Goal: Task Accomplishment & Management: Manage account settings

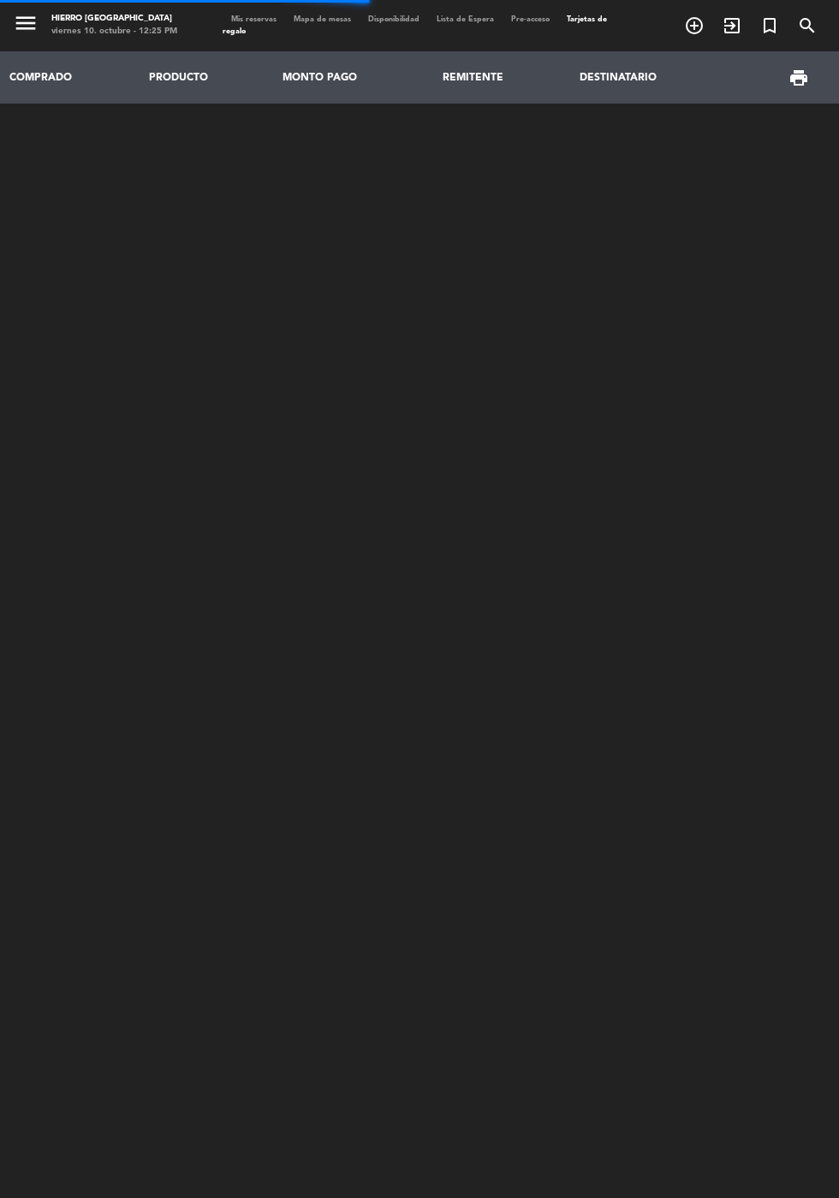
click at [308, 19] on span "Mapa de mesas" at bounding box center [322, 19] width 74 height 8
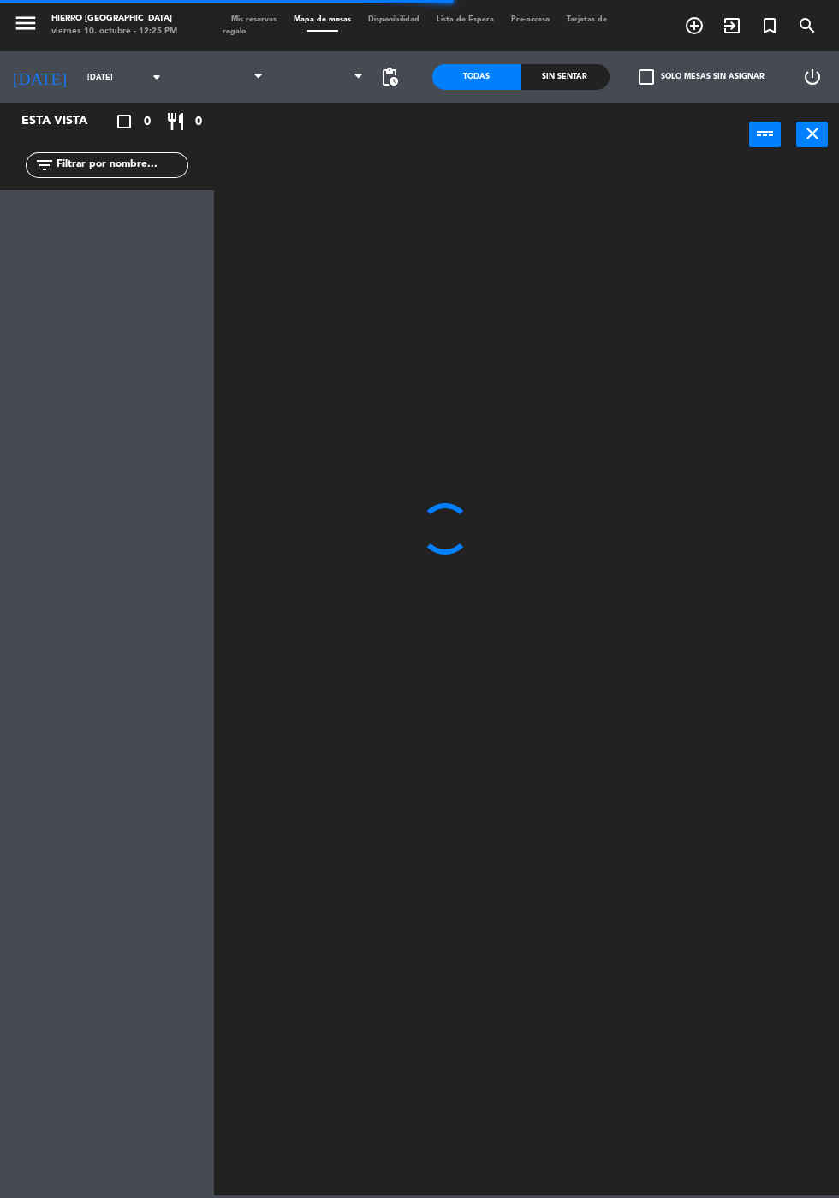
click at [312, 94] on span at bounding box center [322, 77] width 101 height 38
click at [310, 85] on span at bounding box center [322, 77] width 101 height 38
click at [285, 92] on span at bounding box center [322, 77] width 101 height 38
click at [303, 89] on span "Primer Piso" at bounding box center [322, 77] width 101 height 38
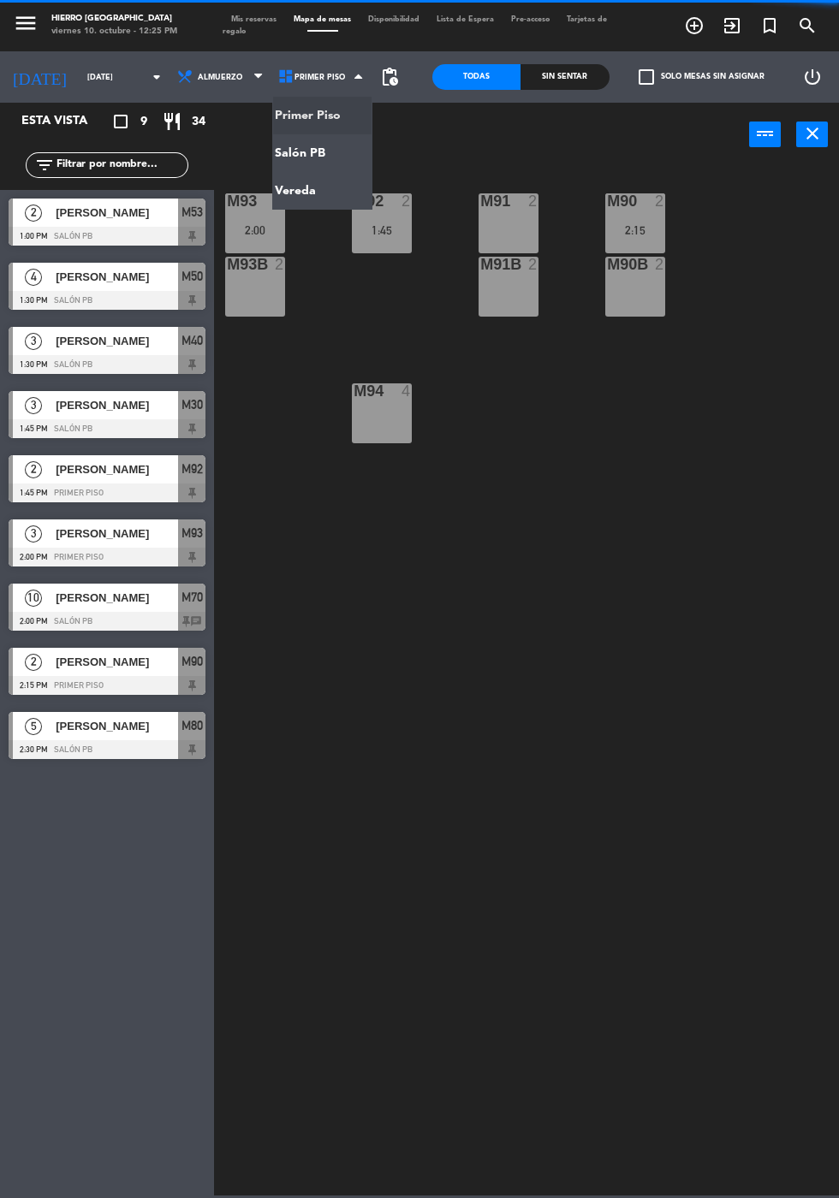
click at [302, 193] on ng-component "menu Hierro [GEOGRAPHIC_DATA] viernes 10. octubre - 12:25 PM Mis reservas Mapa …" at bounding box center [419, 597] width 839 height 1195
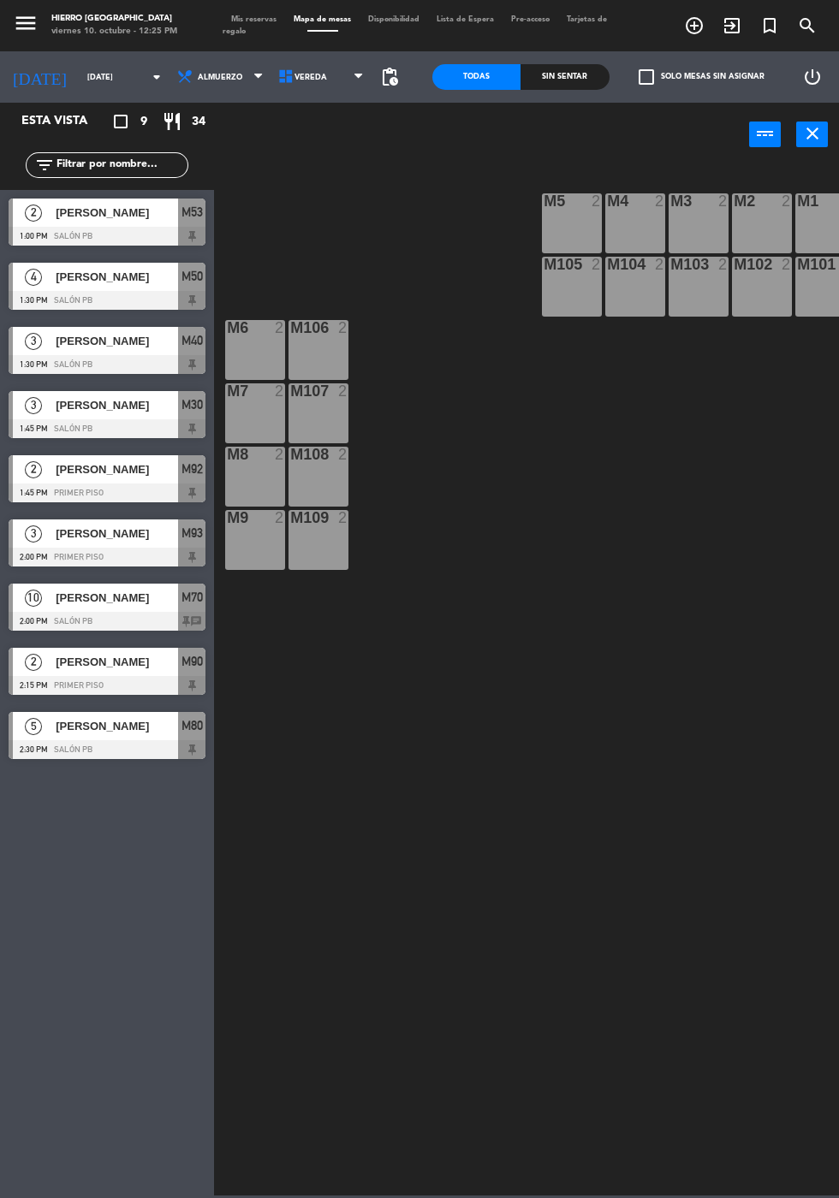
click at [262, 408] on div "M7 2" at bounding box center [255, 413] width 60 height 60
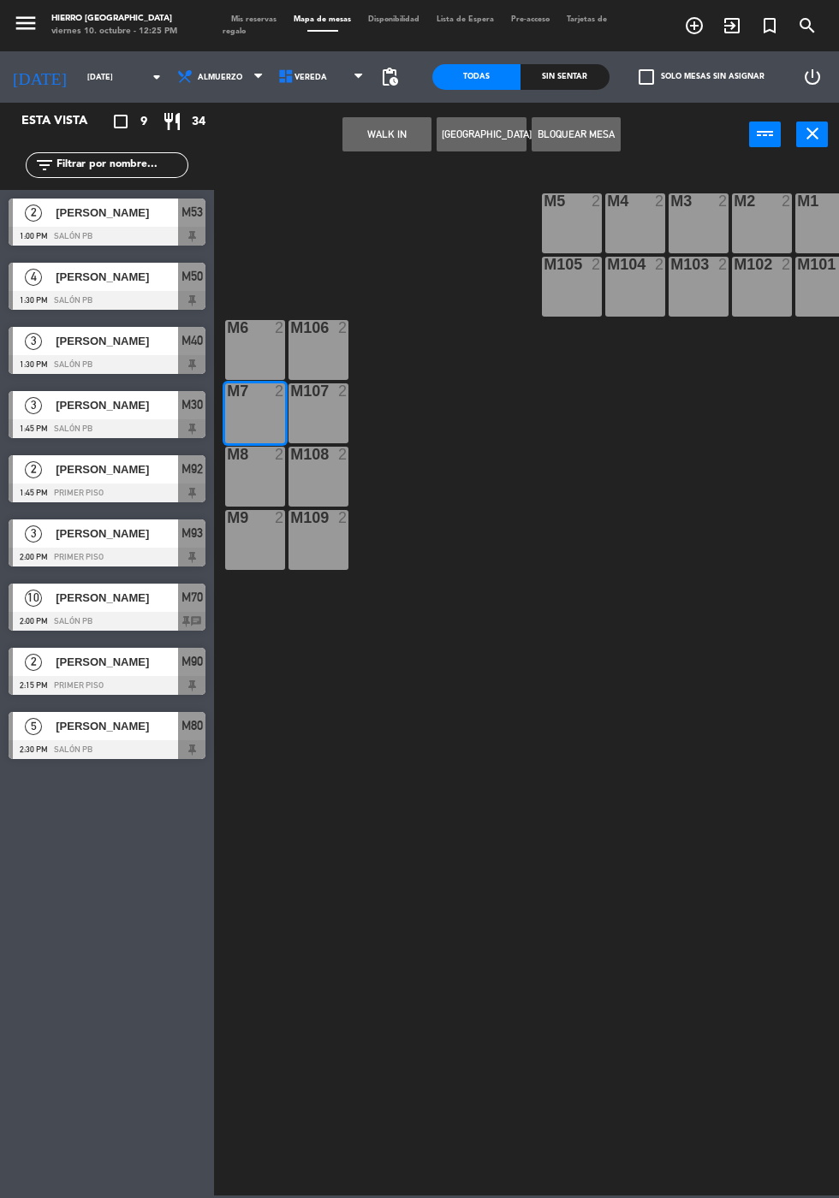
click at [383, 120] on button "WALK IN" at bounding box center [386, 134] width 89 height 34
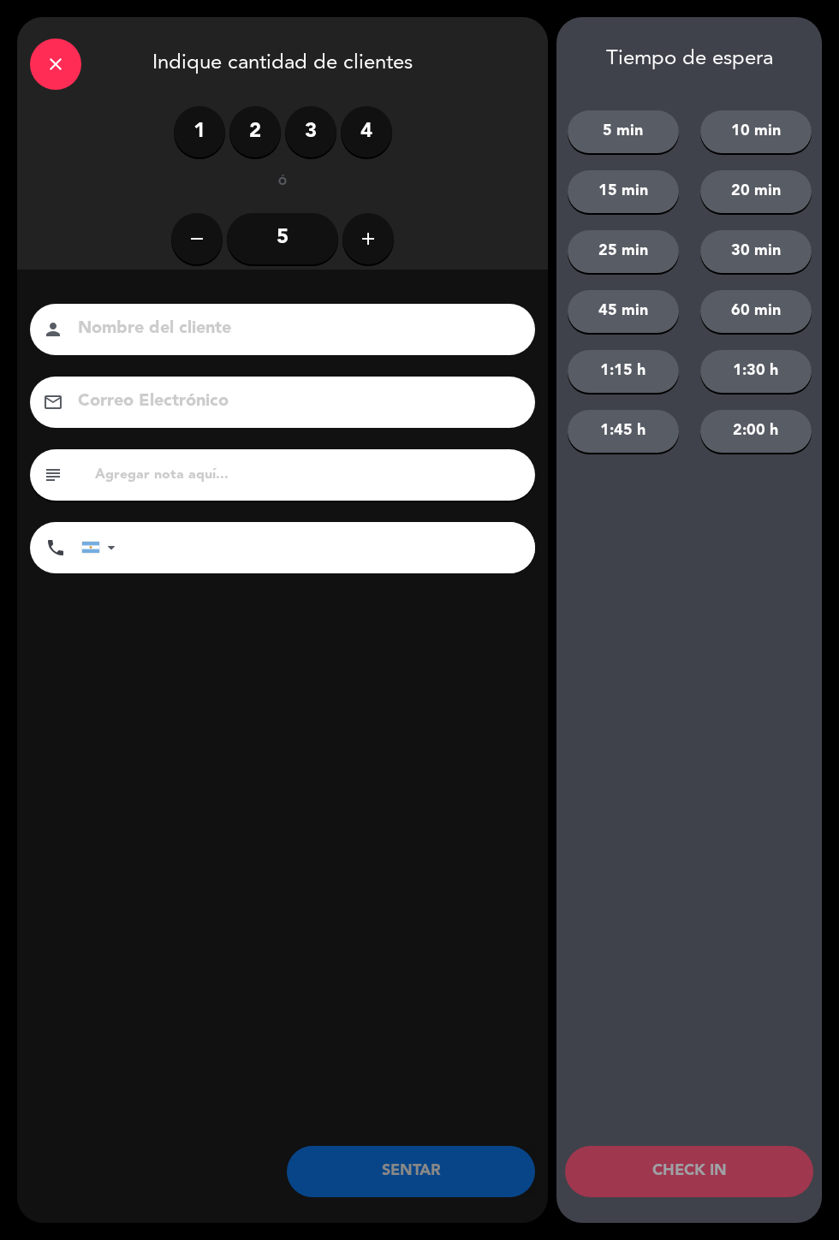
click at [266, 140] on label "2" at bounding box center [254, 131] width 51 height 51
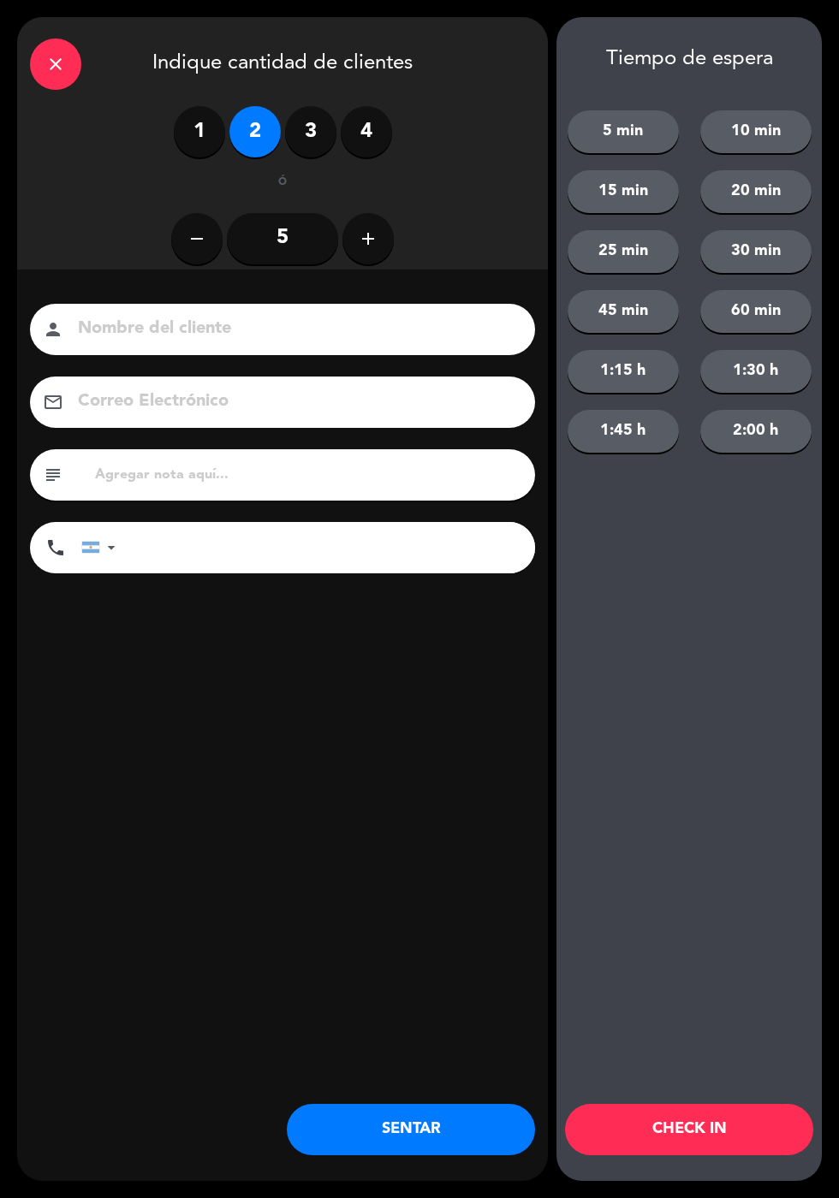
click at [377, 1130] on button "SENTAR" at bounding box center [411, 1129] width 248 height 51
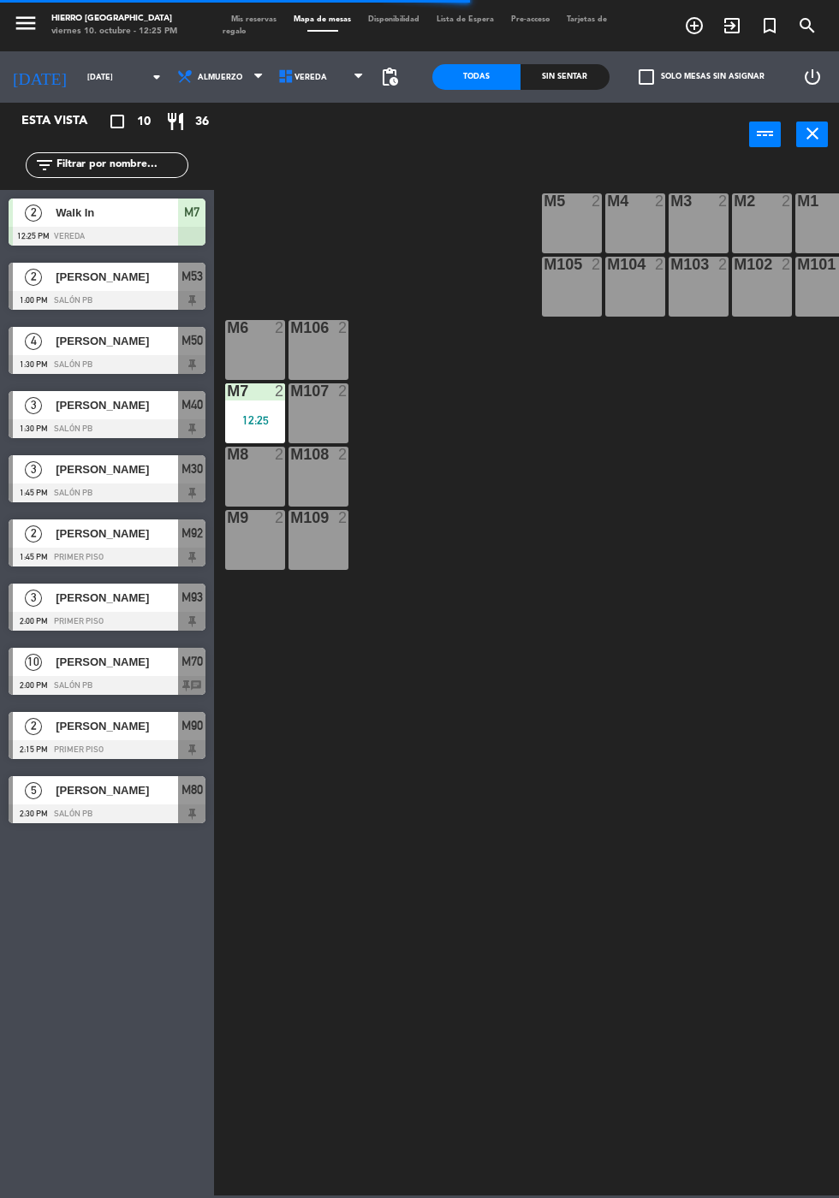
click at [241, 31] on span "Tarjetas de regalo" at bounding box center [414, 25] width 384 height 20
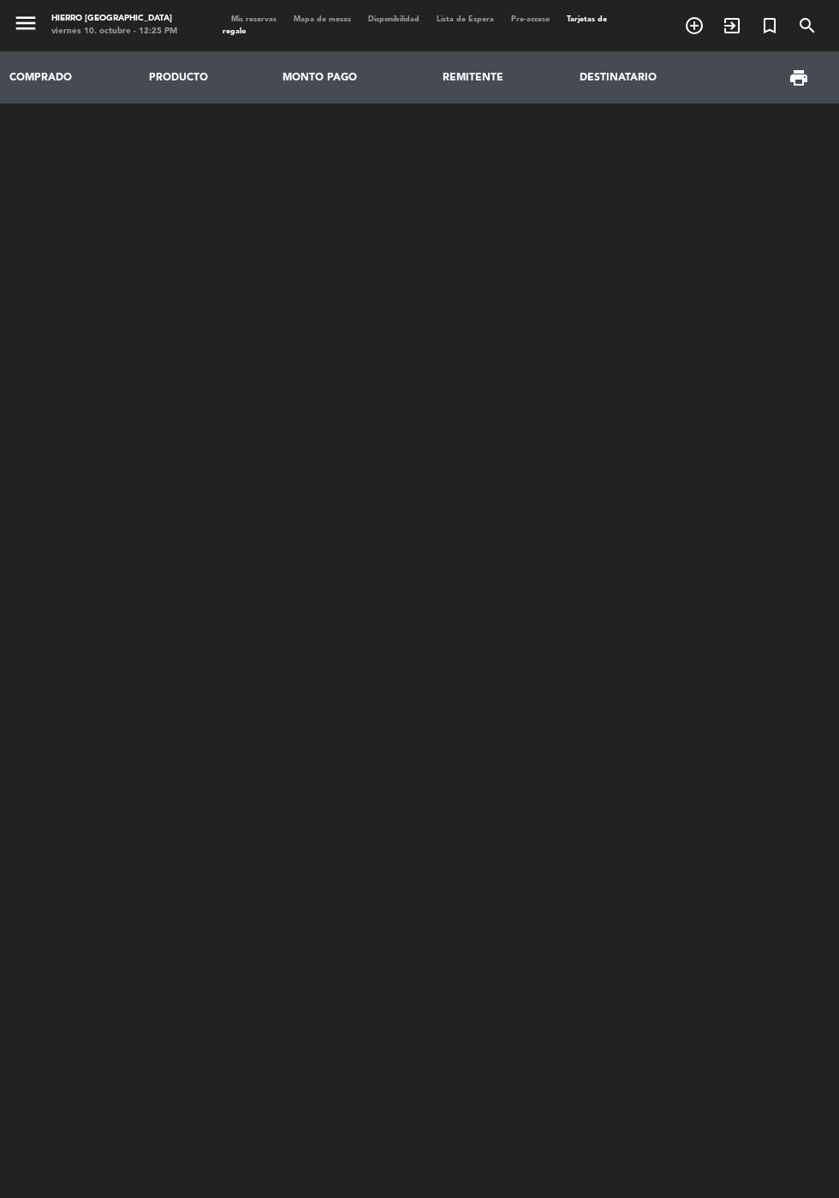
click at [234, 31] on span "Tarjetas de regalo" at bounding box center [414, 25] width 384 height 20
click at [254, 19] on span "Mis reservas" at bounding box center [253, 19] width 62 height 8
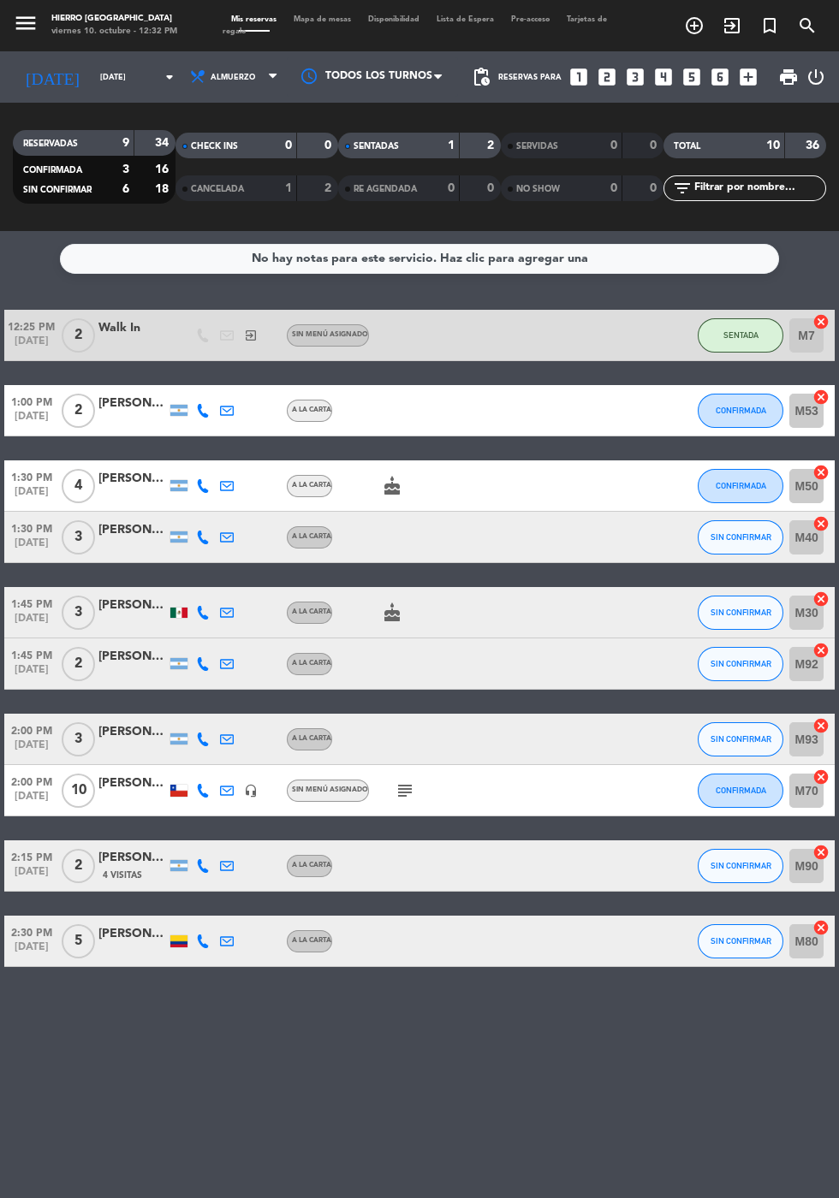
click at [455, 1115] on div "No hay notas para este servicio. Haz clic para agregar una 12:25 PM [DATE] 2 Wa…" at bounding box center [419, 714] width 839 height 967
click at [323, 21] on span "Mapa de mesas" at bounding box center [322, 19] width 74 height 8
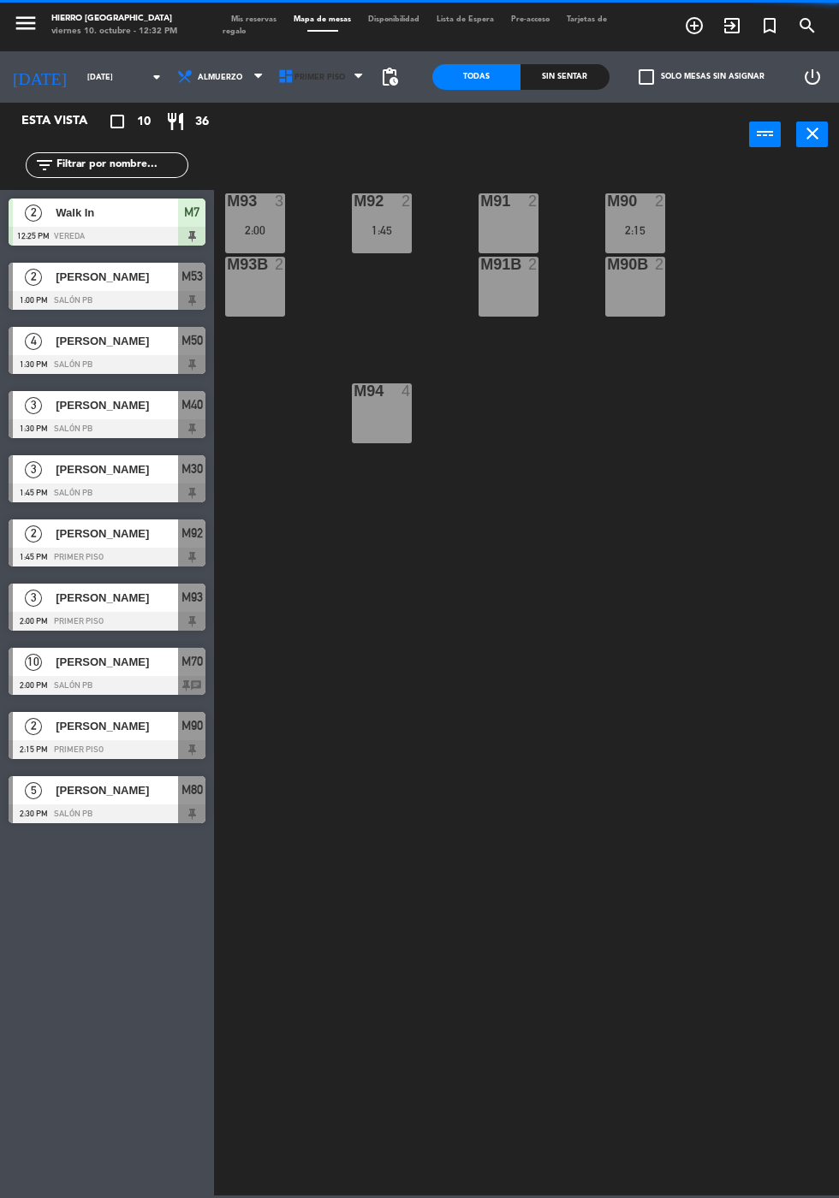
click at [320, 73] on span "Primer Piso" at bounding box center [319, 77] width 50 height 9
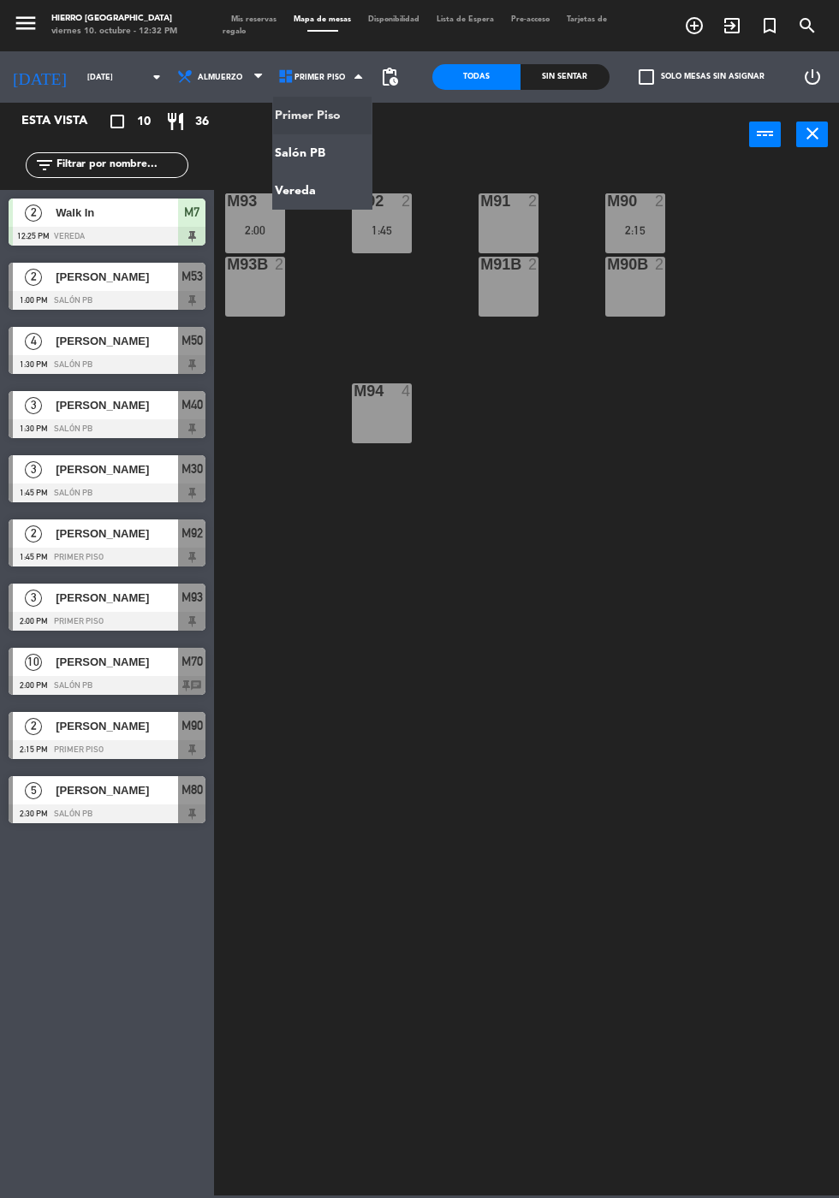
click at [322, 193] on ng-component "menu Hierro [GEOGRAPHIC_DATA] viernes 10. octubre - 12:32 PM Mis reservas Mapa …" at bounding box center [419, 597] width 839 height 1195
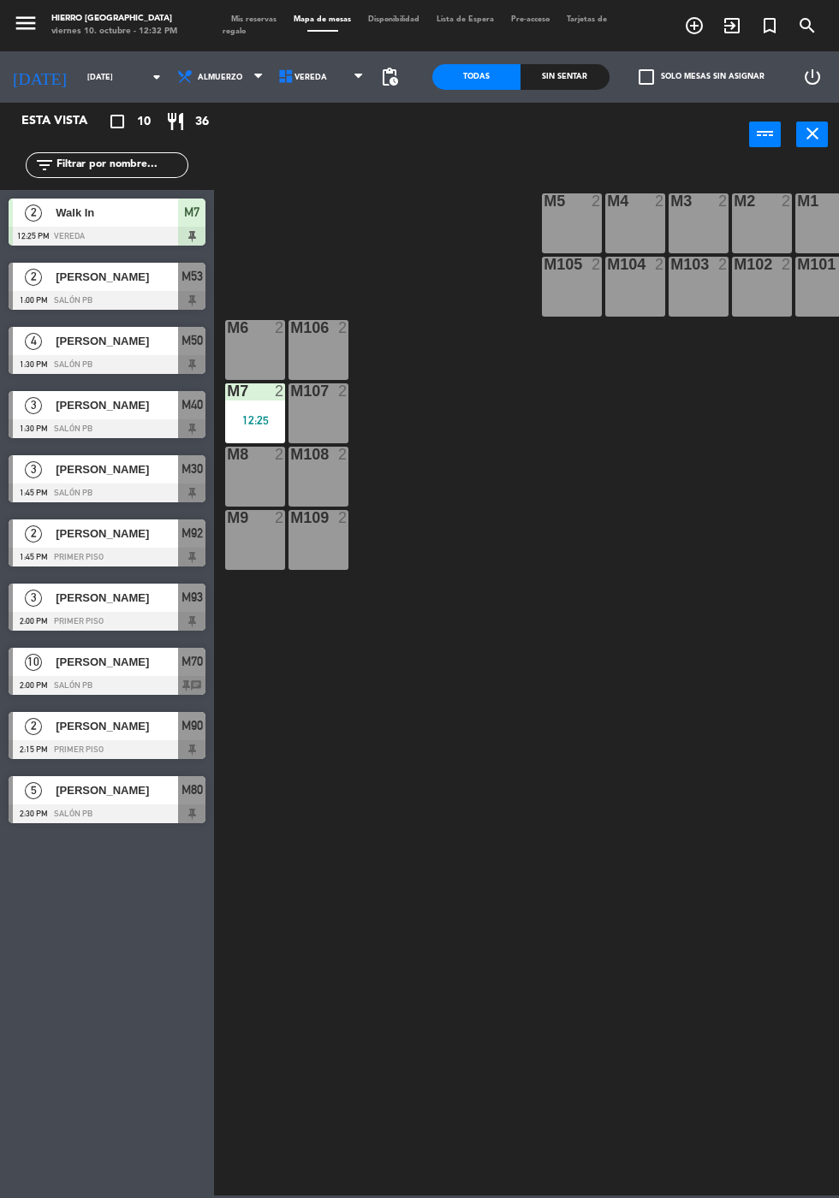
click at [578, 197] on div at bounding box center [572, 200] width 28 height 15
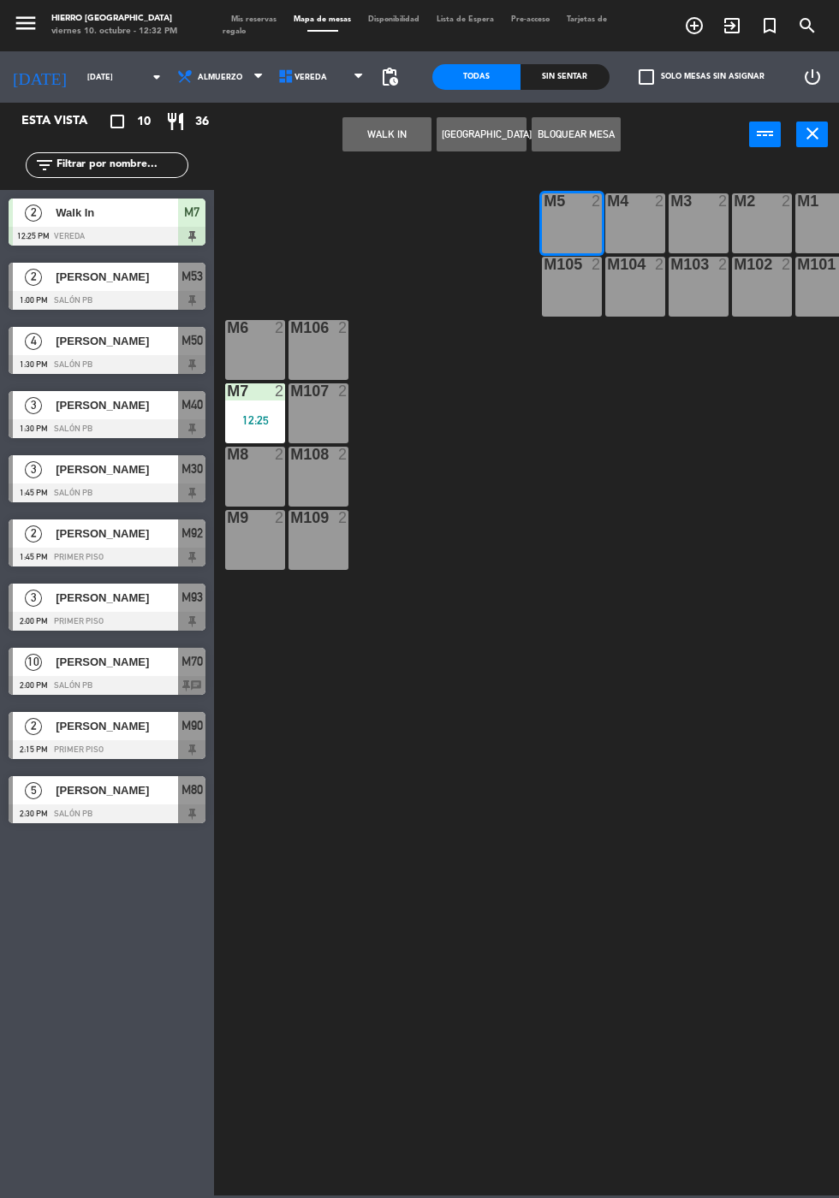
click at [581, 316] on div "M105 2" at bounding box center [572, 287] width 60 height 60
click at [408, 143] on button "WALK IN" at bounding box center [386, 134] width 89 height 34
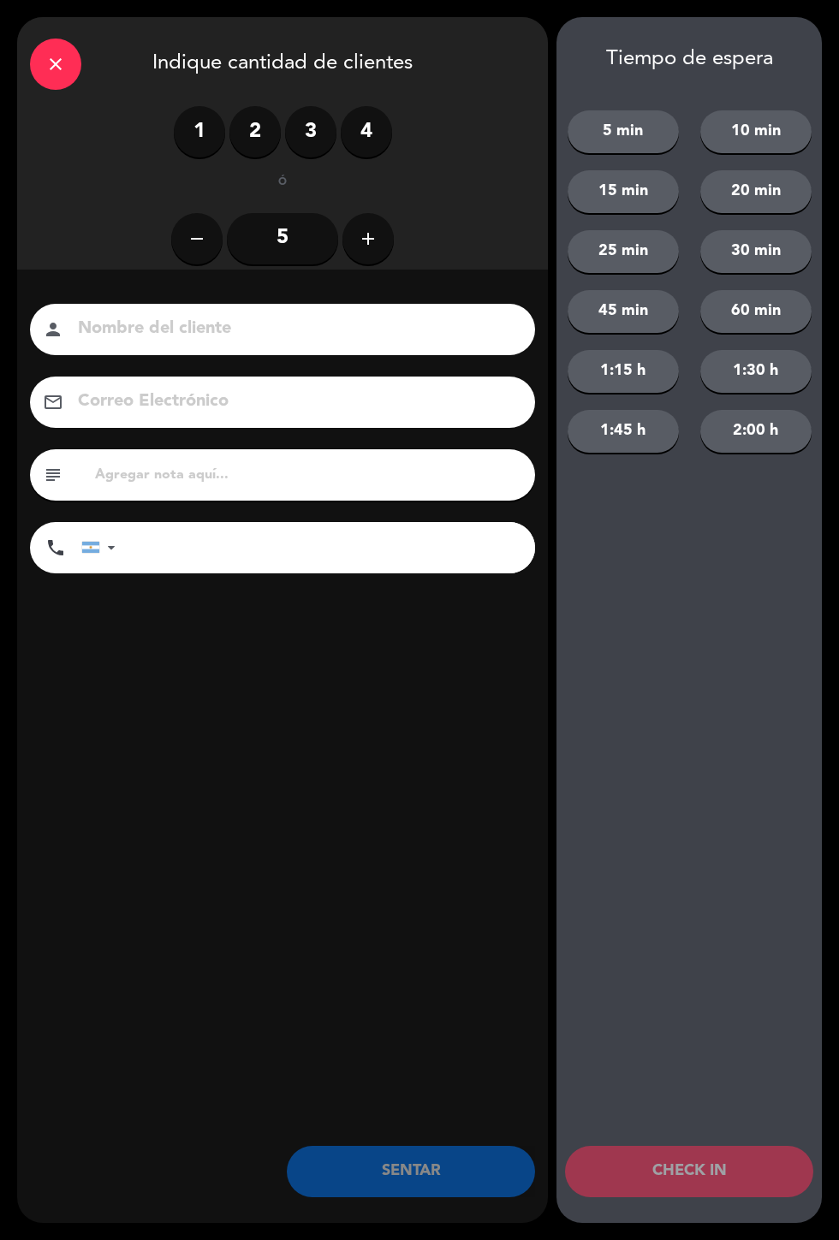
click at [381, 136] on label "4" at bounding box center [366, 131] width 51 height 51
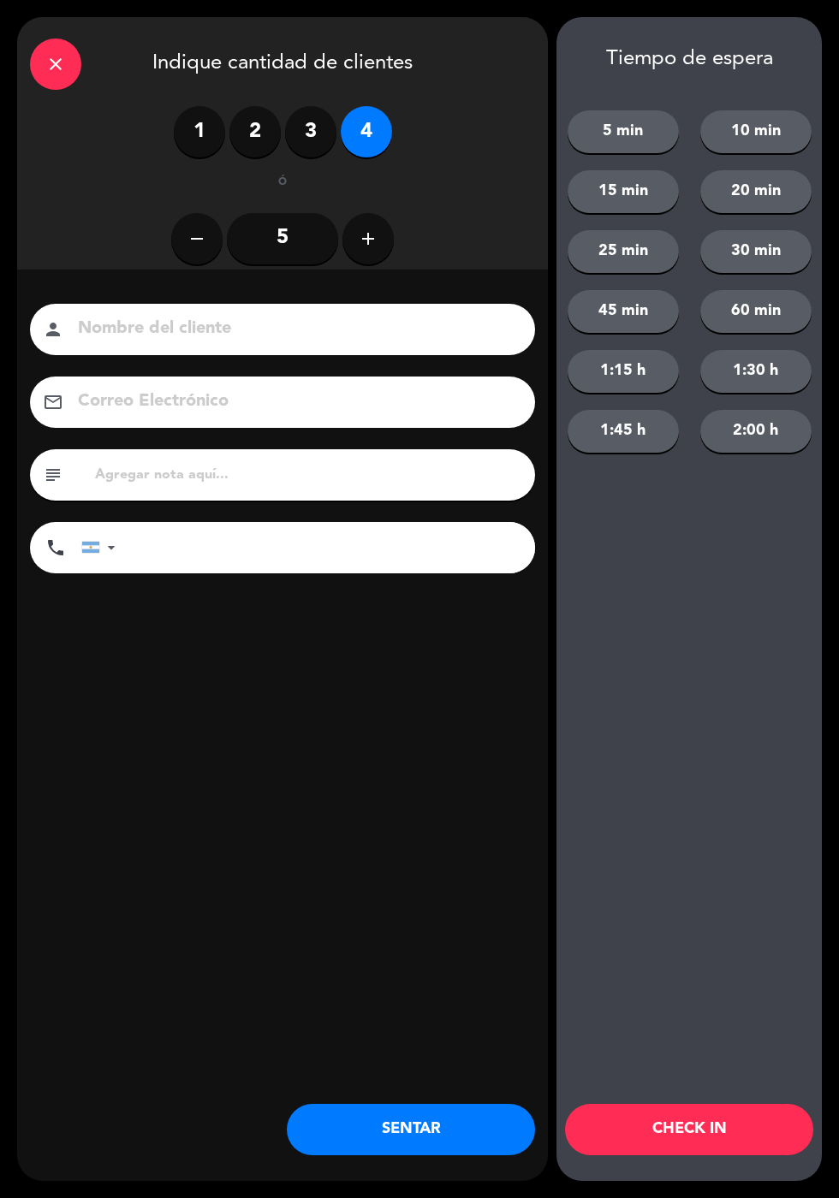
click at [448, 1132] on button "SENTAR" at bounding box center [411, 1129] width 248 height 51
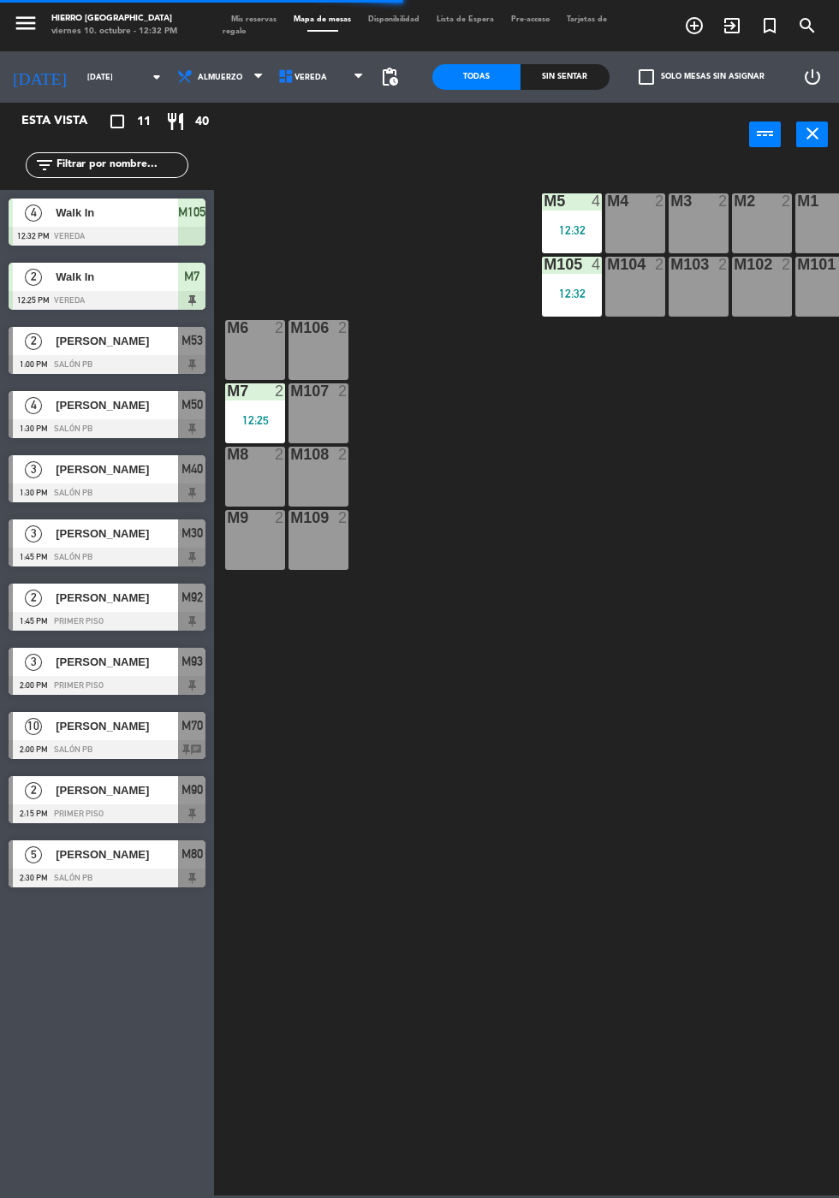
click at [254, 475] on div "M8 2" at bounding box center [255, 477] width 60 height 60
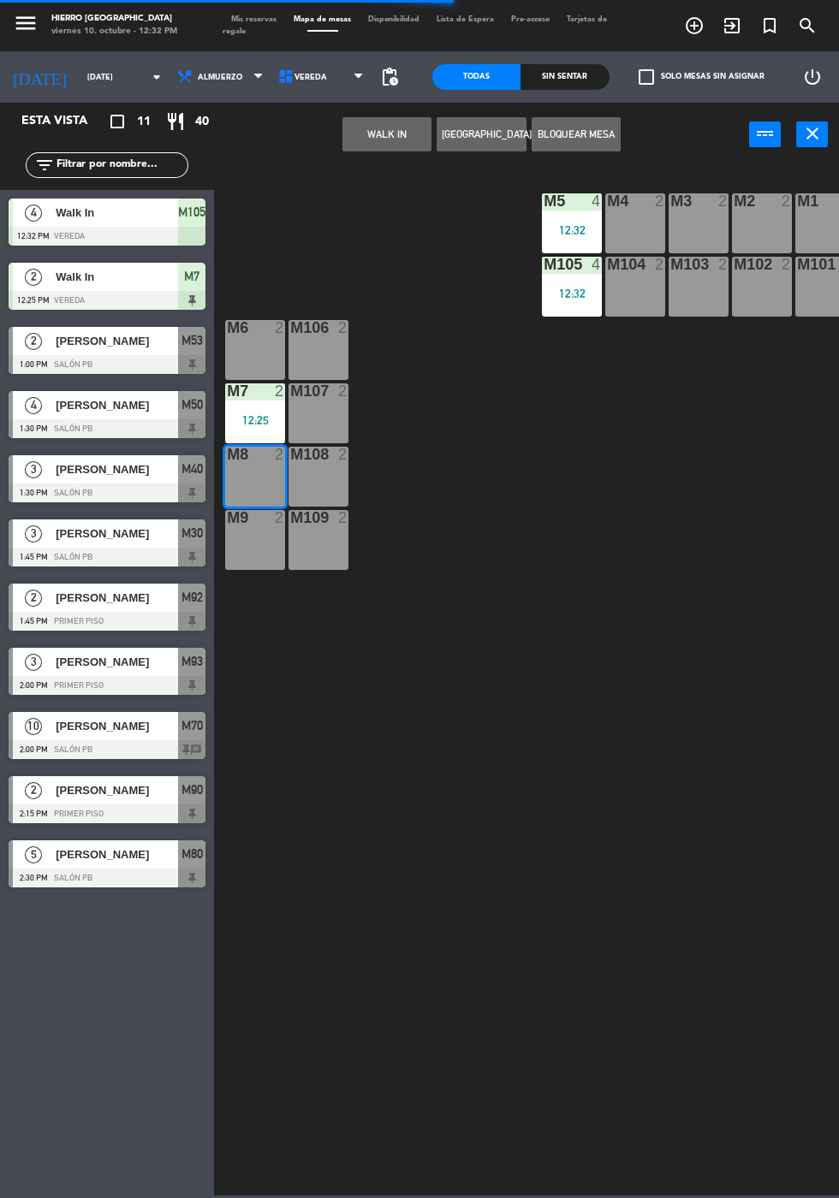
click at [401, 147] on button "WALK IN" at bounding box center [386, 134] width 89 height 34
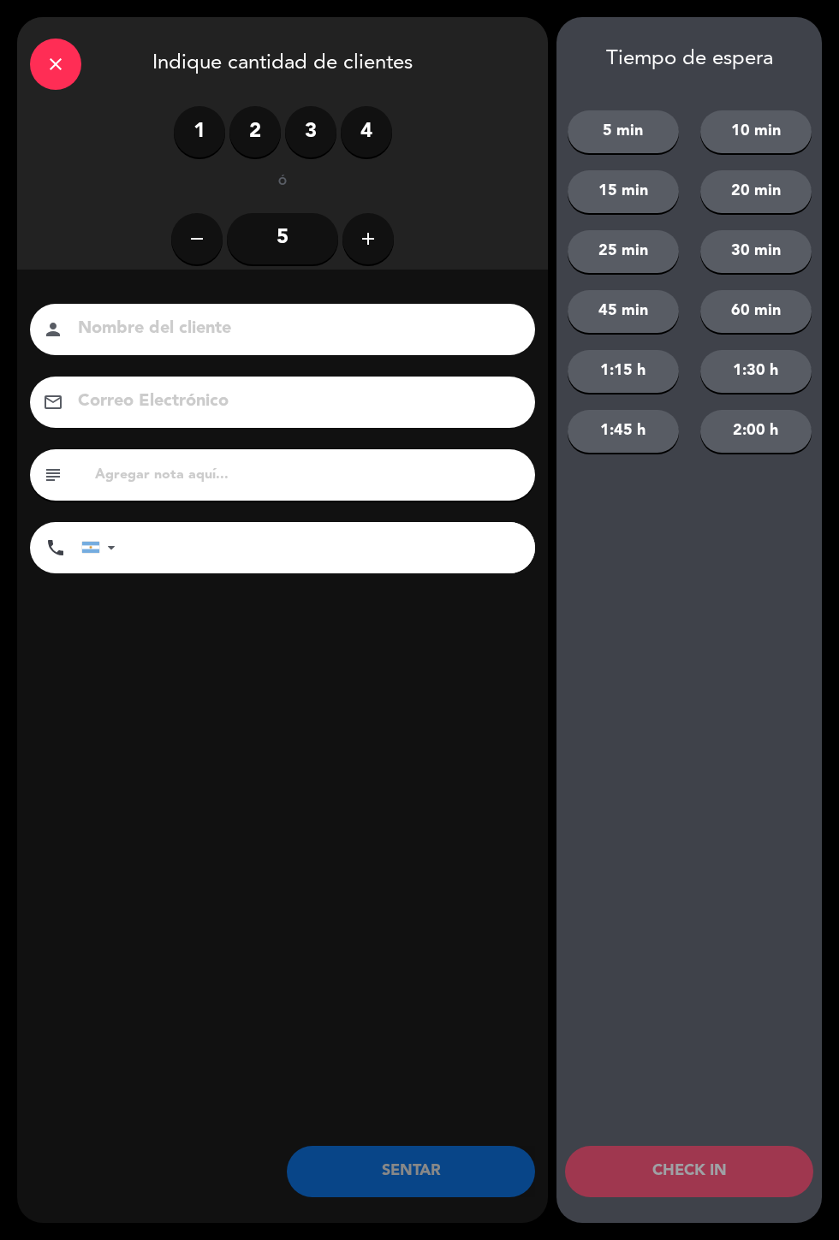
click at [252, 127] on label "2" at bounding box center [254, 131] width 51 height 51
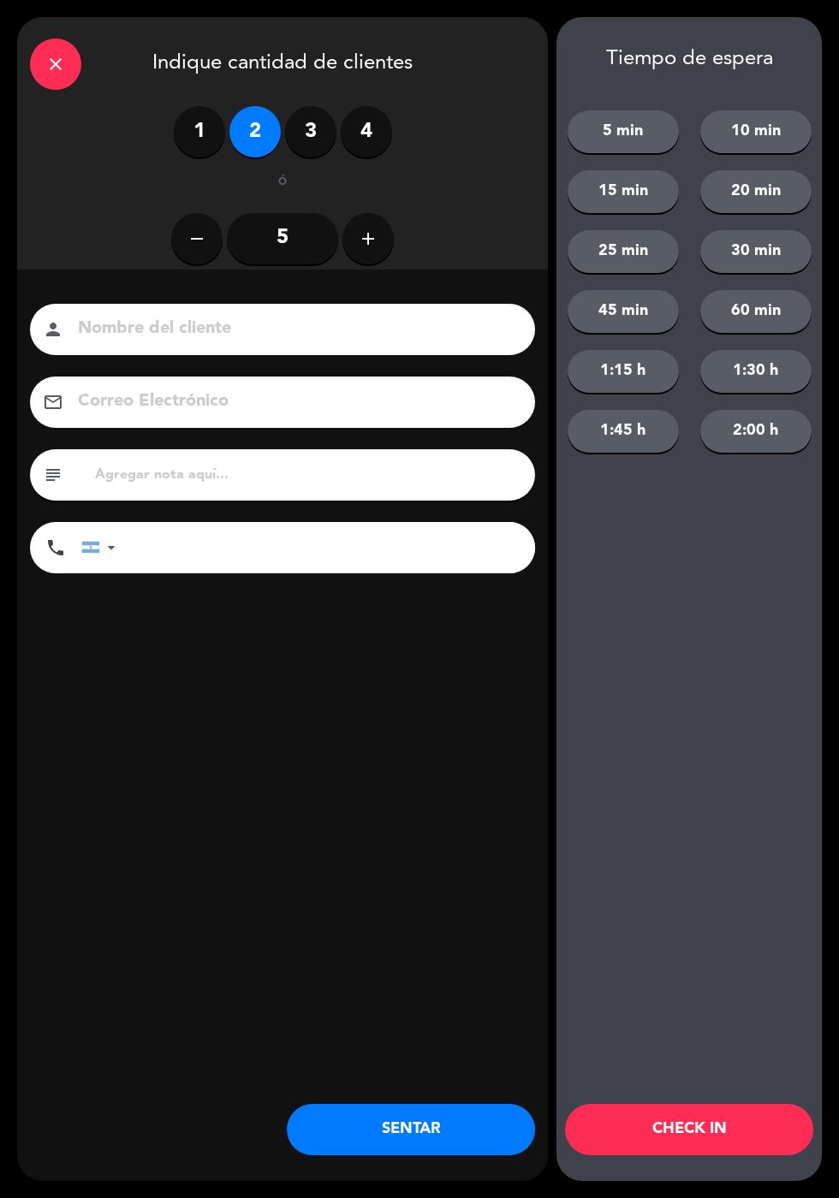
click at [442, 1124] on button "SENTAR" at bounding box center [411, 1129] width 248 height 51
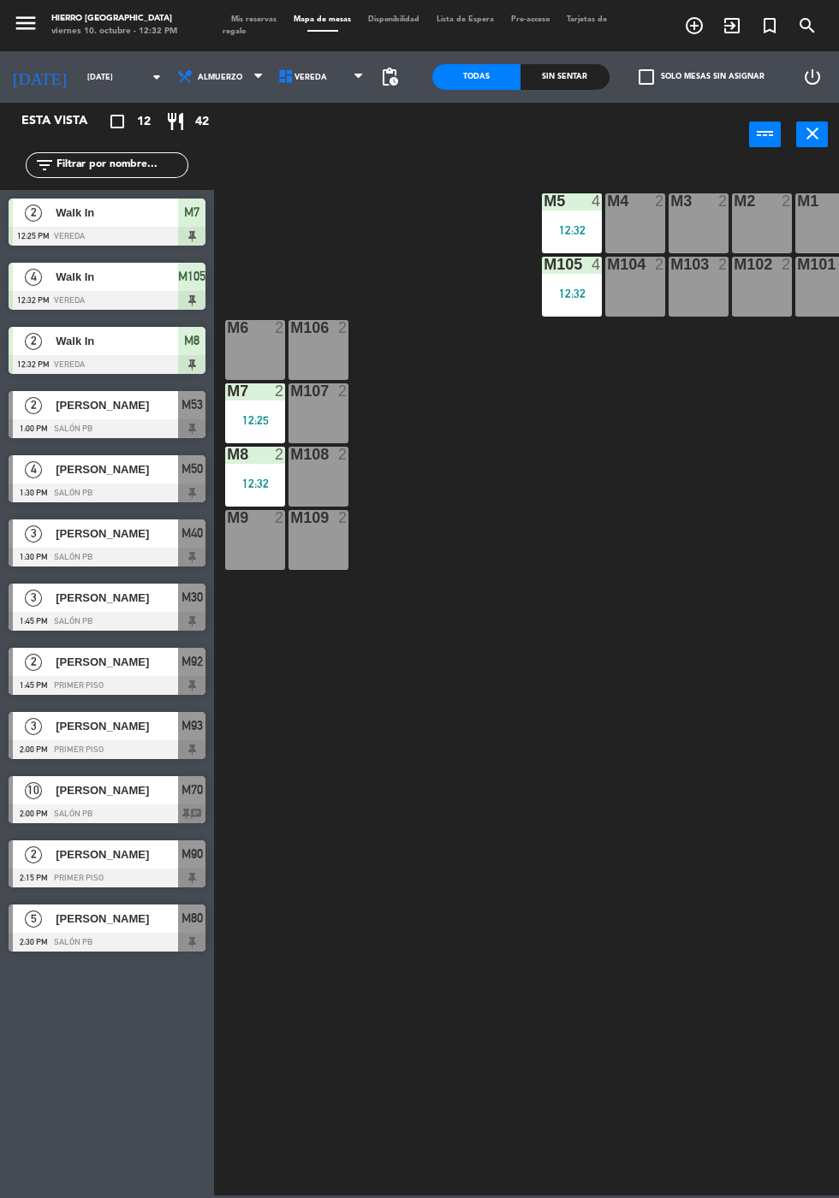
click at [733, 227] on div "M2 2" at bounding box center [762, 223] width 60 height 60
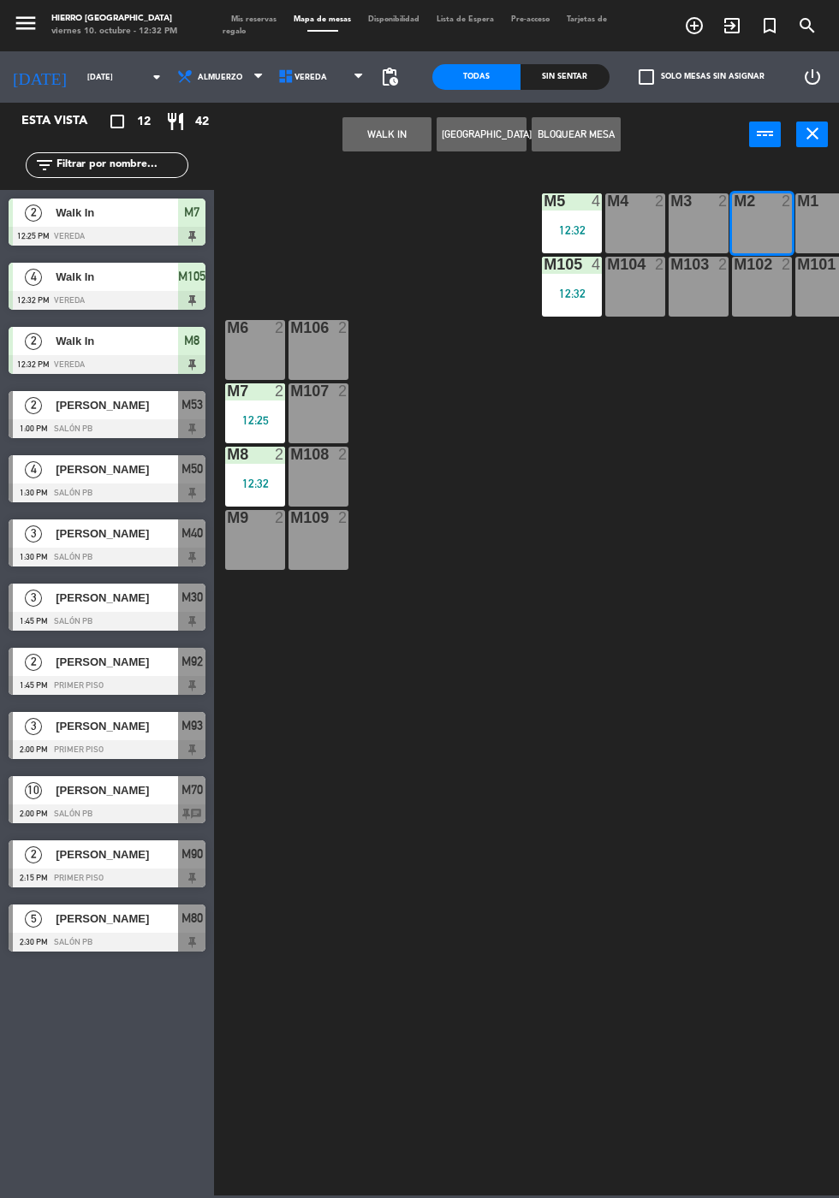
click at [416, 133] on button "WALK IN" at bounding box center [386, 134] width 89 height 34
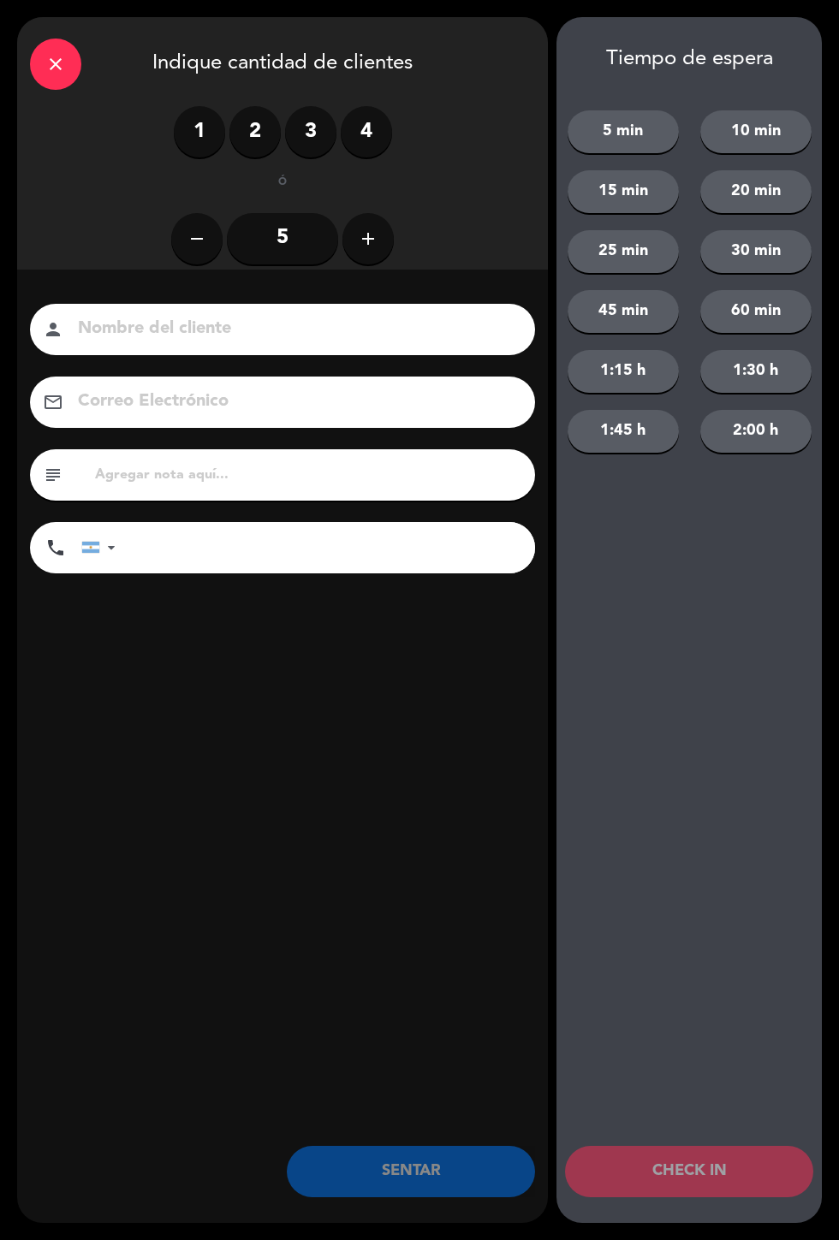
click at [235, 132] on label "2" at bounding box center [254, 131] width 51 height 51
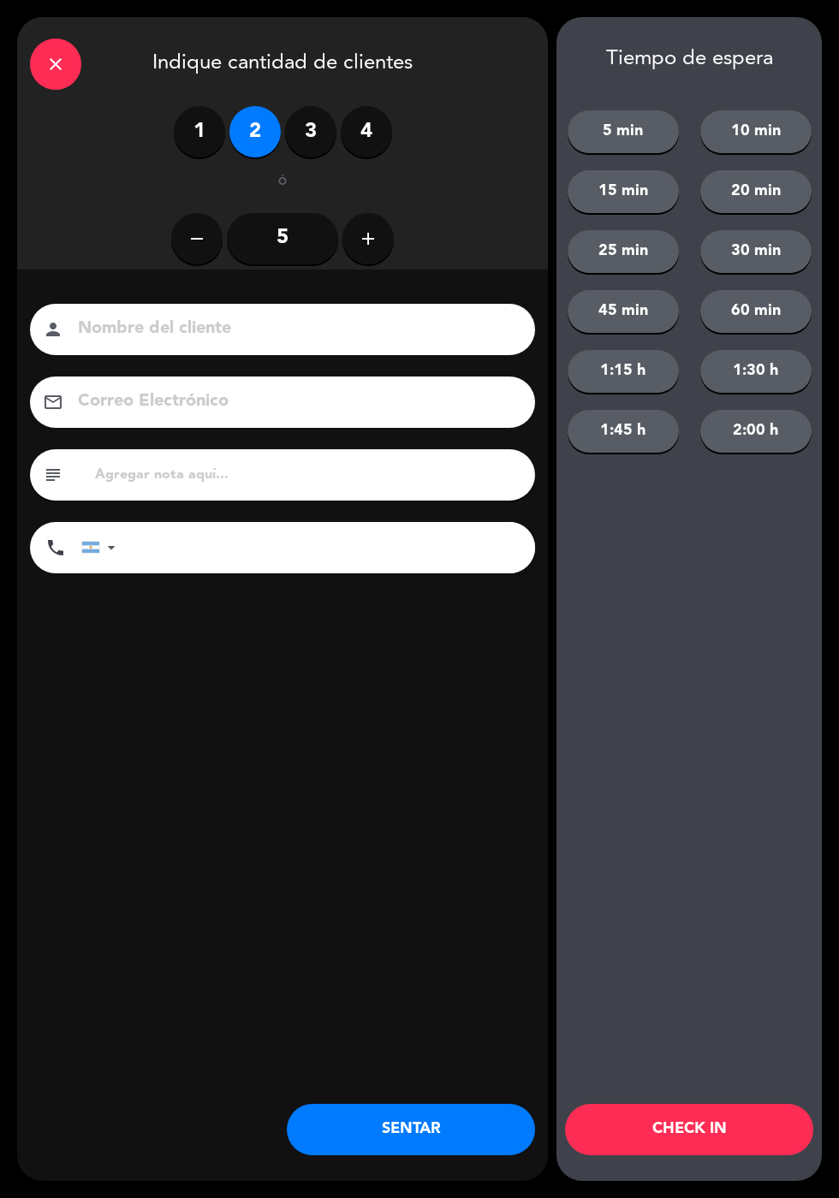
click at [436, 1115] on button "SENTAR" at bounding box center [411, 1129] width 248 height 51
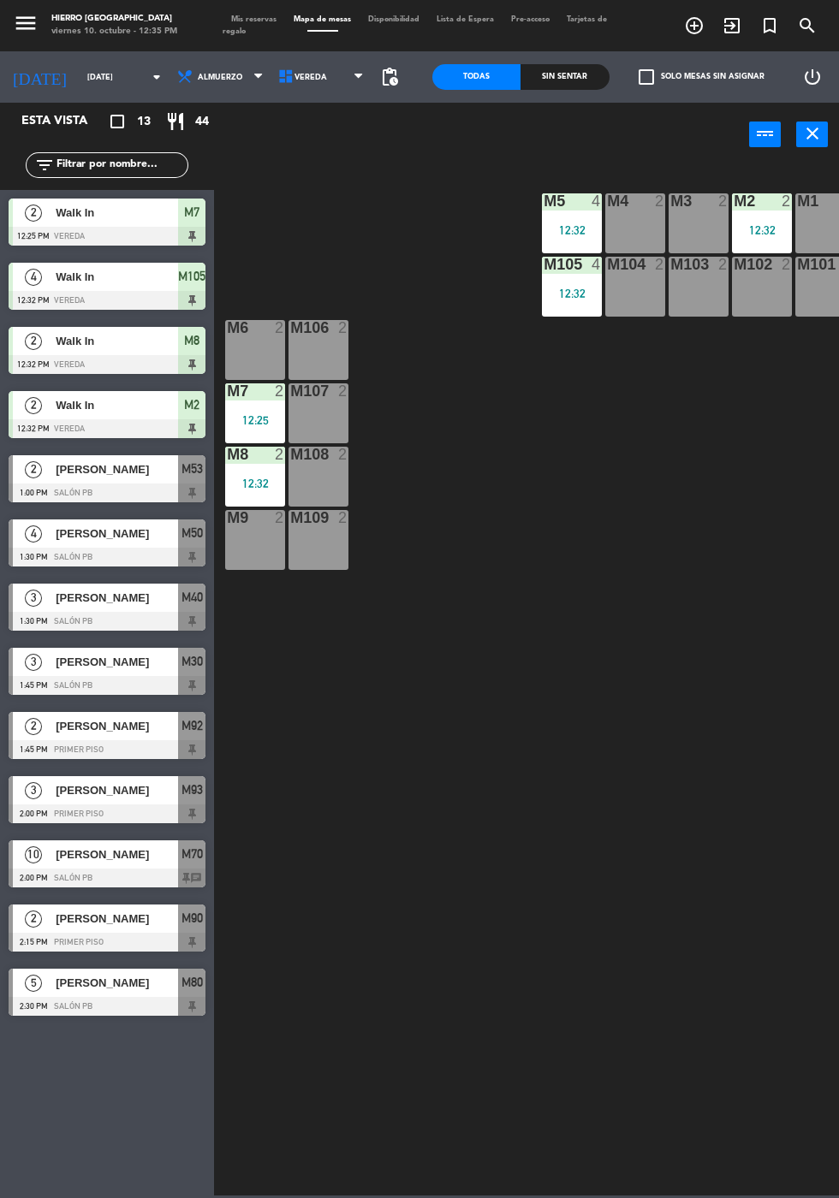
click at [234, 15] on span "Mis reservas" at bounding box center [253, 19] width 62 height 8
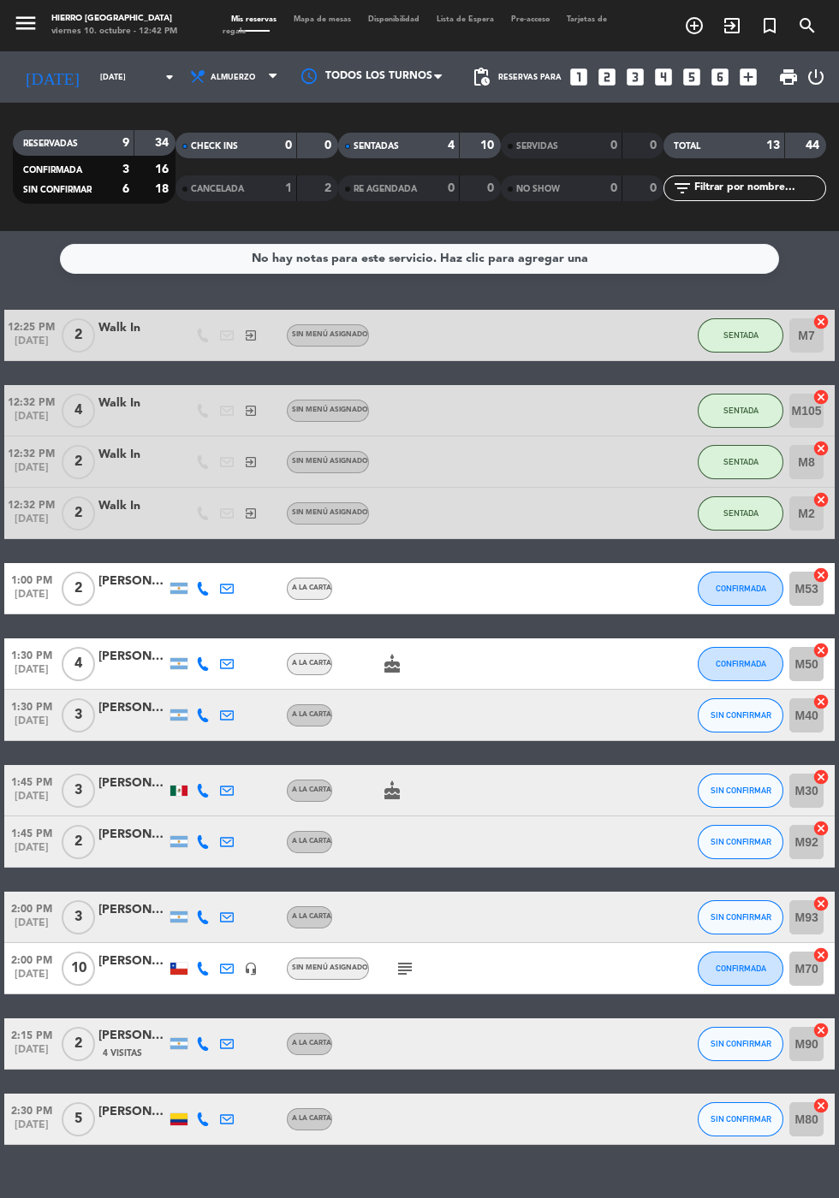
click at [311, 20] on span "Mapa de mesas" at bounding box center [322, 19] width 74 height 8
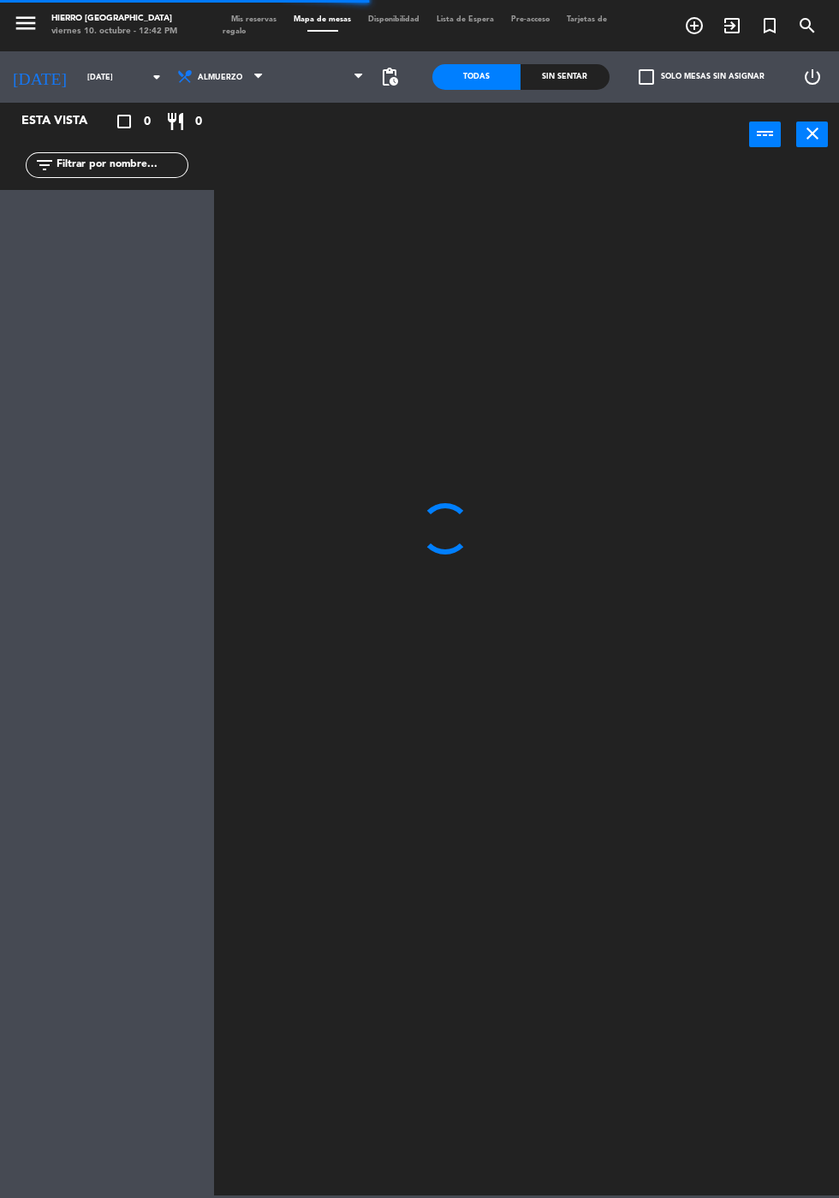
click at [336, 61] on span at bounding box center [322, 77] width 101 height 38
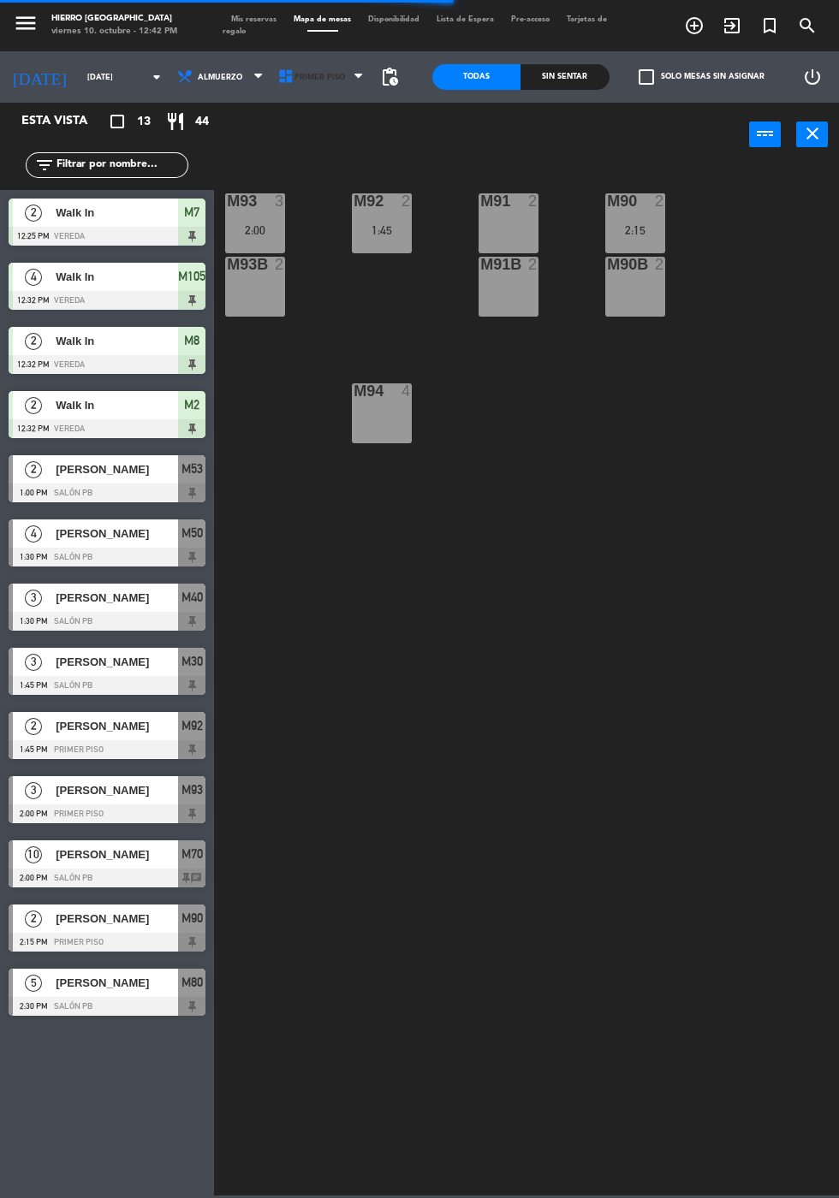
click at [323, 74] on span "Primer Piso" at bounding box center [319, 77] width 50 height 9
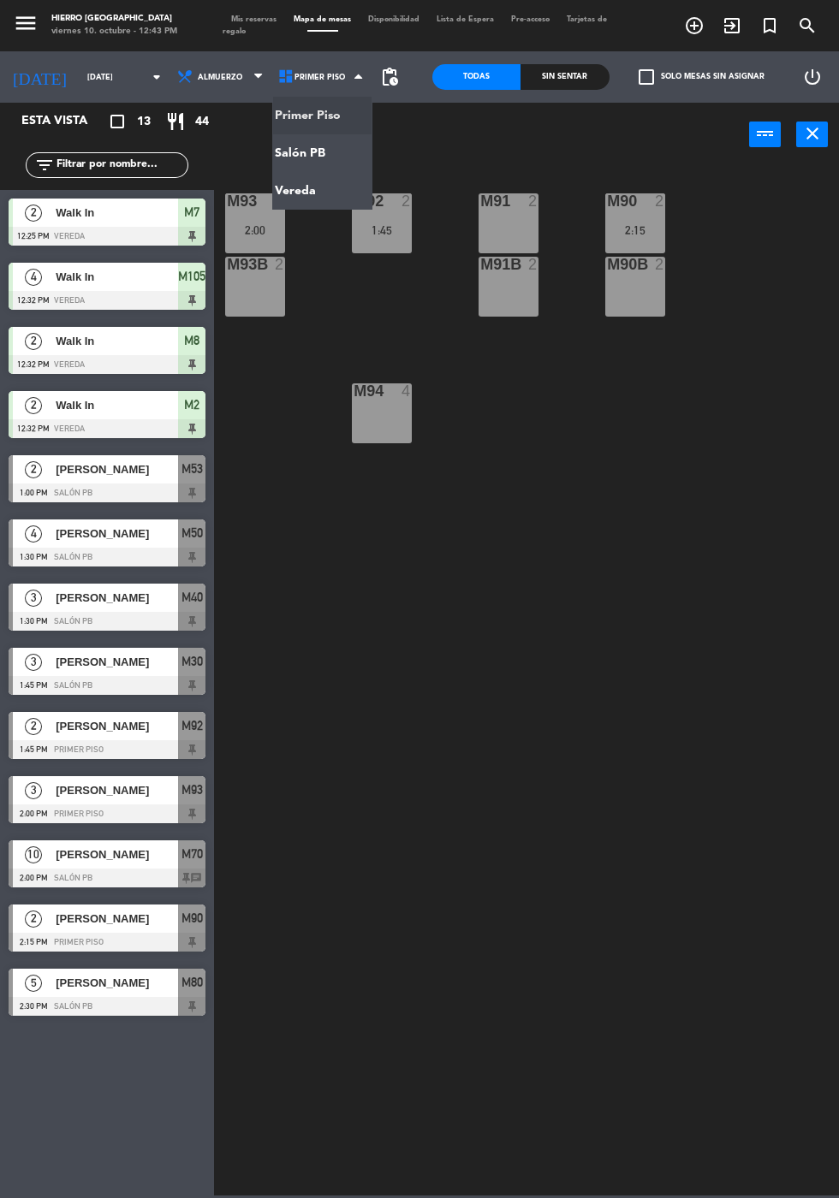
click at [335, 134] on ng-component "menu Hierro [GEOGRAPHIC_DATA] viernes 10. octubre - 12:43 PM Mis reservas Mapa …" at bounding box center [419, 597] width 839 height 1195
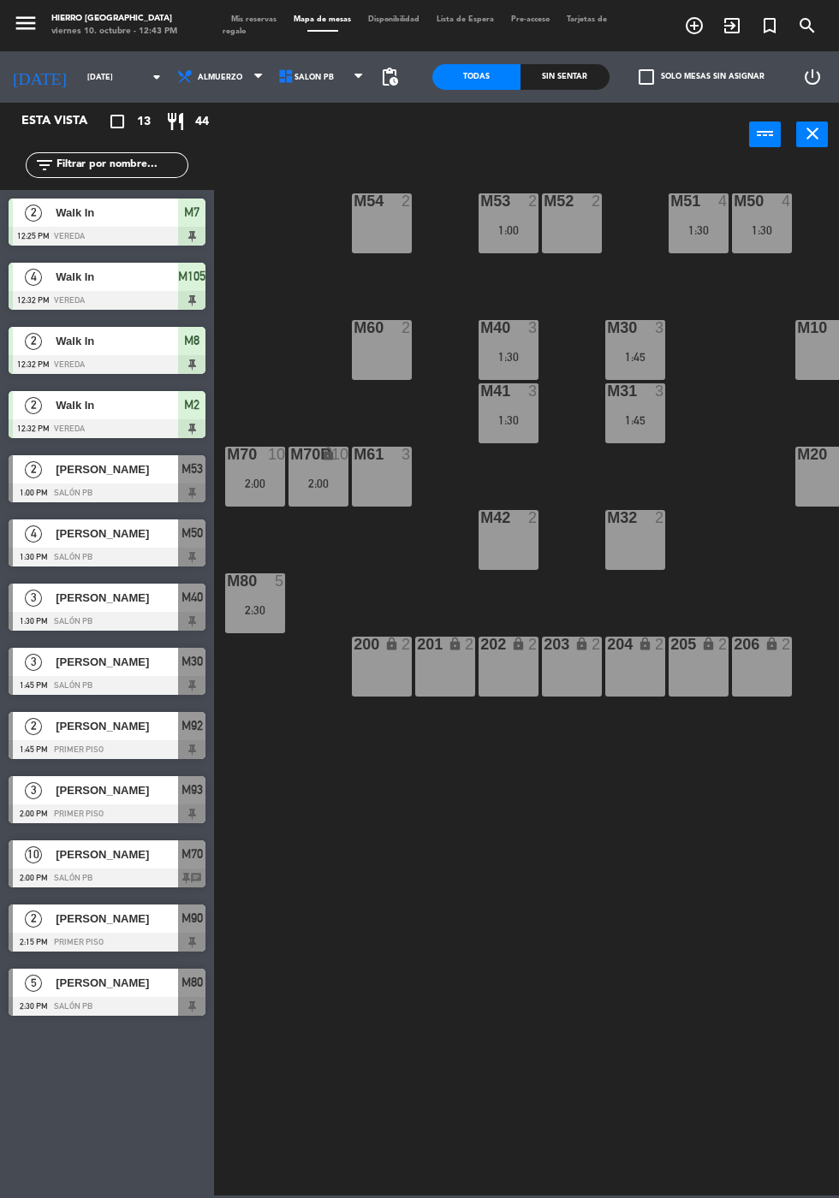
click at [312, 82] on span "Salón PB" at bounding box center [322, 77] width 101 height 38
click at [317, 193] on ng-component "menu Hierro [GEOGRAPHIC_DATA] viernes 10. octubre - 12:43 PM Mis reservas Mapa …" at bounding box center [419, 597] width 839 height 1195
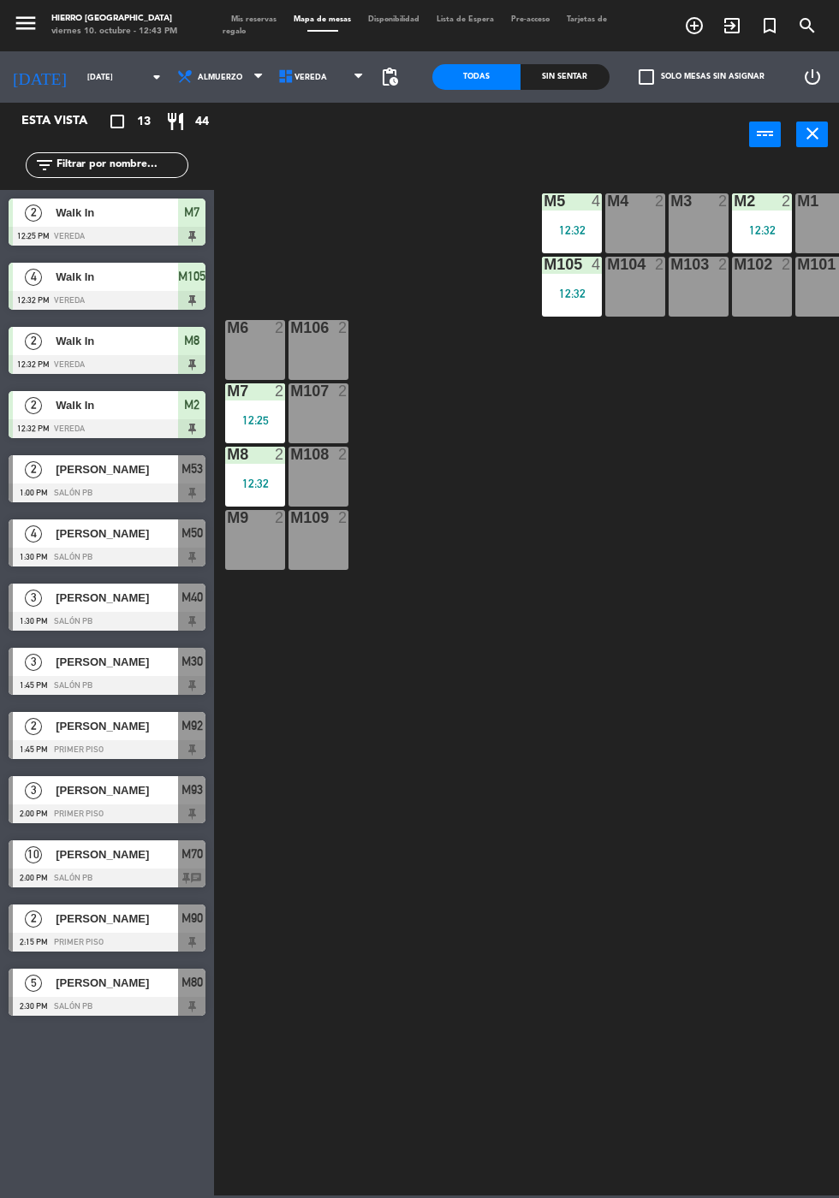
click at [277, 76] on icon at bounding box center [285, 76] width 17 height 17
click at [304, 115] on ng-component "menu Hierro [GEOGRAPHIC_DATA] viernes 10. octubre - 12:43 PM Mis reservas Mapa …" at bounding box center [419, 597] width 839 height 1195
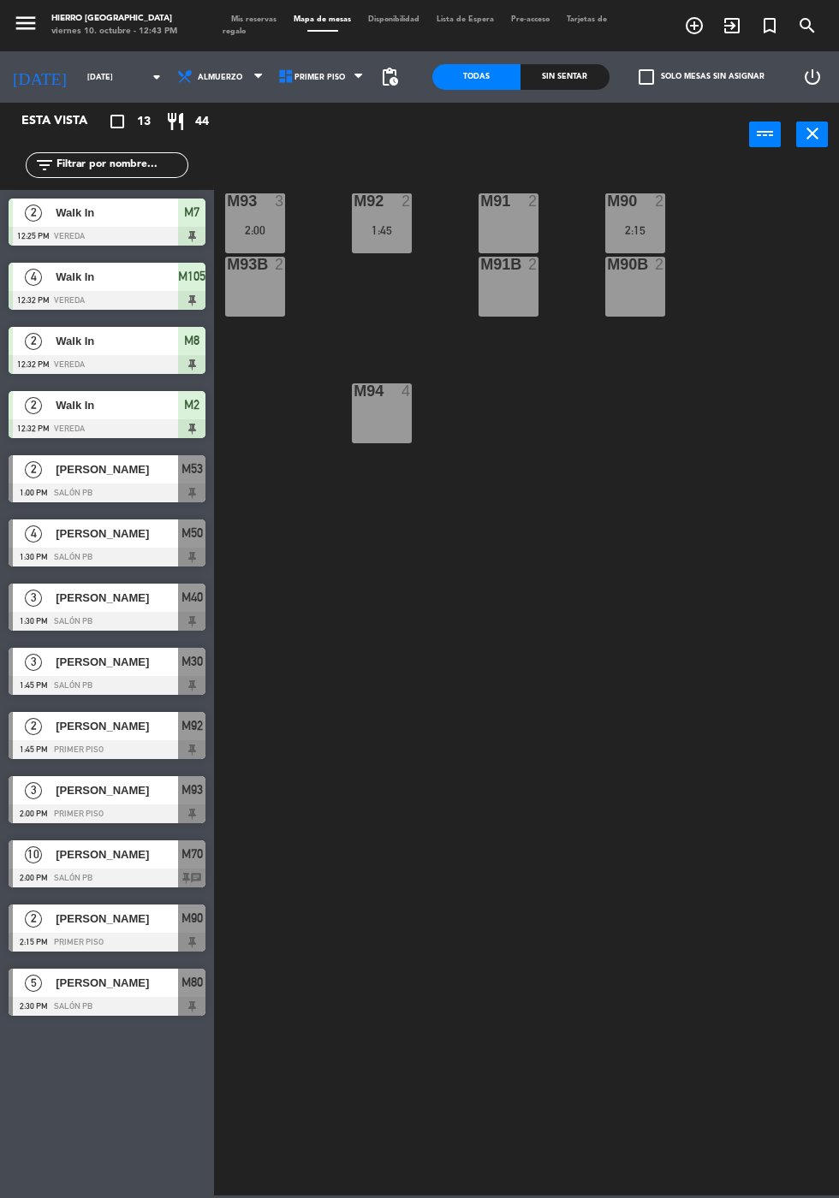
click at [323, 86] on span "Primer Piso" at bounding box center [322, 77] width 101 height 38
click at [345, 146] on ng-component "menu Hierro [GEOGRAPHIC_DATA] viernes 10. octubre - 12:43 PM Mis reservas Mapa …" at bounding box center [419, 597] width 839 height 1195
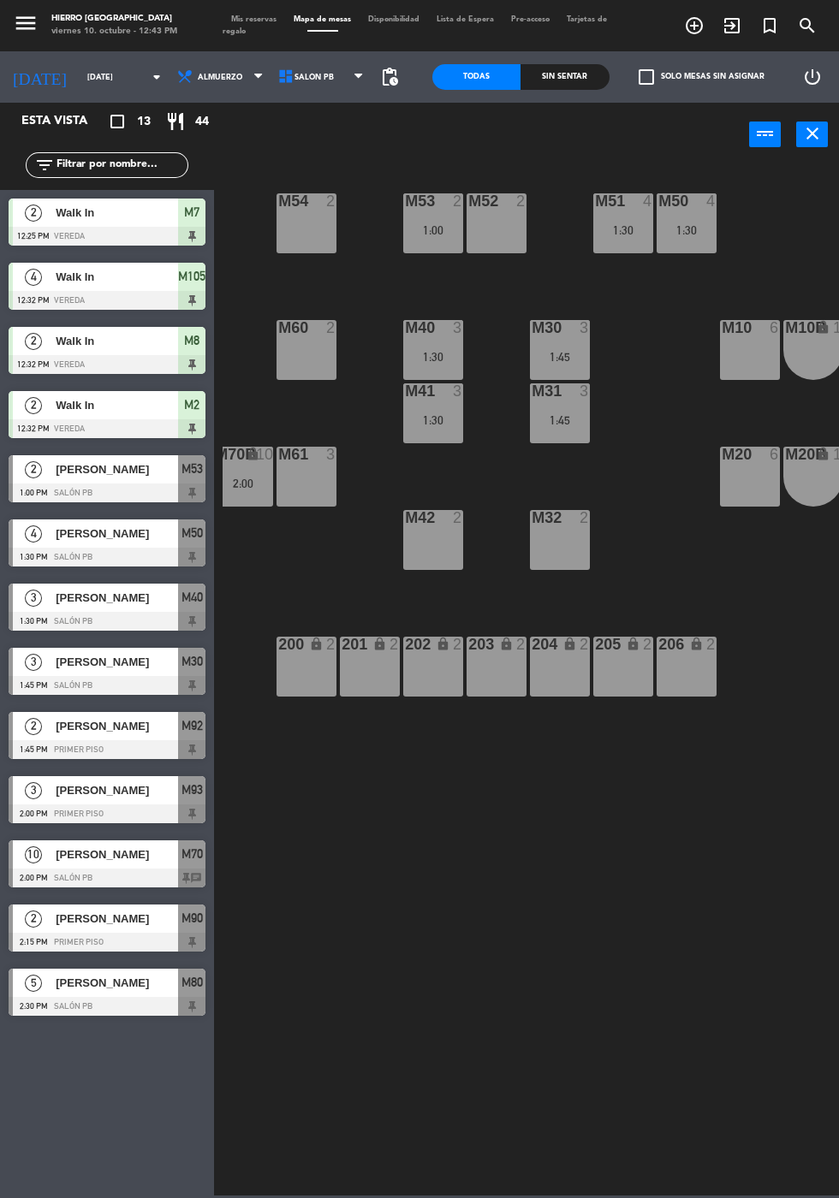
scroll to position [0, 75]
click at [310, 86] on span "Salón PB" at bounding box center [322, 77] width 101 height 38
click at [327, 104] on ng-component "menu Hierro [GEOGRAPHIC_DATA] viernes 10. octubre - 12:43 PM Mis reservas Mapa …" at bounding box center [419, 597] width 839 height 1195
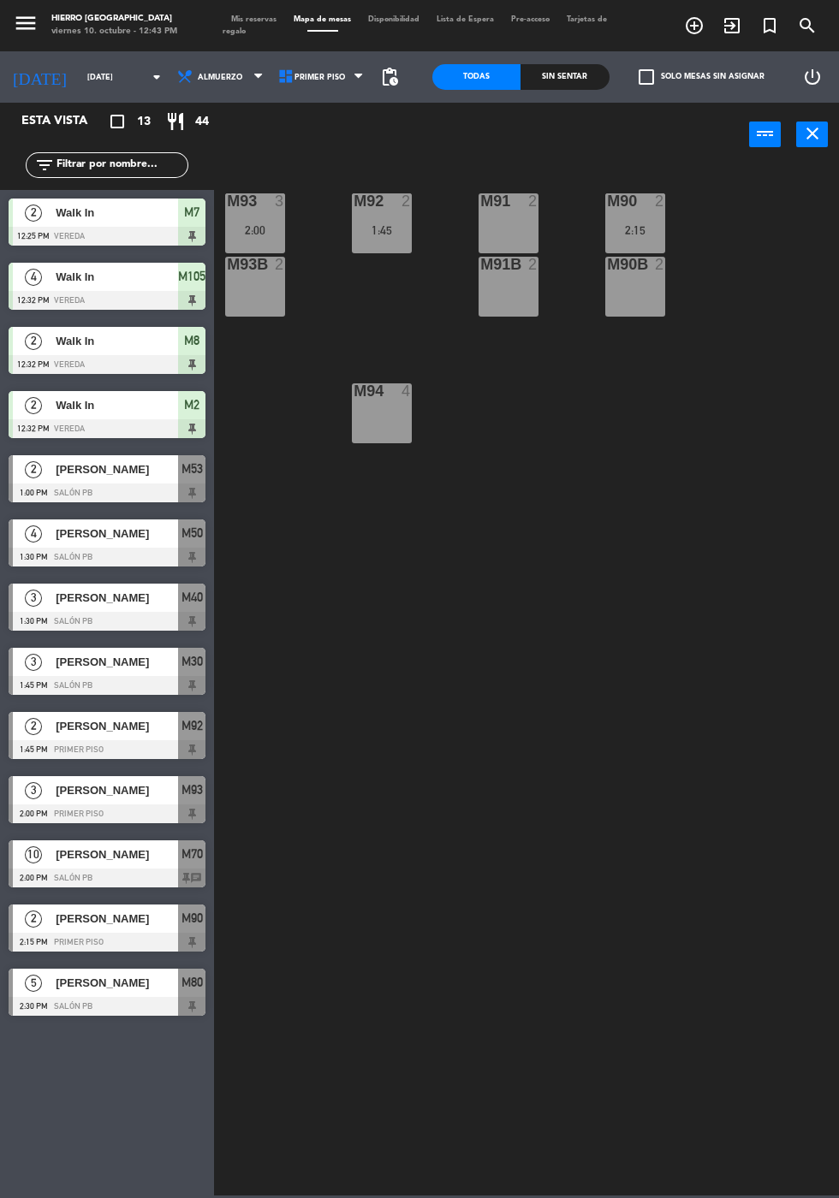
click at [271, 16] on span "Mis reservas" at bounding box center [253, 19] width 62 height 8
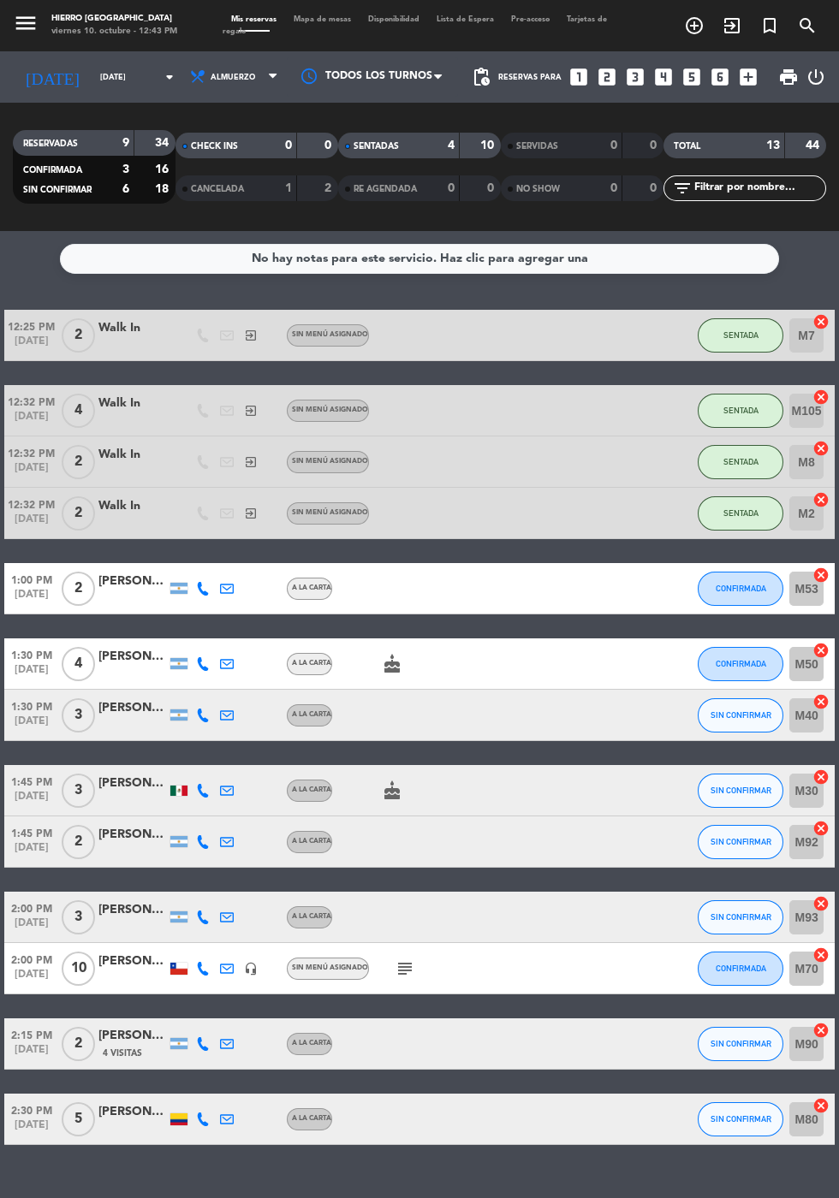
scroll to position [86, 0]
click at [411, 915] on div "12:25 PM [DATE] 2 Walk In exit_to_app Sin menú asignado SENTADA M7 cancel 12:32…" at bounding box center [419, 727] width 830 height 835
click at [404, 958] on icon "subject" at bounding box center [404, 968] width 21 height 21
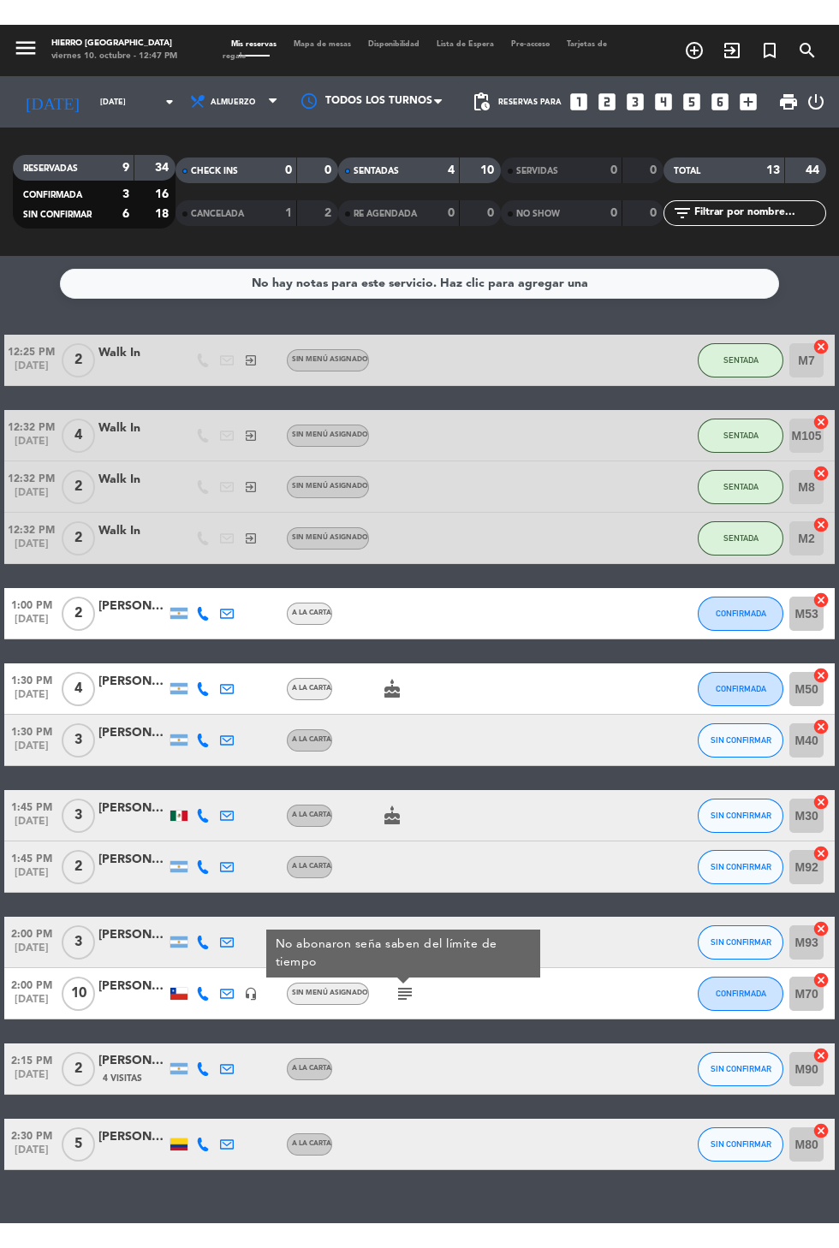
scroll to position [0, 0]
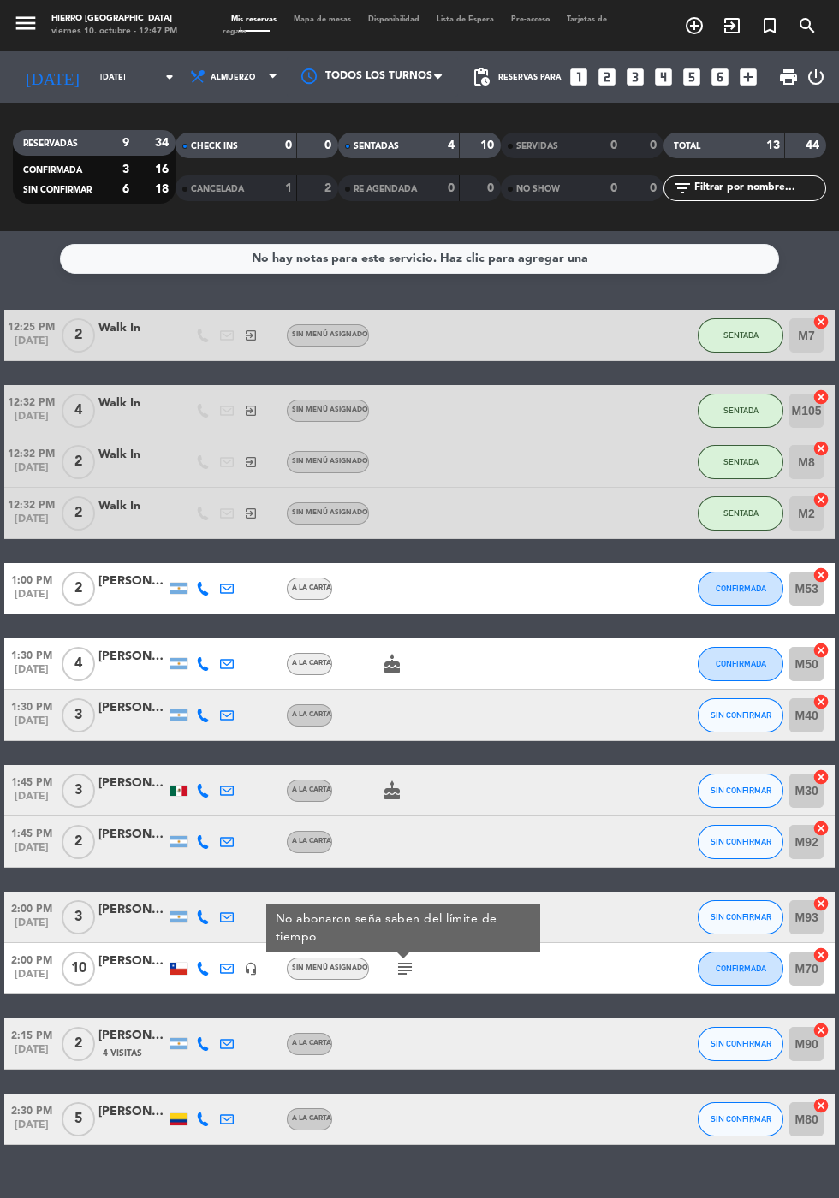
click at [317, 17] on span "Mapa de mesas" at bounding box center [322, 19] width 74 height 8
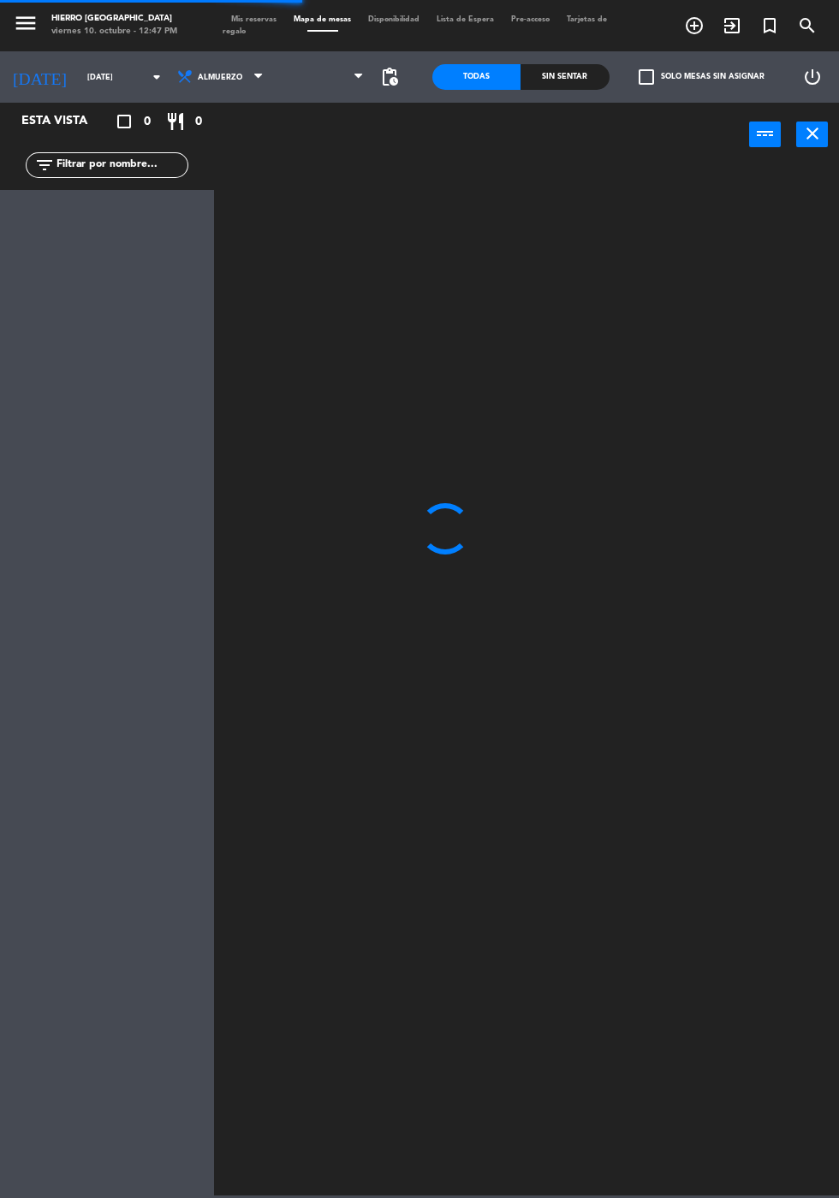
click at [311, 91] on span at bounding box center [322, 77] width 101 height 38
click at [317, 90] on span "Primer Piso" at bounding box center [322, 77] width 101 height 38
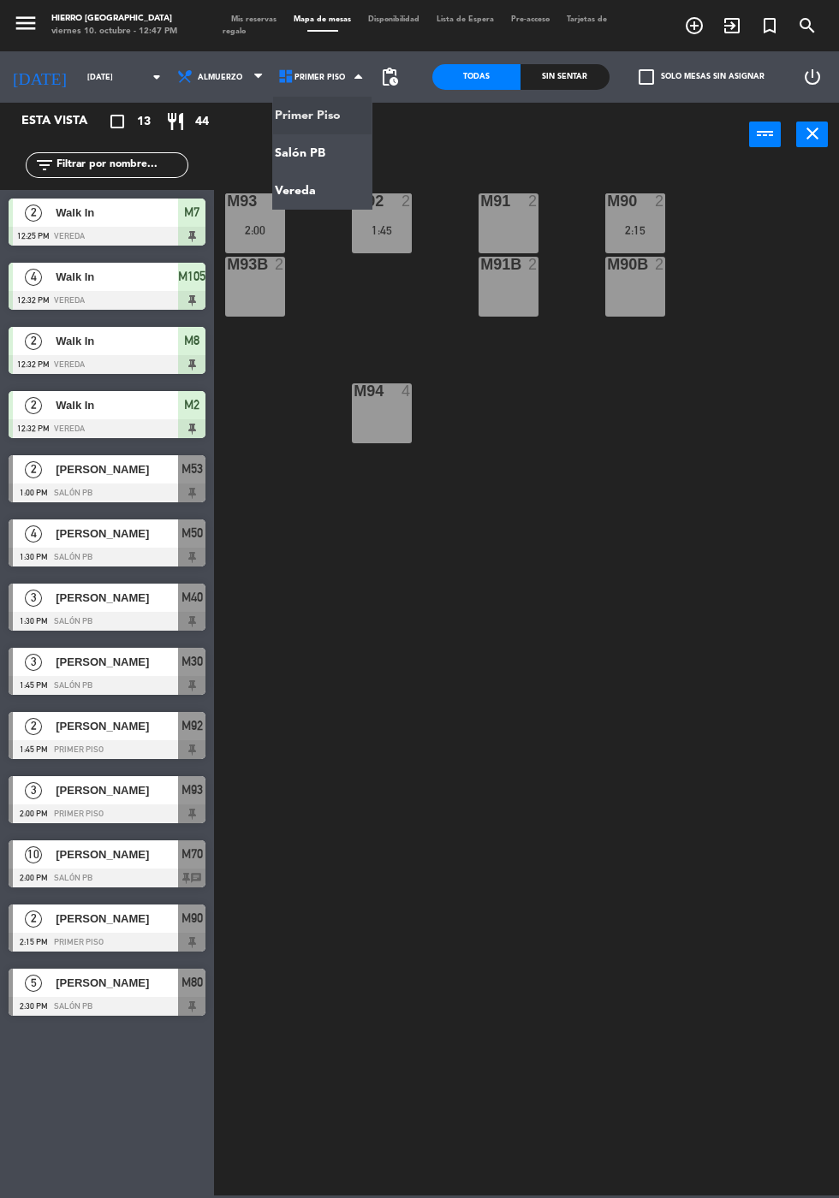
click at [330, 167] on ng-component "menu Hierro [GEOGRAPHIC_DATA] viernes 10. octubre - 12:47 PM Mis reservas Mapa …" at bounding box center [419, 597] width 839 height 1195
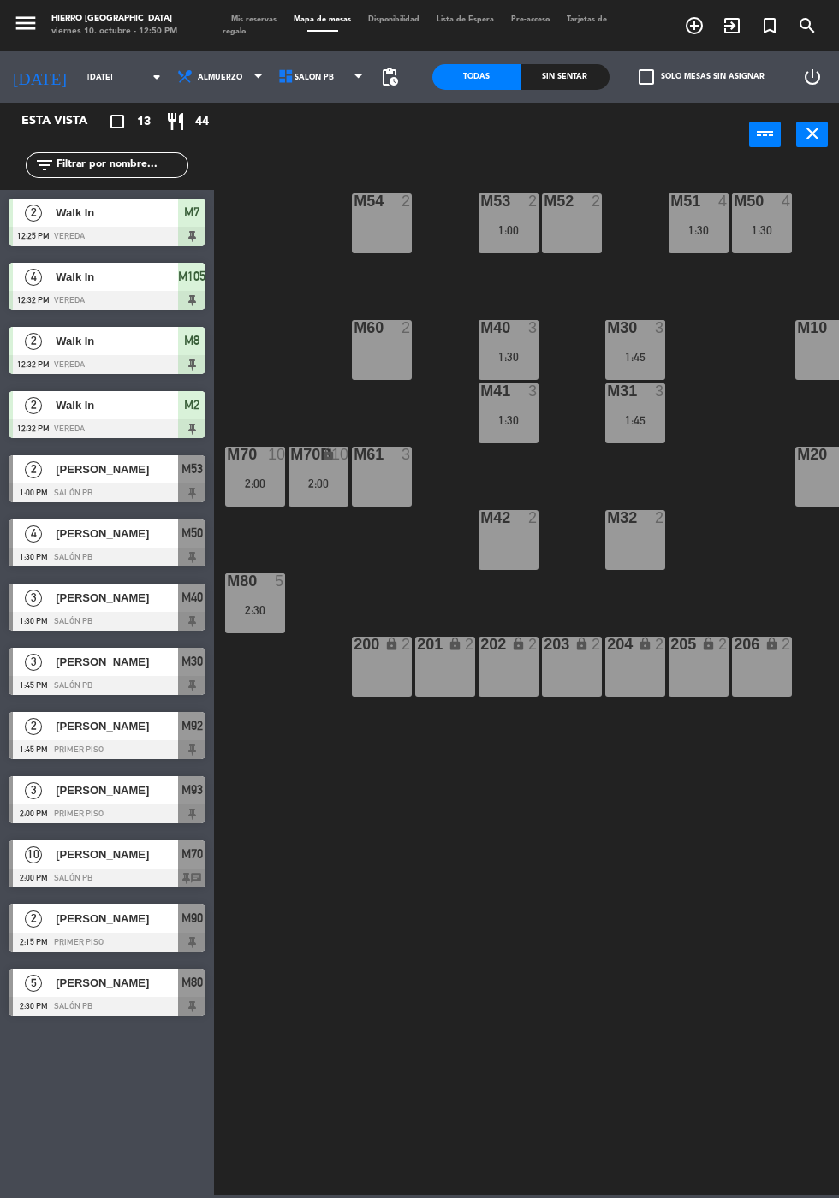
click at [341, 85] on span "Salón PB" at bounding box center [322, 77] width 101 height 38
click at [315, 199] on ng-component "menu Hierro [GEOGRAPHIC_DATA] viernes 10. octubre - 12:50 PM Mis reservas Mapa …" at bounding box center [419, 597] width 839 height 1195
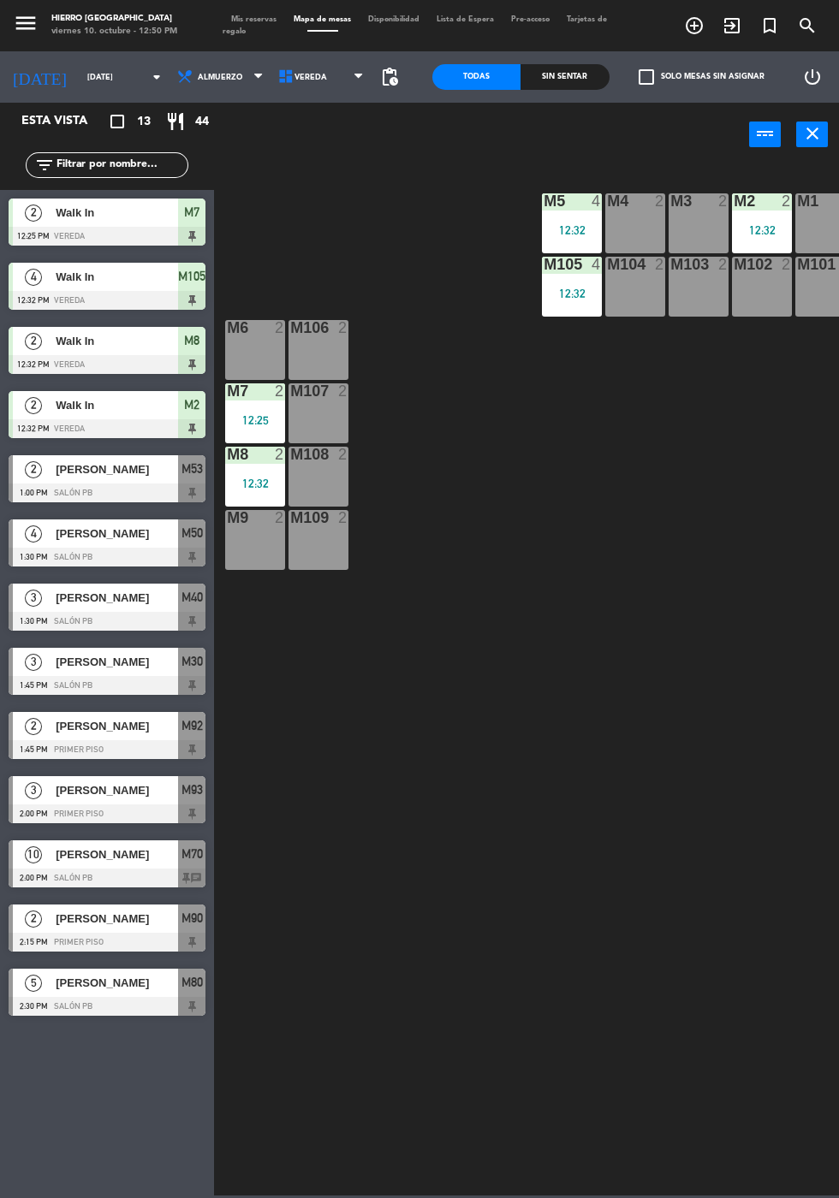
click at [239, 537] on div "M9 2" at bounding box center [255, 540] width 60 height 60
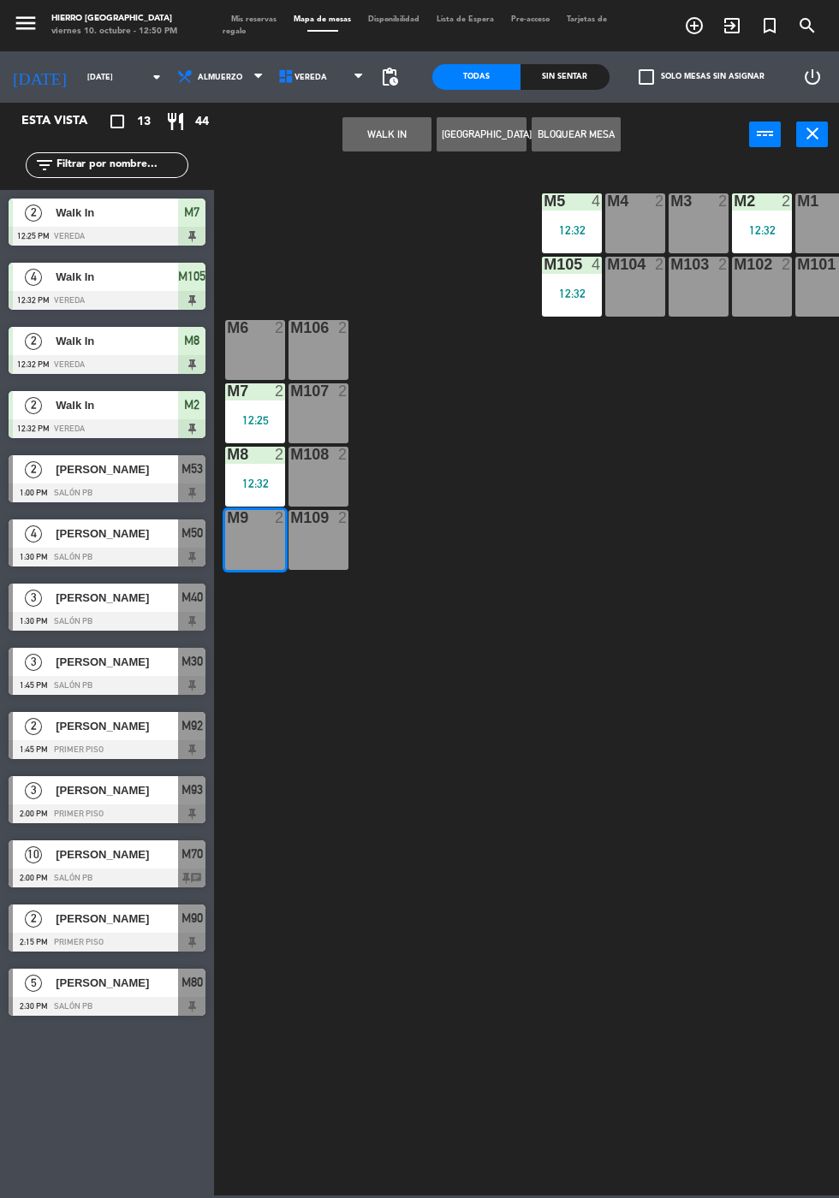
click at [338, 547] on div "M109 2" at bounding box center [318, 540] width 60 height 60
click at [397, 128] on button "WALK IN" at bounding box center [386, 134] width 89 height 34
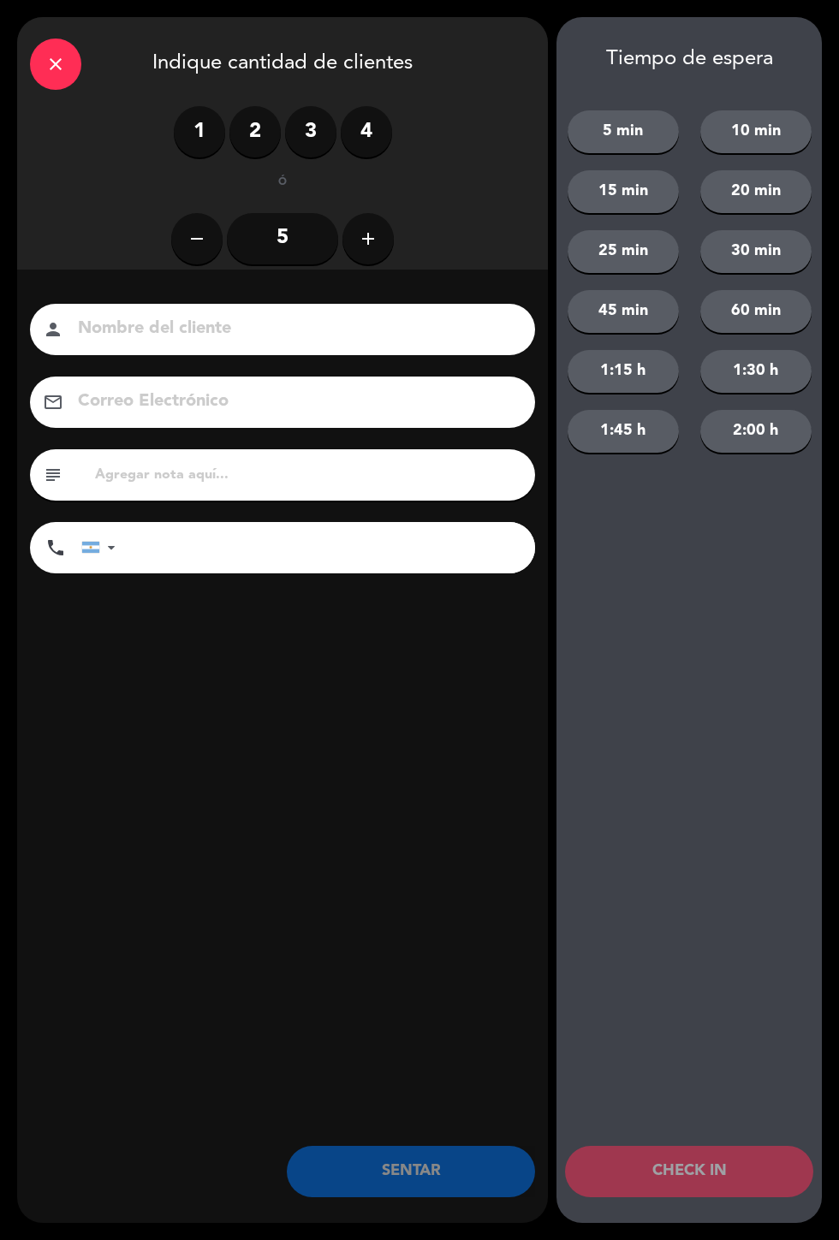
click at [361, 129] on label "4" at bounding box center [366, 131] width 51 height 51
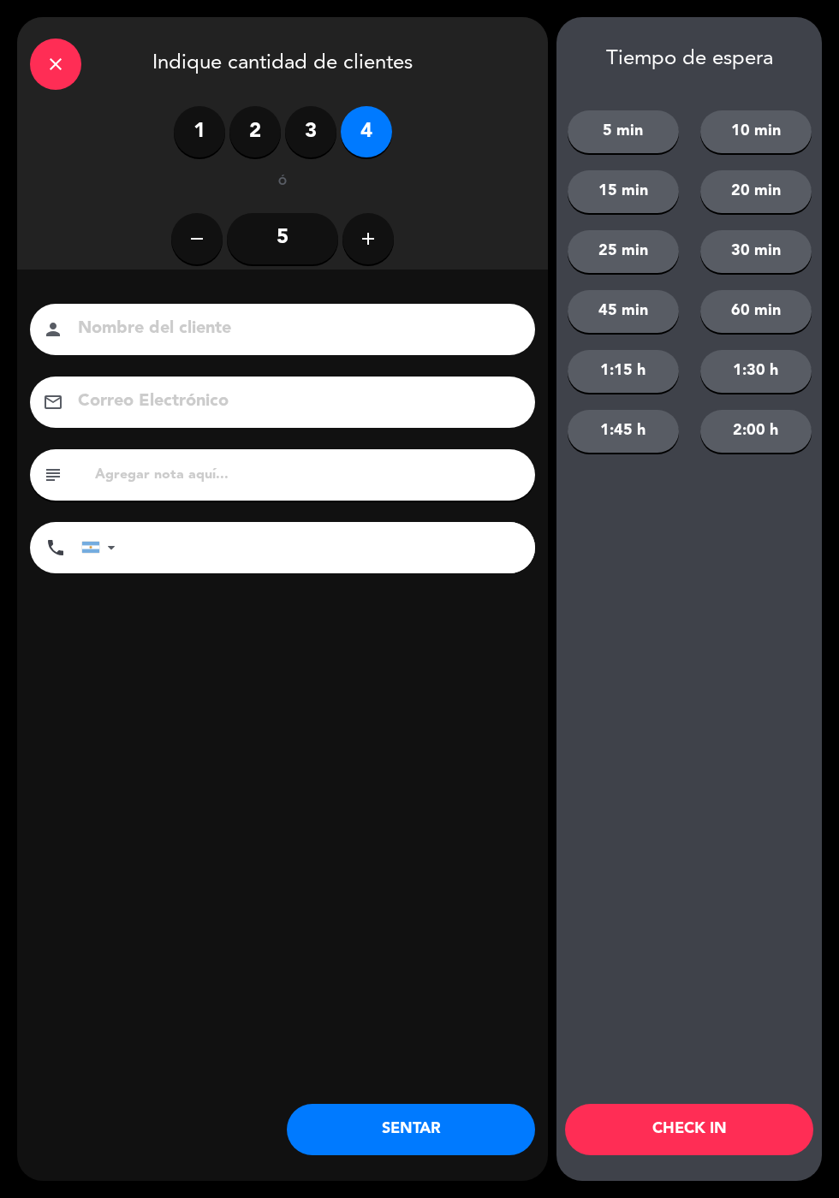
click at [425, 1138] on button "SENTAR" at bounding box center [411, 1129] width 248 height 51
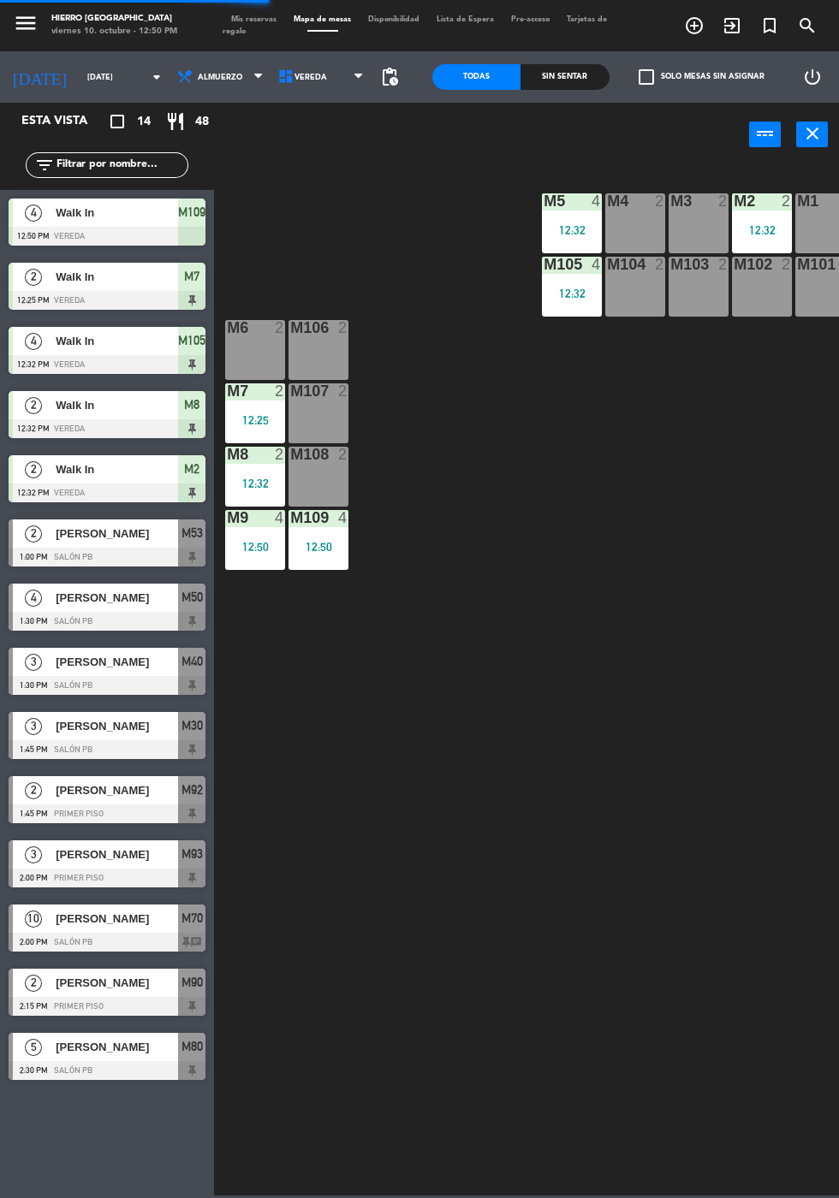
click at [798, 222] on div "M1 2" at bounding box center [825, 223] width 60 height 60
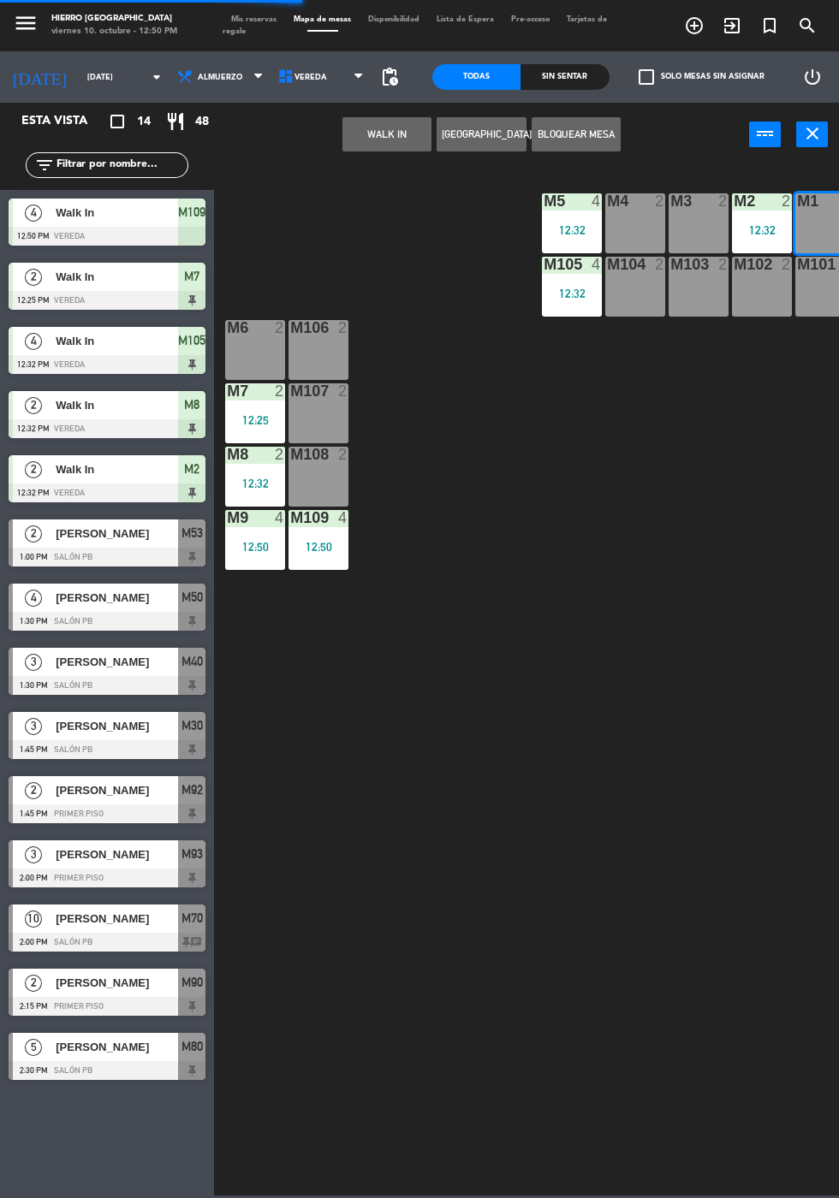
click at [811, 300] on div "M101 2" at bounding box center [825, 287] width 60 height 60
click at [378, 138] on button "WALK IN" at bounding box center [386, 134] width 89 height 34
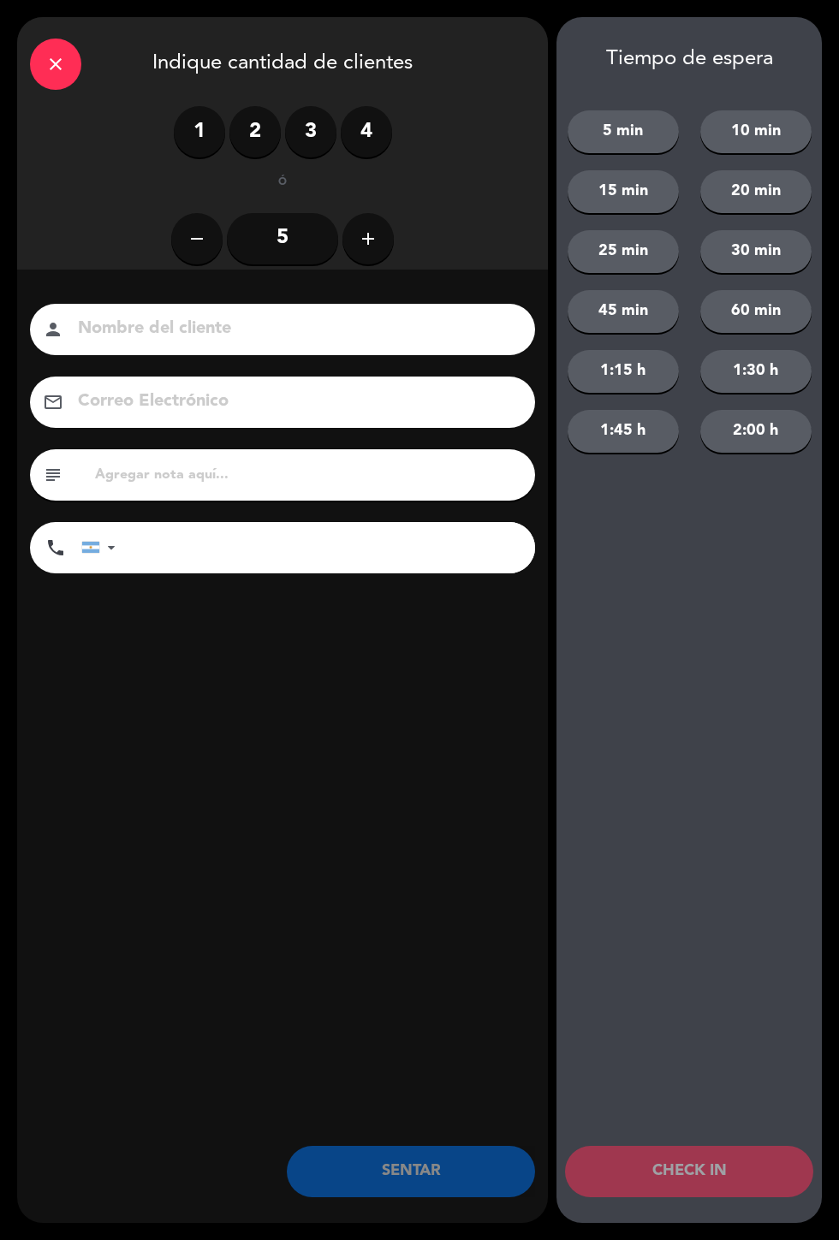
click at [376, 234] on icon "add" at bounding box center [368, 238] width 21 height 21
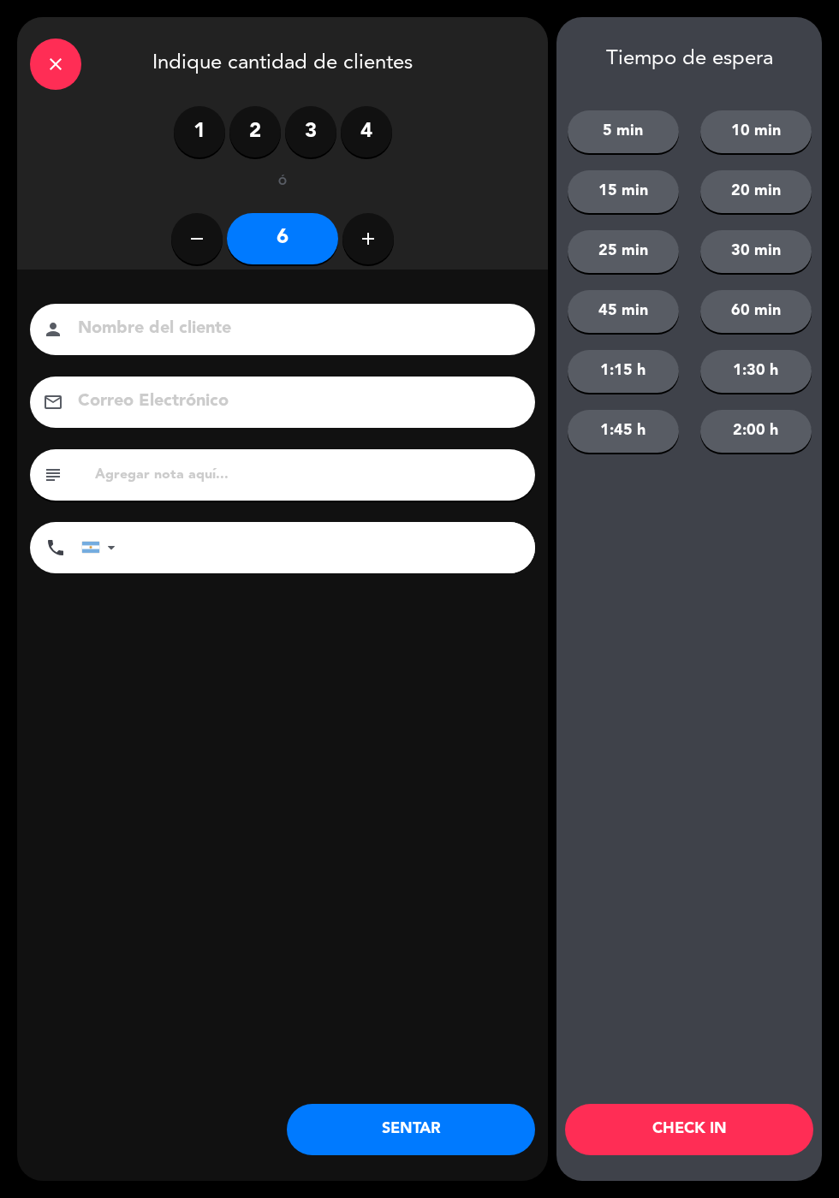
click at [381, 229] on button "add" at bounding box center [367, 238] width 51 height 51
click at [176, 215] on div "remove 7 add" at bounding box center [282, 239] width 505 height 60
click at [193, 241] on icon "remove" at bounding box center [197, 238] width 21 height 21
type input "6"
click at [441, 1130] on button "SENTAR" at bounding box center [411, 1129] width 248 height 51
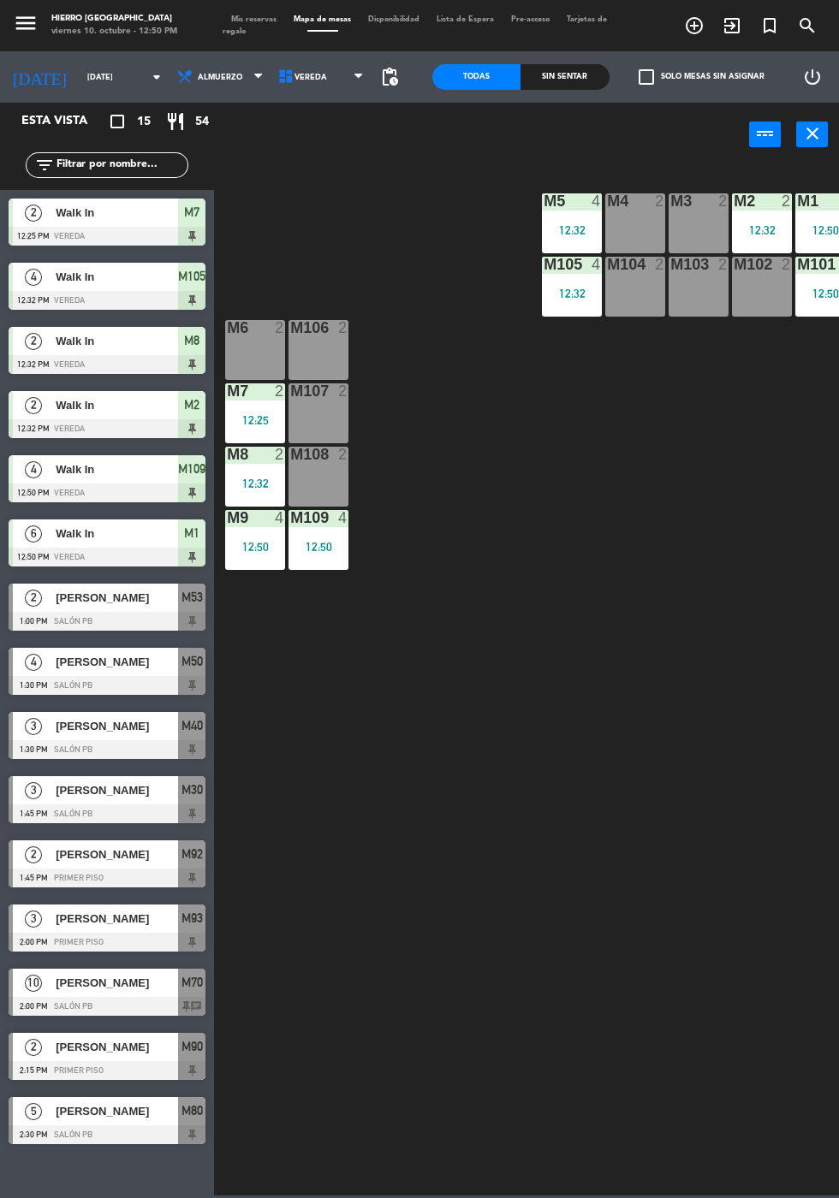
click at [620, 237] on div "M4 2" at bounding box center [635, 223] width 60 height 60
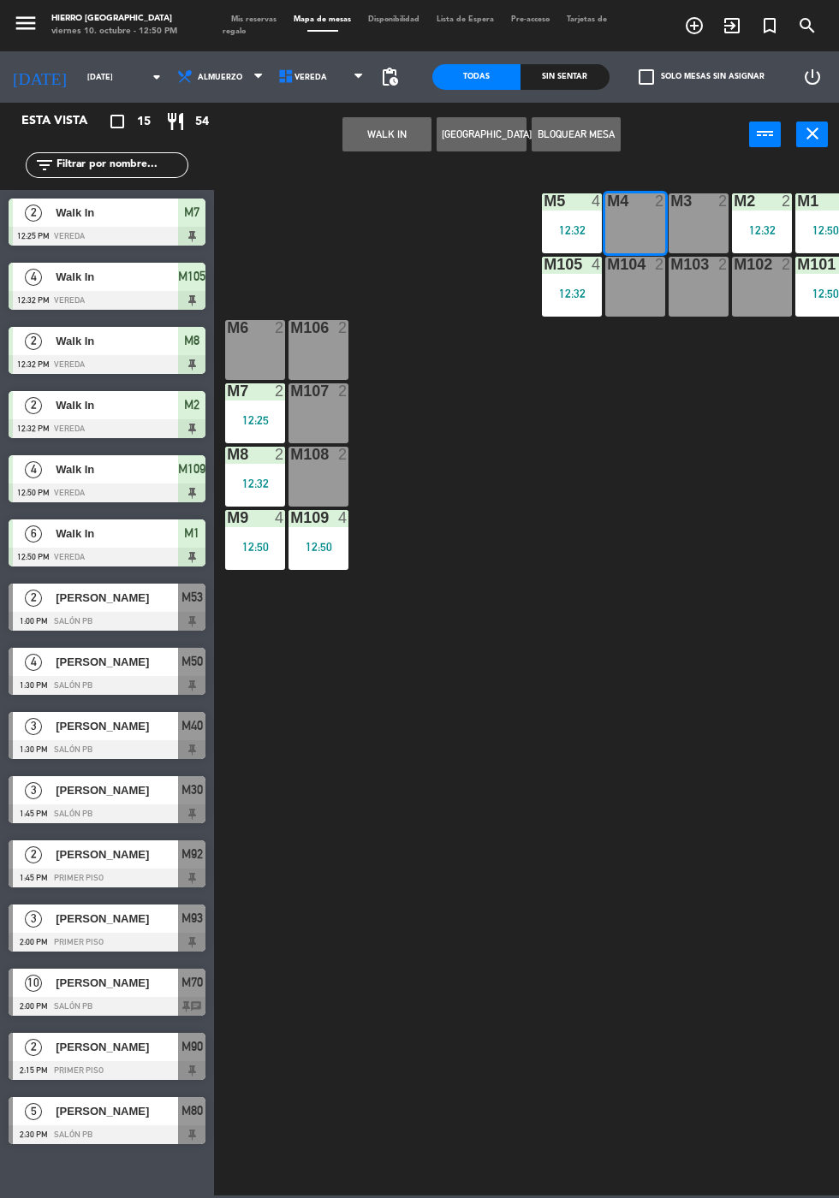
click at [368, 142] on button "WALK IN" at bounding box center [386, 134] width 89 height 34
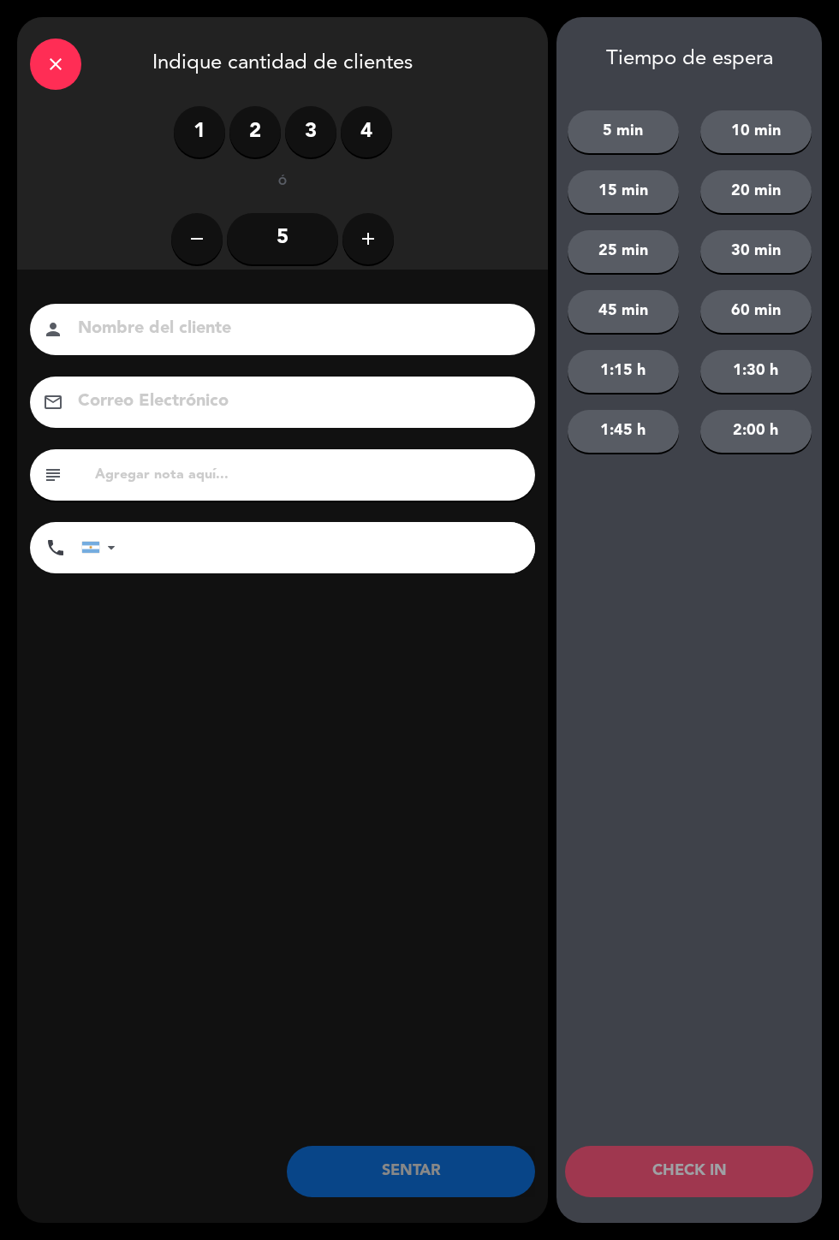
click at [234, 132] on label "2" at bounding box center [254, 131] width 51 height 51
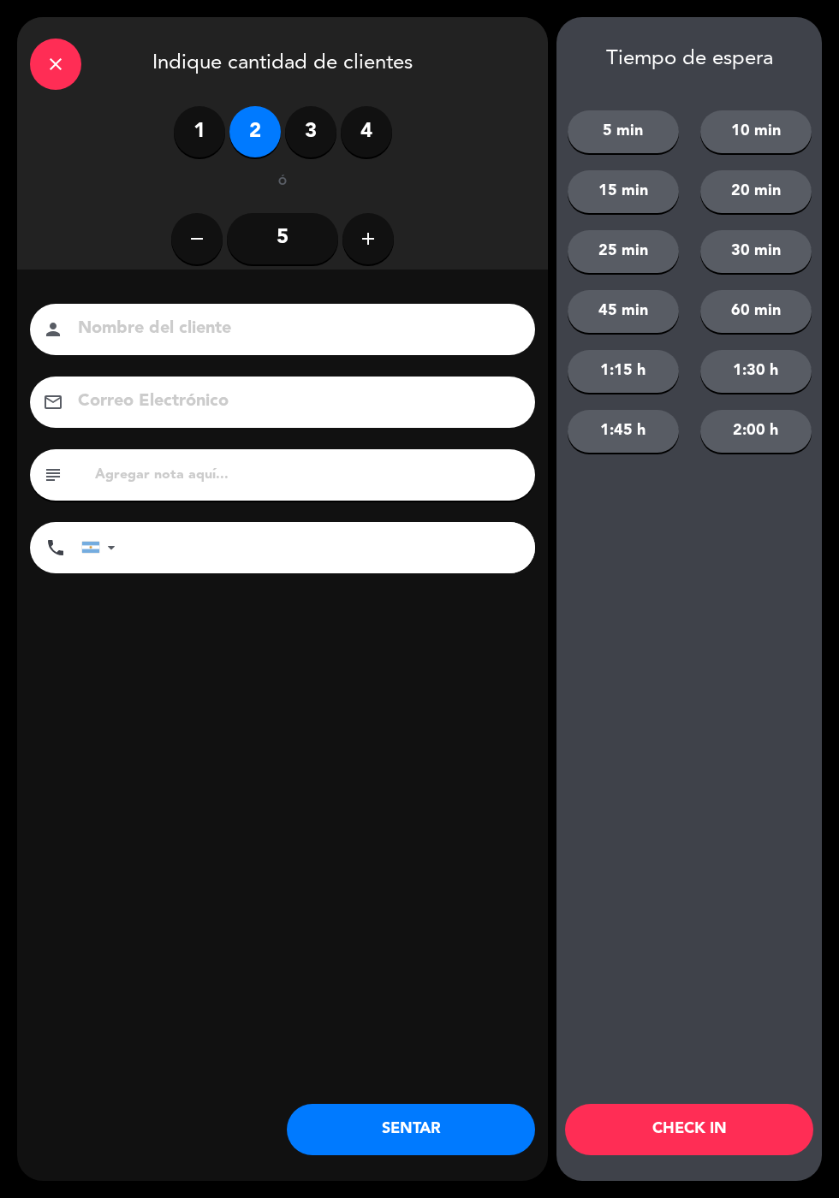
click at [424, 1146] on button "SENTAR" at bounding box center [411, 1129] width 248 height 51
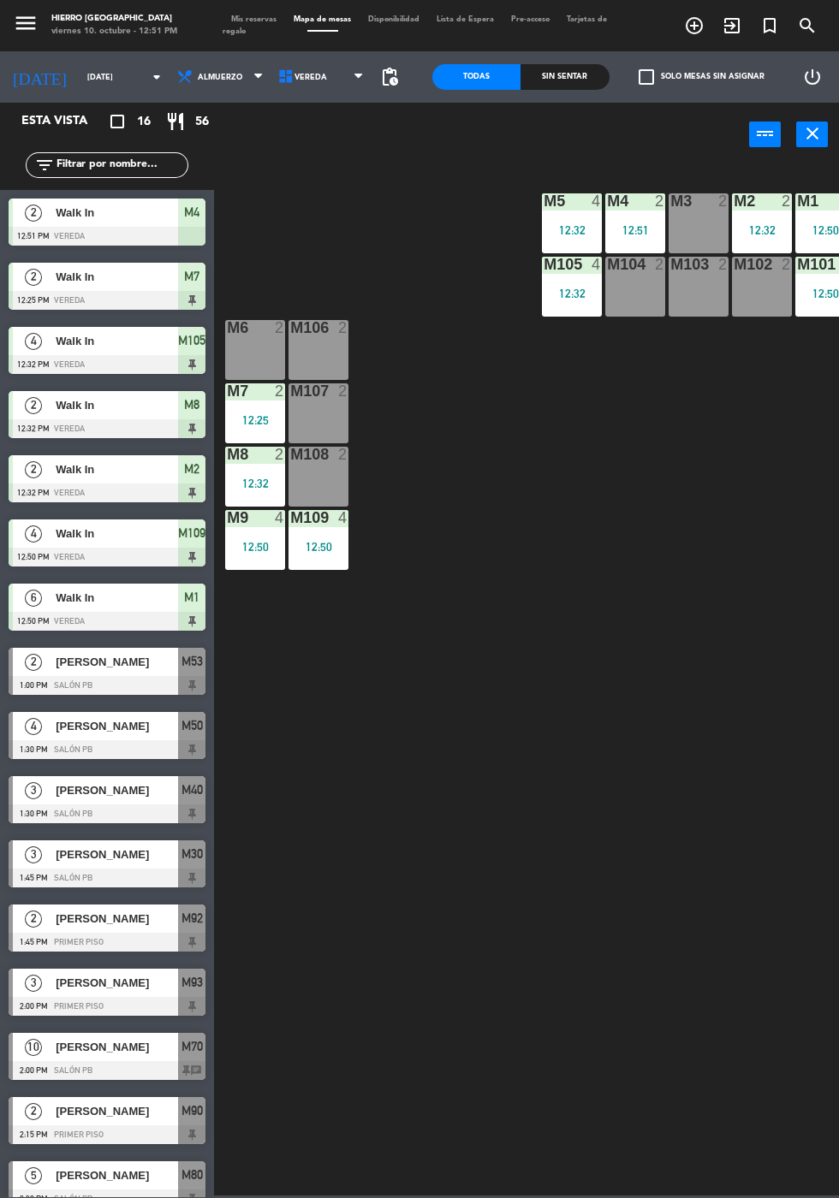
click at [683, 211] on div "M3 2" at bounding box center [698, 223] width 60 height 60
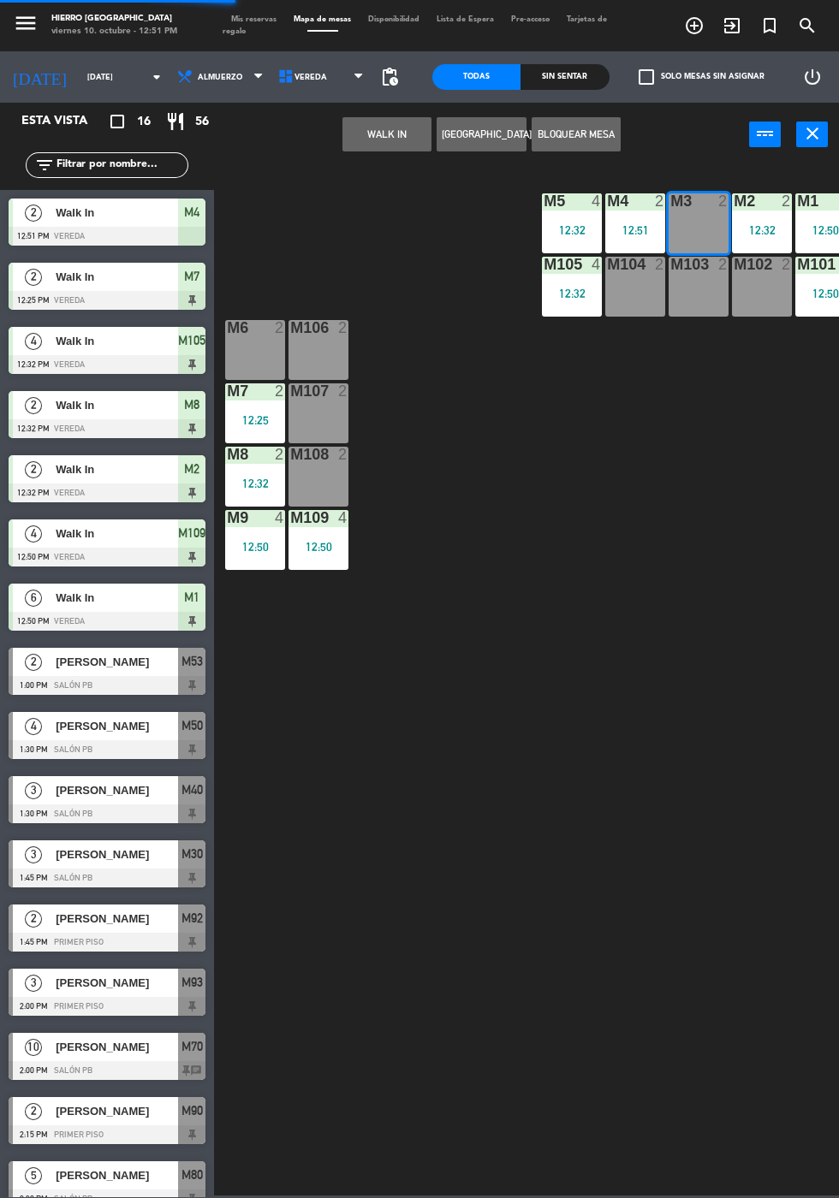
click at [371, 145] on button "WALK IN" at bounding box center [386, 134] width 89 height 34
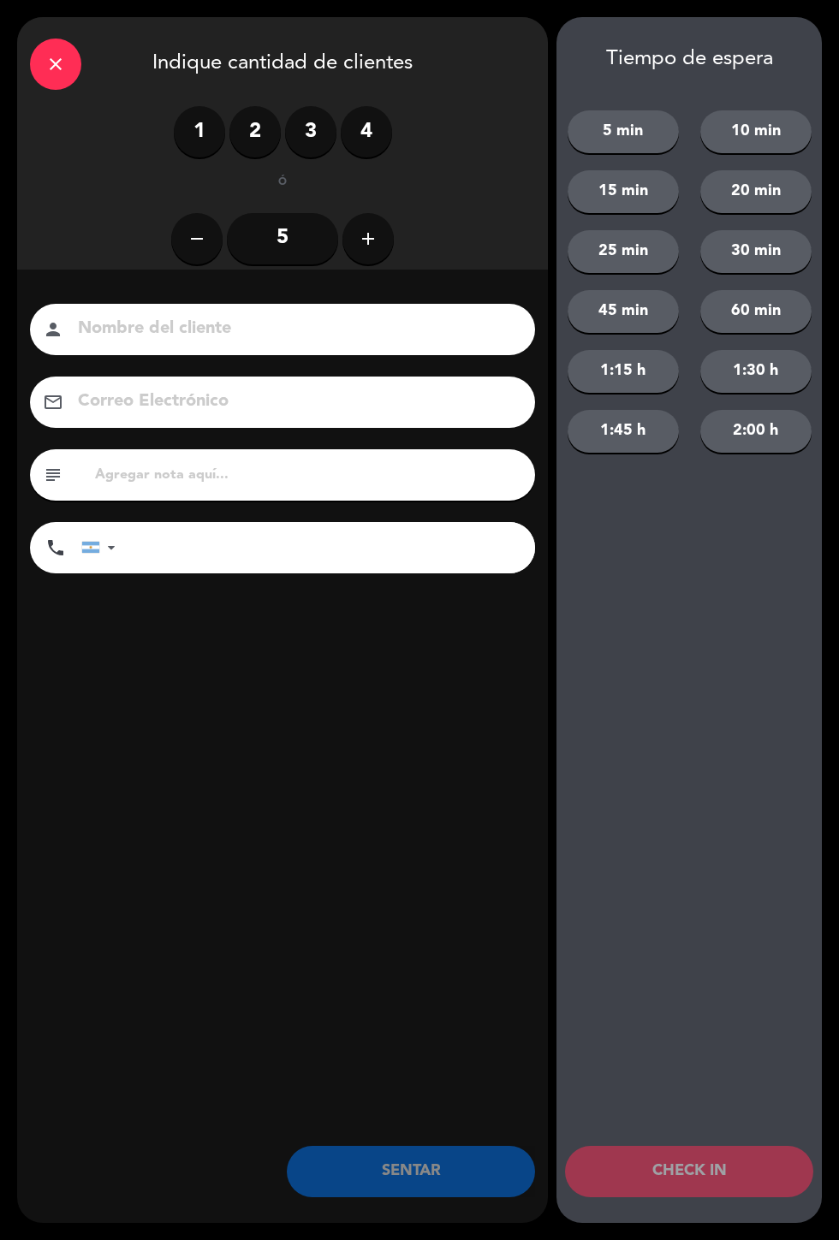
click at [277, 123] on label "2" at bounding box center [254, 131] width 51 height 51
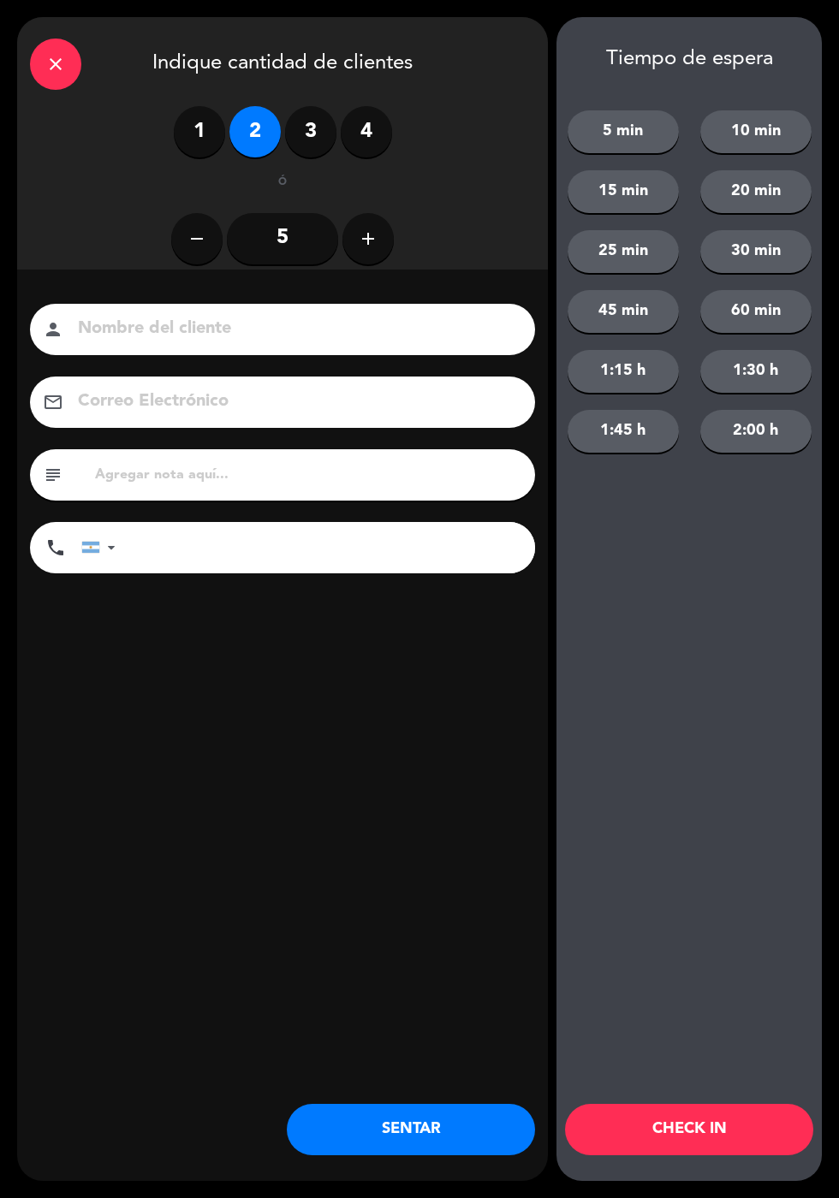
click at [424, 1138] on button "SENTAR" at bounding box center [411, 1129] width 248 height 51
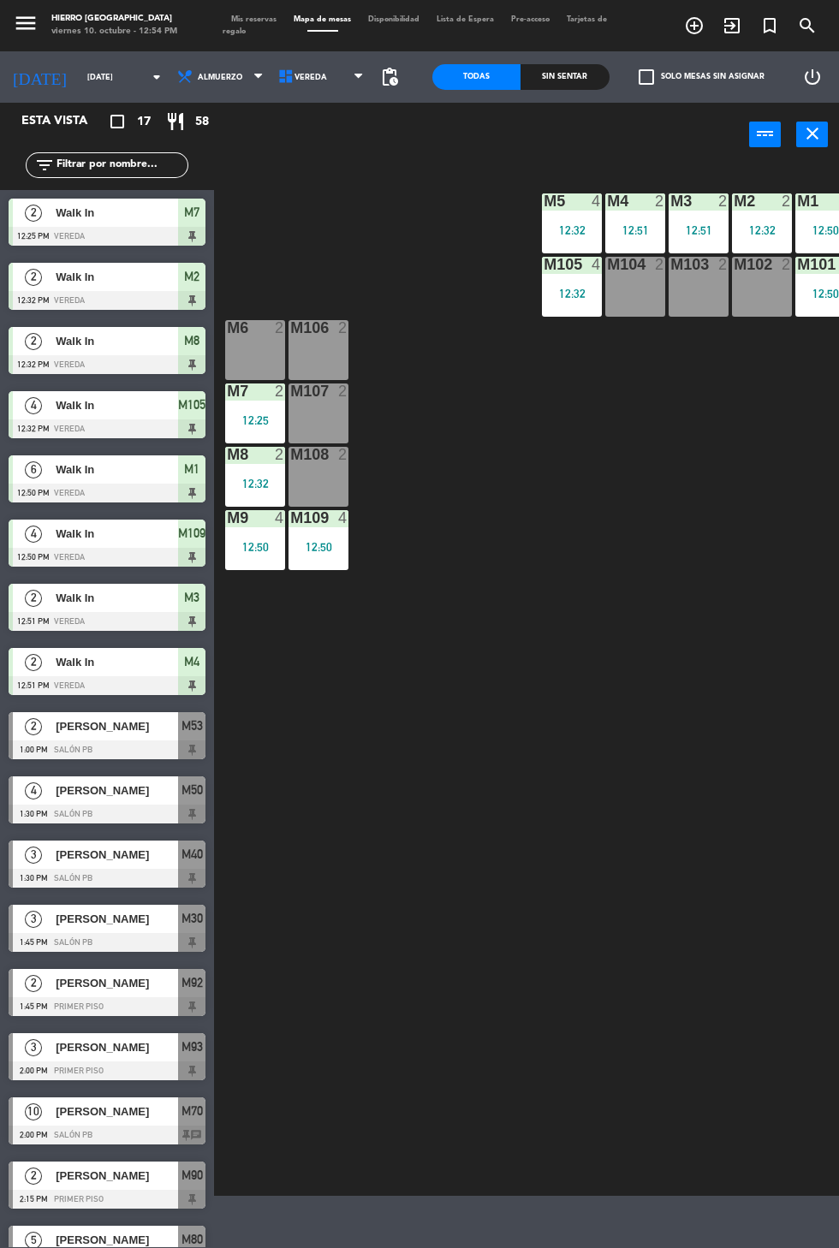
click at [243, 17] on span "Mis reservas" at bounding box center [253, 19] width 62 height 8
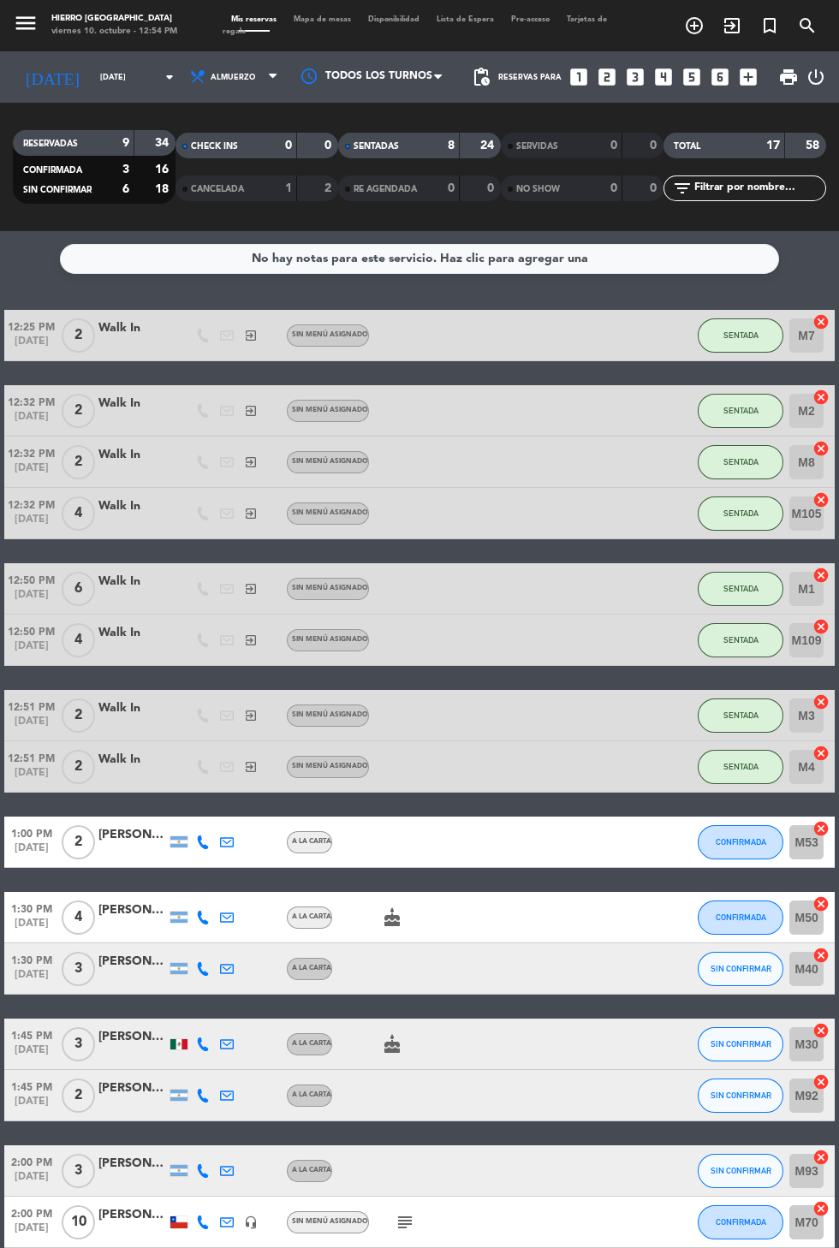
click at [324, 19] on span "Mapa de mesas" at bounding box center [322, 19] width 74 height 8
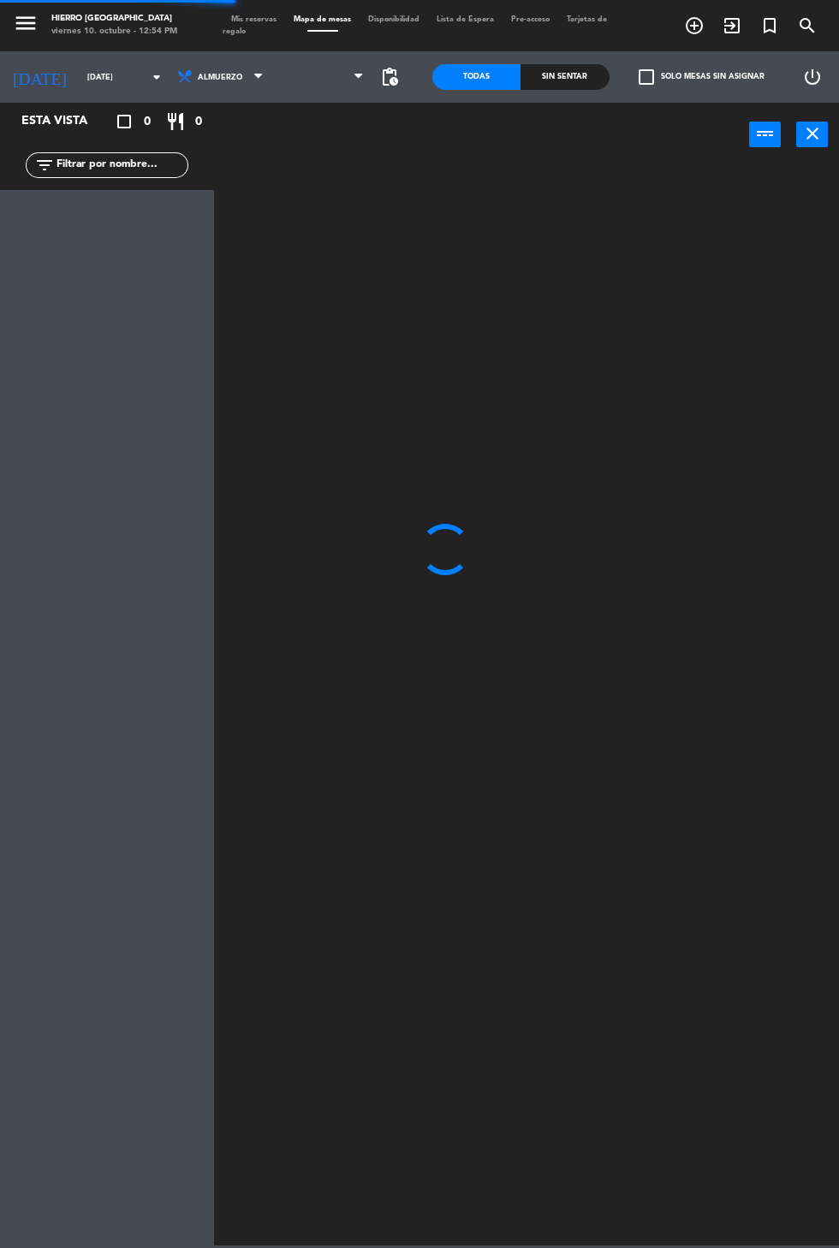
click at [329, 85] on span at bounding box center [322, 77] width 101 height 38
click at [330, 78] on span "Primer Piso" at bounding box center [322, 77] width 101 height 38
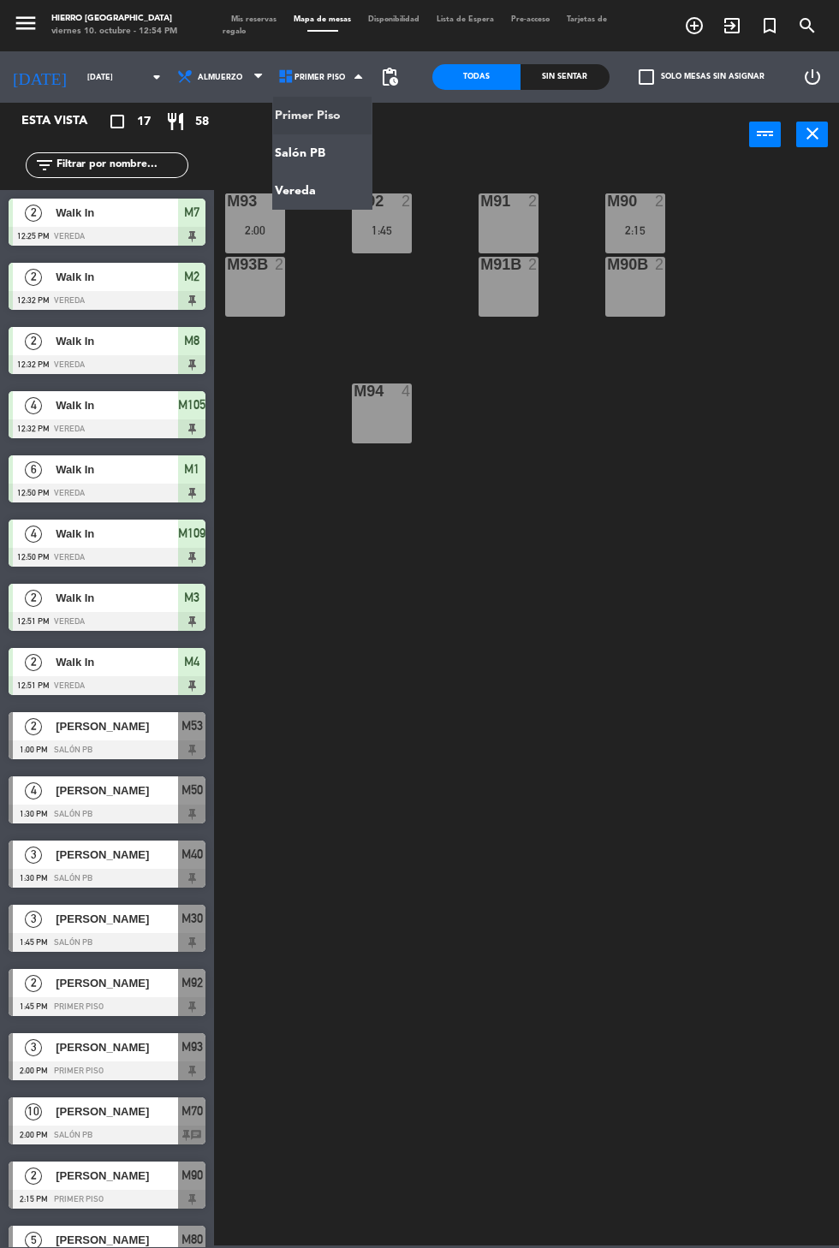
click at [331, 155] on ng-component "menu Hierro [GEOGRAPHIC_DATA] viernes 10. octubre - 12:54 PM Mis reservas Mapa …" at bounding box center [419, 622] width 839 height 1245
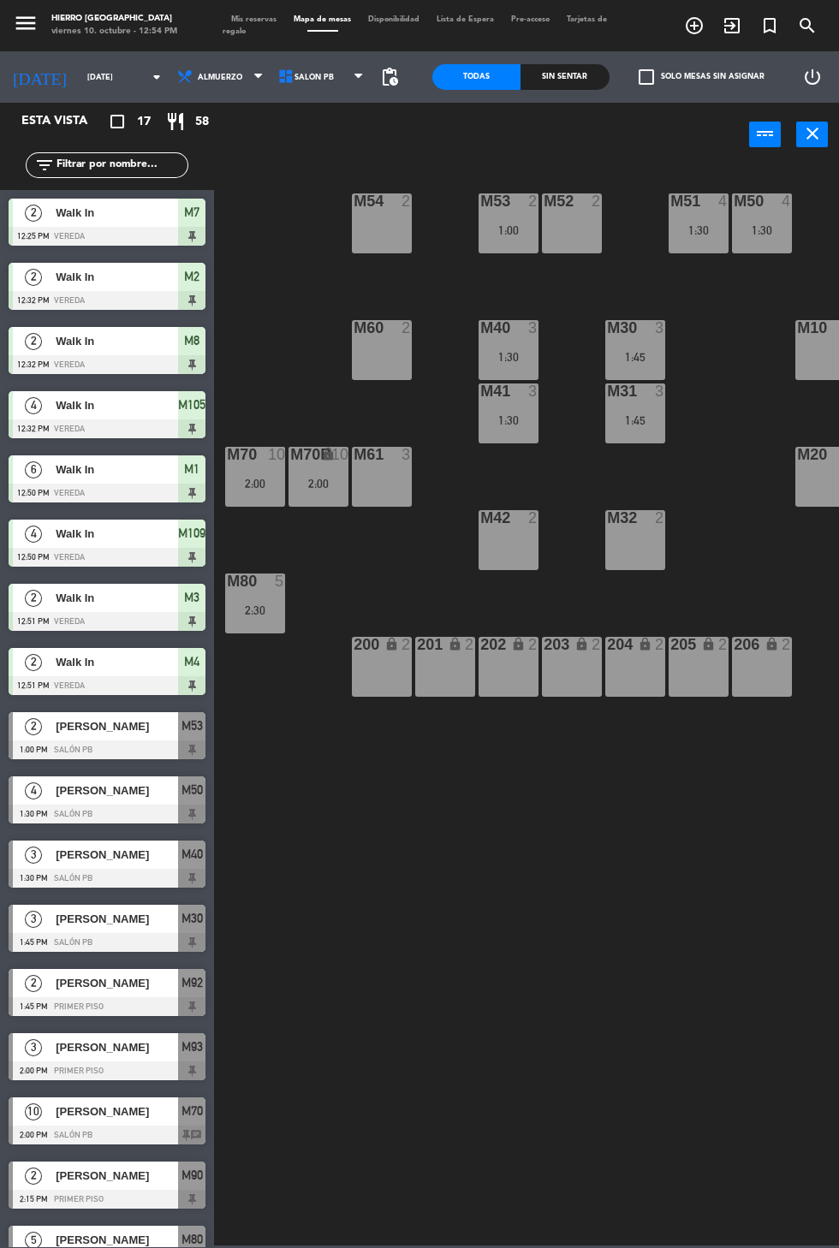
click at [390, 460] on div at bounding box center [382, 454] width 28 height 15
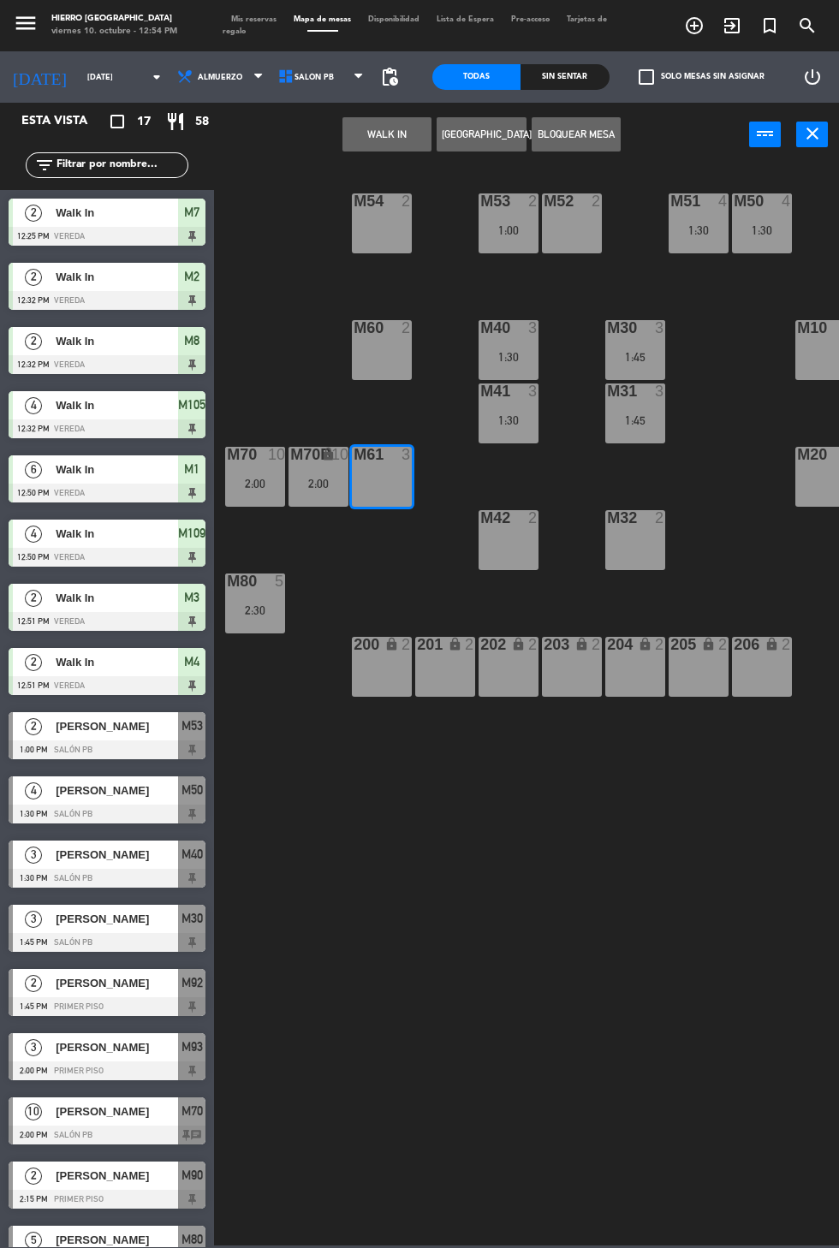
click at [252, 19] on span "Mis reservas" at bounding box center [253, 19] width 62 height 8
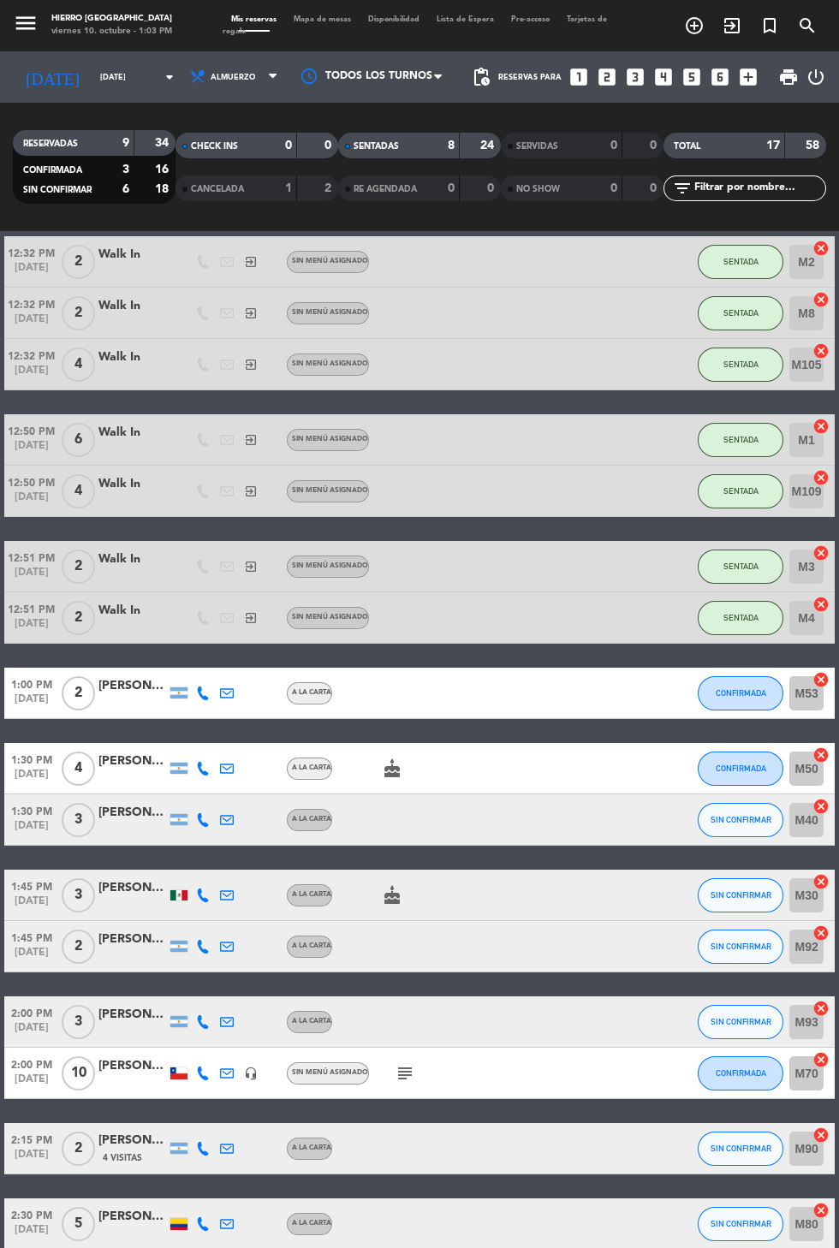
scroll to position [148, 0]
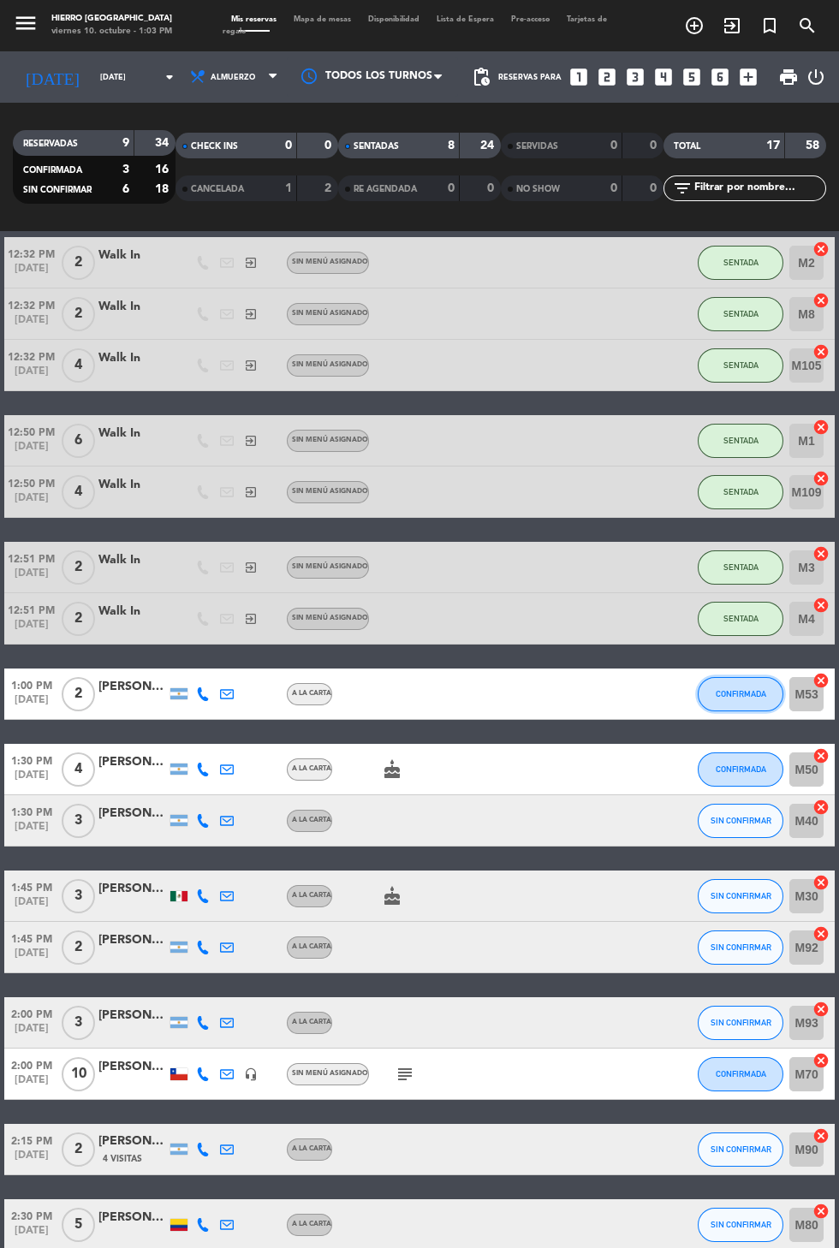
click at [720, 703] on button "CONFIRMADA" at bounding box center [740, 694] width 86 height 34
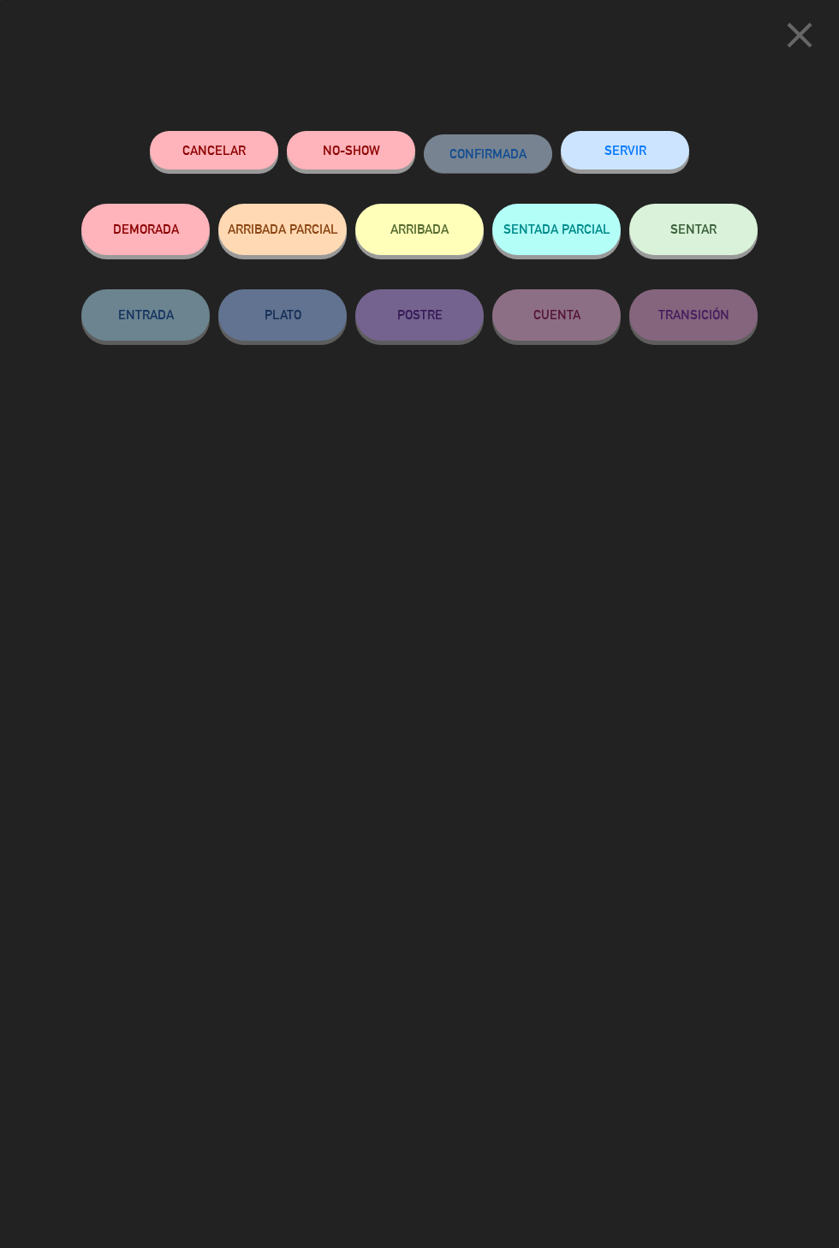
click at [709, 250] on button "SENTAR" at bounding box center [693, 229] width 128 height 51
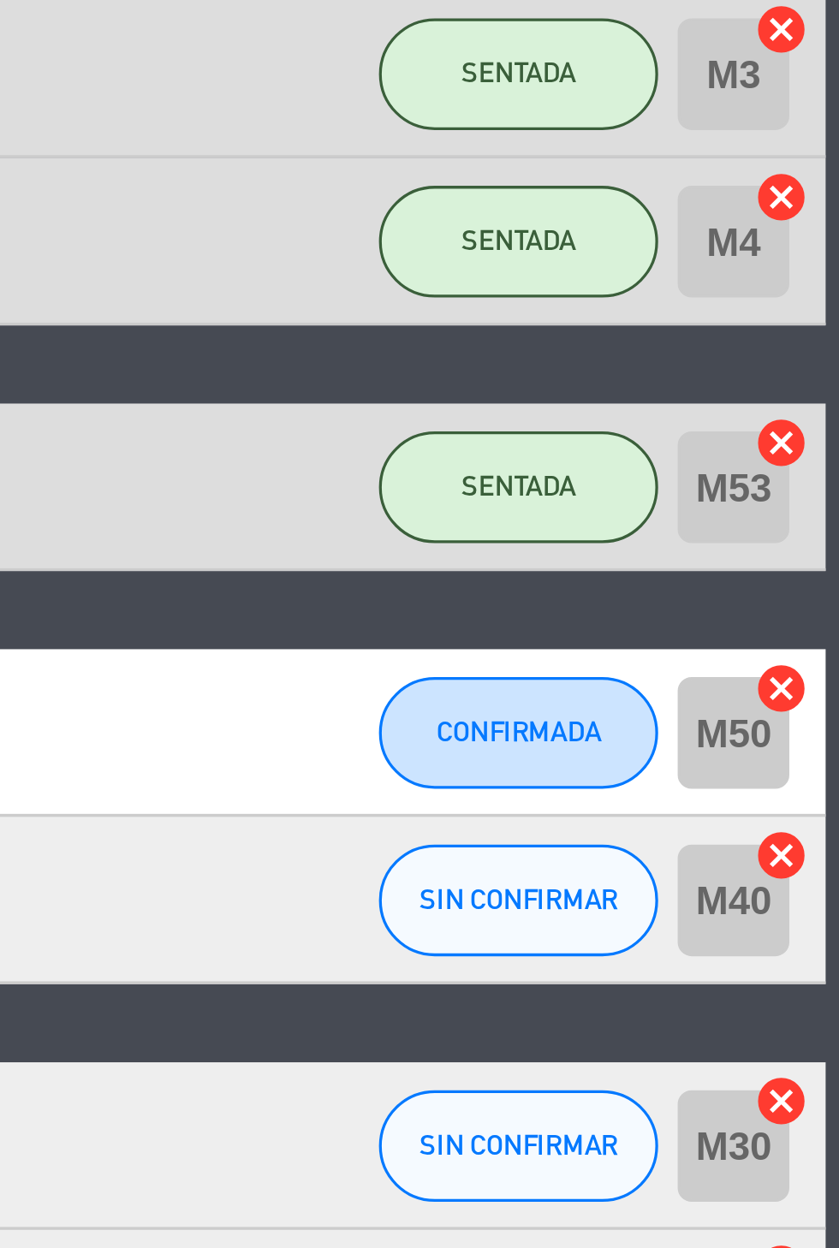
scroll to position [0, 0]
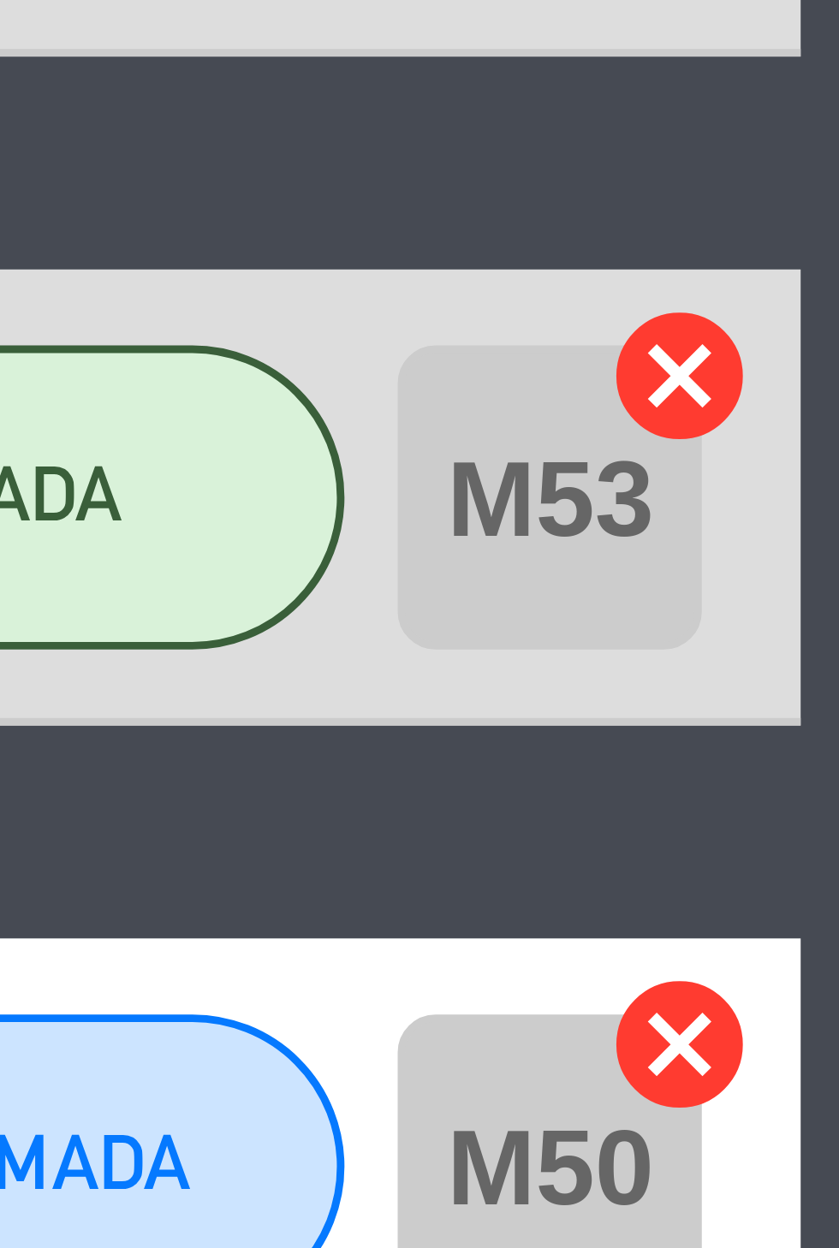
click at [820, 674] on icon "cancel" at bounding box center [820, 680] width 17 height 17
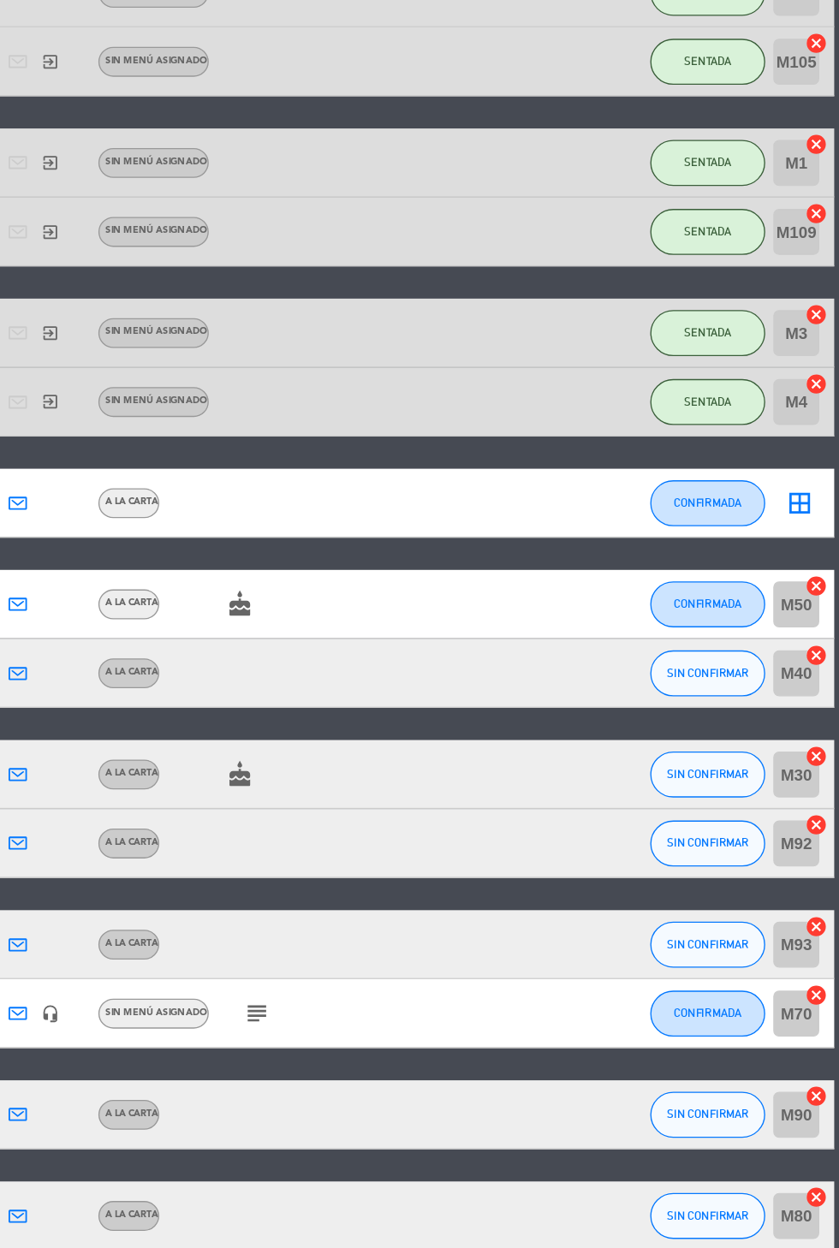
scroll to position [145, 0]
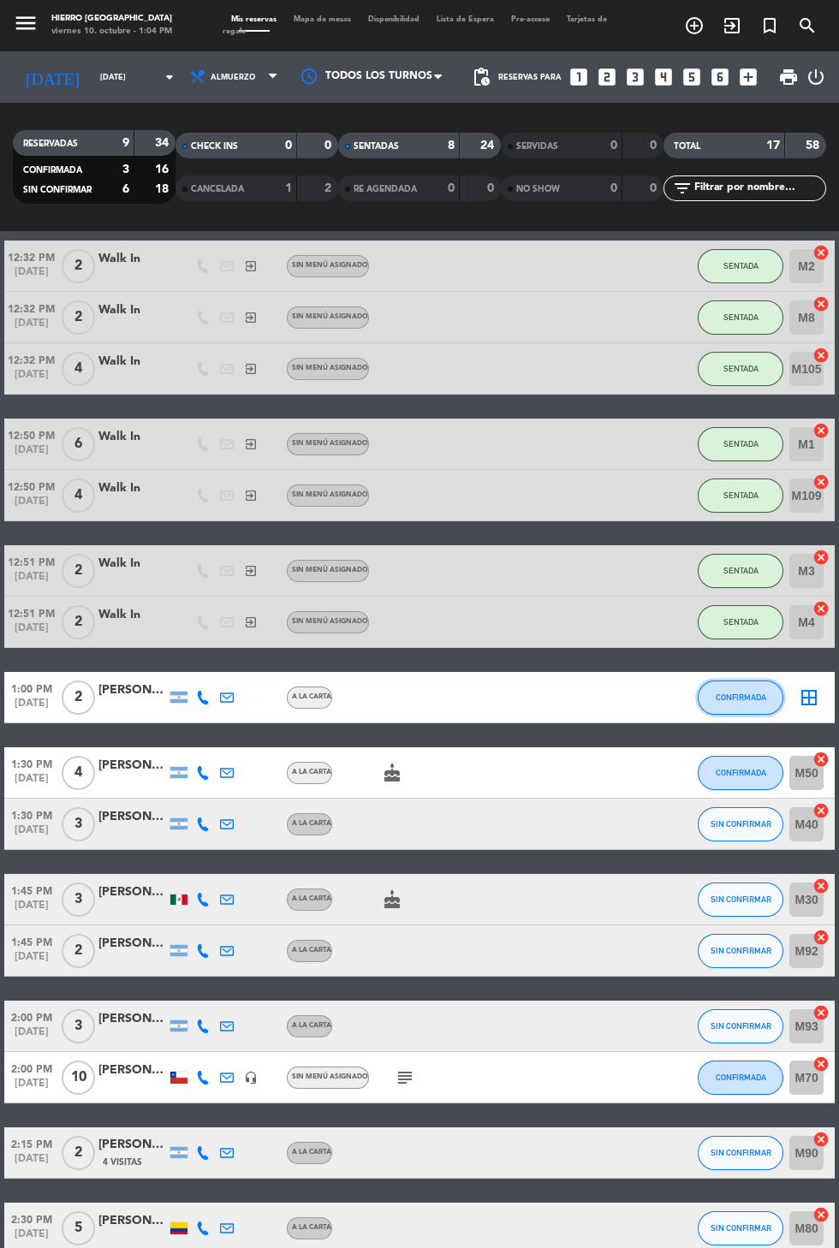
click at [742, 707] on button "CONFIRMADA" at bounding box center [740, 697] width 86 height 34
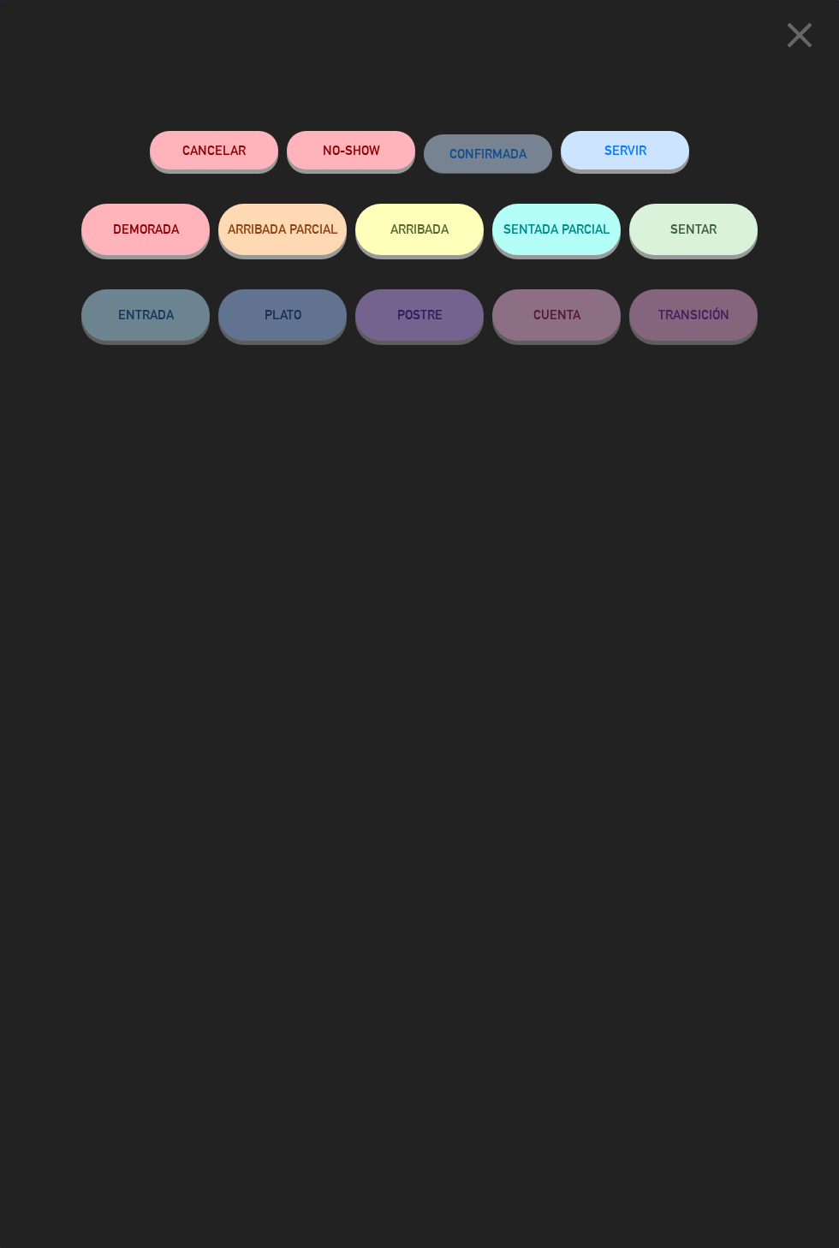
click at [688, 232] on span "SENTAR" at bounding box center [693, 229] width 46 height 15
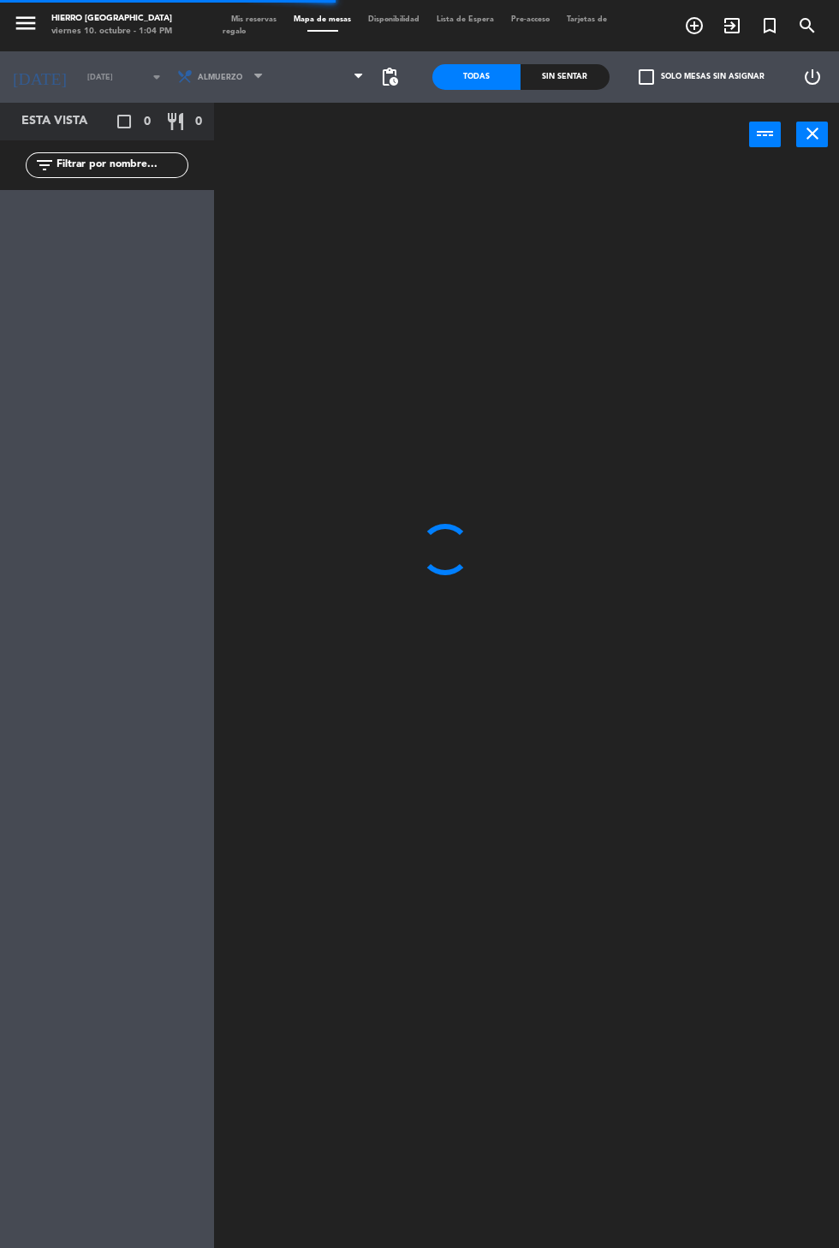
click at [317, 78] on span at bounding box center [322, 77] width 101 height 38
click at [321, 71] on span "Primer Piso" at bounding box center [322, 77] width 101 height 38
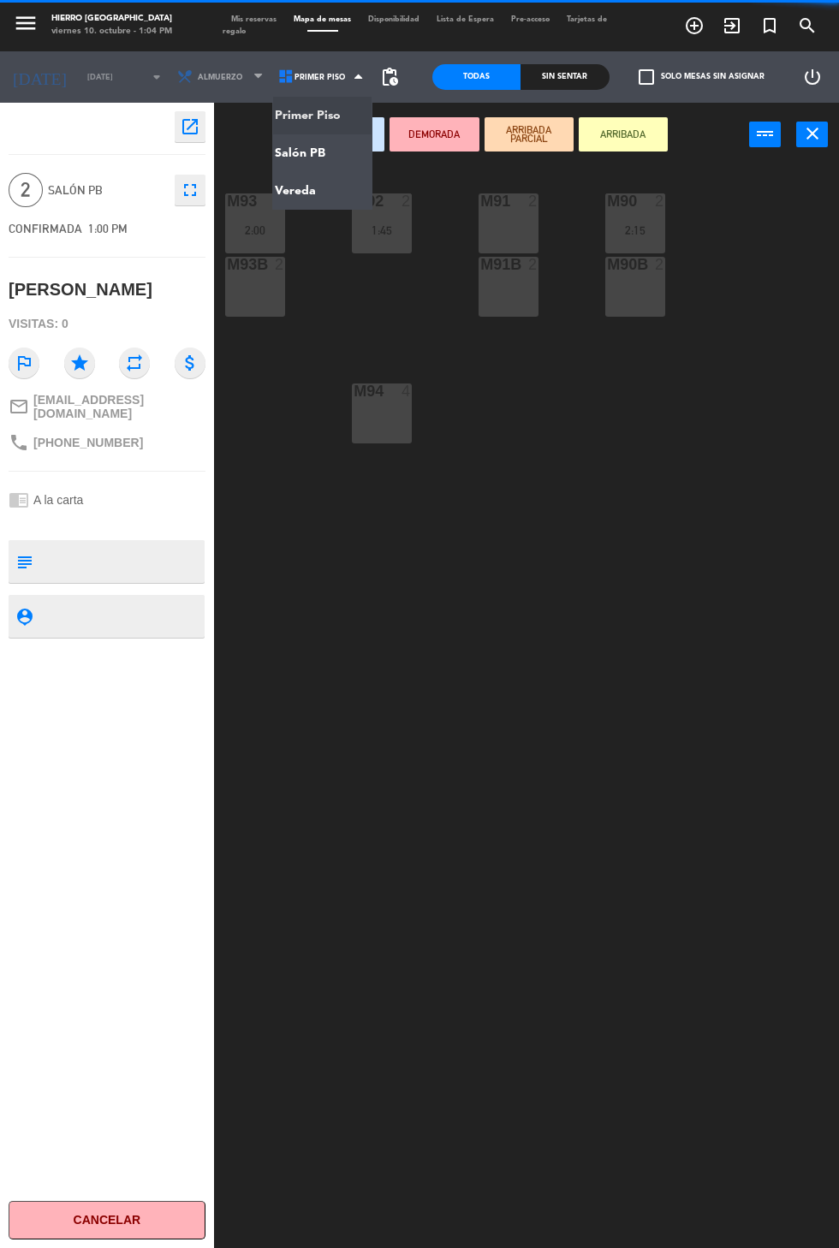
click at [311, 141] on ng-component "menu Hierro [GEOGRAPHIC_DATA] viernes 10. octubre - 1:04 PM Mis reservas Mapa d…" at bounding box center [419, 665] width 839 height 1331
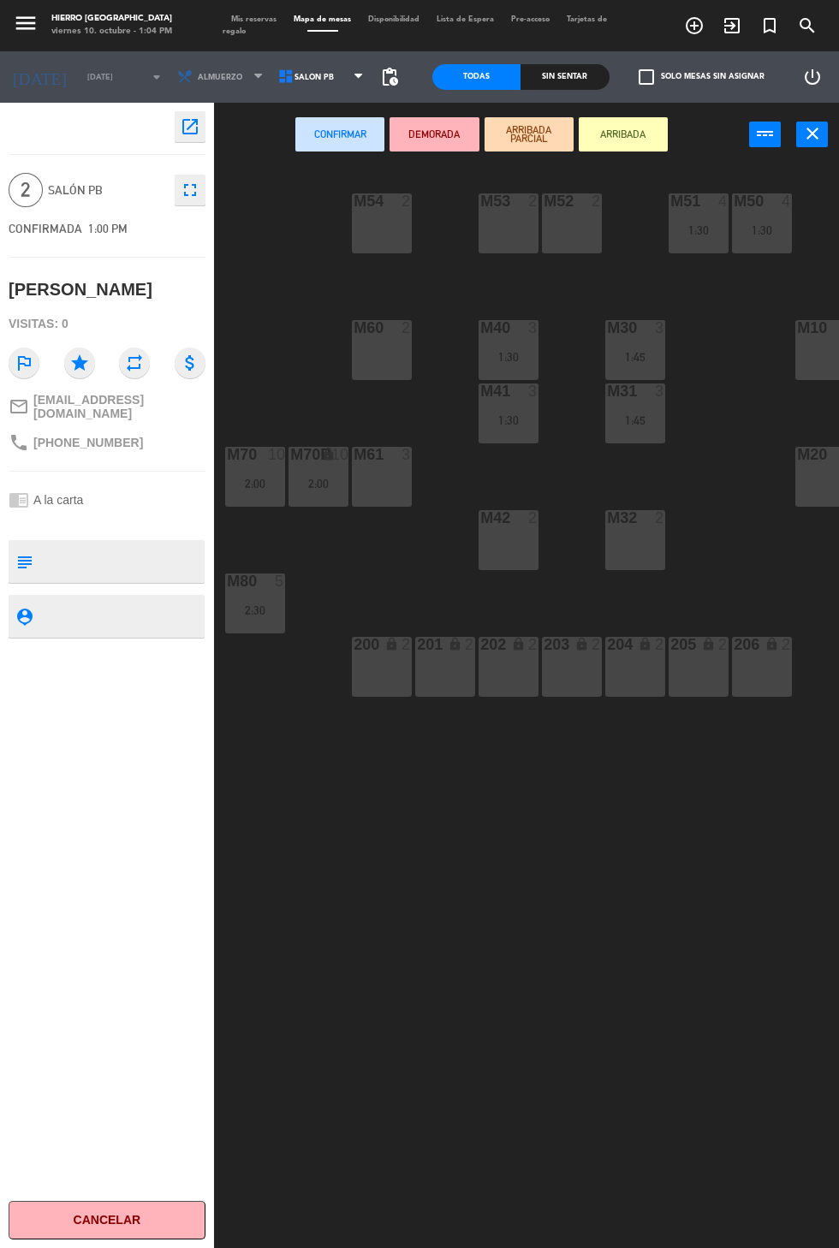
click at [567, 229] on div "M52 2" at bounding box center [572, 223] width 60 height 60
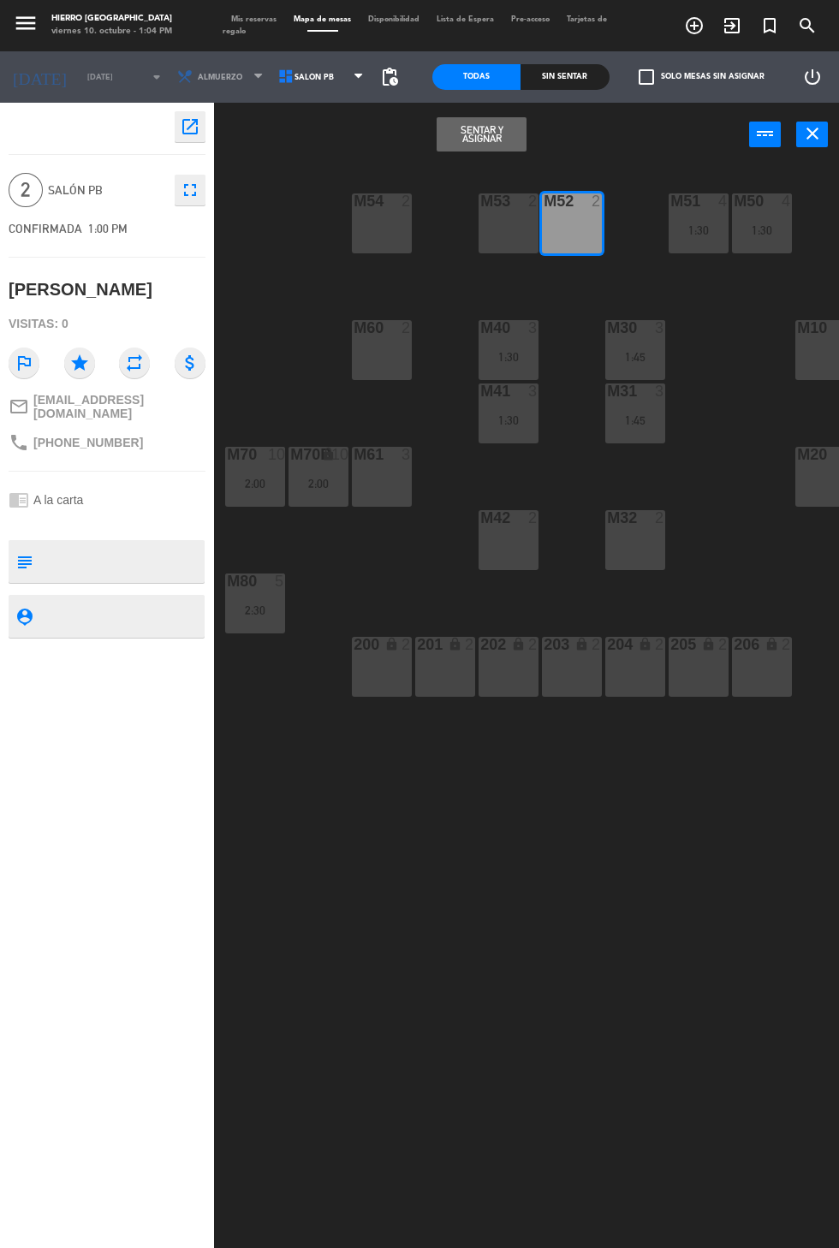
click at [489, 129] on button "Sentar y Asignar" at bounding box center [480, 134] width 89 height 34
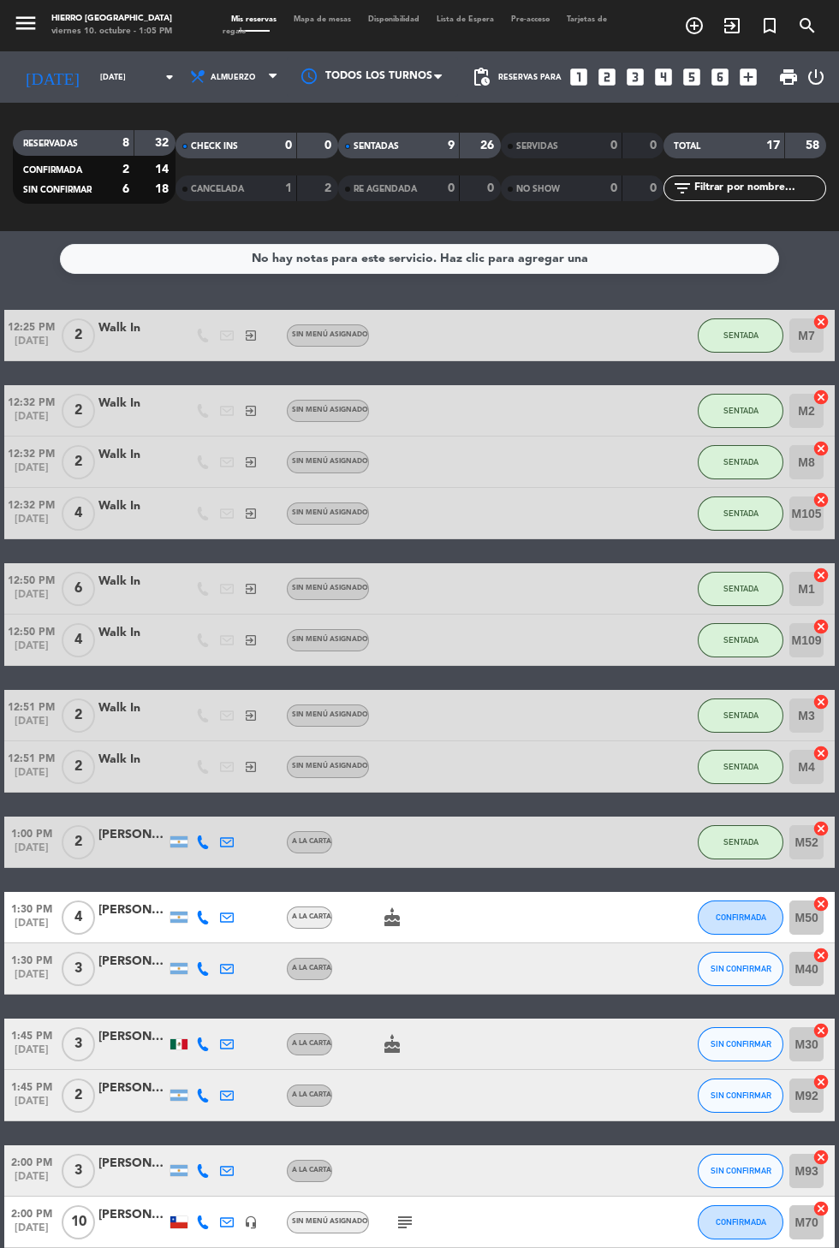
click at [299, 15] on span "Mapa de mesas" at bounding box center [322, 19] width 74 height 8
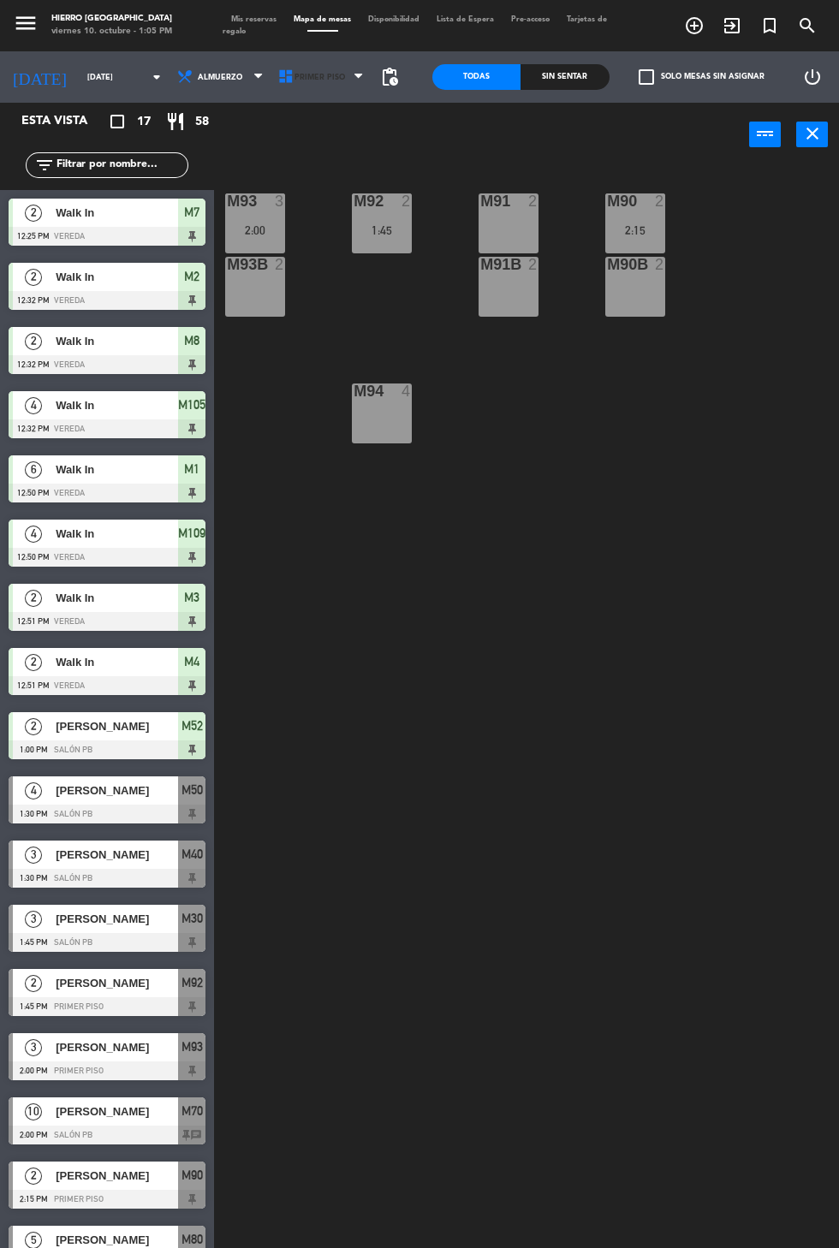
click at [341, 91] on span "Primer Piso" at bounding box center [322, 77] width 101 height 38
click at [511, 217] on div "M91 2" at bounding box center [508, 223] width 60 height 60
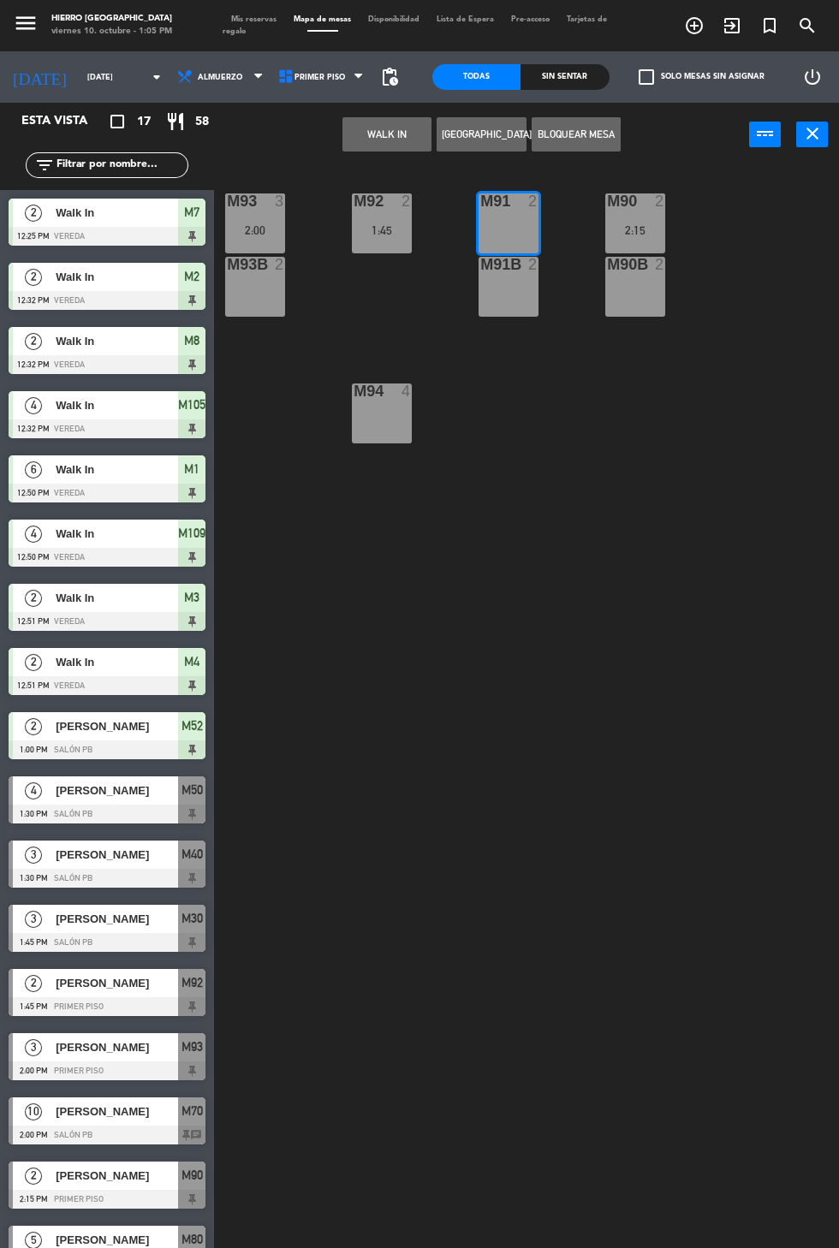
click at [507, 290] on div "M91B 2" at bounding box center [508, 287] width 60 height 60
click at [391, 133] on button "WALK IN" at bounding box center [386, 134] width 89 height 34
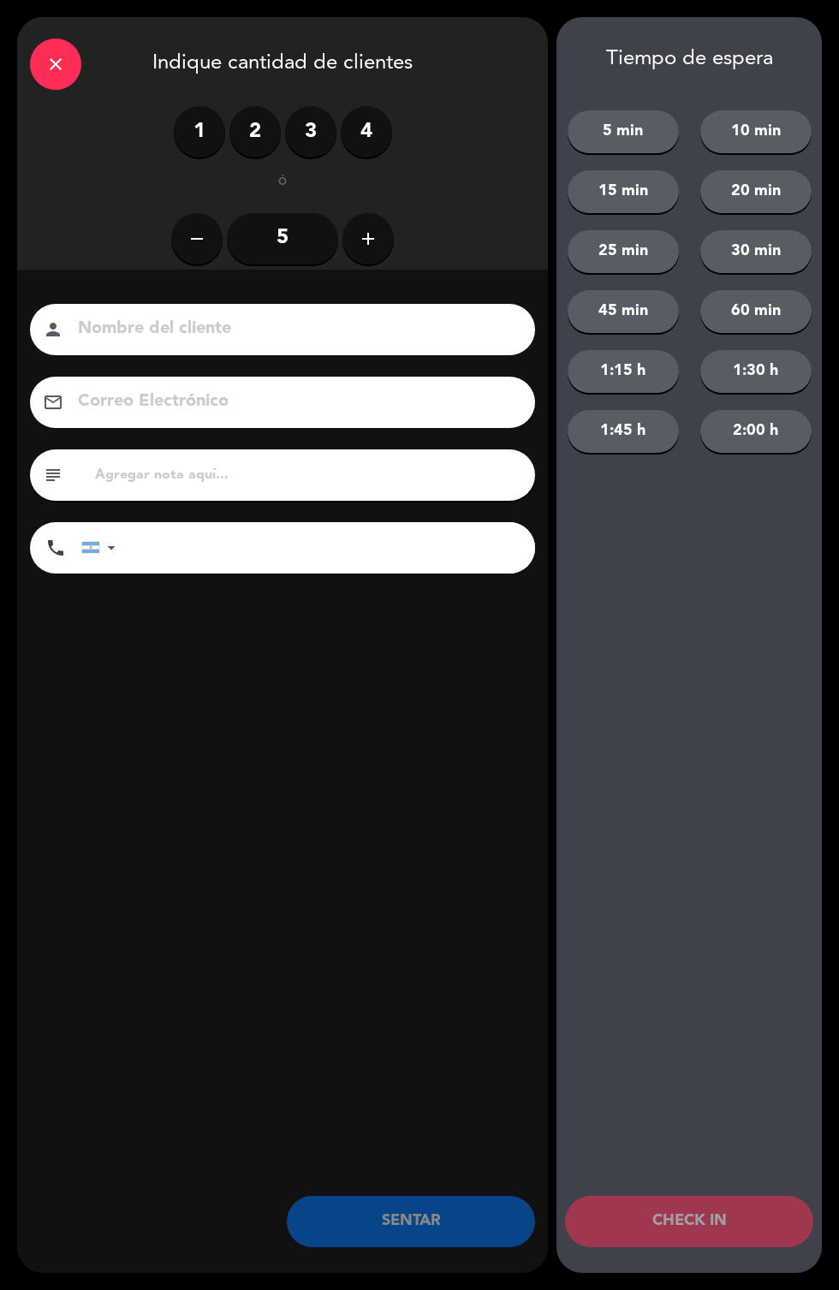
click at [371, 118] on label "4" at bounding box center [366, 131] width 51 height 51
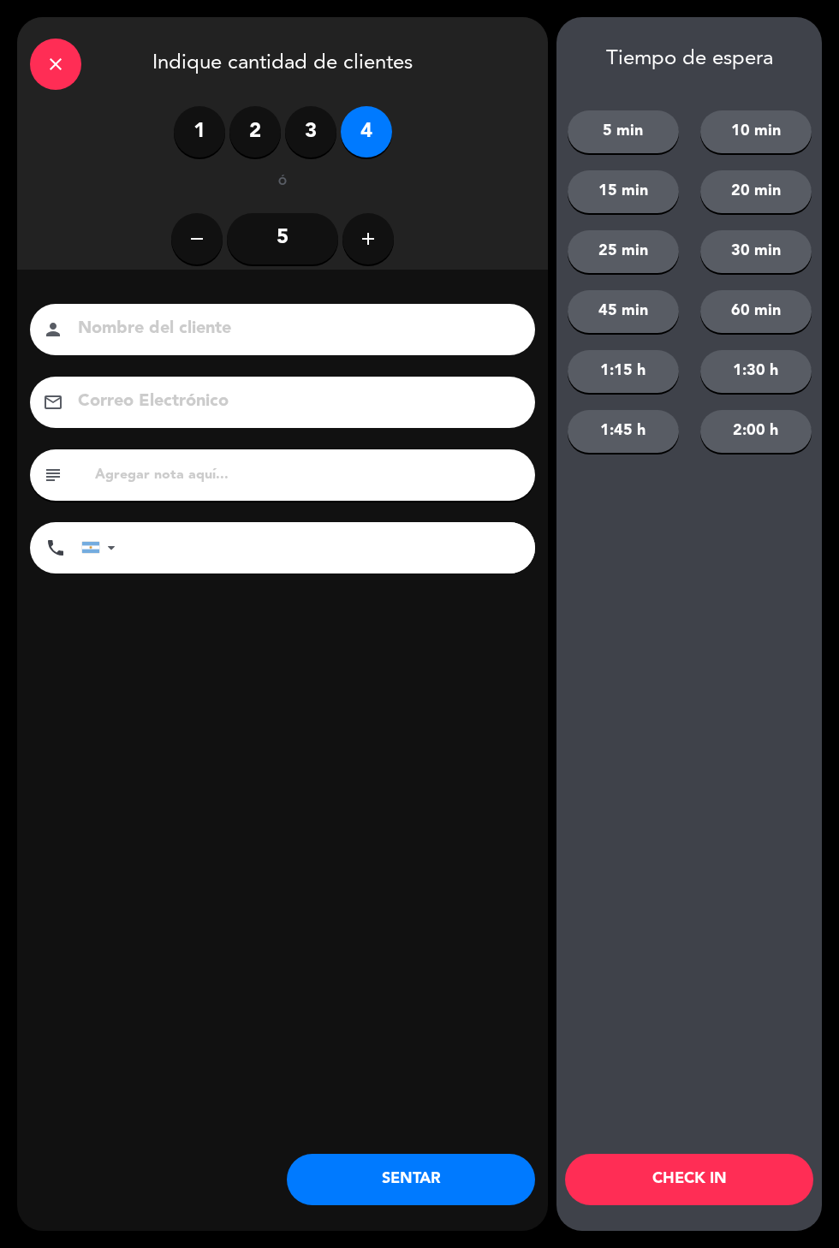
click at [452, 1176] on button "SENTAR" at bounding box center [411, 1179] width 248 height 51
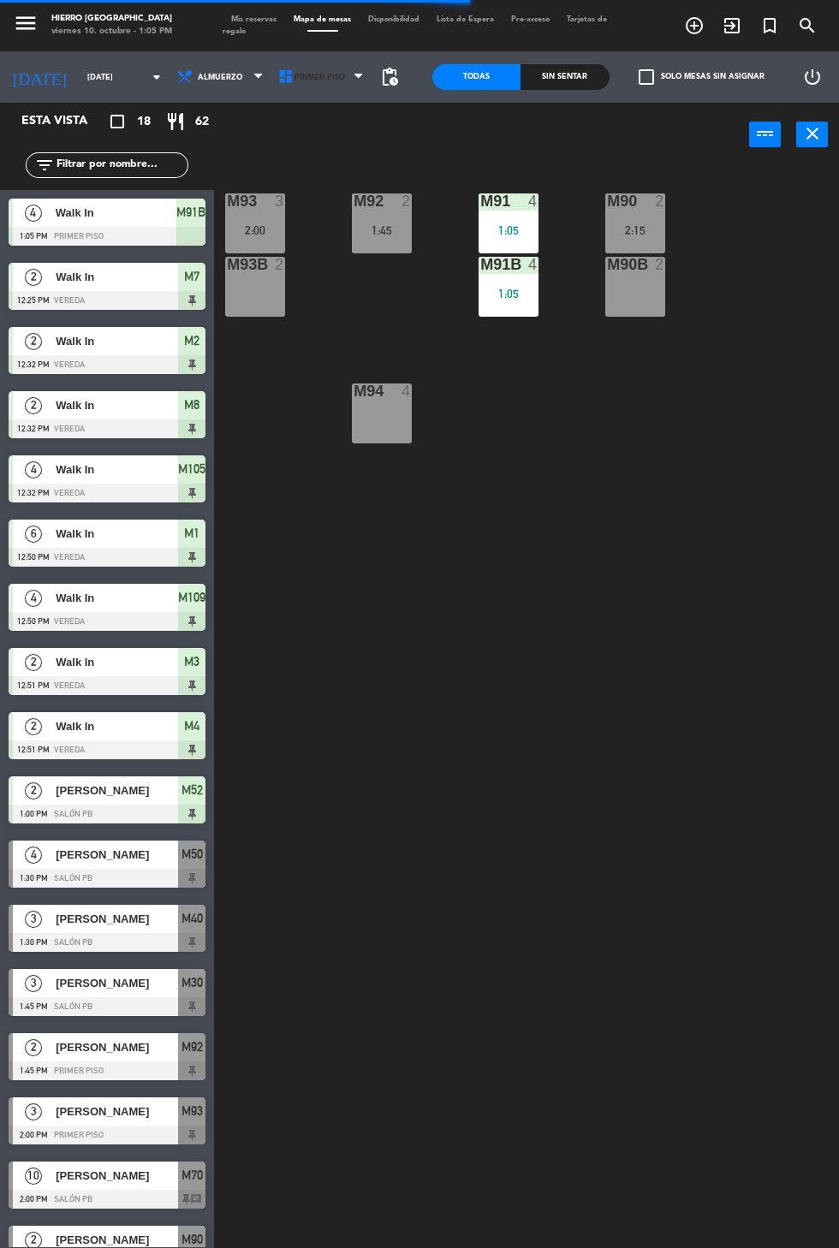
click at [343, 82] on span "Primer Piso" at bounding box center [322, 77] width 101 height 38
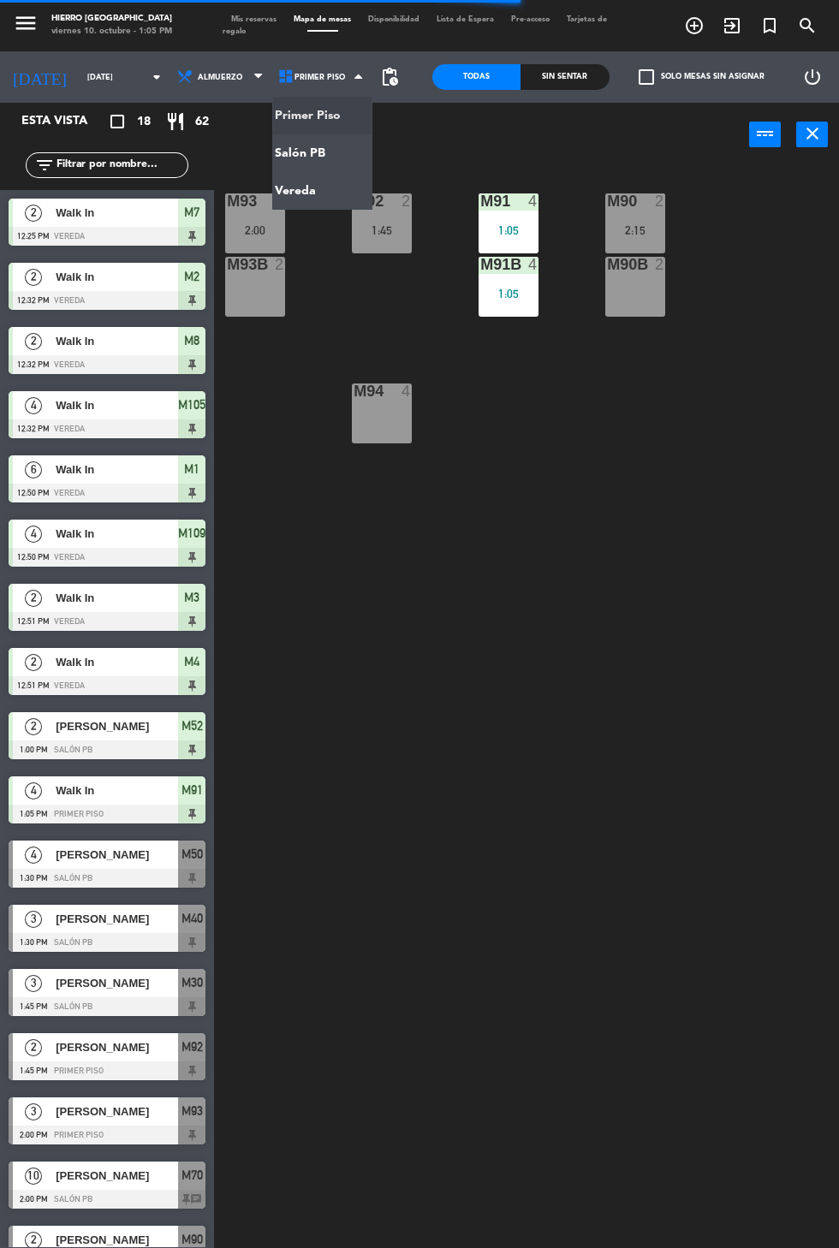
click at [311, 157] on ng-component "menu Hierro [GEOGRAPHIC_DATA] viernes 10. octubre - 1:05 PM Mis reservas Mapa d…" at bounding box center [419, 665] width 839 height 1331
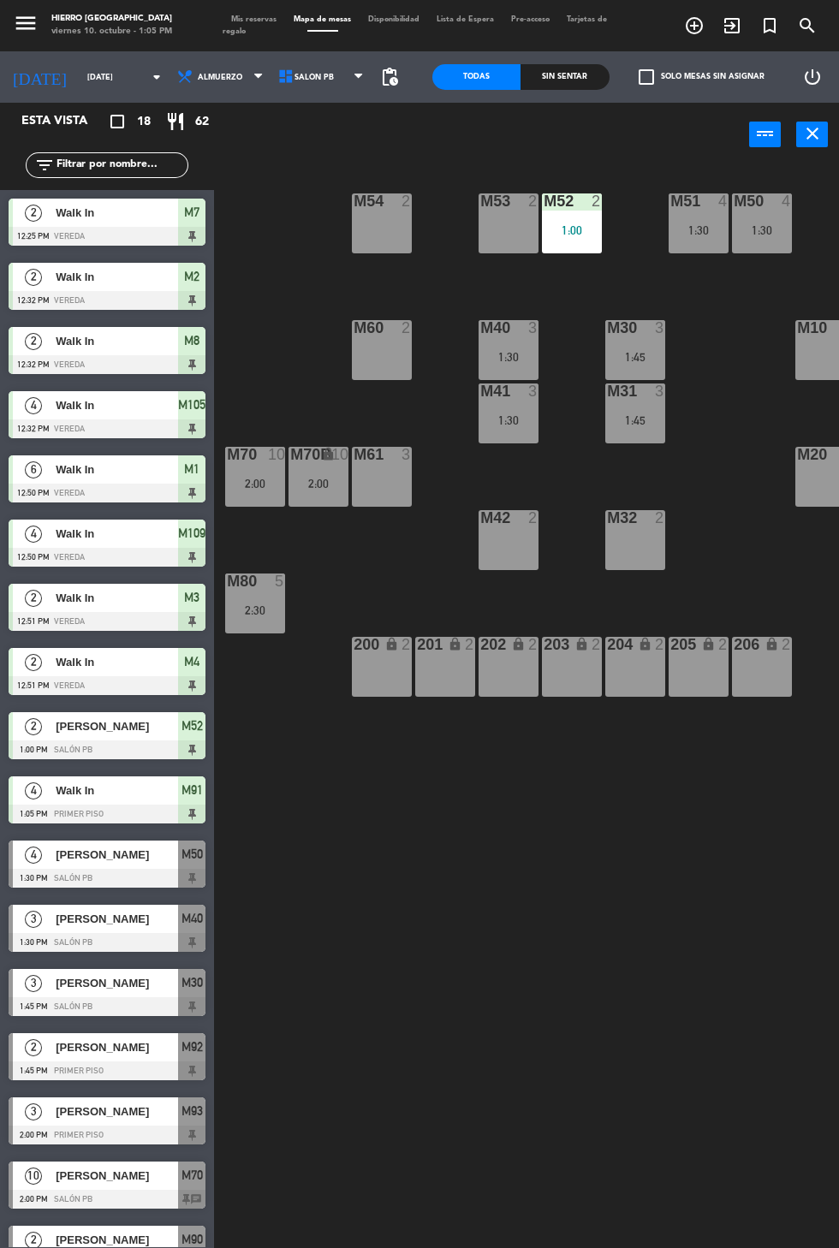
click at [311, 92] on span "Salón PB" at bounding box center [322, 77] width 101 height 38
click at [330, 194] on ng-component "menu Hierro [GEOGRAPHIC_DATA] viernes 10. octubre - 1:05 PM Mis reservas Mapa d…" at bounding box center [419, 665] width 839 height 1331
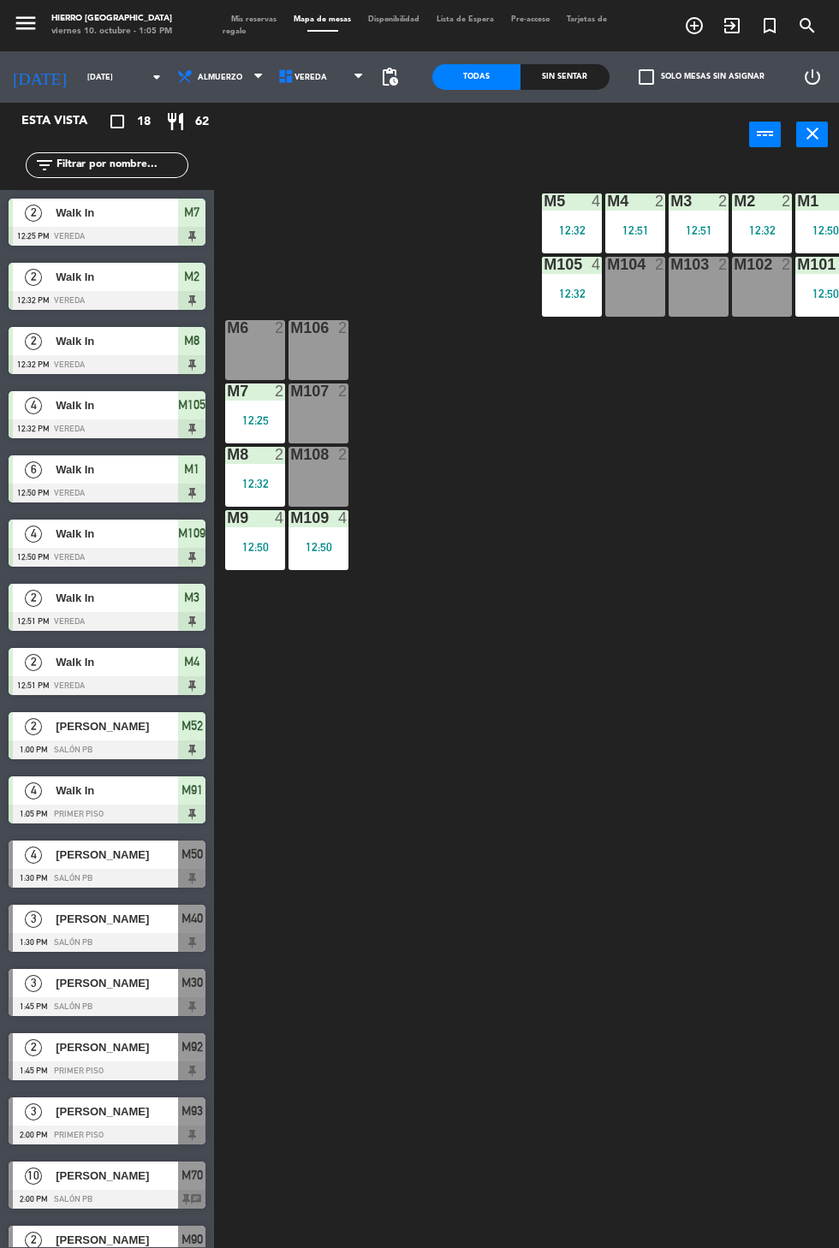
click at [320, 353] on div "M106 2" at bounding box center [318, 350] width 60 height 60
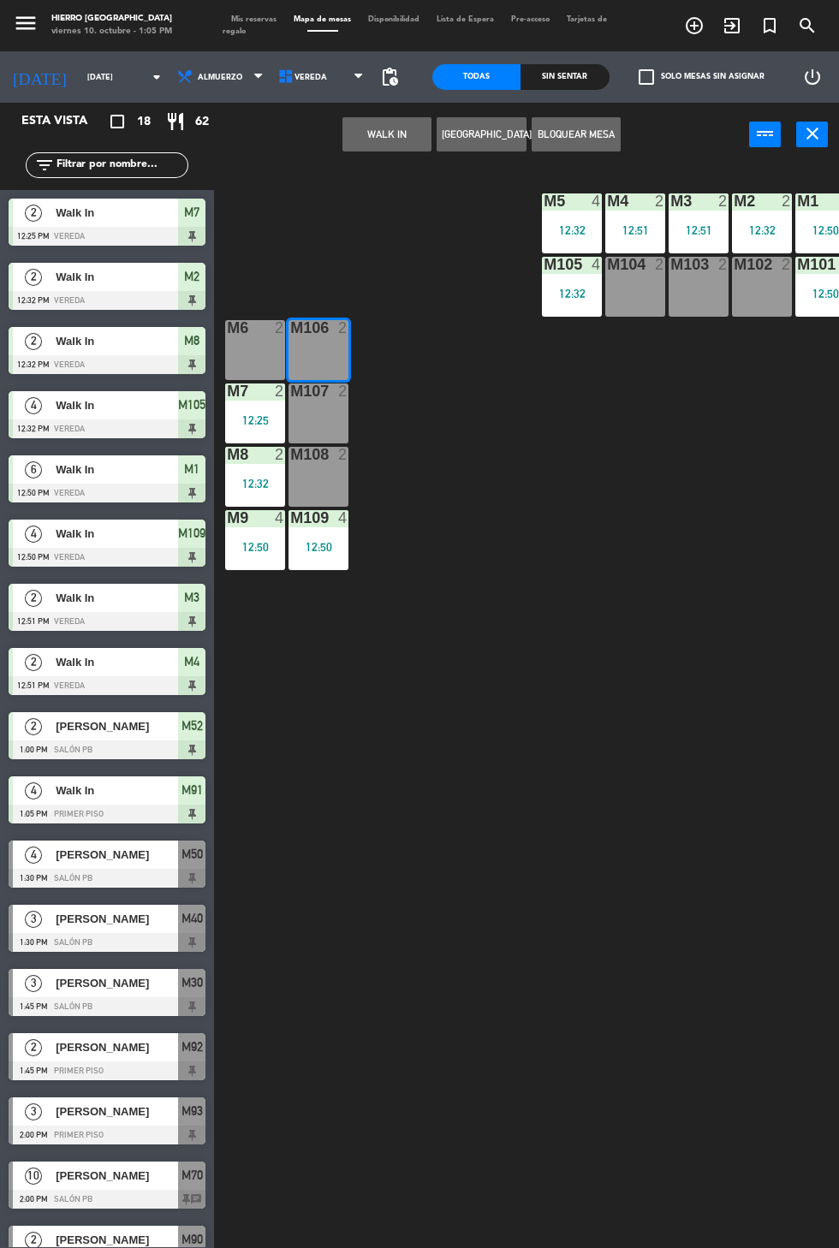
click at [311, 344] on div "M106 2" at bounding box center [318, 350] width 60 height 60
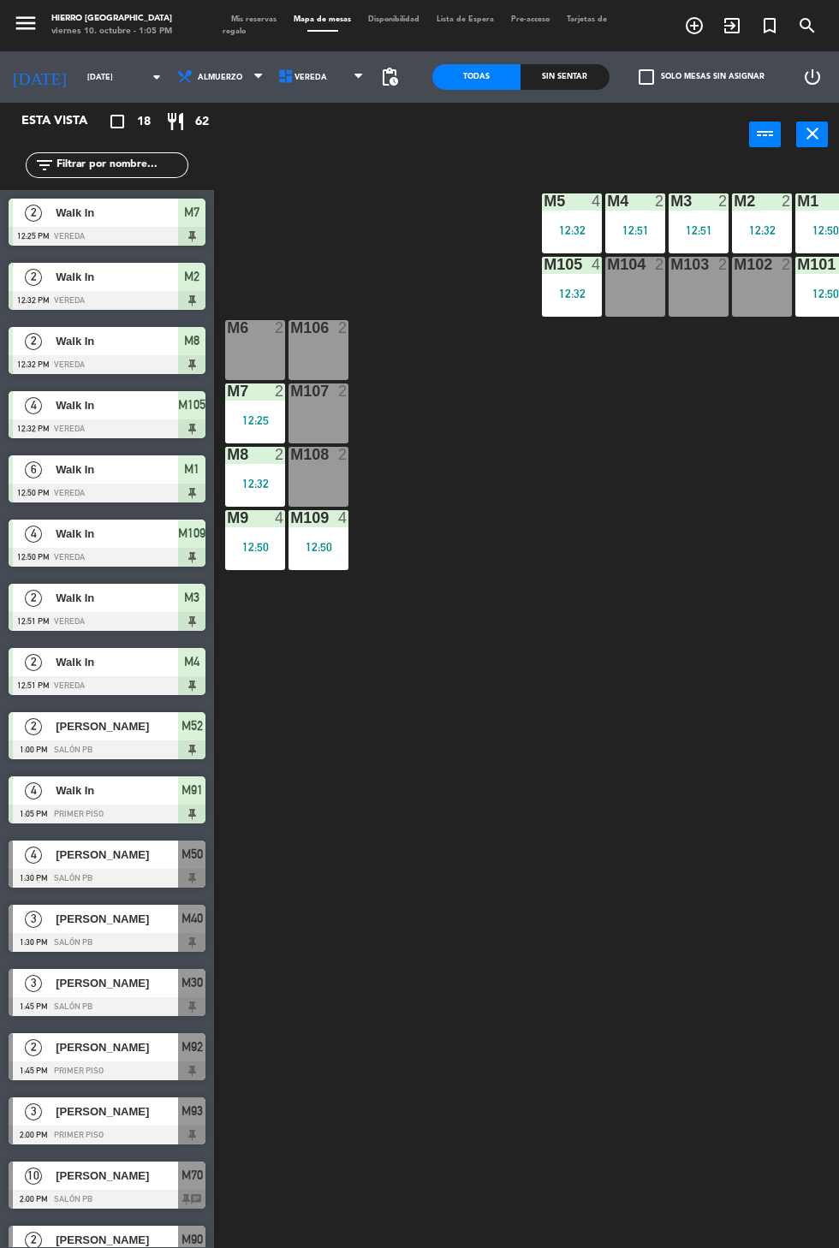
click at [332, 418] on div "M107 2" at bounding box center [318, 413] width 60 height 60
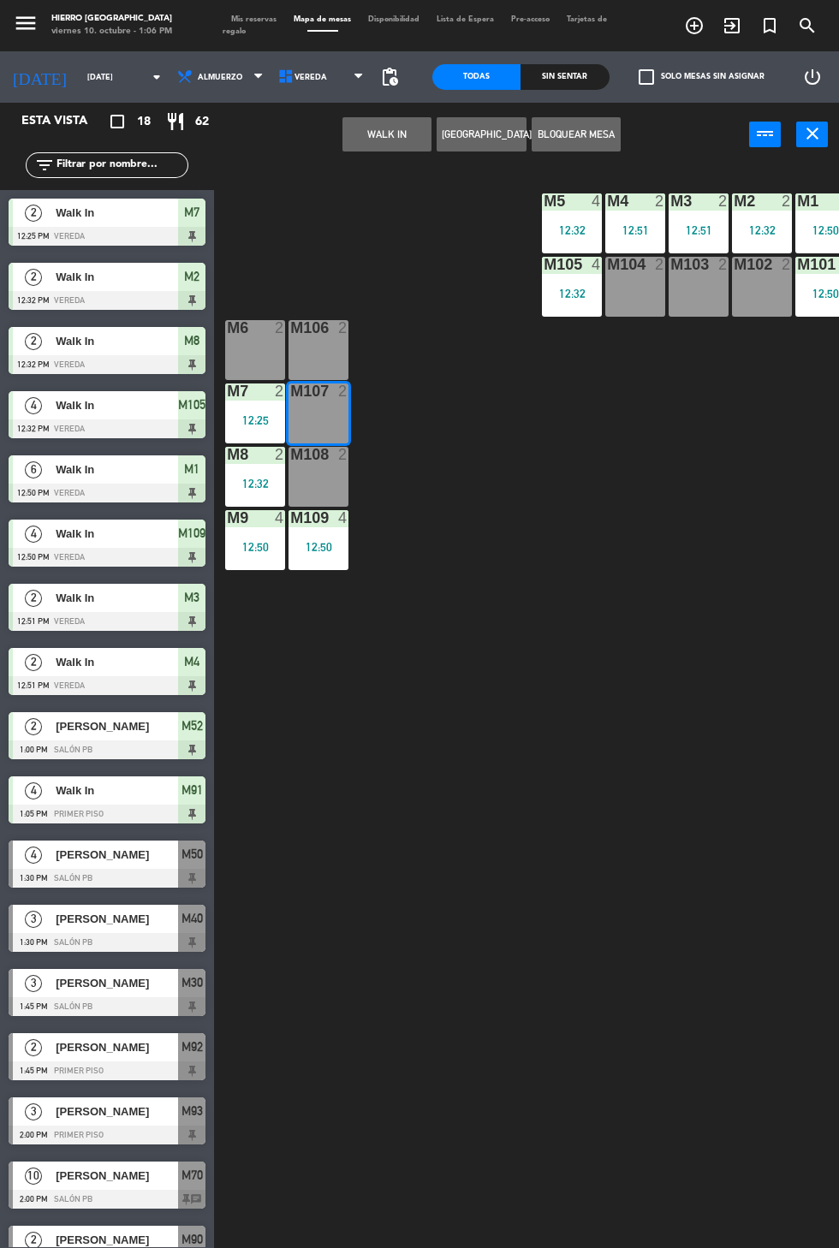
click at [378, 144] on button "WALK IN" at bounding box center [386, 134] width 89 height 34
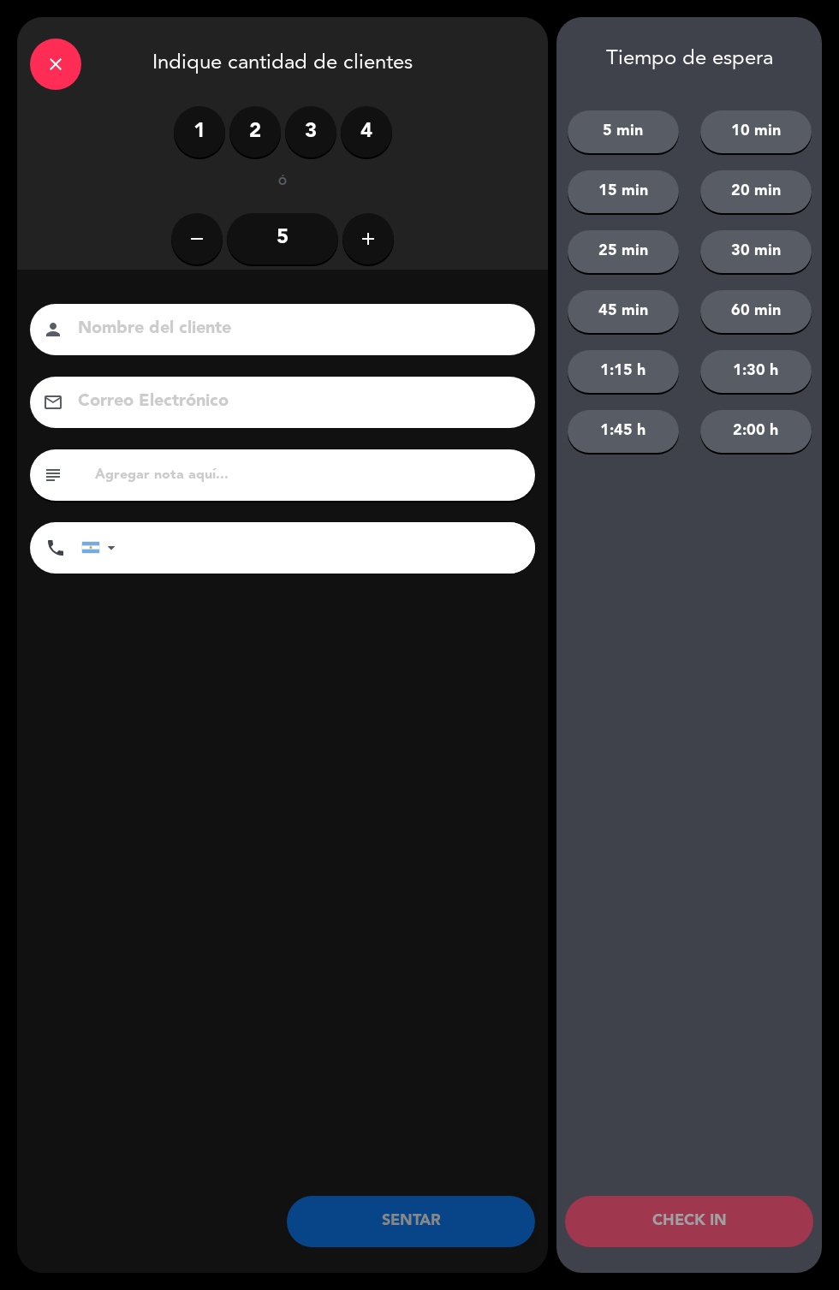
click at [277, 106] on div "1 2 3 4" at bounding box center [283, 131] width 218 height 51
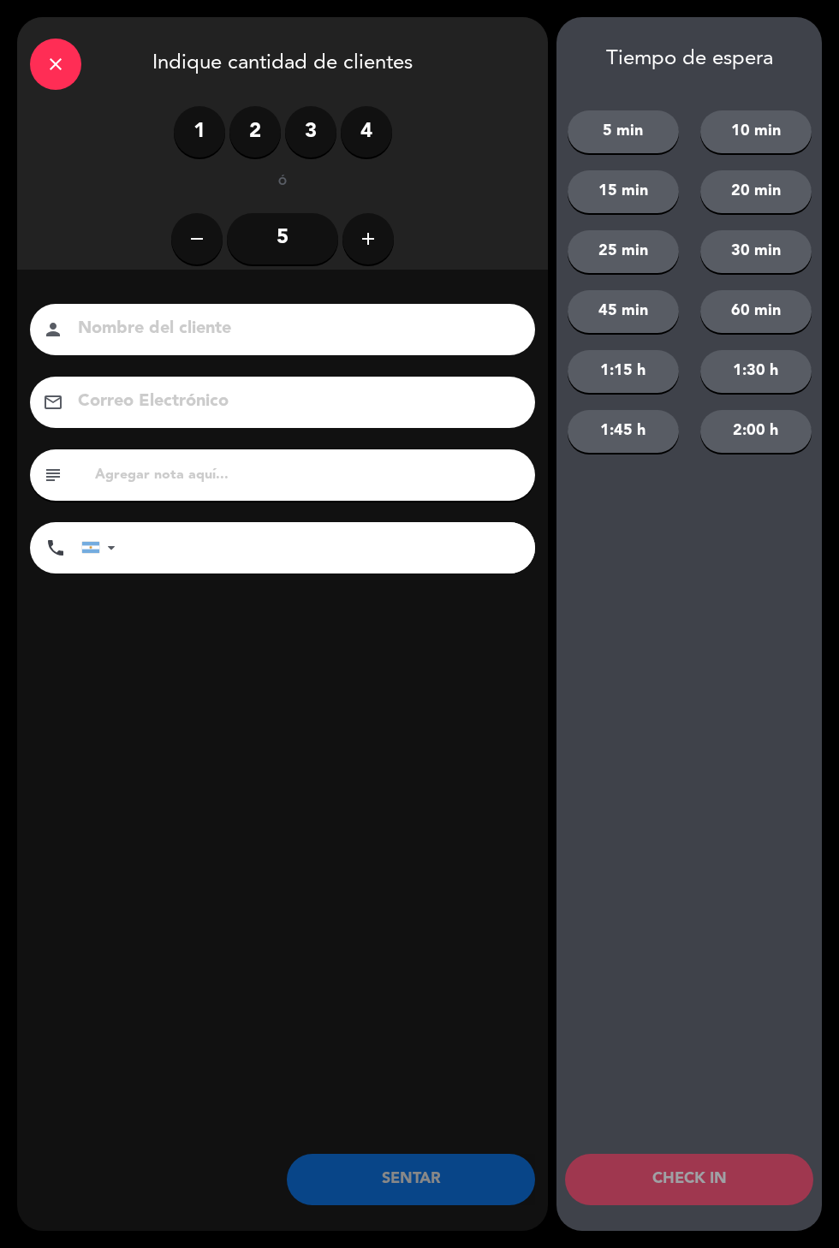
click at [266, 321] on input at bounding box center [294, 329] width 436 height 30
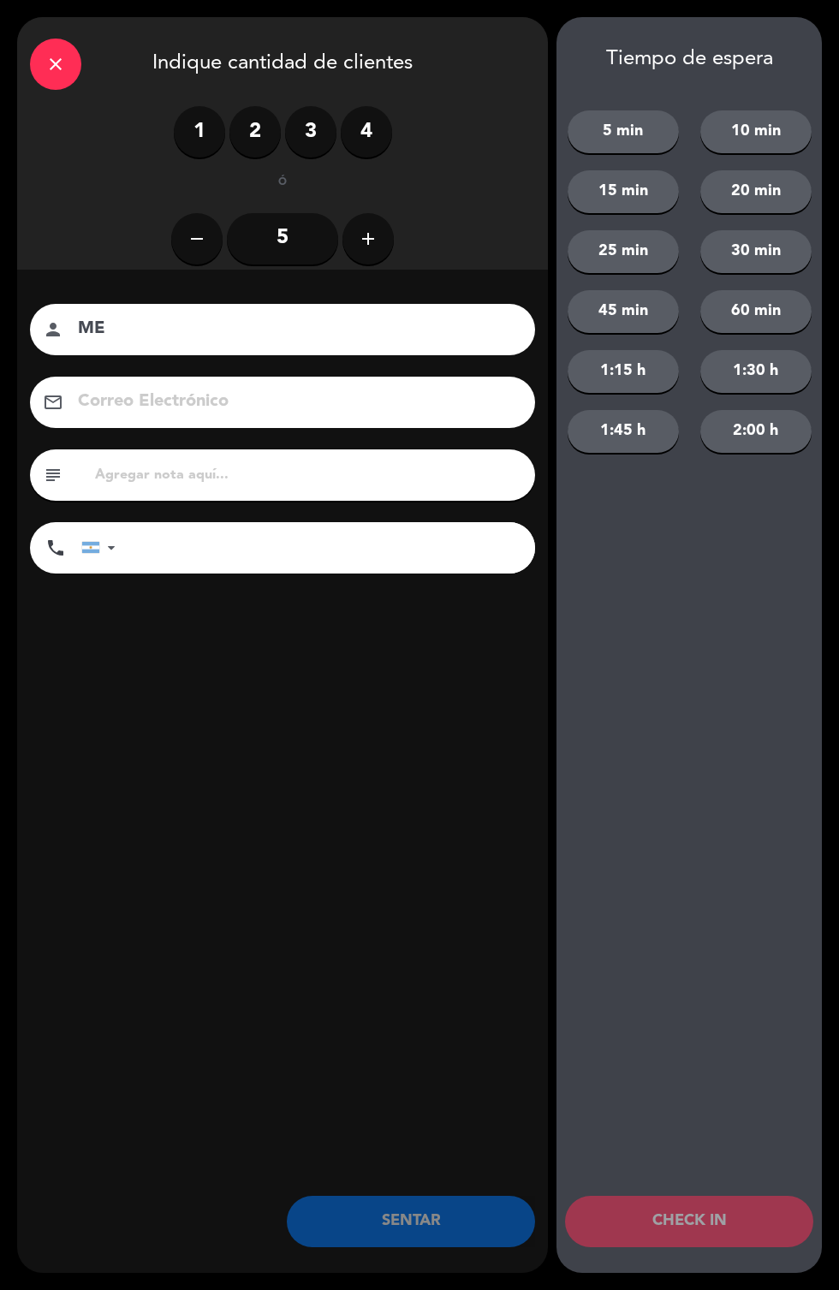
type input "ME"
click at [345, 644] on div "Nombre del cliente person ME Correo Electrónico email subject phone [GEOGRAPHIC…" at bounding box center [282, 467] width 531 height 394
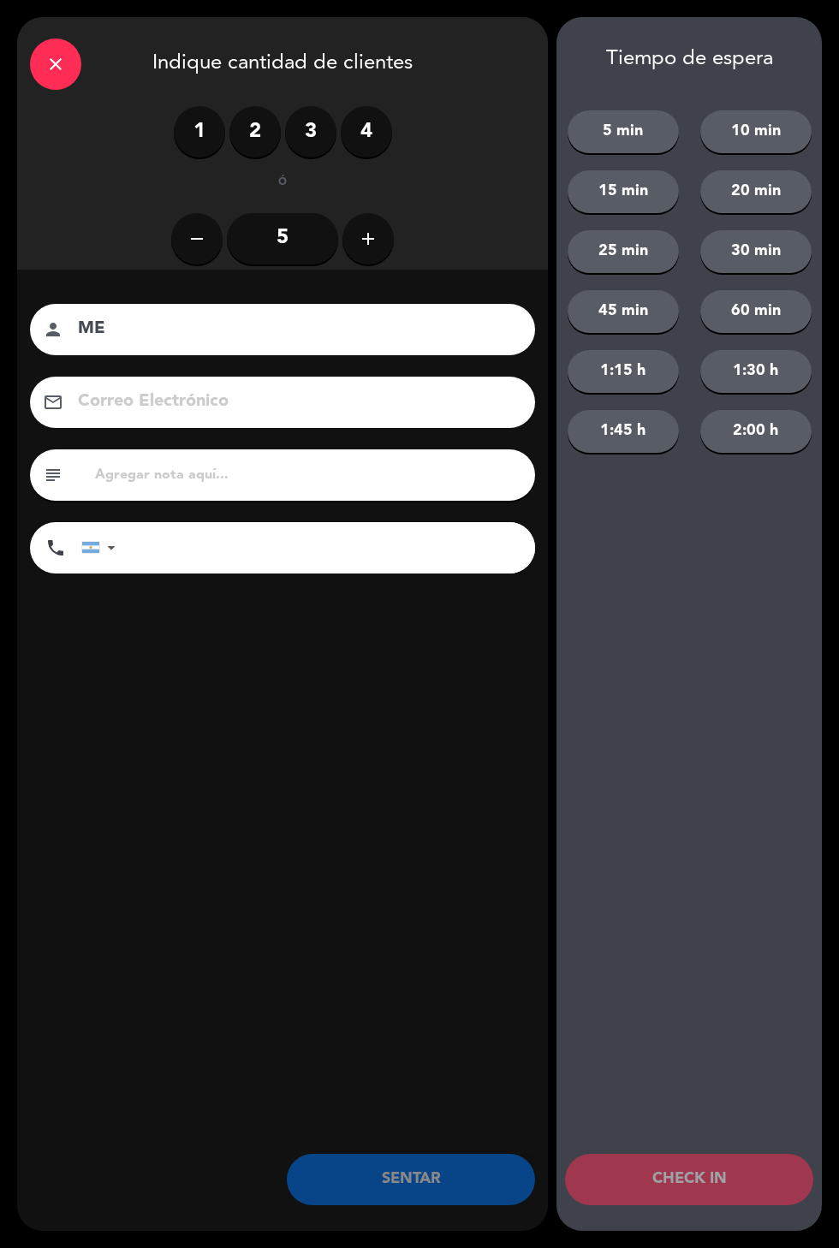
click at [238, 110] on div "1 2 3 4" at bounding box center [283, 131] width 218 height 51
click at [250, 132] on label "2" at bounding box center [254, 131] width 51 height 51
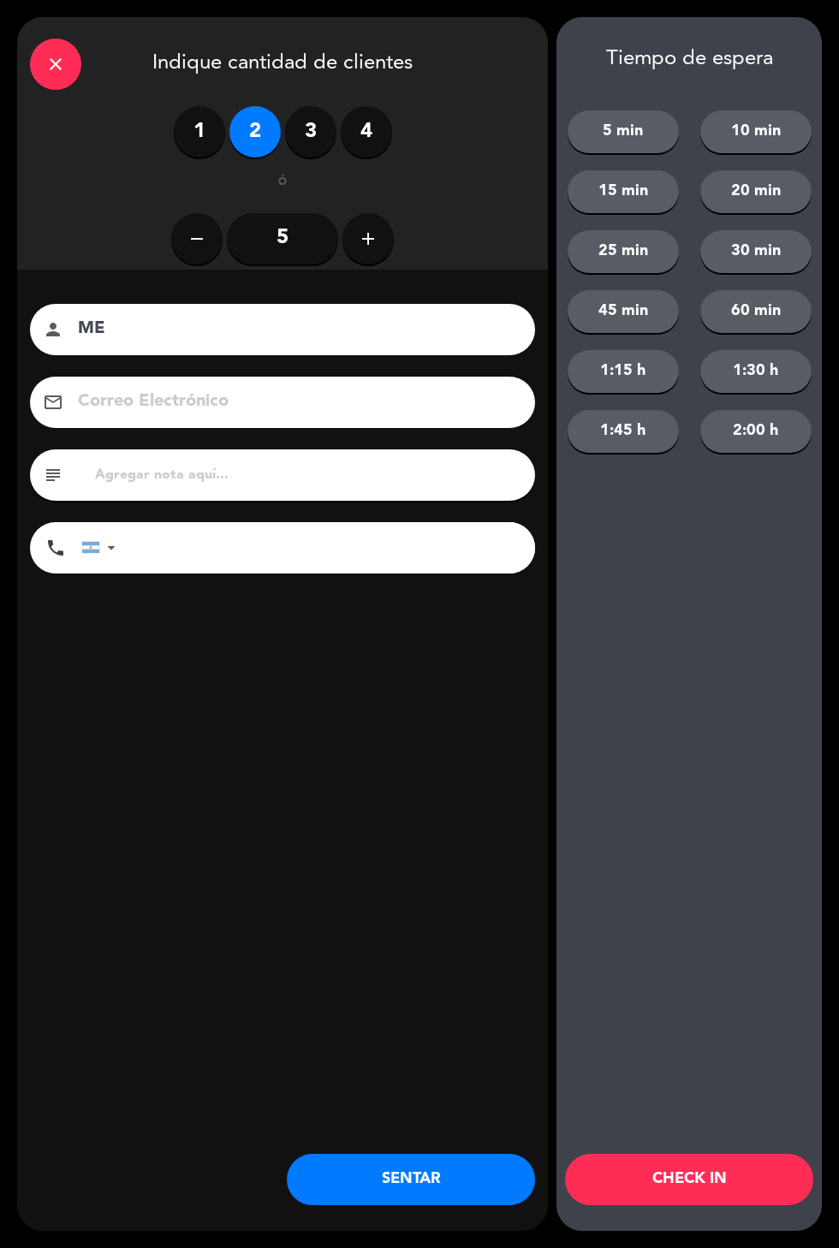
click at [424, 1195] on button "SENTAR" at bounding box center [411, 1179] width 248 height 51
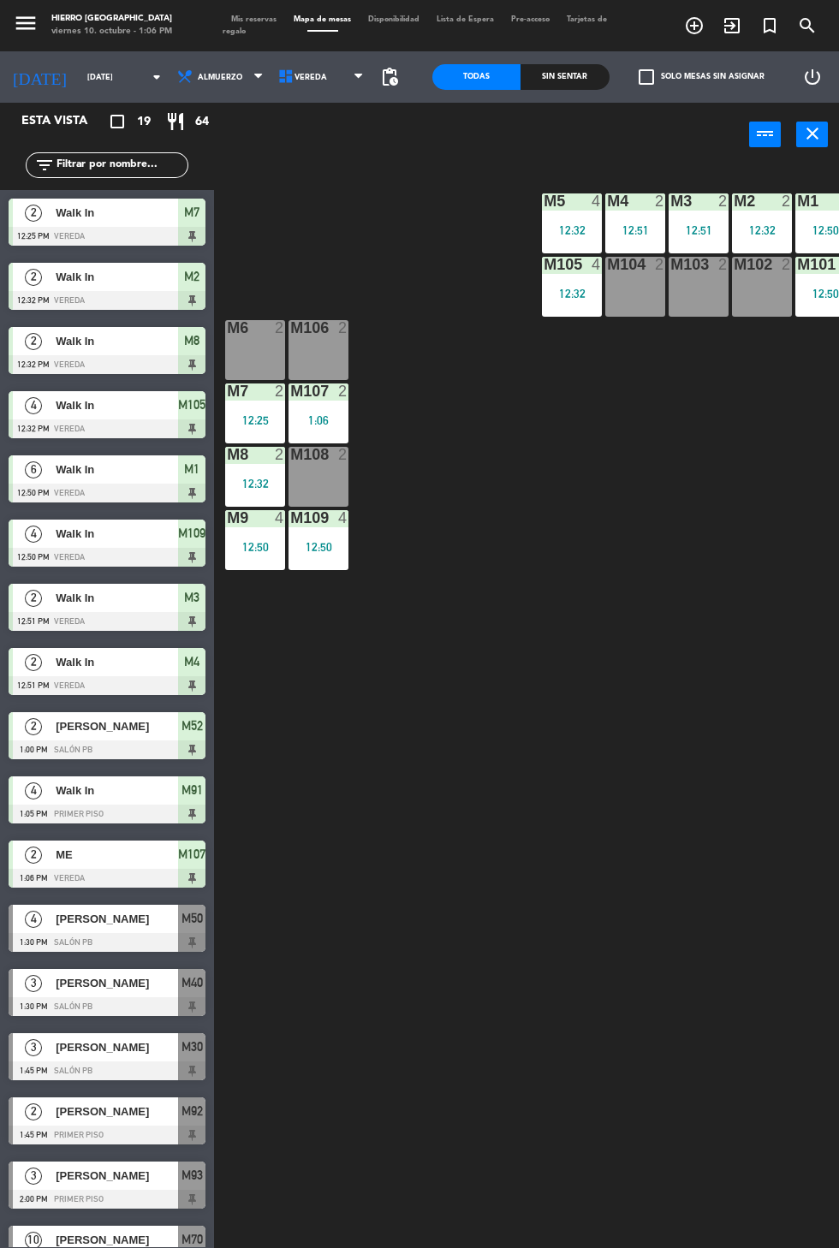
click at [255, 16] on span "Mis reservas" at bounding box center [253, 19] width 62 height 8
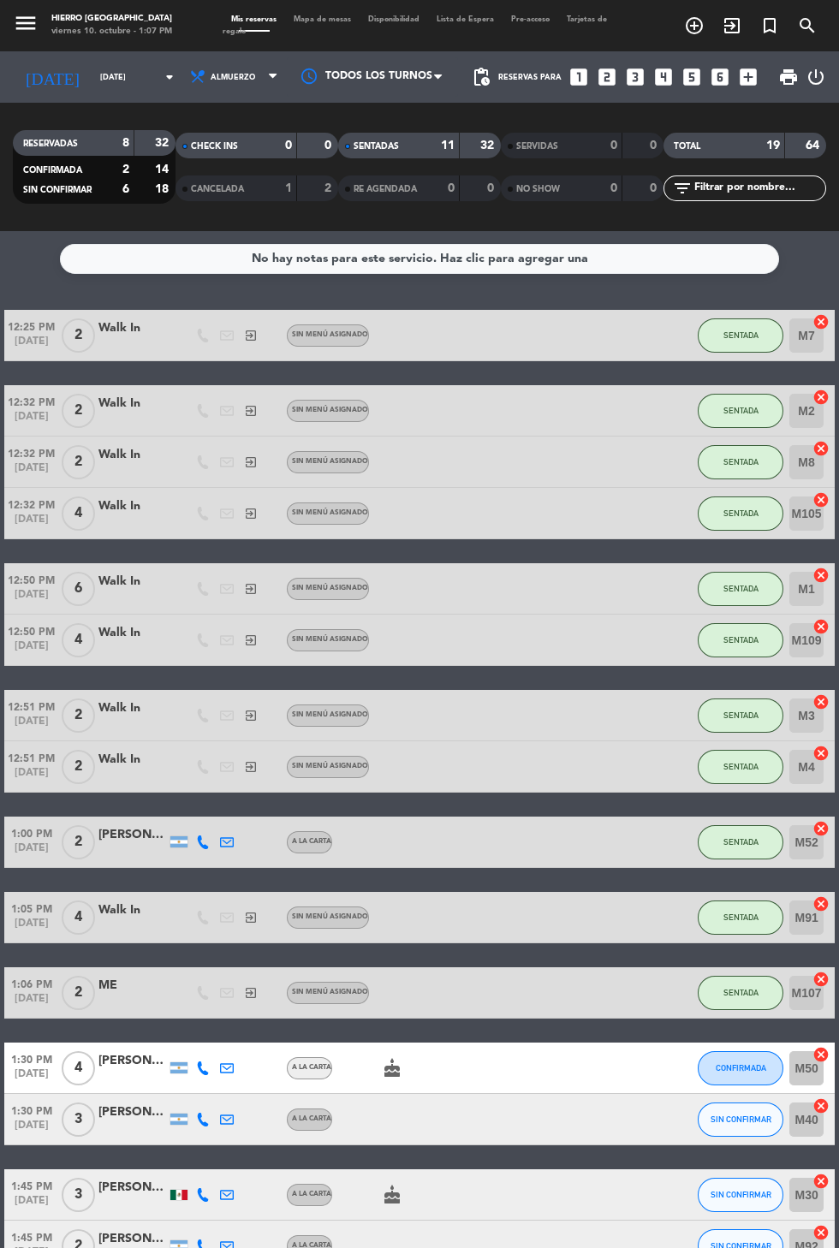
click at [317, 21] on span "Mapa de mesas" at bounding box center [322, 19] width 74 height 8
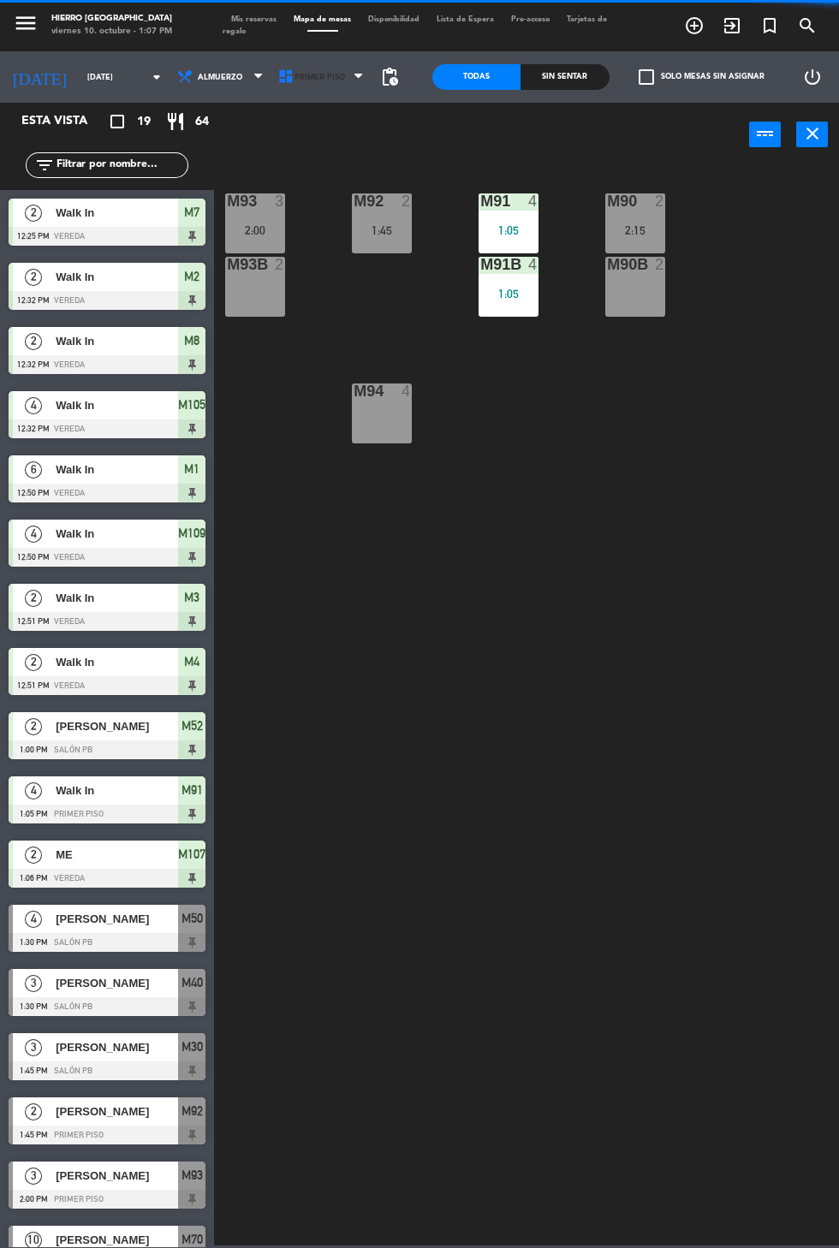
click at [317, 76] on span "Primer Piso" at bounding box center [319, 77] width 50 height 9
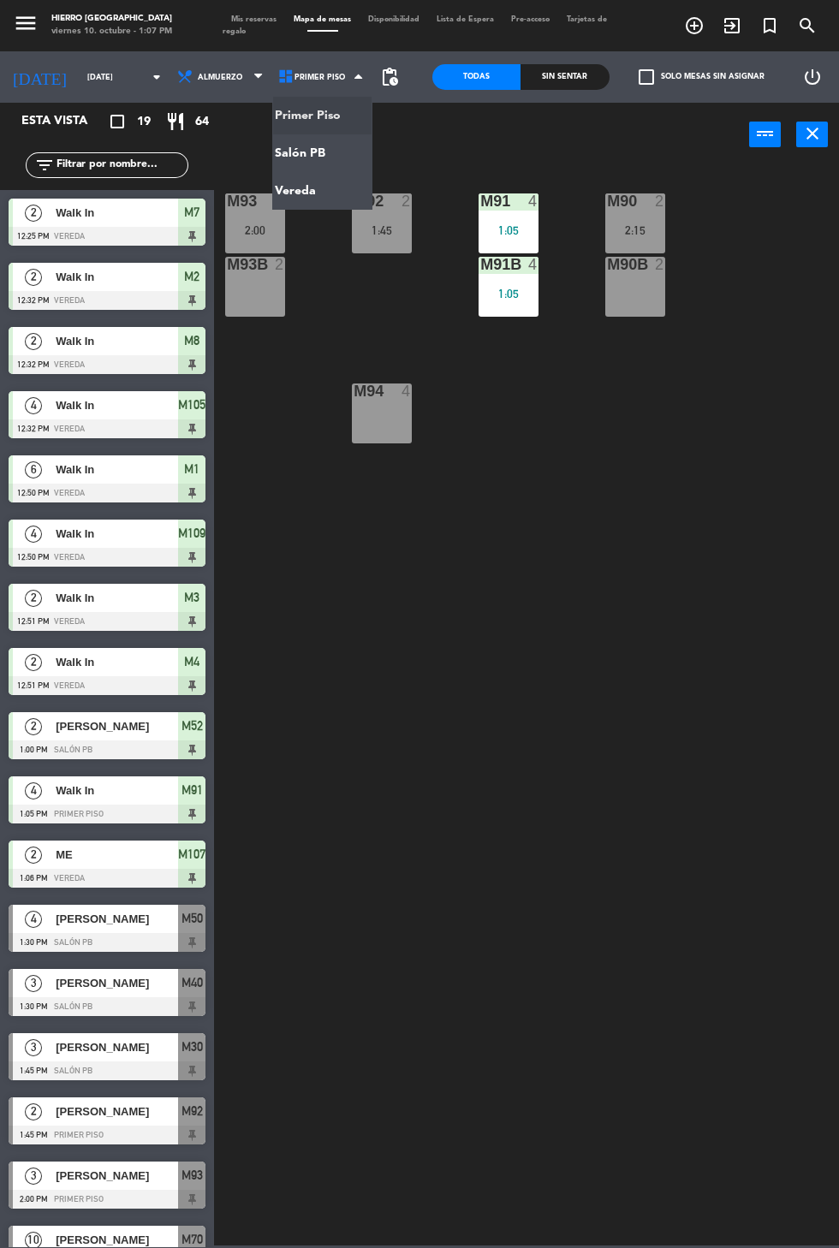
click at [320, 151] on ng-component "menu Hierro [GEOGRAPHIC_DATA] viernes 10. octubre - 1:07 PM Mis reservas Mapa d…" at bounding box center [419, 622] width 839 height 1245
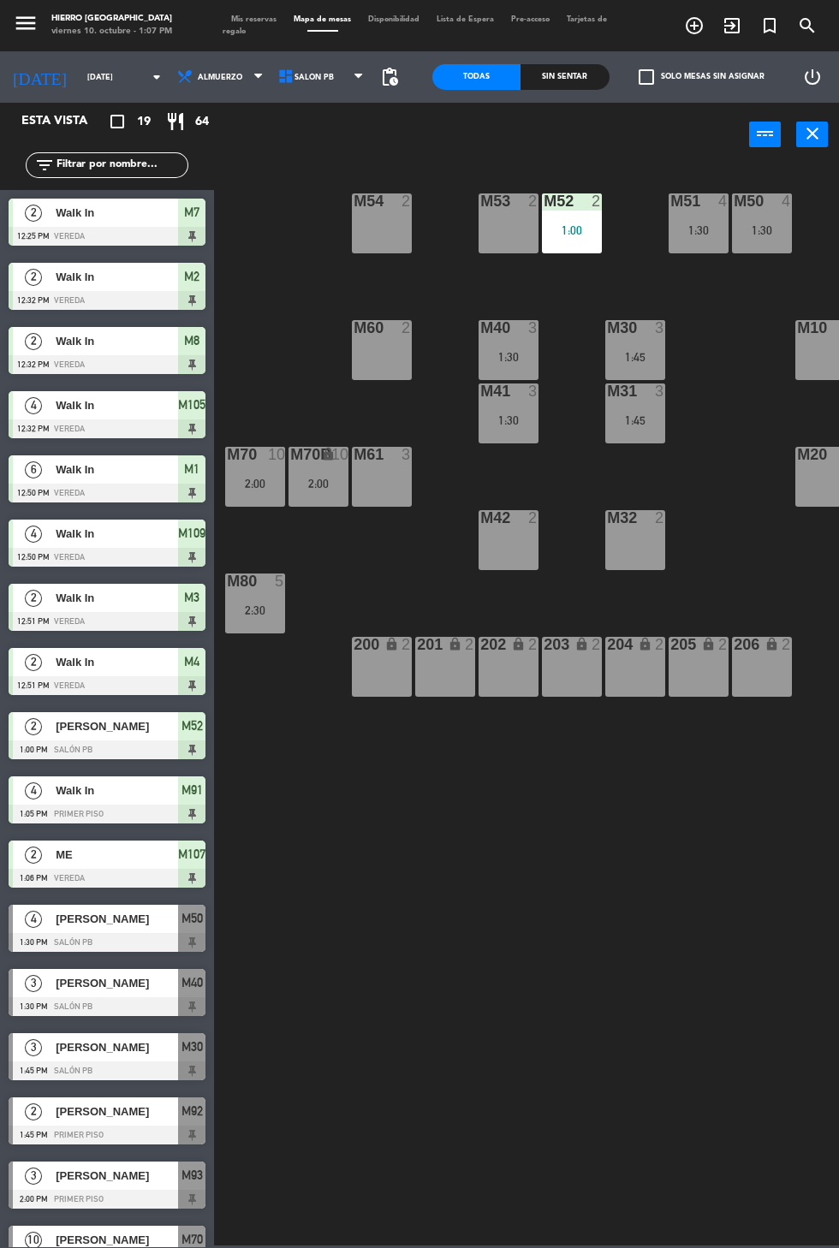
click at [312, 94] on span "Salón PB" at bounding box center [322, 77] width 101 height 38
click at [341, 190] on ng-component "menu Hierro [GEOGRAPHIC_DATA] viernes 10. octubre - 1:07 PM Mis reservas Mapa d…" at bounding box center [419, 622] width 839 height 1245
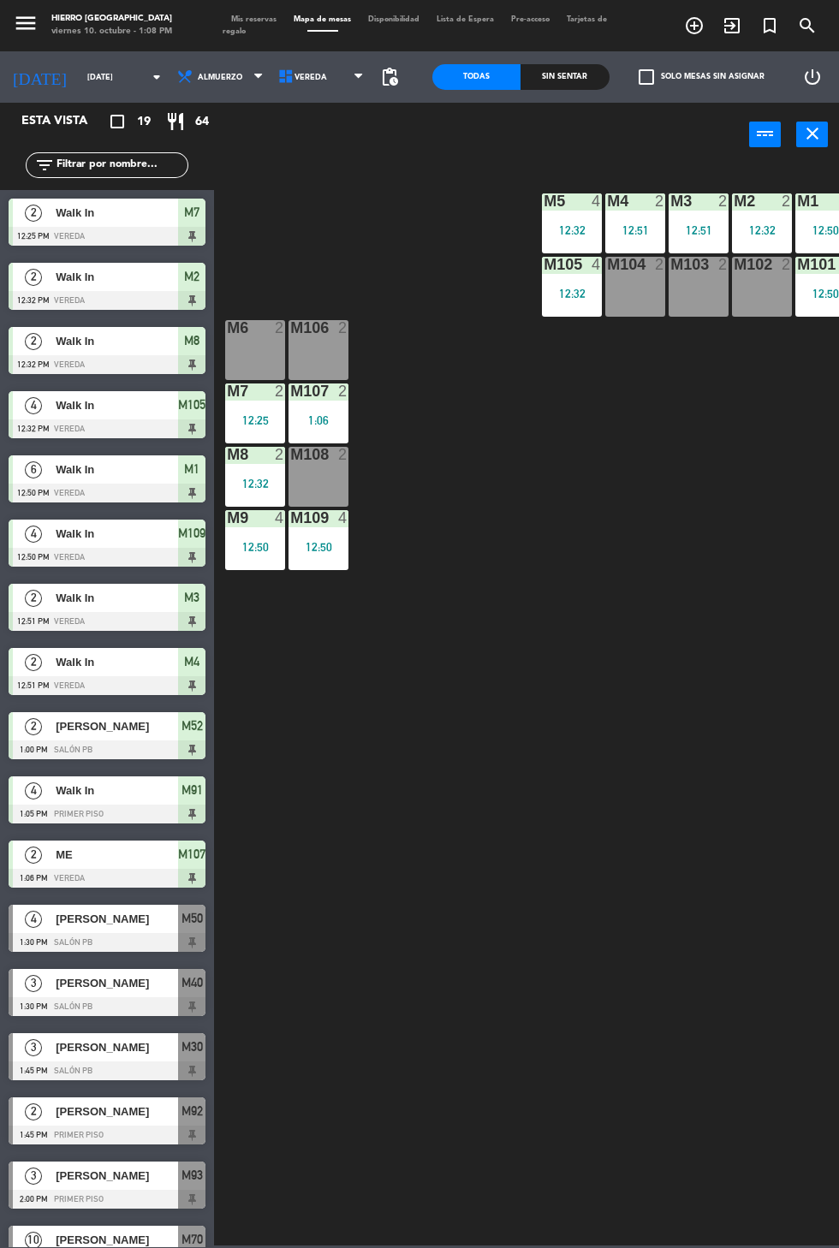
click at [324, 62] on span "Vereda" at bounding box center [322, 77] width 101 height 38
click at [319, 166] on ng-component "menu Hierro [GEOGRAPHIC_DATA] viernes 10. octubre - 1:08 PM Mis reservas Mapa d…" at bounding box center [419, 622] width 839 height 1245
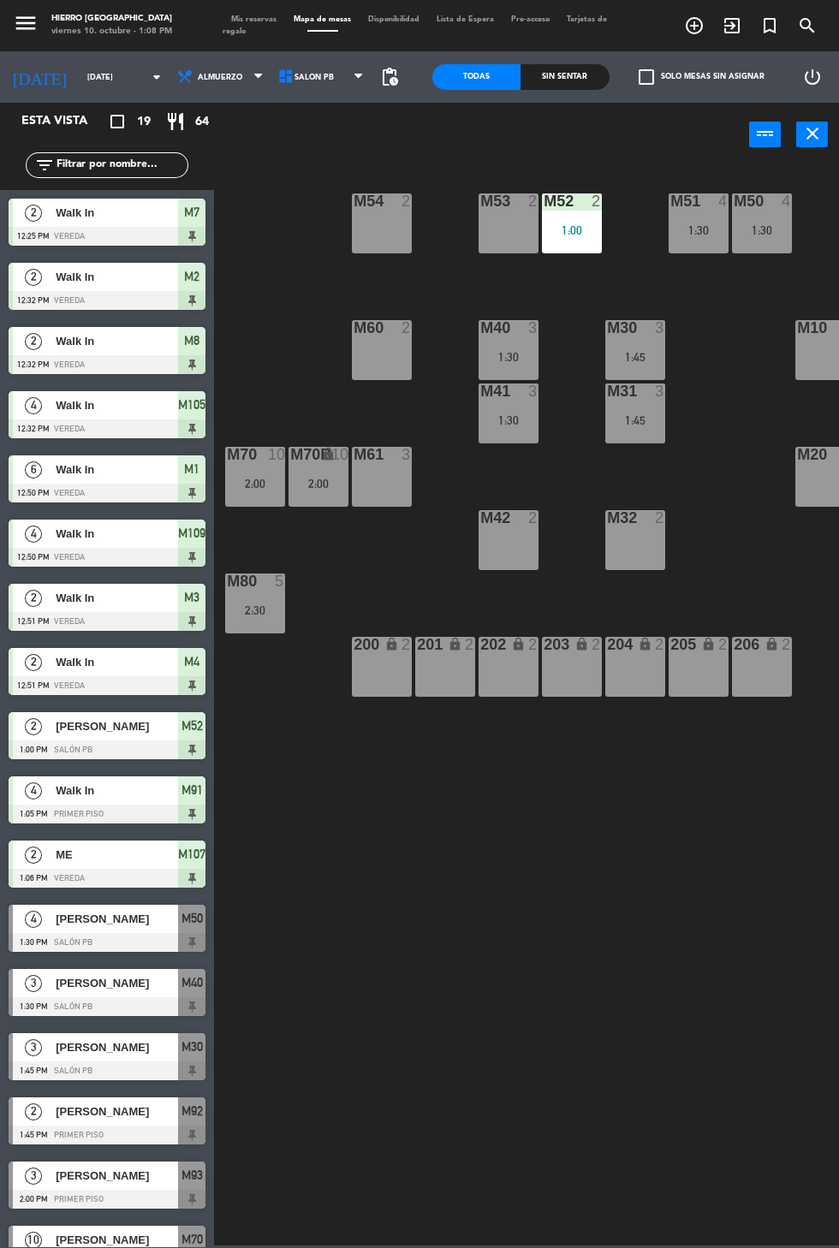
click at [373, 244] on div "M54 2" at bounding box center [382, 223] width 60 height 60
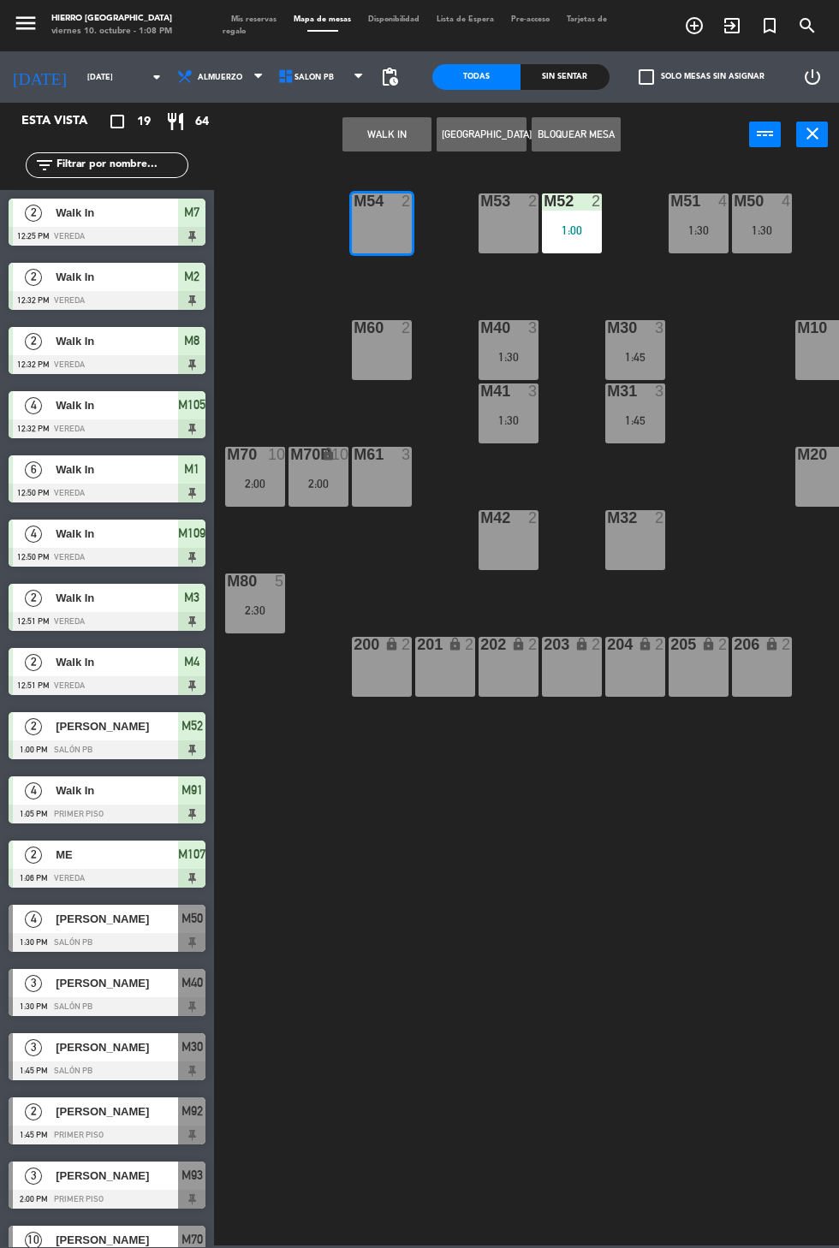
click at [380, 129] on button "WALK IN" at bounding box center [386, 134] width 89 height 34
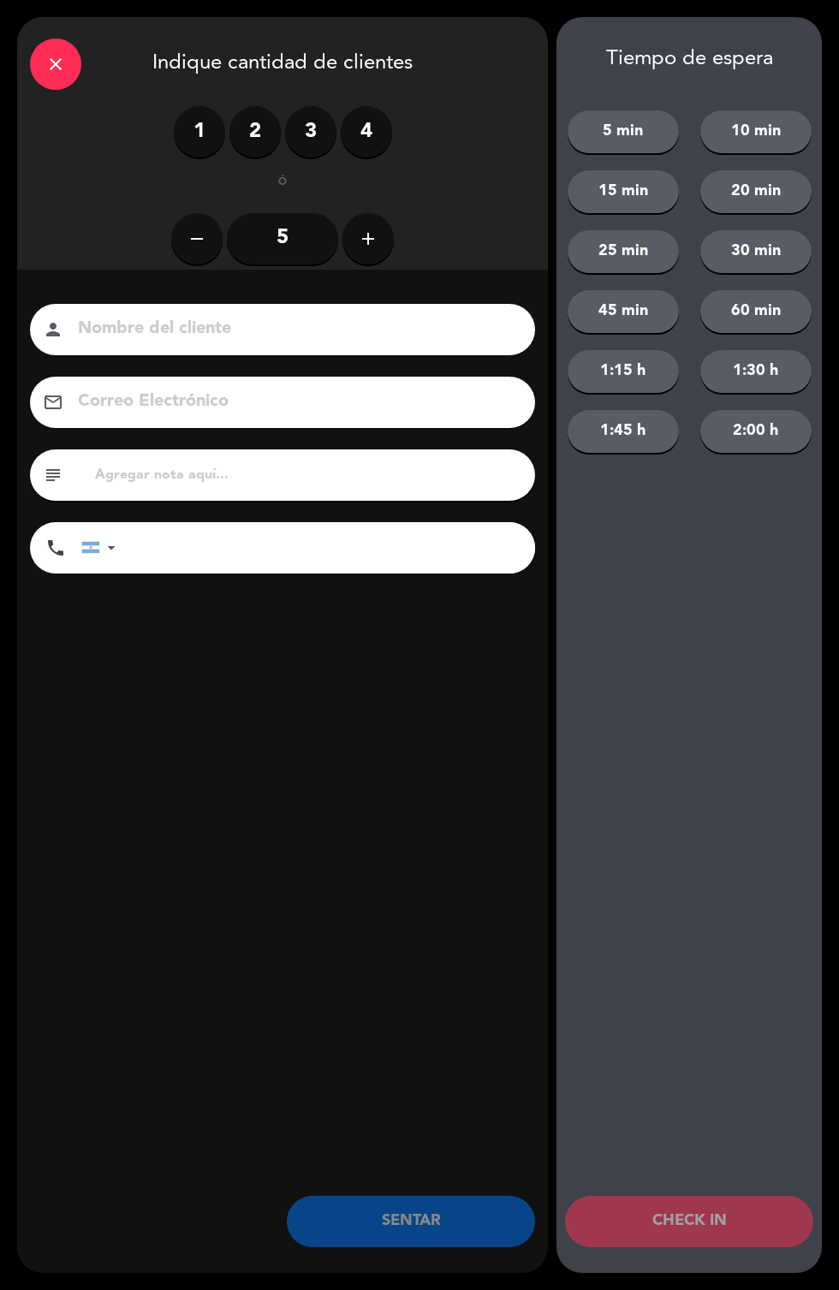
click at [257, 136] on label "2" at bounding box center [254, 131] width 51 height 51
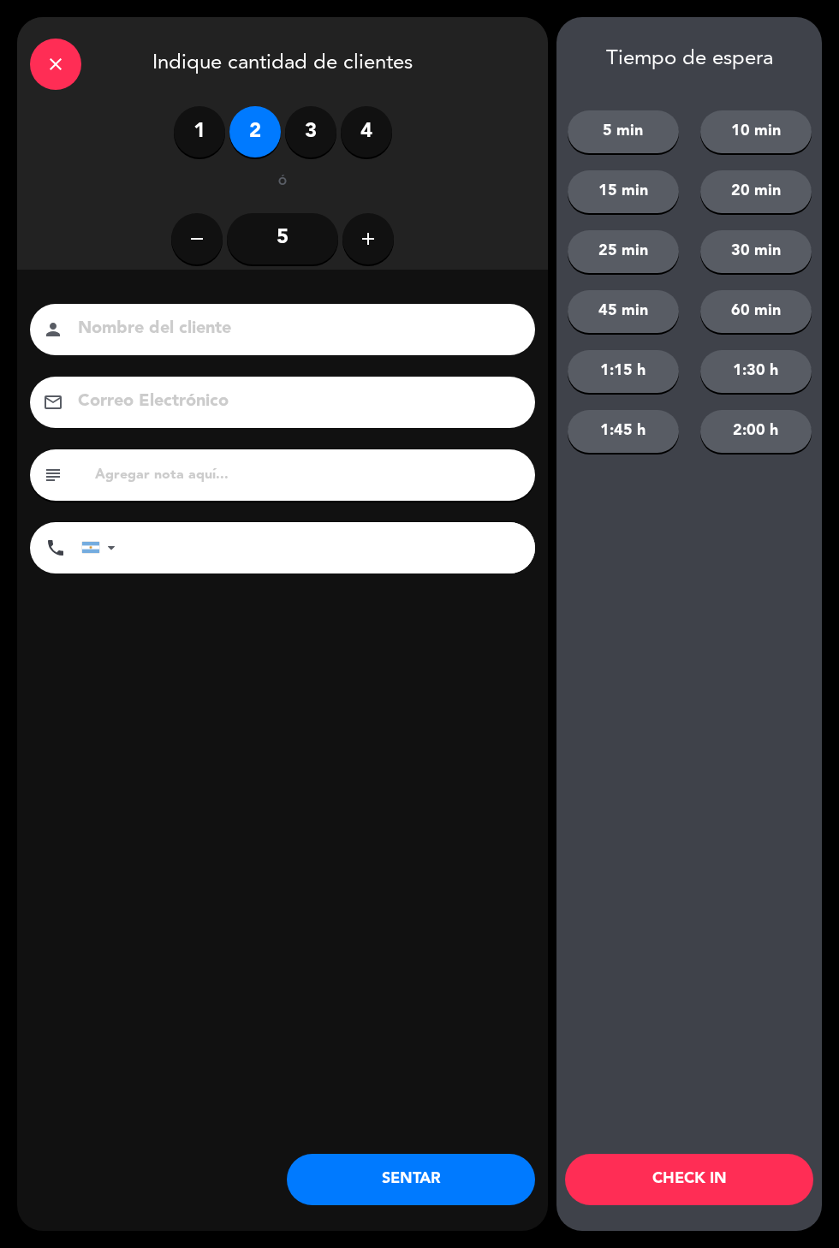
click at [413, 1179] on button "SENTAR" at bounding box center [411, 1179] width 248 height 51
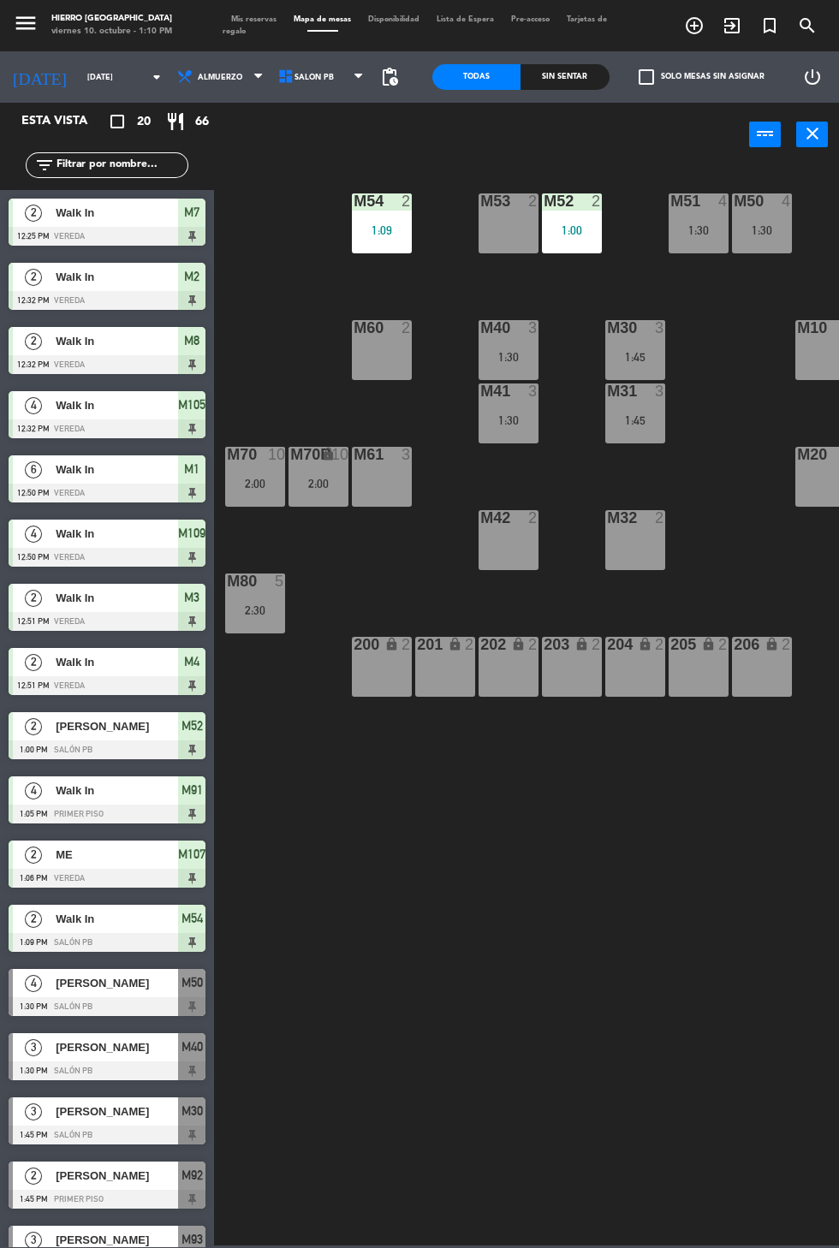
click at [250, 19] on span "Mis reservas" at bounding box center [253, 19] width 62 height 8
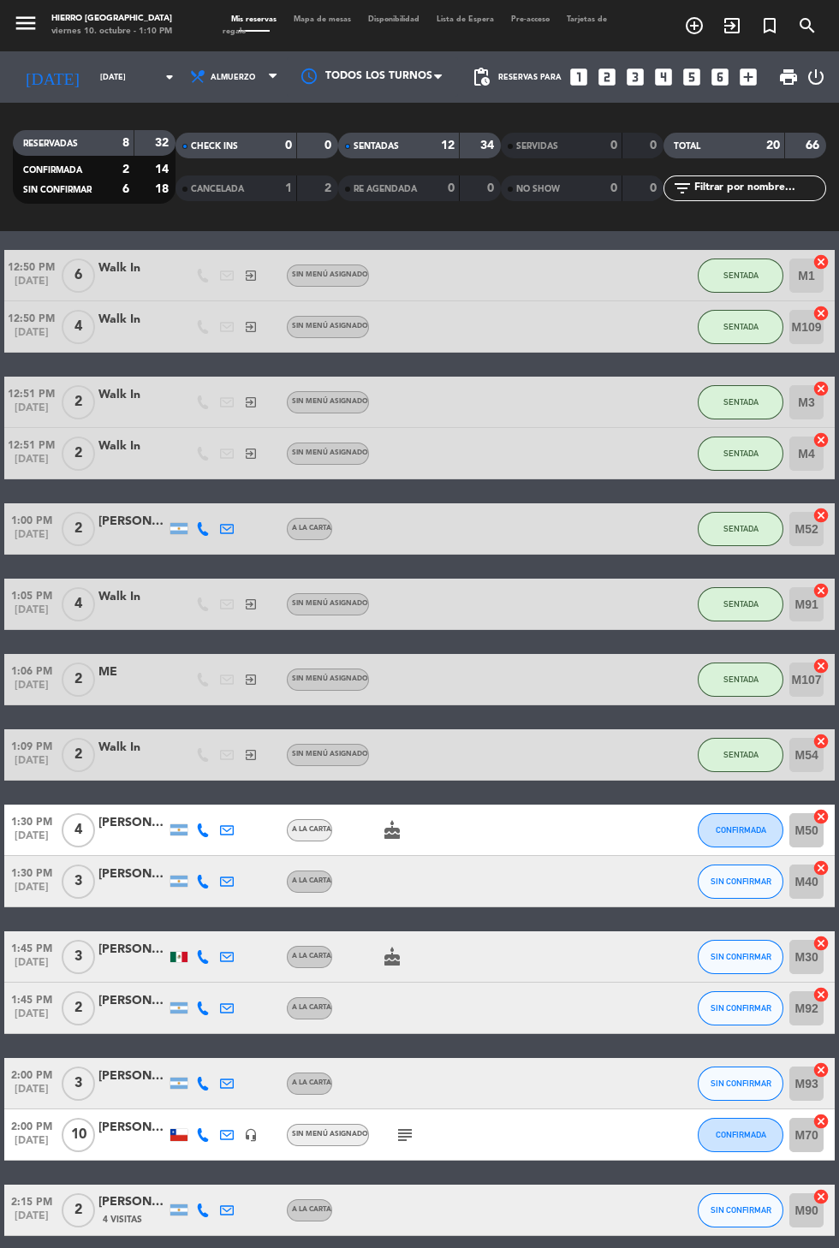
scroll to position [375, 0]
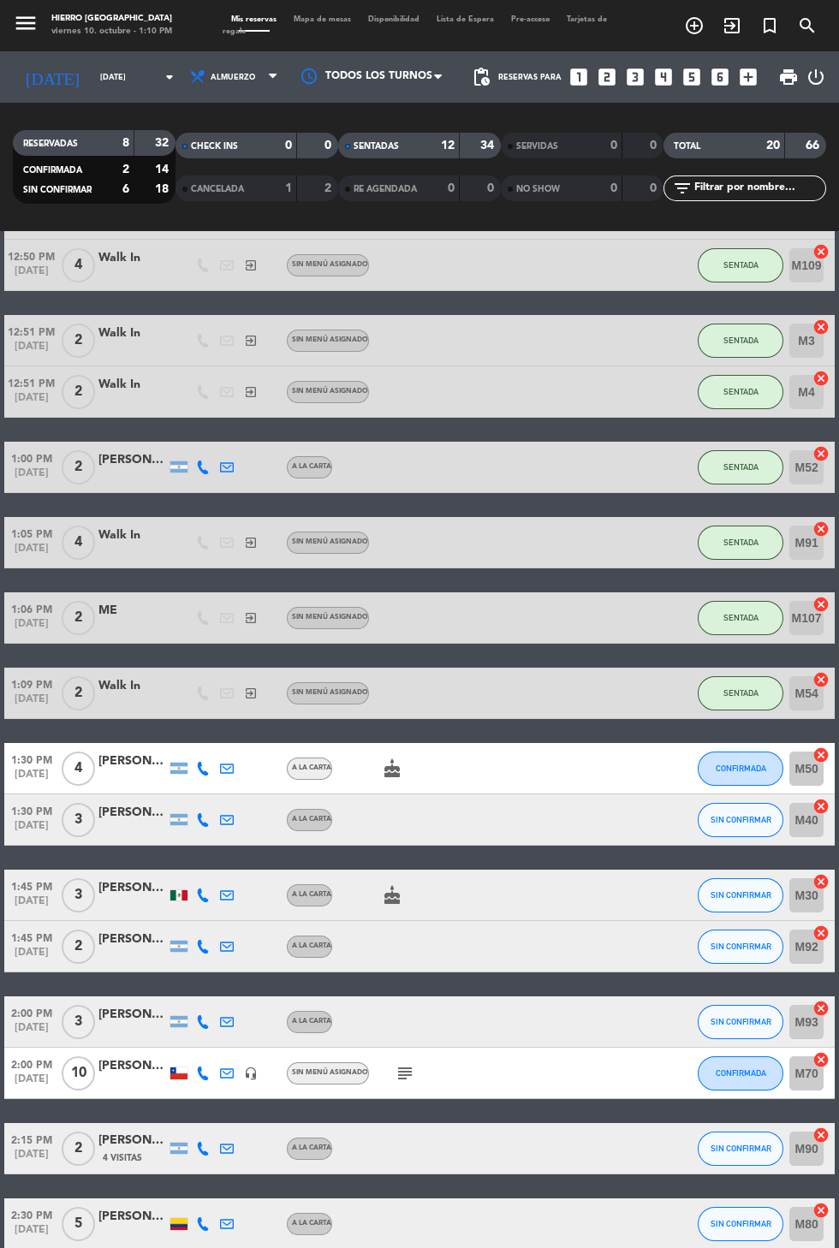
click at [225, 1072] on icon at bounding box center [227, 1073] width 14 height 14
click at [201, 1072] on icon at bounding box center [203, 1073] width 14 height 14
click at [242, 1044] on span at bounding box center [249, 1046] width 14 height 14
click at [721, 780] on button "CONFIRMADA" at bounding box center [740, 768] width 86 height 34
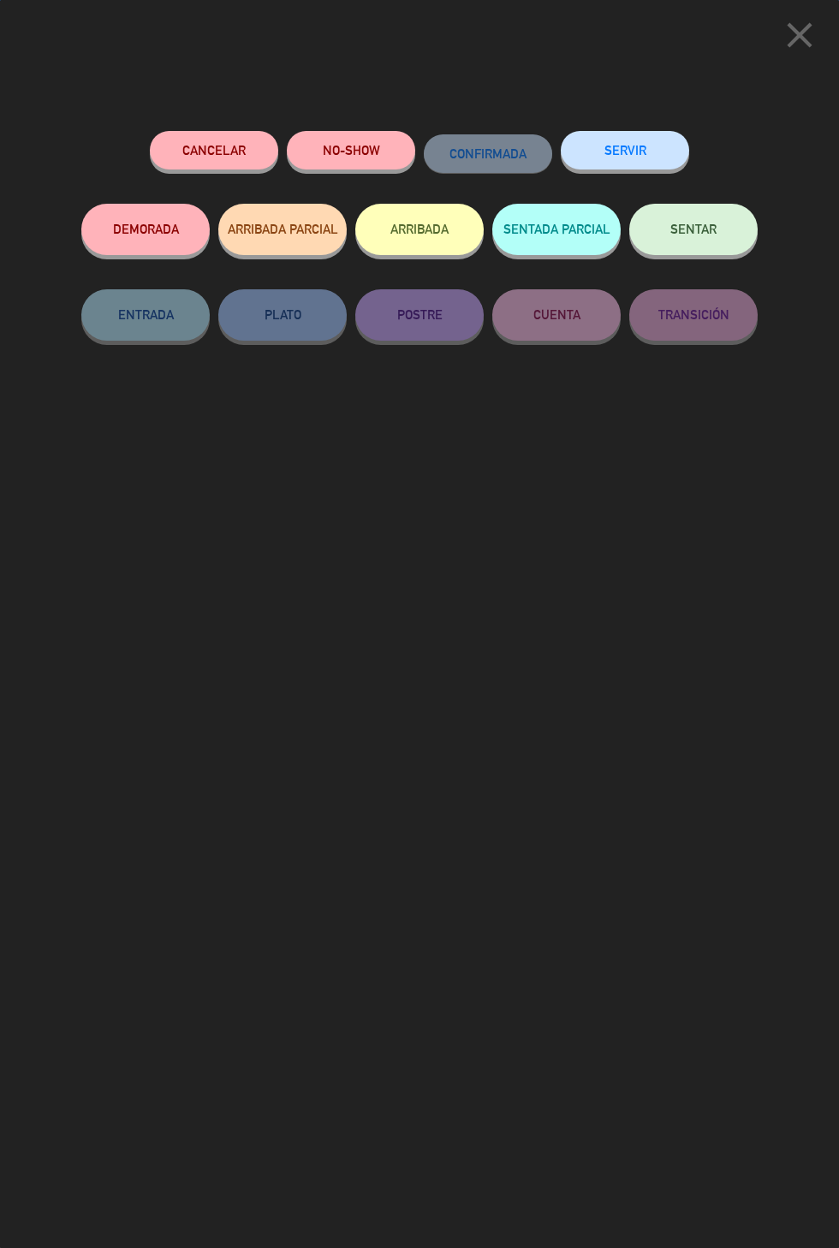
click at [722, 216] on button "SENTAR" at bounding box center [693, 229] width 128 height 51
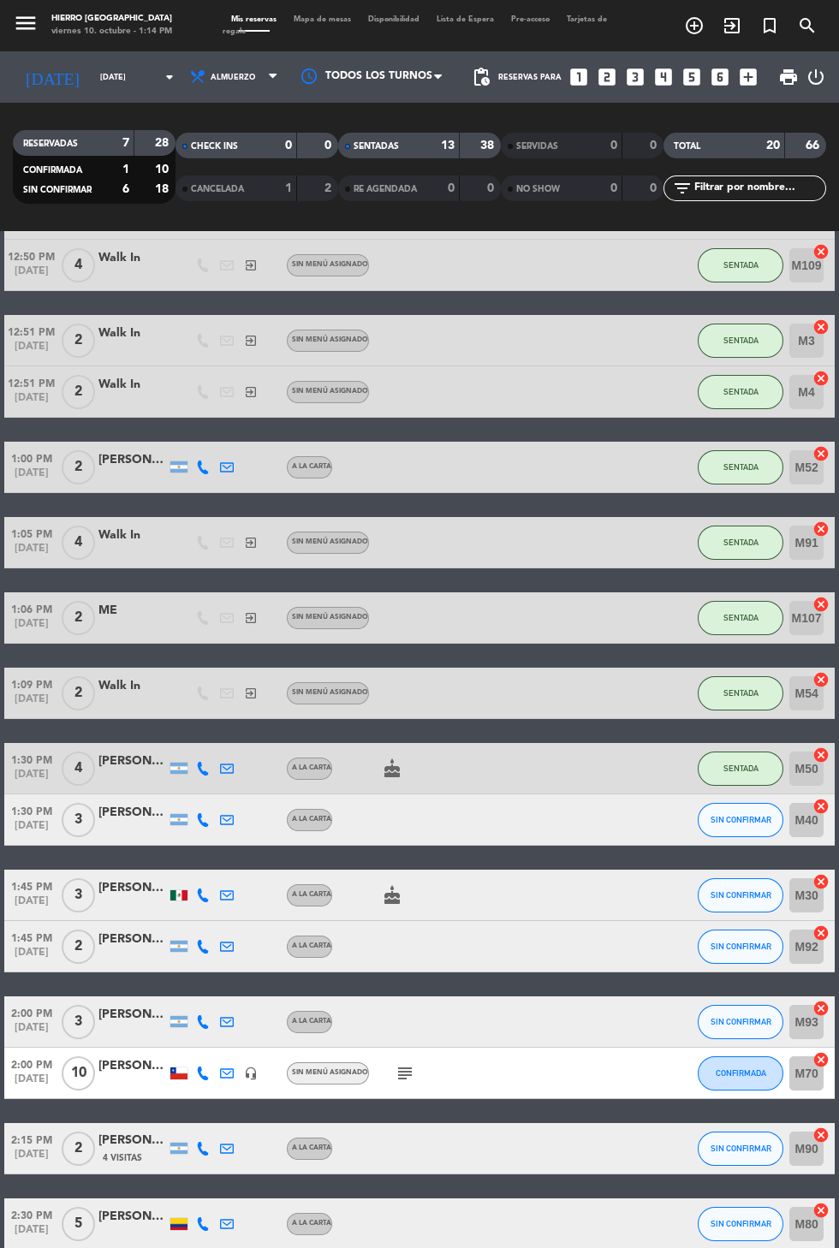
scroll to position [86, 0]
click at [741, 815] on span "SIN CONFIRMAR" at bounding box center [740, 819] width 61 height 9
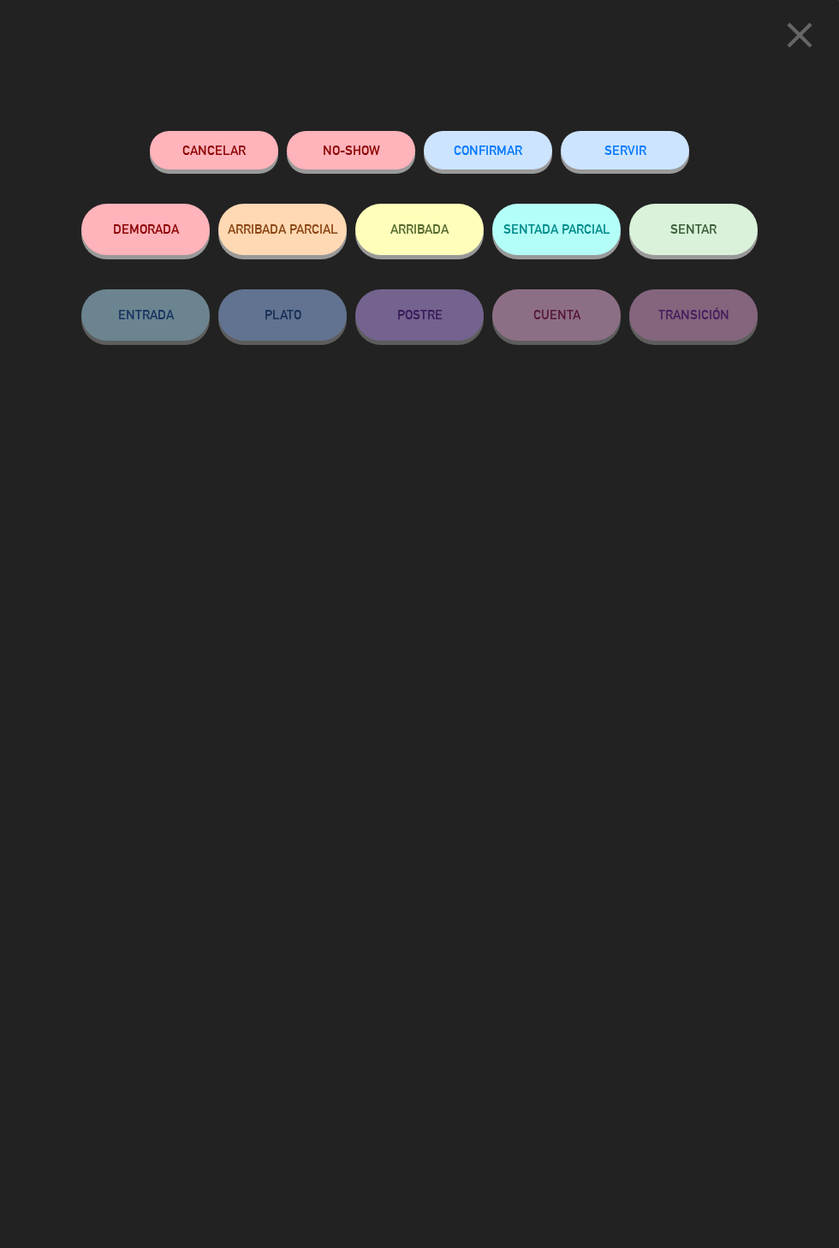
click at [696, 220] on button "SENTAR" at bounding box center [693, 229] width 128 height 51
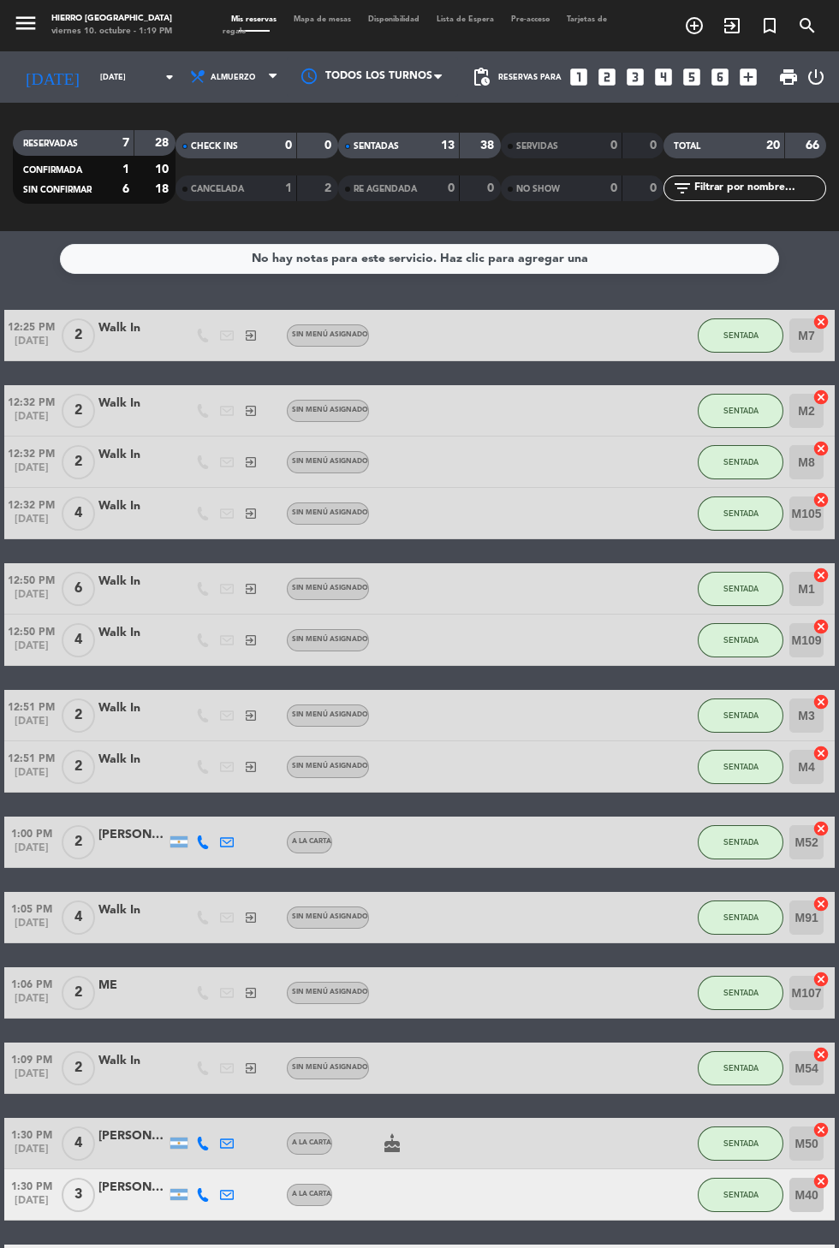
scroll to position [0, 0]
click at [336, 19] on span "Mapa de mesas" at bounding box center [322, 19] width 74 height 8
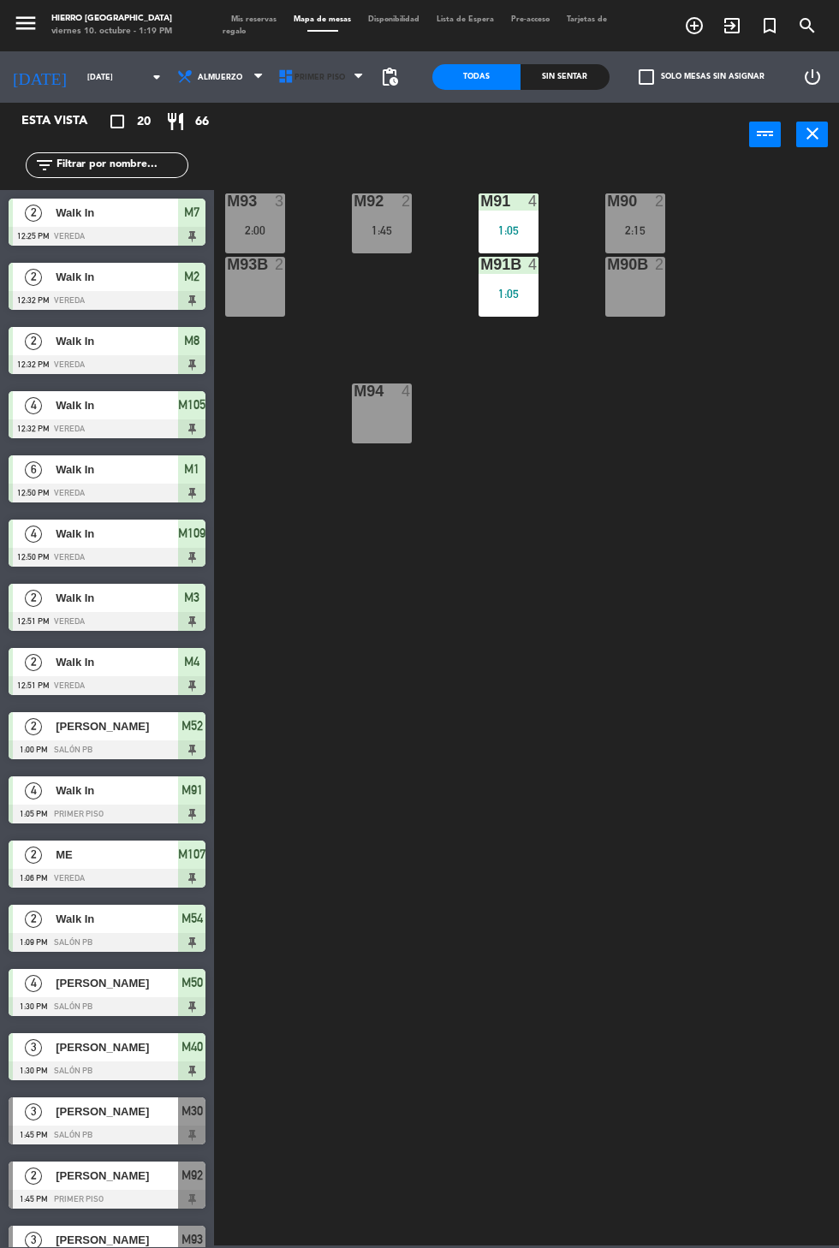
click at [322, 61] on span "Primer Piso" at bounding box center [322, 77] width 101 height 38
click at [317, 156] on ng-component "menu Hierro [GEOGRAPHIC_DATA] viernes 10. octubre - 1:19 PM Mis reservas Mapa d…" at bounding box center [419, 622] width 839 height 1245
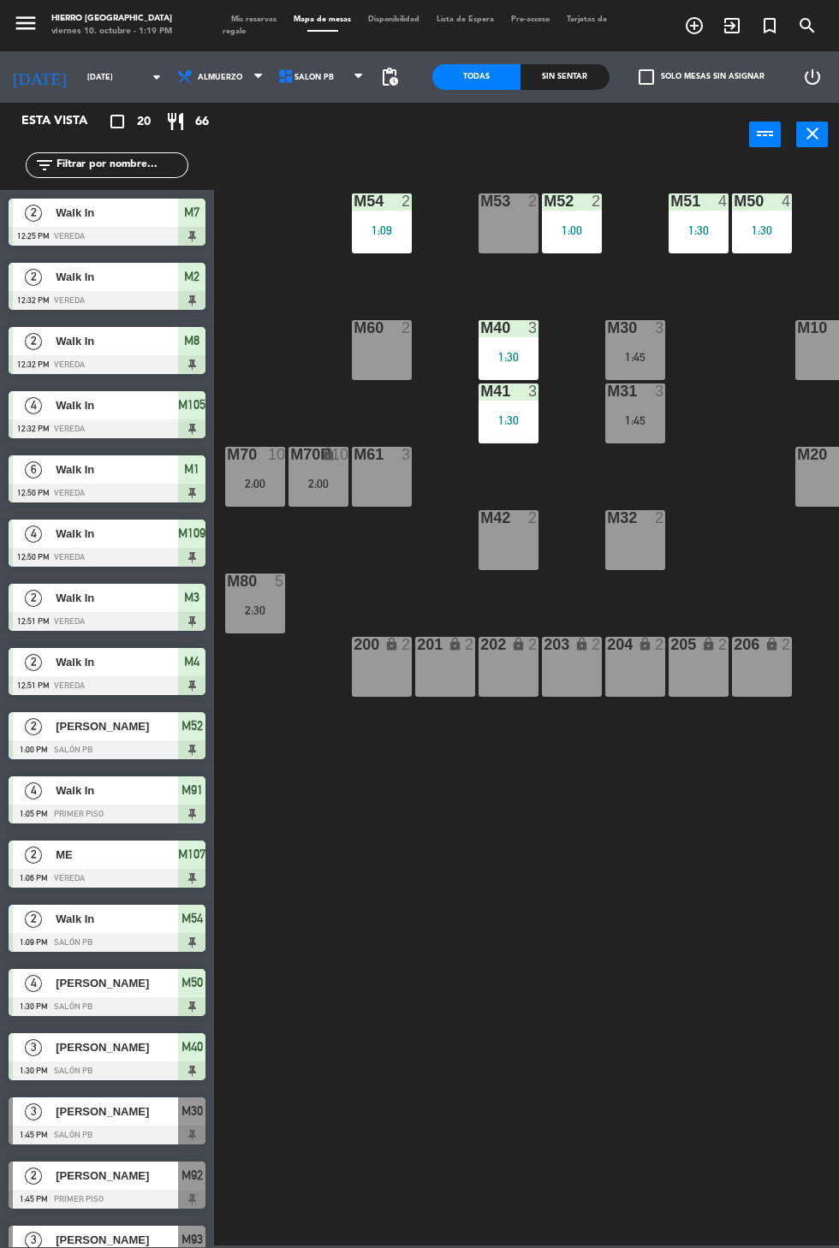
click at [507, 521] on div at bounding box center [509, 517] width 28 height 15
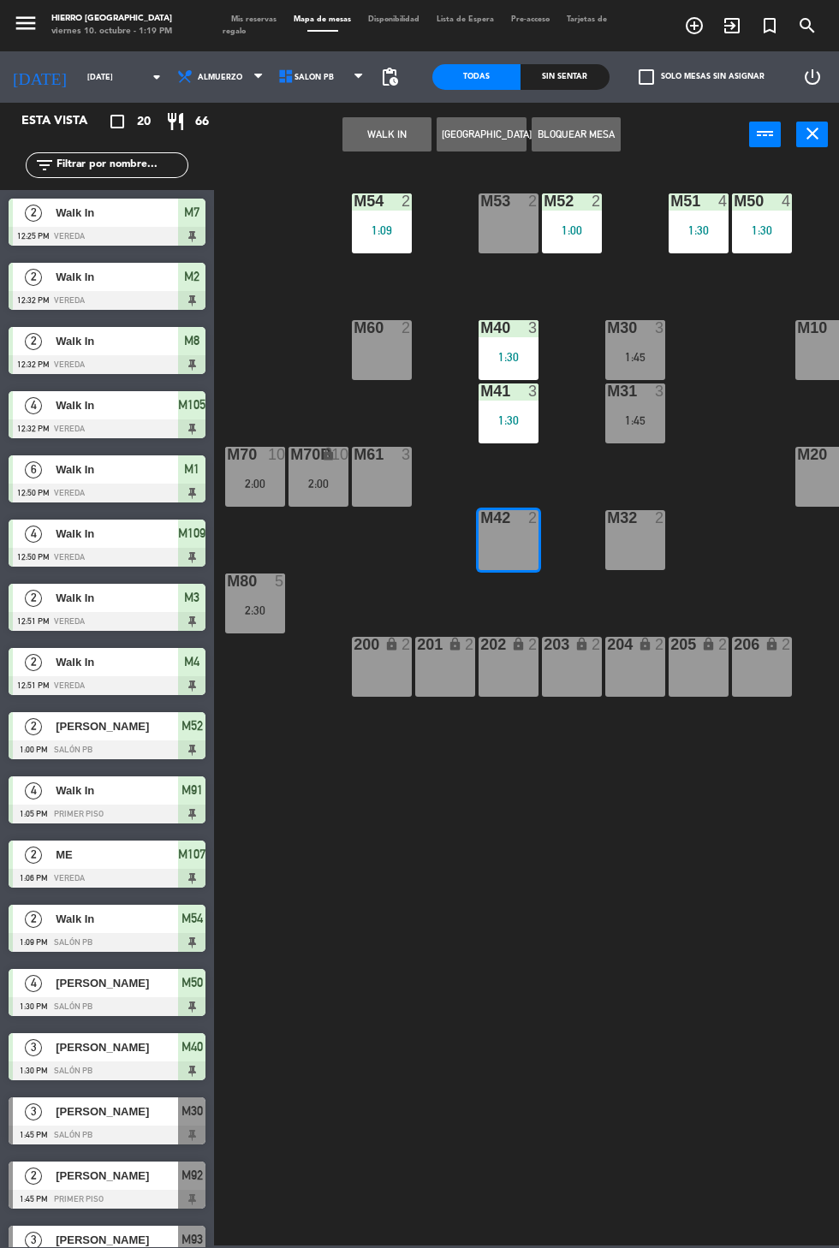
click at [376, 142] on button "WALK IN" at bounding box center [386, 134] width 89 height 34
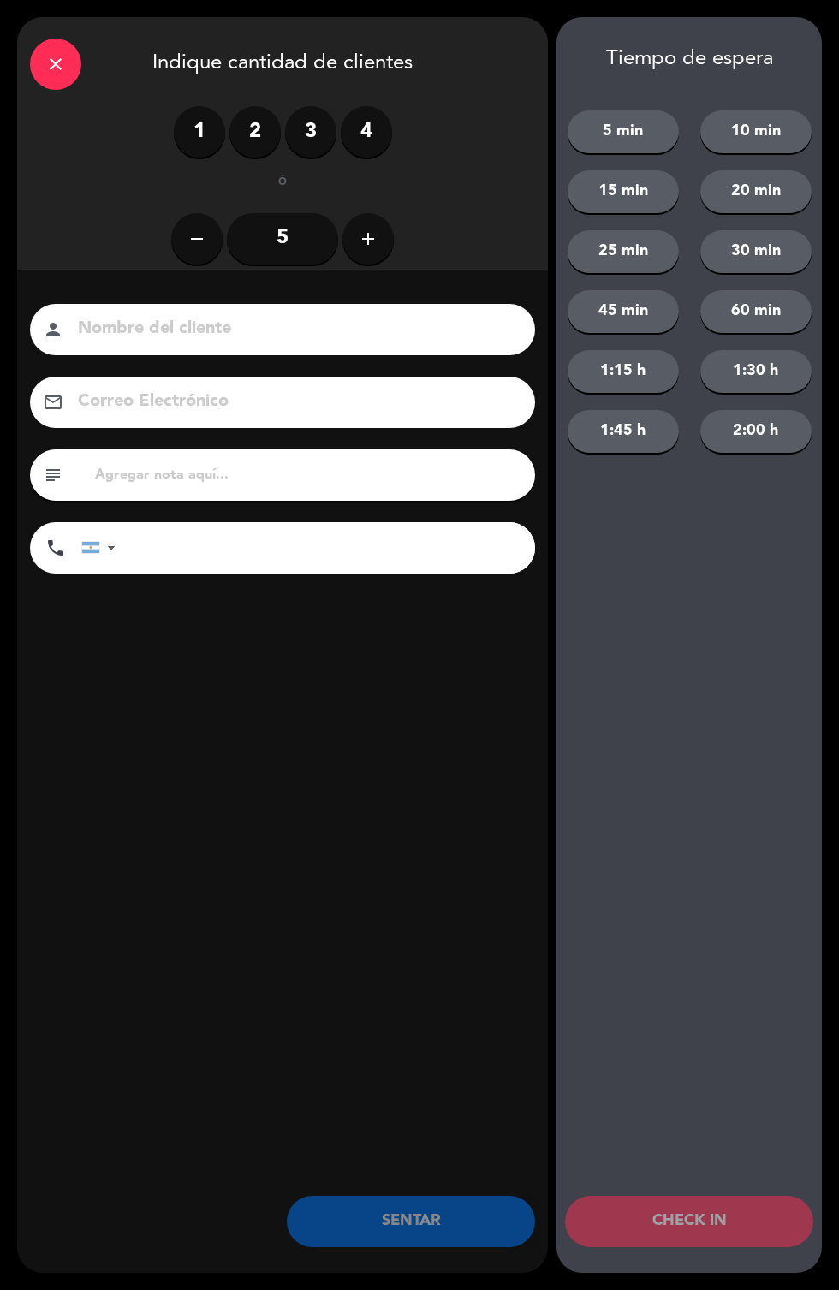
click at [239, 142] on label "2" at bounding box center [254, 131] width 51 height 51
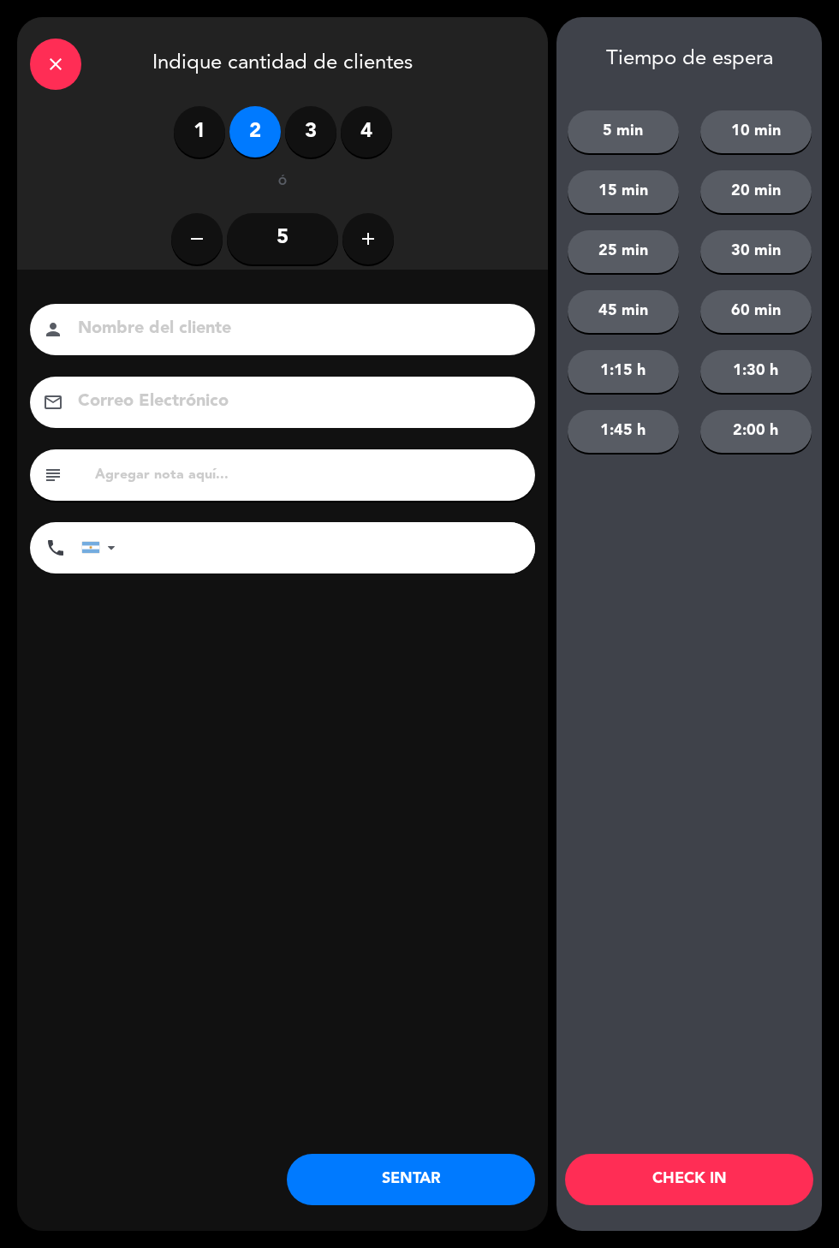
click at [404, 1158] on button "SENTAR" at bounding box center [411, 1179] width 248 height 51
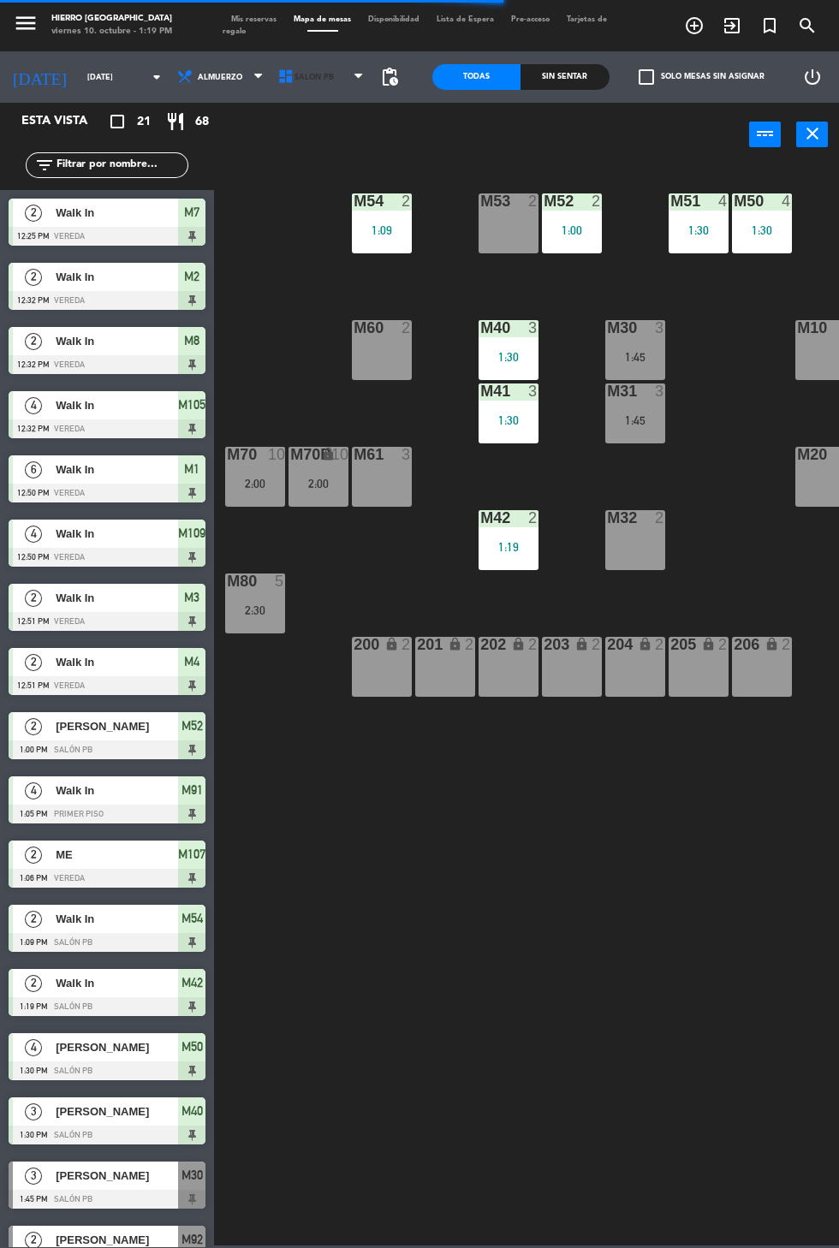
click at [312, 85] on span "Salón PB" at bounding box center [322, 77] width 101 height 38
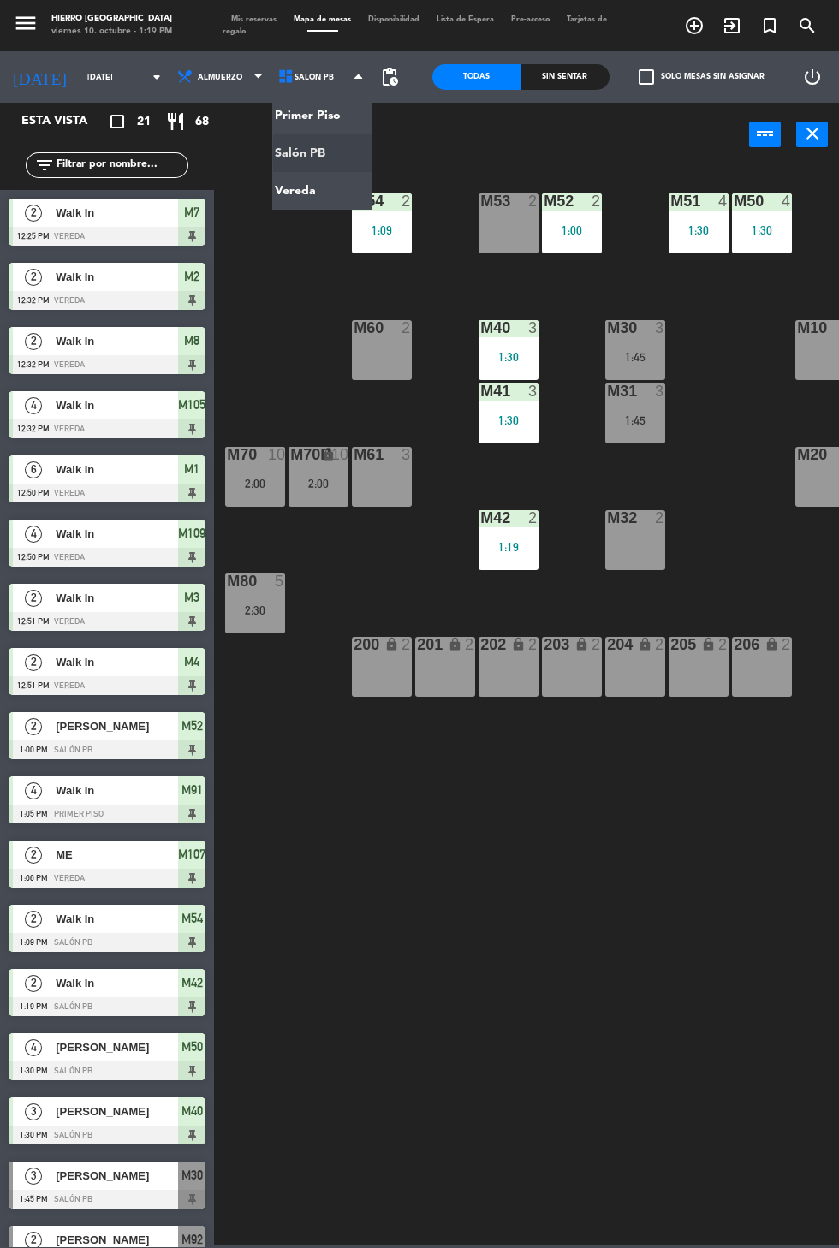
click at [297, 112] on ng-component "menu Hierro [GEOGRAPHIC_DATA] viernes 10. octubre - 1:19 PM Mis reservas Mapa d…" at bounding box center [419, 622] width 839 height 1245
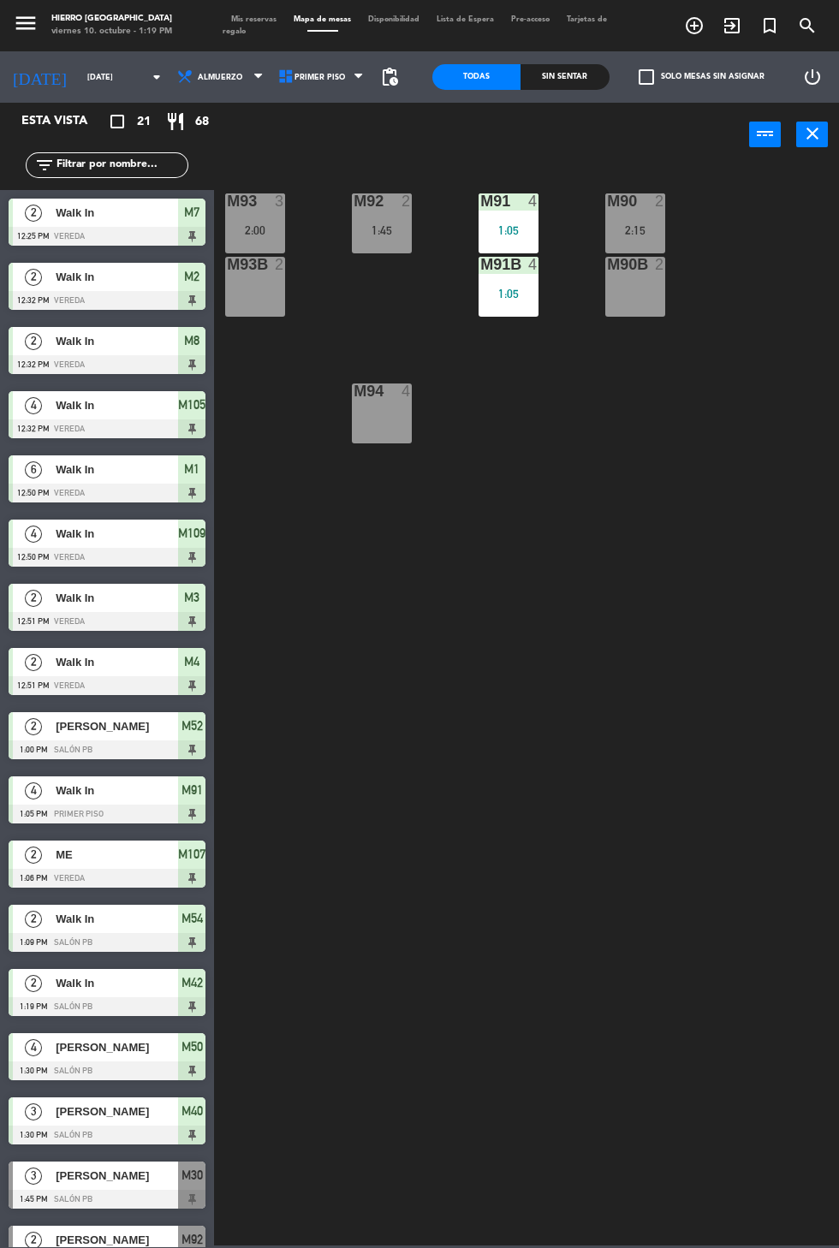
click at [383, 432] on div "M94 4" at bounding box center [382, 413] width 60 height 60
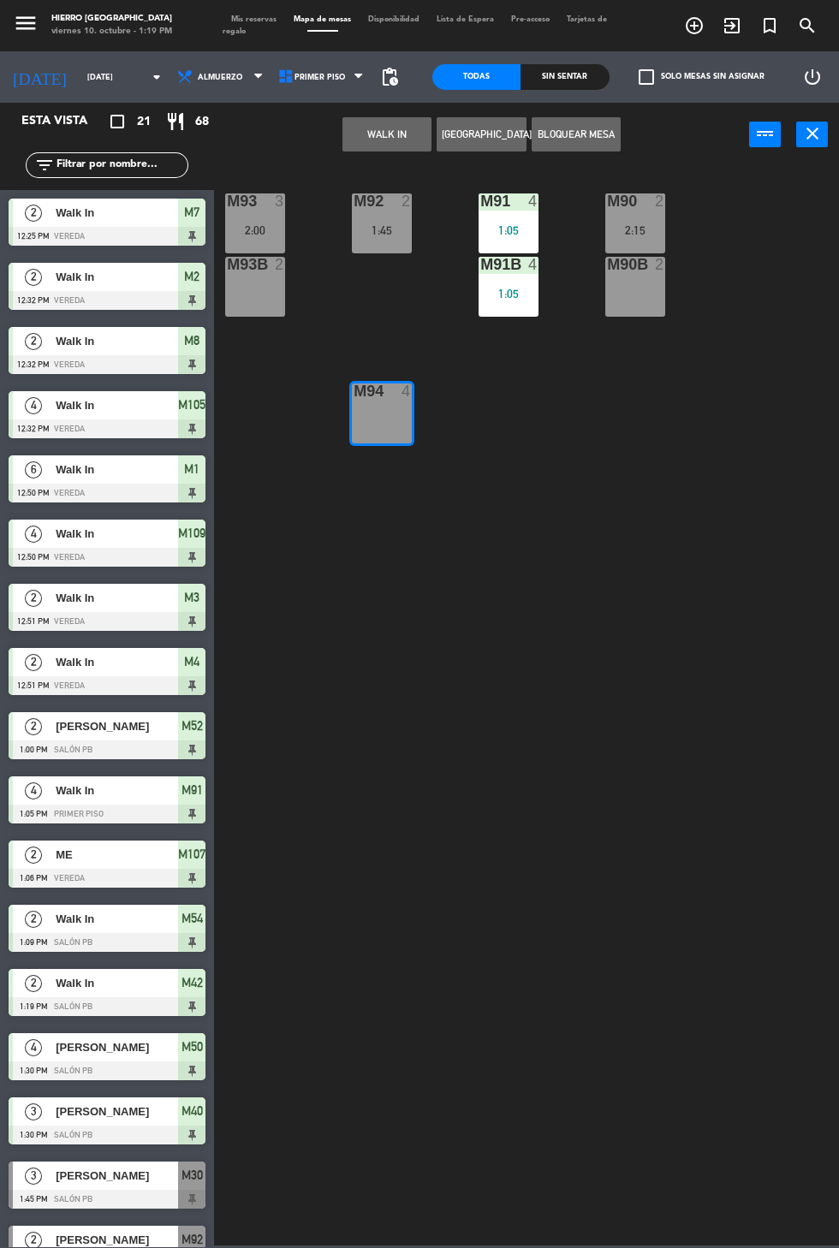
click at [376, 140] on button "WALK IN" at bounding box center [386, 134] width 89 height 34
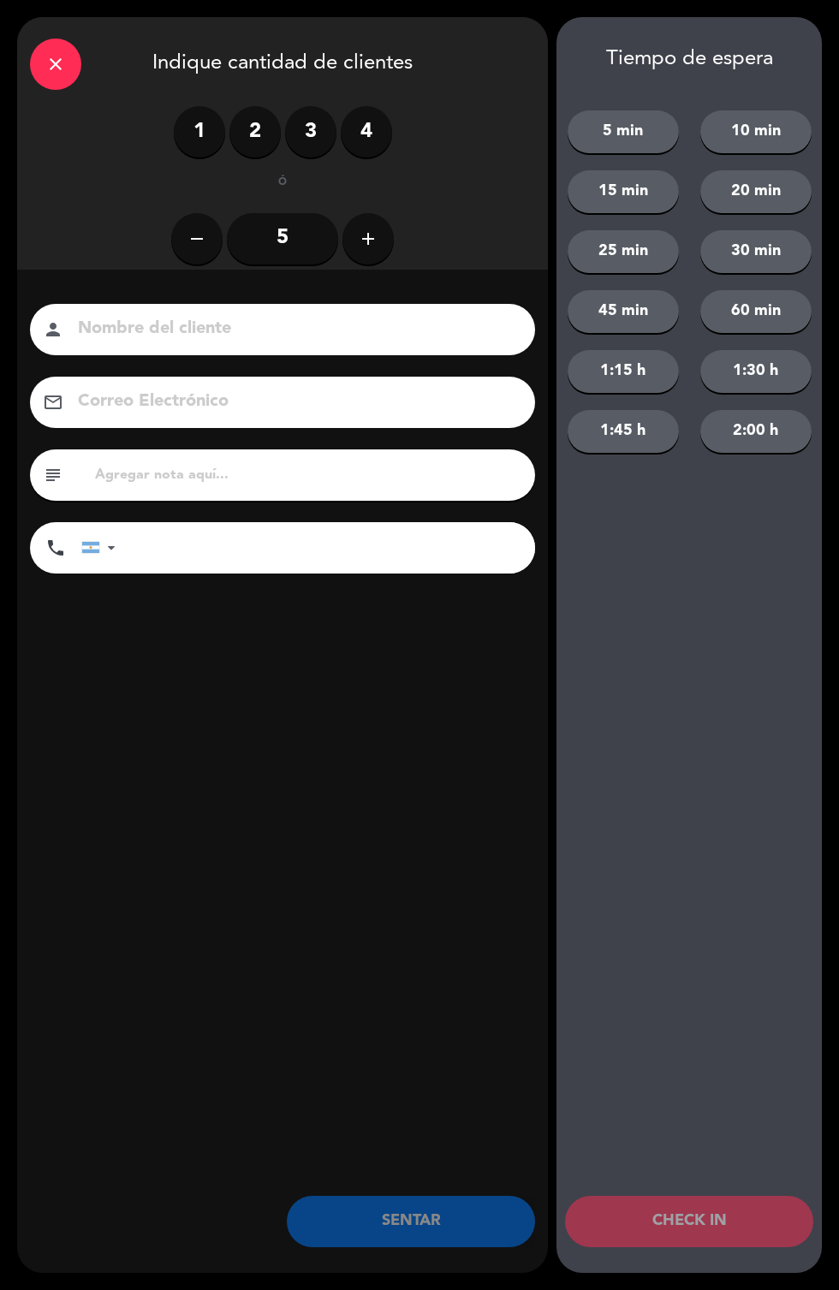
click at [316, 144] on label "3" at bounding box center [310, 131] width 51 height 51
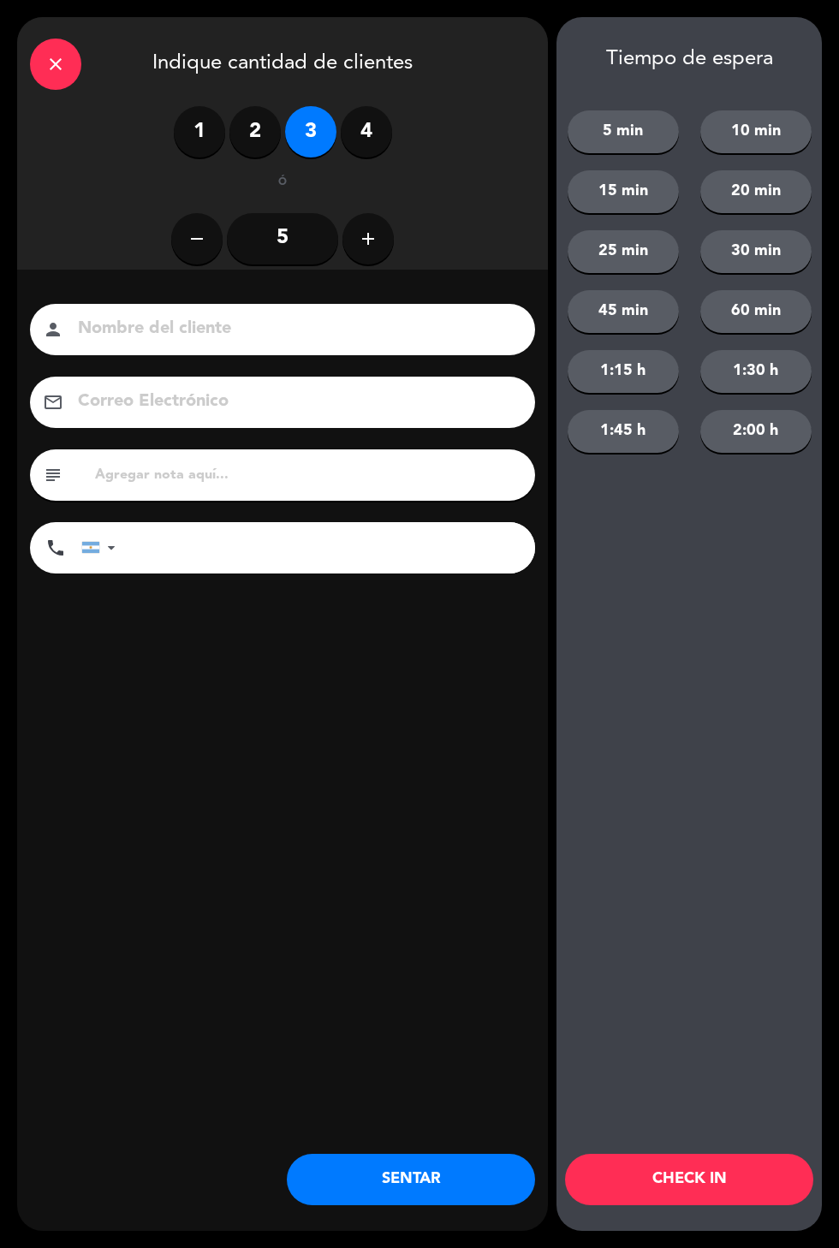
click at [401, 1162] on button "SENTAR" at bounding box center [411, 1179] width 248 height 51
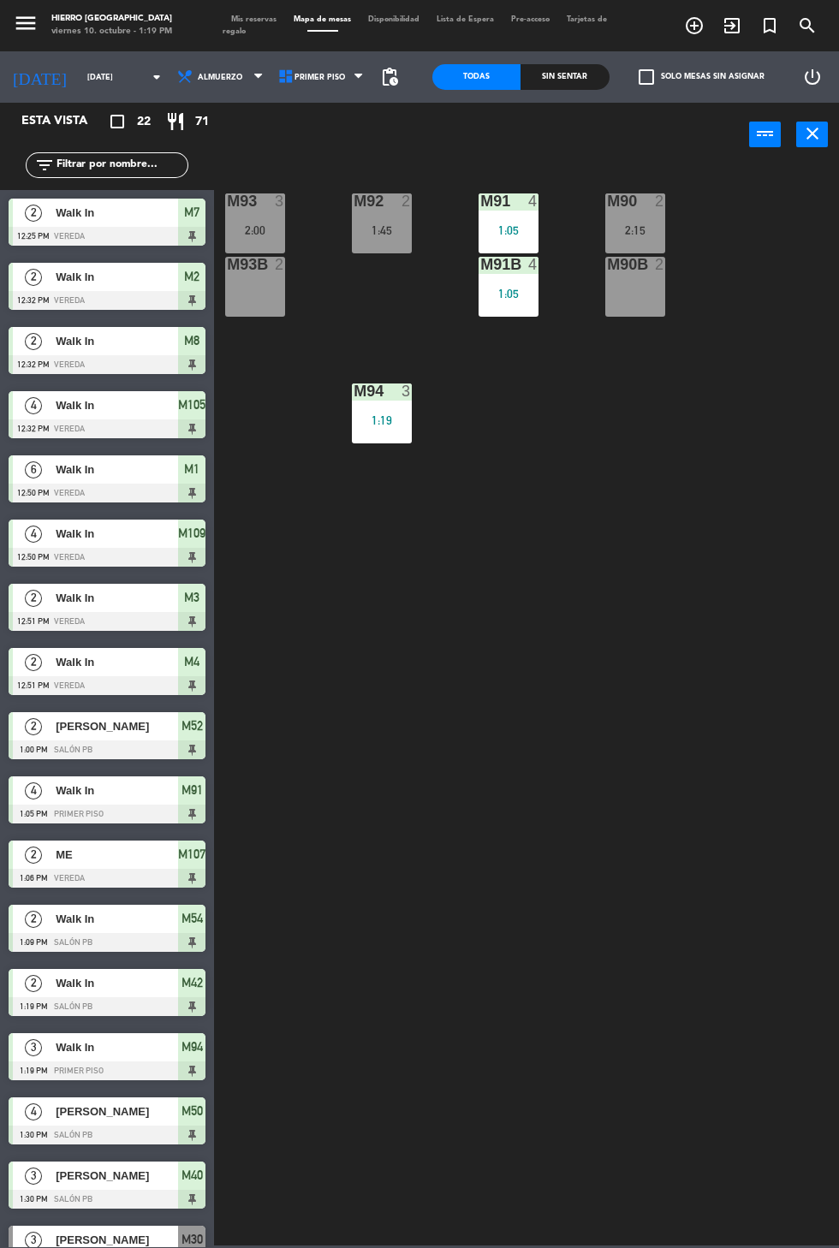
click at [250, 33] on span "Tarjetas de regalo" at bounding box center [414, 25] width 384 height 20
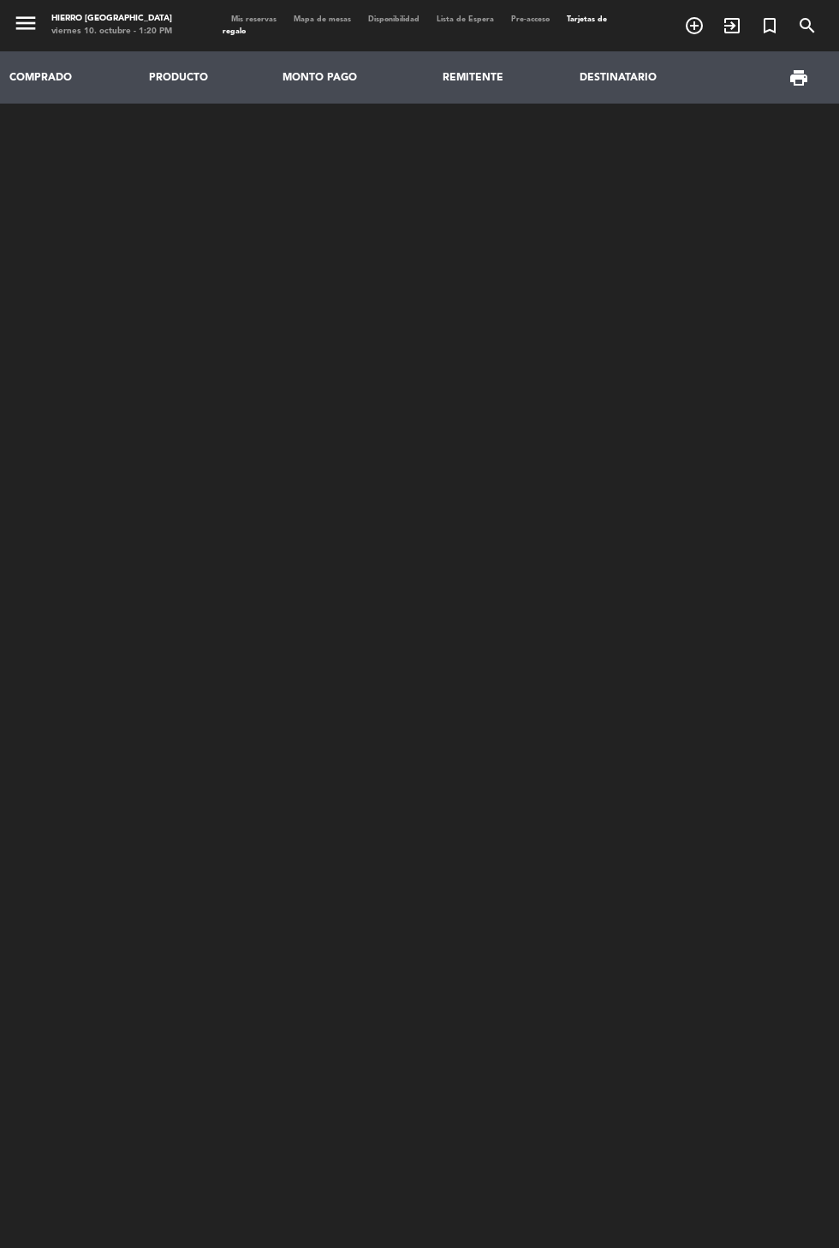
click at [251, 17] on span "Mis reservas" at bounding box center [253, 19] width 62 height 8
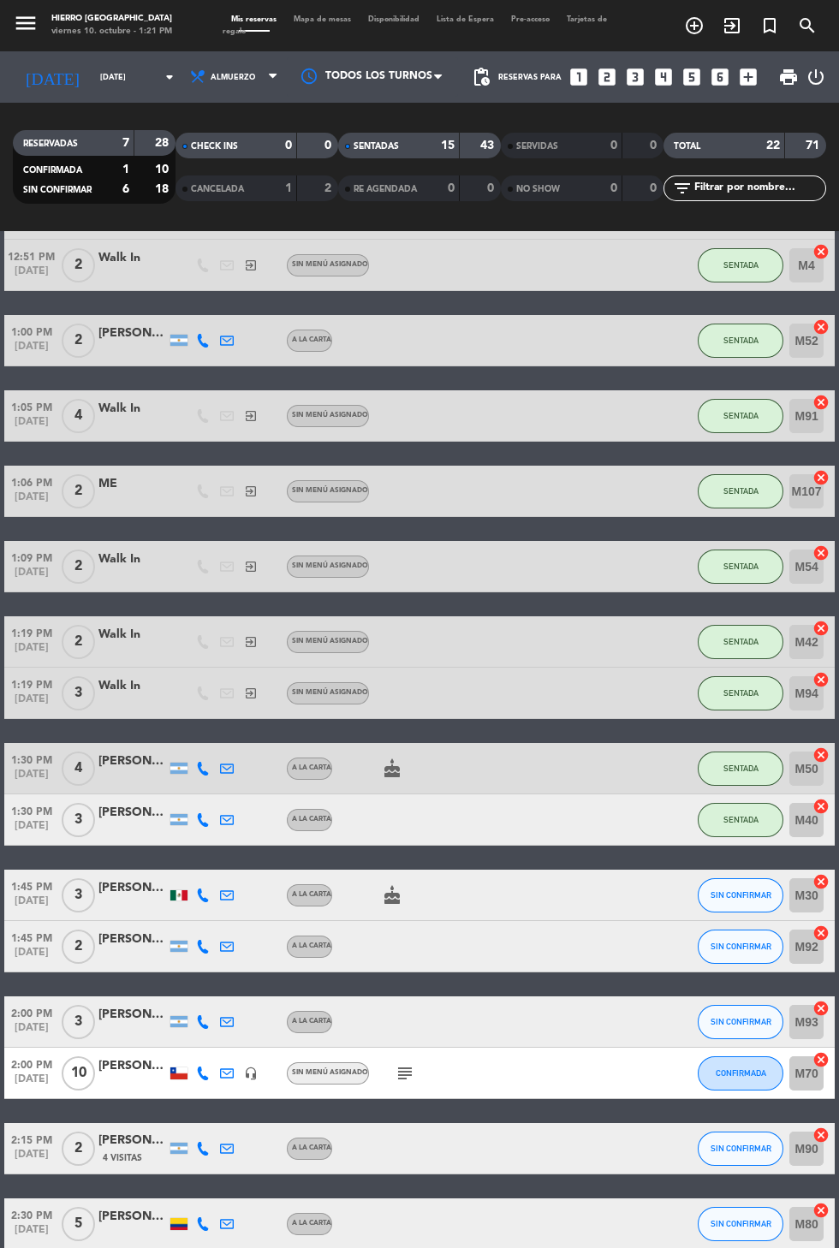
click at [399, 1065] on icon "subject" at bounding box center [404, 1073] width 21 height 21
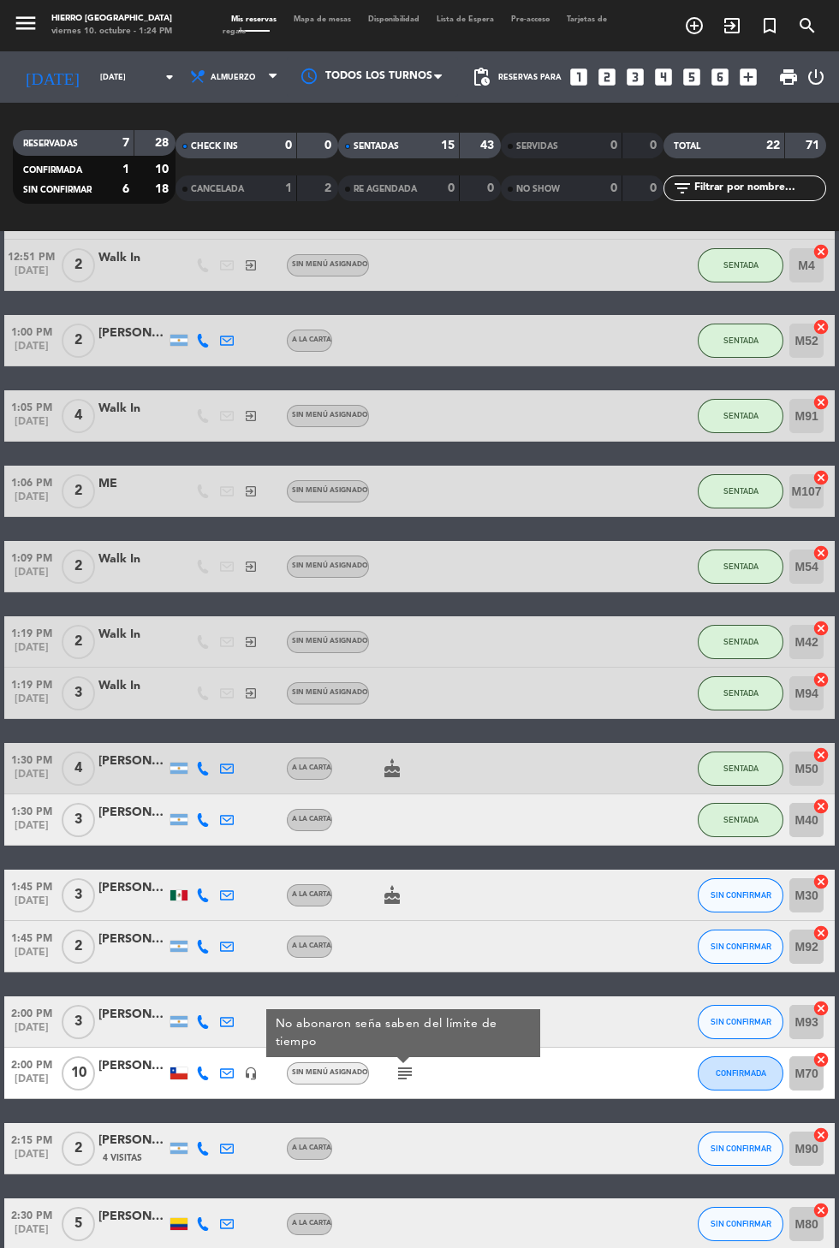
click at [304, 15] on div "Mis reservas Mapa de mesas Disponibilidad Lista de Espera Pre-acceso Tarjetas d…" at bounding box center [419, 26] width 394 height 25
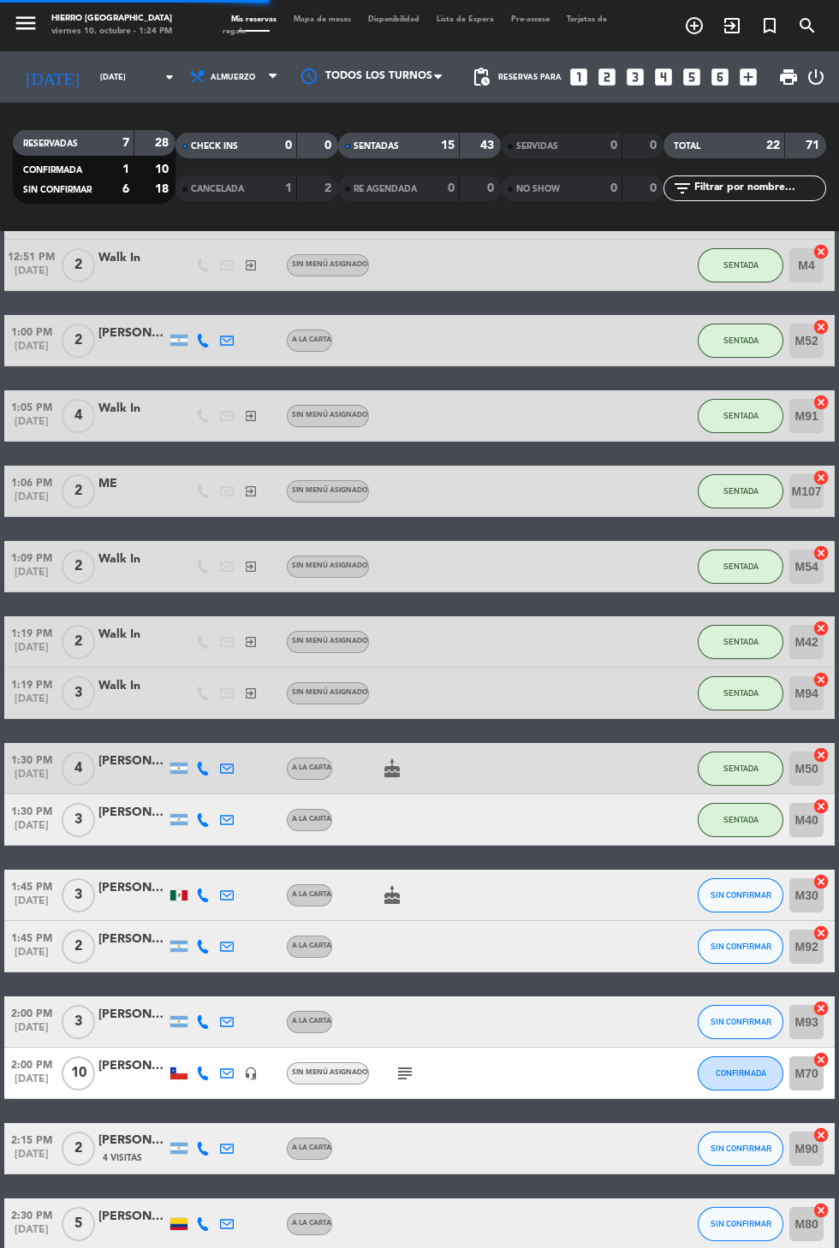
click at [338, 21] on span "Mapa de mesas" at bounding box center [322, 19] width 74 height 8
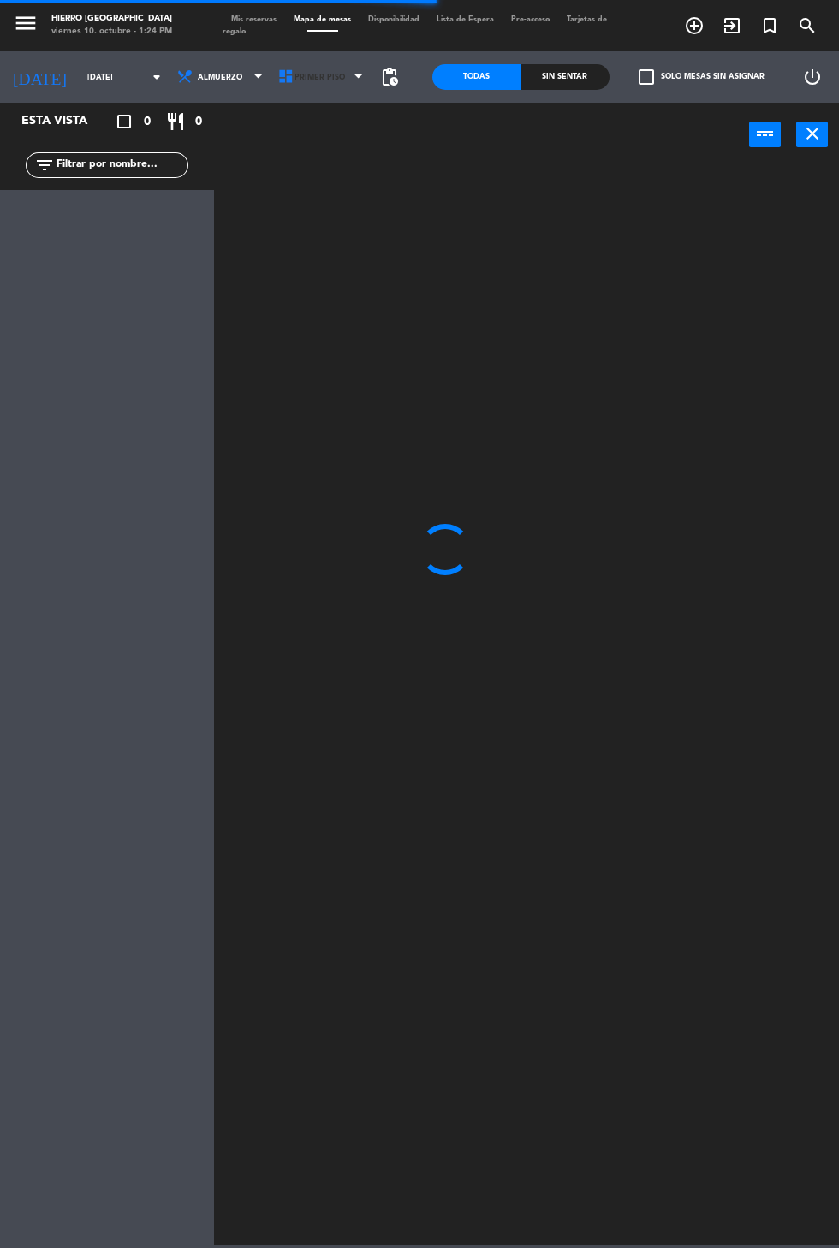
click at [281, 78] on icon at bounding box center [285, 76] width 17 height 17
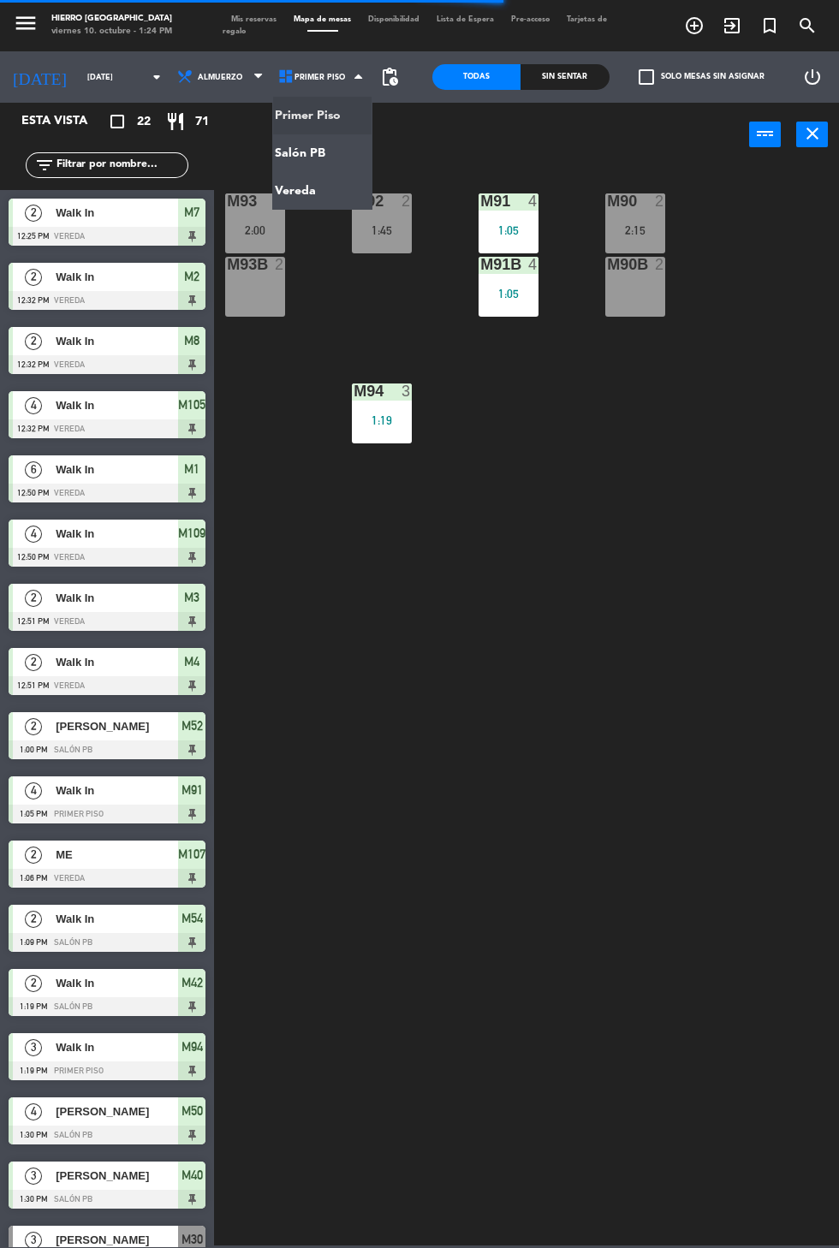
click at [298, 151] on ng-component "menu Hierro [GEOGRAPHIC_DATA] viernes 10. octubre - 1:24 PM Mis reservas Mapa d…" at bounding box center [419, 622] width 839 height 1245
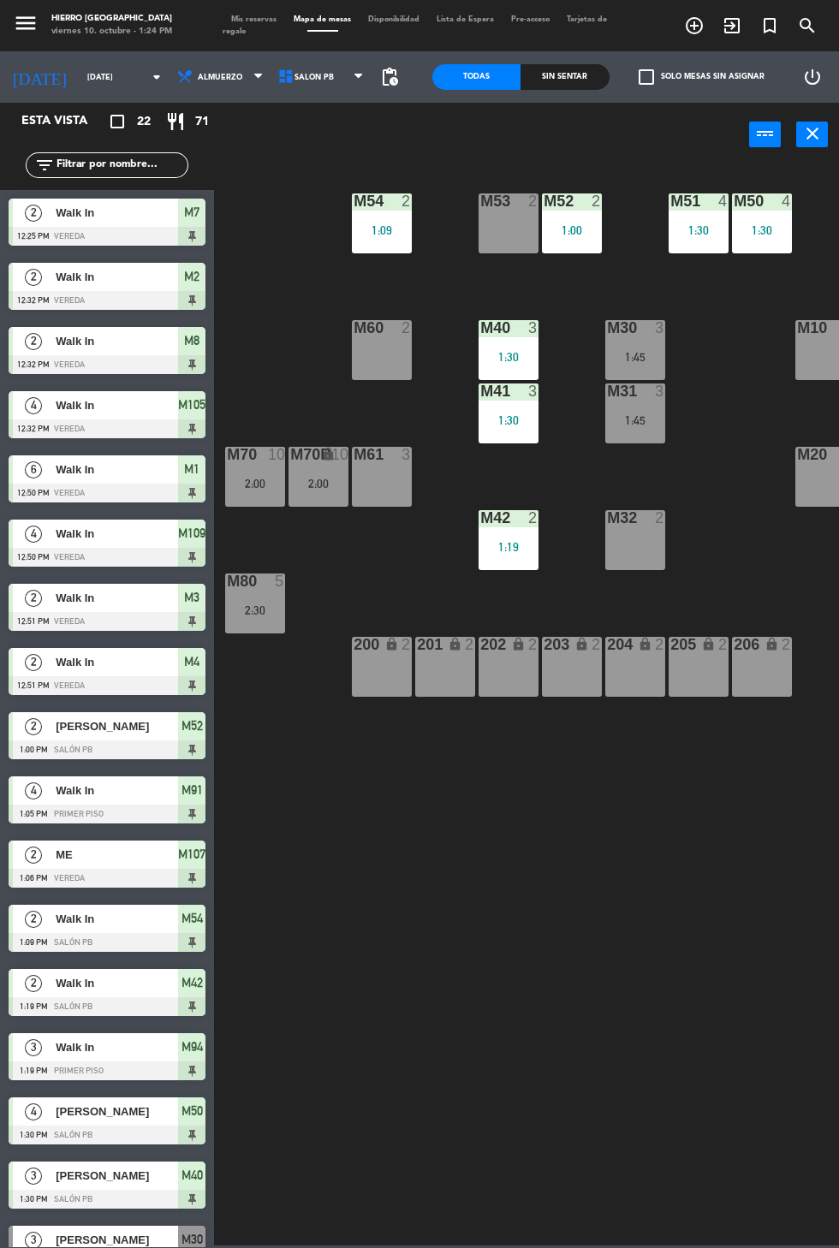
click at [630, 515] on div at bounding box center [635, 517] width 28 height 15
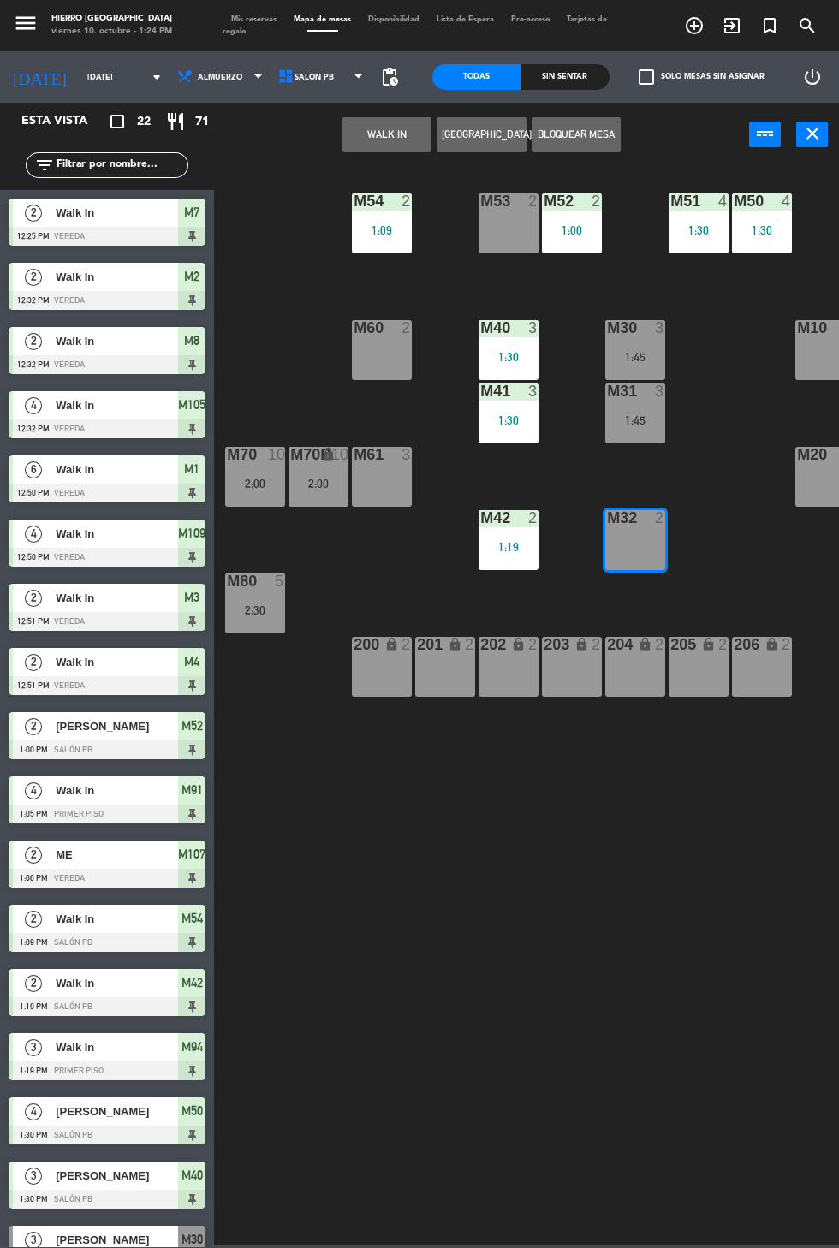
click at [374, 123] on button "WALK IN" at bounding box center [386, 134] width 89 height 34
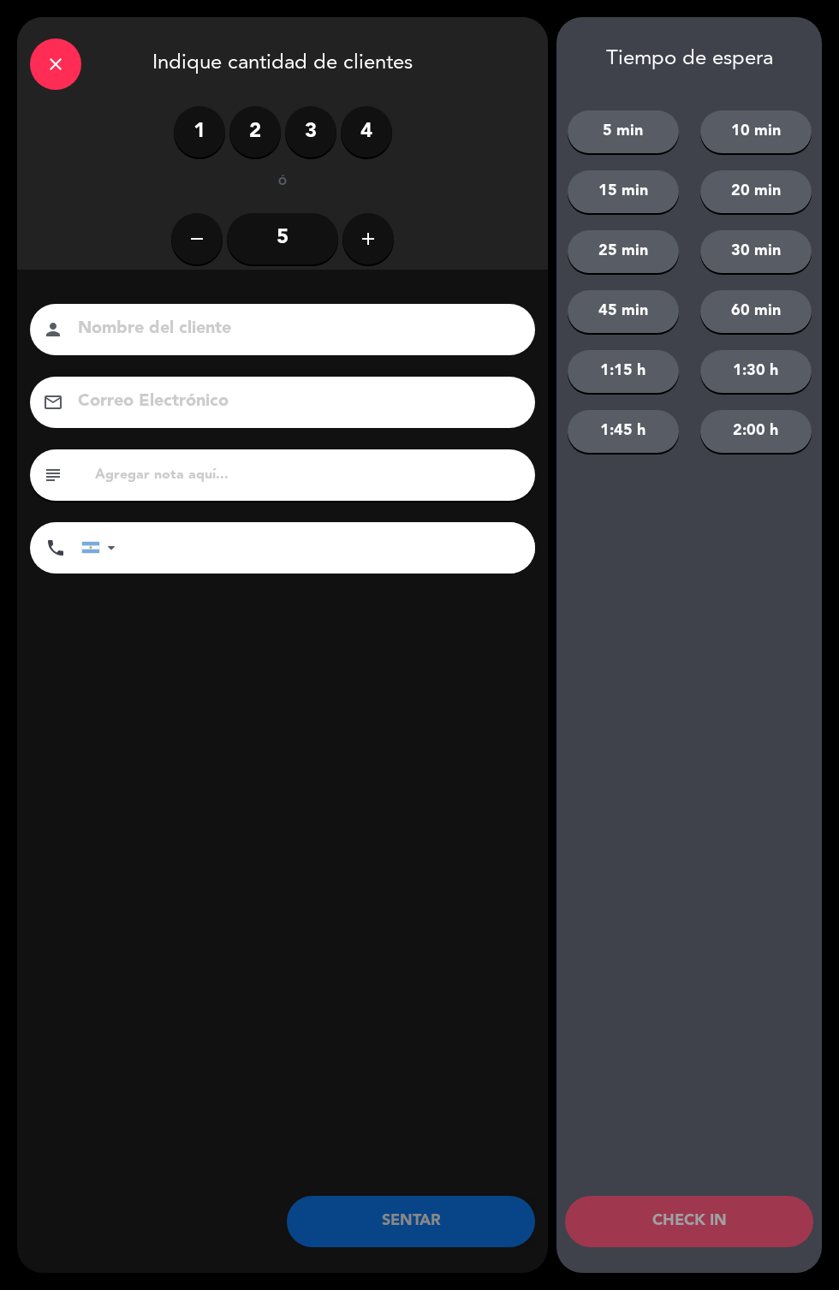
click at [246, 123] on label "2" at bounding box center [254, 131] width 51 height 51
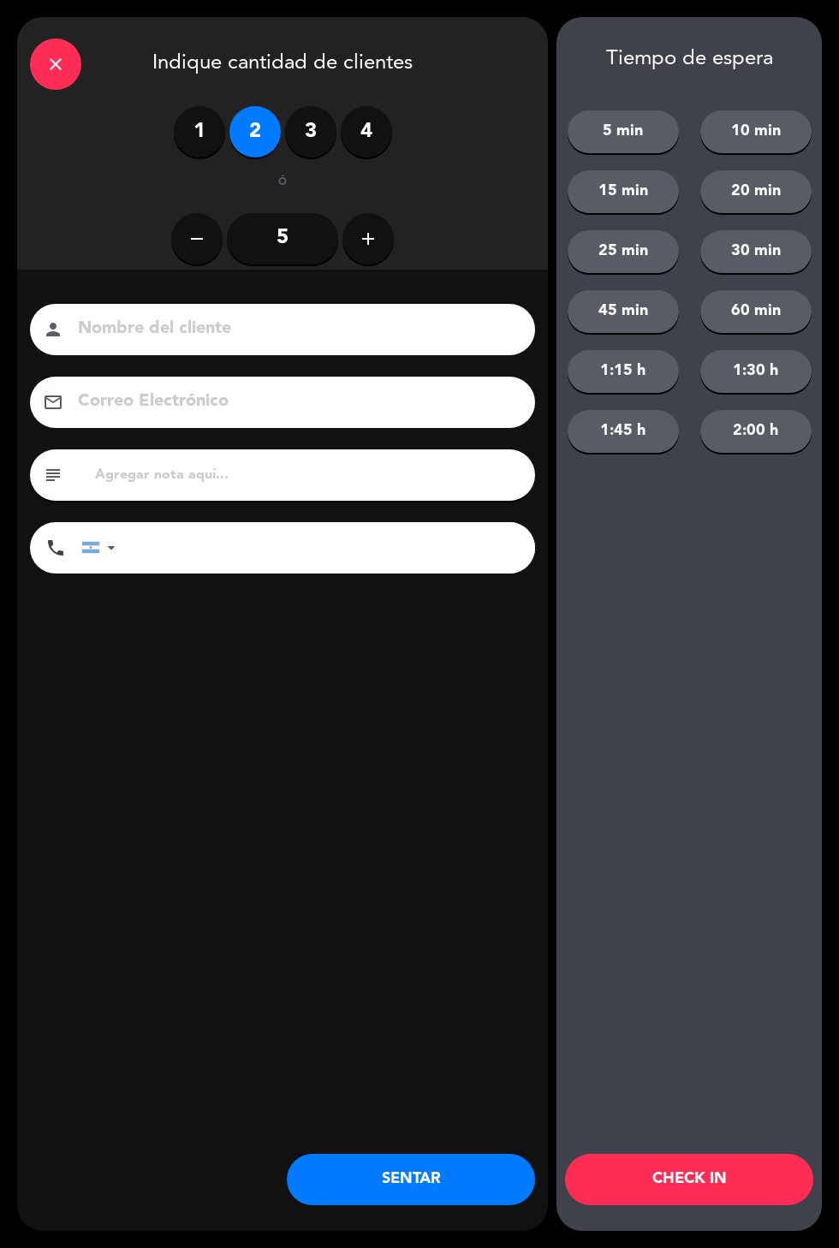
click at [435, 1186] on button "SENTAR" at bounding box center [411, 1179] width 248 height 51
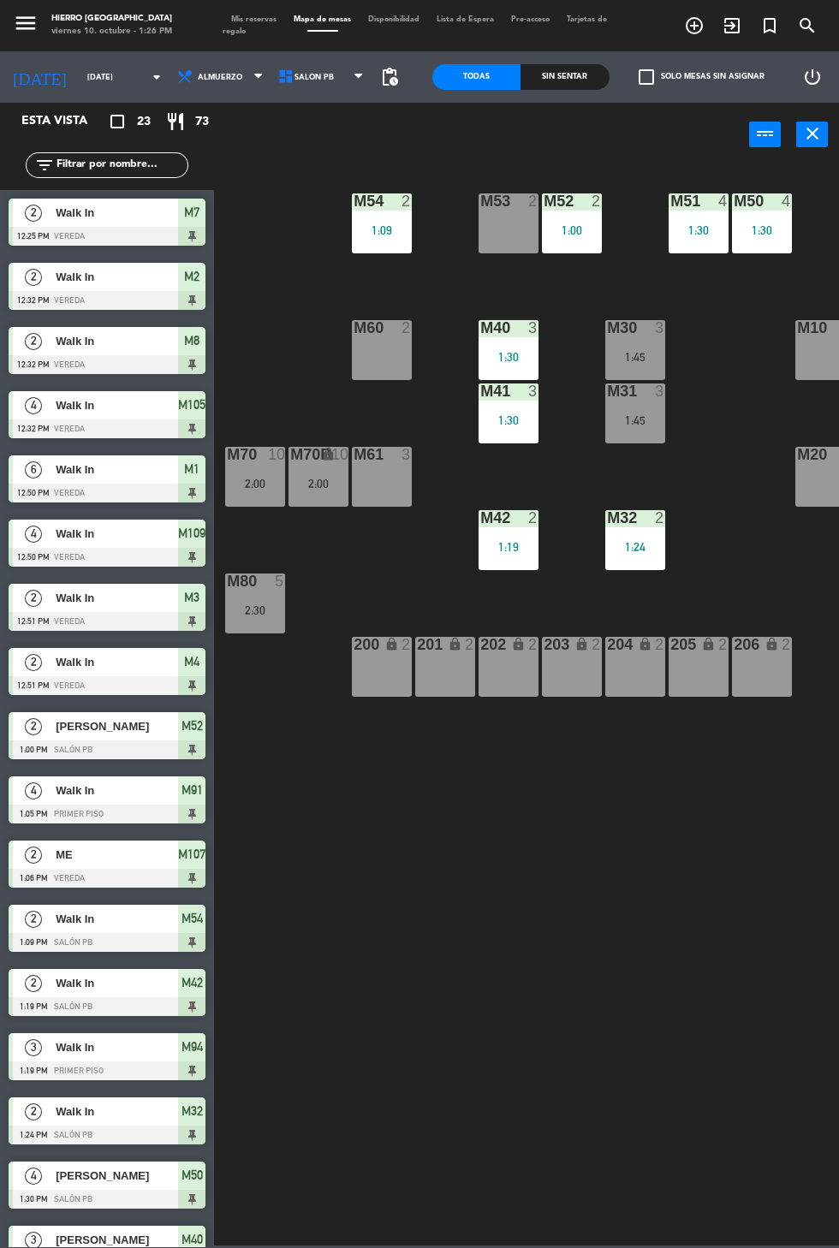
click at [368, 470] on div "M61 3" at bounding box center [382, 477] width 60 height 60
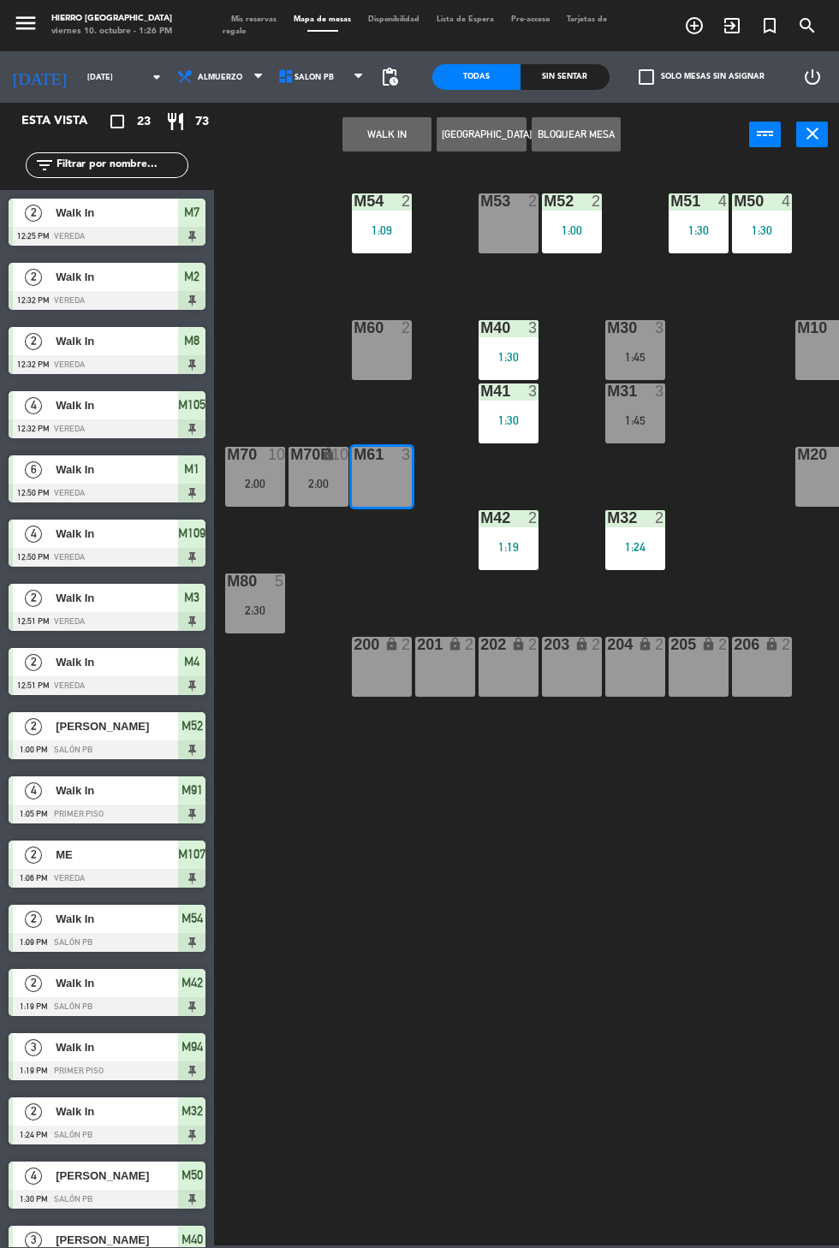
click at [385, 132] on button "WALK IN" at bounding box center [386, 134] width 89 height 34
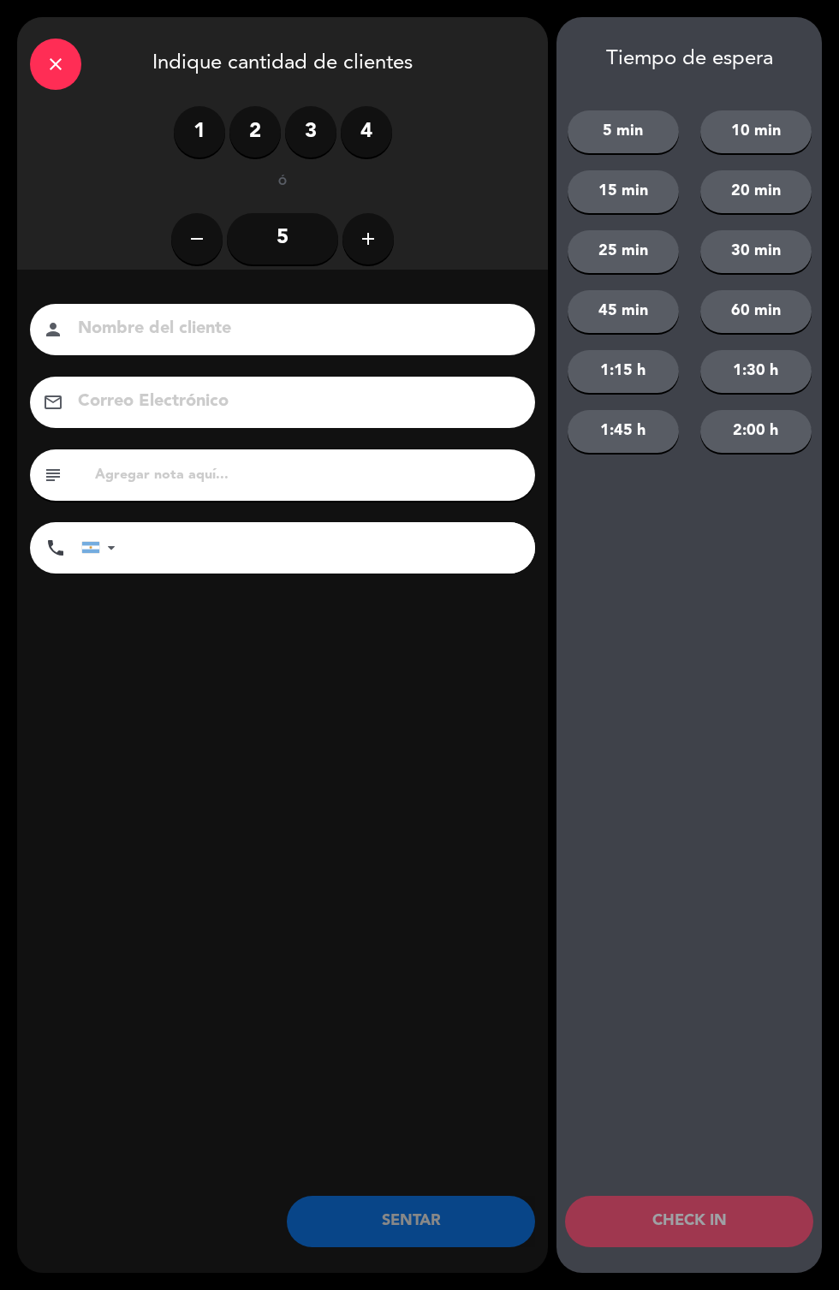
click at [391, 118] on div "1 2 3 4" at bounding box center [283, 131] width 218 height 51
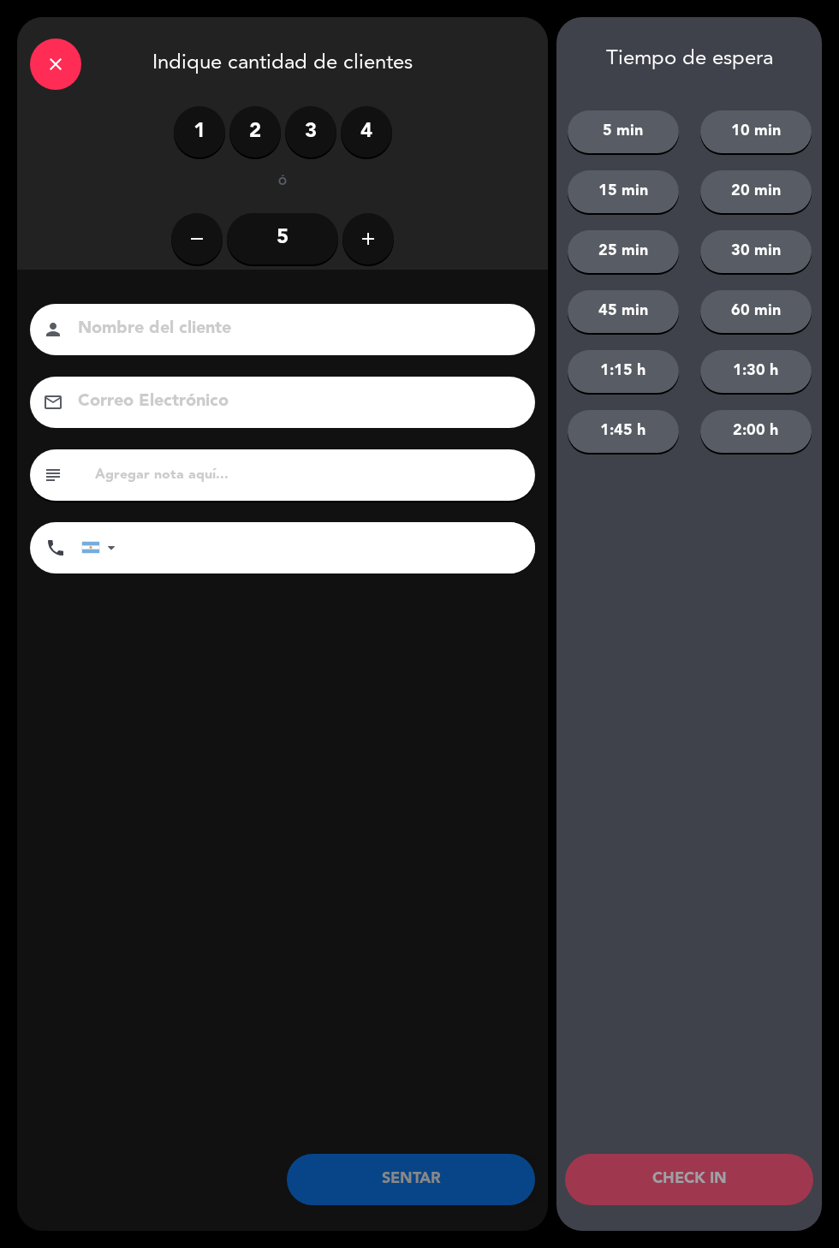
click at [381, 138] on label "4" at bounding box center [366, 131] width 51 height 51
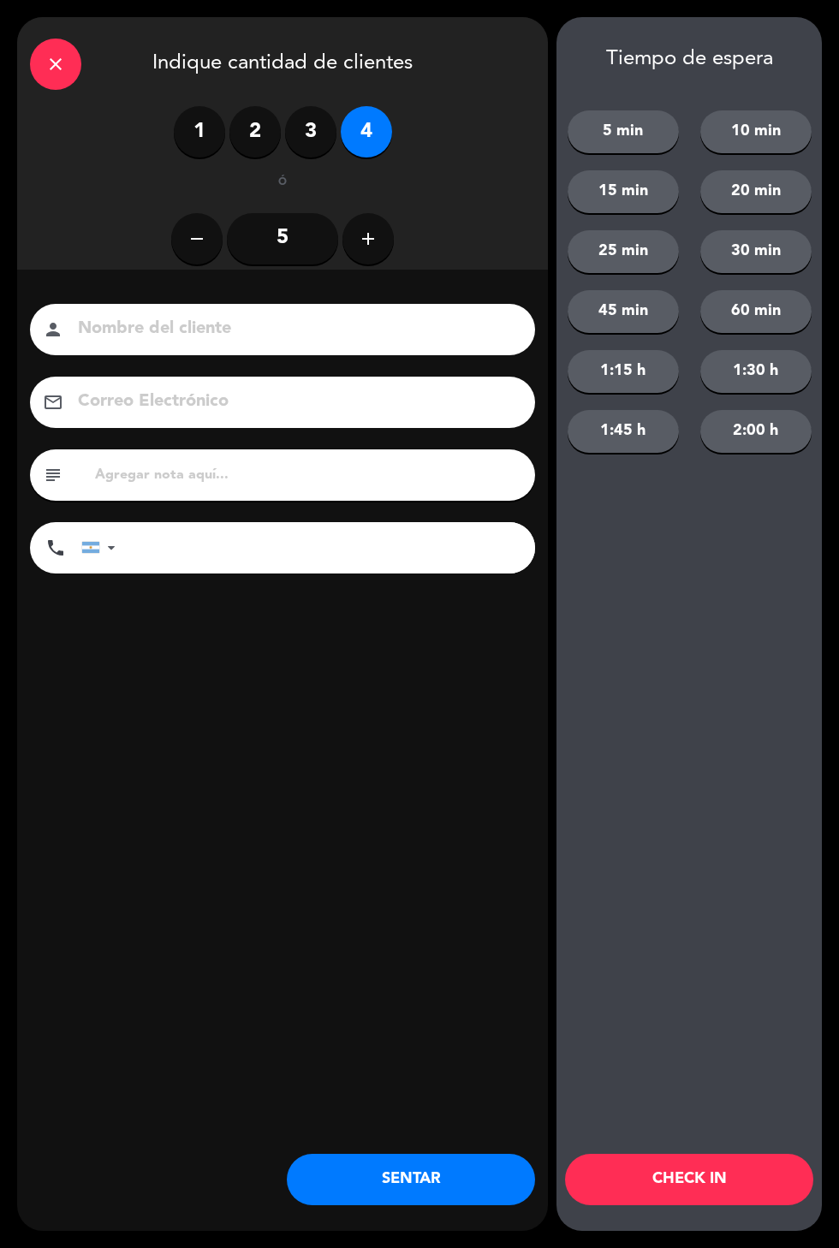
click at [429, 1188] on button "SENTAR" at bounding box center [411, 1179] width 248 height 51
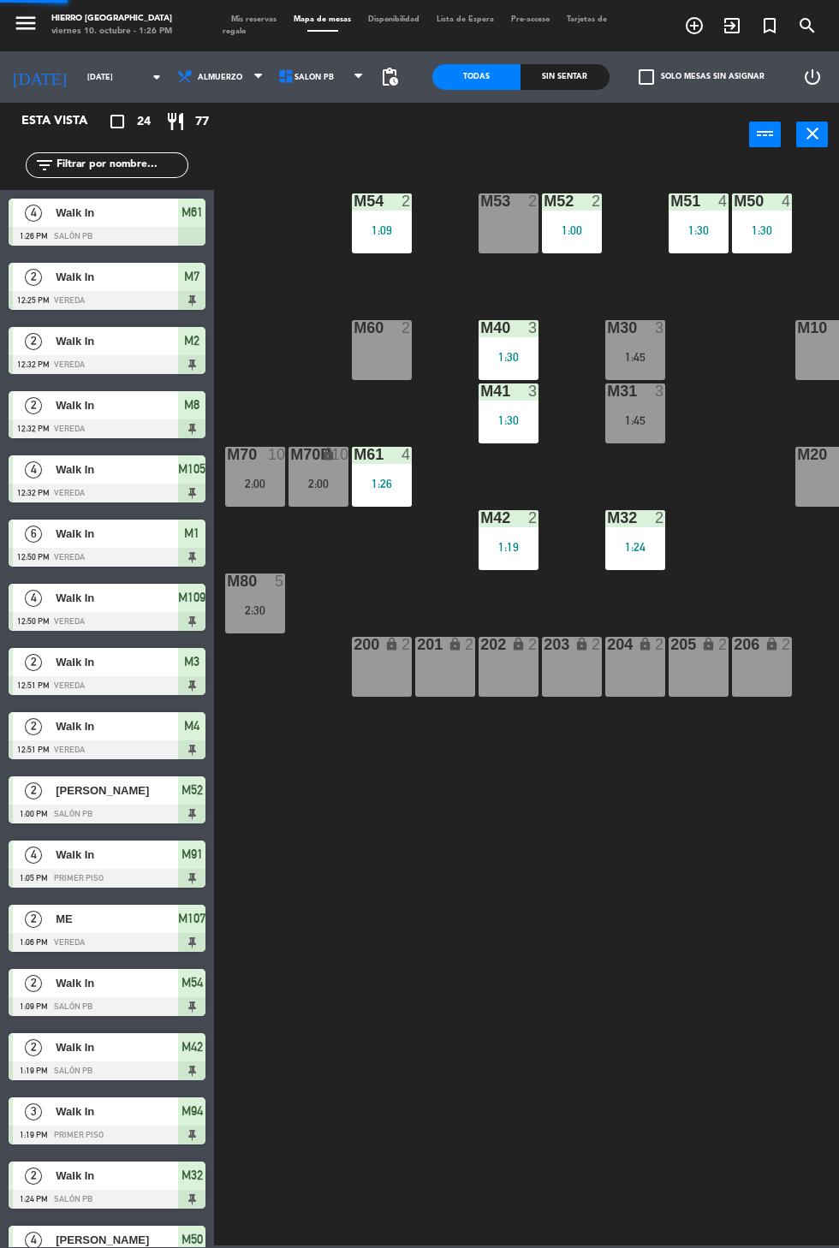
click at [501, 220] on div "M53 2" at bounding box center [508, 223] width 60 height 60
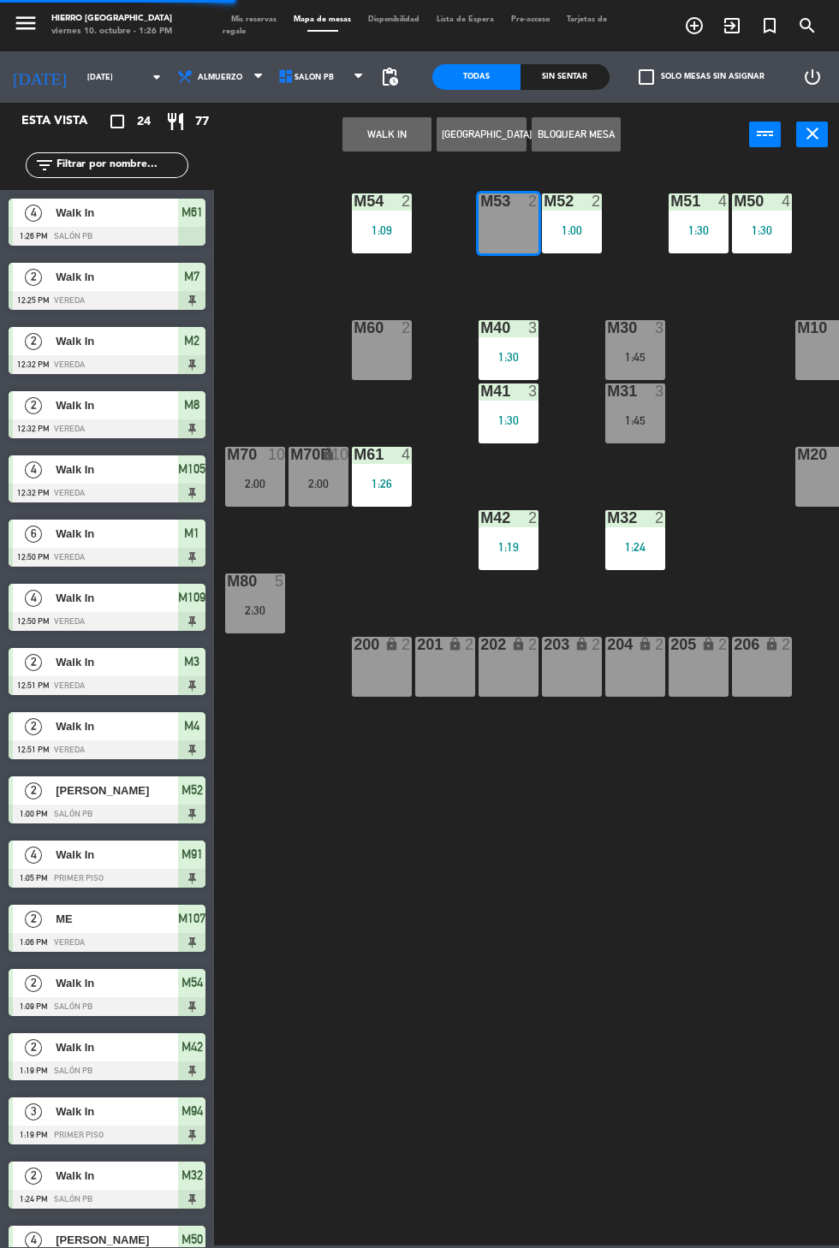
click at [367, 129] on button "WALK IN" at bounding box center [386, 134] width 89 height 34
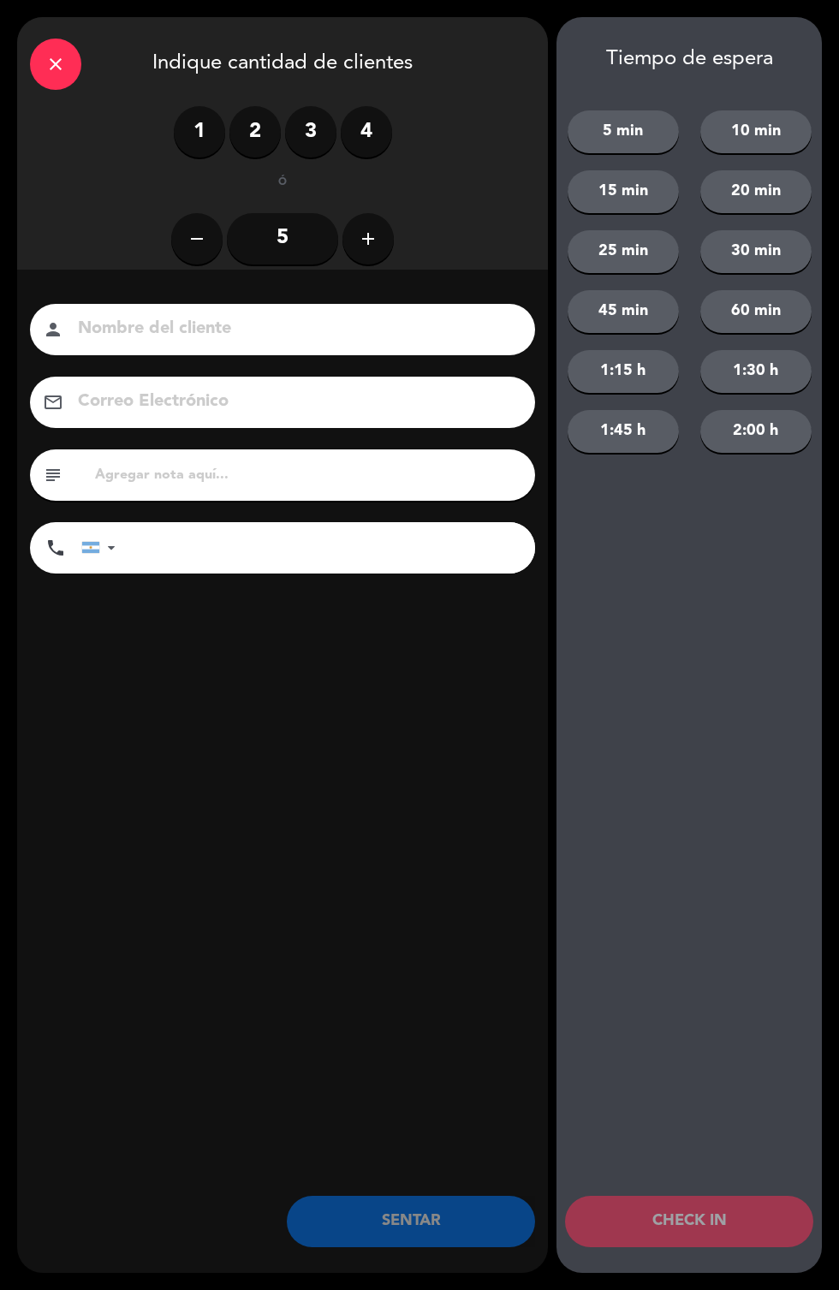
click at [250, 151] on label "2" at bounding box center [254, 131] width 51 height 51
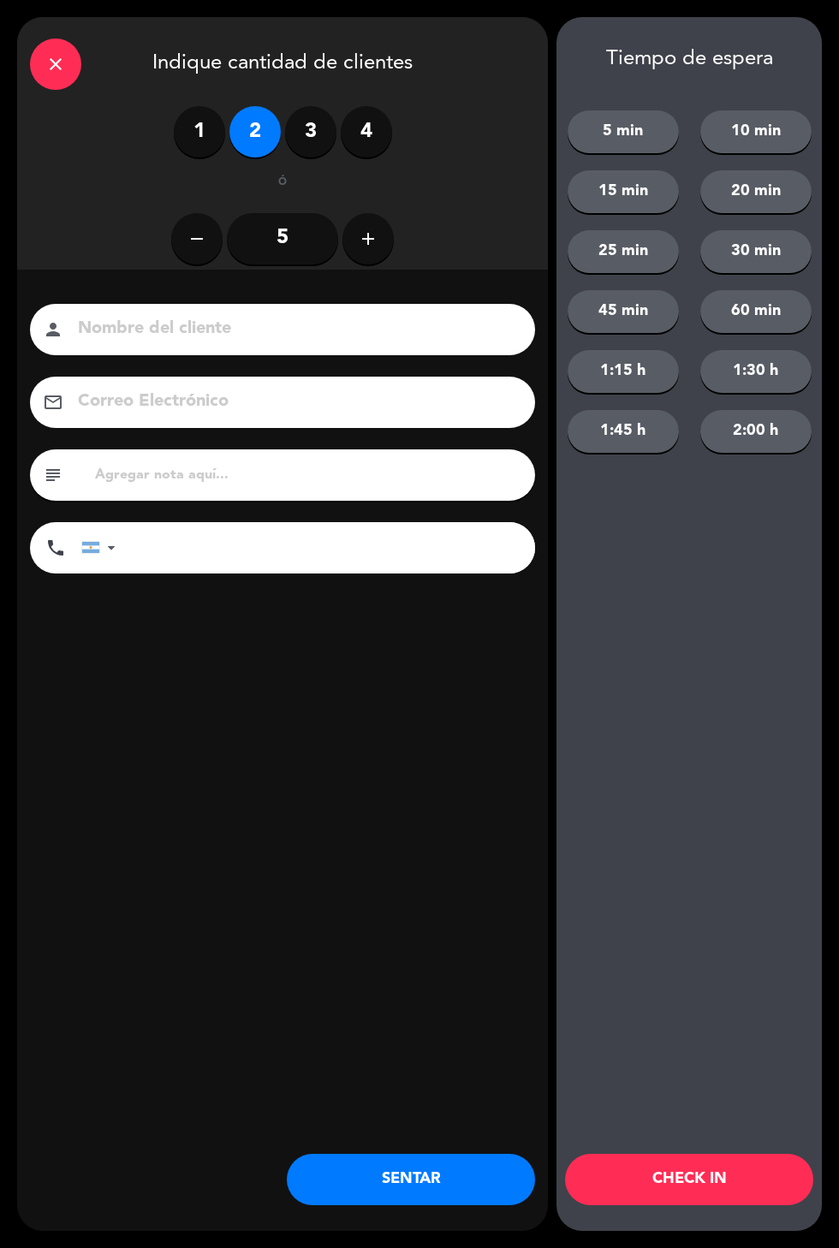
click at [466, 1197] on button "SENTAR" at bounding box center [411, 1179] width 248 height 51
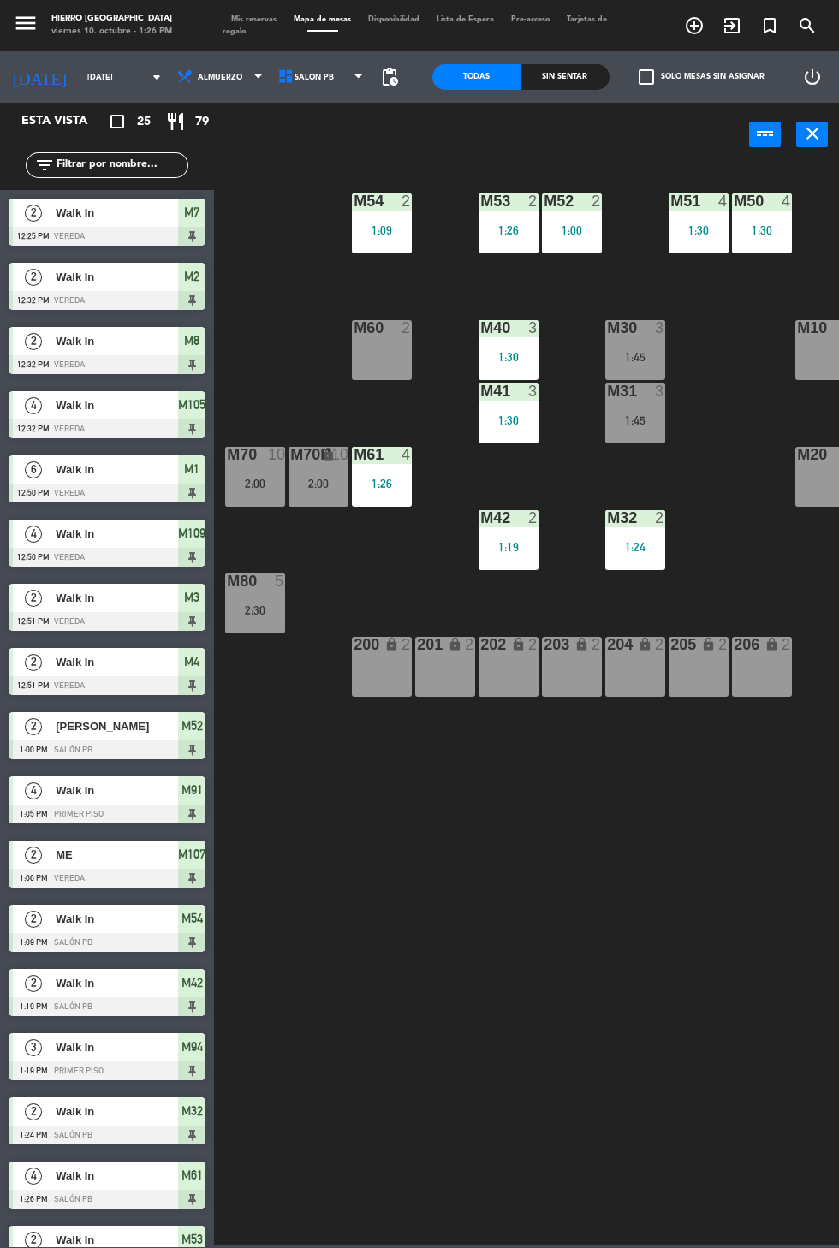
click at [240, 19] on span "Mis reservas" at bounding box center [253, 19] width 62 height 8
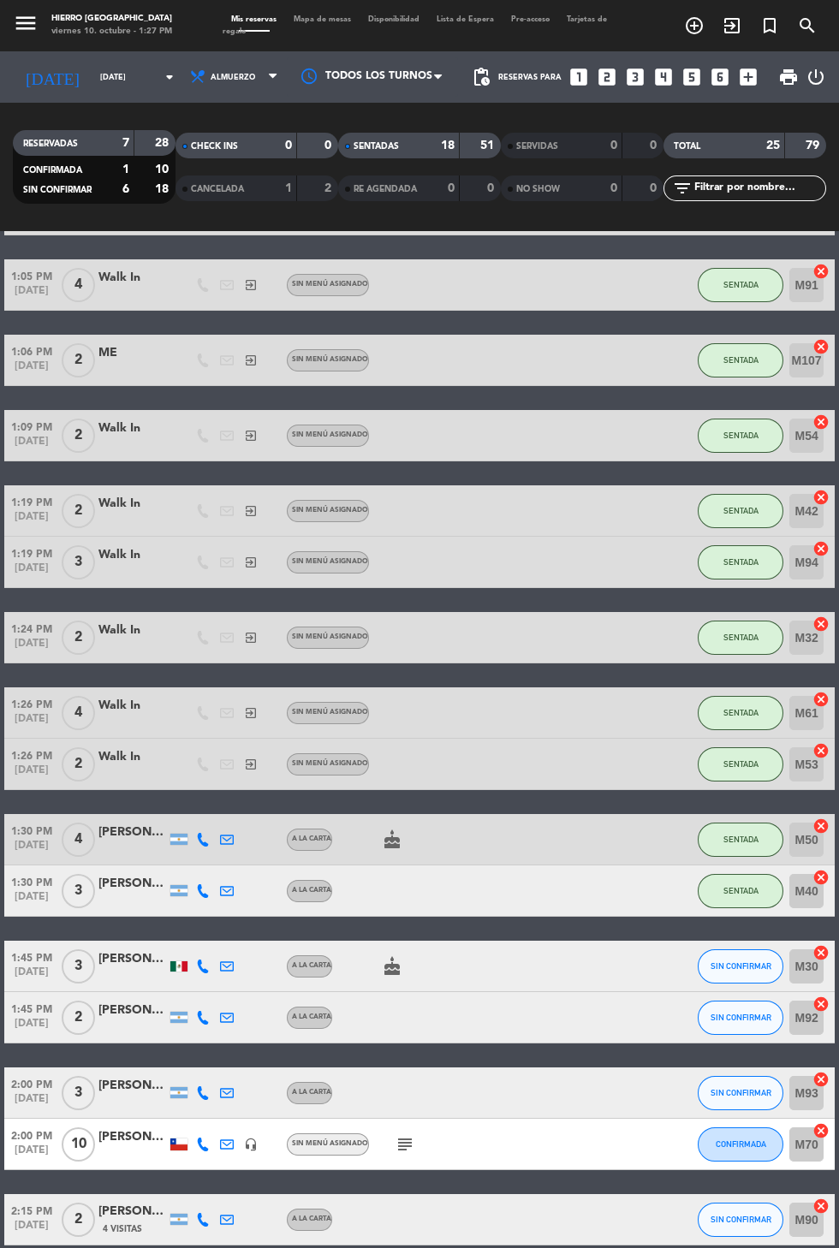
scroll to position [703, 0]
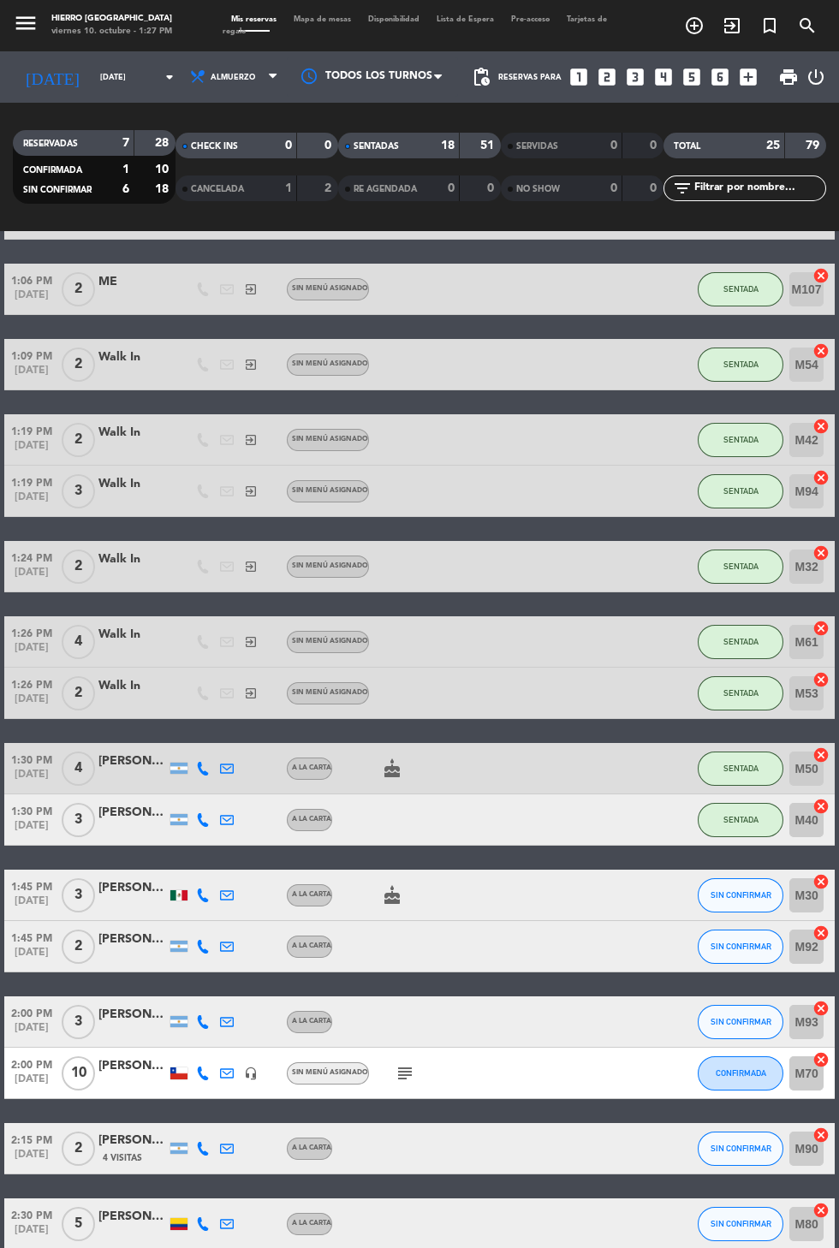
click at [431, 895] on div "cake" at bounding box center [404, 894] width 144 height 50
click at [725, 880] on button "SIN CONFIRMAR" at bounding box center [740, 895] width 86 height 34
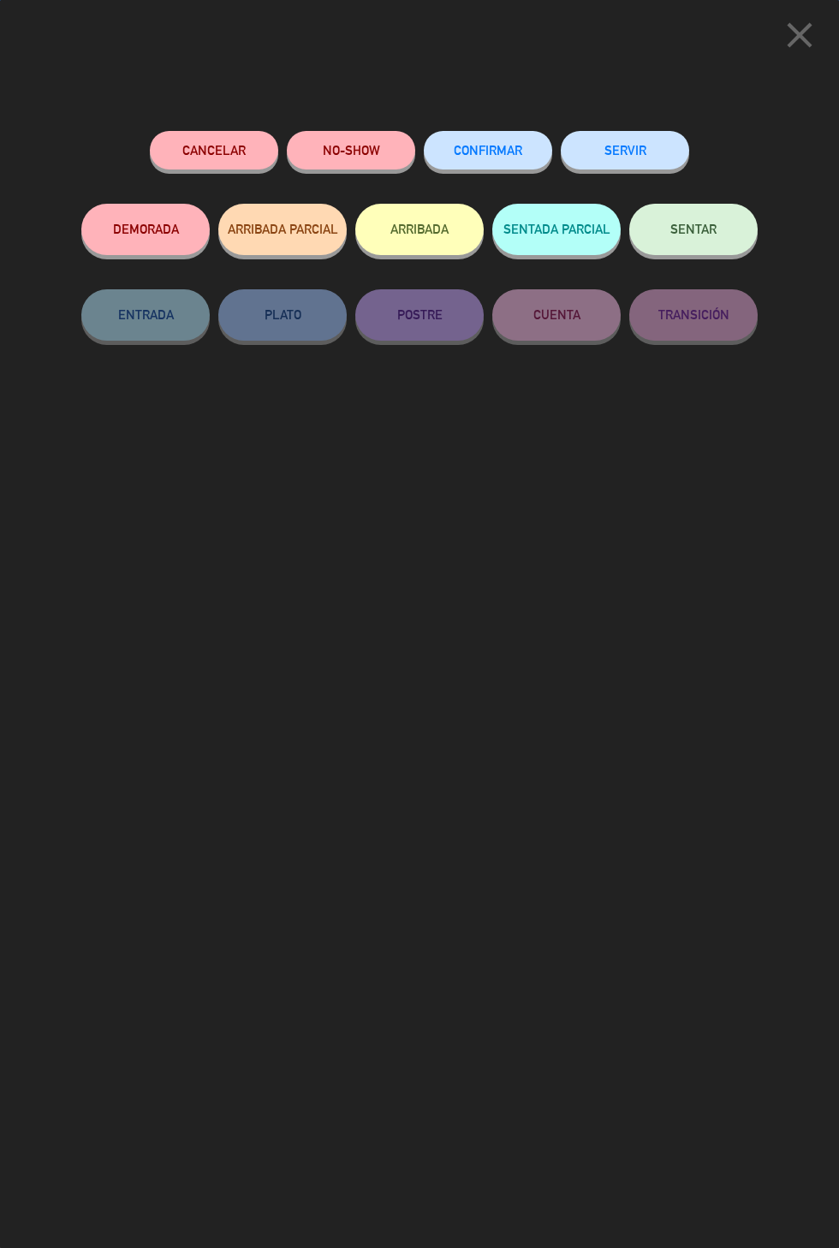
click at [718, 254] on button "SENTAR" at bounding box center [693, 229] width 128 height 51
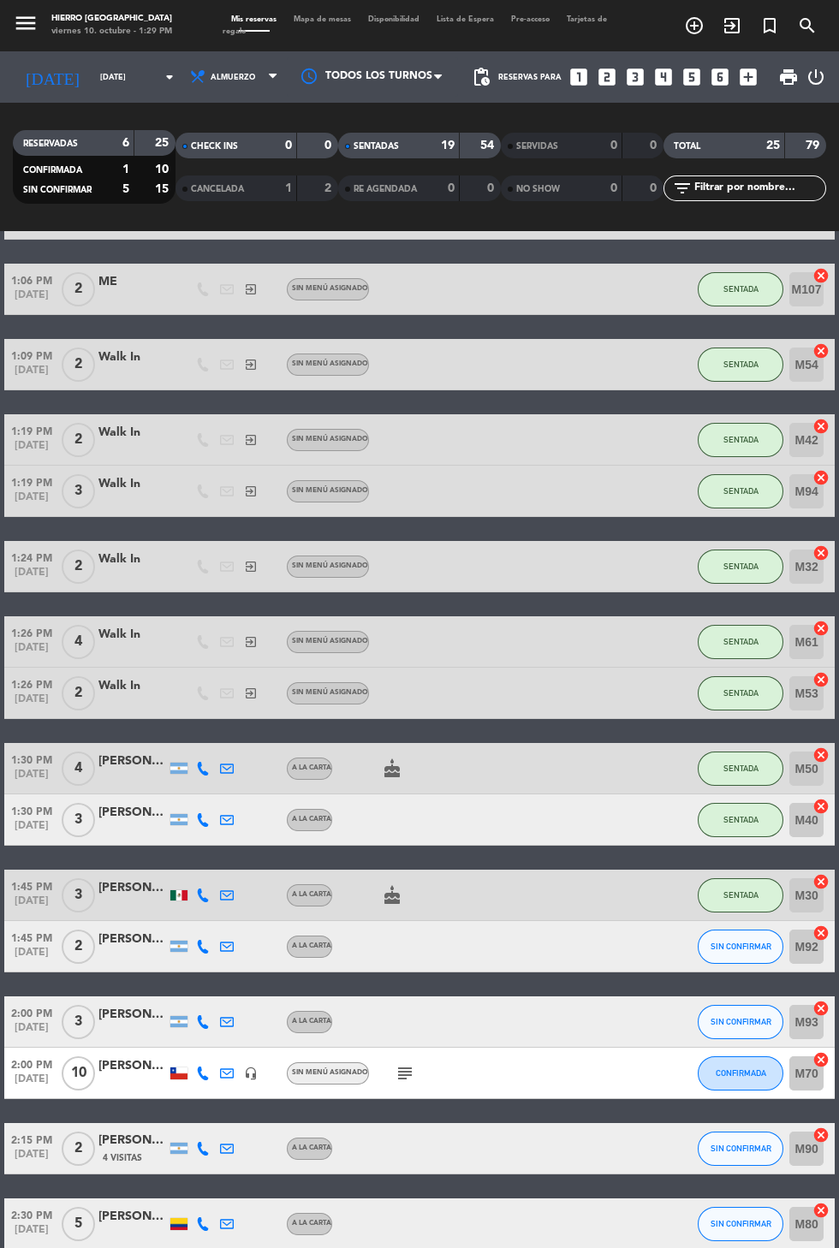
click at [312, 19] on span "Mapa de mesas" at bounding box center [322, 19] width 74 height 8
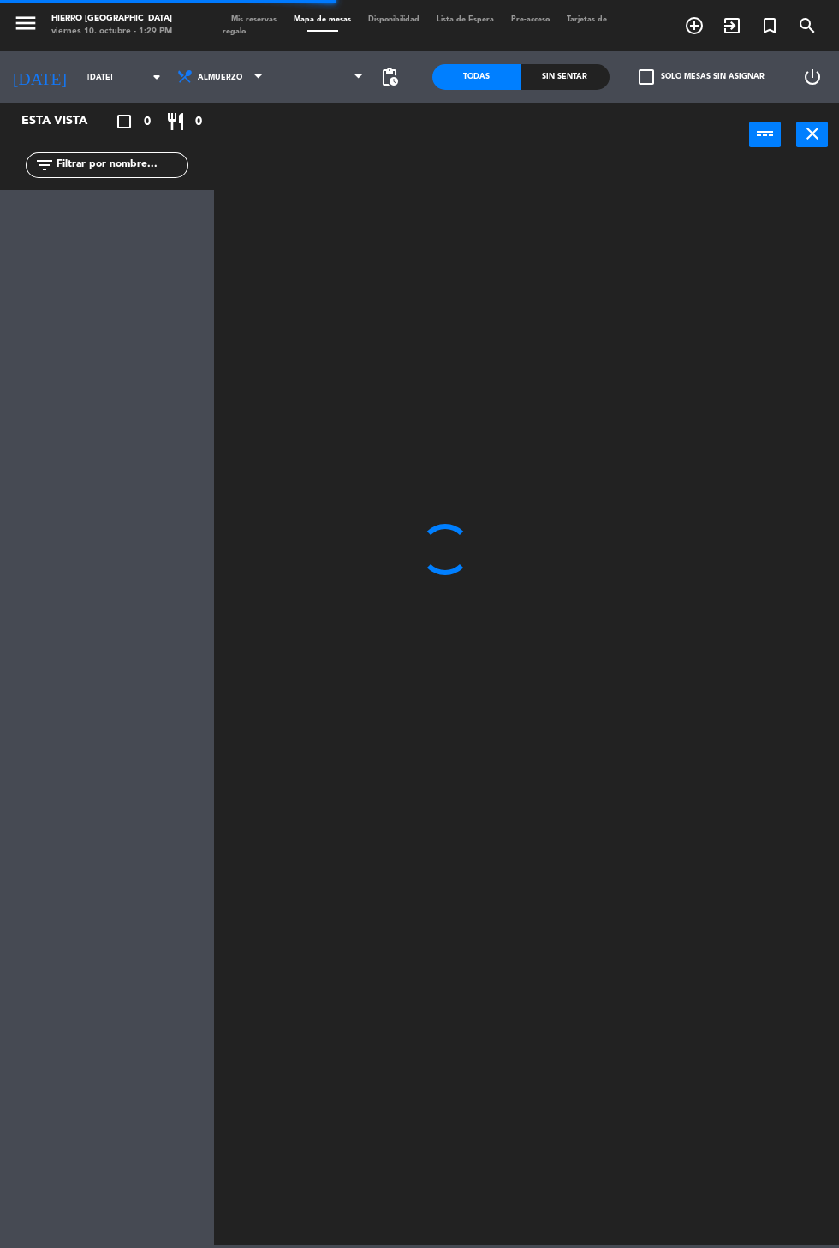
click at [302, 64] on span at bounding box center [322, 77] width 101 height 38
click at [323, 89] on span at bounding box center [322, 77] width 101 height 38
click at [332, 92] on span "Primer Piso" at bounding box center [322, 77] width 101 height 38
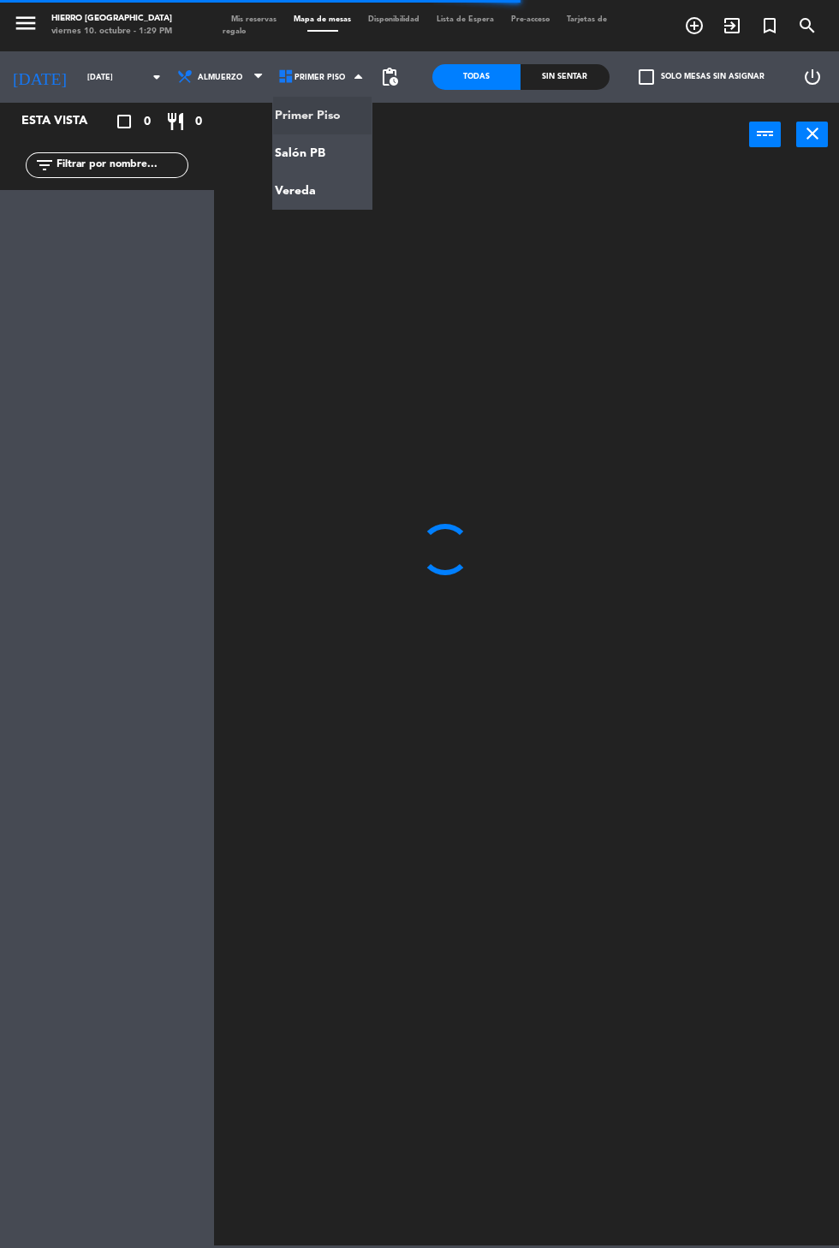
click at [327, 150] on ng-component "menu Hierro [GEOGRAPHIC_DATA] viernes 10. octubre - 1:29 PM Mis reservas Mapa d…" at bounding box center [419, 622] width 839 height 1245
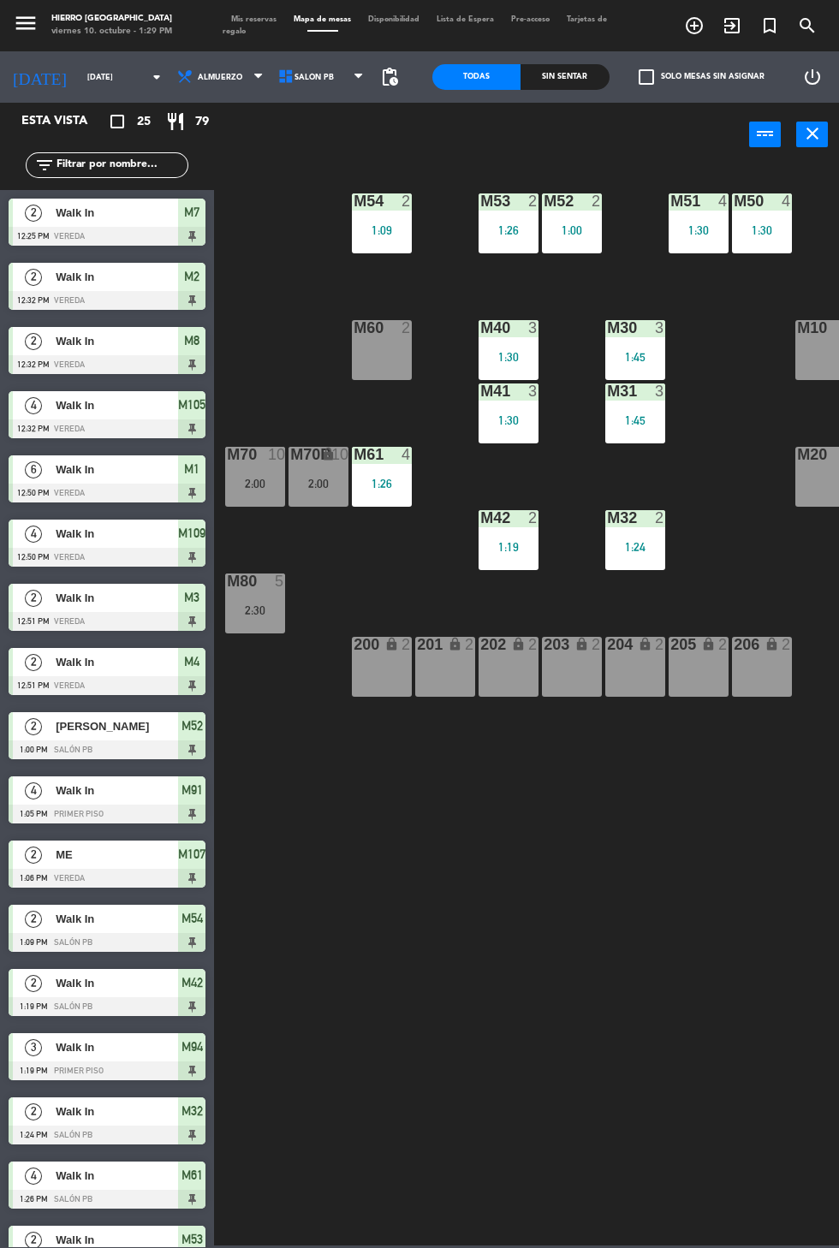
click at [277, 75] on icon at bounding box center [285, 76] width 17 height 17
click at [310, 201] on ng-component "menu Hierro [GEOGRAPHIC_DATA] viernes 10. octubre - 1:29 PM Mis reservas Mapa d…" at bounding box center [419, 622] width 839 height 1245
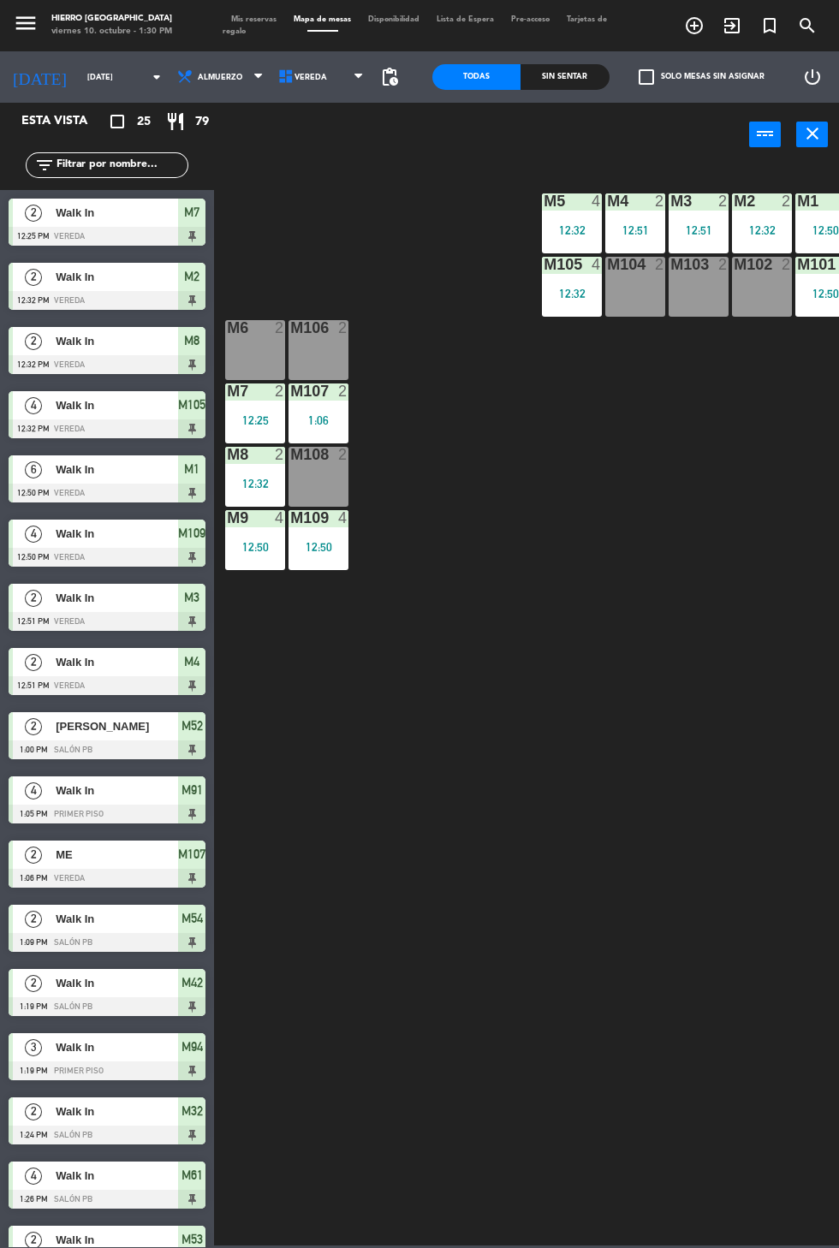
click at [251, 371] on div "M6 2" at bounding box center [255, 350] width 60 height 60
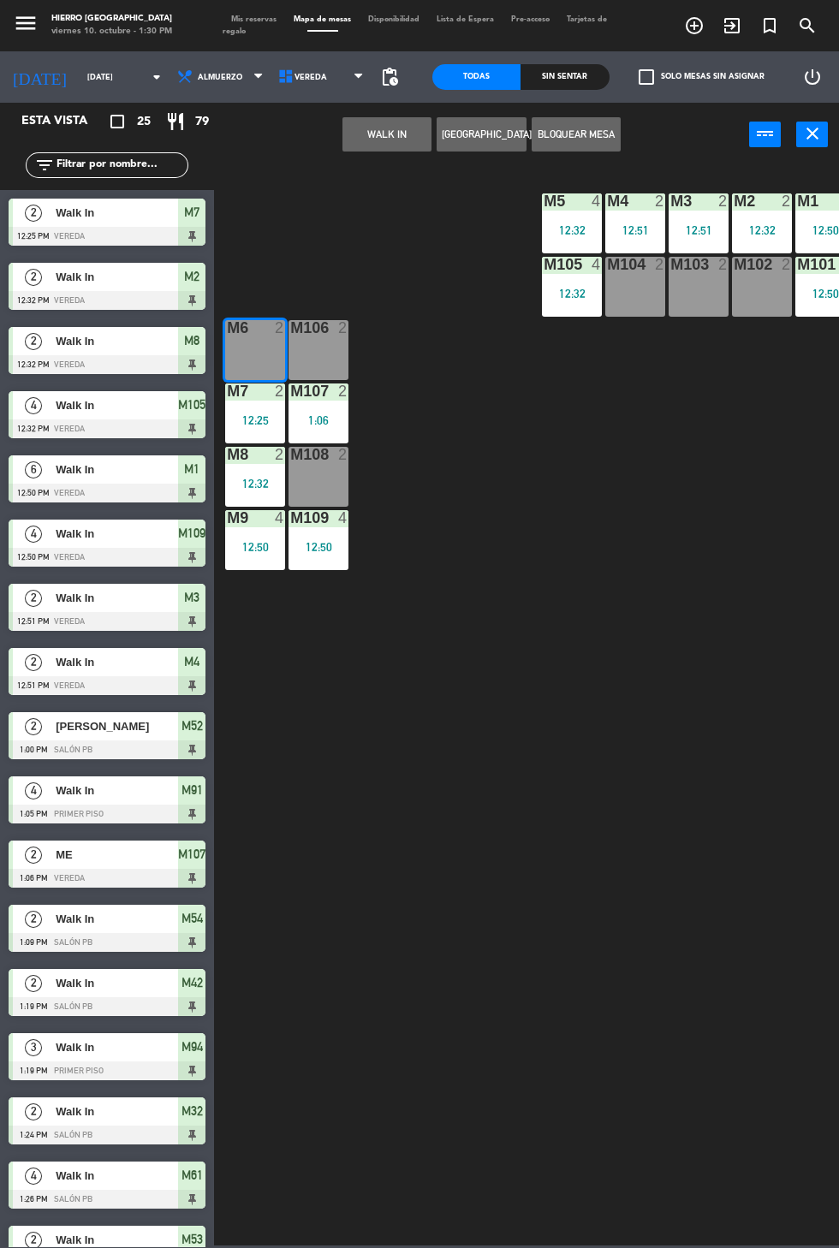
click at [355, 150] on button "WALK IN" at bounding box center [386, 134] width 89 height 34
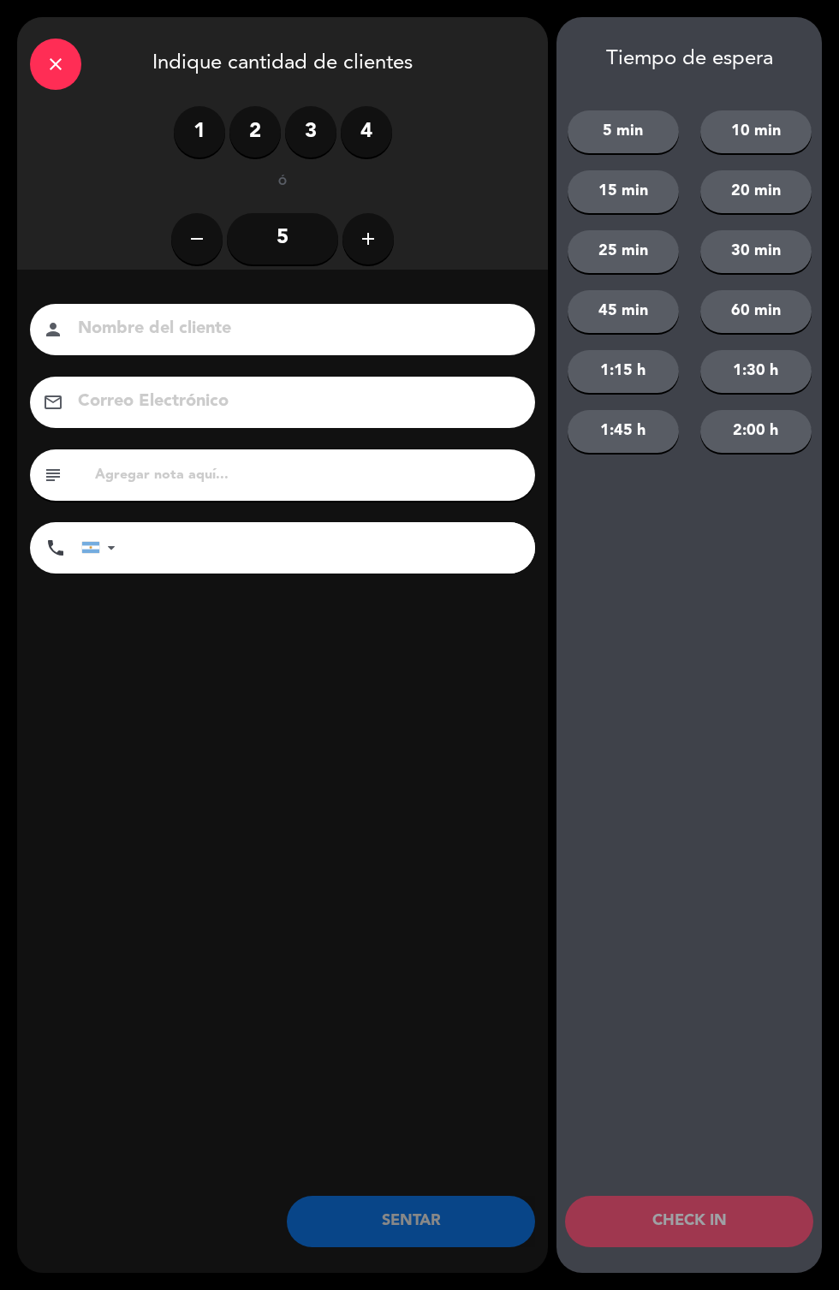
click at [236, 143] on label "2" at bounding box center [254, 131] width 51 height 51
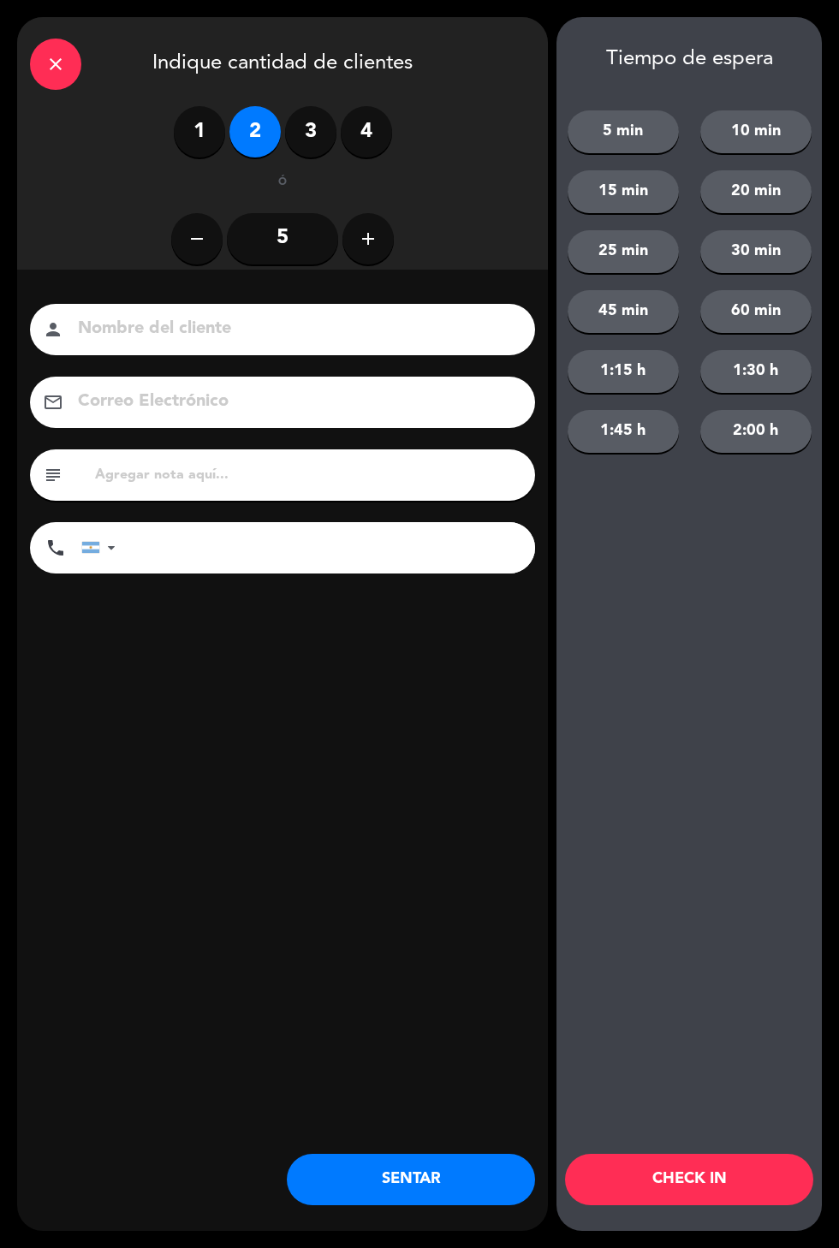
click at [354, 1188] on button "SENTAR" at bounding box center [411, 1179] width 248 height 51
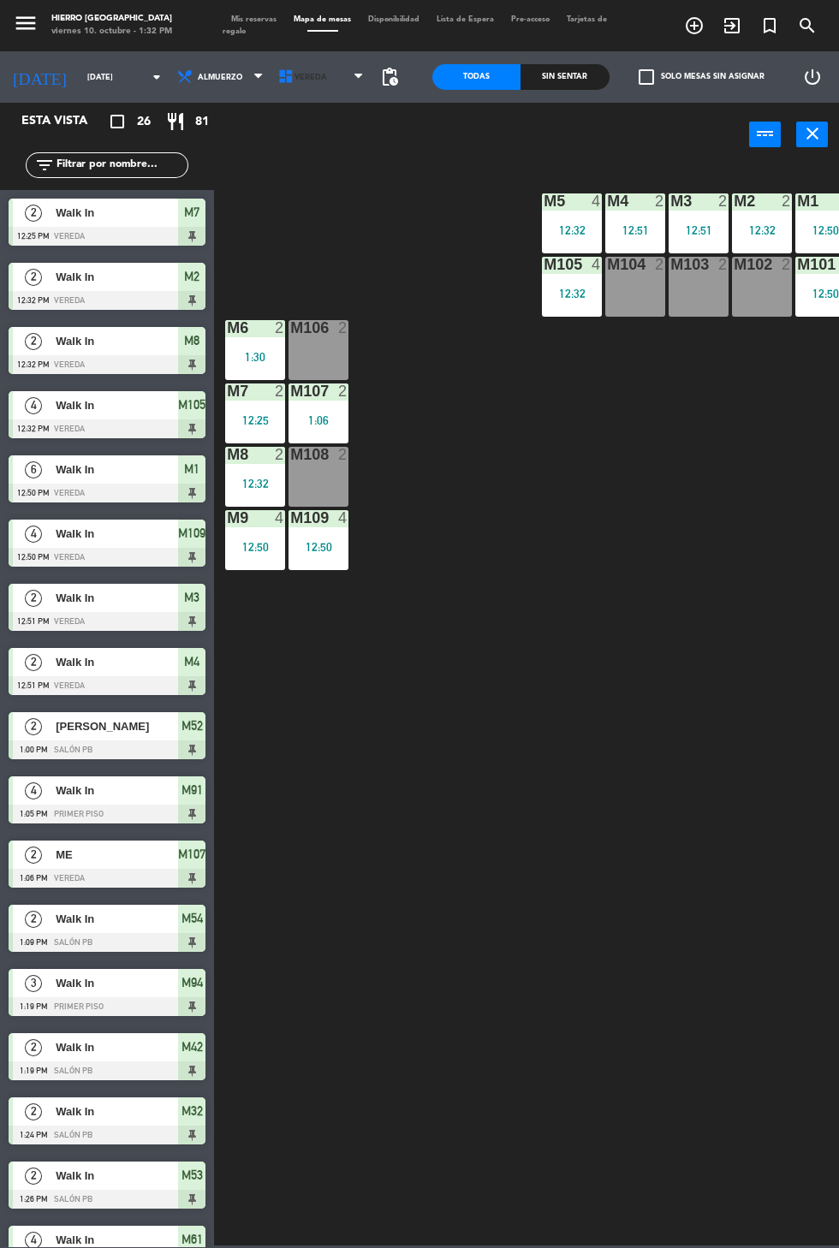
click at [277, 76] on icon at bounding box center [285, 76] width 17 height 17
click at [56, 596] on span "Walk In" at bounding box center [117, 598] width 122 height 18
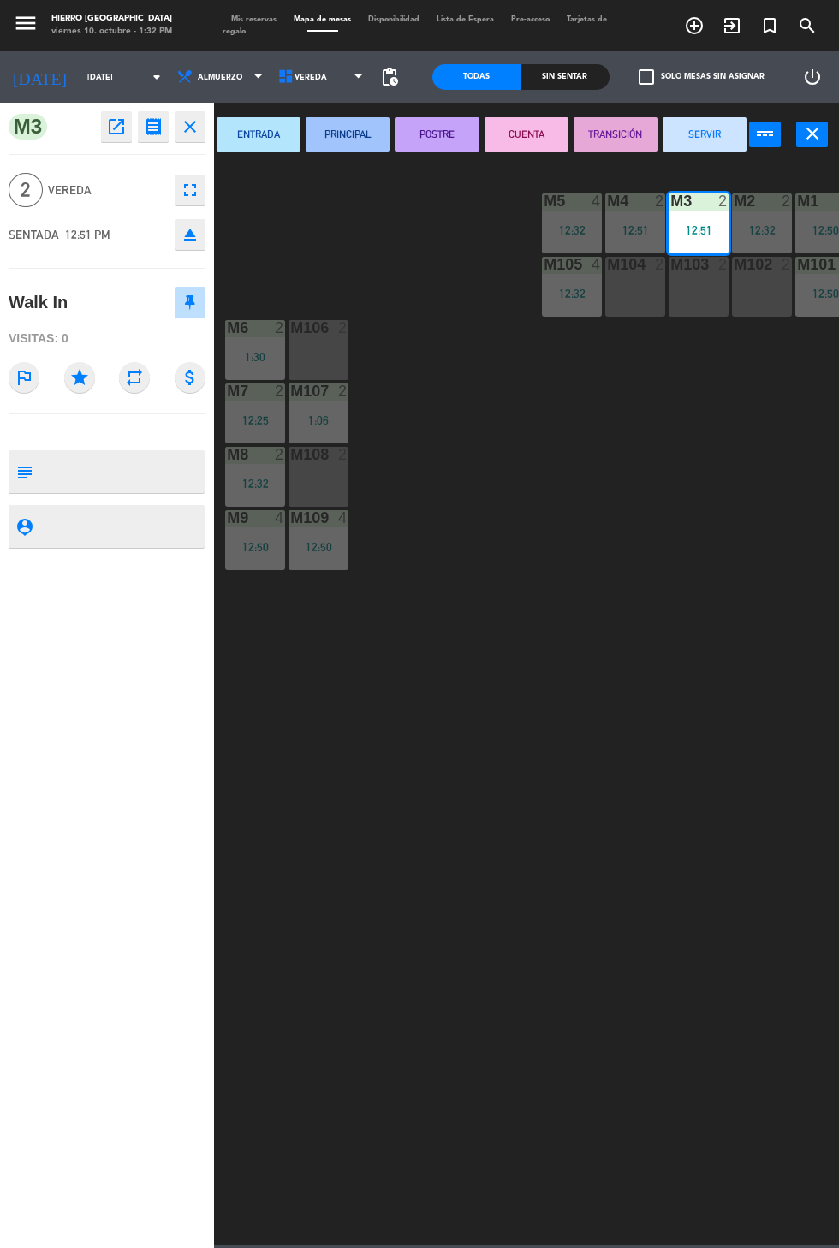
click at [288, 148] on button "ENTRADA" at bounding box center [258, 134] width 84 height 34
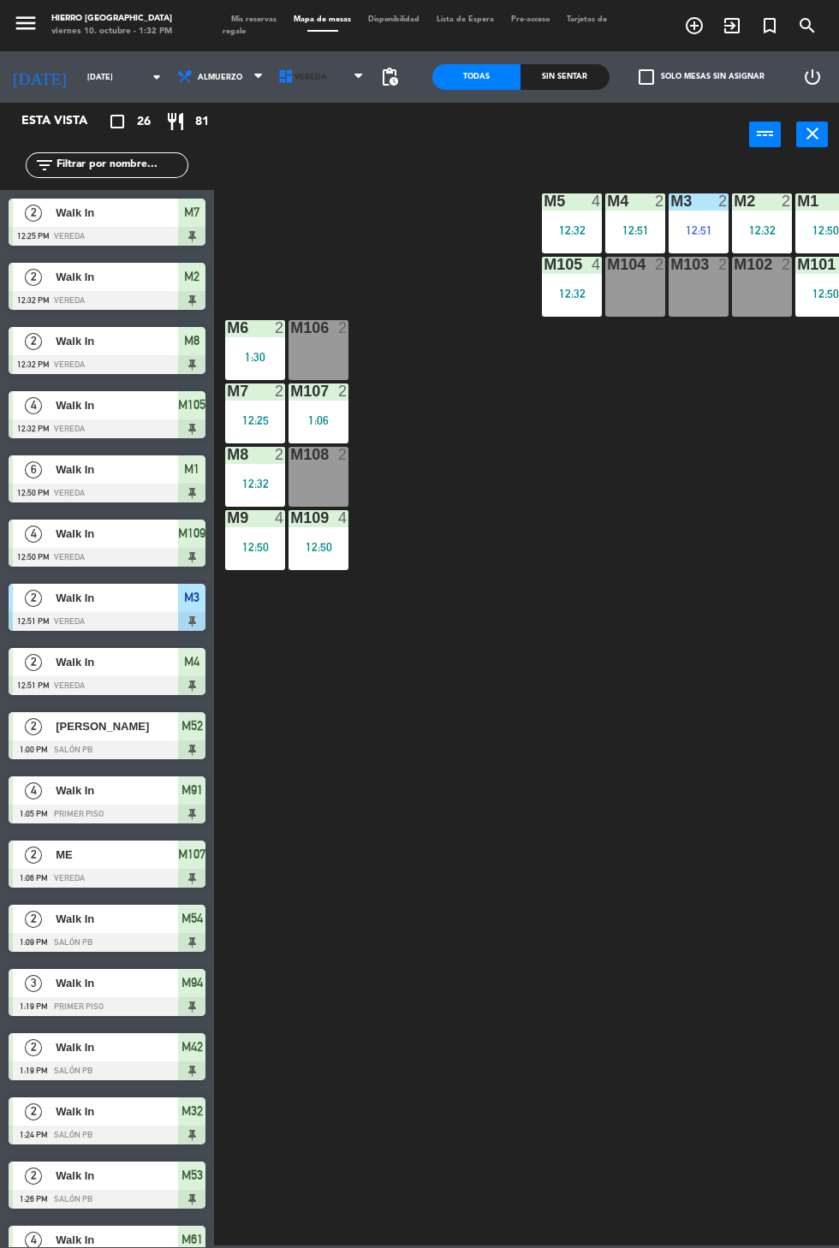
click at [281, 71] on icon at bounding box center [285, 76] width 17 height 17
click at [274, 157] on ng-component "menu Hierro [GEOGRAPHIC_DATA] viernes 10. octubre - 1:32 PM Mis reservas Mapa d…" at bounding box center [419, 622] width 839 height 1245
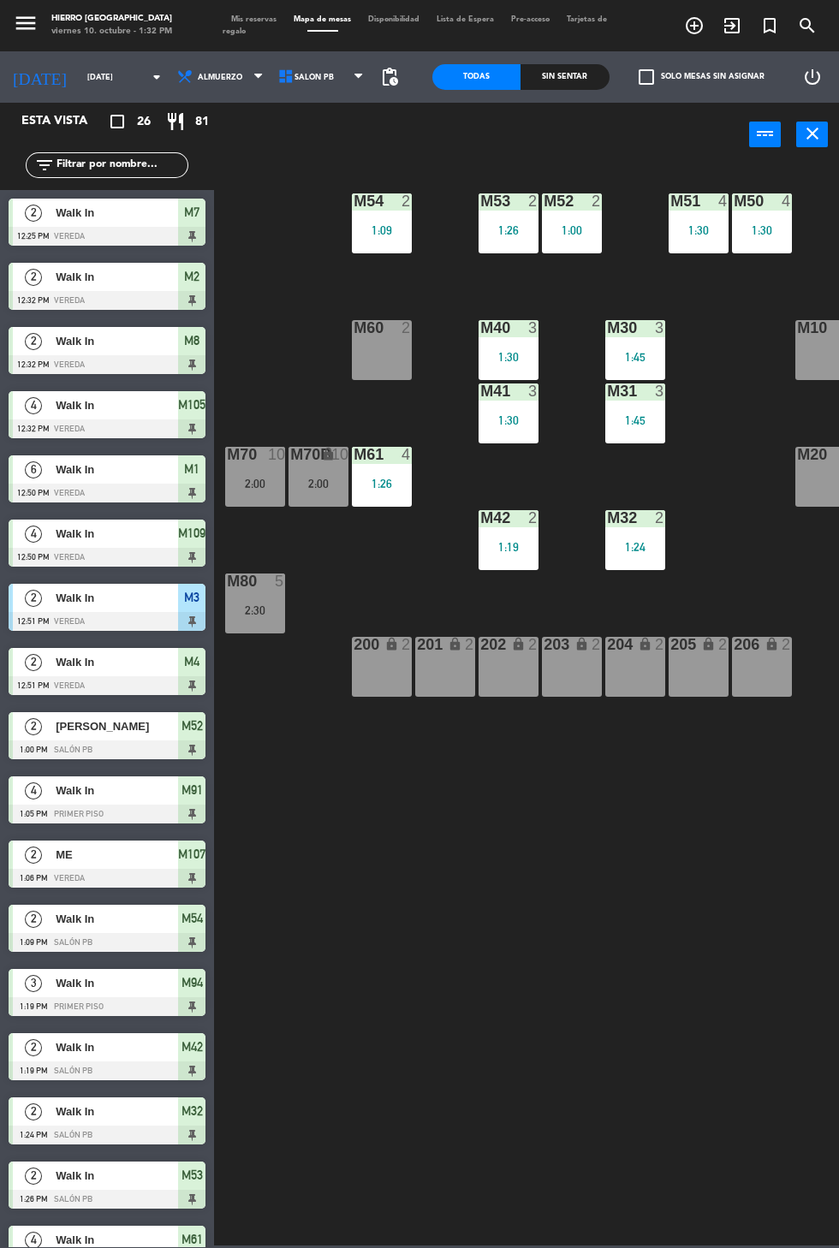
click at [821, 375] on div "M10 6" at bounding box center [825, 350] width 60 height 60
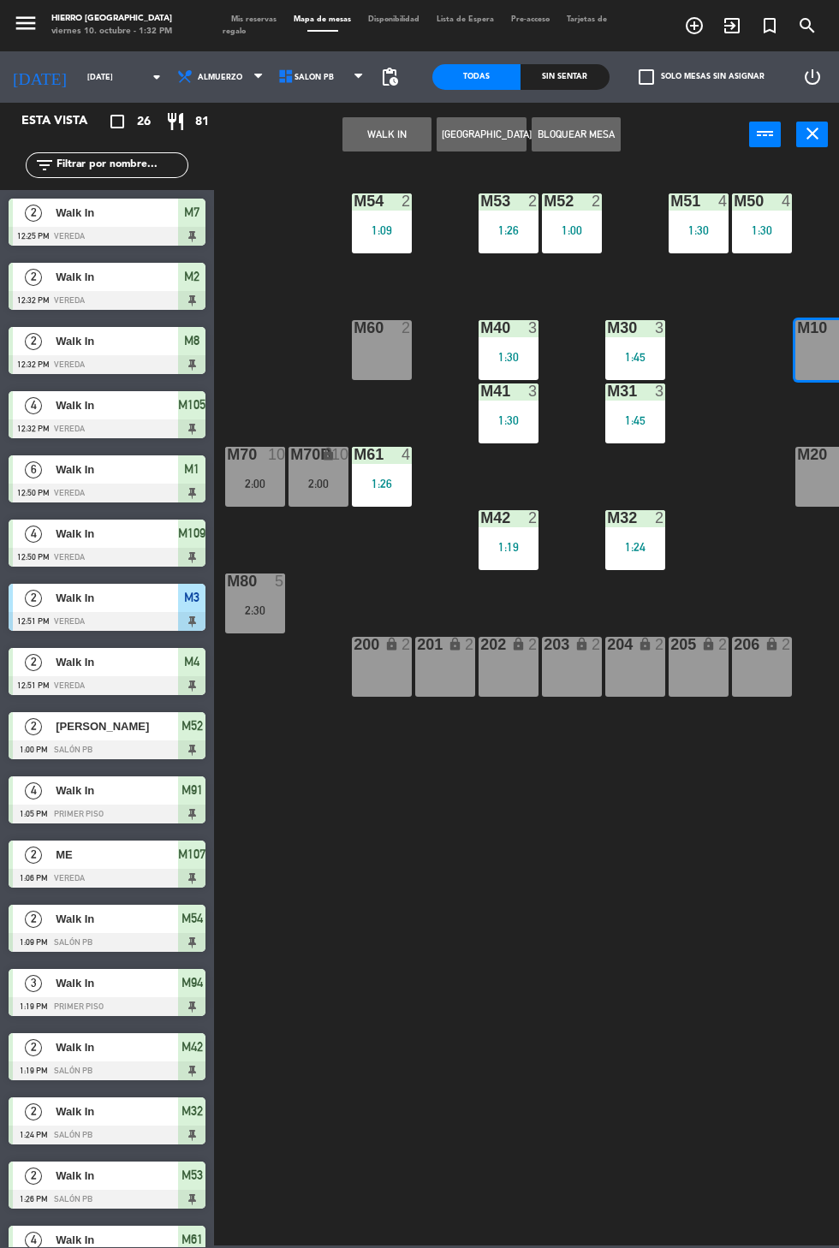
click at [371, 146] on button "WALK IN" at bounding box center [386, 134] width 89 height 34
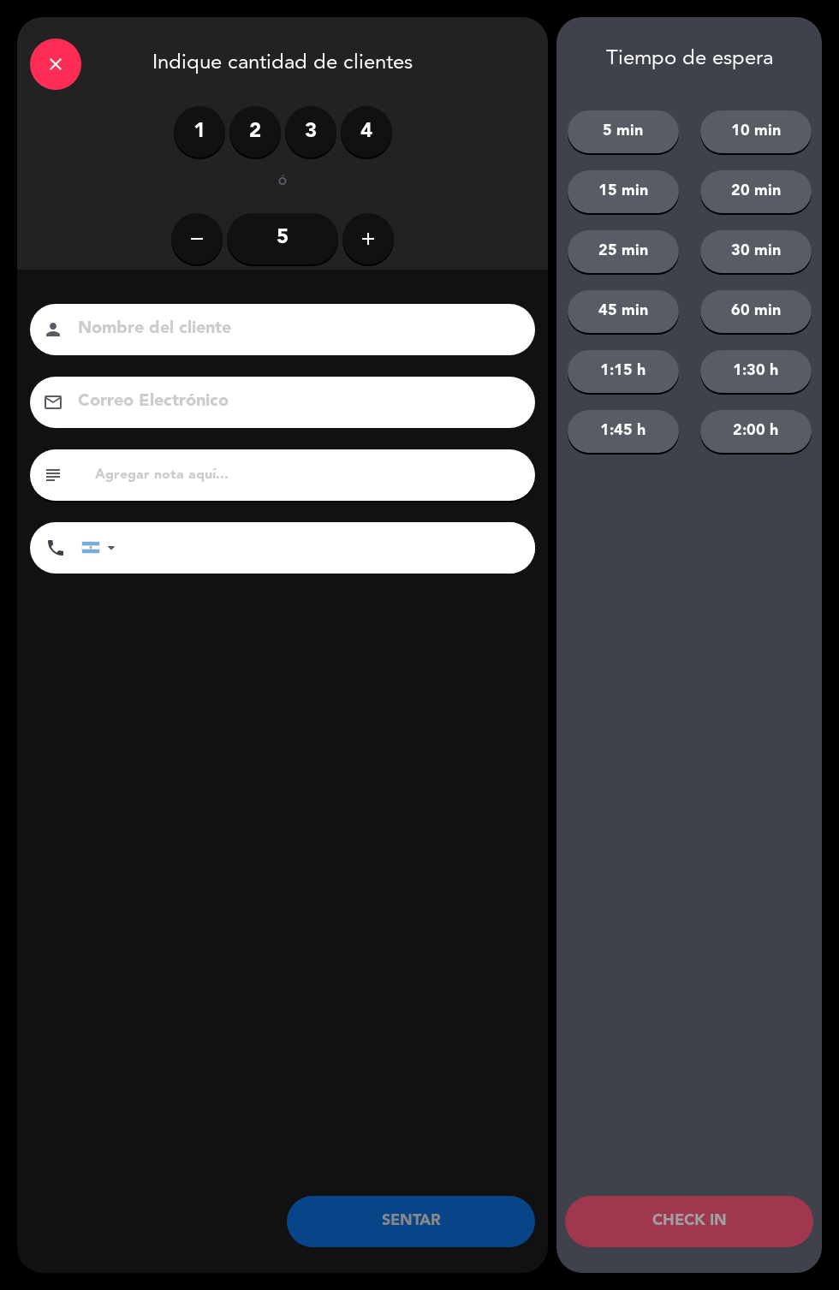
click at [322, 241] on input "5" at bounding box center [282, 238] width 111 height 51
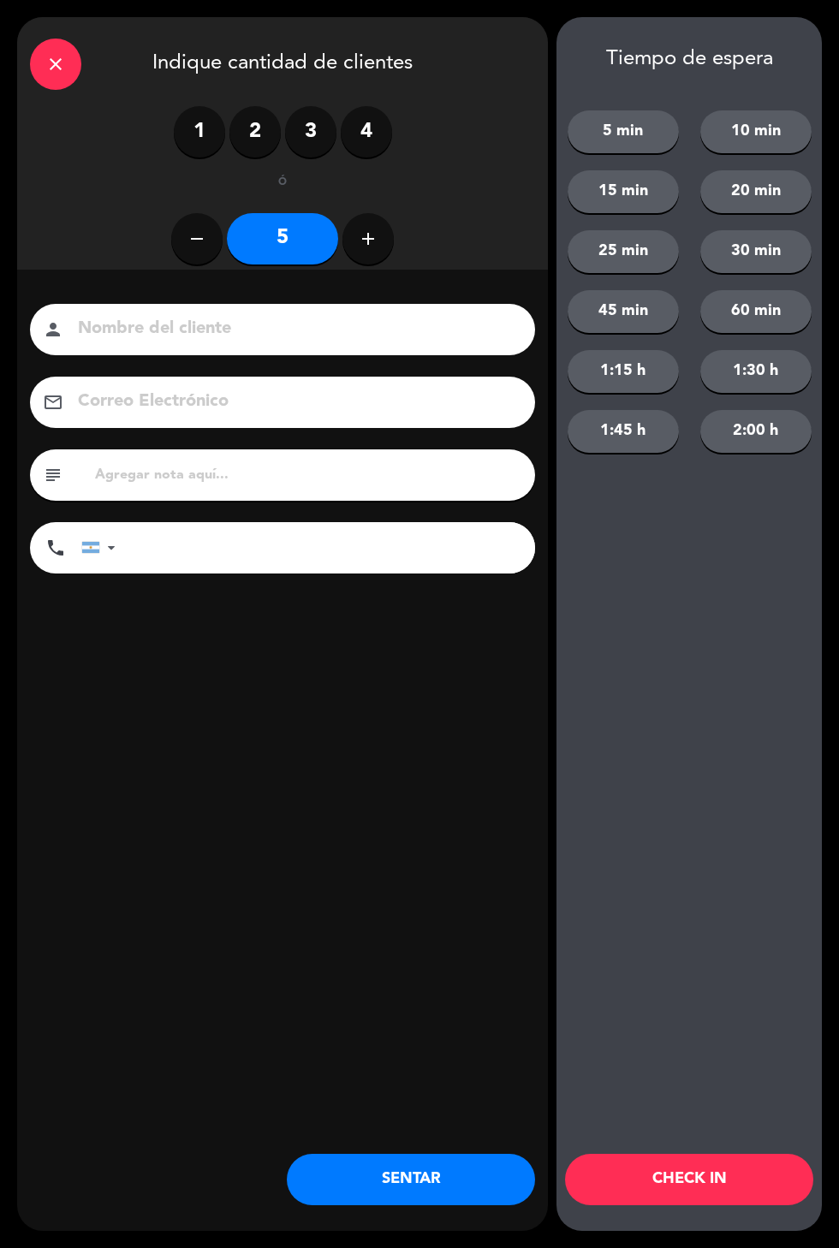
click at [409, 1186] on button "SENTAR" at bounding box center [411, 1179] width 248 height 51
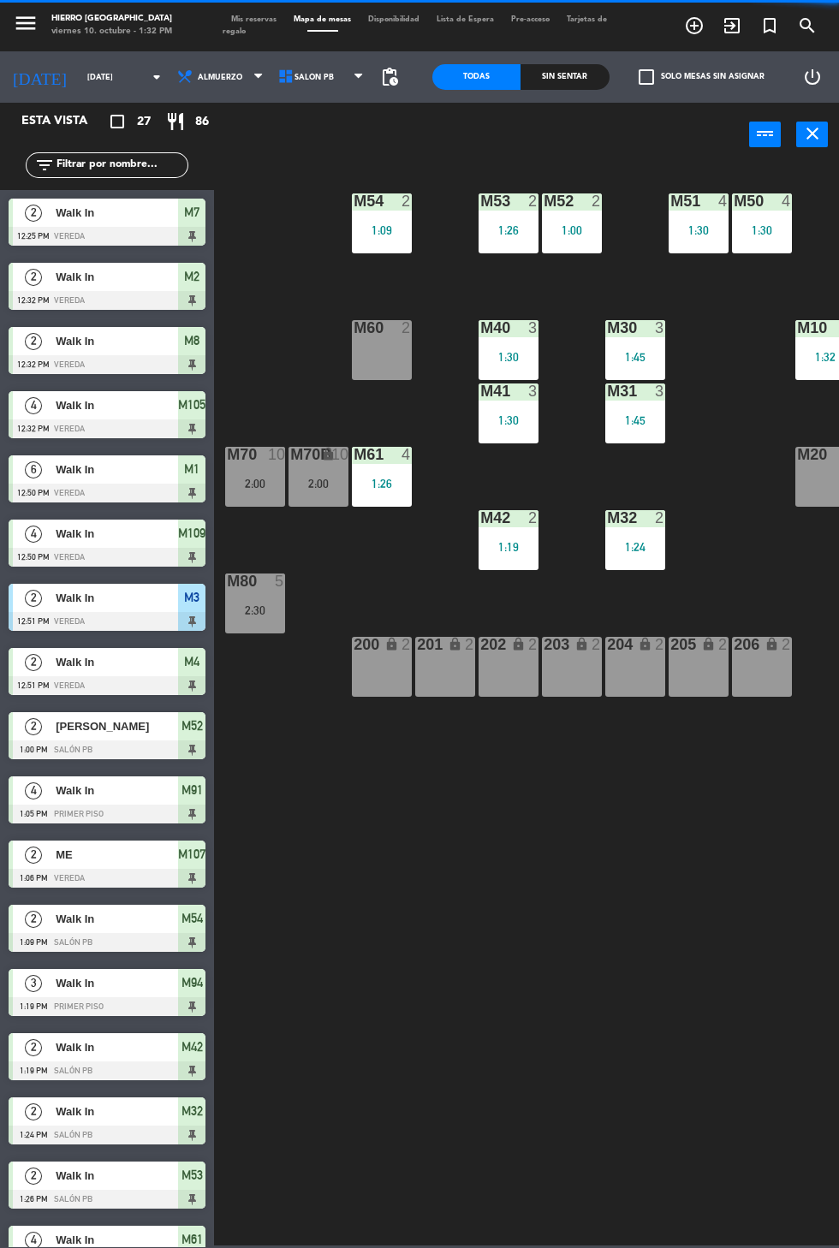
click at [252, 20] on span "Mis reservas" at bounding box center [253, 19] width 62 height 8
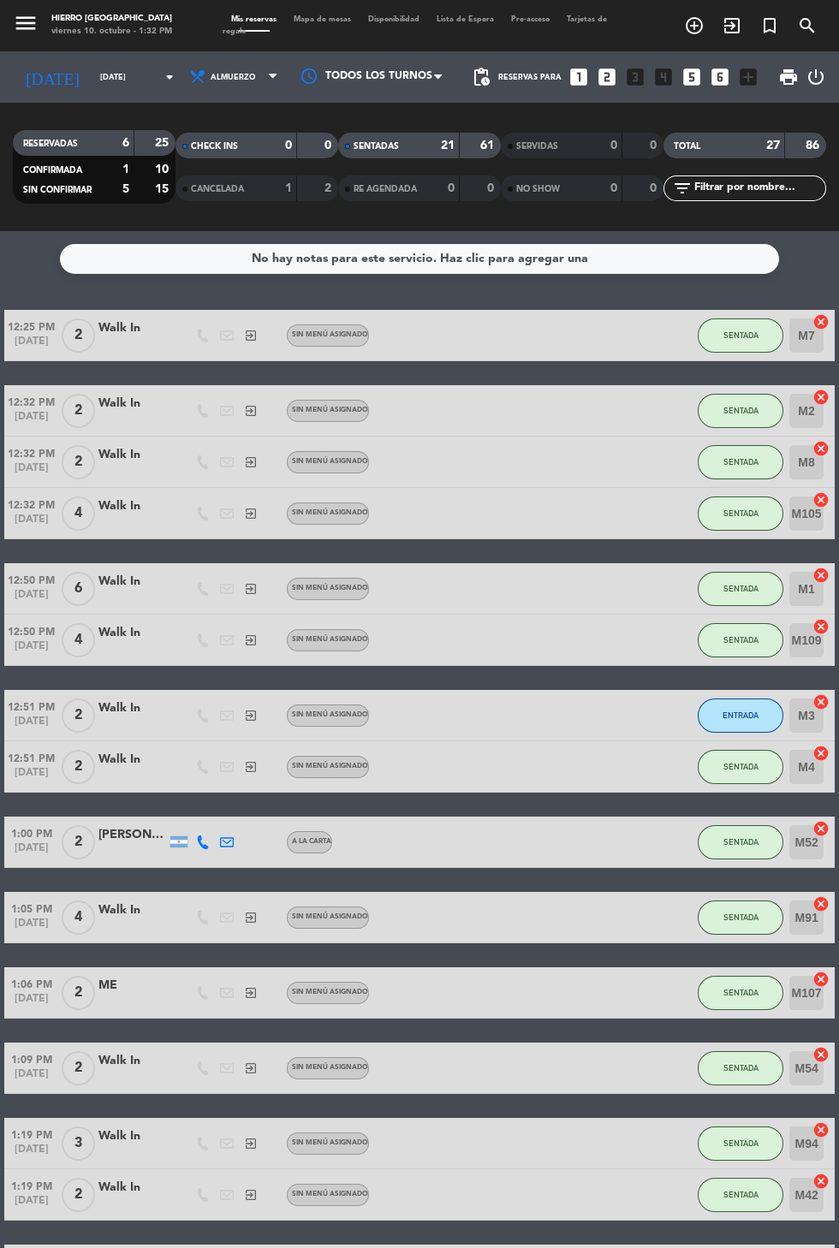
scroll to position [153, 0]
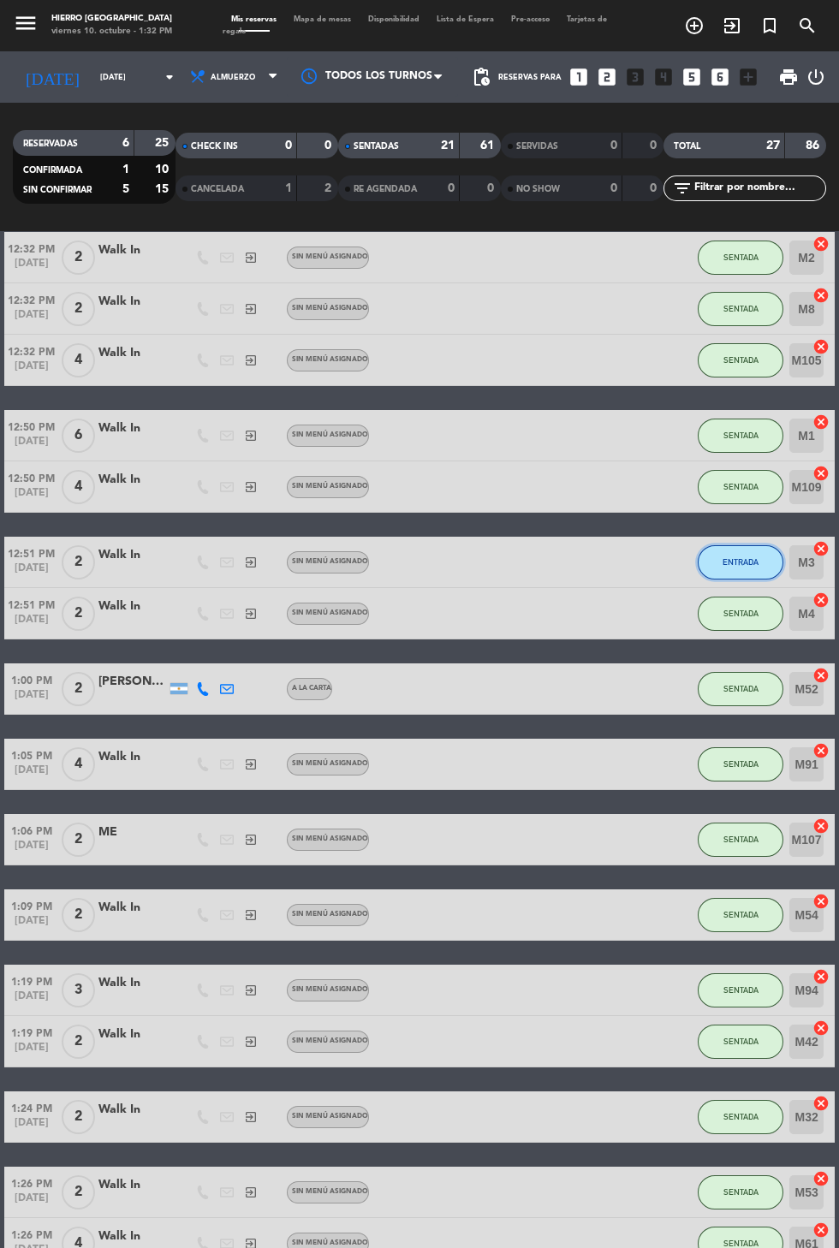
click at [738, 561] on span "ENTRADA" at bounding box center [740, 561] width 36 height 9
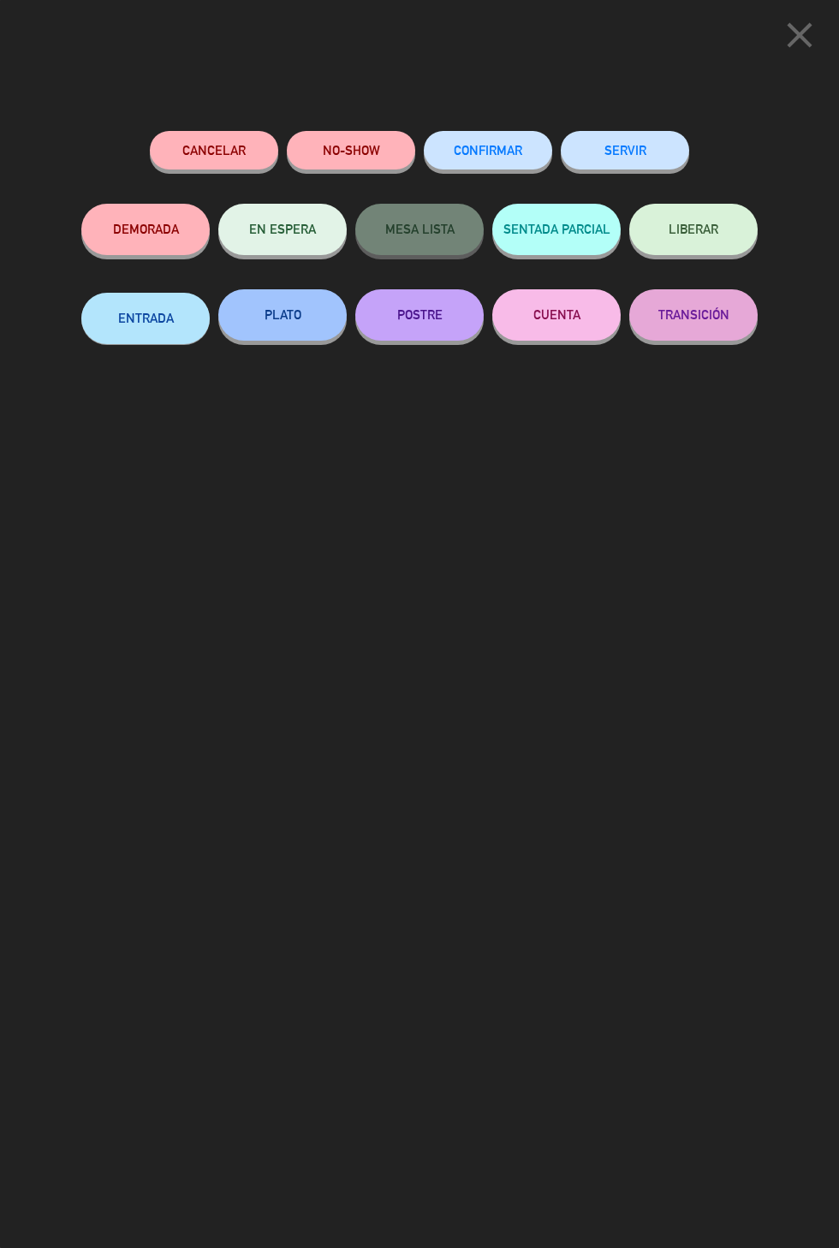
click at [804, 56] on span "close" at bounding box center [799, 52] width 43 height 14
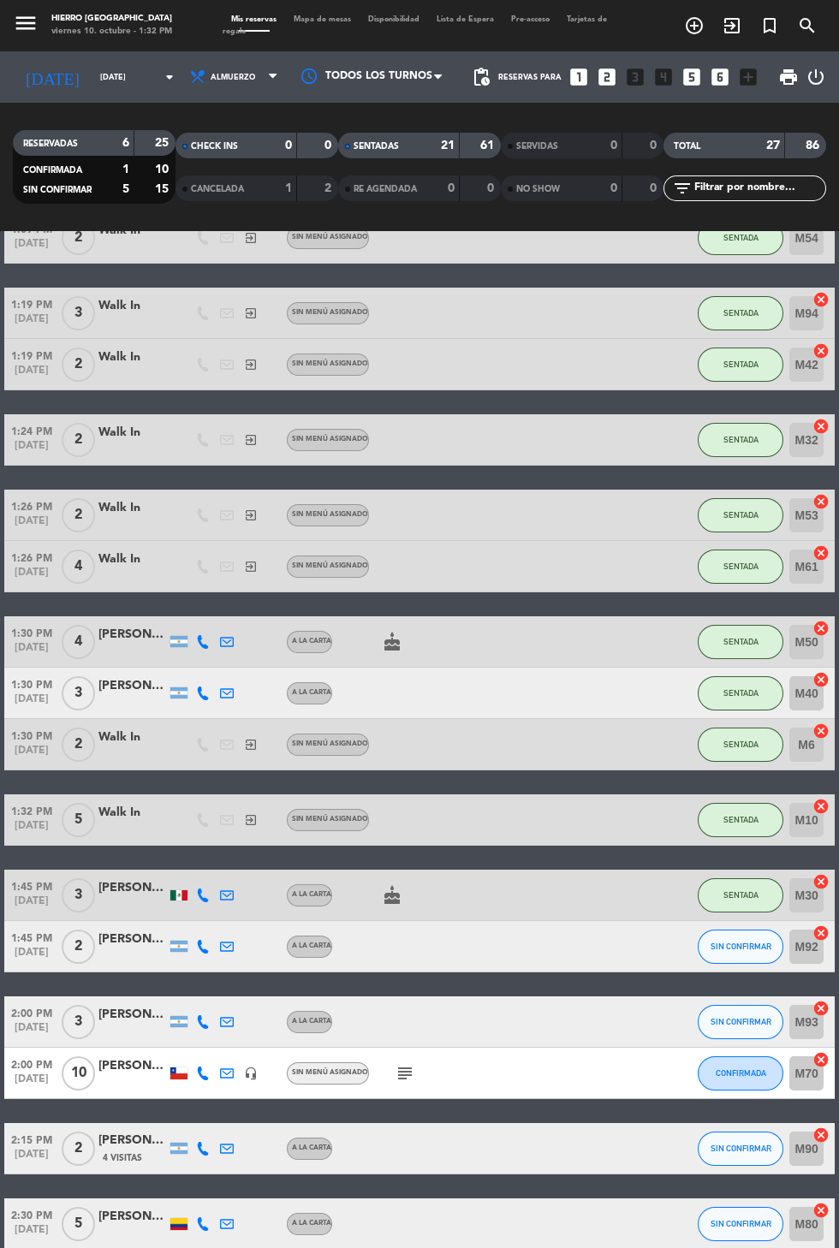
scroll to position [827, 0]
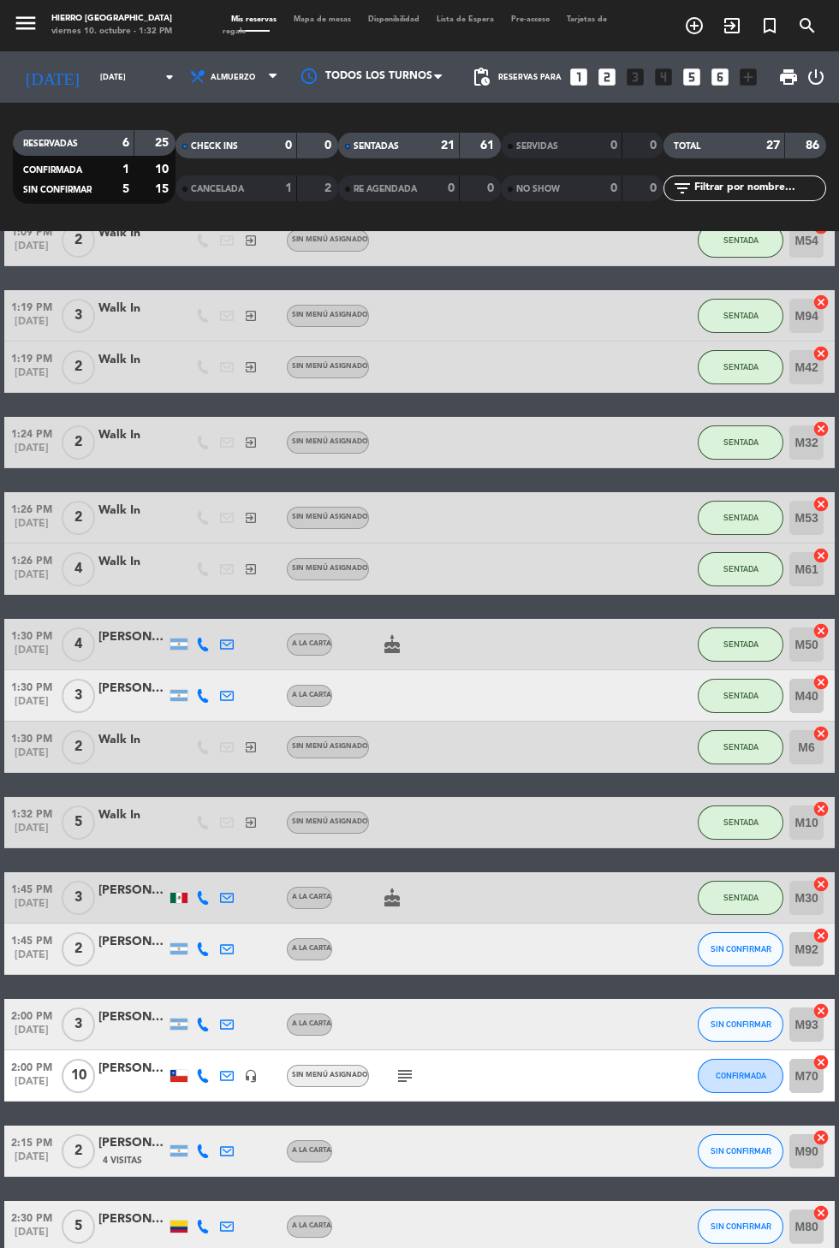
click at [330, 21] on span "Mapa de mesas" at bounding box center [322, 19] width 74 height 8
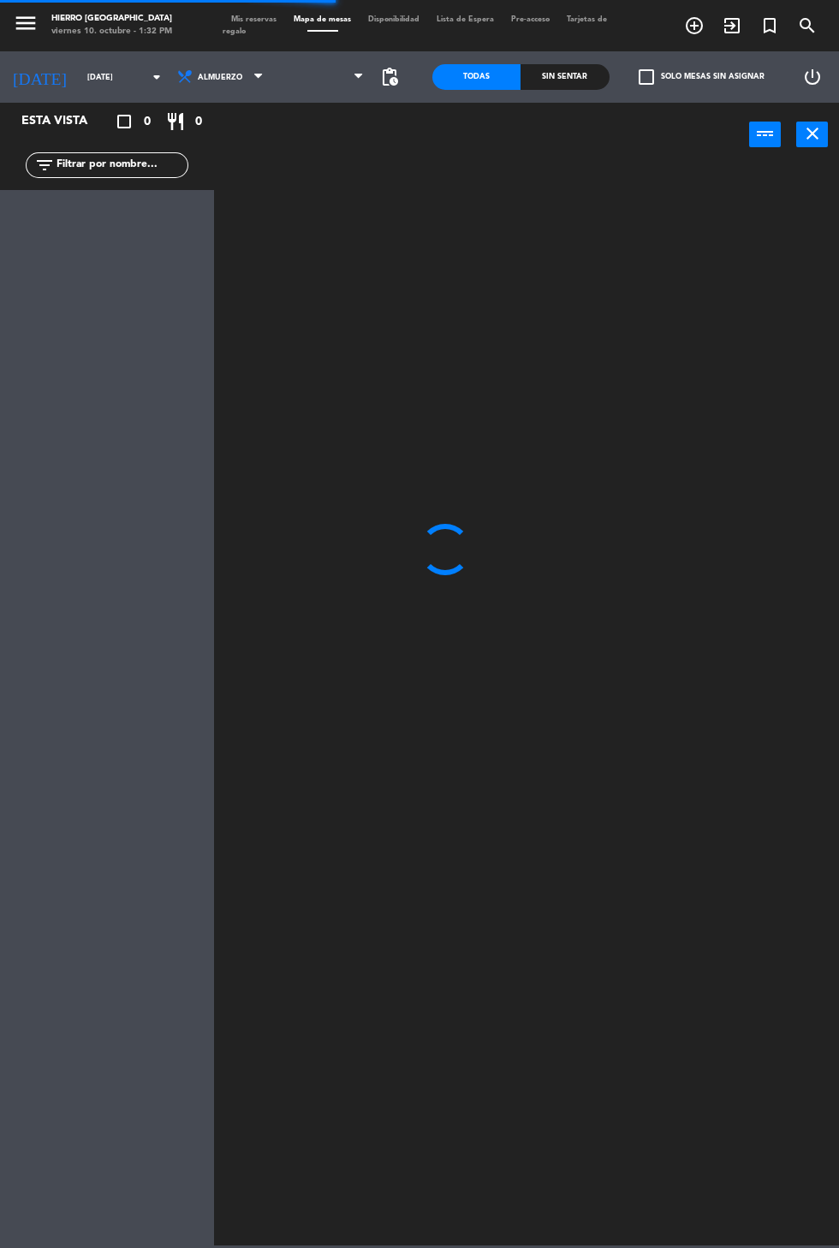
click at [289, 78] on span at bounding box center [322, 77] width 101 height 38
click at [277, 75] on icon at bounding box center [285, 76] width 17 height 17
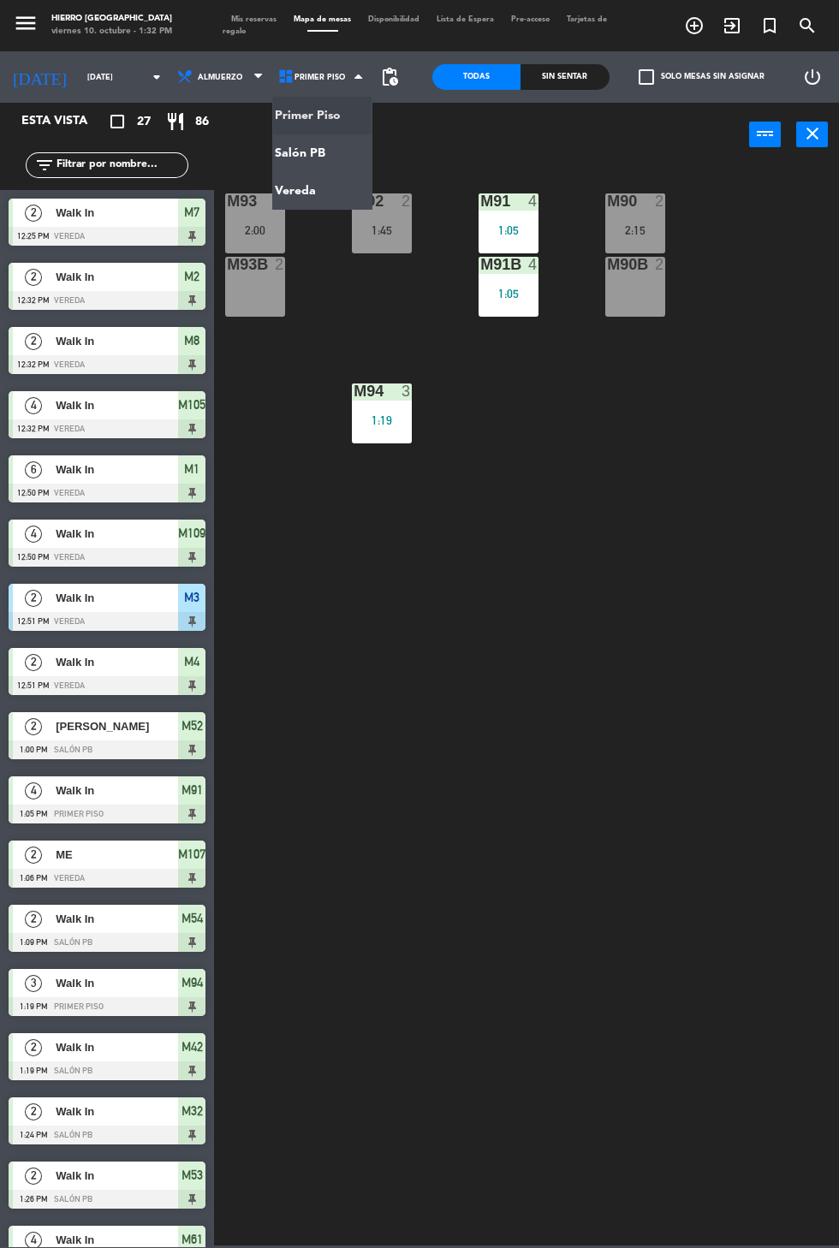
click at [294, 152] on ng-component "menu Hierro [GEOGRAPHIC_DATA] viernes 10. octubre - 1:32 PM Mis reservas Mapa d…" at bounding box center [419, 622] width 839 height 1245
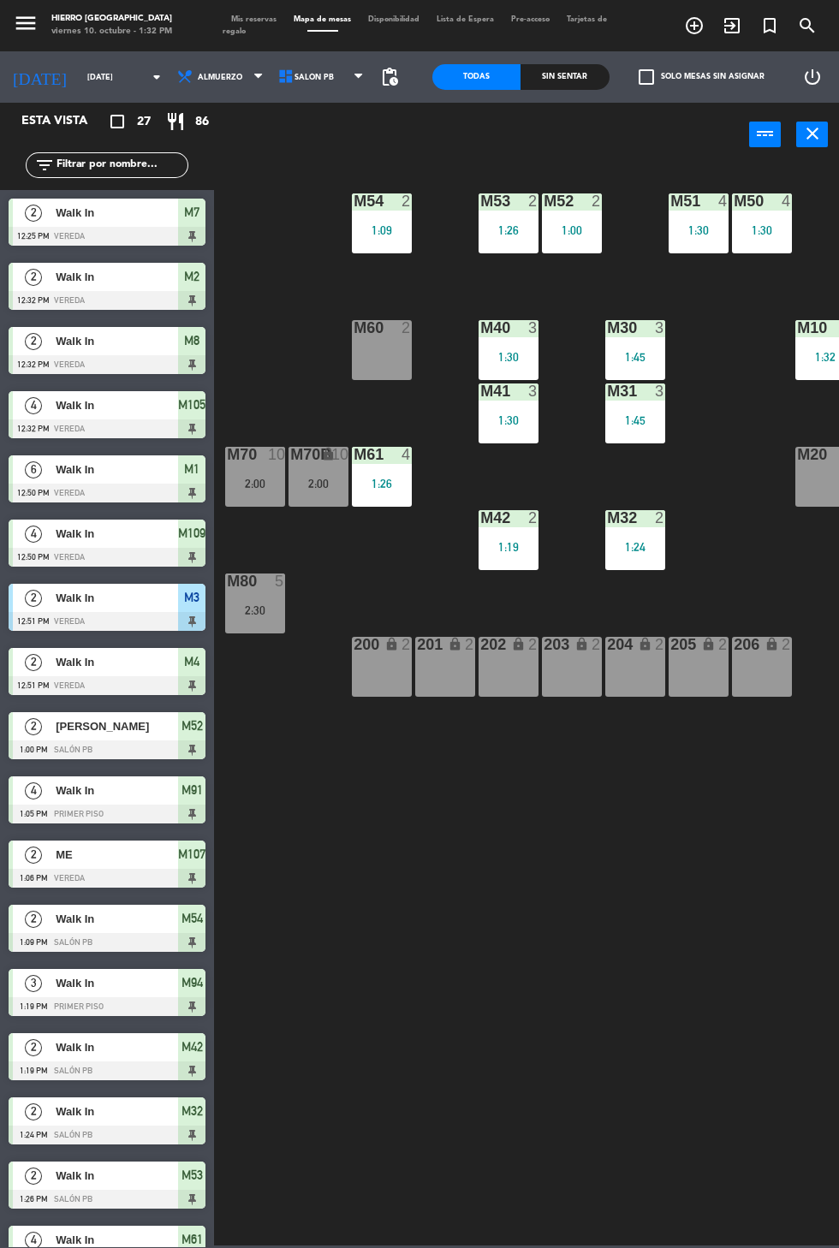
click at [304, 62] on span "Salón PB" at bounding box center [322, 77] width 101 height 38
click at [289, 151] on ng-component "menu Hierro [GEOGRAPHIC_DATA] viernes 10. octubre - 1:32 PM Mis reservas Mapa d…" at bounding box center [419, 622] width 839 height 1245
click at [277, 81] on icon at bounding box center [285, 76] width 17 height 17
click at [277, 190] on ng-component "menu Hierro [GEOGRAPHIC_DATA] viernes 10. octubre - 1:32 PM Mis reservas Mapa d…" at bounding box center [419, 622] width 839 height 1245
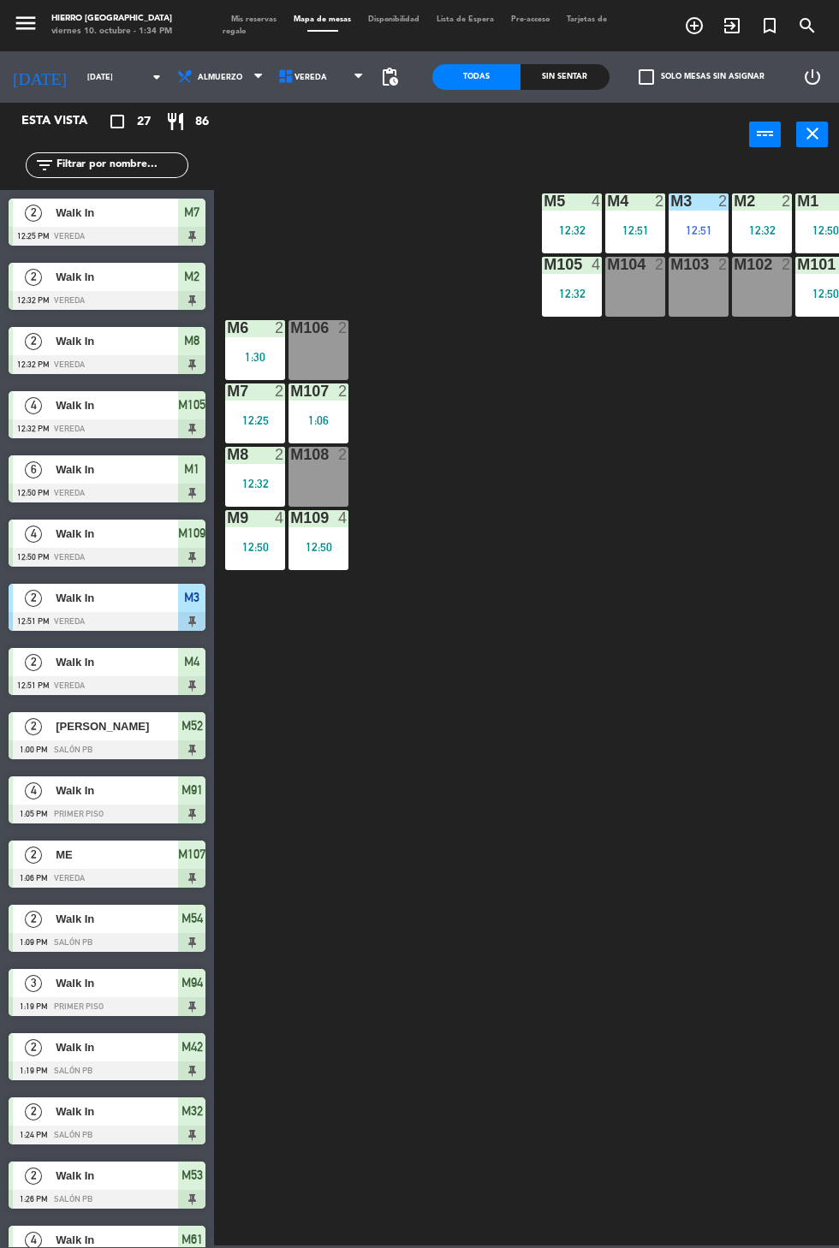
click at [251, 19] on span "Mis reservas" at bounding box center [253, 19] width 62 height 8
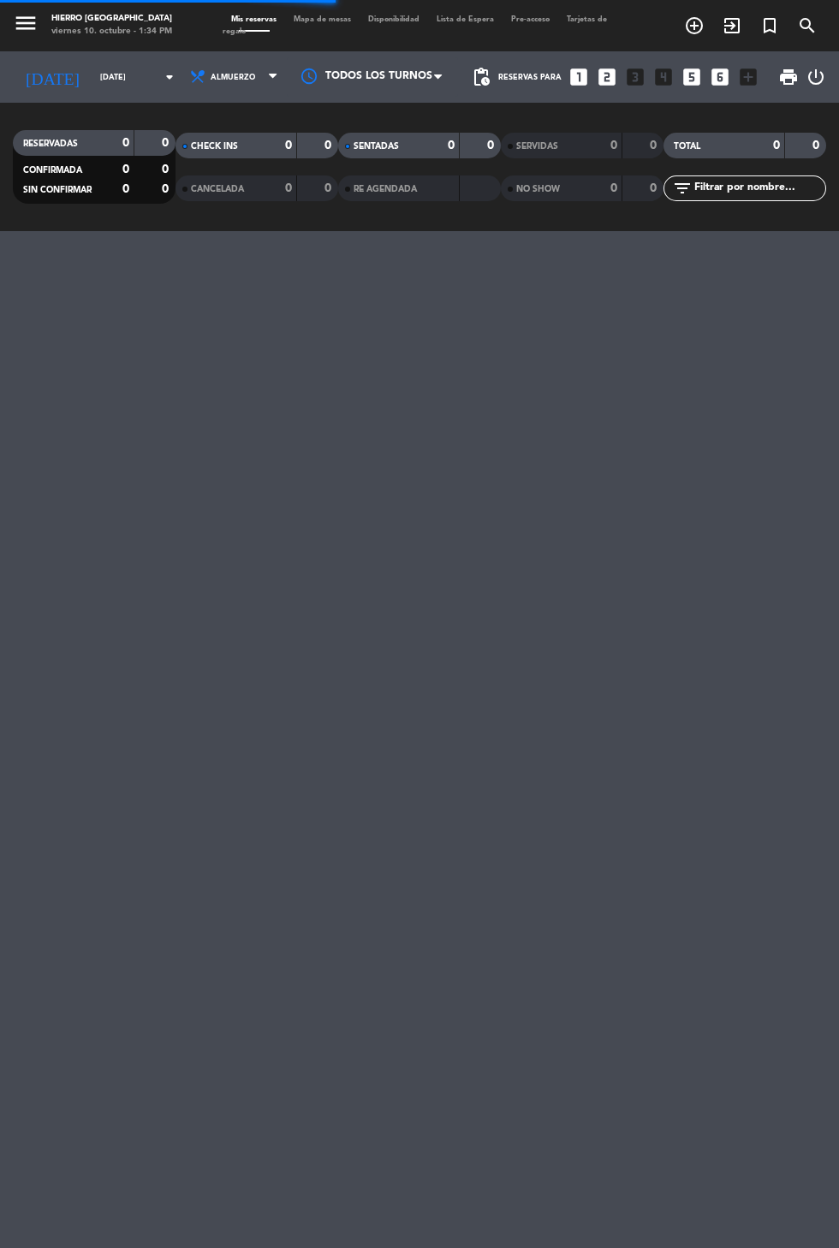
click at [721, 34] on icon "exit_to_app" at bounding box center [731, 25] width 21 height 21
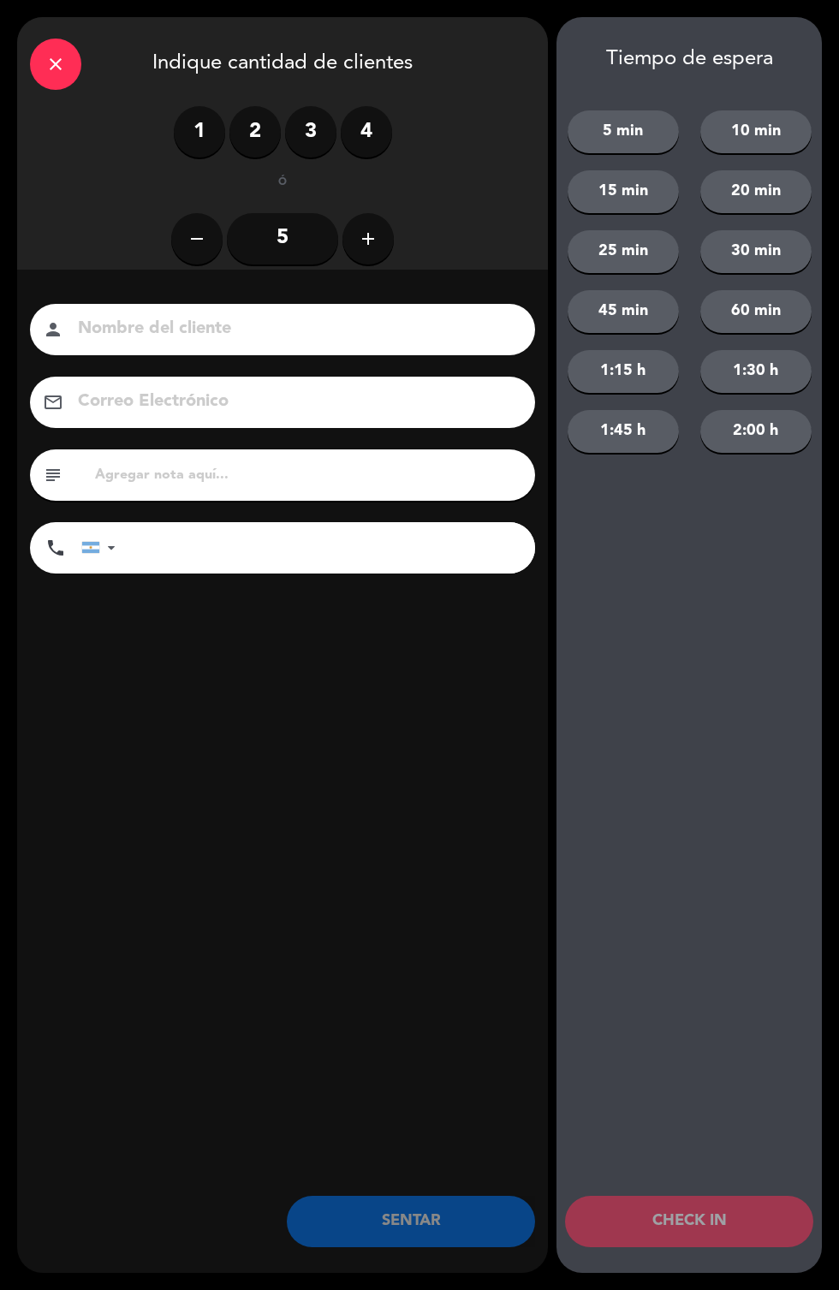
click at [304, 131] on label "3" at bounding box center [310, 131] width 51 height 51
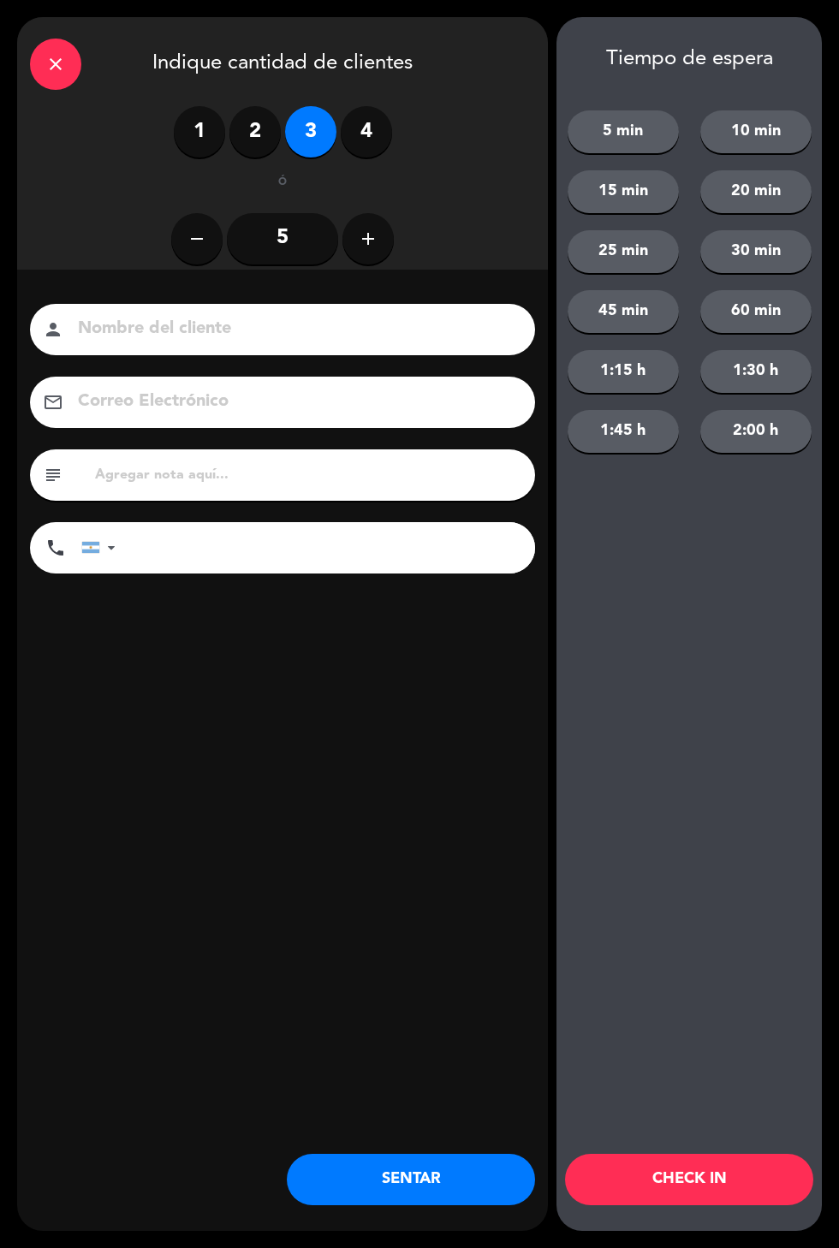
click at [169, 315] on input at bounding box center [294, 329] width 436 height 30
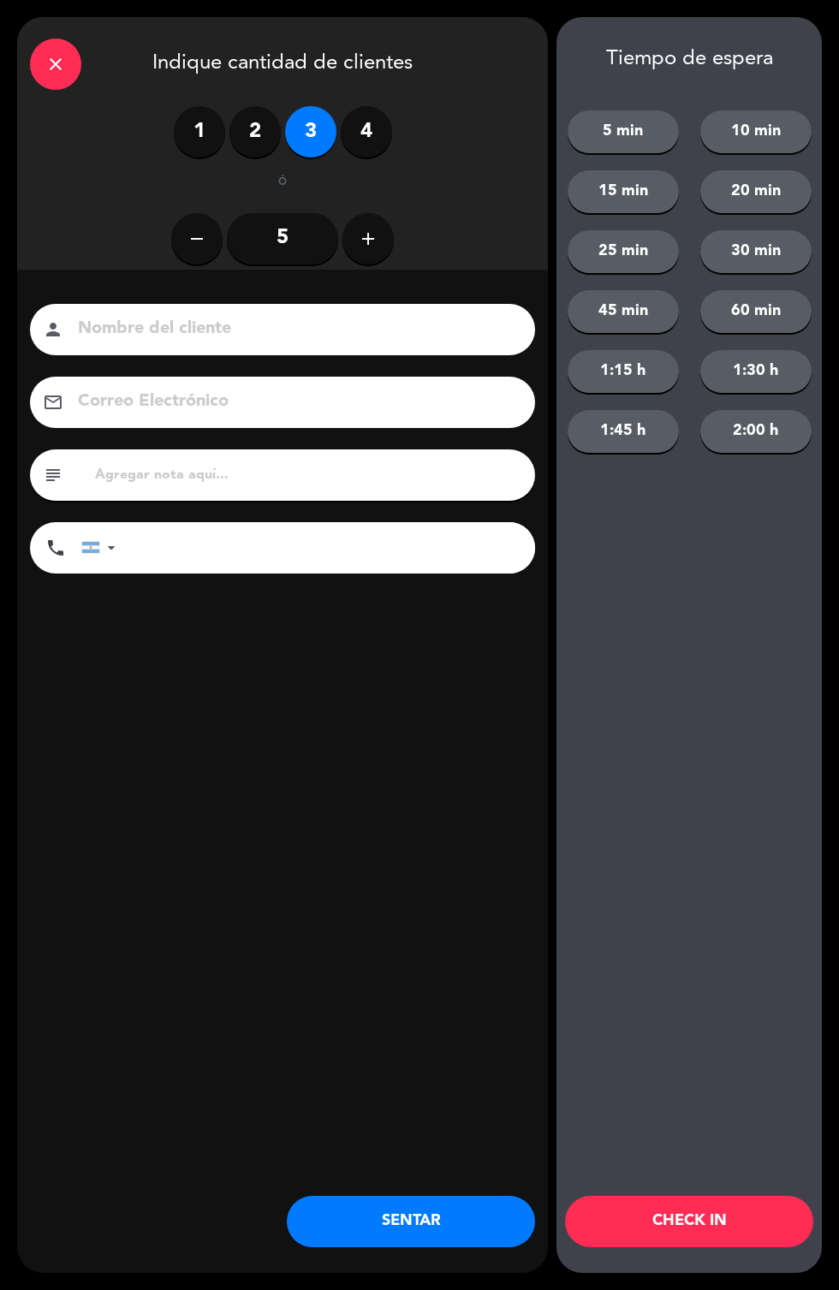
click at [123, 703] on div "close Indique cantidad de clientes 1 2 3 4 ó remove 5 add Nombre del cliente pe…" at bounding box center [282, 644] width 531 height 1255
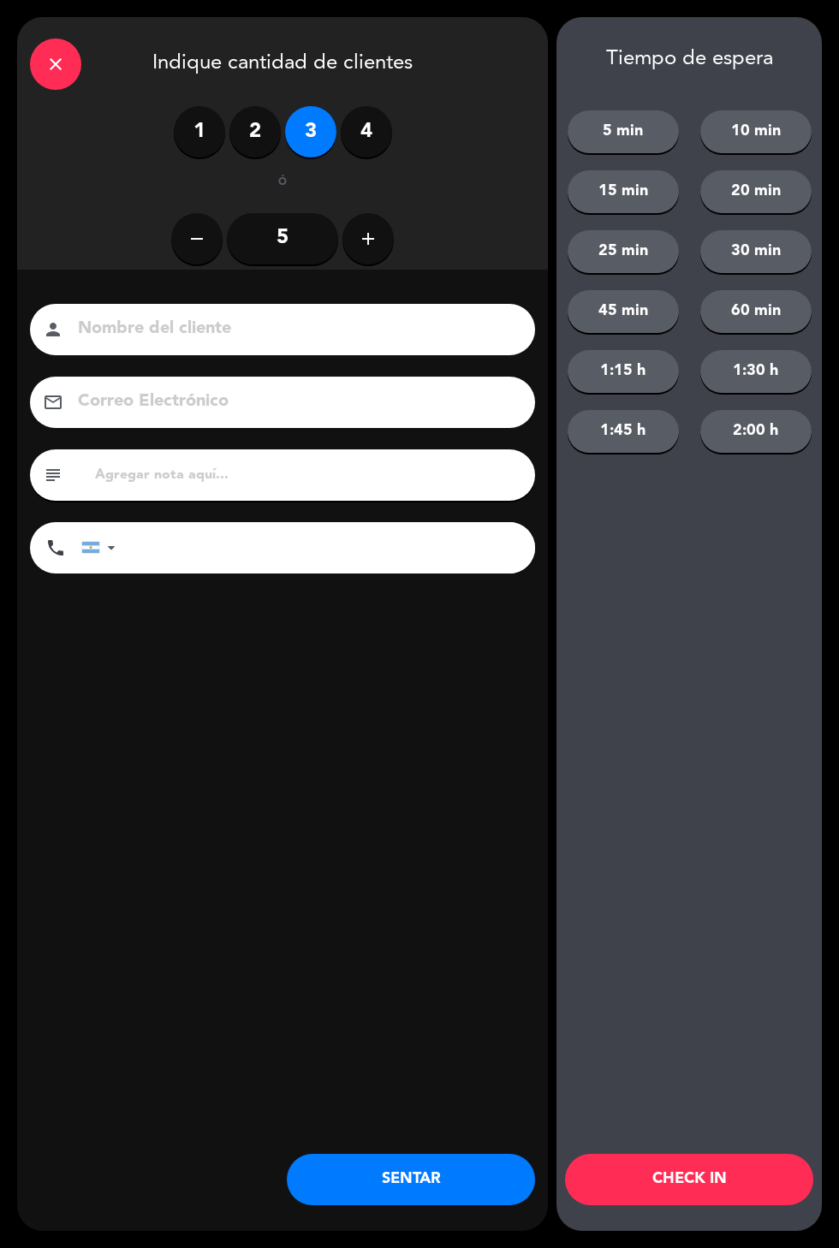
click at [724, 150] on button "10 min" at bounding box center [755, 131] width 111 height 43
click at [654, 1190] on button "CHECK IN" at bounding box center [689, 1179] width 248 height 51
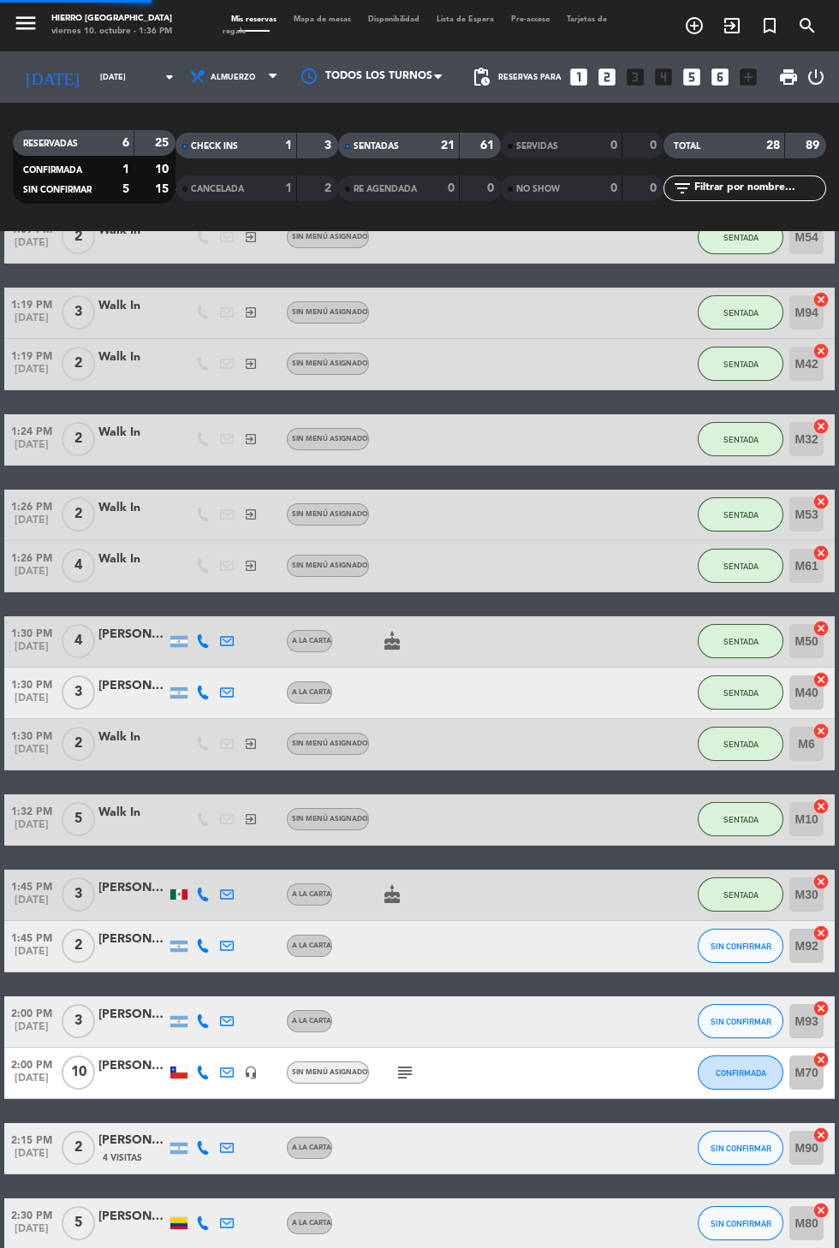
click at [410, 927] on div at bounding box center [404, 946] width 144 height 50
click at [394, 1080] on icon "subject" at bounding box center [404, 1072] width 21 height 21
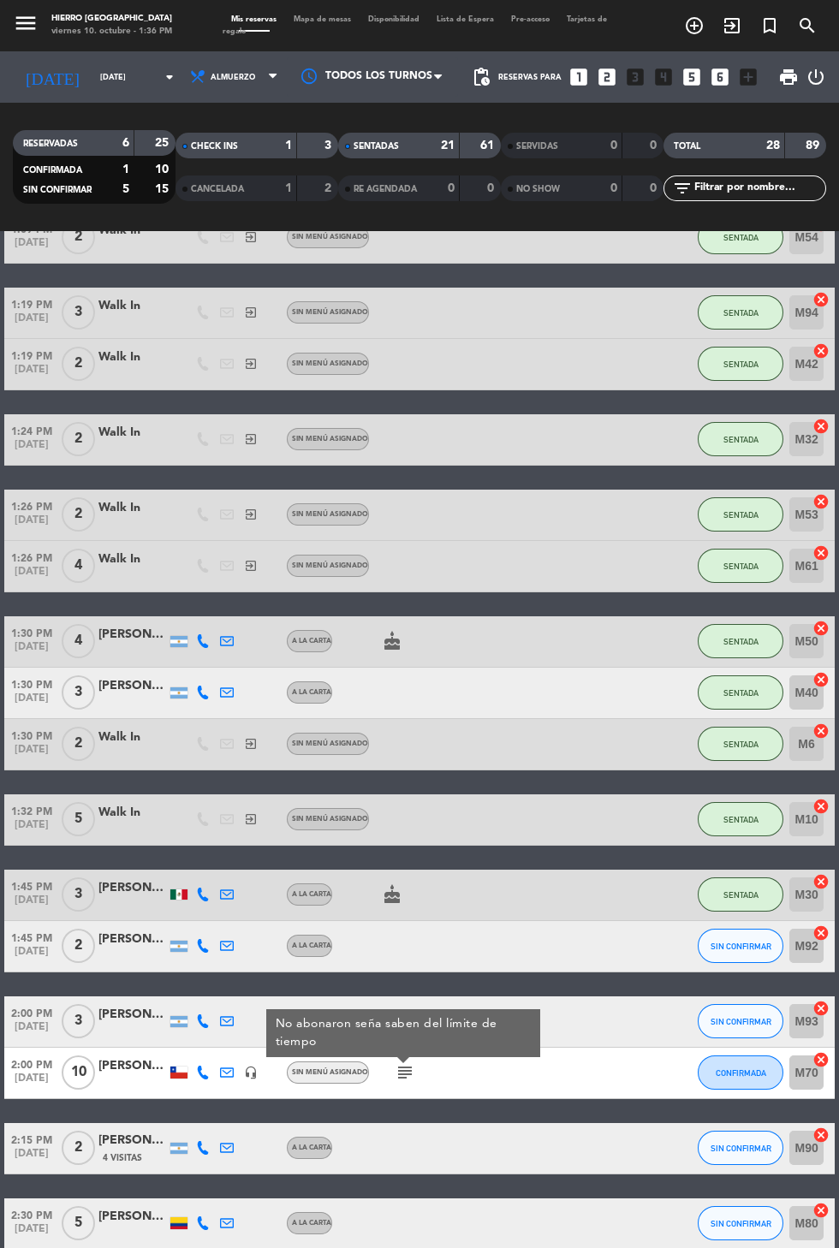
click at [405, 1102] on div "12:25 PM [DATE] 2 Walk In exit_to_app Sin menú asignado SENTADA M7 cancel 12:32…" at bounding box center [419, 365] width 830 height 1770
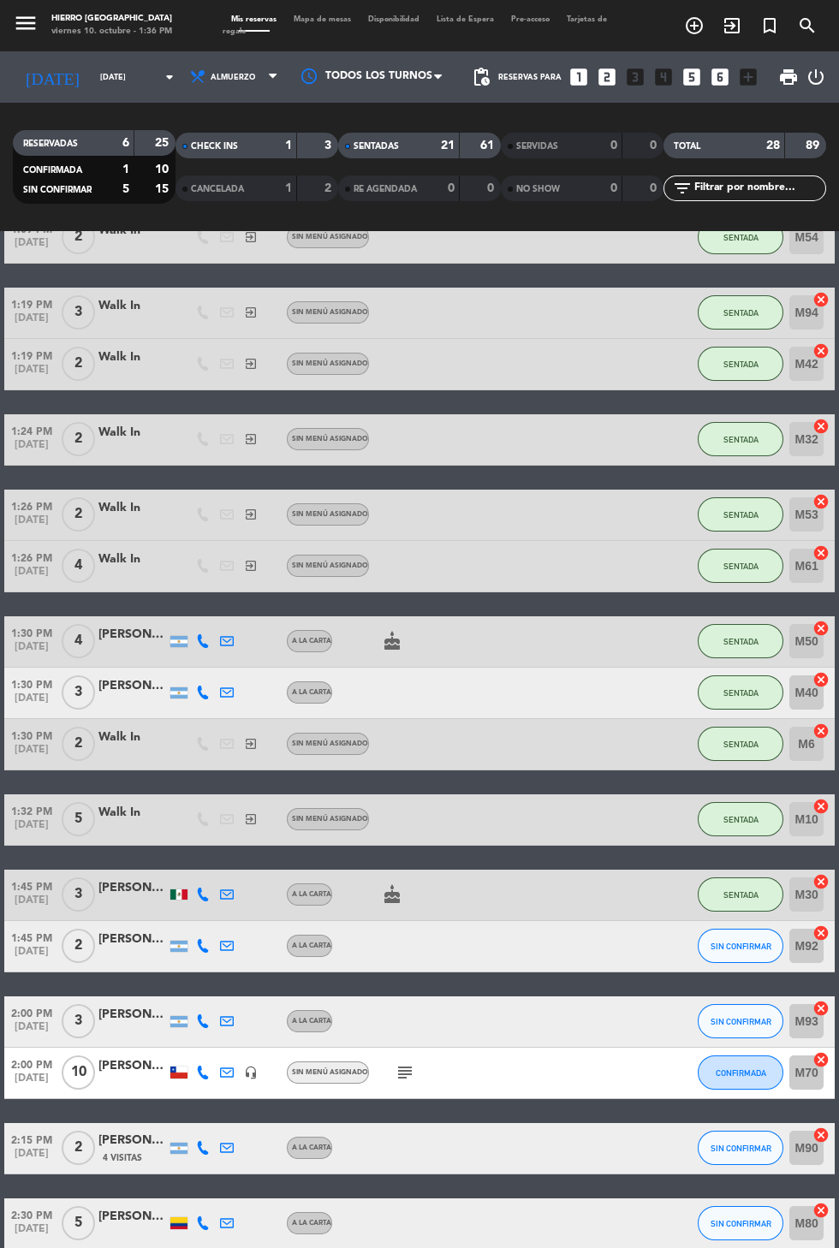
click at [300, 19] on span "Mapa de mesas" at bounding box center [322, 19] width 74 height 8
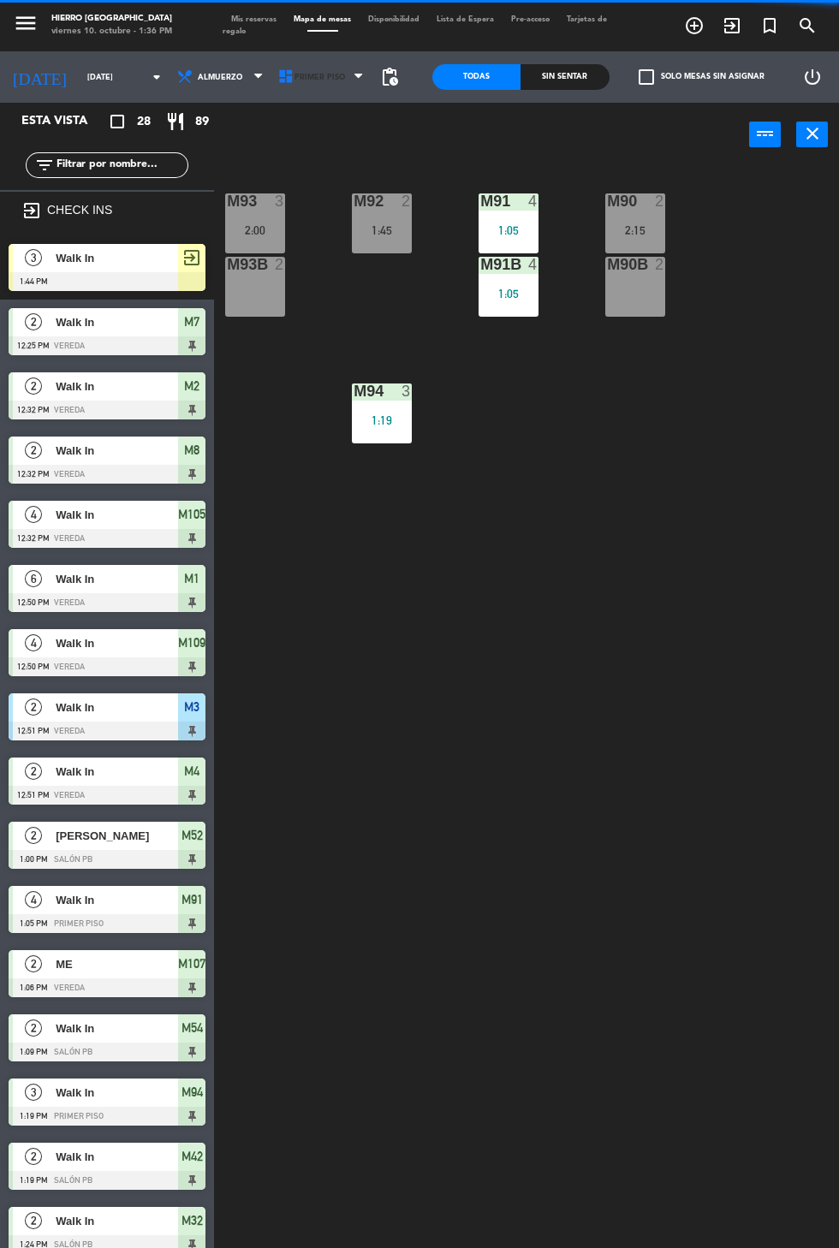
click at [311, 76] on span "Primer Piso" at bounding box center [319, 77] width 50 height 9
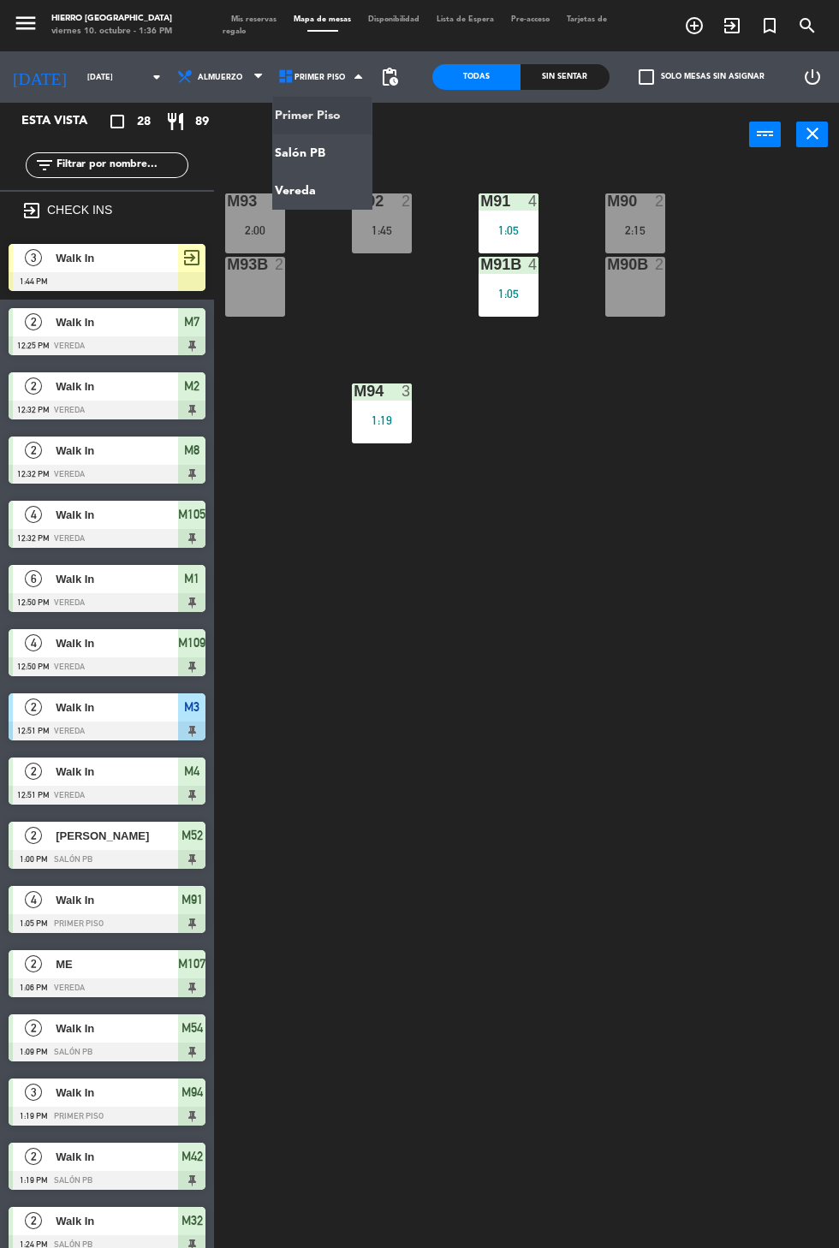
click at [289, 147] on ng-component "menu Hierro [GEOGRAPHIC_DATA] viernes 10. octubre - 1:36 PM Mis reservas Mapa d…" at bounding box center [419, 665] width 839 height 1331
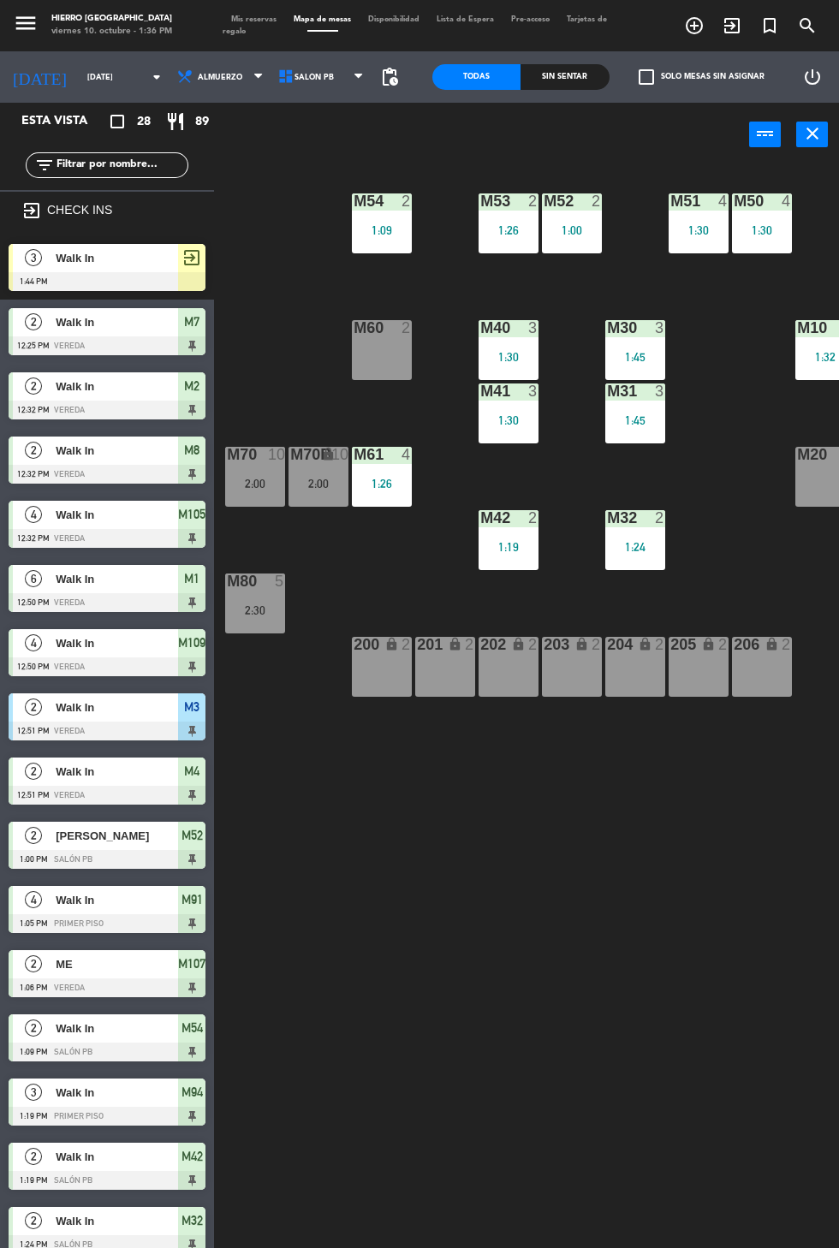
click at [278, 78] on icon at bounding box center [285, 76] width 17 height 17
click at [270, 195] on ng-component "menu Hierro [GEOGRAPHIC_DATA] viernes 10. octubre - 1:36 PM Mis reservas Mapa d…" at bounding box center [419, 665] width 839 height 1331
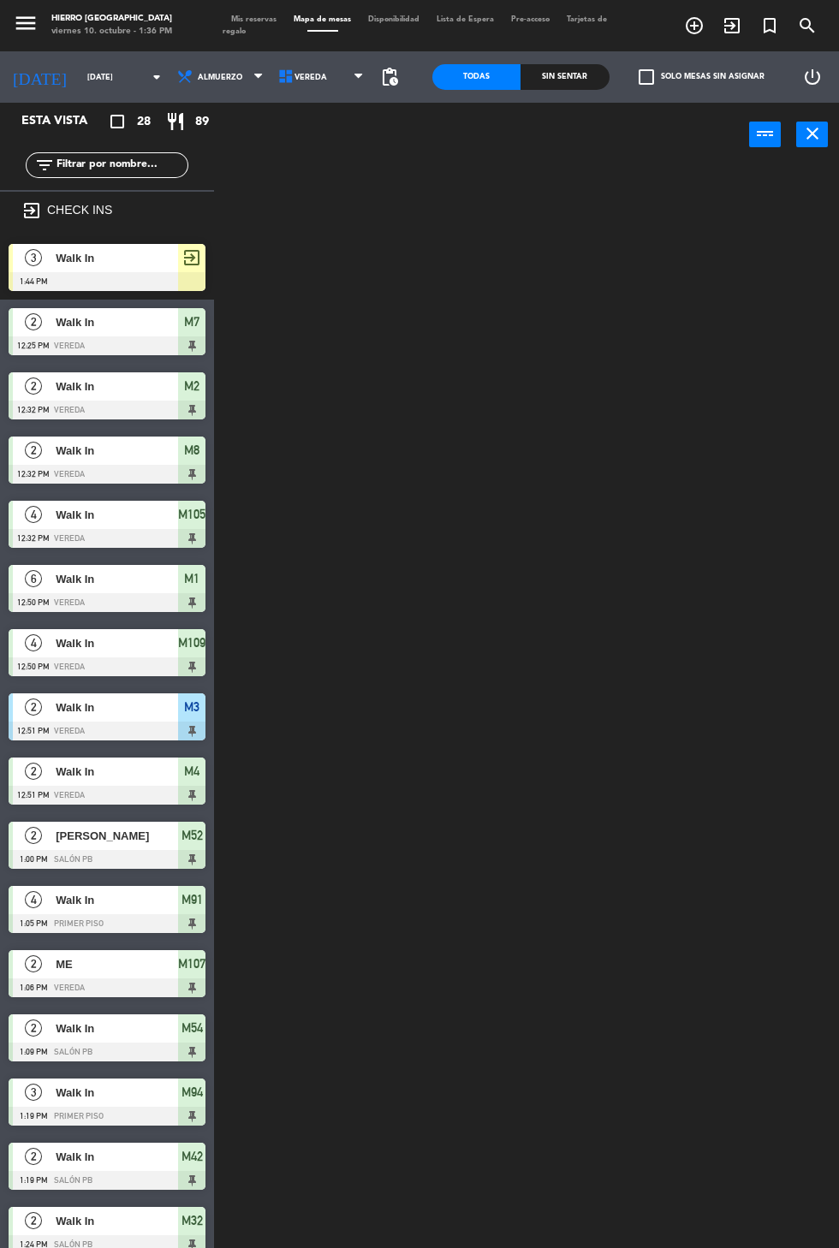
click at [300, 76] on span "Vereda" at bounding box center [310, 77] width 33 height 9
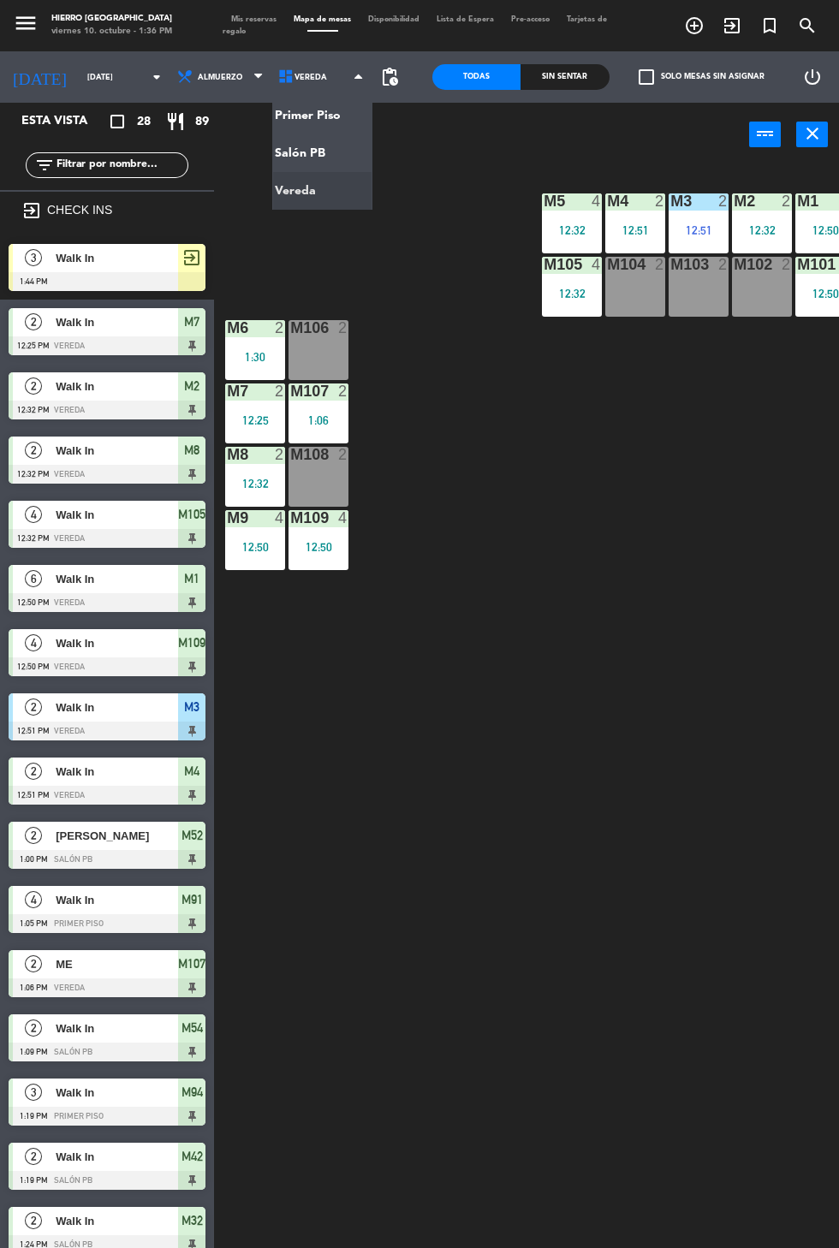
click at [278, 151] on ng-component "menu Hierro [GEOGRAPHIC_DATA] viernes 10. octubre - 1:36 PM Mis reservas Mapa d…" at bounding box center [419, 665] width 839 height 1331
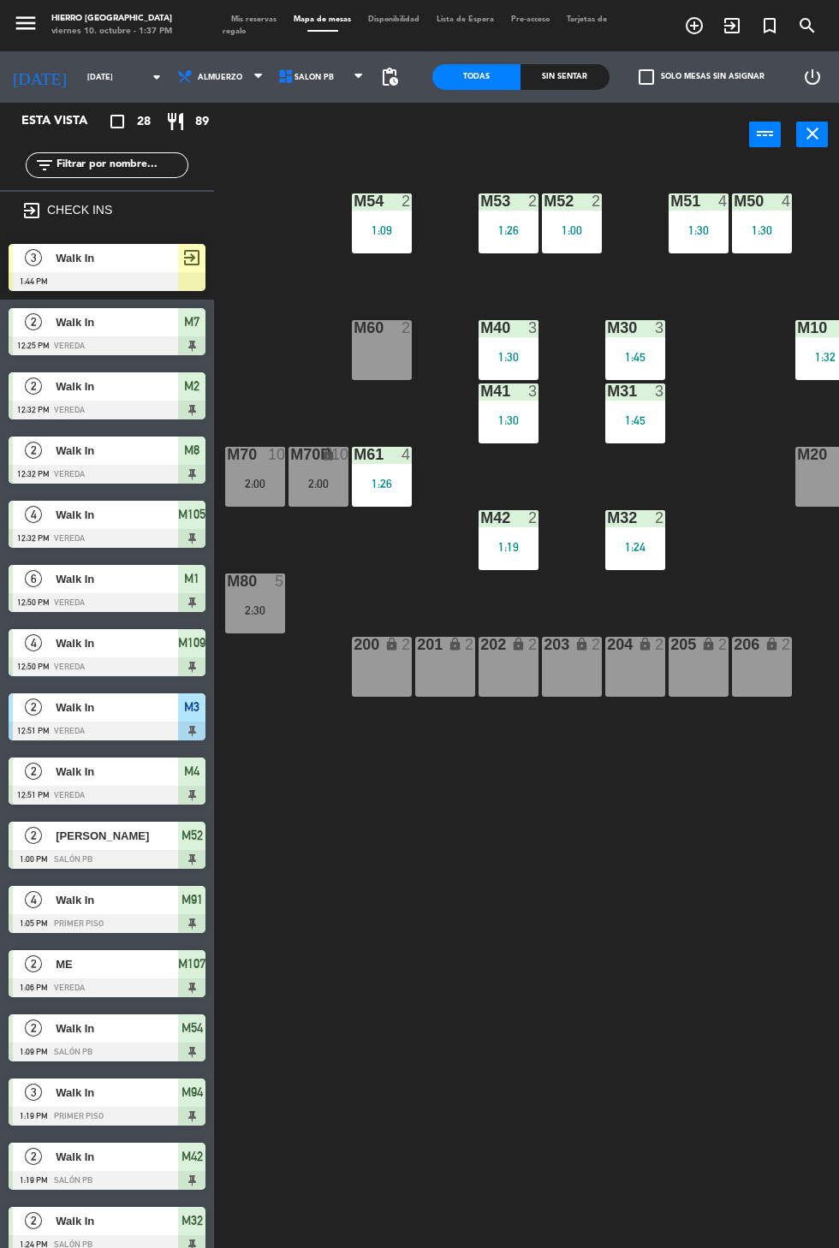
click at [797, 329] on div "M10" at bounding box center [797, 327] width 1 height 15
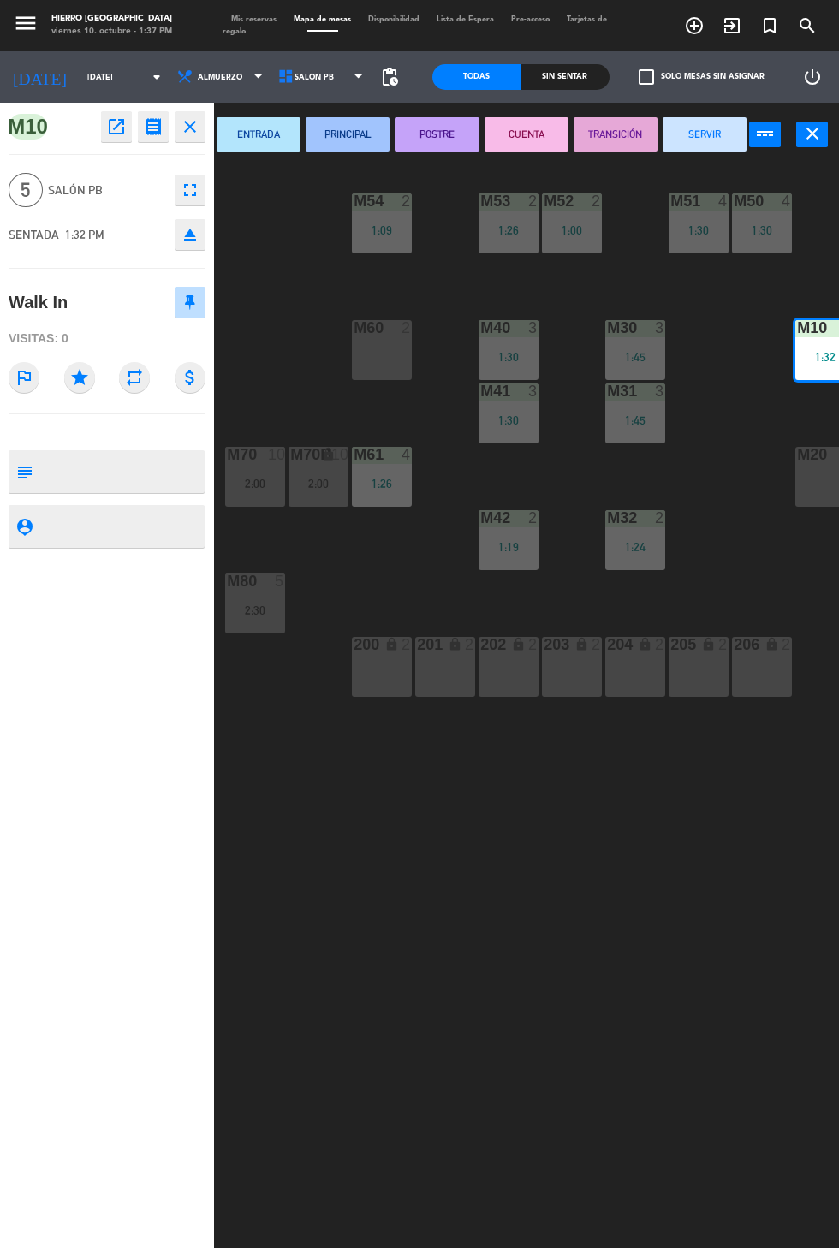
click at [176, 175] on button "fullscreen" at bounding box center [190, 190] width 31 height 31
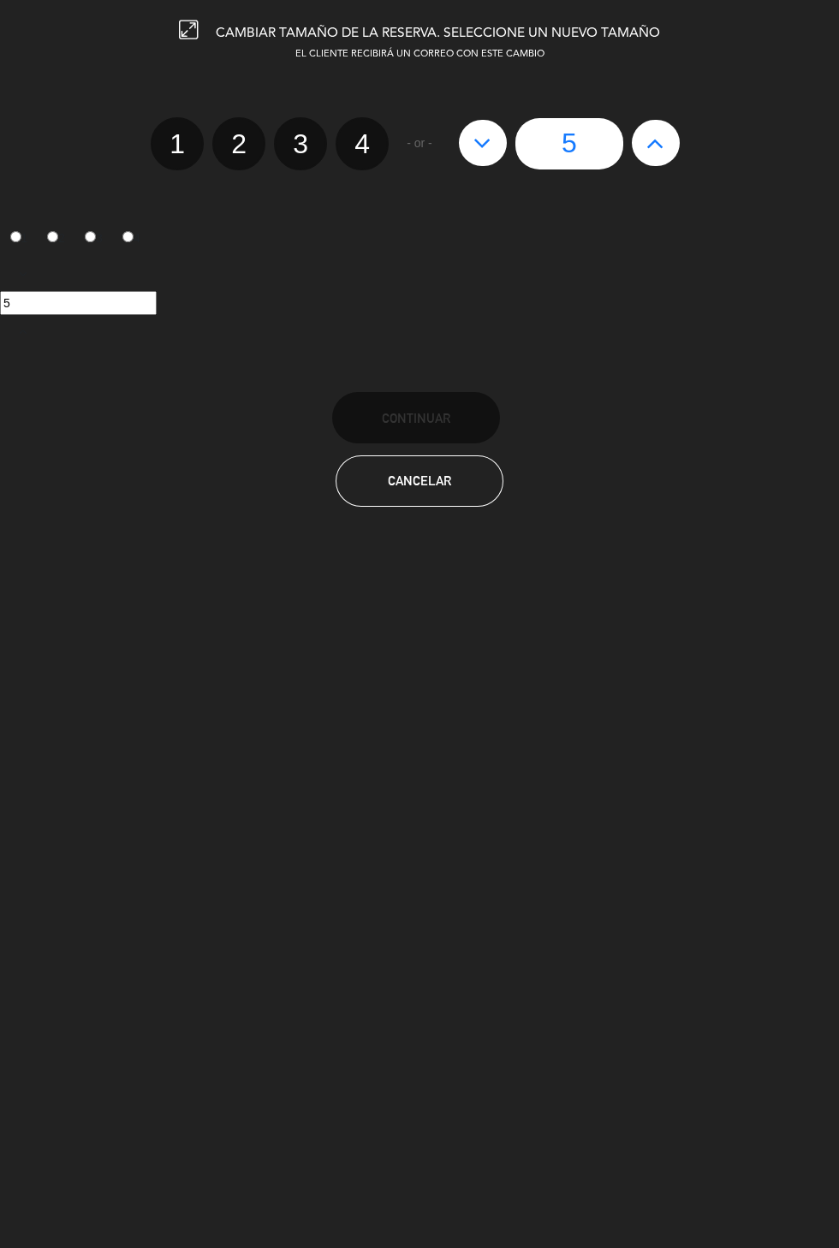
click at [285, 145] on label "3" at bounding box center [300, 143] width 53 height 53
click at [293, 134] on input "3" at bounding box center [298, 128] width 11 height 11
radio input "true"
radio input "false"
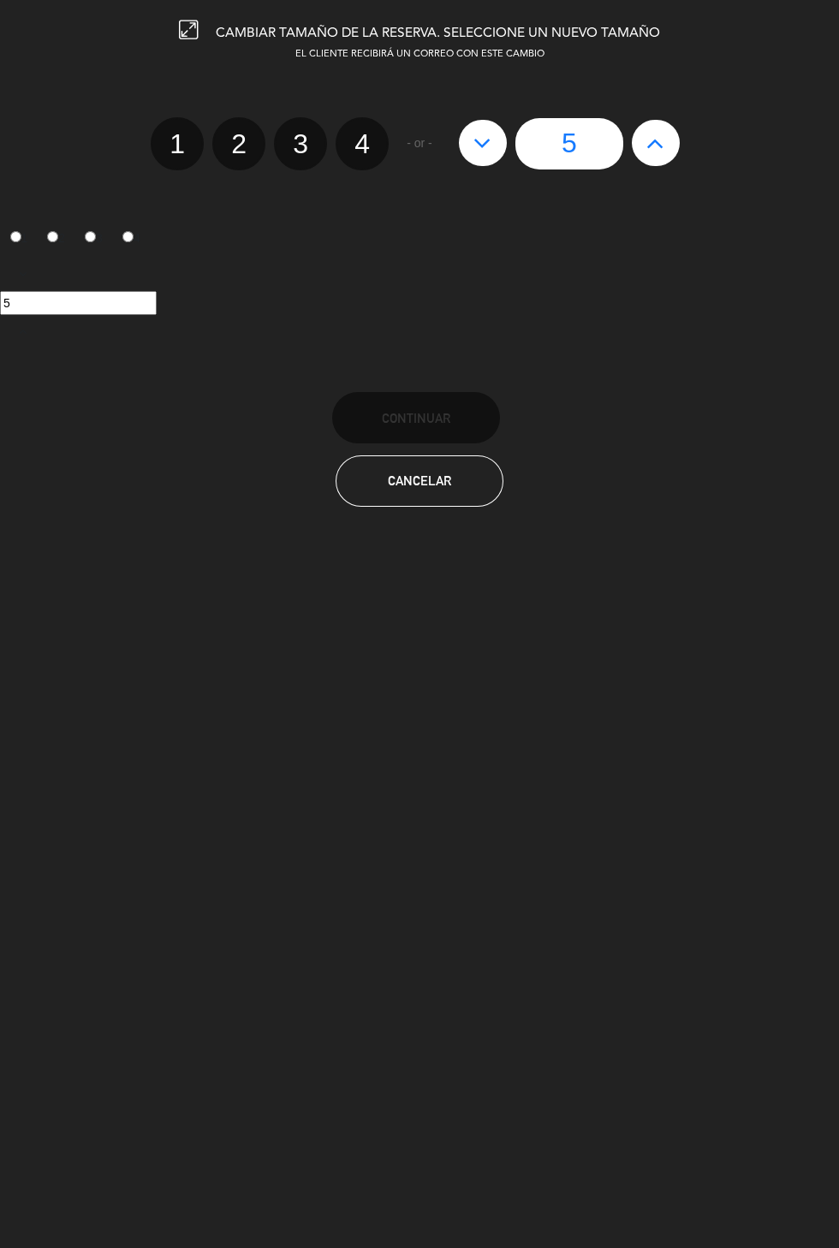
radio input "false"
radio input "true"
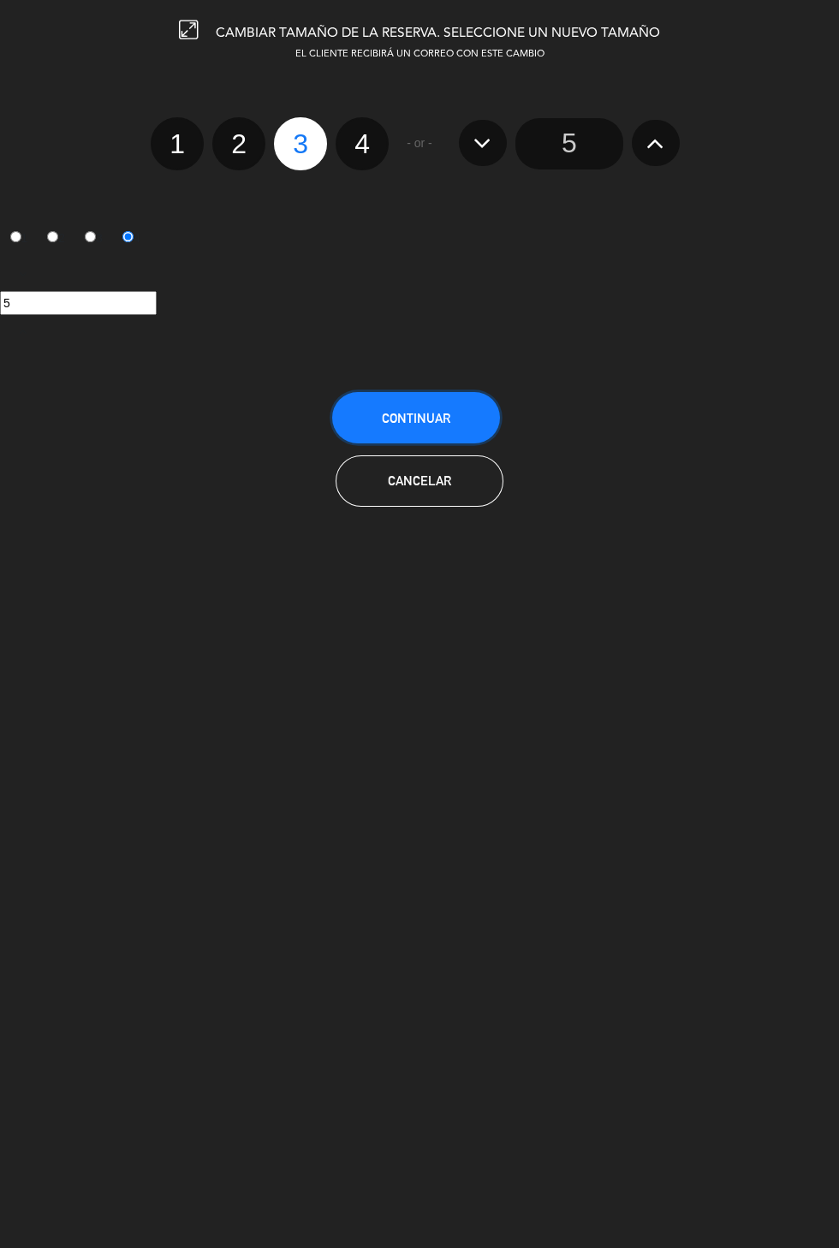
click at [399, 394] on button "Continuar" at bounding box center [416, 417] width 168 height 51
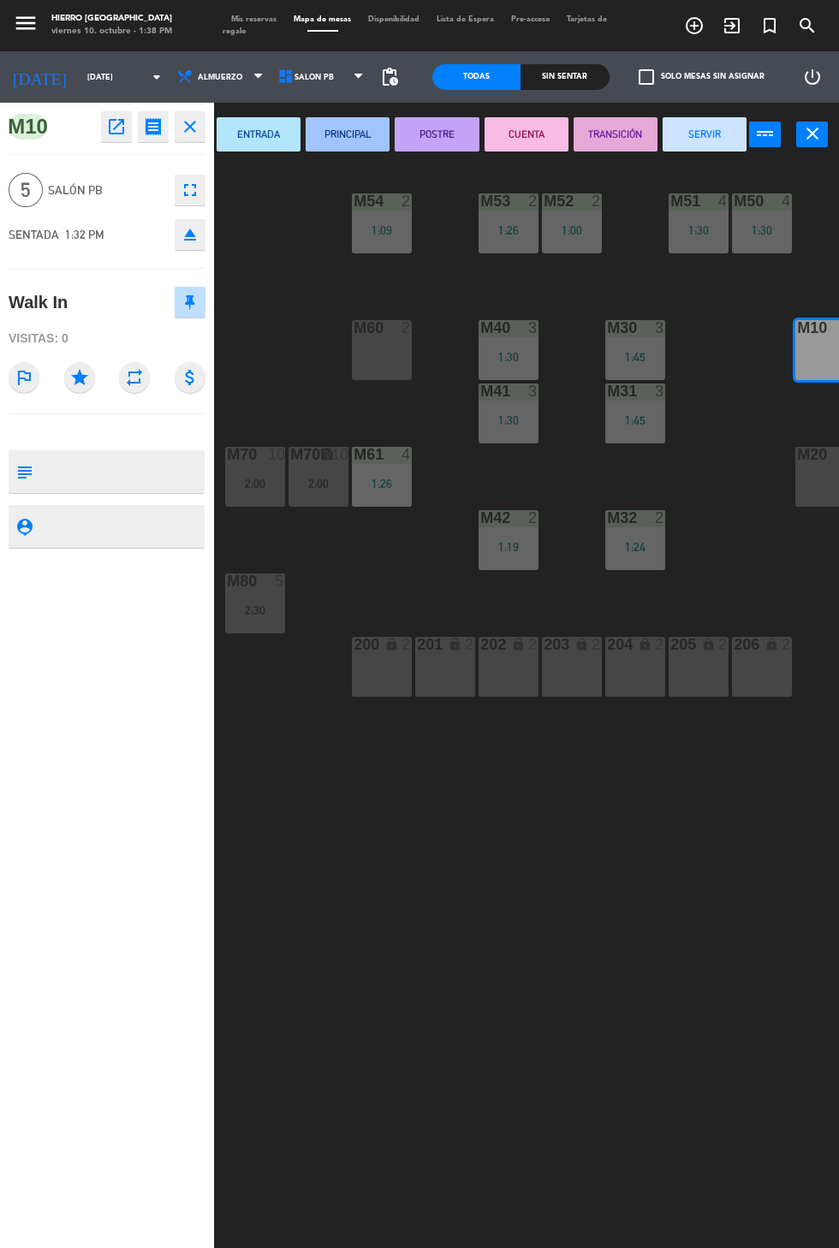
click at [246, 16] on span "Mis reservas" at bounding box center [253, 19] width 62 height 8
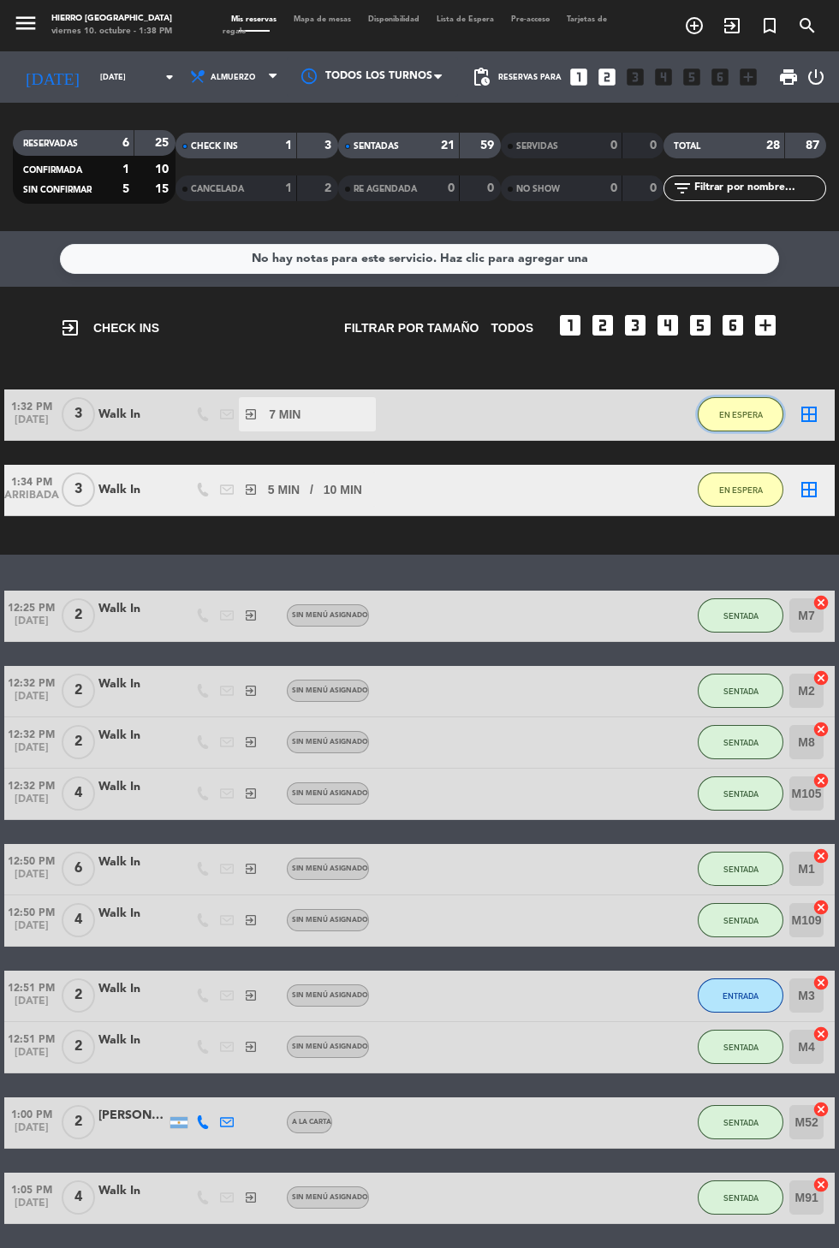
click at [730, 427] on button "EN ESPERA" at bounding box center [740, 414] width 86 height 34
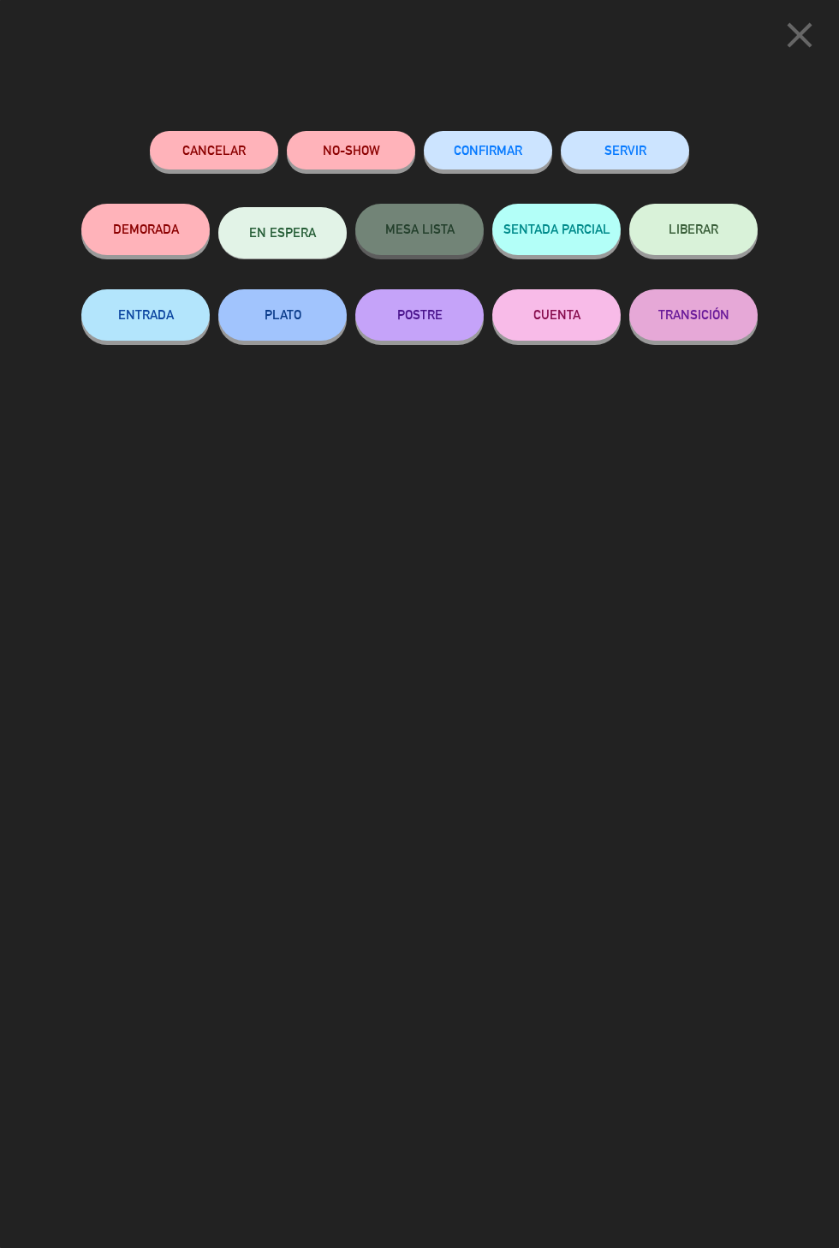
click at [707, 249] on button "LIBERAR" at bounding box center [693, 229] width 128 height 51
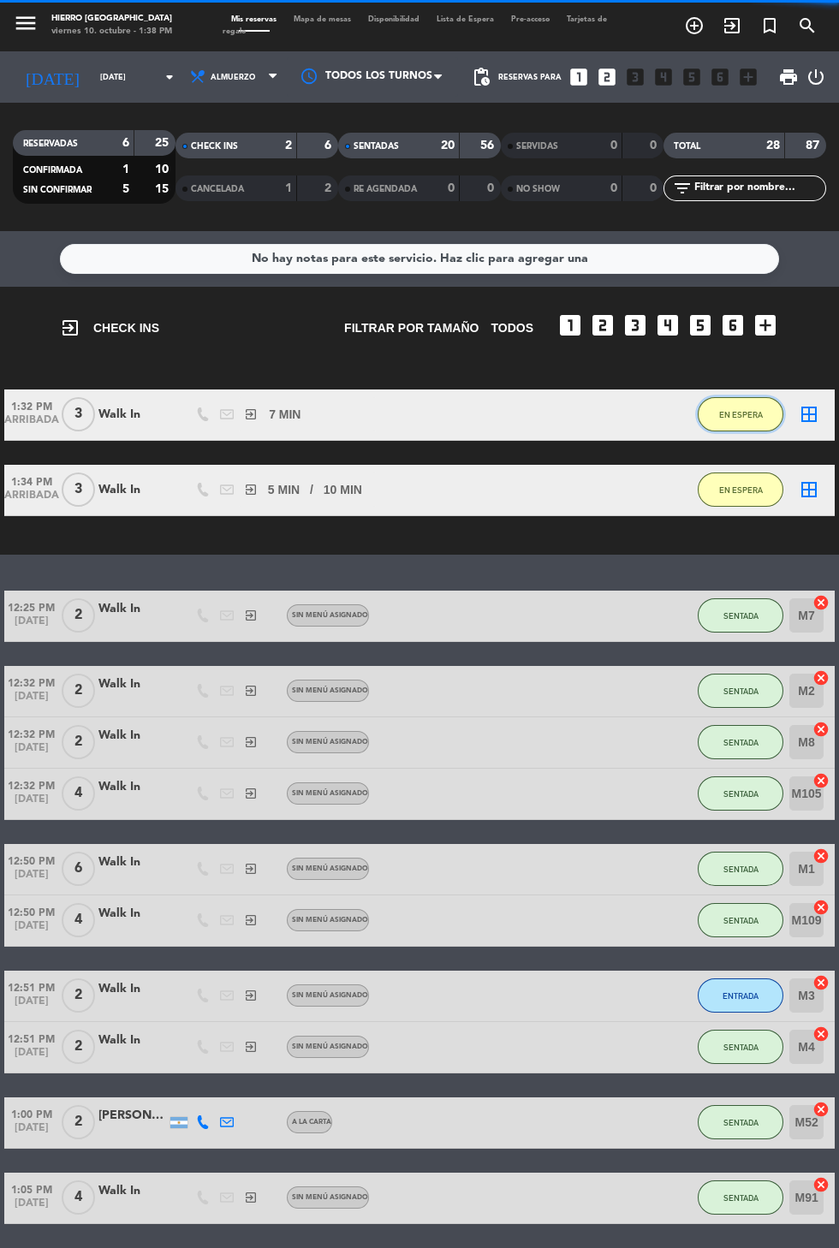
click at [737, 413] on span "EN ESPERA" at bounding box center [741, 414] width 44 height 9
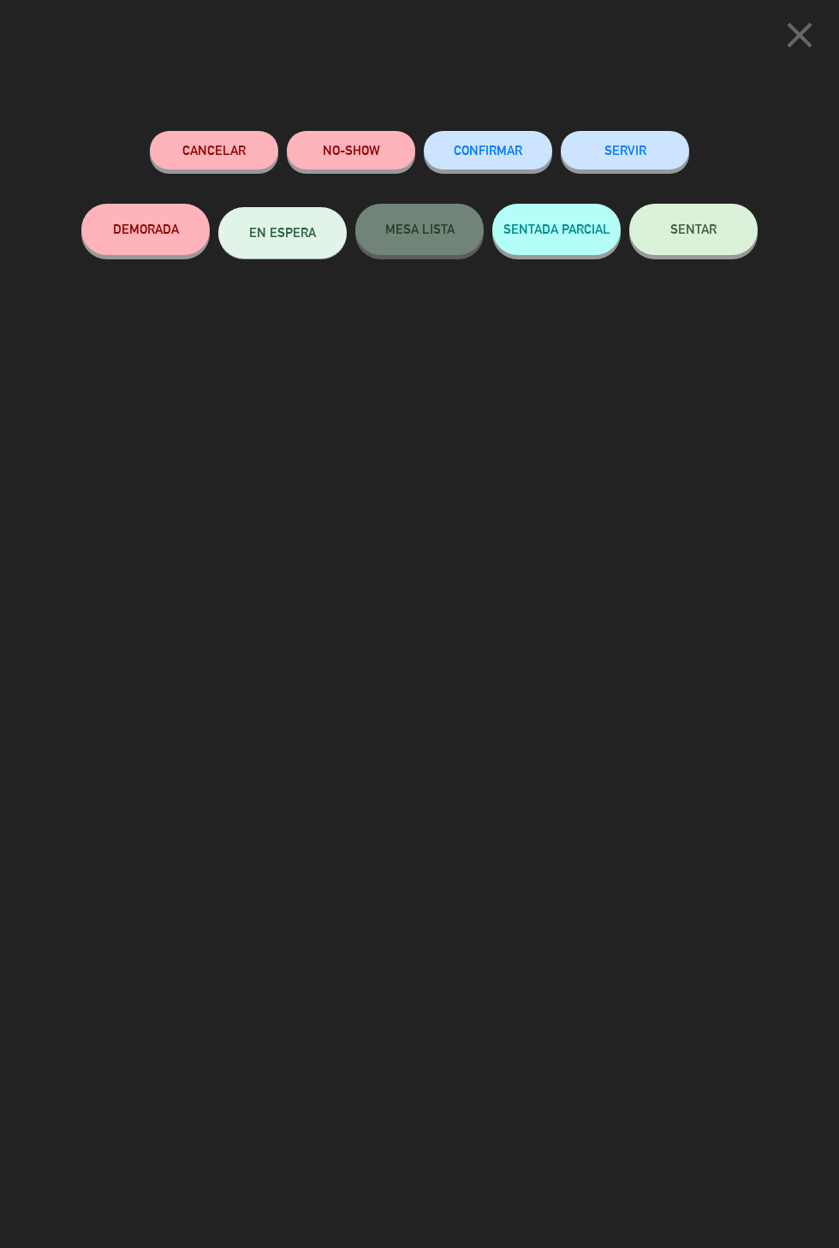
click at [703, 236] on span "SENTAR" at bounding box center [693, 229] width 46 height 15
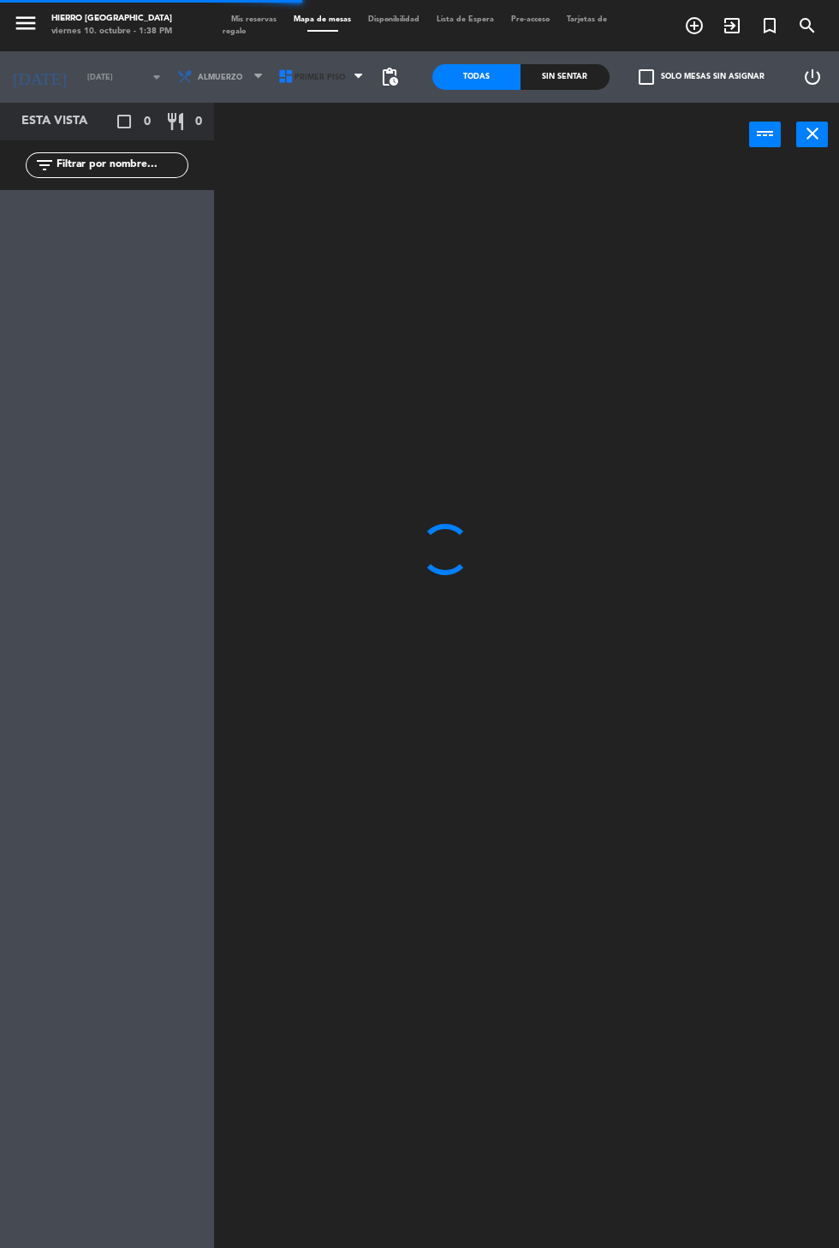
click at [315, 61] on span "Primer Piso" at bounding box center [322, 77] width 101 height 38
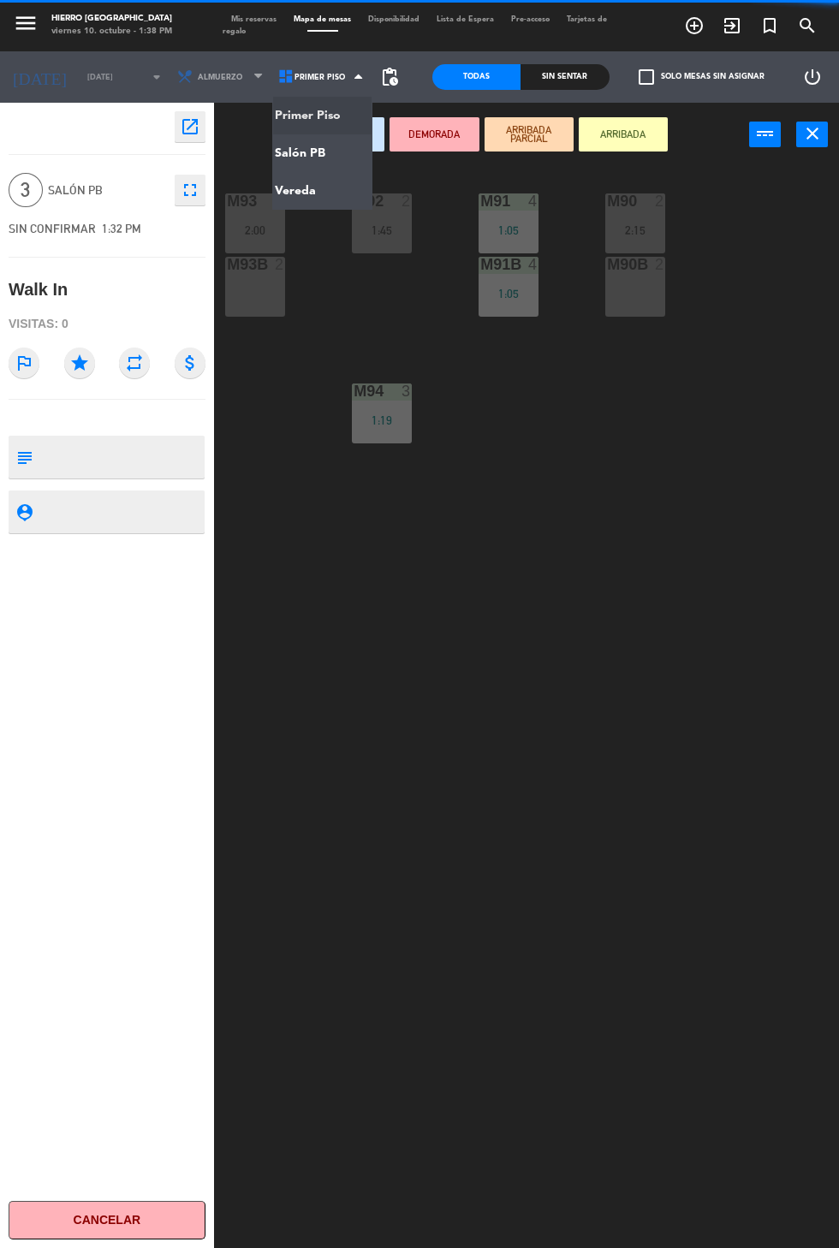
click at [300, 155] on ng-component "menu Hierro [GEOGRAPHIC_DATA] viernes 10. octubre - 1:38 PM Mis reservas Mapa d…" at bounding box center [419, 665] width 839 height 1331
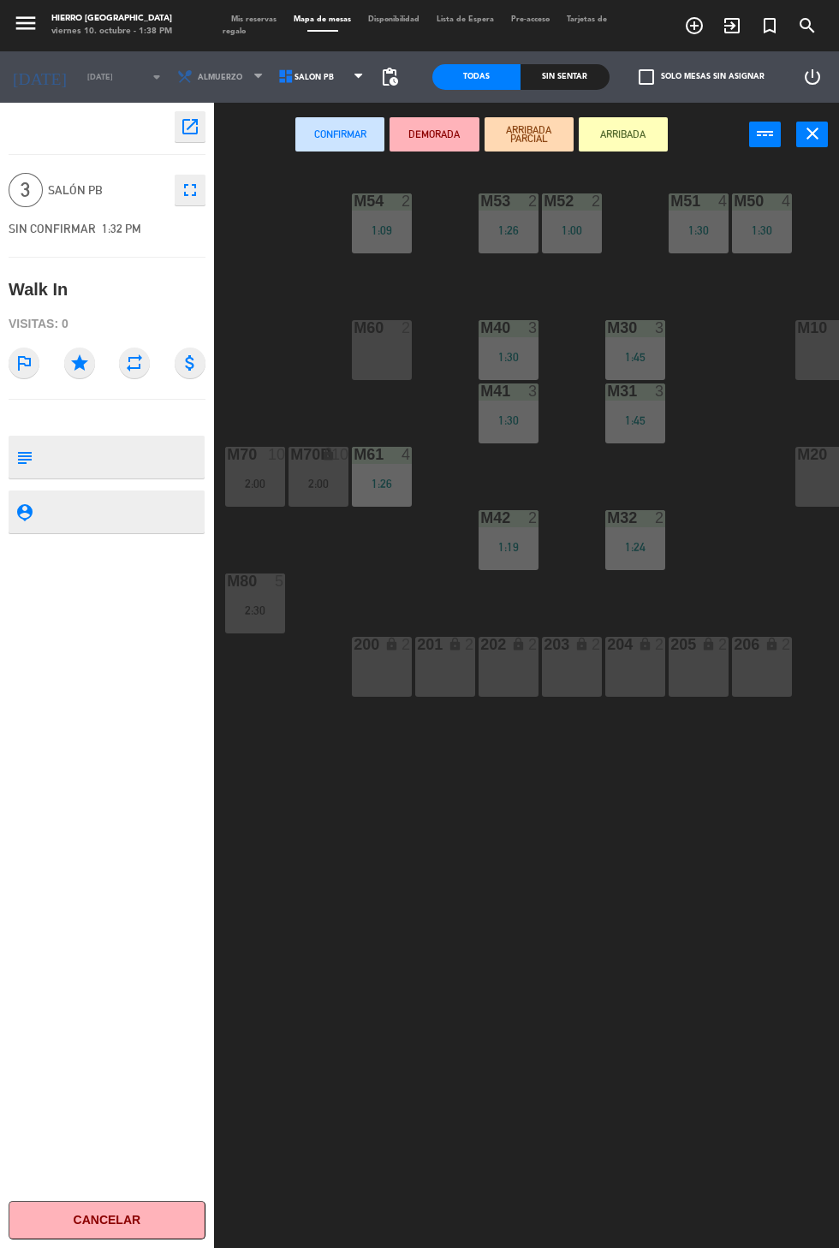
click at [827, 324] on div at bounding box center [825, 327] width 28 height 15
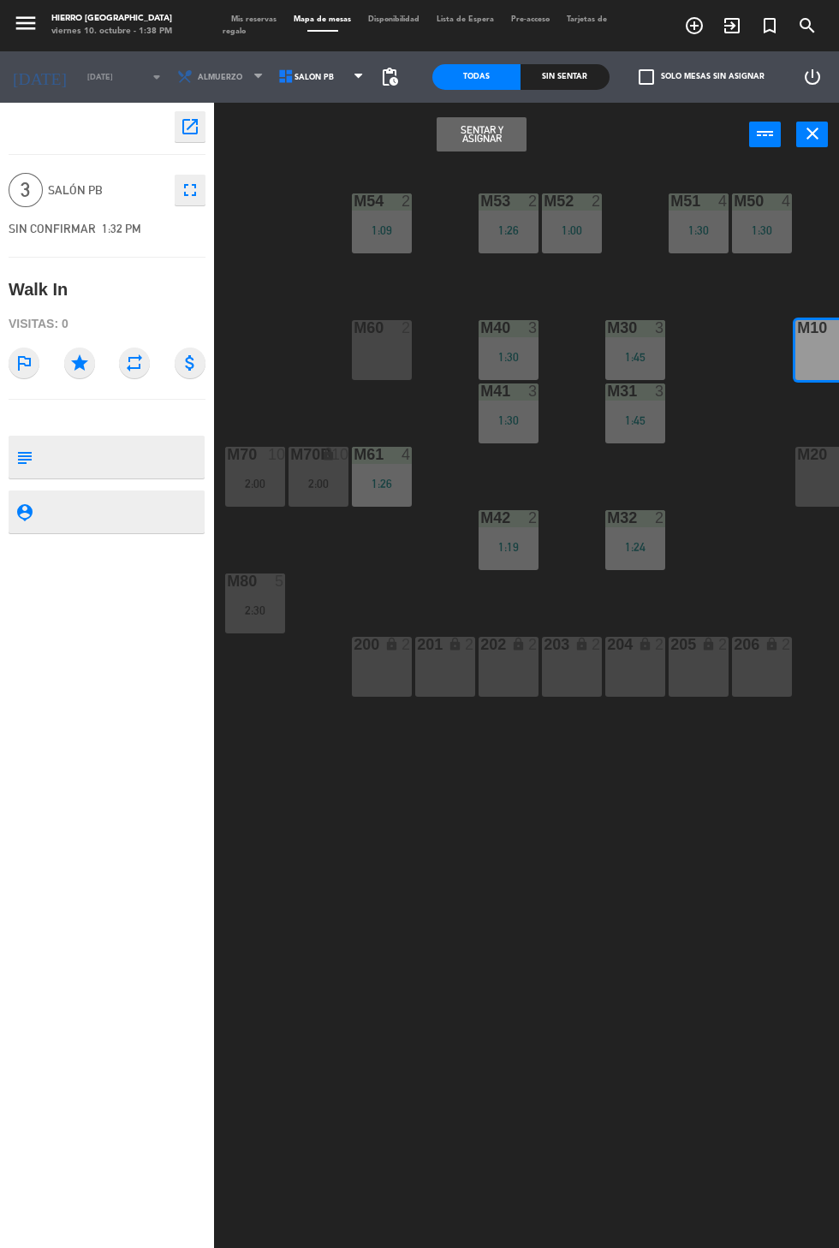
click at [478, 87] on div "Todas" at bounding box center [476, 77] width 88 height 26
click at [483, 169] on div "M54 2 1:09 M53 2 1:26 M52 2 1:00 M51 4 1:30 M50 4 1:30 M60 2 M40 3 1:30 M30 3 1…" at bounding box center [530, 747] width 616 height 1168
click at [453, 123] on button "Sentar y Asignar" at bounding box center [480, 134] width 89 height 34
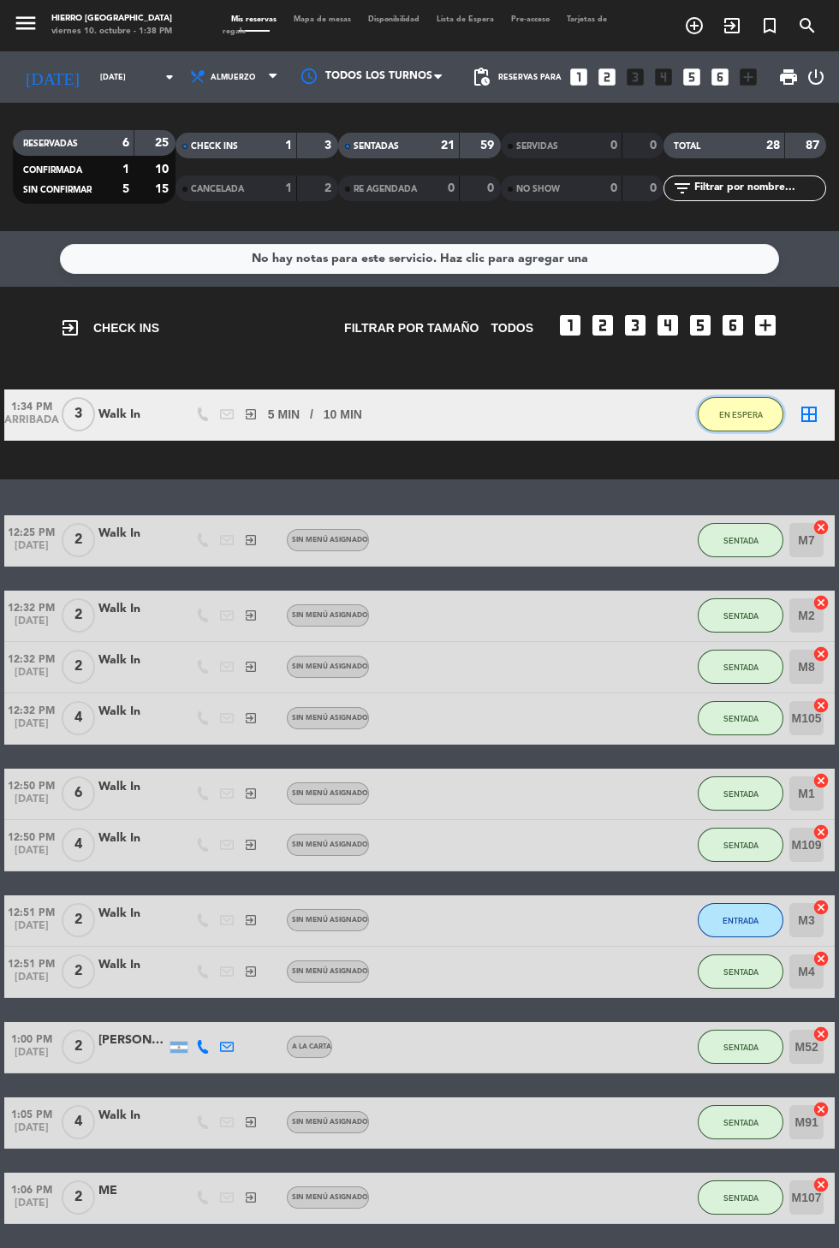
click at [726, 412] on span "EN ESPERA" at bounding box center [741, 414] width 44 height 9
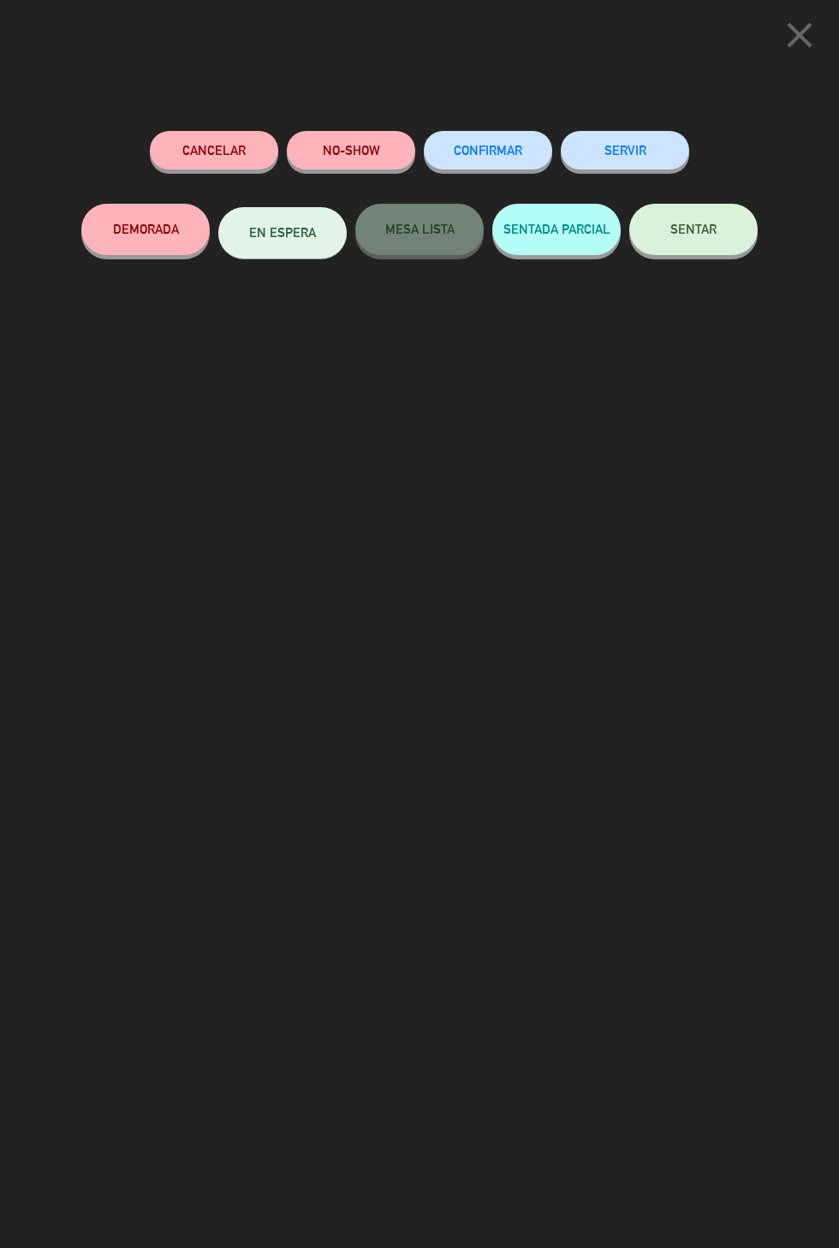
click at [794, 39] on icon "close" at bounding box center [799, 35] width 43 height 43
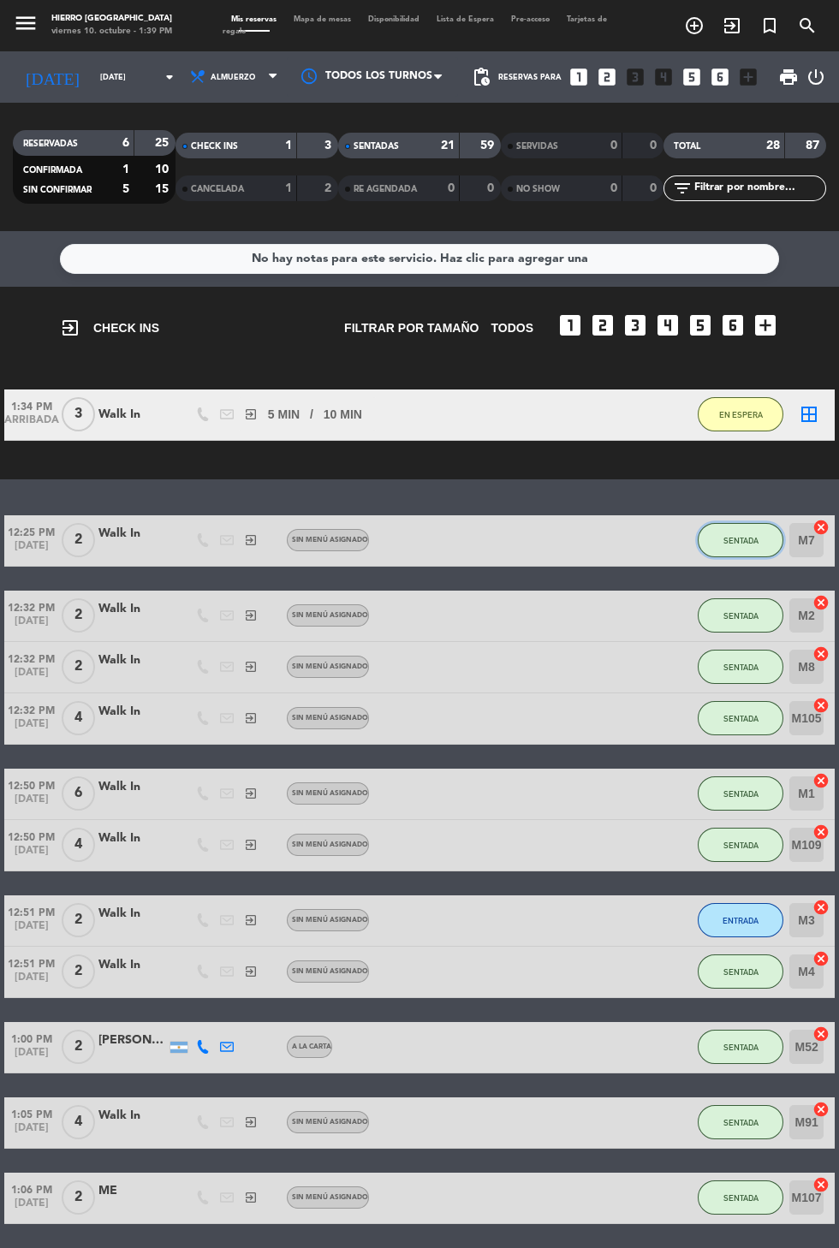
click at [743, 540] on span "SENTADA" at bounding box center [740, 540] width 35 height 9
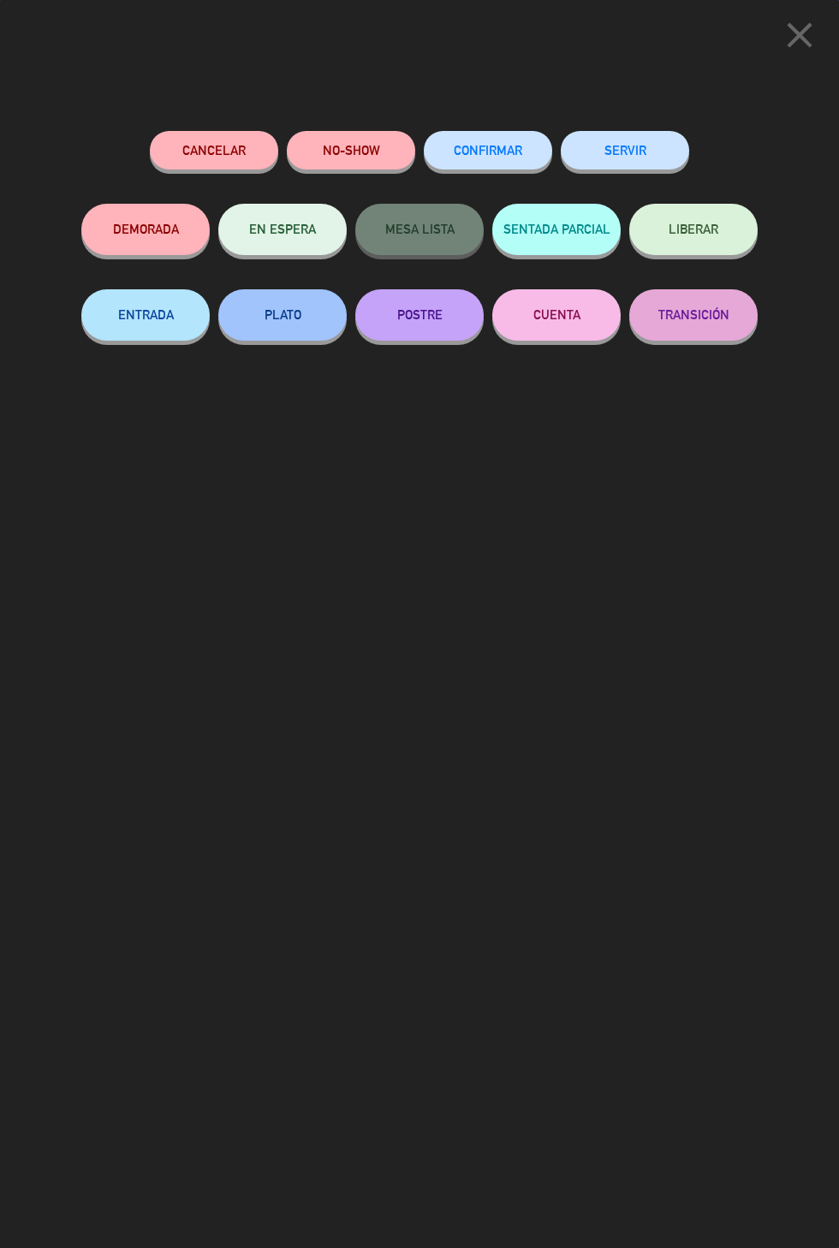
click at [673, 147] on button "SERVIR" at bounding box center [624, 150] width 128 height 39
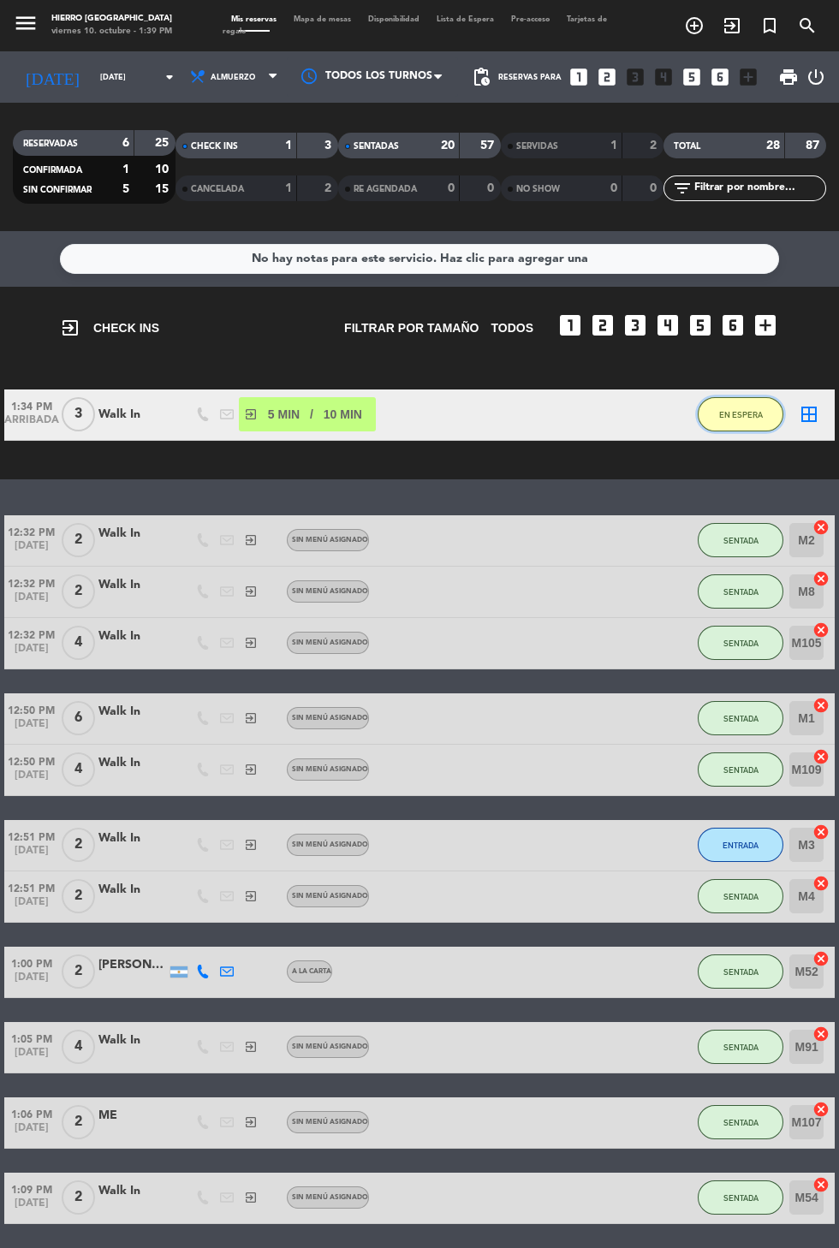
click at [747, 414] on span "EN ESPERA" at bounding box center [741, 414] width 44 height 9
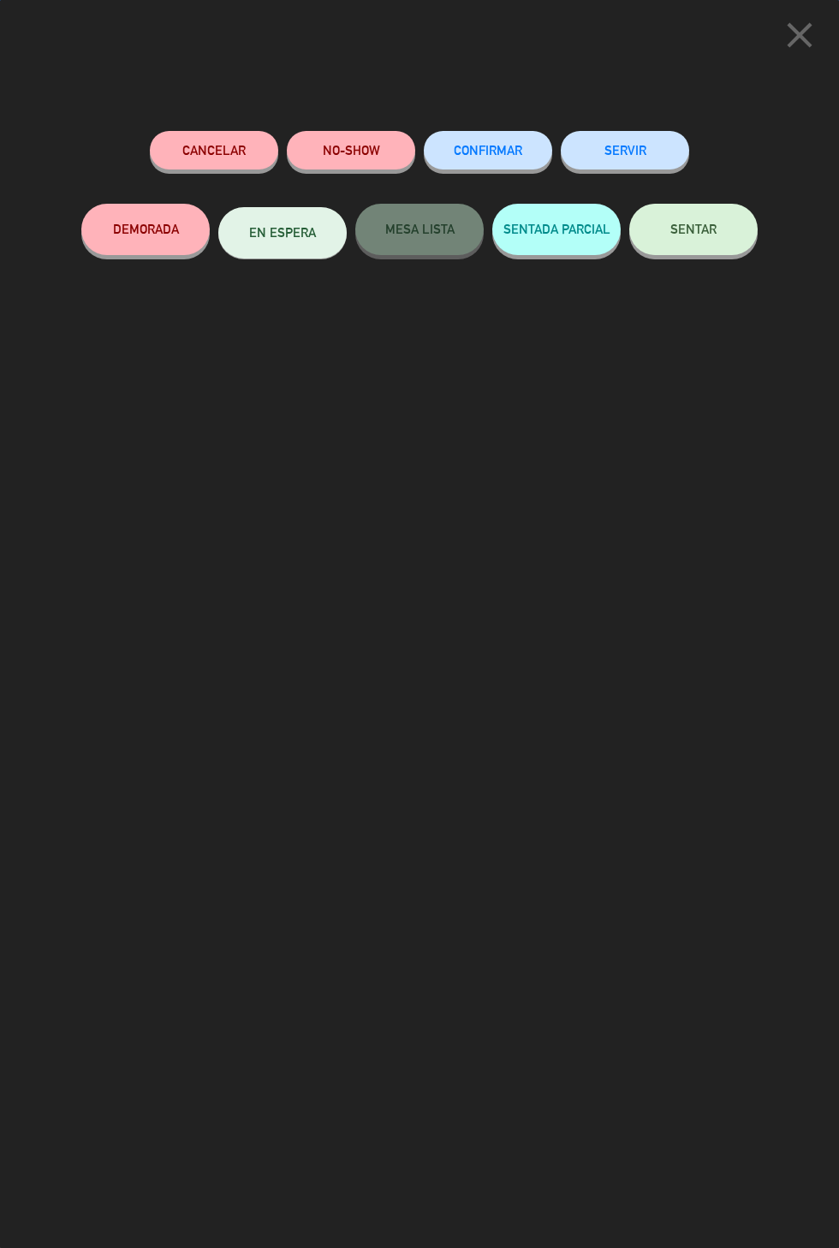
click at [730, 229] on button "SENTAR" at bounding box center [693, 229] width 128 height 51
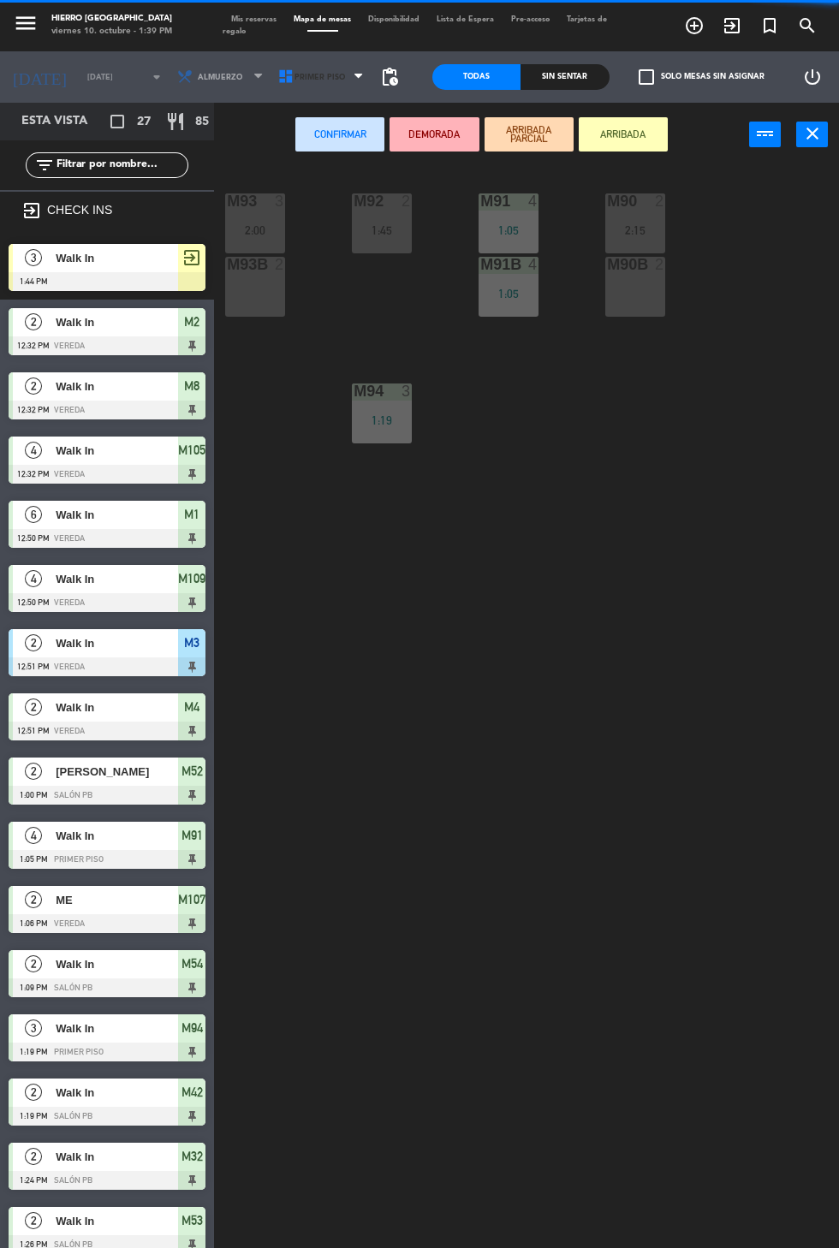
click at [317, 83] on span "Primer Piso" at bounding box center [322, 77] width 101 height 38
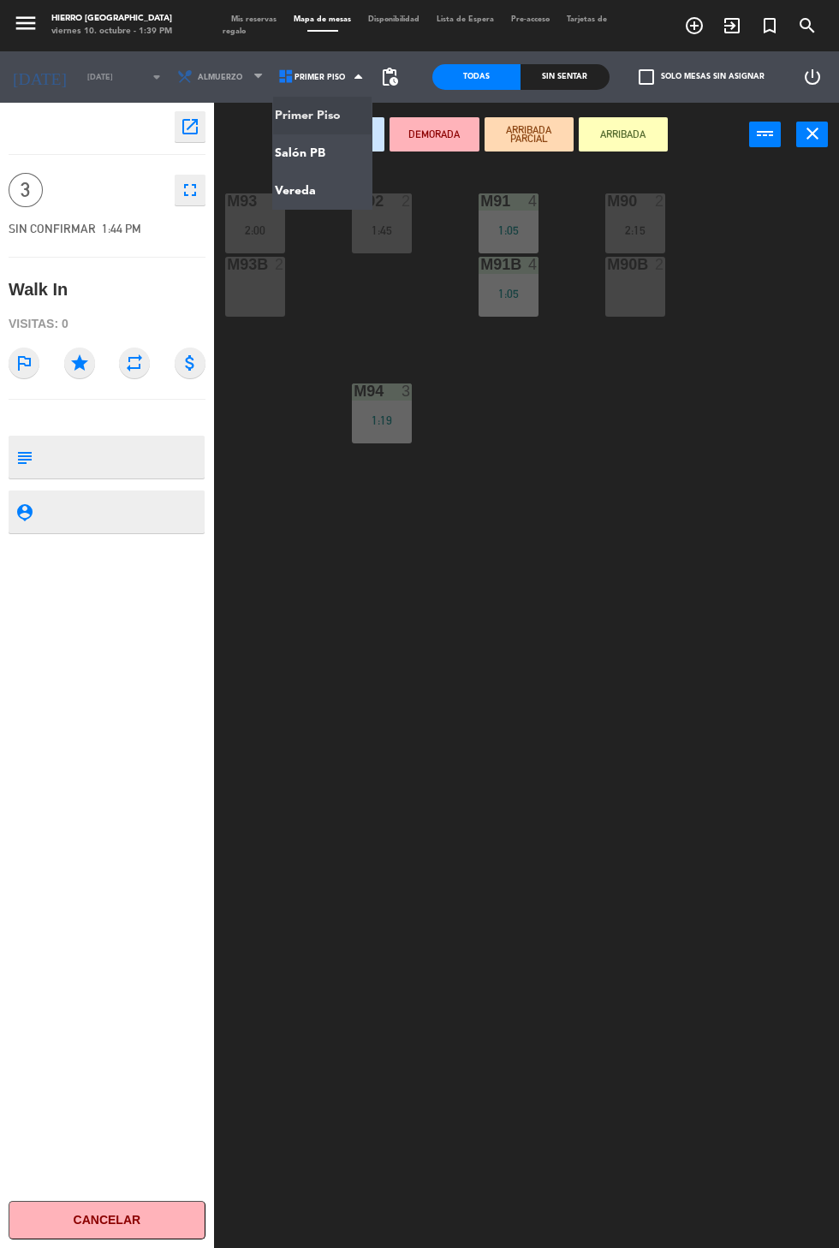
click at [319, 183] on ng-component "menu Hierro [GEOGRAPHIC_DATA] viernes 10. octubre - 1:39 PM Mis reservas Mapa d…" at bounding box center [419, 665] width 839 height 1331
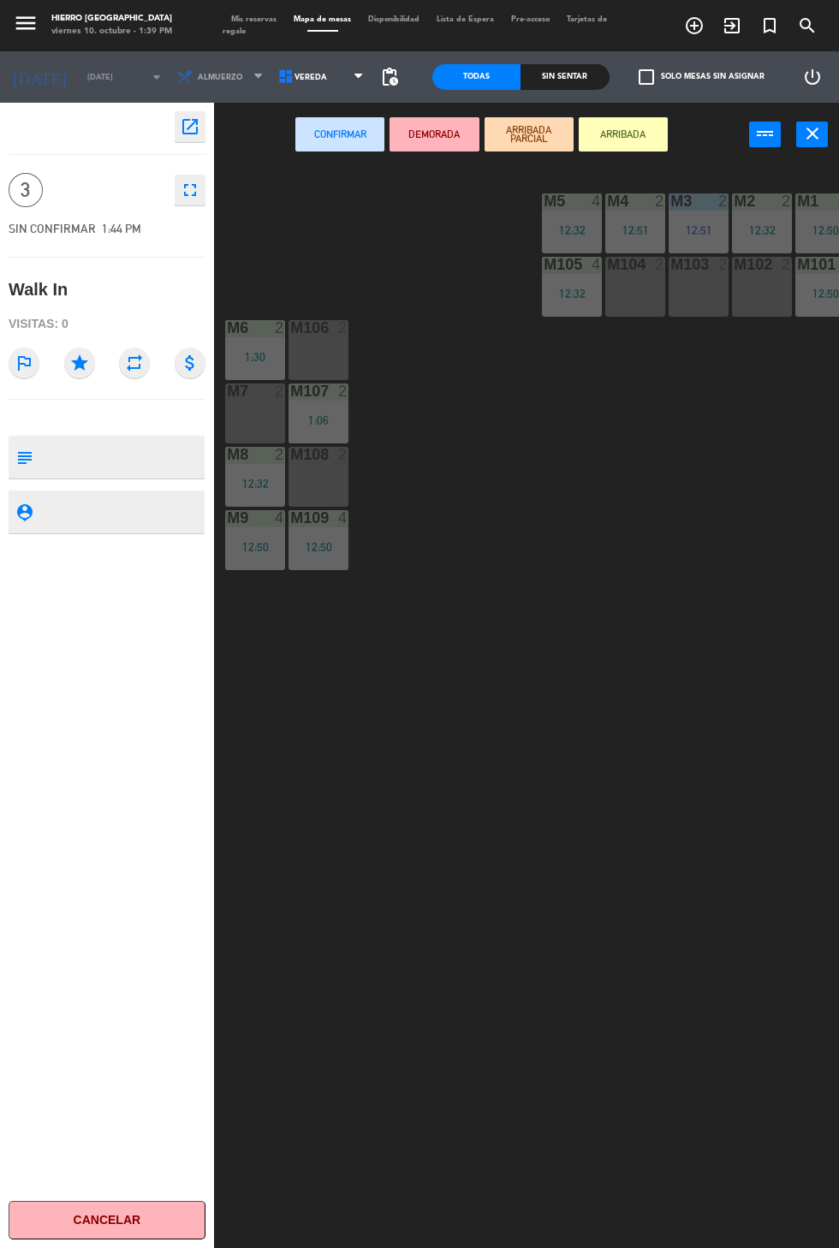
click at [252, 400] on div "M7 2" at bounding box center [255, 391] width 60 height 17
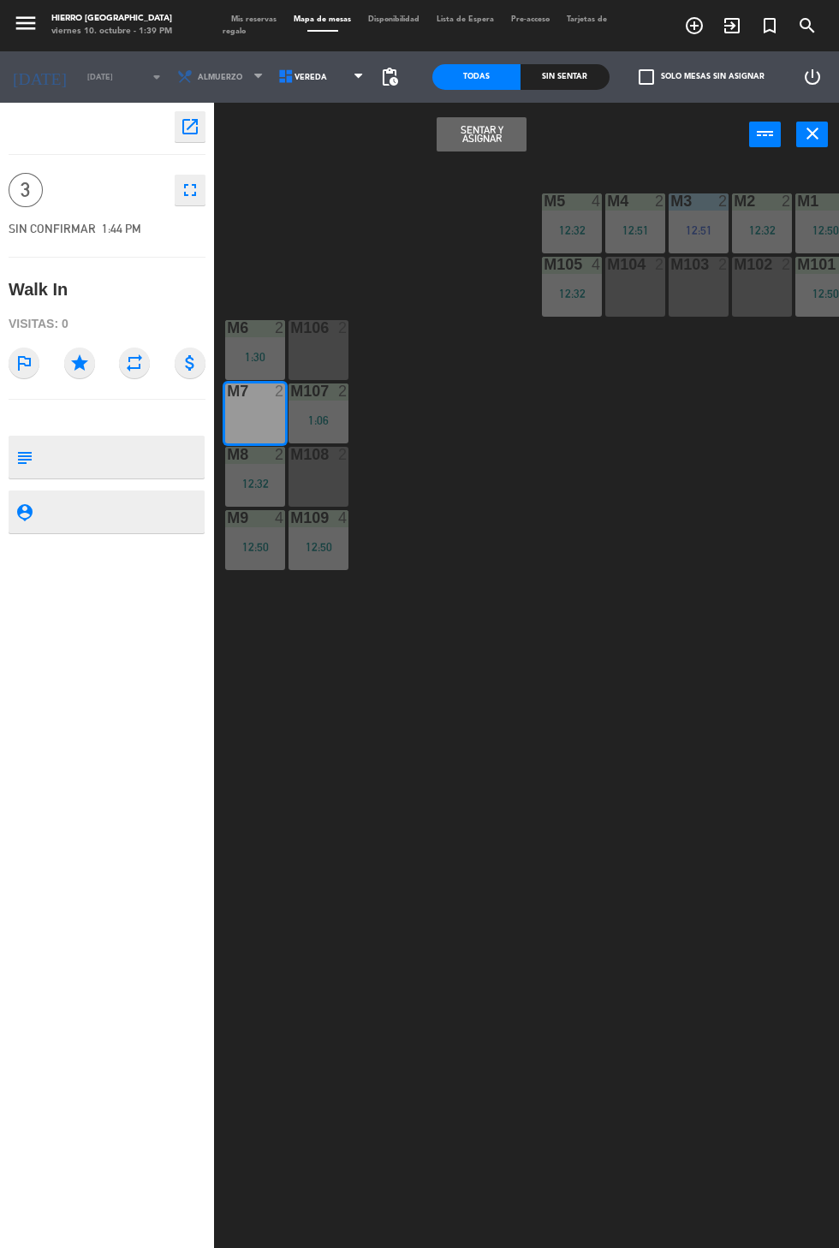
click at [311, 362] on div "M106 2" at bounding box center [318, 350] width 60 height 60
click at [500, 134] on button "Sentar y Asignar" at bounding box center [480, 134] width 89 height 34
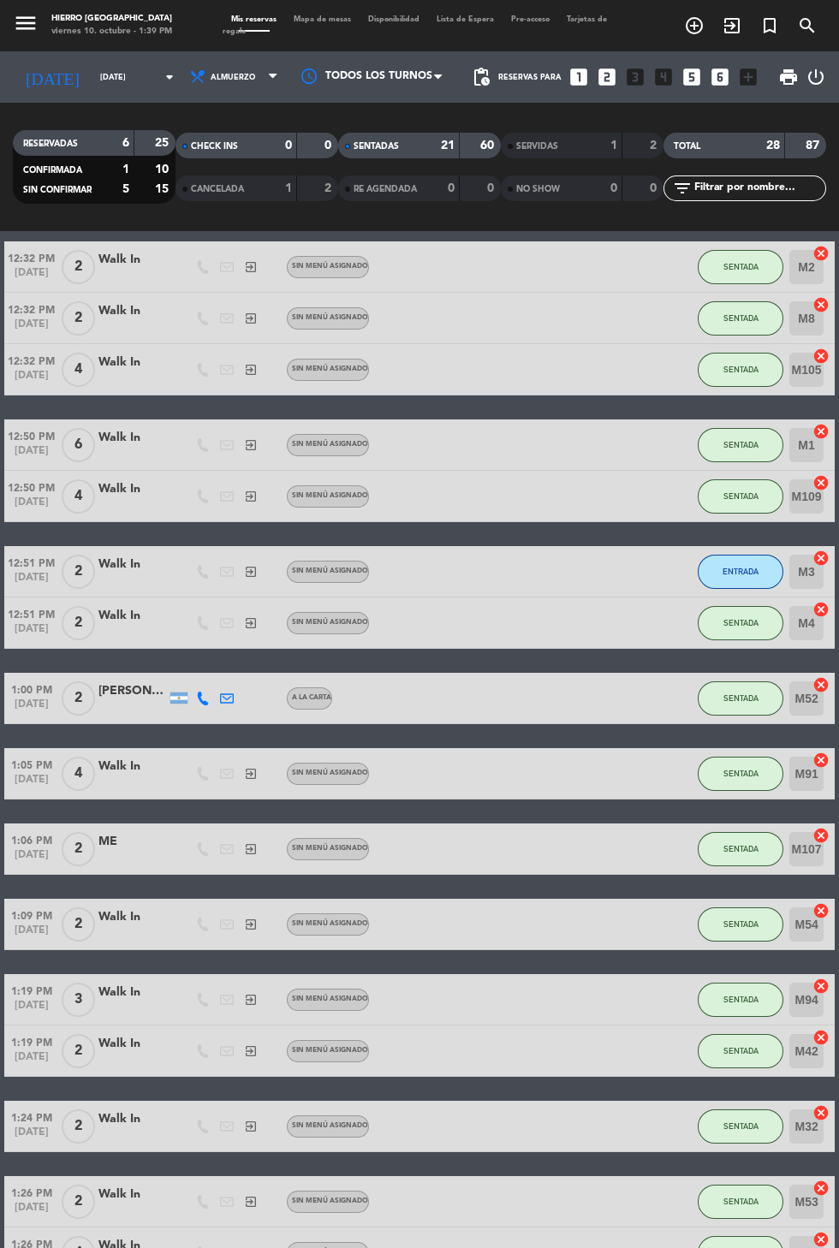
scroll to position [69, 0]
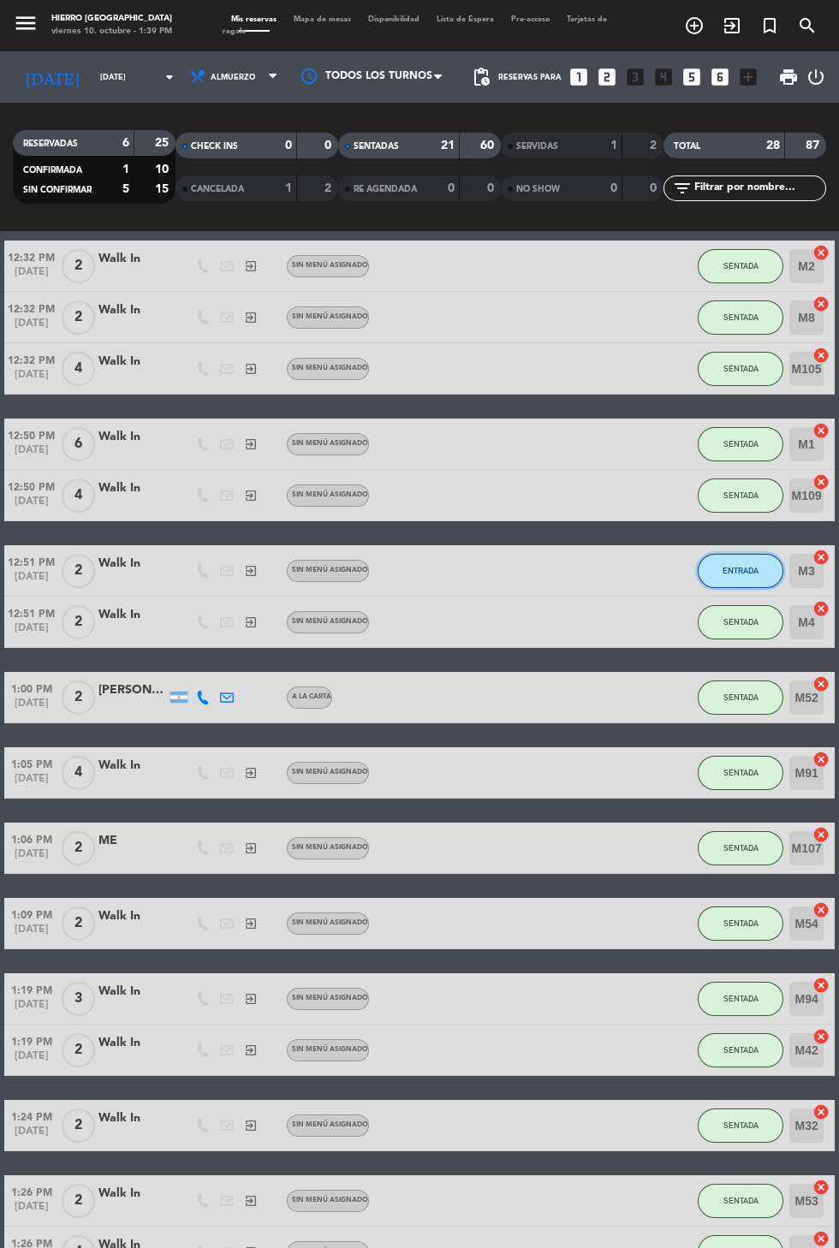
click at [737, 570] on span "ENTRADA" at bounding box center [740, 570] width 36 height 9
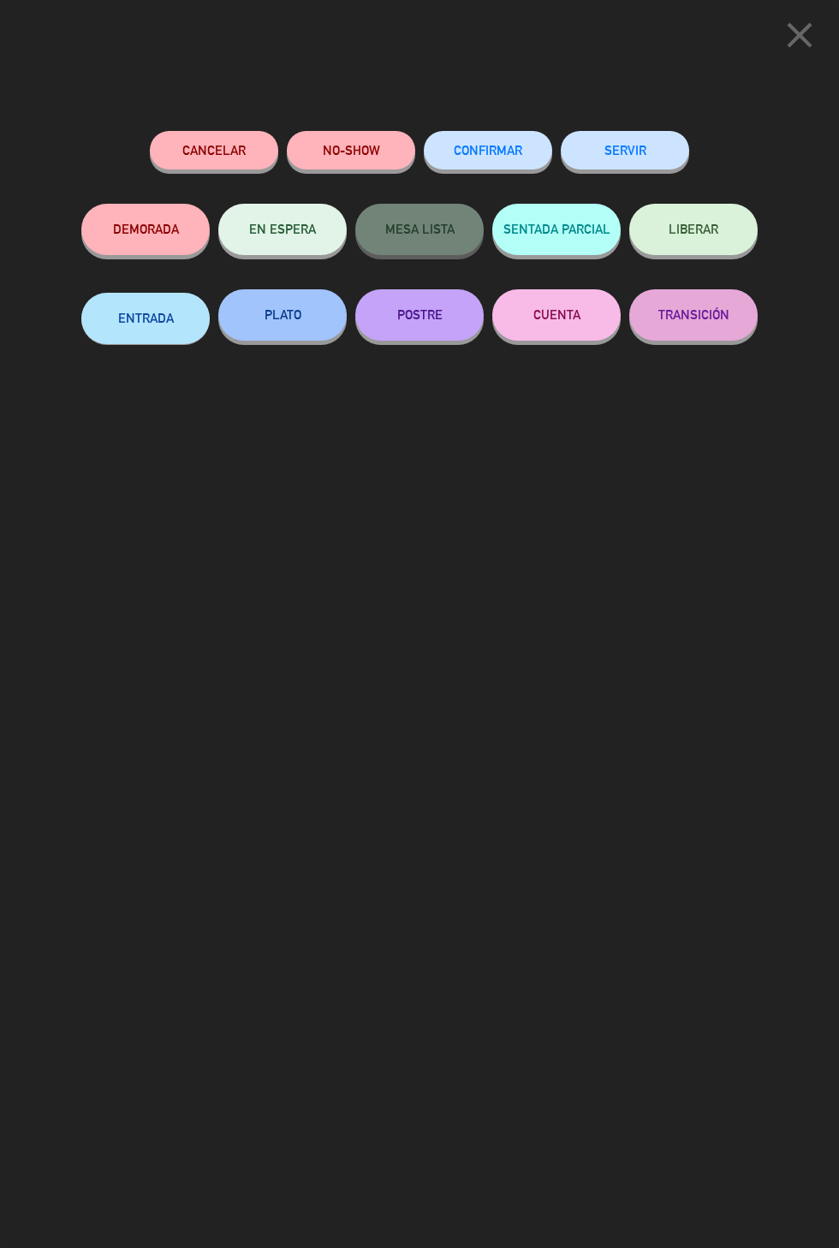
click at [646, 138] on button "SERVIR" at bounding box center [624, 150] width 128 height 39
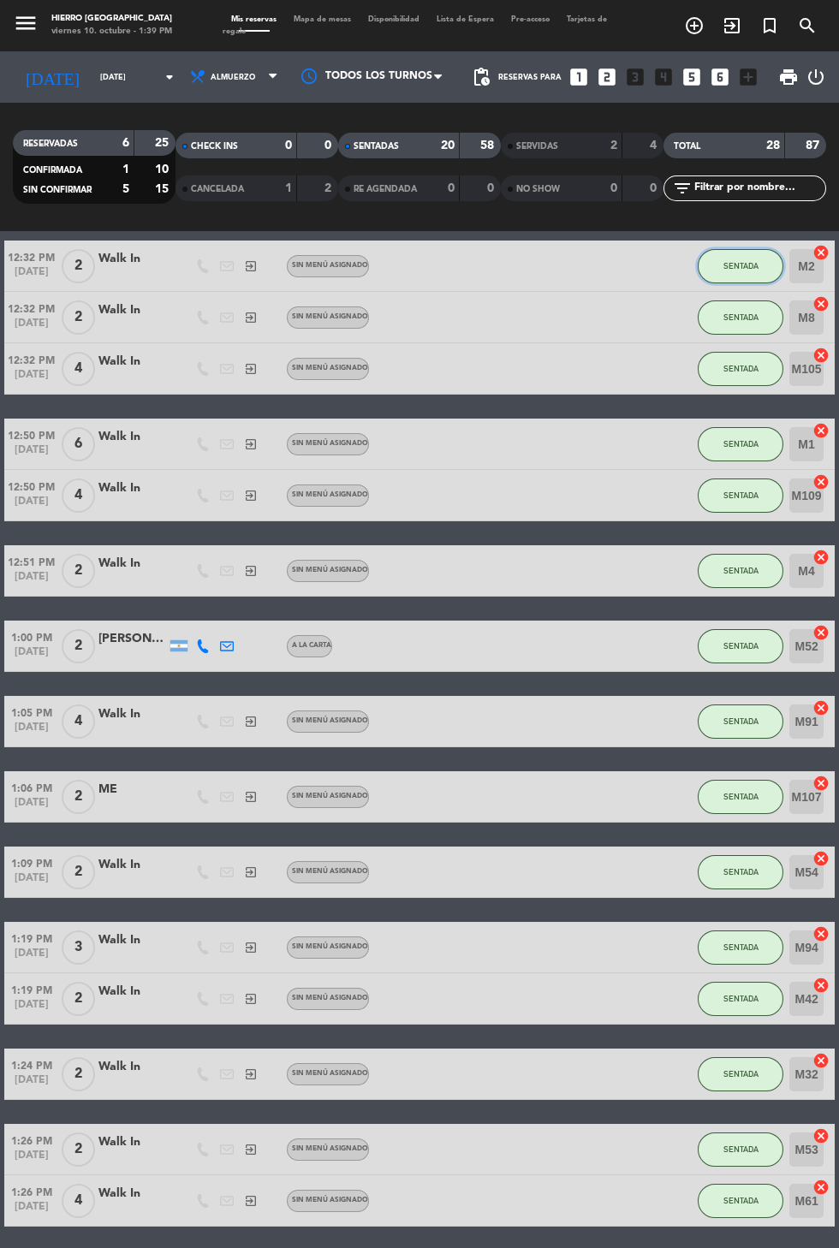
click at [736, 265] on span "SENTADA" at bounding box center [740, 265] width 35 height 9
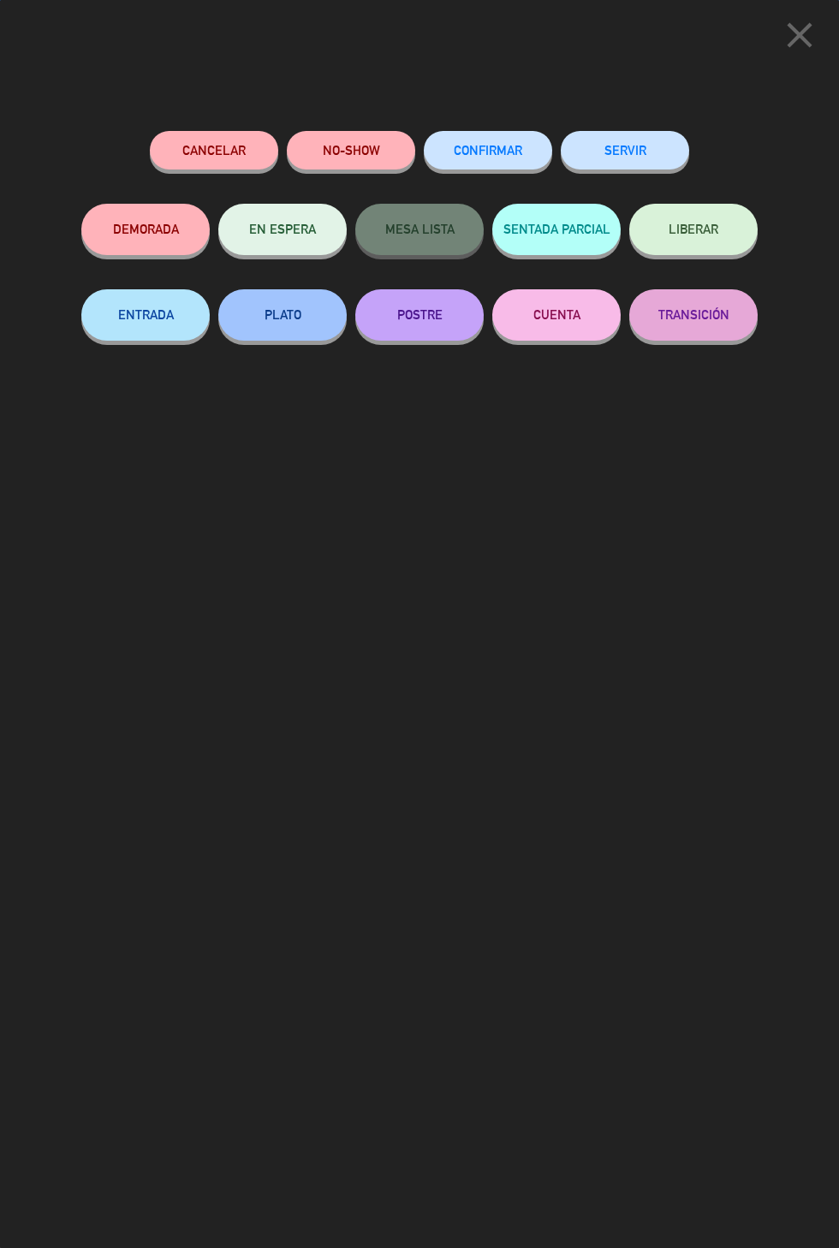
click at [653, 159] on button "SERVIR" at bounding box center [624, 150] width 128 height 39
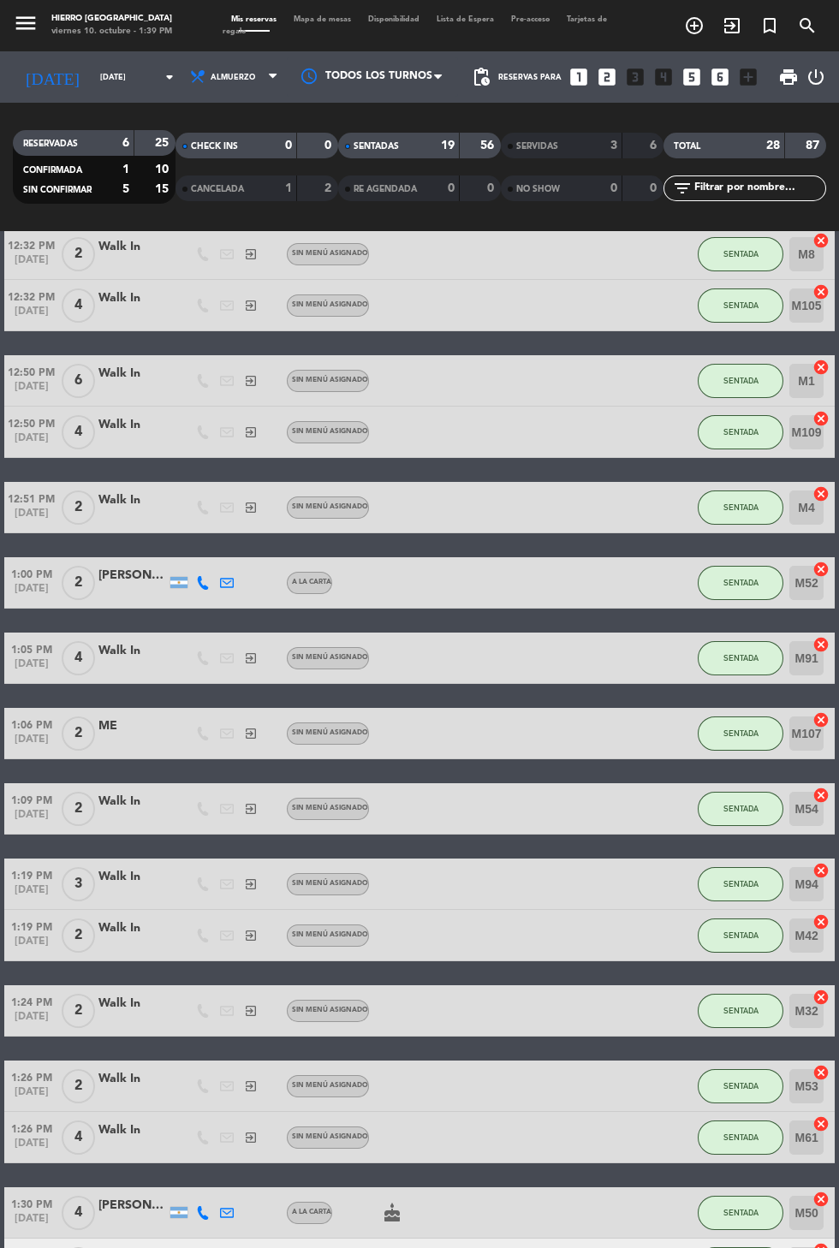
scroll to position [0, 0]
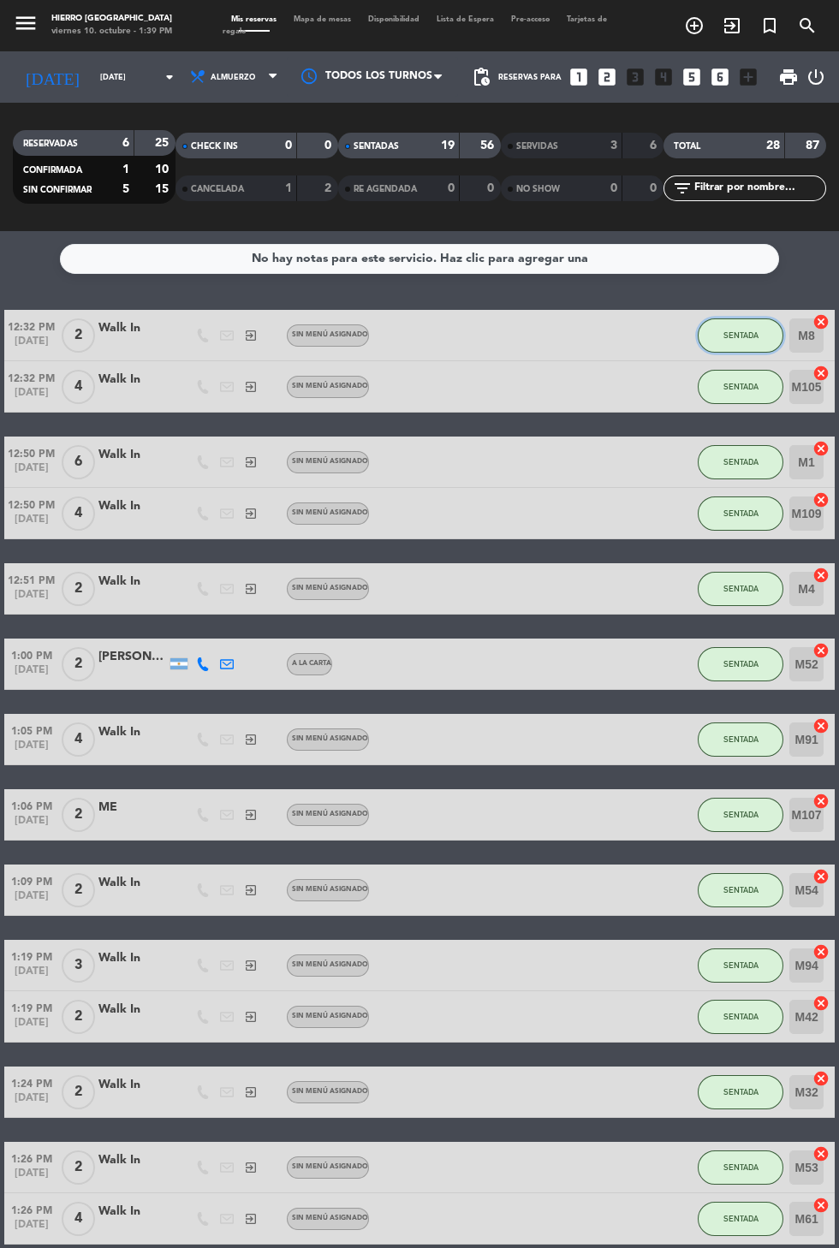
click at [734, 335] on span "SENTADA" at bounding box center [740, 334] width 35 height 9
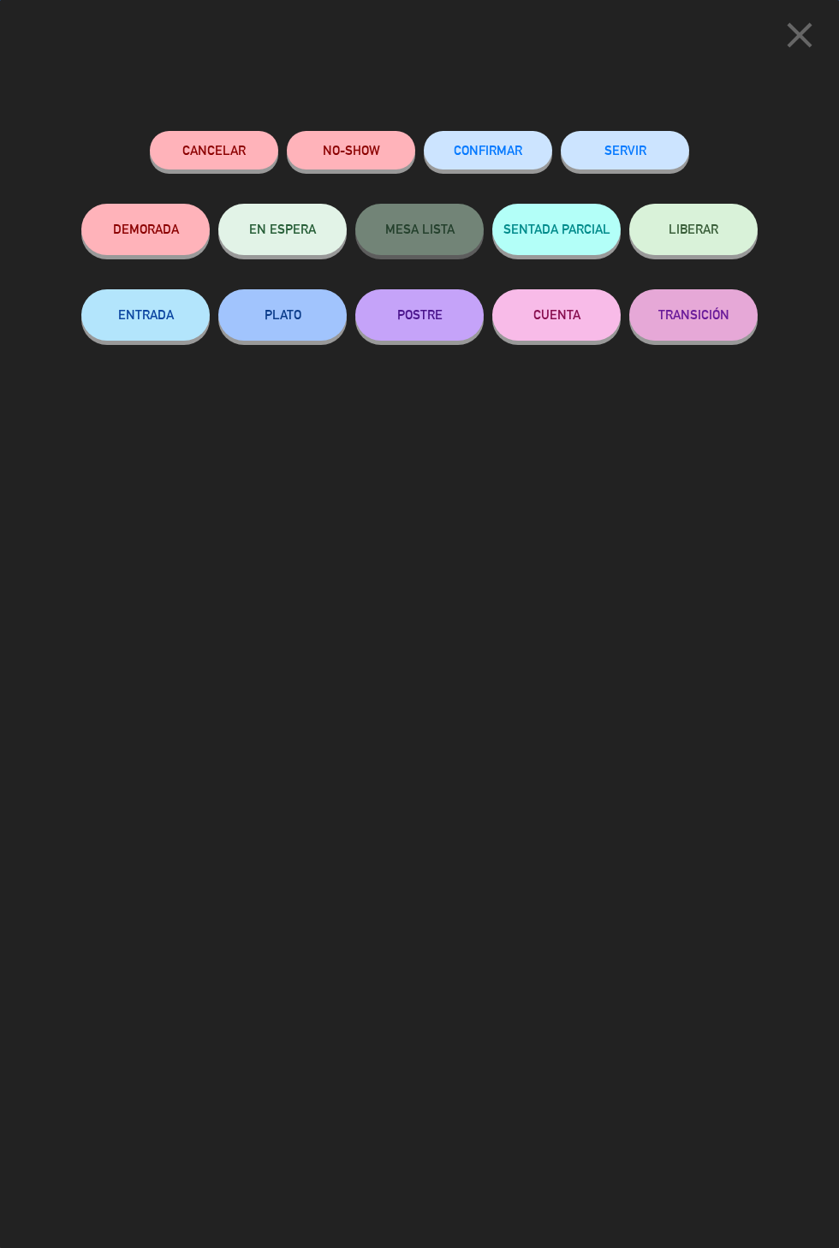
click at [673, 152] on button "SERVIR" at bounding box center [624, 150] width 128 height 39
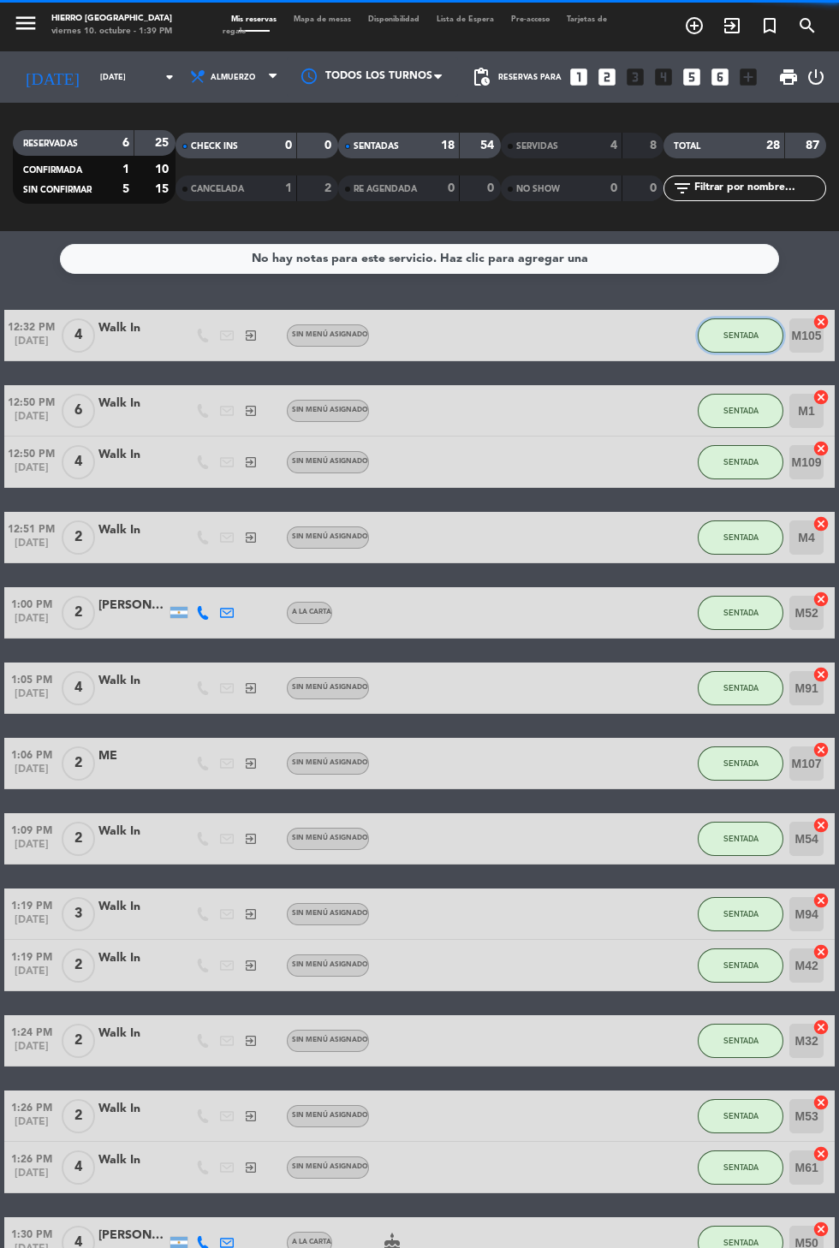
click at [761, 328] on button "SENTADA" at bounding box center [740, 335] width 86 height 34
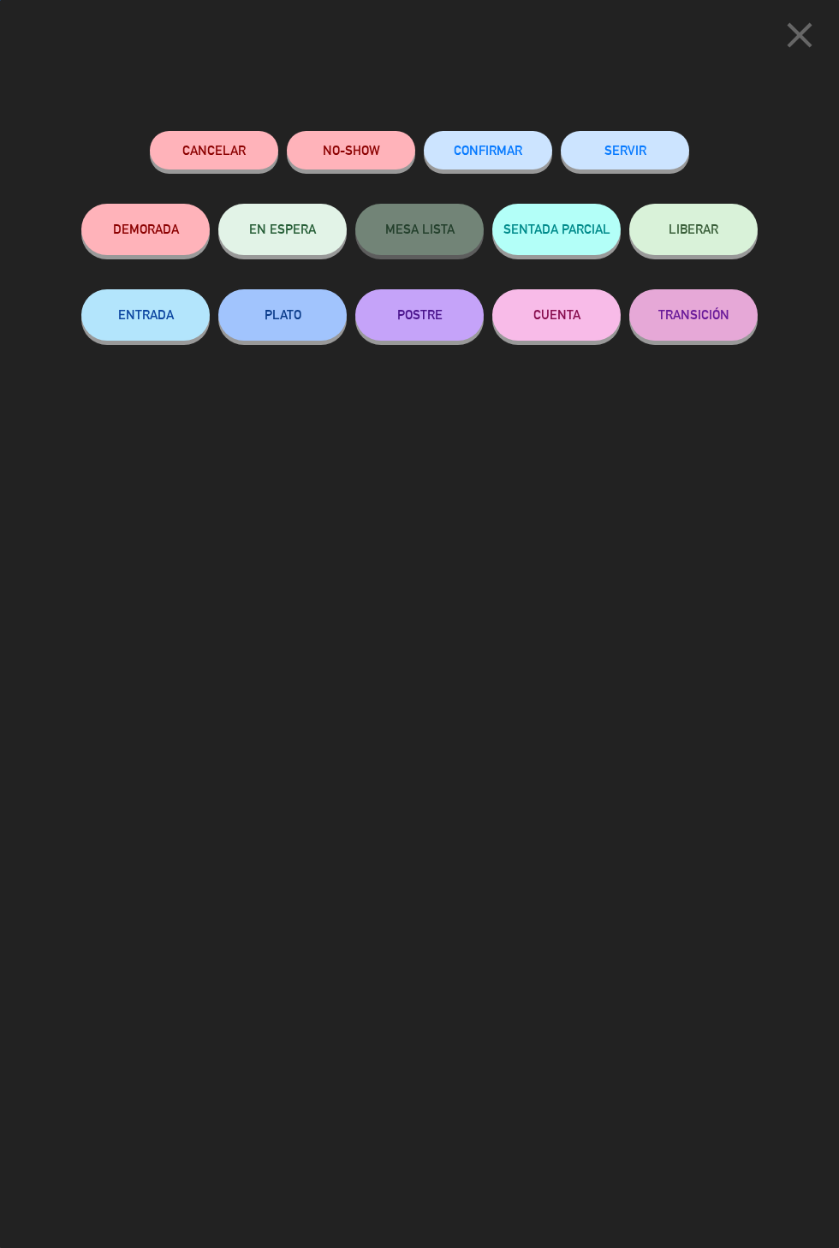
click at [672, 155] on button "SERVIR" at bounding box center [624, 150] width 128 height 39
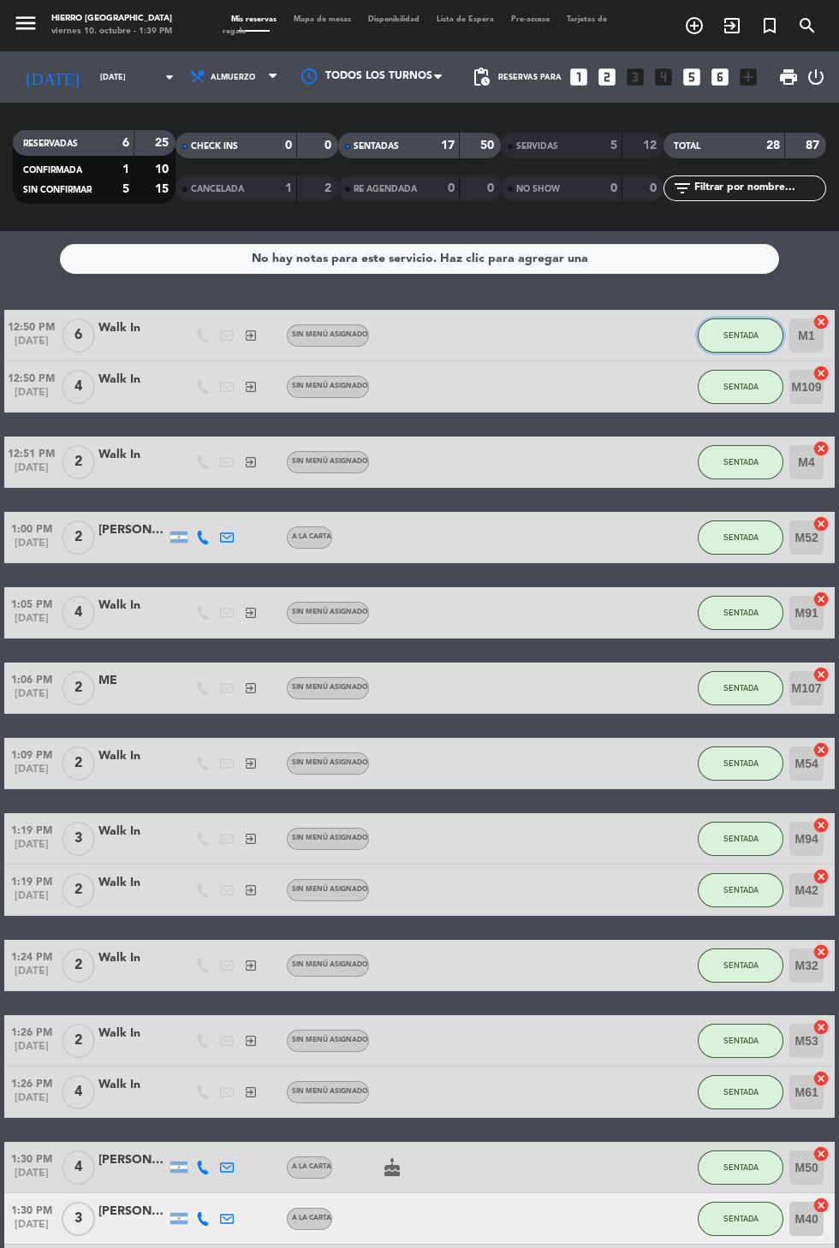
click at [738, 336] on span "SENTADA" at bounding box center [740, 334] width 35 height 9
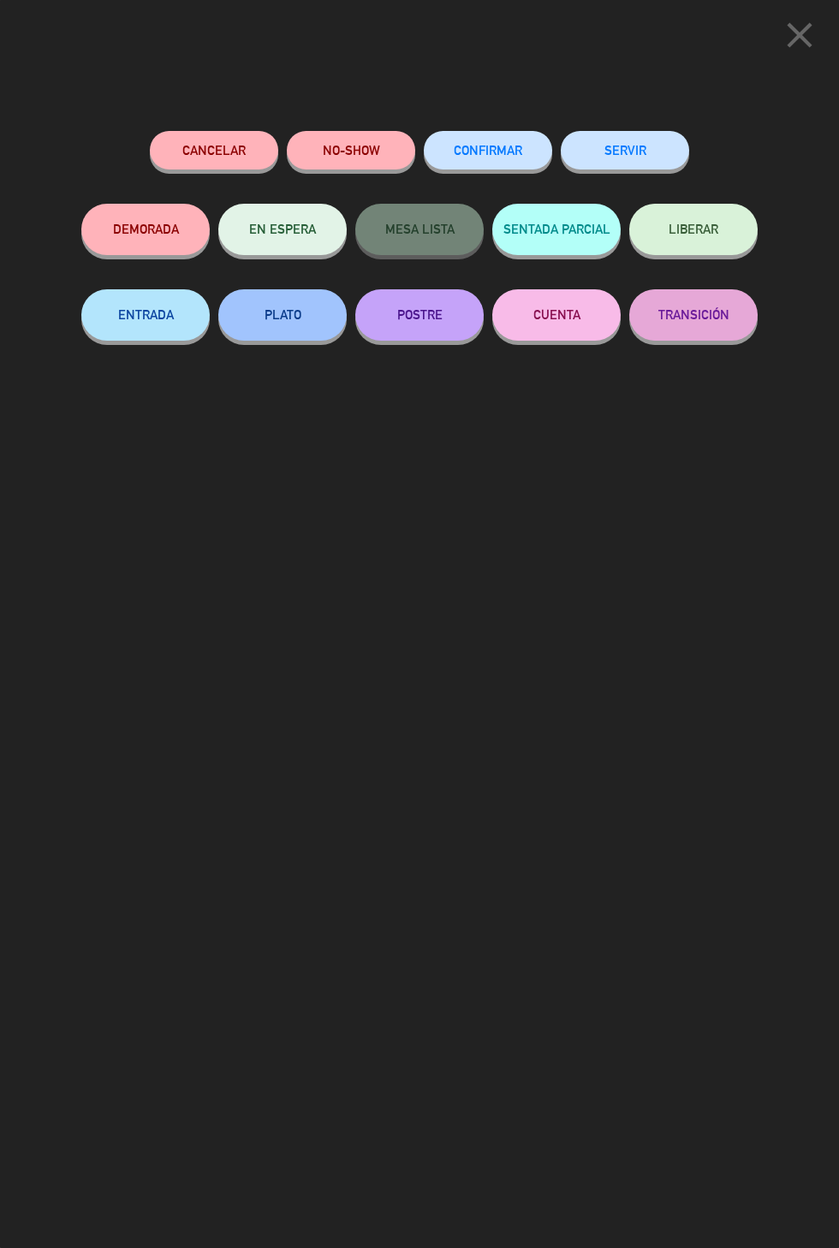
click at [654, 136] on button "SERVIR" at bounding box center [624, 150] width 128 height 39
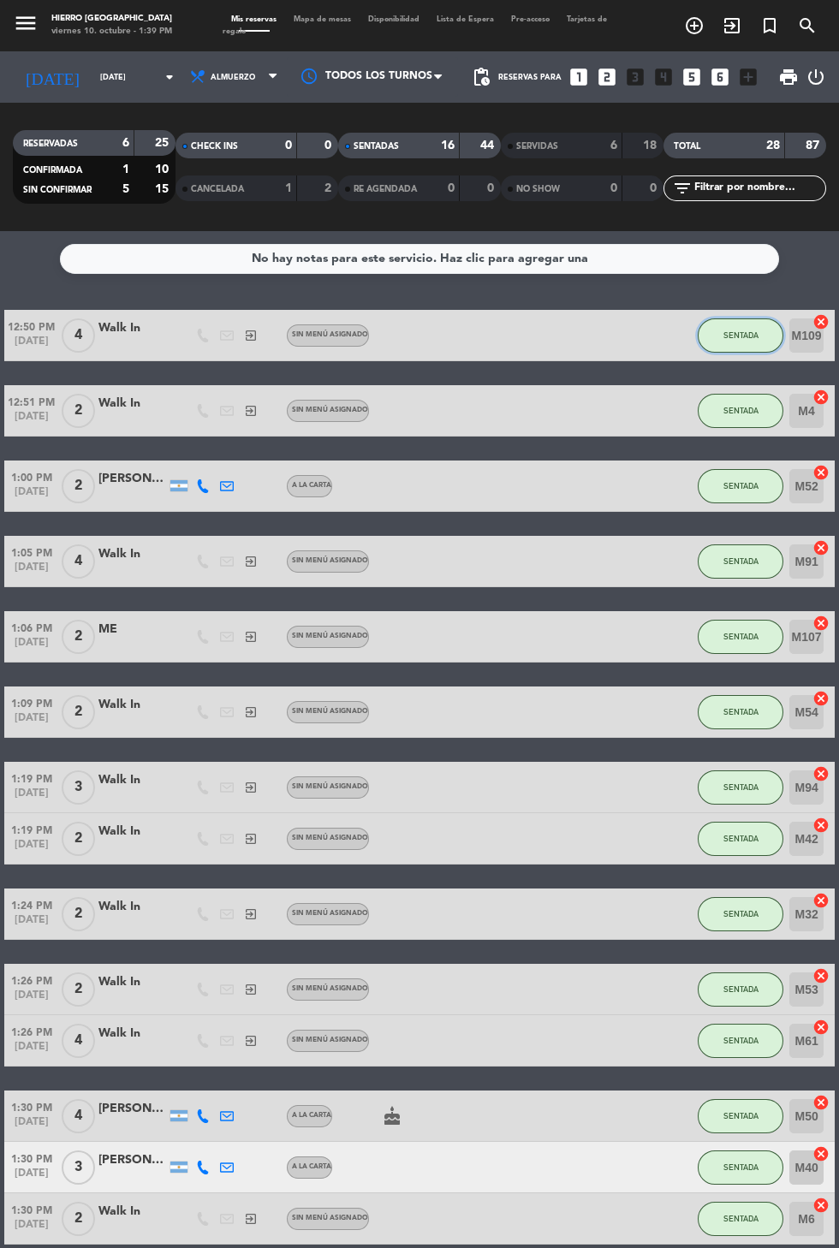
click at [743, 334] on span "SENTADA" at bounding box center [740, 334] width 35 height 9
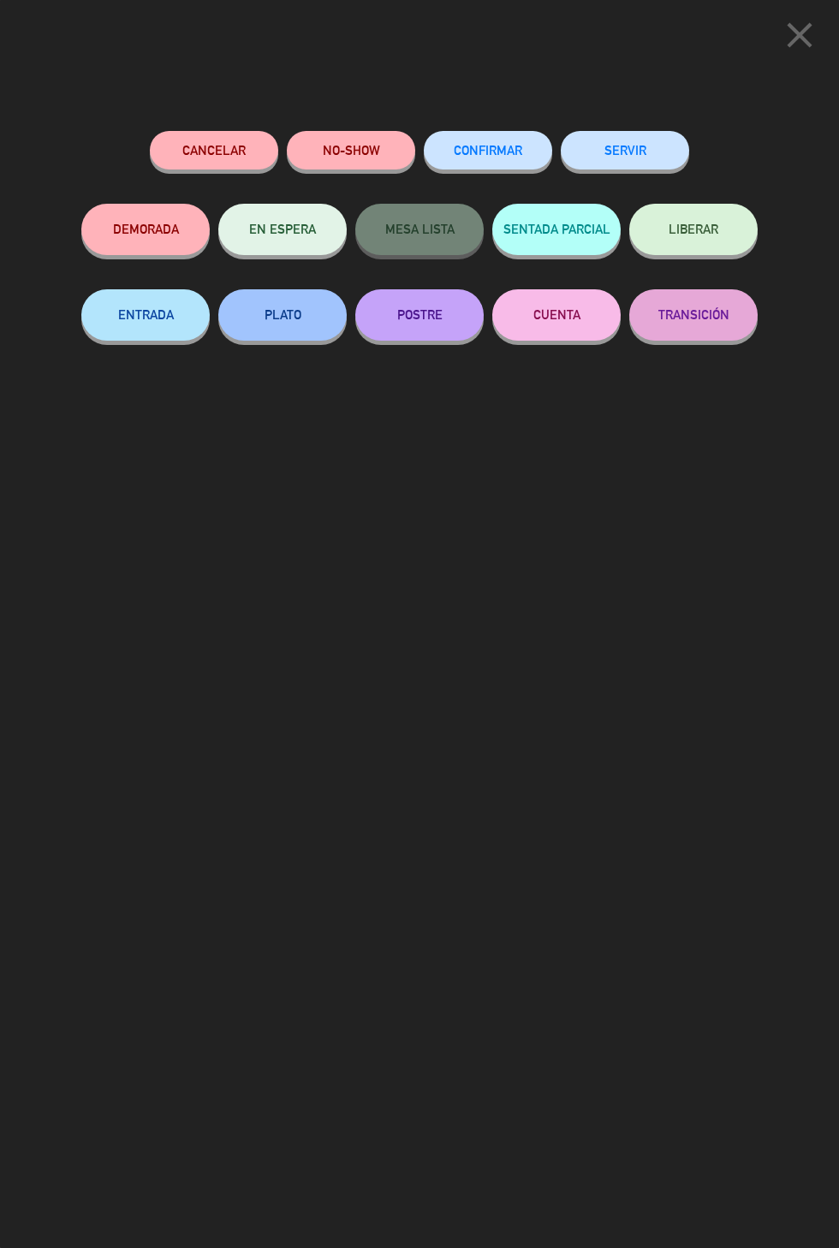
click at [660, 138] on button "SERVIR" at bounding box center [624, 150] width 128 height 39
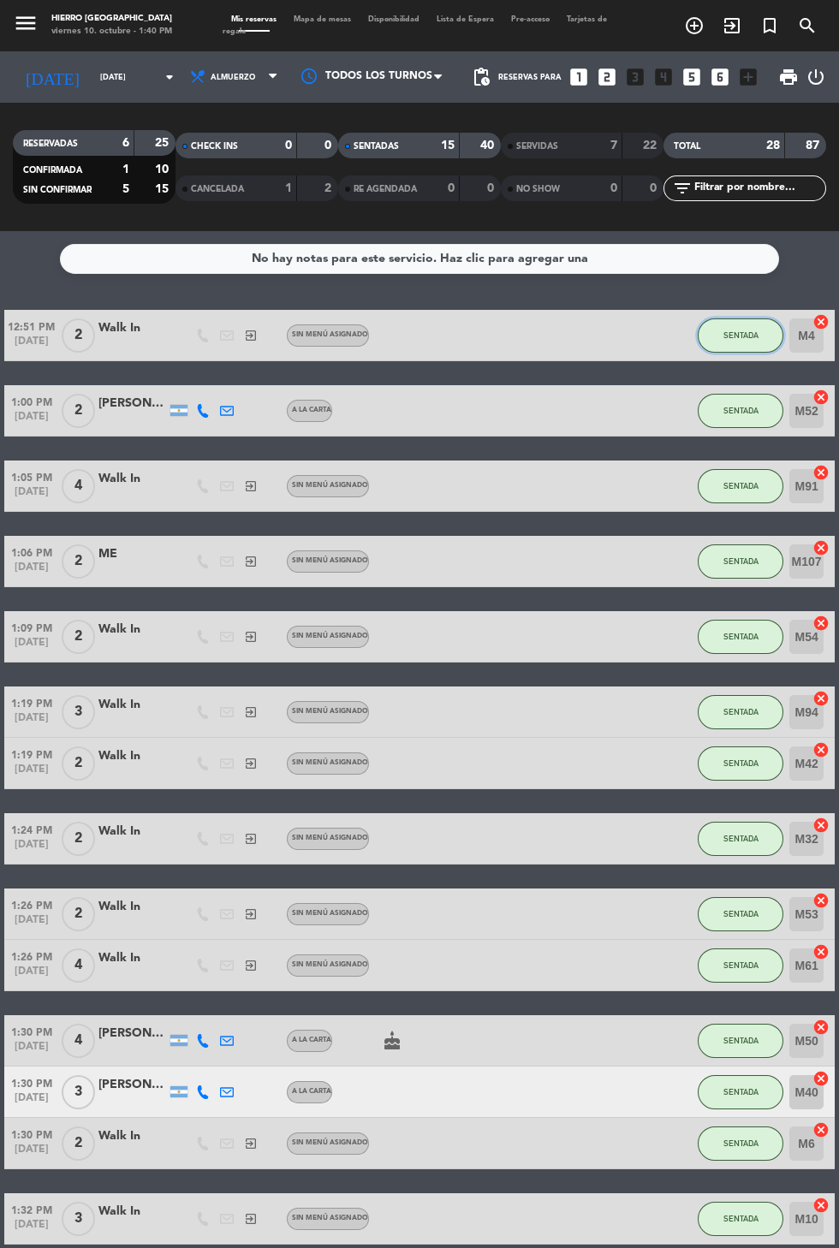
click at [756, 335] on span "SENTADA" at bounding box center [740, 334] width 35 height 9
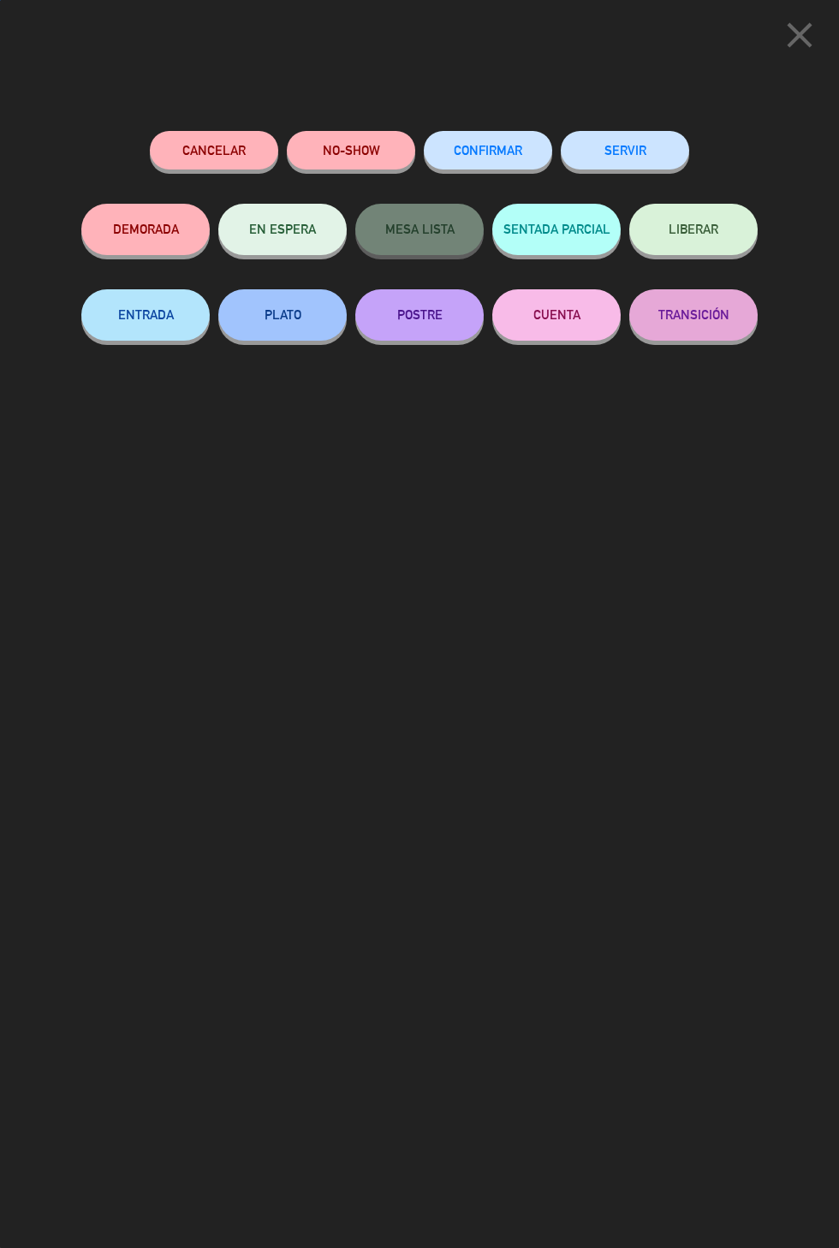
click at [643, 151] on button "SERVIR" at bounding box center [624, 150] width 128 height 39
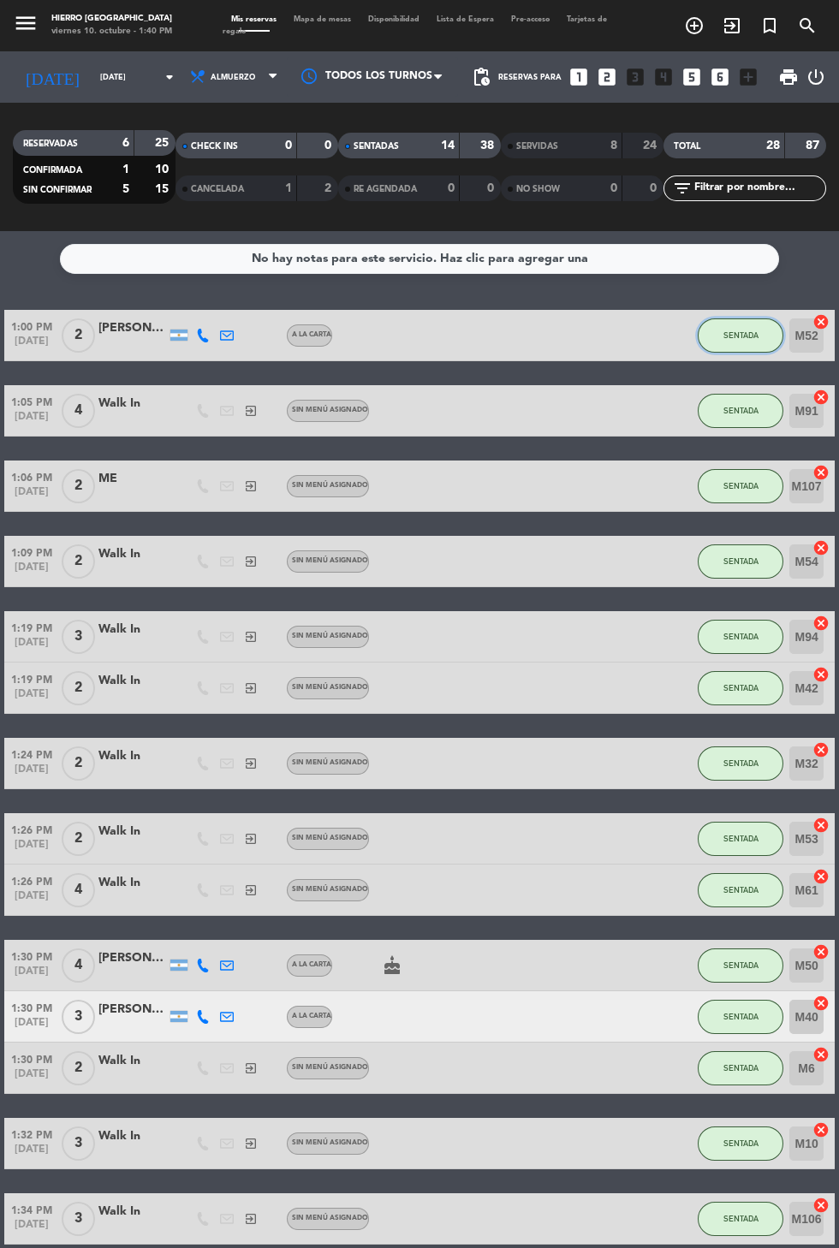
click at [730, 349] on button "SENTADA" at bounding box center [740, 335] width 86 height 34
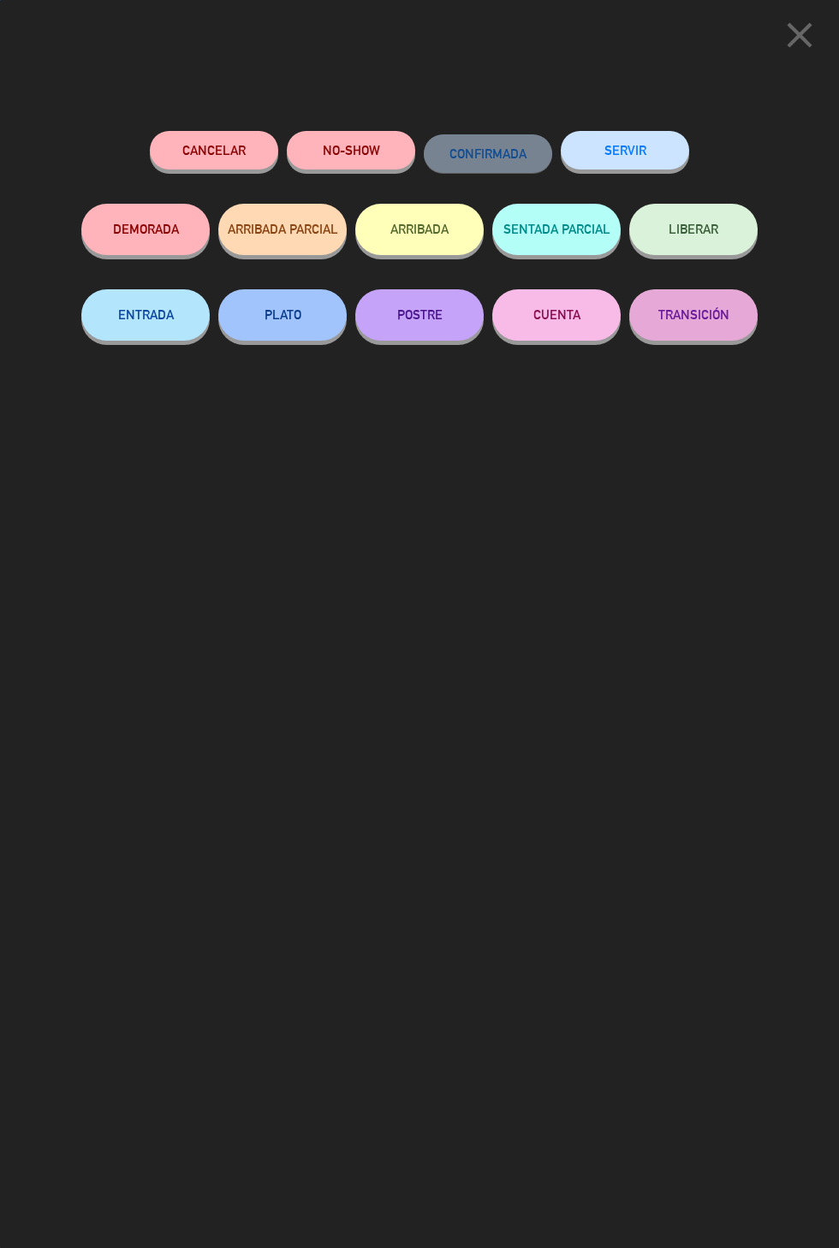
click at [608, 204] on div "SENTADA PARCIAL" at bounding box center [556, 247] width 128 height 86
click at [644, 151] on button "SERVIR" at bounding box center [624, 150] width 128 height 39
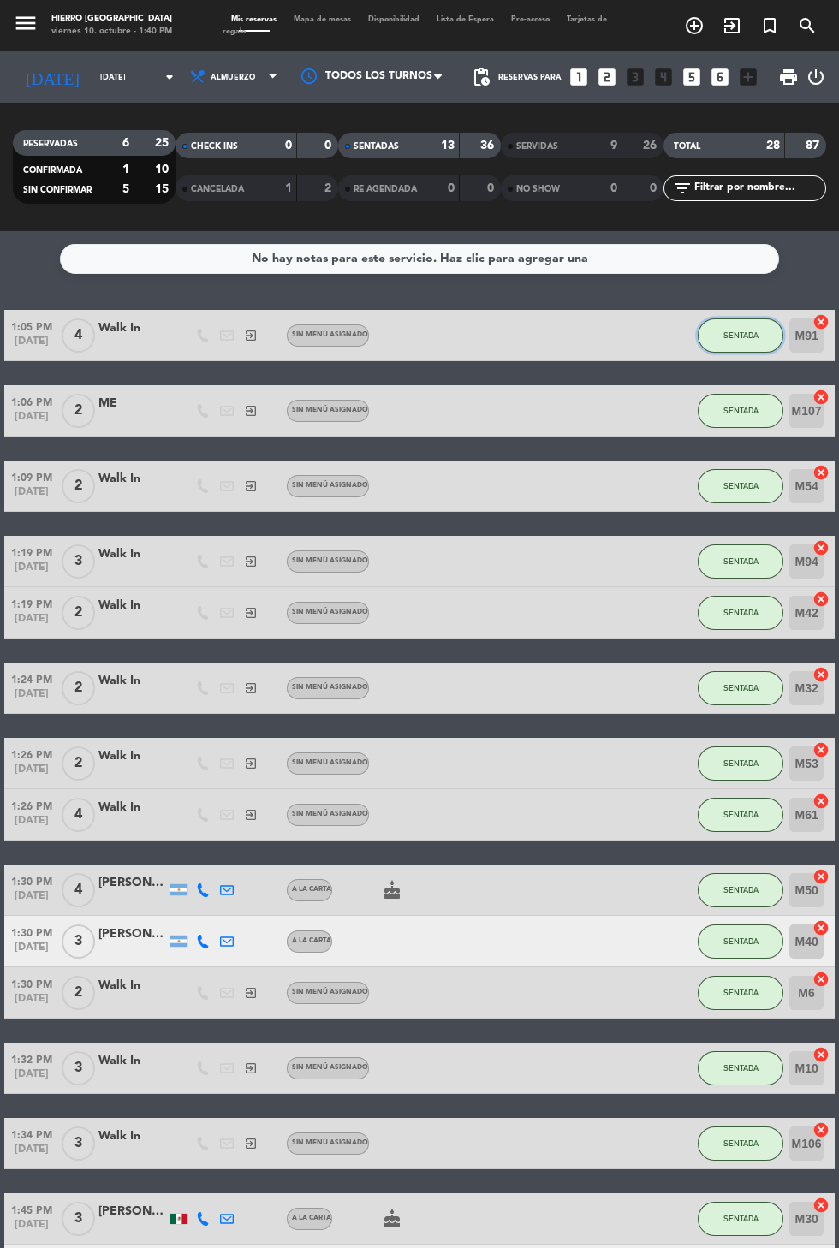
click at [730, 339] on span "SENTADA" at bounding box center [740, 334] width 35 height 9
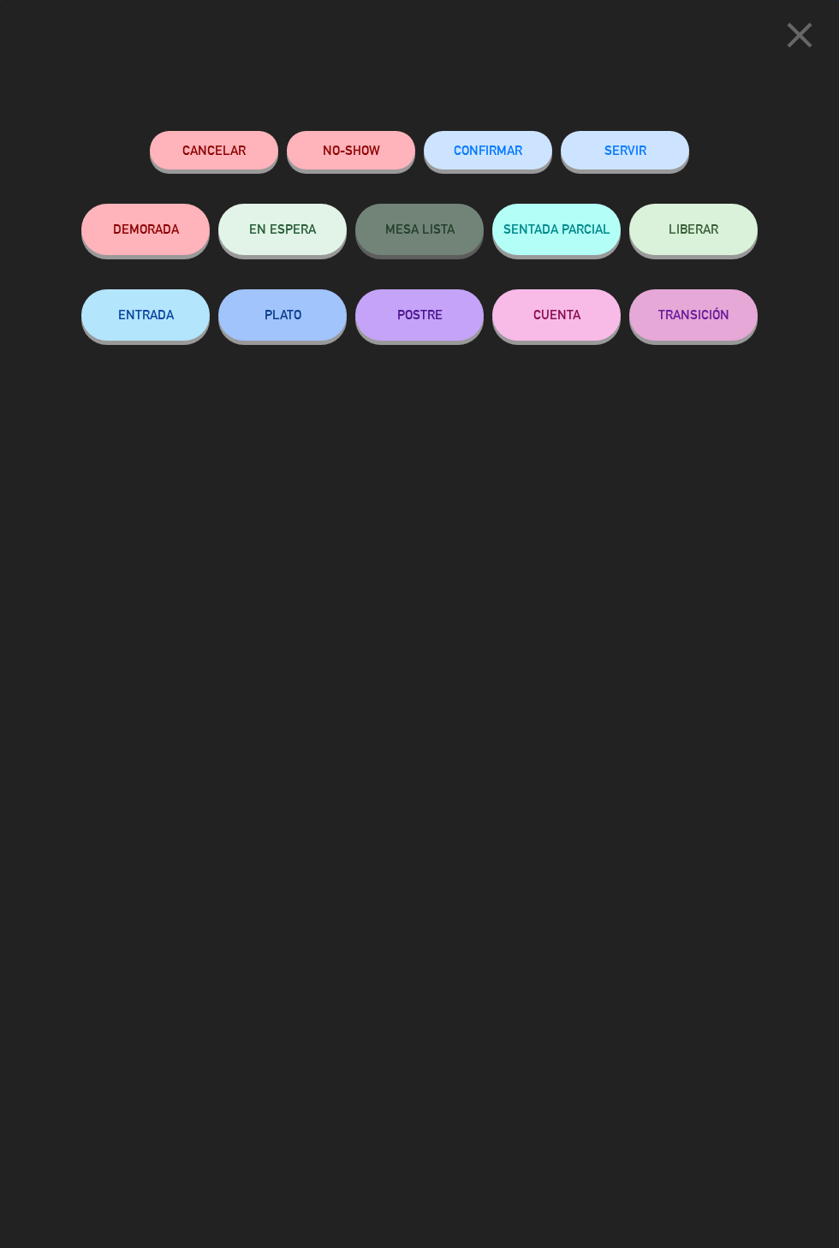
click at [665, 144] on button "SERVIR" at bounding box center [624, 150] width 128 height 39
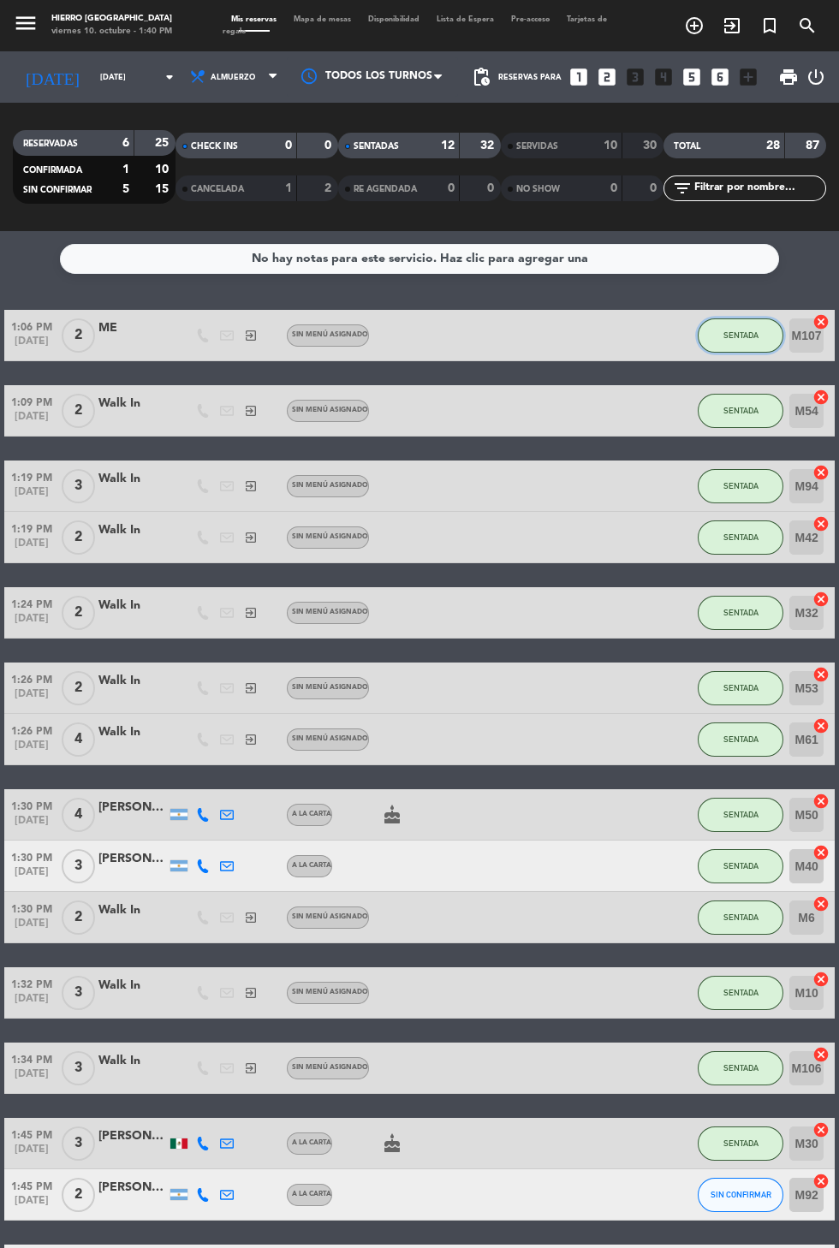
click at [748, 343] on button "SENTADA" at bounding box center [740, 335] width 86 height 34
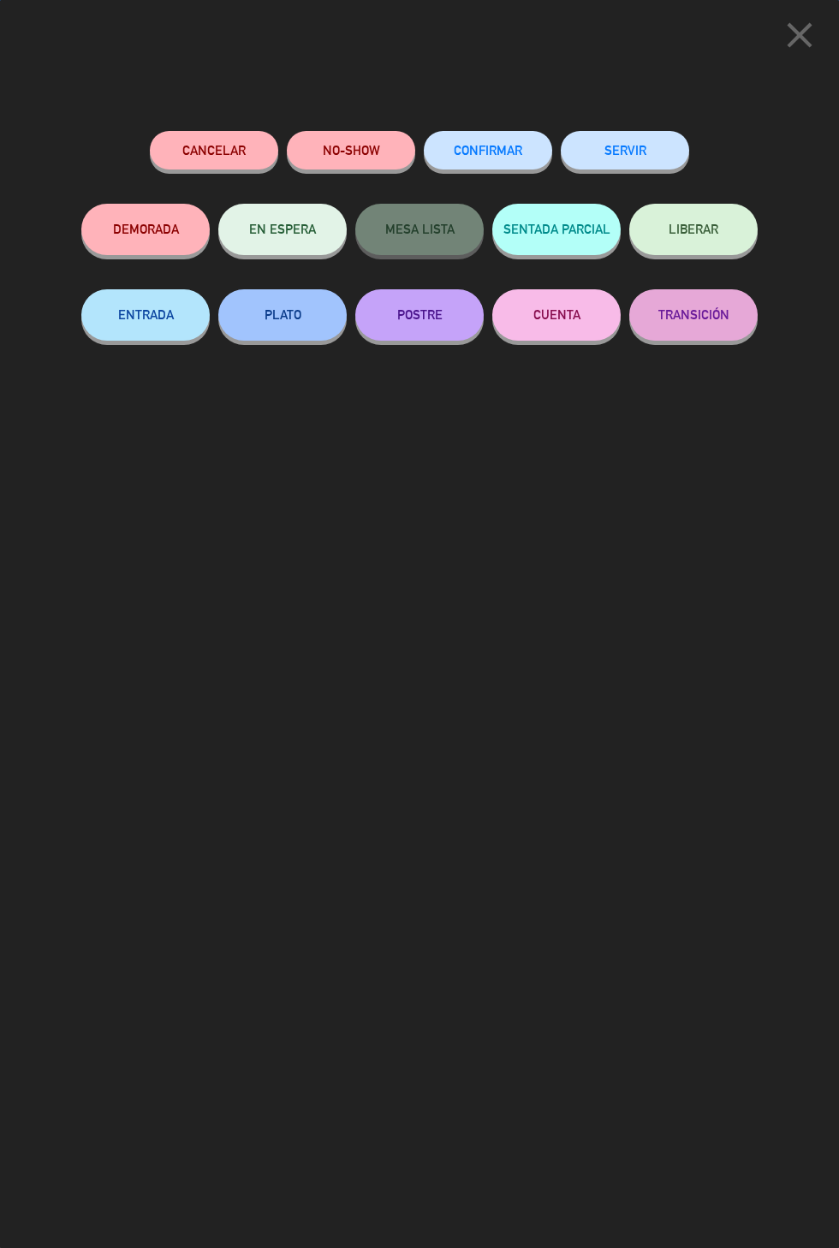
click at [654, 144] on button "SERVIR" at bounding box center [624, 150] width 128 height 39
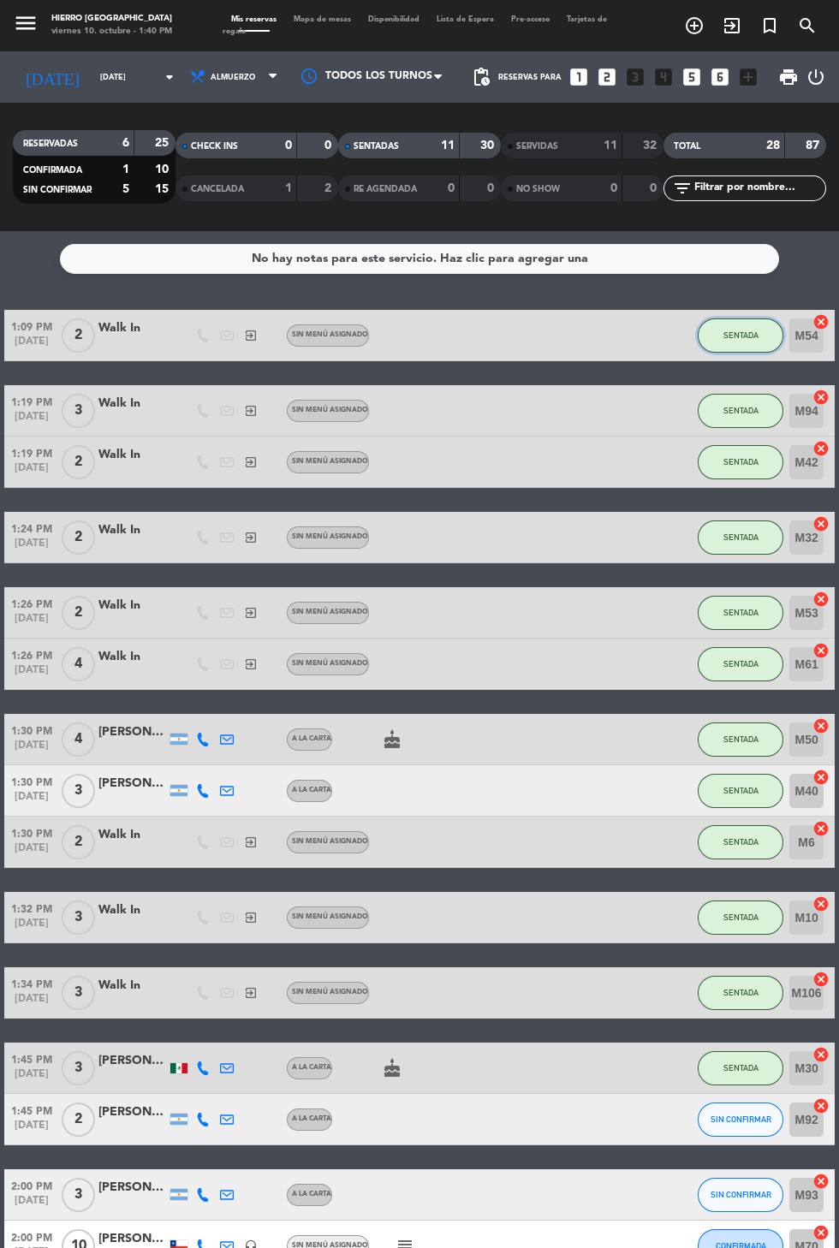
click at [733, 334] on span "SENTADA" at bounding box center [740, 334] width 35 height 9
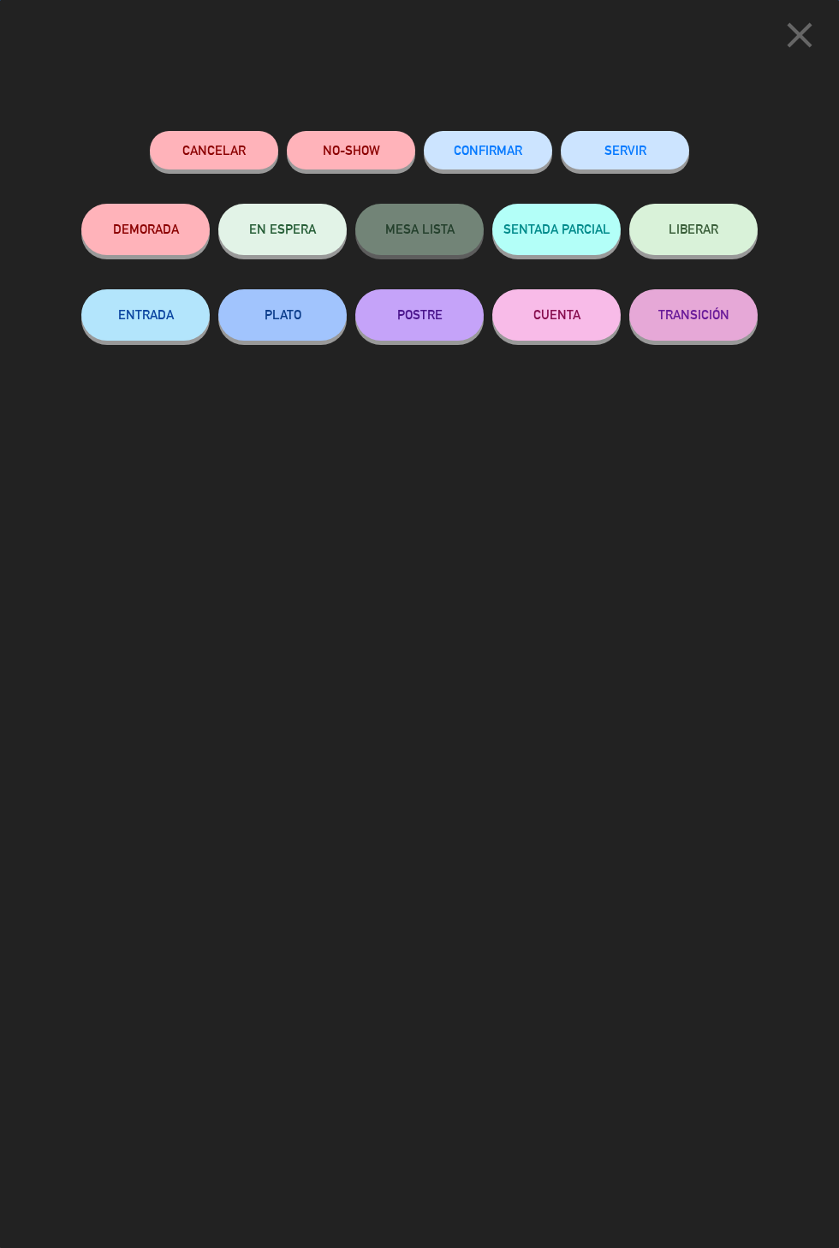
click at [648, 142] on button "SERVIR" at bounding box center [624, 150] width 128 height 39
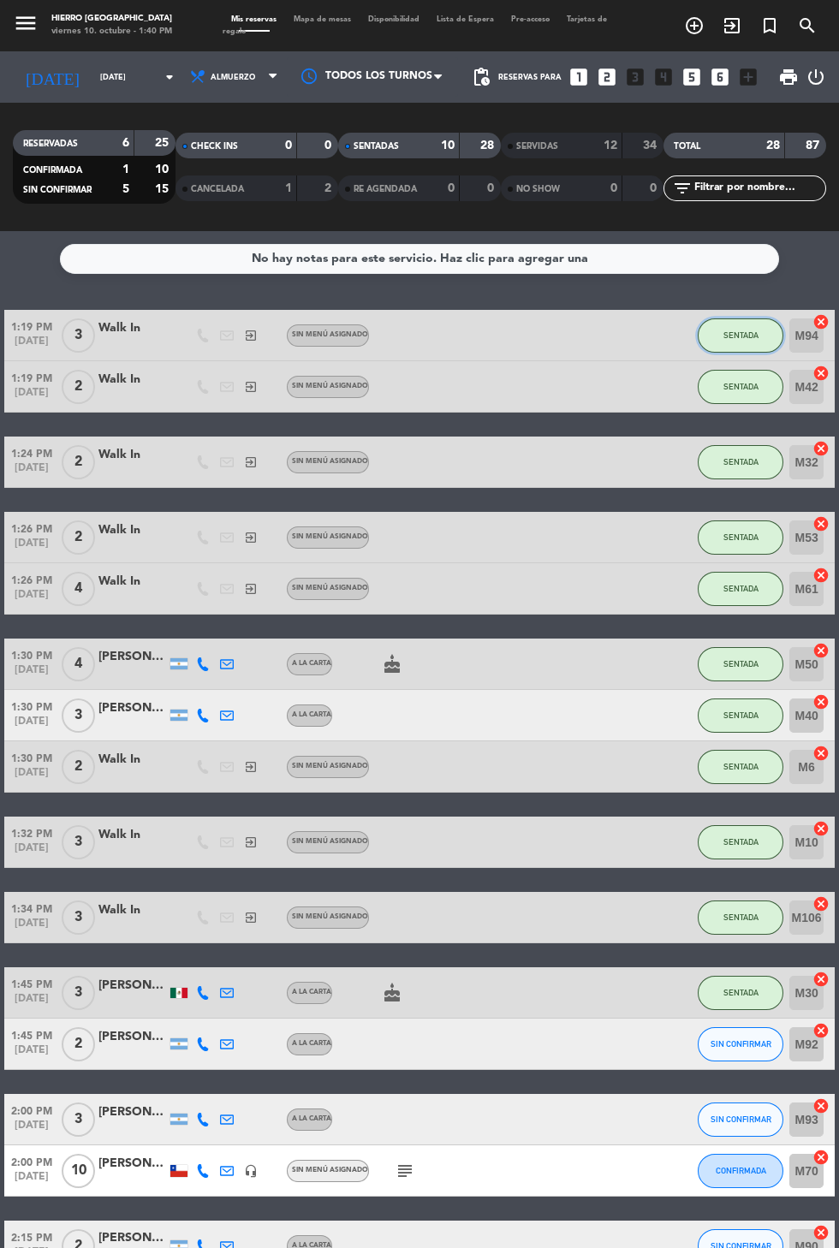
click at [723, 338] on span "SENTADA" at bounding box center [740, 334] width 35 height 9
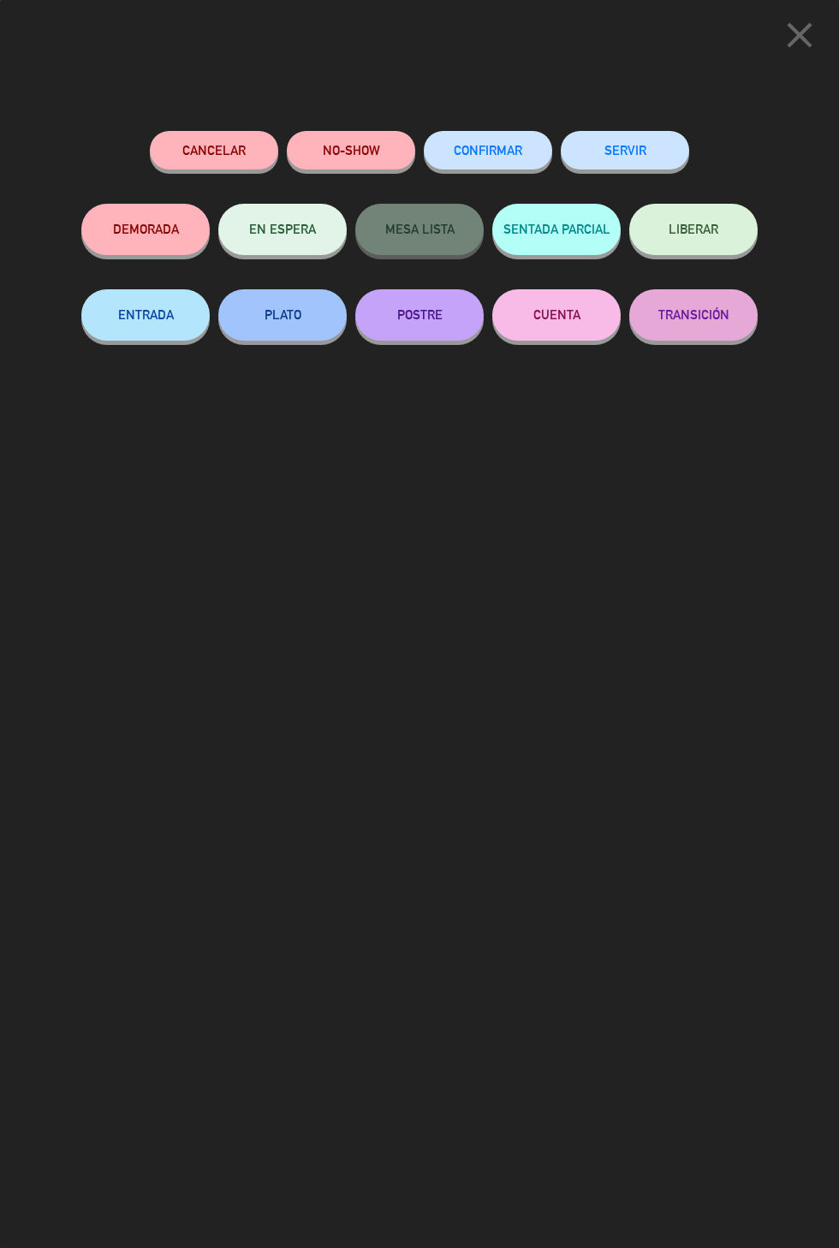
click at [649, 161] on button "SERVIR" at bounding box center [624, 150] width 128 height 39
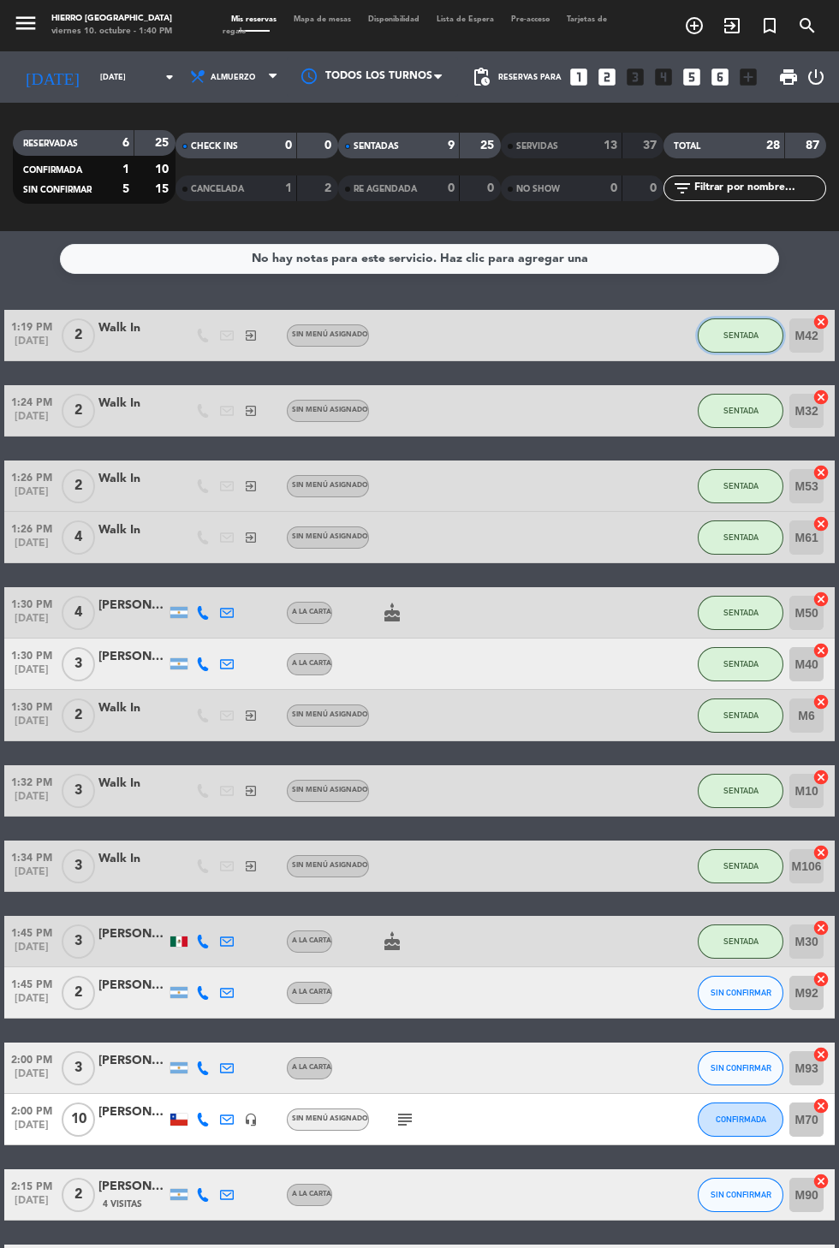
click at [709, 334] on button "SENTADA" at bounding box center [740, 335] width 86 height 34
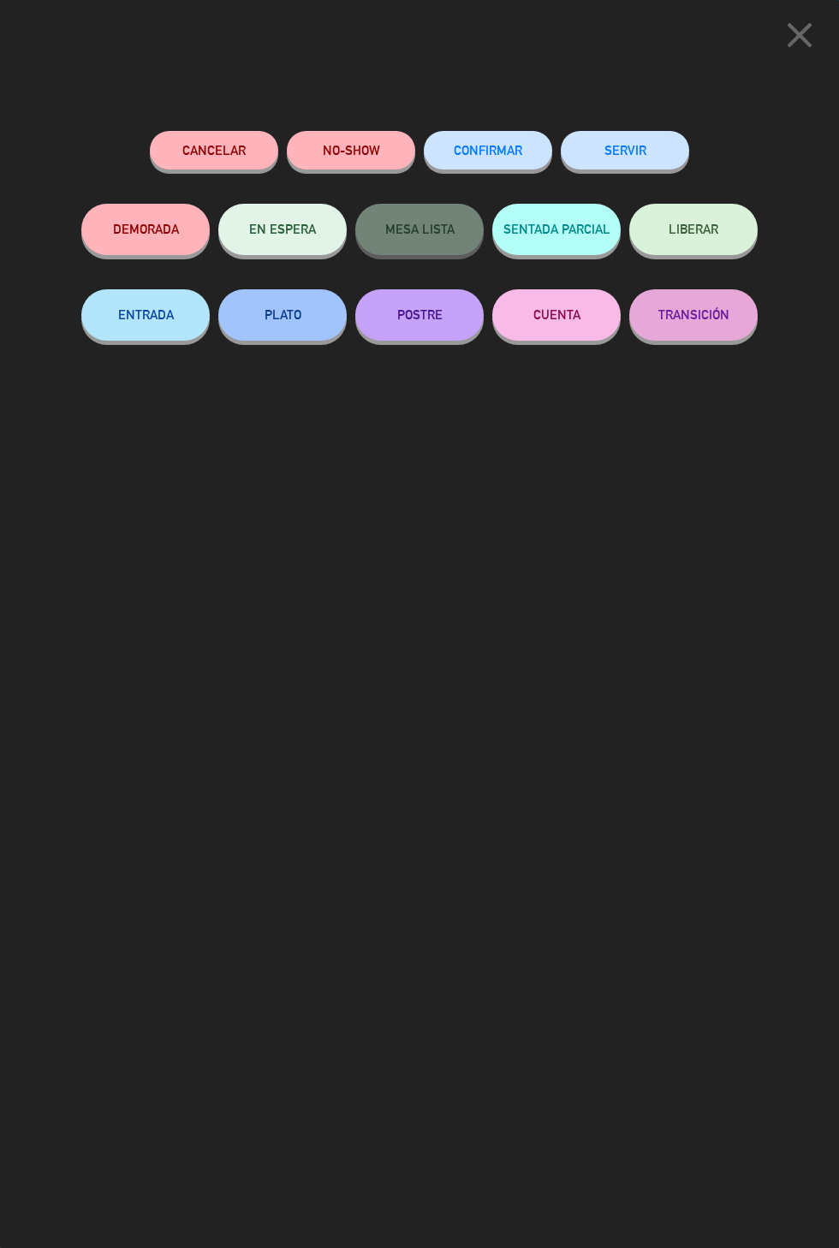
click at [652, 162] on button "SERVIR" at bounding box center [624, 150] width 128 height 39
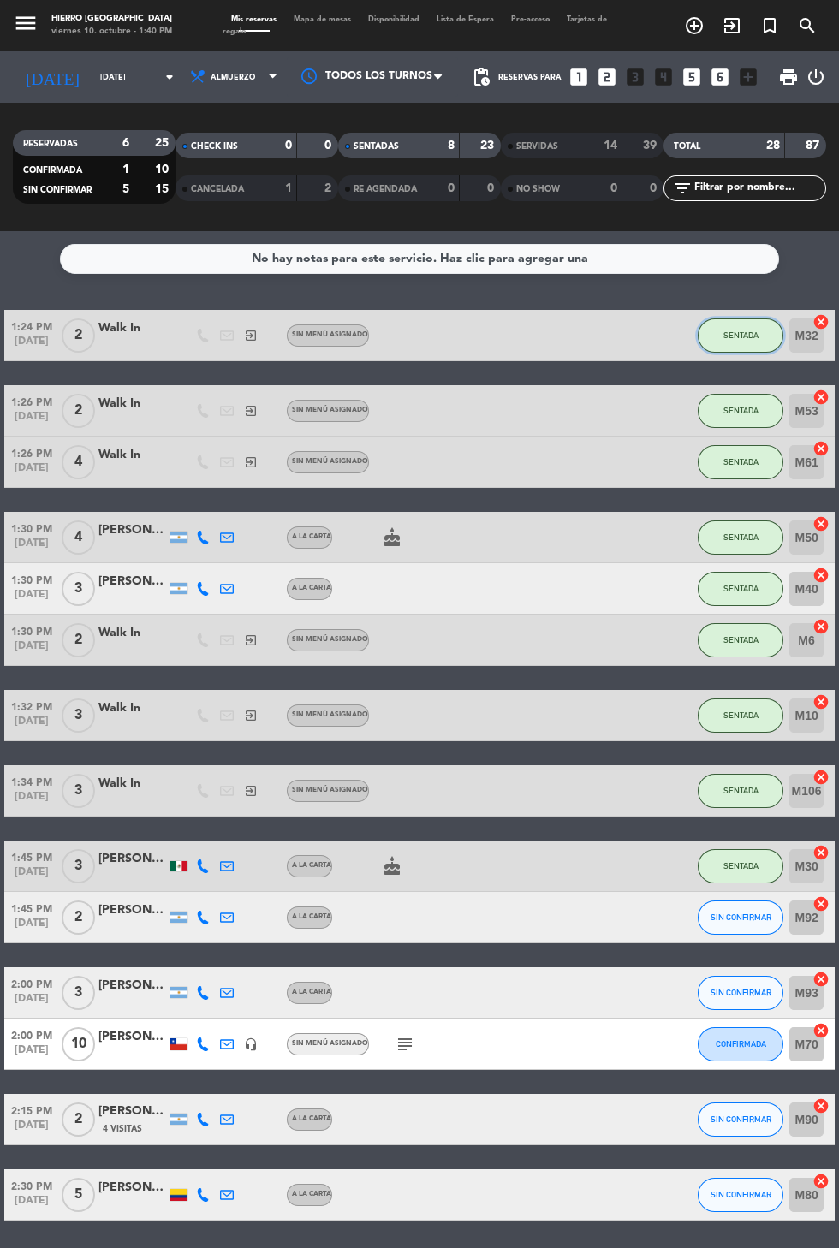
click at [714, 323] on button "SENTADA" at bounding box center [740, 335] width 86 height 34
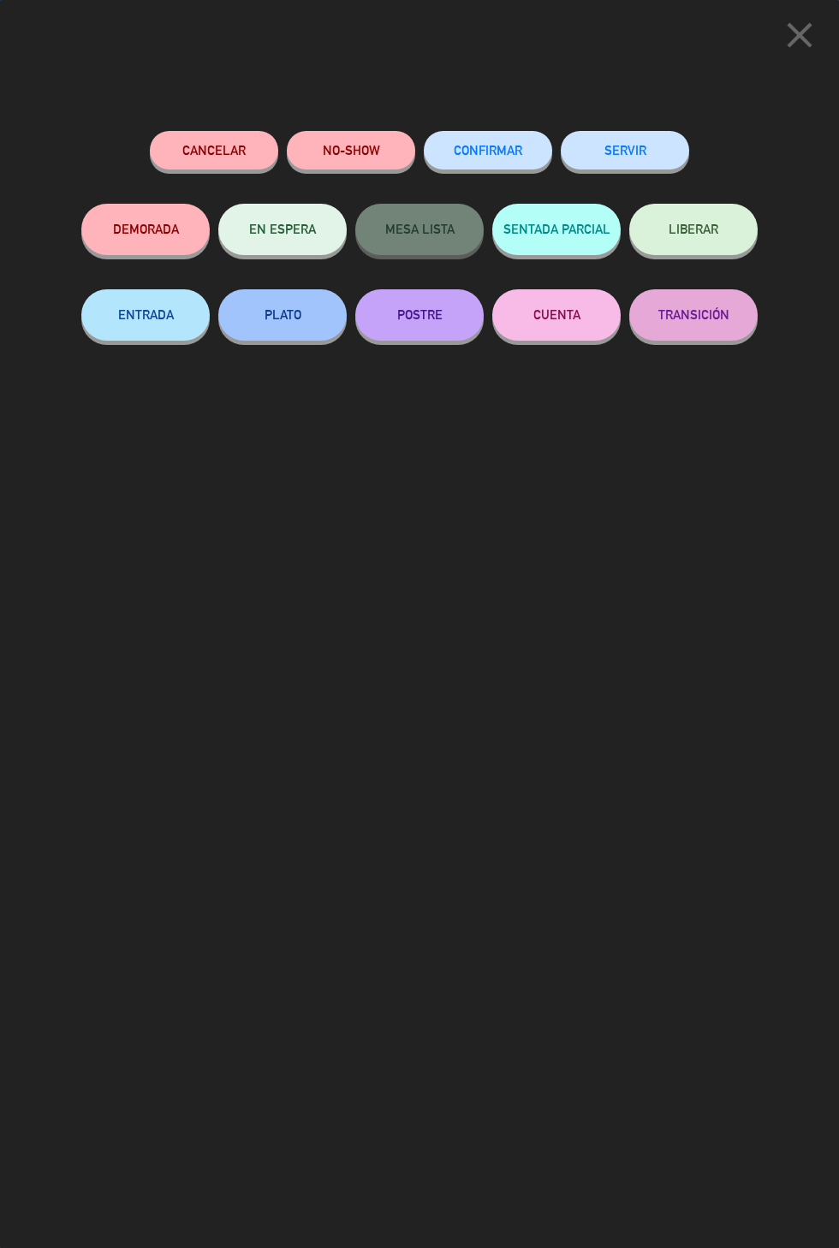
click at [608, 163] on button "SERVIR" at bounding box center [624, 150] width 128 height 39
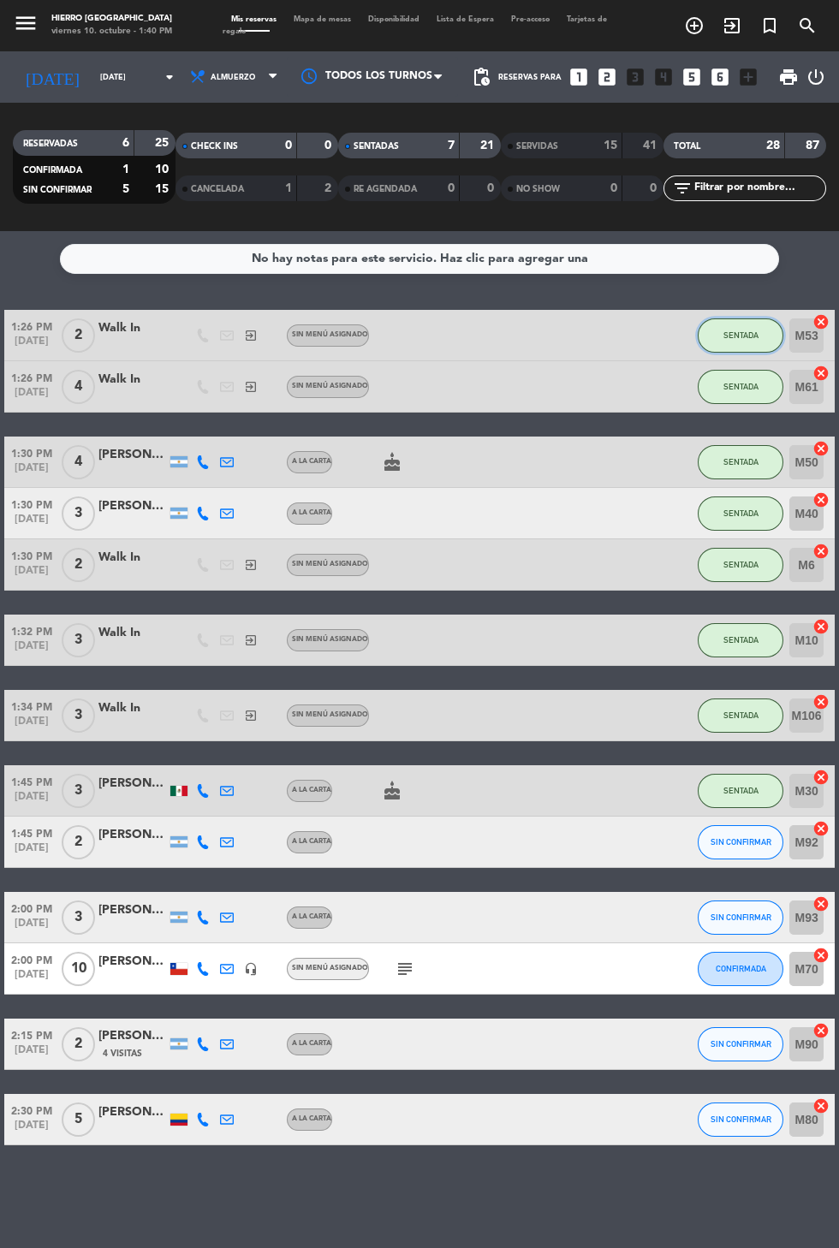
click at [732, 321] on button "SENTADA" at bounding box center [740, 335] width 86 height 34
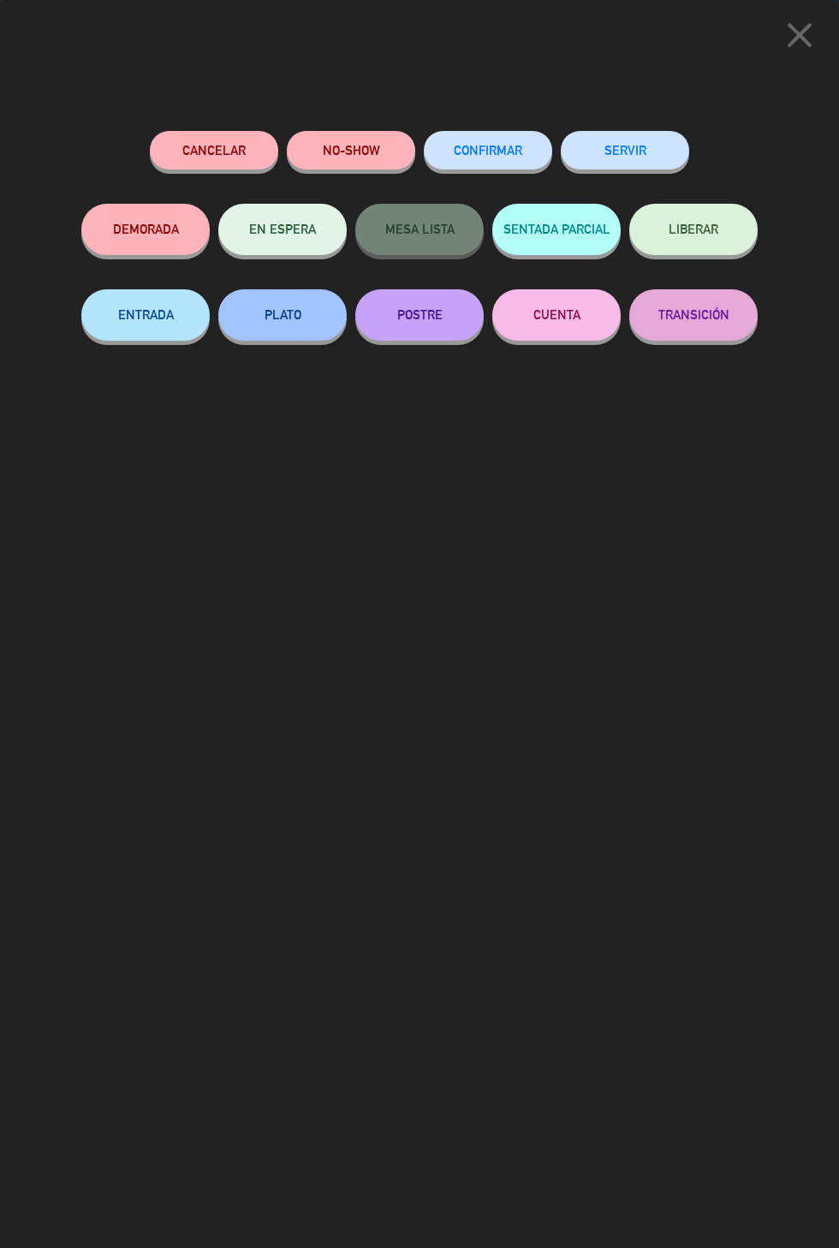
click at [641, 151] on button "SERVIR" at bounding box center [624, 150] width 128 height 39
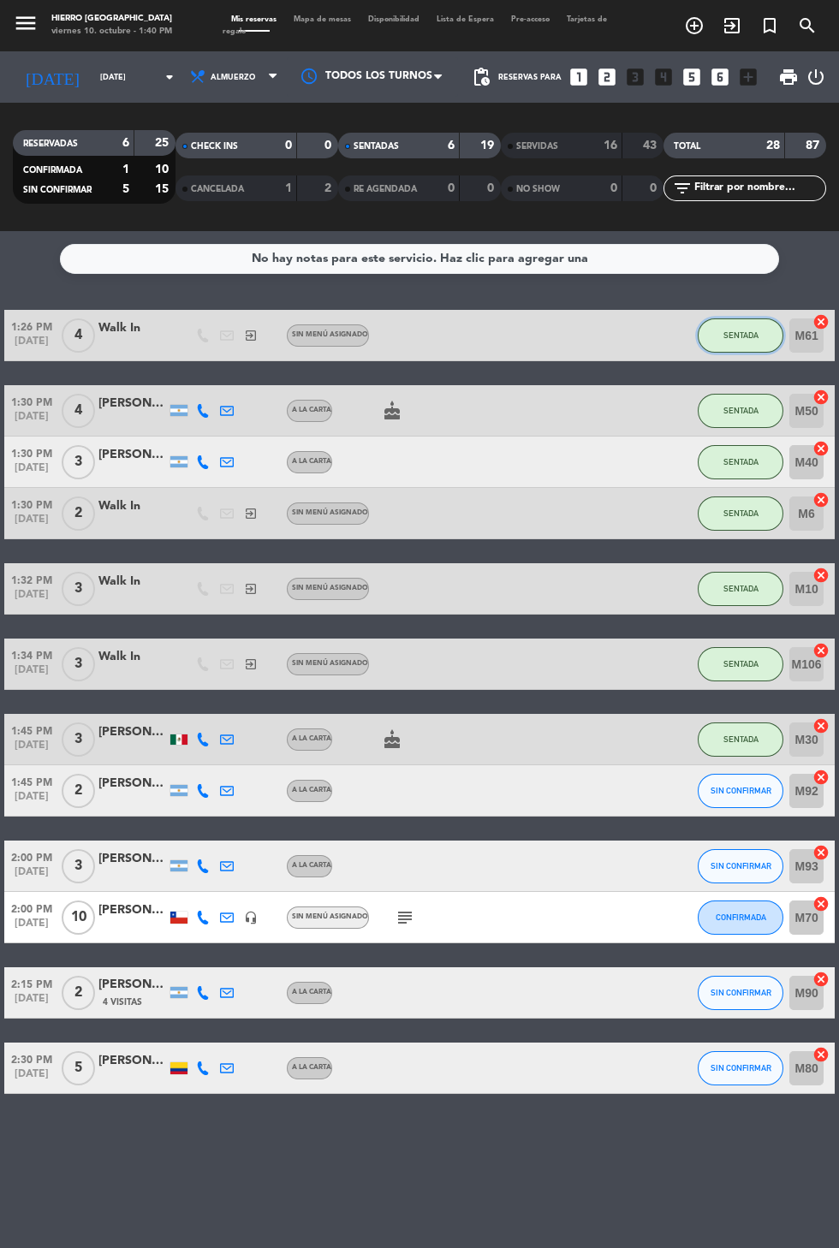
click at [733, 336] on span "SENTADA" at bounding box center [740, 334] width 35 height 9
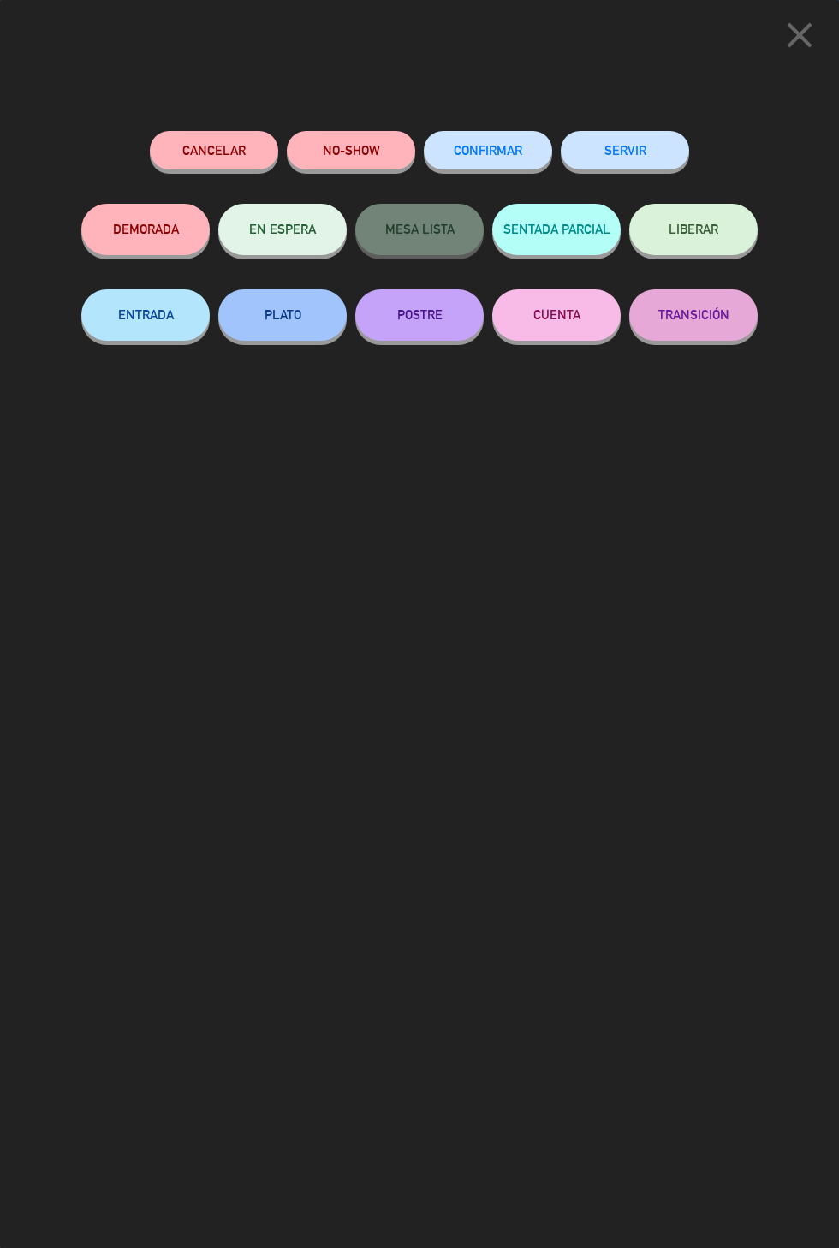
click at [649, 163] on button "SERVIR" at bounding box center [624, 150] width 128 height 39
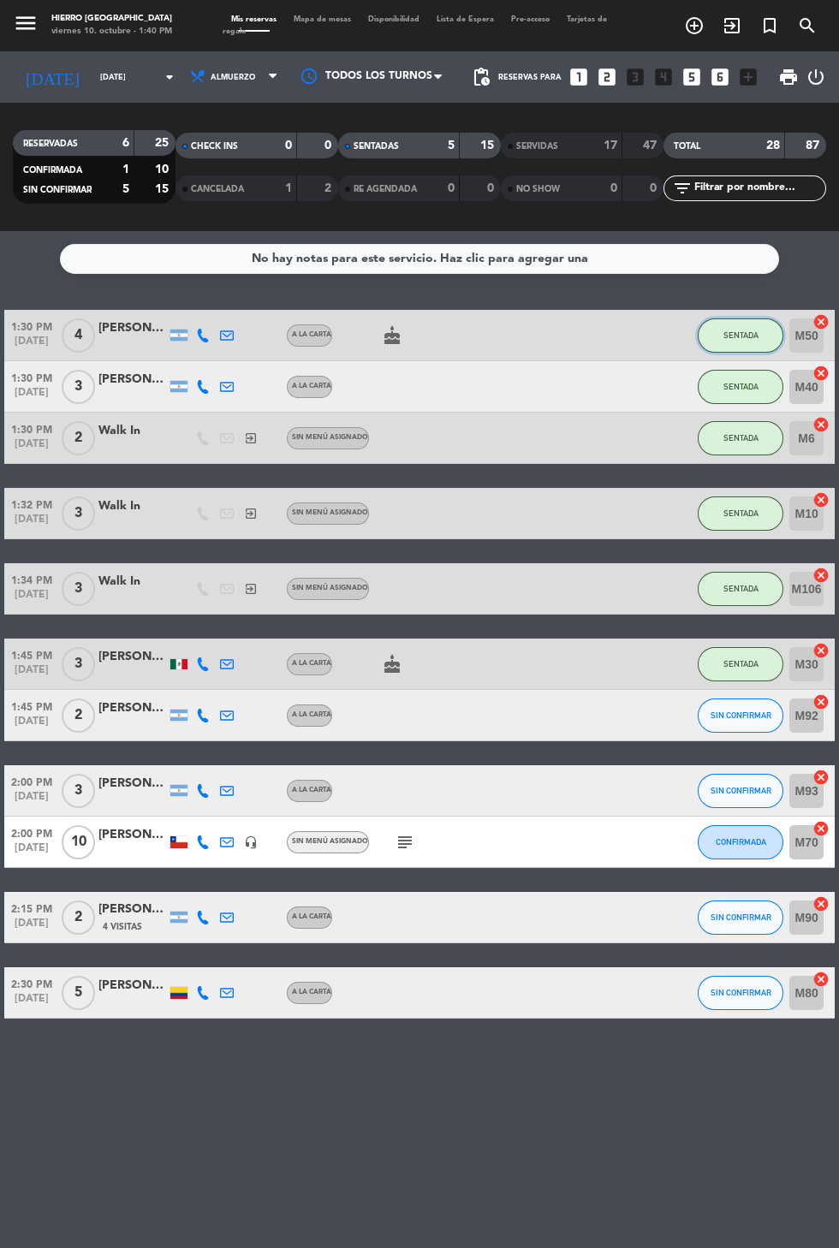
click at [718, 332] on button "SENTADA" at bounding box center [740, 335] width 86 height 34
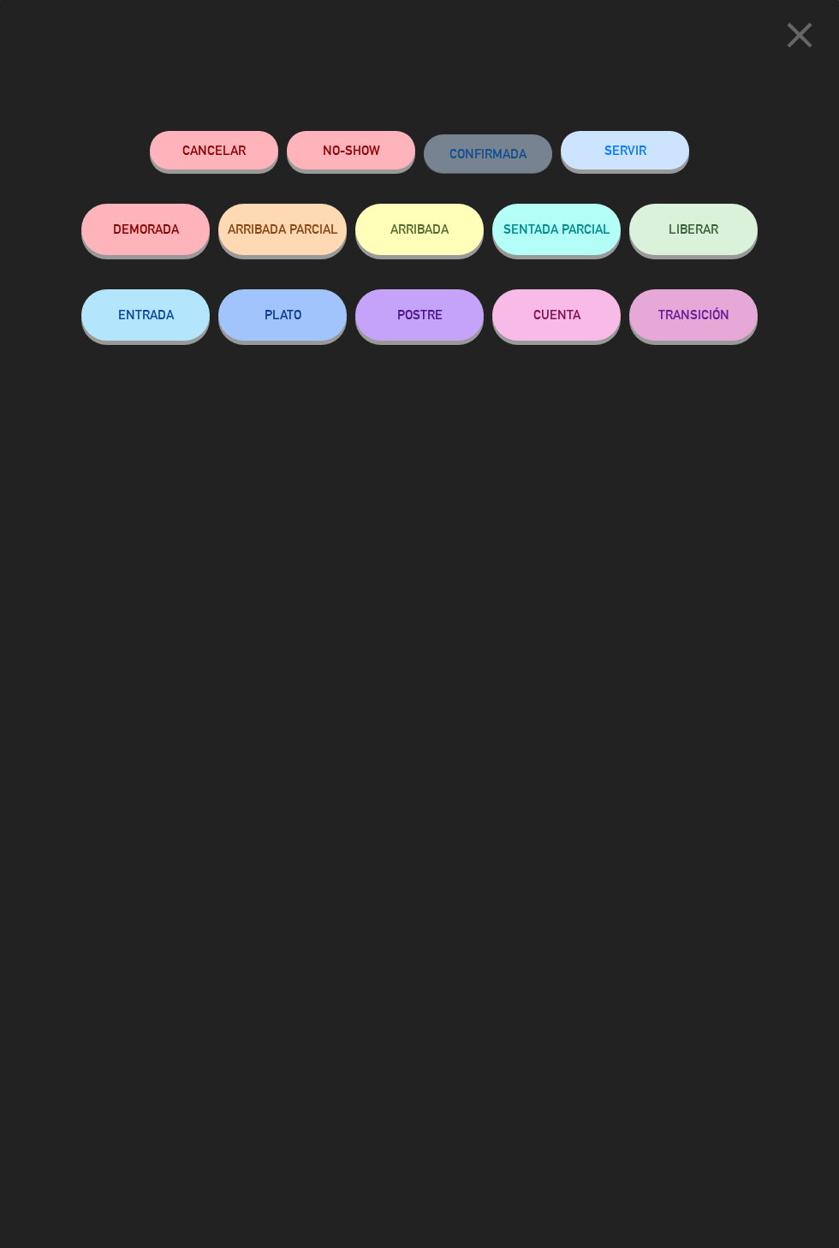
click at [649, 155] on button "SERVIR" at bounding box center [624, 150] width 128 height 39
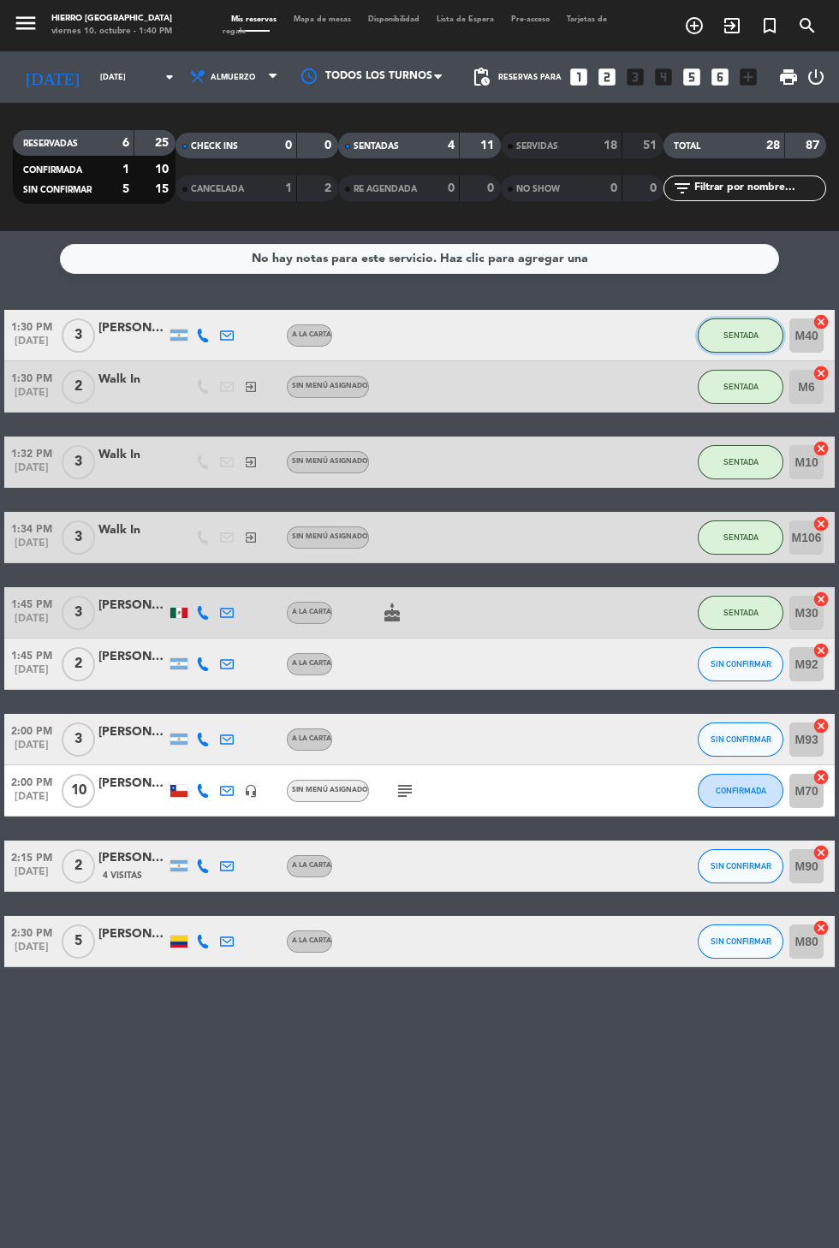
click at [756, 334] on span "SENTADA" at bounding box center [740, 334] width 35 height 9
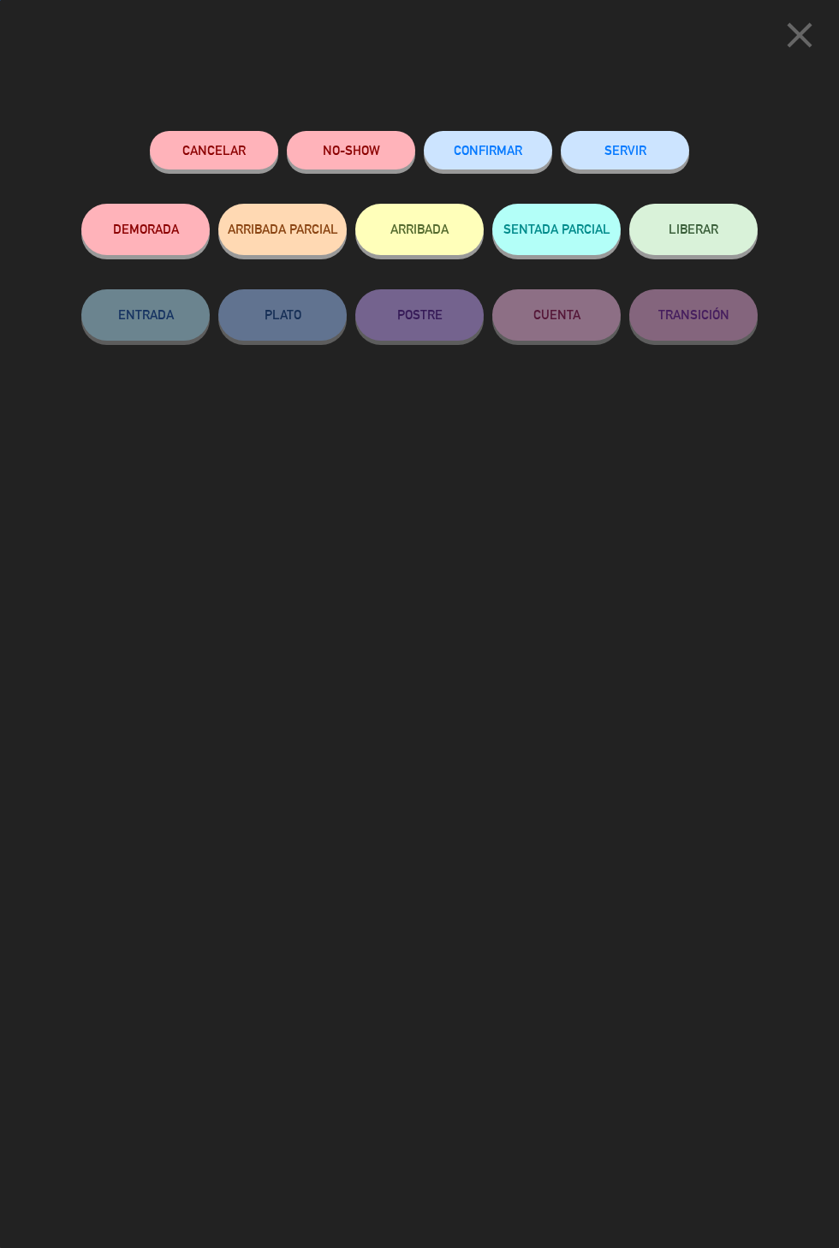
click at [648, 151] on button "SERVIR" at bounding box center [624, 150] width 128 height 39
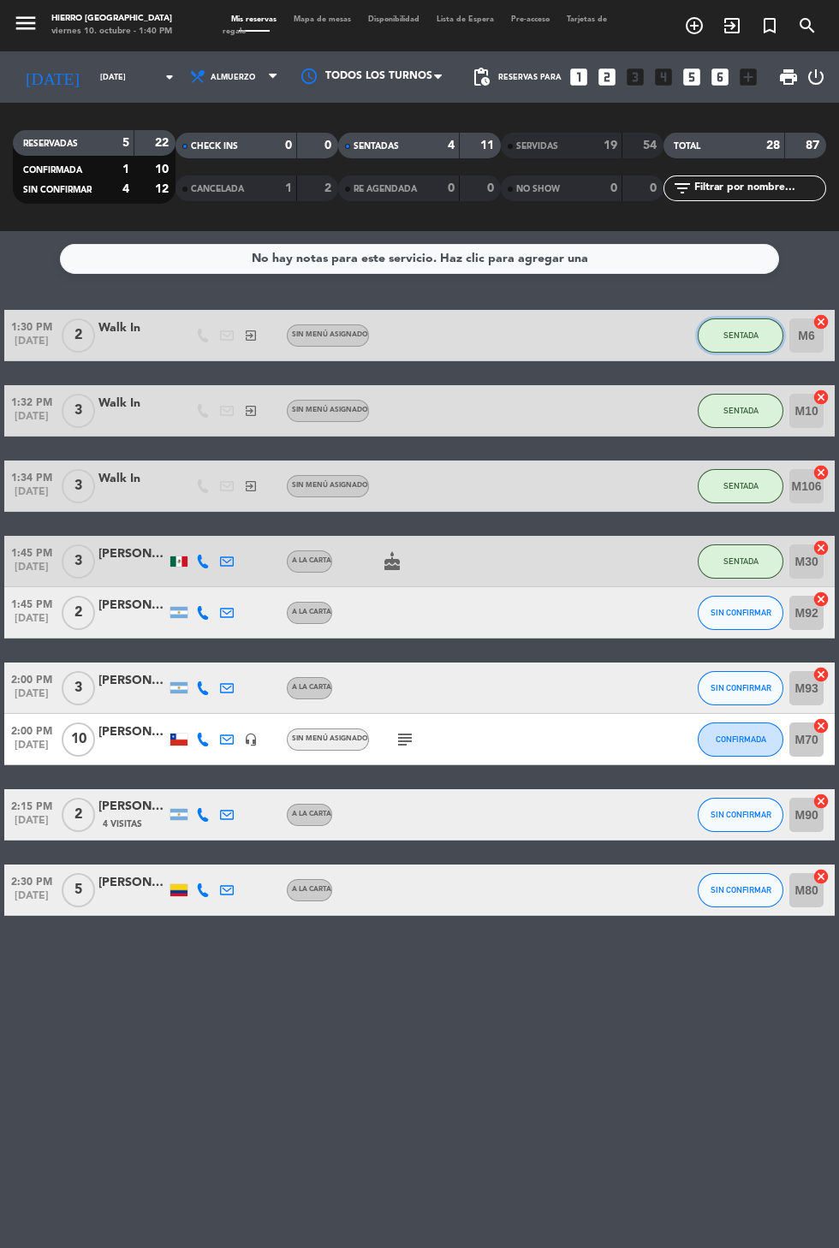
click at [751, 346] on button "SENTADA" at bounding box center [740, 335] width 86 height 34
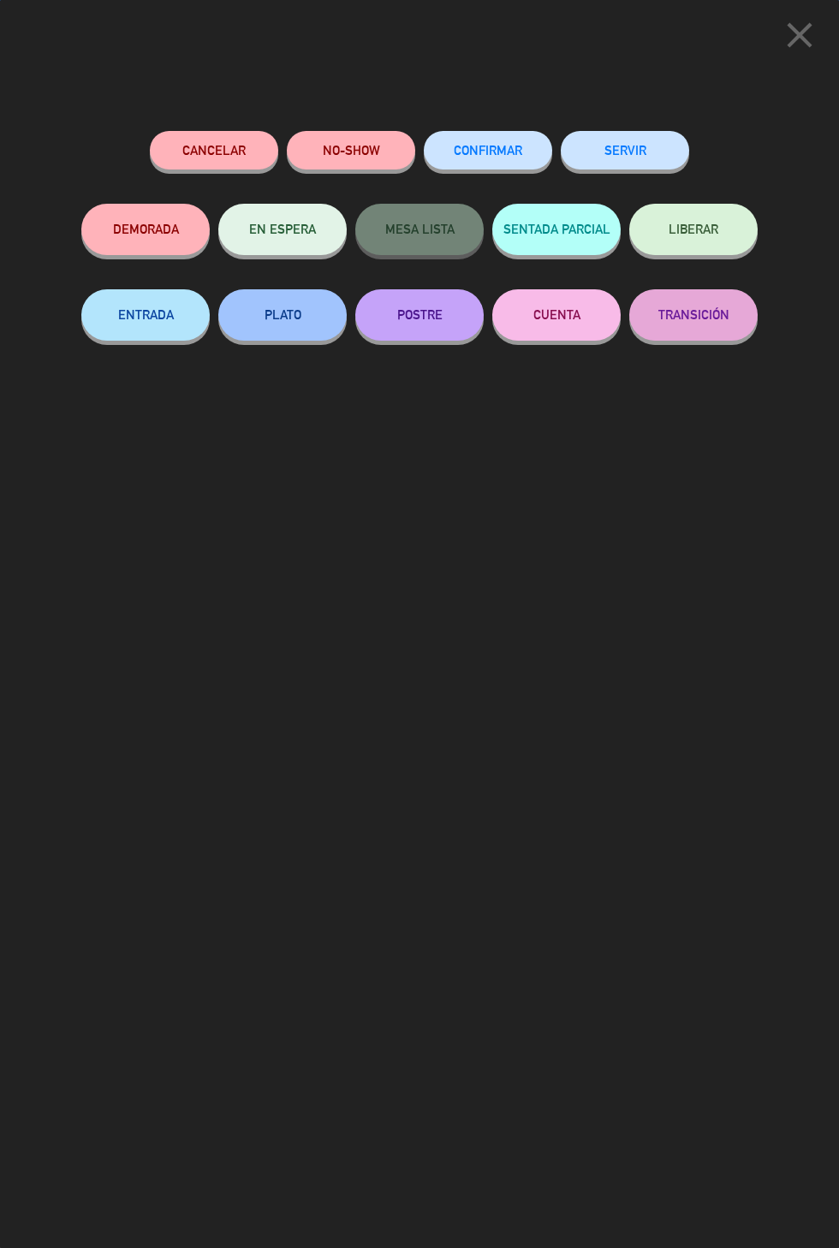
click at [648, 161] on button "SERVIR" at bounding box center [624, 150] width 128 height 39
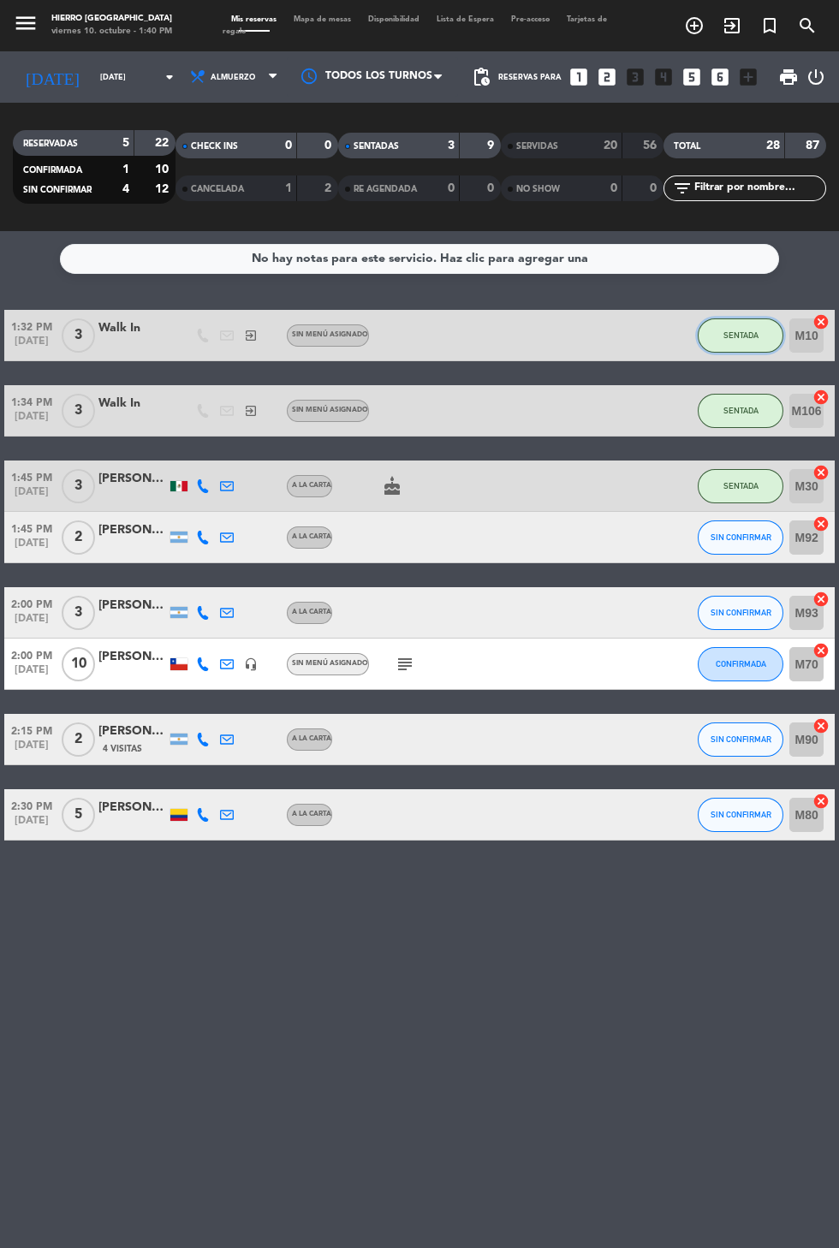
click at [738, 335] on span "SENTADA" at bounding box center [740, 334] width 35 height 9
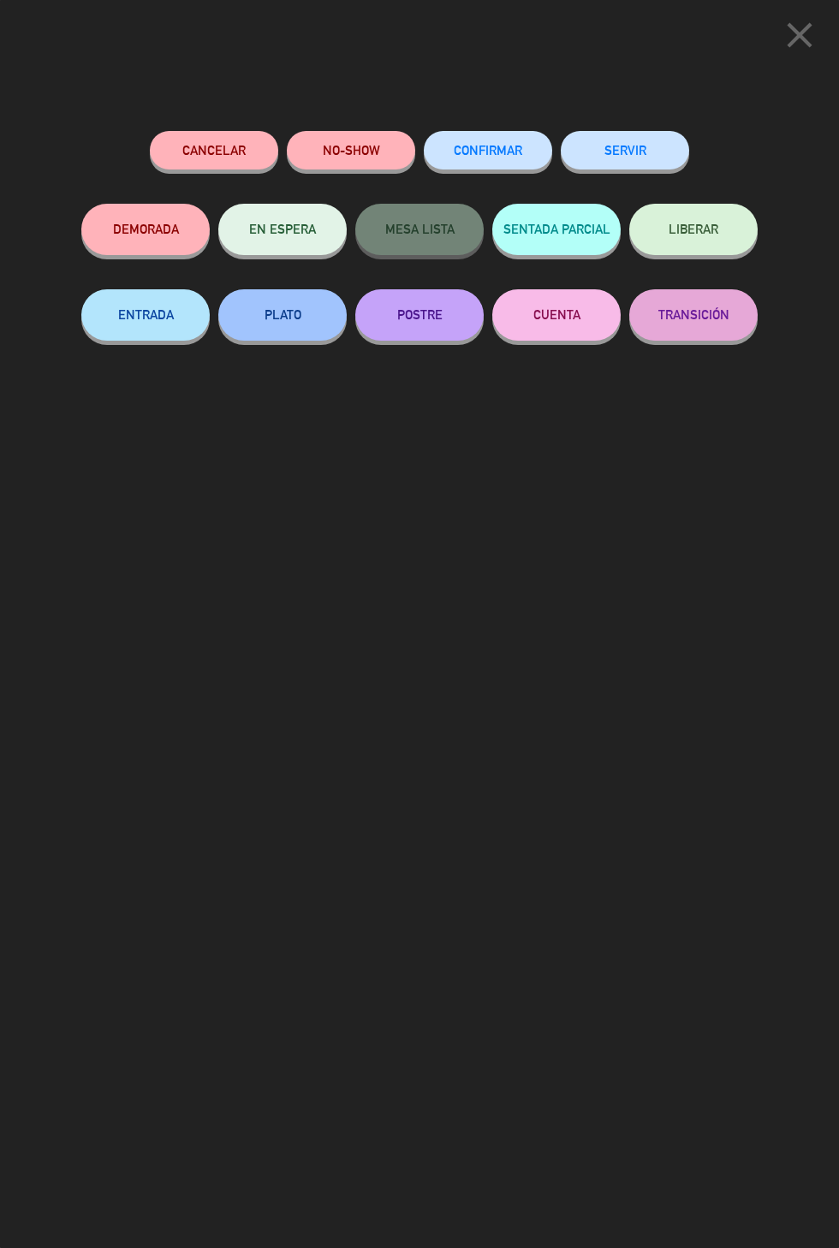
click at [614, 146] on button "SERVIR" at bounding box center [624, 150] width 128 height 39
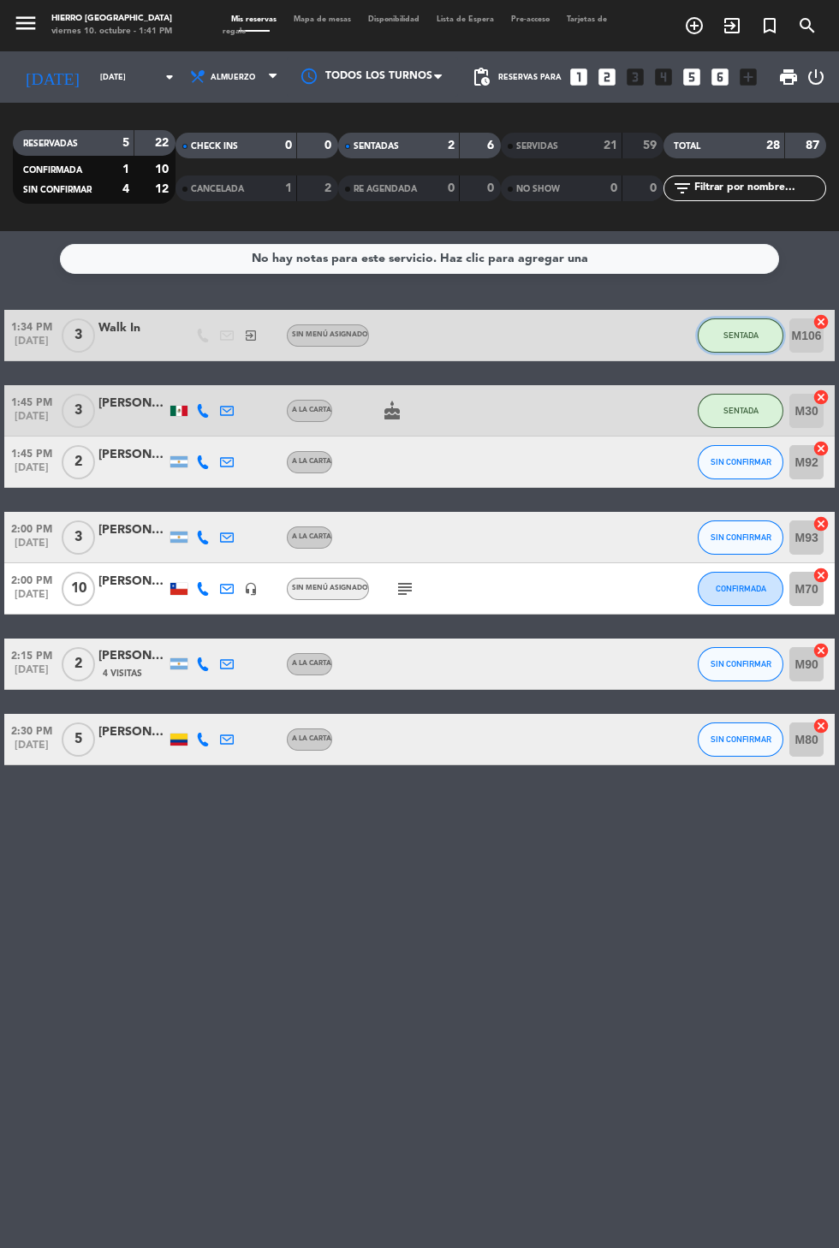
click at [718, 321] on button "SENTADA" at bounding box center [740, 335] width 86 height 34
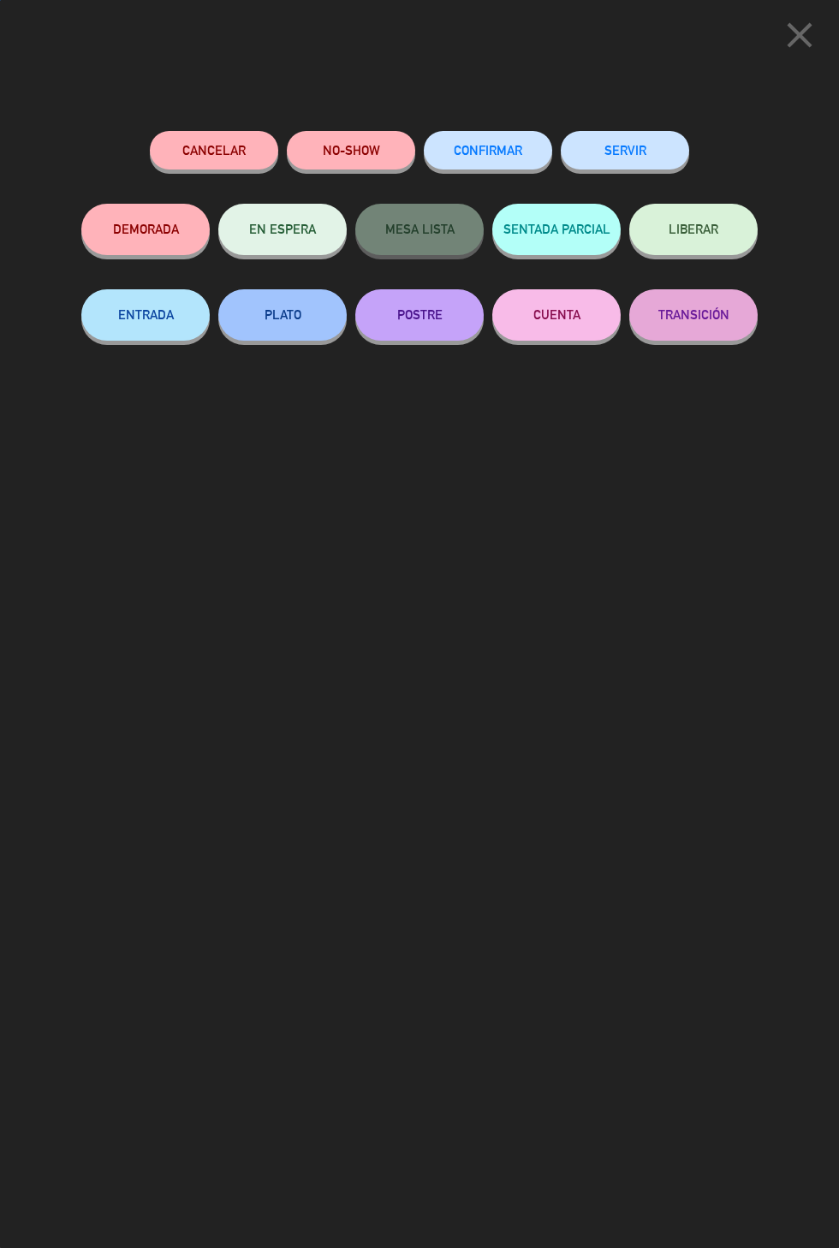
click at [608, 146] on button "SERVIR" at bounding box center [624, 150] width 128 height 39
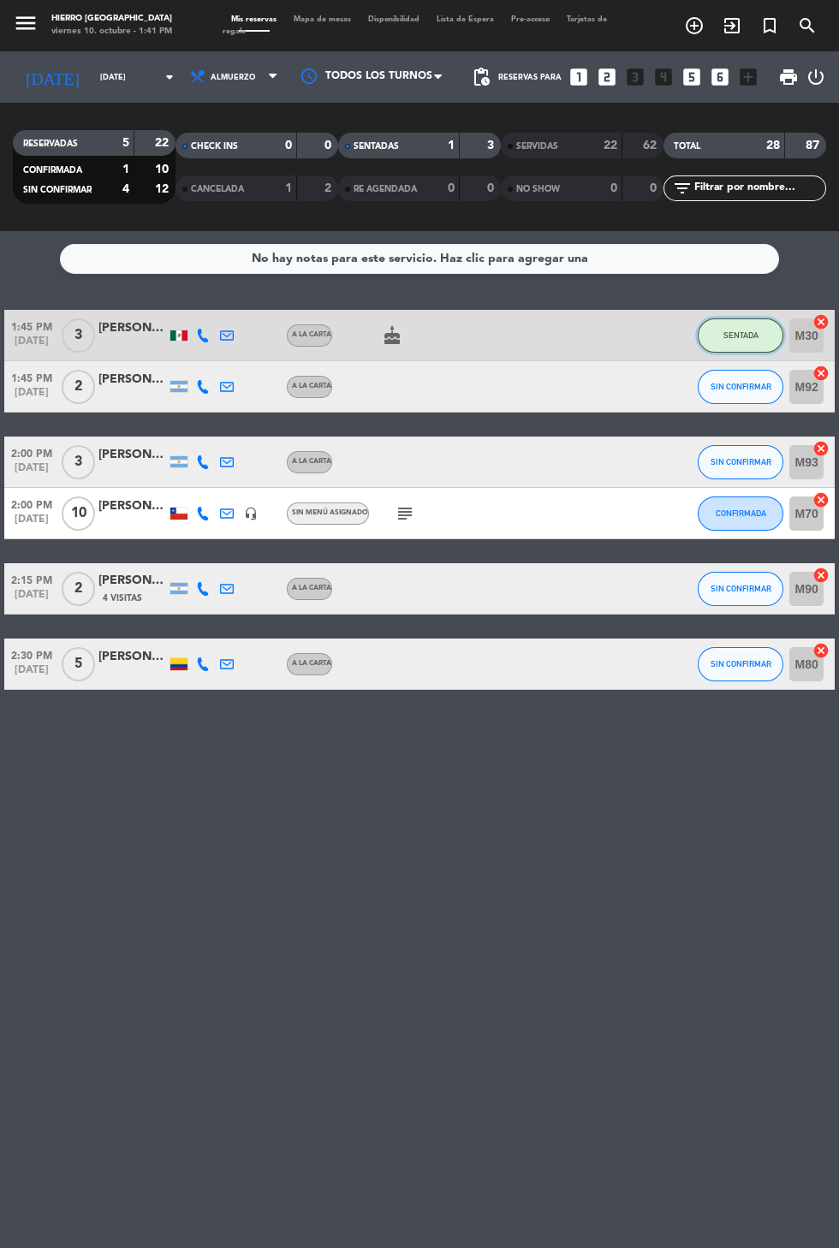
click at [735, 335] on span "SENTADA" at bounding box center [740, 334] width 35 height 9
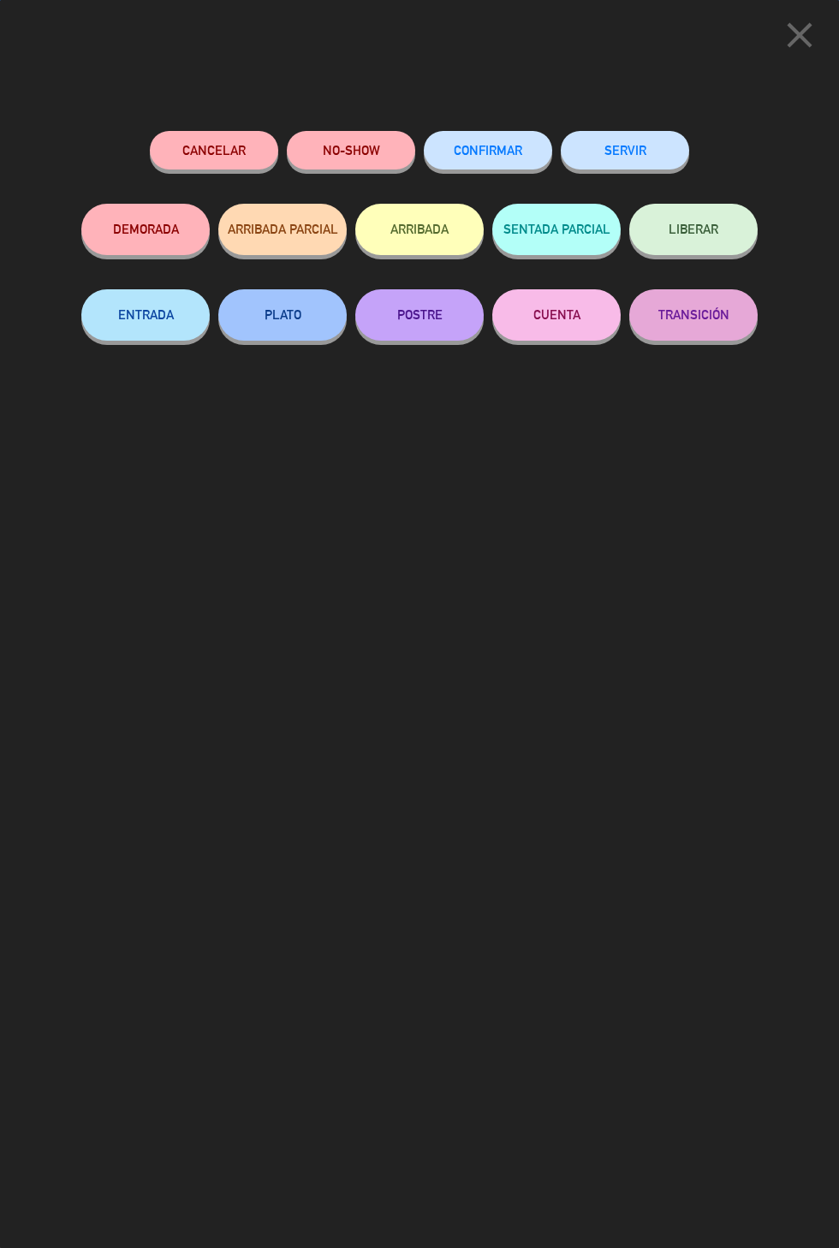
click at [653, 133] on div "SERVIR" at bounding box center [624, 167] width 128 height 73
click at [816, 29] on icon "close" at bounding box center [799, 35] width 43 height 43
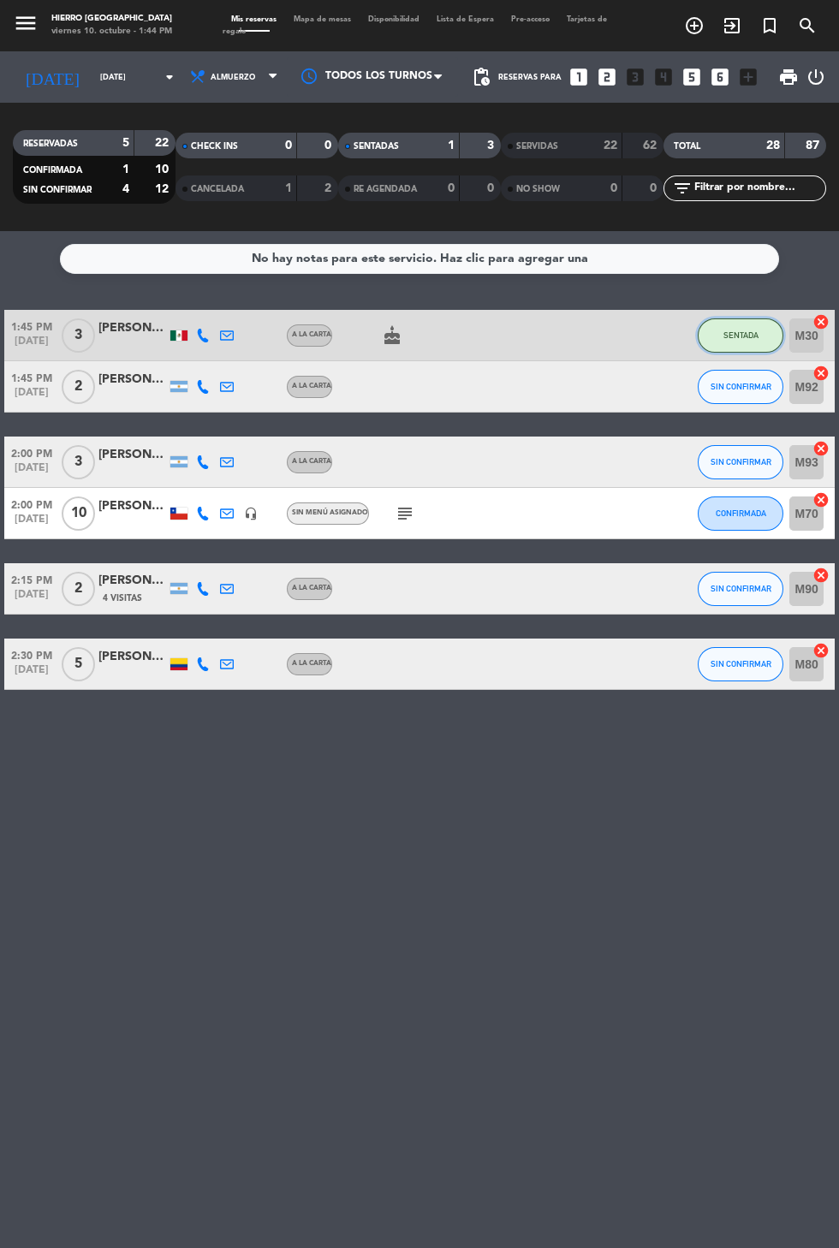
click at [739, 338] on span "SENTADA" at bounding box center [740, 334] width 35 height 9
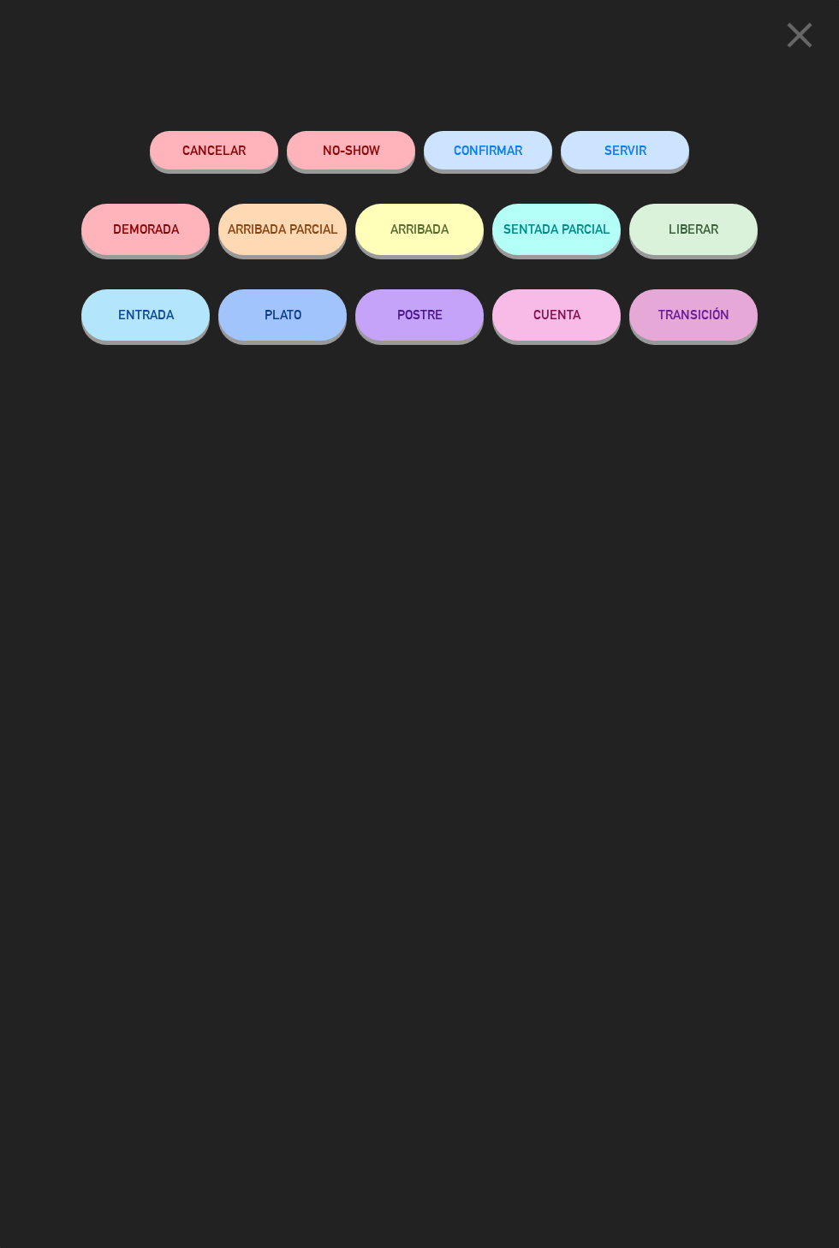
click at [798, 30] on icon "close" at bounding box center [799, 35] width 43 height 43
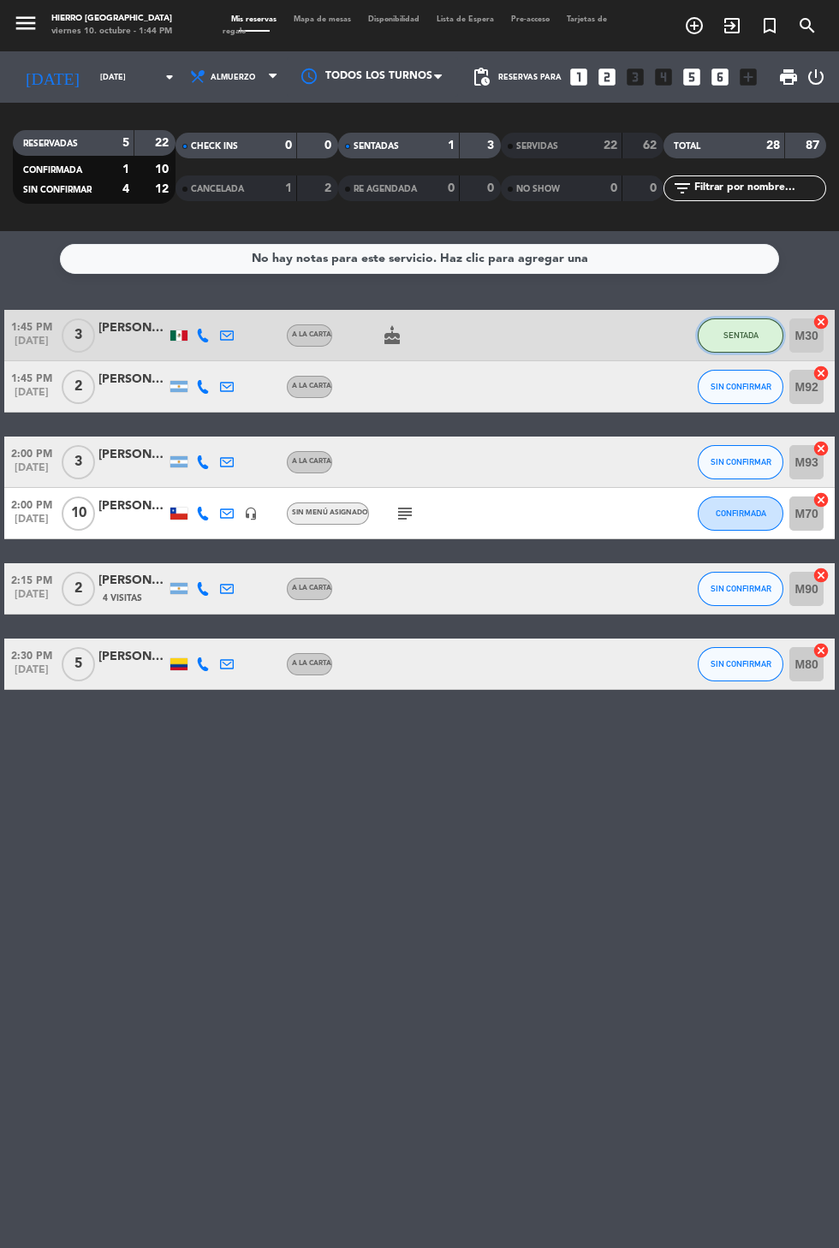
click at [743, 338] on span "SENTADA" at bounding box center [740, 334] width 35 height 9
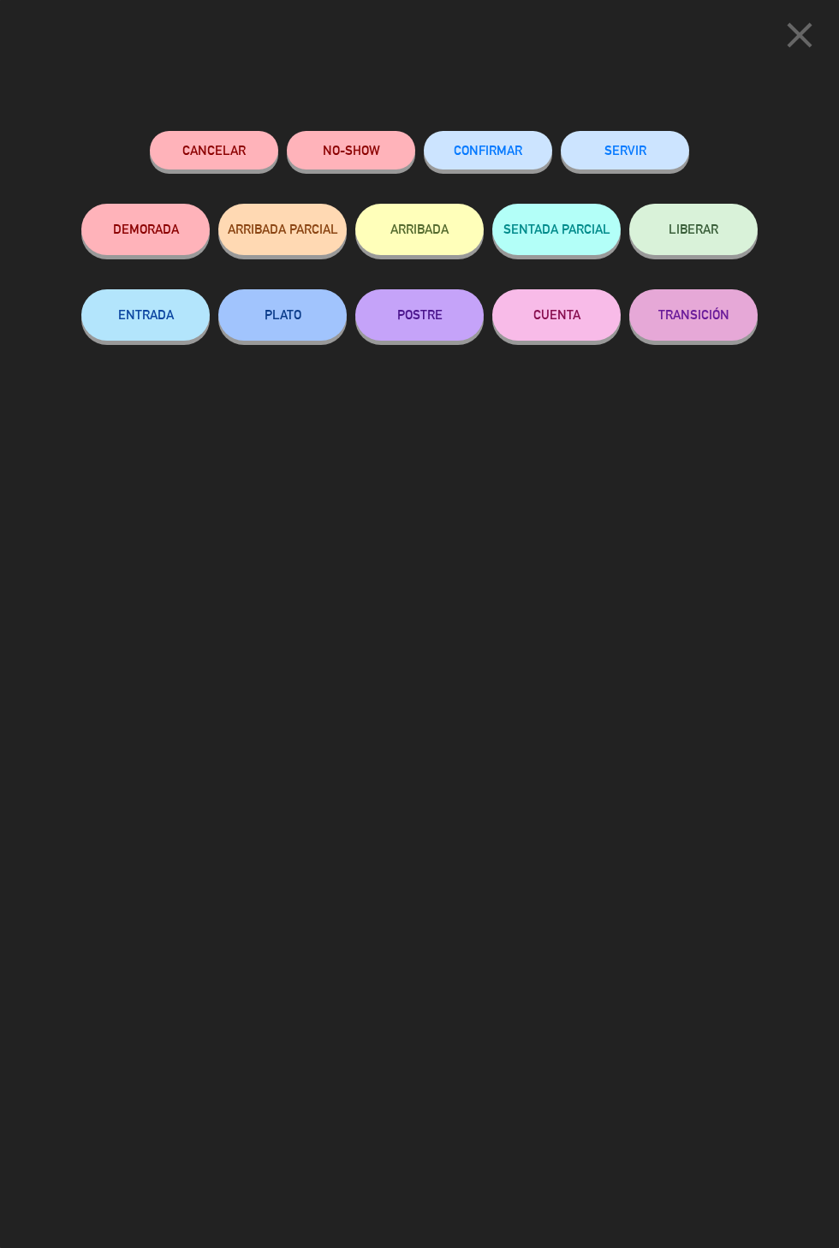
click at [669, 156] on button "SERVIR" at bounding box center [624, 150] width 128 height 39
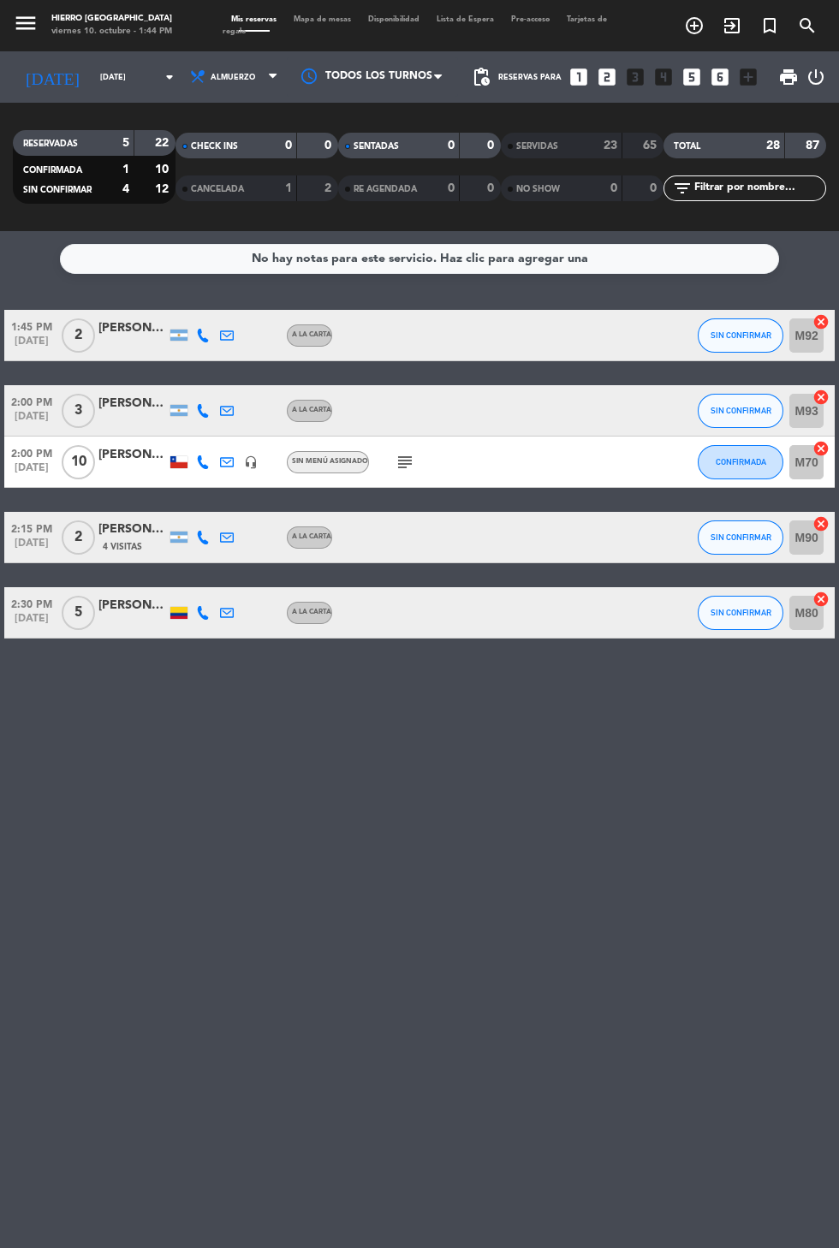
click at [588, 138] on div "23" at bounding box center [601, 146] width 34 height 20
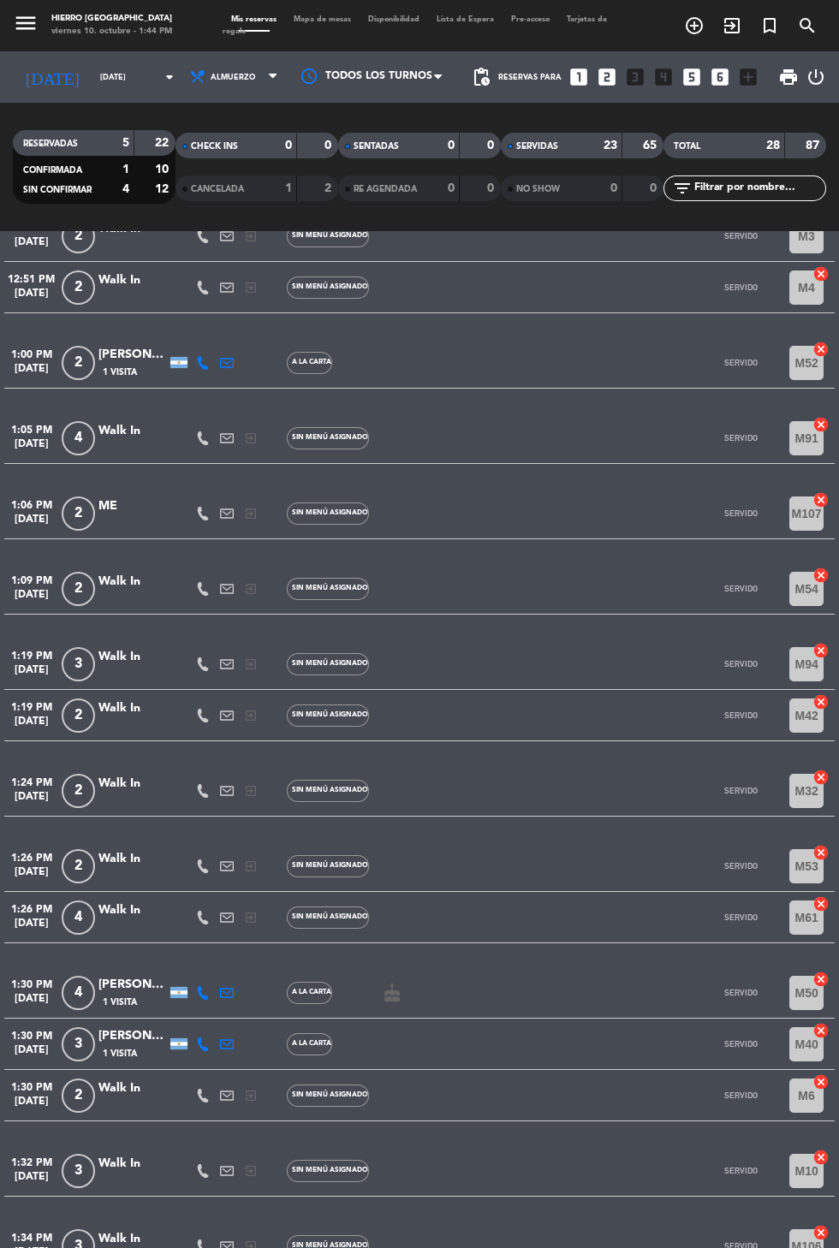
scroll to position [567, 0]
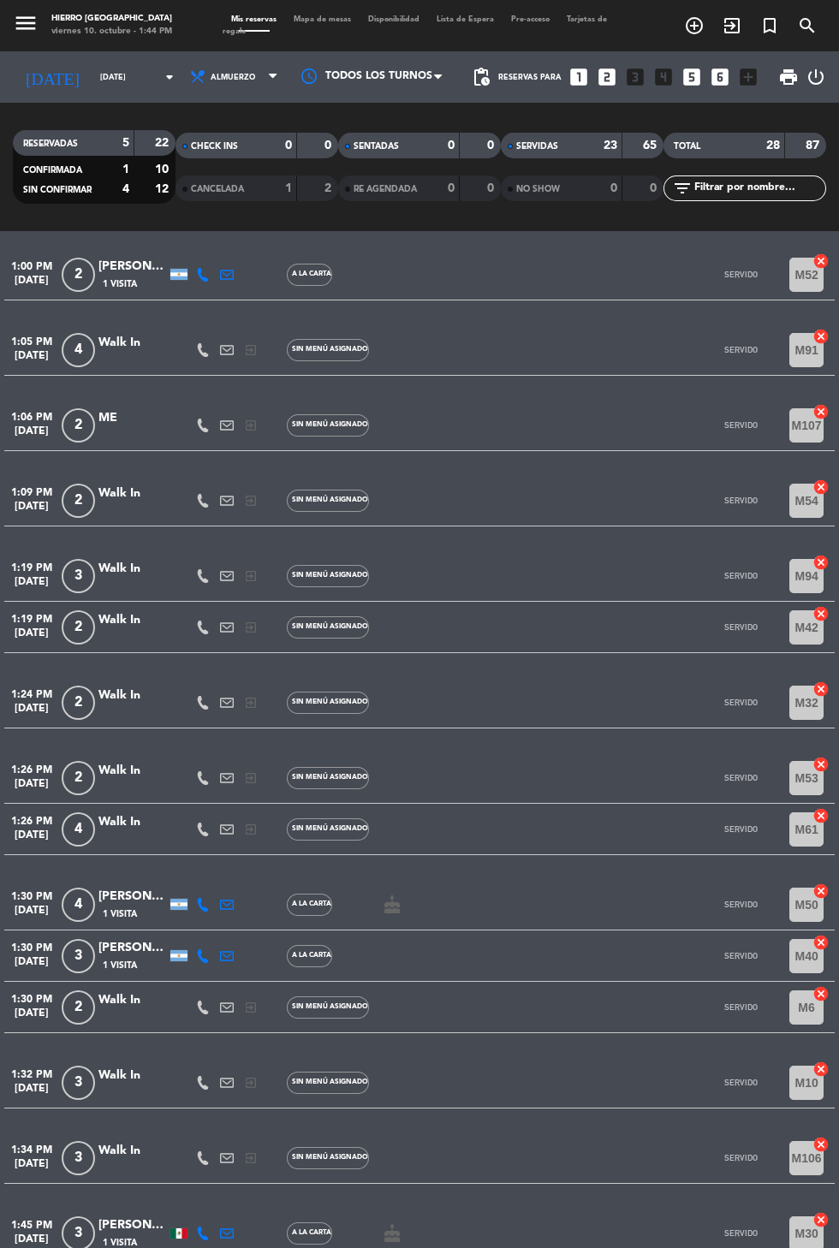
click at [565, 151] on div "SERVIDAS" at bounding box center [544, 146] width 79 height 20
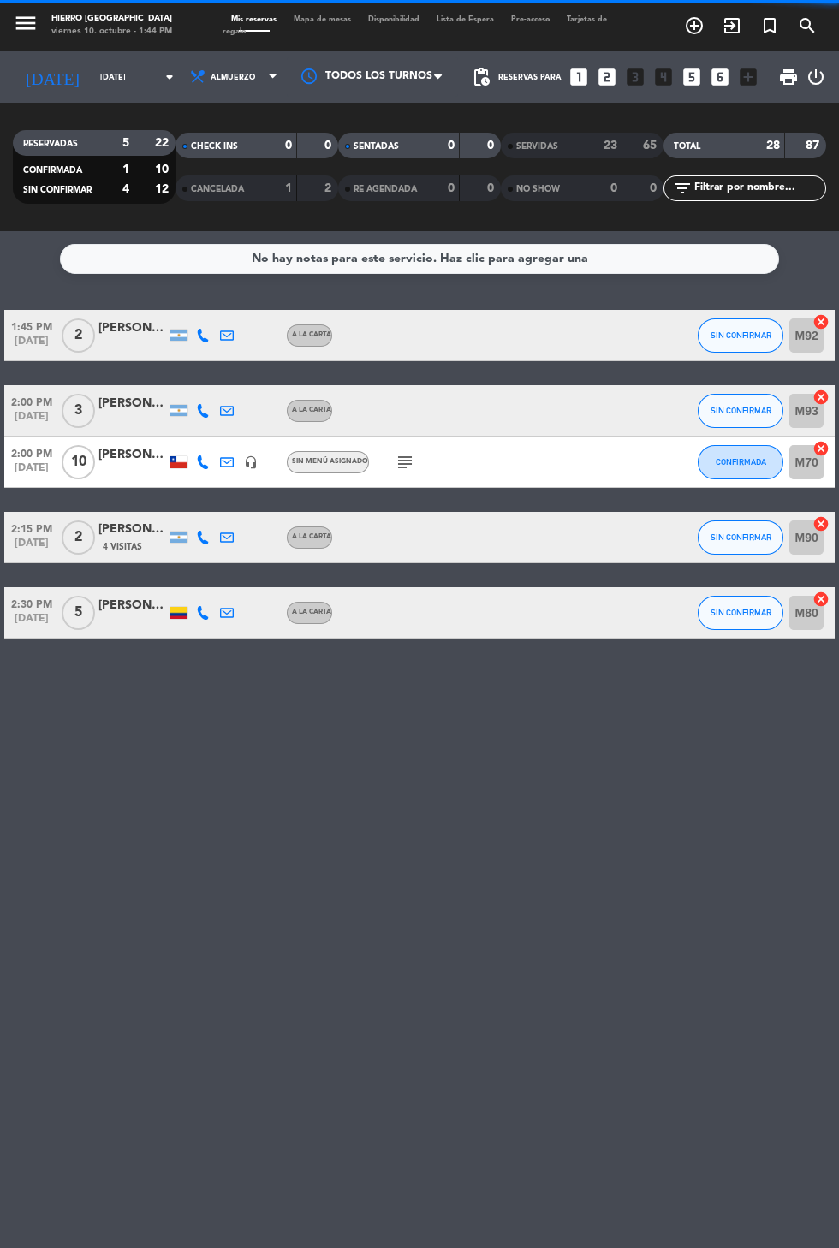
scroll to position [0, 0]
click at [598, 66] on icon "looks_two" at bounding box center [607, 77] width 22 height 22
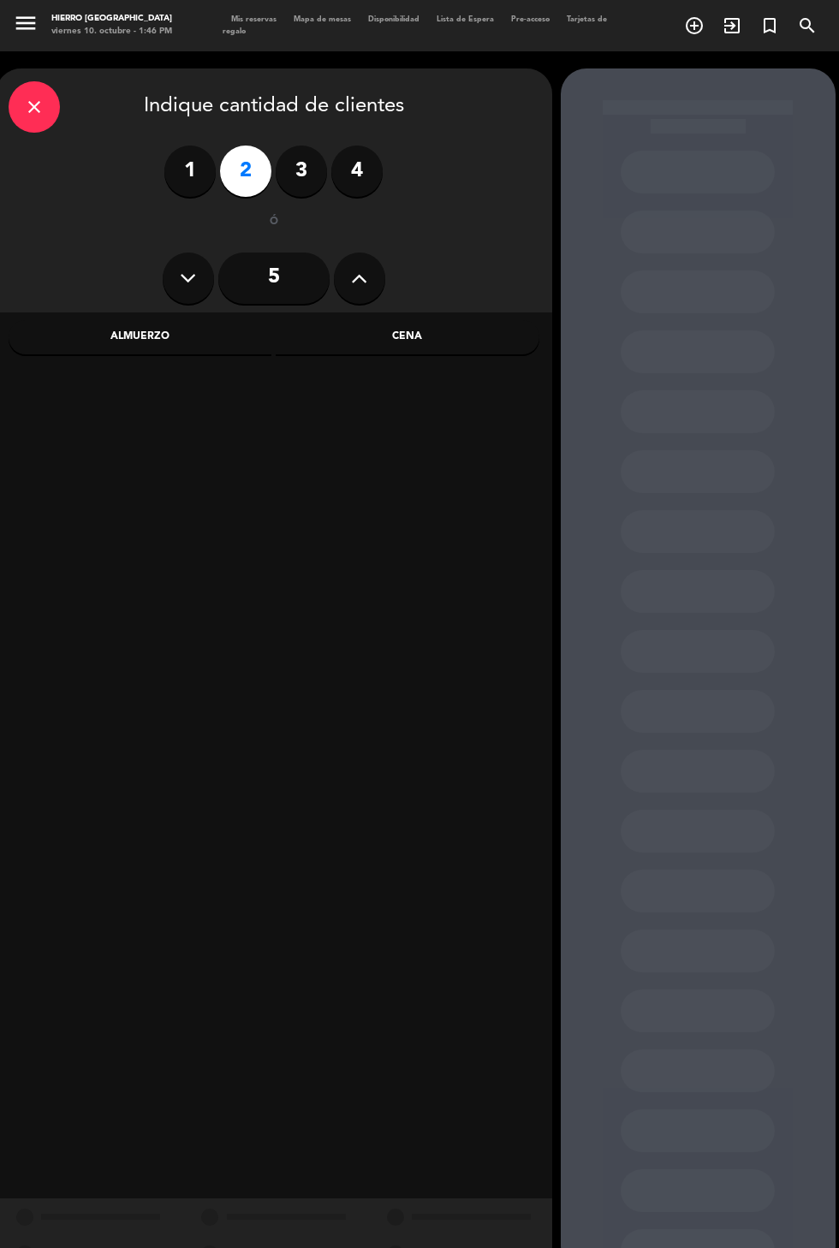
click at [412, 341] on div "Cena" at bounding box center [408, 337] width 264 height 34
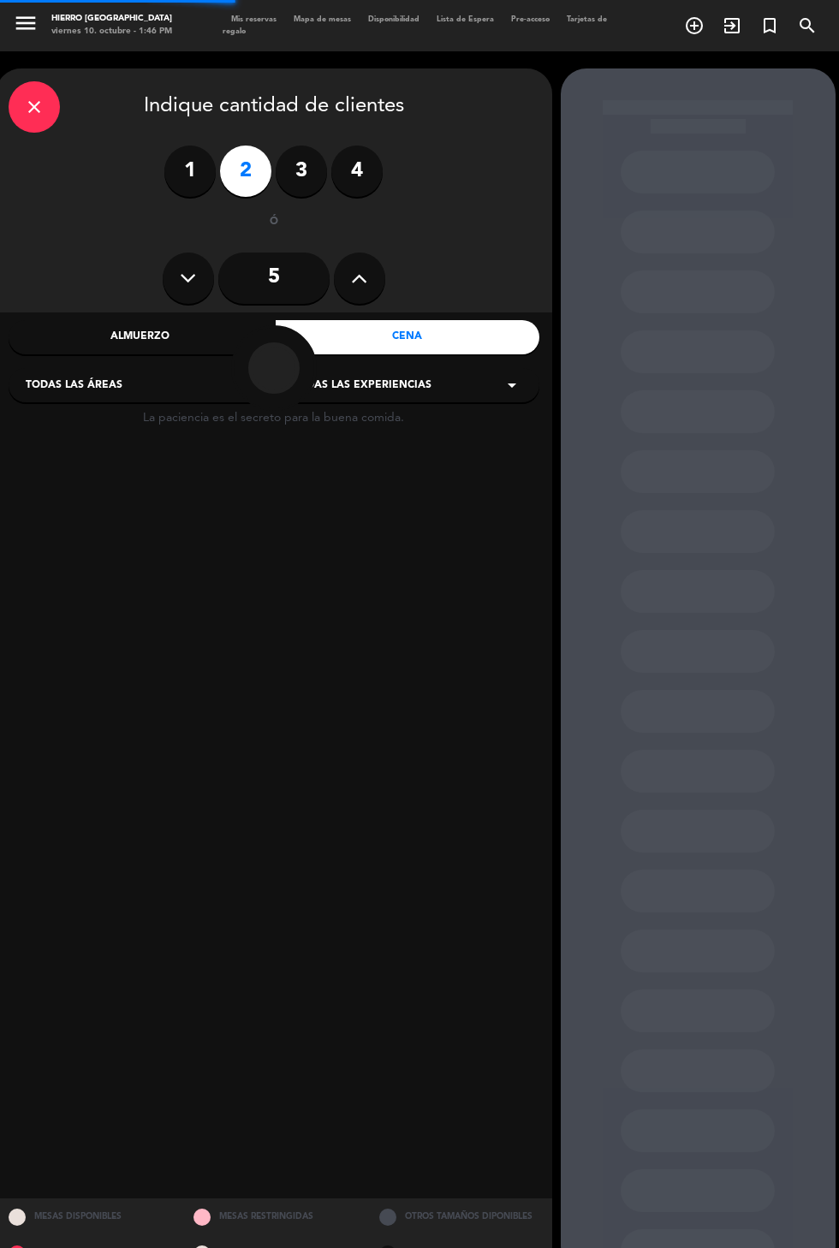
click at [186, 335] on div "Almuerzo" at bounding box center [141, 337] width 264 height 34
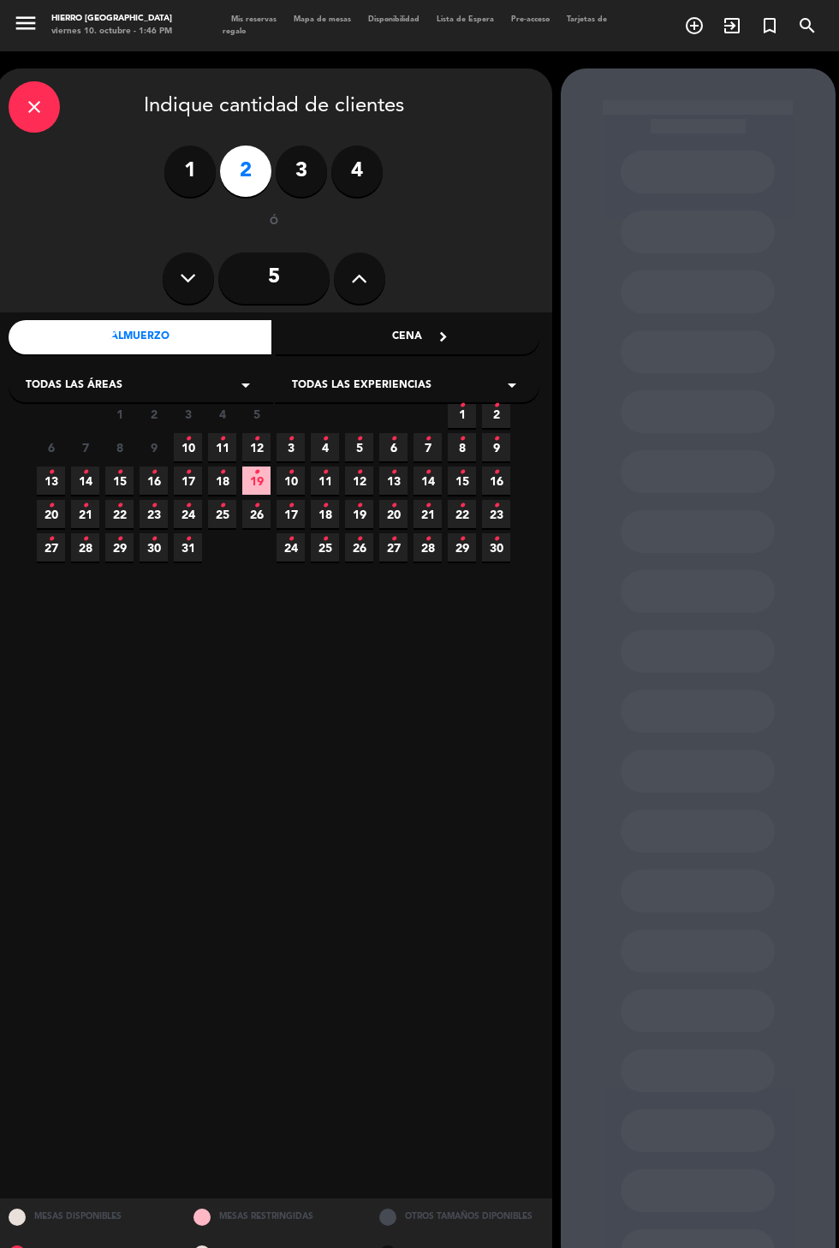
click at [189, 436] on icon "•" at bounding box center [188, 438] width 6 height 27
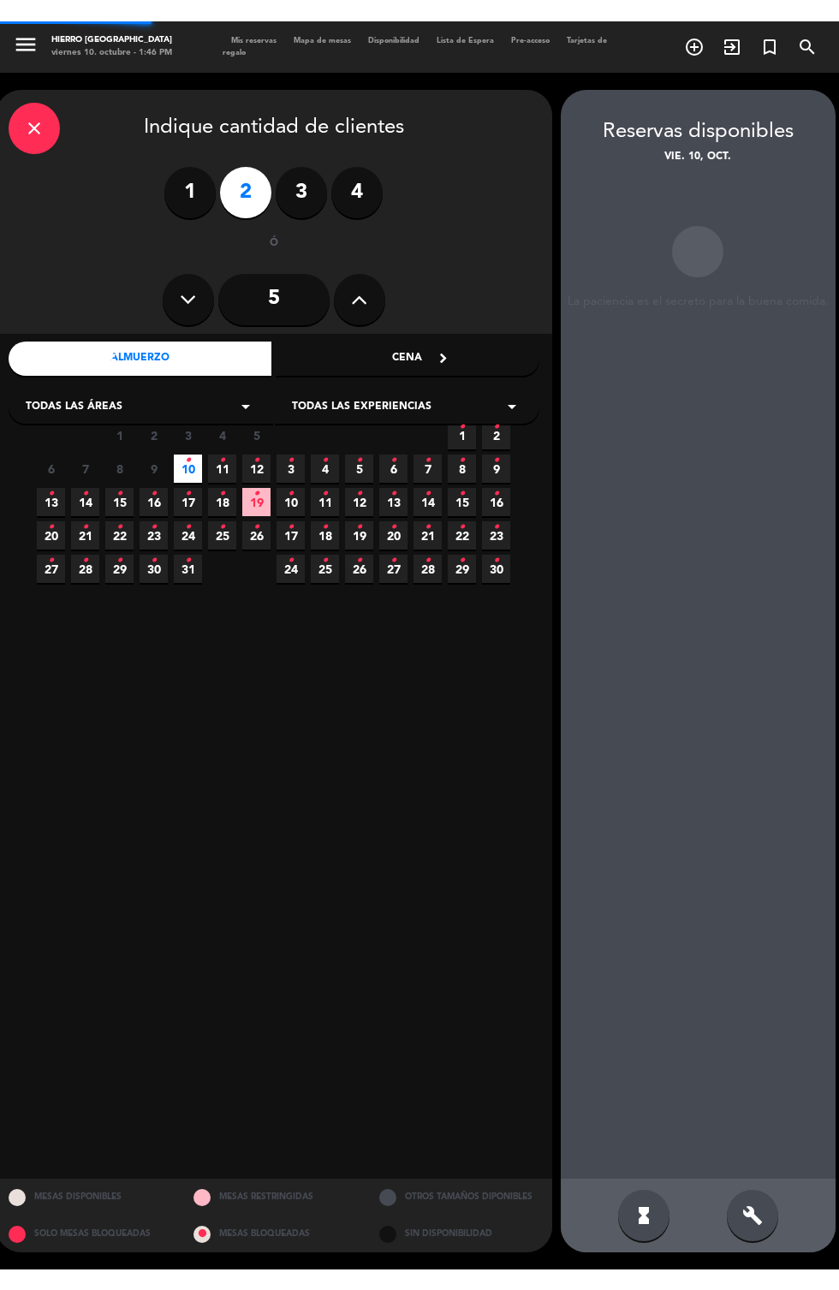
scroll to position [68, 0]
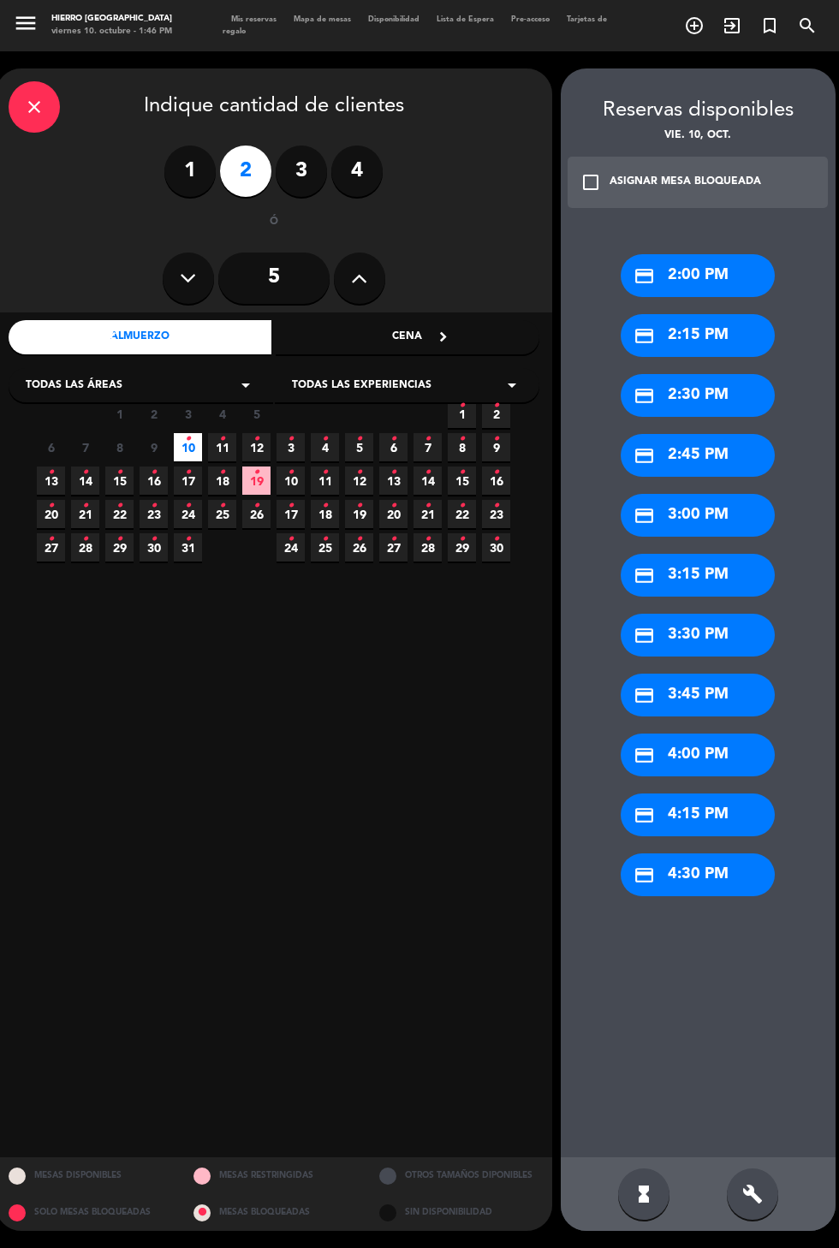
click at [751, 1197] on icon "build" at bounding box center [752, 1193] width 21 height 21
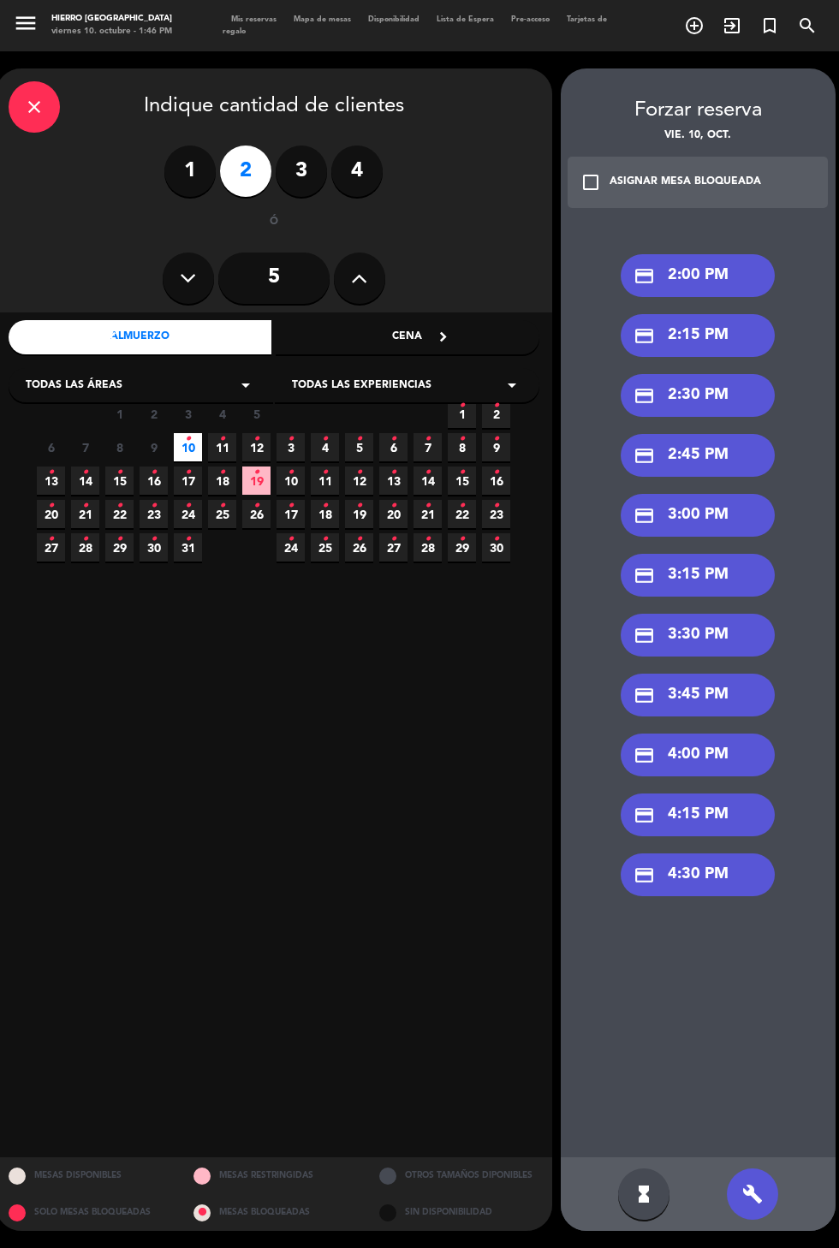
click at [738, 254] on div "credit_card 2:00 PM" at bounding box center [697, 275] width 154 height 43
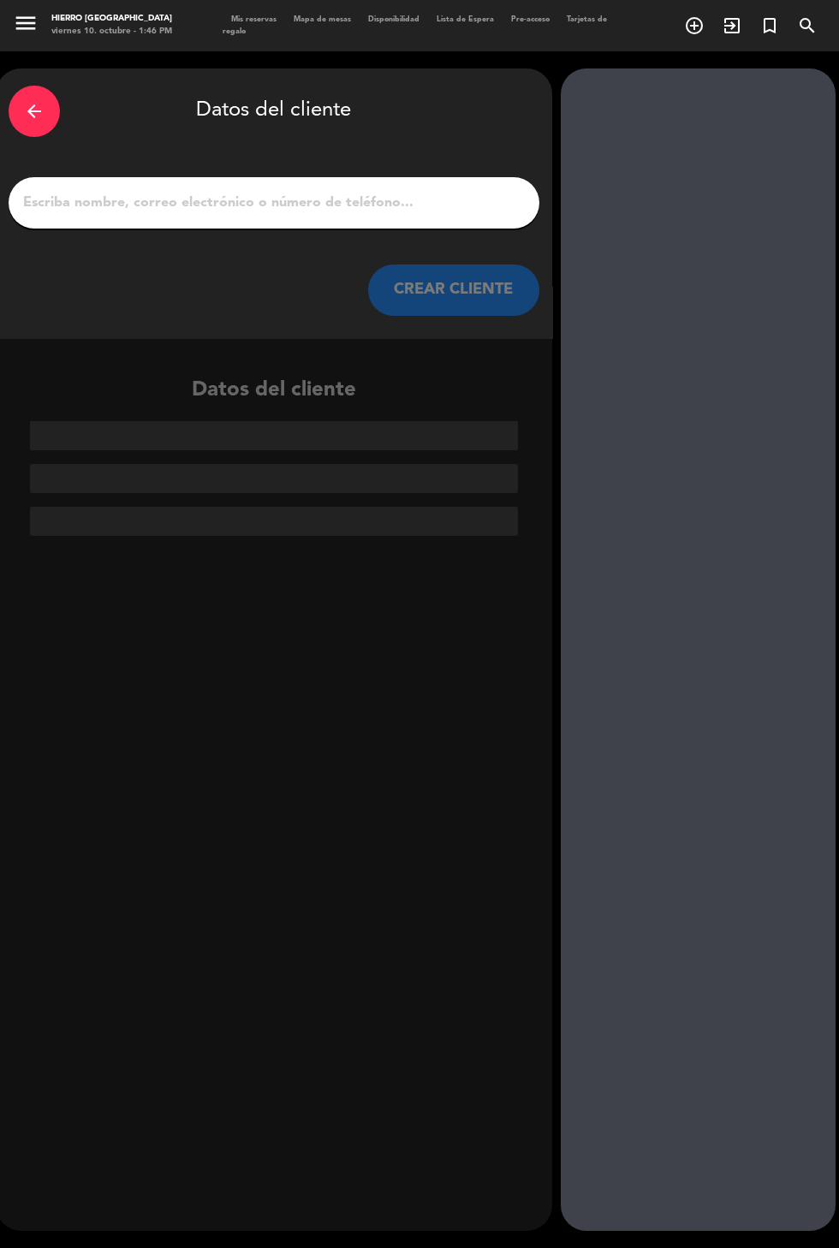
click at [418, 191] on input "1" at bounding box center [273, 203] width 505 height 24
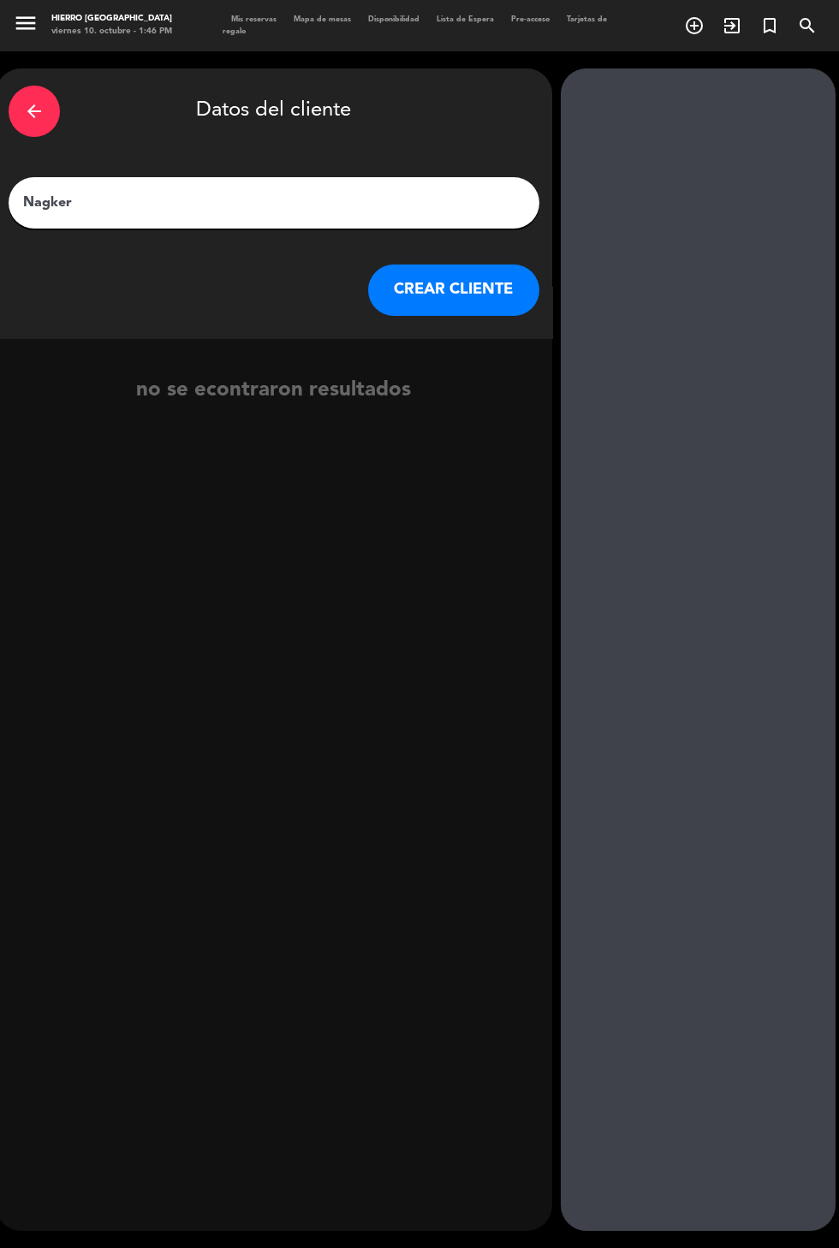
click at [397, 142] on div "arrow_back Datos del cliente [PERSON_NAME] CREAR CLIENTE" at bounding box center [274, 203] width 556 height 270
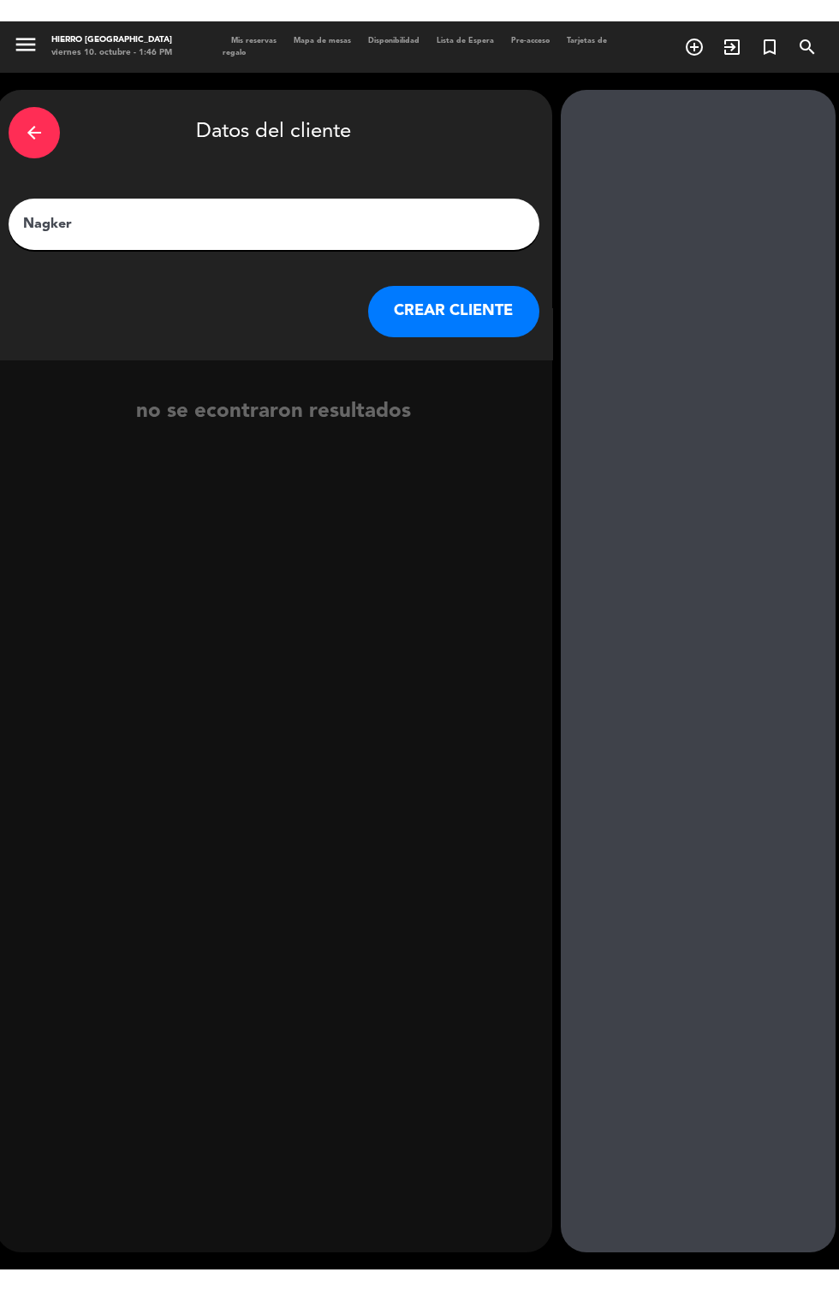
scroll to position [9, 0]
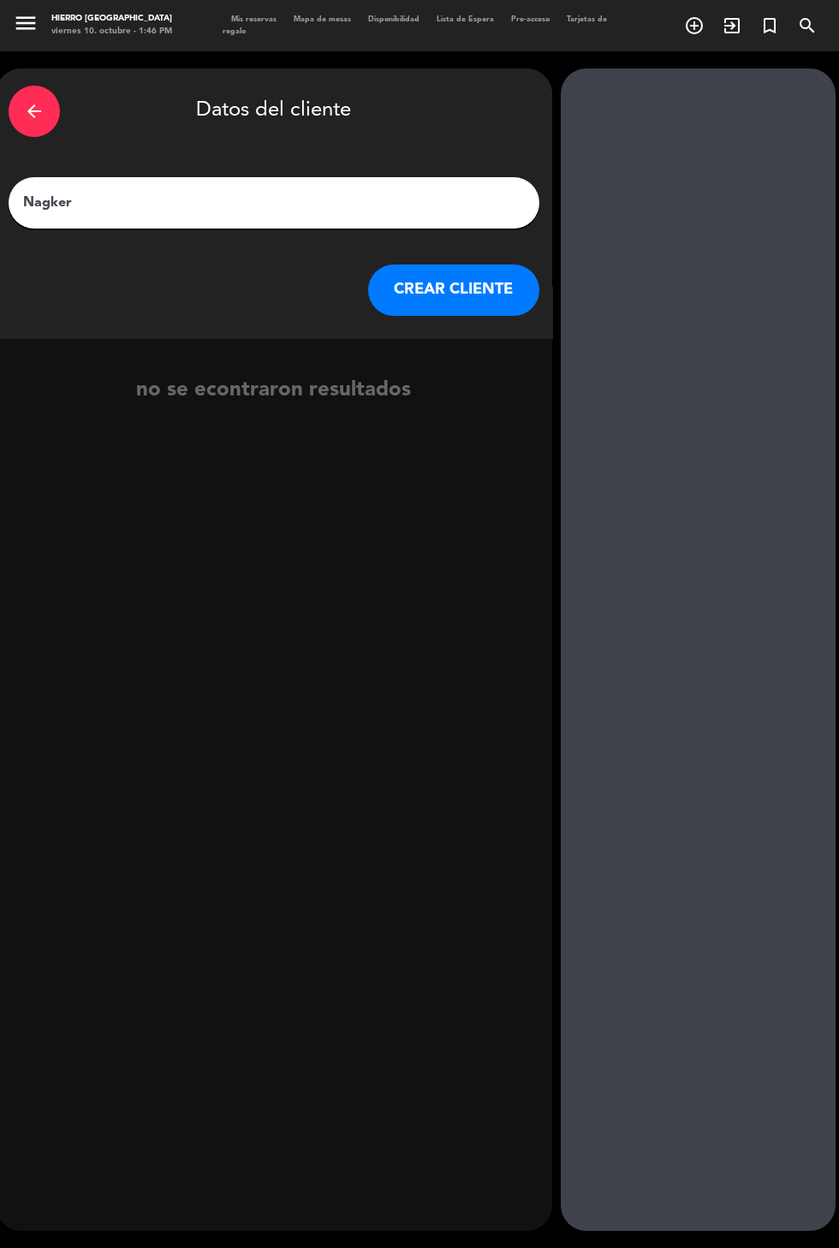
click at [400, 191] on input "Nagker" at bounding box center [273, 203] width 505 height 24
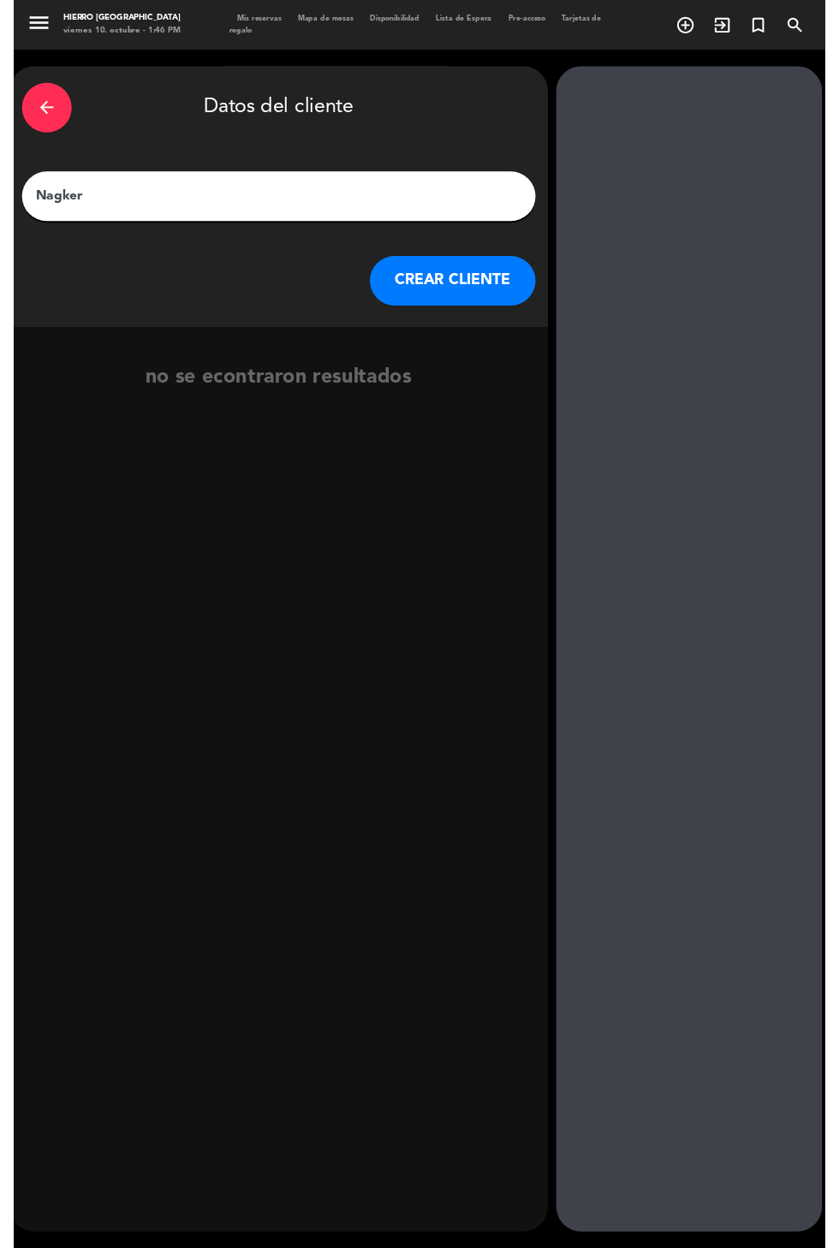
scroll to position [0, 0]
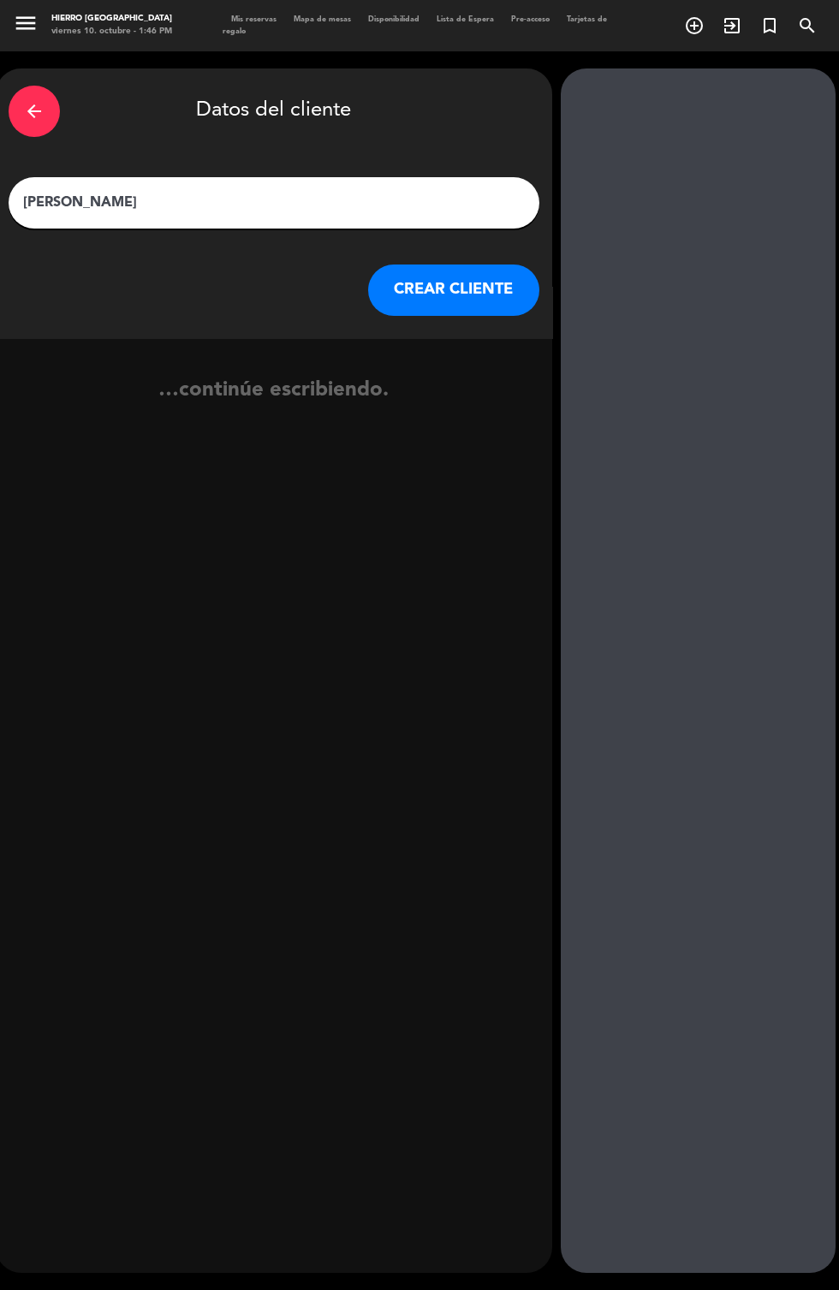
type input "[PERSON_NAME]"
click at [465, 343] on div "…continúe escribiendo." at bounding box center [274, 396] width 556 height 117
click at [483, 298] on button "CREAR CLIENTE" at bounding box center [453, 289] width 171 height 51
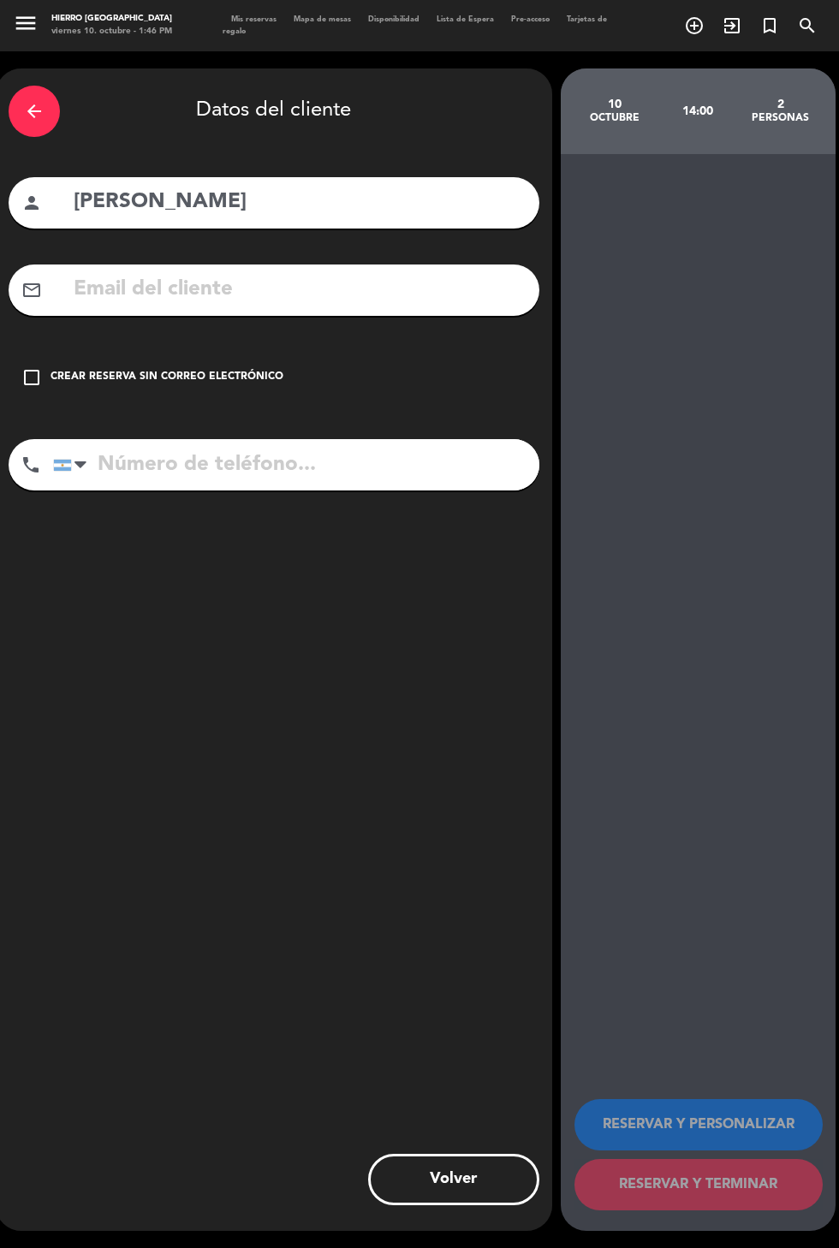
click at [201, 383] on div "Crear reserva sin correo electrónico" at bounding box center [166, 377] width 233 height 17
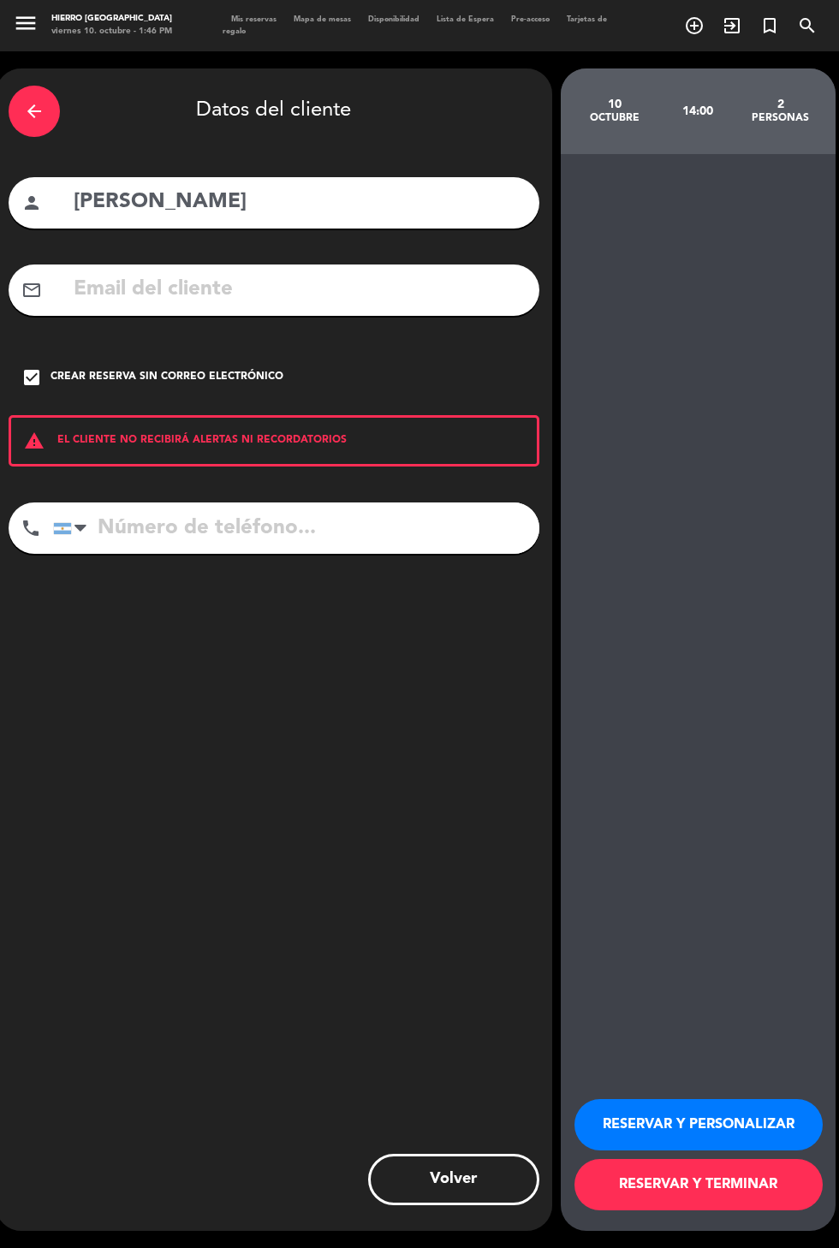
click at [734, 1150] on button "RESERVAR Y PERSONALIZAR" at bounding box center [698, 1124] width 248 height 51
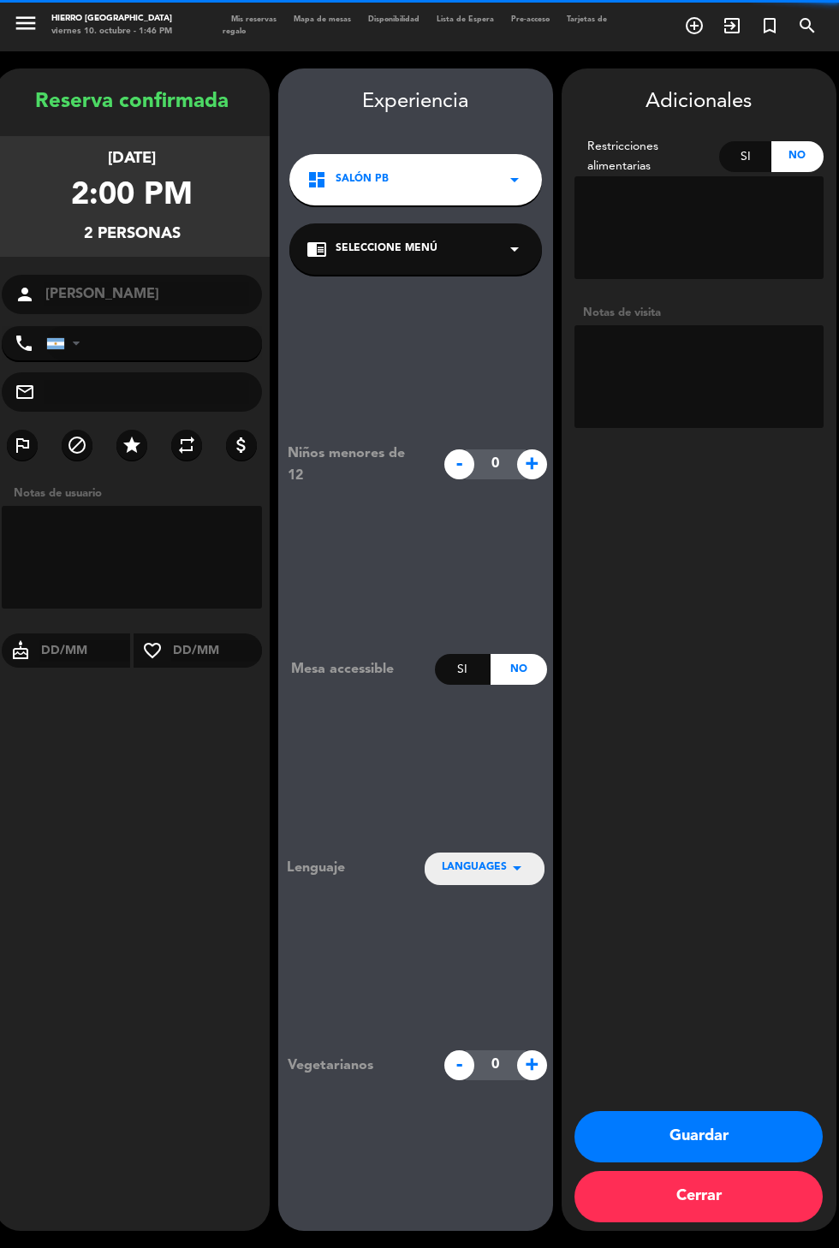
click at [645, 359] on textarea at bounding box center [698, 376] width 249 height 103
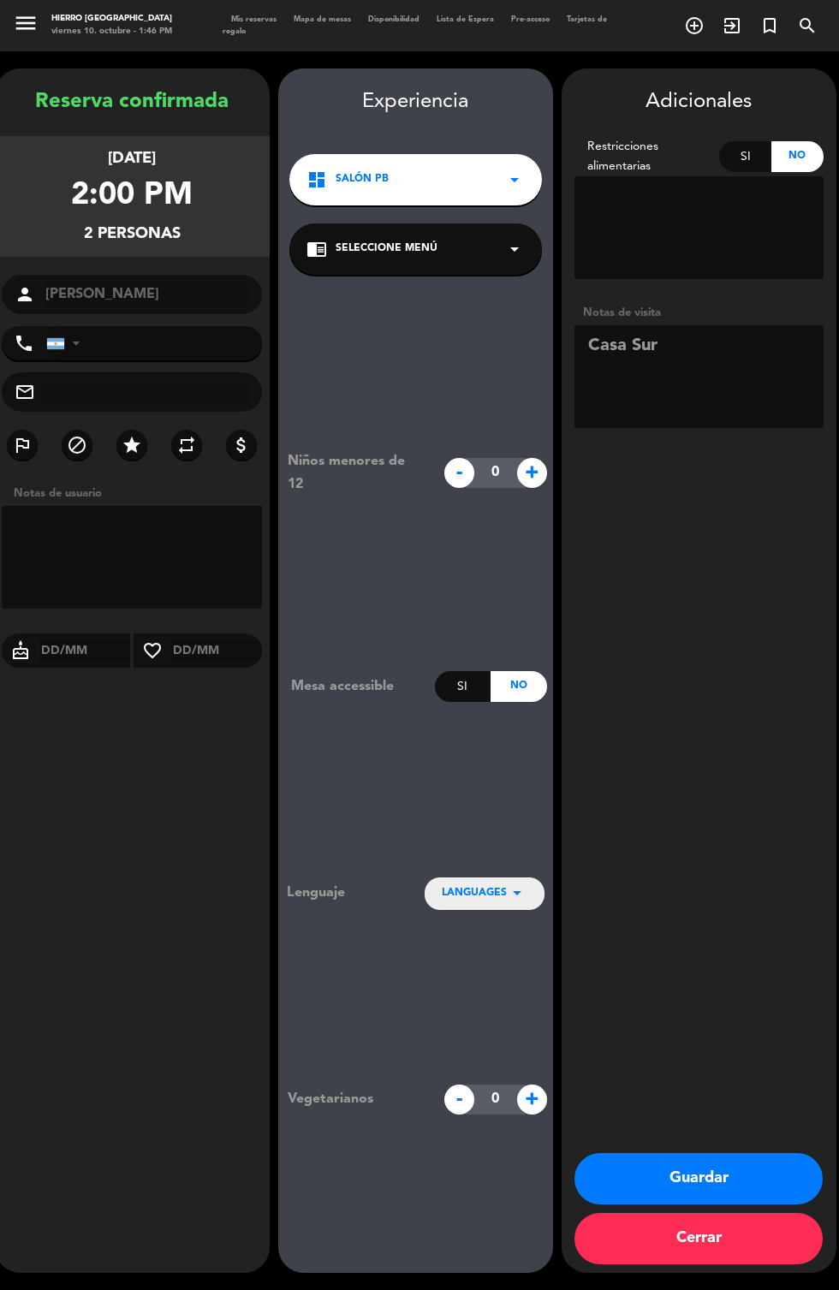
type textarea "Casa Sur"
click at [784, 722] on div "Adicionales Restricciones alimentarias Si No Notas de visita Guardar Cerrar" at bounding box center [698, 670] width 275 height 1204
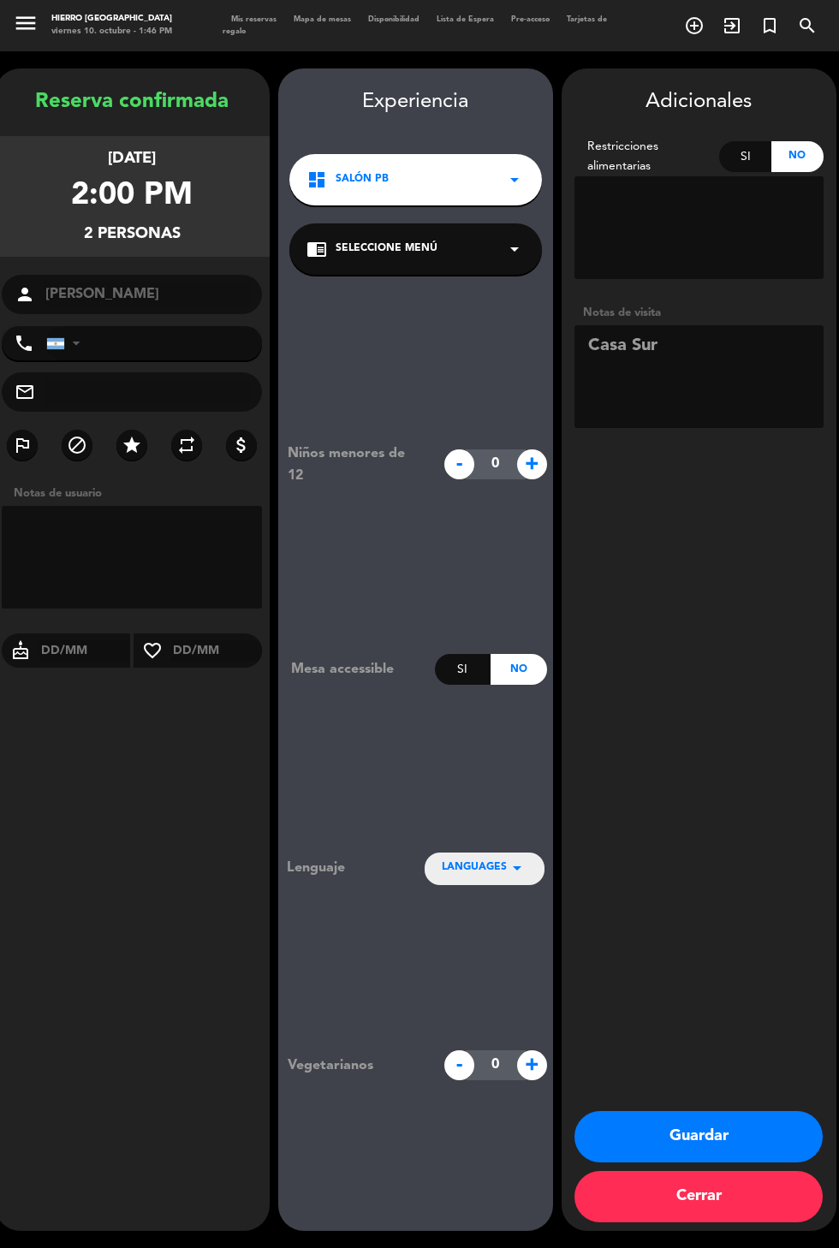
click at [719, 1162] on button "Guardar" at bounding box center [698, 1136] width 248 height 51
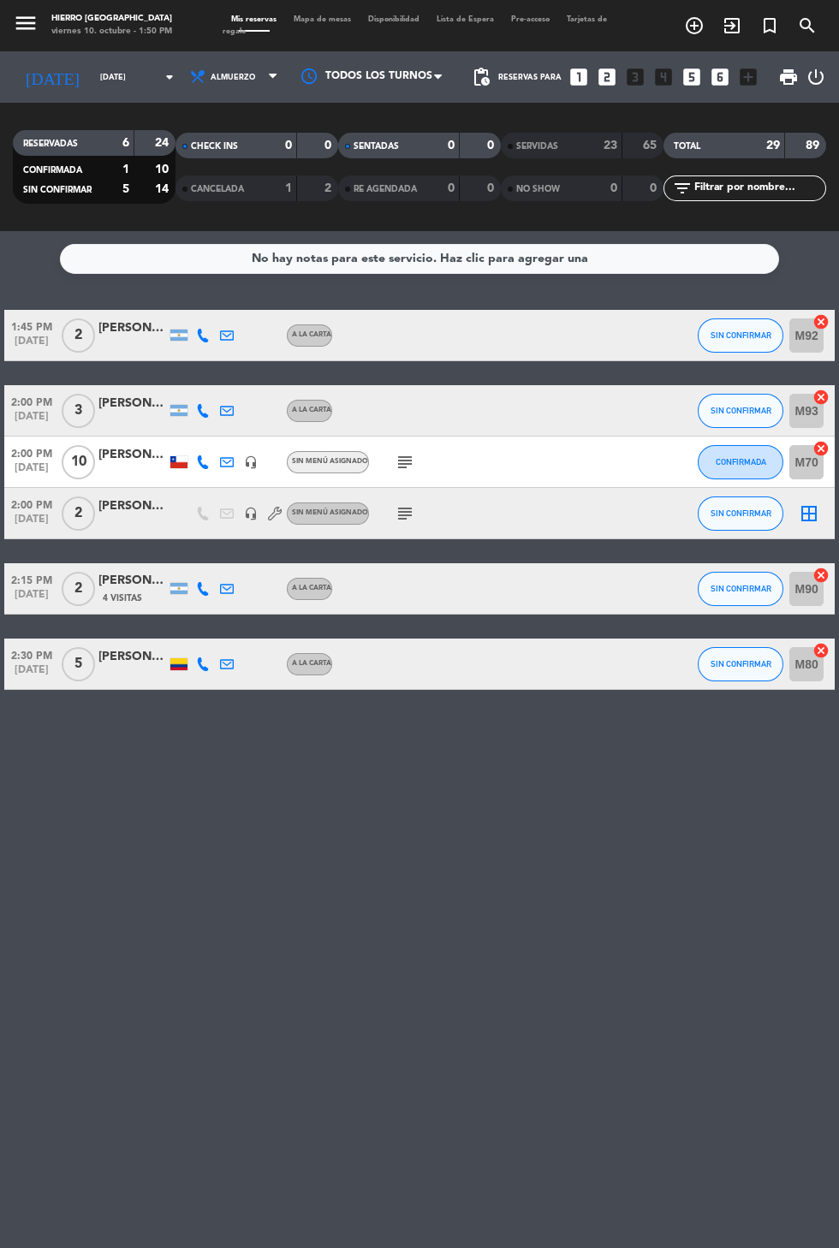
click at [402, 517] on icon "subject" at bounding box center [404, 513] width 21 height 21
click at [810, 515] on icon "border_all" at bounding box center [808, 513] width 21 height 21
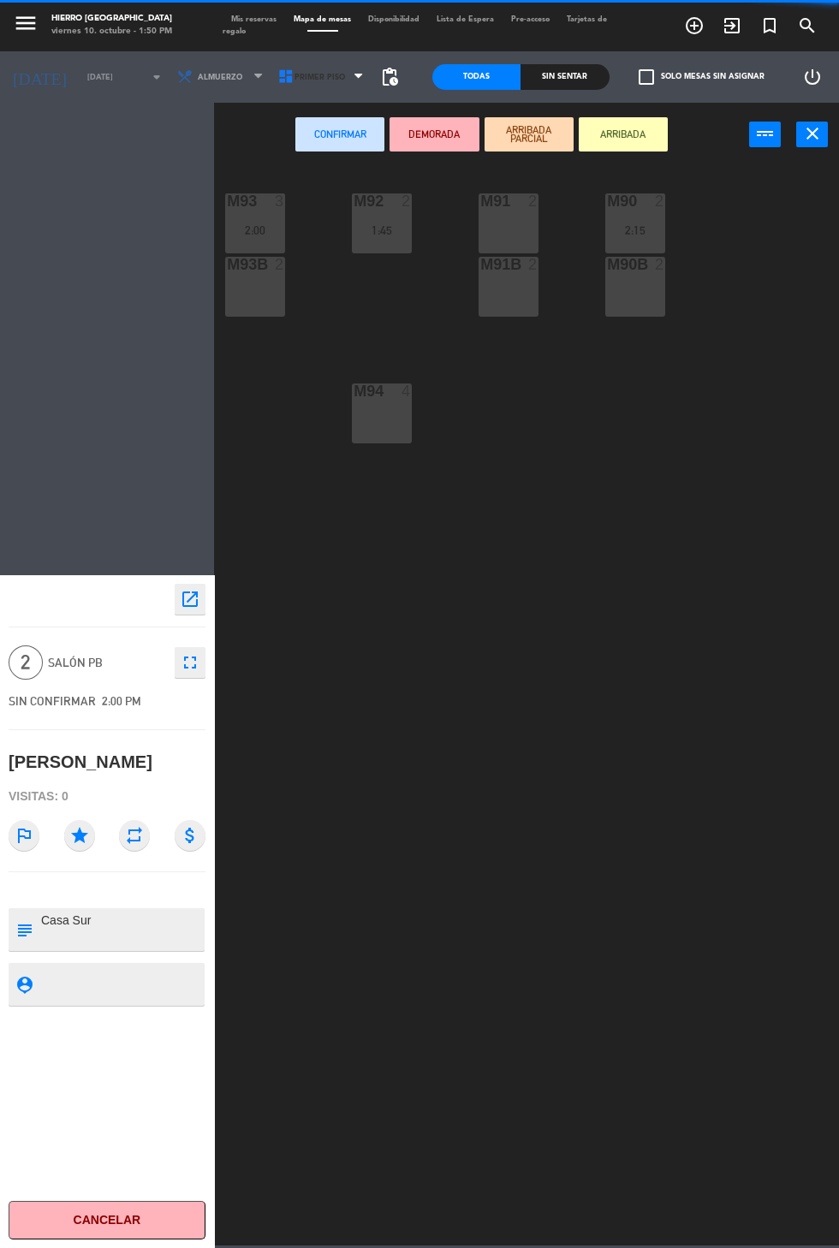
click at [303, 81] on span "Primer Piso" at bounding box center [319, 77] width 50 height 9
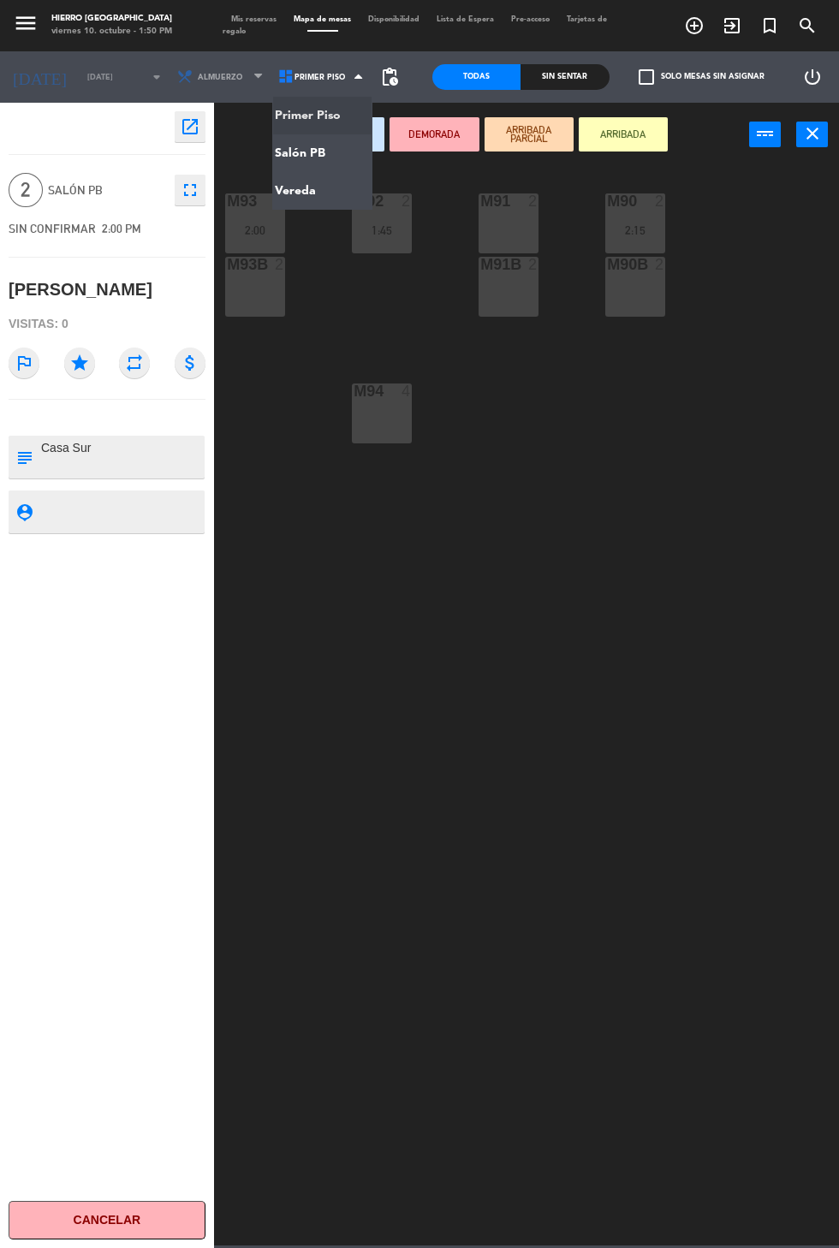
click at [312, 152] on ng-component "menu Hierro [GEOGRAPHIC_DATA] viernes 10. octubre - 1:50 PM Mis reservas Mapa d…" at bounding box center [419, 622] width 839 height 1245
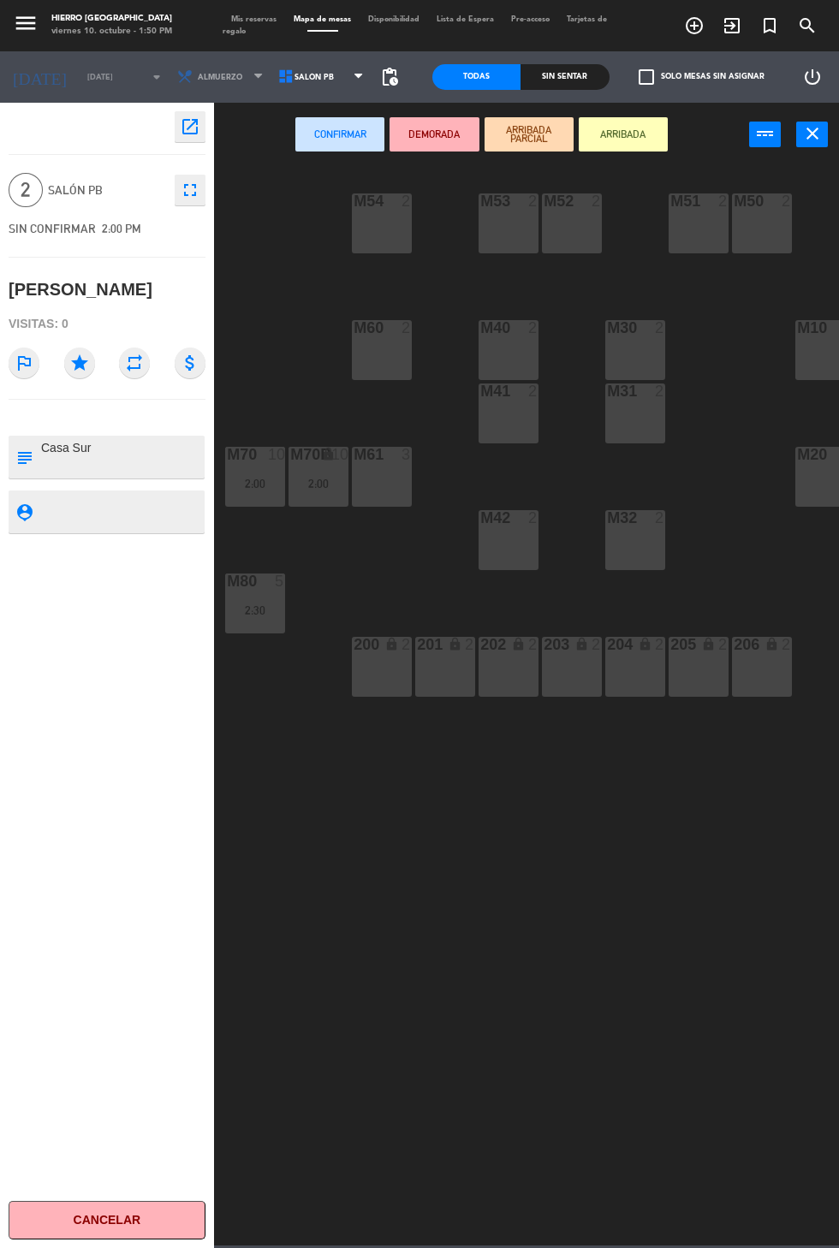
click at [378, 222] on div "M54 2" at bounding box center [382, 223] width 60 height 60
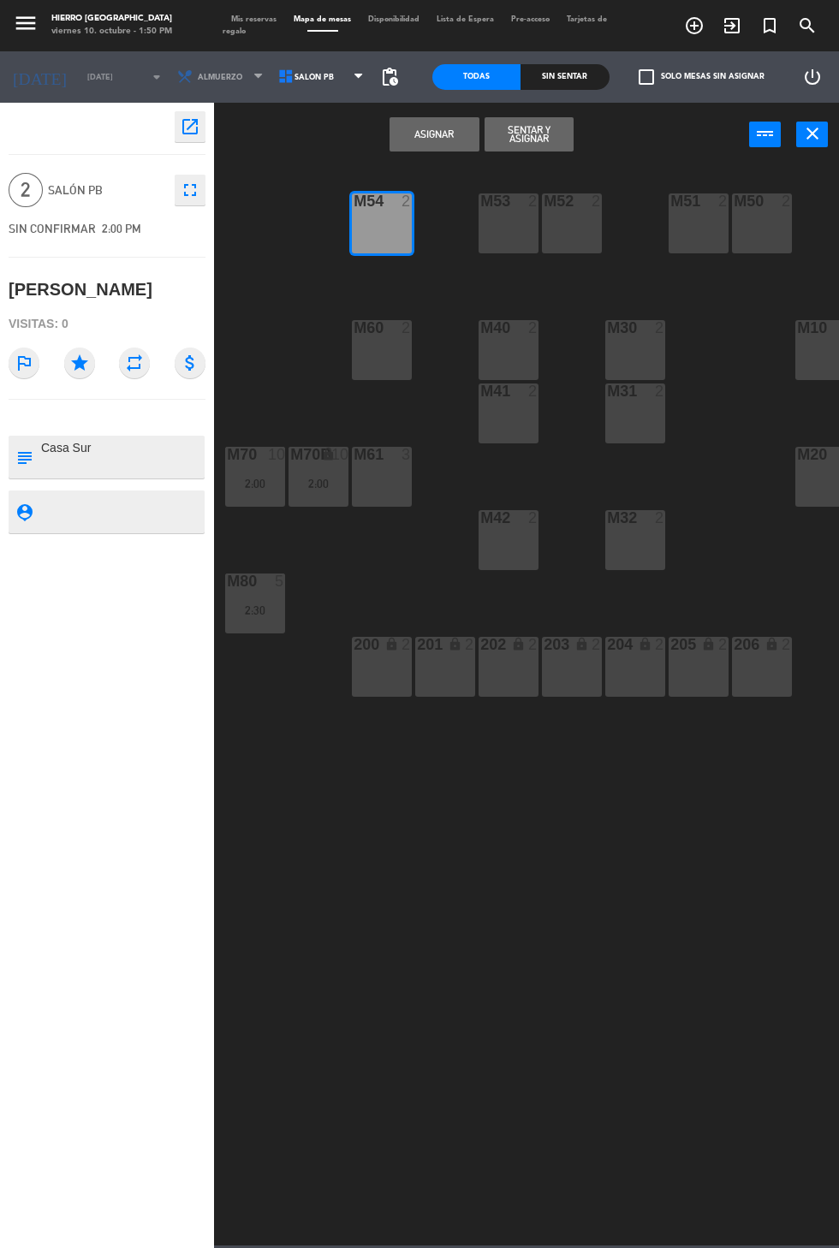
click at [436, 134] on button "Asignar" at bounding box center [433, 134] width 89 height 34
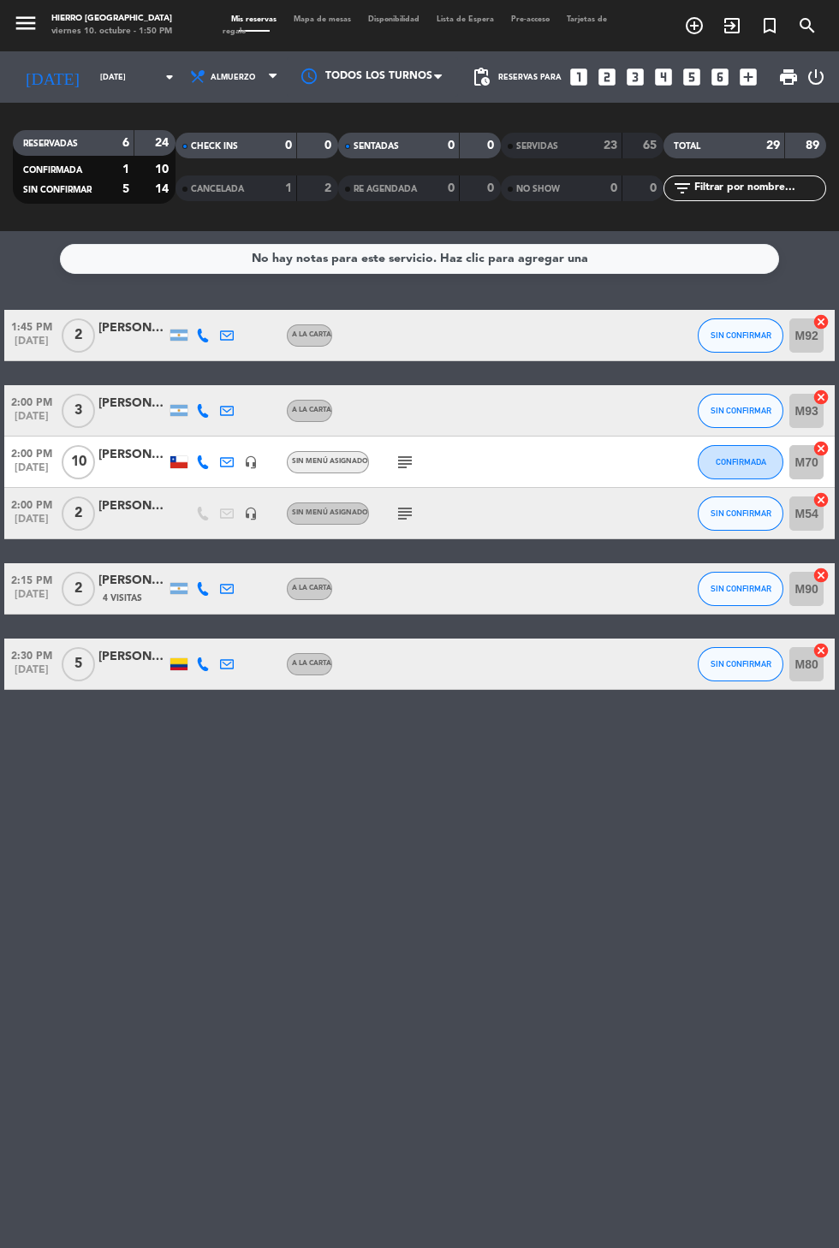
click at [312, 21] on span "Mapa de mesas" at bounding box center [322, 19] width 74 height 8
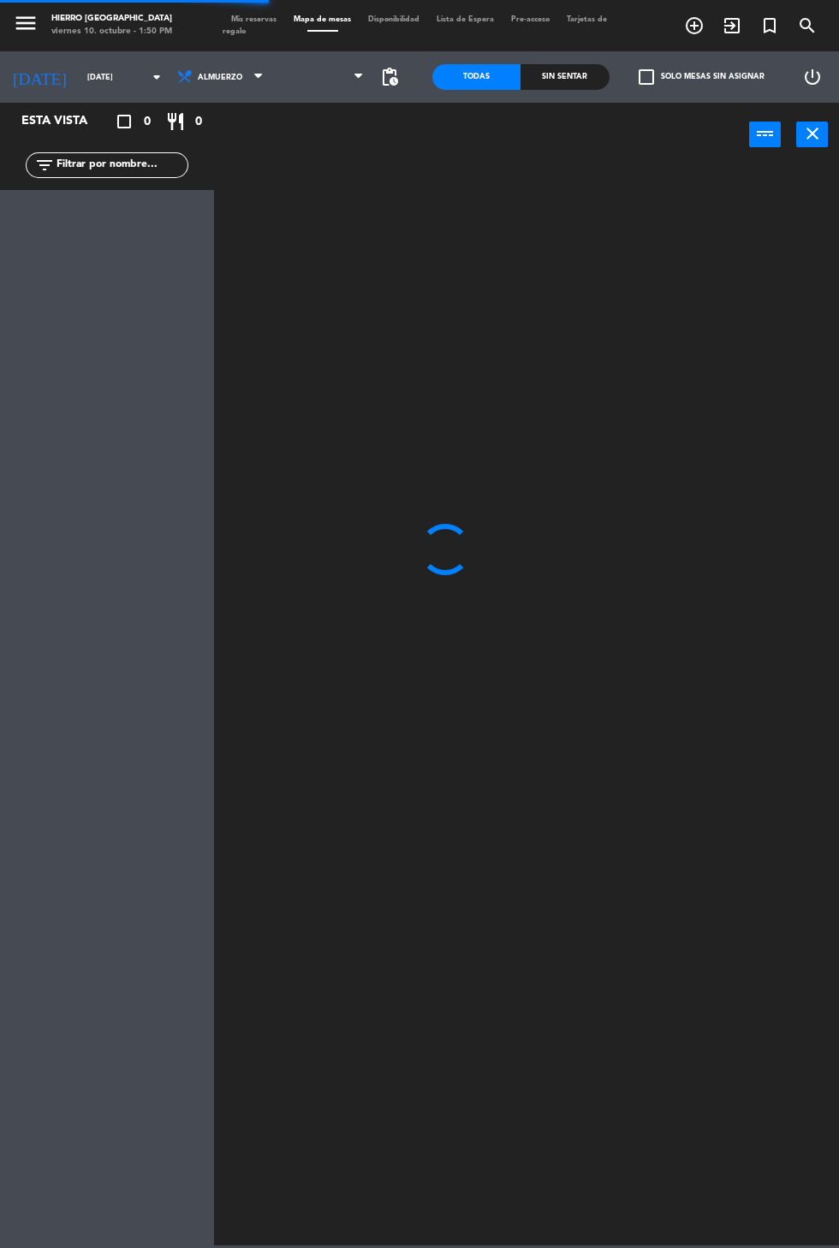
click at [310, 61] on span at bounding box center [322, 77] width 101 height 38
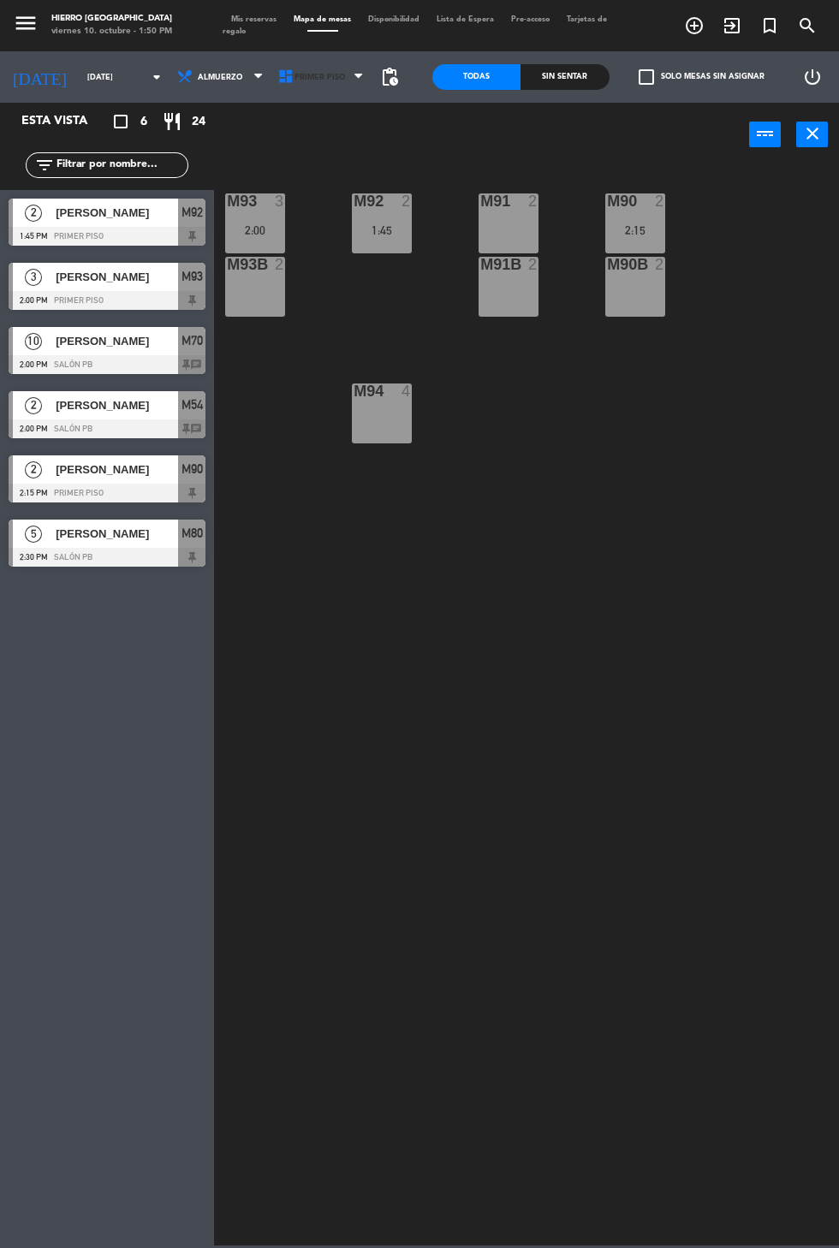
click at [330, 68] on span "Primer Piso" at bounding box center [322, 77] width 101 height 38
click at [304, 155] on ng-component "menu Hierro [GEOGRAPHIC_DATA] viernes 10. octubre - 1:50 PM Mis reservas Mapa d…" at bounding box center [419, 622] width 839 height 1245
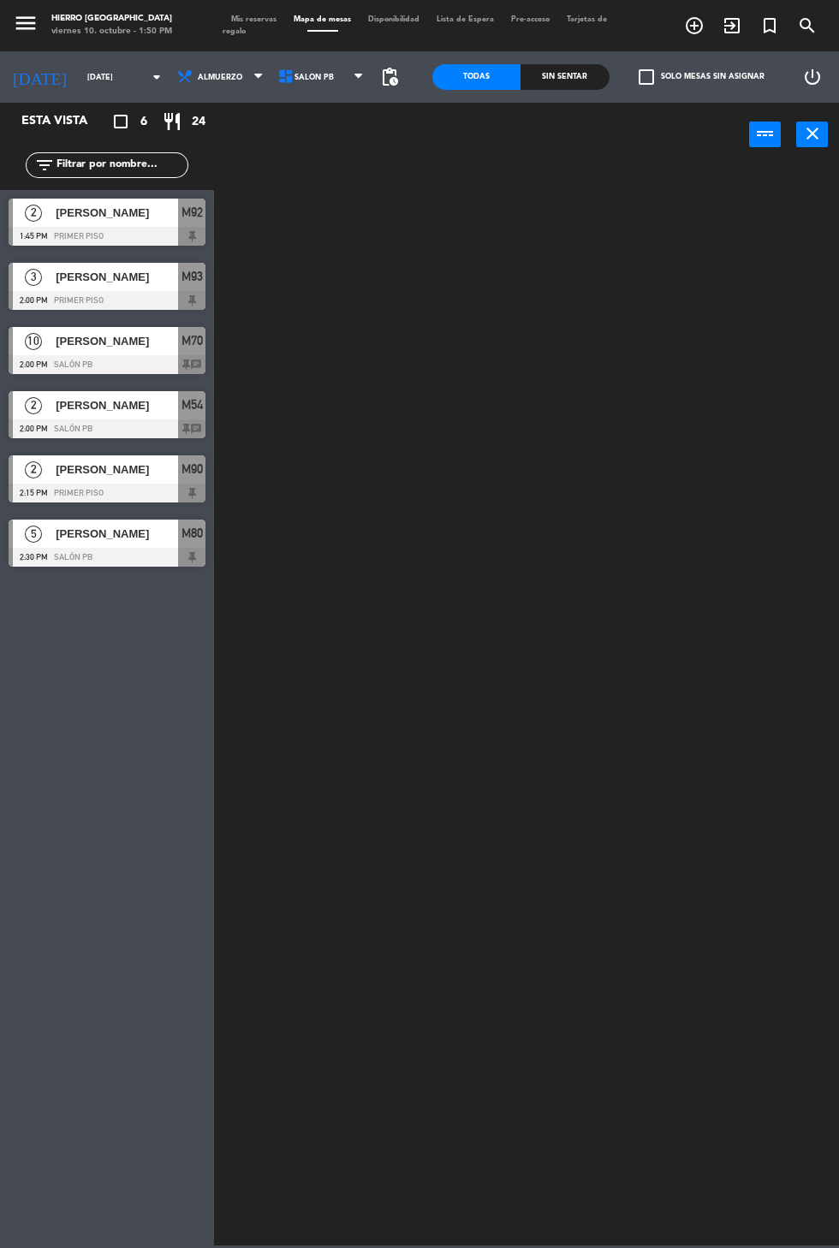
click at [277, 75] on icon at bounding box center [285, 76] width 17 height 17
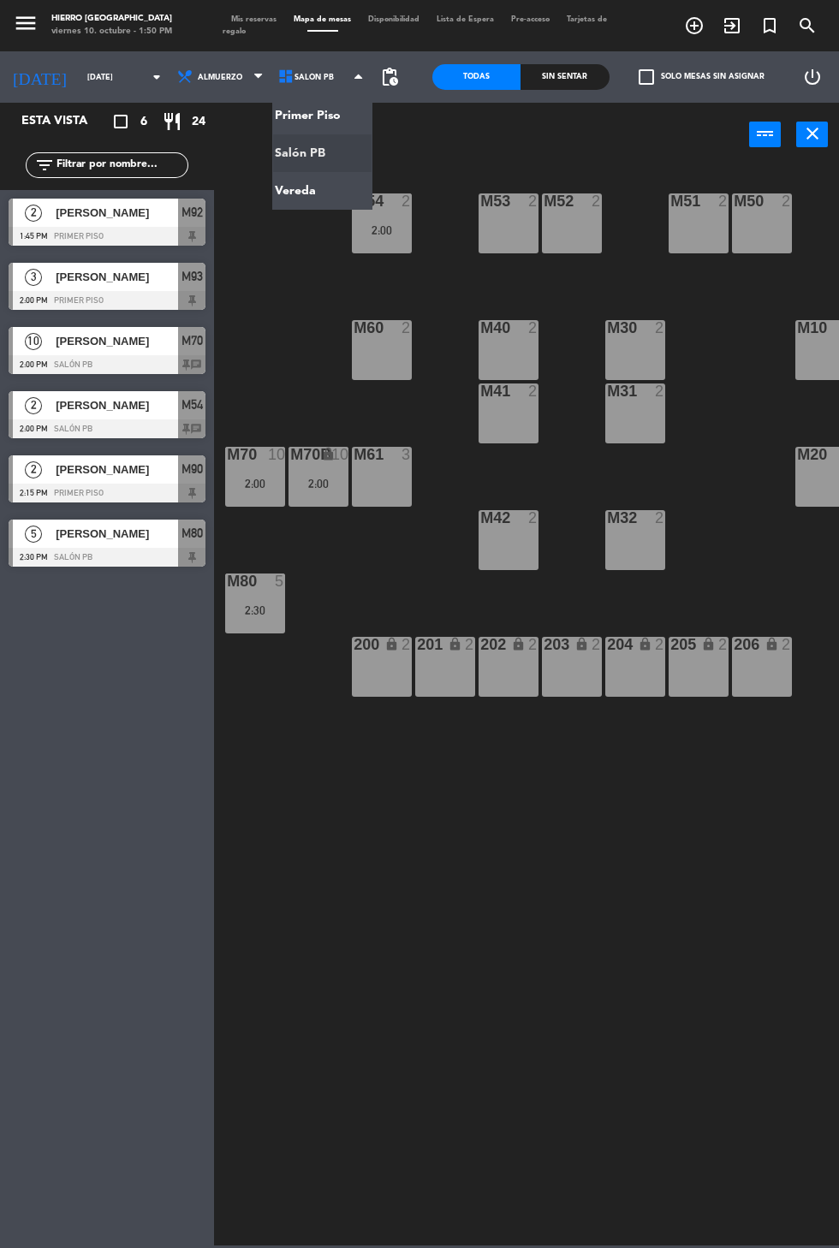
click at [302, 199] on ng-component "menu Hierro [GEOGRAPHIC_DATA] viernes 10. octubre - 1:50 PM Mis reservas Mapa d…" at bounding box center [419, 622] width 839 height 1245
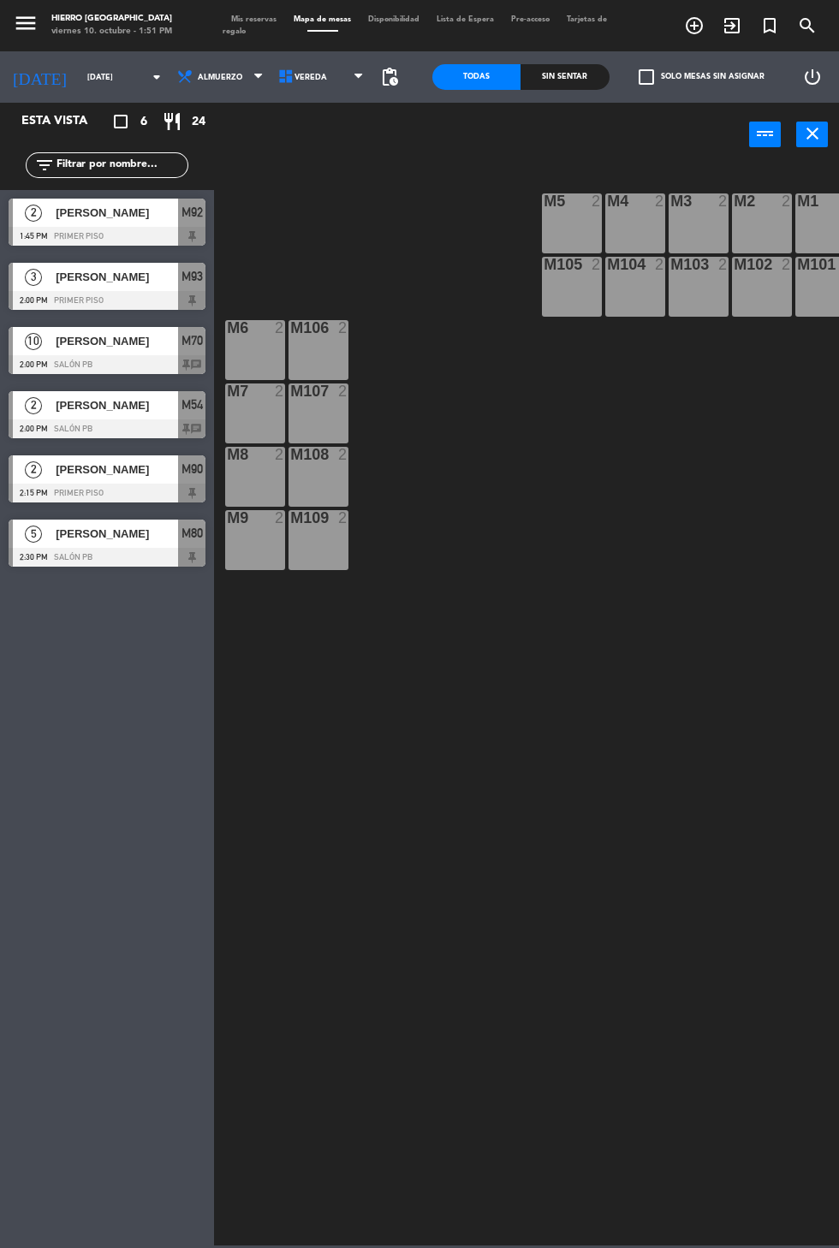
click at [688, 283] on div "M103 2" at bounding box center [698, 287] width 60 height 60
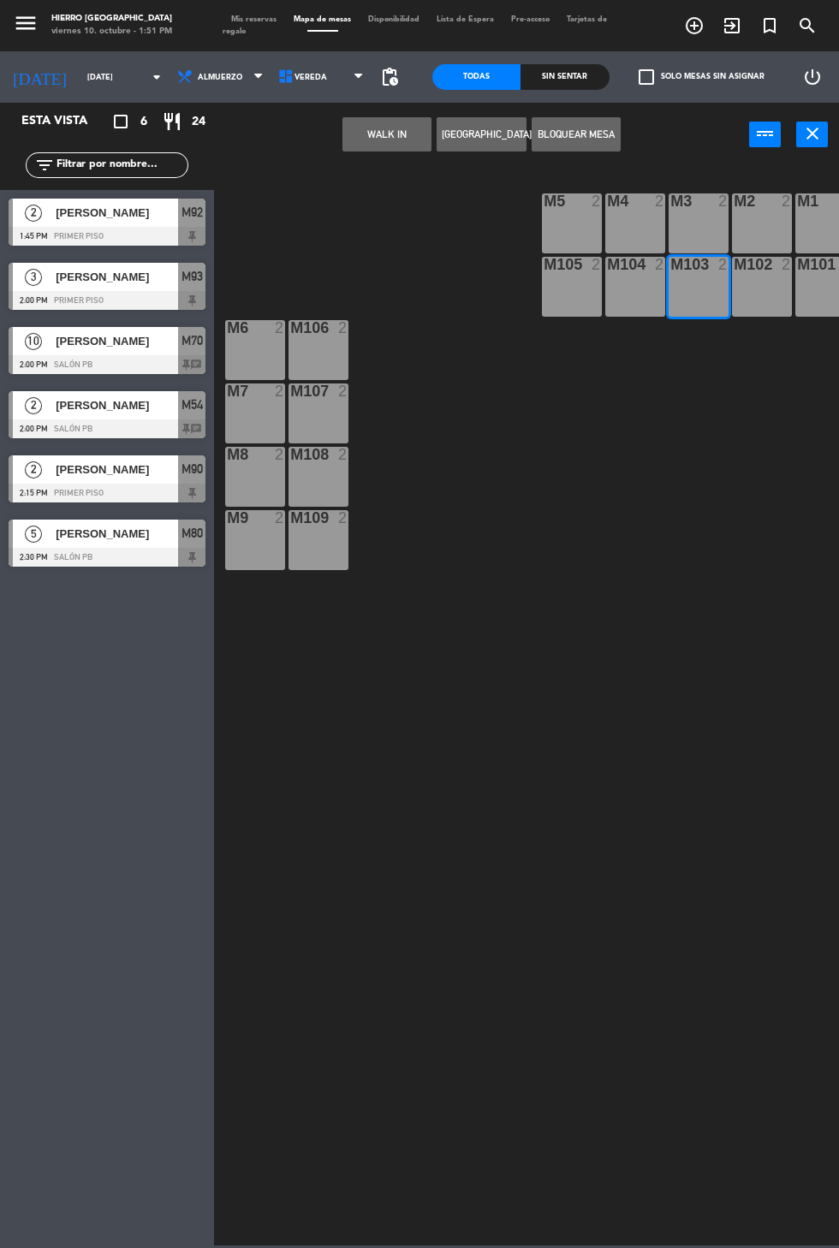
click at [382, 133] on button "WALK IN" at bounding box center [386, 134] width 89 height 34
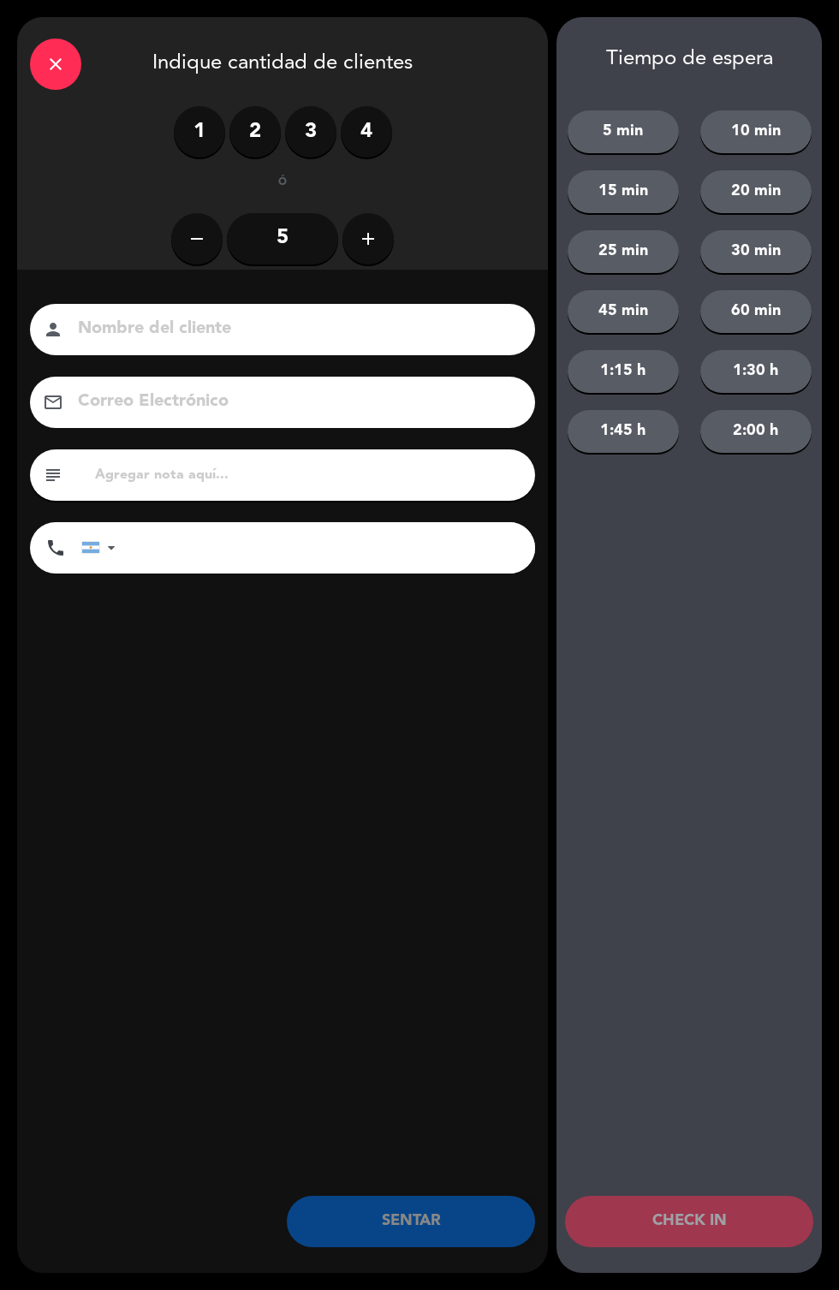
click at [174, 117] on div "1 2 3 4" at bounding box center [283, 131] width 218 height 51
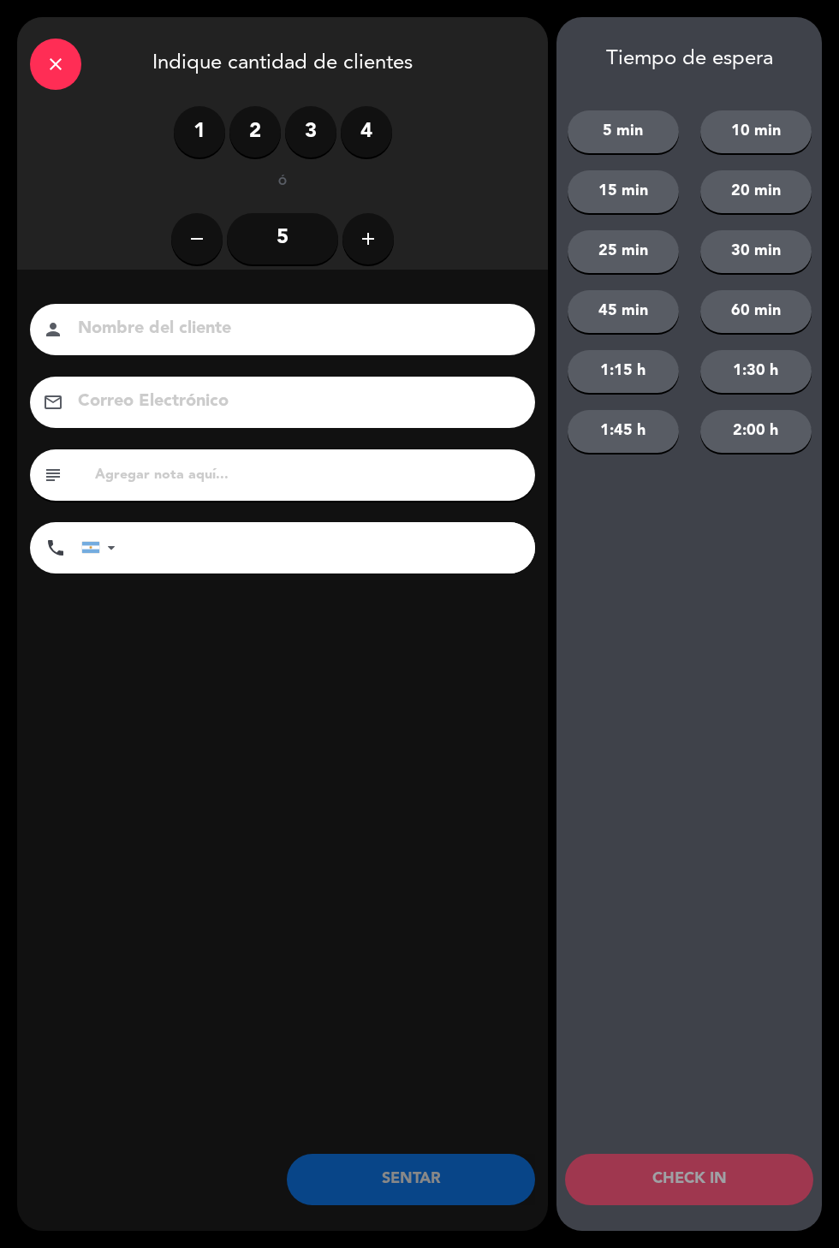
click at [174, 125] on div "1 2 3 4" at bounding box center [283, 131] width 218 height 51
click at [199, 123] on label "1" at bounding box center [199, 131] width 51 height 51
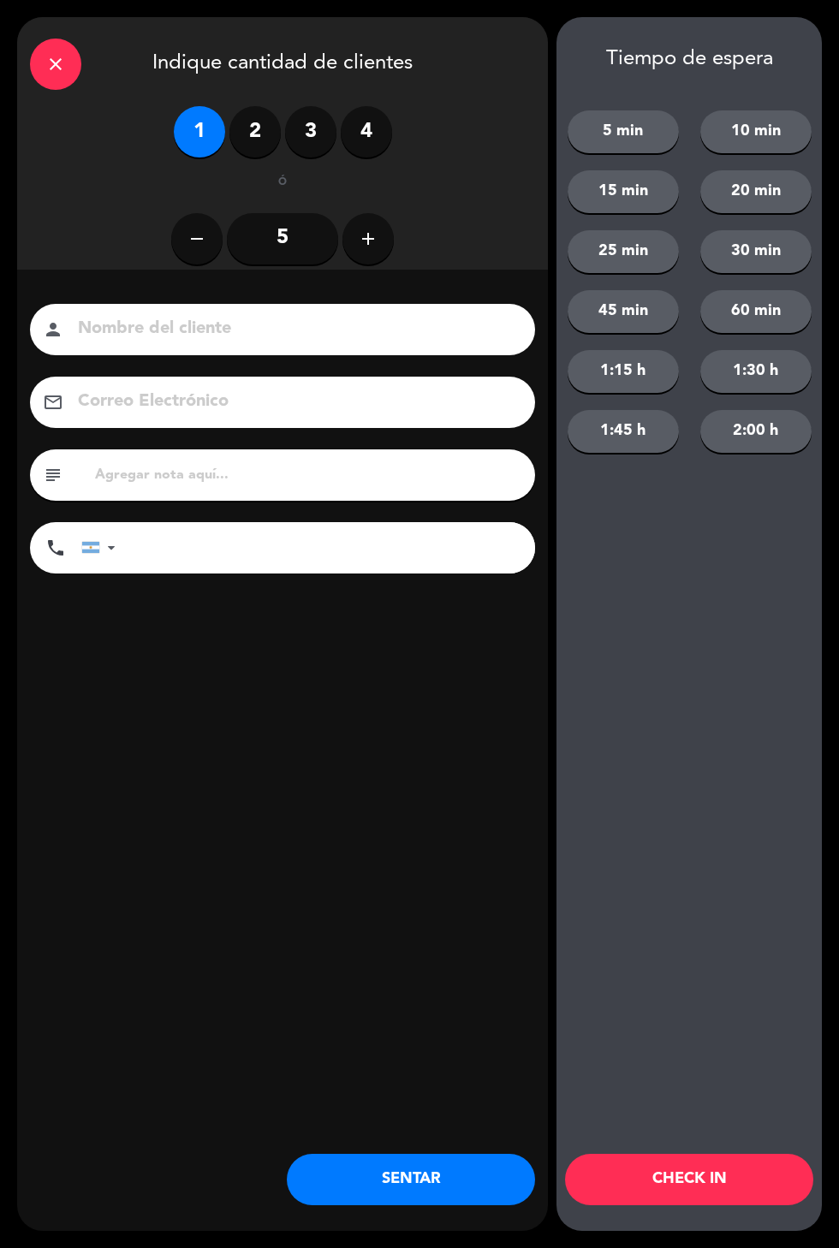
click at [460, 1173] on button "SENTAR" at bounding box center [411, 1179] width 248 height 51
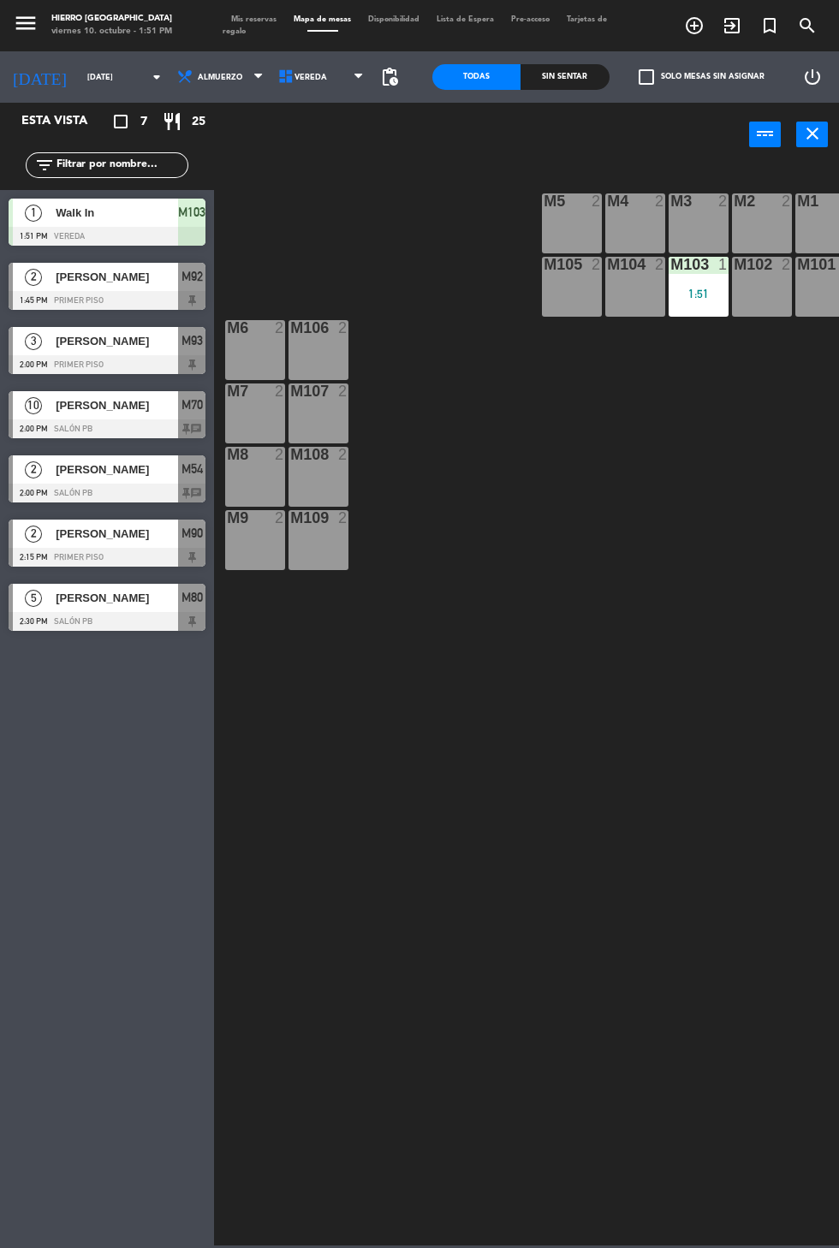
click at [572, 293] on div "M105 2" at bounding box center [572, 287] width 60 height 60
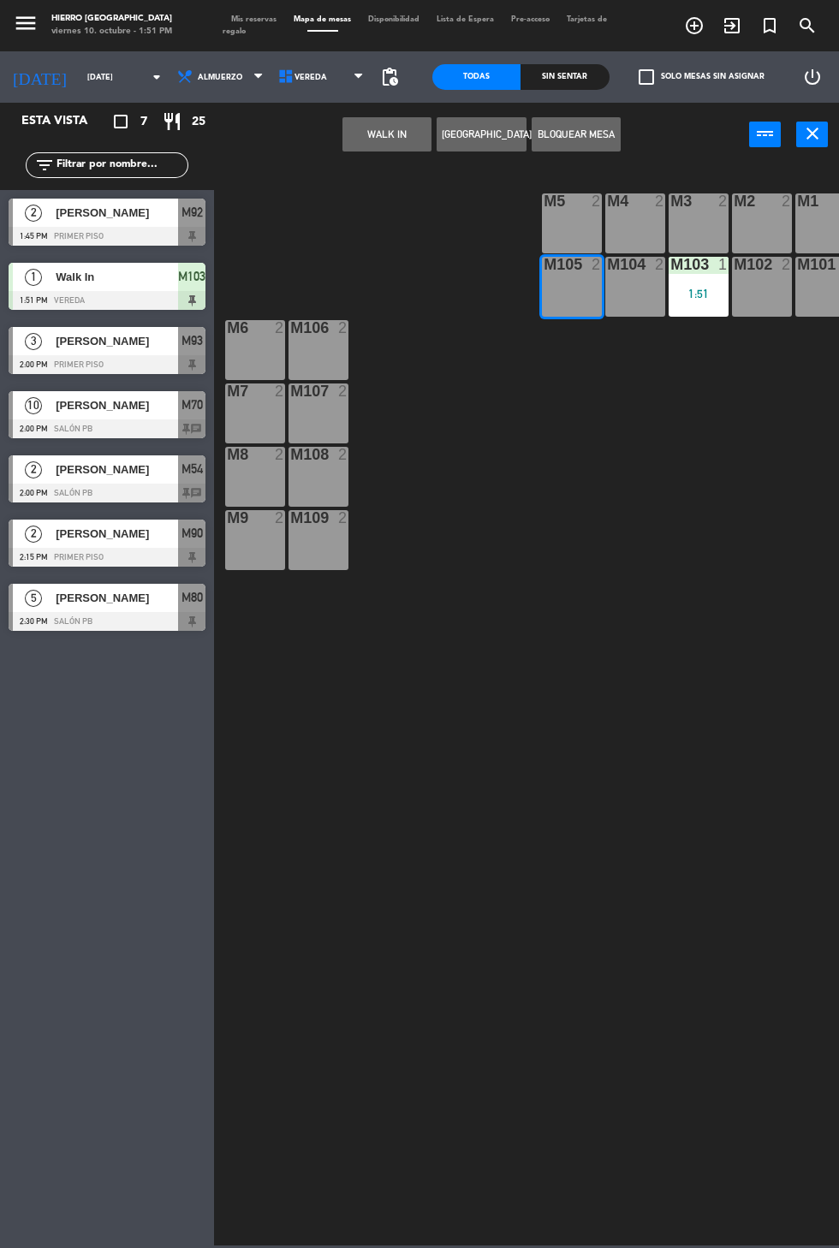
click at [573, 277] on div "M105 2" at bounding box center [572, 287] width 60 height 60
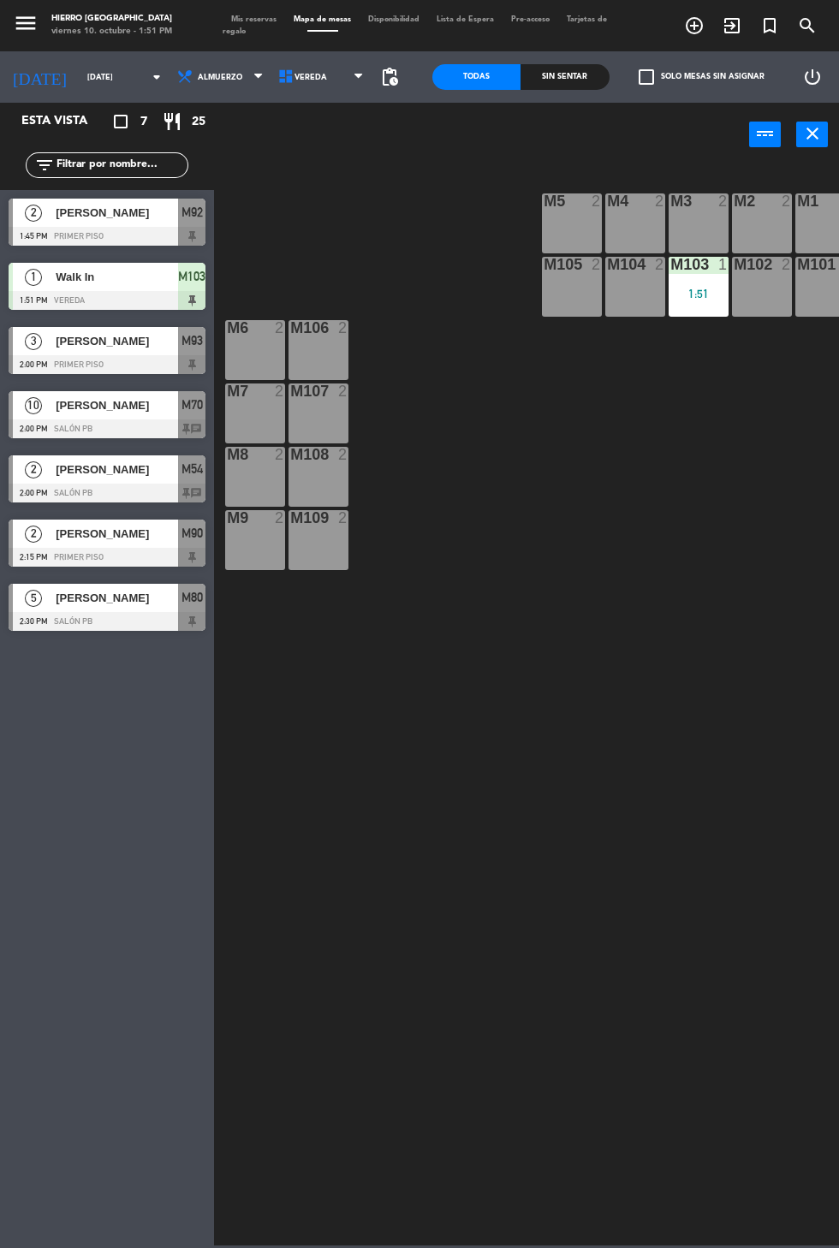
click at [640, 288] on div "m104 2" at bounding box center [635, 287] width 60 height 60
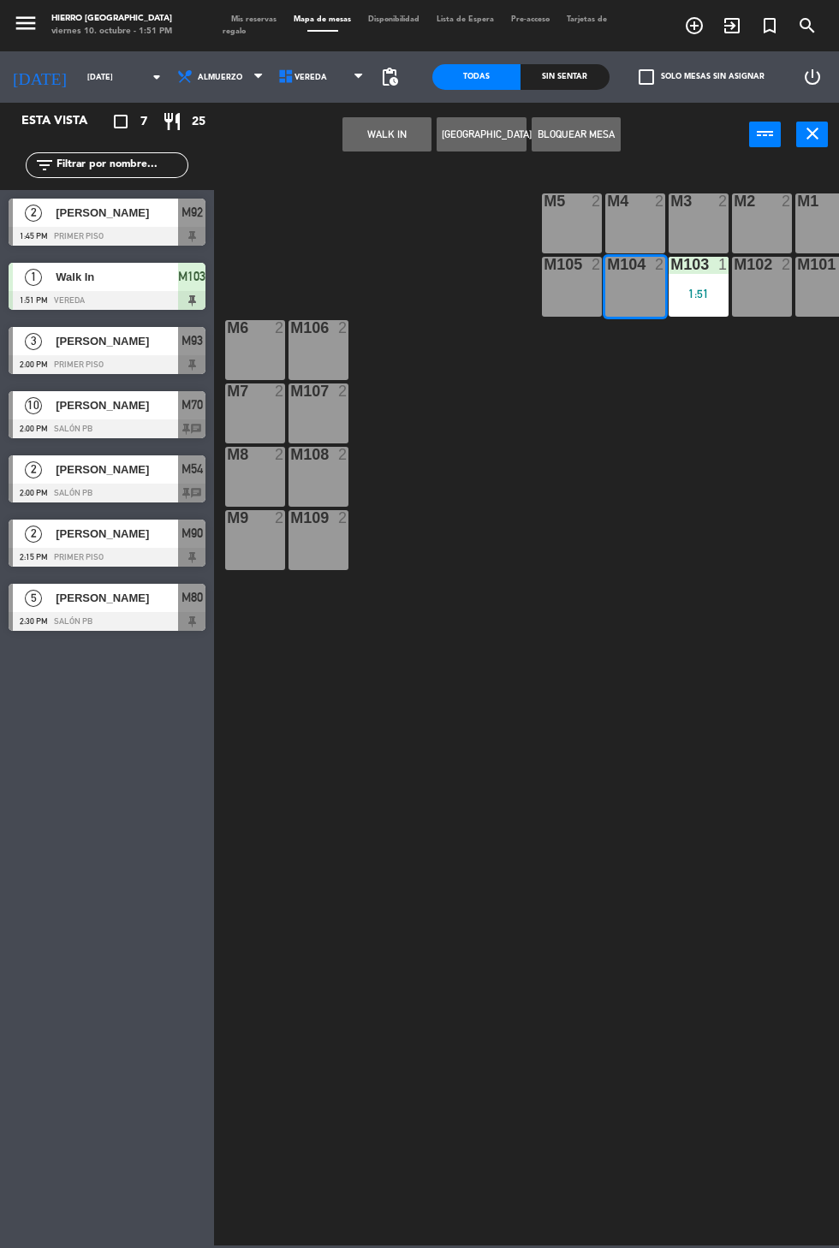
click at [383, 131] on button "WALK IN" at bounding box center [386, 134] width 89 height 34
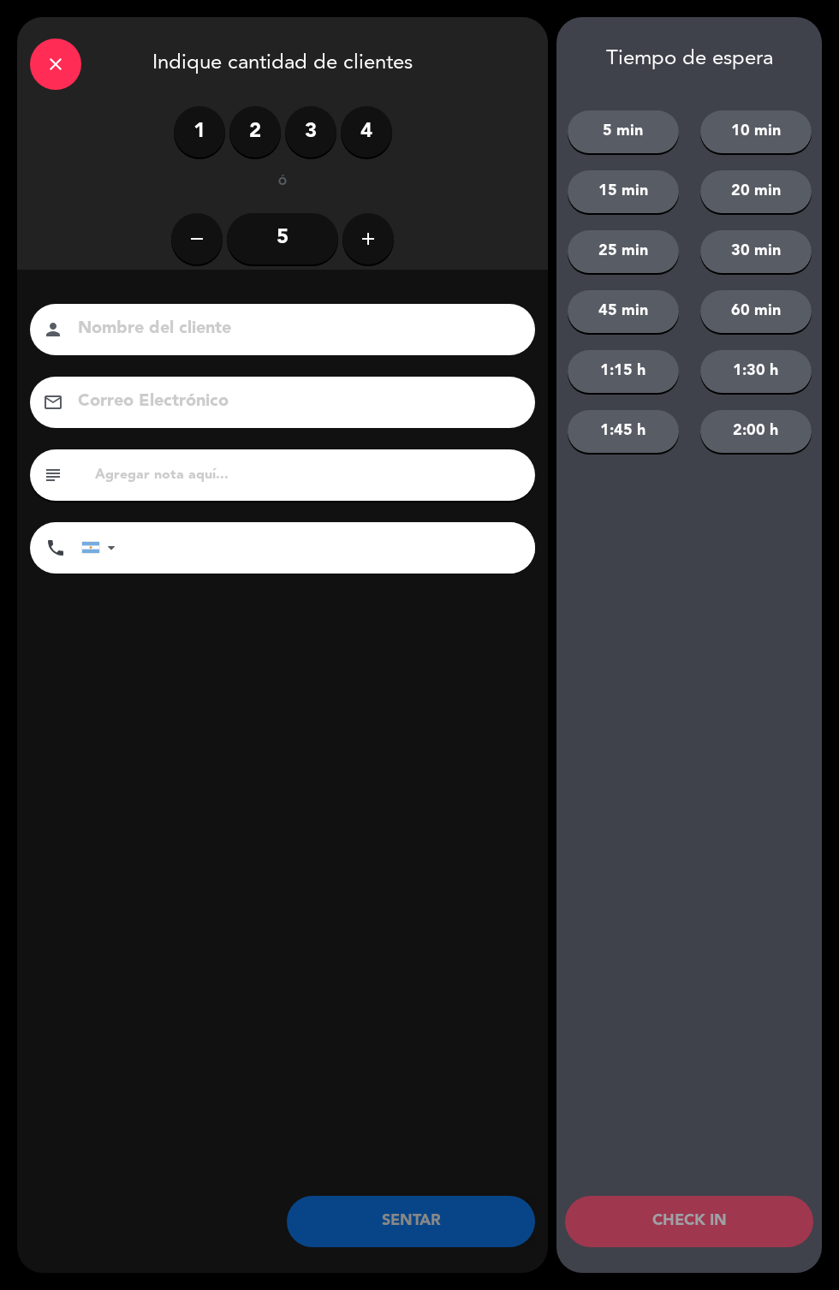
click at [240, 119] on label "2" at bounding box center [254, 131] width 51 height 51
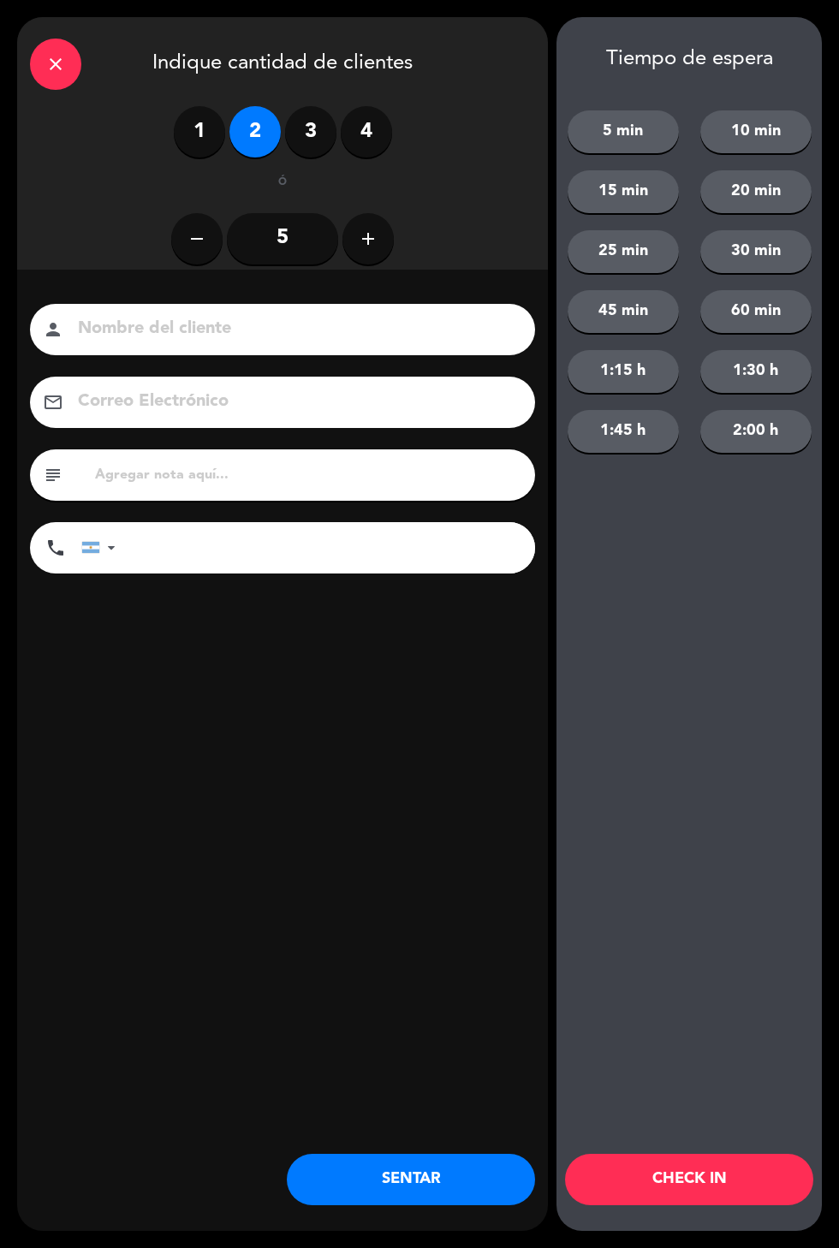
click at [416, 1167] on button "SENTAR" at bounding box center [411, 1179] width 248 height 51
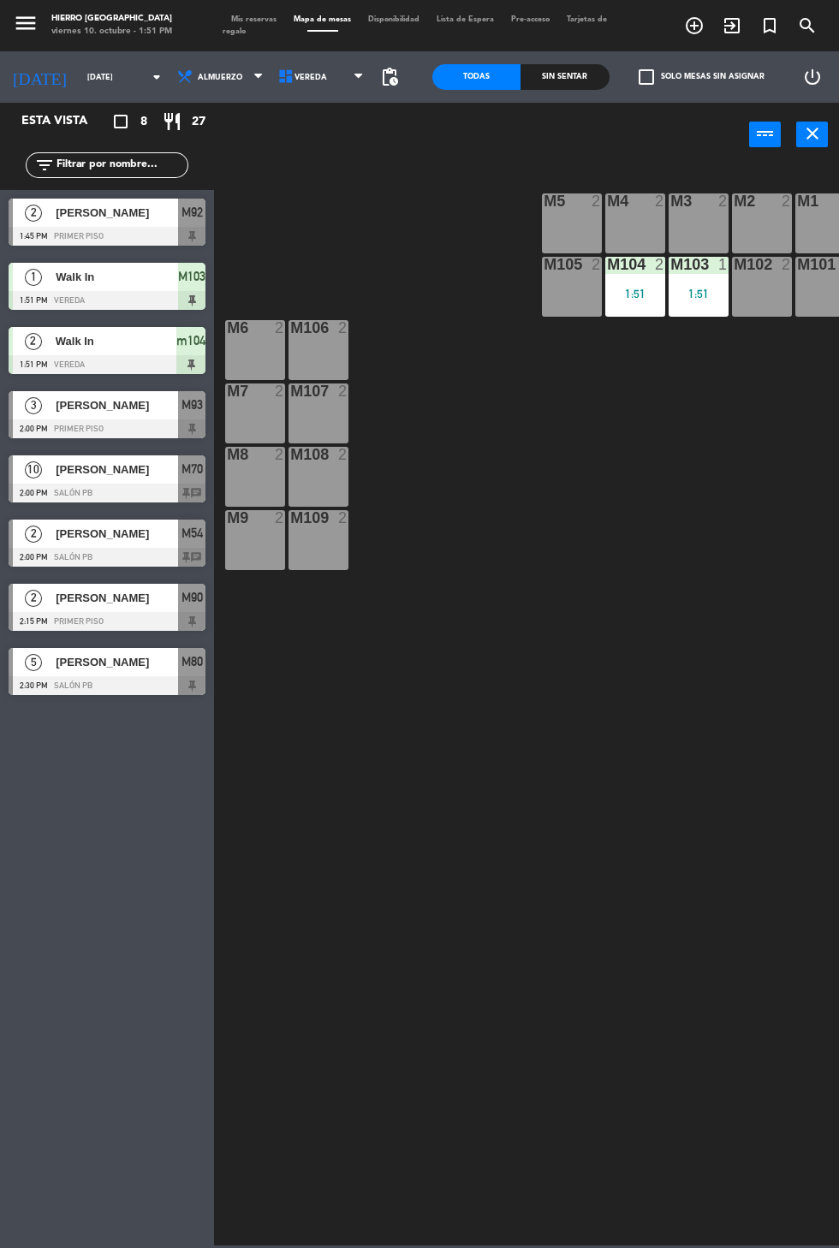
click at [262, 16] on span "Mis reservas" at bounding box center [253, 19] width 62 height 8
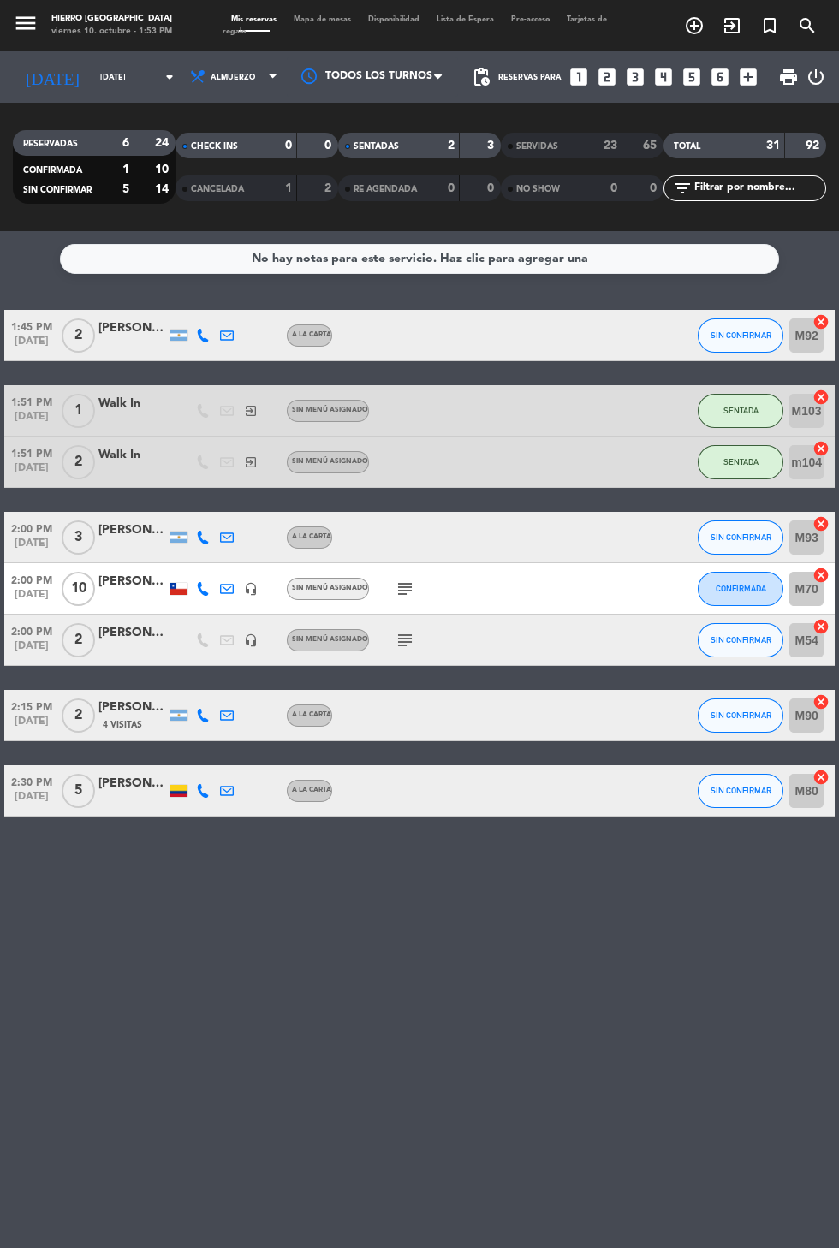
click at [394, 588] on icon "subject" at bounding box center [404, 588] width 21 height 21
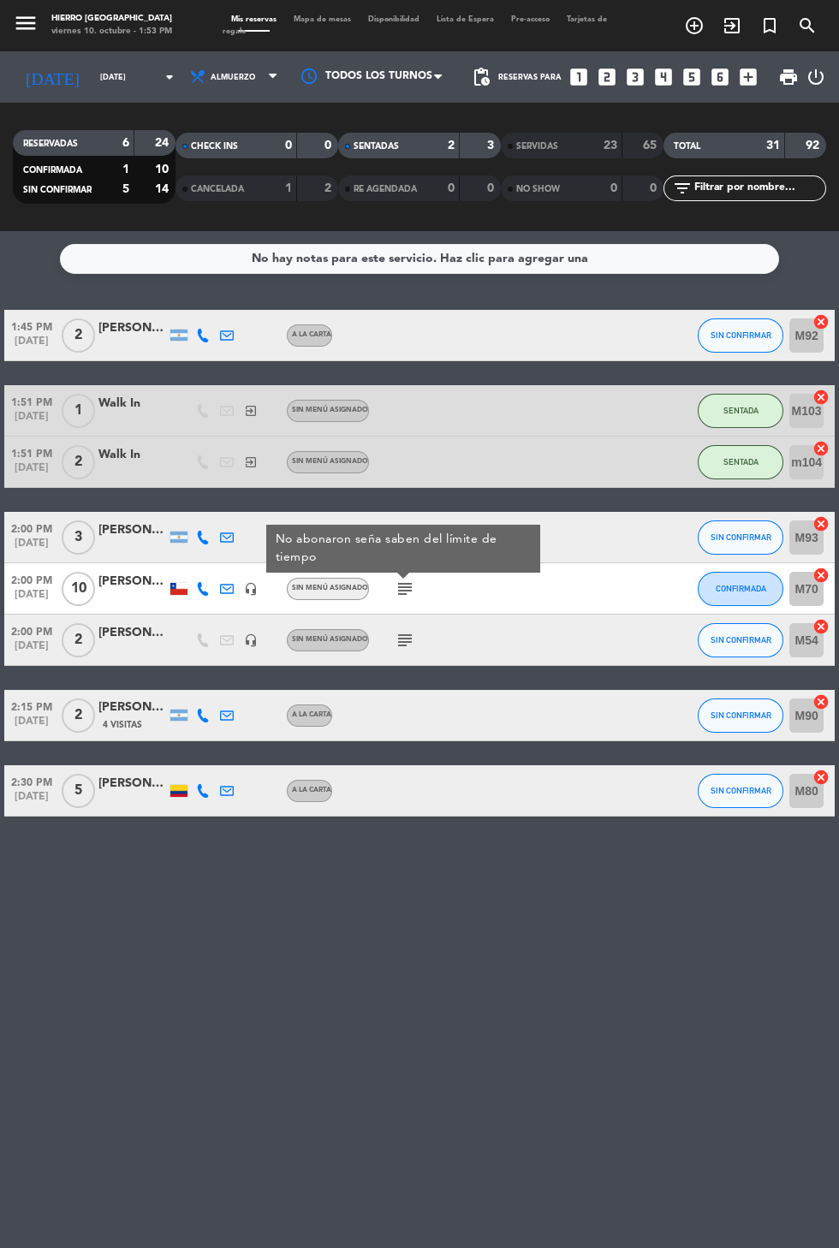
click at [327, 16] on span "Mapa de mesas" at bounding box center [322, 19] width 74 height 8
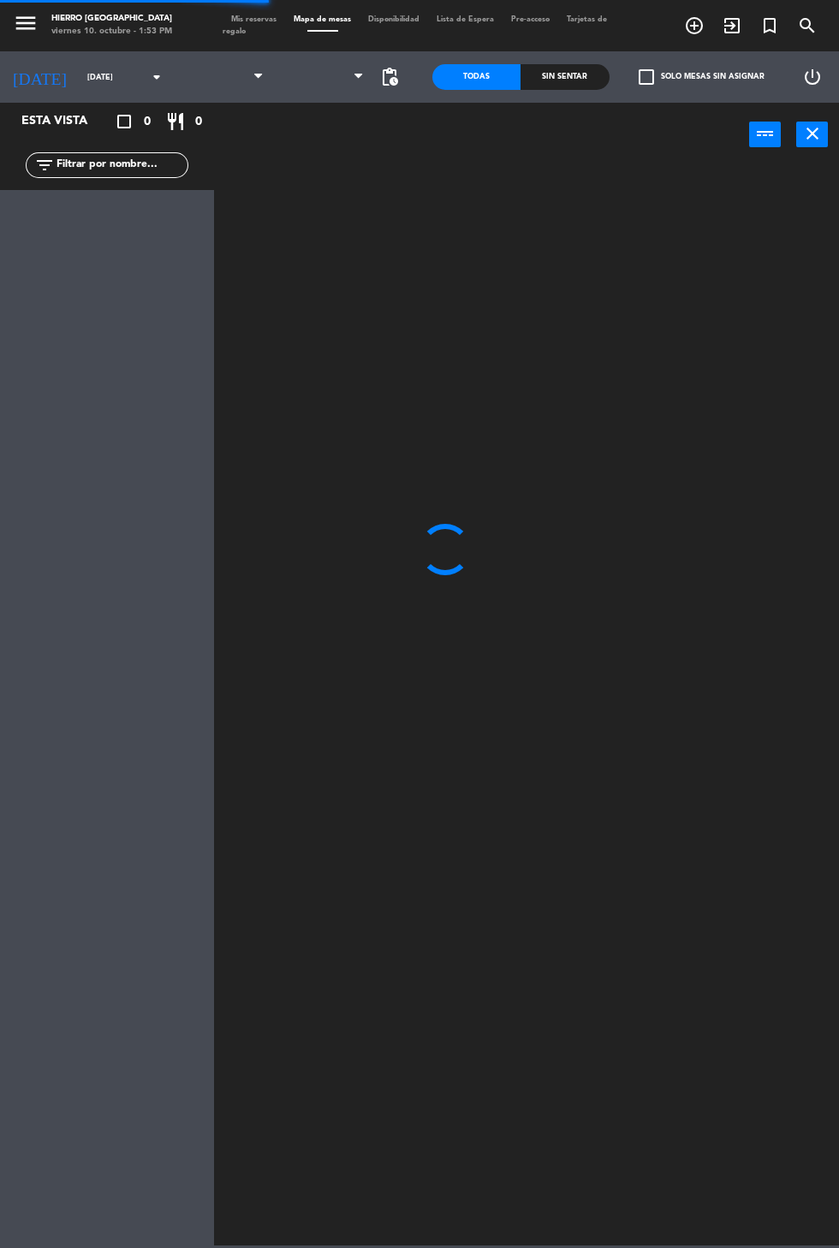
click at [338, 91] on span at bounding box center [322, 77] width 101 height 38
click at [340, 86] on span at bounding box center [322, 77] width 101 height 38
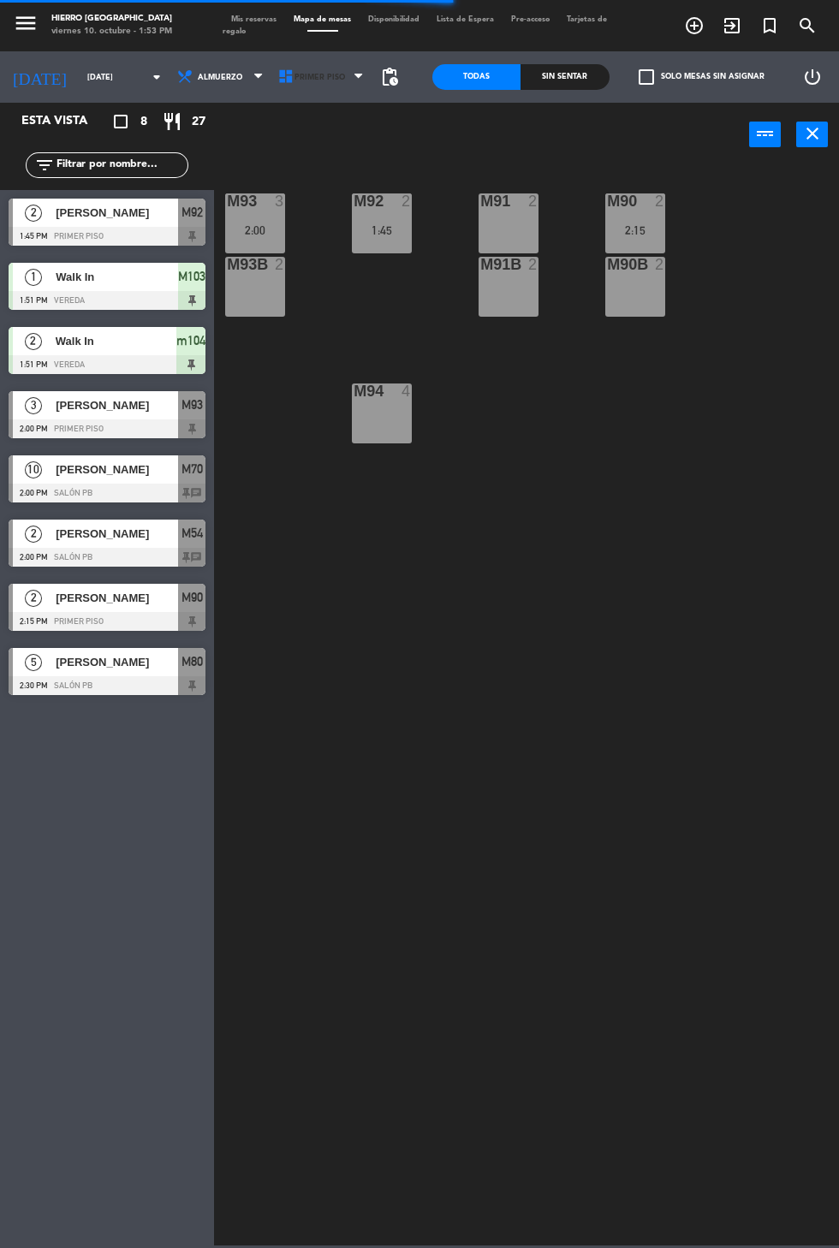
click at [326, 88] on span "Primer Piso" at bounding box center [322, 77] width 101 height 38
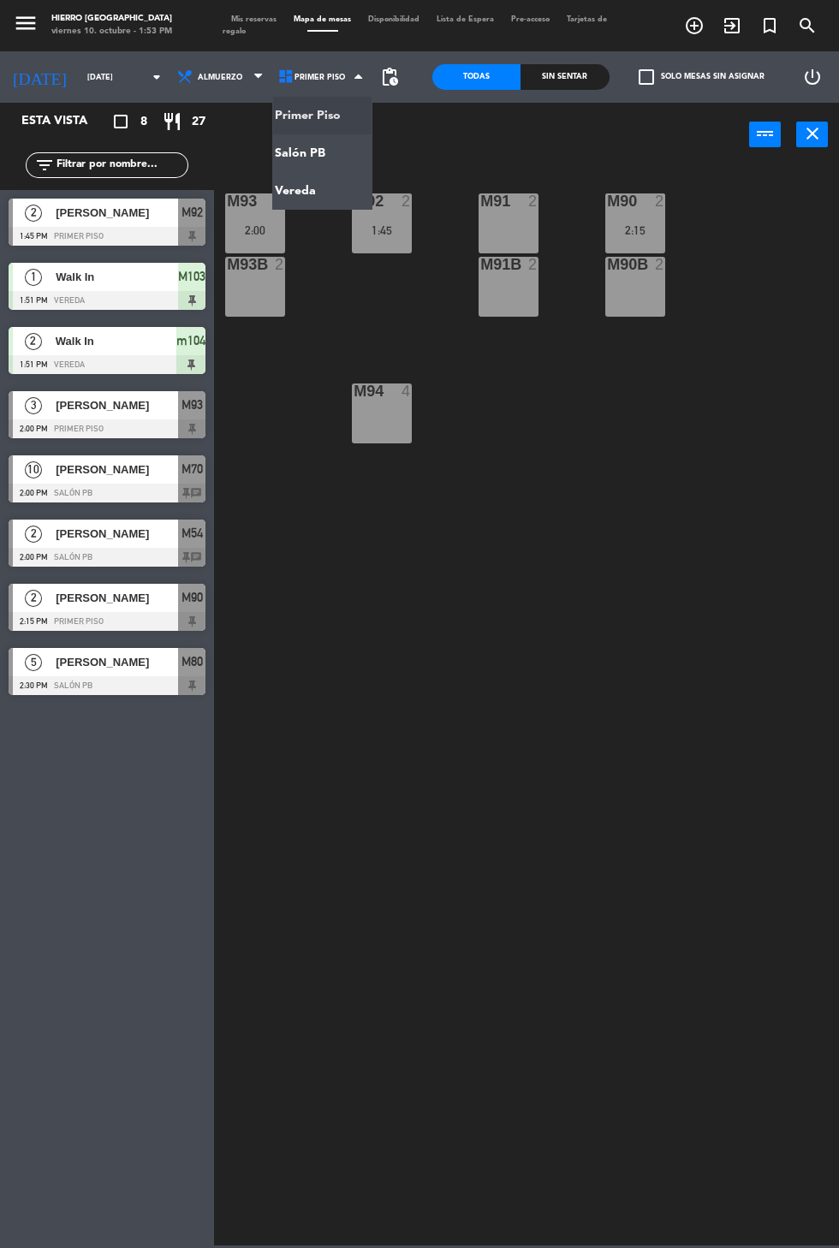
click at [313, 128] on ng-component "menu Hierro [GEOGRAPHIC_DATA] viernes 10. octubre - 1:53 PM Mis reservas Mapa d…" at bounding box center [419, 622] width 839 height 1245
click at [327, 120] on header "power_input close" at bounding box center [419, 135] width 839 height 65
click at [327, 89] on span "Primer Piso" at bounding box center [322, 77] width 101 height 38
click at [232, 310] on div "M93B 2" at bounding box center [255, 287] width 60 height 60
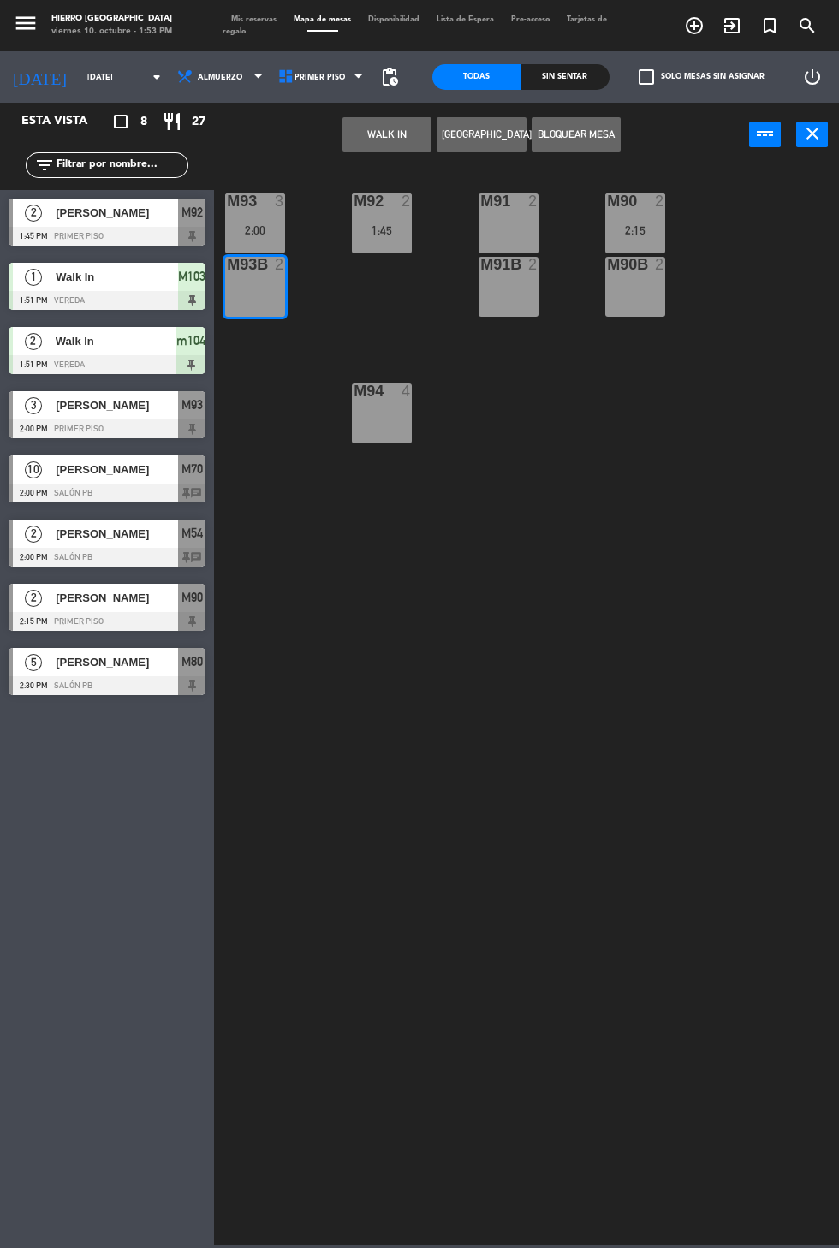
click at [403, 122] on button "WALK IN" at bounding box center [386, 134] width 89 height 34
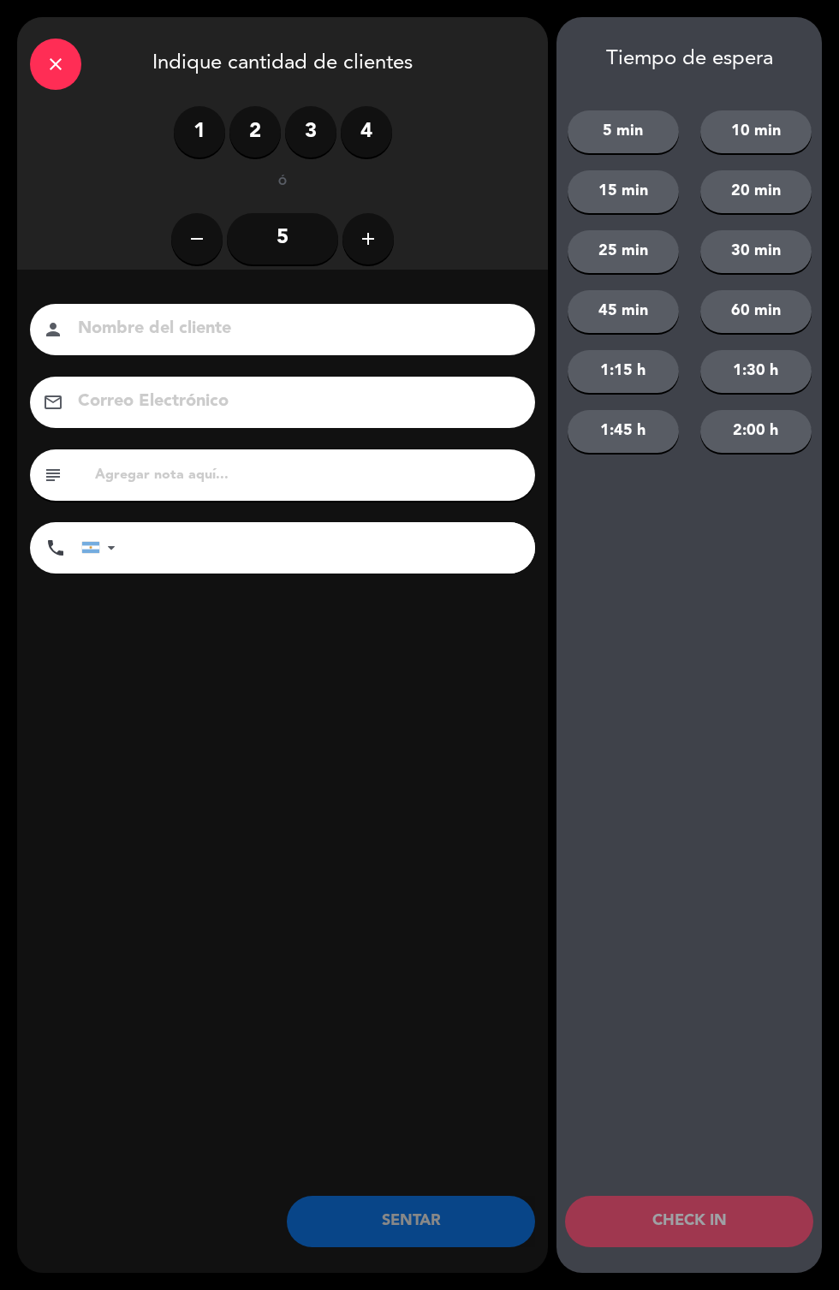
click at [207, 136] on label "1" at bounding box center [199, 131] width 51 height 51
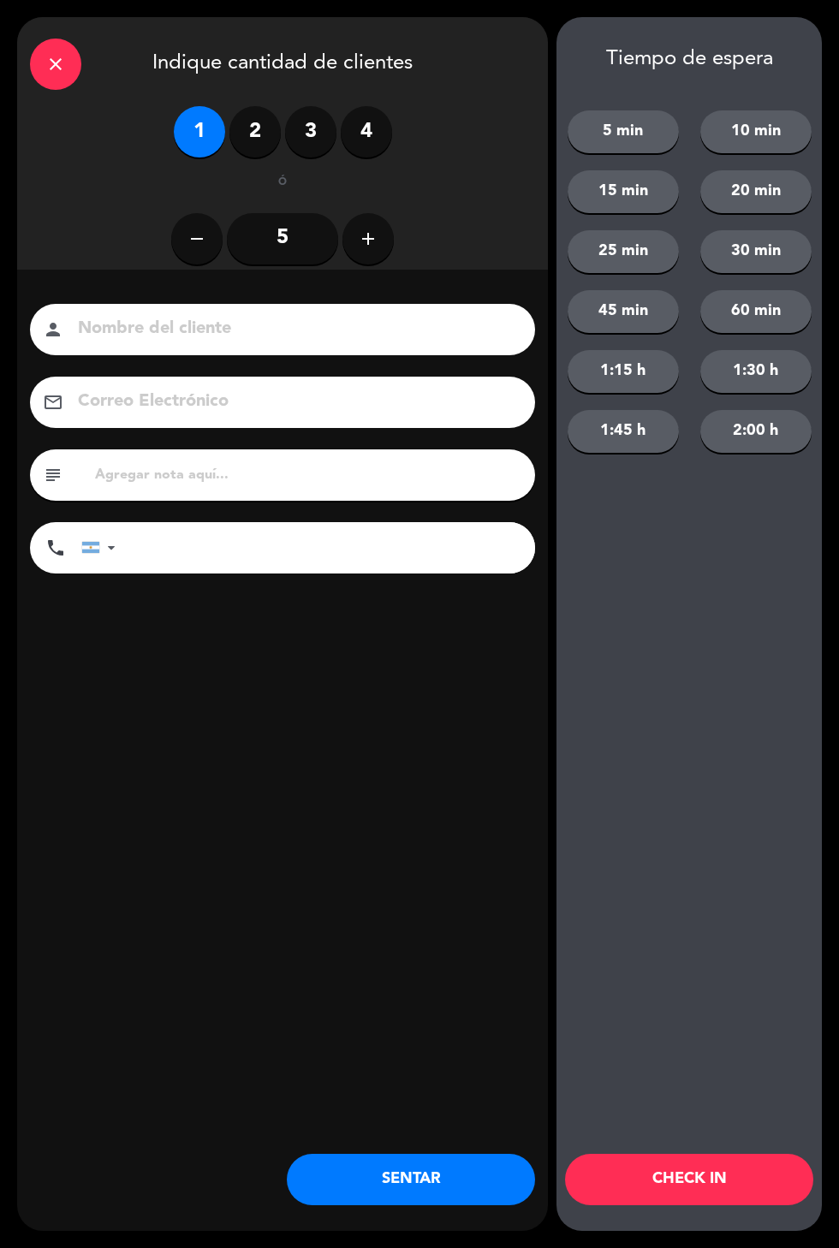
click at [413, 1175] on button "SENTAR" at bounding box center [411, 1179] width 248 height 51
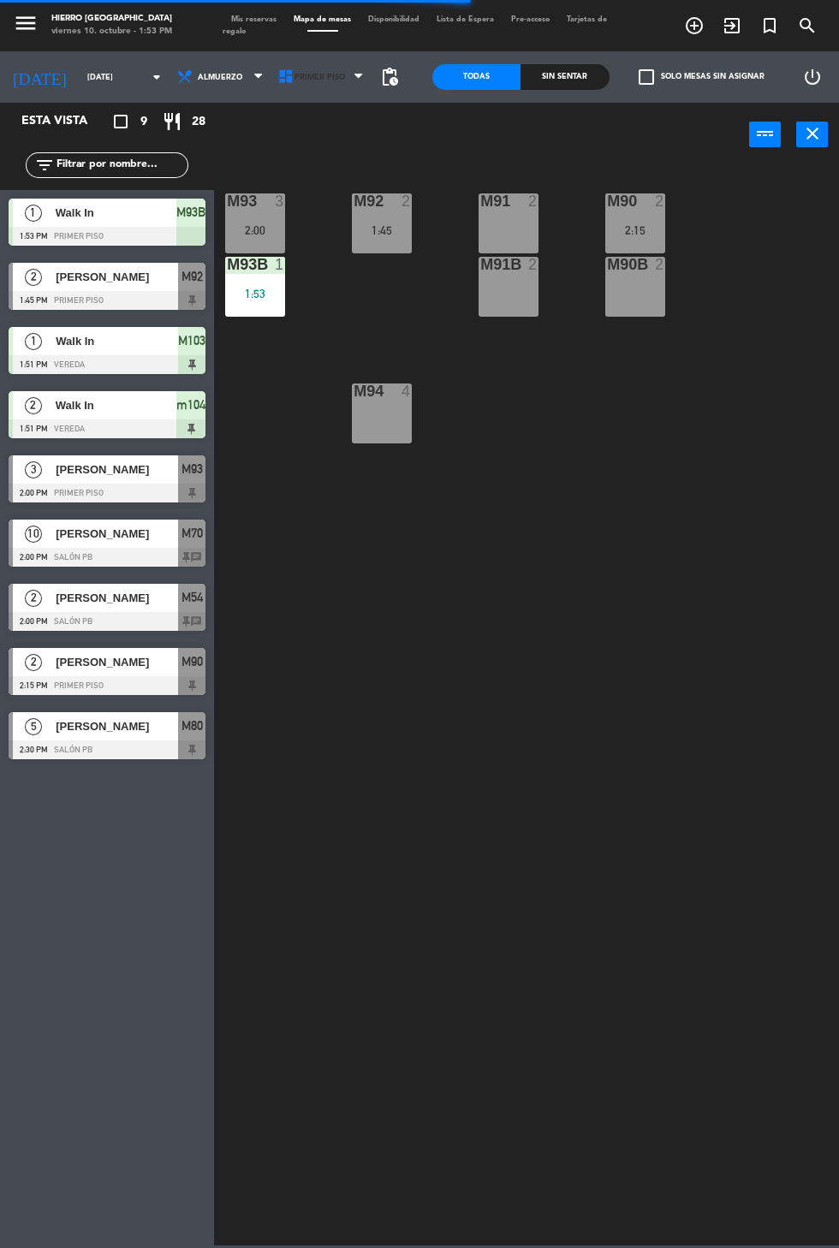
click at [322, 73] on span "Primer Piso" at bounding box center [319, 77] width 50 height 9
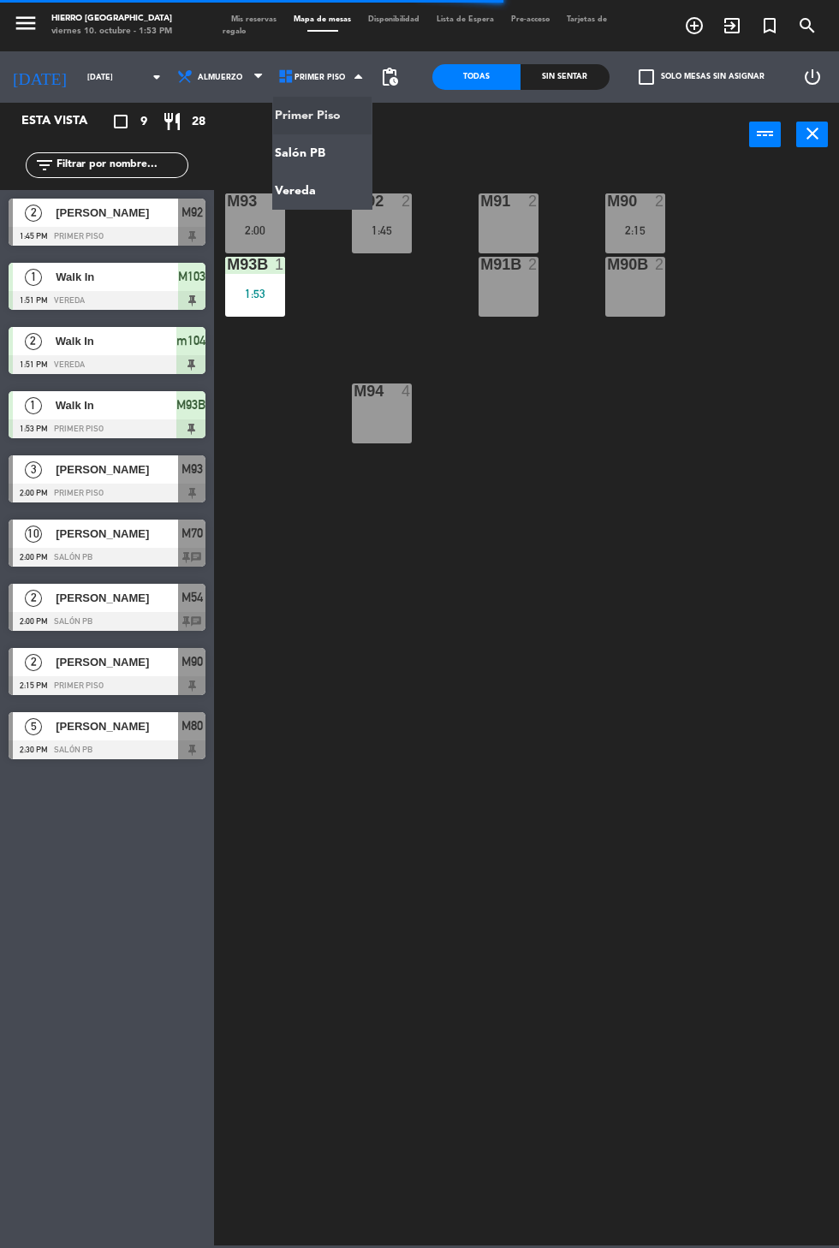
click at [322, 138] on ng-component "menu Hierro [GEOGRAPHIC_DATA] viernes 10. octubre - 1:53 PM Mis reservas Mapa d…" at bounding box center [419, 622] width 839 height 1245
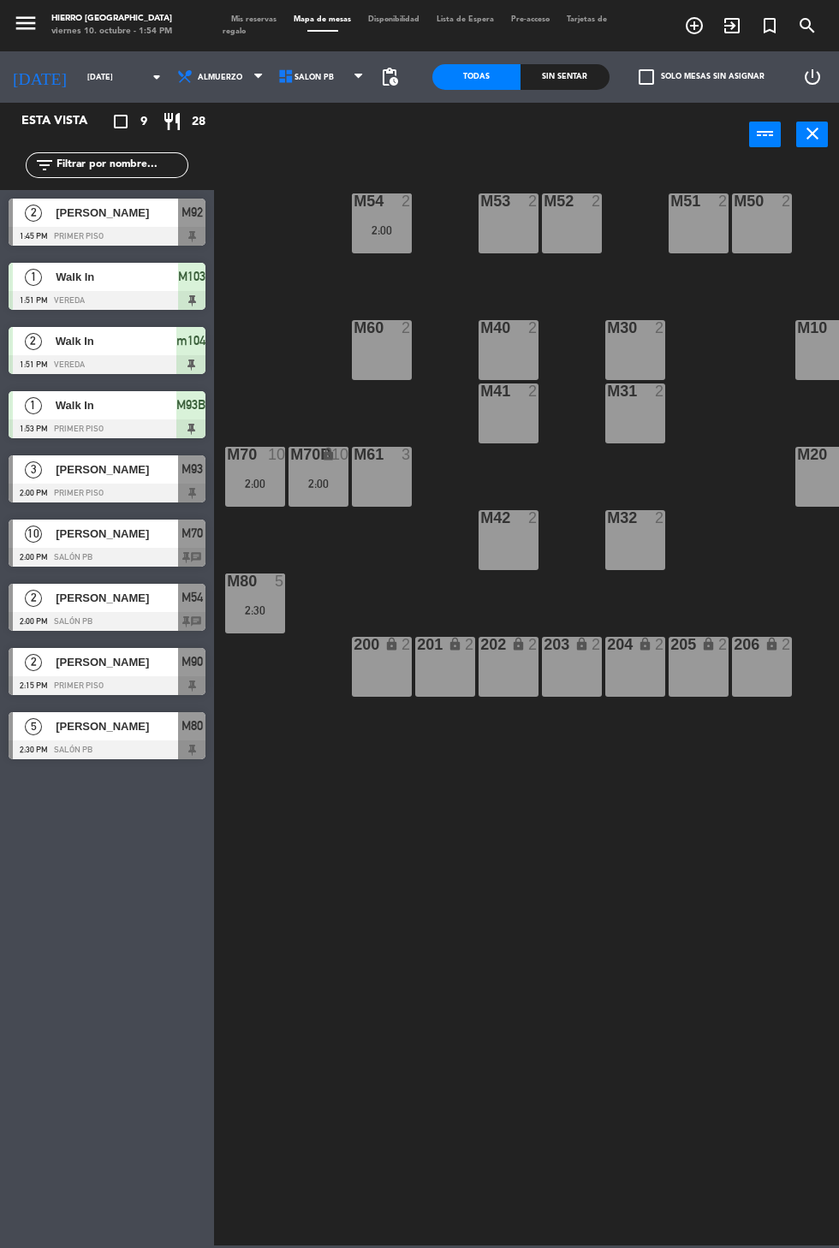
click at [365, 365] on div "M60 2" at bounding box center [382, 350] width 60 height 60
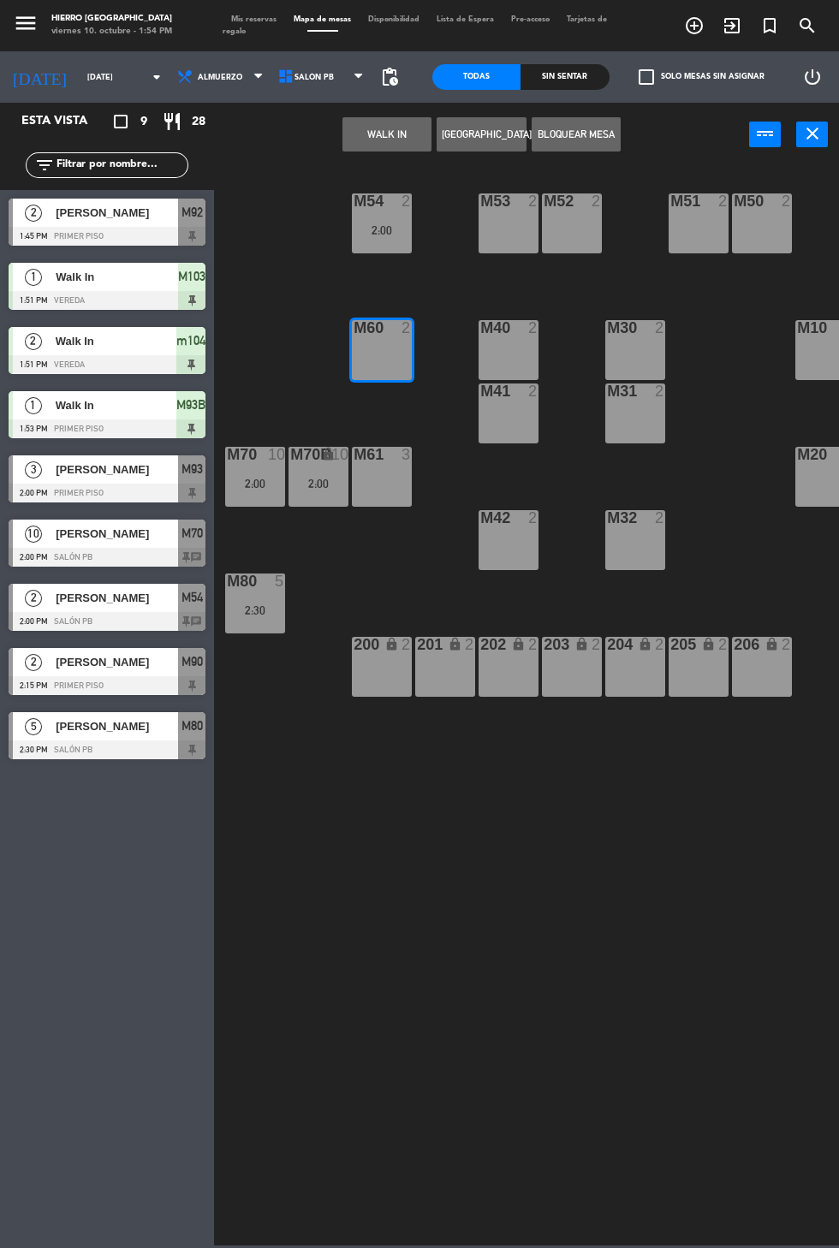
click at [366, 145] on button "WALK IN" at bounding box center [386, 134] width 89 height 34
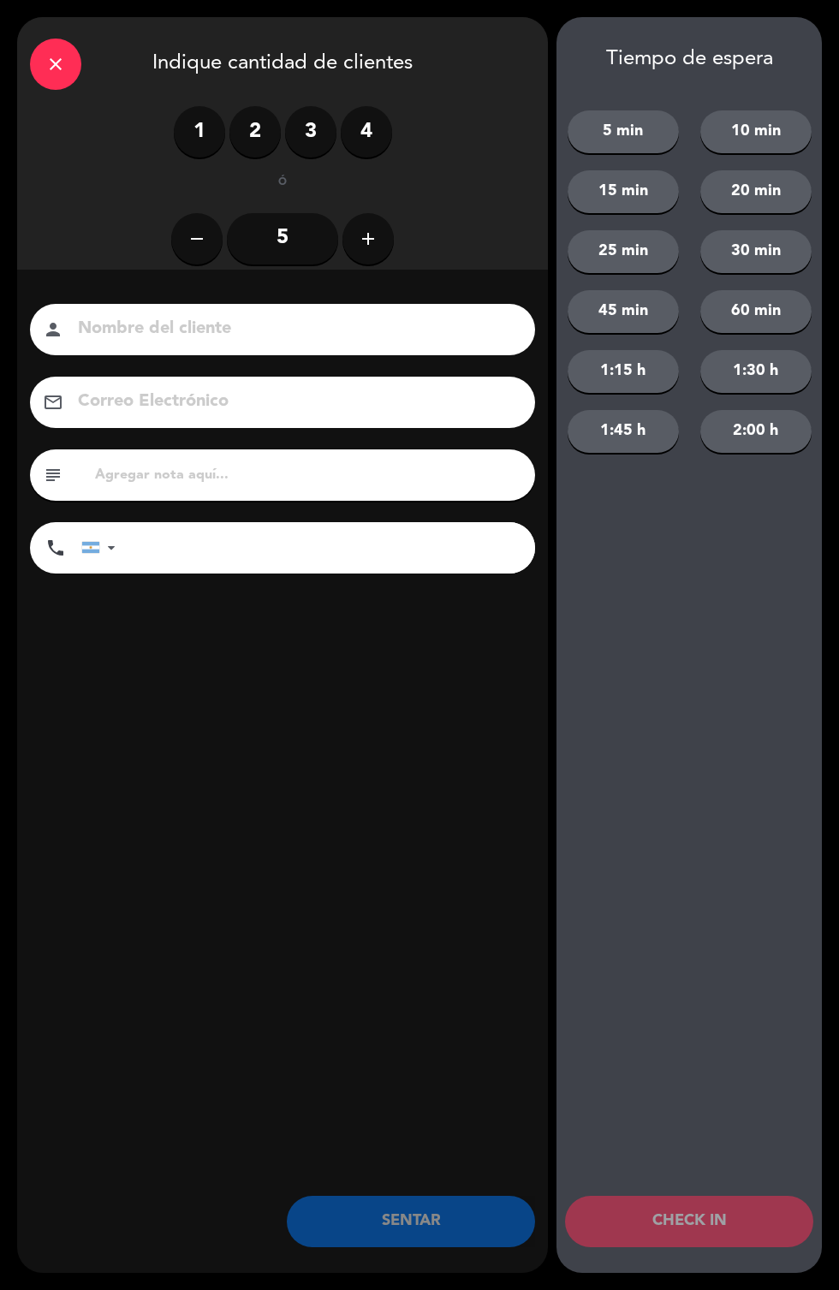
click at [250, 150] on label "2" at bounding box center [254, 131] width 51 height 51
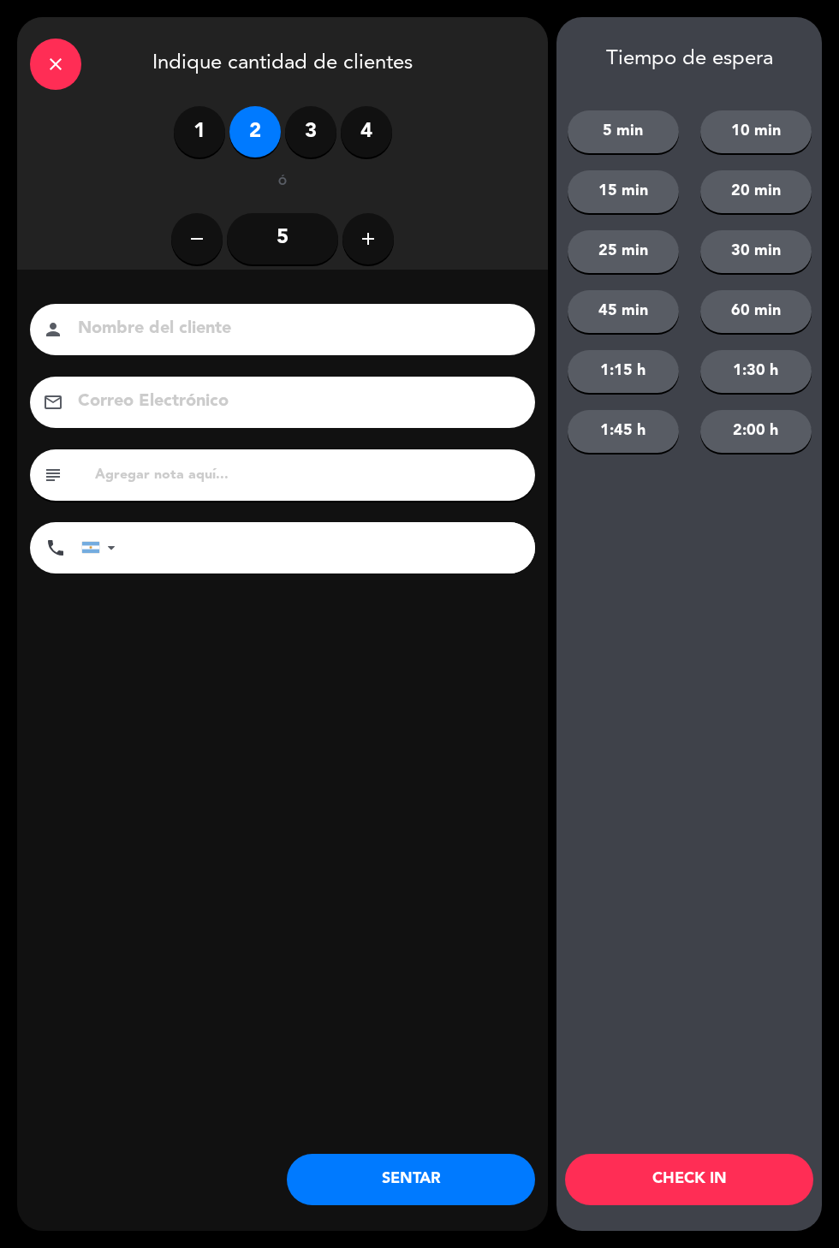
click at [416, 1179] on button "SENTAR" at bounding box center [411, 1179] width 248 height 51
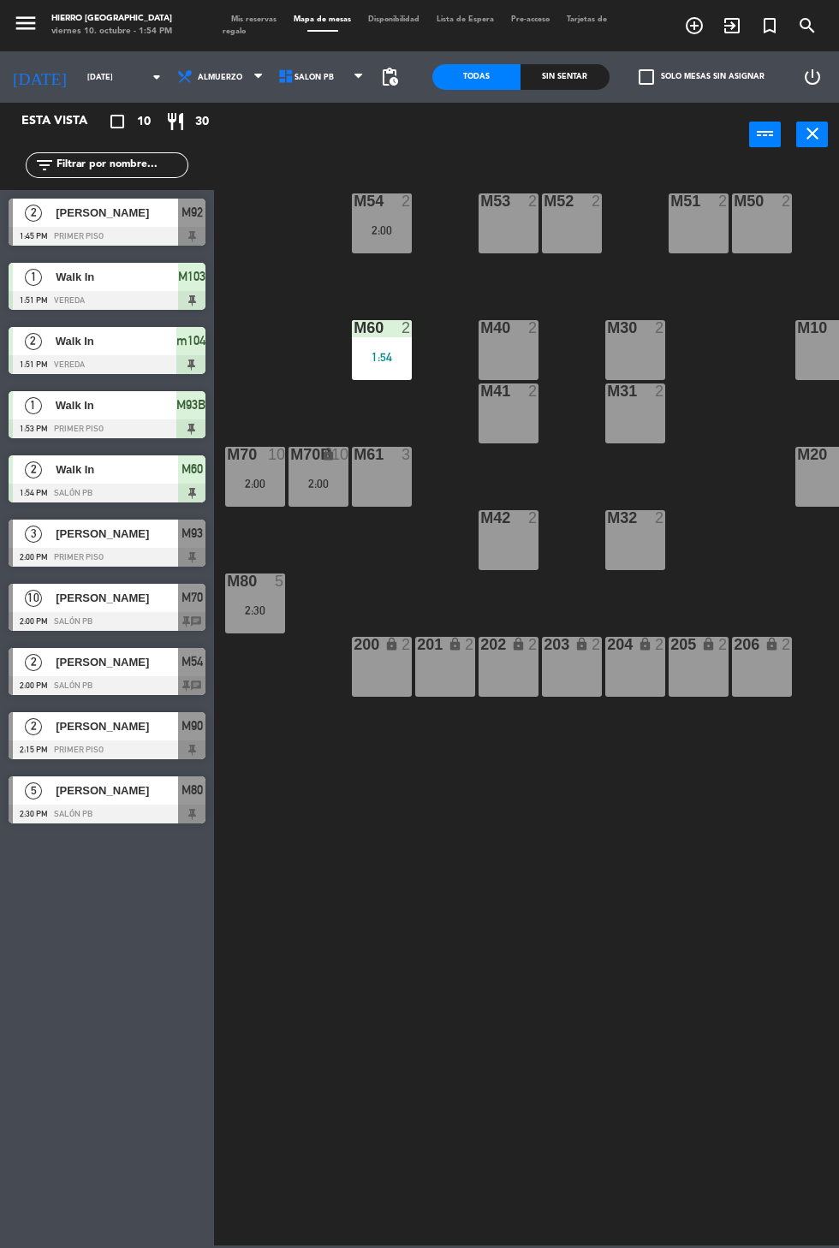
click at [254, 19] on span "Mis reservas" at bounding box center [253, 19] width 62 height 8
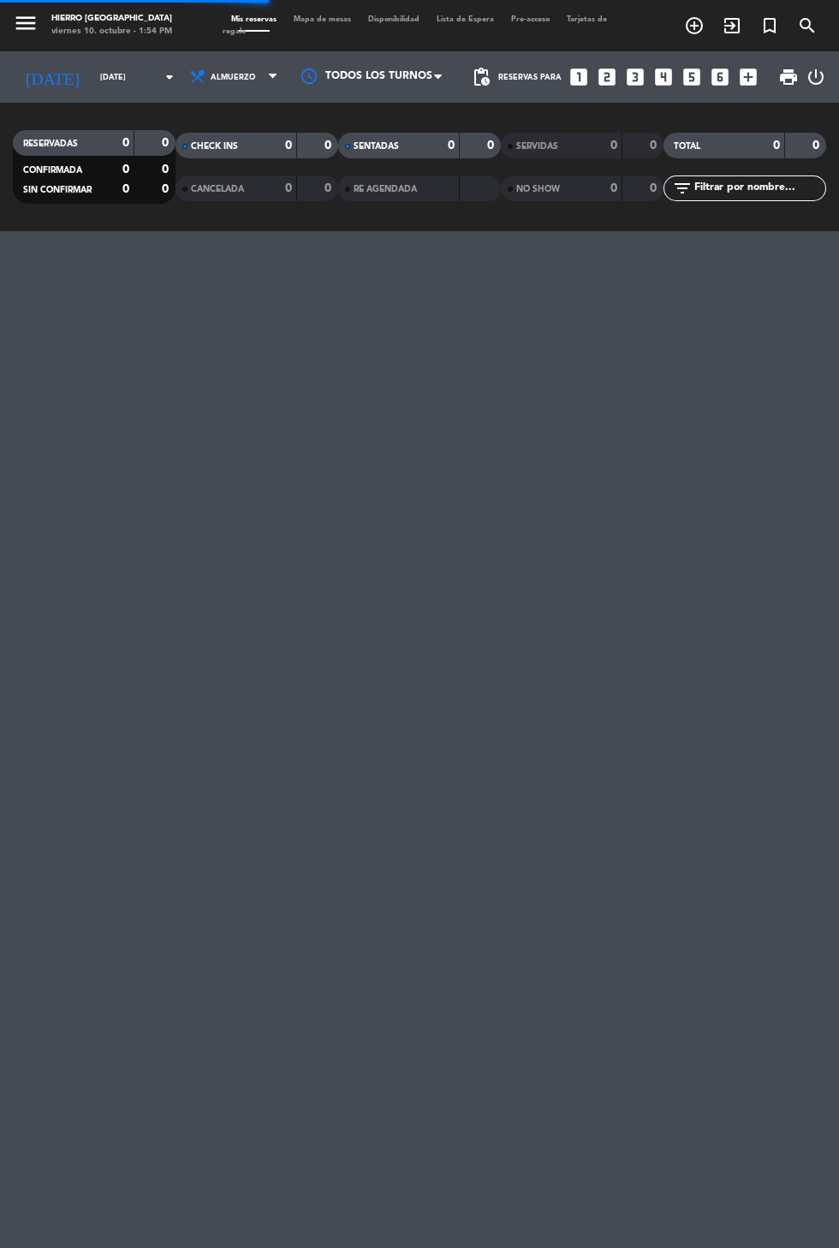
click at [321, 19] on span "Mapa de mesas" at bounding box center [322, 19] width 74 height 8
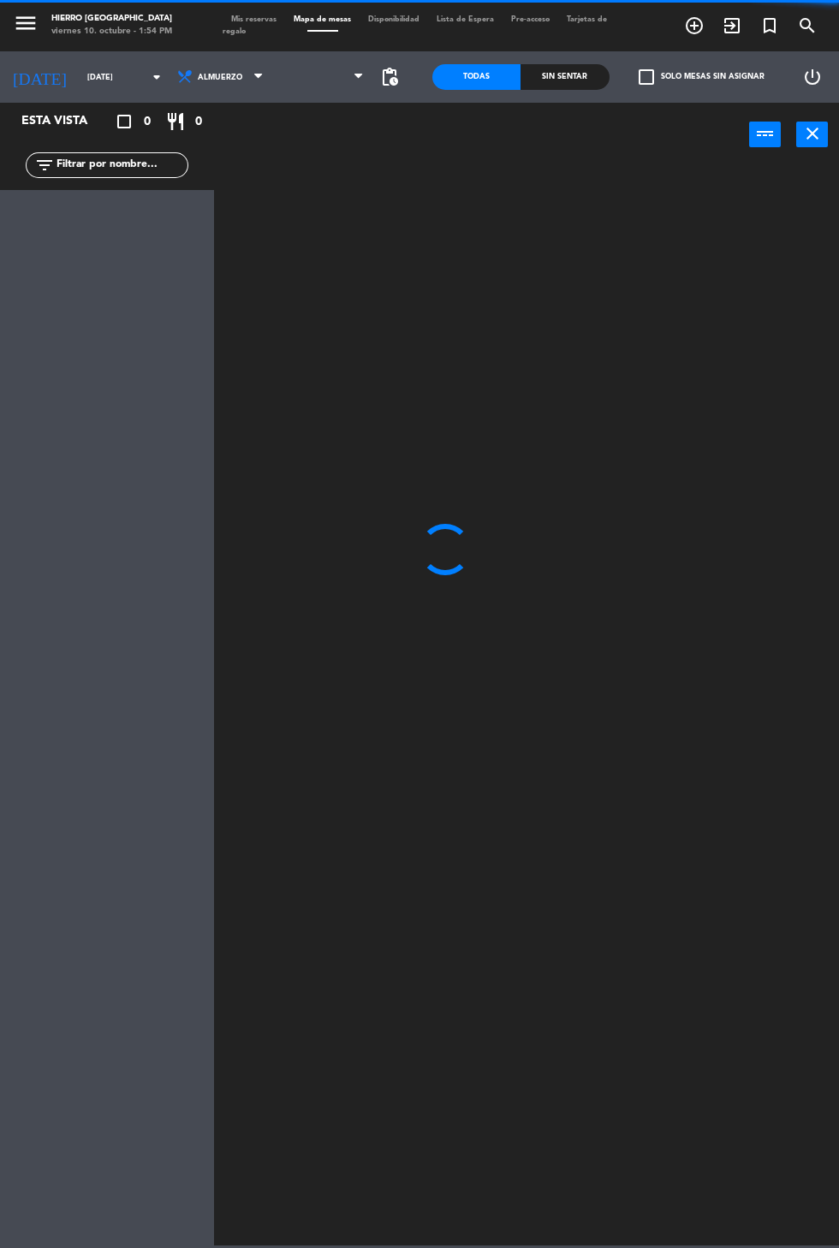
click at [303, 72] on span at bounding box center [322, 77] width 101 height 38
click at [331, 59] on span "Primer Piso" at bounding box center [322, 77] width 101 height 38
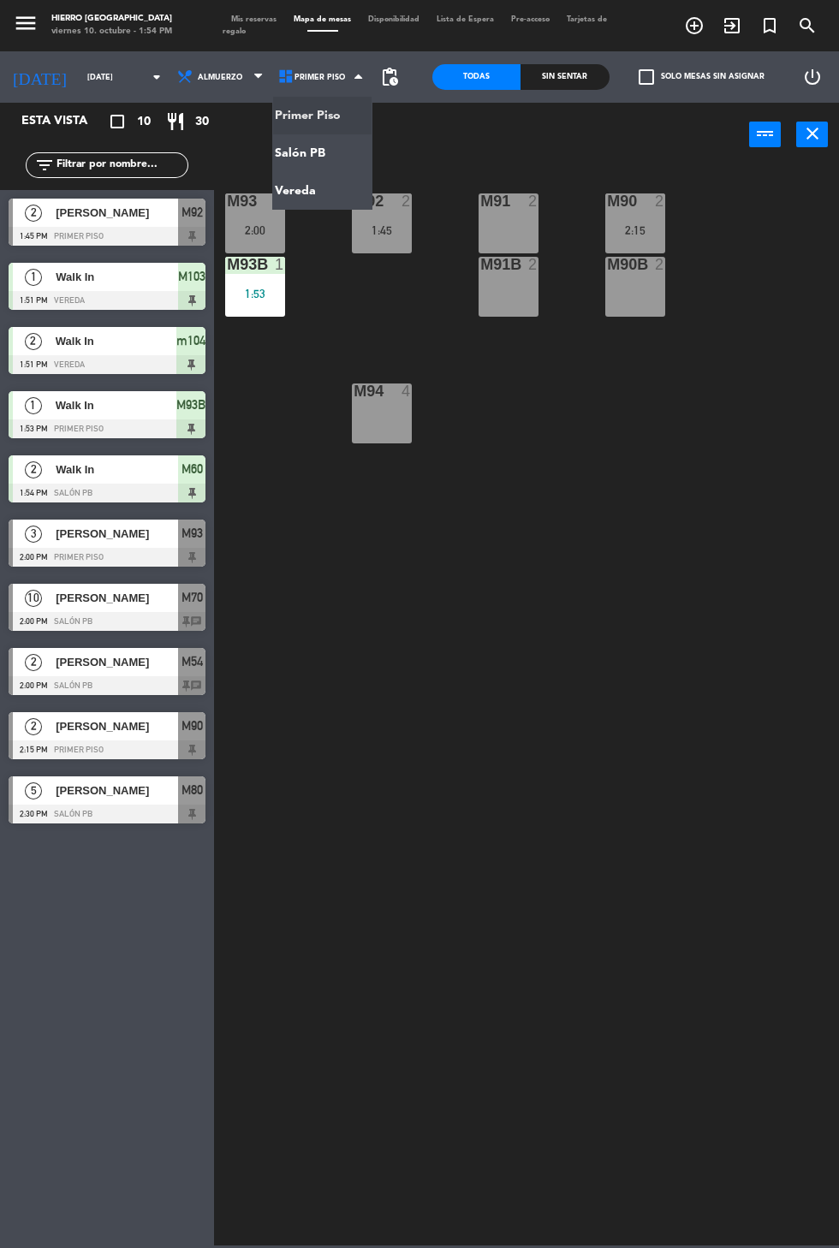
click at [311, 159] on ng-component "menu Hierro [GEOGRAPHIC_DATA] viernes 10. octubre - 1:54 PM Mis reservas Mapa d…" at bounding box center [419, 622] width 839 height 1245
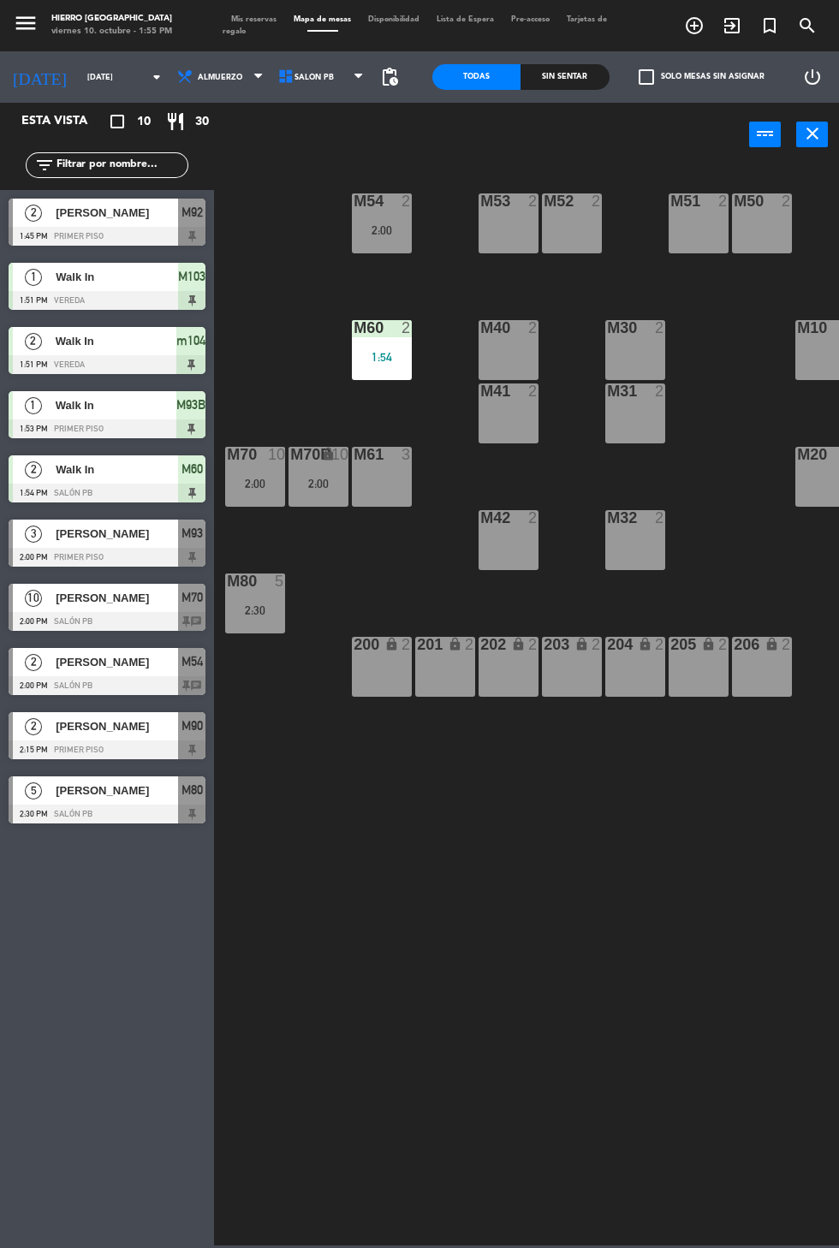
click at [804, 128] on icon "close" at bounding box center [812, 133] width 21 height 21
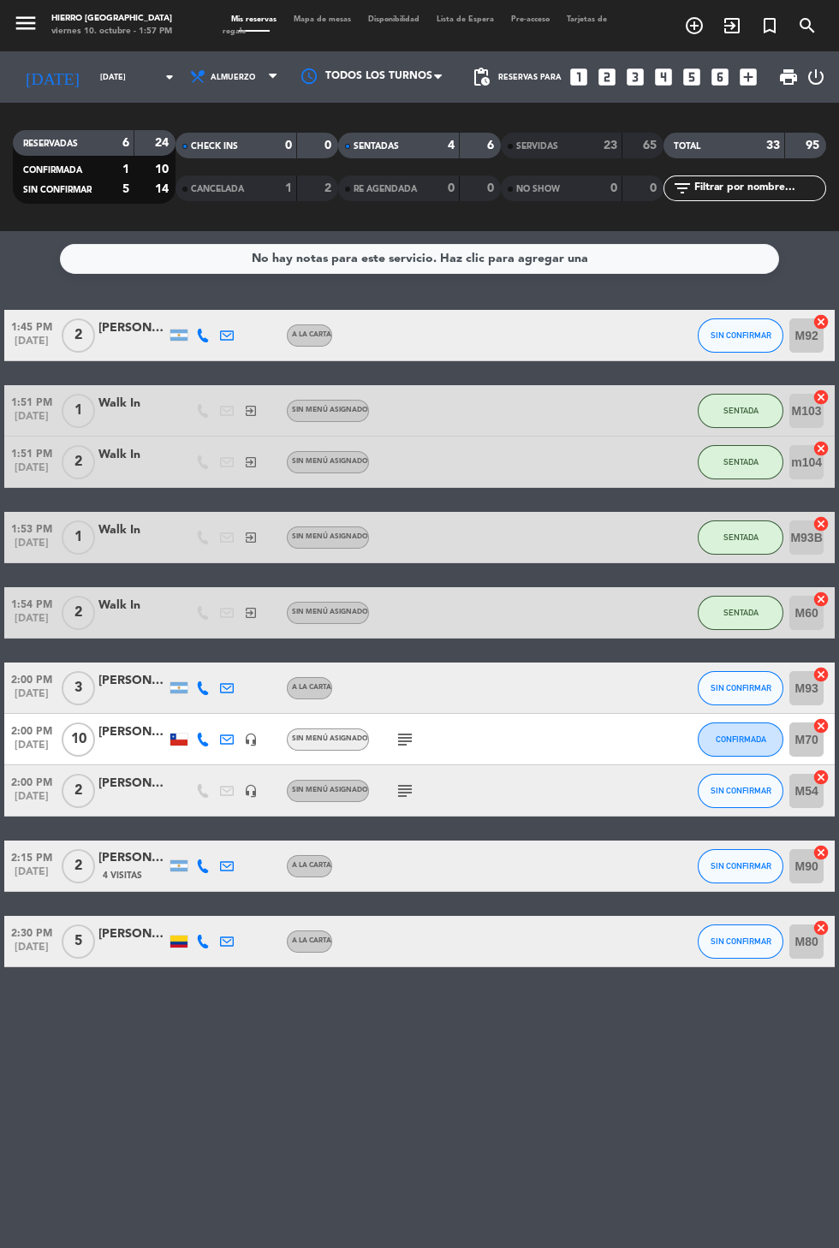
click at [321, 19] on span "Mapa de mesas" at bounding box center [322, 19] width 74 height 8
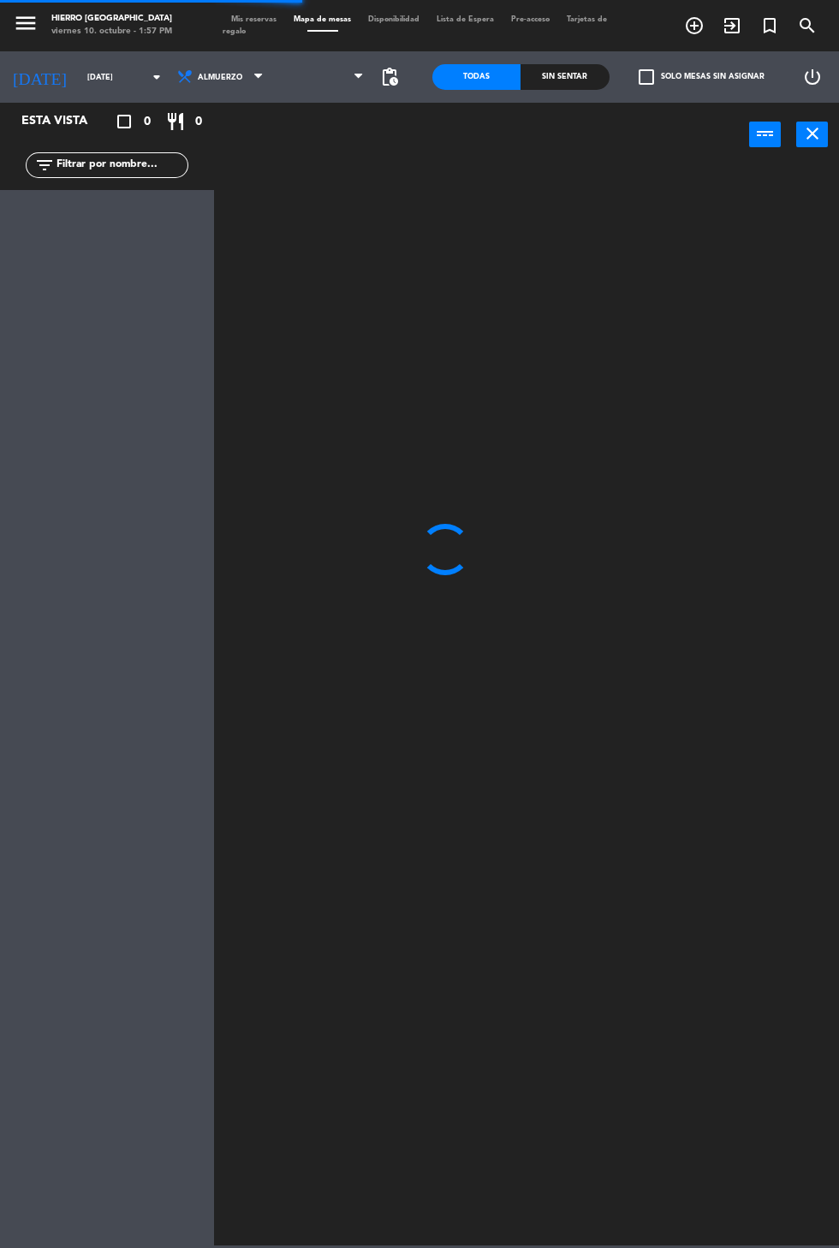
click at [311, 78] on span at bounding box center [322, 77] width 101 height 38
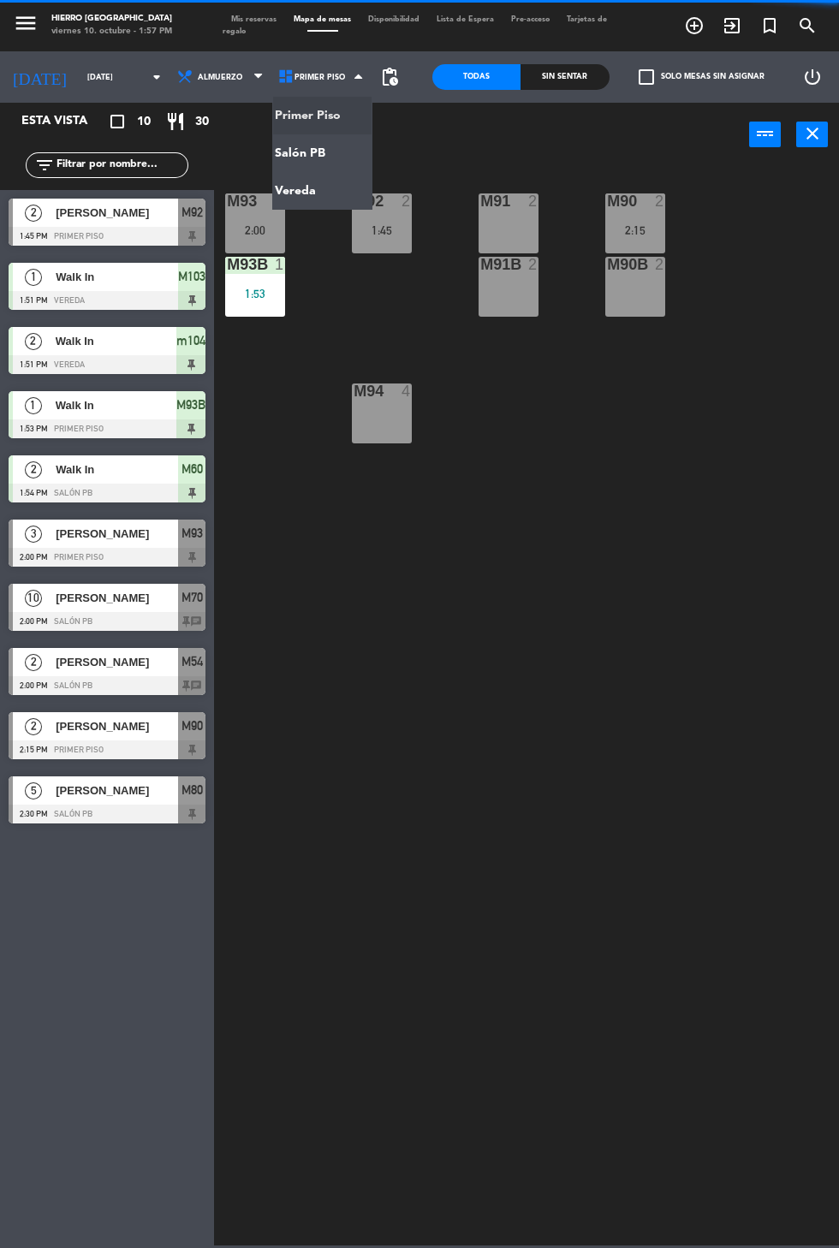
click at [315, 166] on ng-component "menu Hierro [GEOGRAPHIC_DATA] viernes 10. octubre - 1:57 PM Mis reservas Mapa d…" at bounding box center [419, 622] width 839 height 1245
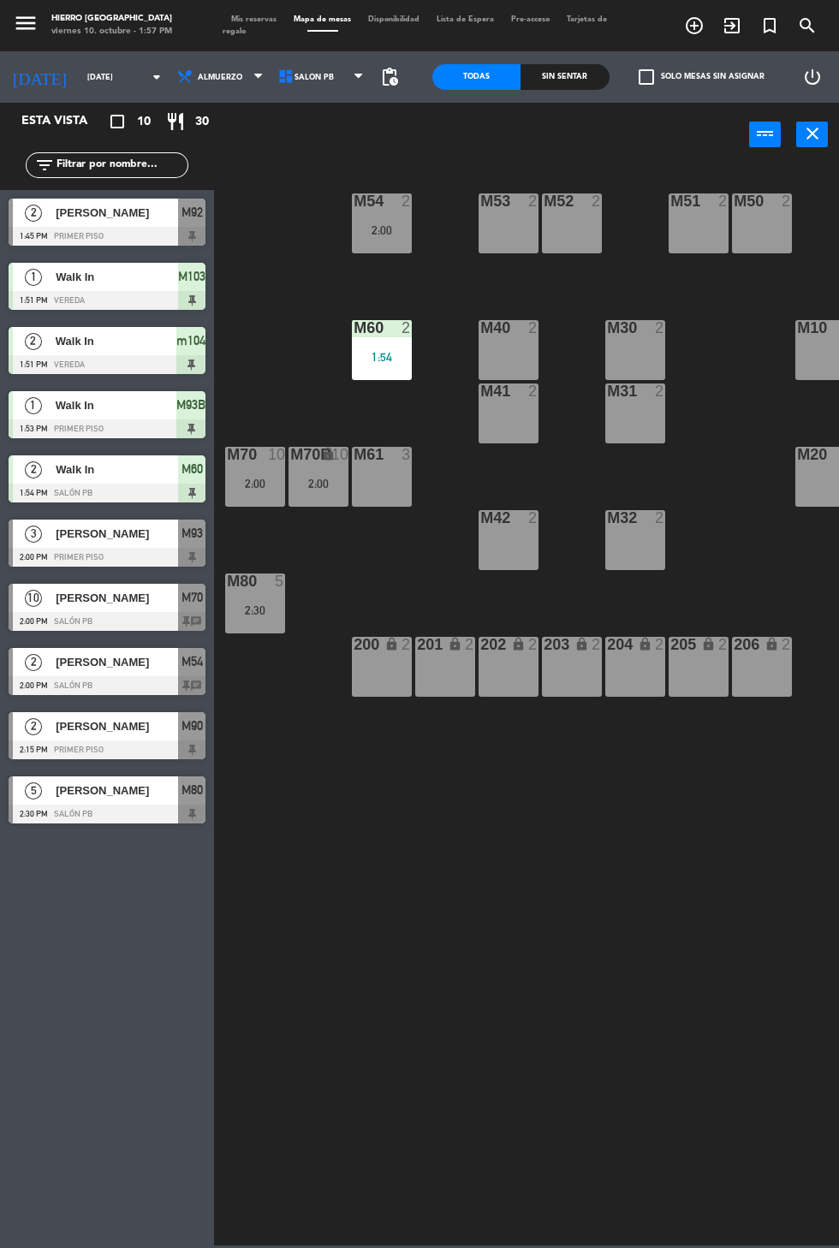
click at [338, 89] on span "Salón PB" at bounding box center [322, 77] width 101 height 38
click at [320, 155] on ng-component "menu Hierro [GEOGRAPHIC_DATA] viernes 10. octubre - 1:57 PM Mis reservas Mapa d…" at bounding box center [419, 622] width 839 height 1245
click at [819, 481] on div "M20 6" at bounding box center [825, 477] width 60 height 60
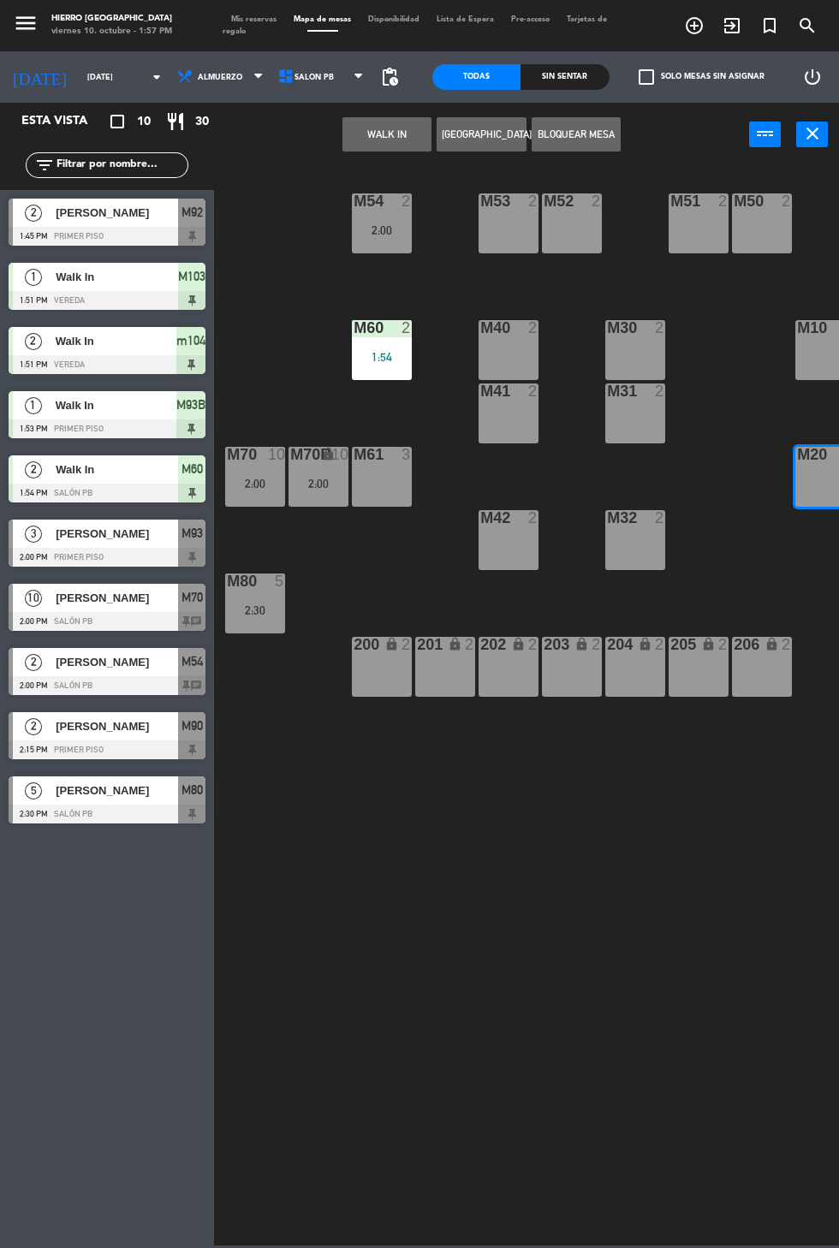
click at [414, 146] on button "WALK IN" at bounding box center [386, 134] width 89 height 34
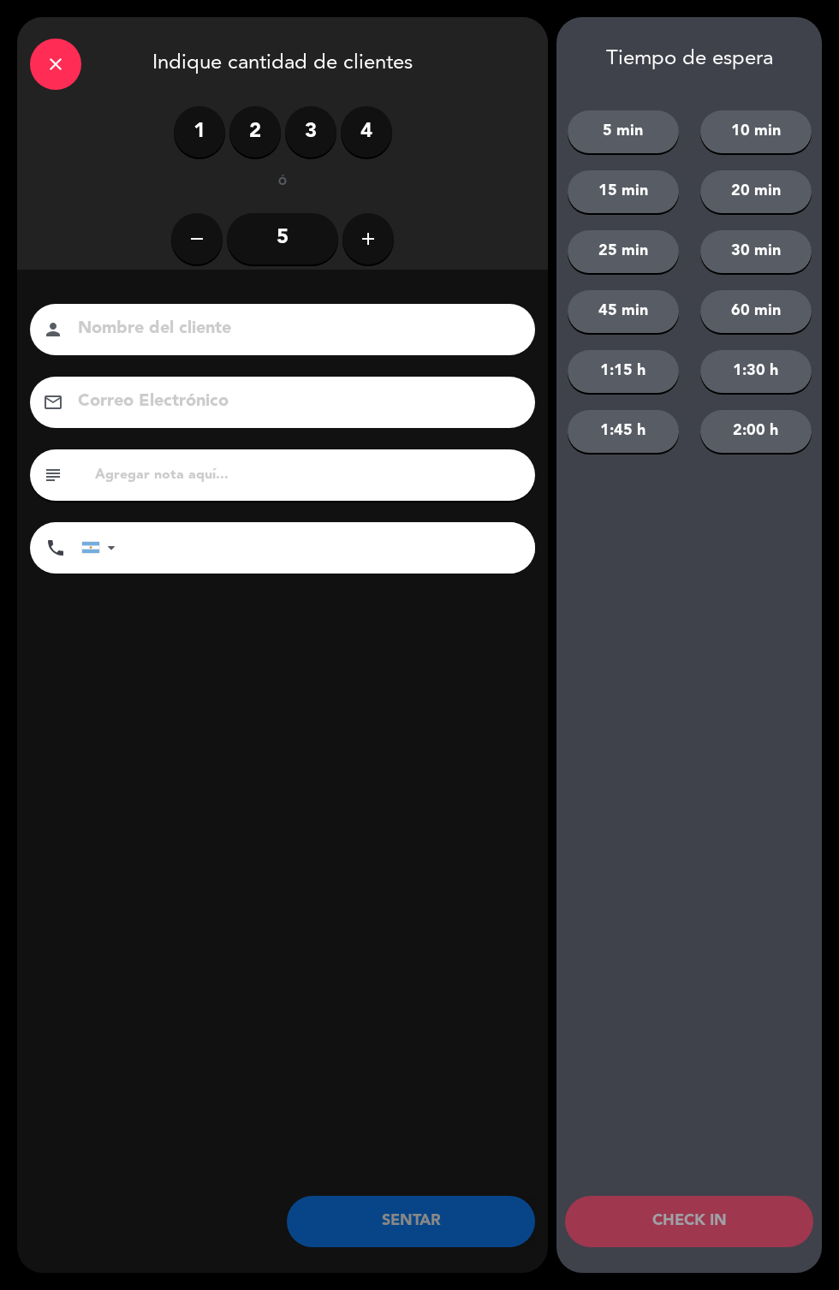
click at [268, 115] on label "2" at bounding box center [254, 131] width 51 height 51
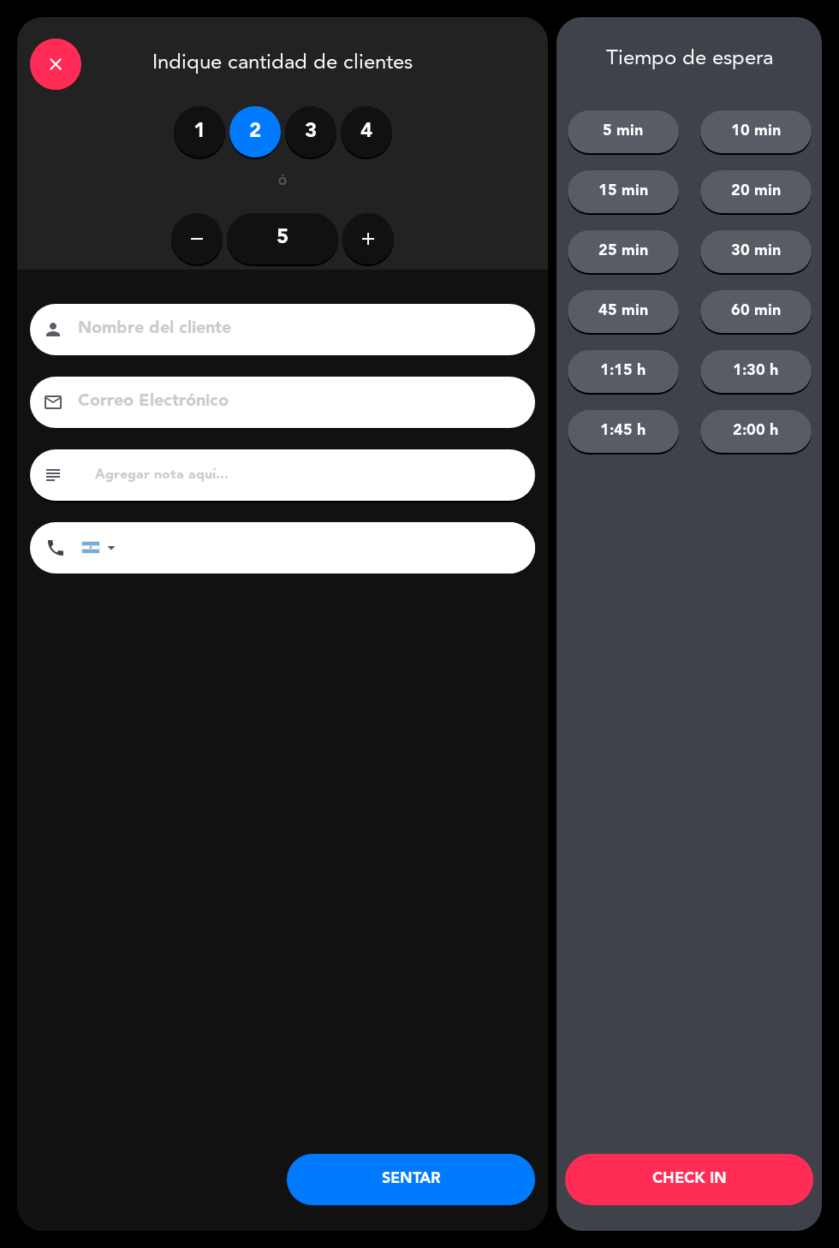
click at [61, 54] on icon "close" at bounding box center [55, 64] width 21 height 21
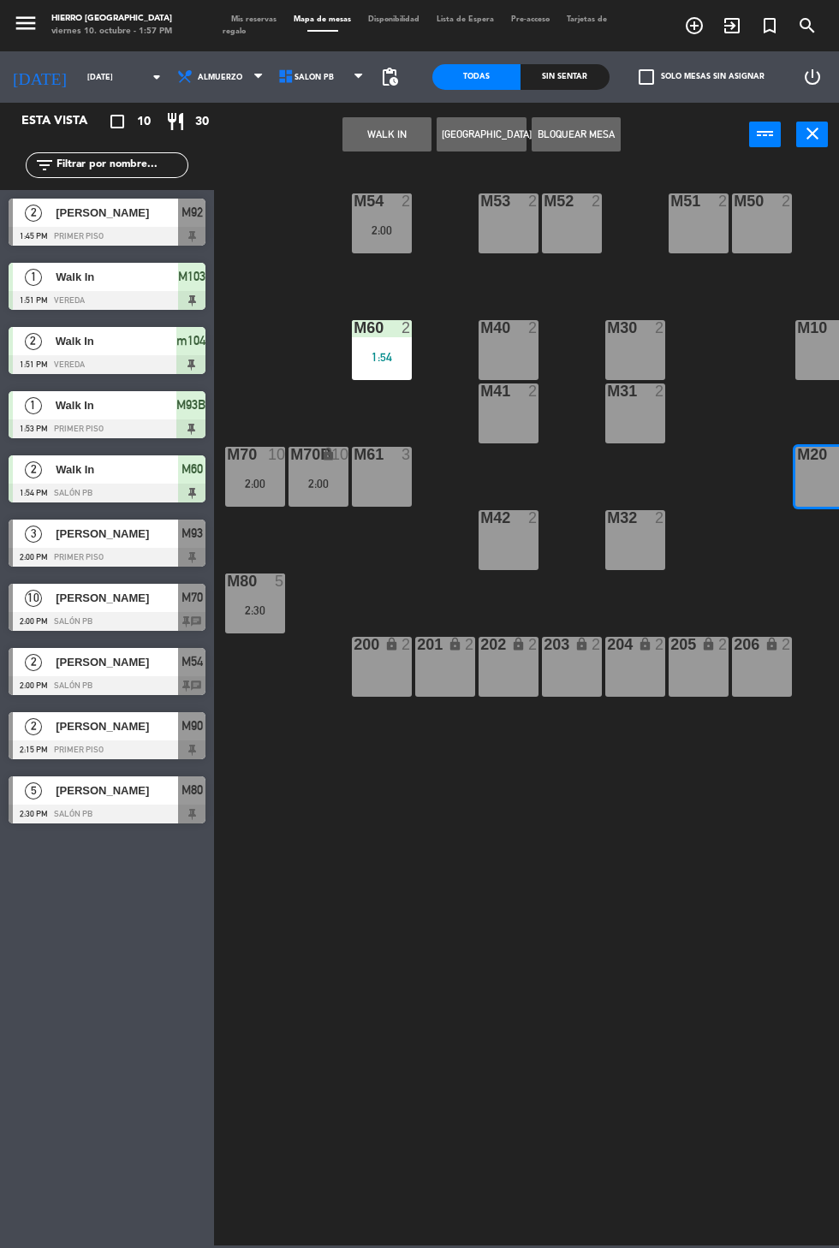
click at [832, 469] on div "M20 6" at bounding box center [825, 477] width 60 height 60
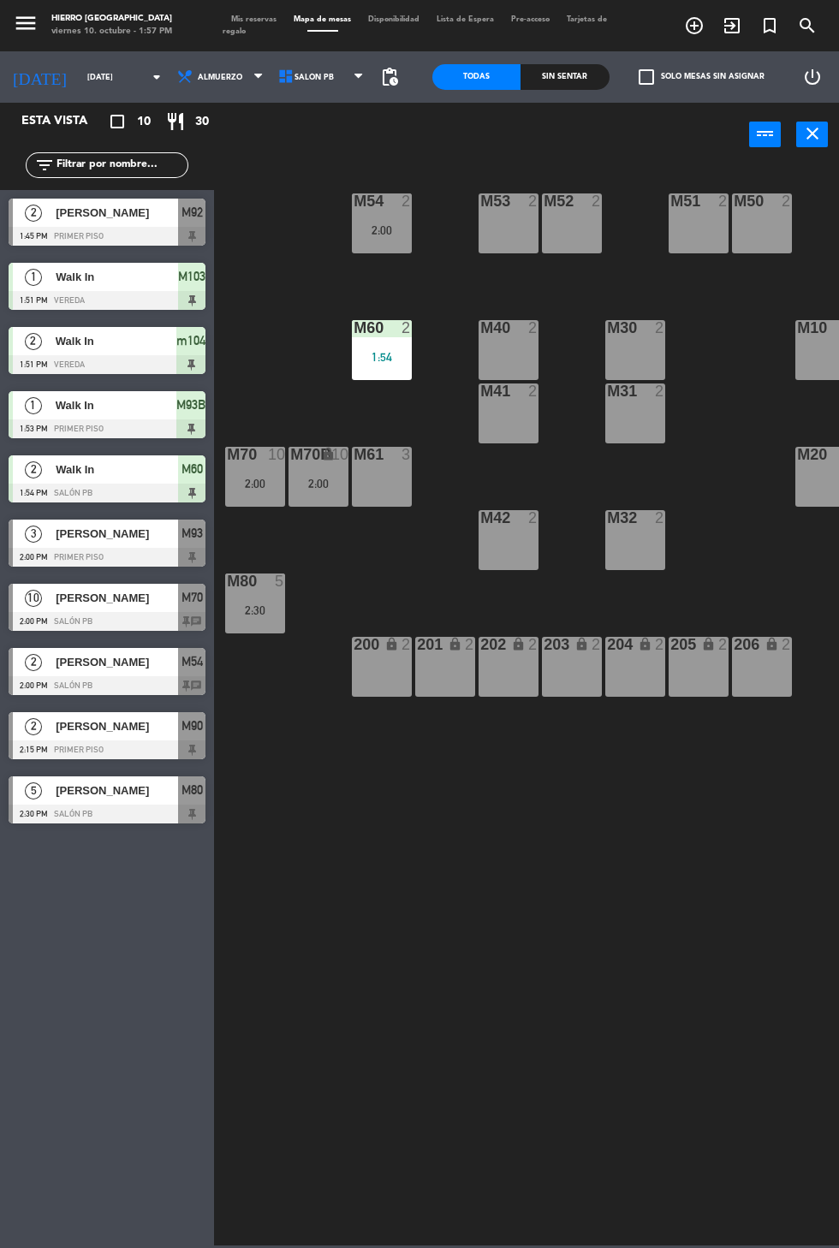
click at [825, 478] on div "M20 6" at bounding box center [825, 477] width 60 height 60
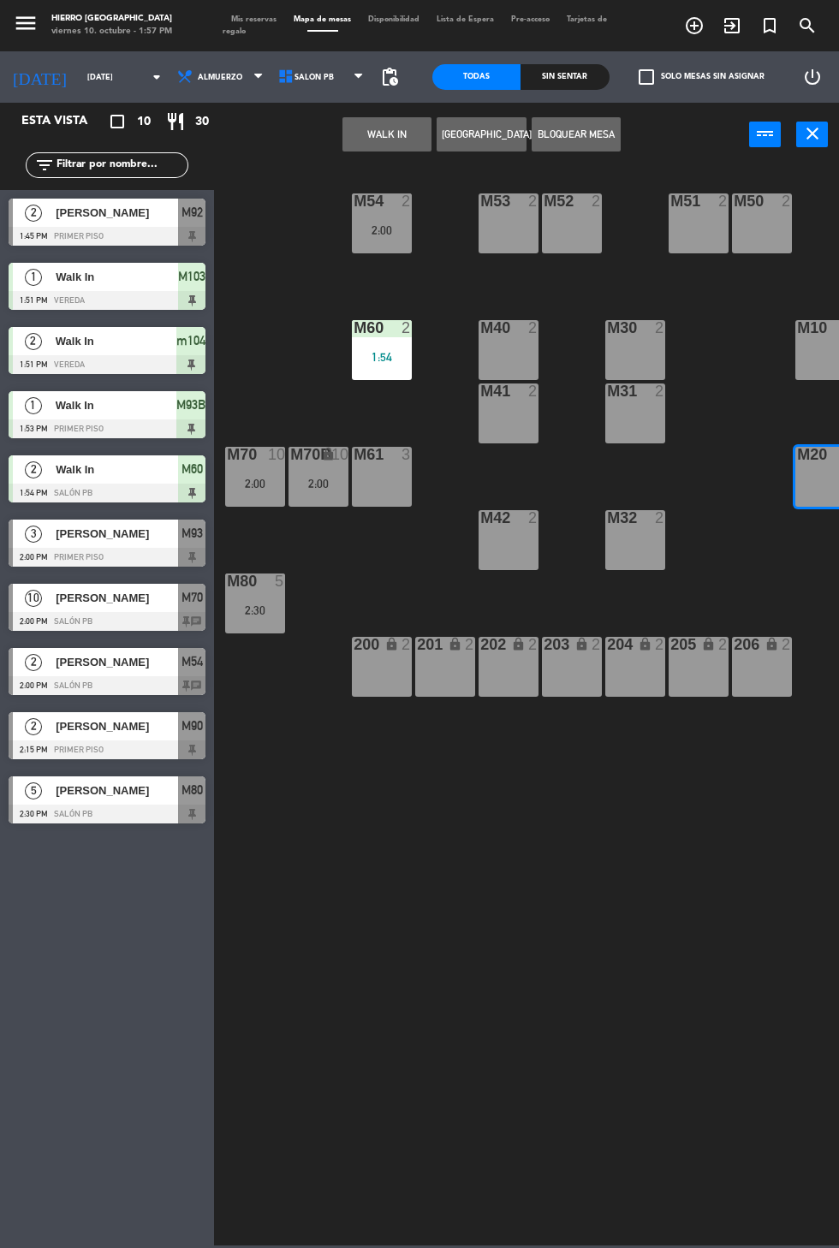
click at [381, 132] on button "WALK IN" at bounding box center [386, 134] width 89 height 34
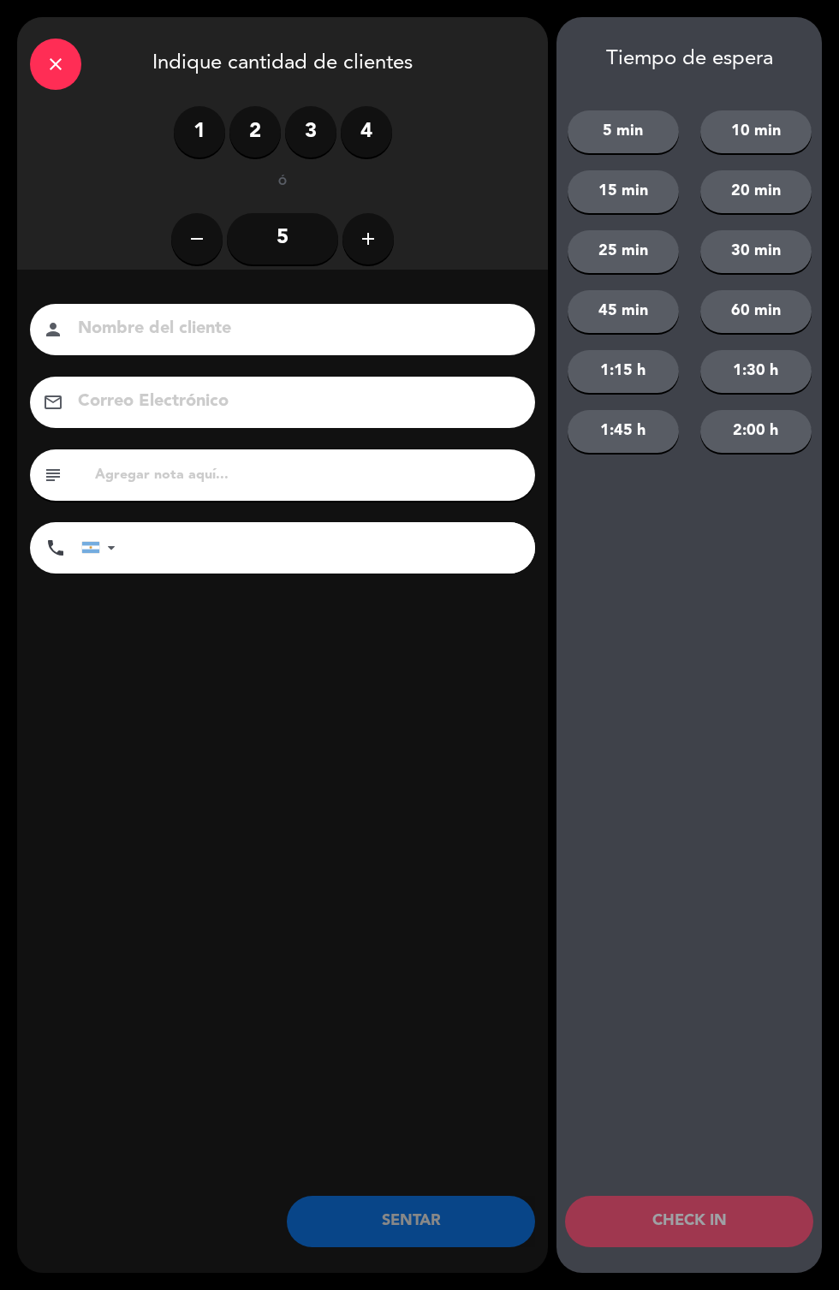
click at [62, 72] on icon "close" at bounding box center [55, 64] width 21 height 21
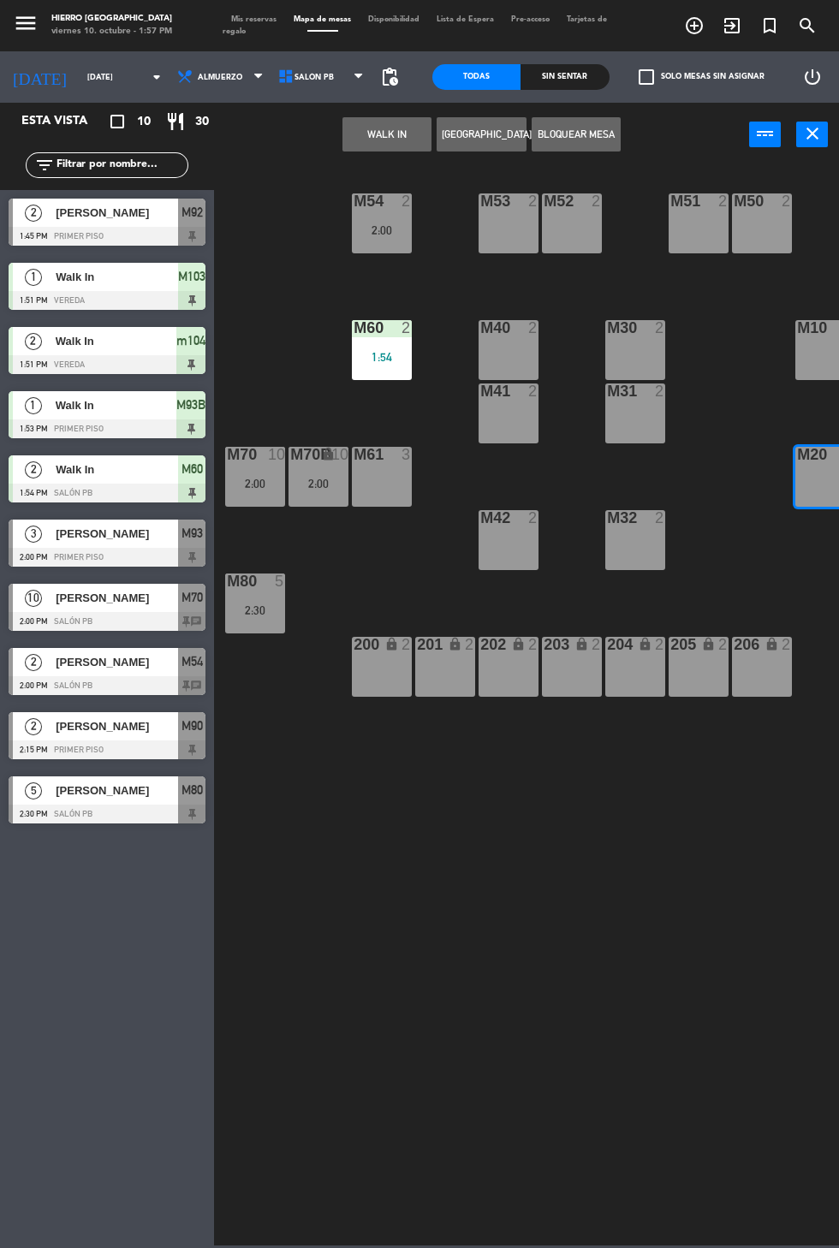
click at [371, 118] on button "WALK IN" at bounding box center [386, 134] width 89 height 34
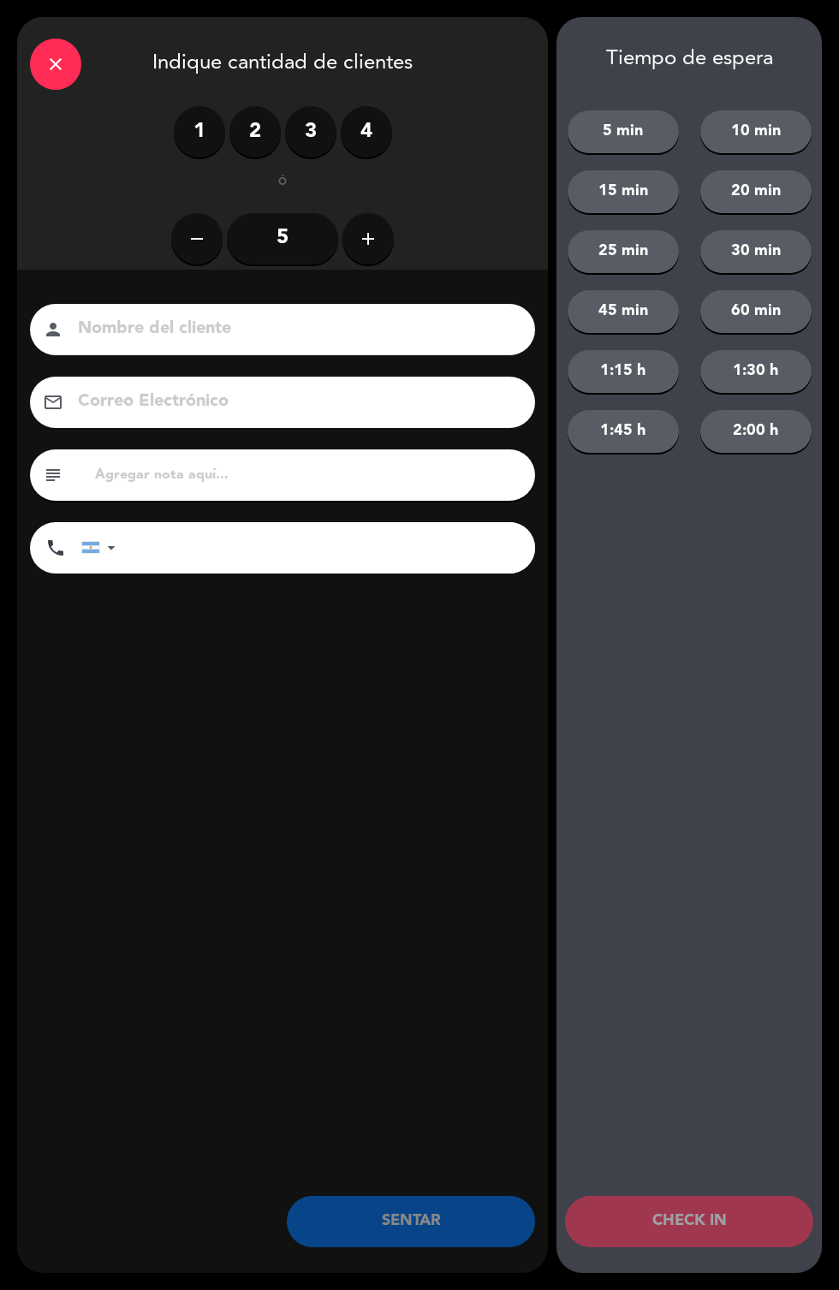
click at [354, 128] on label "4" at bounding box center [366, 131] width 51 height 51
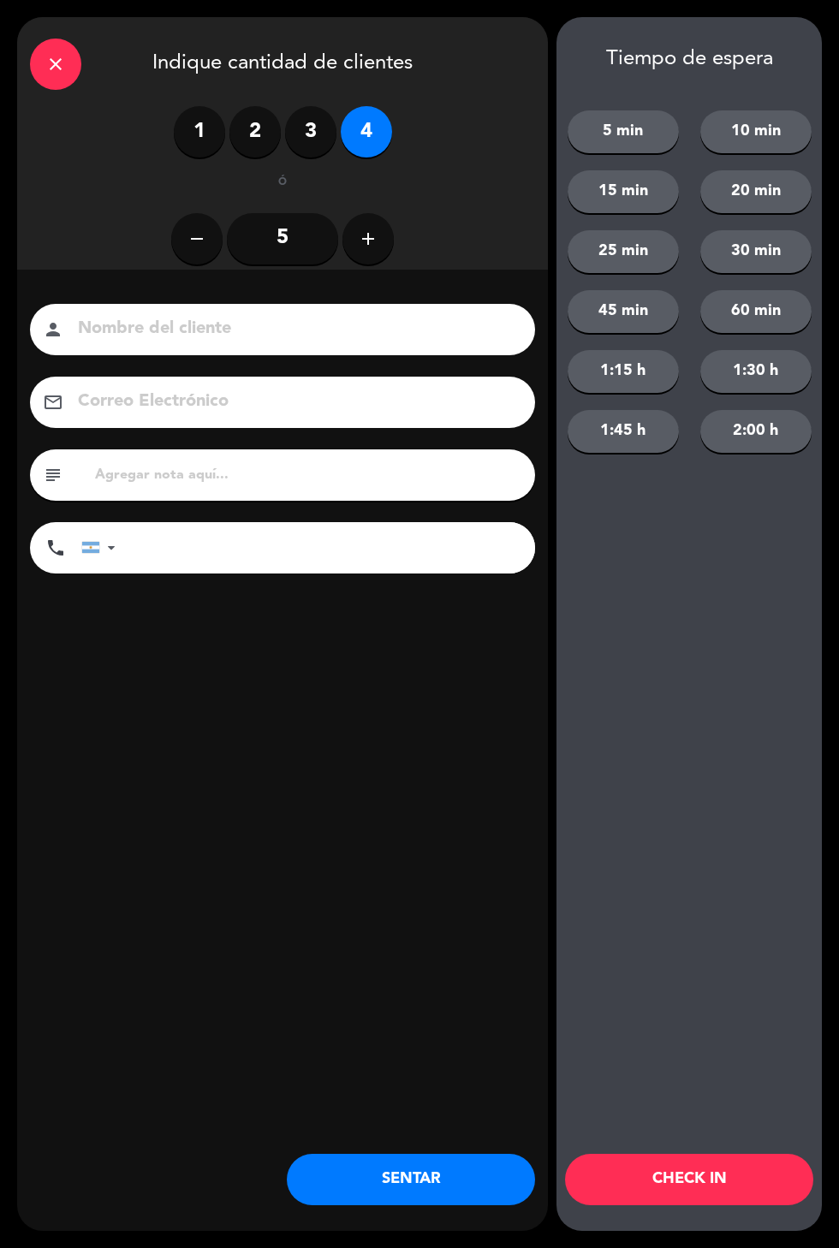
click at [437, 1183] on button "SENTAR" at bounding box center [411, 1179] width 248 height 51
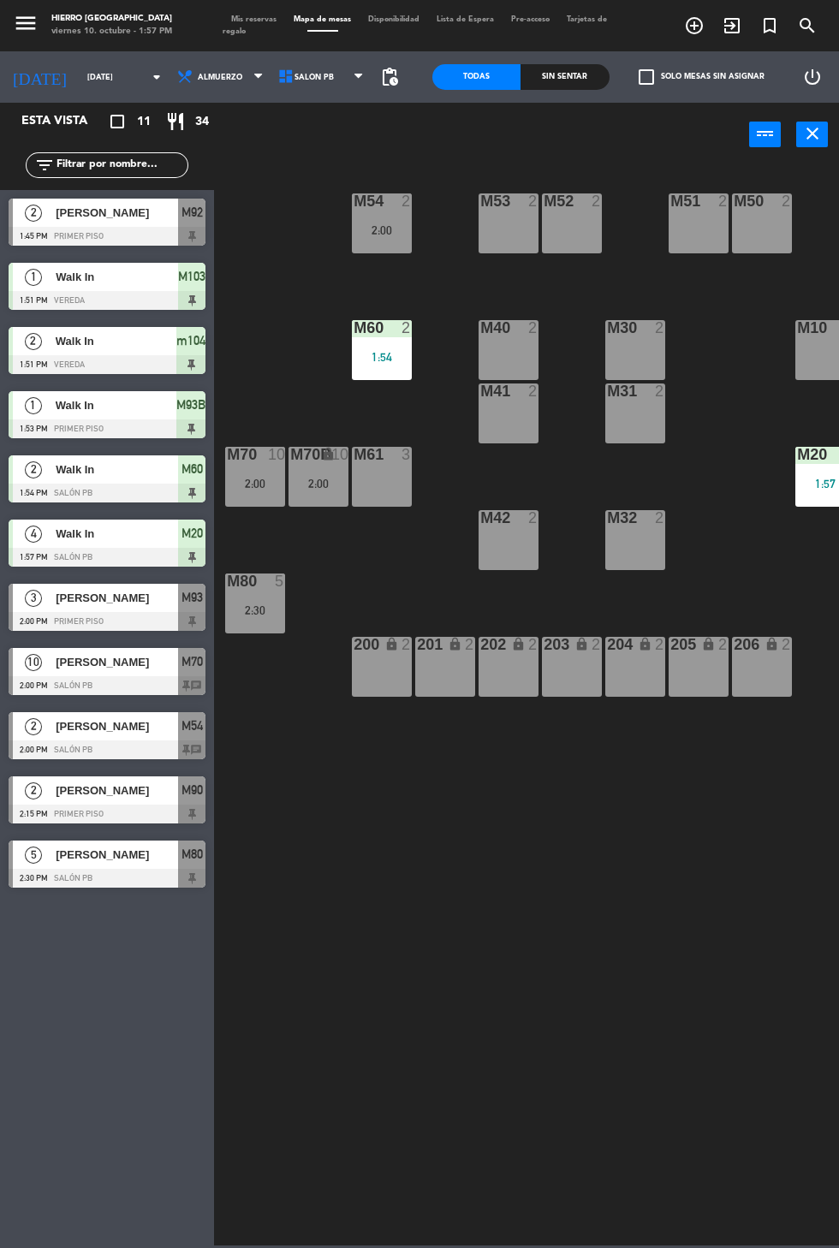
click at [240, 19] on span "Mis reservas" at bounding box center [253, 19] width 62 height 8
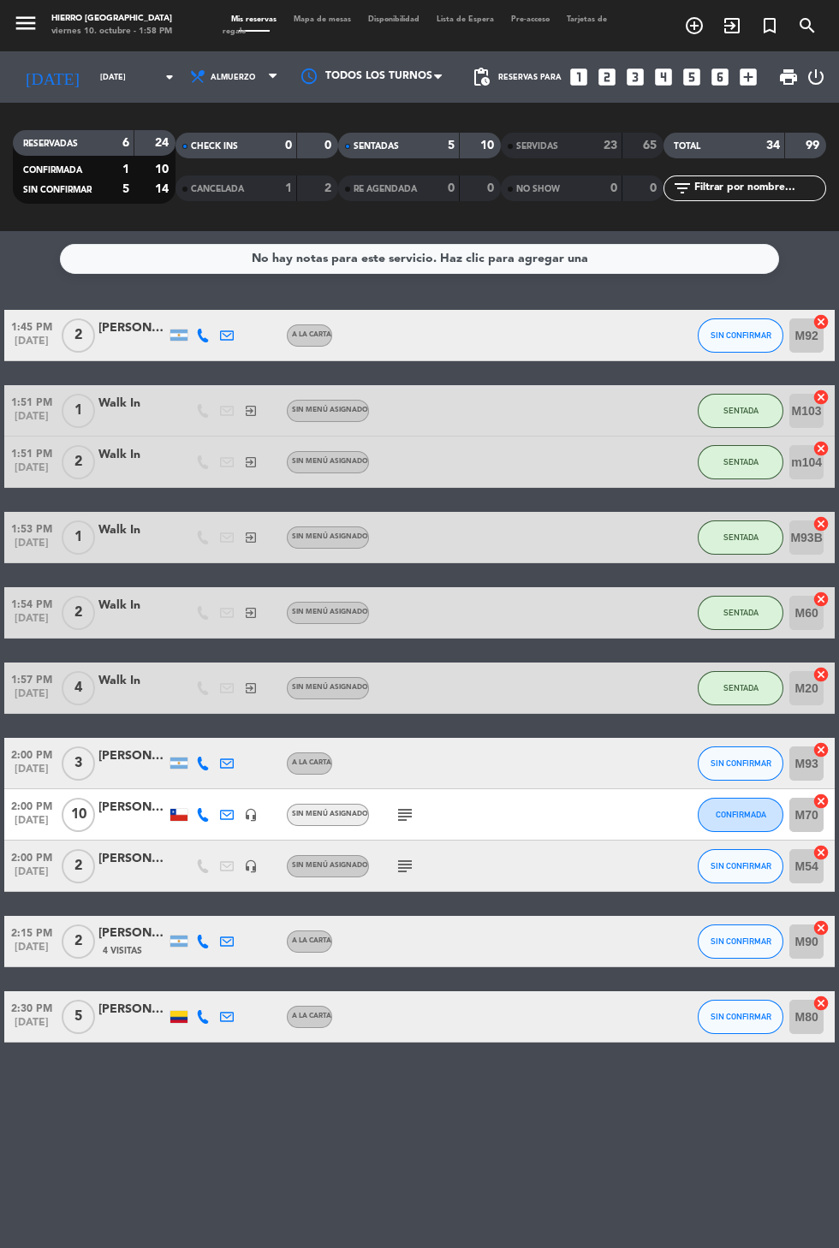
click at [398, 806] on icon "subject" at bounding box center [404, 814] width 21 height 21
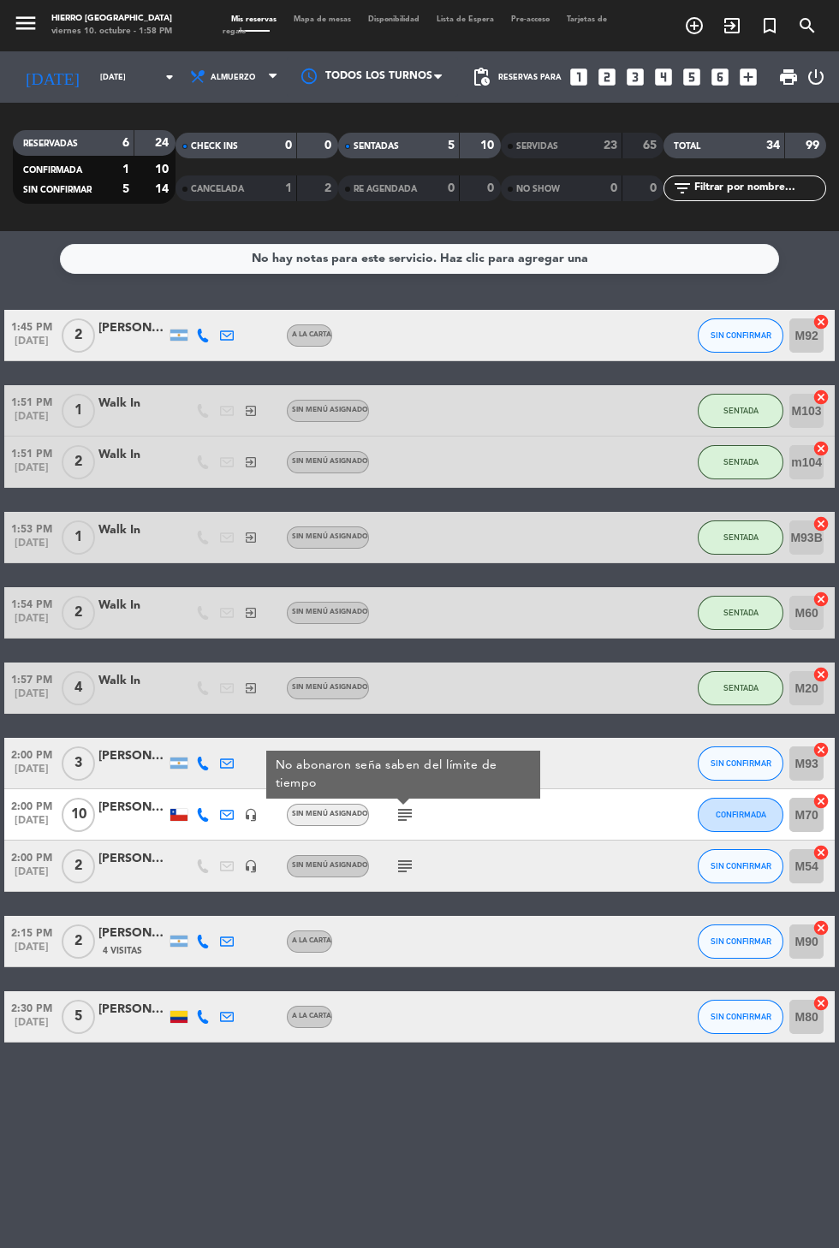
click at [394, 862] on icon "subject" at bounding box center [404, 866] width 21 height 21
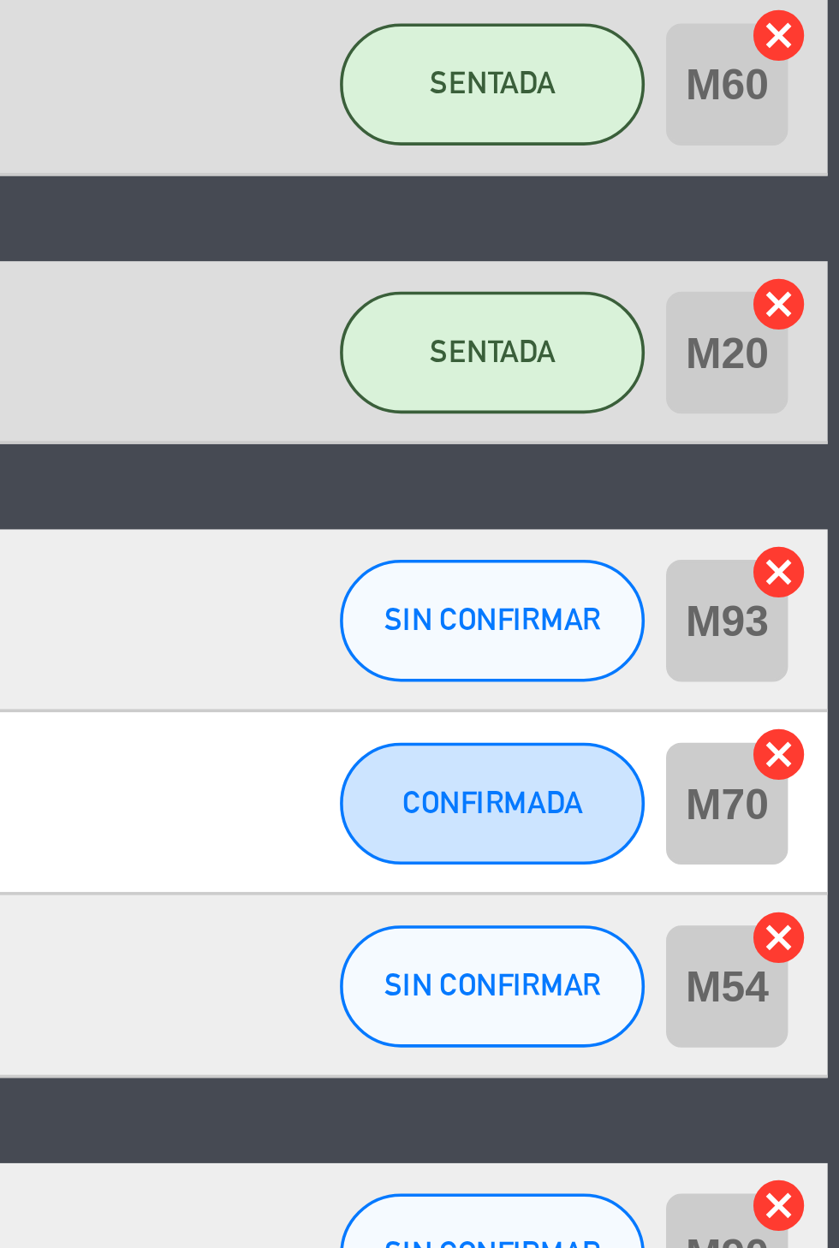
scroll to position [80, 0]
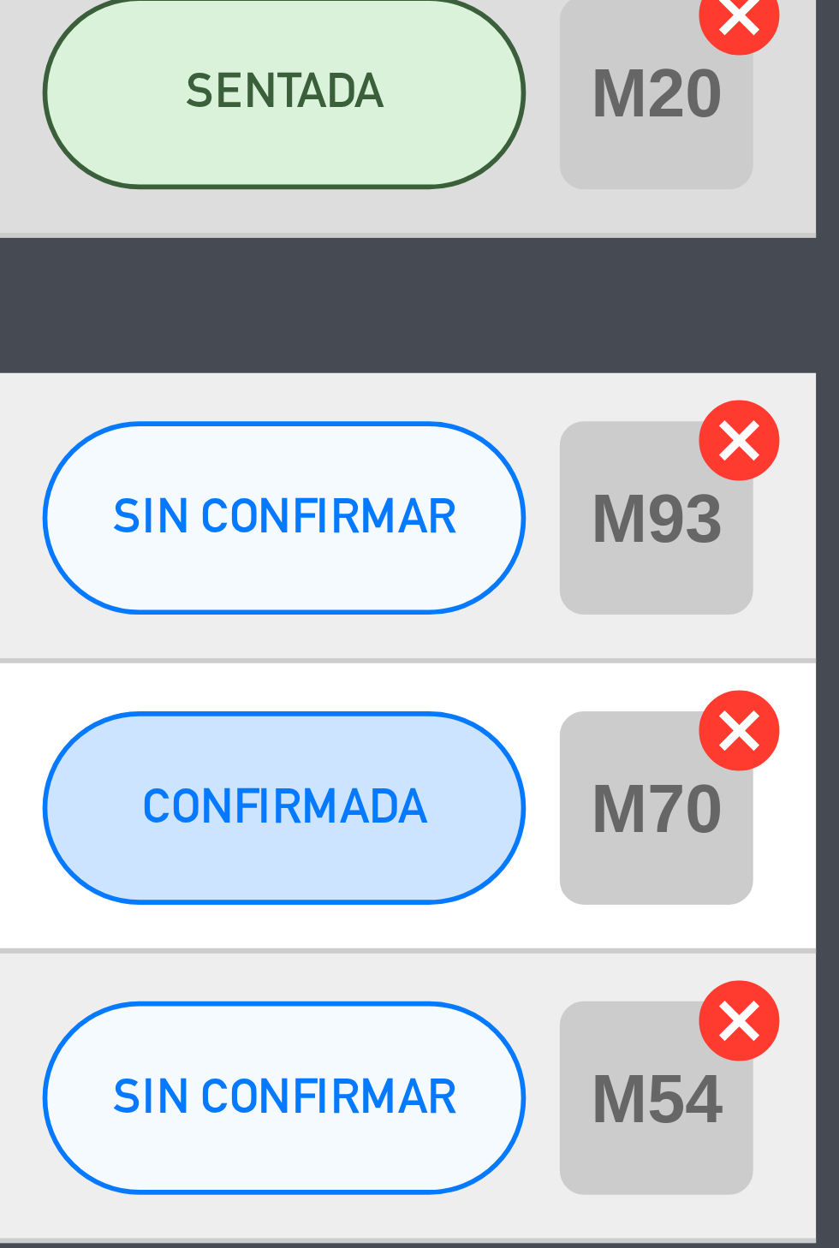
click at [818, 844] on icon "cancel" at bounding box center [820, 852] width 17 height 17
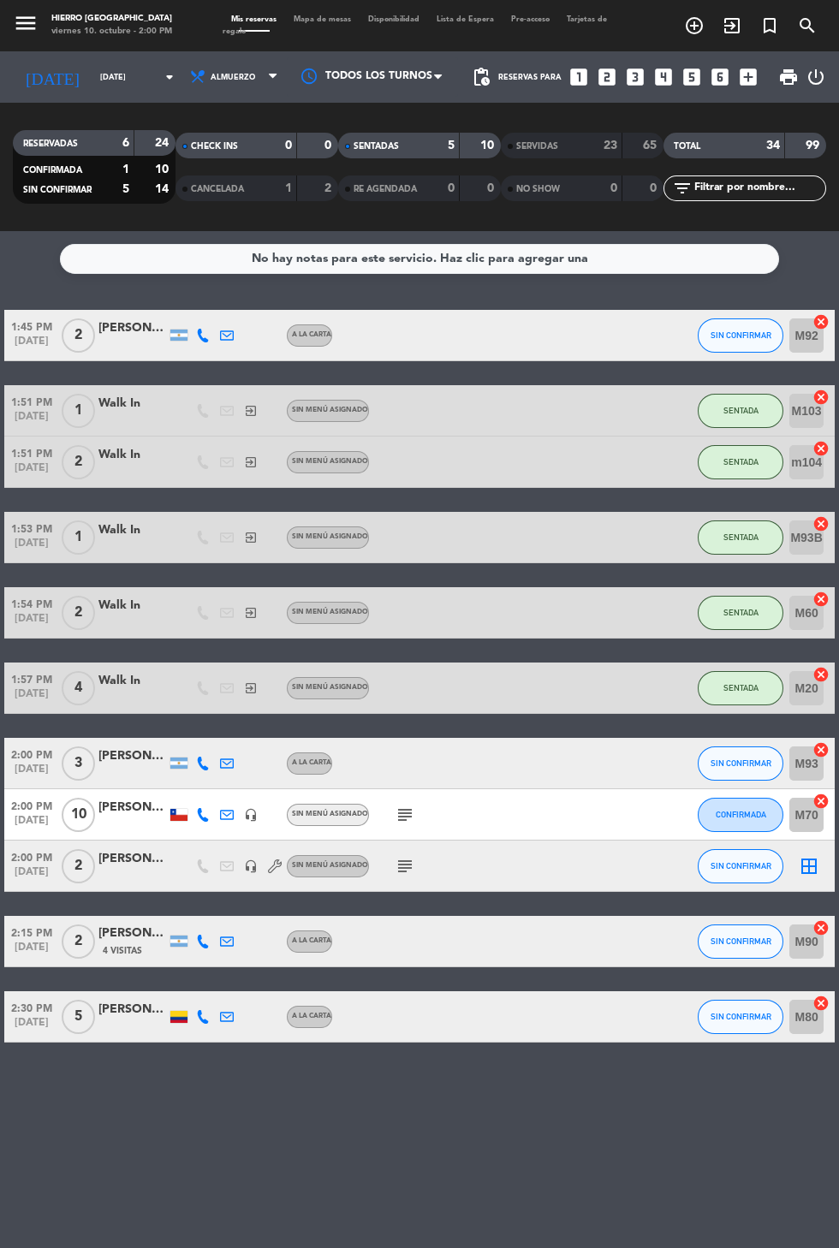
scroll to position [86, 0]
click at [397, 804] on icon "subject" at bounding box center [404, 814] width 21 height 21
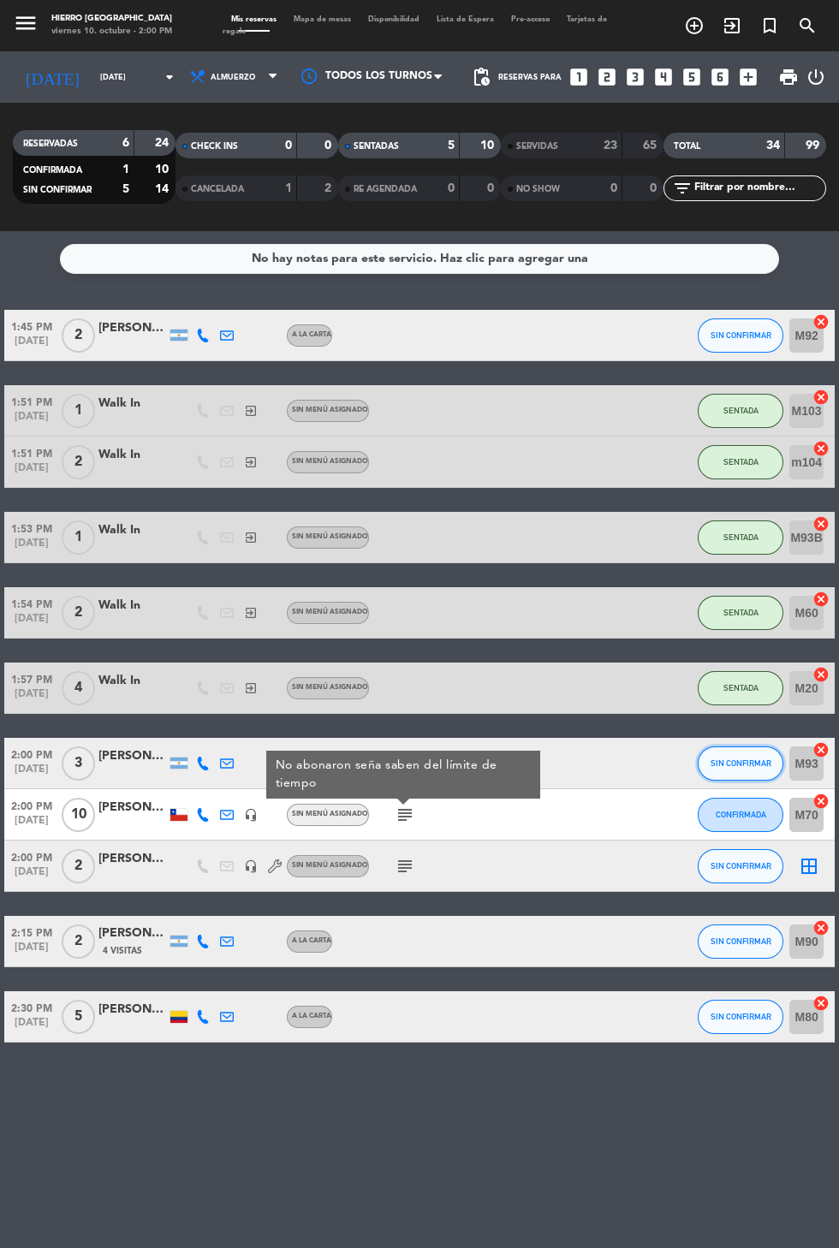
click at [725, 758] on span "SIN CONFIRMAR" at bounding box center [740, 762] width 61 height 9
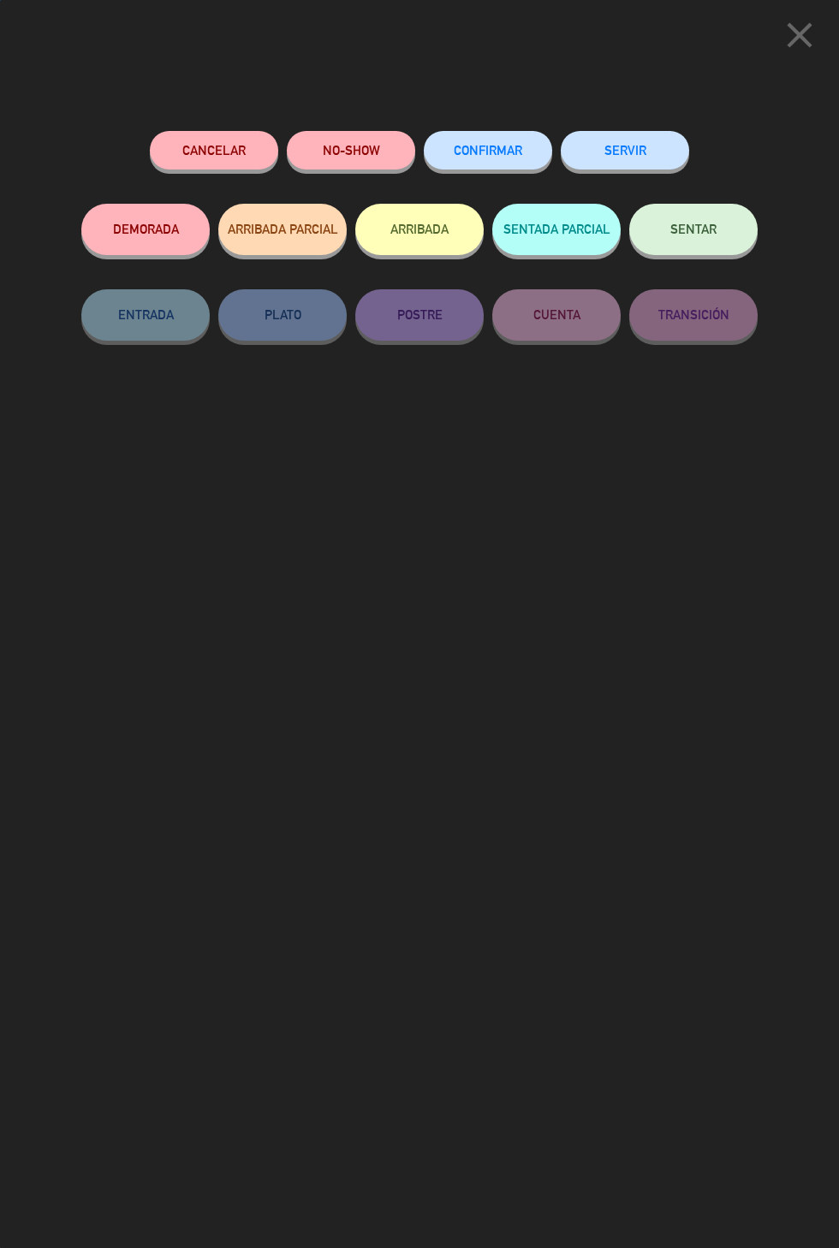
click at [686, 245] on button "SENTAR" at bounding box center [693, 229] width 128 height 51
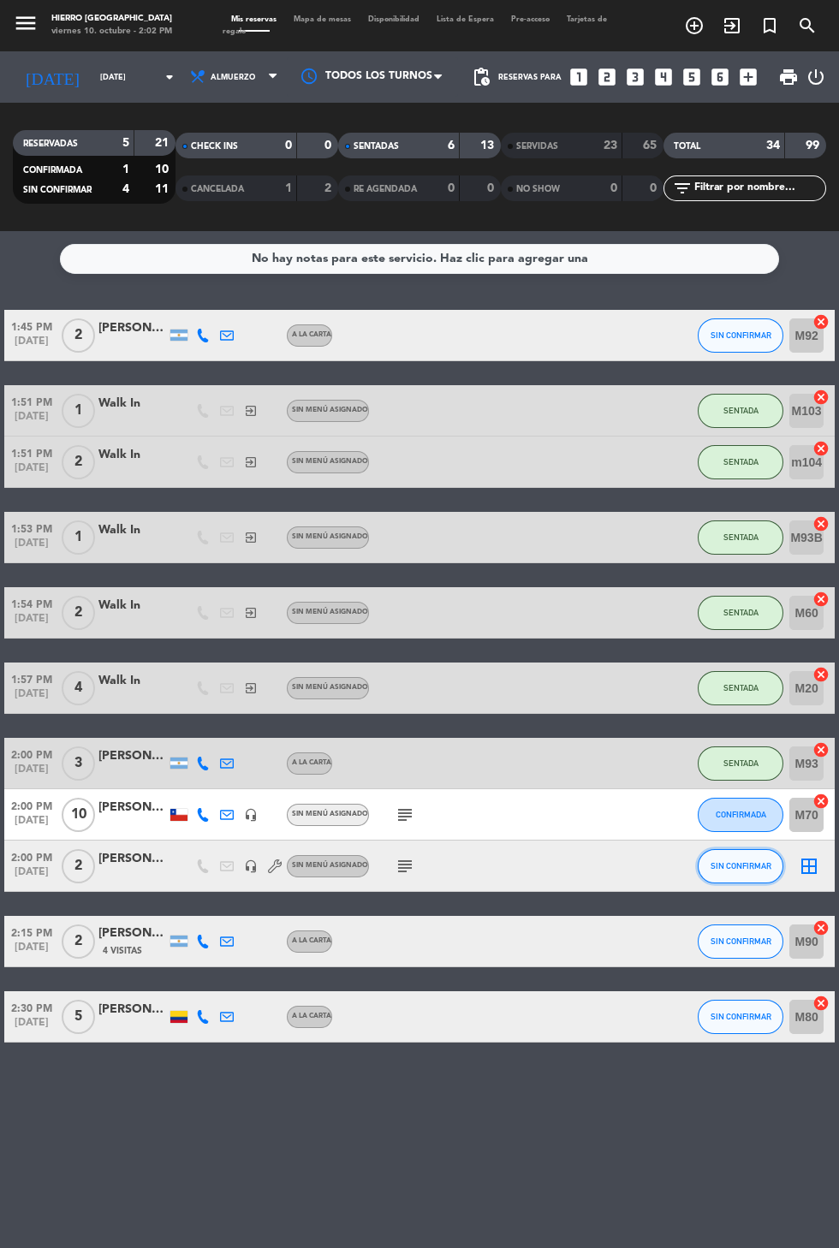
click at [735, 861] on span "SIN CONFIRMAR" at bounding box center [740, 865] width 61 height 9
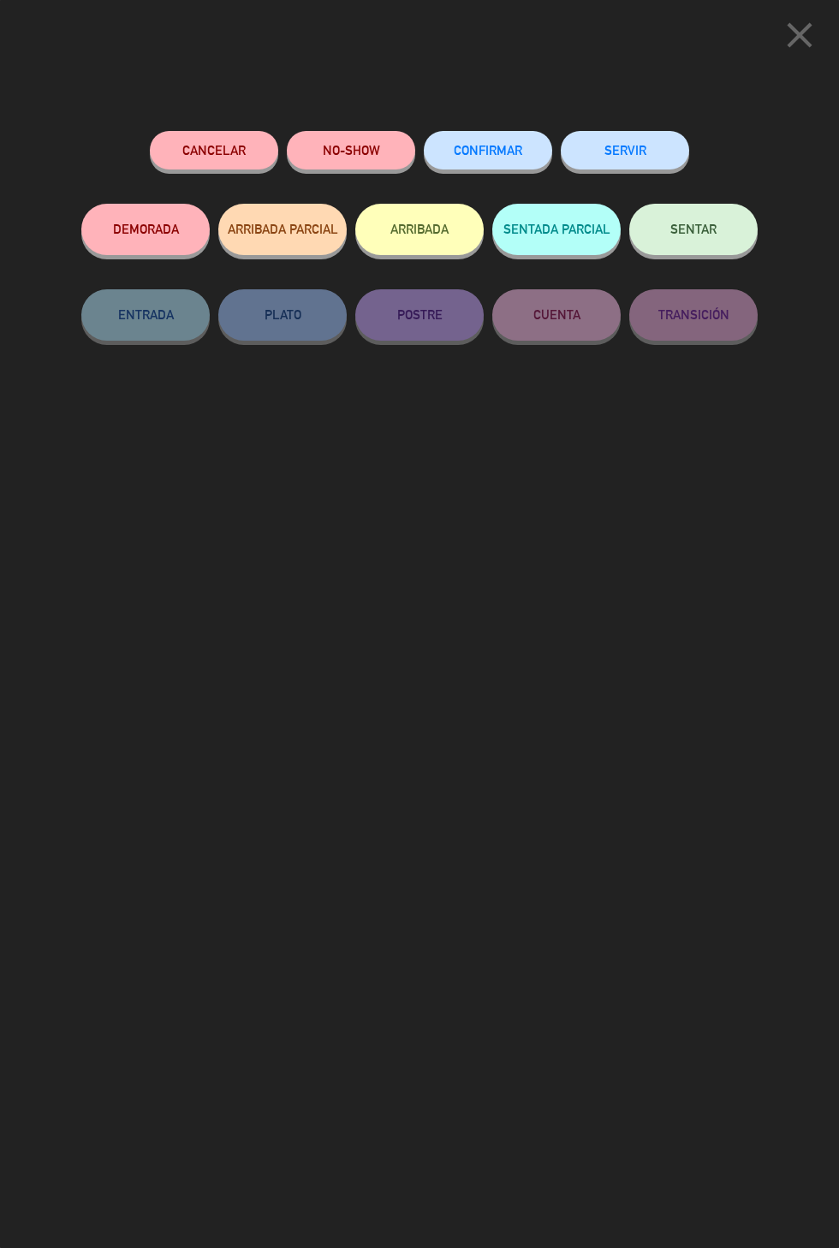
click at [703, 250] on button "SENTAR" at bounding box center [693, 229] width 128 height 51
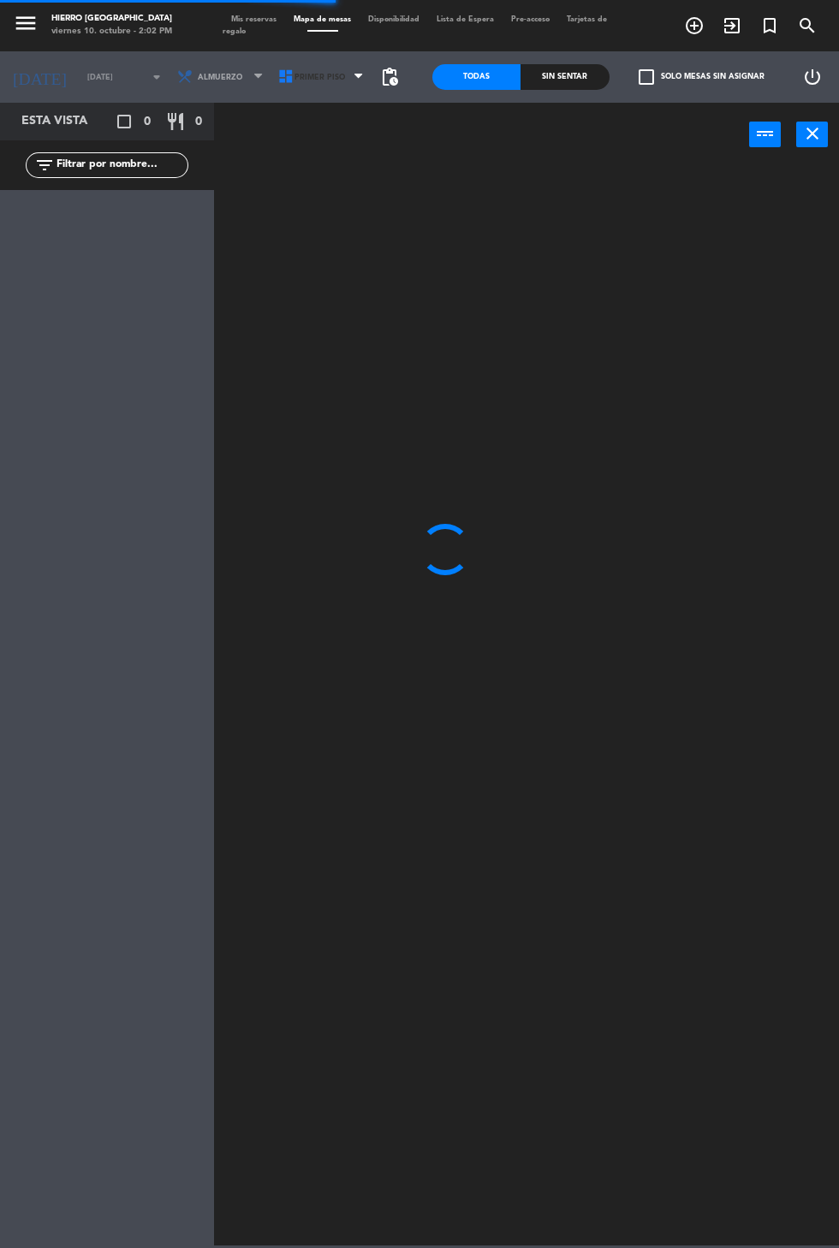
click at [327, 74] on span "Primer Piso" at bounding box center [319, 77] width 50 height 9
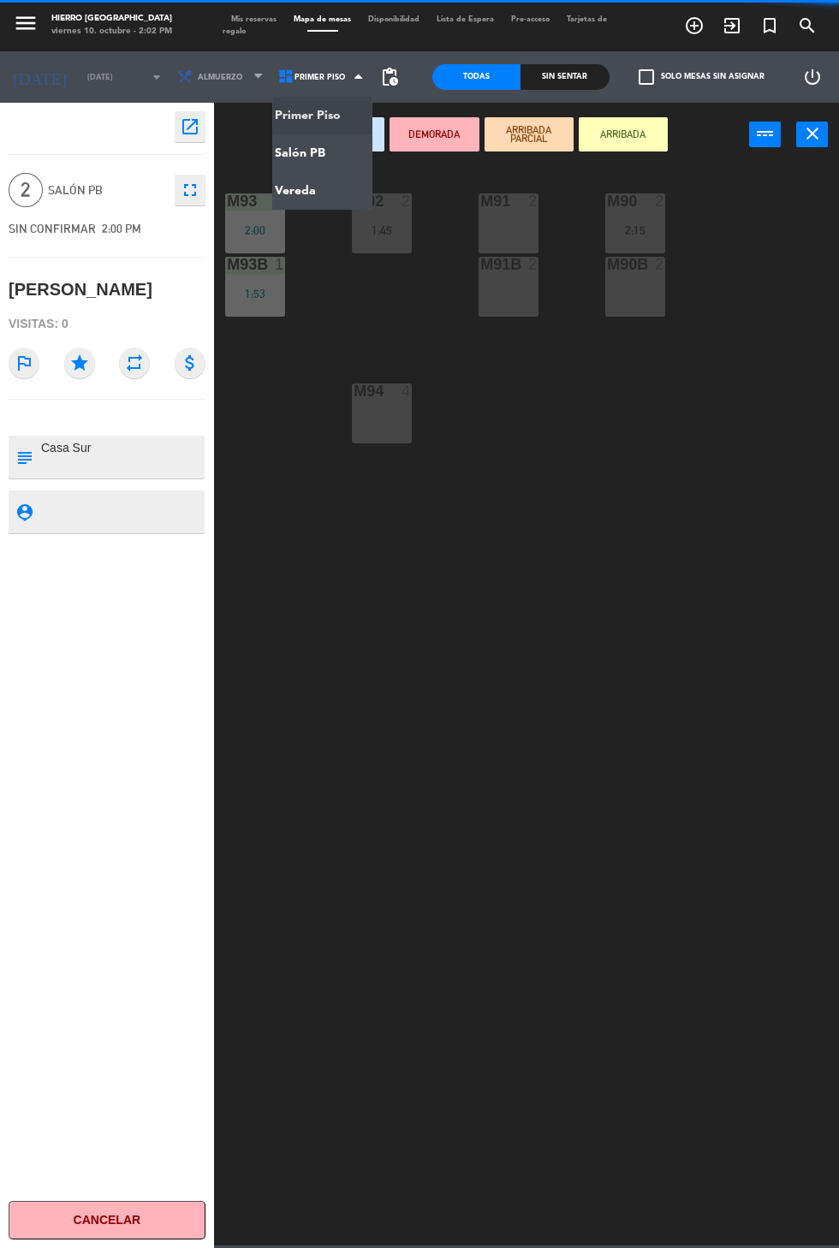
click at [324, 64] on span "Primer Piso" at bounding box center [322, 77] width 101 height 38
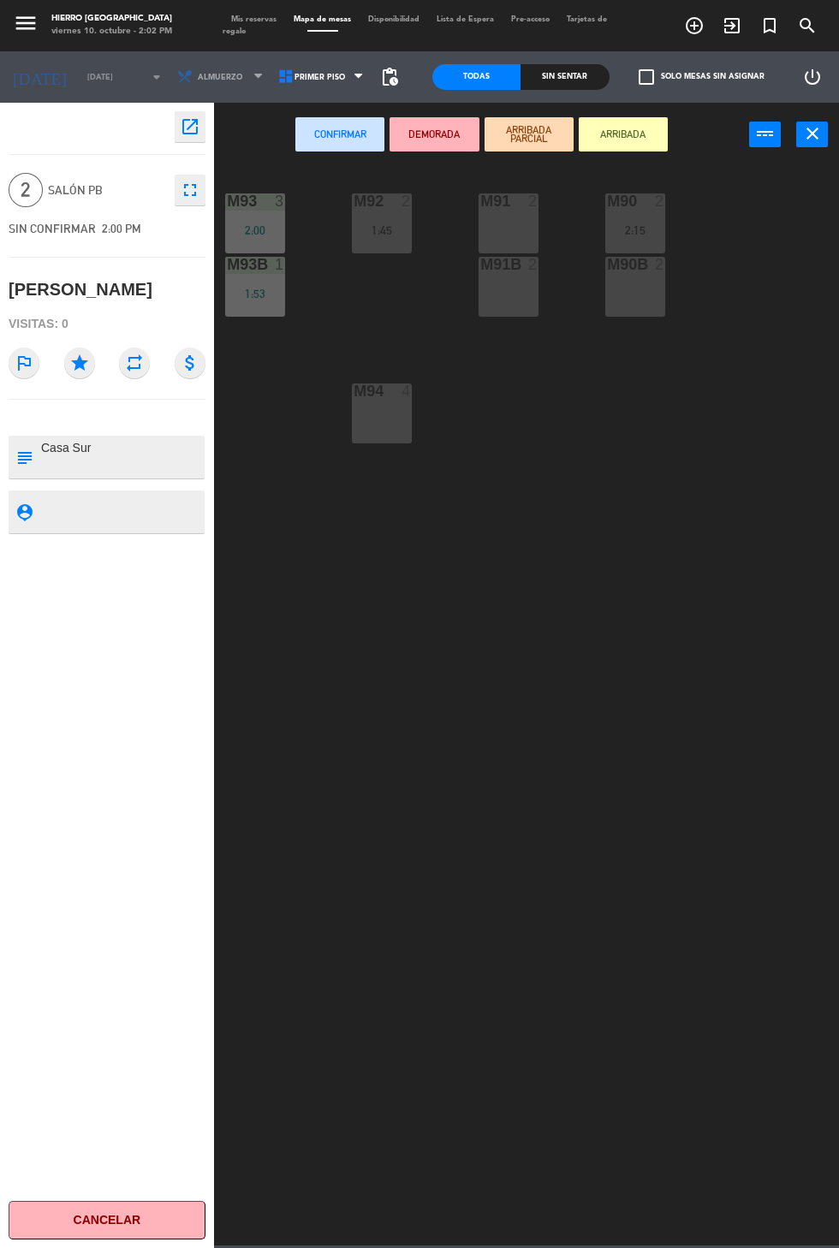
click at [308, 63] on span "Primer Piso" at bounding box center [322, 77] width 101 height 38
click at [313, 192] on ng-component "menu Hierro [GEOGRAPHIC_DATA] viernes 10. octubre - 2:02 PM Mis reservas Mapa d…" at bounding box center [419, 622] width 839 height 1245
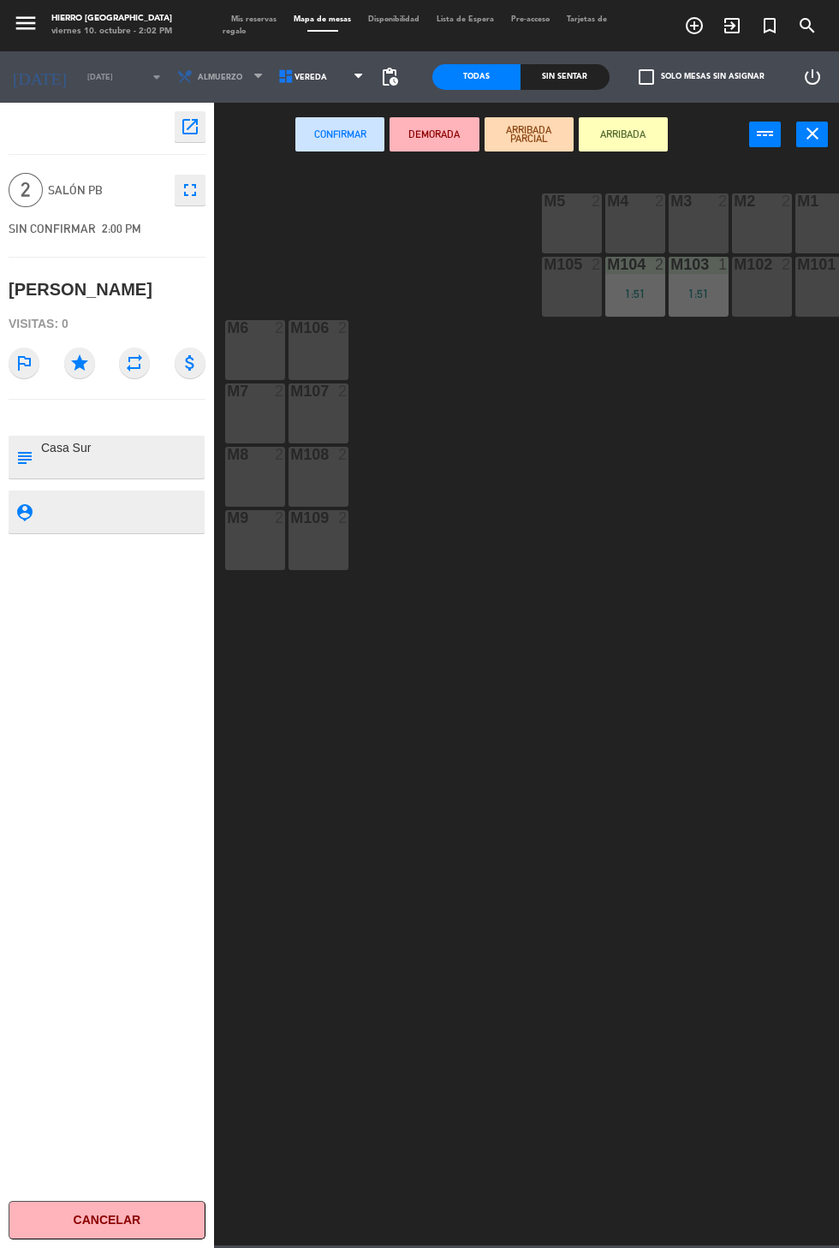
click at [324, 467] on div "M108 2" at bounding box center [318, 477] width 60 height 60
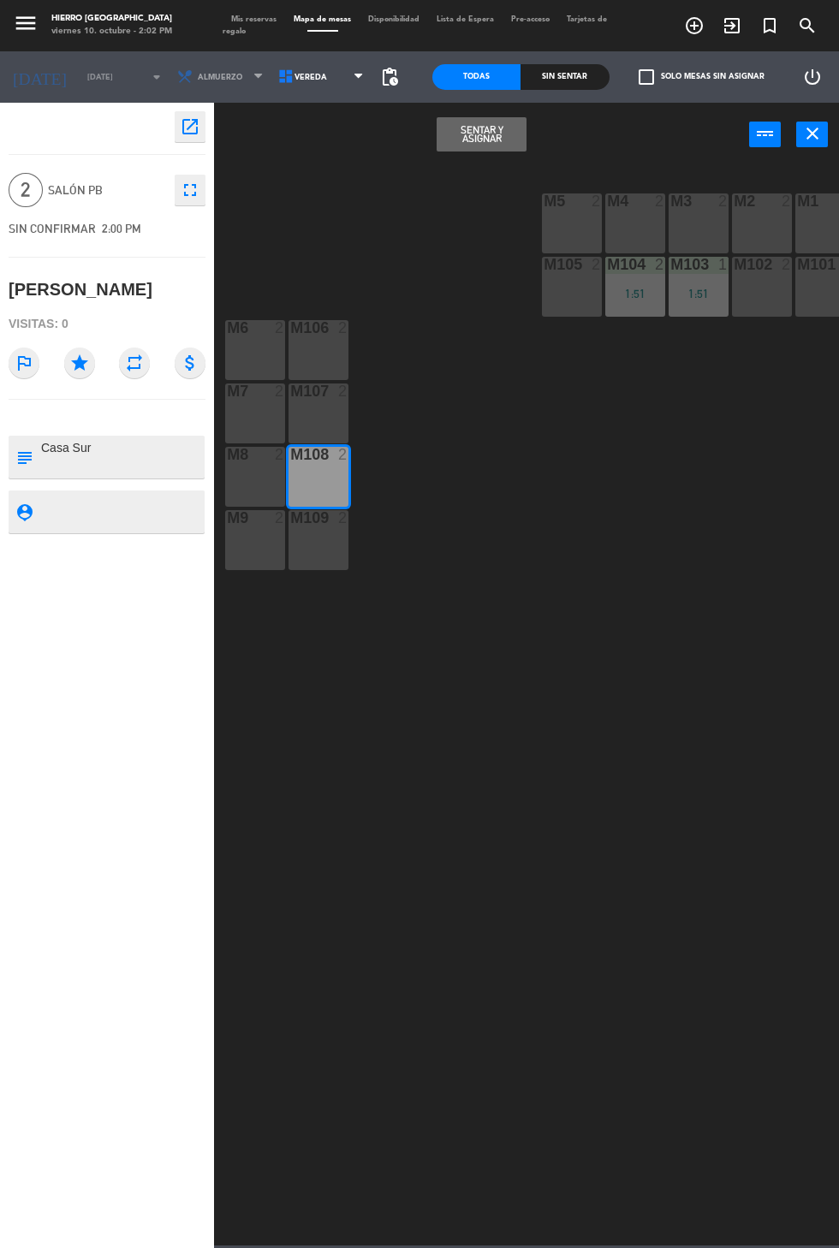
click at [477, 137] on button "Sentar y Asignar" at bounding box center [480, 134] width 89 height 34
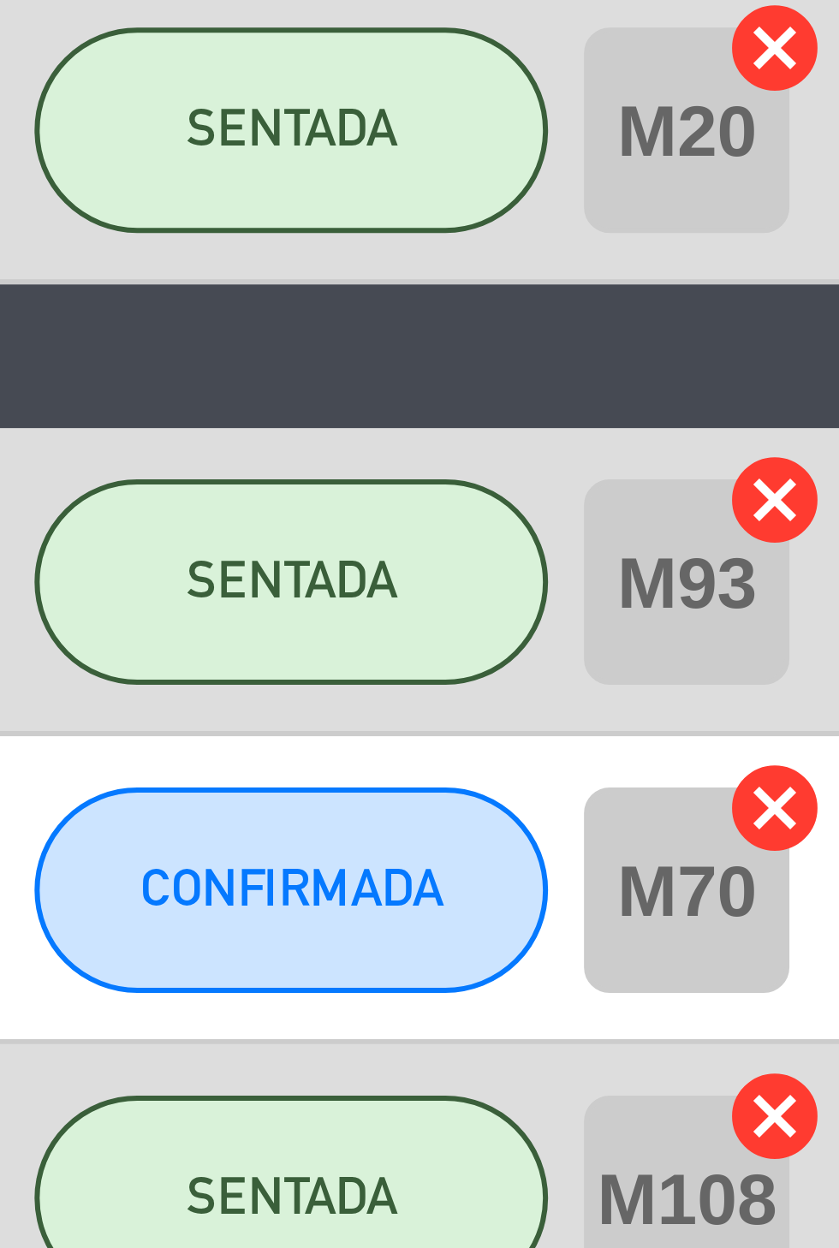
click at [820, 844] on icon "cancel" at bounding box center [820, 852] width 17 height 17
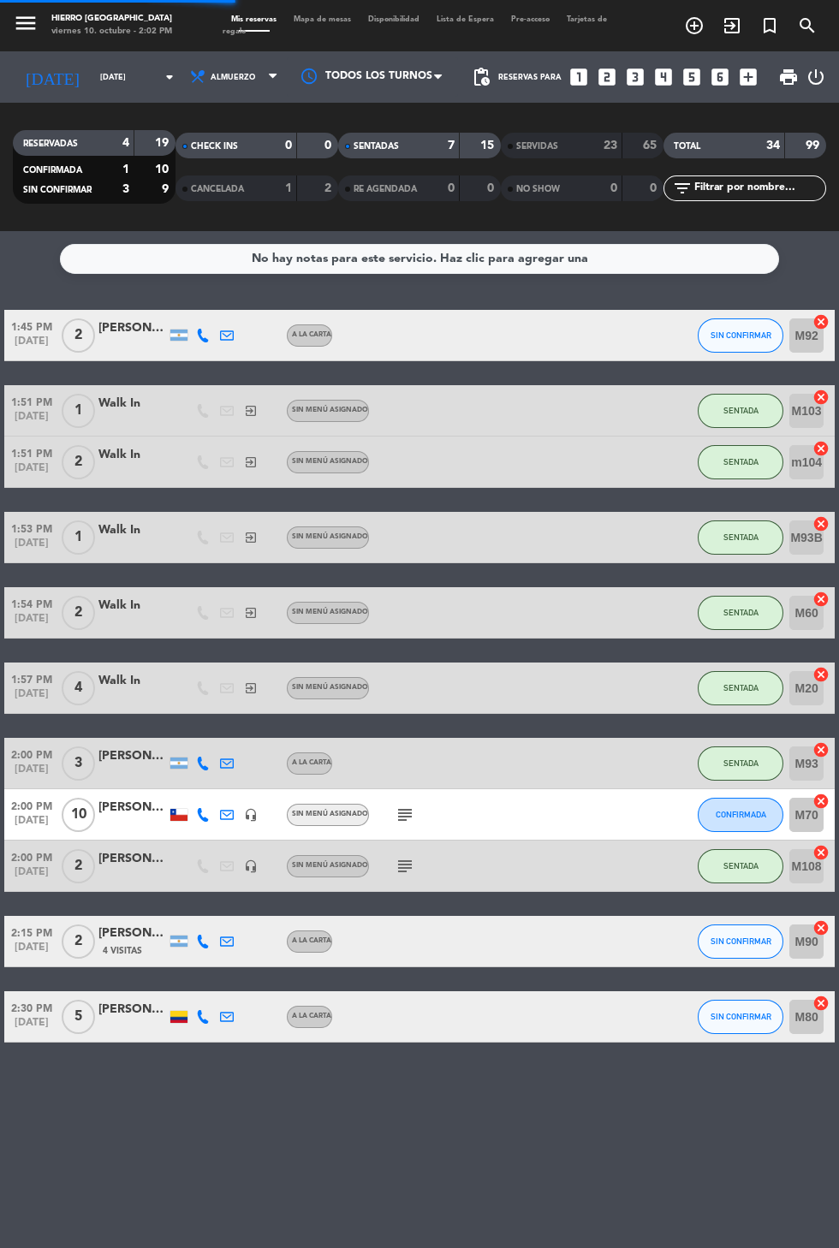
scroll to position [84, 0]
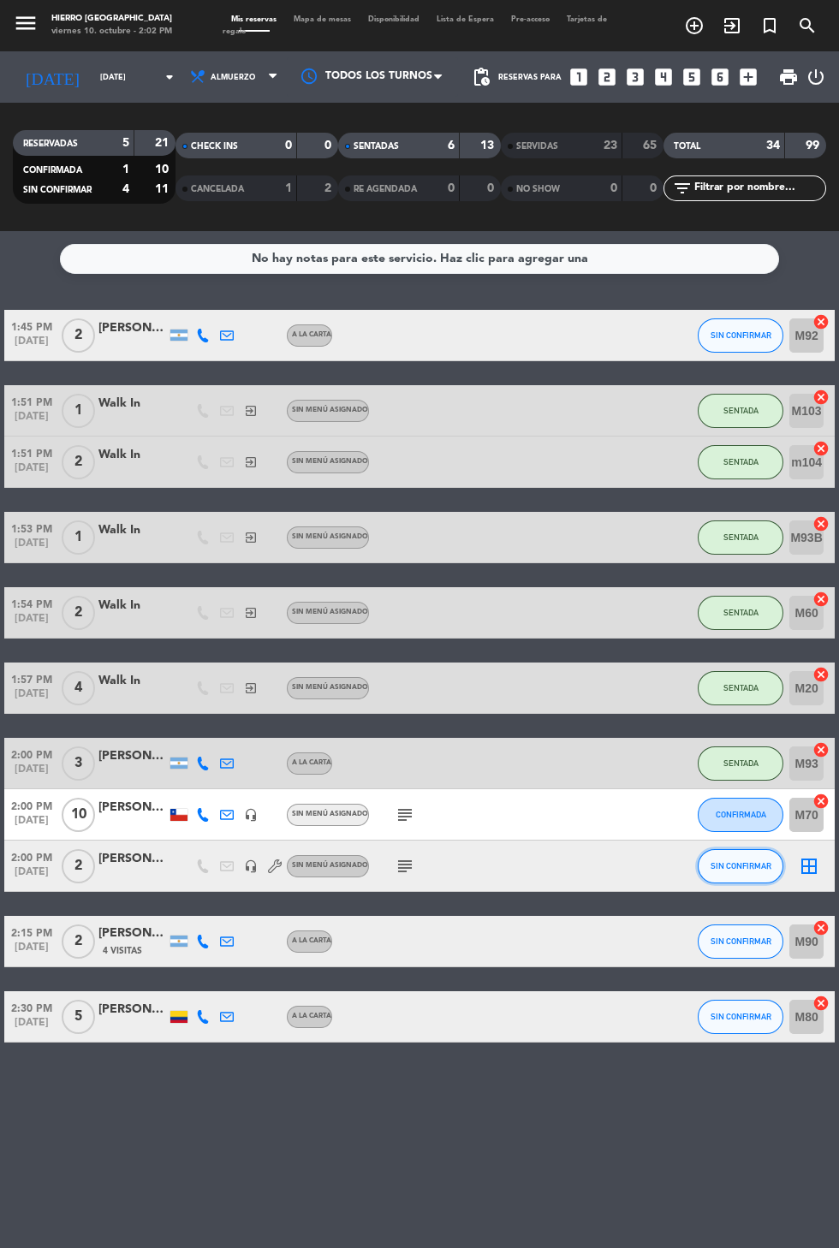
click at [748, 849] on button "SIN CONFIRMAR" at bounding box center [740, 866] width 86 height 34
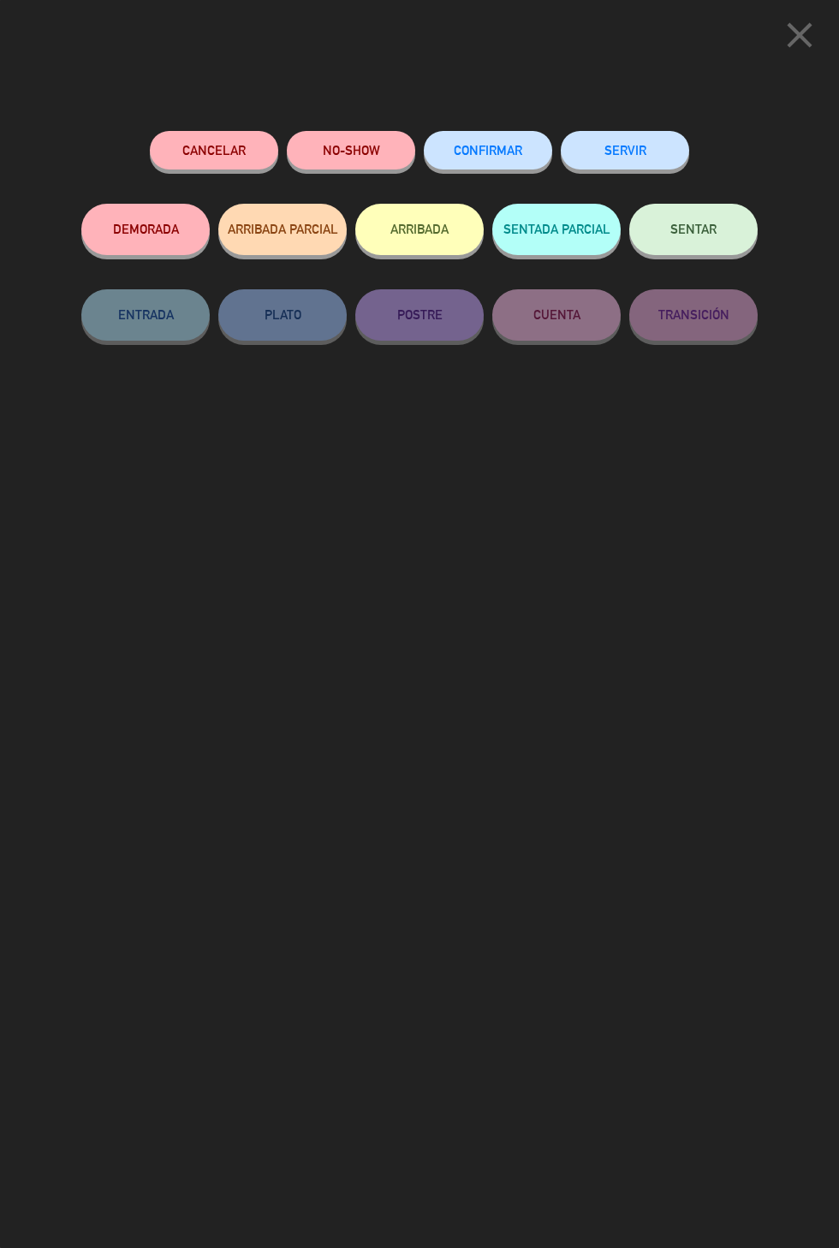
click at [728, 236] on button "SENTAR" at bounding box center [693, 229] width 128 height 51
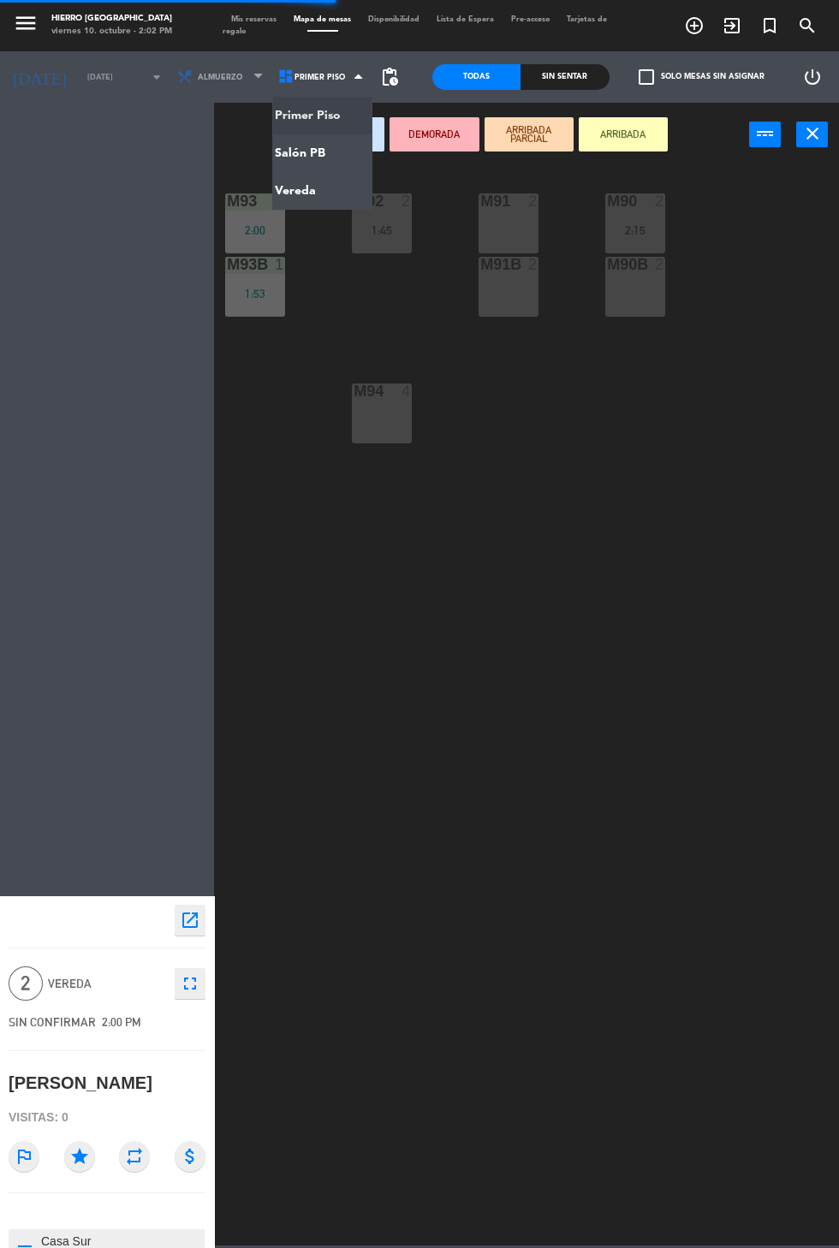
click at [339, 82] on span "Primer Piso" at bounding box center [322, 77] width 101 height 38
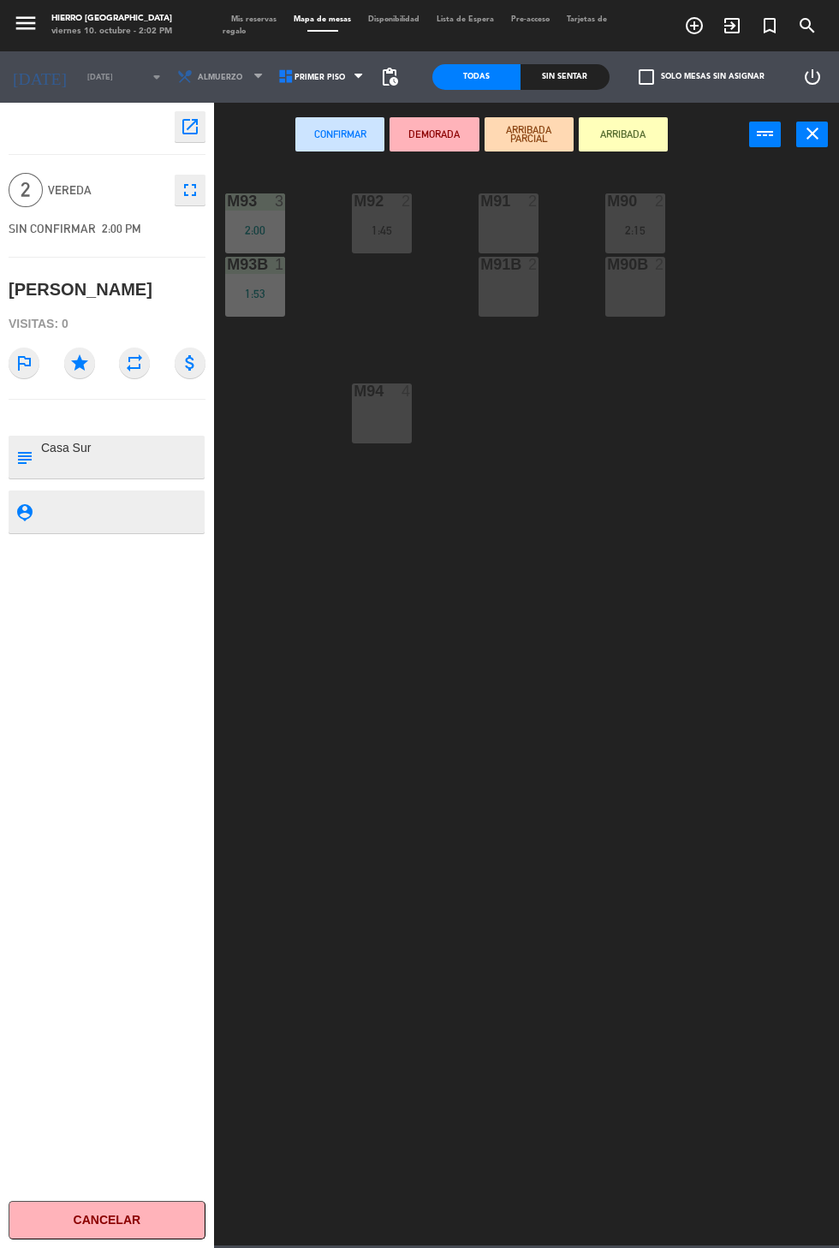
click at [349, 80] on span "Primer Piso" at bounding box center [322, 77] width 101 height 38
click at [331, 195] on ng-component "menu Hierro [GEOGRAPHIC_DATA] viernes 10. octubre - 2:02 PM Mis reservas Mapa d…" at bounding box center [419, 622] width 839 height 1245
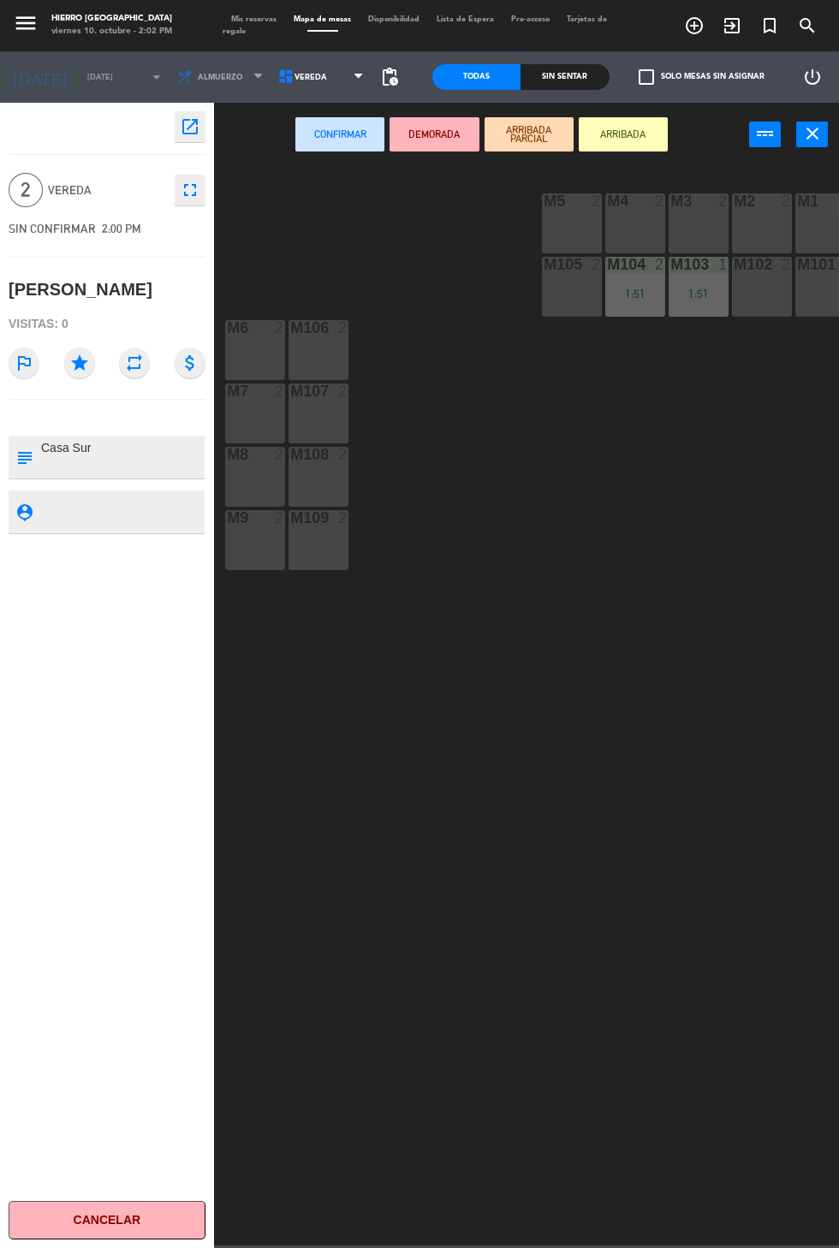
click at [822, 304] on div "M101 2" at bounding box center [825, 287] width 60 height 60
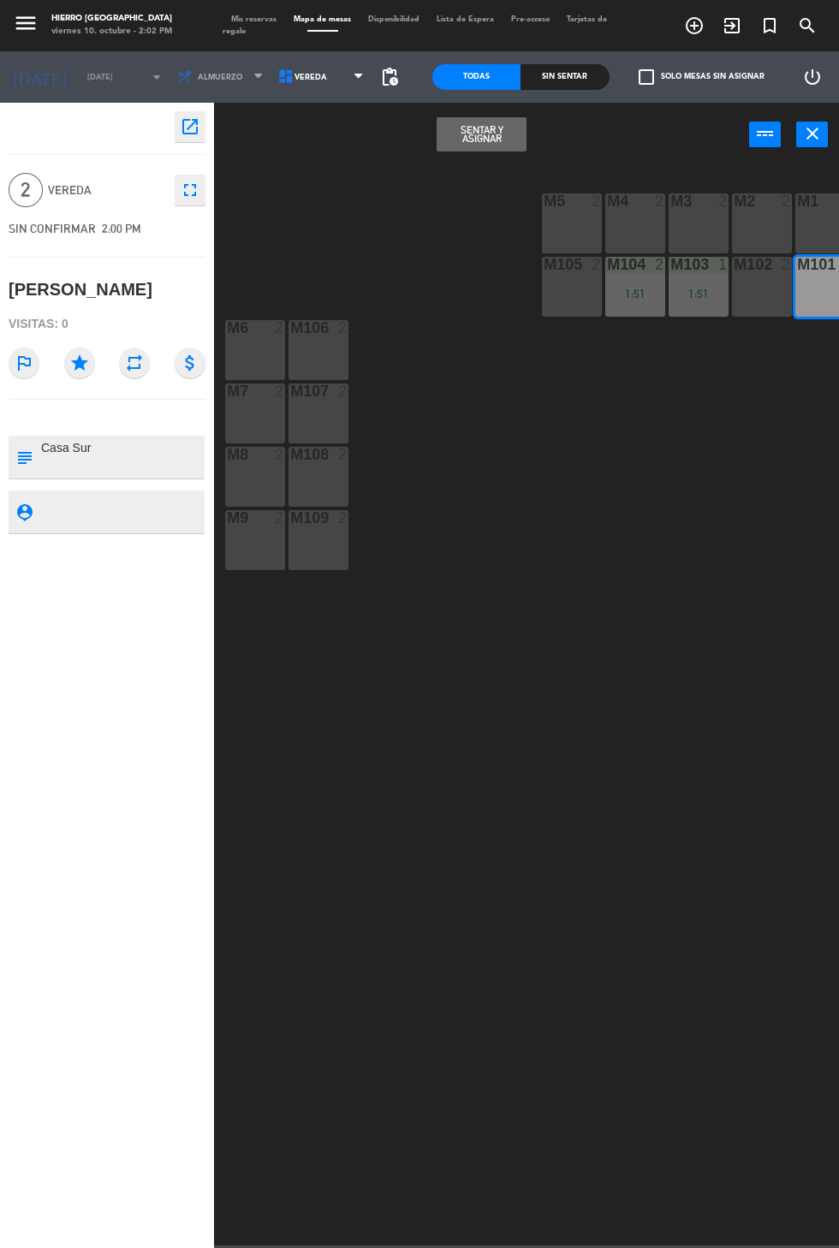
click at [473, 145] on button "Sentar y Asignar" at bounding box center [480, 134] width 89 height 34
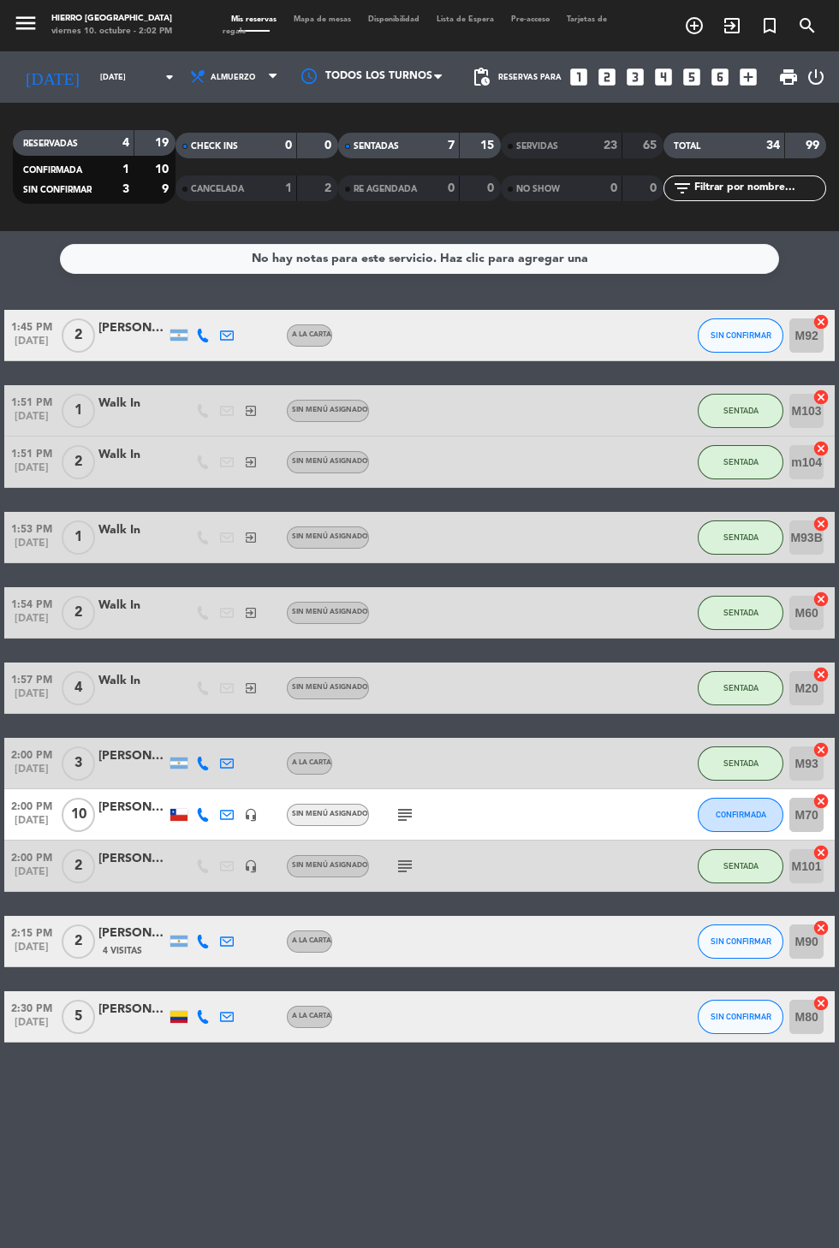
click at [410, 804] on icon "subject" at bounding box center [404, 814] width 21 height 21
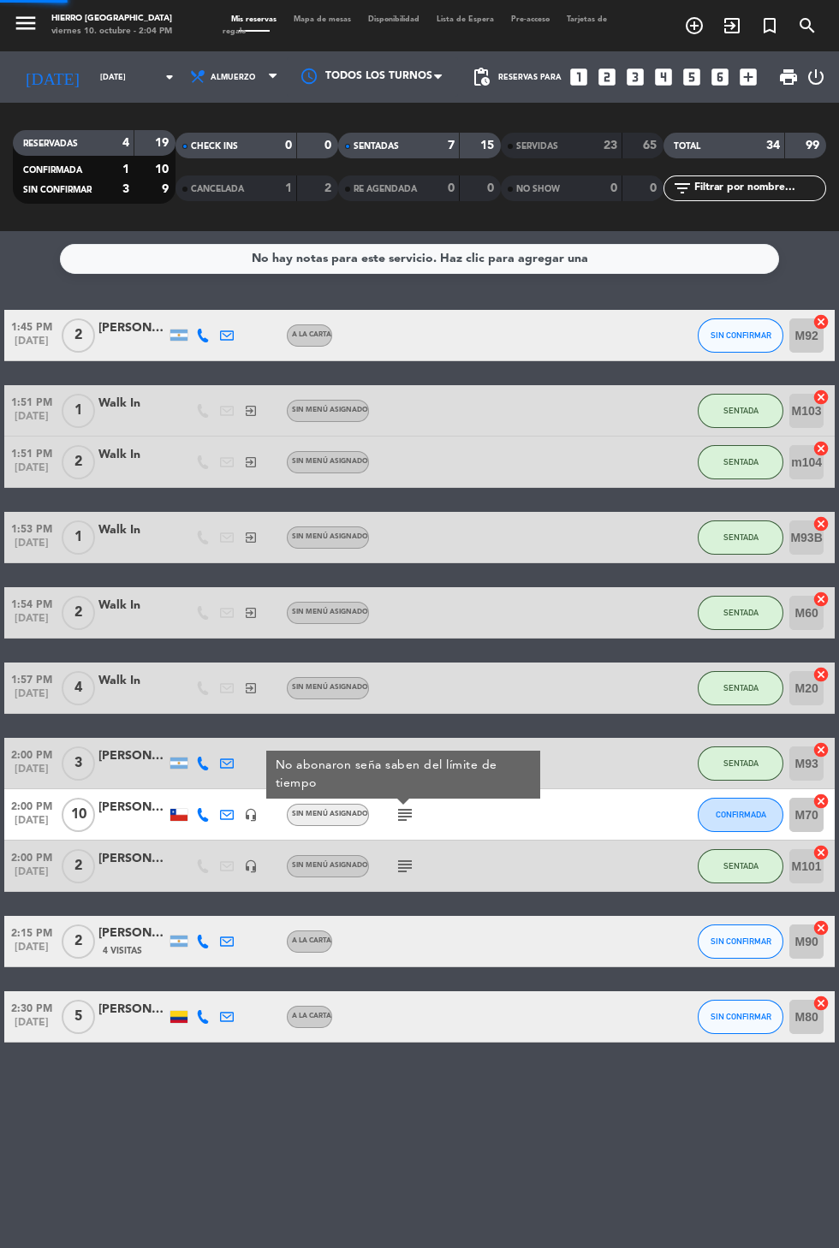
scroll to position [84, 0]
click at [732, 810] on span "CONFIRMADA" at bounding box center [740, 814] width 50 height 9
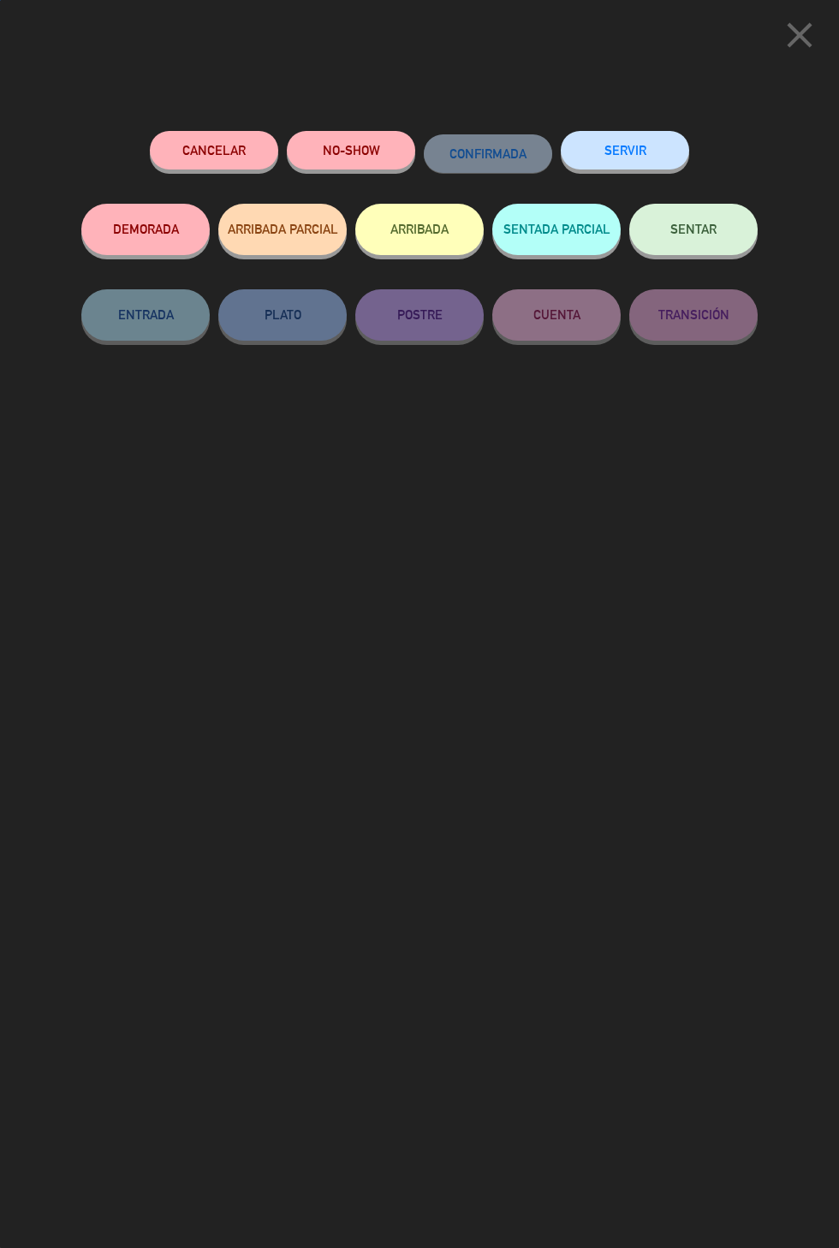
click at [715, 254] on button "SENTAR" at bounding box center [693, 229] width 128 height 51
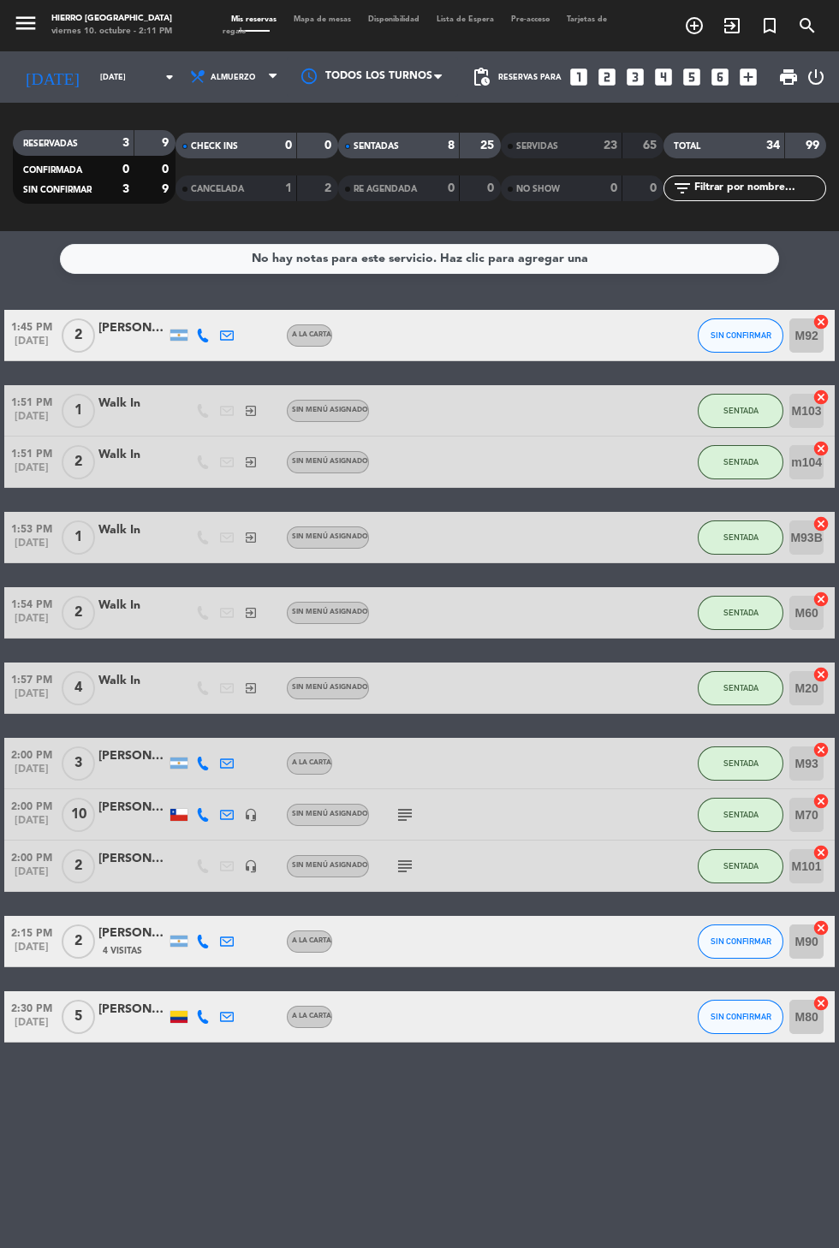
scroll to position [0, 0]
click at [334, 17] on span "Mapa de mesas" at bounding box center [322, 19] width 74 height 8
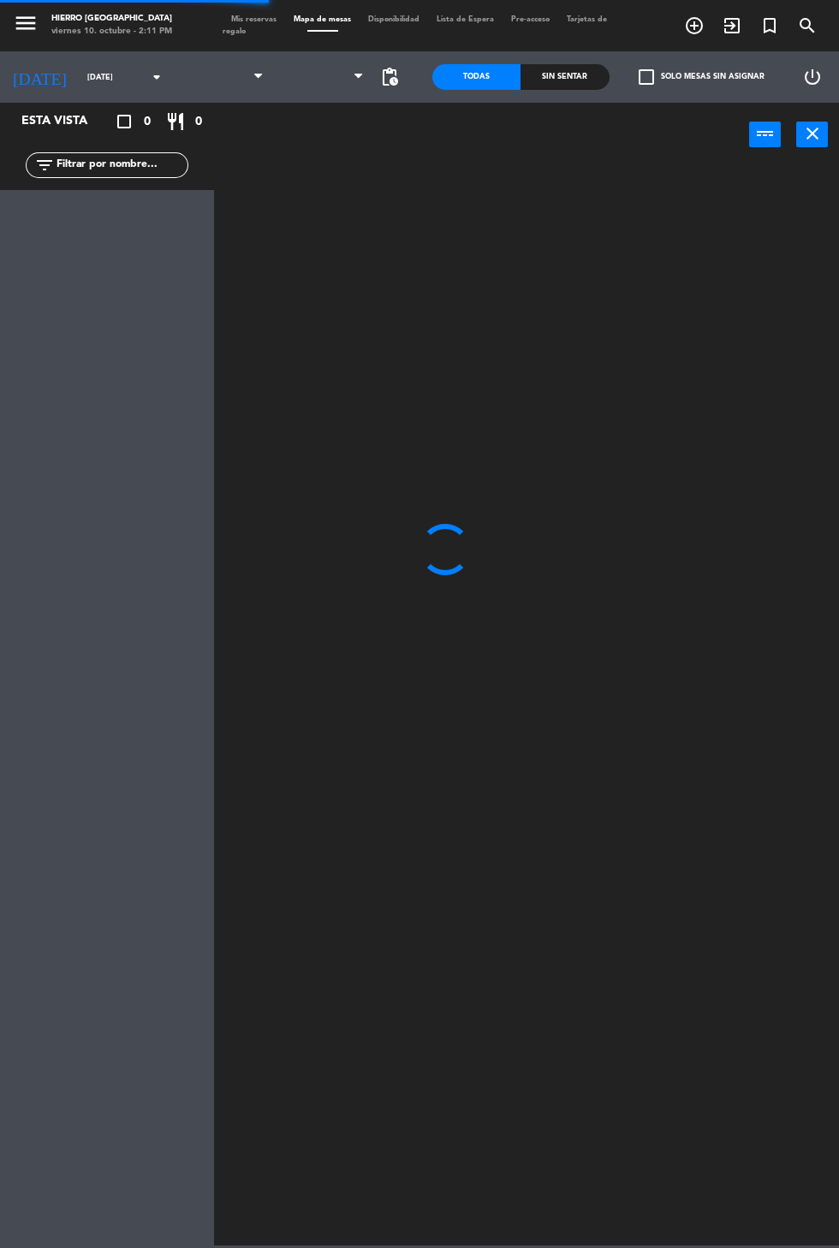
click at [358, 75] on icon at bounding box center [358, 77] width 8 height 14
click at [345, 95] on span at bounding box center [322, 77] width 101 height 38
click at [327, 62] on span at bounding box center [322, 77] width 101 height 38
click at [317, 59] on span "Primer Piso" at bounding box center [322, 77] width 101 height 38
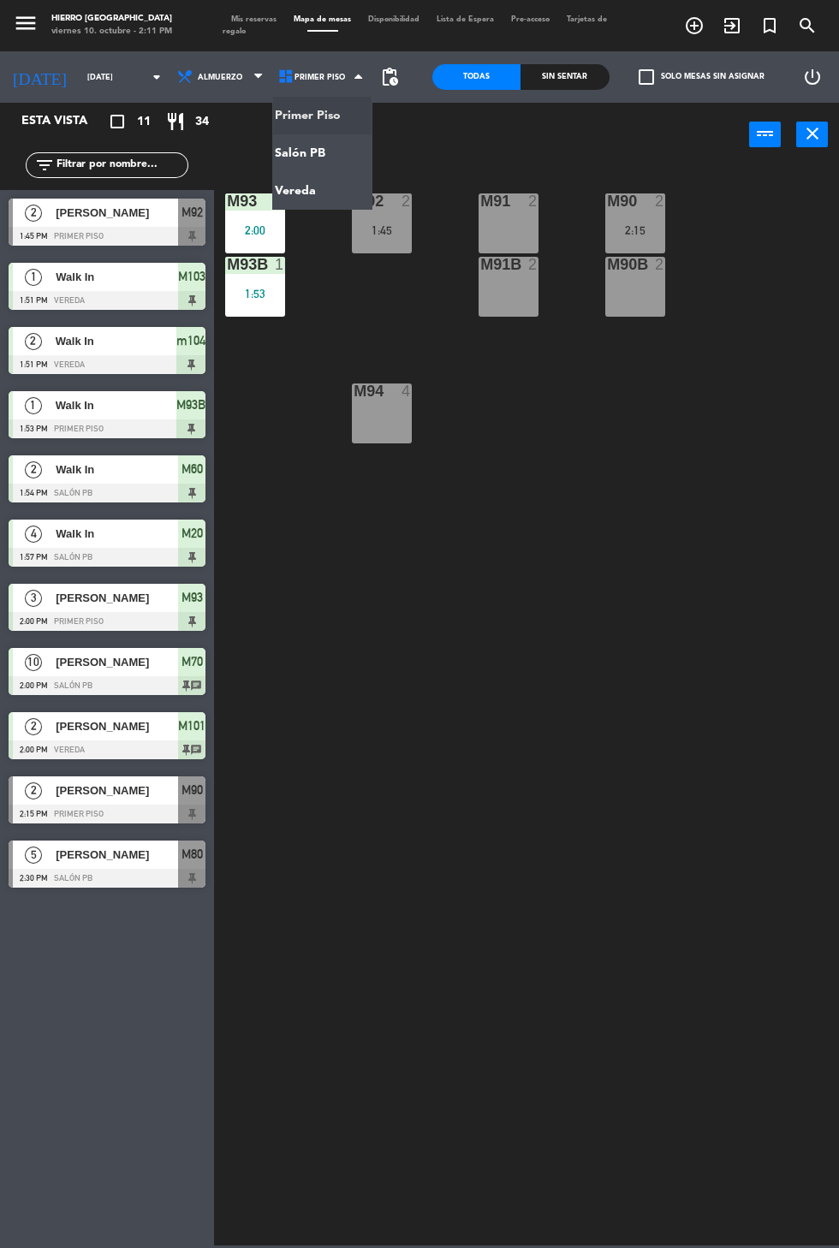
click at [320, 151] on ng-component "menu Hierro [GEOGRAPHIC_DATA] viernes 10. octubre - 2:11 PM Mis reservas Mapa d…" at bounding box center [419, 622] width 839 height 1245
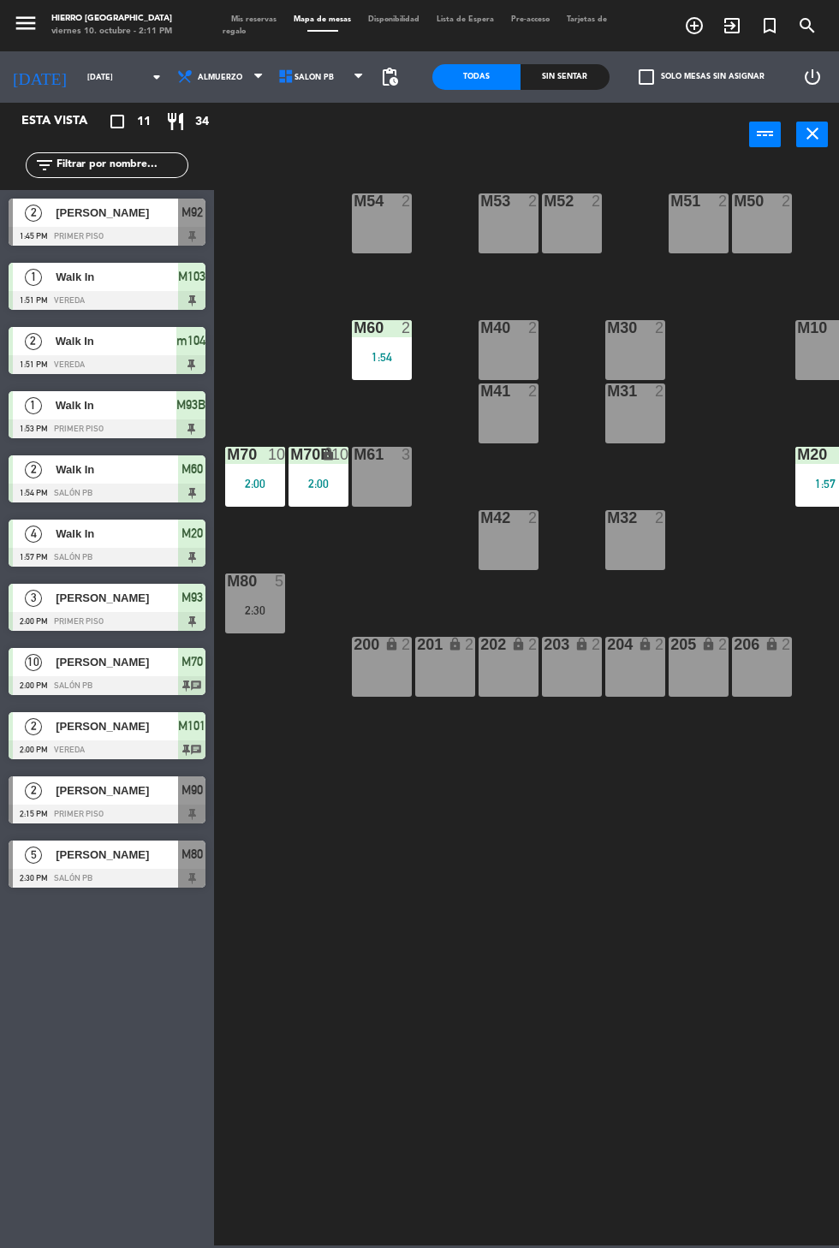
click at [341, 86] on span "Salón PB" at bounding box center [322, 77] width 101 height 38
click at [338, 102] on ng-component "menu Hierro [GEOGRAPHIC_DATA] viernes 10. octubre - 2:11 PM Mis reservas Mapa d…" at bounding box center [419, 622] width 839 height 1245
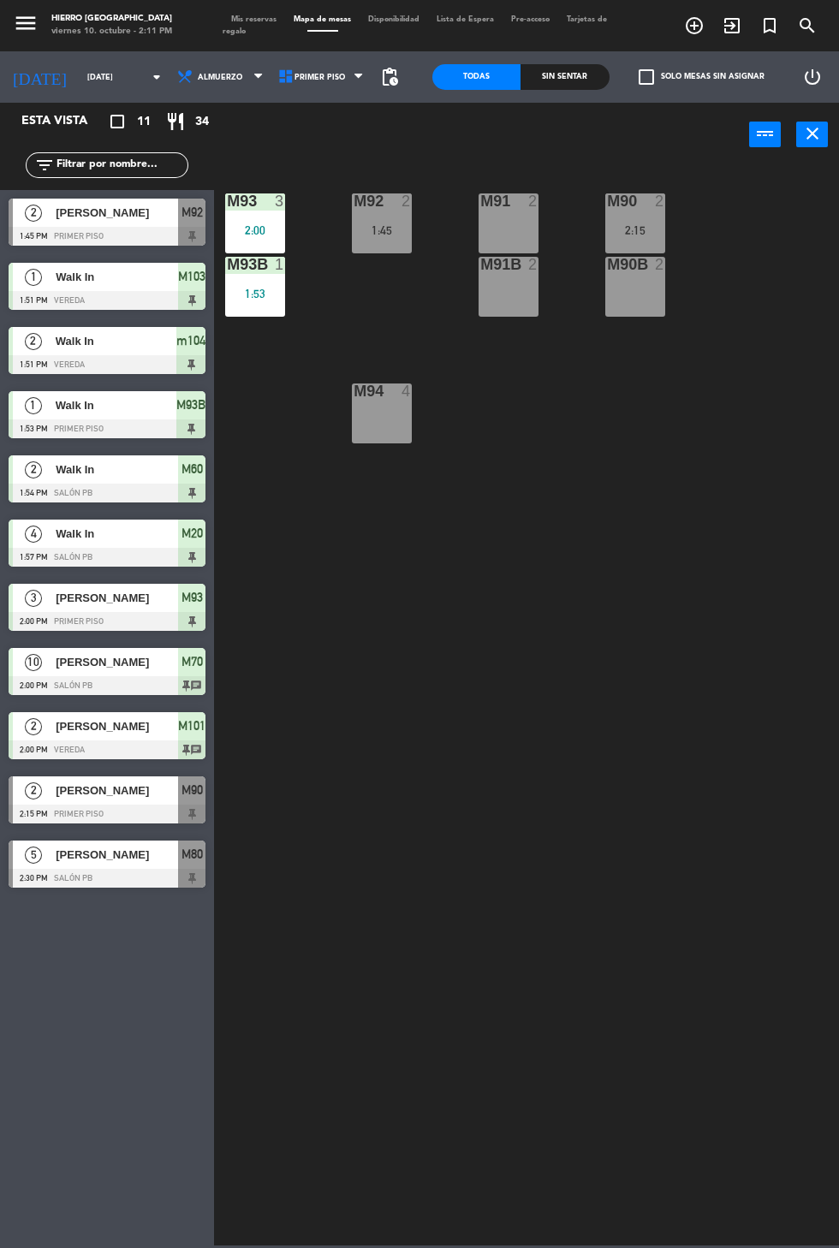
click at [502, 218] on div "M91 2" at bounding box center [508, 223] width 60 height 60
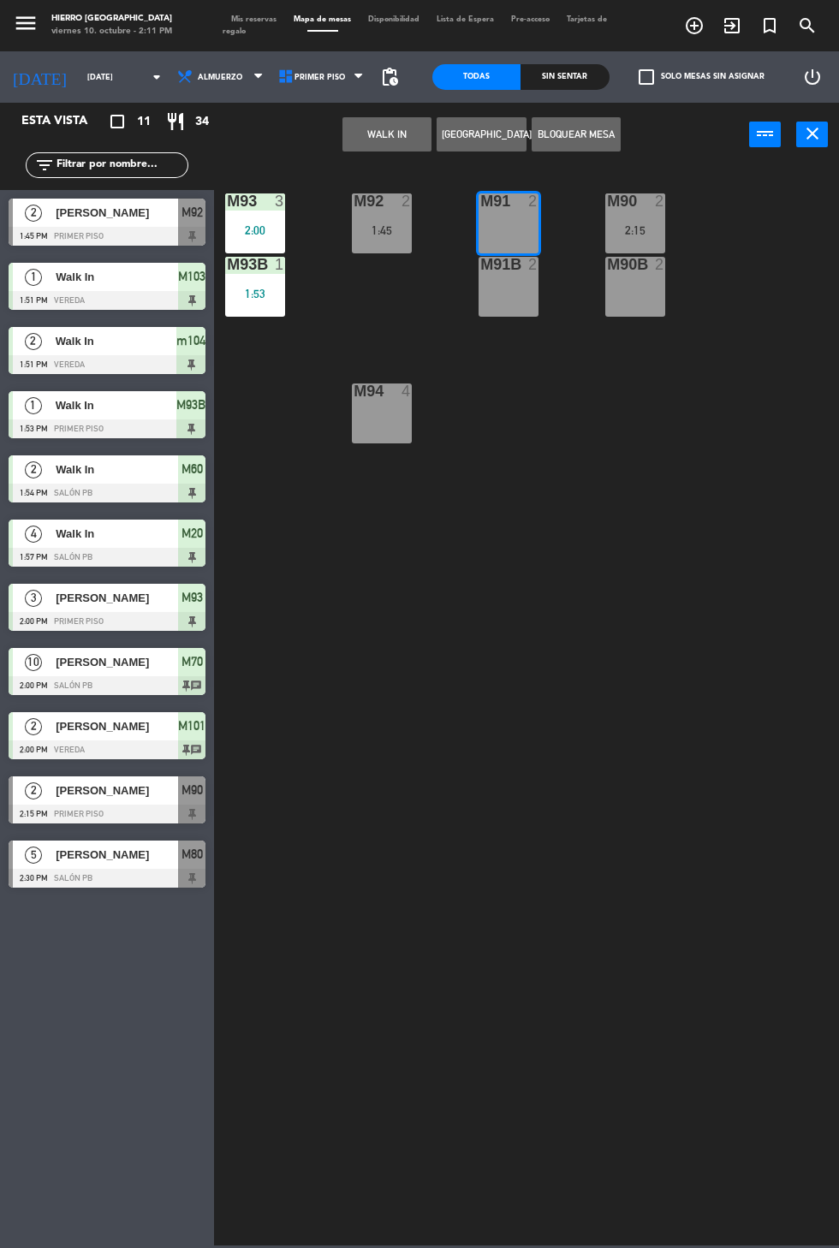
click at [507, 309] on div "M91B 2" at bounding box center [508, 287] width 60 height 60
click at [392, 133] on button "WALK IN" at bounding box center [386, 134] width 89 height 34
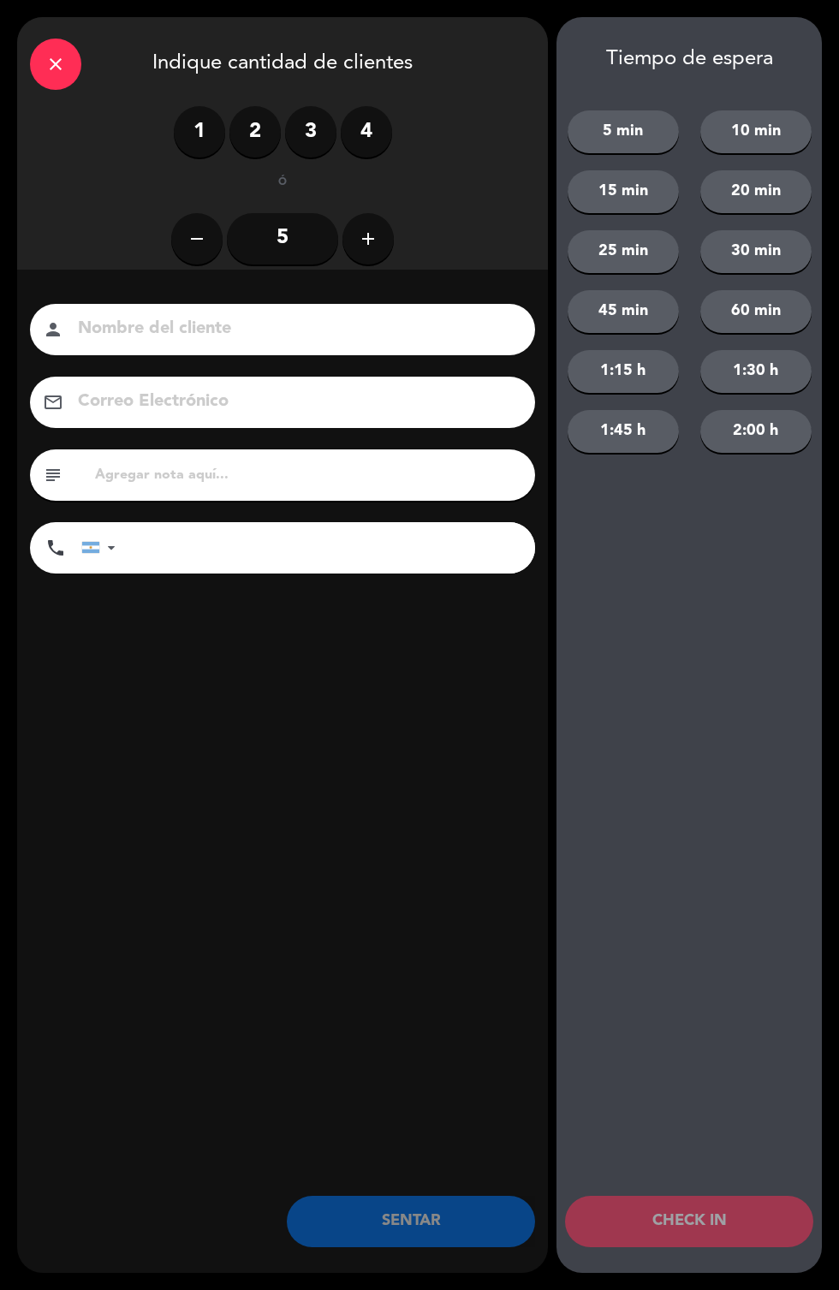
click at [361, 110] on label "4" at bounding box center [366, 131] width 51 height 51
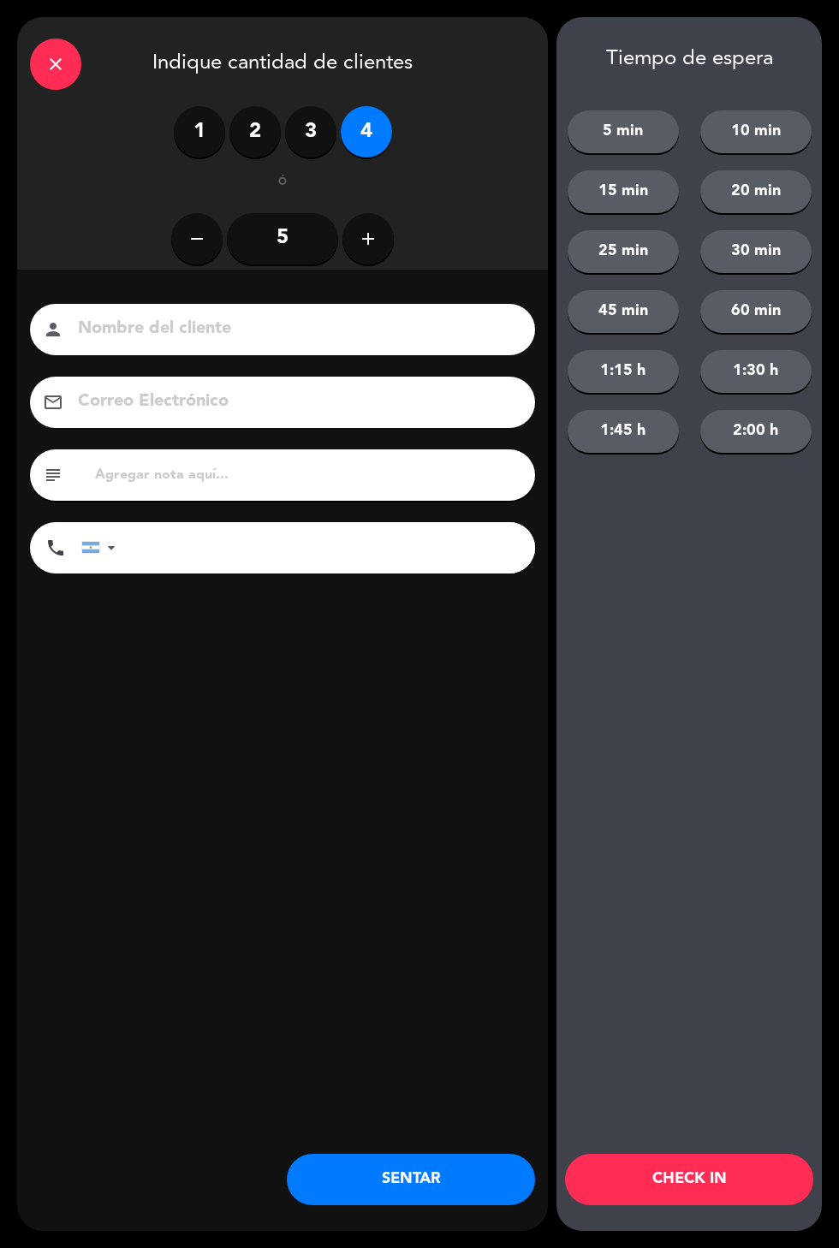
click at [441, 1170] on button "SENTAR" at bounding box center [411, 1179] width 248 height 51
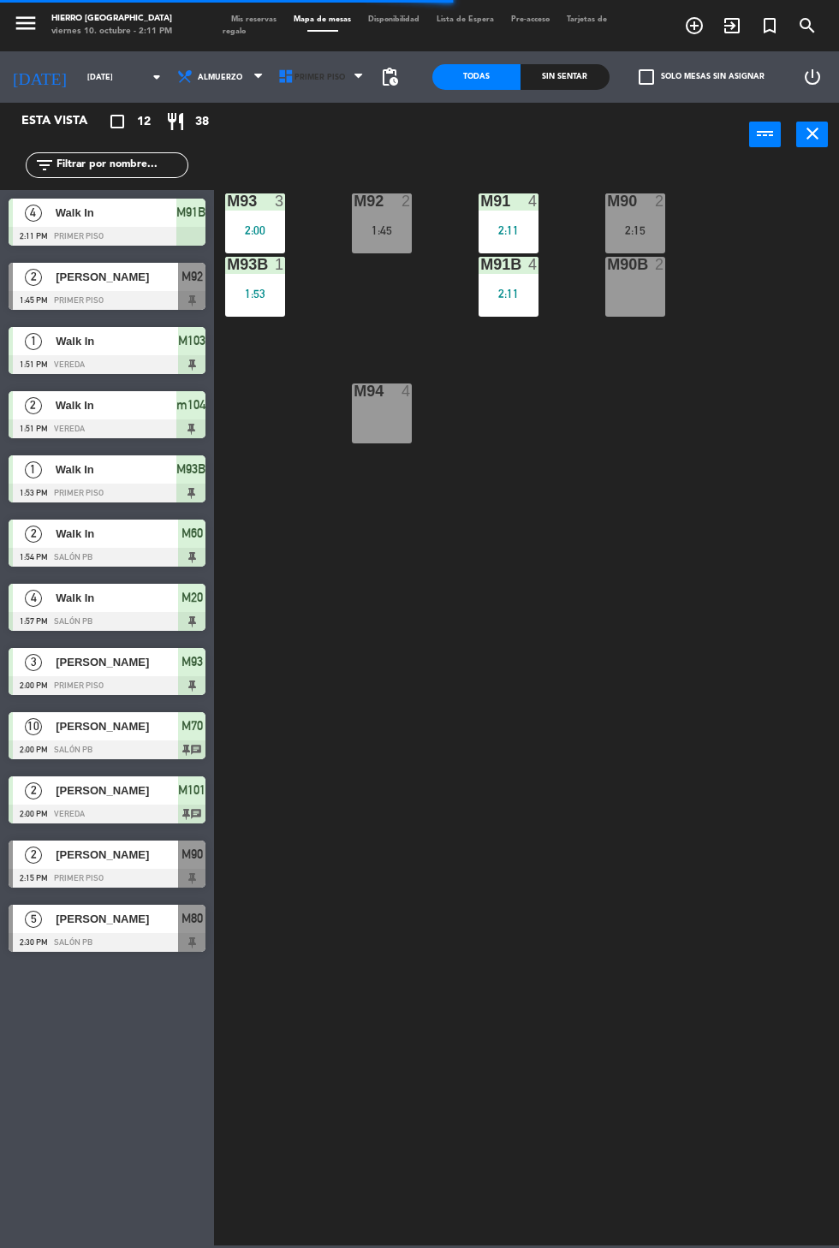
click at [317, 90] on span "Primer Piso" at bounding box center [322, 77] width 101 height 38
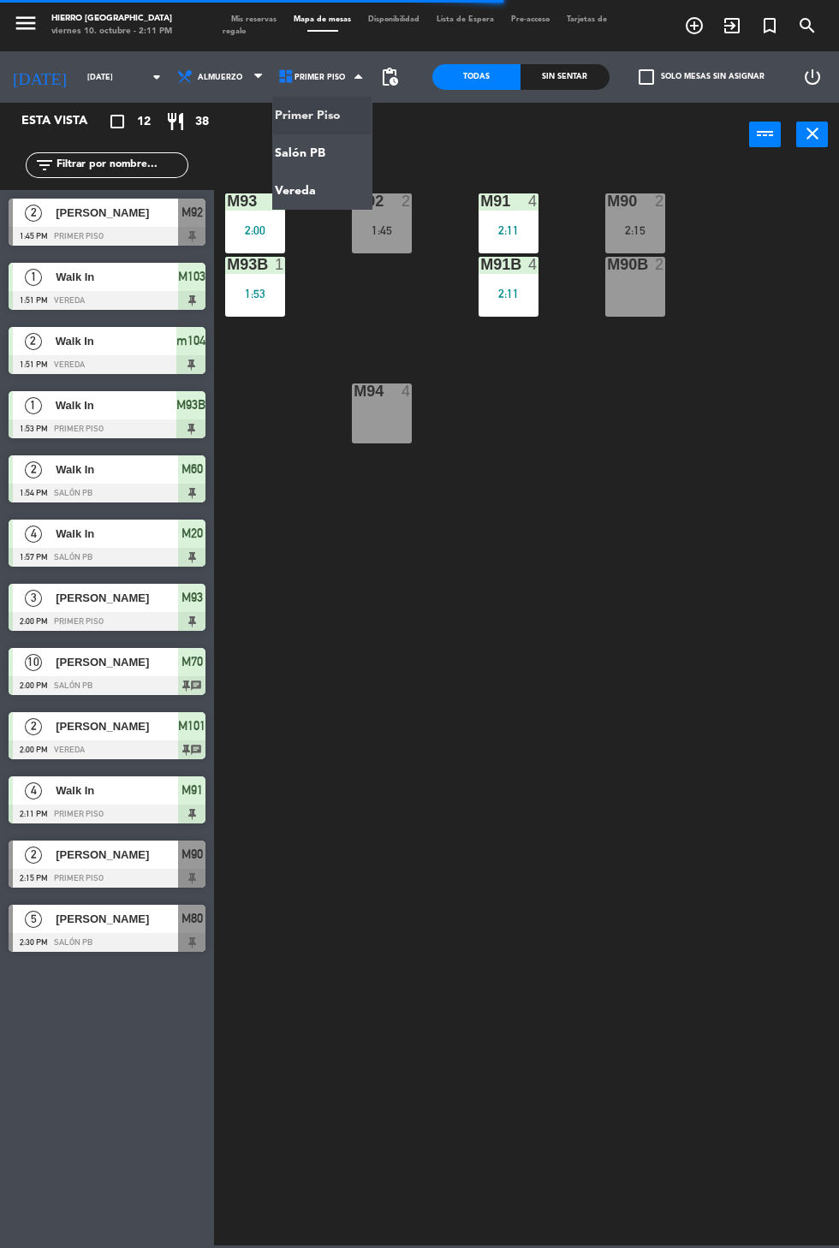
click at [281, 146] on ng-component "menu Hierro [GEOGRAPHIC_DATA] viernes 10. octubre - 2:11 PM Mis reservas Mapa d…" at bounding box center [419, 622] width 839 height 1245
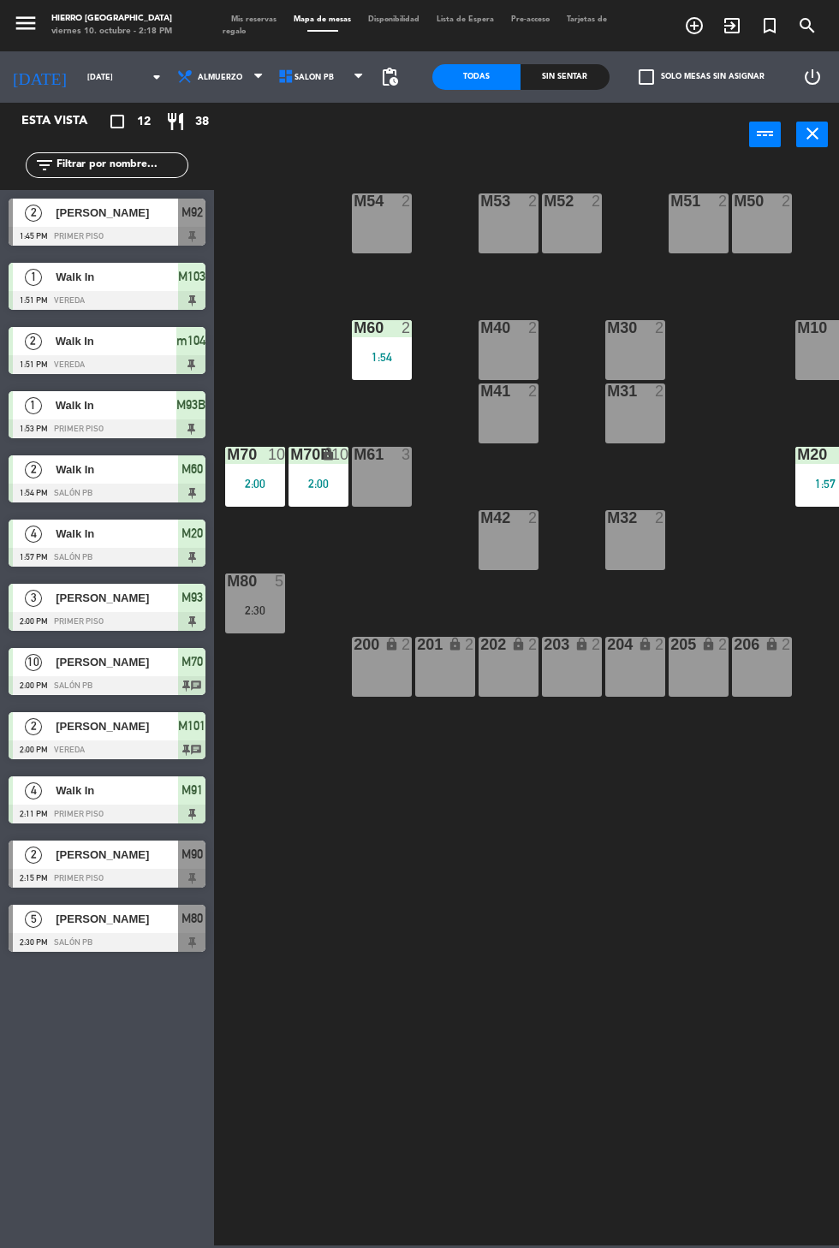
click at [344, 59] on span "Salón PB" at bounding box center [322, 77] width 101 height 38
click at [302, 195] on ng-component "menu Hierro [GEOGRAPHIC_DATA] viernes 10. octubre - 2:18 PM Mis reservas Mapa d…" at bounding box center [419, 622] width 839 height 1245
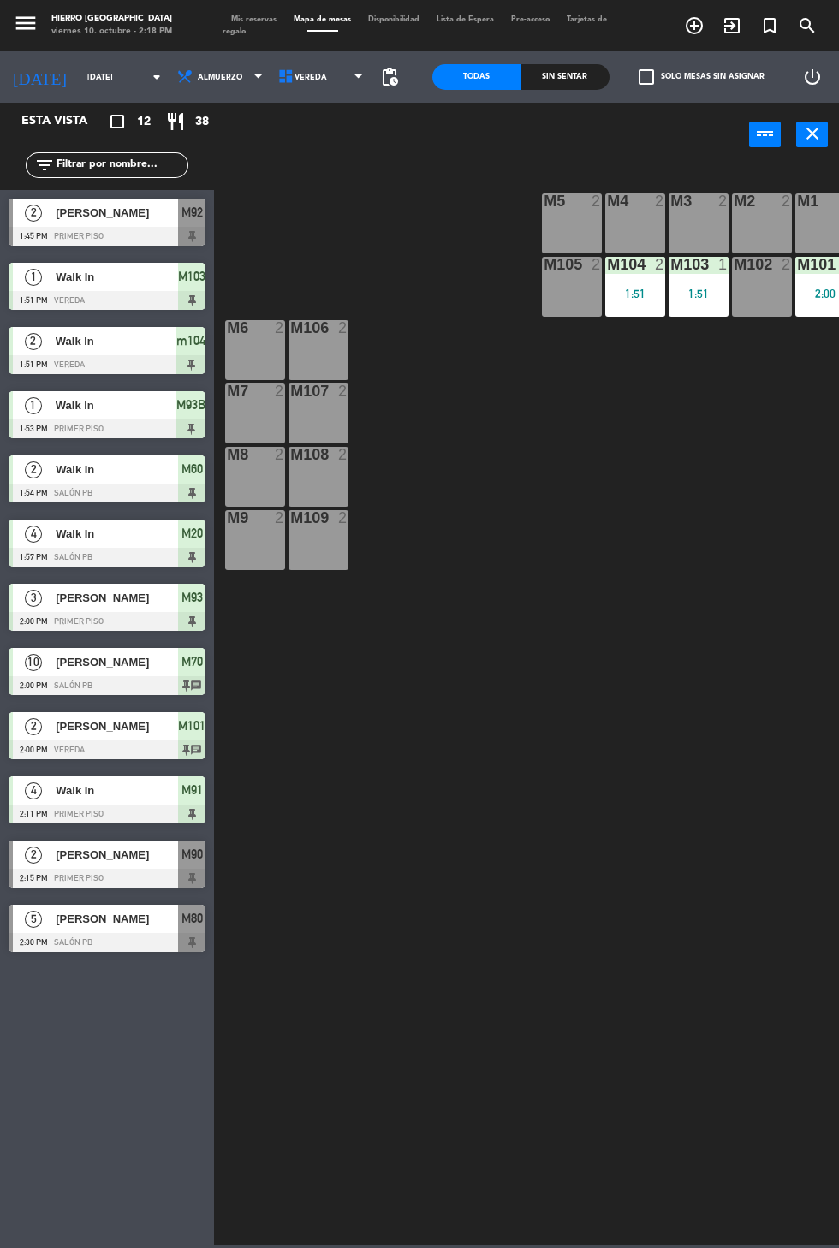
click at [612, 227] on div "M4 2" at bounding box center [635, 223] width 60 height 60
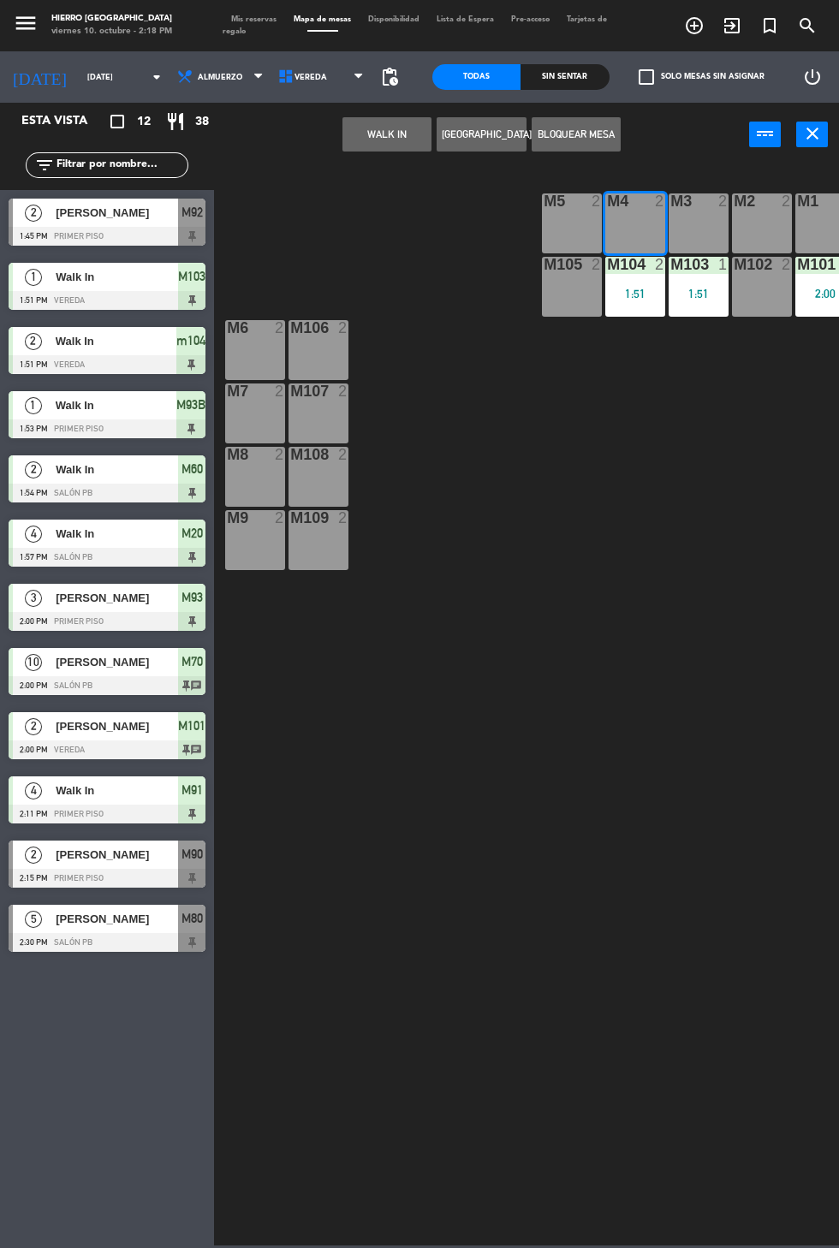
click at [367, 139] on button "WALK IN" at bounding box center [386, 134] width 89 height 34
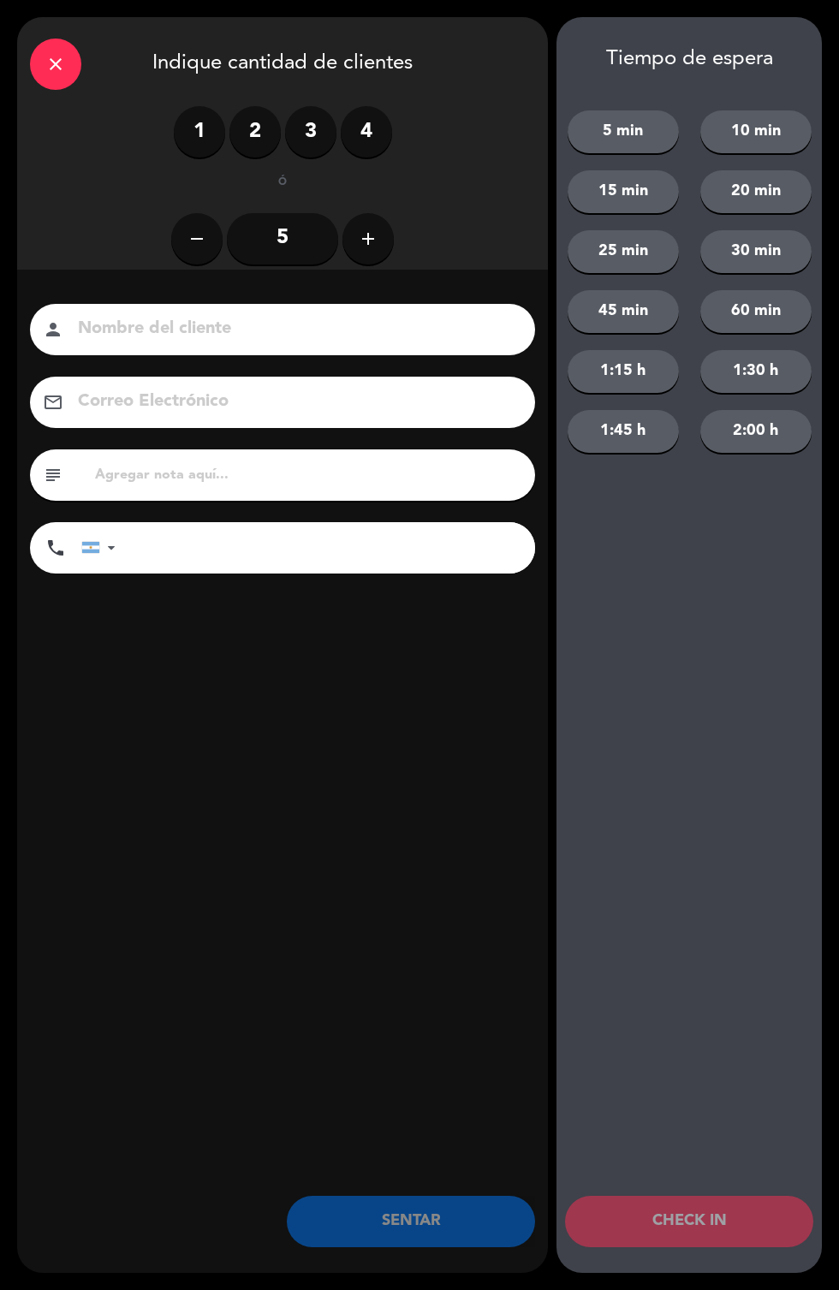
click at [215, 140] on label "1" at bounding box center [199, 131] width 51 height 51
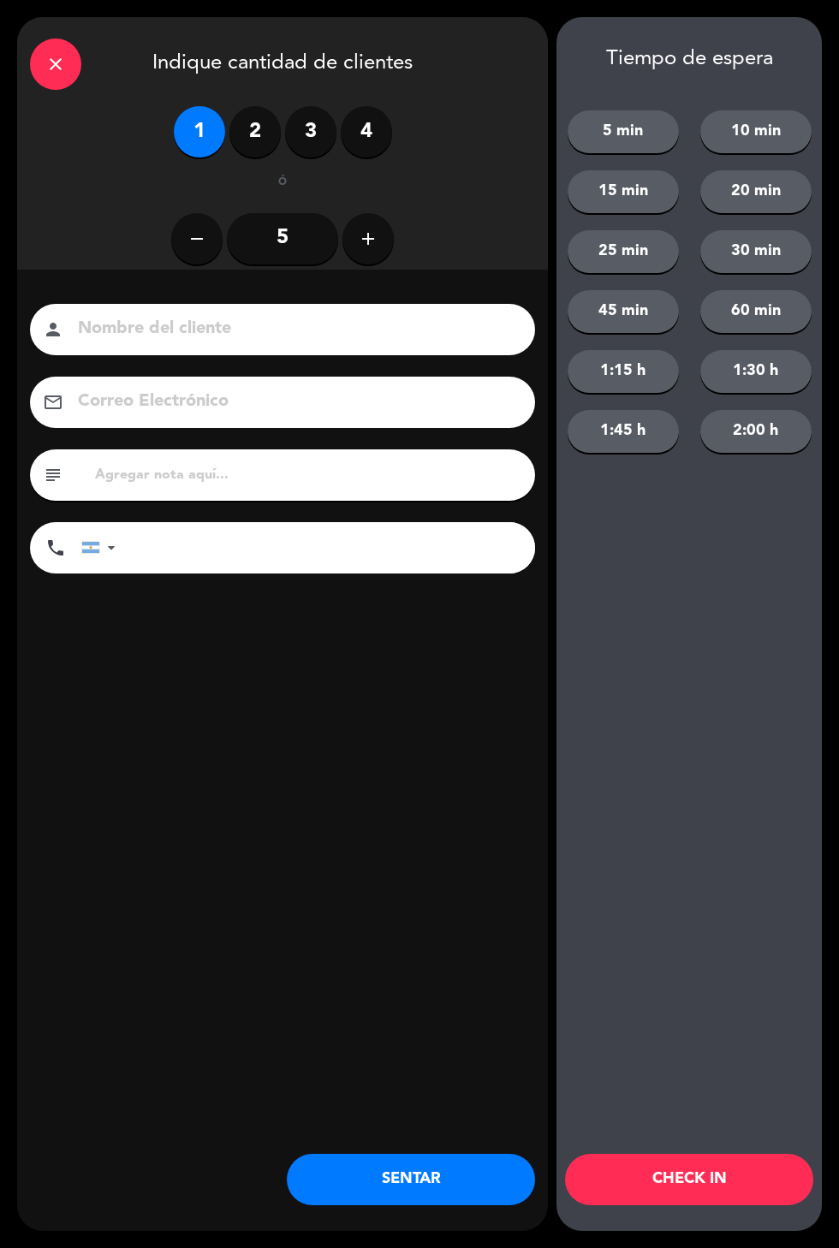
click at [243, 114] on label "2" at bounding box center [254, 131] width 51 height 51
click at [424, 1176] on button "SENTAR" at bounding box center [411, 1179] width 248 height 51
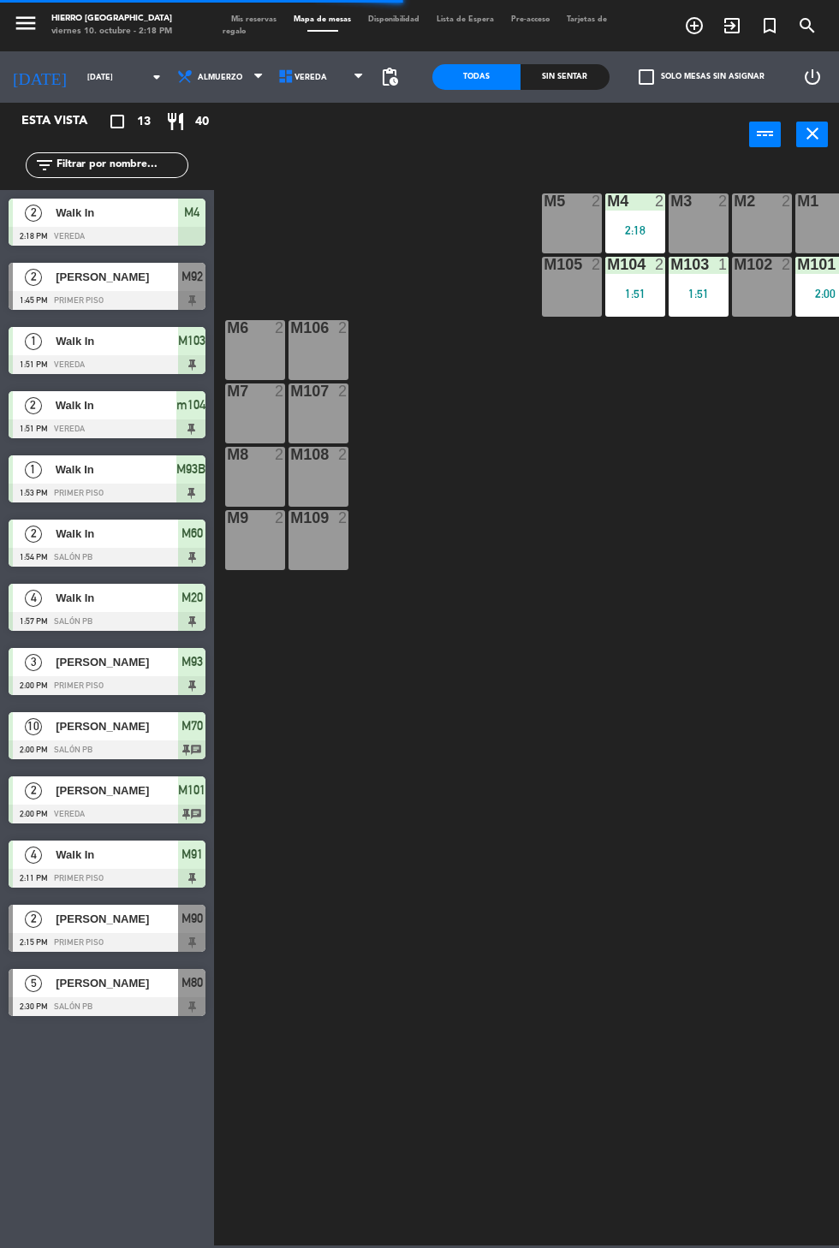
click at [241, 458] on div at bounding box center [255, 454] width 28 height 15
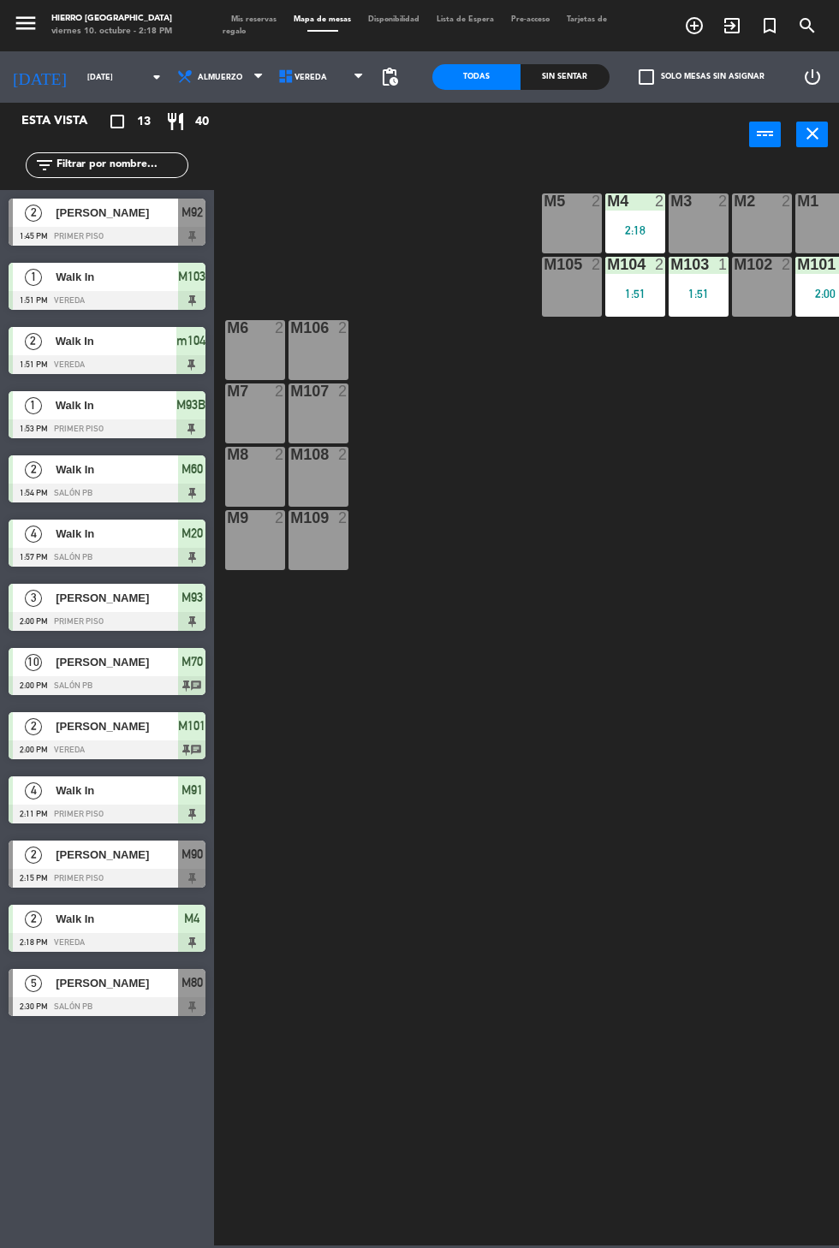
click at [245, 467] on div "M8 2" at bounding box center [255, 477] width 60 height 60
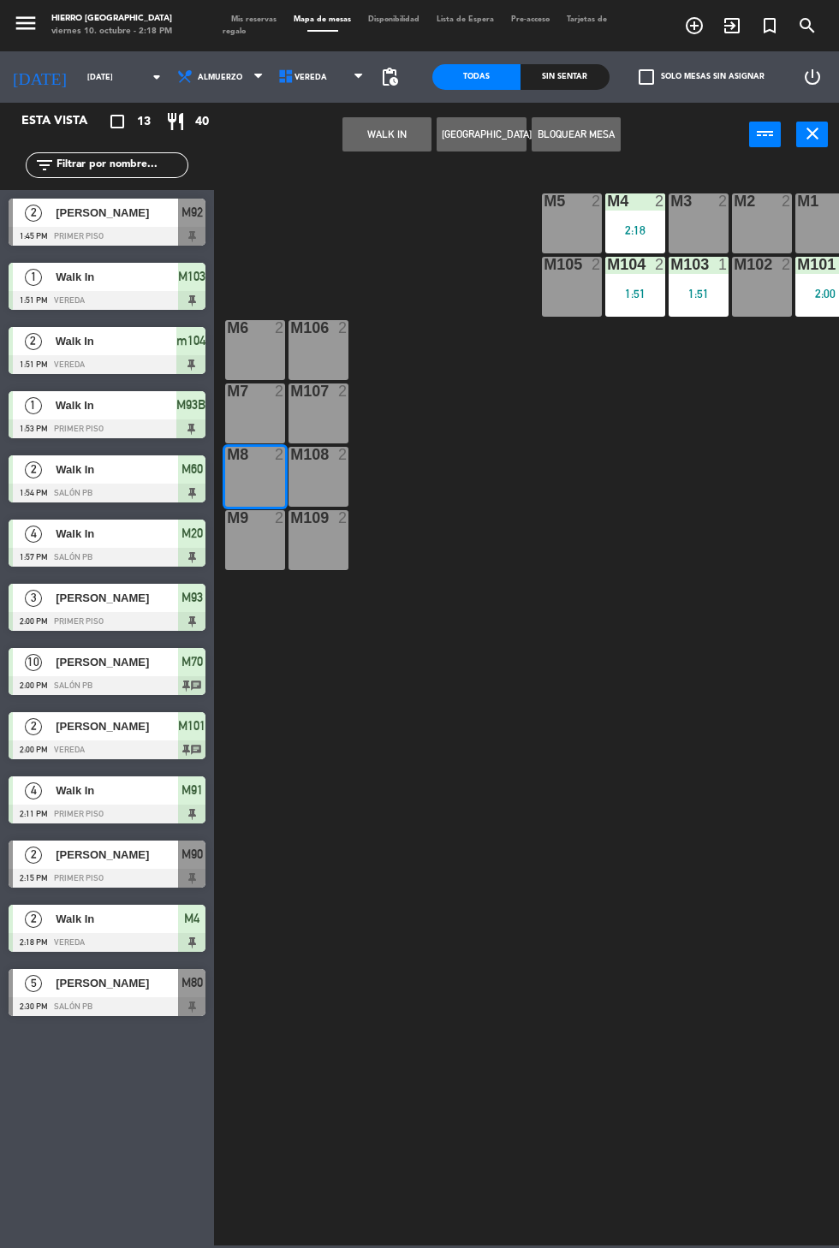
click at [391, 136] on button "WALK IN" at bounding box center [386, 134] width 89 height 34
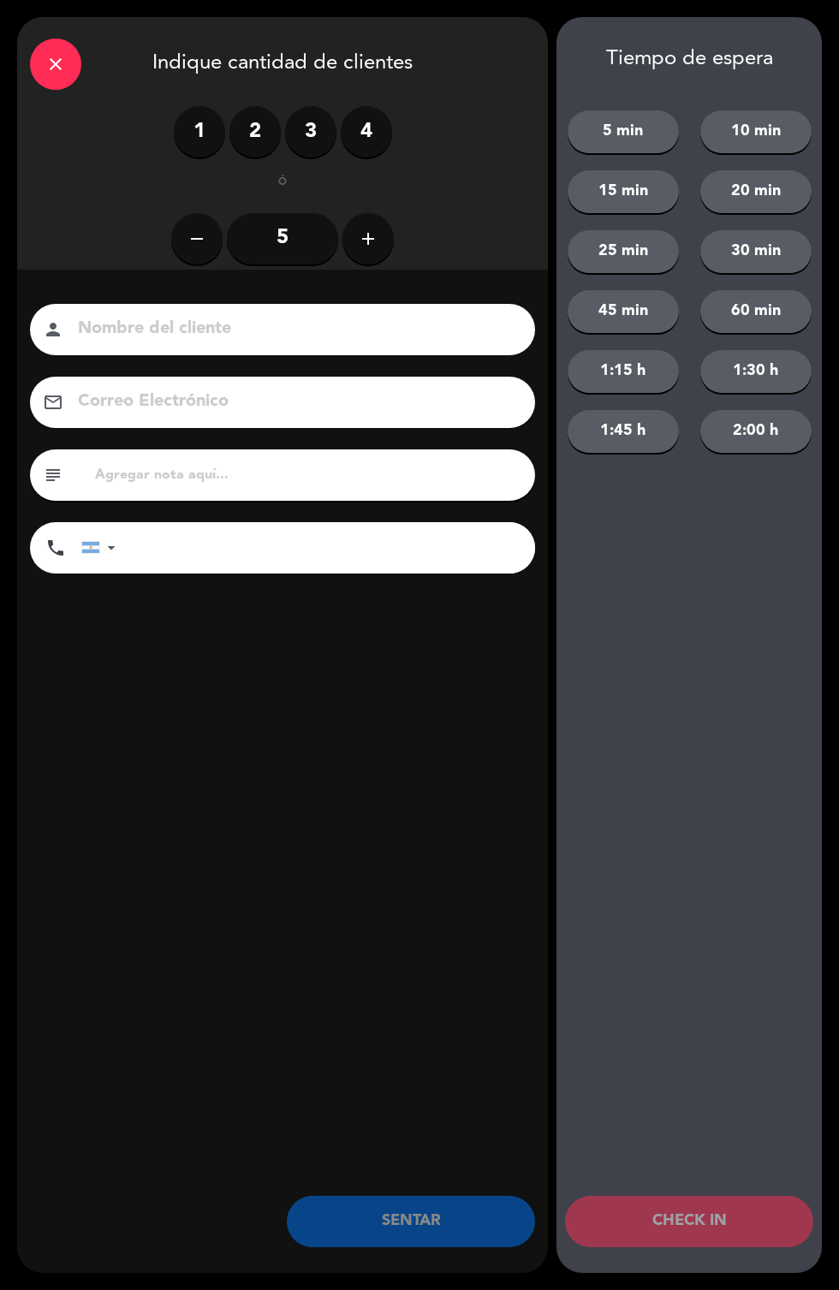
click at [257, 136] on label "2" at bounding box center [254, 131] width 51 height 51
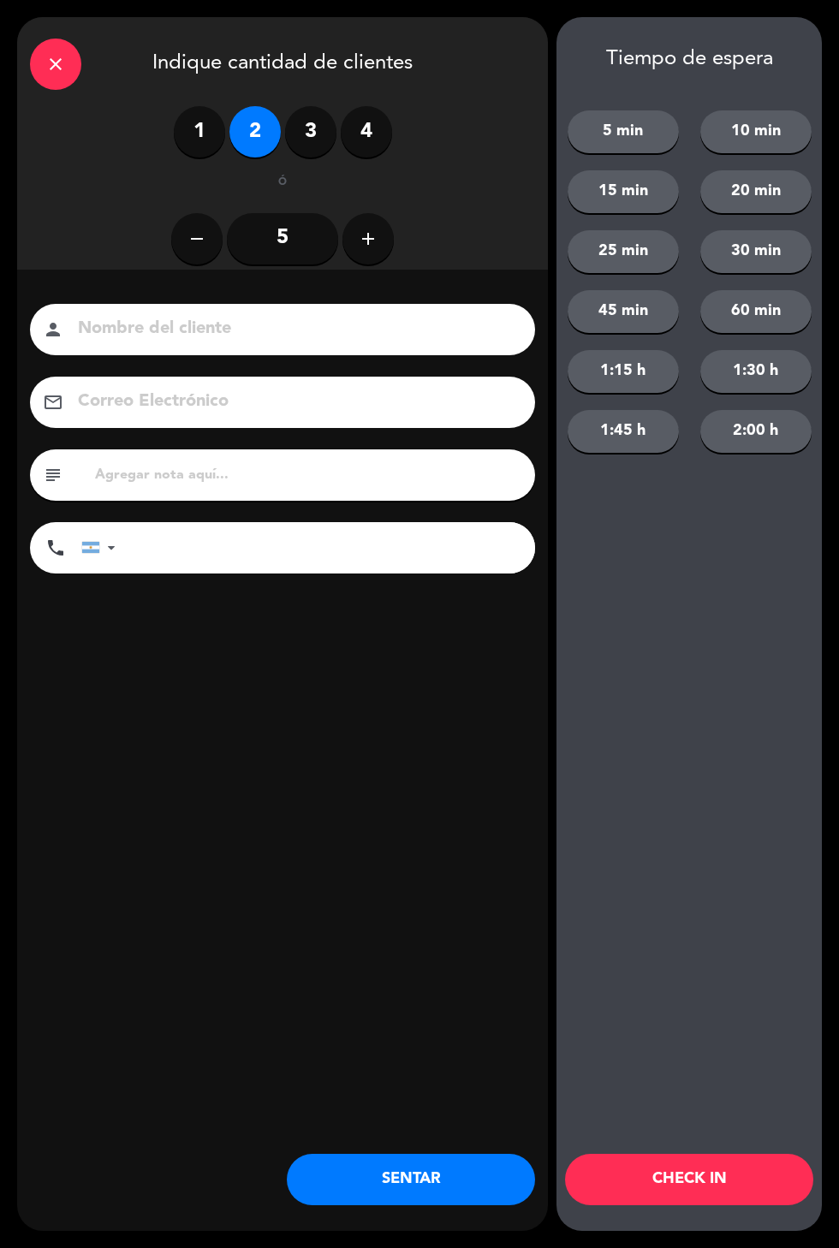
click at [749, 116] on button "10 min" at bounding box center [755, 131] width 111 height 43
click at [706, 1178] on button "CHECK IN" at bounding box center [689, 1179] width 248 height 51
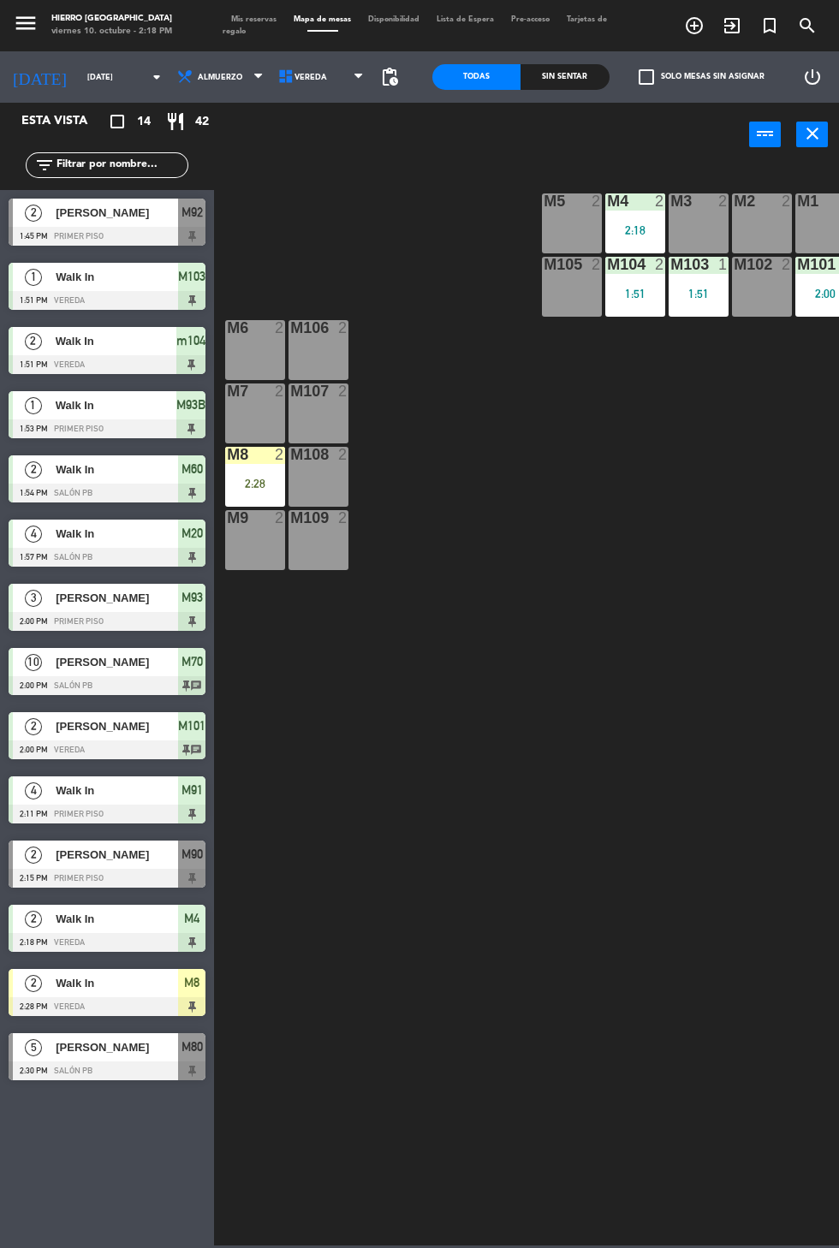
click at [255, 17] on span "Mis reservas" at bounding box center [253, 19] width 62 height 8
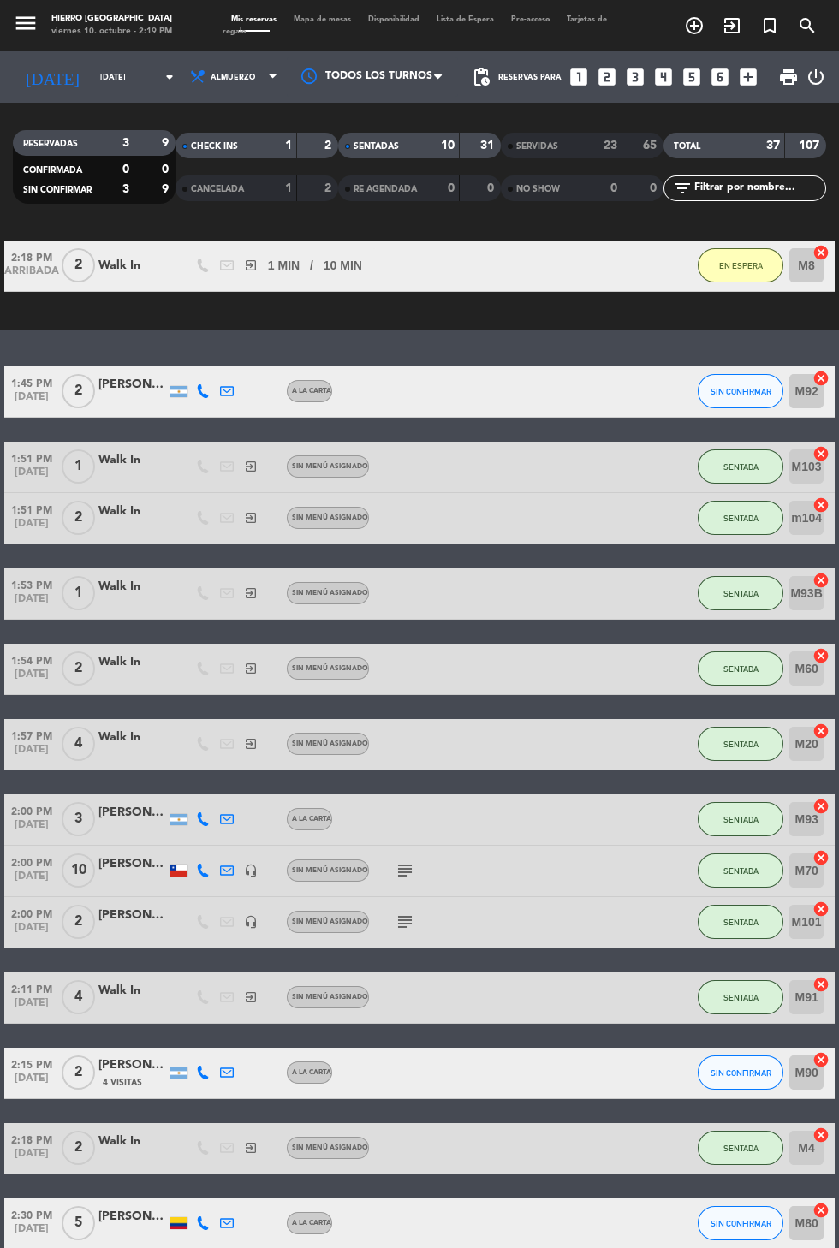
click at [323, 19] on span "Mapa de mesas" at bounding box center [322, 19] width 74 height 8
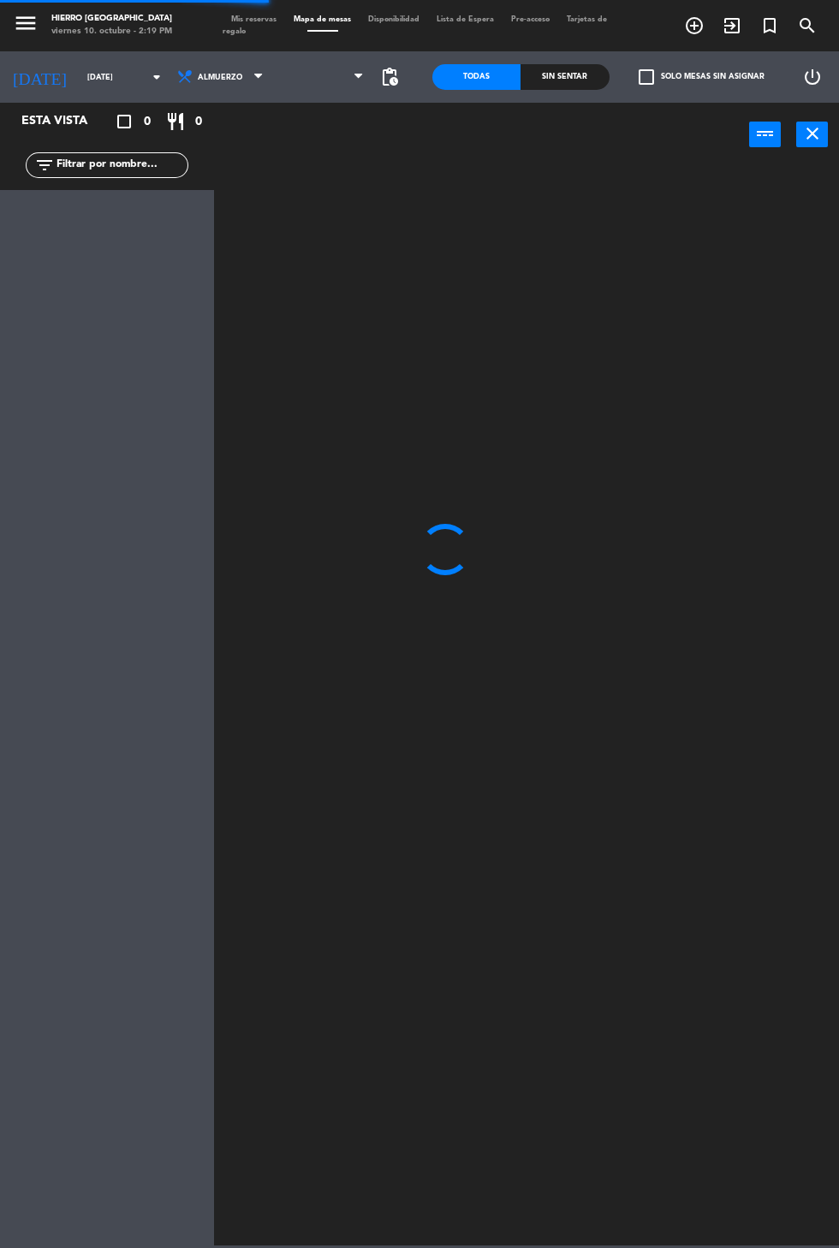
click at [325, 77] on span at bounding box center [322, 77] width 101 height 38
click at [335, 95] on span at bounding box center [322, 77] width 101 height 38
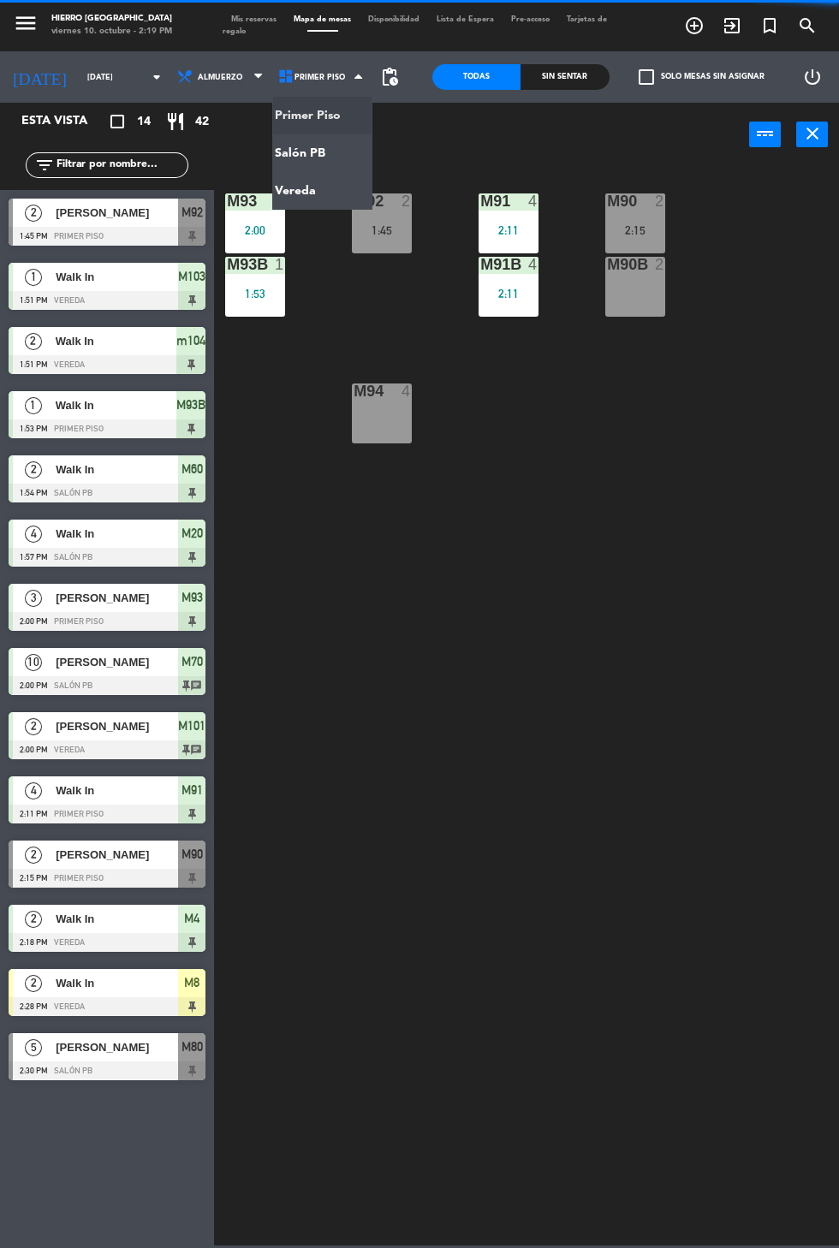
click at [325, 155] on ng-component "menu Hierro [GEOGRAPHIC_DATA] viernes 10. octubre - 2:19 PM Mis reservas Mapa d…" at bounding box center [419, 622] width 839 height 1245
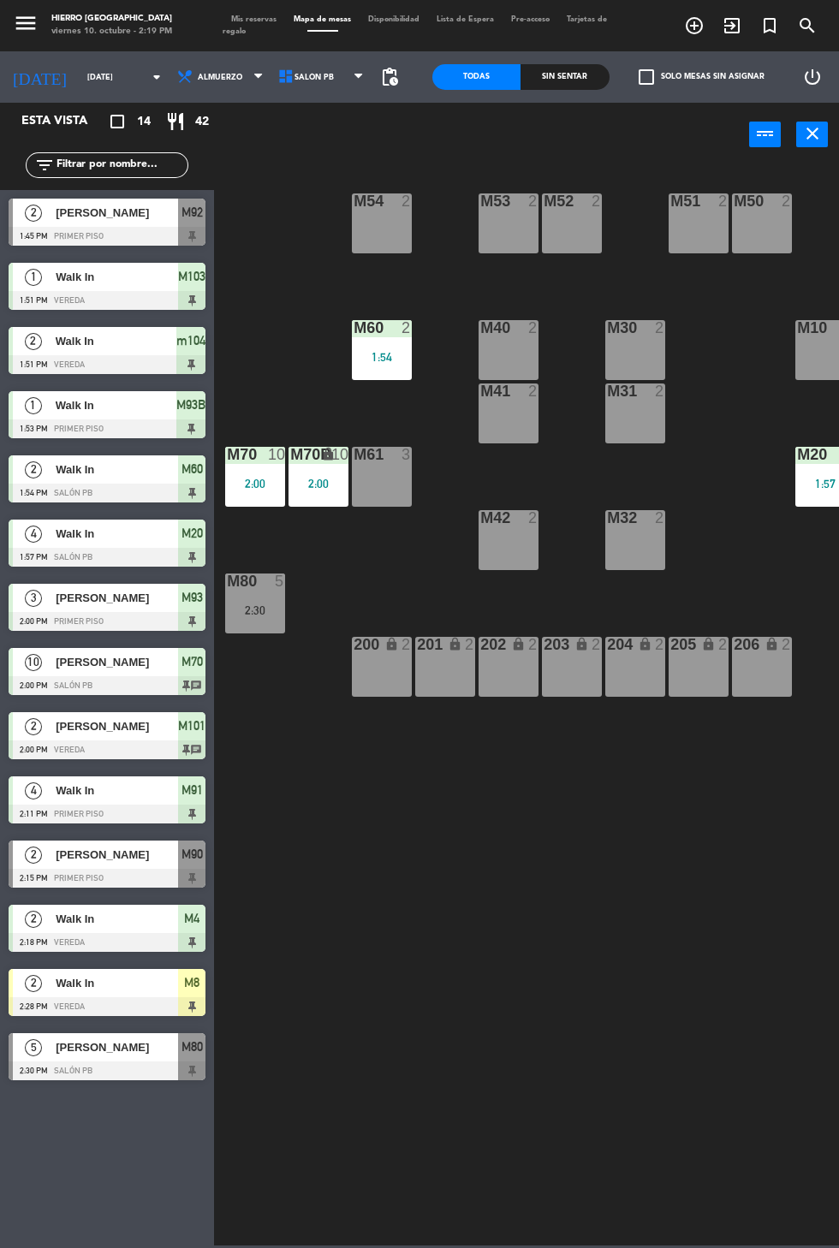
click at [502, 213] on div "M53 2" at bounding box center [508, 223] width 60 height 60
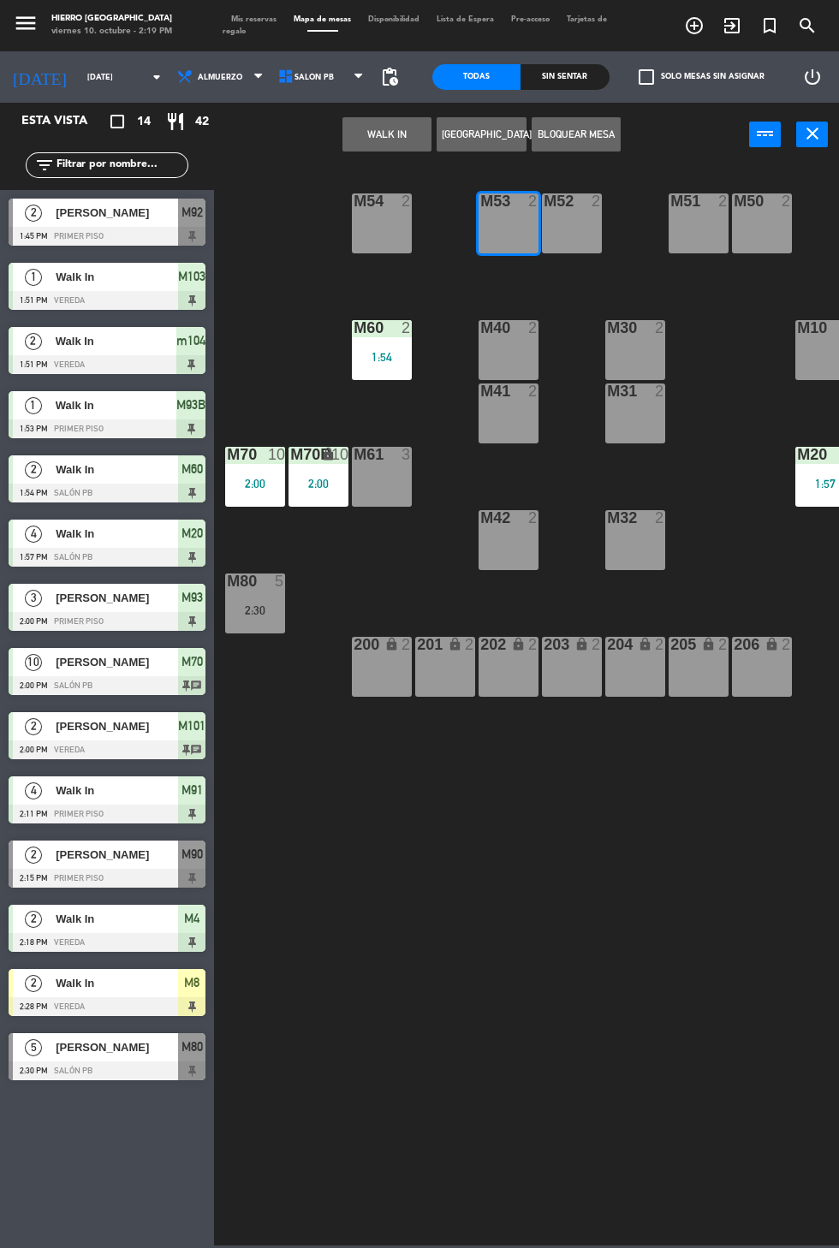
click at [499, 128] on button "[GEOGRAPHIC_DATA]" at bounding box center [480, 134] width 89 height 34
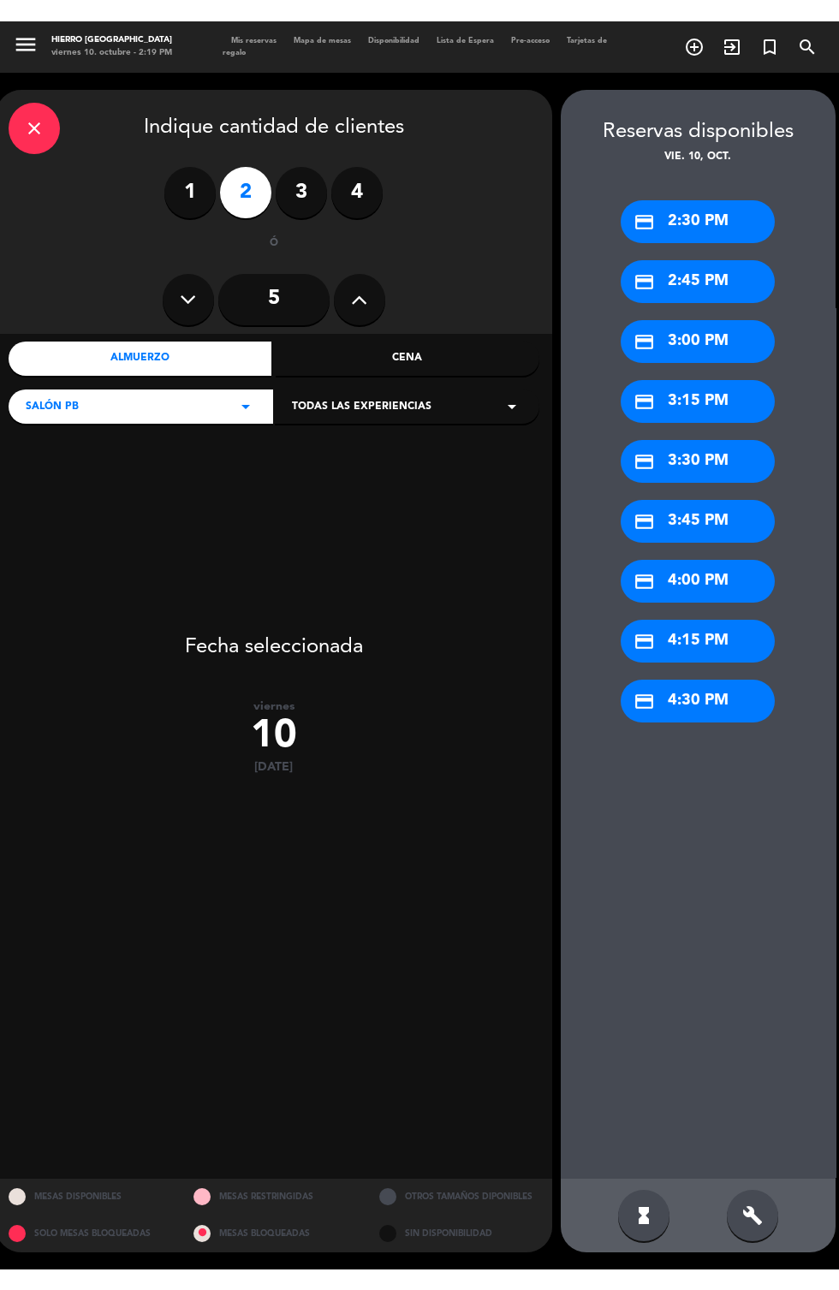
scroll to position [75, 0]
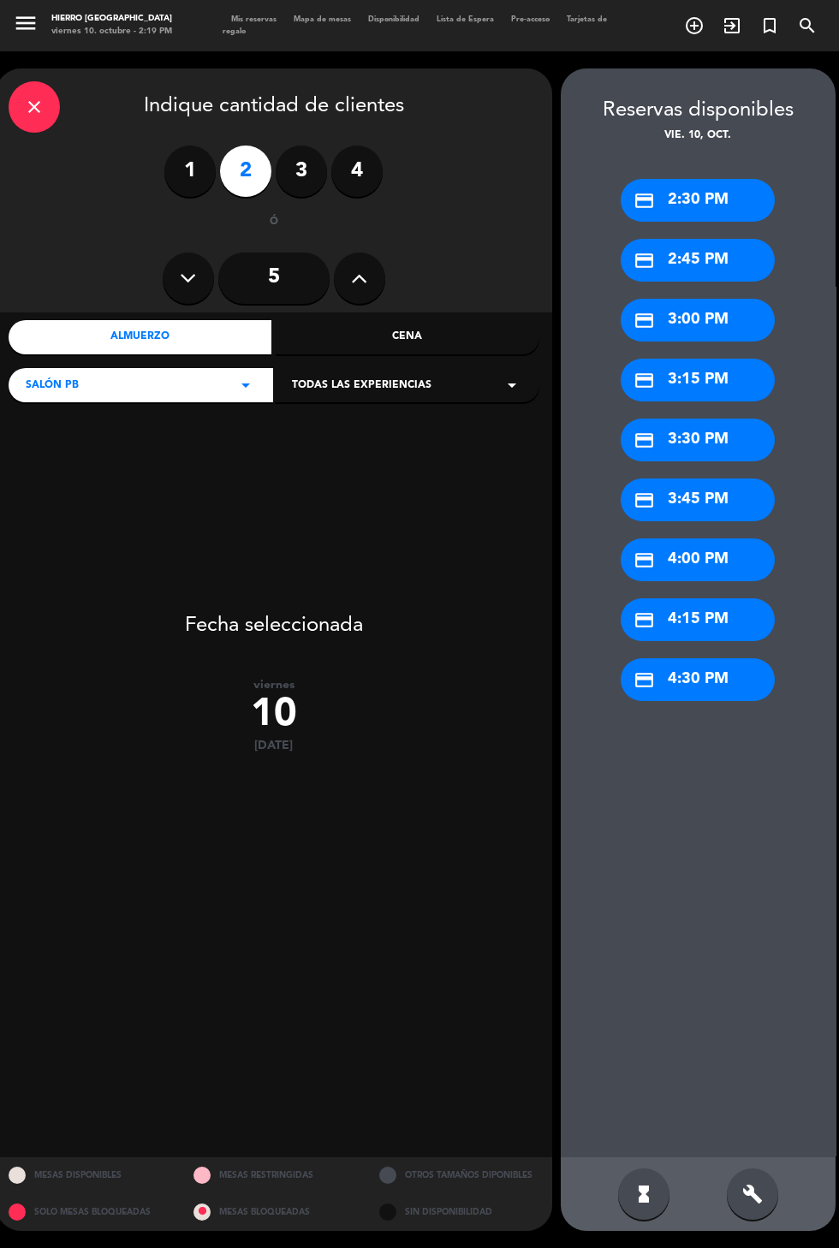
click at [719, 239] on div "credit_card 2:45 PM" at bounding box center [697, 260] width 154 height 43
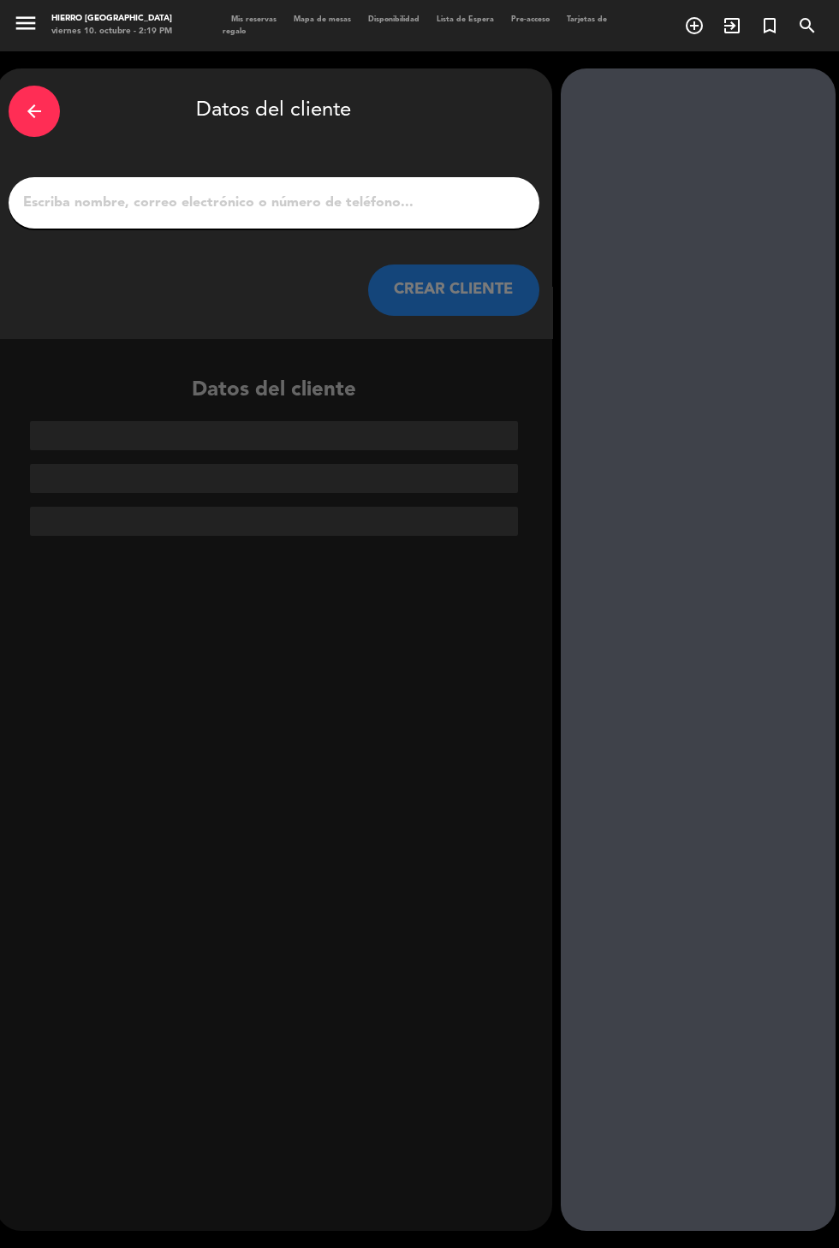
click at [400, 191] on input "1" at bounding box center [273, 203] width 505 height 24
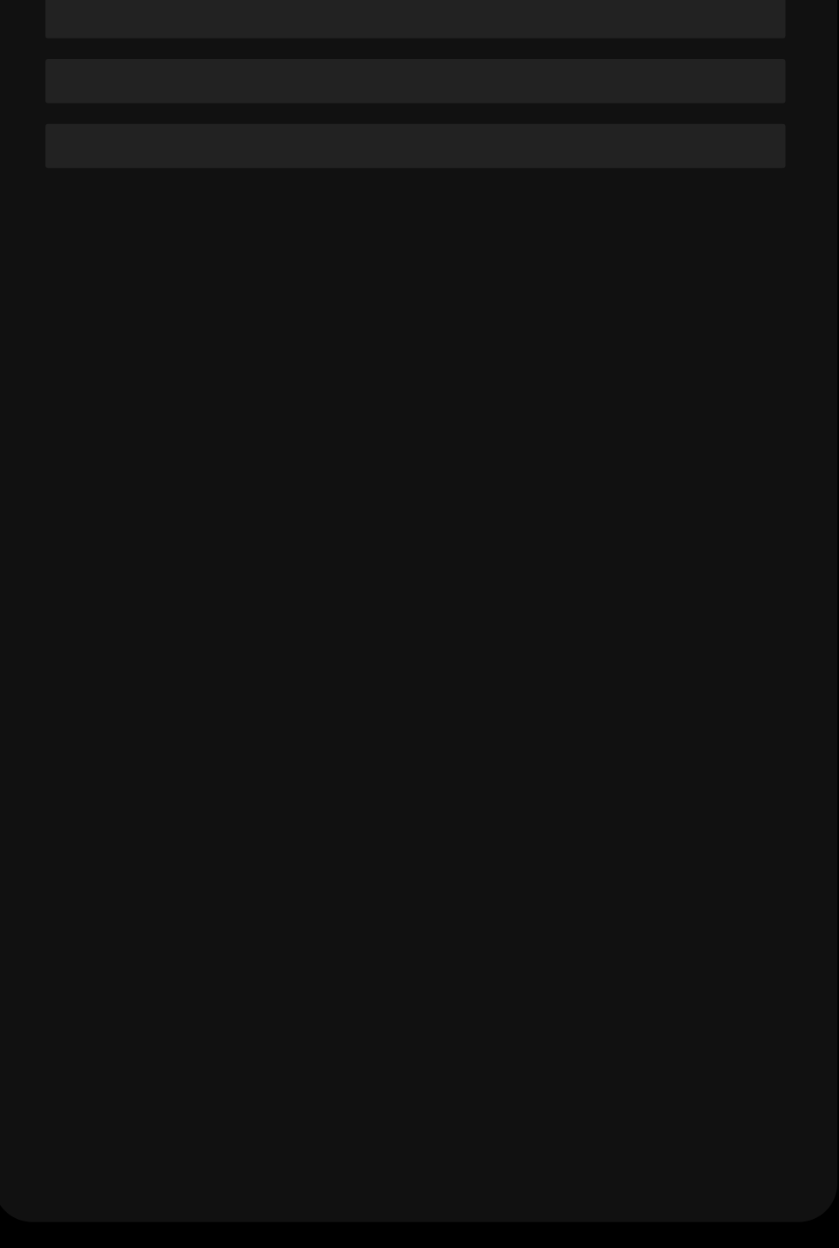
scroll to position [0, 0]
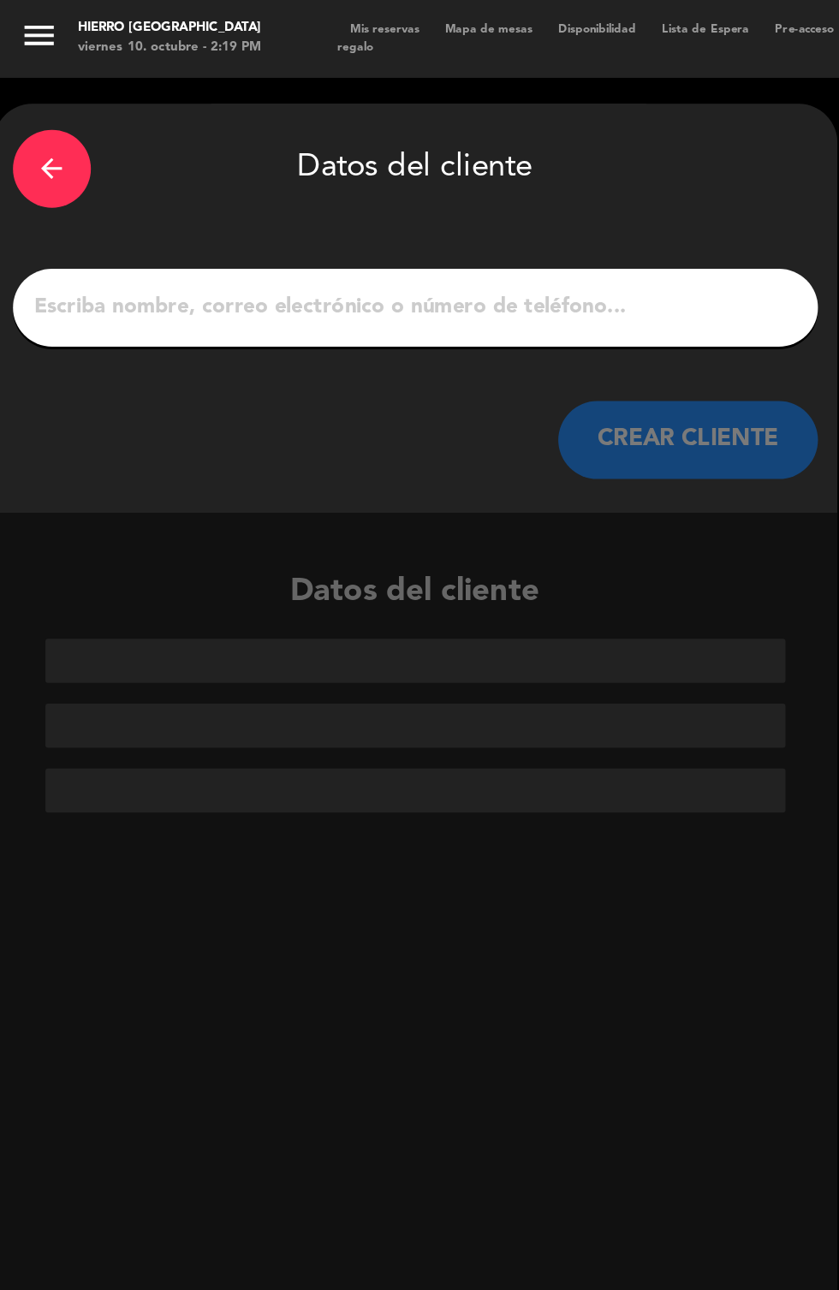
click at [303, 198] on input "1" at bounding box center [273, 203] width 505 height 24
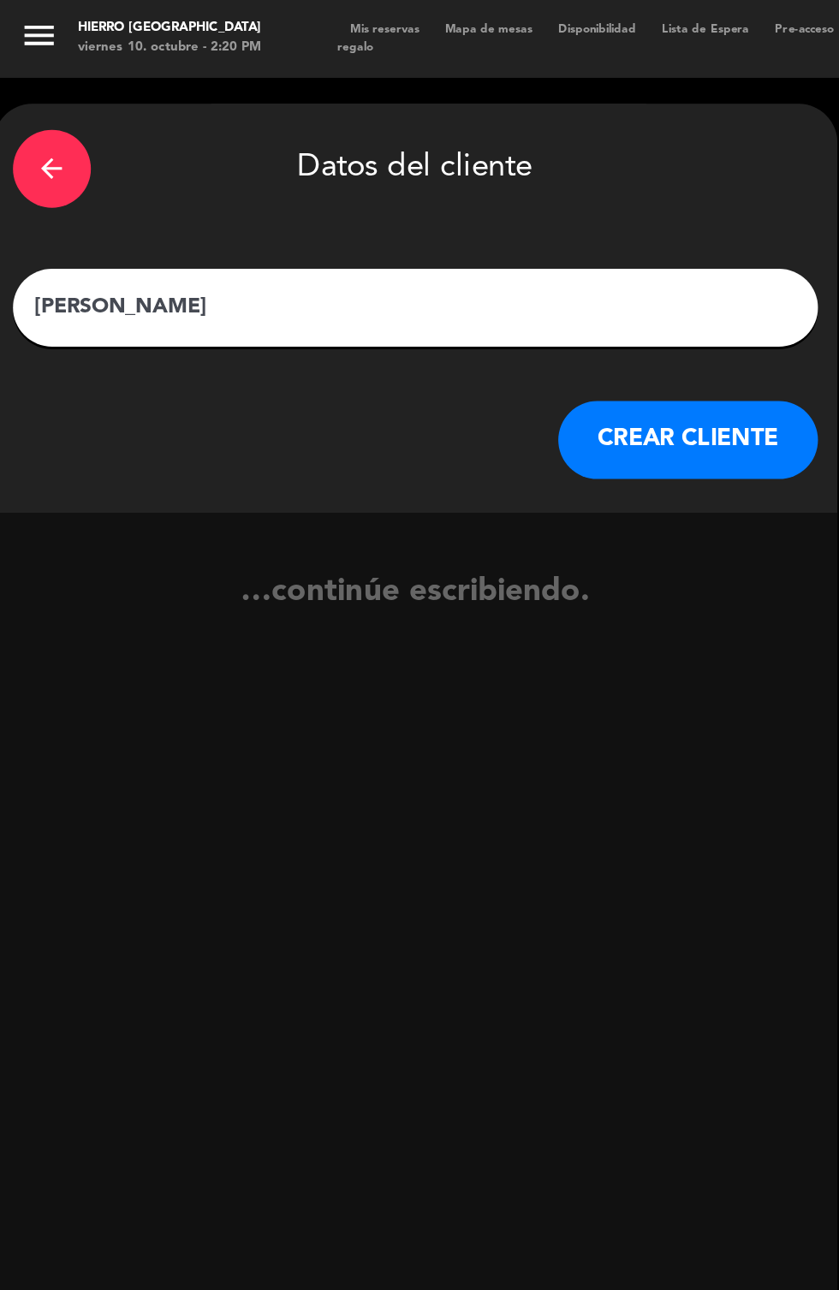
type input "[PERSON_NAME]"
click at [498, 275] on button "CREAR CLIENTE" at bounding box center [453, 289] width 171 height 51
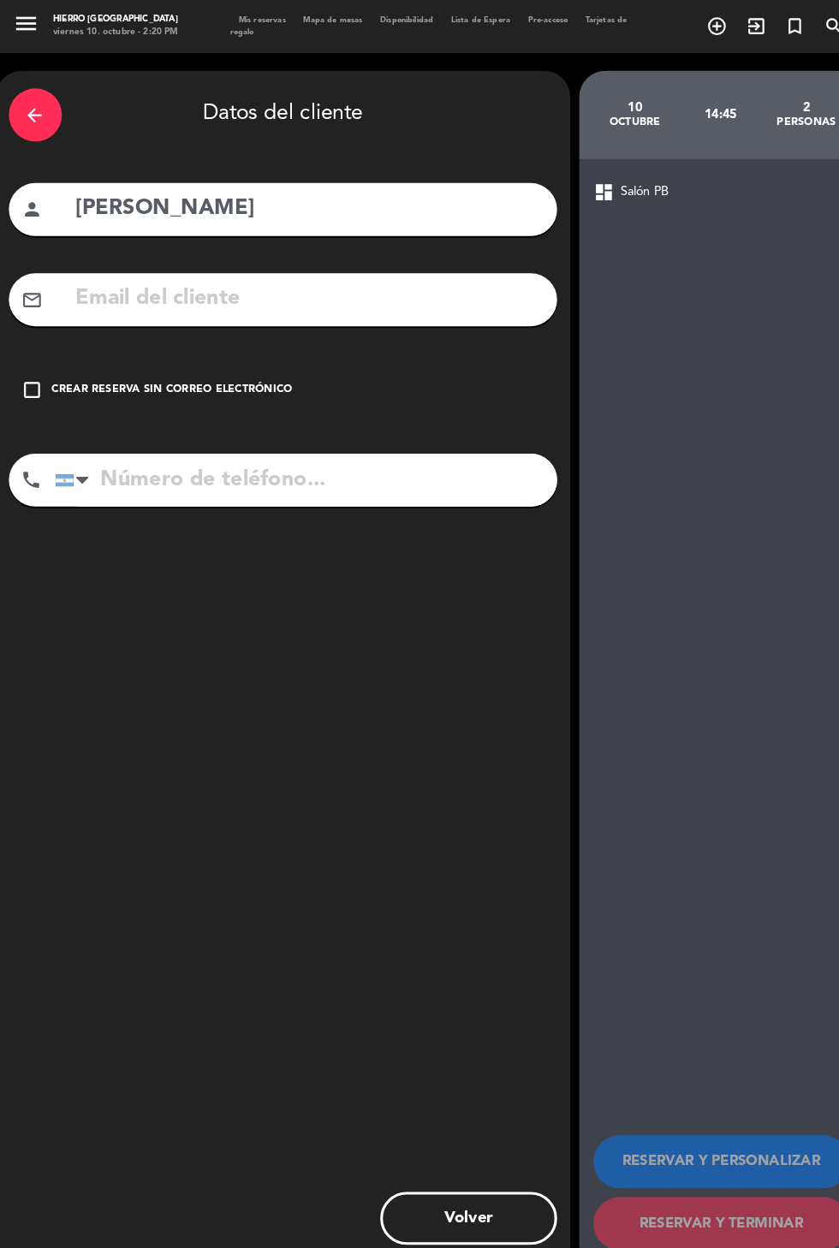
scroll to position [22, 0]
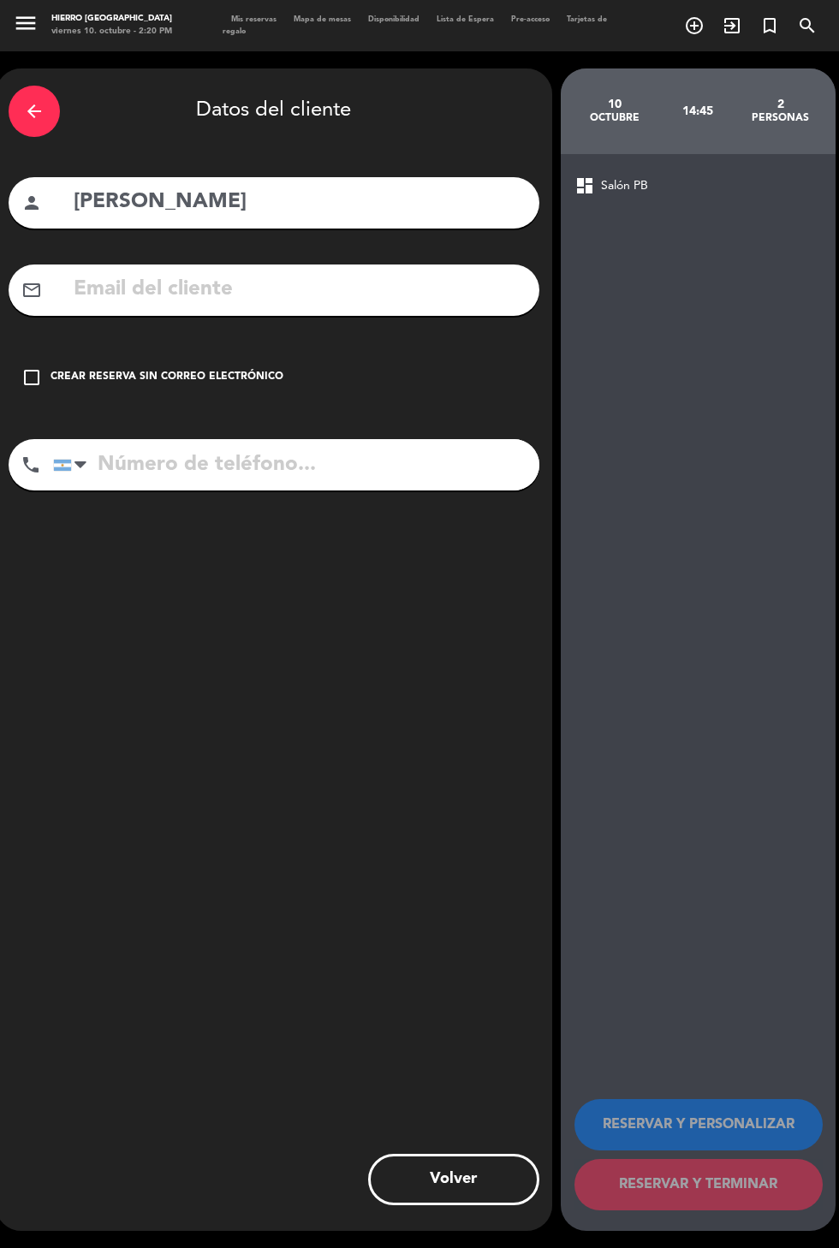
click at [204, 366] on div "check_box_outline_blank Crear reserva sin correo electrónico" at bounding box center [274, 377] width 531 height 51
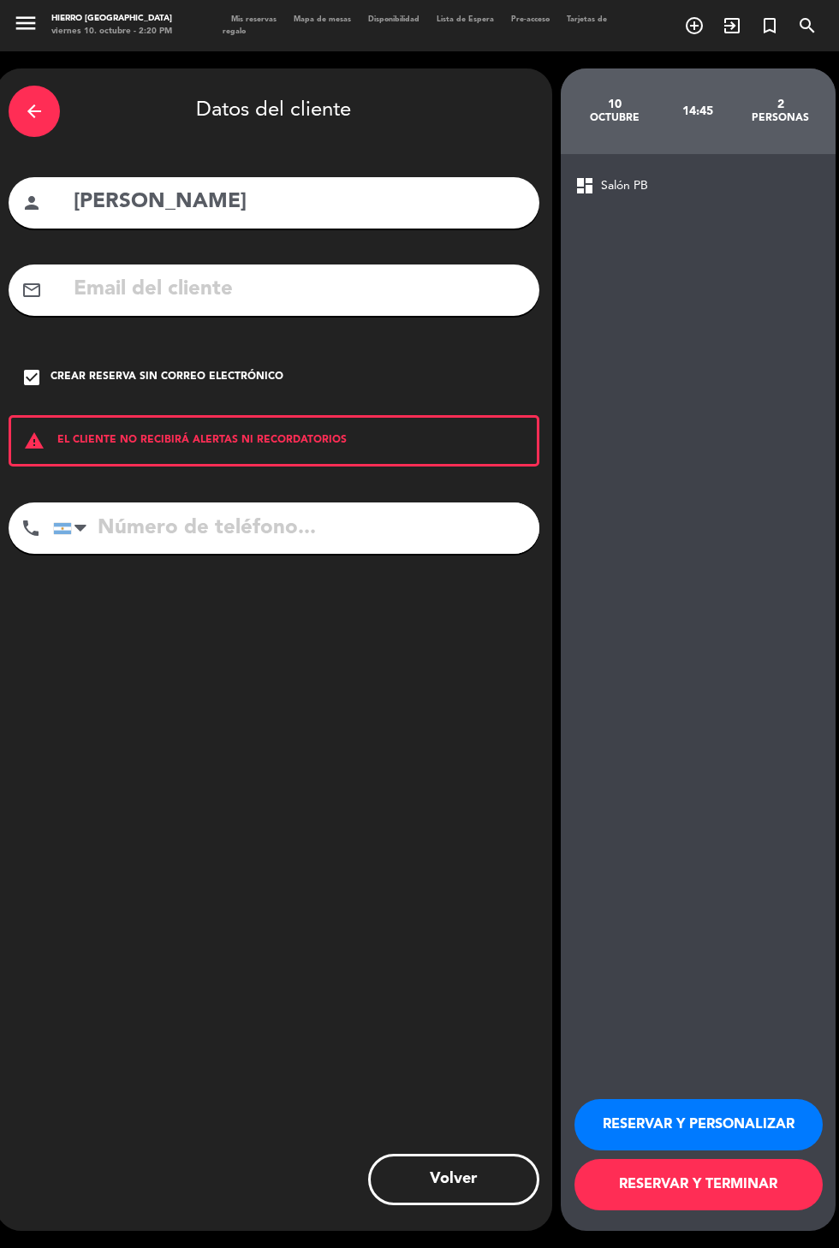
click at [681, 1150] on button "RESERVAR Y PERSONALIZAR" at bounding box center [698, 1124] width 248 height 51
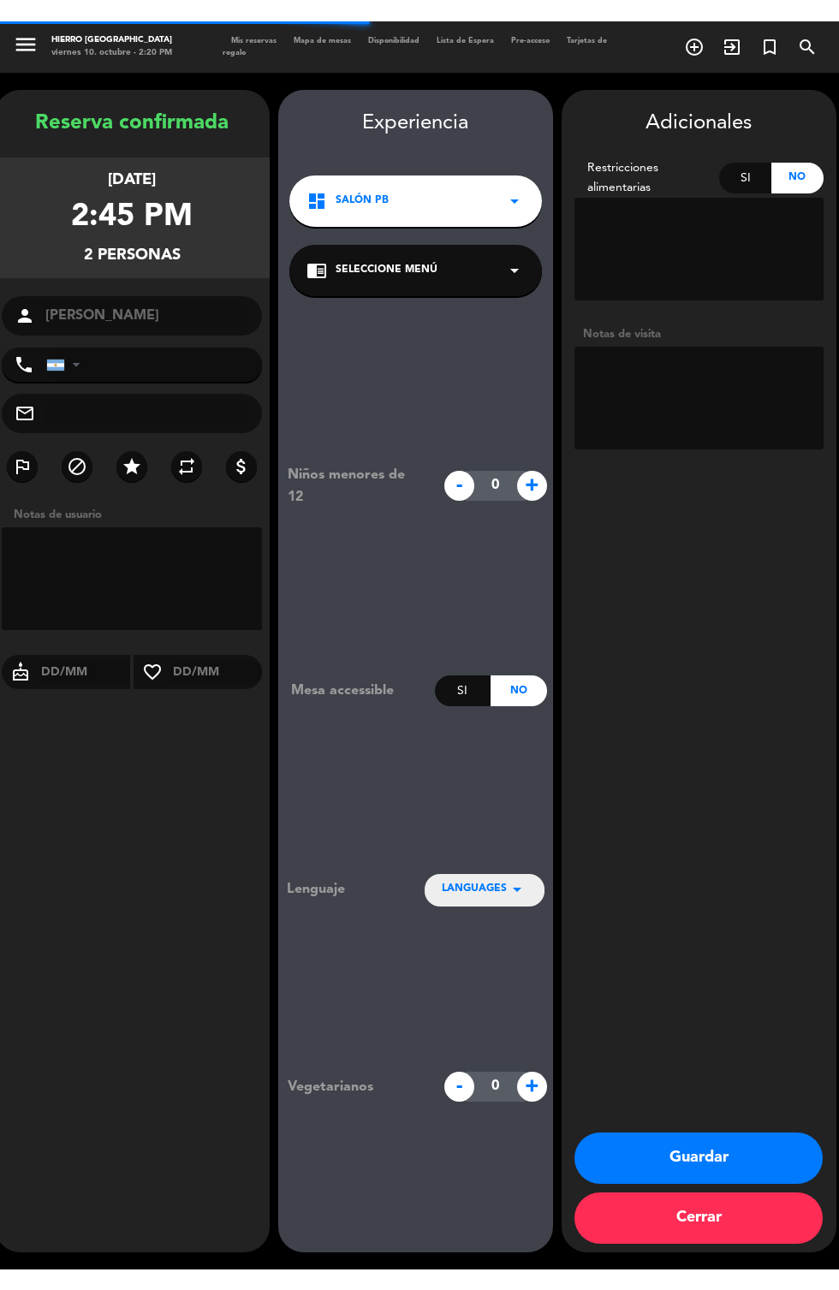
scroll to position [68, 0]
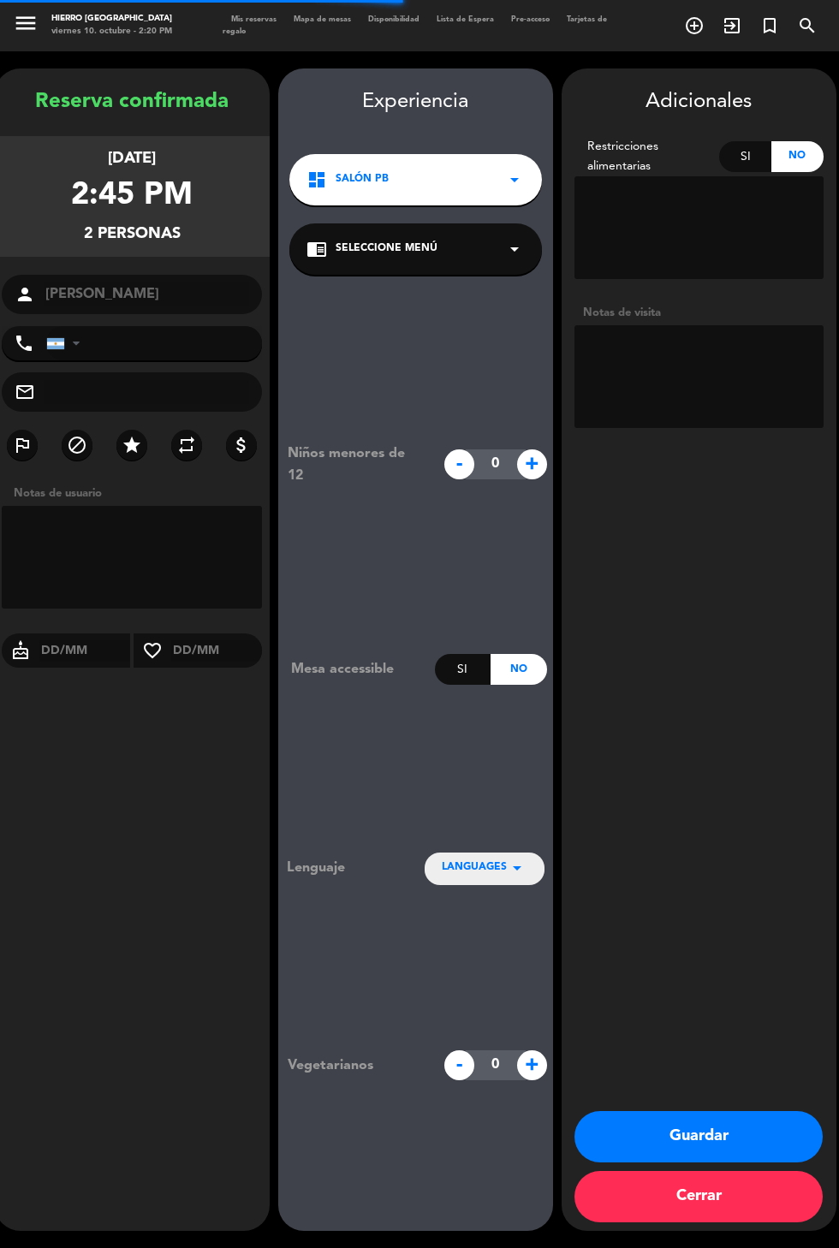
click at [743, 334] on textarea at bounding box center [698, 376] width 249 height 103
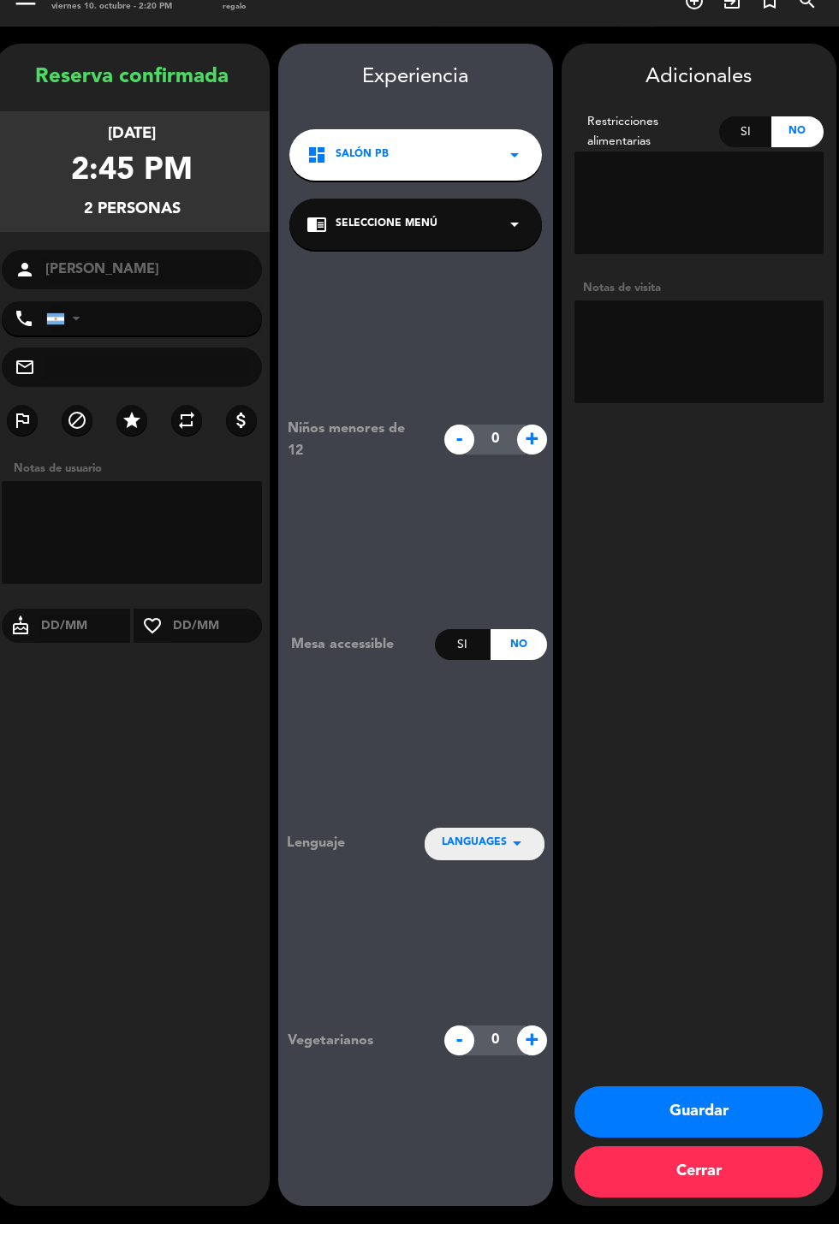
scroll to position [0, 0]
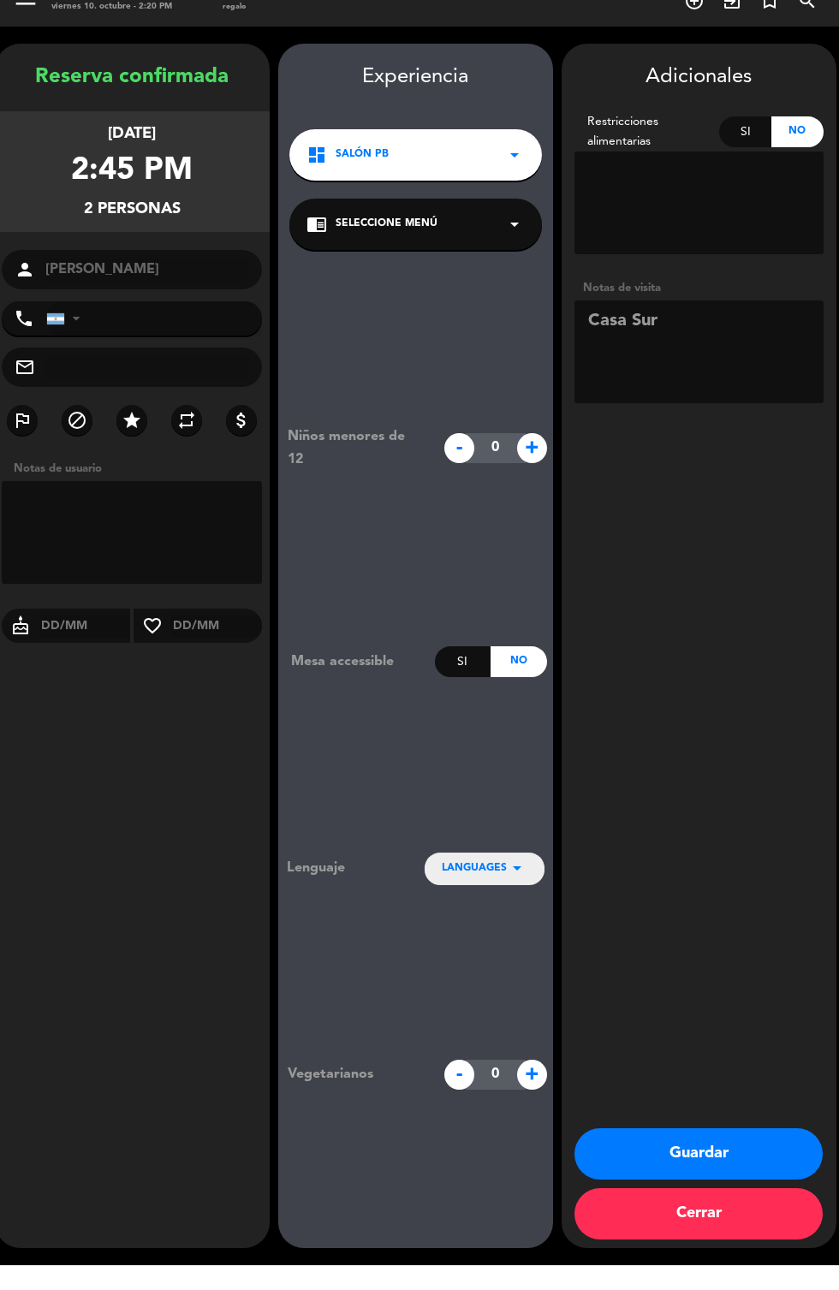
type textarea "Casa Sur"
click at [738, 643] on div "Adicionales Restricciones alimentarias Si No Notas de visita Guardar Cerrar" at bounding box center [698, 670] width 275 height 1204
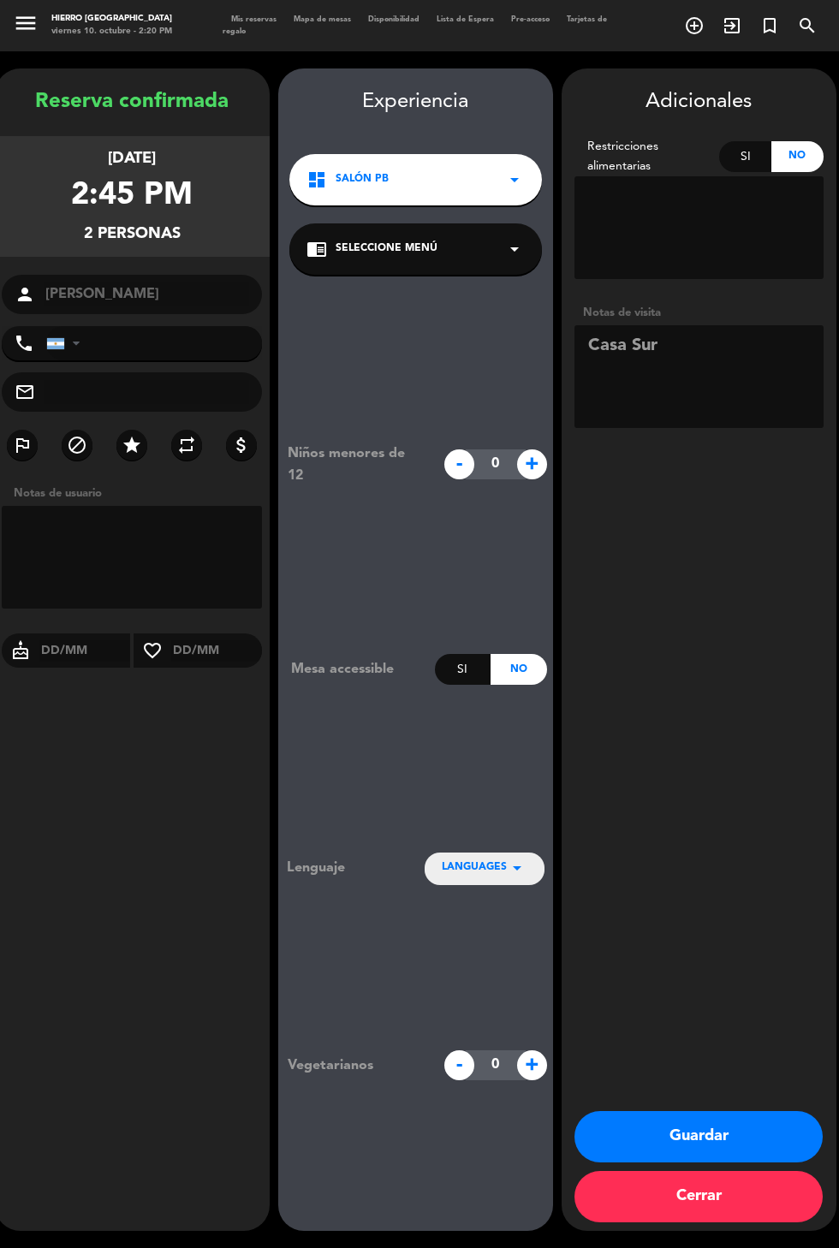
click at [732, 1162] on button "Guardar" at bounding box center [698, 1136] width 248 height 51
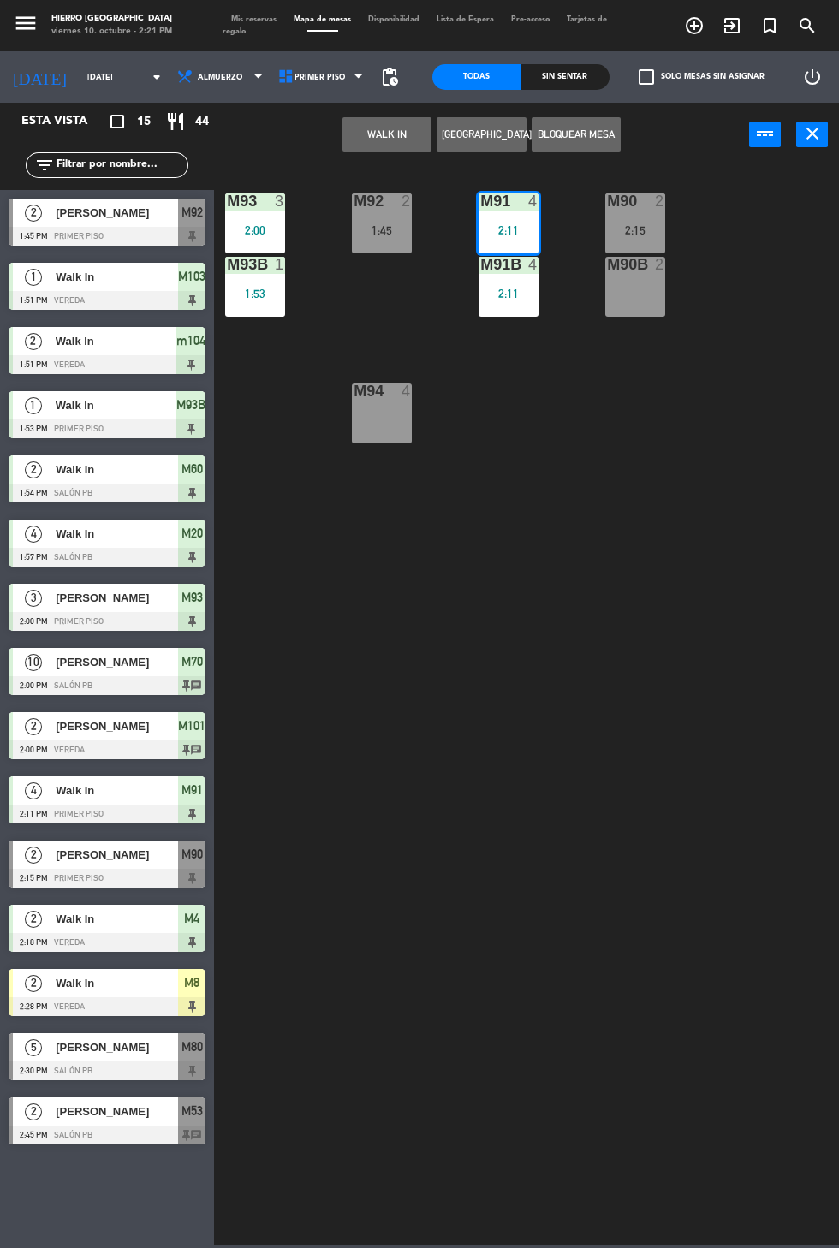
click at [266, 19] on span "Mis reservas" at bounding box center [253, 19] width 62 height 8
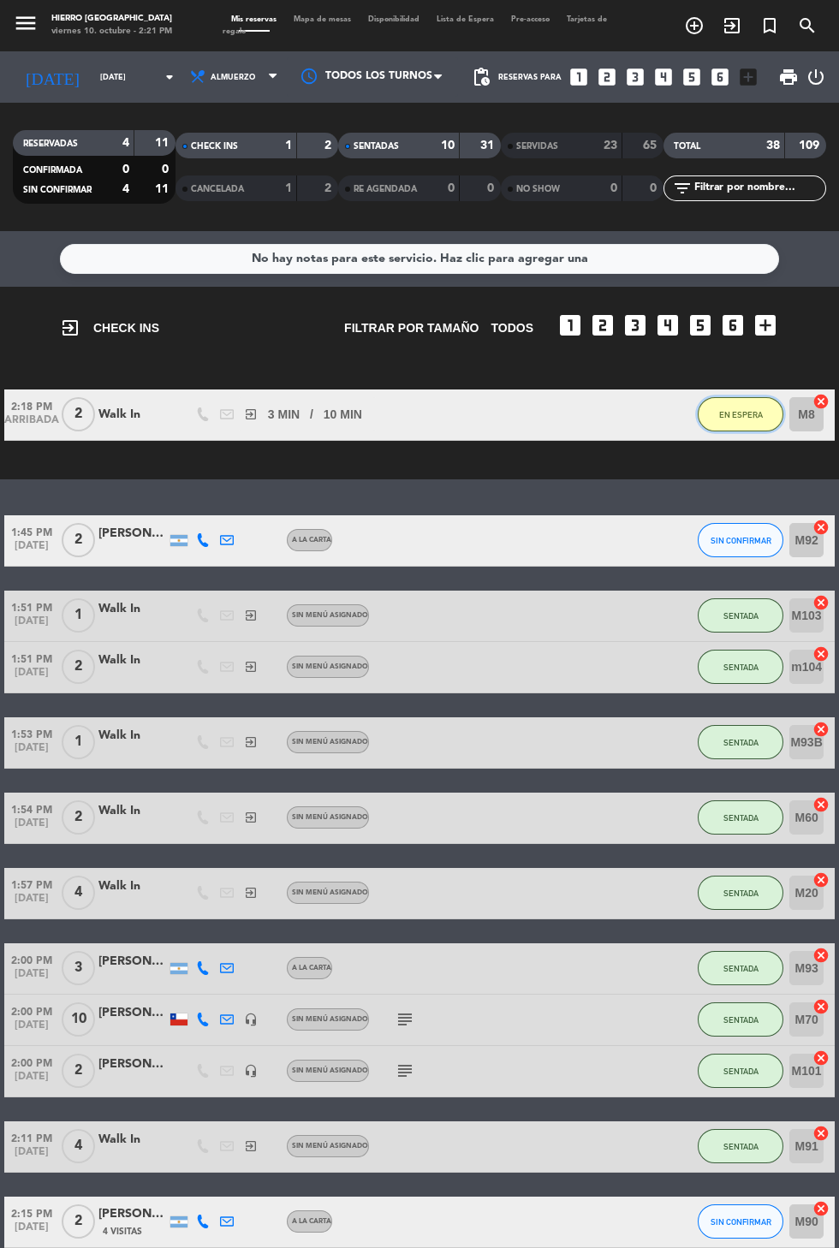
click at [746, 410] on span "EN ESPERA" at bounding box center [741, 414] width 44 height 9
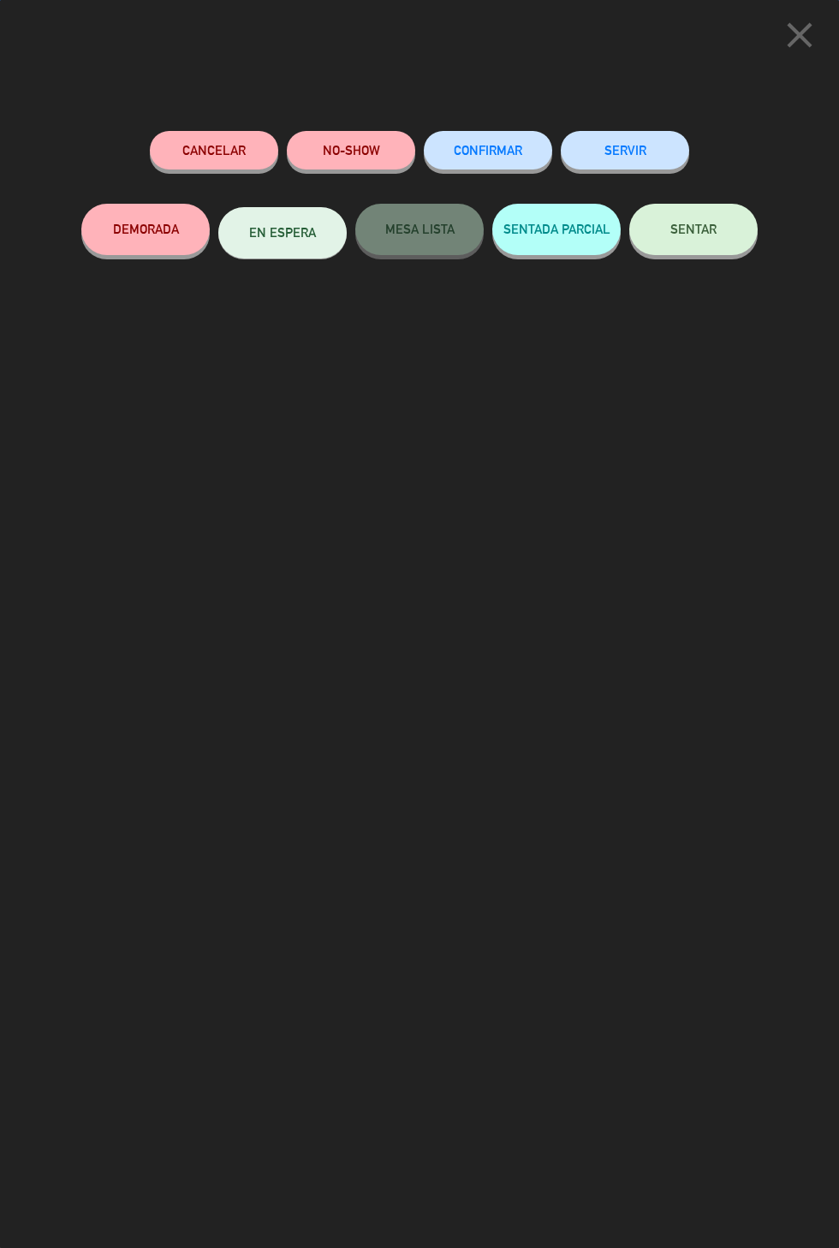
click at [700, 235] on span "SENTAR" at bounding box center [693, 229] width 46 height 15
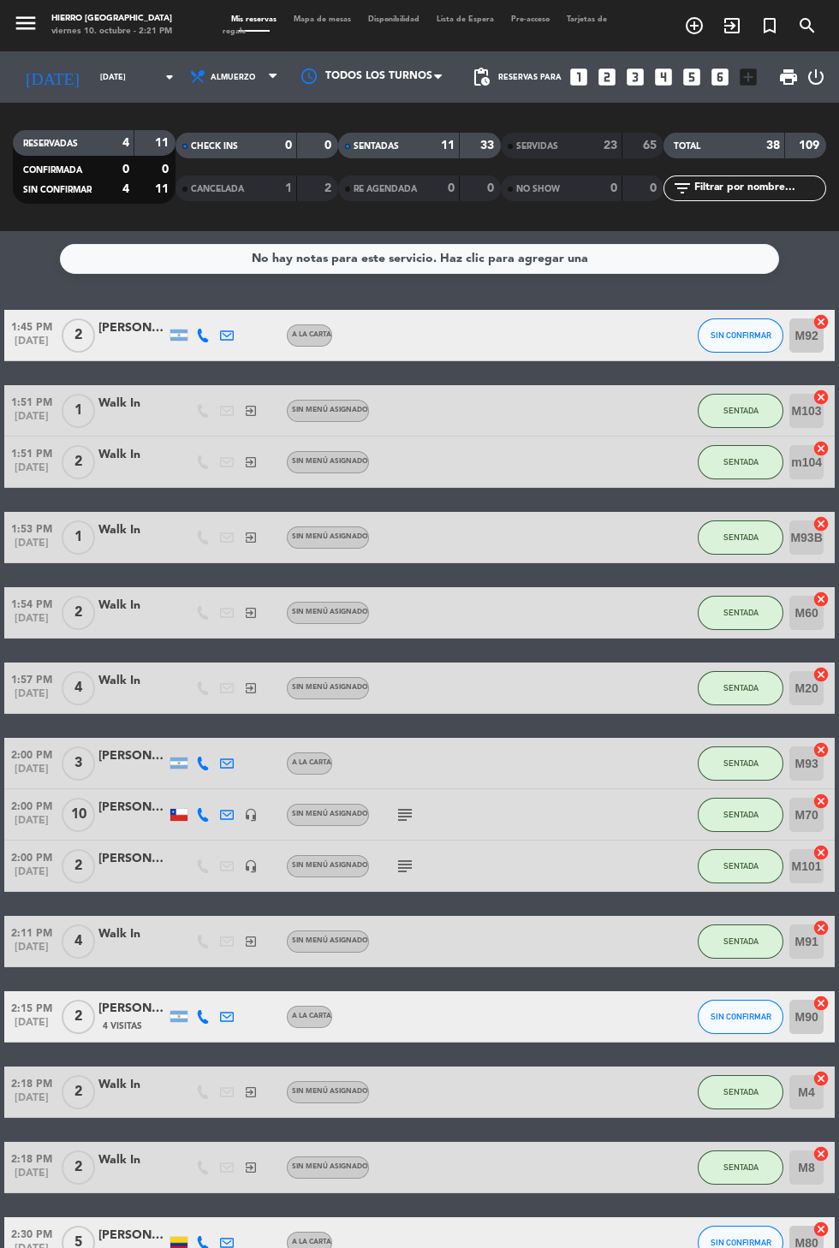
click at [310, 17] on span "Mapa de mesas" at bounding box center [322, 19] width 74 height 8
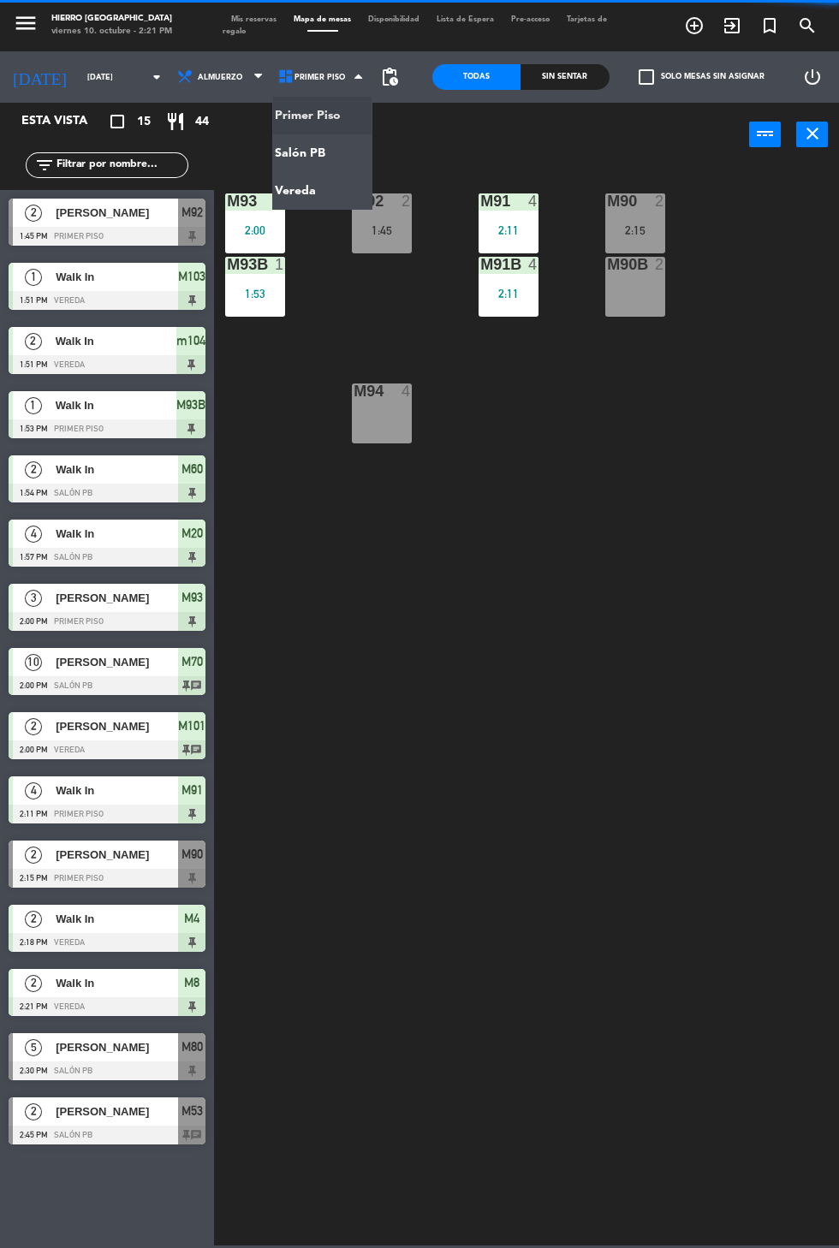
click at [311, 152] on ng-component "menu Hierro [GEOGRAPHIC_DATA] viernes 10. octubre - 2:21 PM Mis reservas Mapa d…" at bounding box center [419, 622] width 839 height 1245
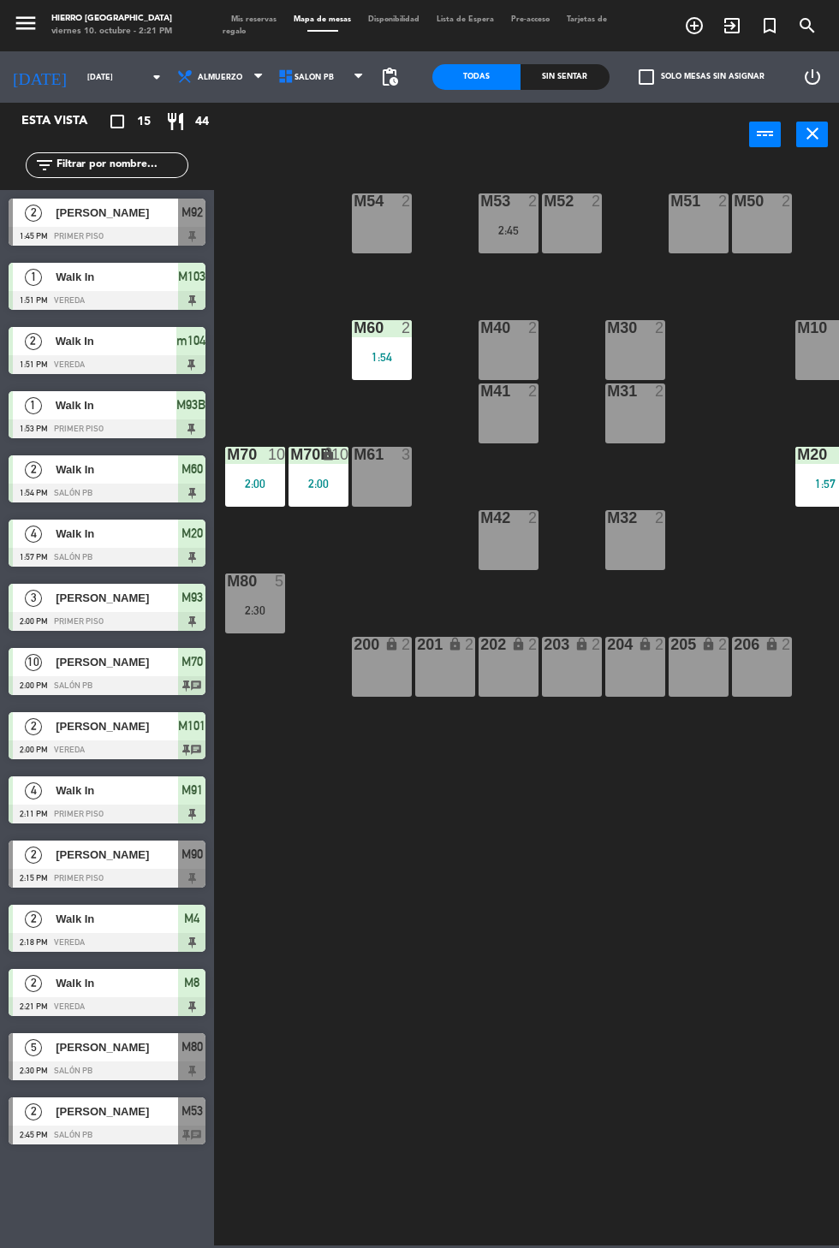
click at [373, 226] on div "M54 2" at bounding box center [382, 223] width 60 height 60
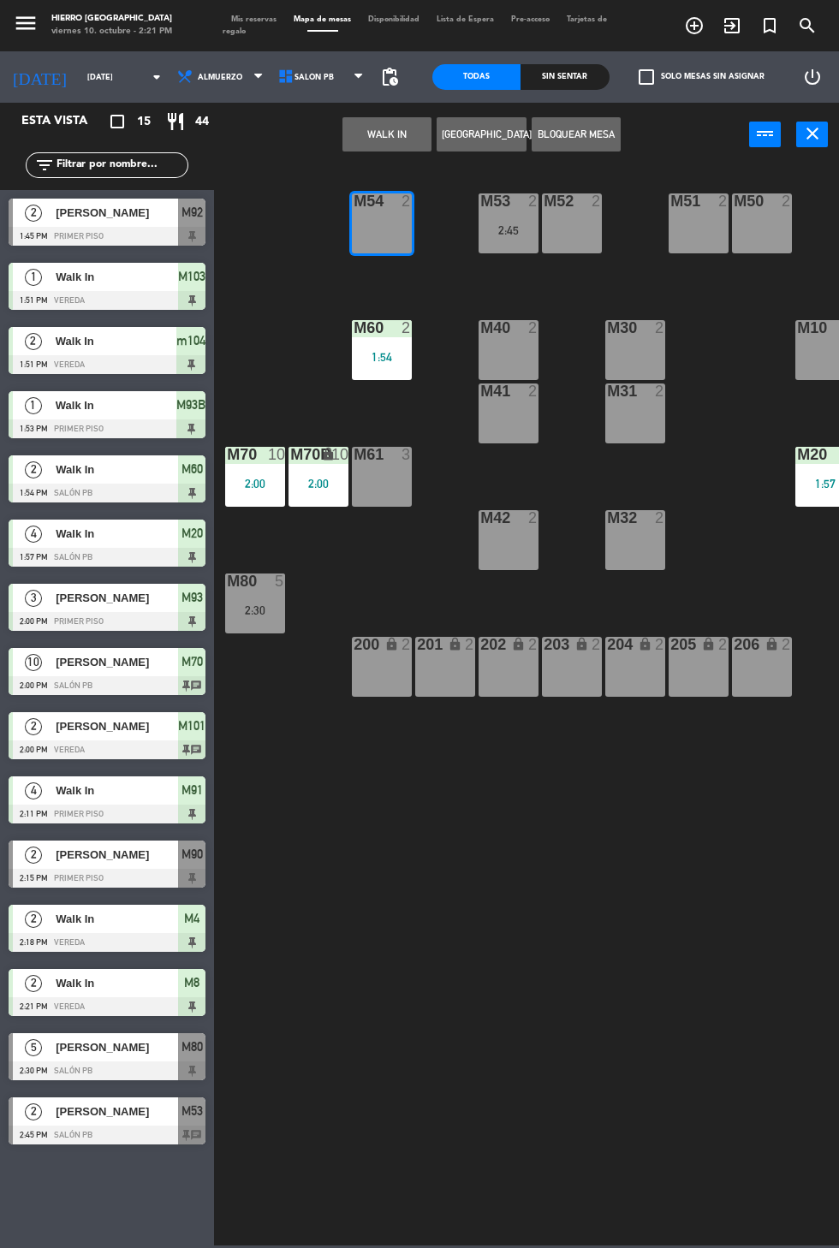
click at [378, 131] on button "WALK IN" at bounding box center [386, 134] width 89 height 34
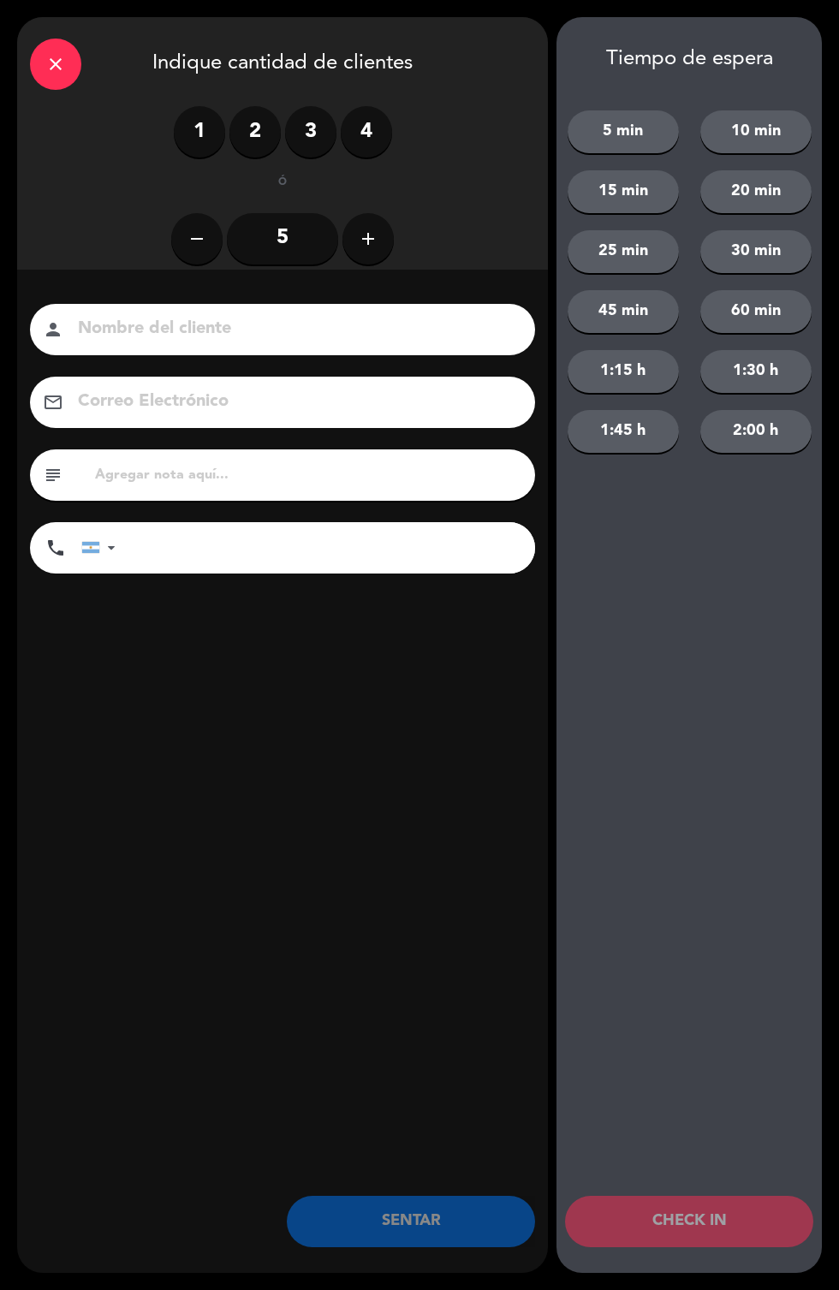
click at [178, 131] on label "1" at bounding box center [199, 131] width 51 height 51
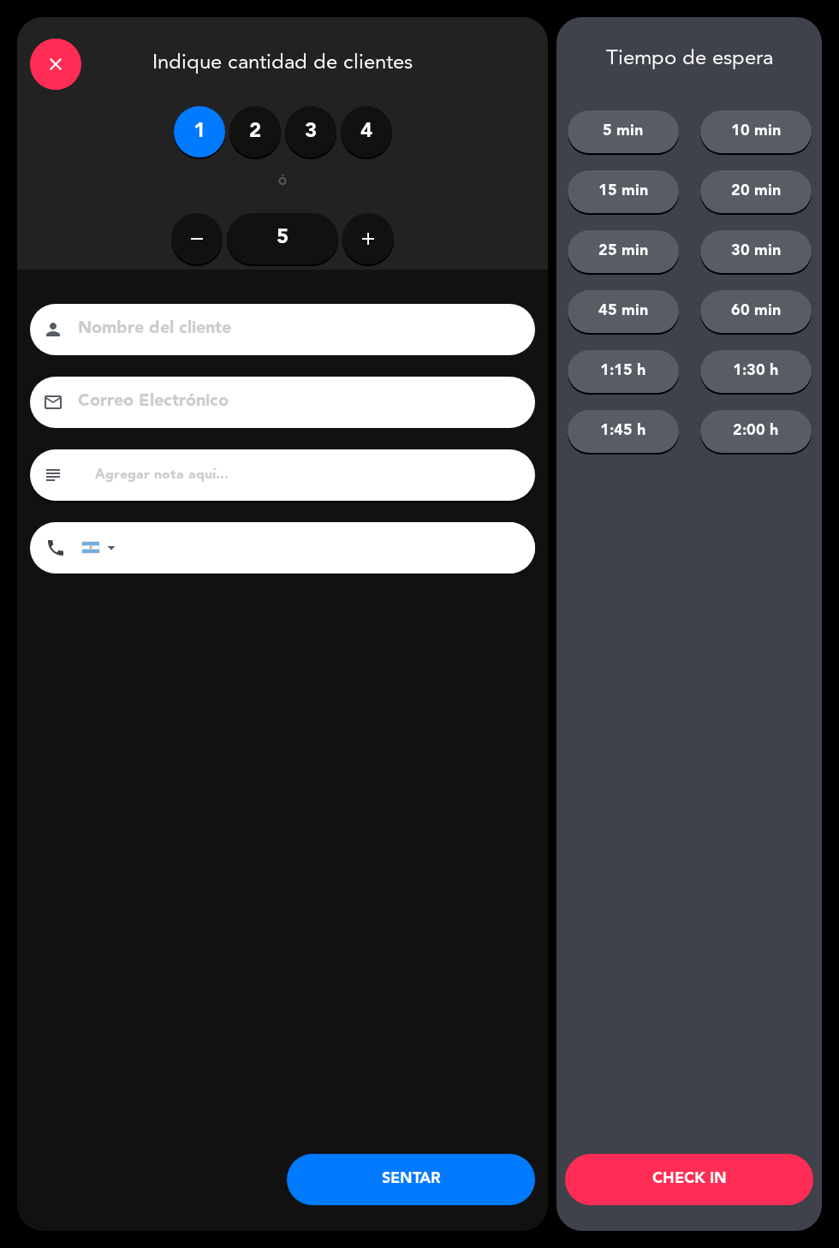
click at [246, 112] on label "2" at bounding box center [254, 131] width 51 height 51
click at [441, 1171] on button "SENTAR" at bounding box center [411, 1179] width 248 height 51
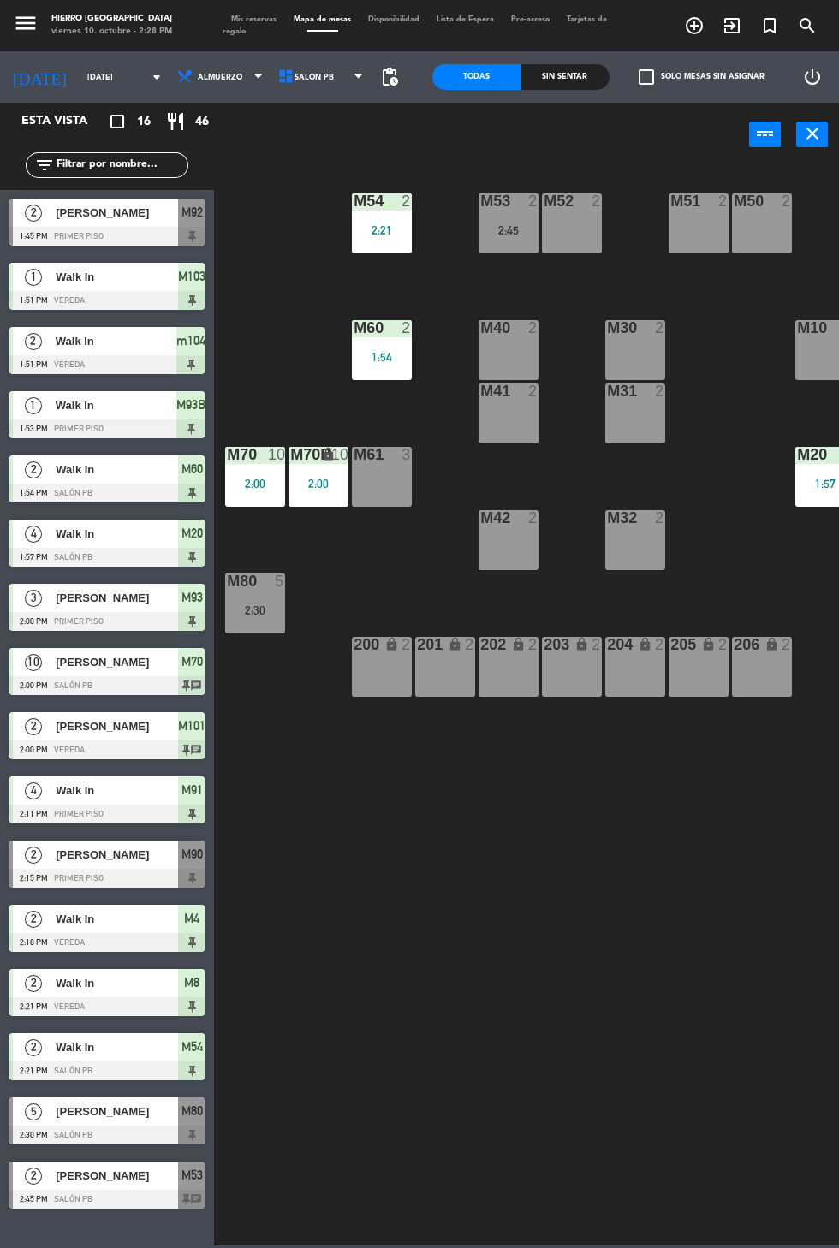
click at [507, 228] on div "2:45" at bounding box center [508, 230] width 60 height 12
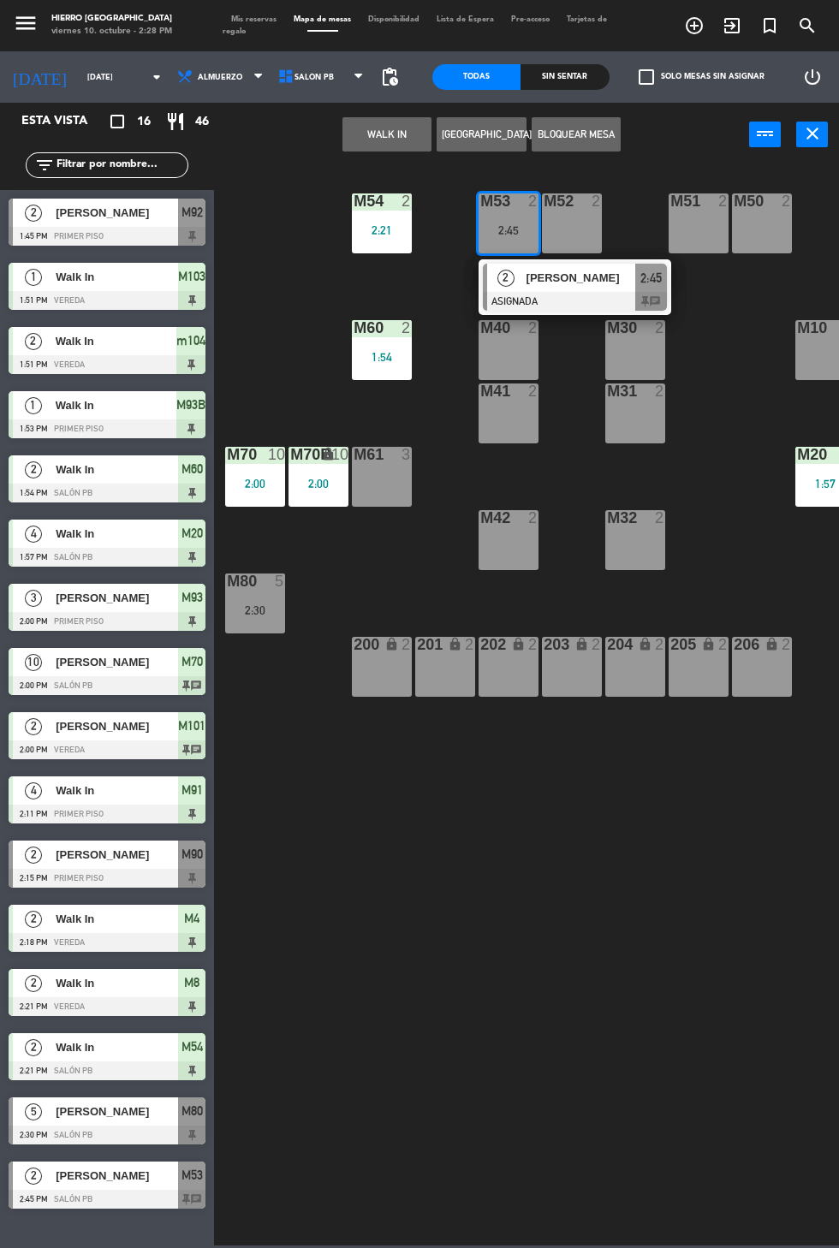
click at [614, 306] on div at bounding box center [575, 301] width 184 height 19
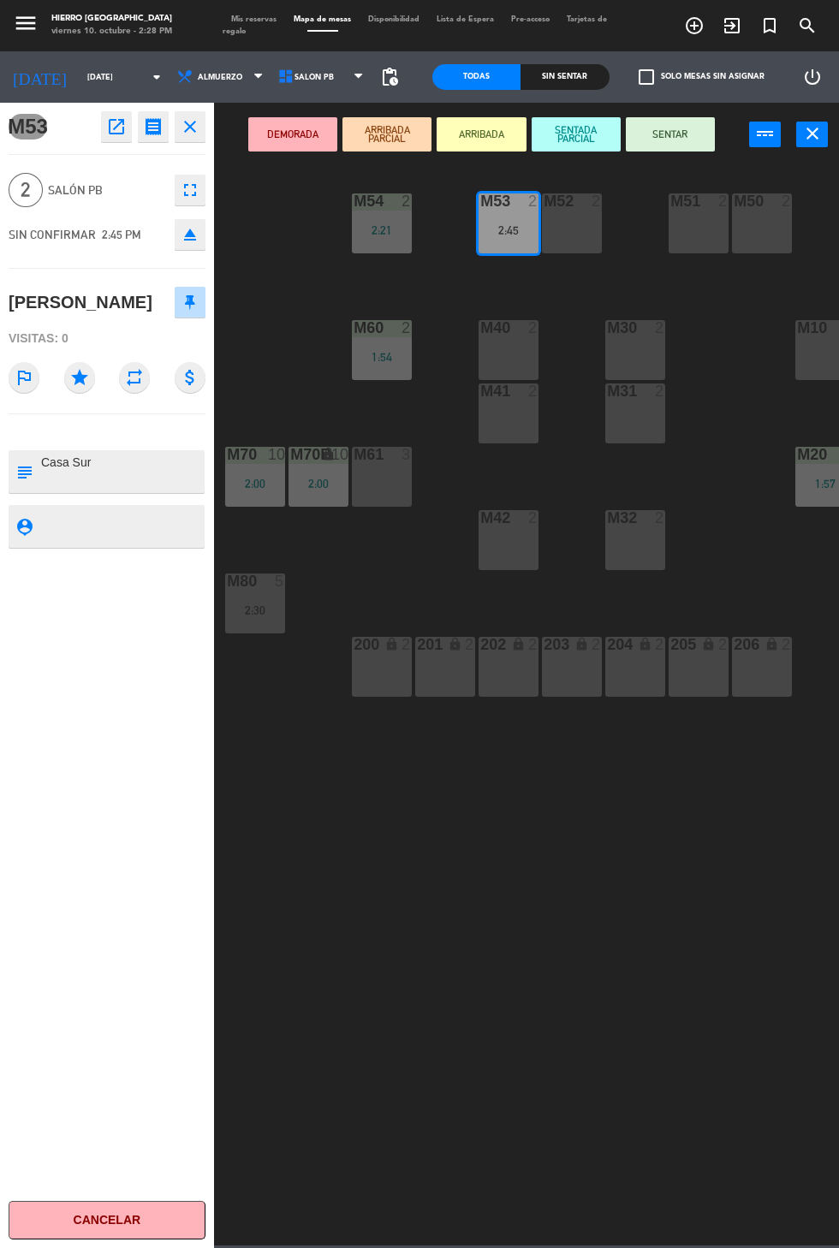
click at [587, 234] on div "M52 2" at bounding box center [572, 223] width 60 height 60
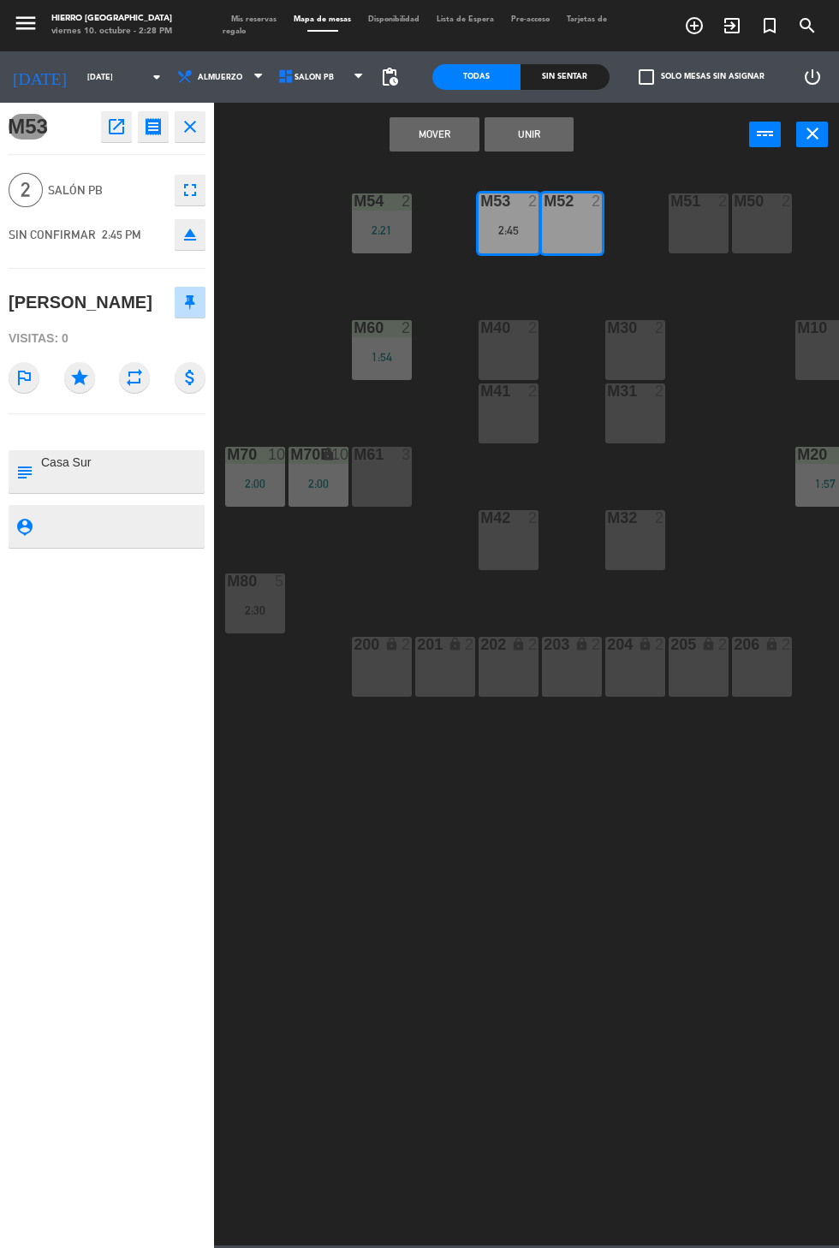
click at [442, 120] on button "Mover" at bounding box center [433, 134] width 89 height 34
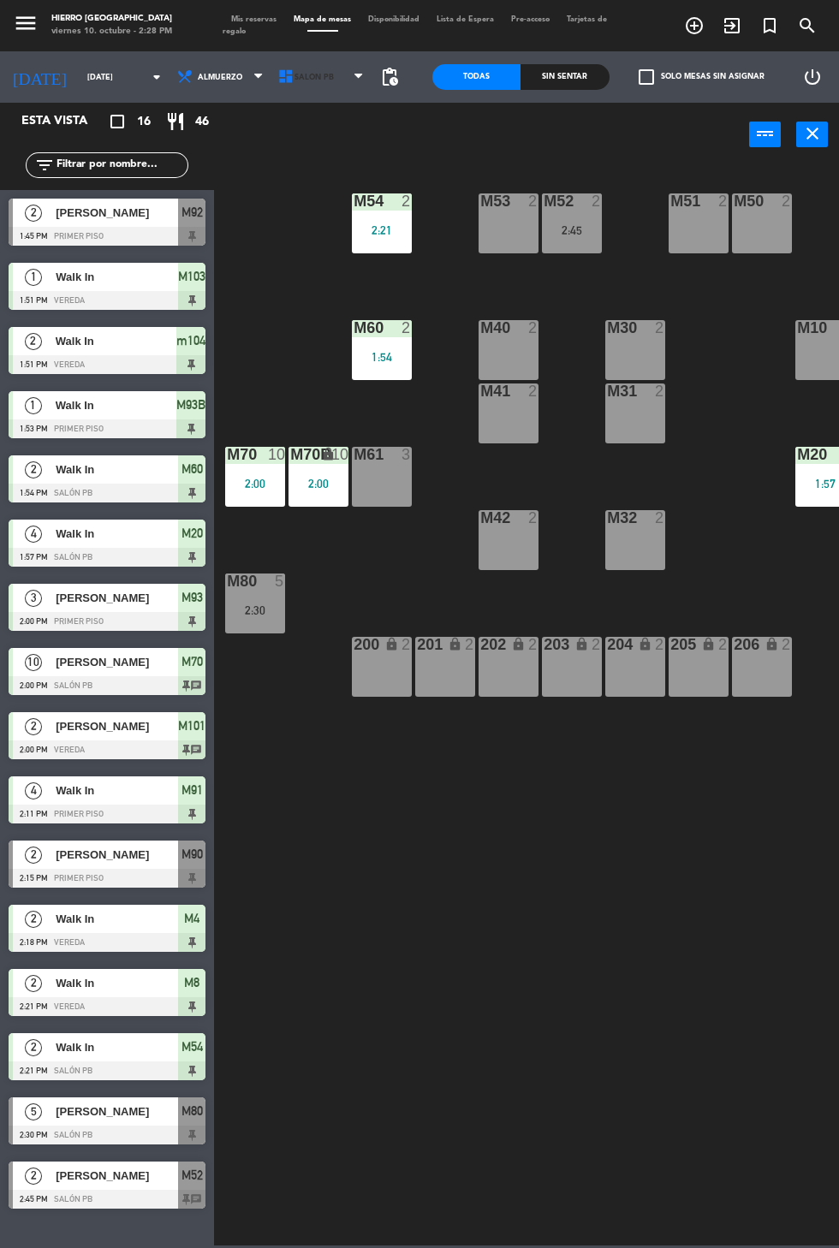
click at [313, 83] on span "Salón PB" at bounding box center [322, 77] width 101 height 38
click at [323, 128] on ng-component "menu Hierro [GEOGRAPHIC_DATA] viernes 10. octubre - 2:28 PM Mis reservas Mapa d…" at bounding box center [419, 622] width 839 height 1245
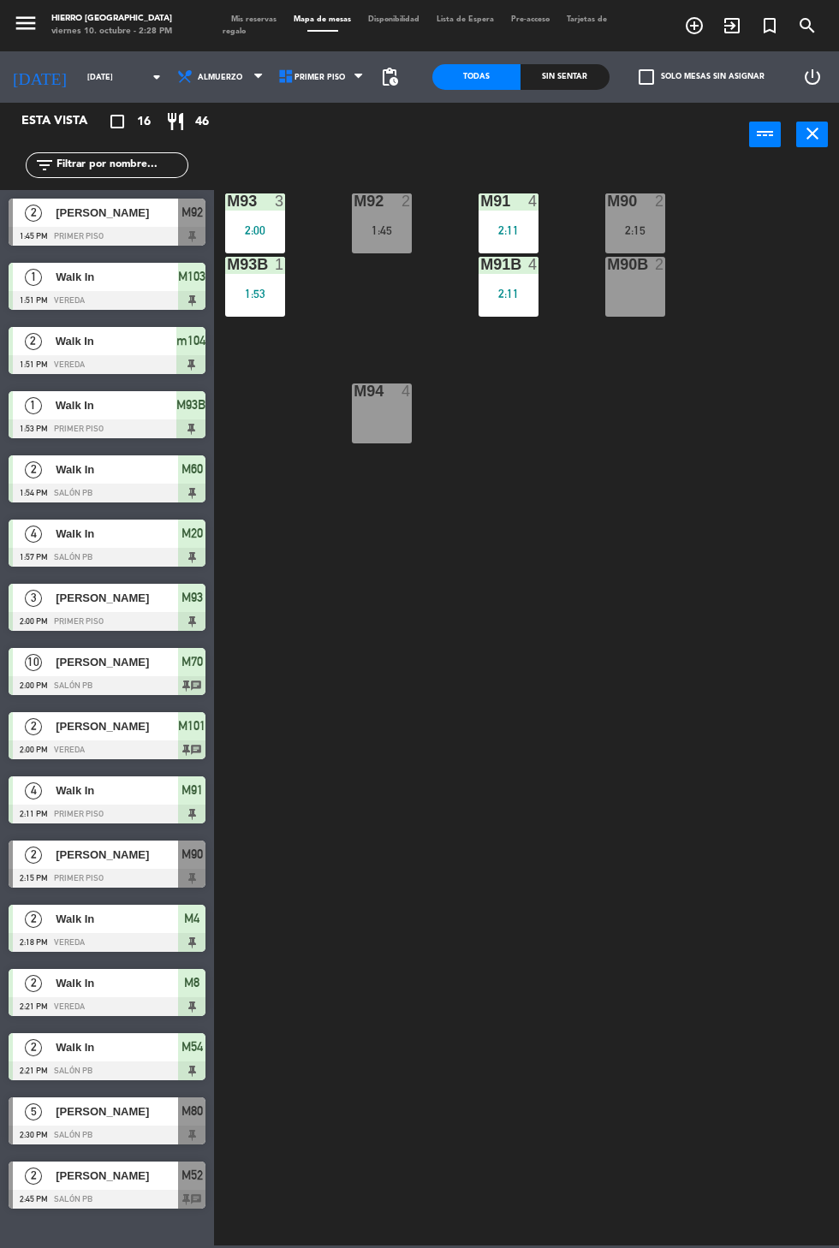
click at [365, 218] on div "M92 2 1:45" at bounding box center [382, 223] width 60 height 60
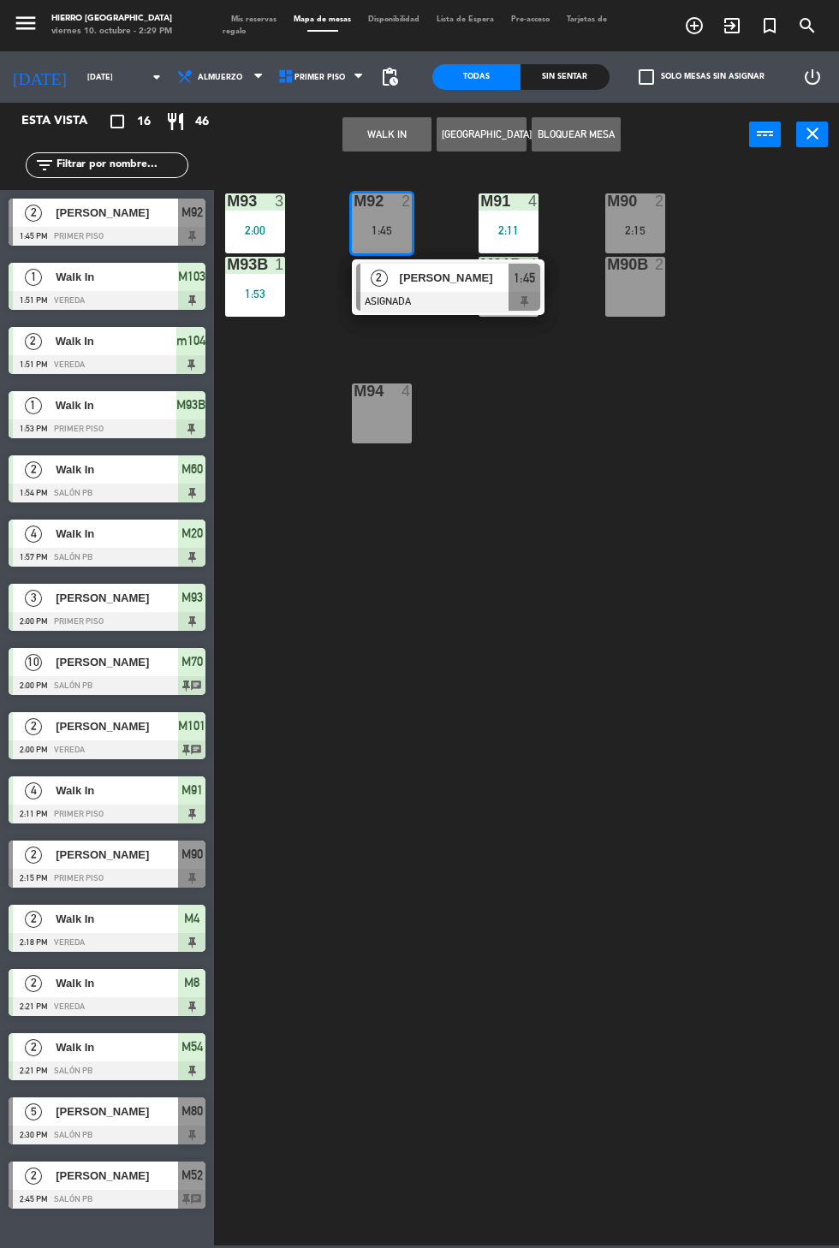
click at [386, 133] on button "WALK IN" at bounding box center [386, 134] width 89 height 34
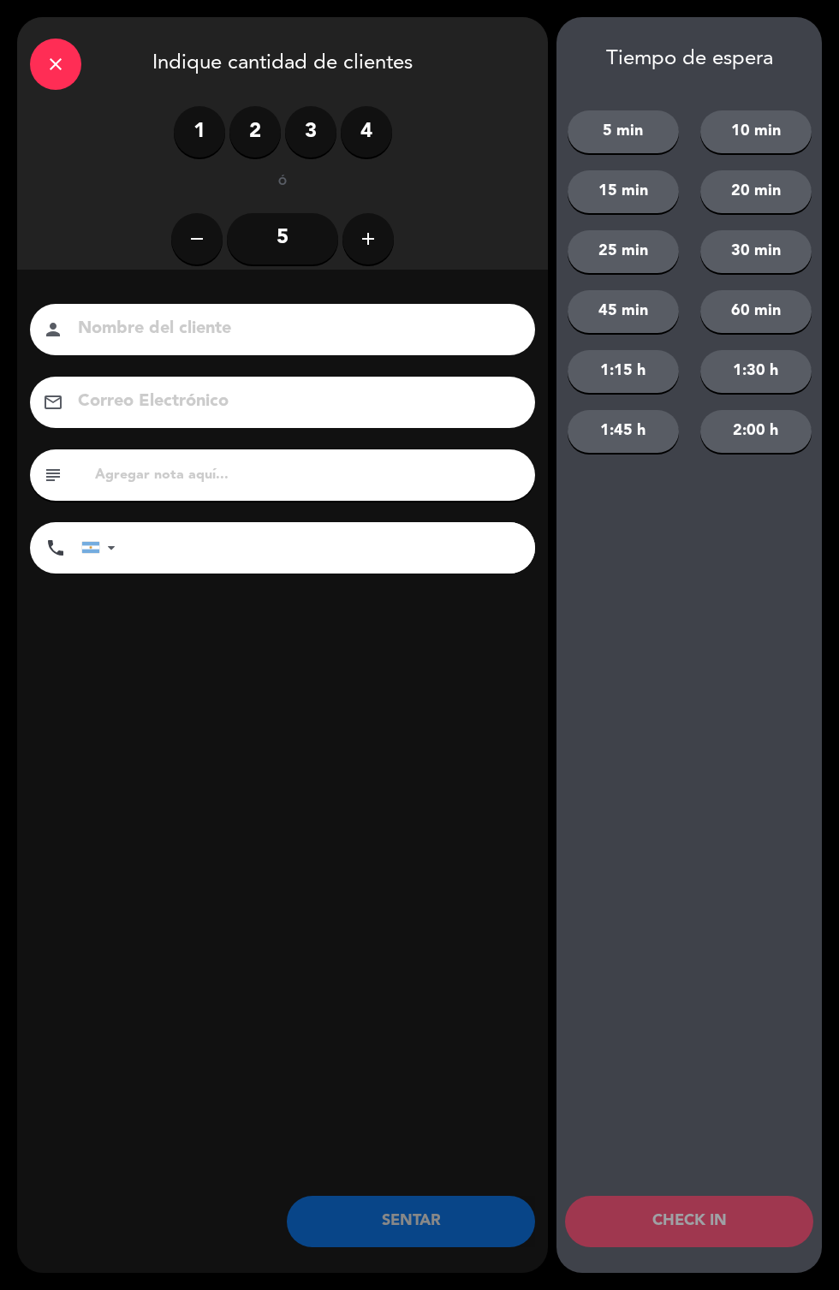
click at [256, 144] on label "2" at bounding box center [254, 131] width 51 height 51
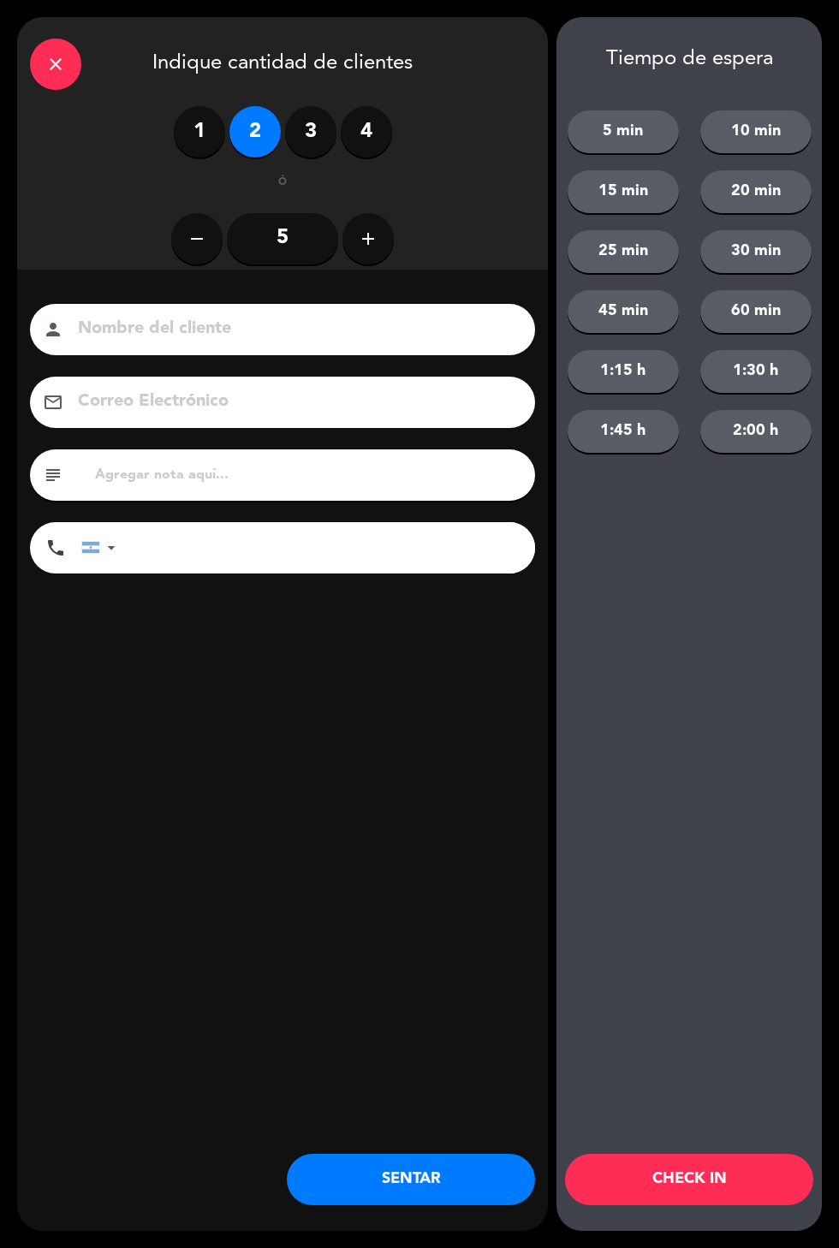
click at [460, 1171] on button "SENTAR" at bounding box center [411, 1179] width 248 height 51
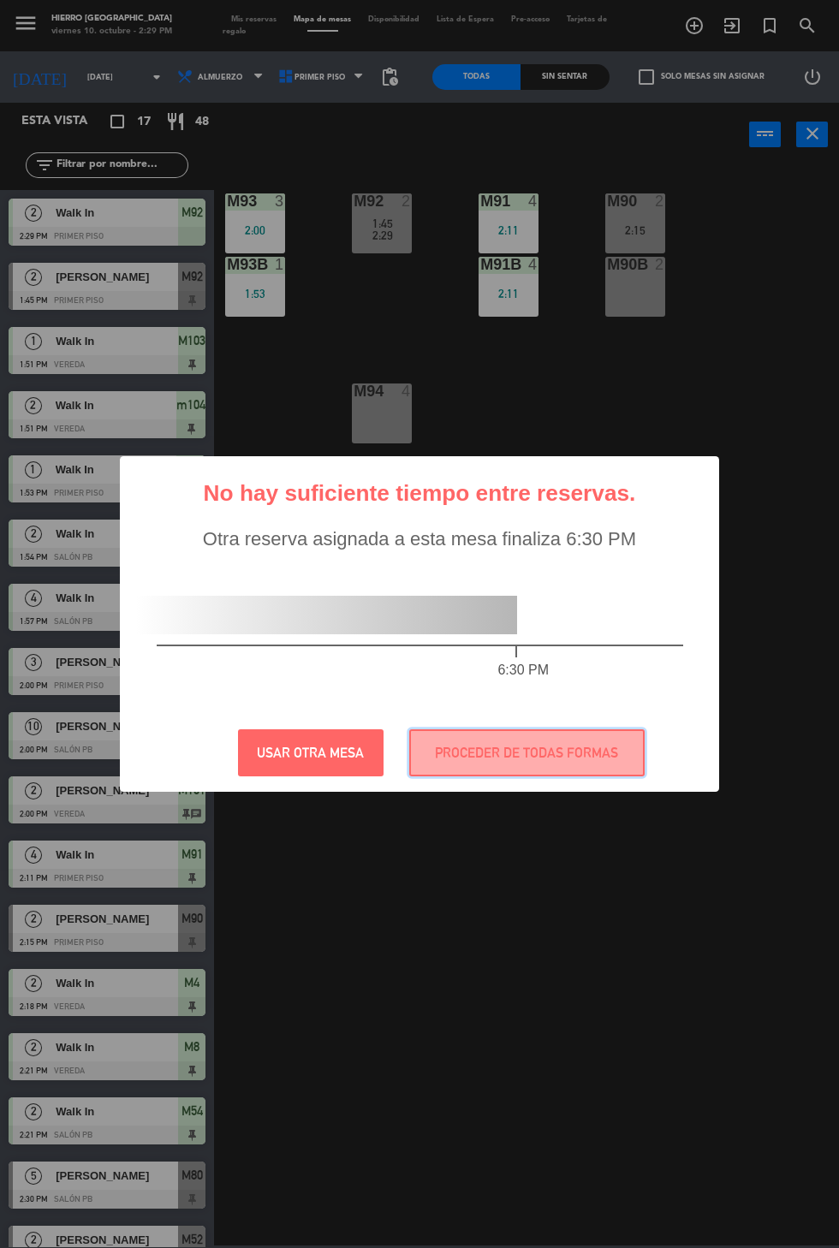
click at [549, 765] on button "PROCEDER DE TODAS FORMAS" at bounding box center [526, 752] width 235 height 47
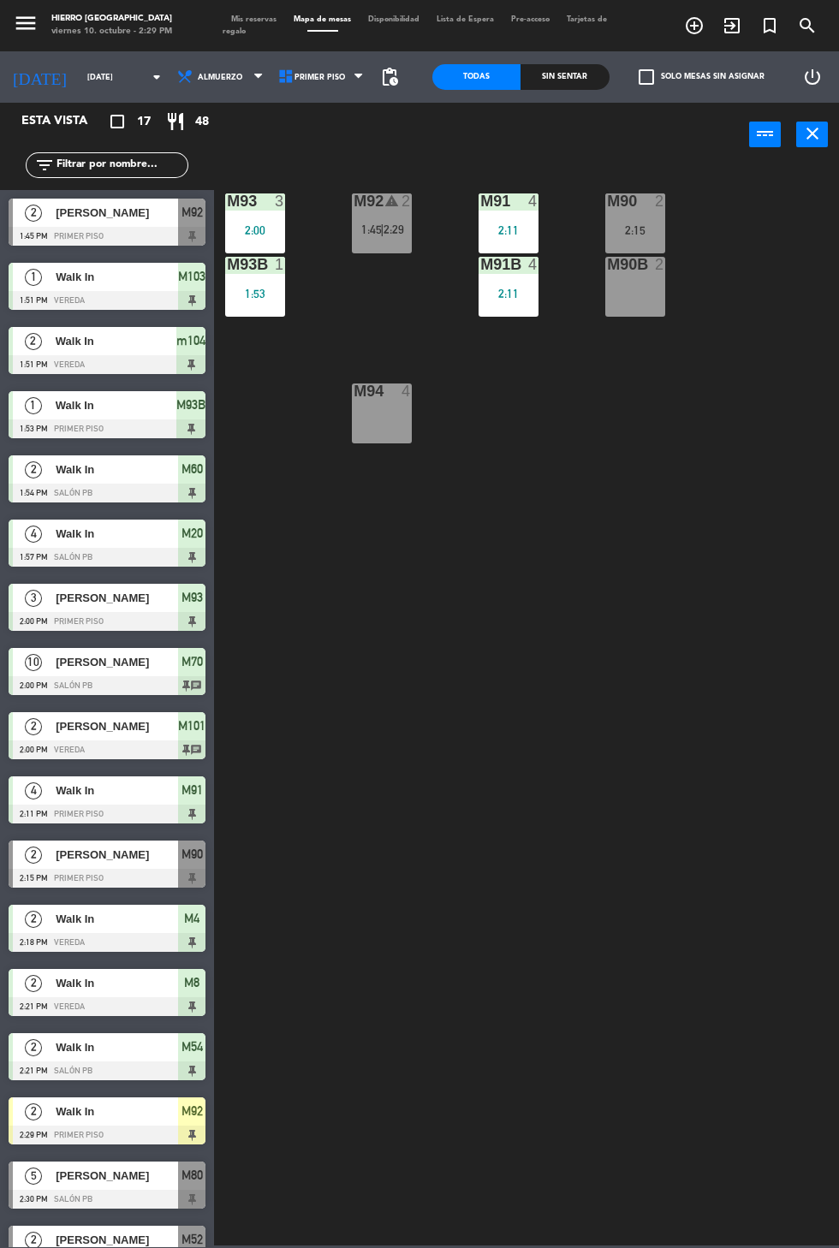
click at [240, 31] on span "Tarjetas de regalo" at bounding box center [414, 25] width 384 height 20
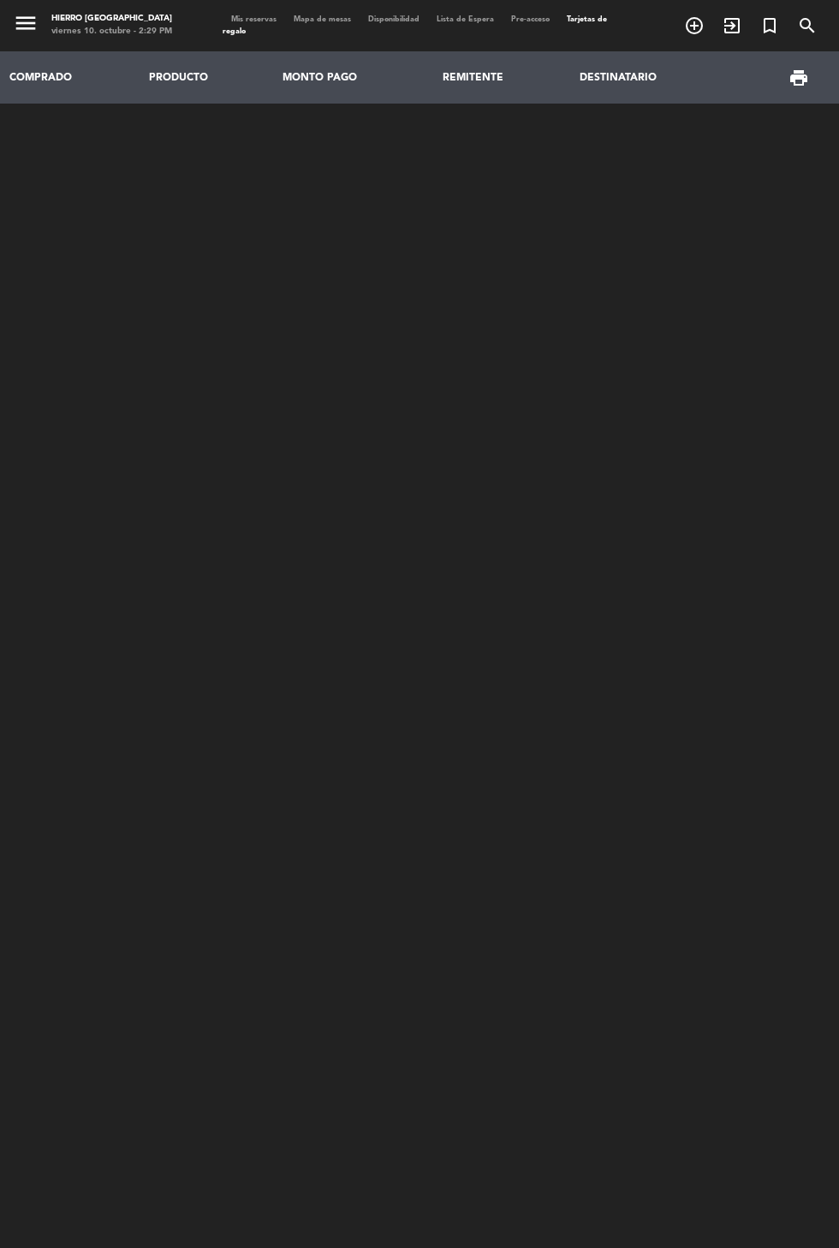
click at [241, 19] on span "Mis reservas" at bounding box center [253, 19] width 62 height 8
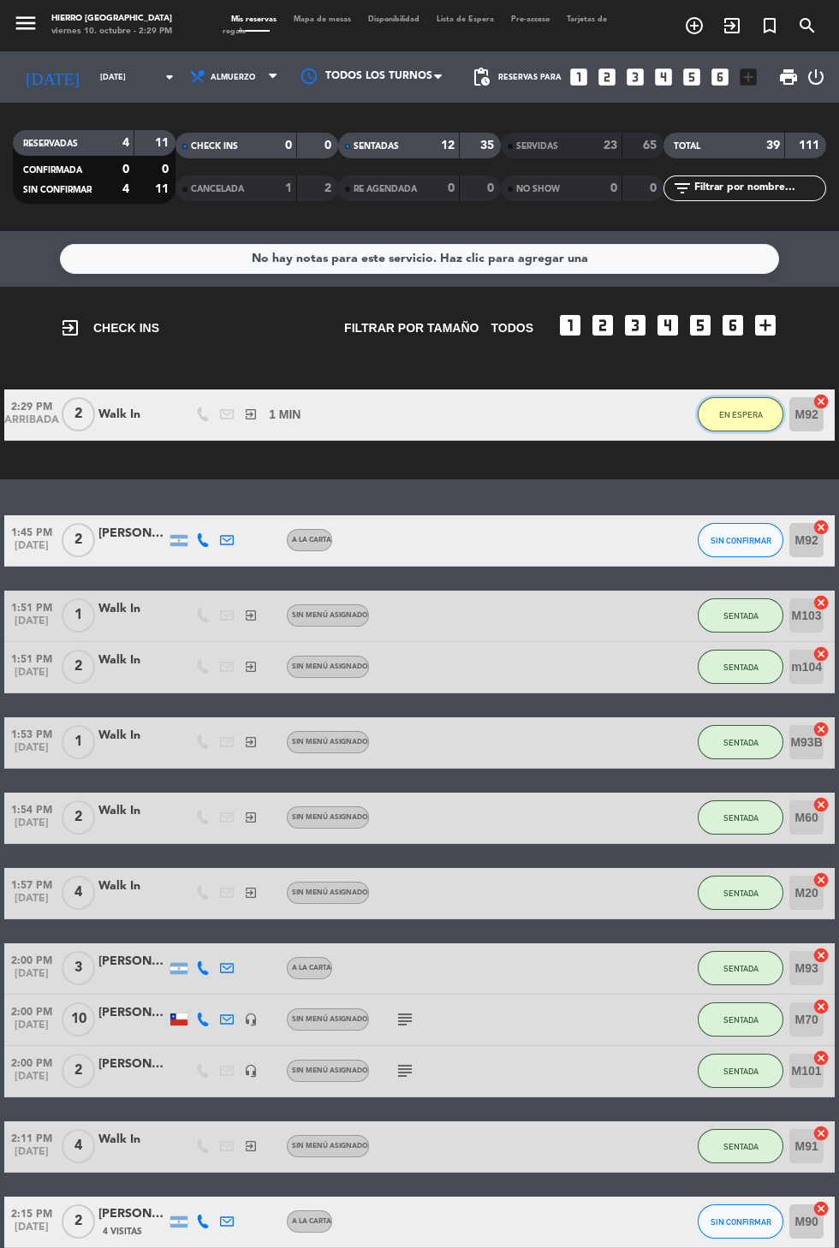
click at [721, 404] on button "EN ESPERA" at bounding box center [740, 414] width 86 height 34
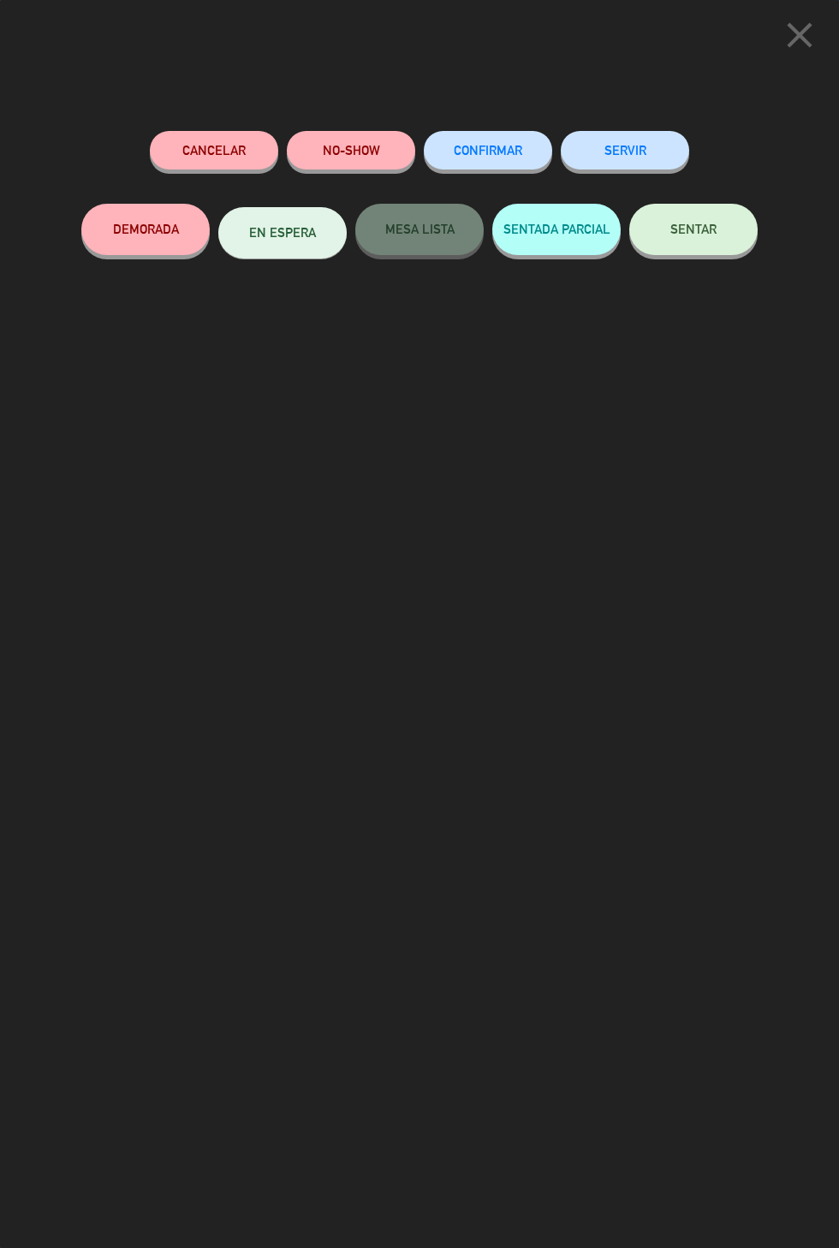
click at [692, 244] on button "SENTAR" at bounding box center [693, 229] width 128 height 51
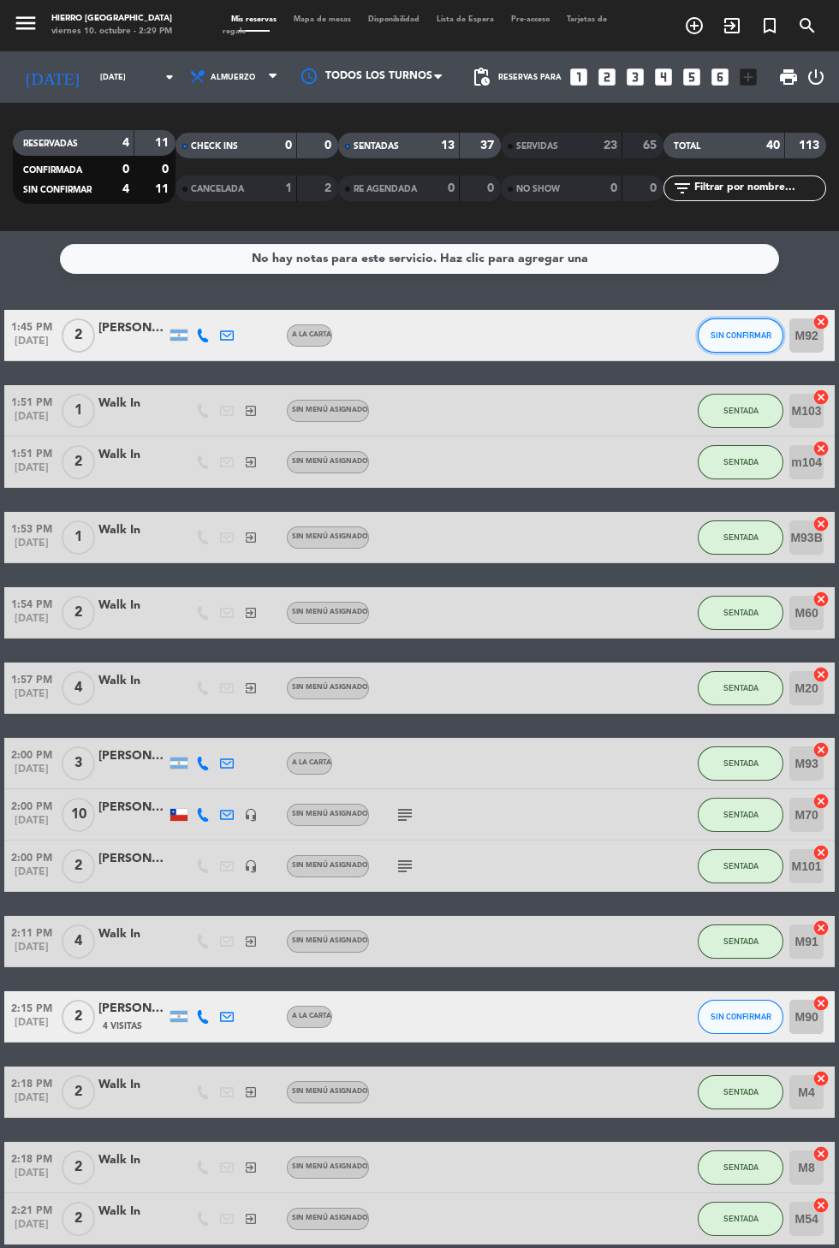
click at [715, 323] on button "SIN CONFIRMAR" at bounding box center [740, 335] width 86 height 34
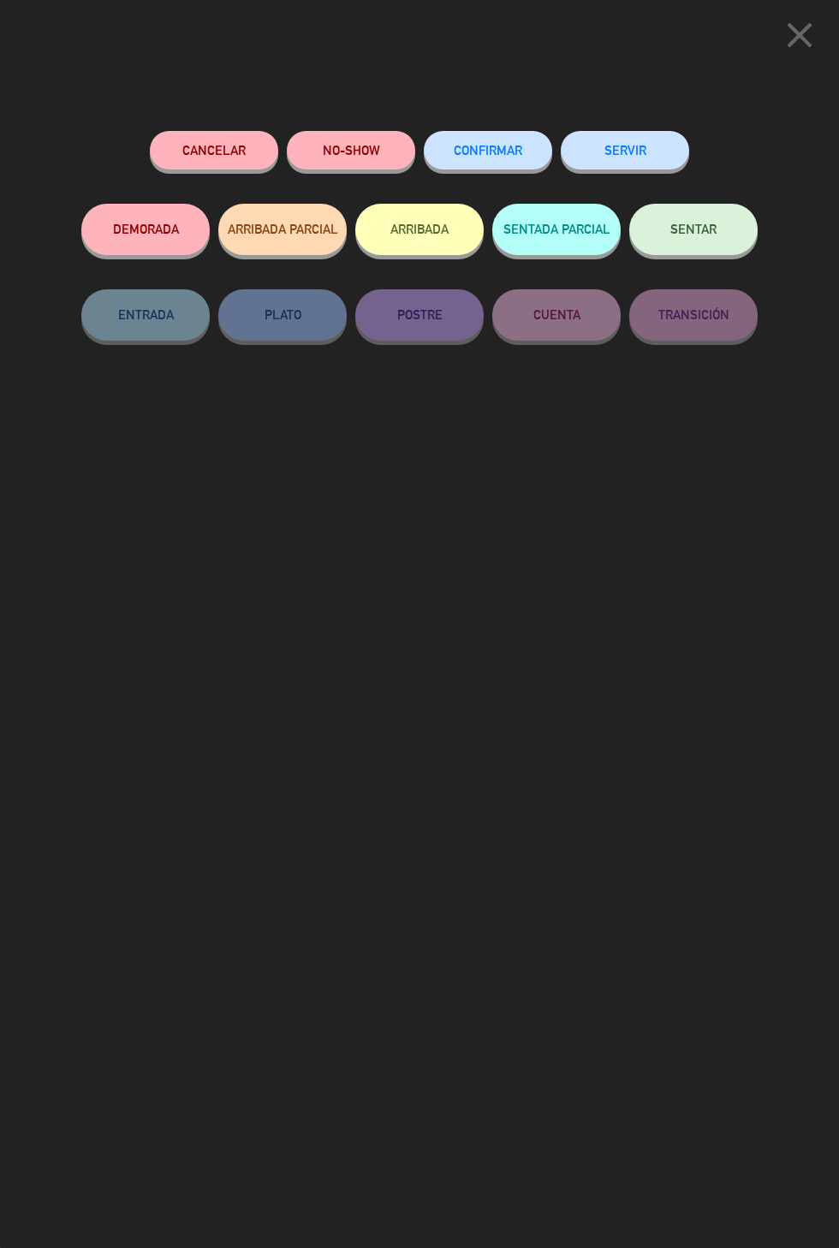
click at [319, 146] on button "NO-SHOW" at bounding box center [351, 150] width 128 height 39
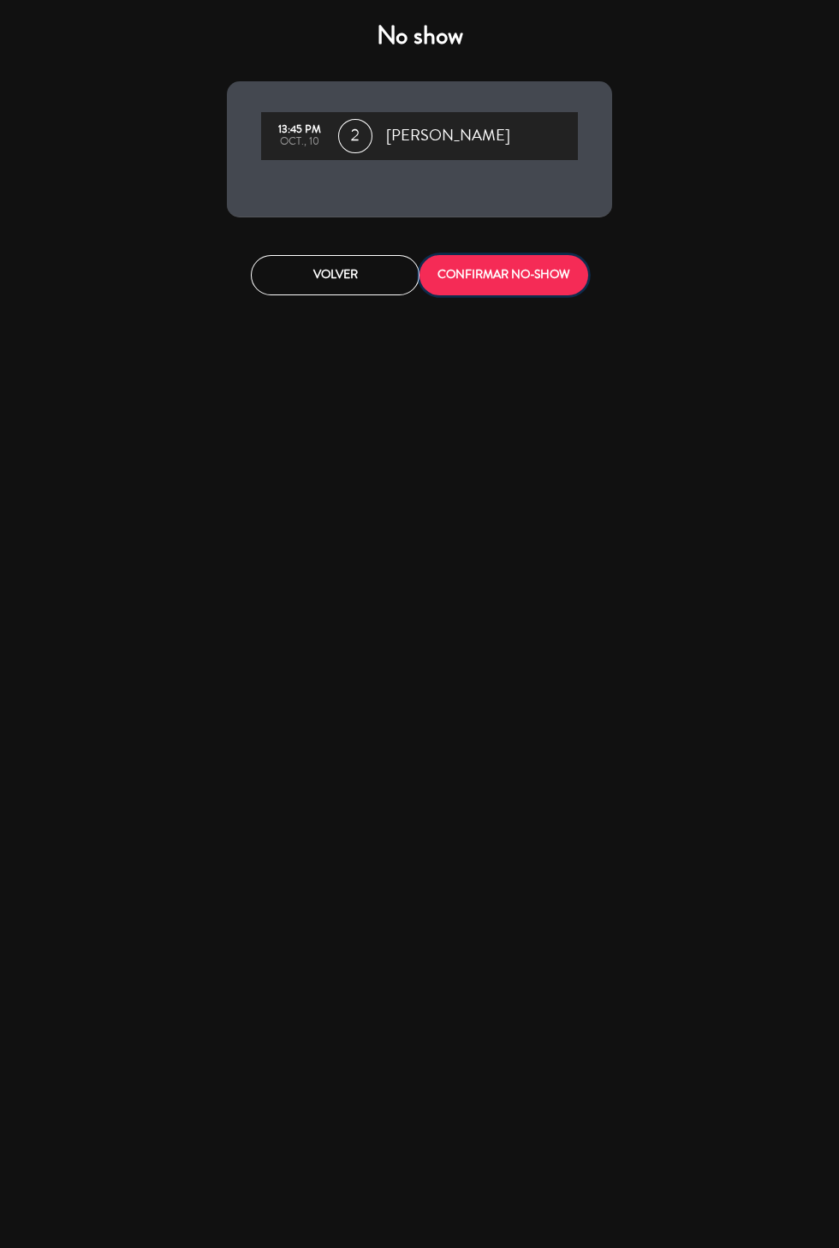
click at [458, 277] on button "CONFIRMAR NO-SHOW" at bounding box center [503, 275] width 169 height 40
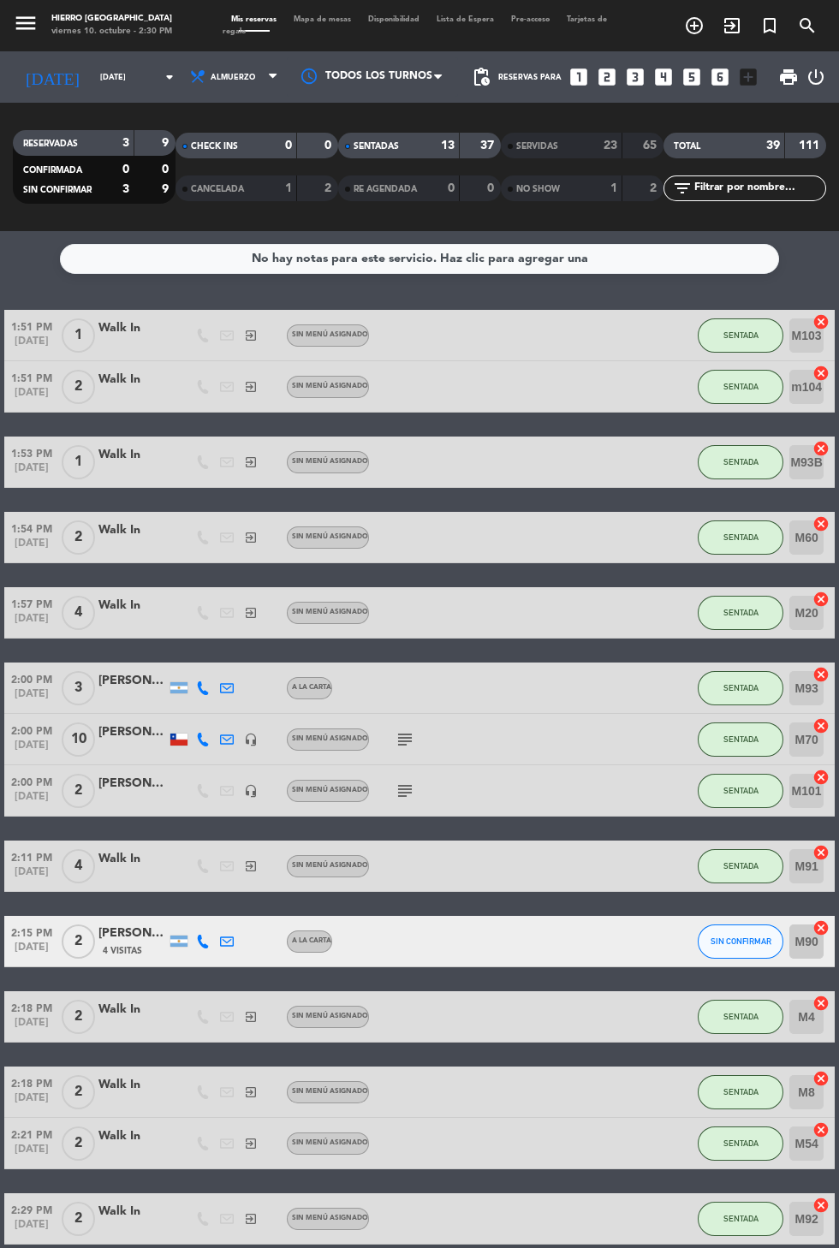
click at [74, 94] on div "[DATE] [DATE] arrow_drop_down" at bounding box center [98, 77] width 171 height 38
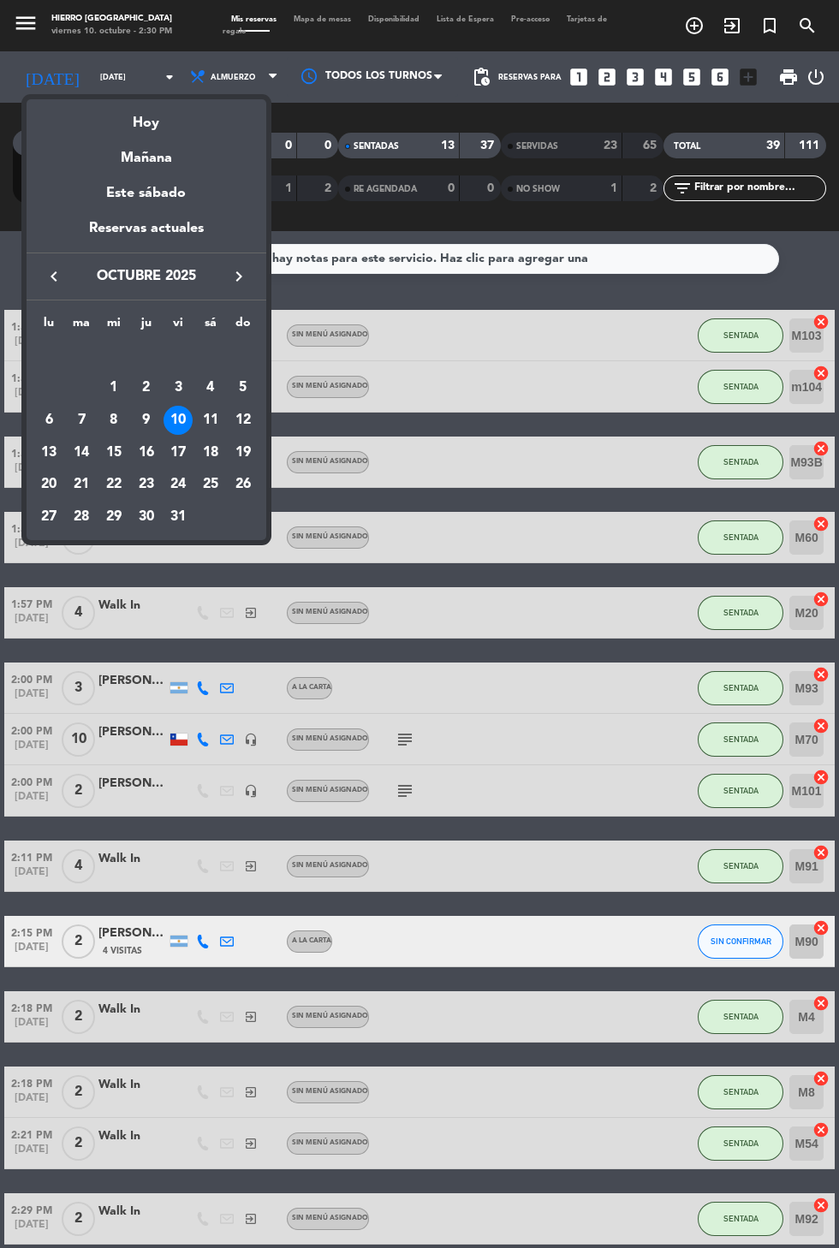
click at [240, 451] on div "19" at bounding box center [242, 452] width 29 height 29
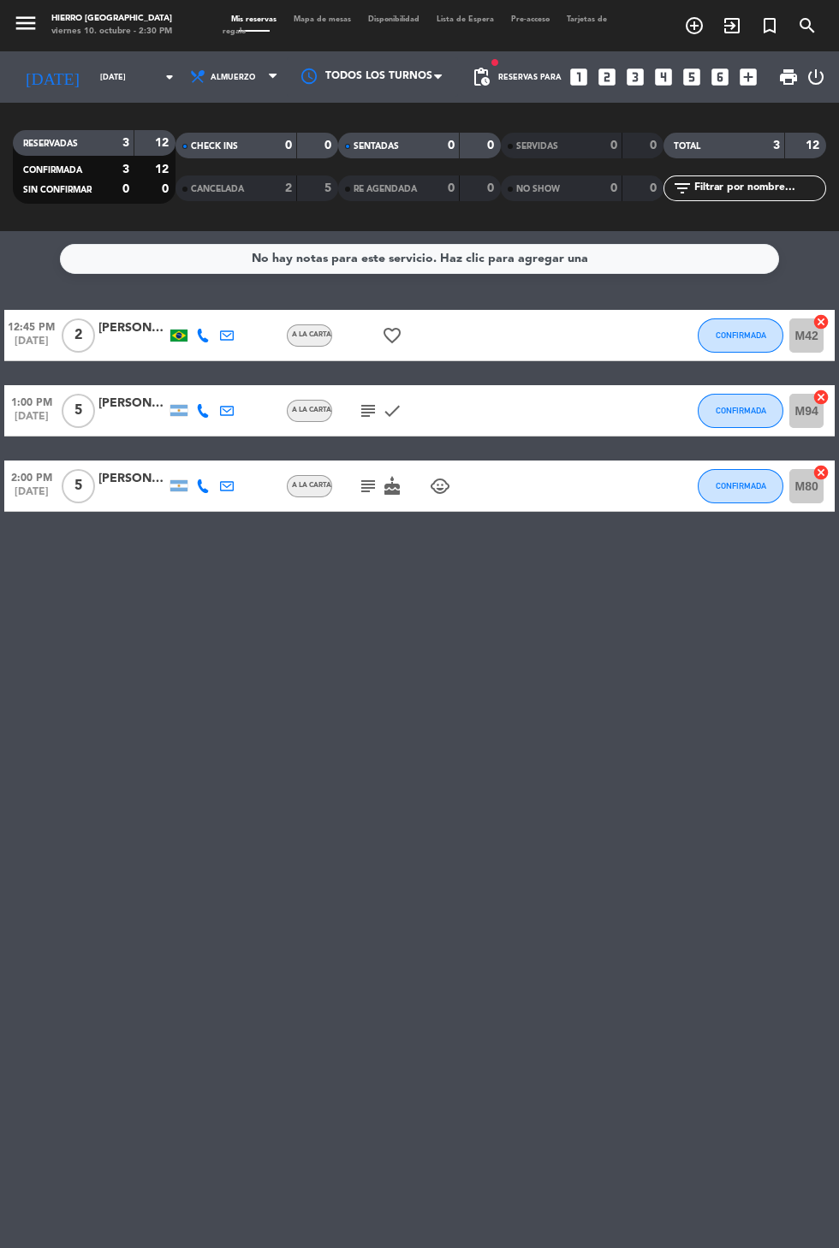
click at [365, 489] on icon "subject" at bounding box center [368, 486] width 21 height 21
click at [15, 82] on icon "[DATE]" at bounding box center [52, 77] width 79 height 34
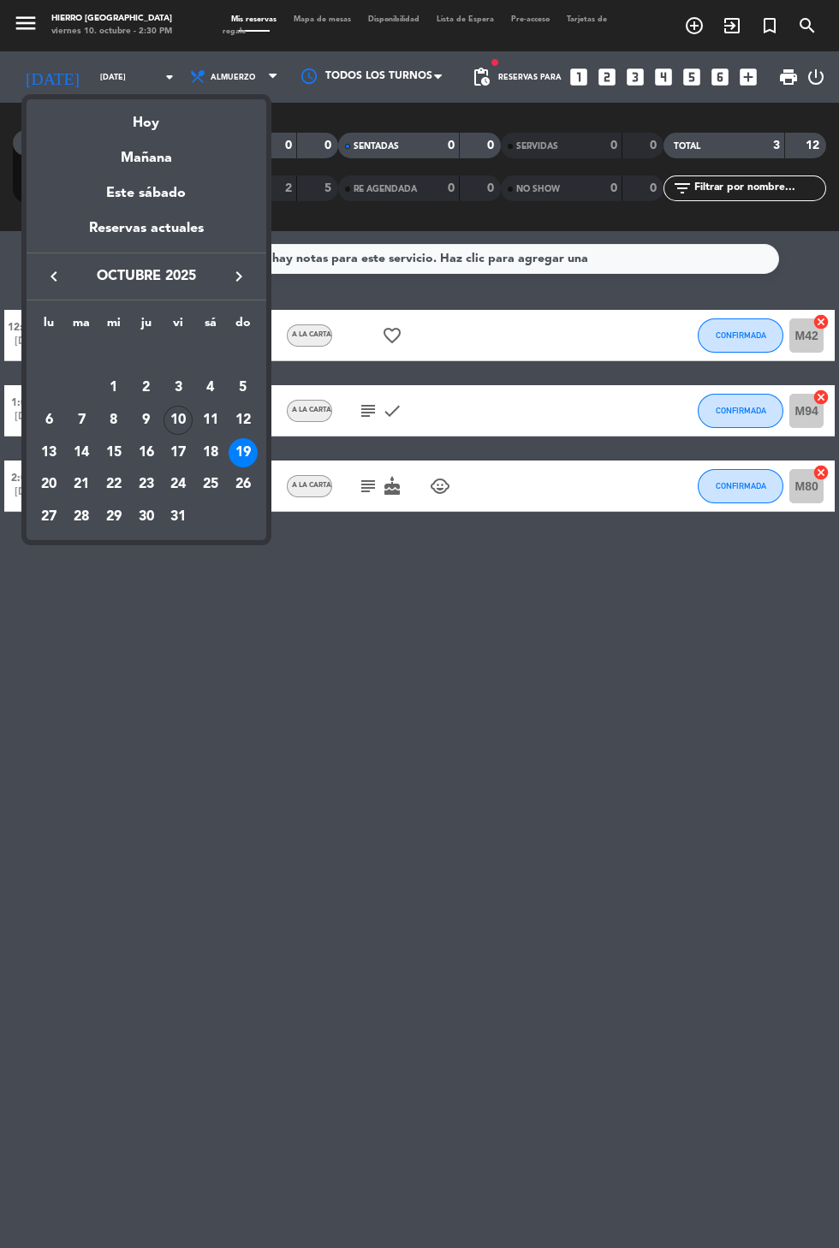
click at [127, 110] on div "Hoy" at bounding box center [147, 116] width 240 height 35
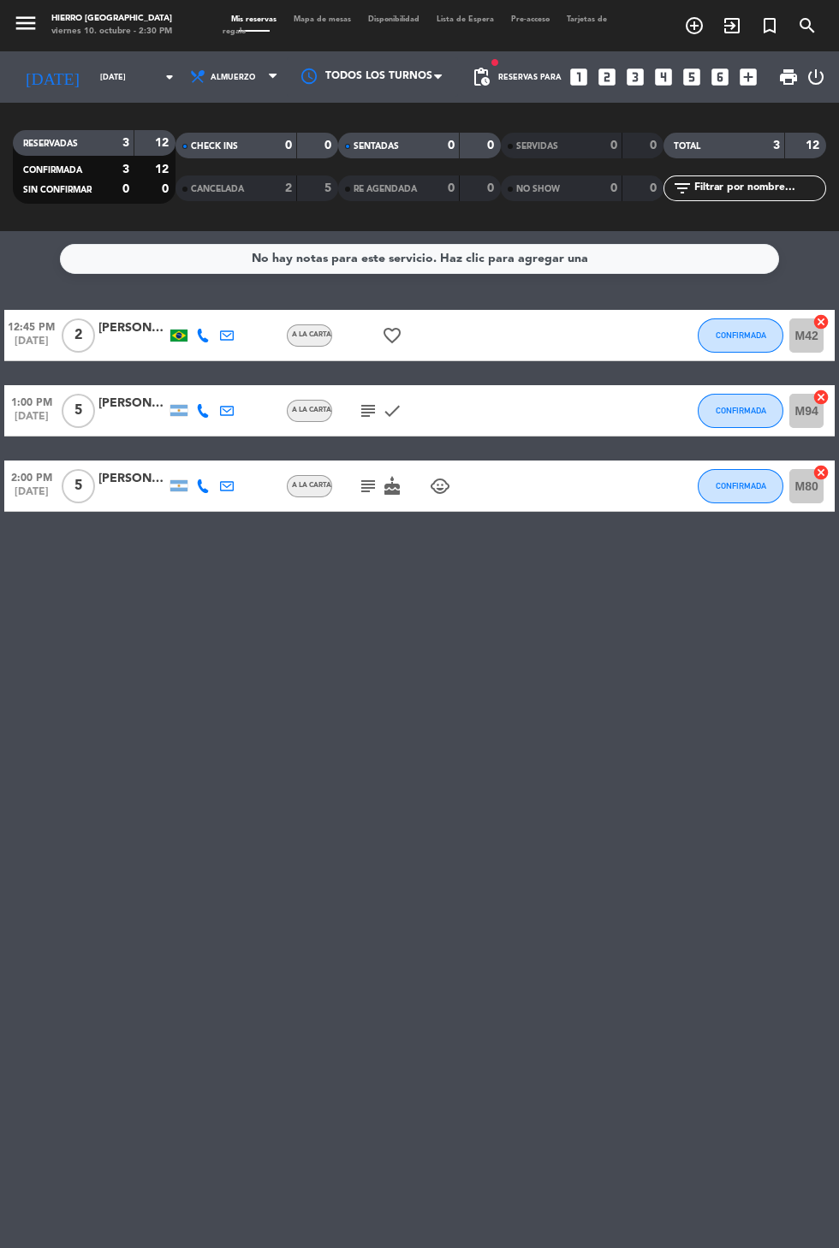
type input "[DATE]"
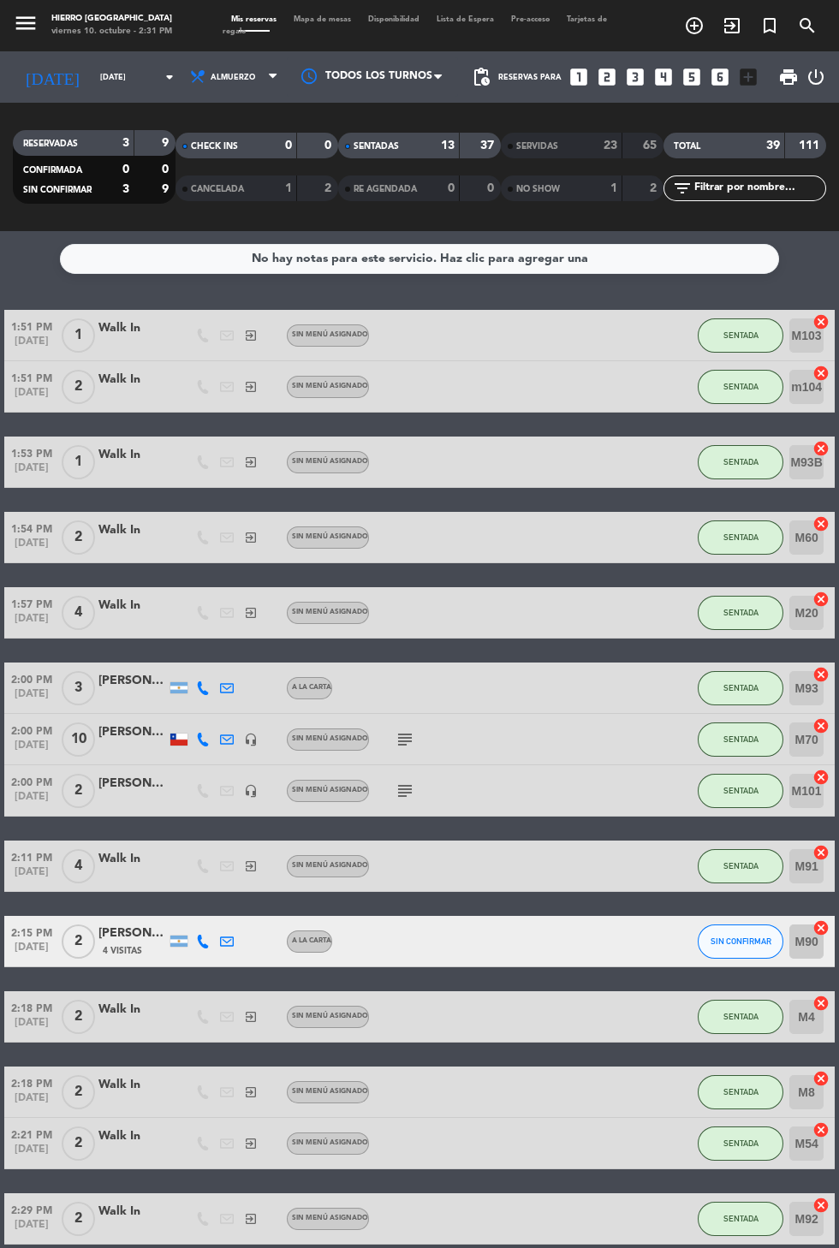
scroll to position [145, 0]
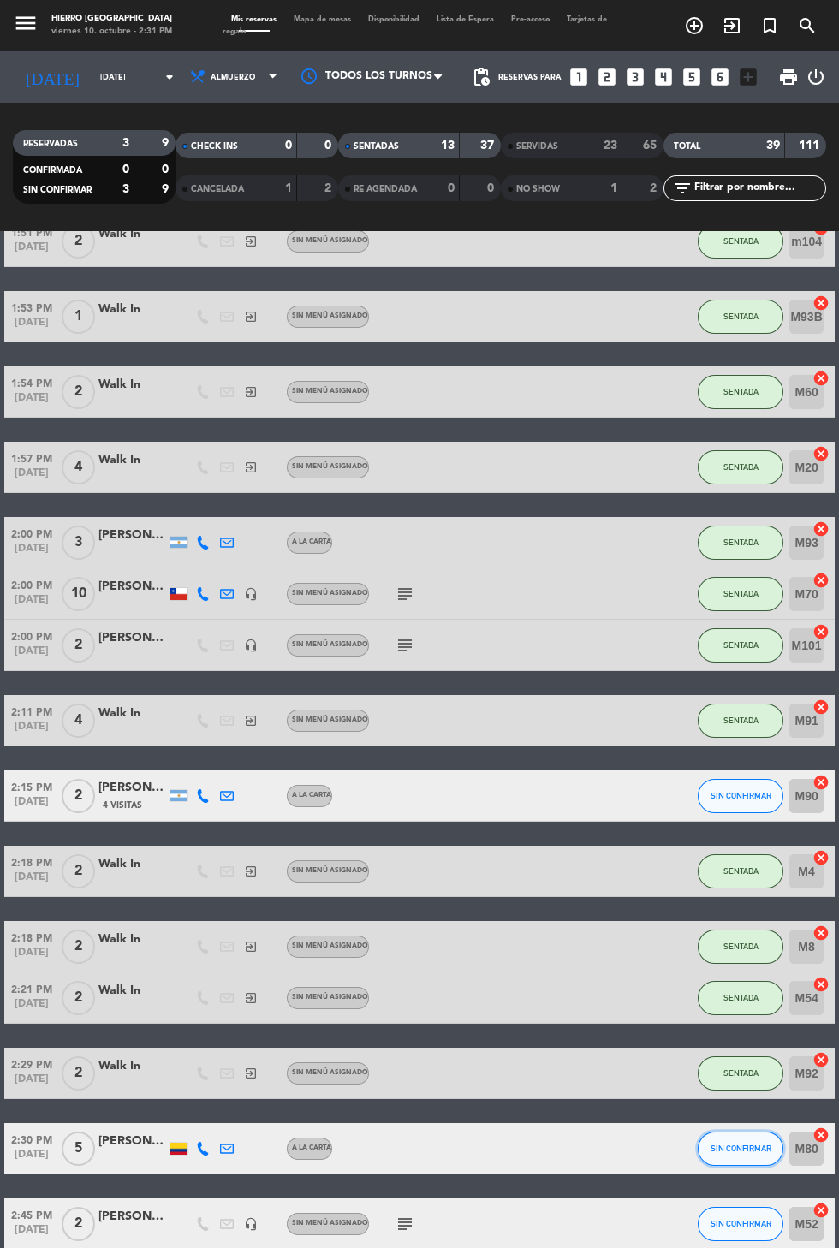
click at [746, 1146] on span "SIN CONFIRMAR" at bounding box center [740, 1147] width 61 height 9
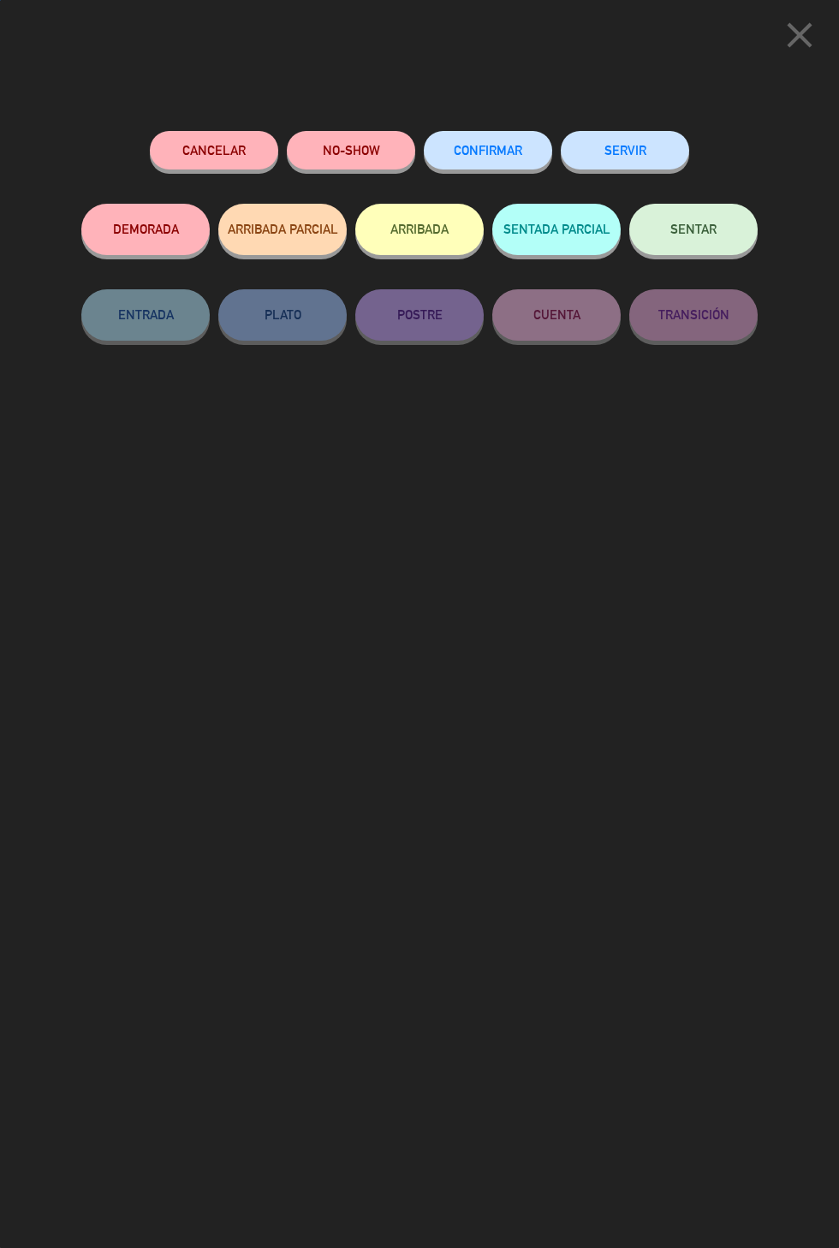
click at [683, 209] on button "SENTAR" at bounding box center [693, 229] width 128 height 51
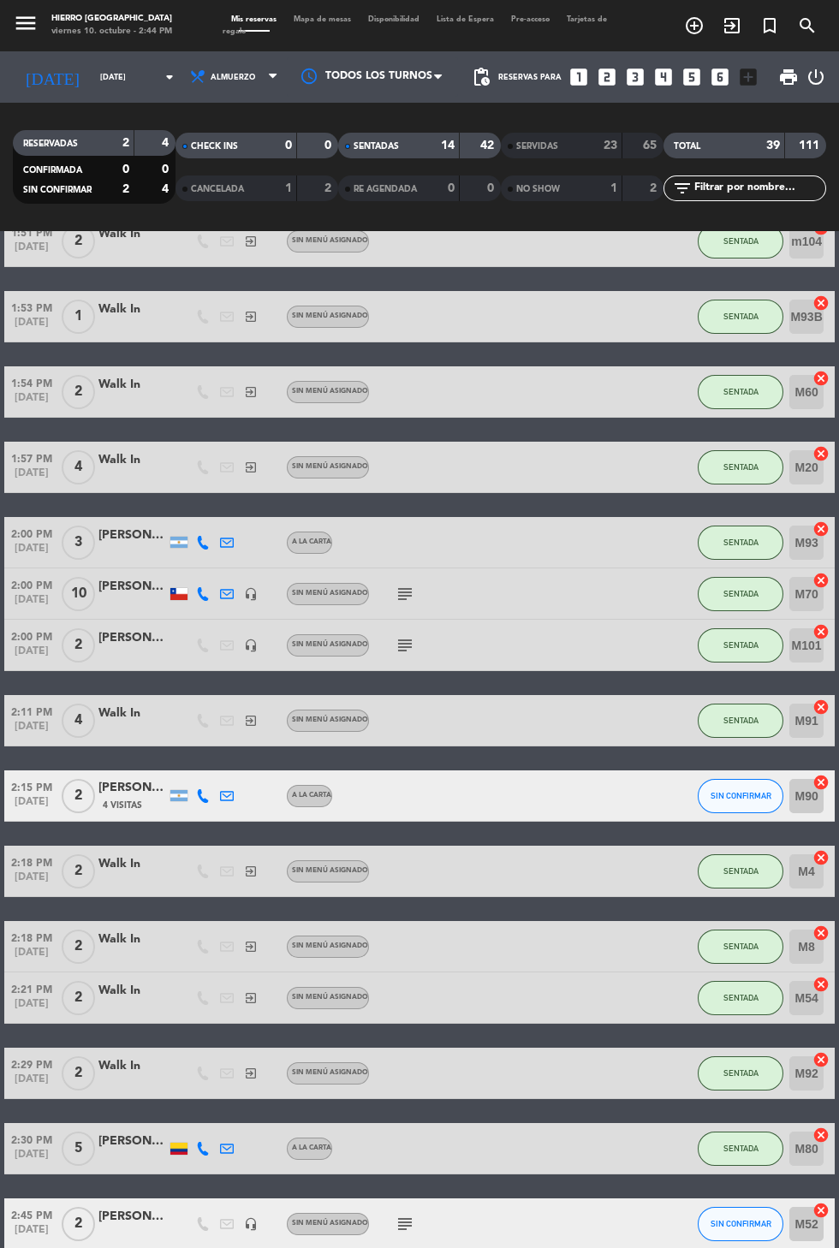
click at [335, 21] on span "Mapa de mesas" at bounding box center [322, 19] width 74 height 8
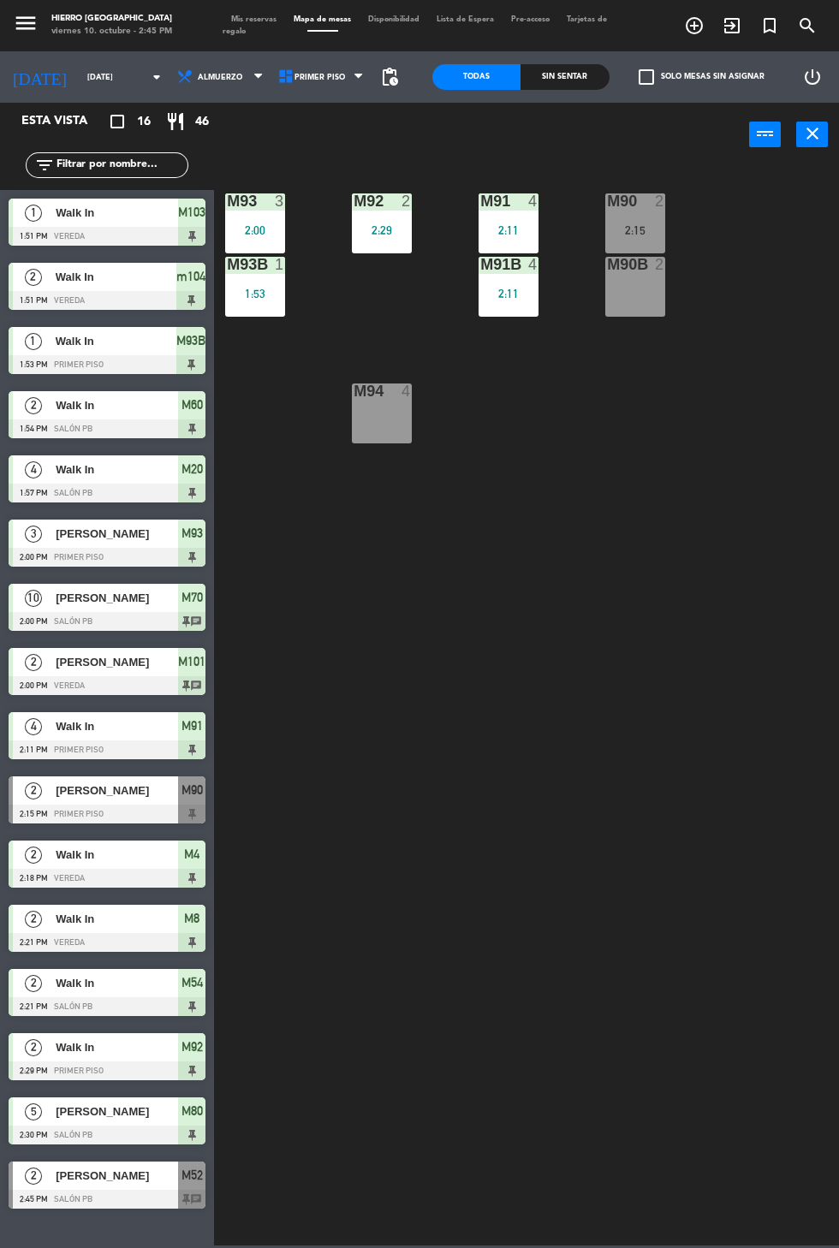
click at [274, 19] on span "Mis reservas" at bounding box center [253, 19] width 62 height 8
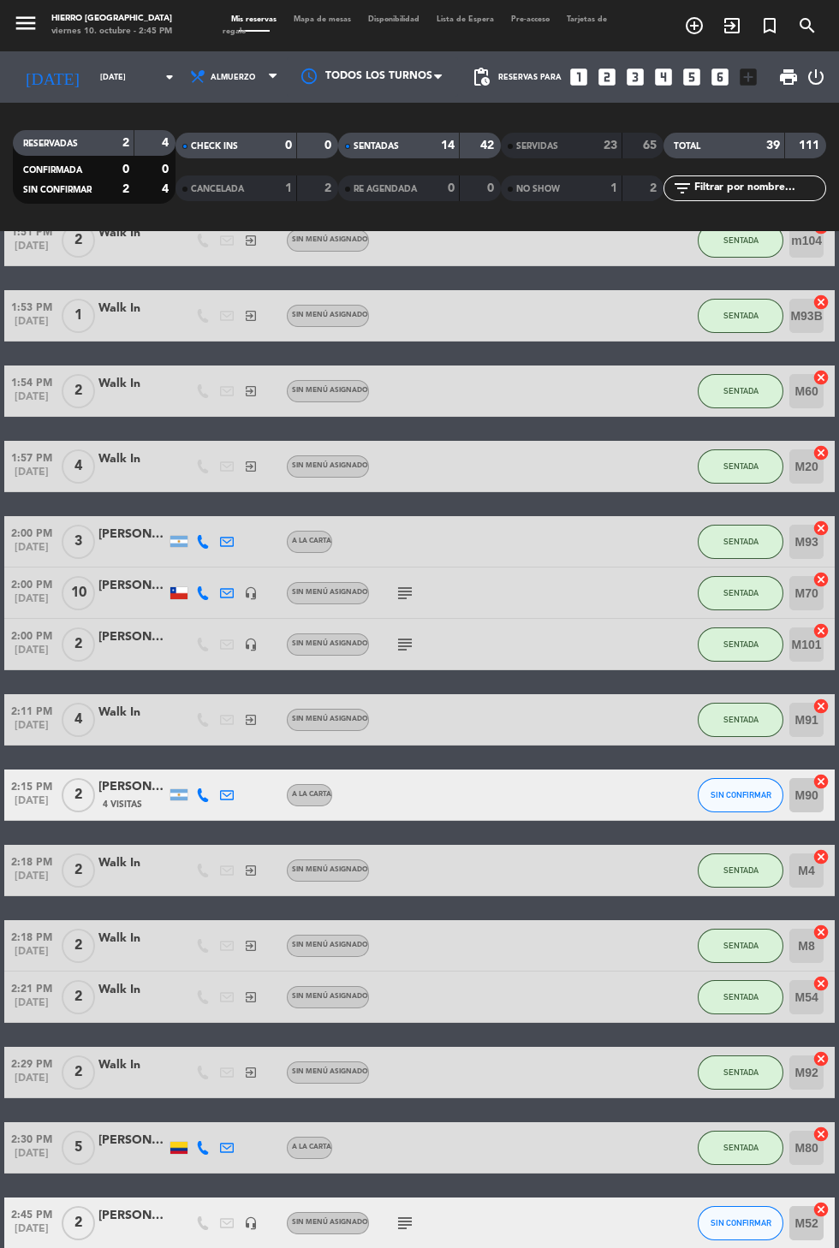
scroll to position [145, 0]
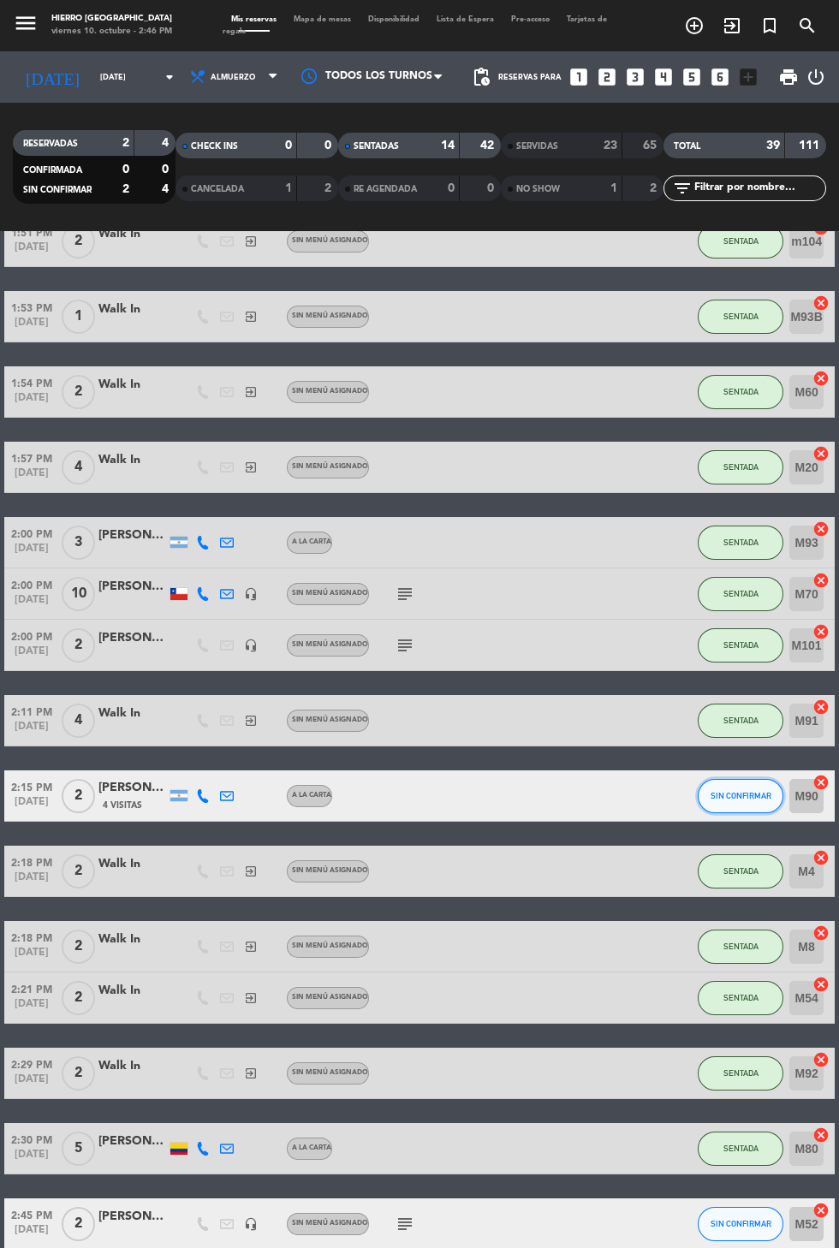
click at [733, 810] on button "SIN CONFIRMAR" at bounding box center [740, 796] width 86 height 34
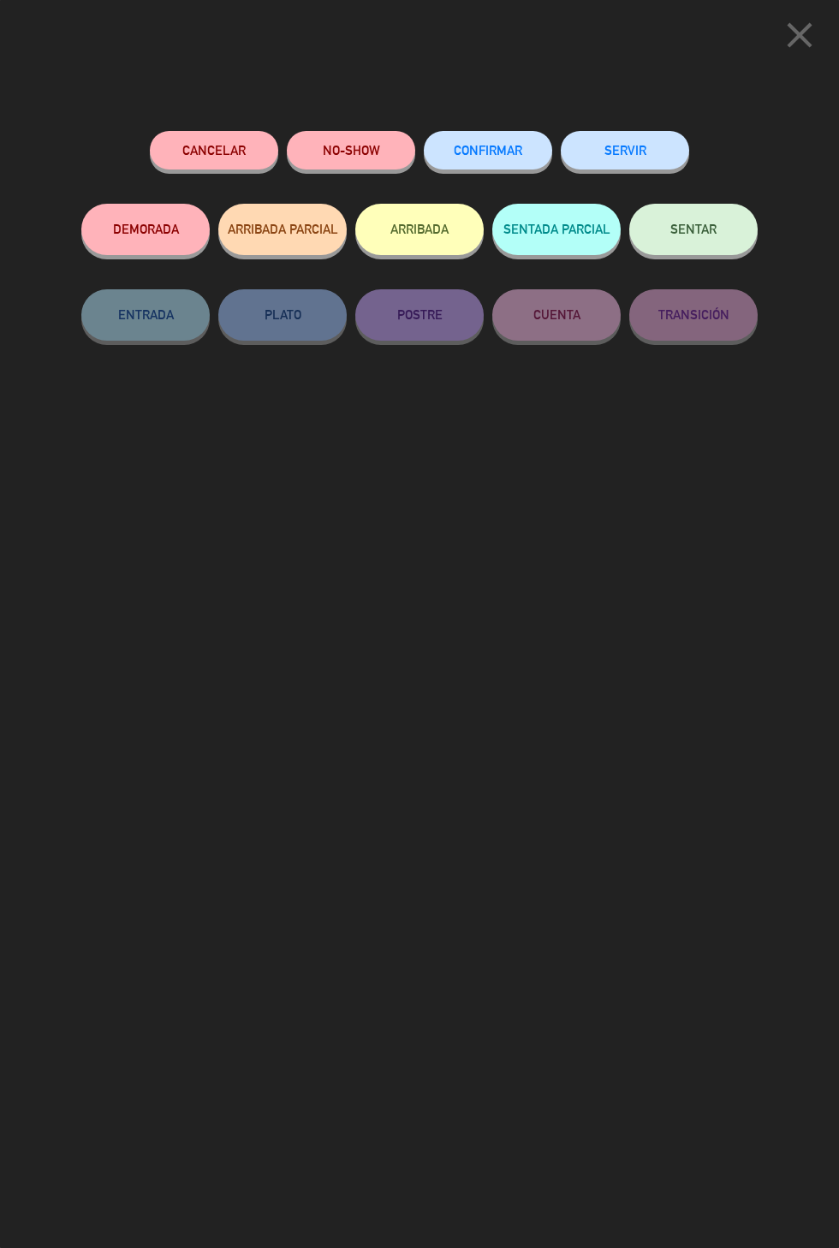
click at [371, 169] on button "NO-SHOW" at bounding box center [351, 150] width 128 height 39
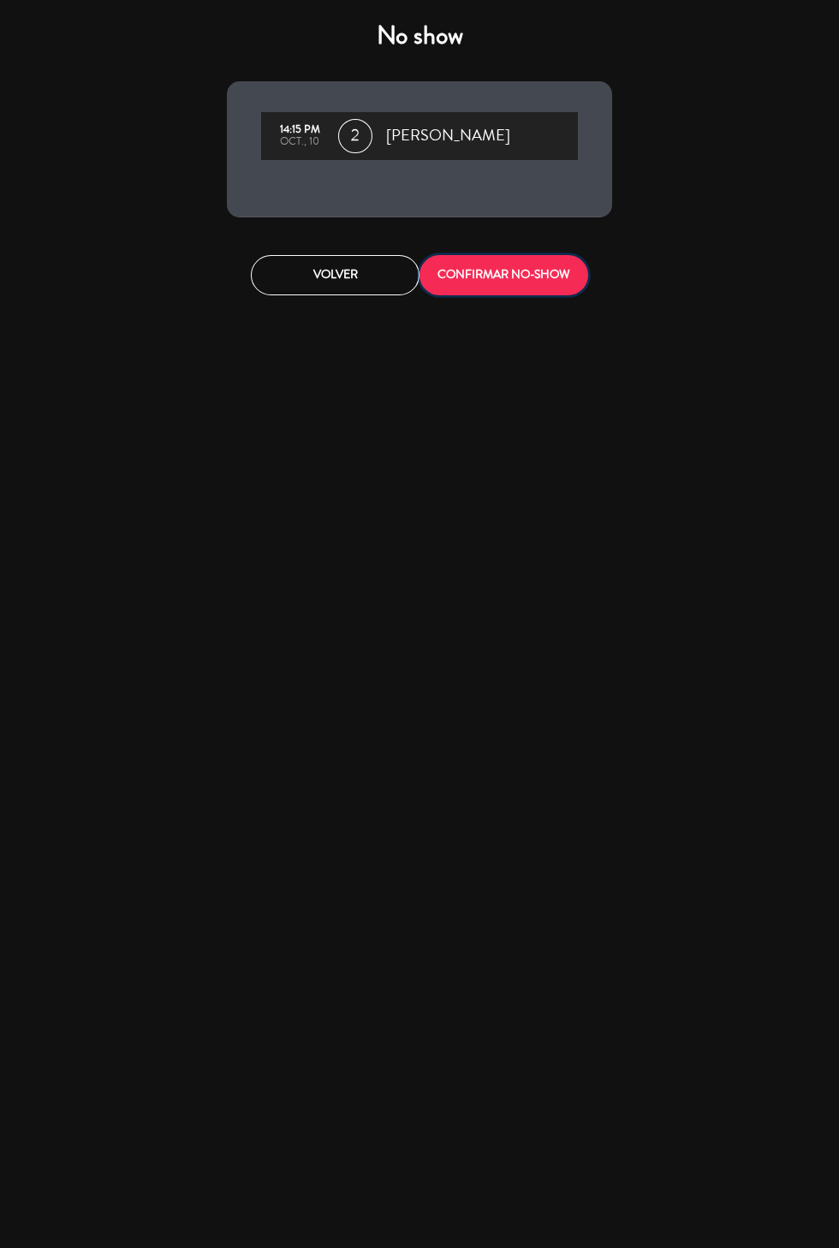
click at [535, 287] on button "CONFIRMAR NO-SHOW" at bounding box center [503, 275] width 169 height 40
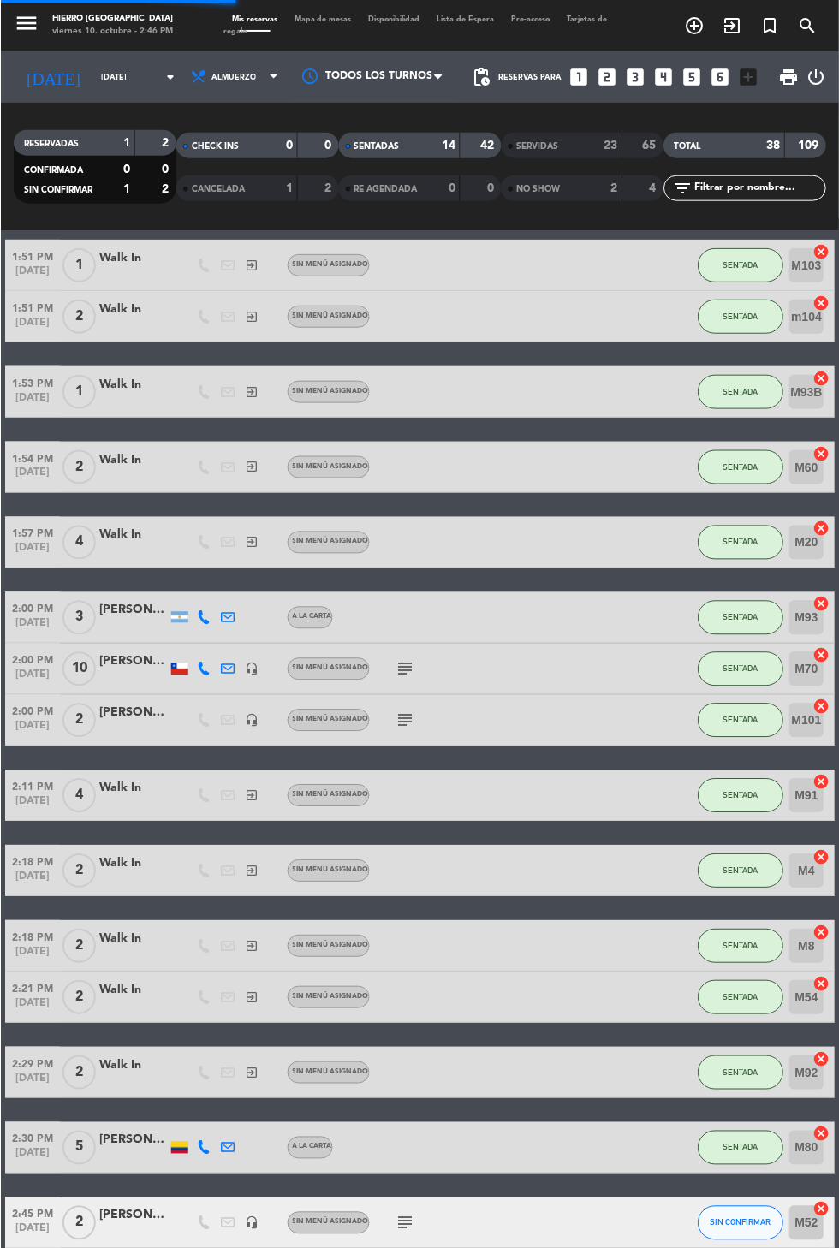
scroll to position [37, 0]
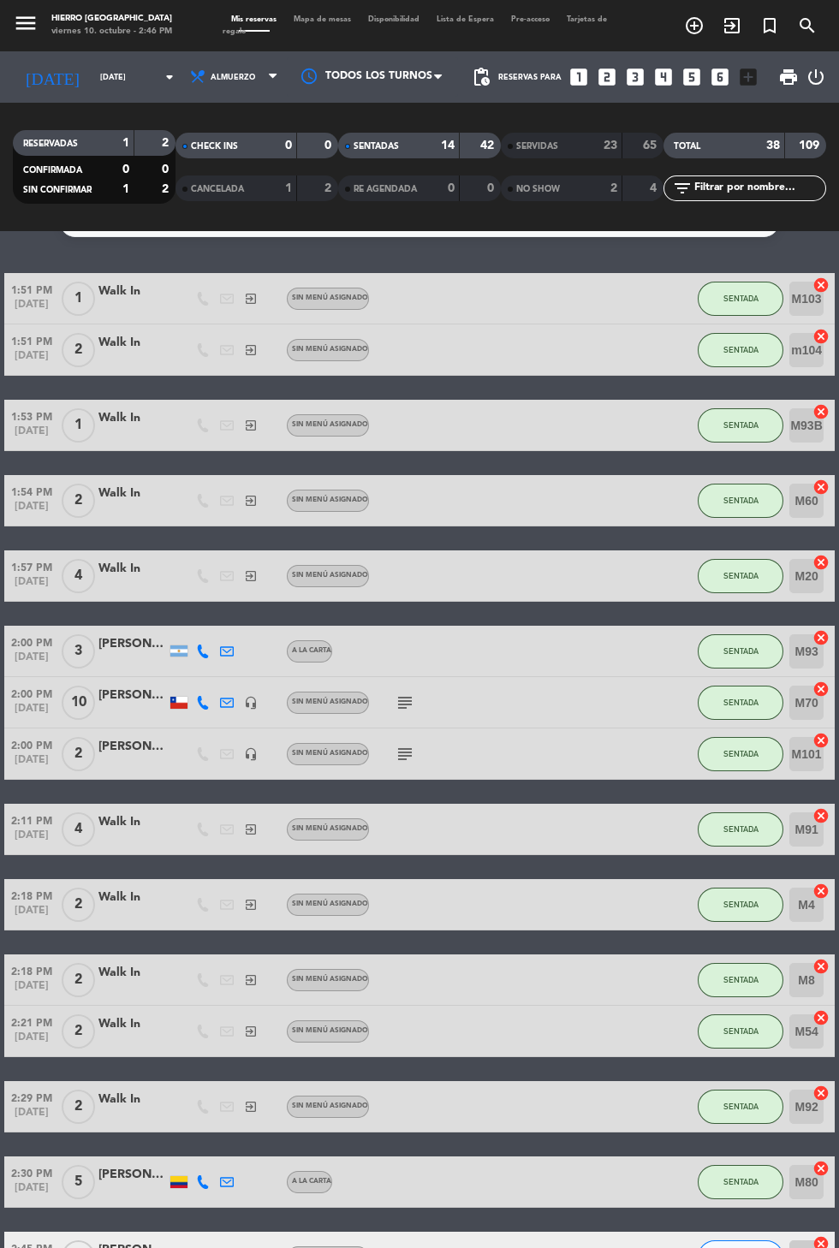
click at [294, 17] on span "Mapa de mesas" at bounding box center [322, 19] width 74 height 8
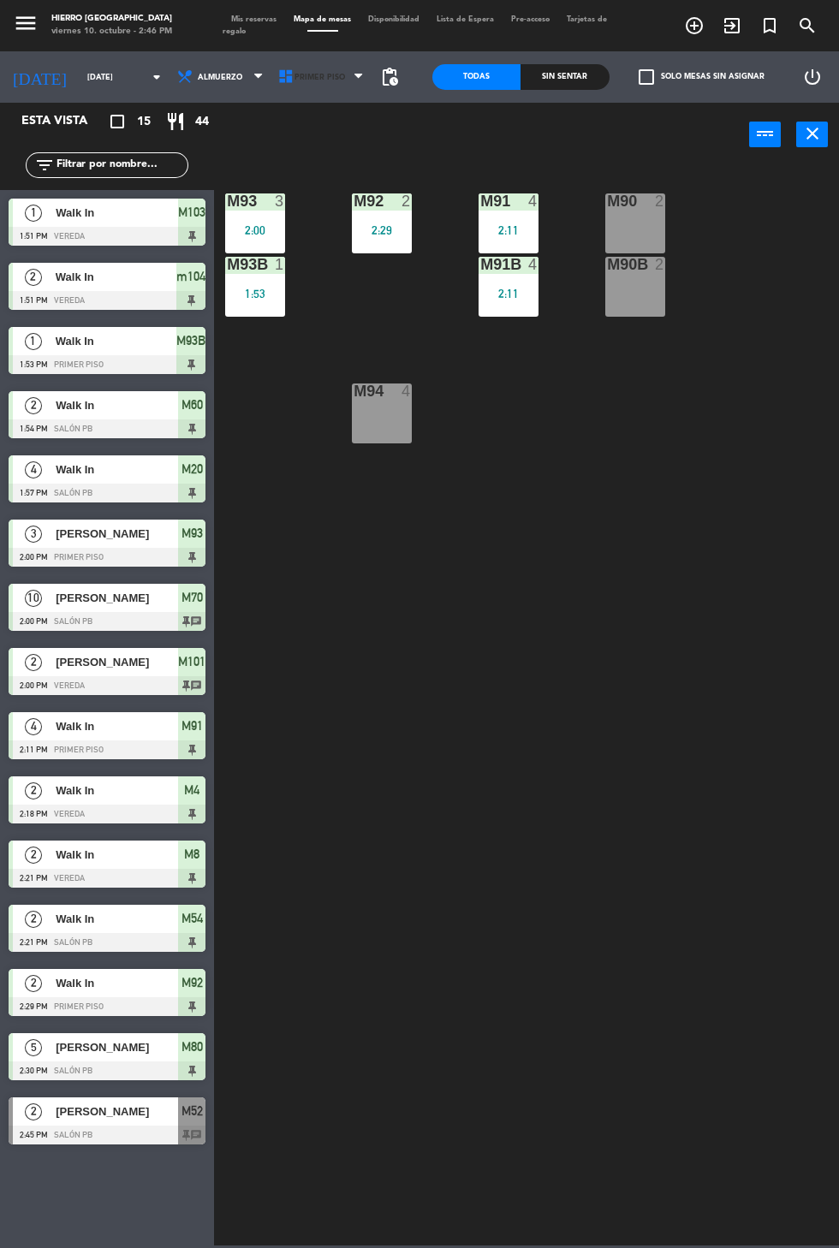
click at [316, 81] on span "Primer Piso" at bounding box center [319, 77] width 50 height 9
click at [327, 199] on ng-component "menu Hierro [GEOGRAPHIC_DATA] viernes 10. octubre - 2:46 PM Mis reservas Mapa d…" at bounding box center [419, 622] width 839 height 1245
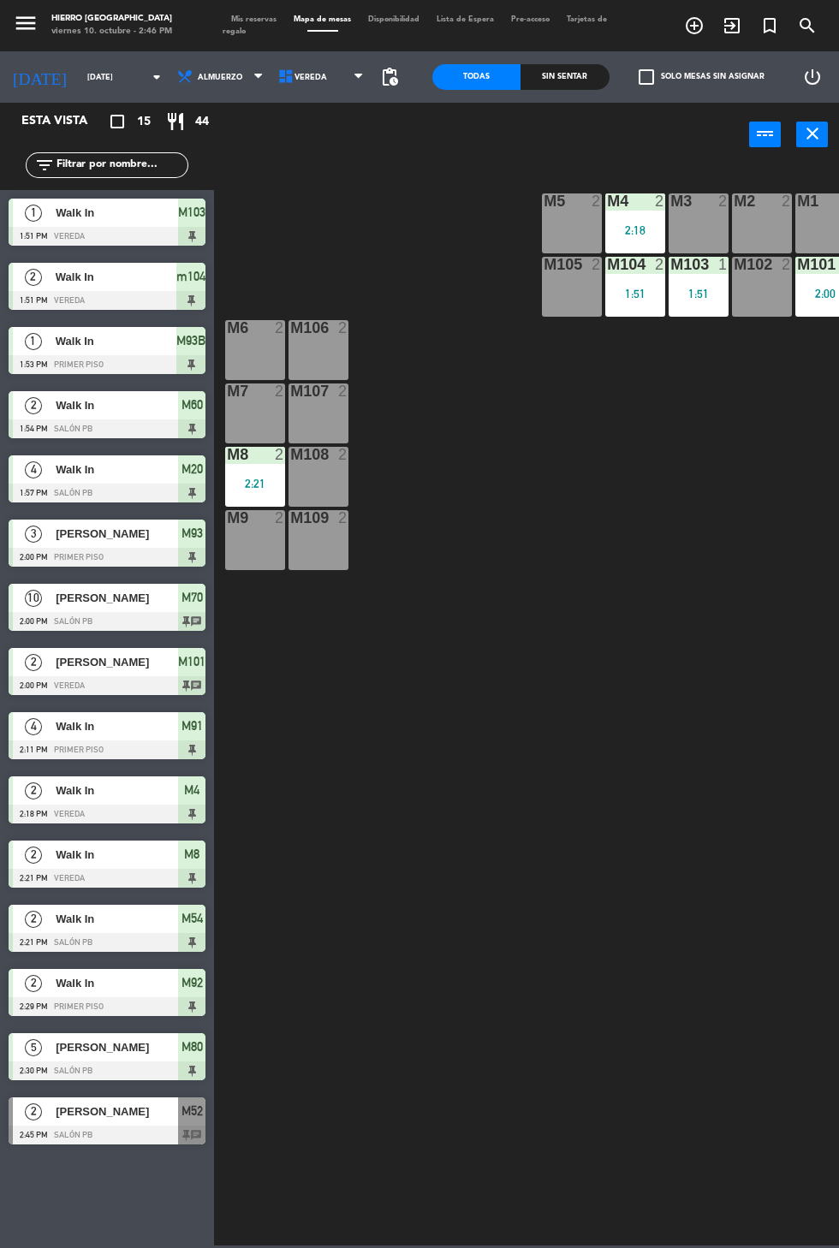
click at [765, 304] on div "M102 2" at bounding box center [762, 287] width 60 height 60
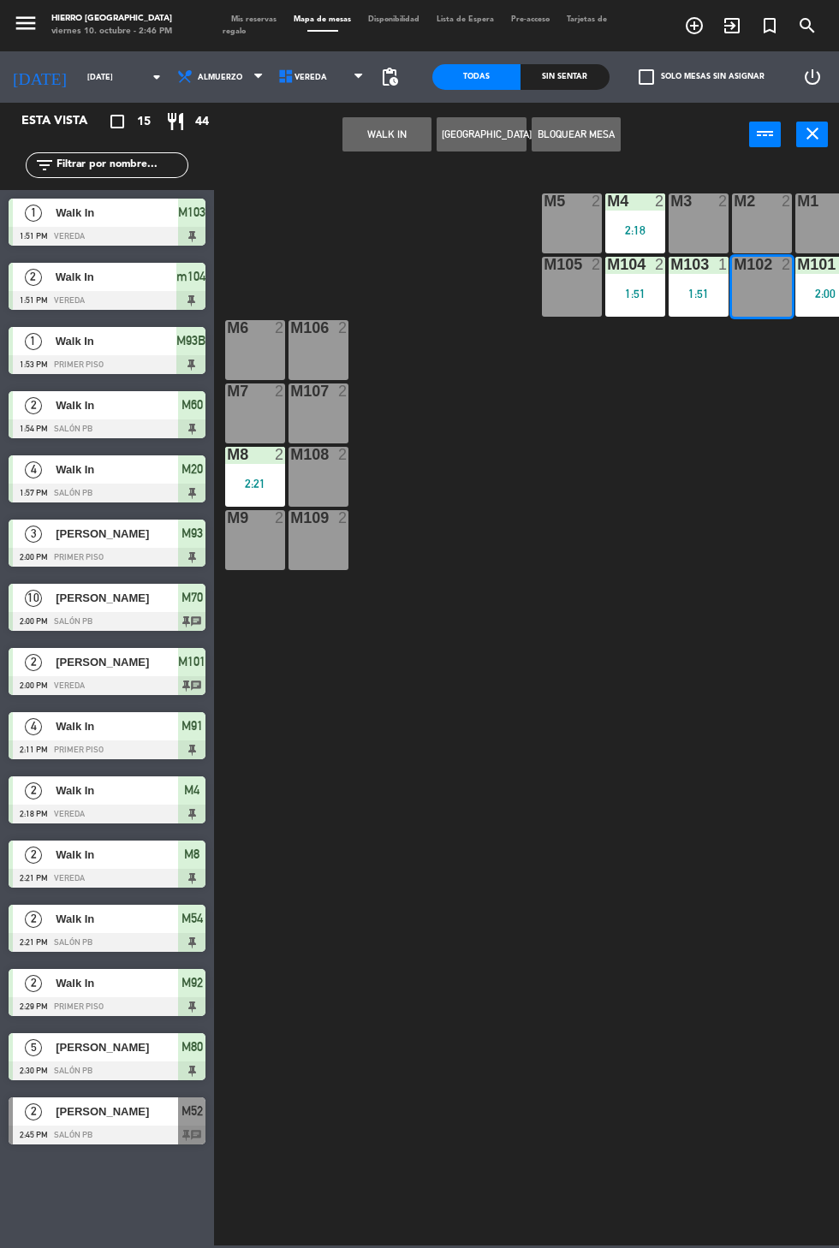
click at [374, 136] on button "WALK IN" at bounding box center [386, 134] width 89 height 34
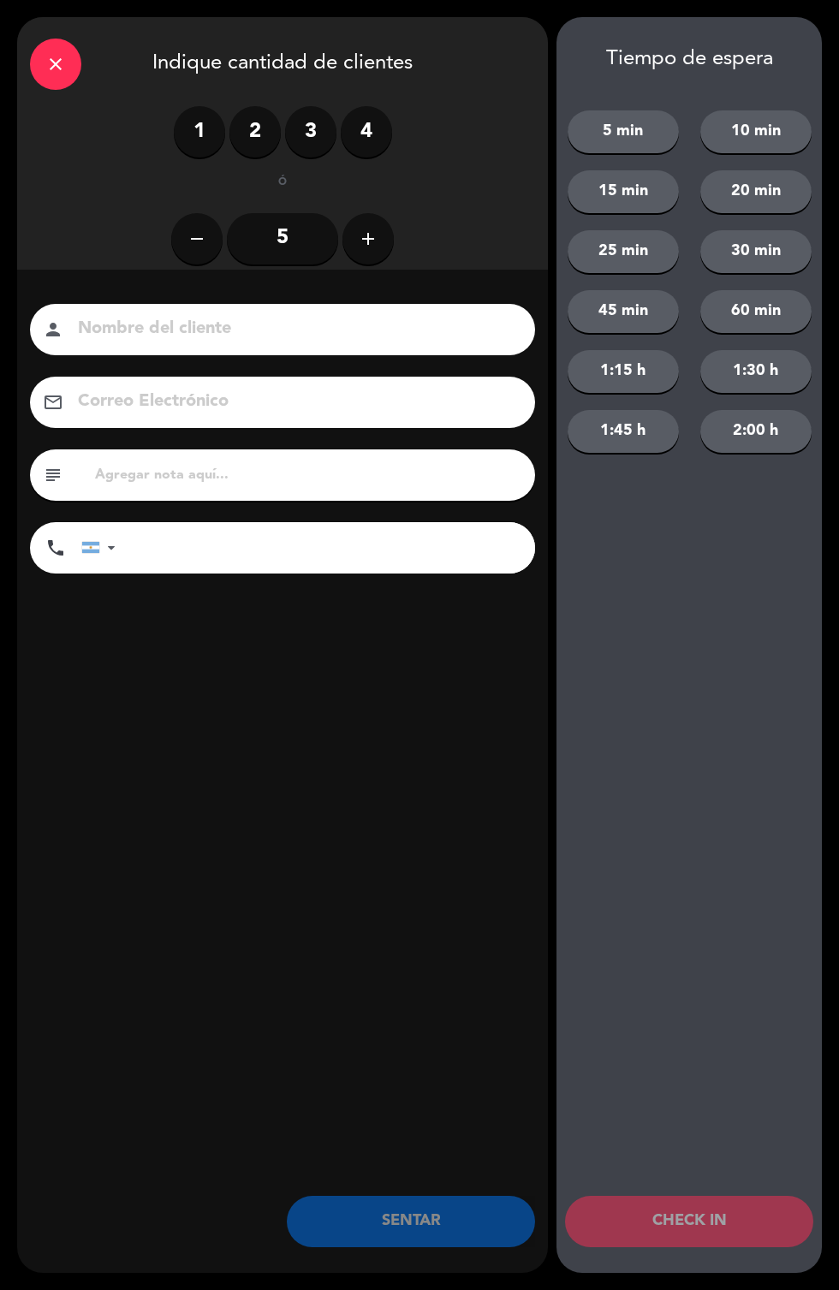
click at [258, 124] on label "2" at bounding box center [254, 131] width 51 height 51
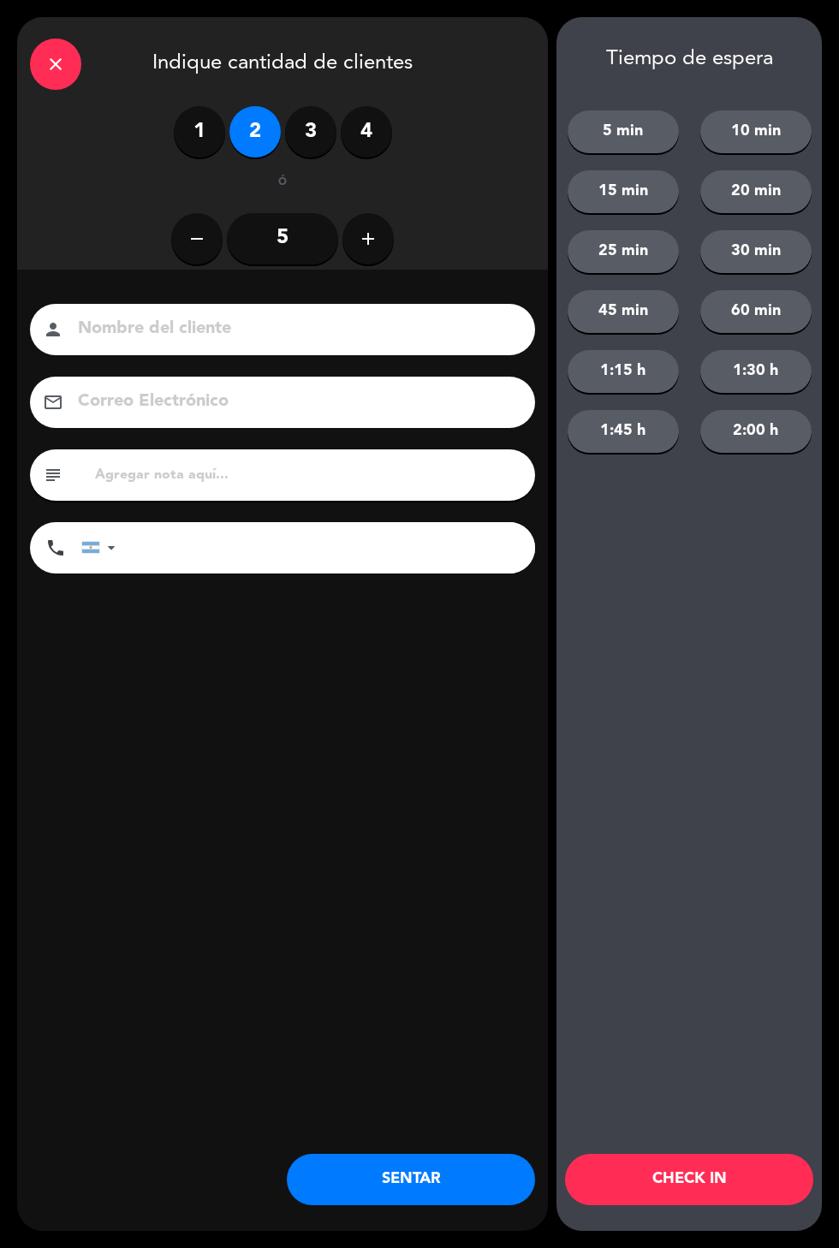
click at [364, 318] on input at bounding box center [294, 329] width 436 height 30
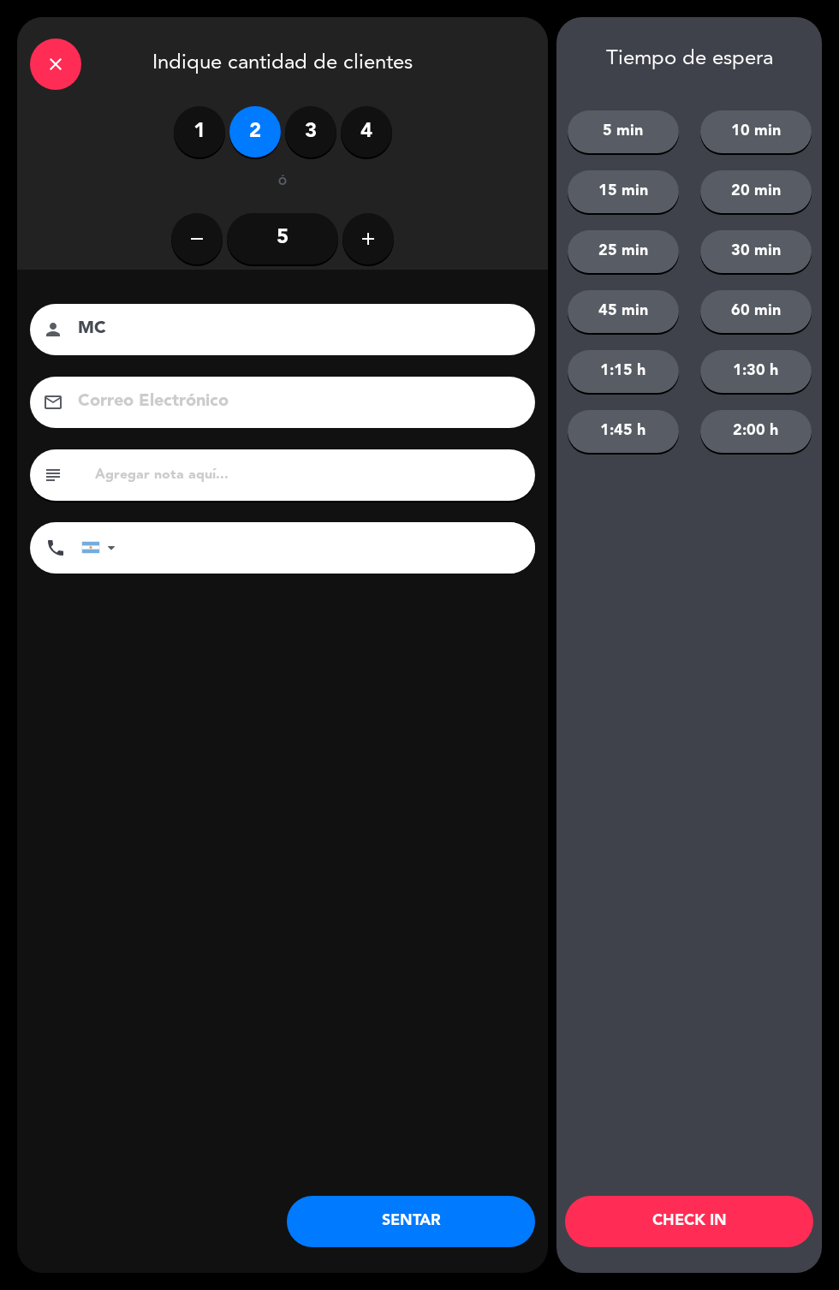
type input "MC"
click at [359, 605] on div "Nombre del cliente person MC Correo Electrónico email subject phone [GEOGRAPHIC…" at bounding box center [282, 467] width 531 height 394
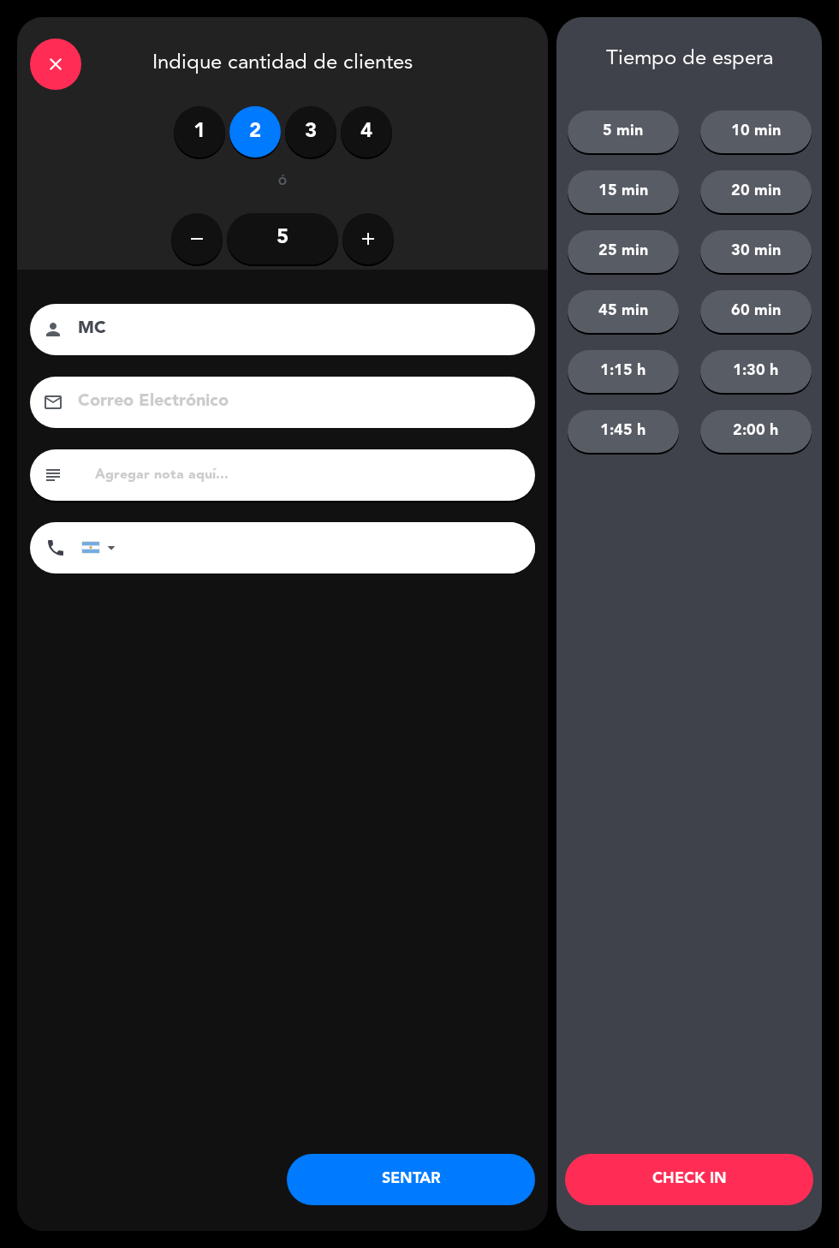
click at [472, 1197] on button "SENTAR" at bounding box center [411, 1179] width 248 height 51
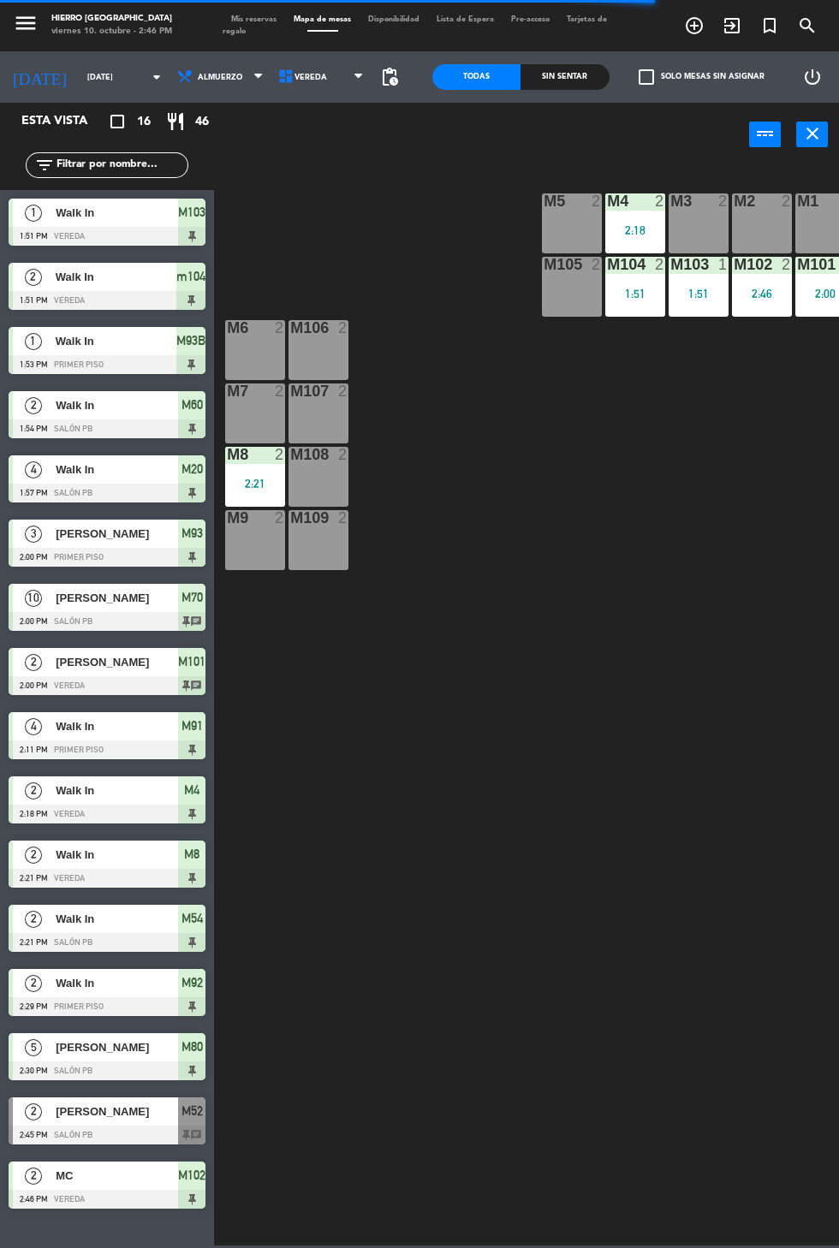
click at [252, 15] on div "Mis reservas Mapa de mesas Disponibilidad Lista de Espera Pre-acceso Tarjetas d…" at bounding box center [419, 26] width 394 height 25
click at [249, 19] on span "Mis reservas" at bounding box center [253, 19] width 62 height 8
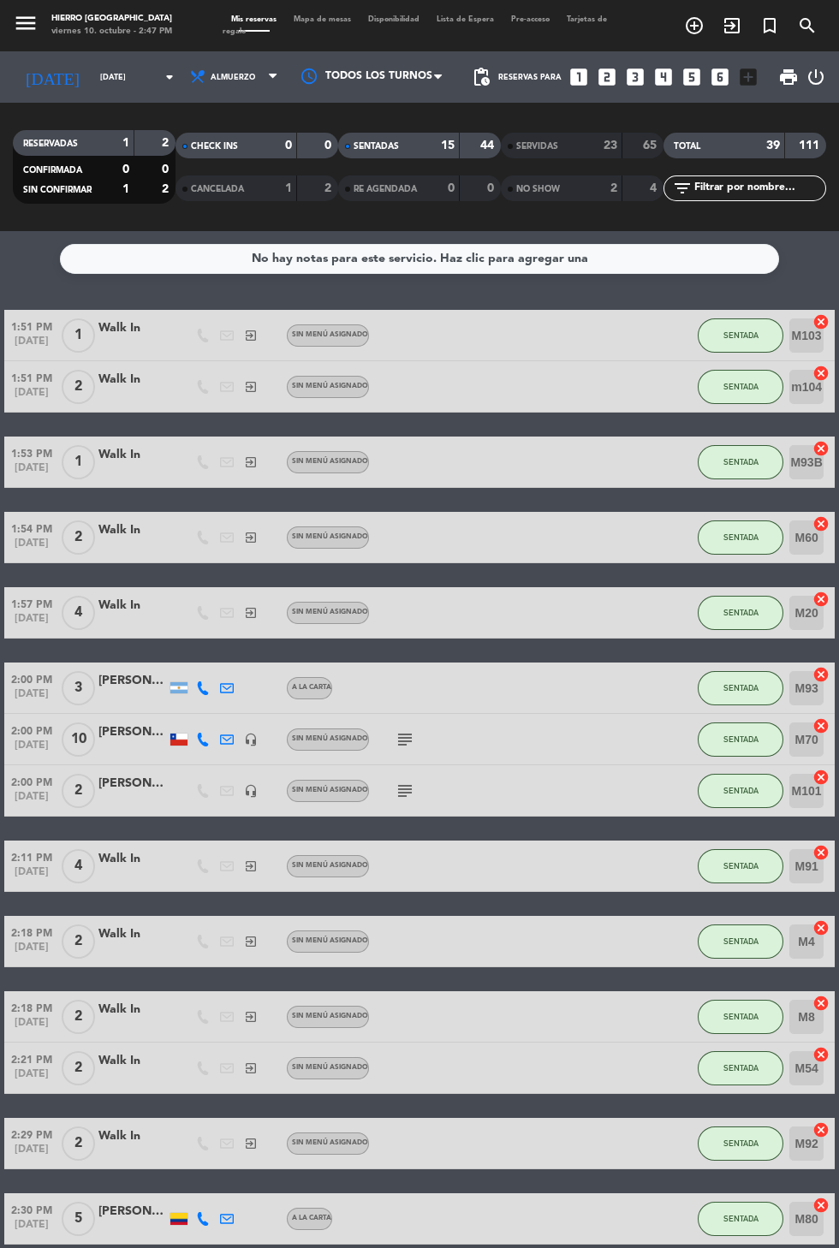
click at [322, 19] on span "Mapa de mesas" at bounding box center [322, 19] width 74 height 8
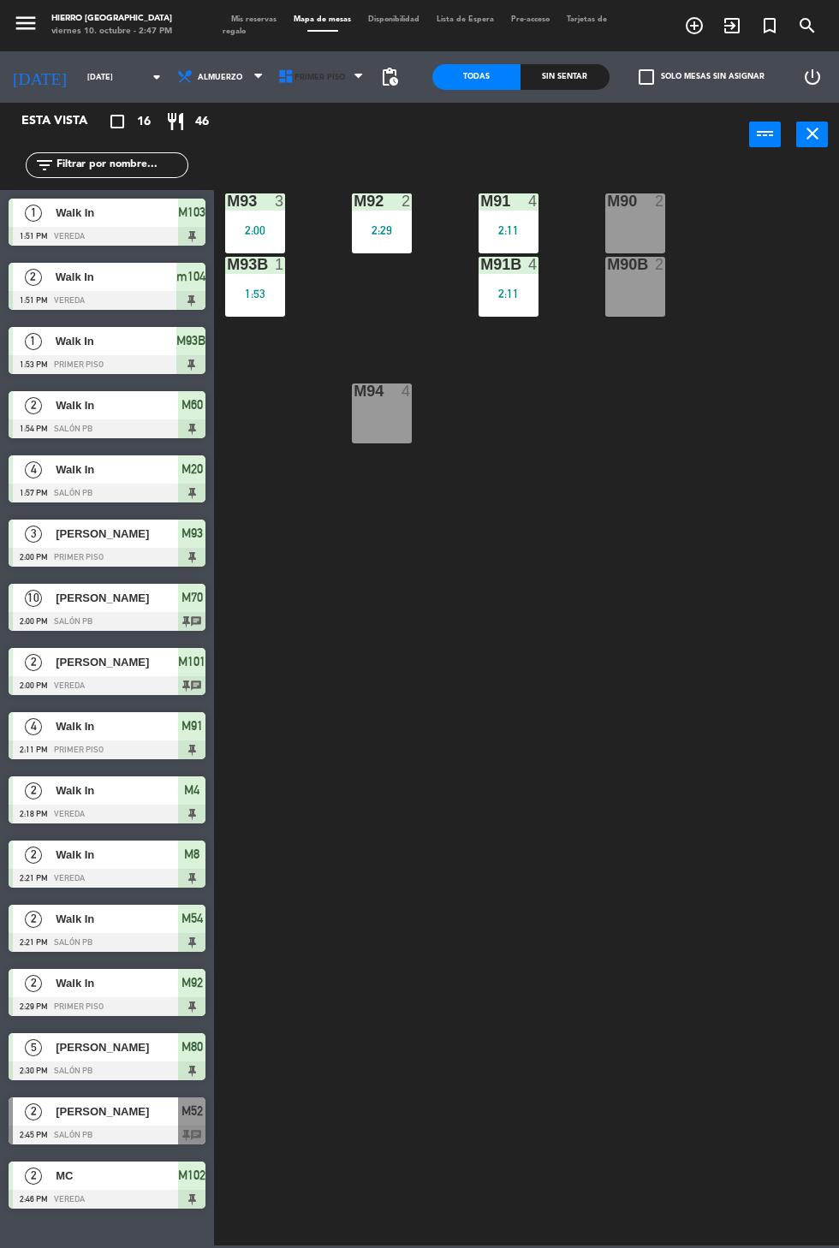
click at [299, 62] on span "Primer Piso" at bounding box center [322, 77] width 101 height 38
click at [330, 150] on ng-component "menu Hierro [GEOGRAPHIC_DATA] viernes 10. octubre - 2:47 PM Mis reservas Mapa d…" at bounding box center [419, 622] width 839 height 1245
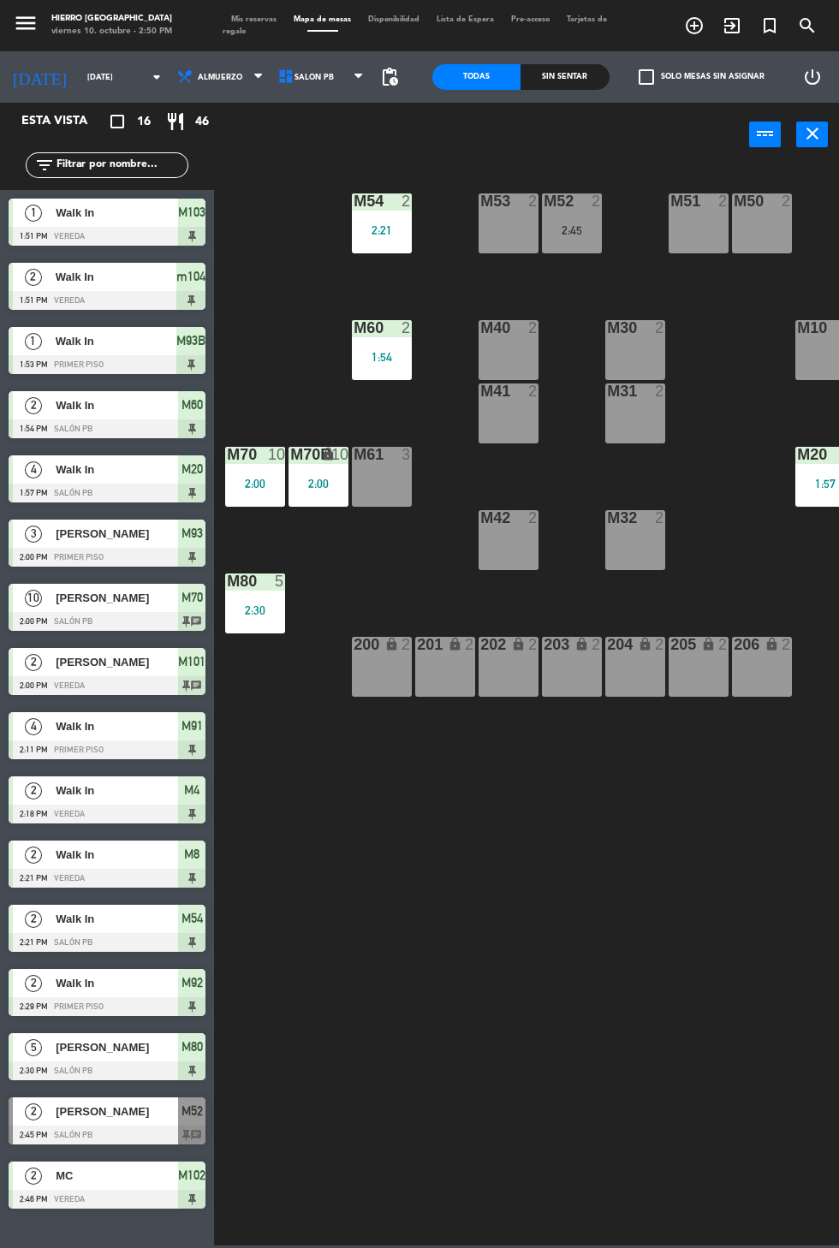
click at [555, 229] on div "2:45" at bounding box center [572, 230] width 60 height 12
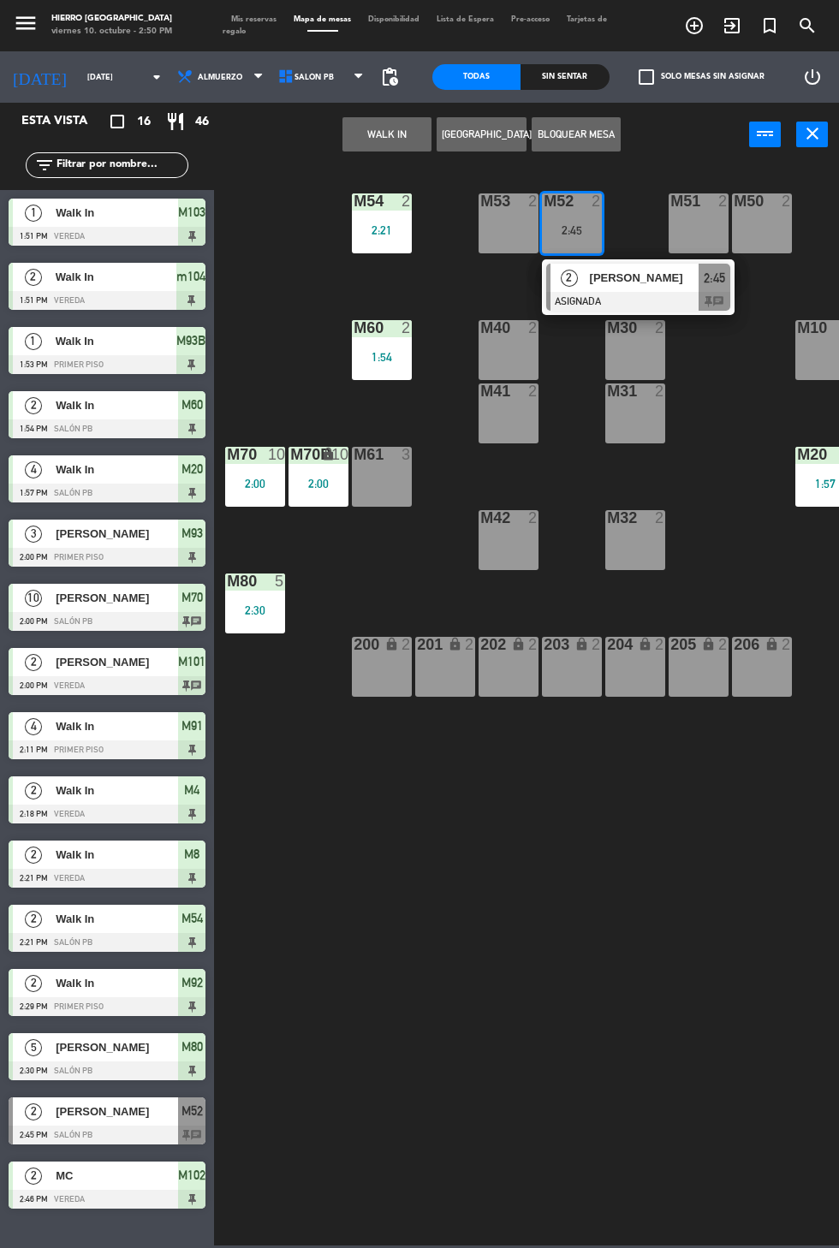
click at [631, 298] on div at bounding box center [638, 301] width 184 height 19
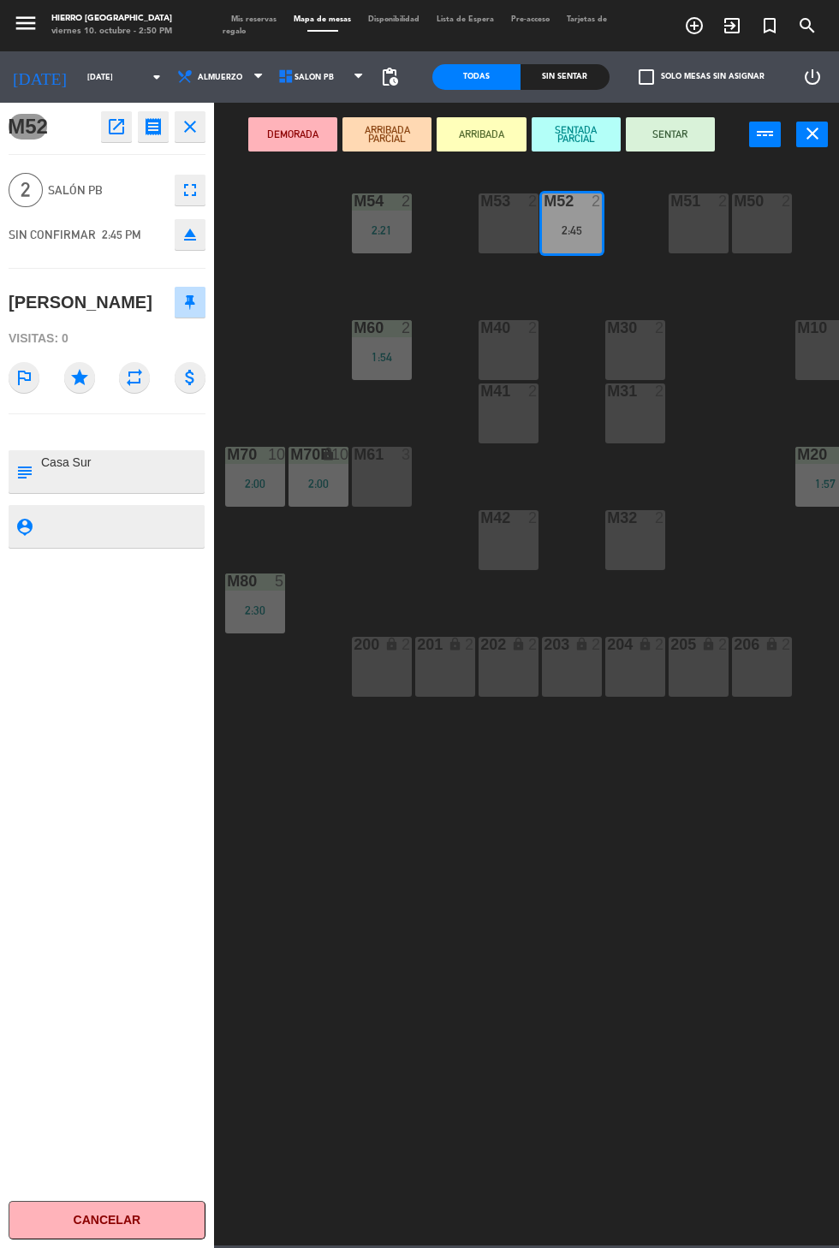
click at [498, 228] on div "M53 2" at bounding box center [508, 223] width 60 height 60
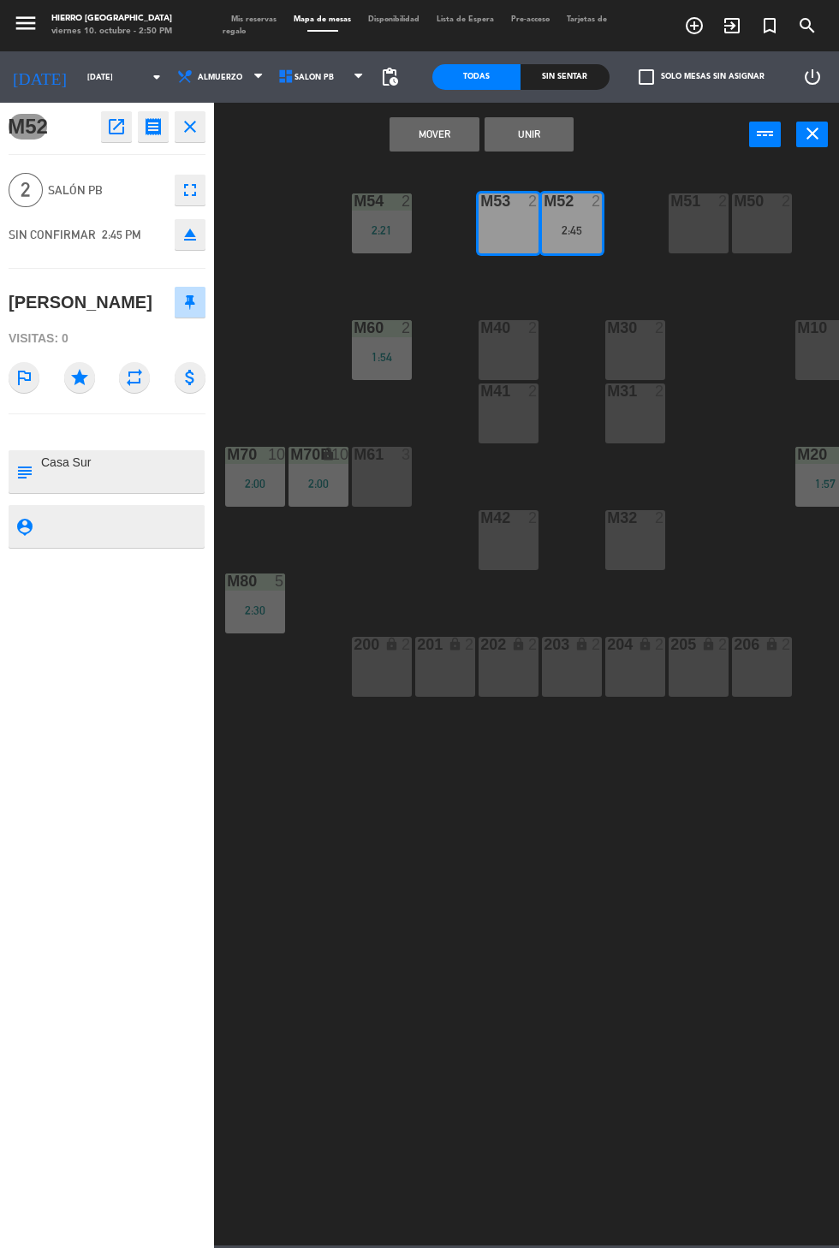
click at [418, 144] on button "Mover" at bounding box center [433, 134] width 89 height 34
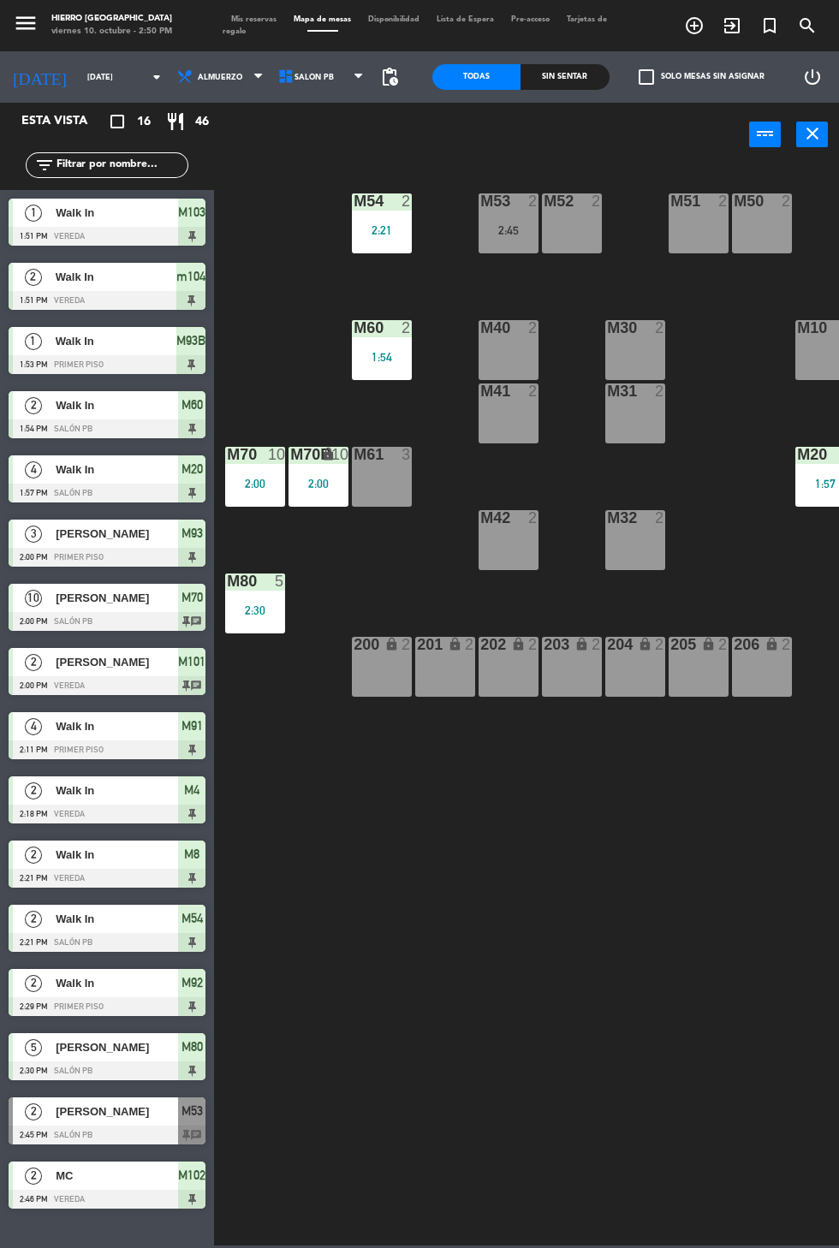
click at [600, 224] on div "M52 2" at bounding box center [572, 223] width 60 height 60
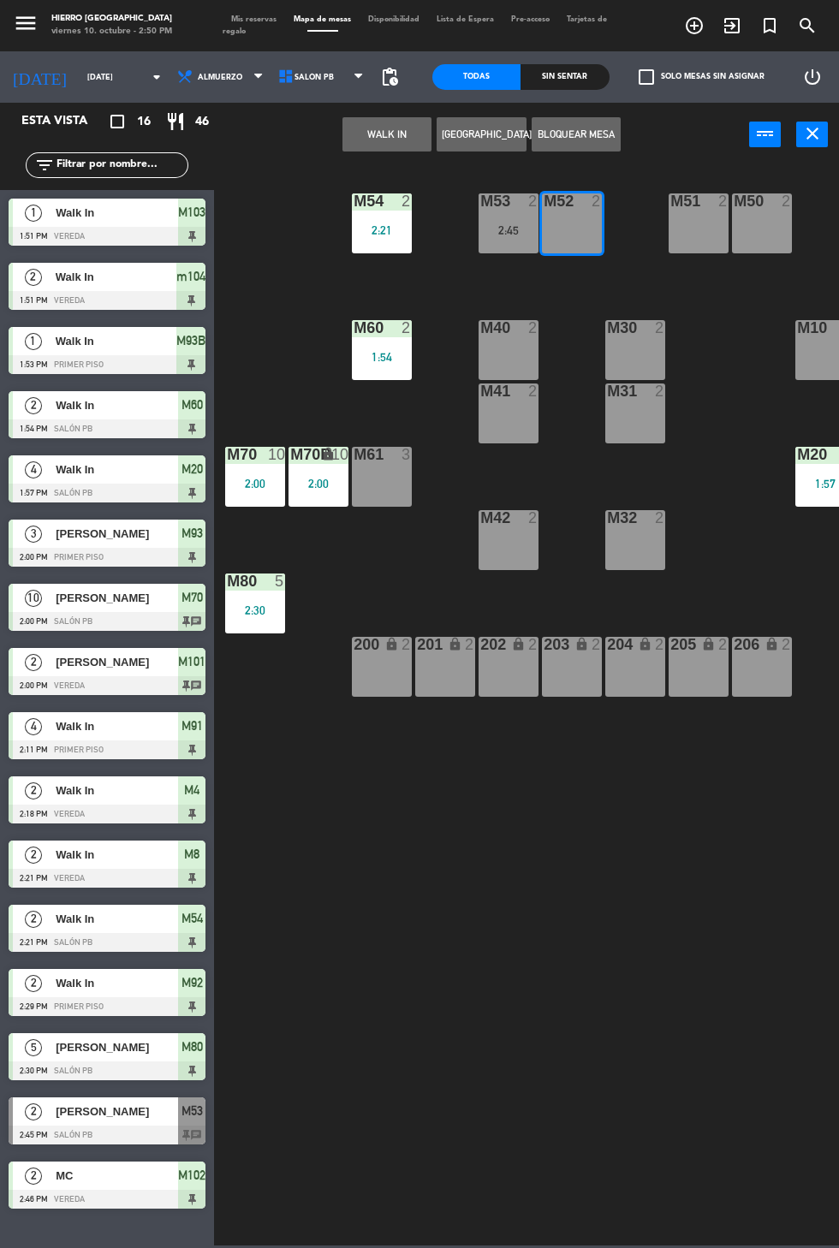
click at [388, 128] on button "WALK IN" at bounding box center [386, 134] width 89 height 34
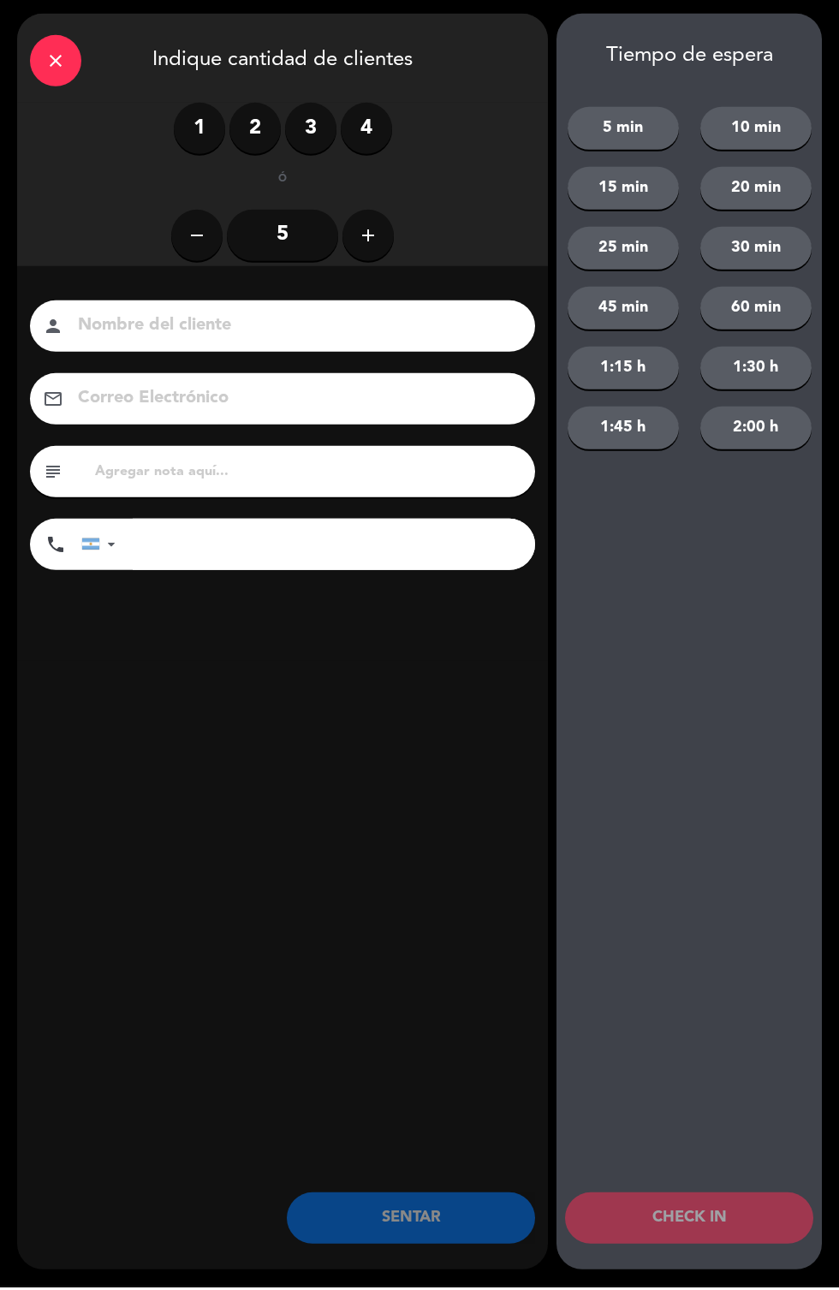
click at [237, 150] on label "2" at bounding box center [254, 131] width 51 height 51
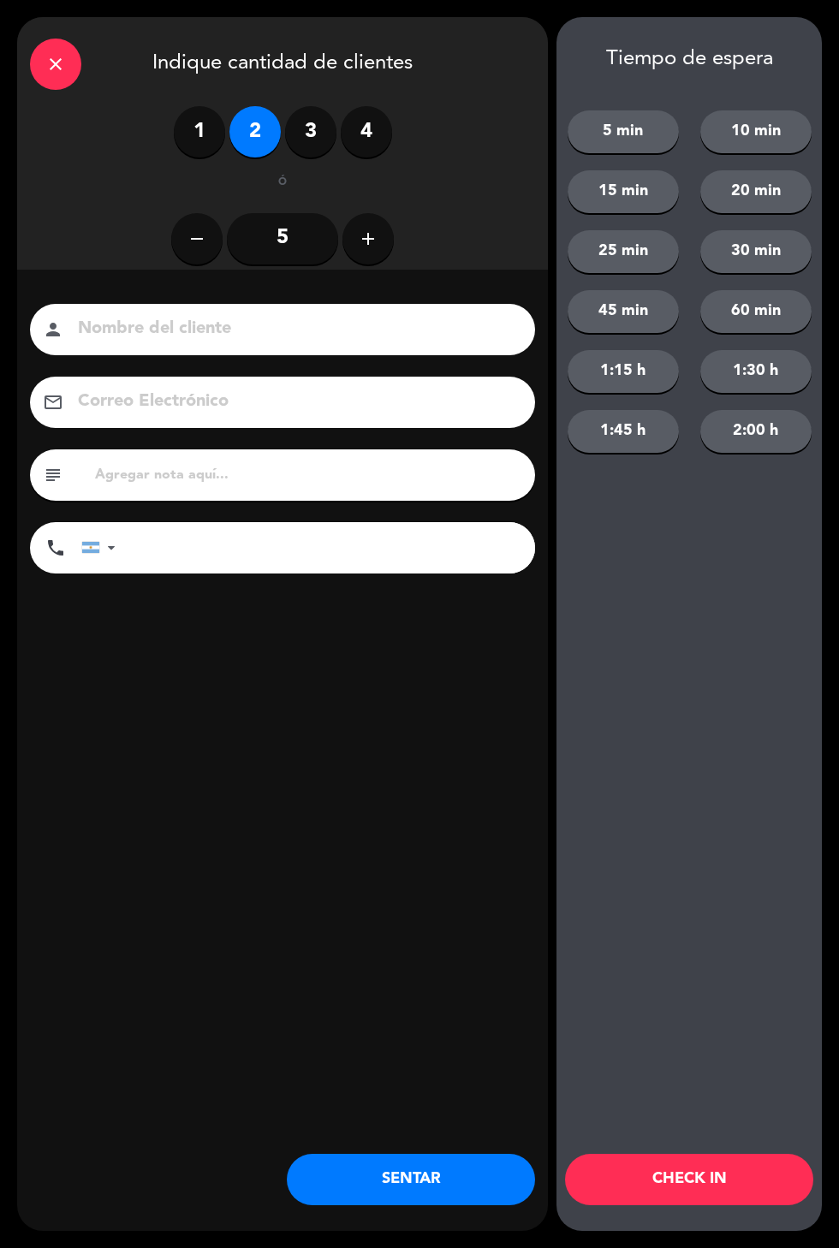
click at [376, 1176] on button "SENTAR" at bounding box center [411, 1179] width 248 height 51
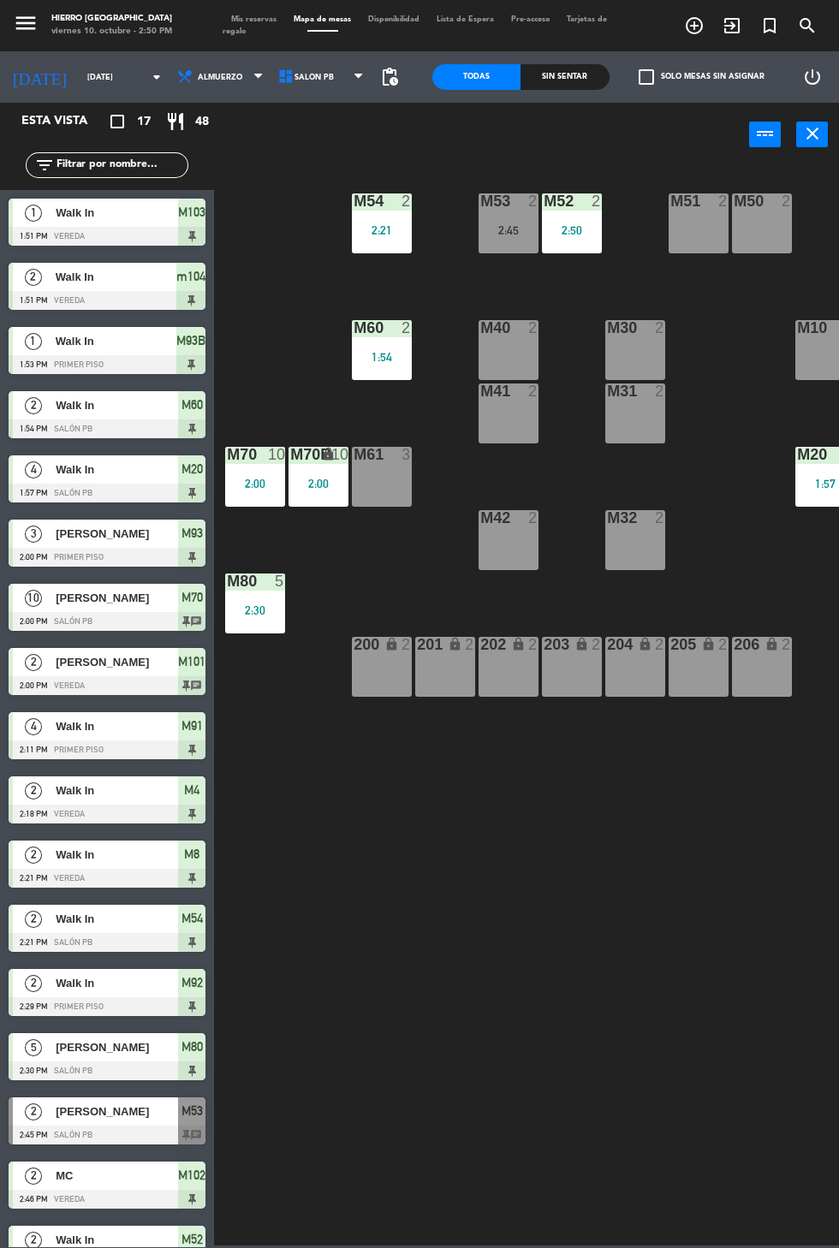
click at [481, 332] on div "M40" at bounding box center [480, 327] width 1 height 15
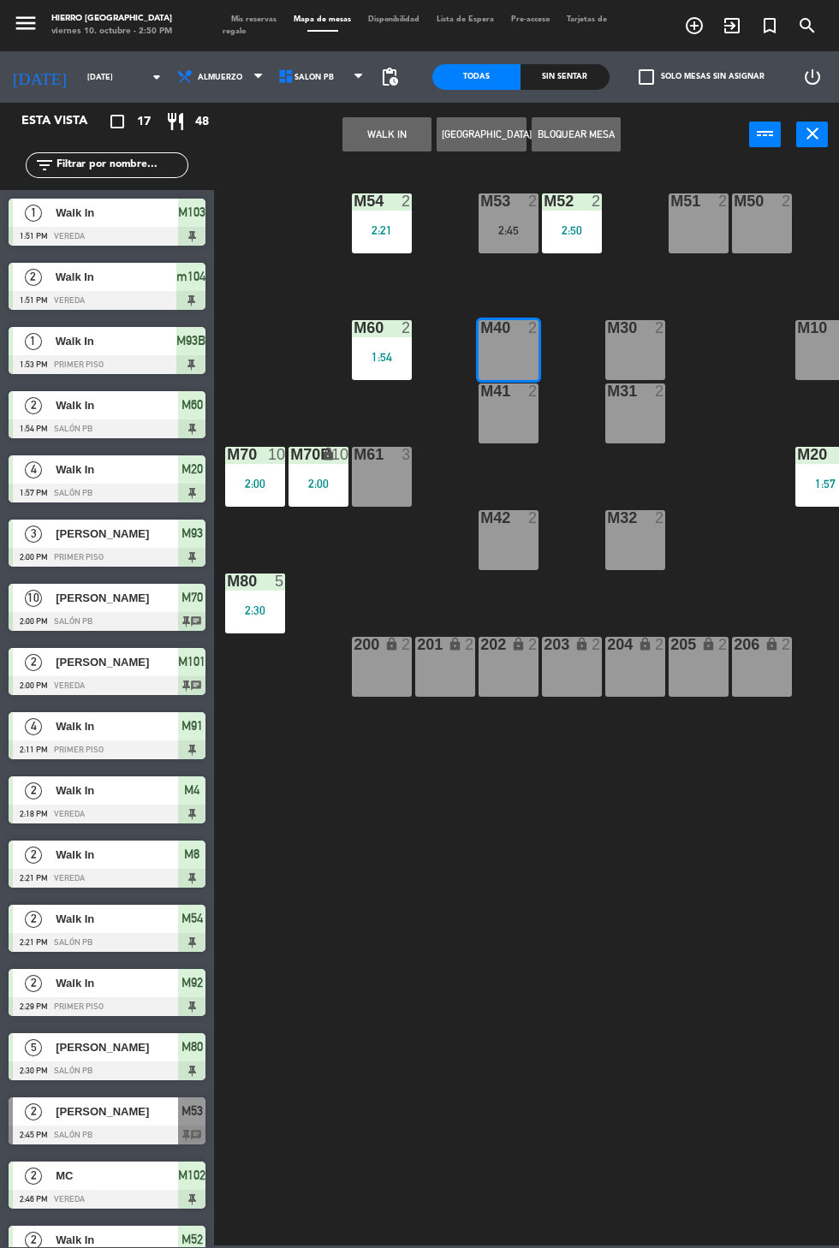
click at [498, 436] on div "M41 2" at bounding box center [508, 413] width 60 height 60
click at [374, 147] on button "WALK IN" at bounding box center [386, 134] width 89 height 34
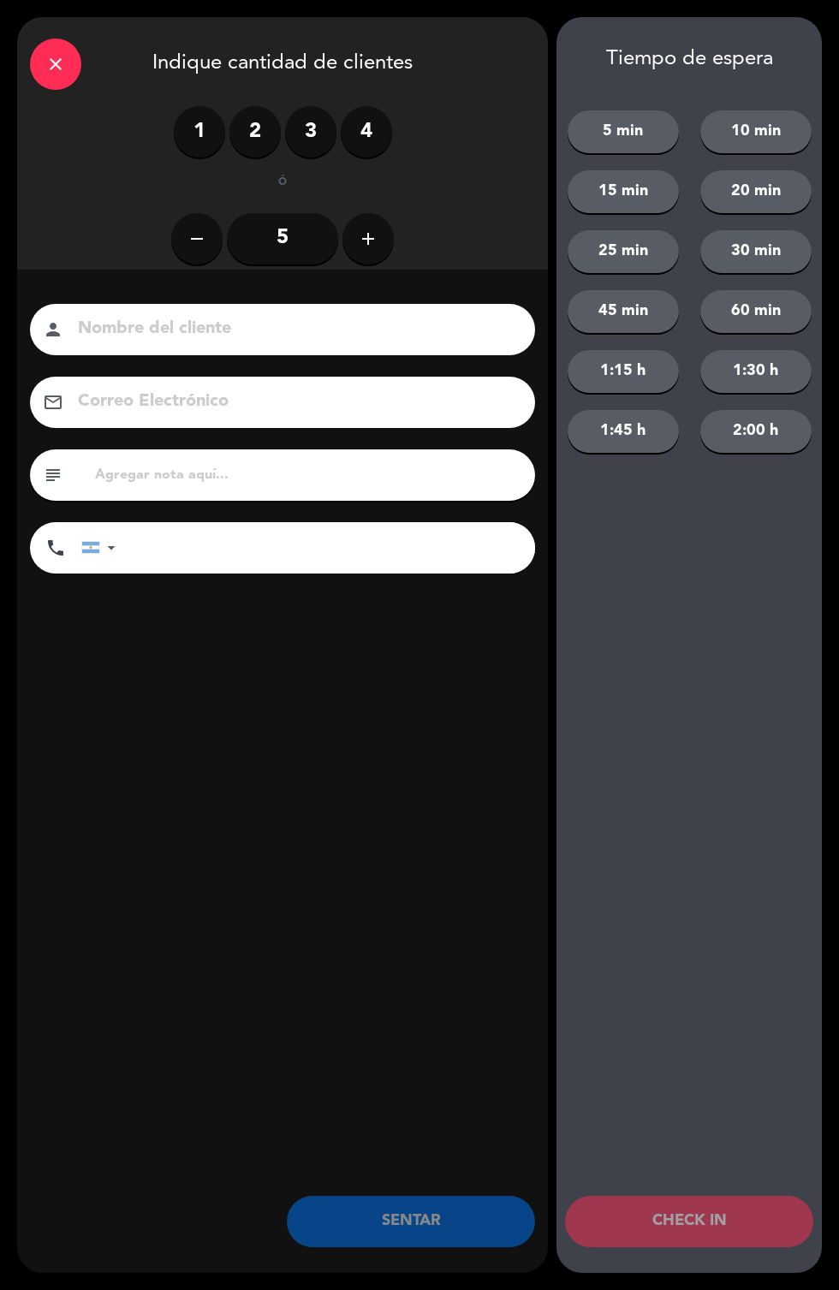
click at [52, 41] on div "close" at bounding box center [55, 64] width 51 height 51
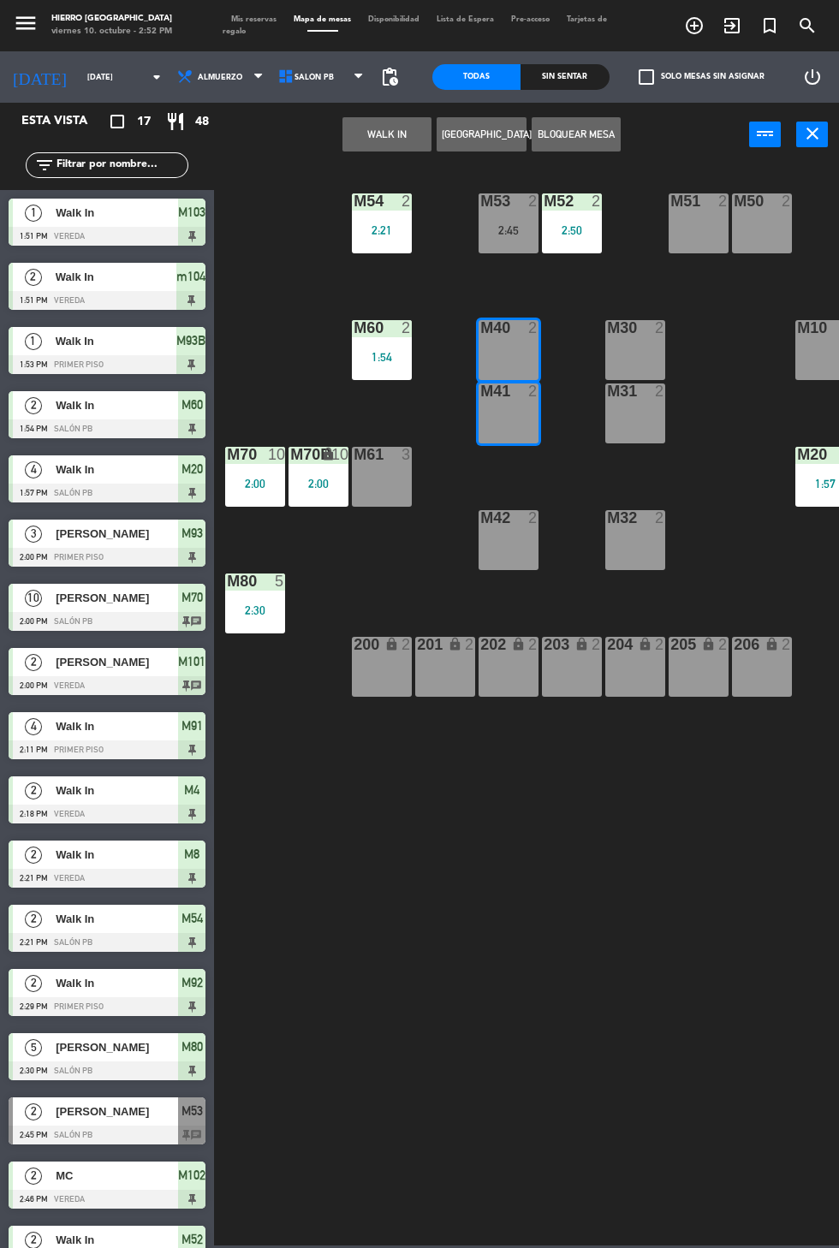
click at [262, 16] on span "Mis reservas" at bounding box center [253, 19] width 62 height 8
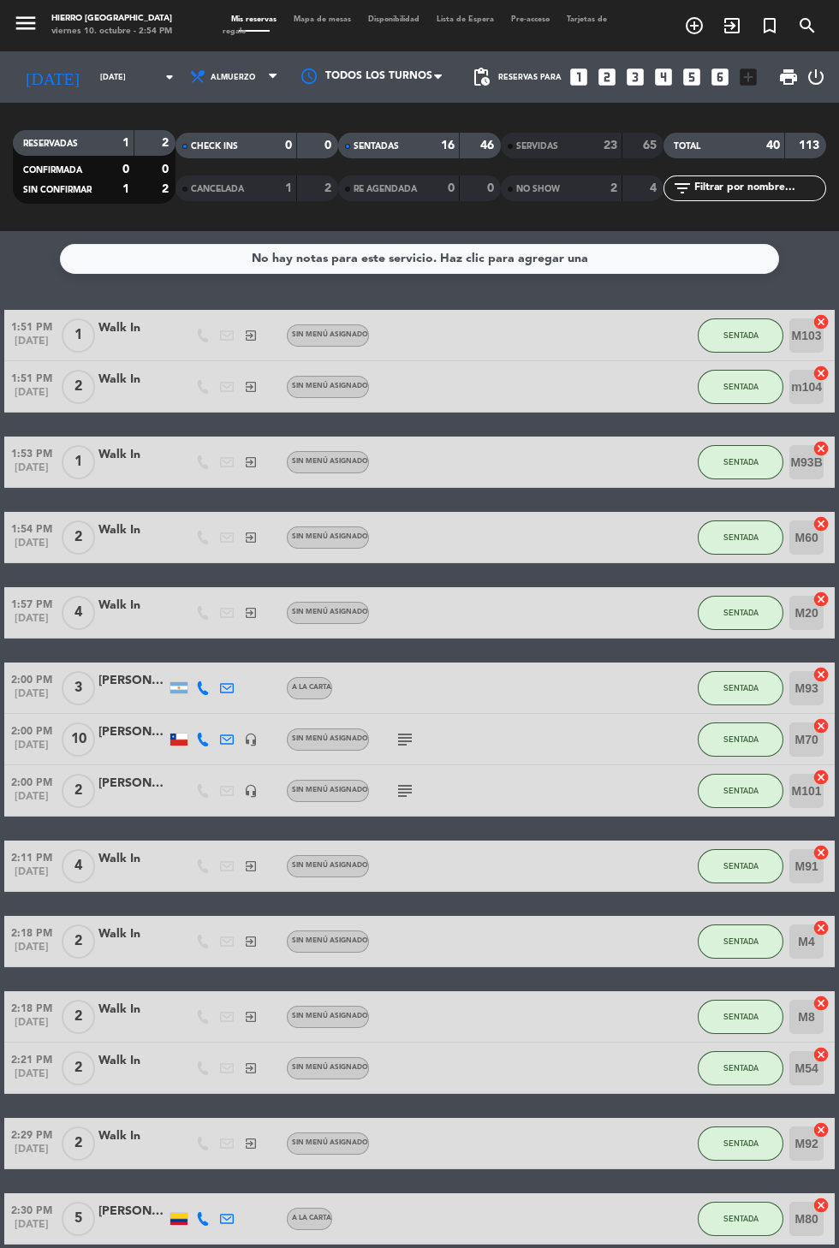
click at [308, 19] on span "Mapa de mesas" at bounding box center [322, 19] width 74 height 8
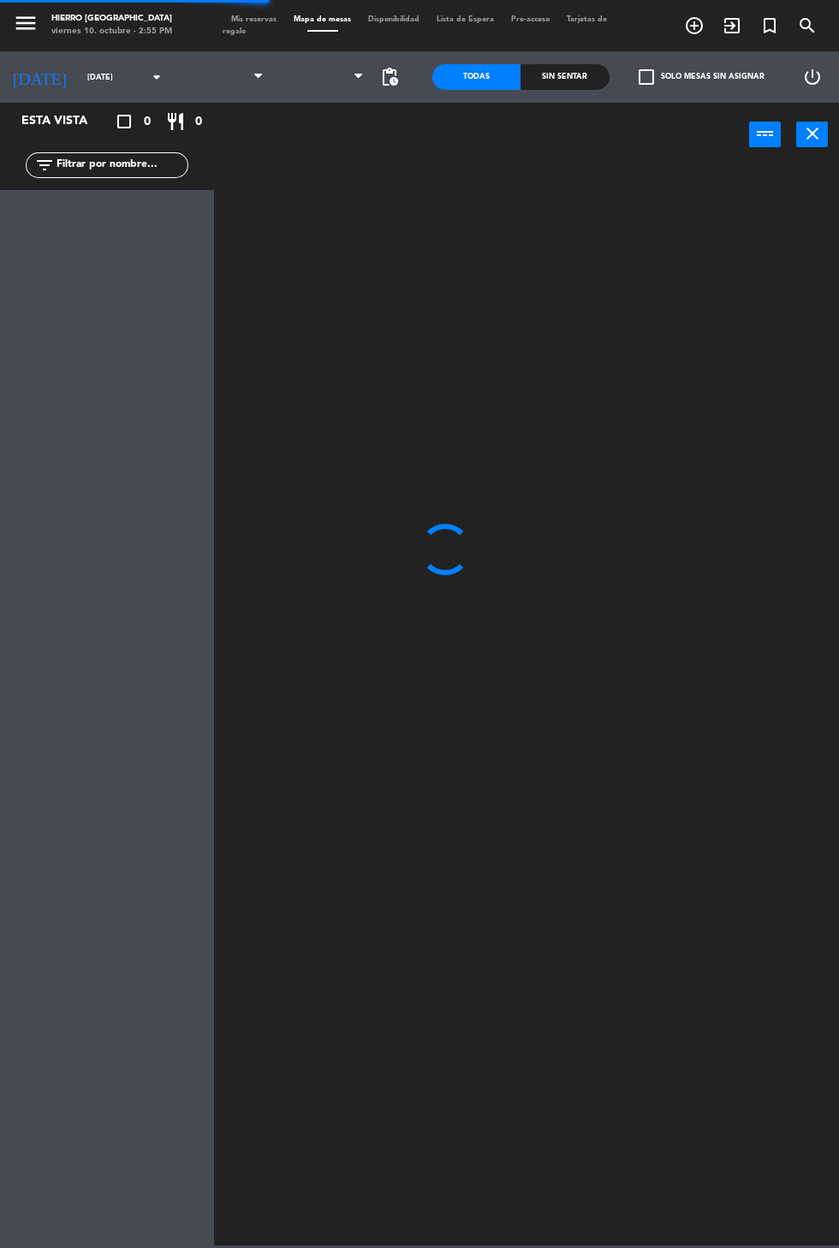
click at [316, 90] on span at bounding box center [322, 77] width 101 height 38
click at [358, 75] on icon at bounding box center [358, 77] width 8 height 14
click at [329, 75] on span at bounding box center [322, 77] width 101 height 38
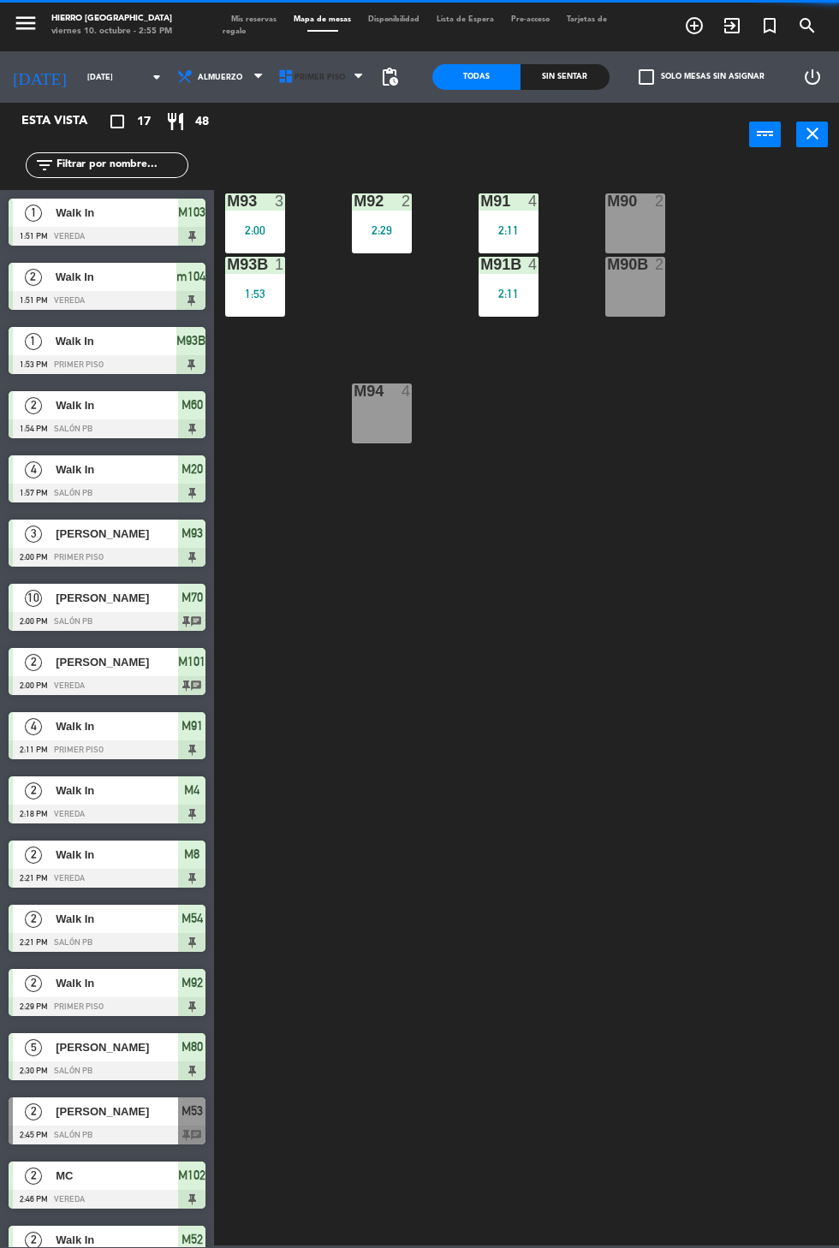
click at [330, 78] on span "Primer Piso" at bounding box center [322, 77] width 101 height 38
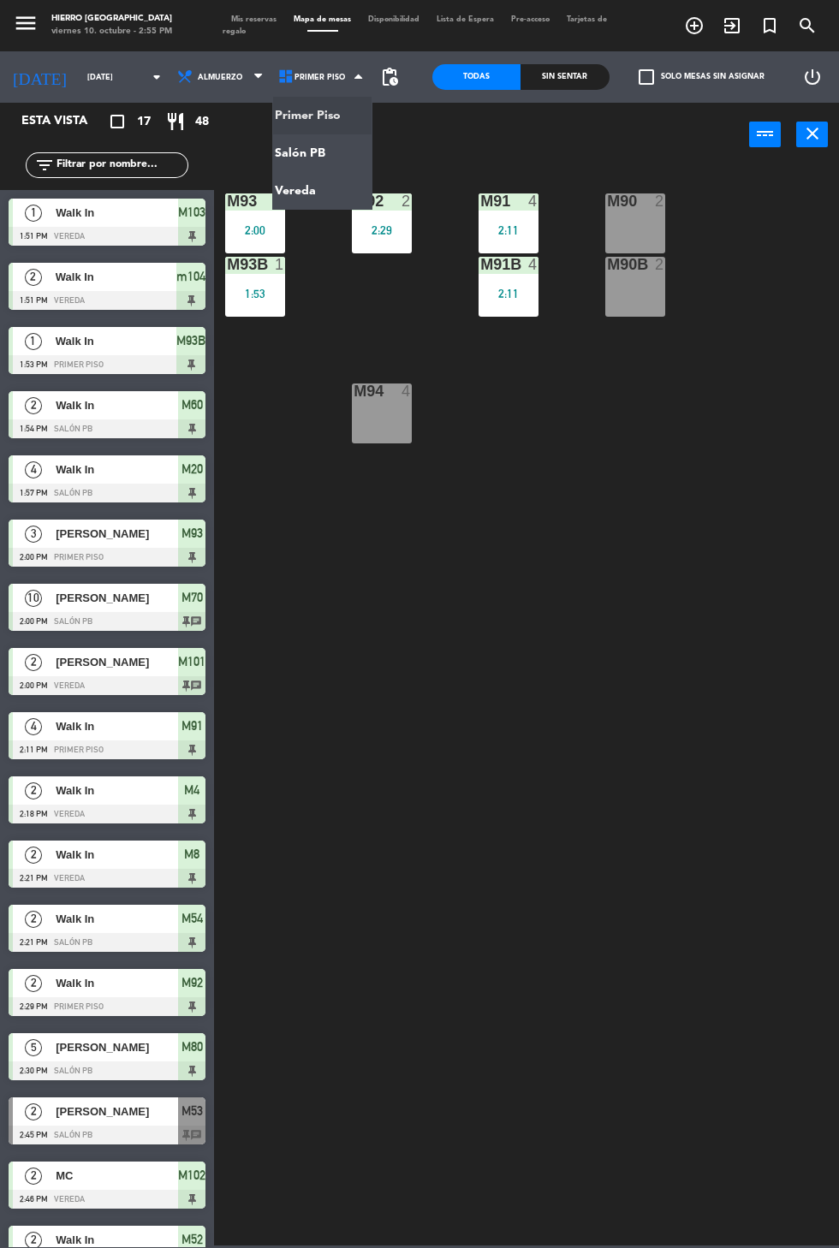
click at [324, 171] on ng-component "menu Hierro [GEOGRAPHIC_DATA] viernes 10. octubre - 2:55 PM Mis reservas Mapa d…" at bounding box center [419, 622] width 839 height 1245
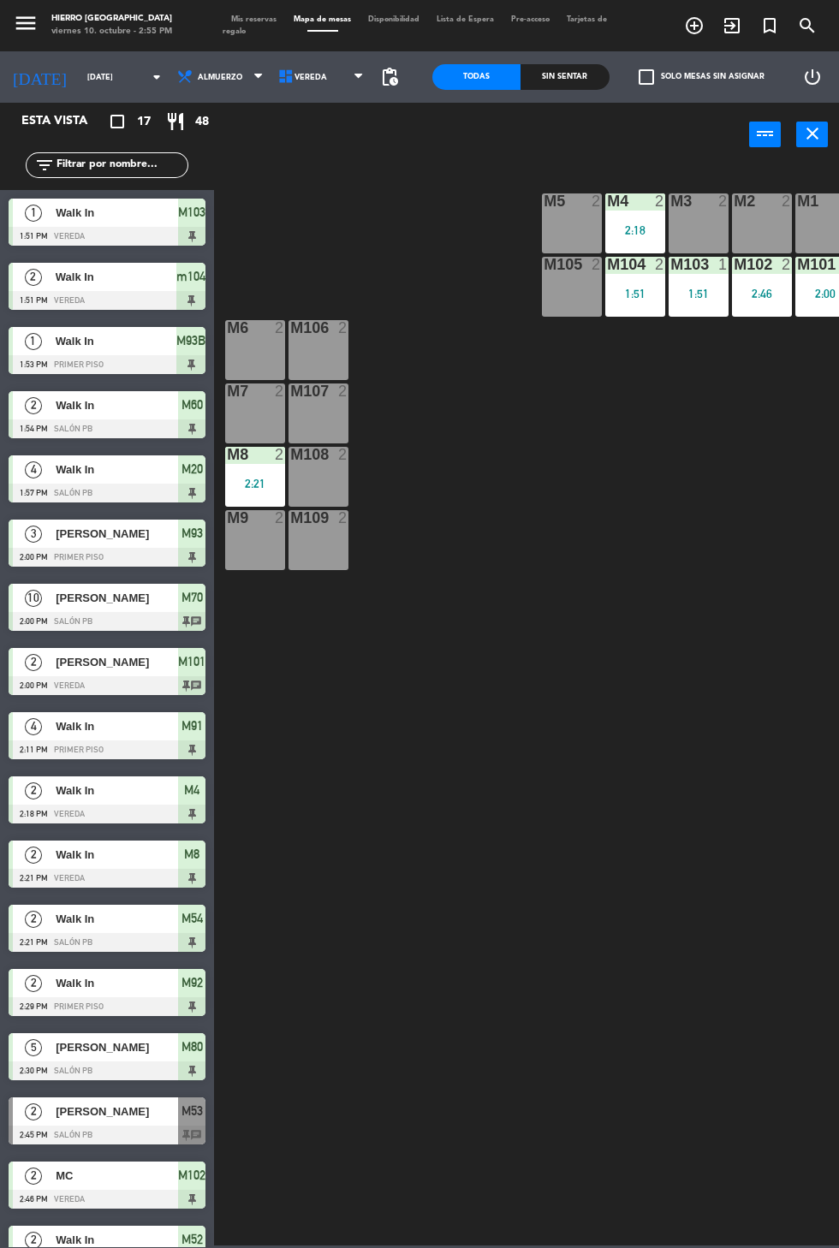
click at [302, 81] on span "Vereda" at bounding box center [310, 77] width 33 height 9
click at [335, 145] on ng-component "menu Hierro [GEOGRAPHIC_DATA] viernes 10. octubre - 2:55 PM Mis reservas Mapa d…" at bounding box center [419, 622] width 839 height 1245
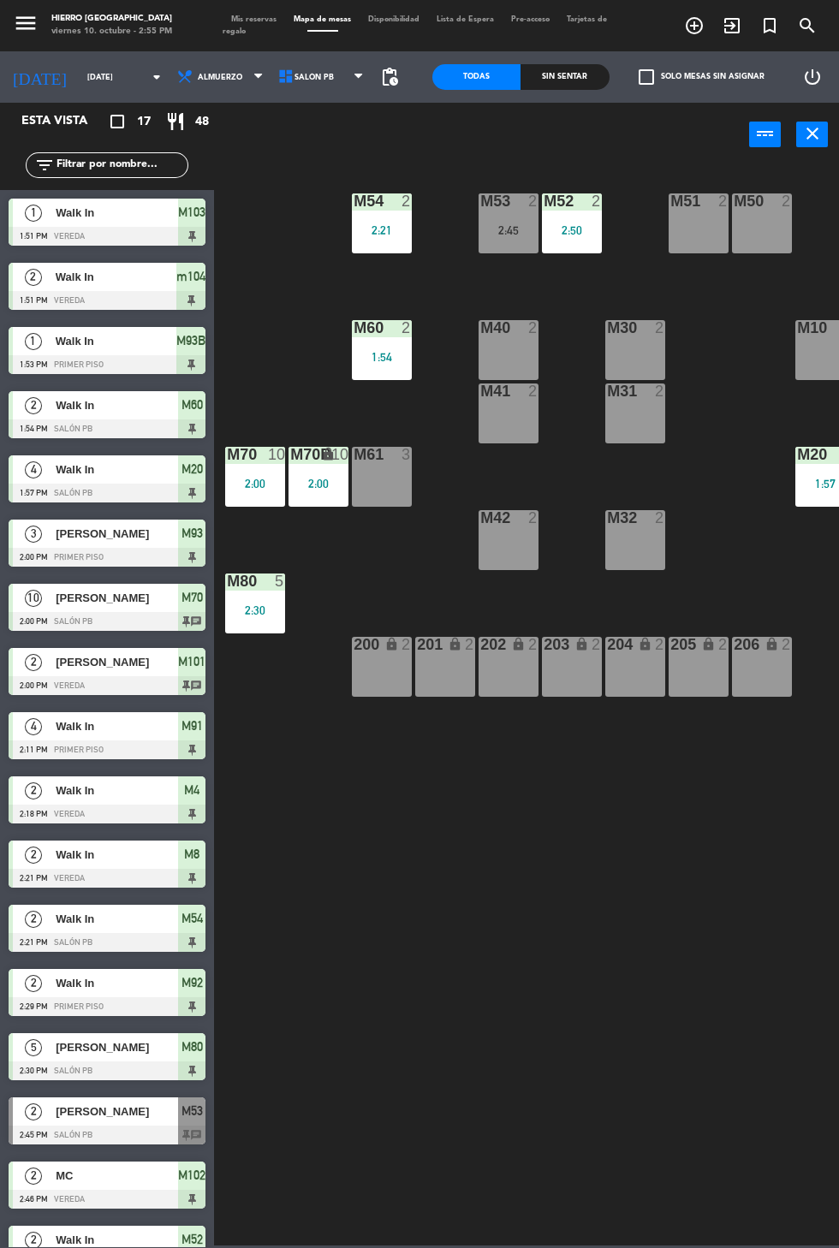
click at [313, 81] on span "Salón PB" at bounding box center [313, 77] width 39 height 9
click at [804, 144] on button "close" at bounding box center [812, 135] width 32 height 26
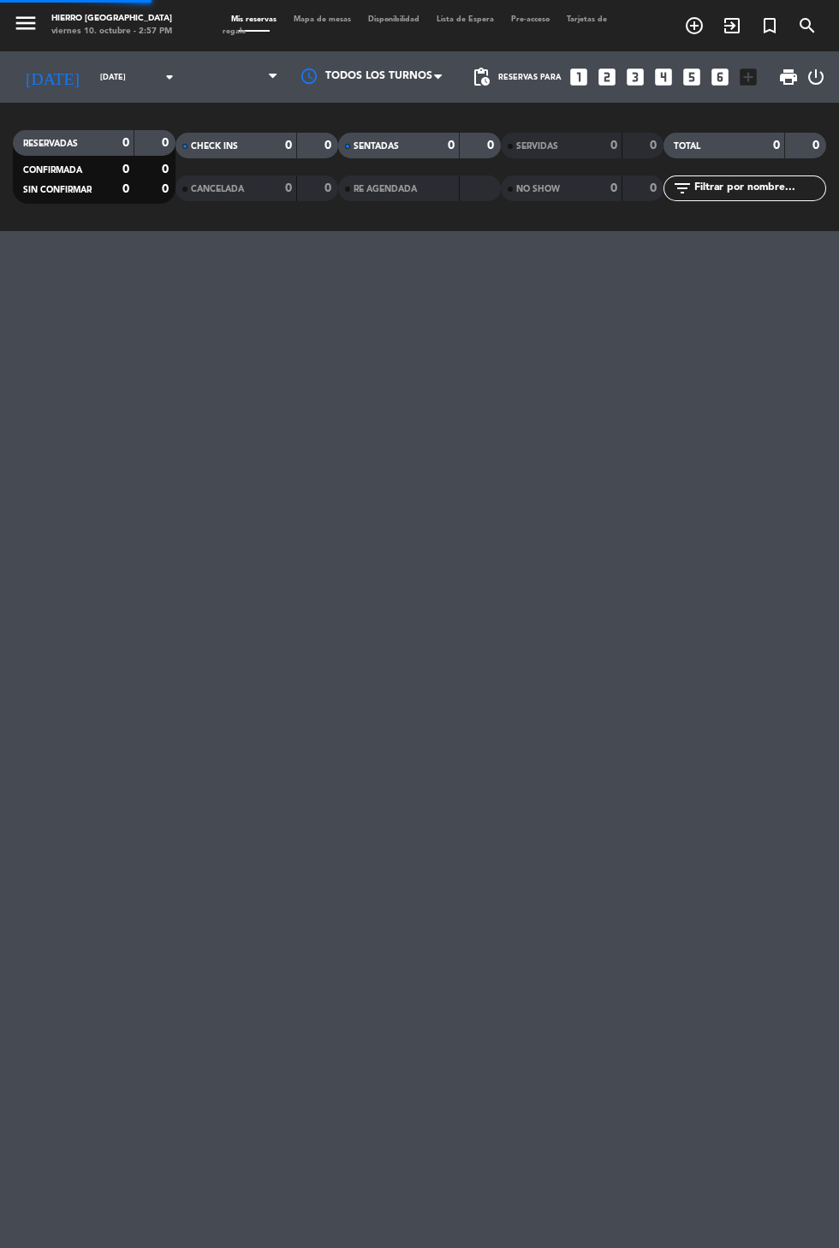
click at [818, 153] on div "0" at bounding box center [805, 146] width 33 height 20
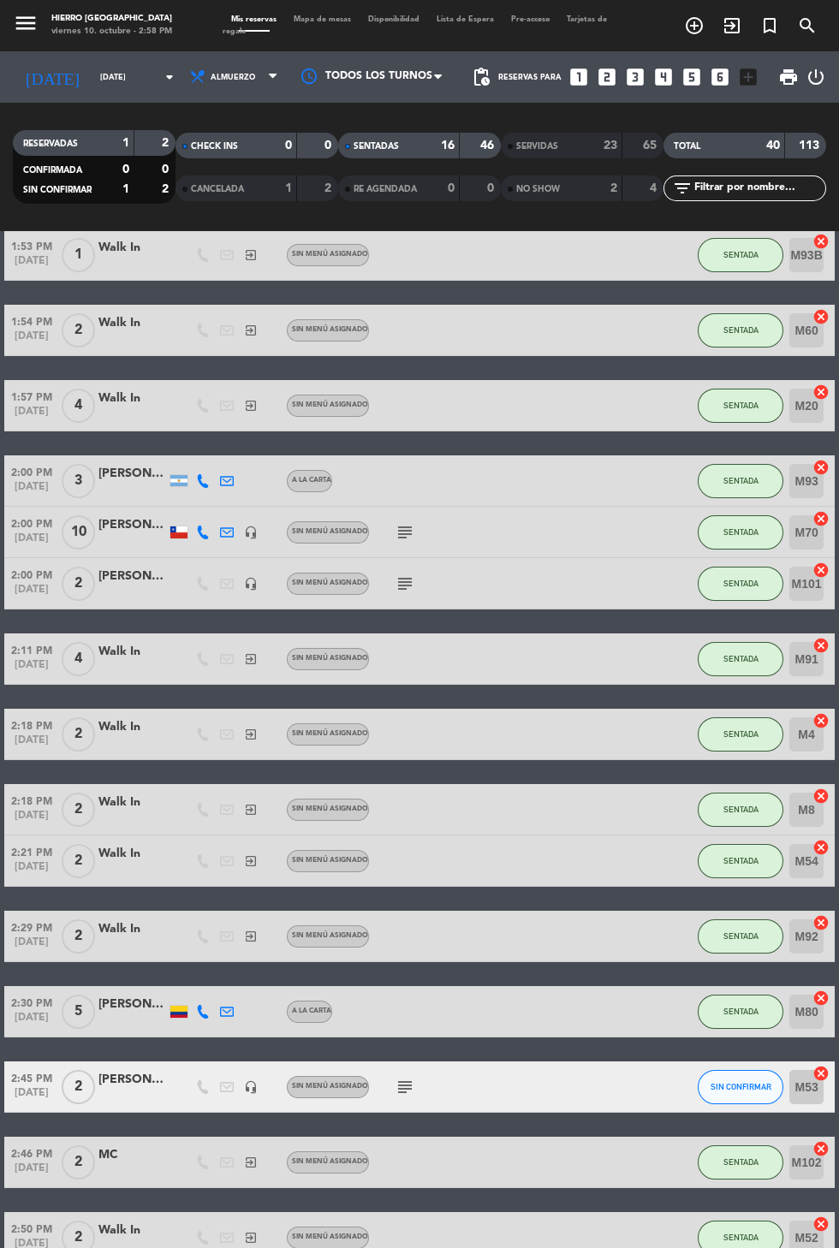
scroll to position [221, 0]
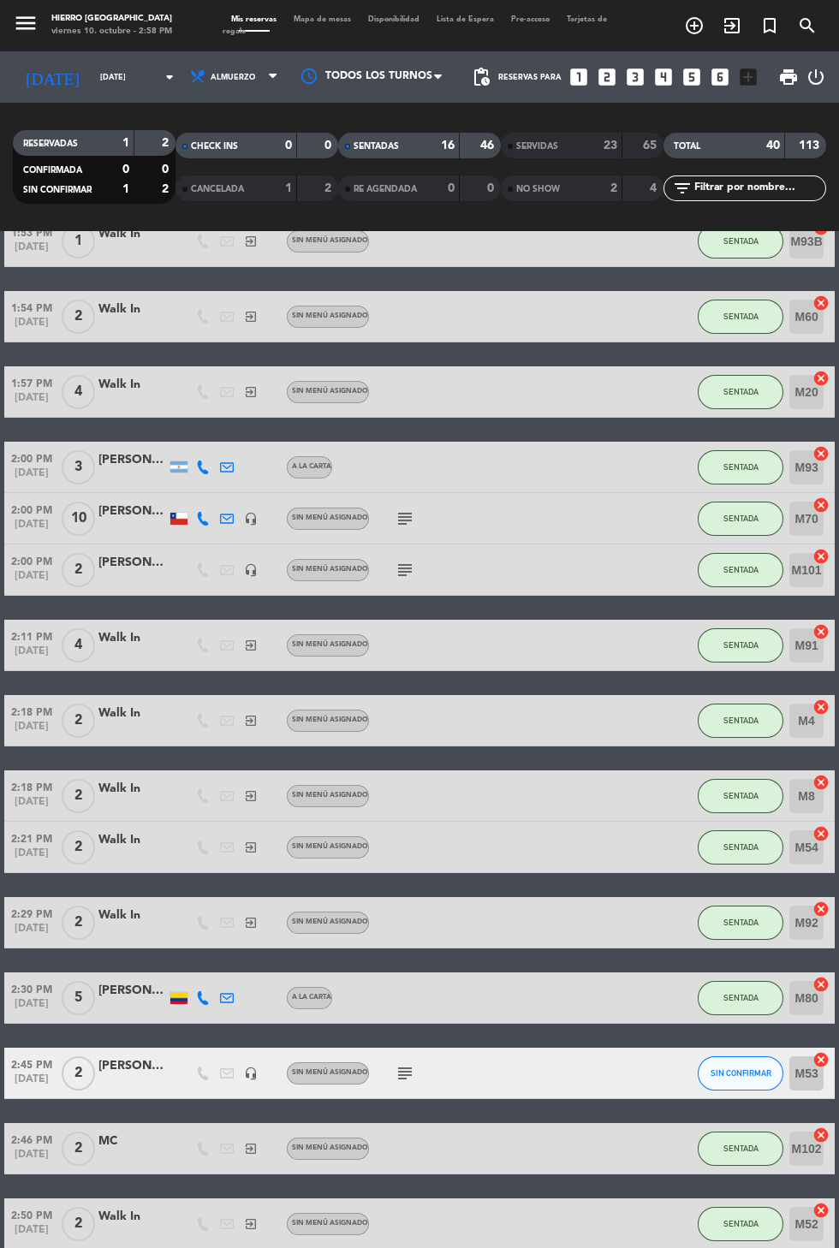
click at [150, 1080] on div at bounding box center [132, 1083] width 68 height 14
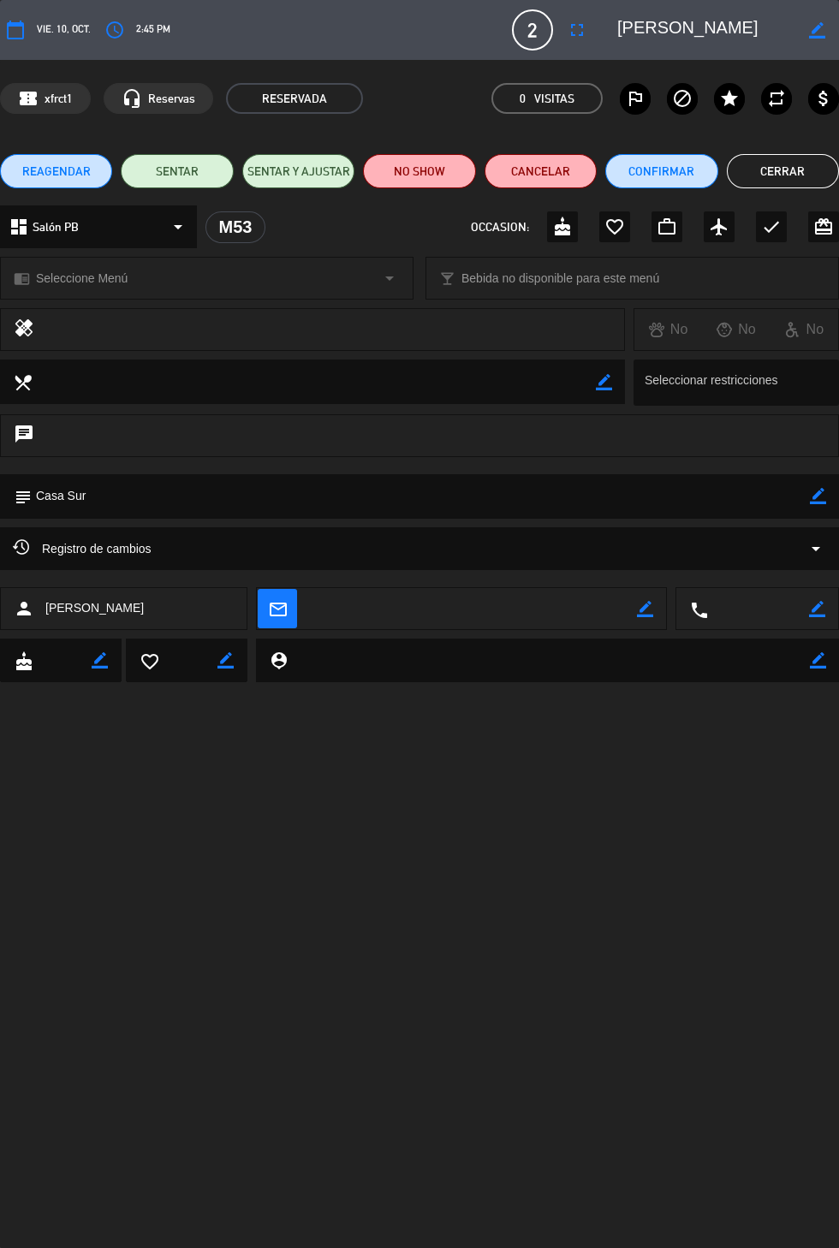
click at [786, 176] on button "Cerrar" at bounding box center [783, 171] width 112 height 34
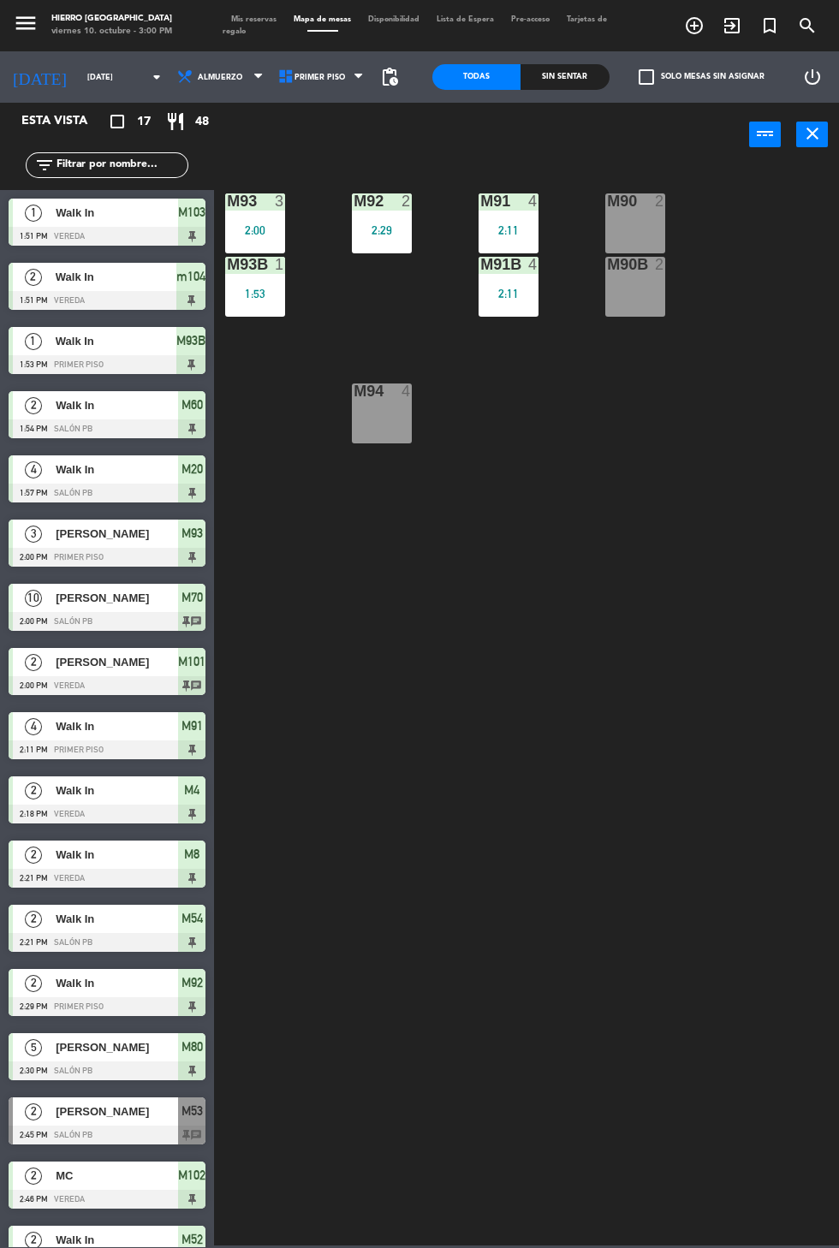
click at [252, 17] on span "Mis reservas" at bounding box center [253, 19] width 62 height 8
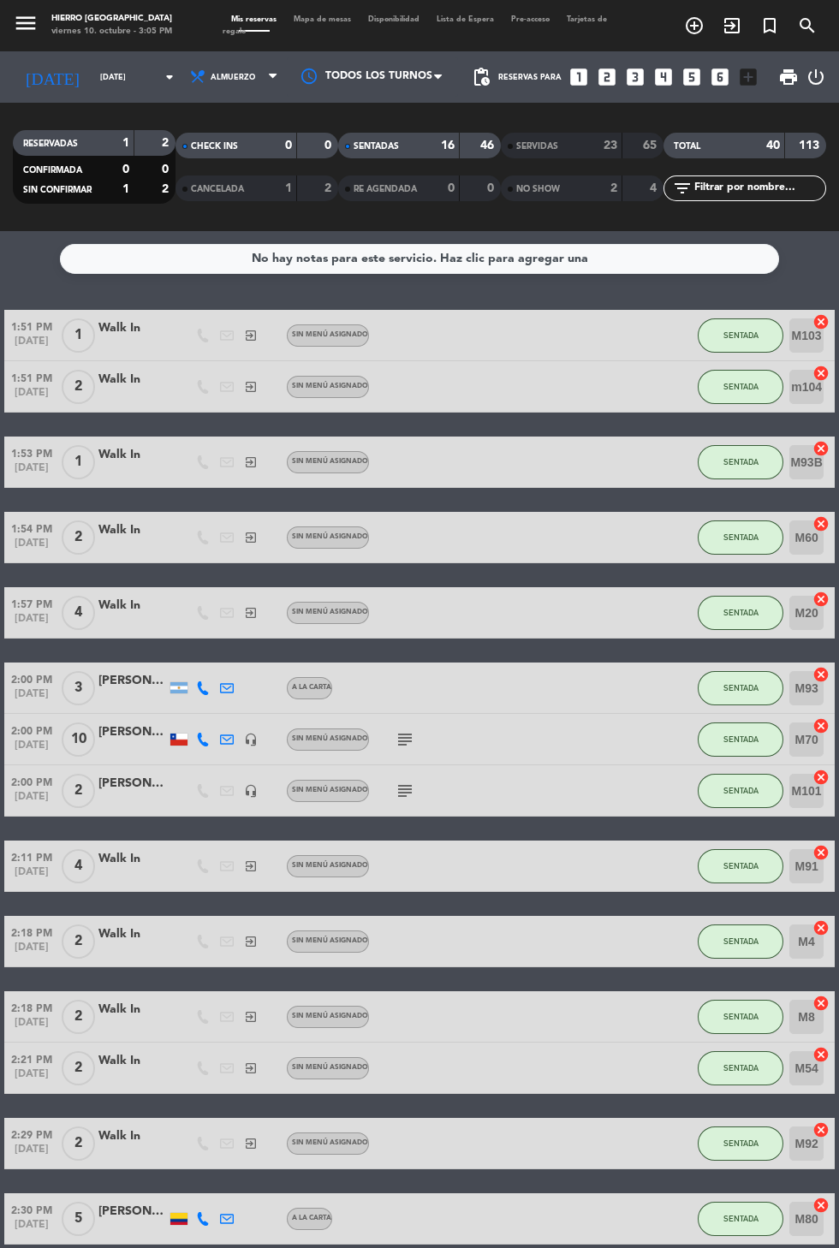
scroll to position [221, 0]
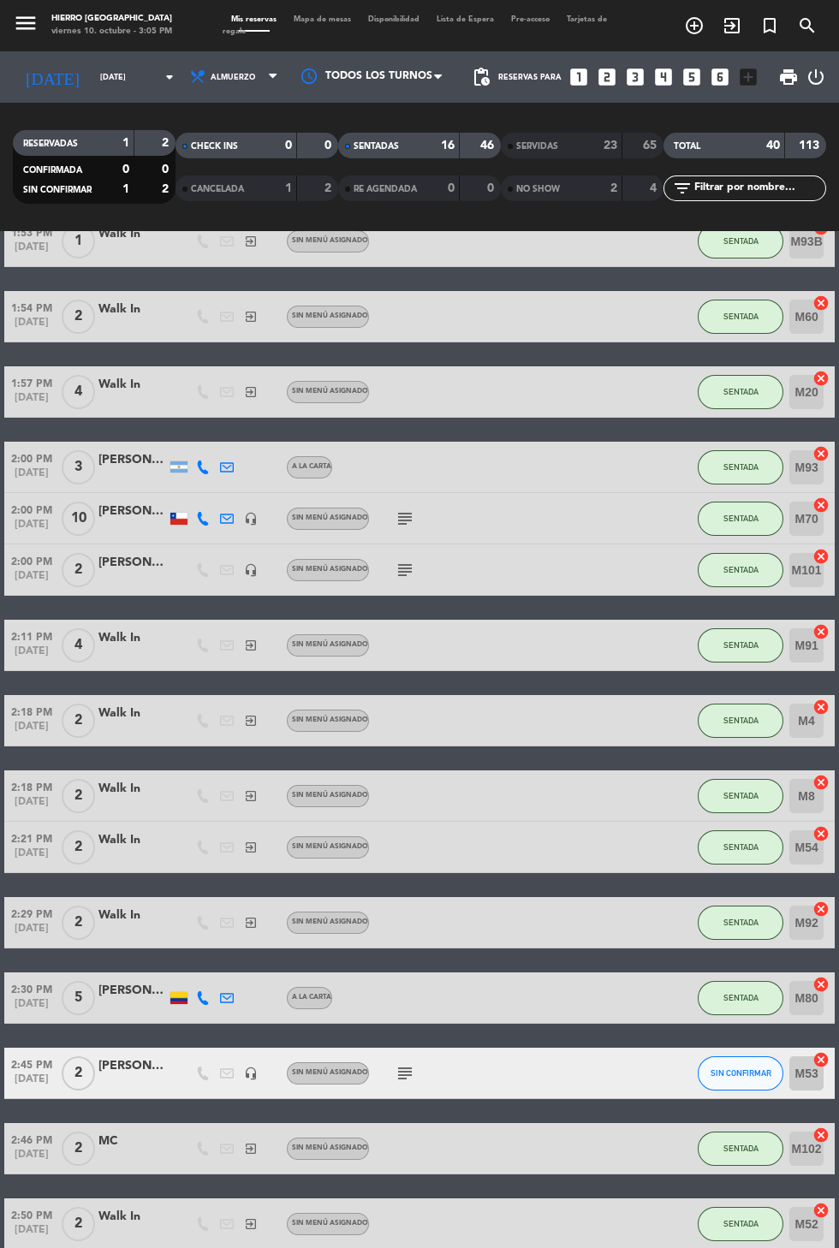
click at [411, 1077] on icon "subject" at bounding box center [404, 1073] width 21 height 21
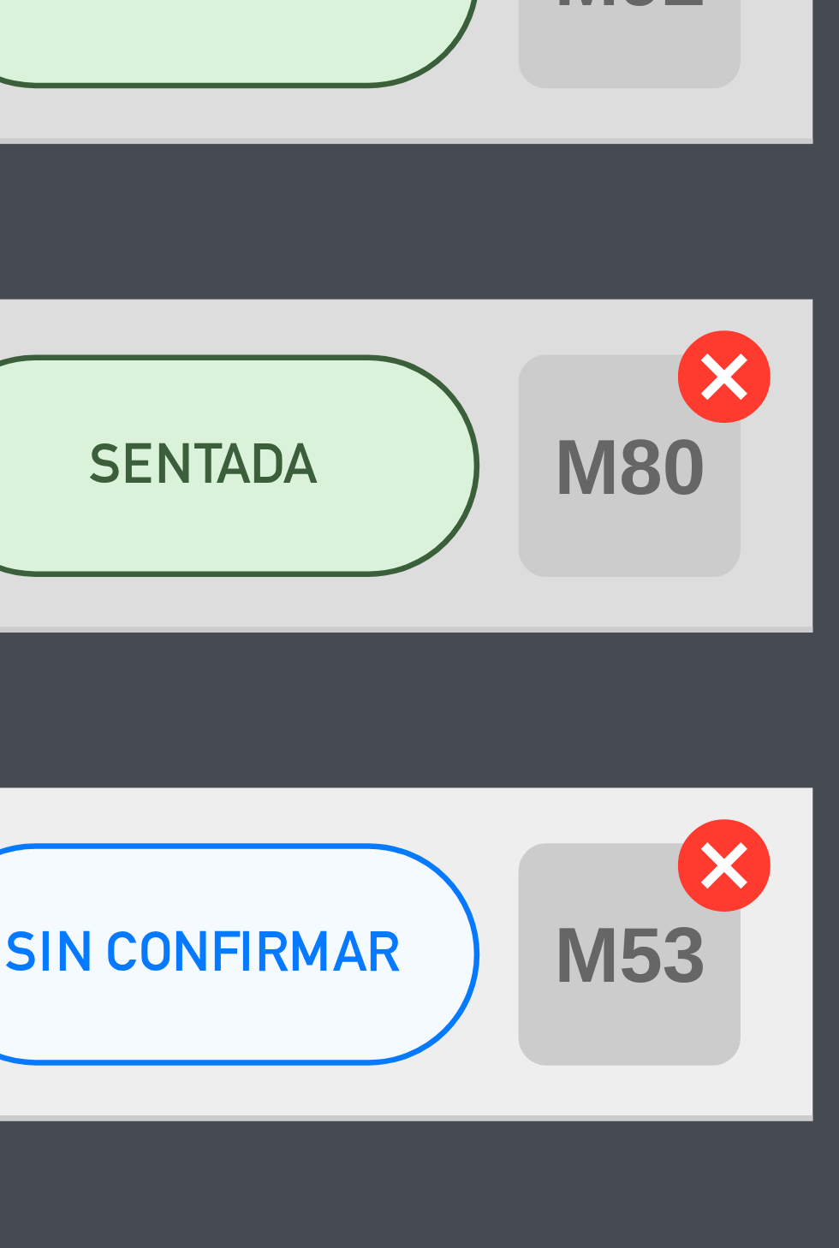
scroll to position [0, 0]
click at [819, 1059] on icon "cancel" at bounding box center [820, 1059] width 17 height 17
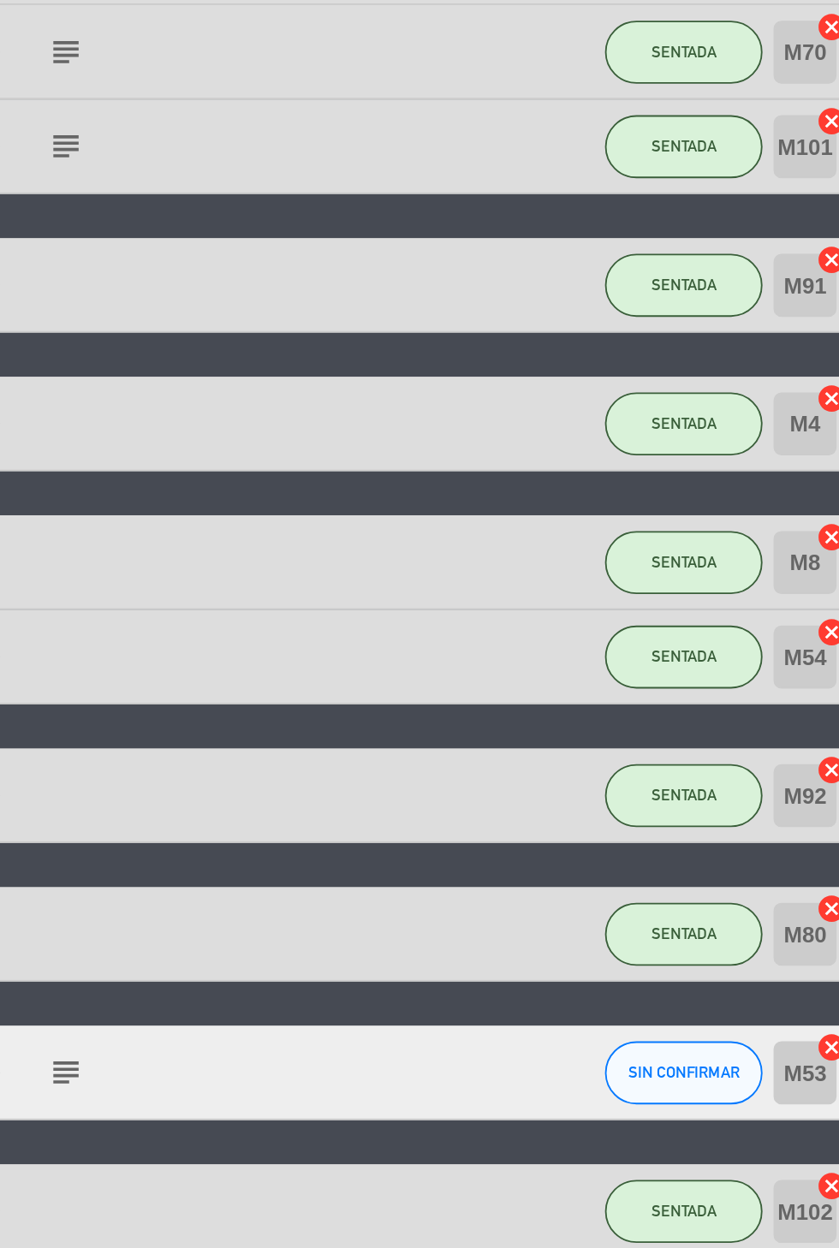
scroll to position [221, 0]
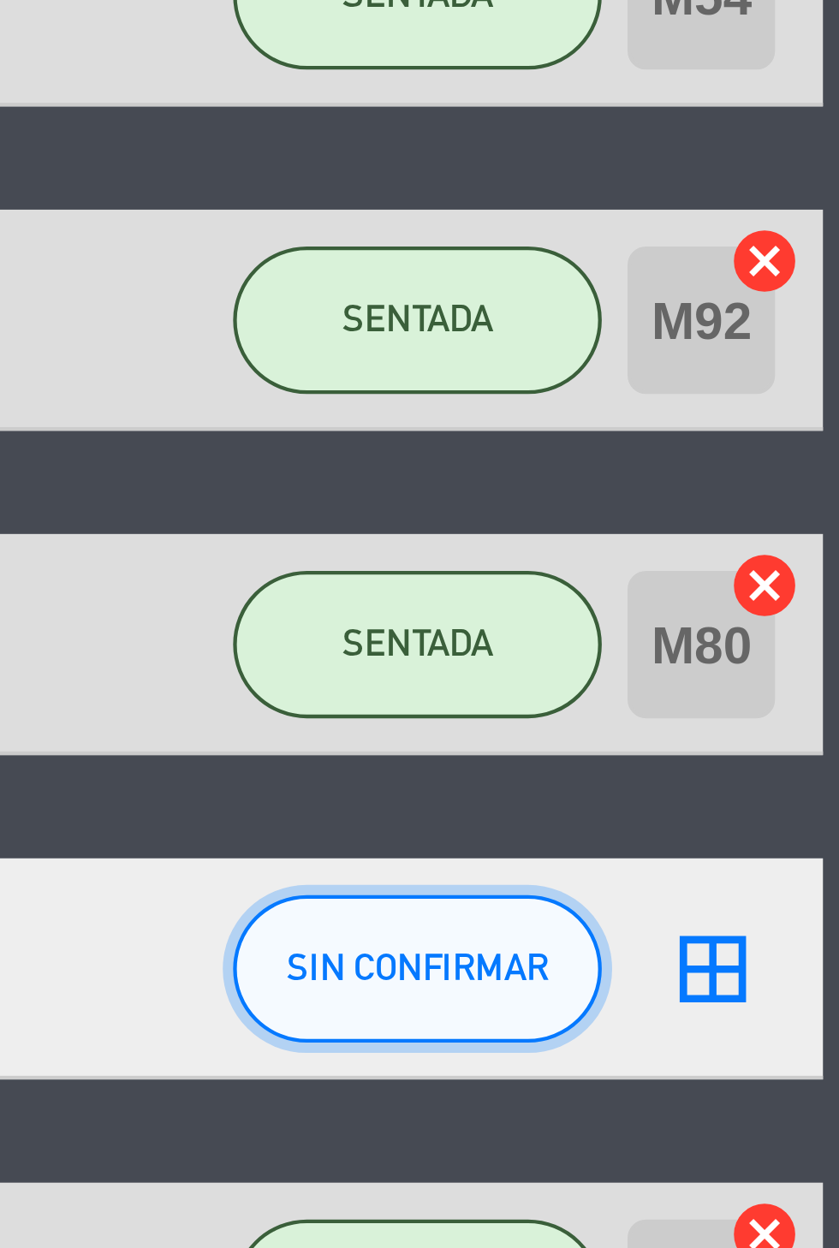
click at [731, 1073] on span "SIN CONFIRMAR" at bounding box center [740, 1072] width 61 height 9
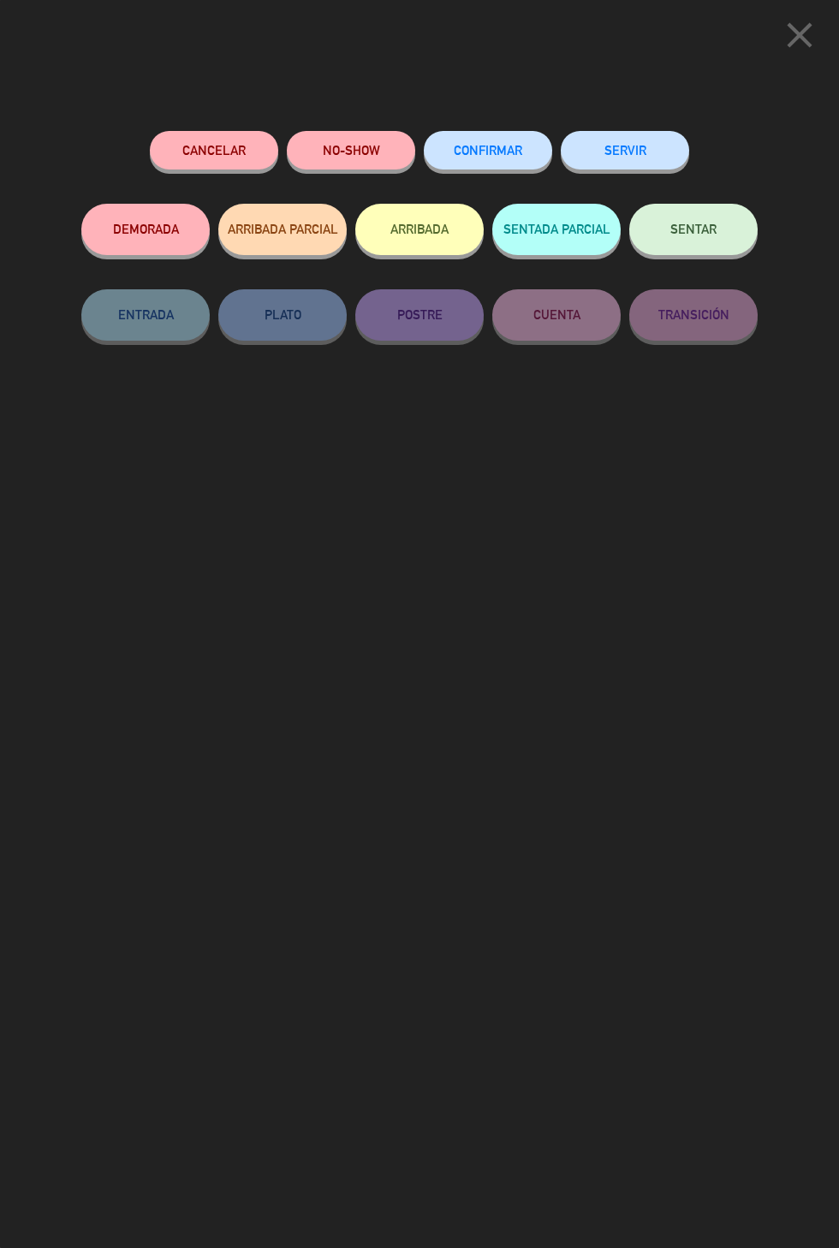
click at [685, 252] on button "SENTAR" at bounding box center [693, 229] width 128 height 51
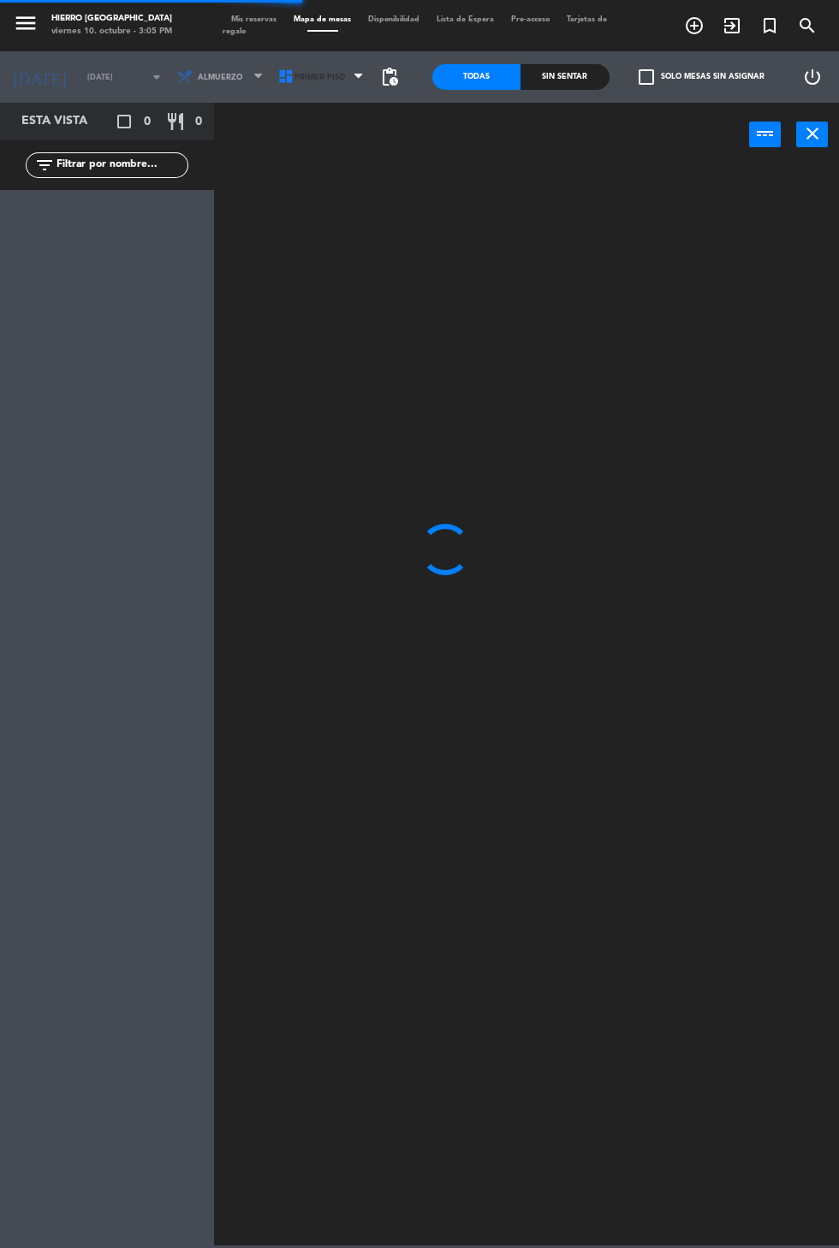
click at [281, 76] on icon at bounding box center [285, 76] width 17 height 17
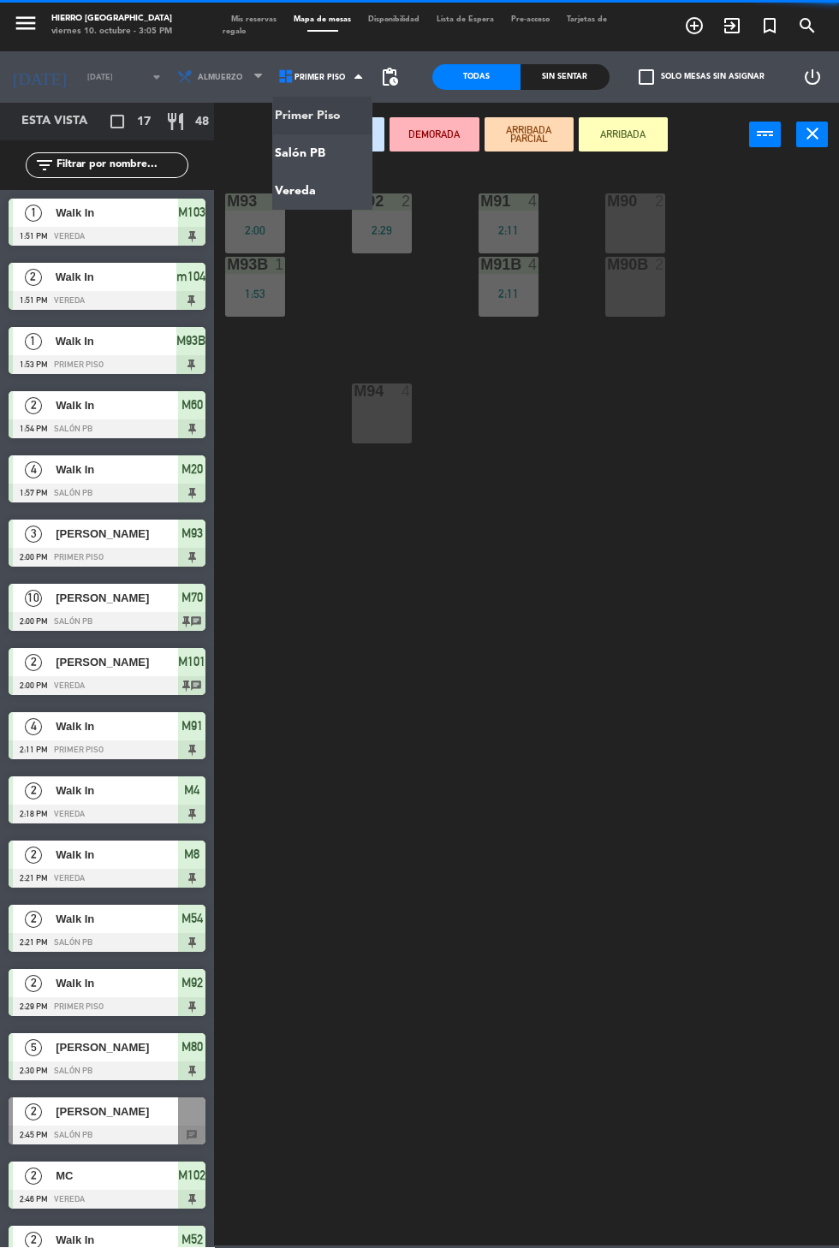
click at [276, 152] on ng-component "menu Hierro [GEOGRAPHIC_DATA] viernes 10. octubre - 3:05 PM Mis reservas Mapa d…" at bounding box center [419, 622] width 839 height 1245
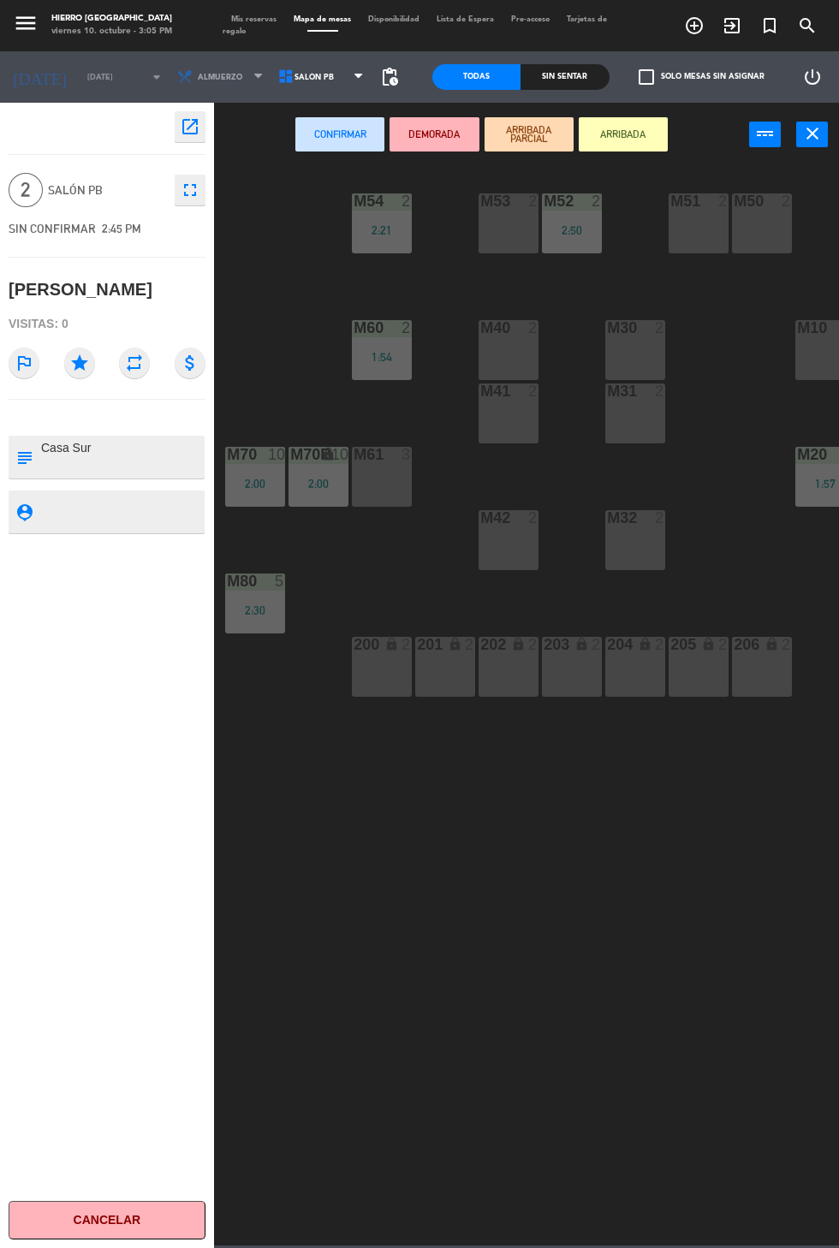
click at [486, 340] on div "M40 2" at bounding box center [508, 350] width 60 height 60
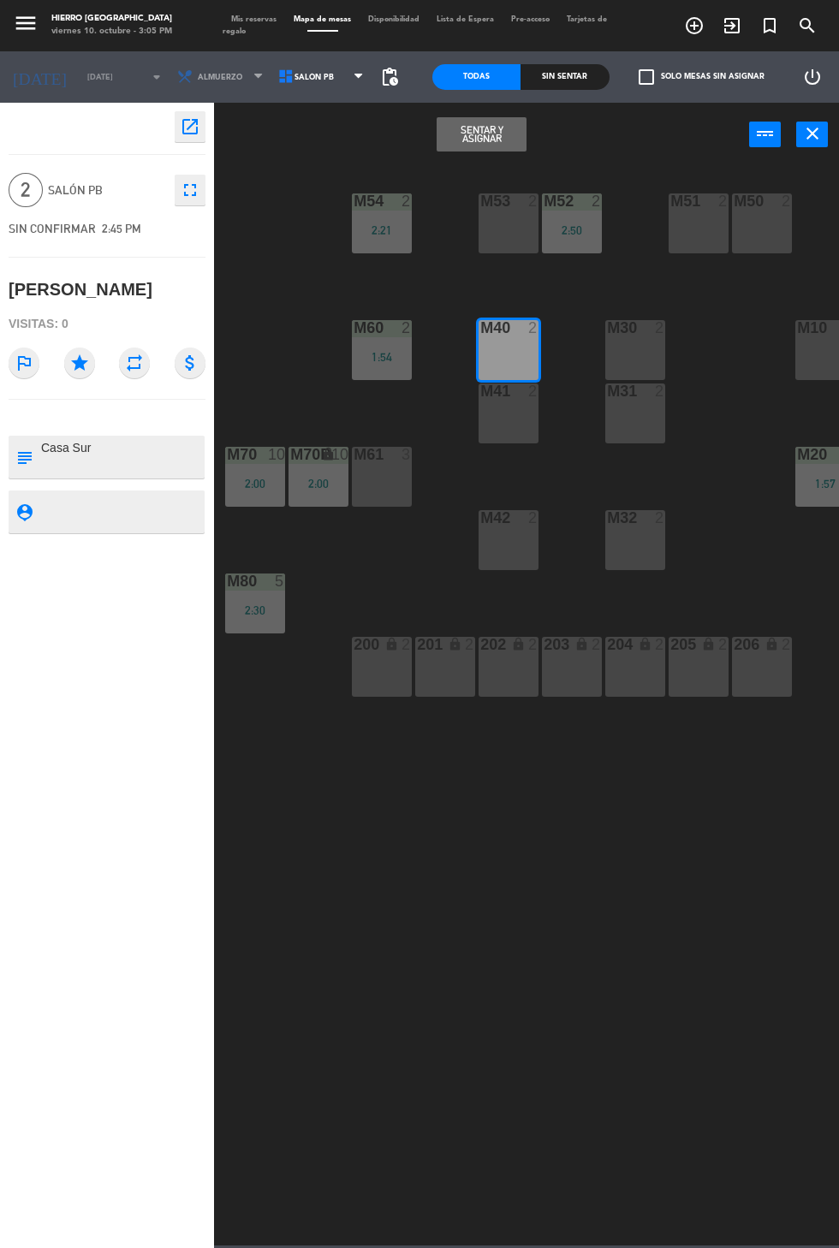
click at [473, 139] on button "Sentar y Asignar" at bounding box center [480, 134] width 89 height 34
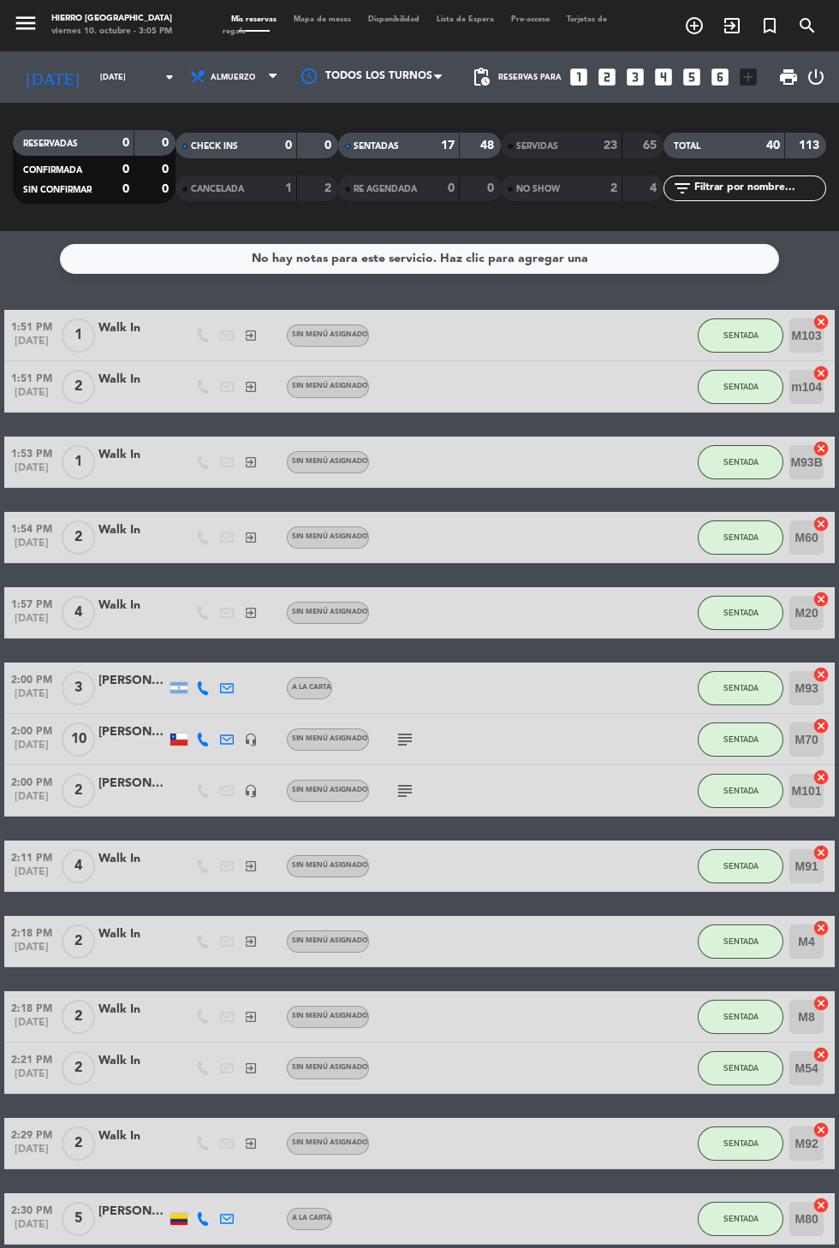
click at [319, 19] on span "Mapa de mesas" at bounding box center [322, 19] width 74 height 8
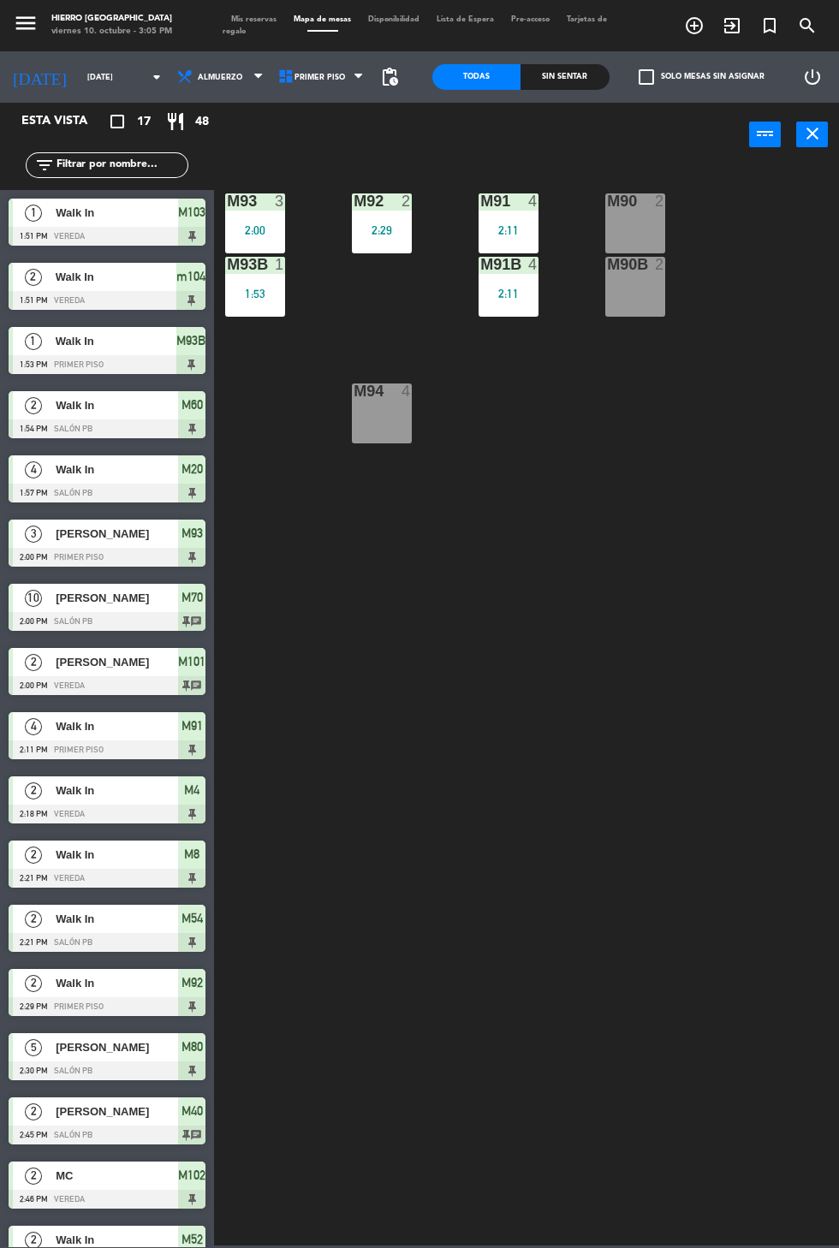
click at [608, 220] on div "M90 2" at bounding box center [635, 223] width 60 height 60
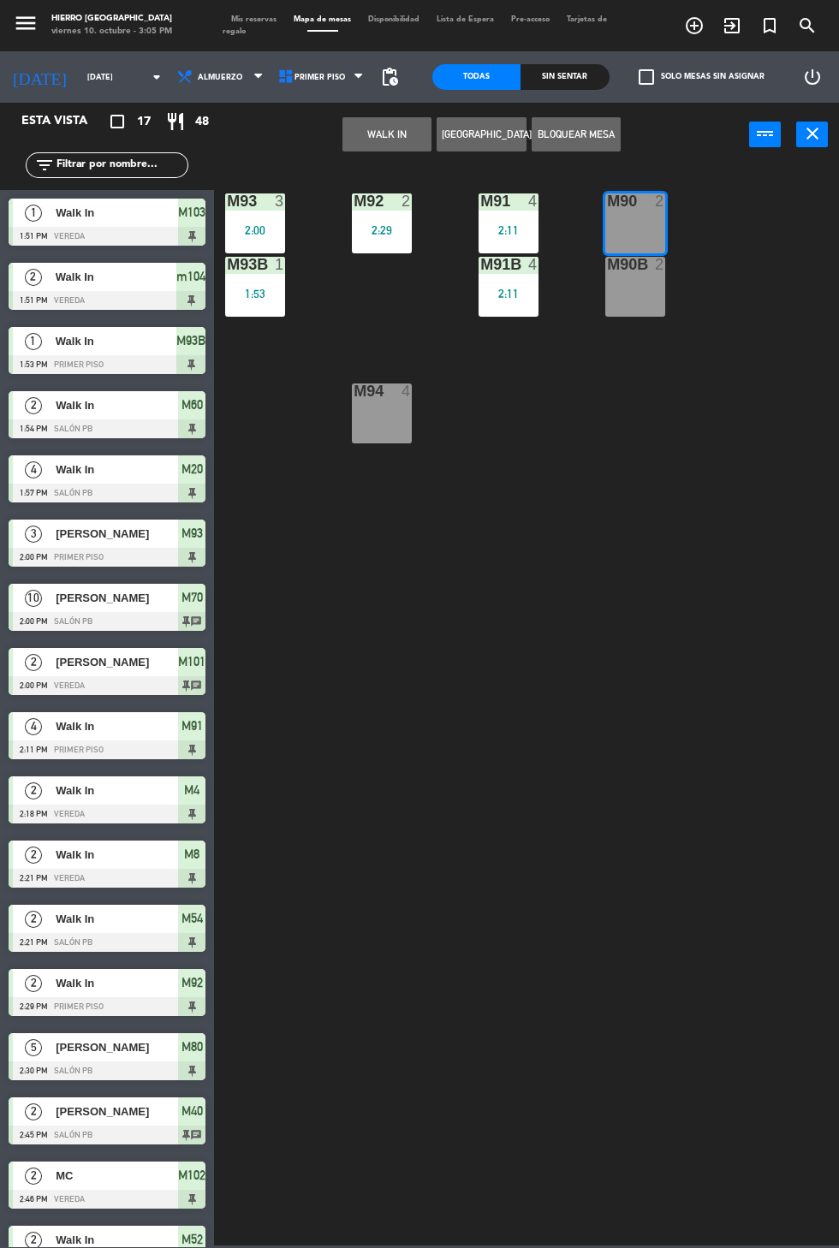
click at [621, 312] on div "M90B 2" at bounding box center [635, 287] width 60 height 60
click at [349, 136] on button "WALK IN" at bounding box center [386, 134] width 89 height 34
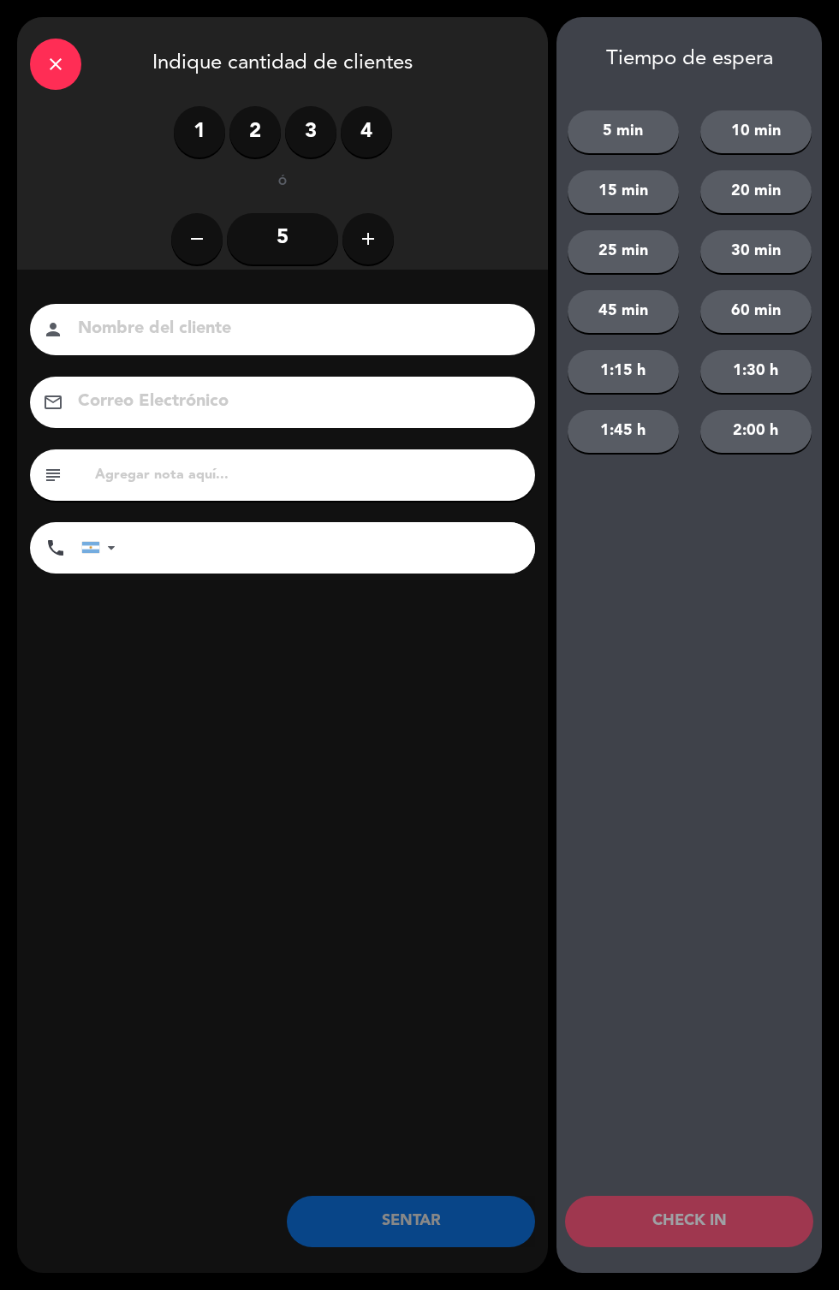
click at [367, 143] on label "4" at bounding box center [366, 131] width 51 height 51
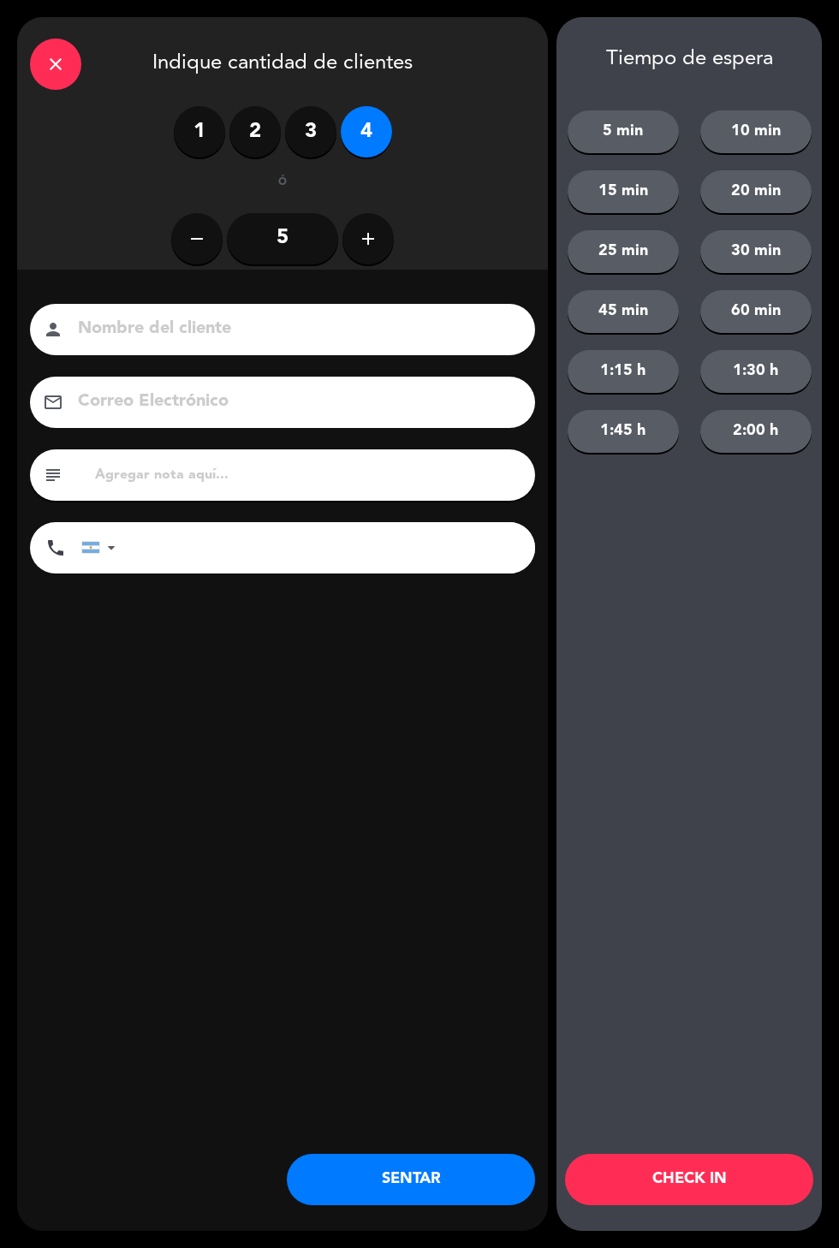
click at [355, 1194] on button "SENTAR" at bounding box center [411, 1179] width 248 height 51
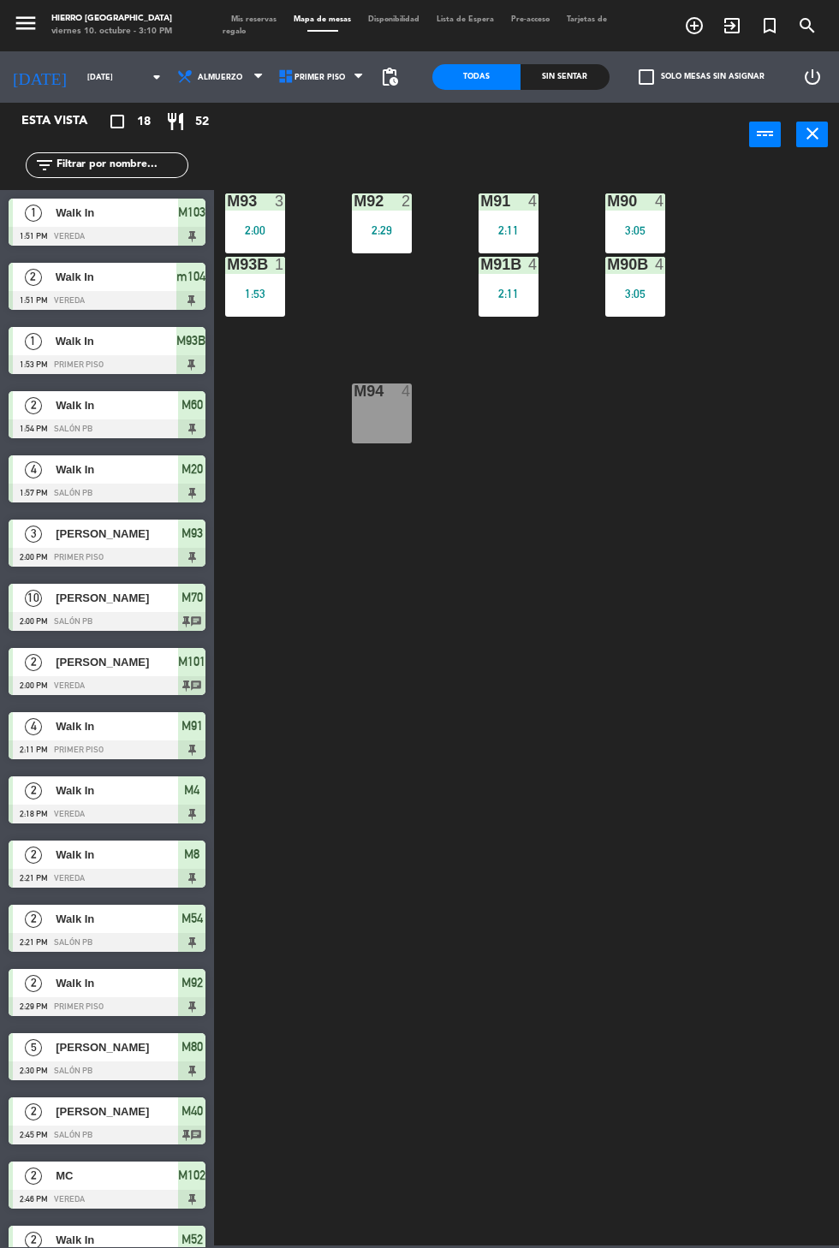
click at [252, 20] on span "Mis reservas" at bounding box center [253, 19] width 62 height 8
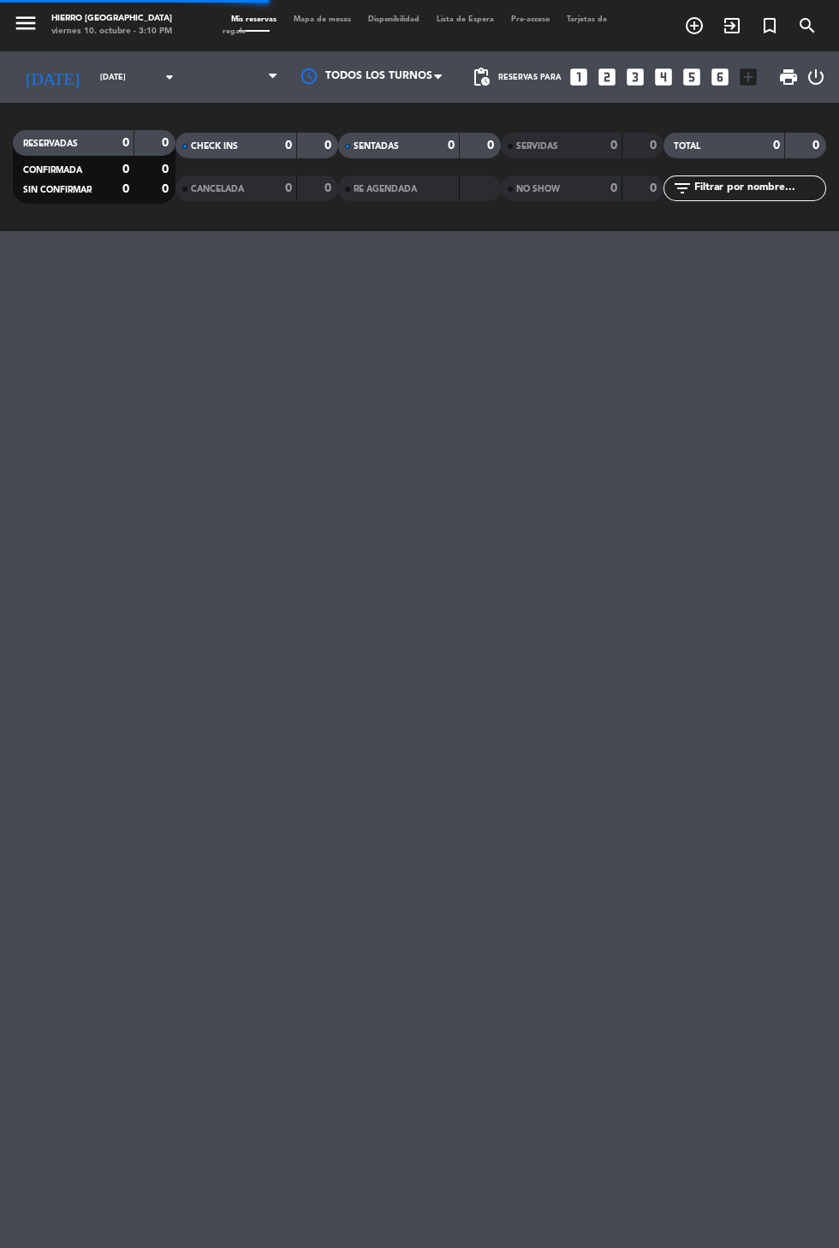
click at [245, 19] on span "Mis reservas" at bounding box center [253, 19] width 62 height 8
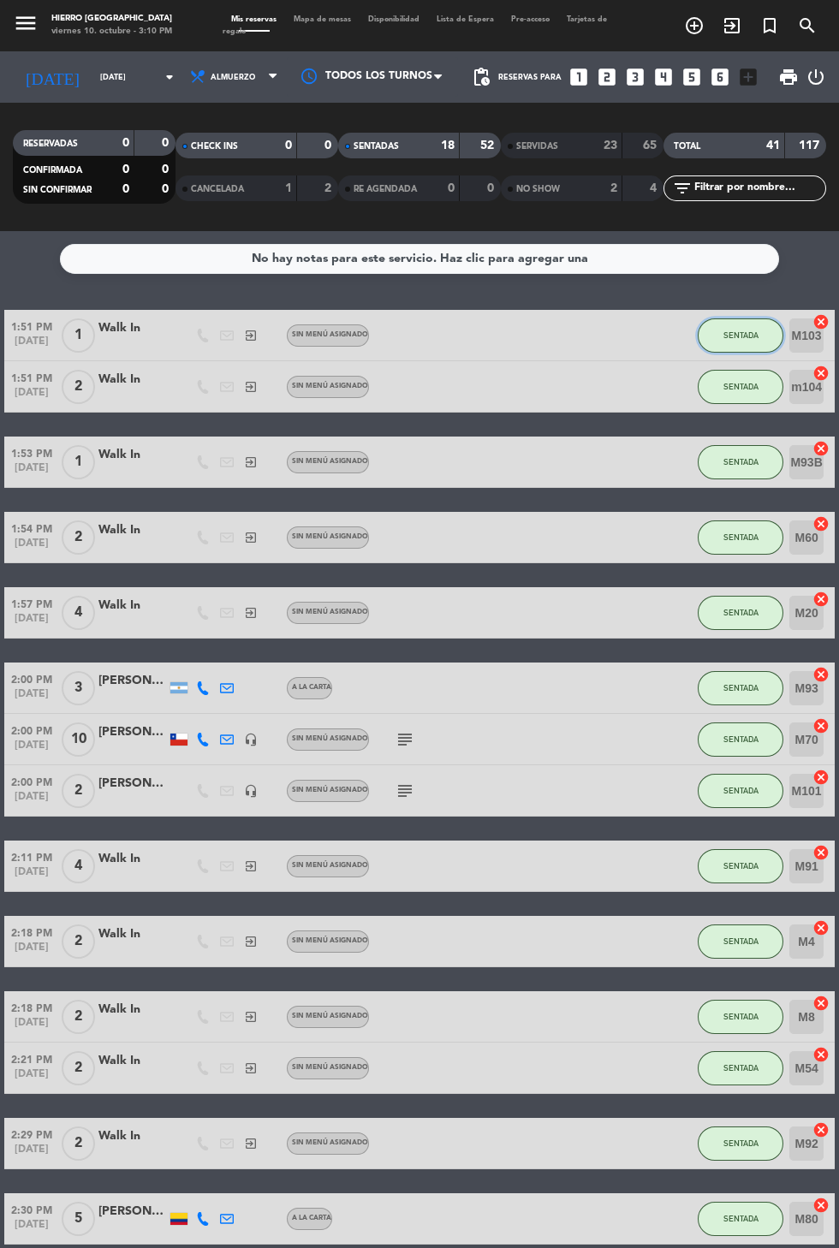
click at [730, 347] on button "SENTADA" at bounding box center [740, 335] width 86 height 34
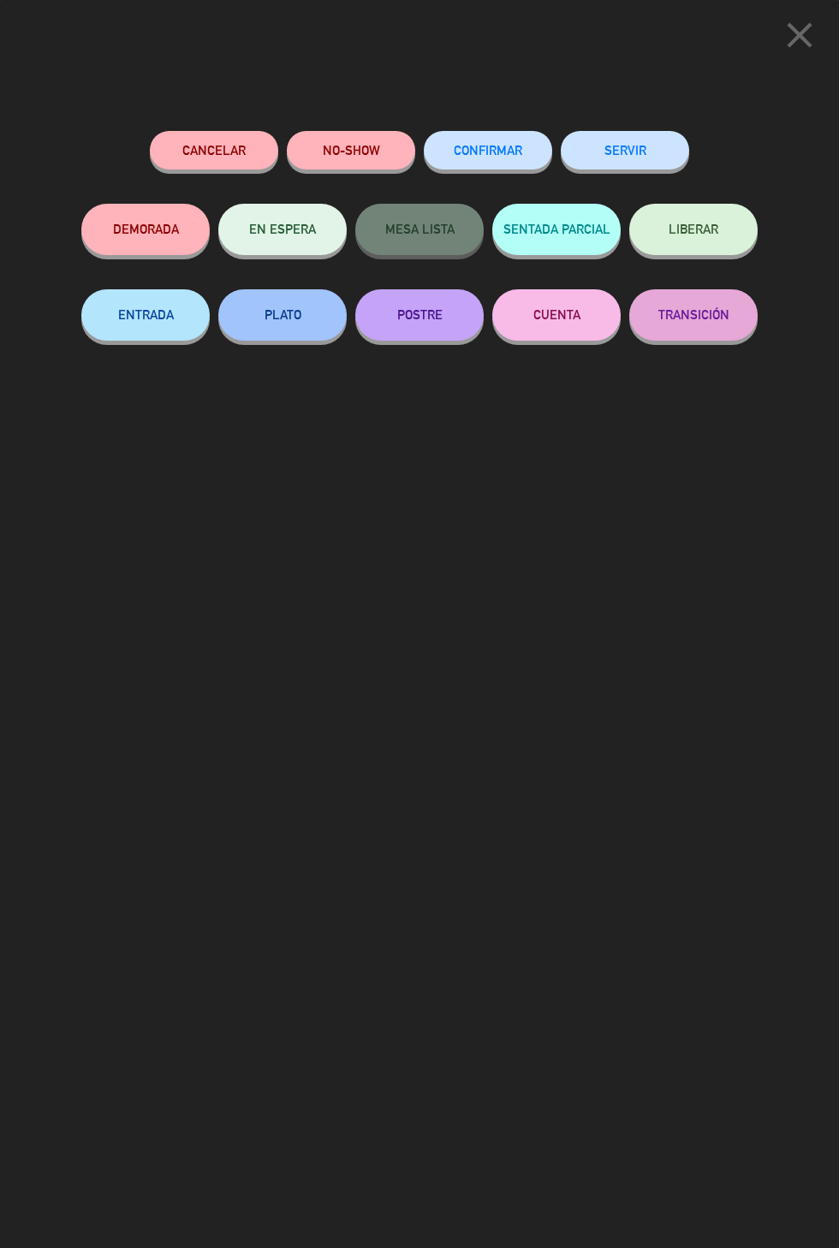
click at [638, 153] on button "SERVIR" at bounding box center [624, 150] width 128 height 39
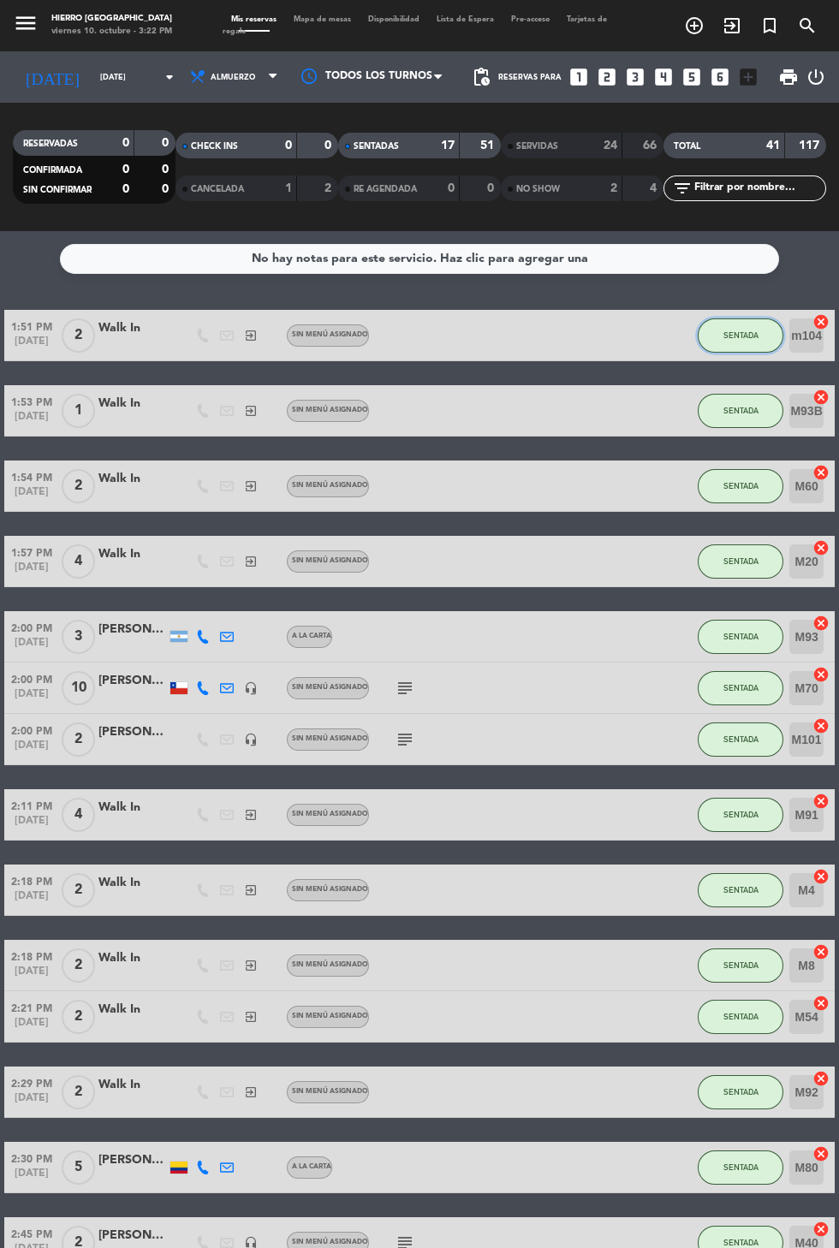
click at [707, 341] on button "SENTADA" at bounding box center [740, 335] width 86 height 34
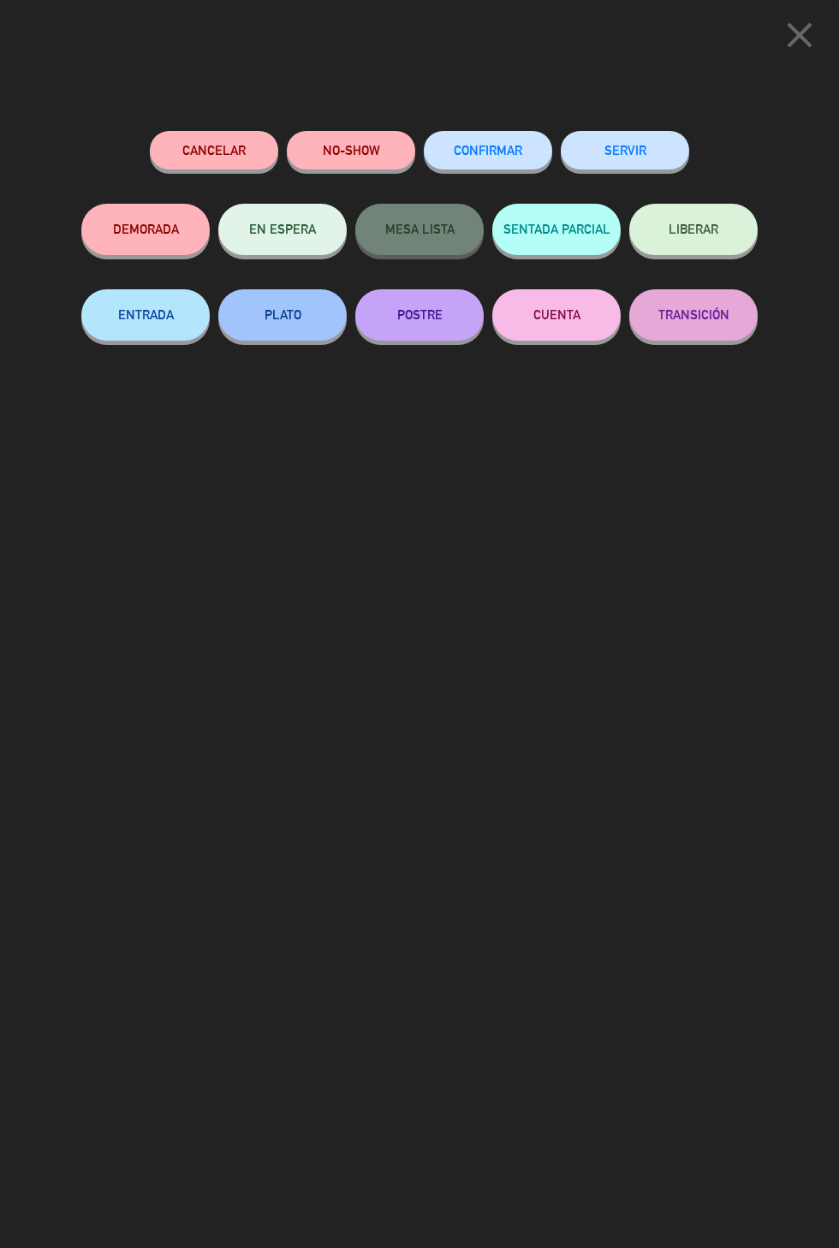
click at [611, 142] on button "SERVIR" at bounding box center [624, 150] width 128 height 39
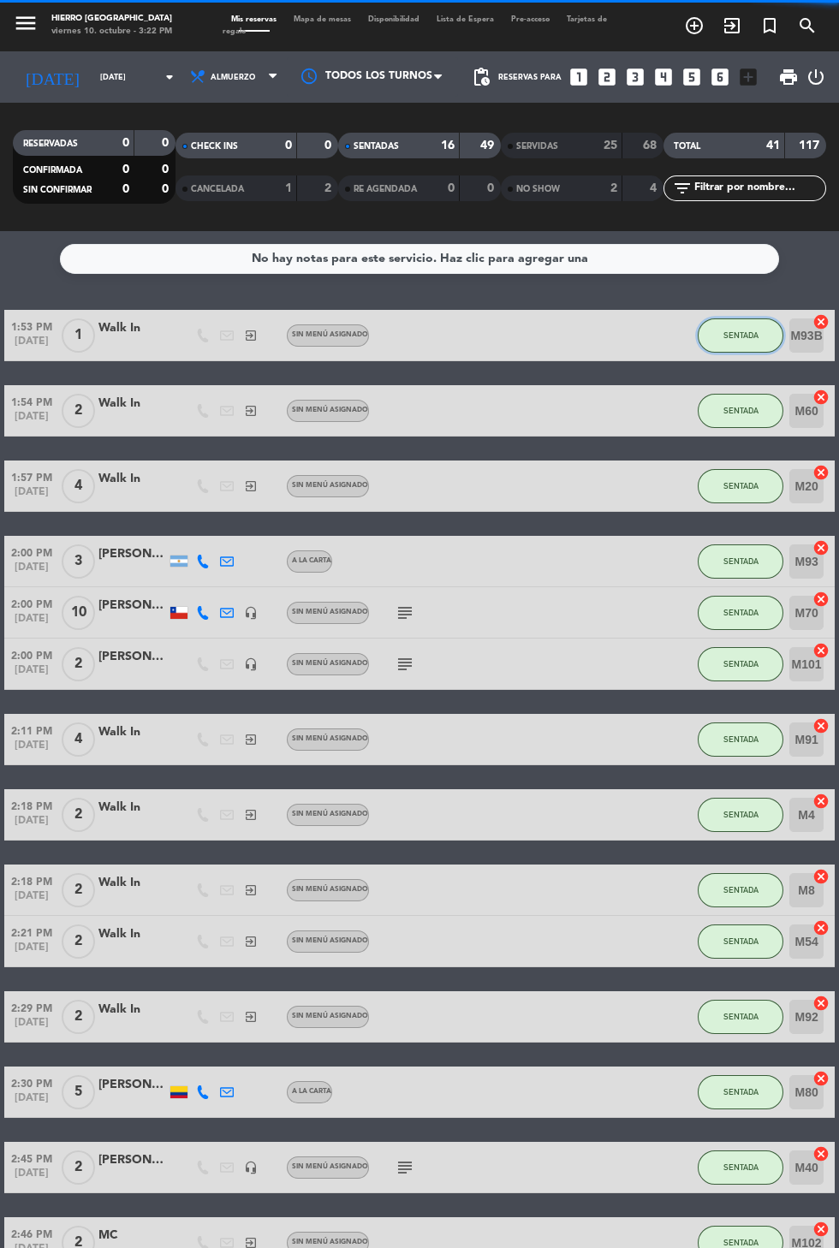
click at [727, 347] on button "SENTADA" at bounding box center [740, 335] width 86 height 34
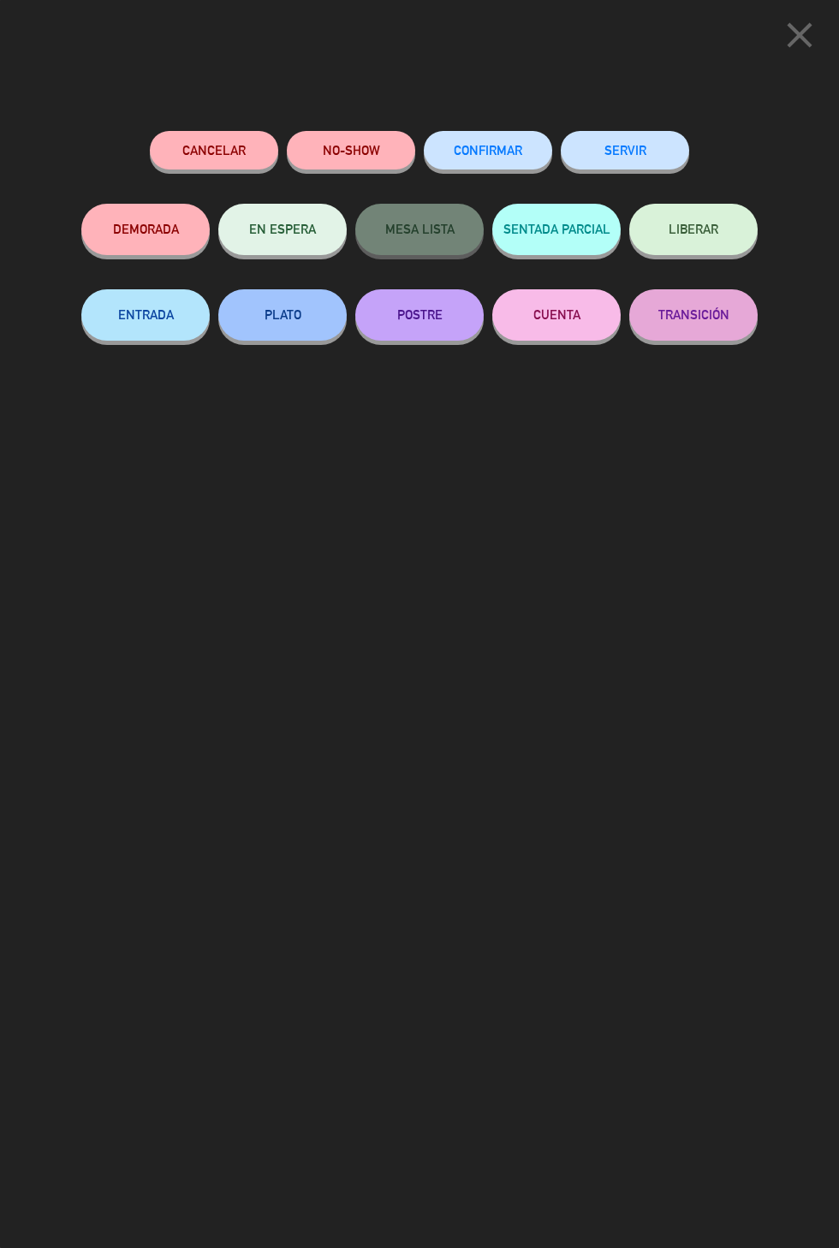
click at [597, 104] on div "close Cancelar NO-SHOW CONFIRMAR SERVIR DEMORADA EN ESPERA MESA LISTA SENTADA P…" at bounding box center [419, 624] width 839 height 1248
click at [591, 155] on button "SERVIR" at bounding box center [624, 150] width 128 height 39
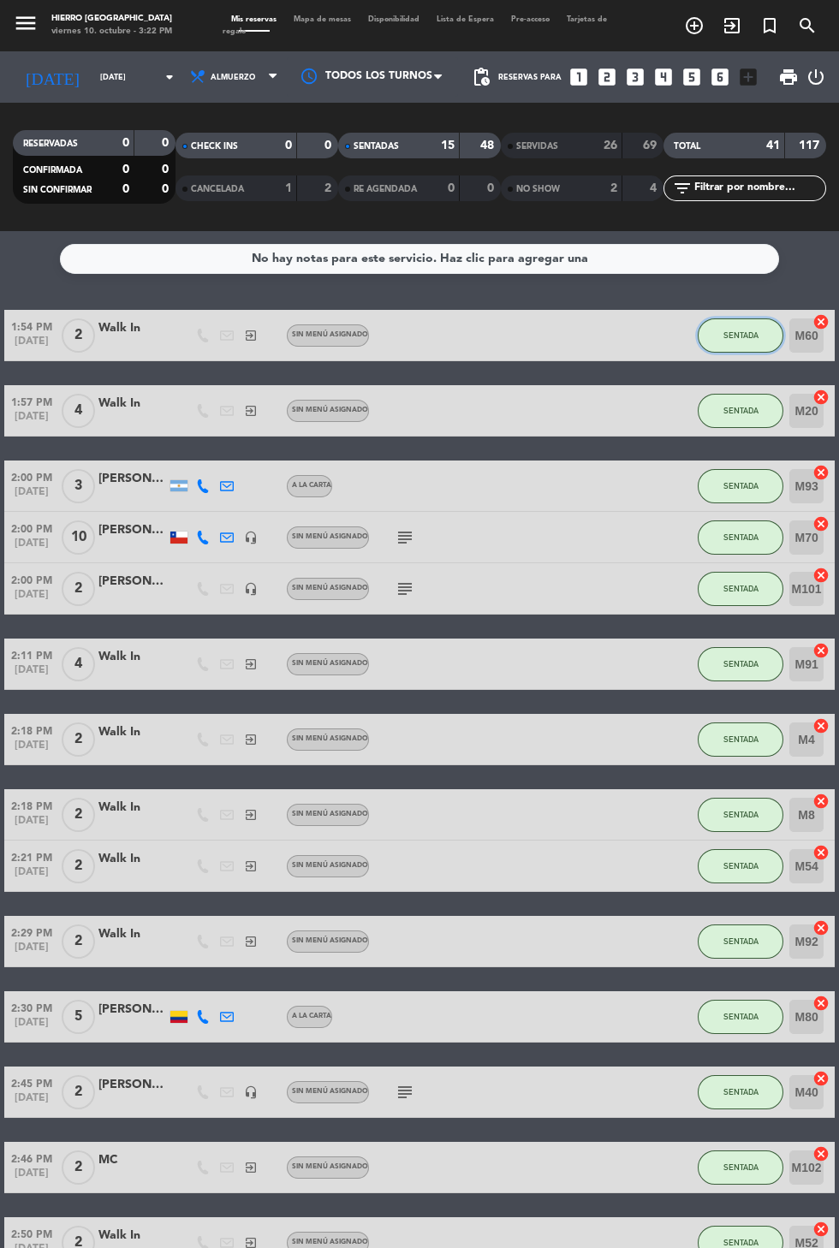
click at [703, 330] on button "SENTADA" at bounding box center [740, 335] width 86 height 34
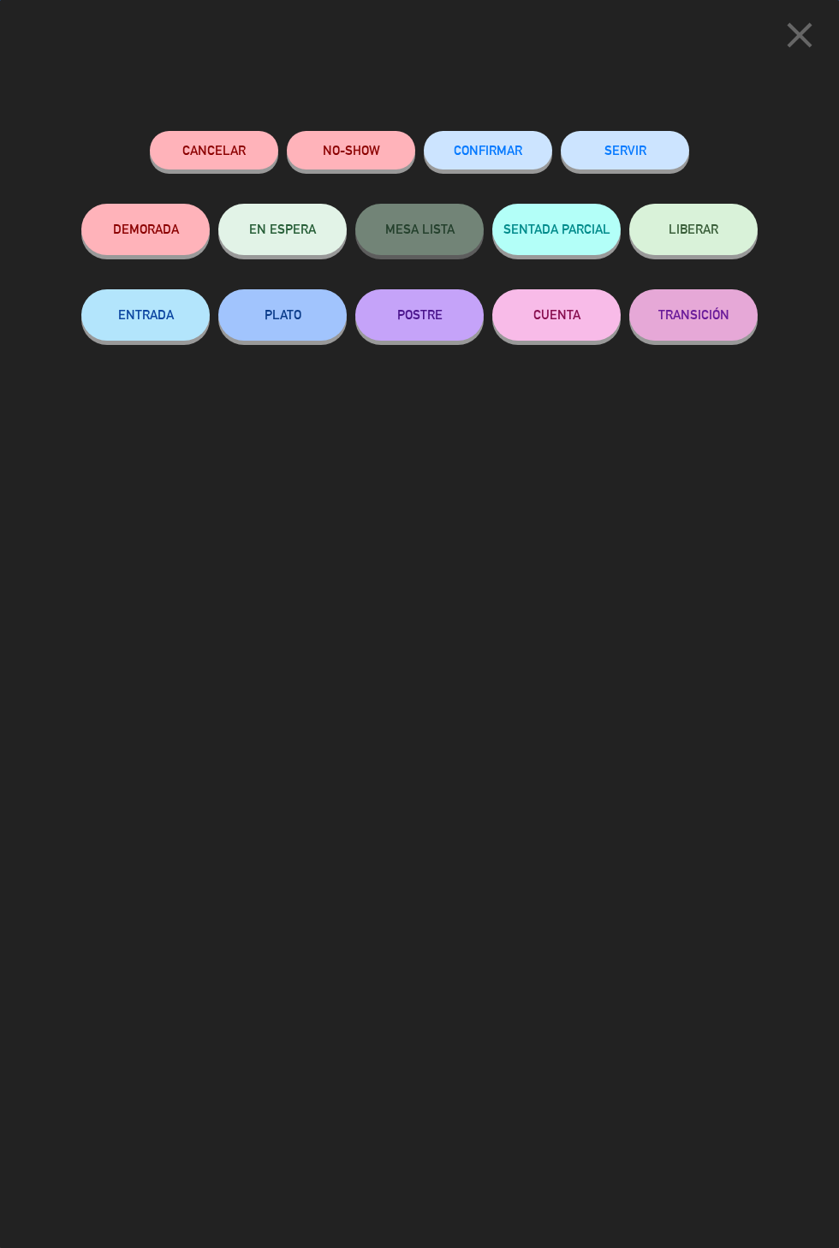
click at [601, 161] on button "SERVIR" at bounding box center [624, 150] width 128 height 39
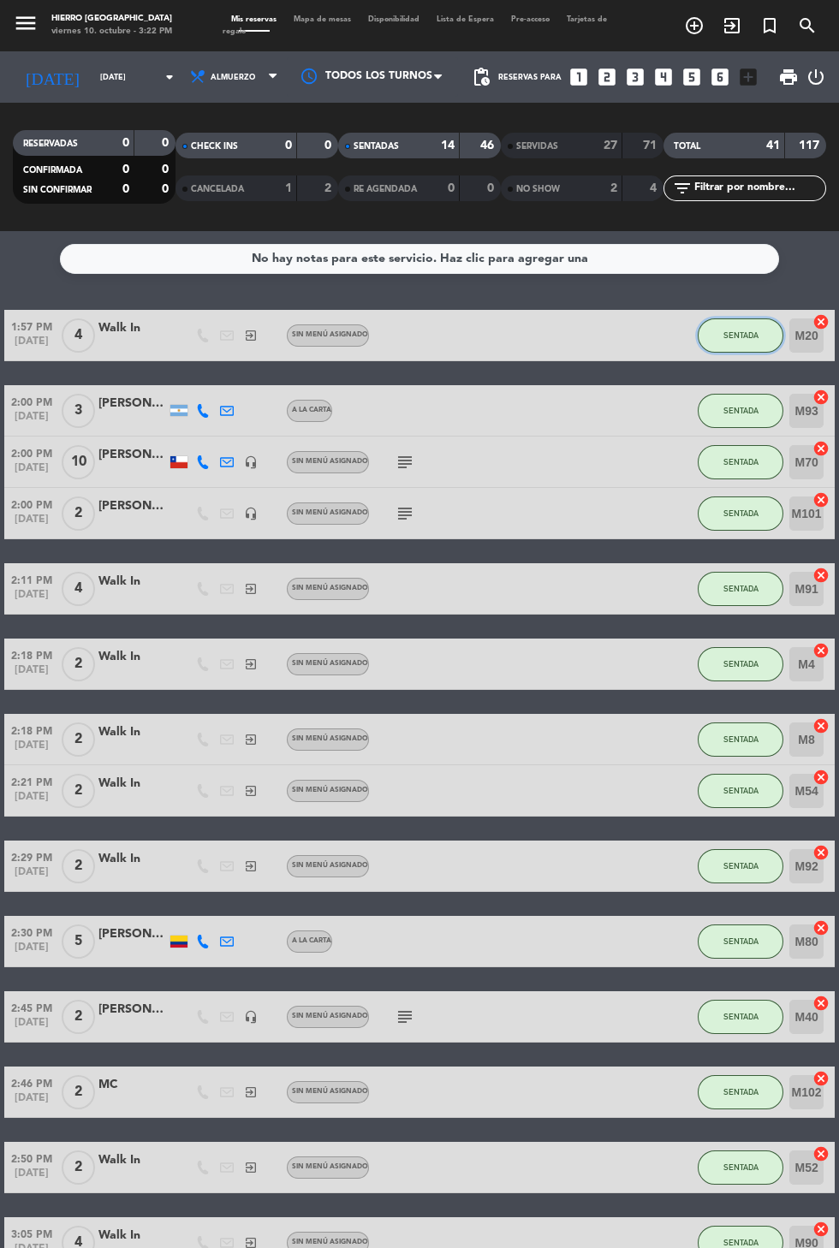
click at [711, 332] on button "SENTADA" at bounding box center [740, 335] width 86 height 34
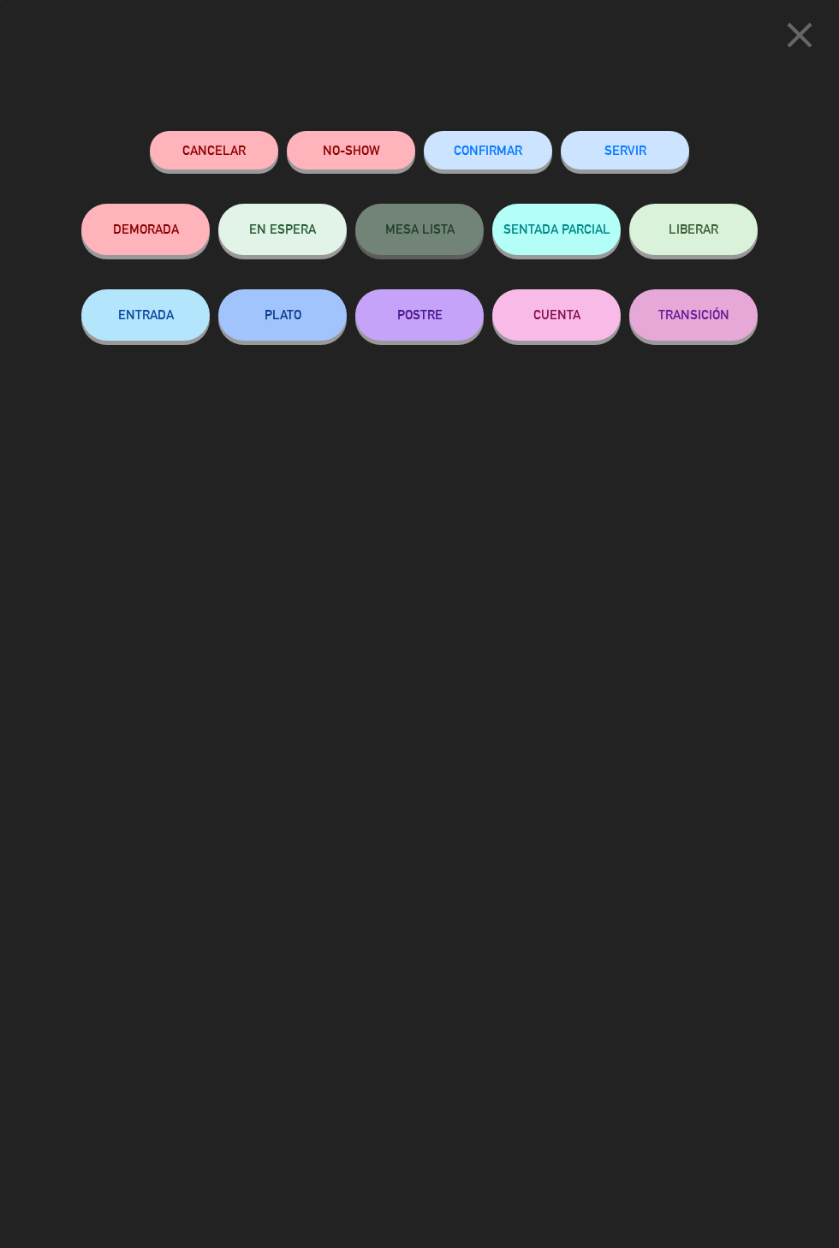
click at [606, 142] on button "SERVIR" at bounding box center [624, 150] width 128 height 39
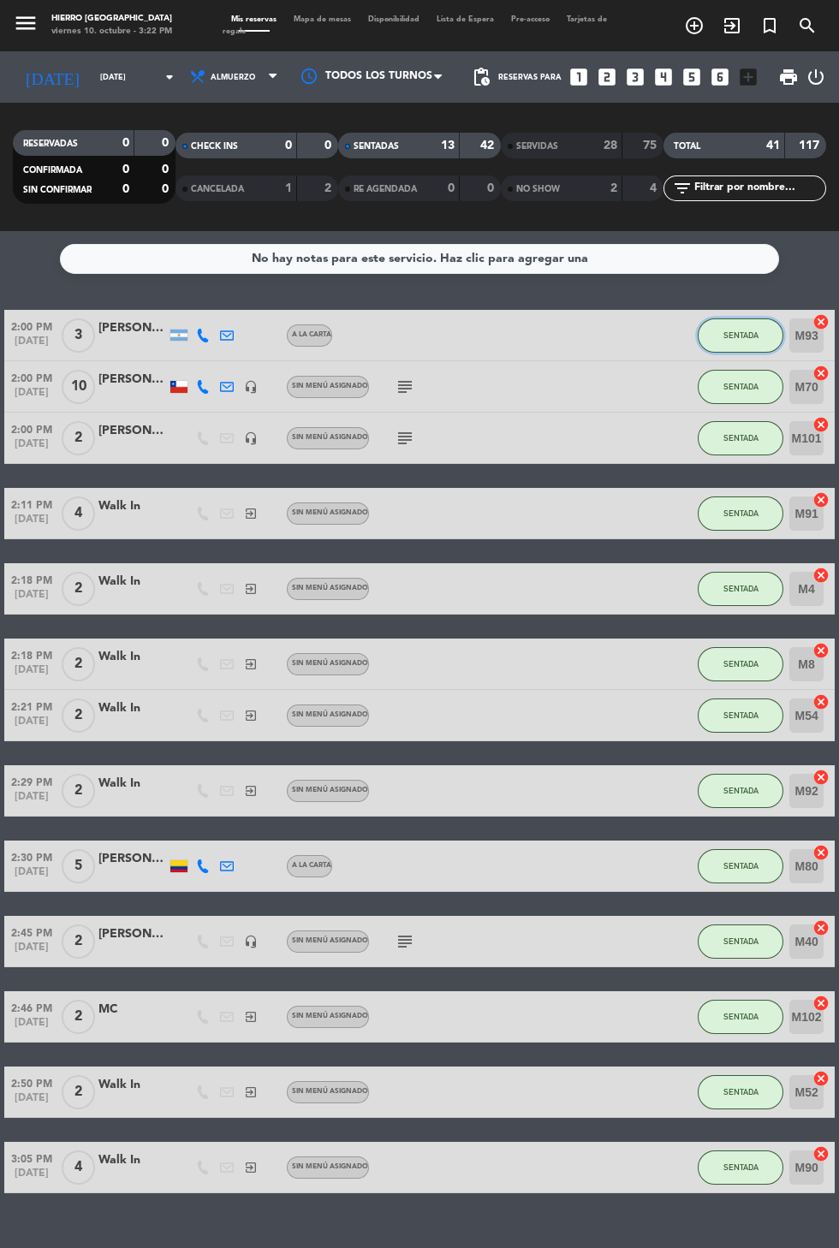
click at [715, 329] on button "SENTADA" at bounding box center [740, 335] width 86 height 34
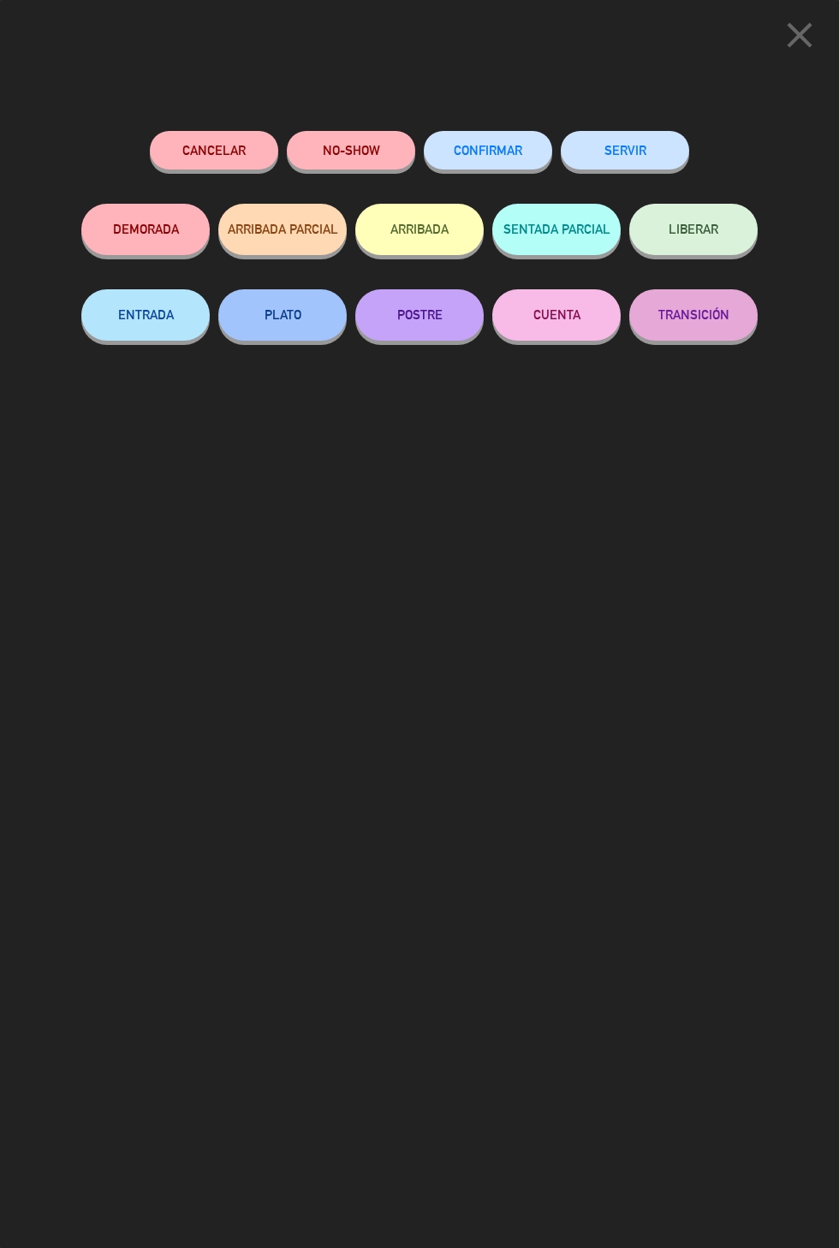
click at [626, 157] on button "SERVIR" at bounding box center [624, 150] width 128 height 39
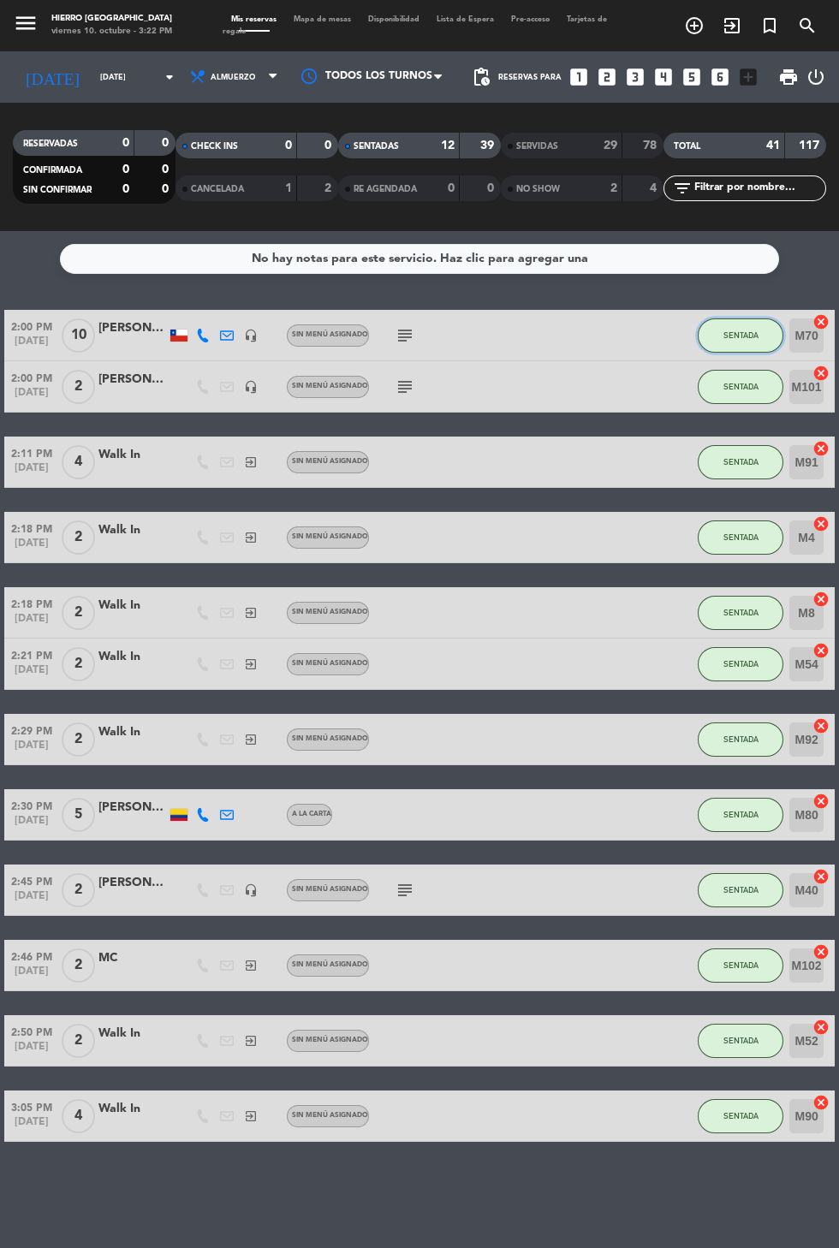
click at [719, 344] on button "SENTADA" at bounding box center [740, 335] width 86 height 34
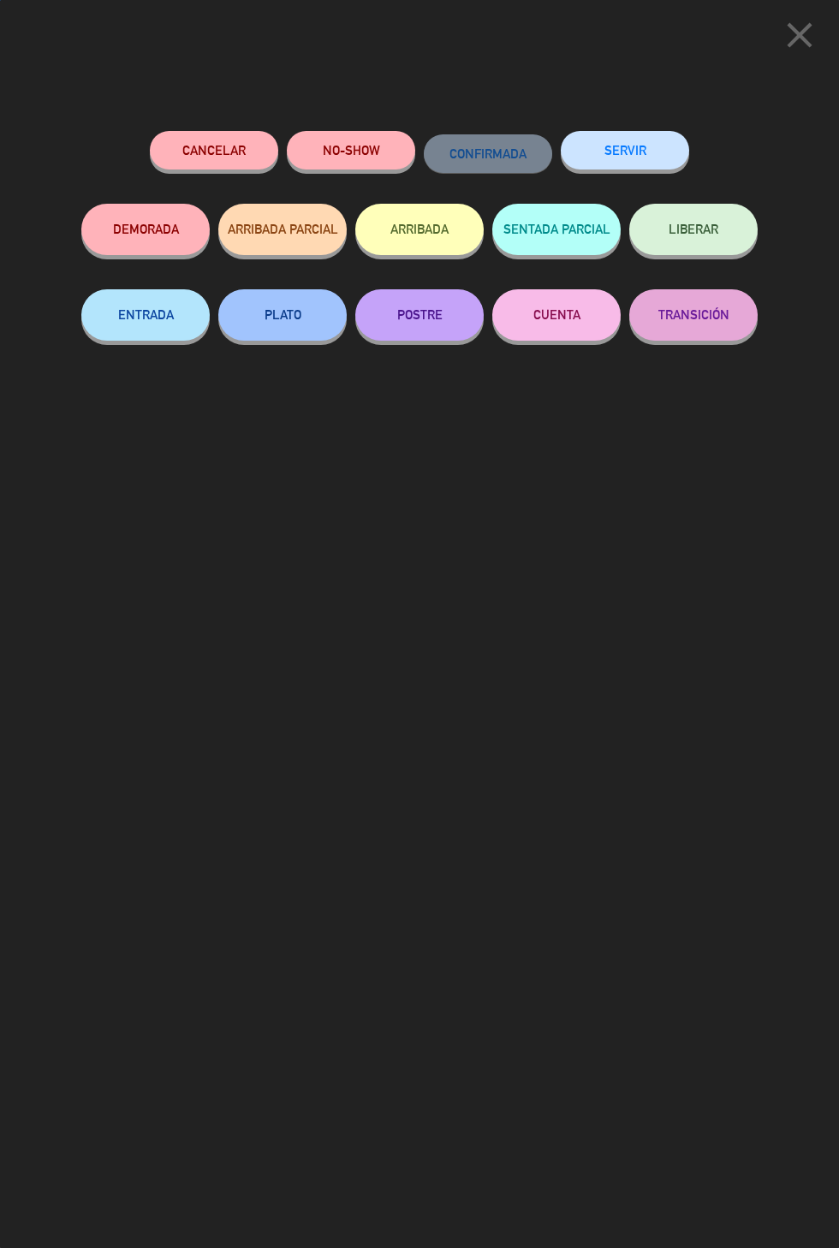
click at [631, 152] on button "SERVIR" at bounding box center [624, 150] width 128 height 39
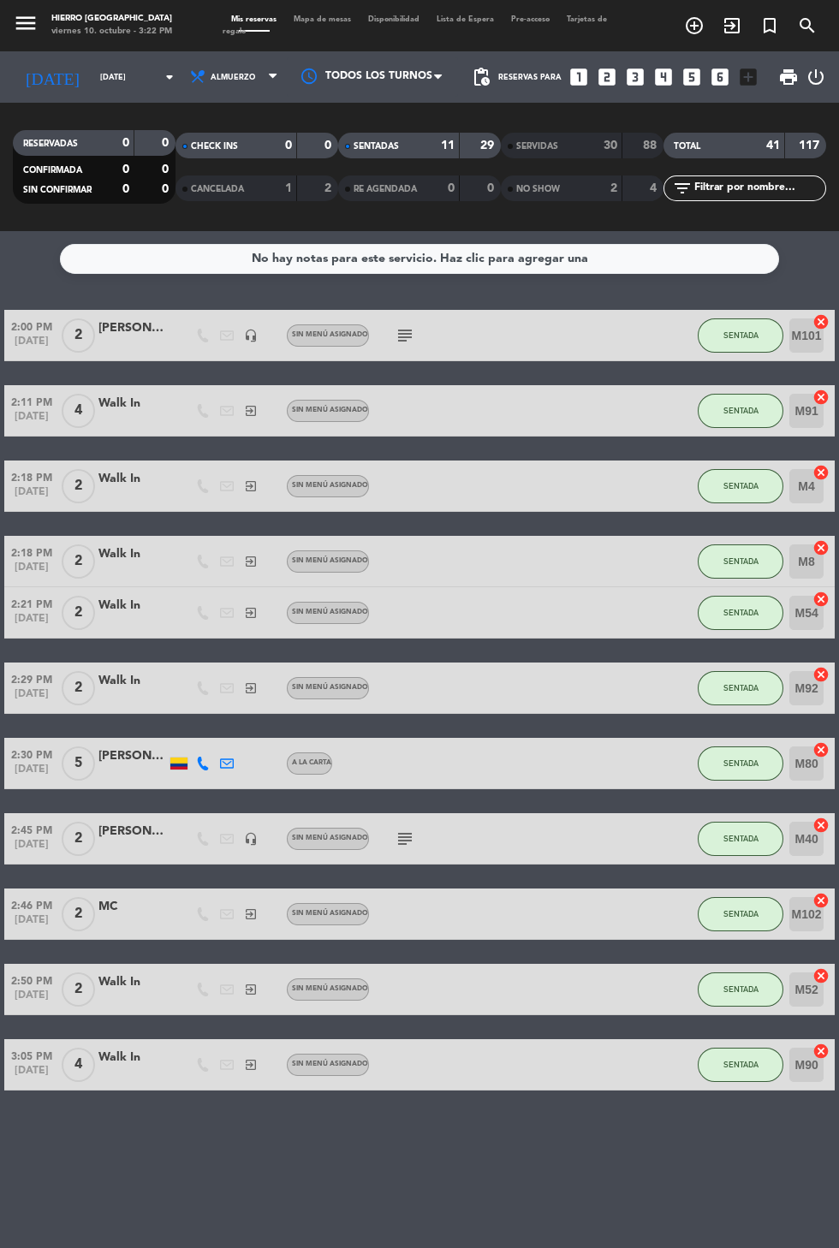
click at [406, 325] on icon "subject" at bounding box center [404, 335] width 21 height 21
click at [715, 321] on button "SENTADA" at bounding box center [740, 335] width 86 height 34
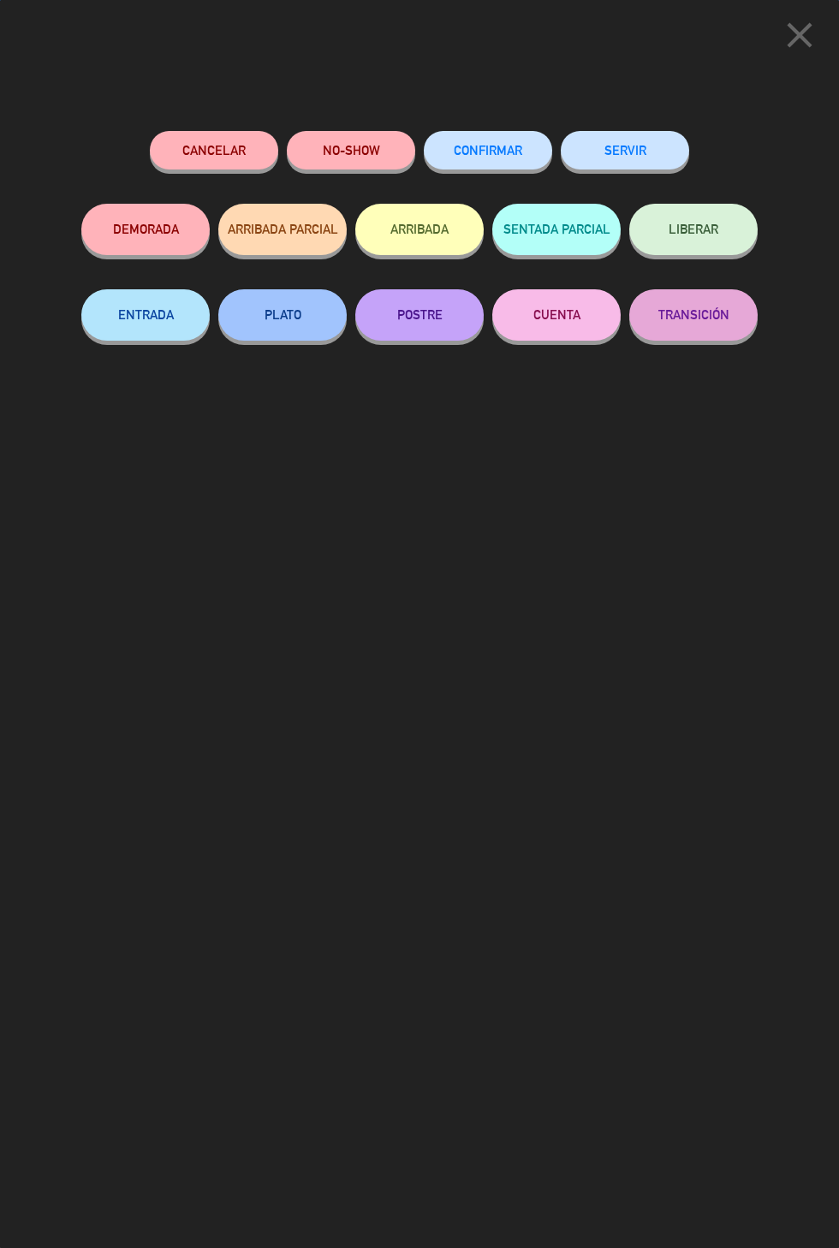
click at [604, 165] on button "SERVIR" at bounding box center [624, 150] width 128 height 39
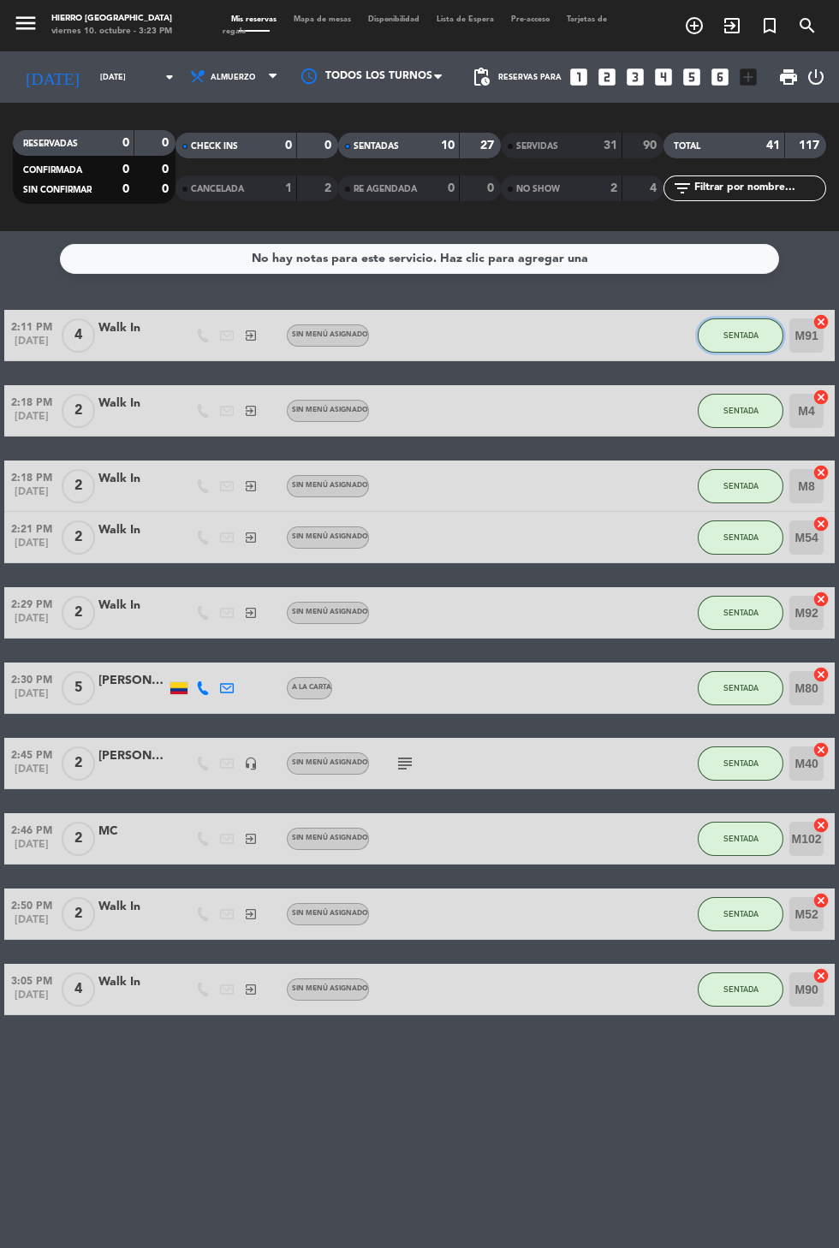
click at [723, 330] on span "SENTADA" at bounding box center [740, 334] width 35 height 9
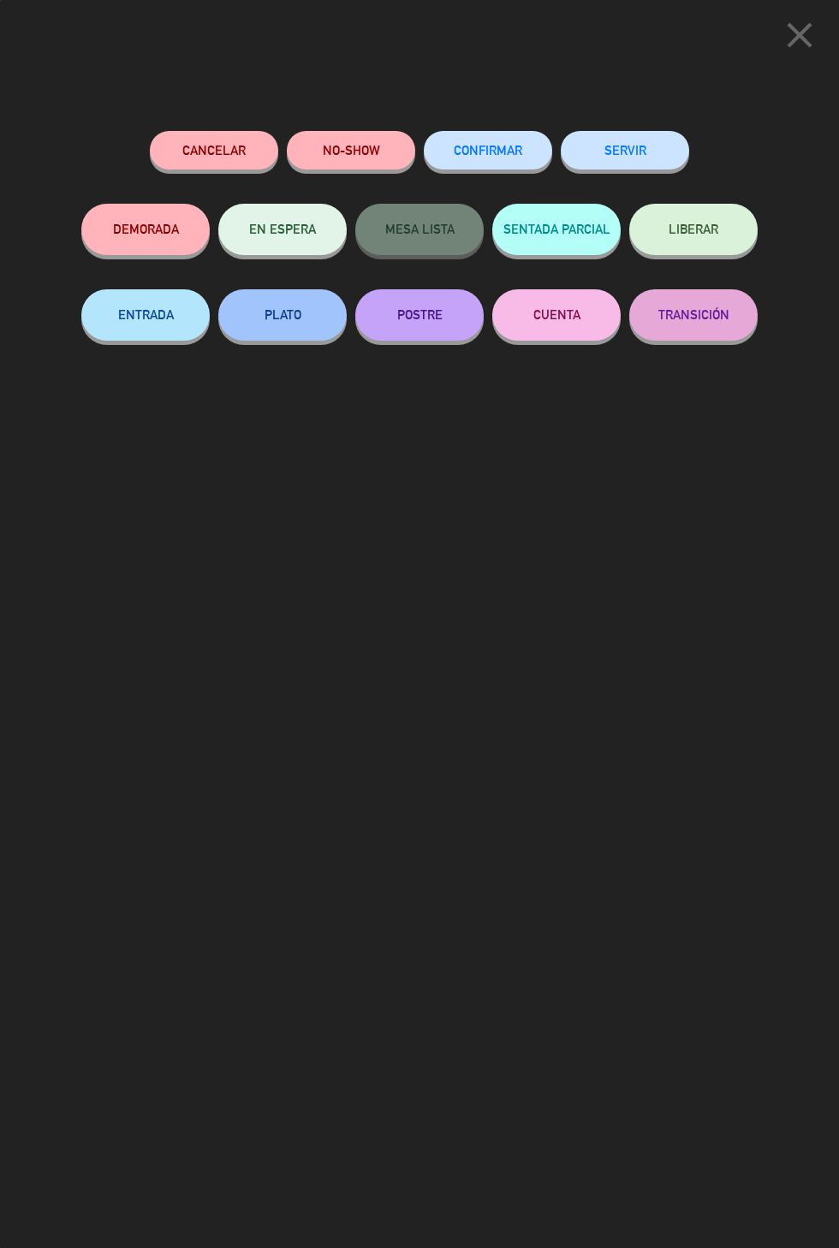
click at [632, 169] on button "SERVIR" at bounding box center [624, 150] width 128 height 39
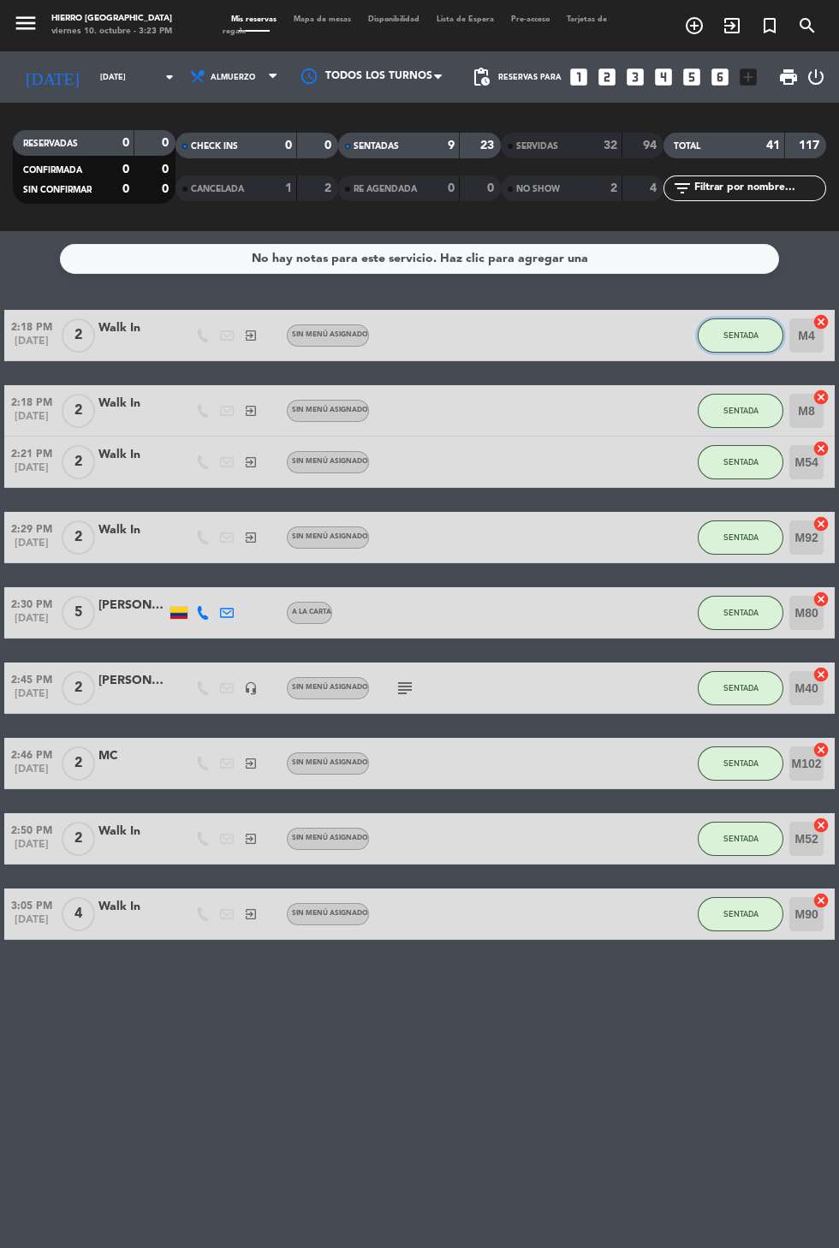
click at [723, 344] on button "SENTADA" at bounding box center [740, 335] width 86 height 34
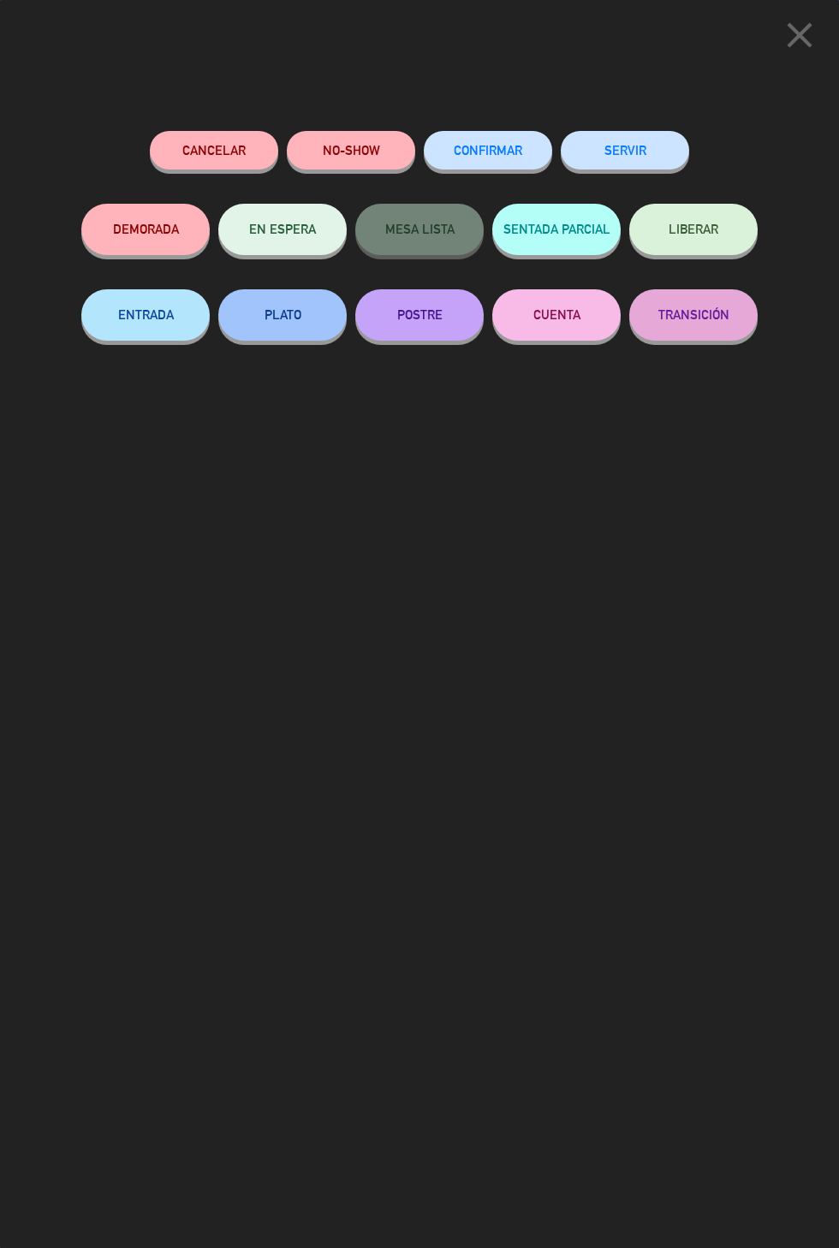
click at [621, 142] on button "SERVIR" at bounding box center [624, 150] width 128 height 39
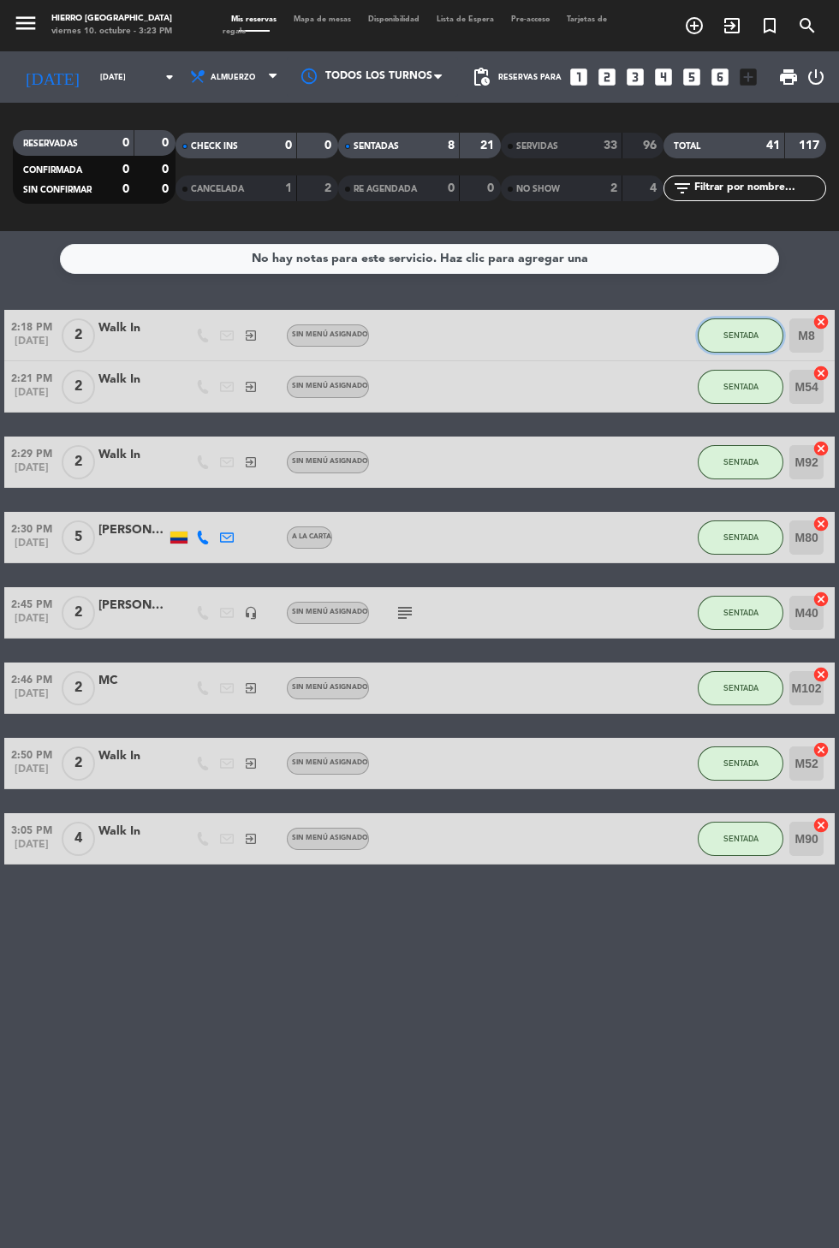
click at [727, 336] on span "SENTADA" at bounding box center [740, 334] width 35 height 9
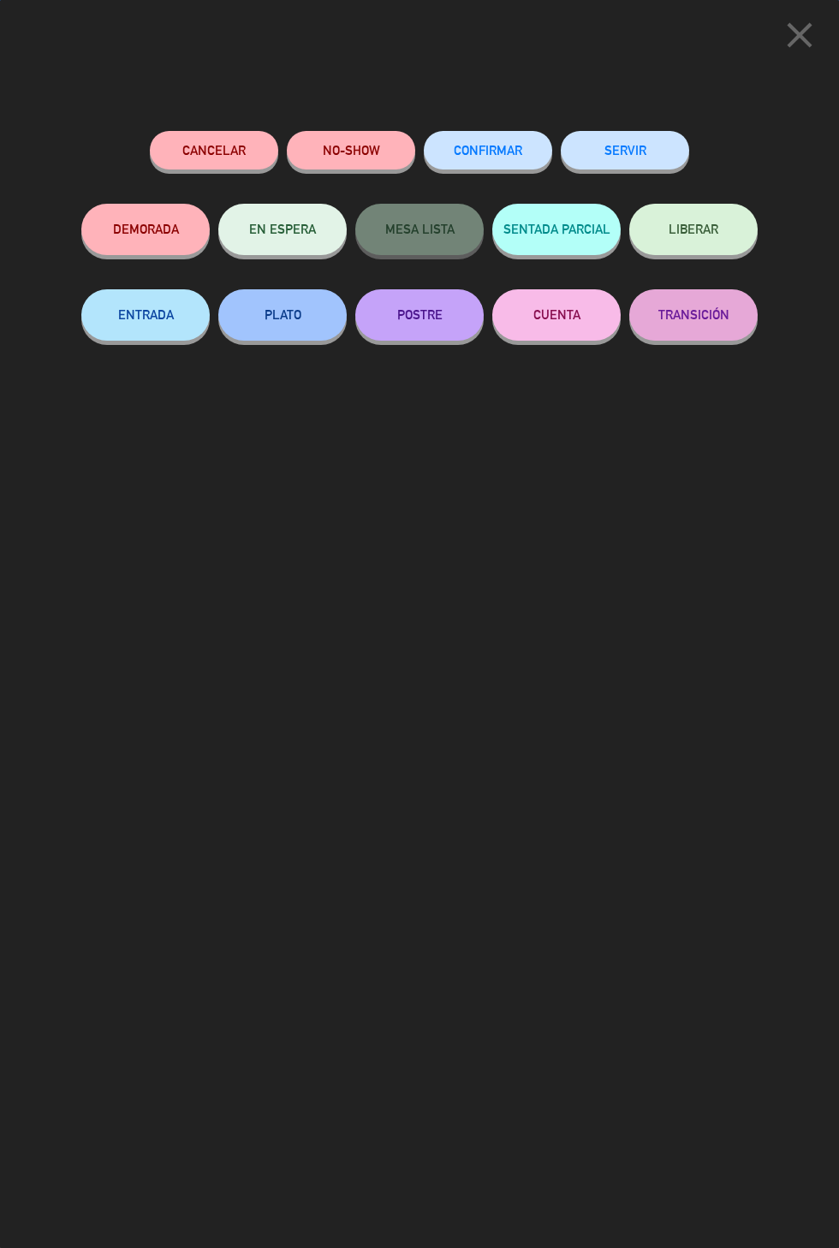
click at [612, 113] on div "close Cancelar NO-SHOW CONFIRMAR SERVIR DEMORADA EN ESPERA MESA LISTA SENTADA P…" at bounding box center [419, 624] width 839 height 1248
click at [638, 205] on div "LIBERAR" at bounding box center [693, 247] width 128 height 86
click at [646, 142] on button "SERVIR" at bounding box center [624, 150] width 128 height 39
click at [627, 152] on button "SERVIR" at bounding box center [624, 150] width 128 height 39
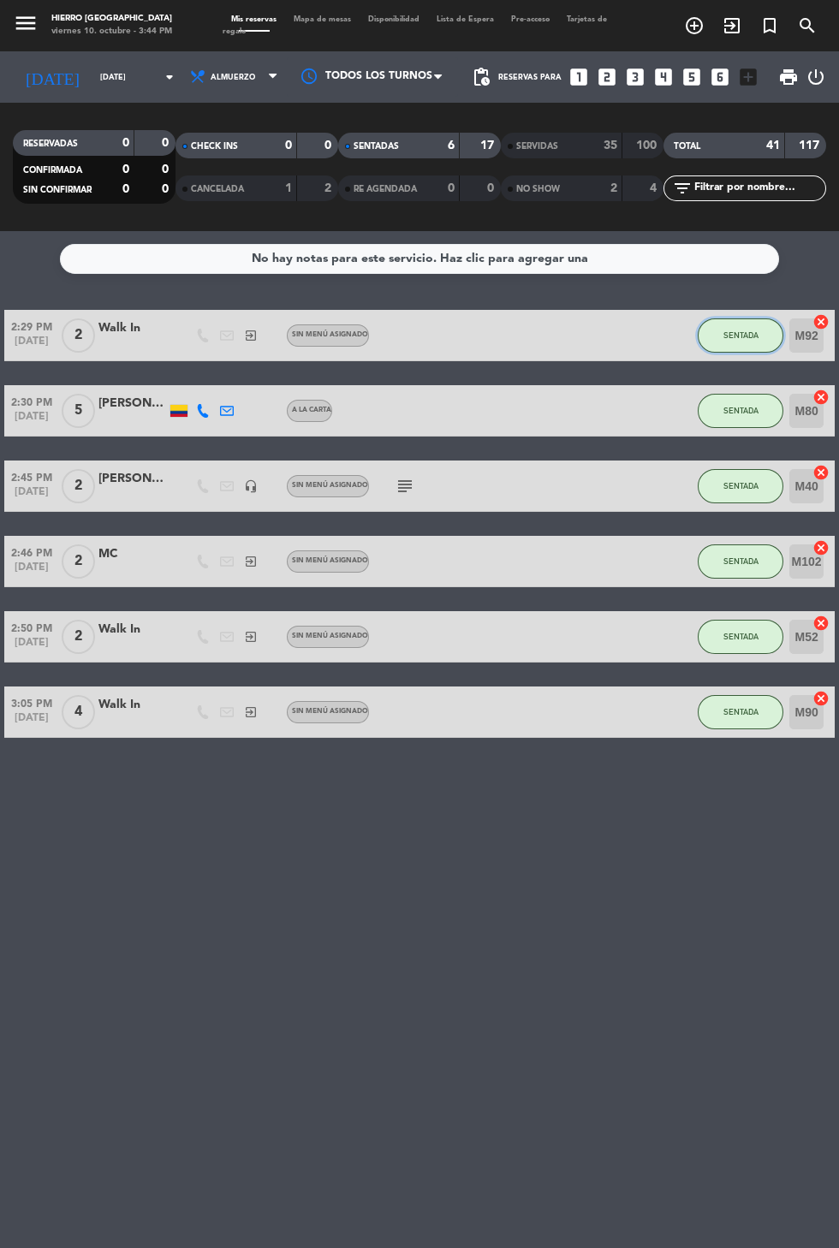
click at [711, 321] on button "SENTADA" at bounding box center [740, 335] width 86 height 34
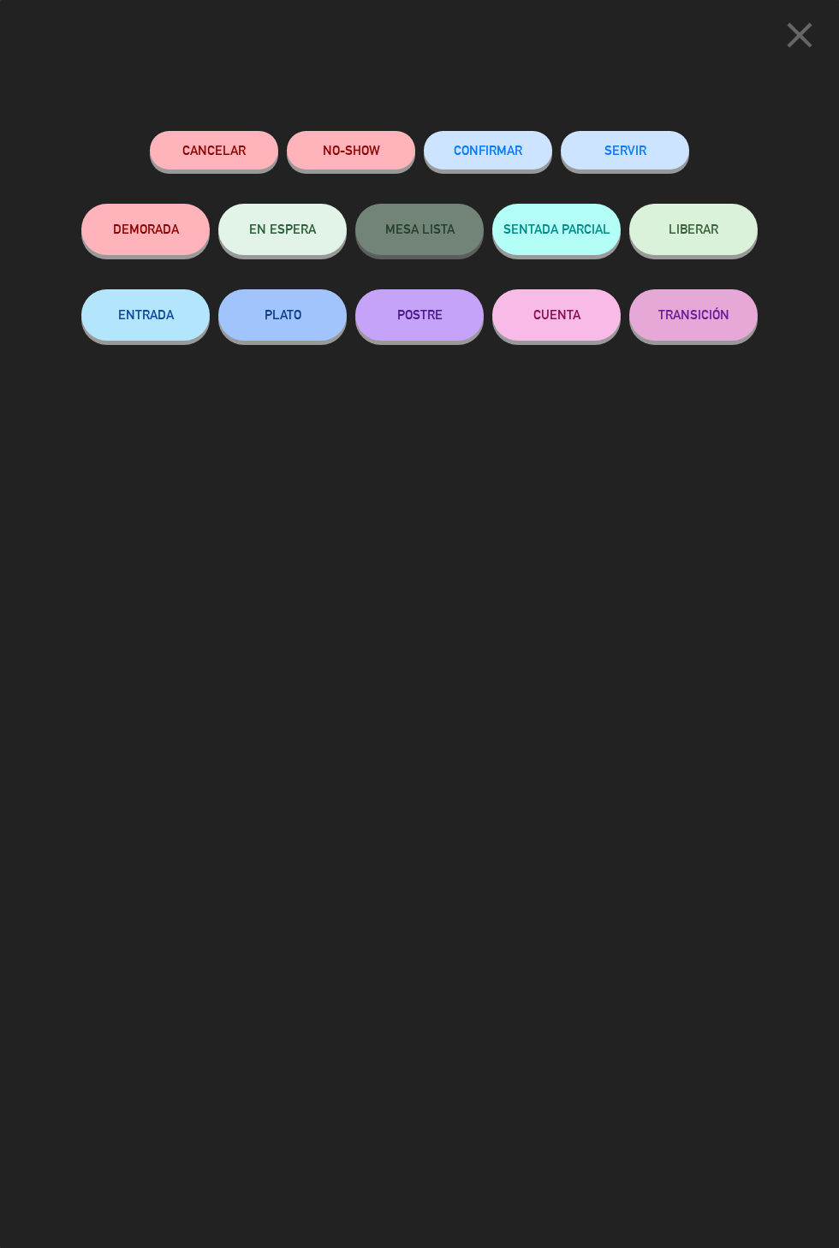
click at [649, 206] on button "LIBERAR" at bounding box center [693, 229] width 128 height 51
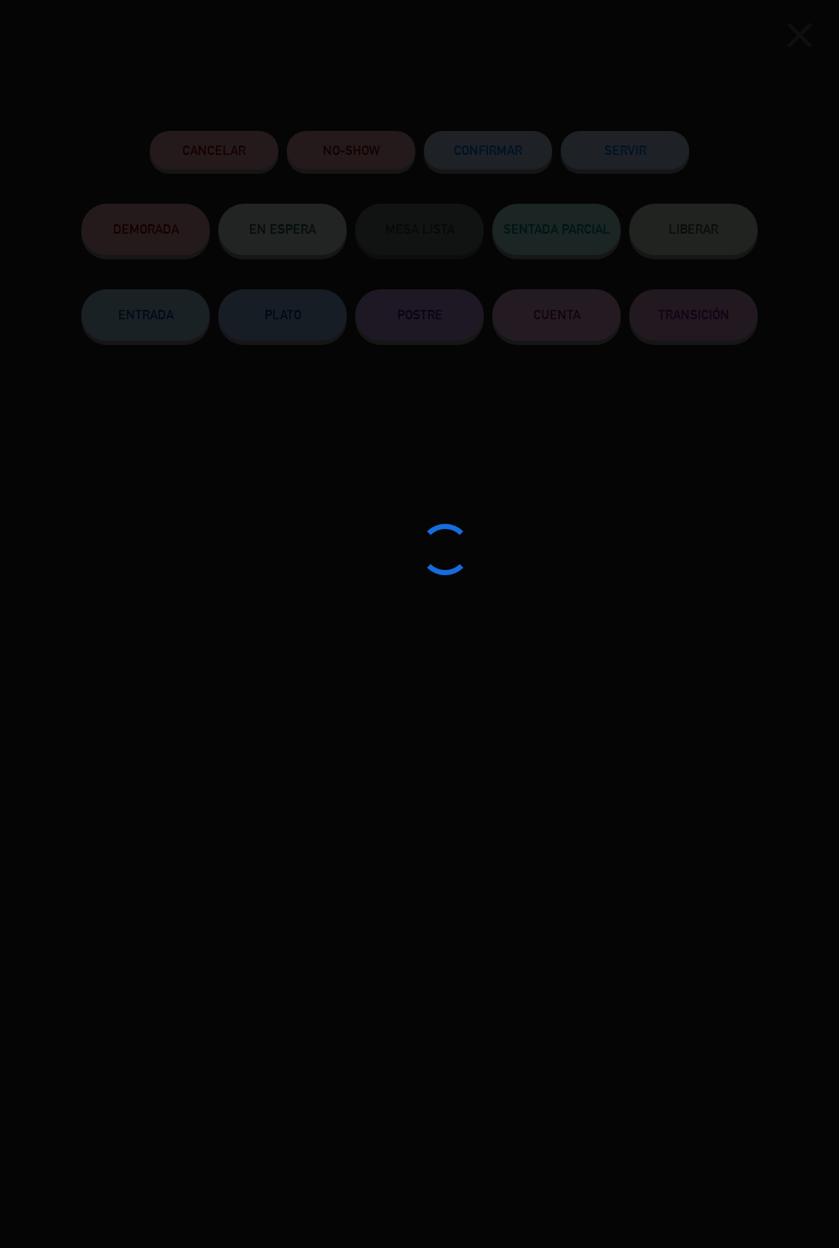
click at [646, 150] on div at bounding box center [419, 624] width 839 height 1248
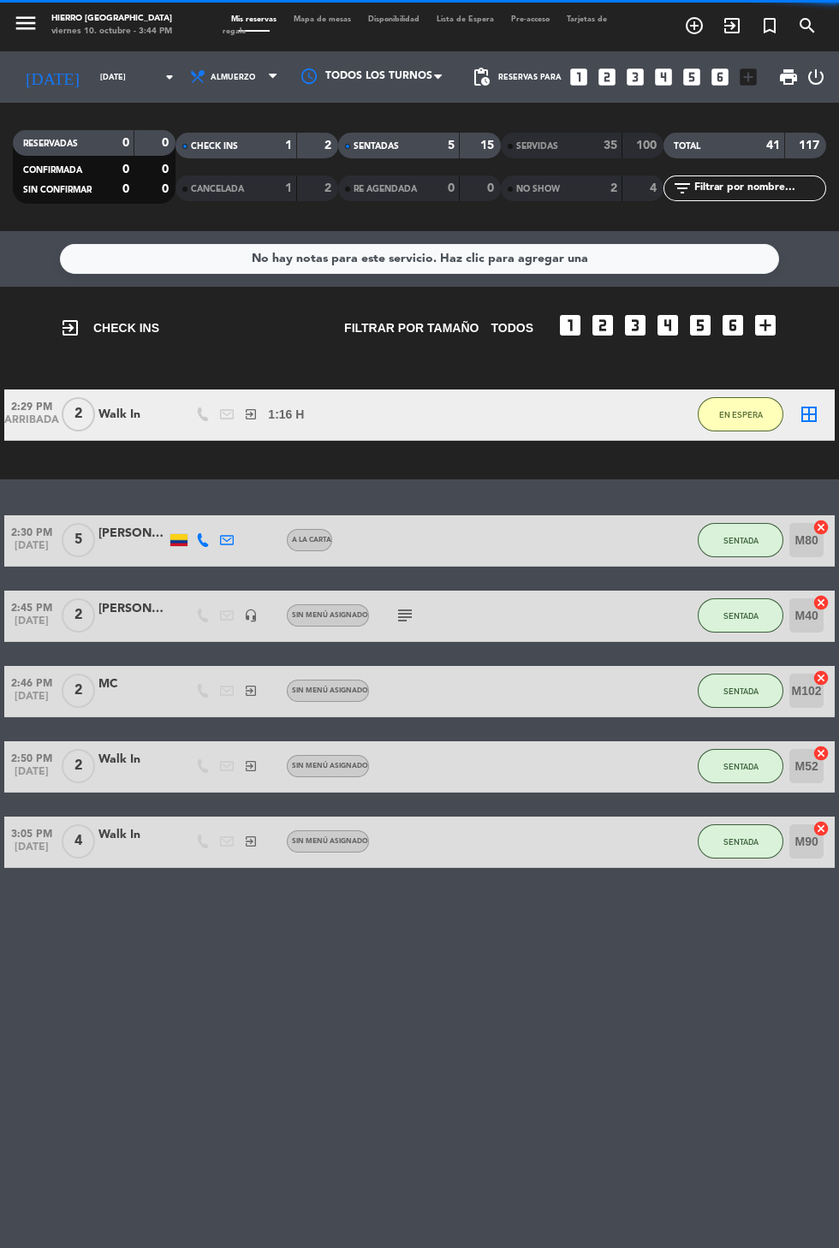
click at [726, 328] on icon "looks_6" at bounding box center [732, 324] width 27 height 27
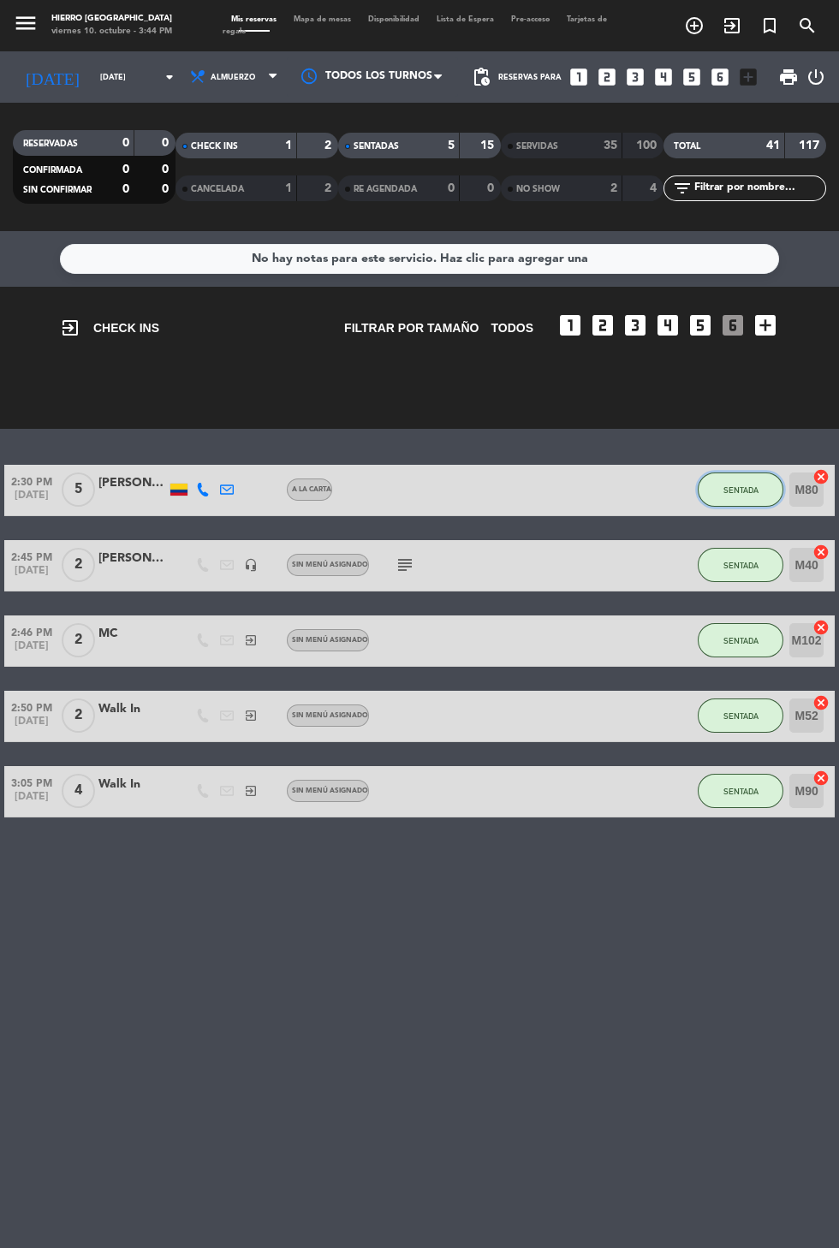
click at [738, 489] on span "SENTADA" at bounding box center [740, 489] width 35 height 9
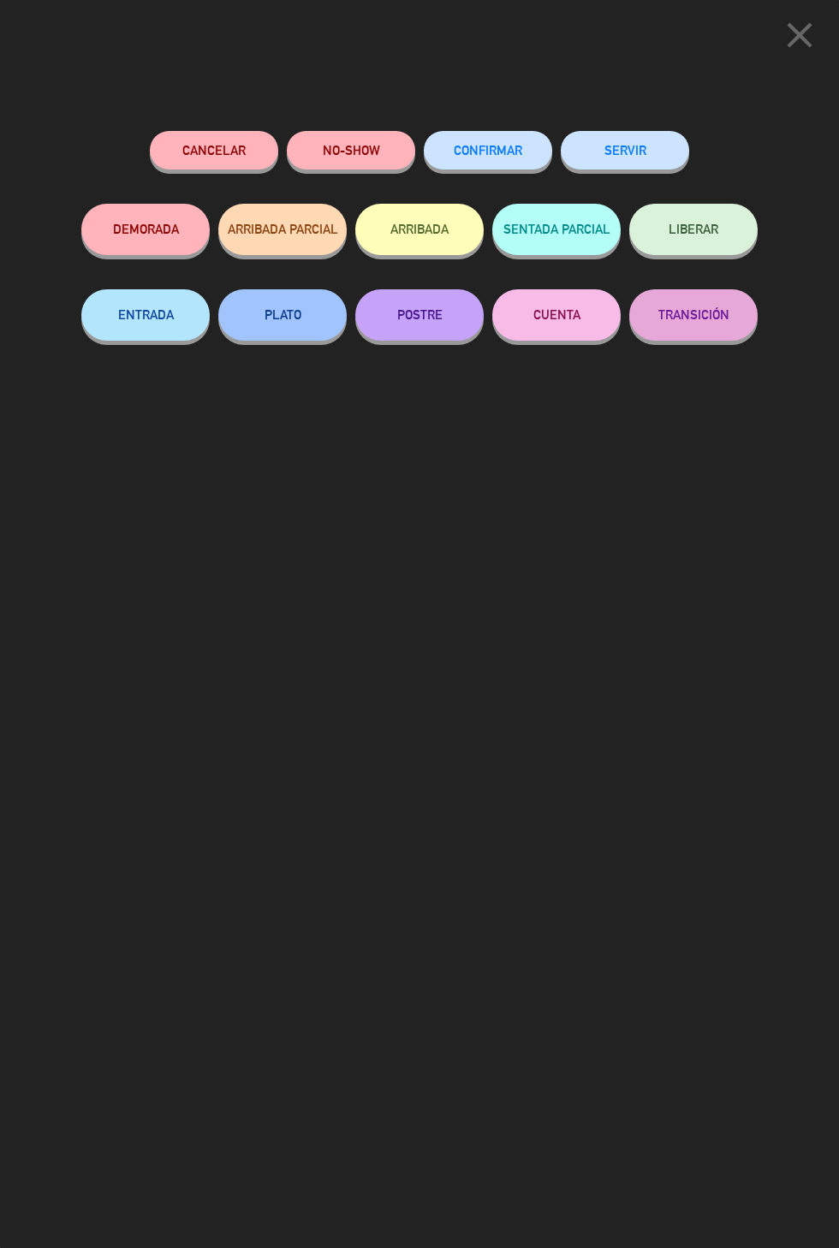
click at [649, 143] on button "SERVIR" at bounding box center [624, 150] width 128 height 39
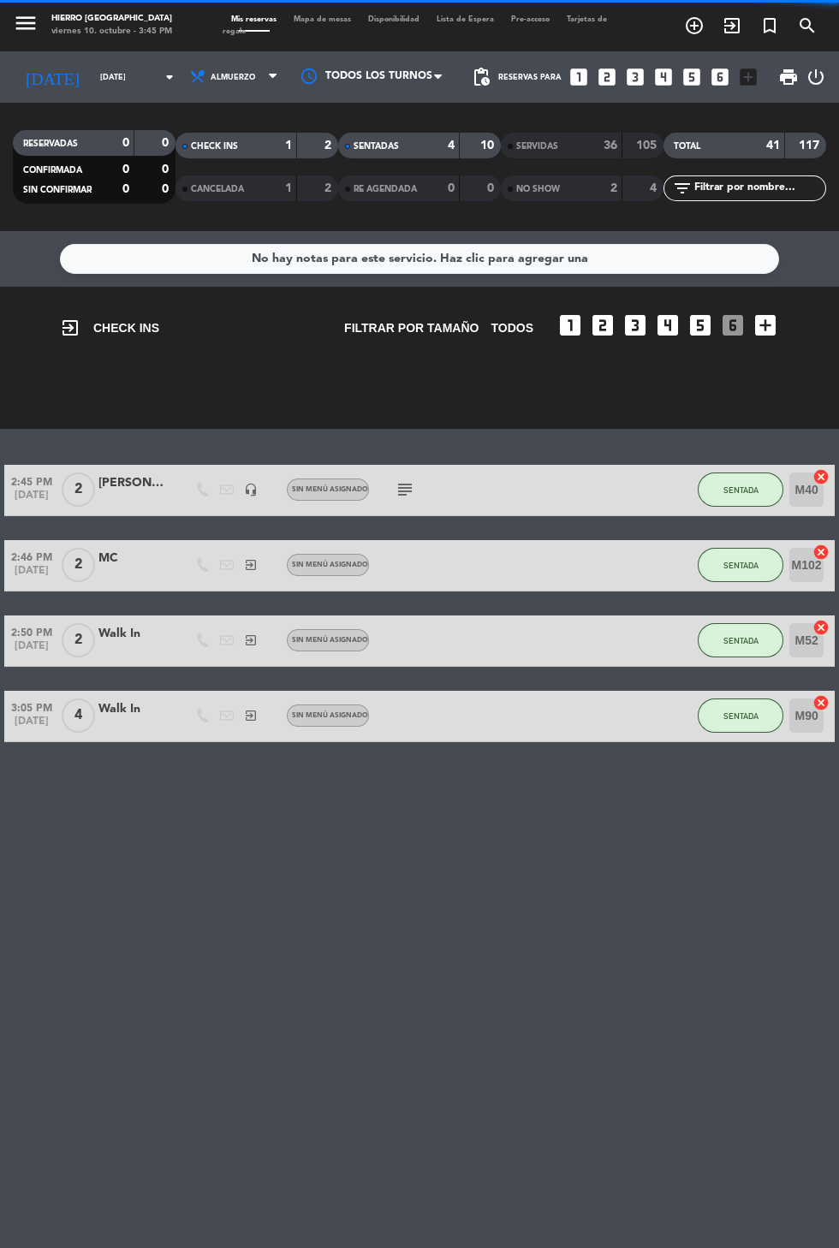
click at [721, 321] on icon "looks_6" at bounding box center [732, 324] width 27 height 27
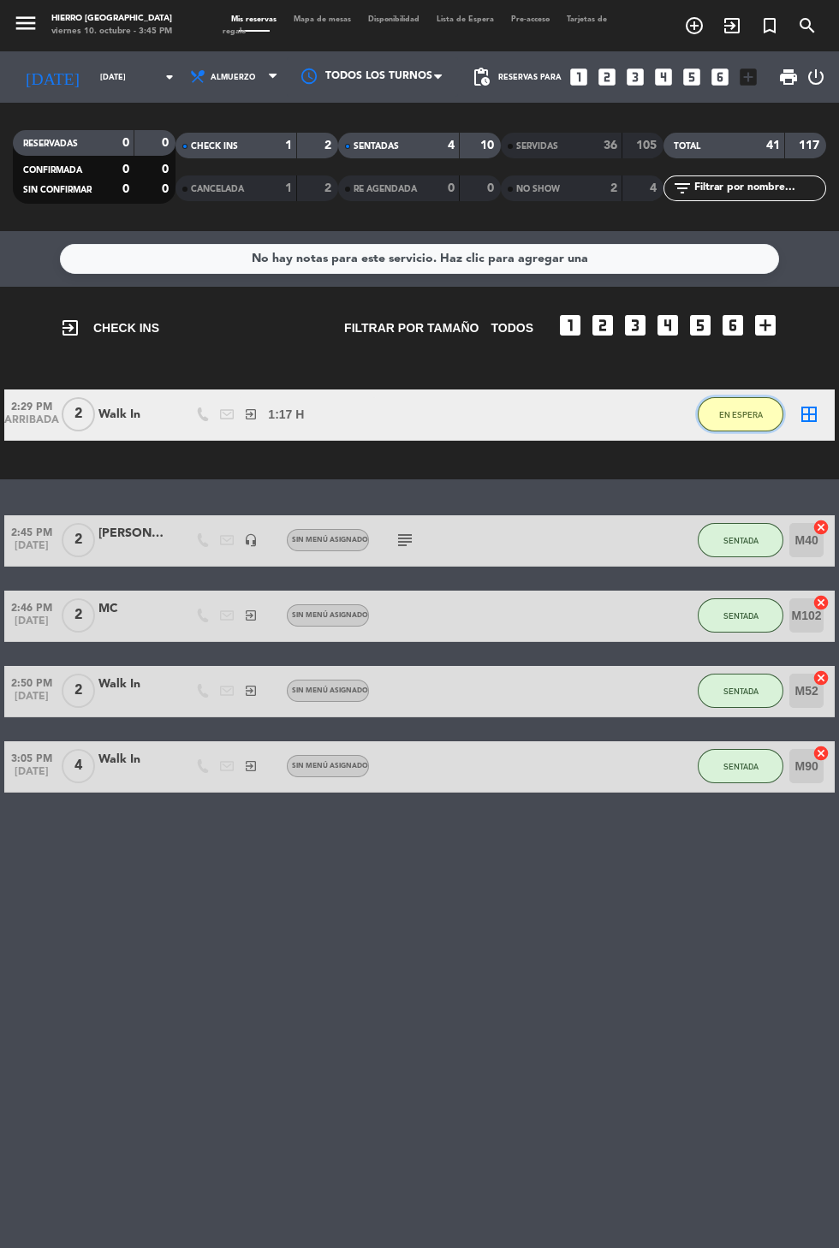
click at [732, 428] on button "EN ESPERA" at bounding box center [740, 414] width 86 height 34
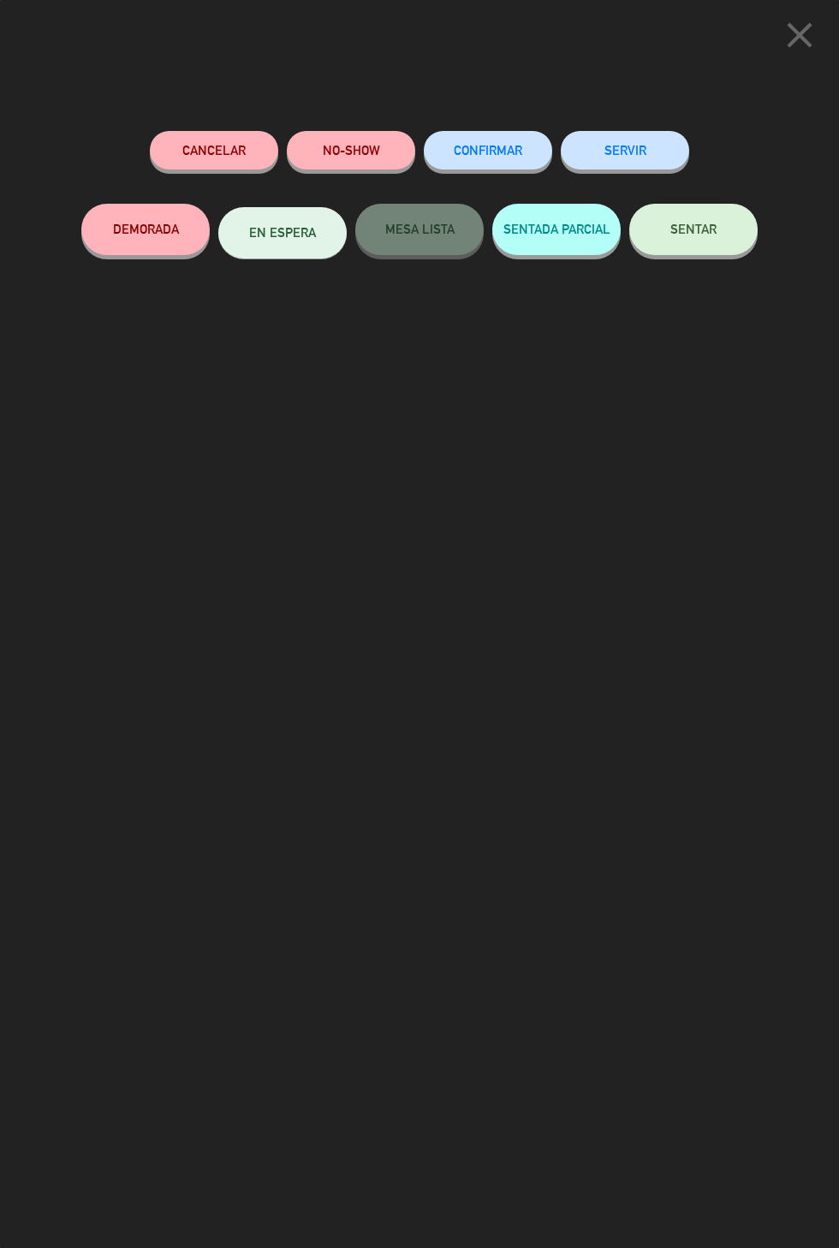
click at [643, 160] on button "SERVIR" at bounding box center [624, 150] width 128 height 39
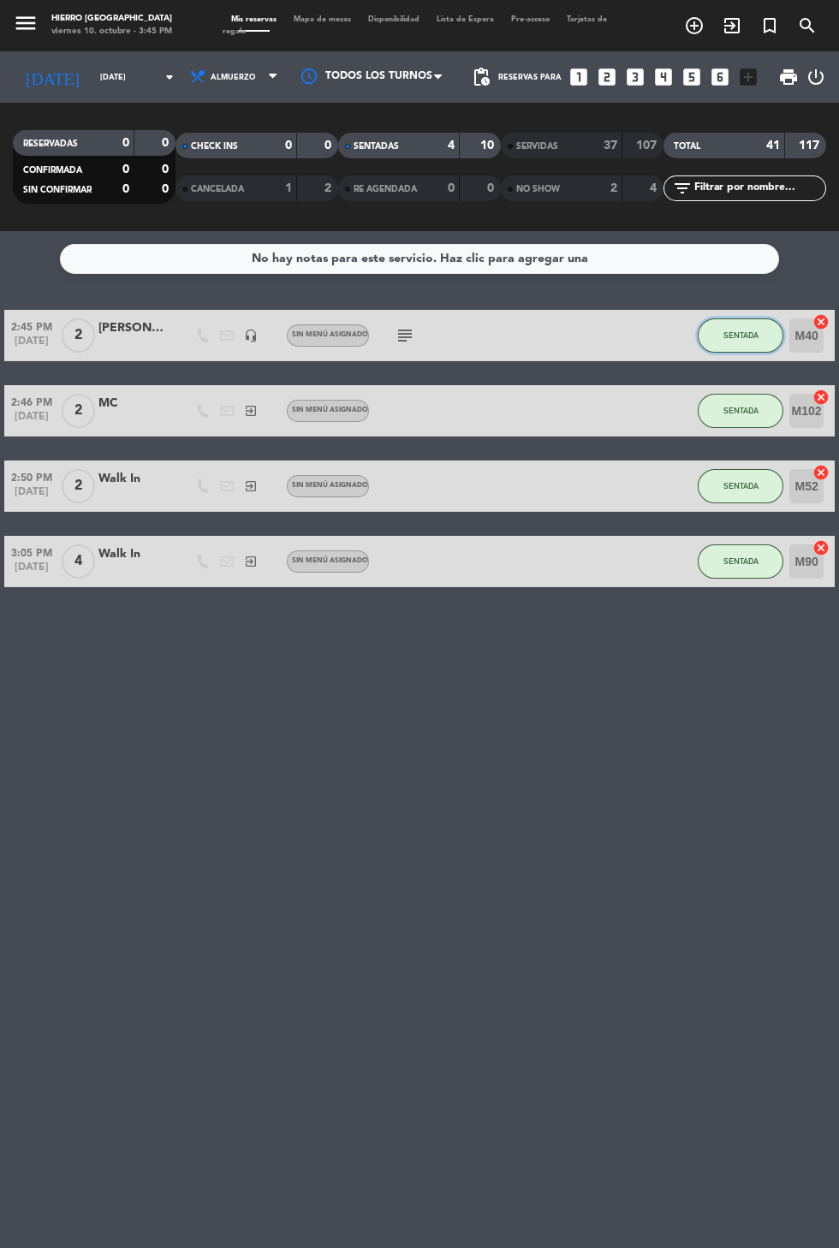
click at [723, 347] on button "SENTADA" at bounding box center [740, 335] width 86 height 34
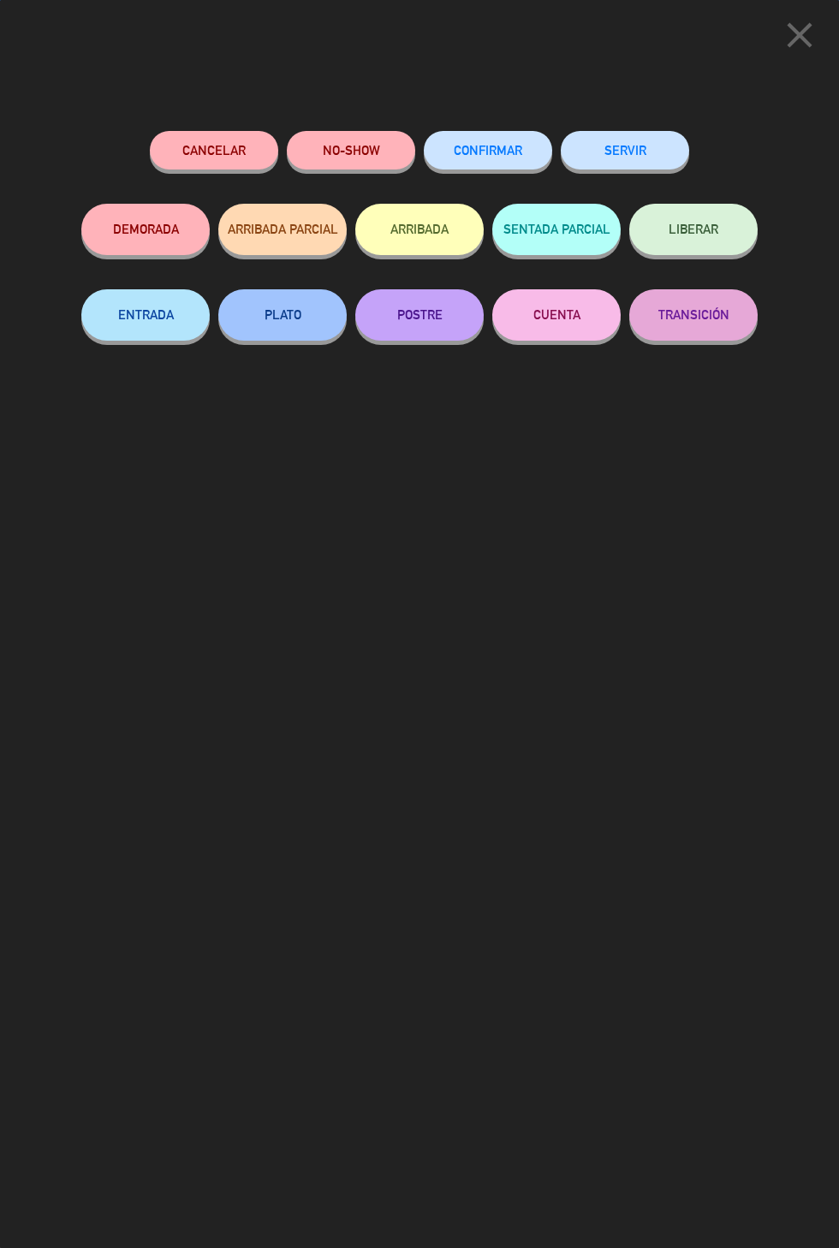
click at [638, 148] on button "SERVIR" at bounding box center [624, 150] width 128 height 39
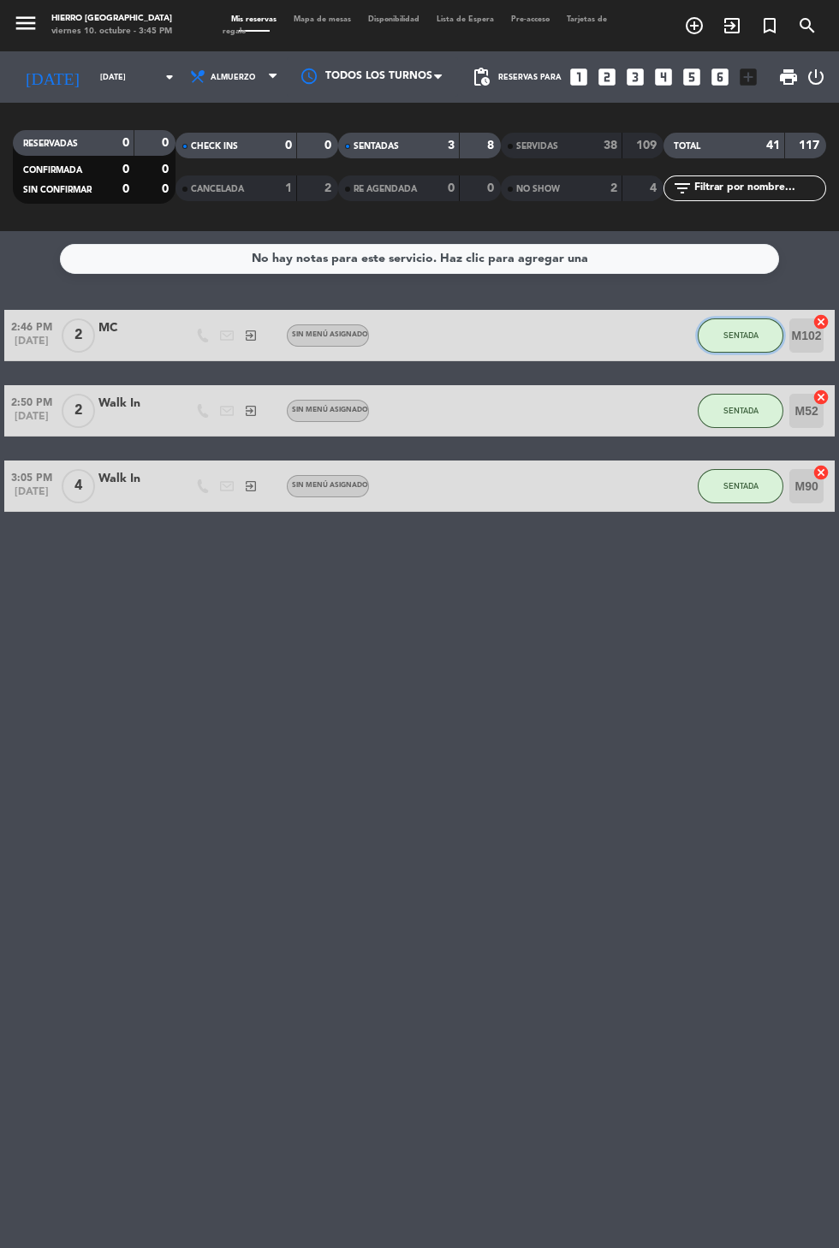
click at [750, 338] on span "SENTADA" at bounding box center [740, 334] width 35 height 9
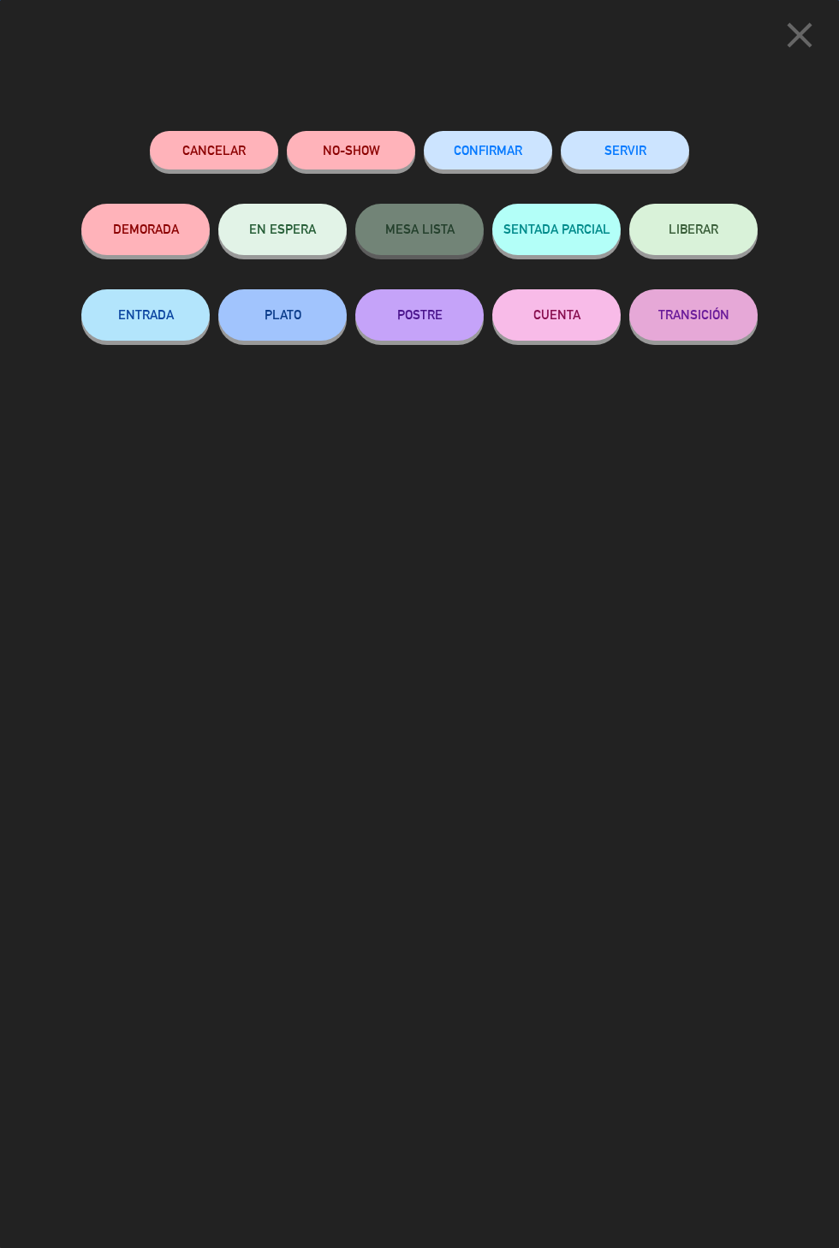
click at [621, 151] on button "SERVIR" at bounding box center [624, 150] width 128 height 39
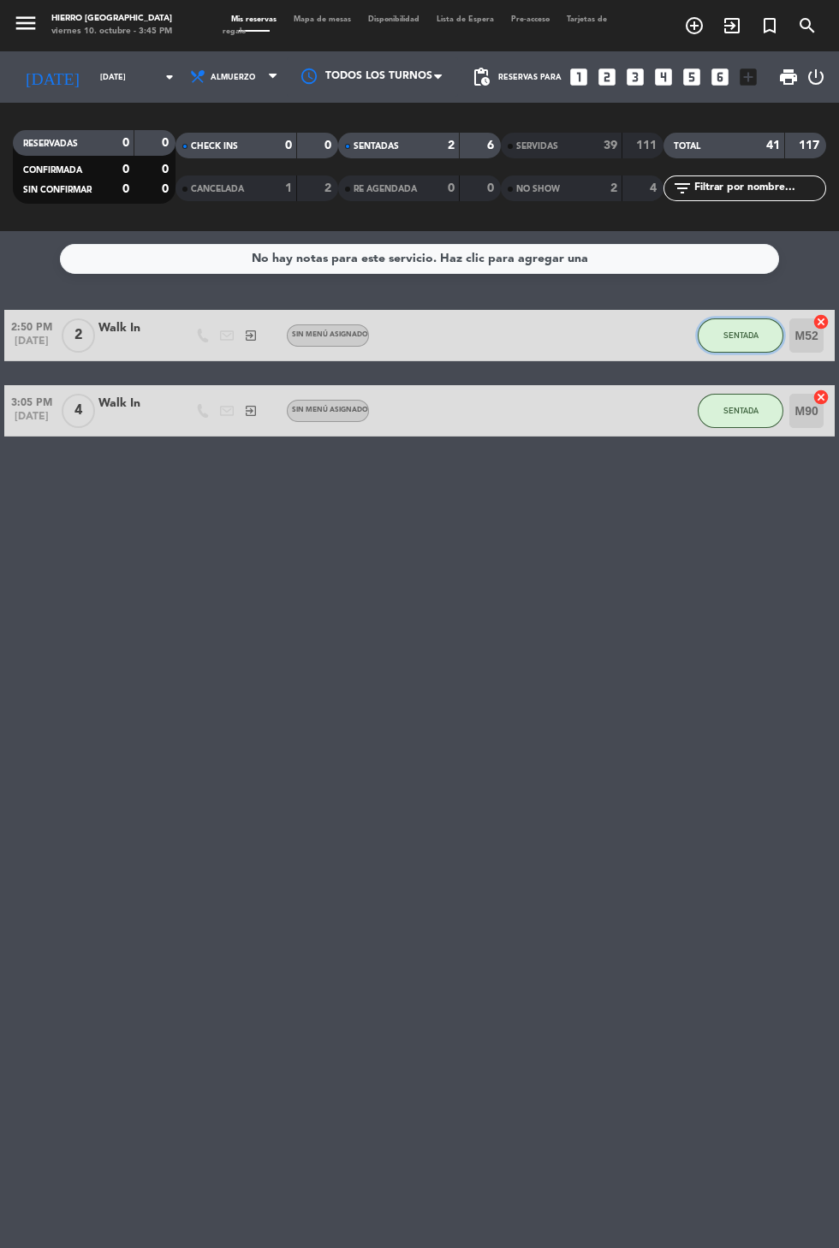
click at [748, 324] on button "SENTADA" at bounding box center [740, 335] width 86 height 34
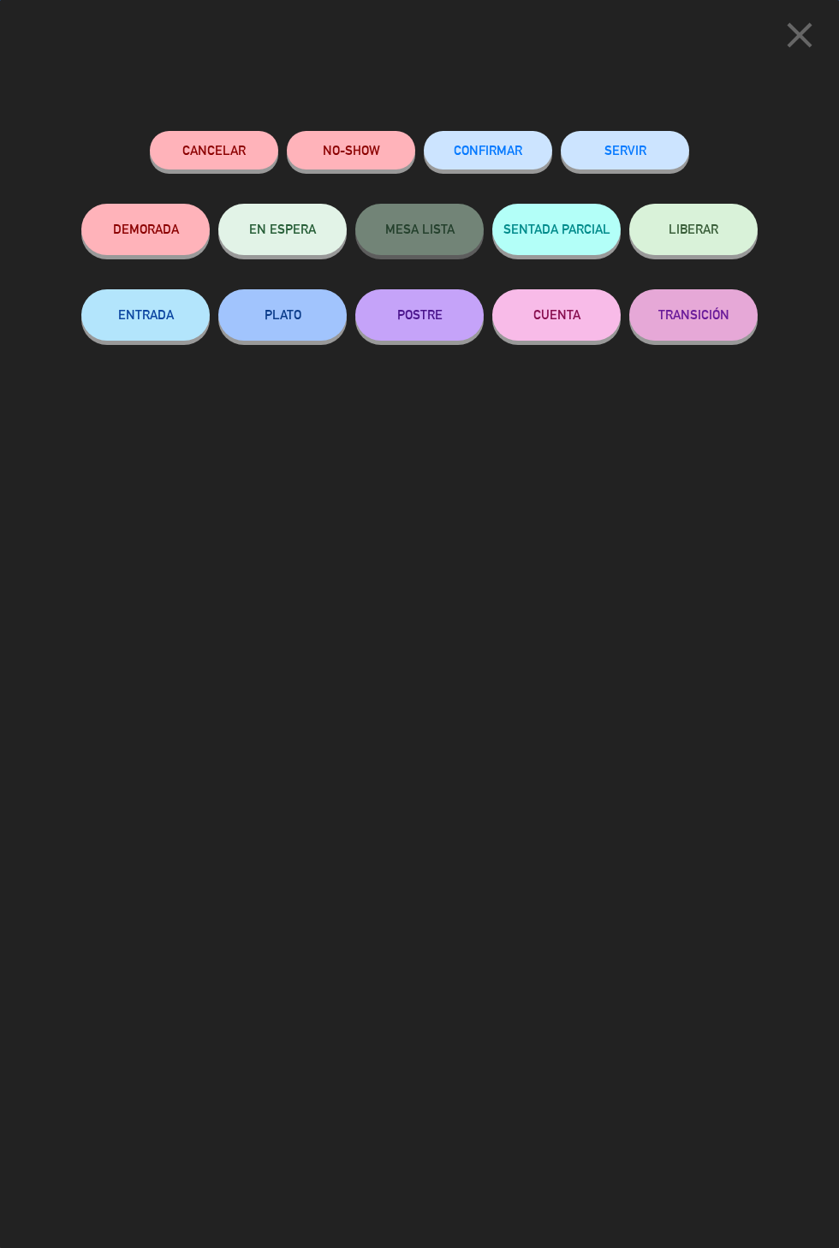
click at [644, 163] on button "SERVIR" at bounding box center [624, 150] width 128 height 39
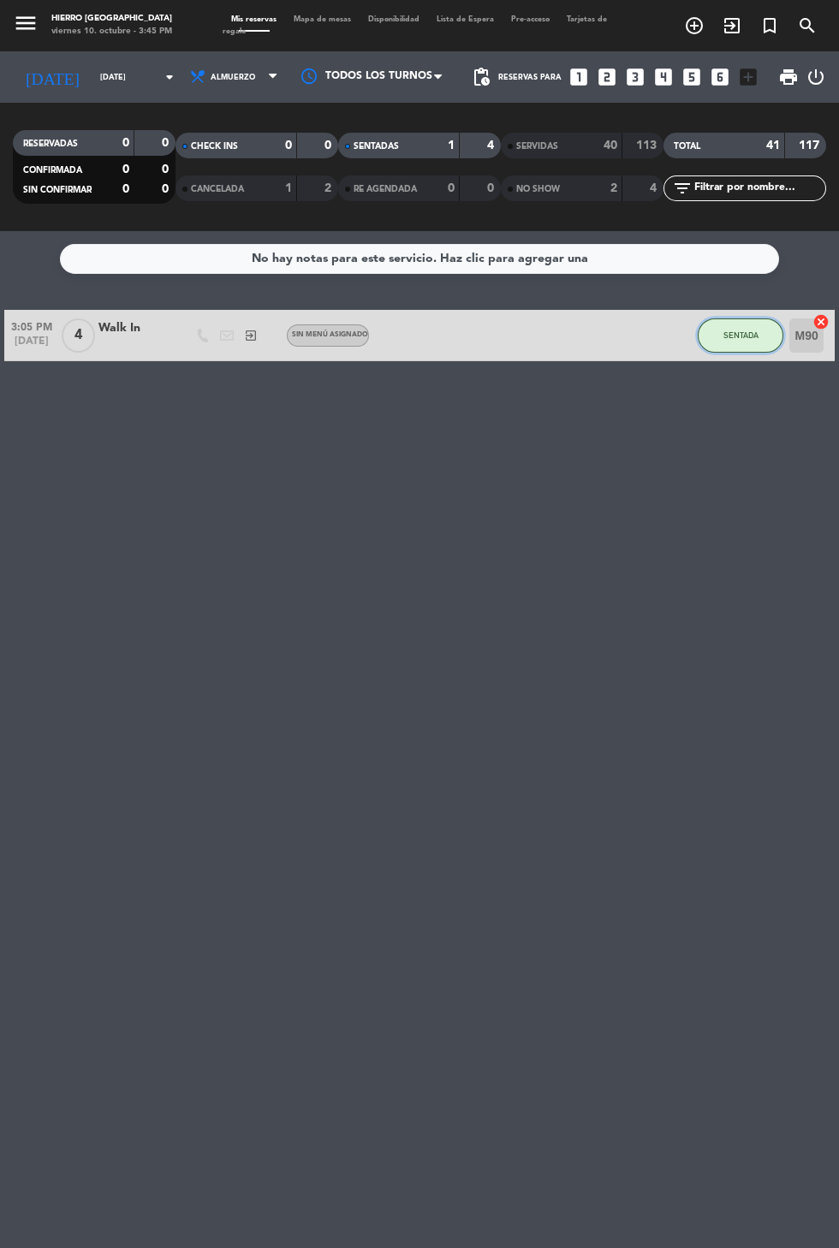
click at [727, 336] on span "SENTADA" at bounding box center [740, 334] width 35 height 9
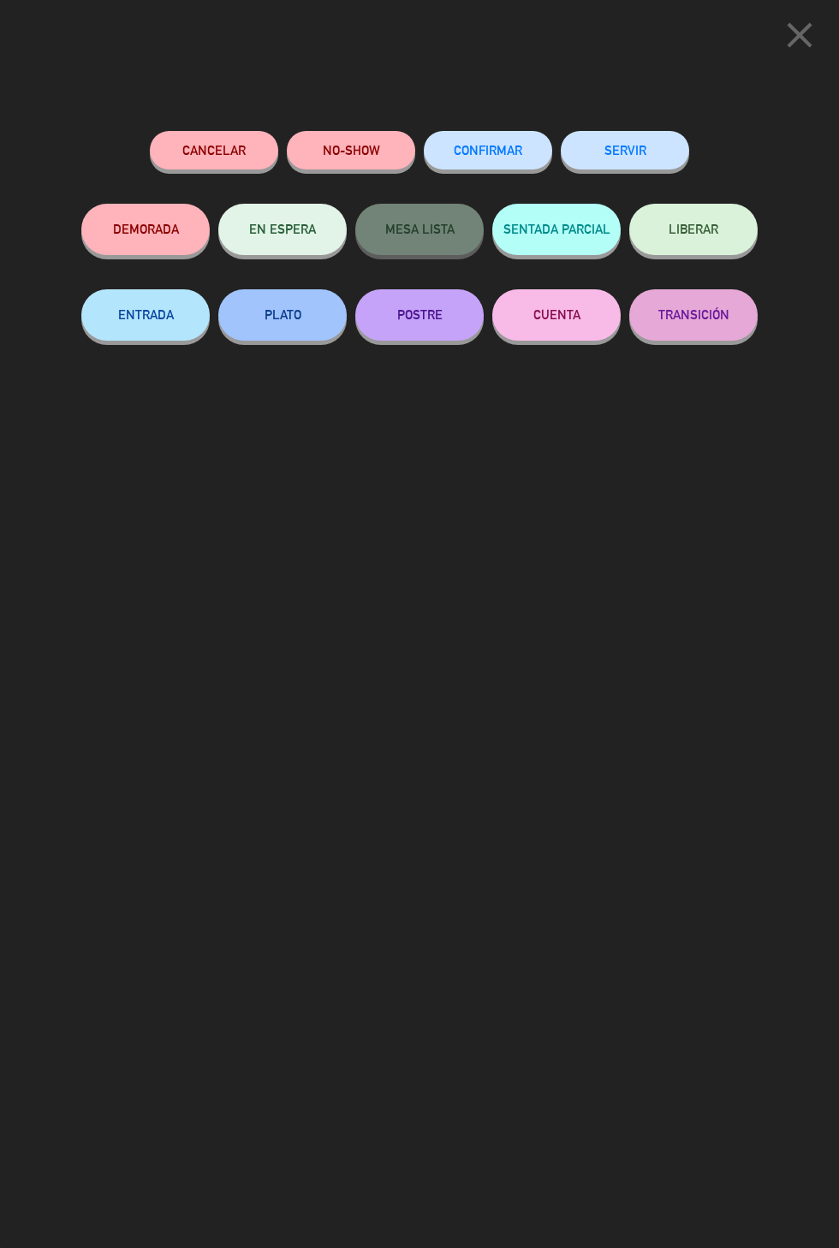
click at [649, 161] on button "SERVIR" at bounding box center [624, 150] width 128 height 39
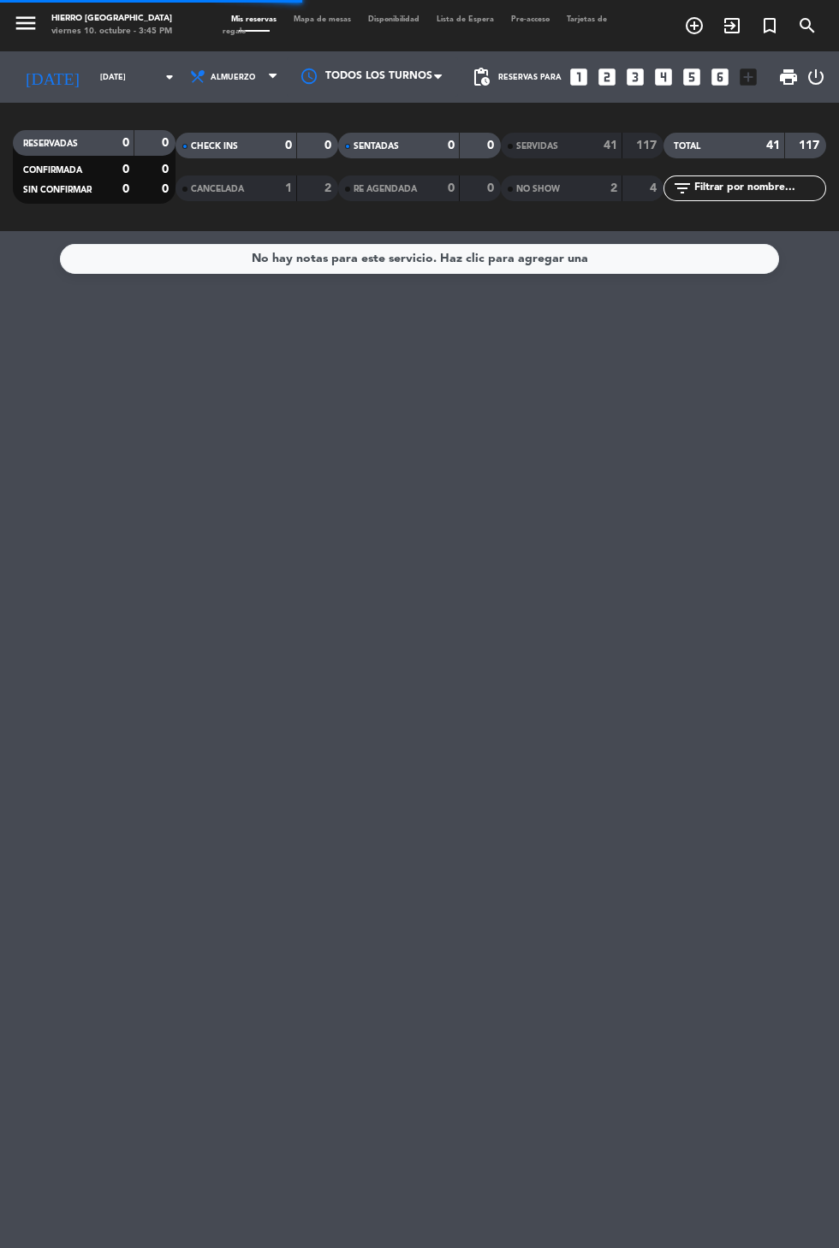
click at [116, 76] on input "[DATE]" at bounding box center [146, 77] width 108 height 27
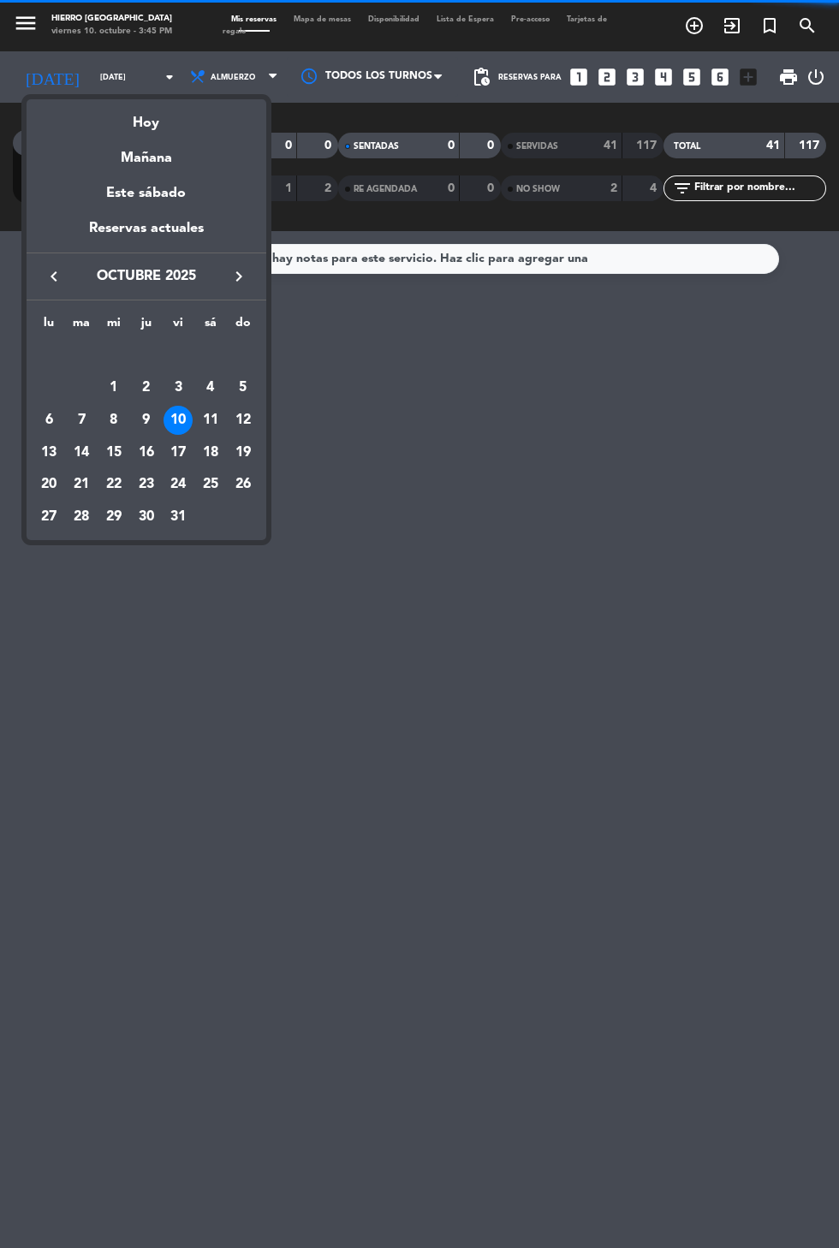
click at [142, 152] on div "Mañana" at bounding box center [147, 151] width 240 height 35
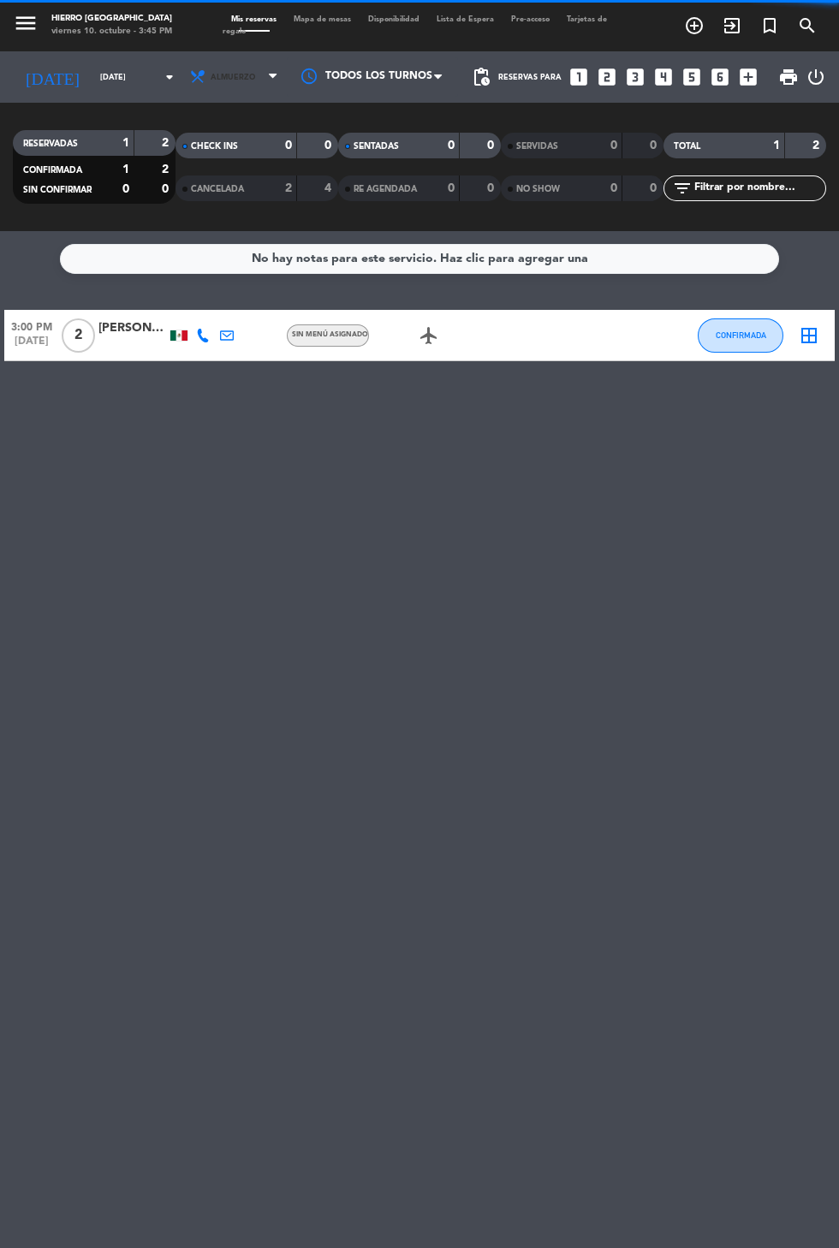
click at [254, 86] on span "Almuerzo" at bounding box center [235, 77] width 103 height 38
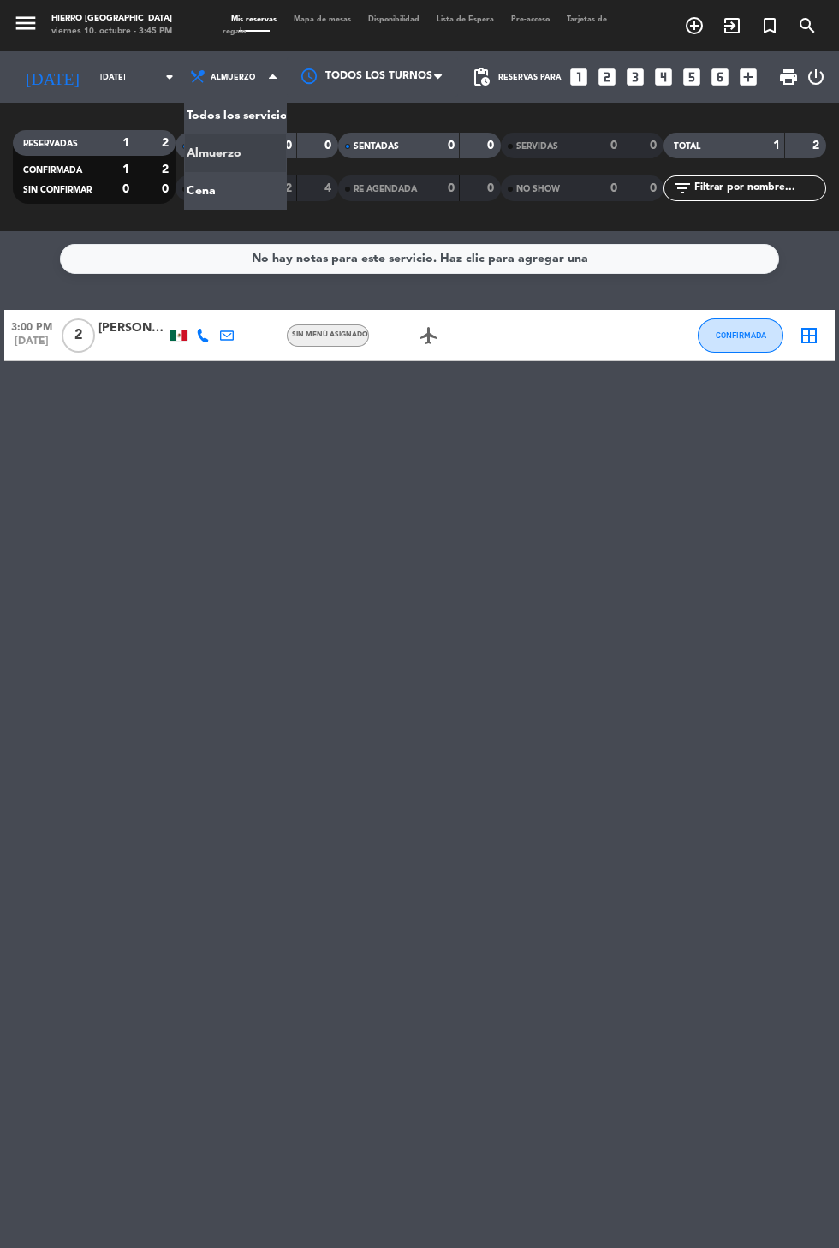
click at [239, 180] on div "menu Hierro [GEOGRAPHIC_DATA] viernes 10. octubre - 3:45 PM Mis reservas Mapa d…" at bounding box center [419, 115] width 839 height 231
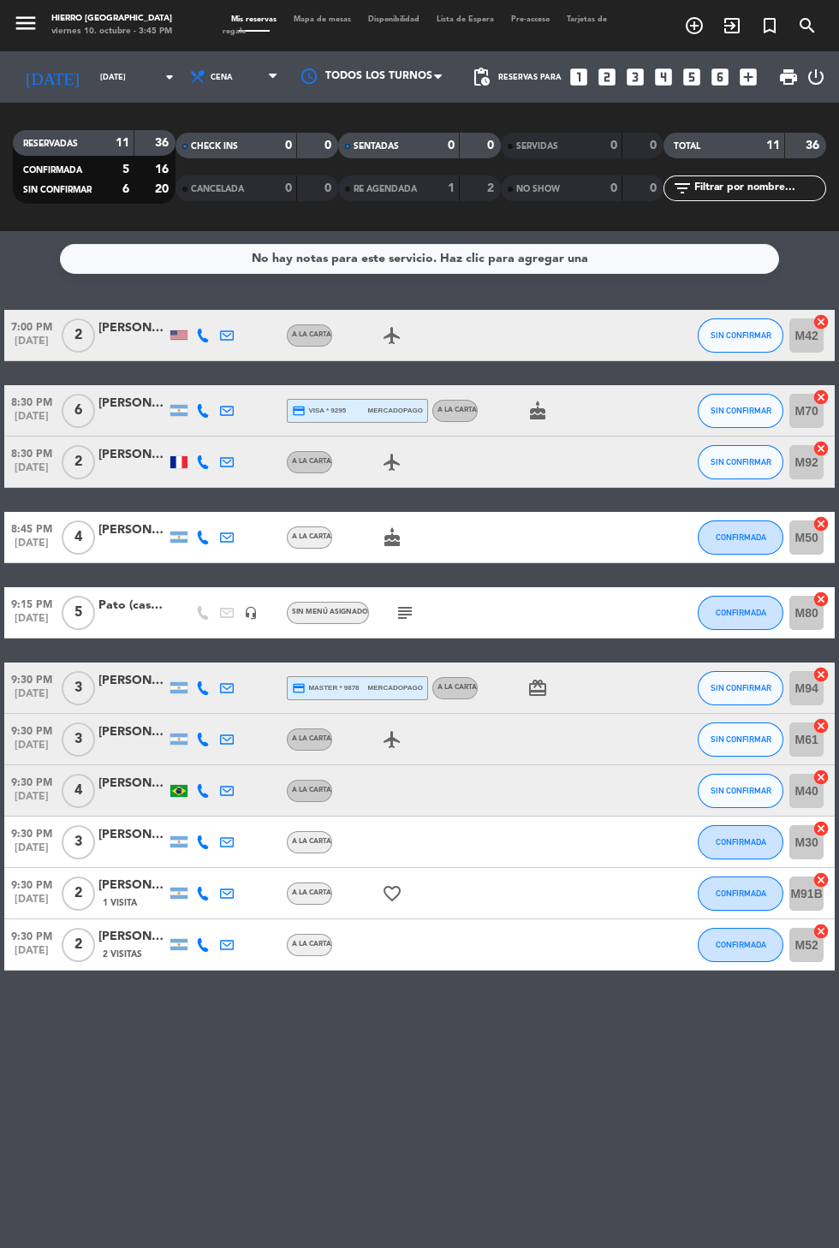
click at [531, 406] on icon "cake" at bounding box center [537, 410] width 21 height 21
click at [537, 696] on icon "card_giftcard" at bounding box center [537, 688] width 21 height 21
click at [383, 897] on icon "favorite_border" at bounding box center [392, 893] width 21 height 21
click at [537, 413] on icon "cake" at bounding box center [537, 410] width 21 height 21
click at [540, 419] on icon "cake" at bounding box center [537, 410] width 21 height 21
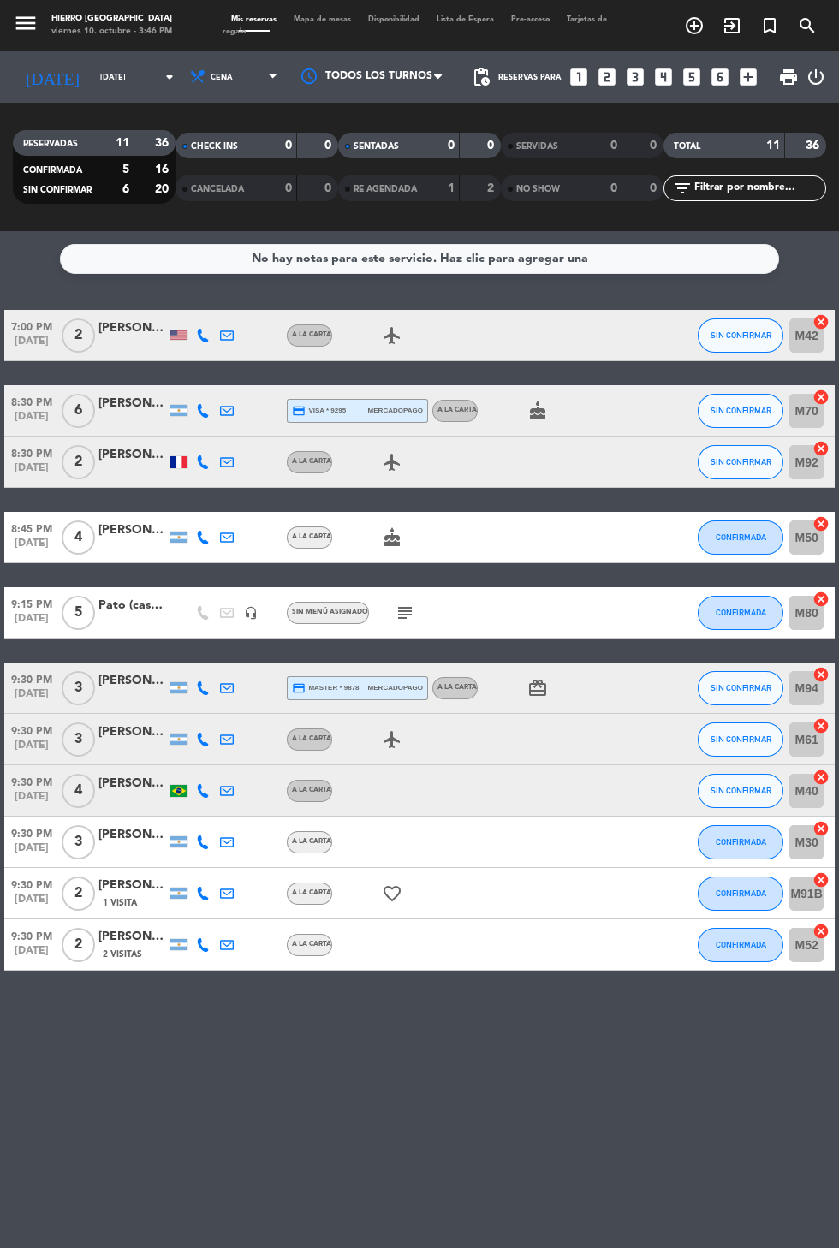
click at [401, 618] on icon "subject" at bounding box center [404, 612] width 21 height 21
click at [457, 405] on div "A la carta" at bounding box center [456, 410] width 39 height 11
click at [546, 406] on icon "cake" at bounding box center [537, 410] width 21 height 21
click at [102, 76] on input "[DATE]" at bounding box center [146, 77] width 108 height 27
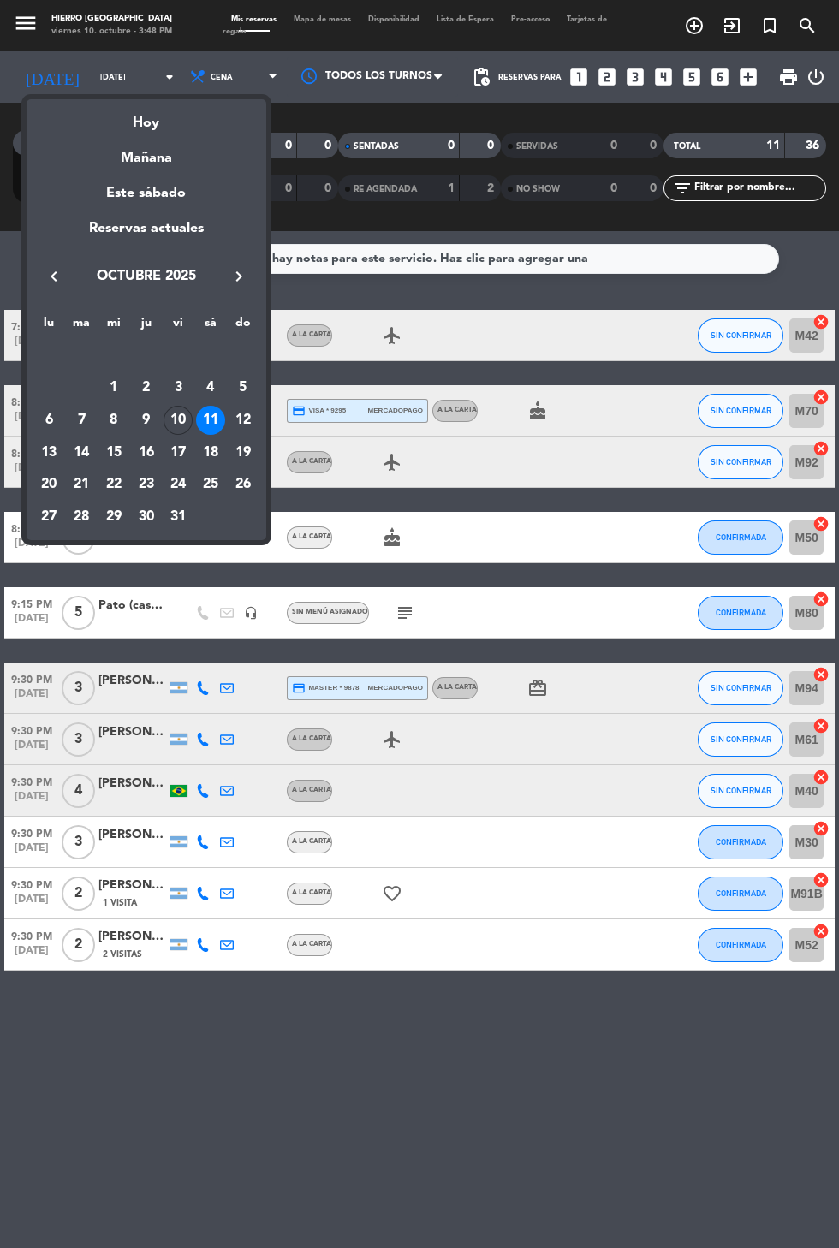
click at [144, 116] on div "Hoy" at bounding box center [147, 116] width 240 height 35
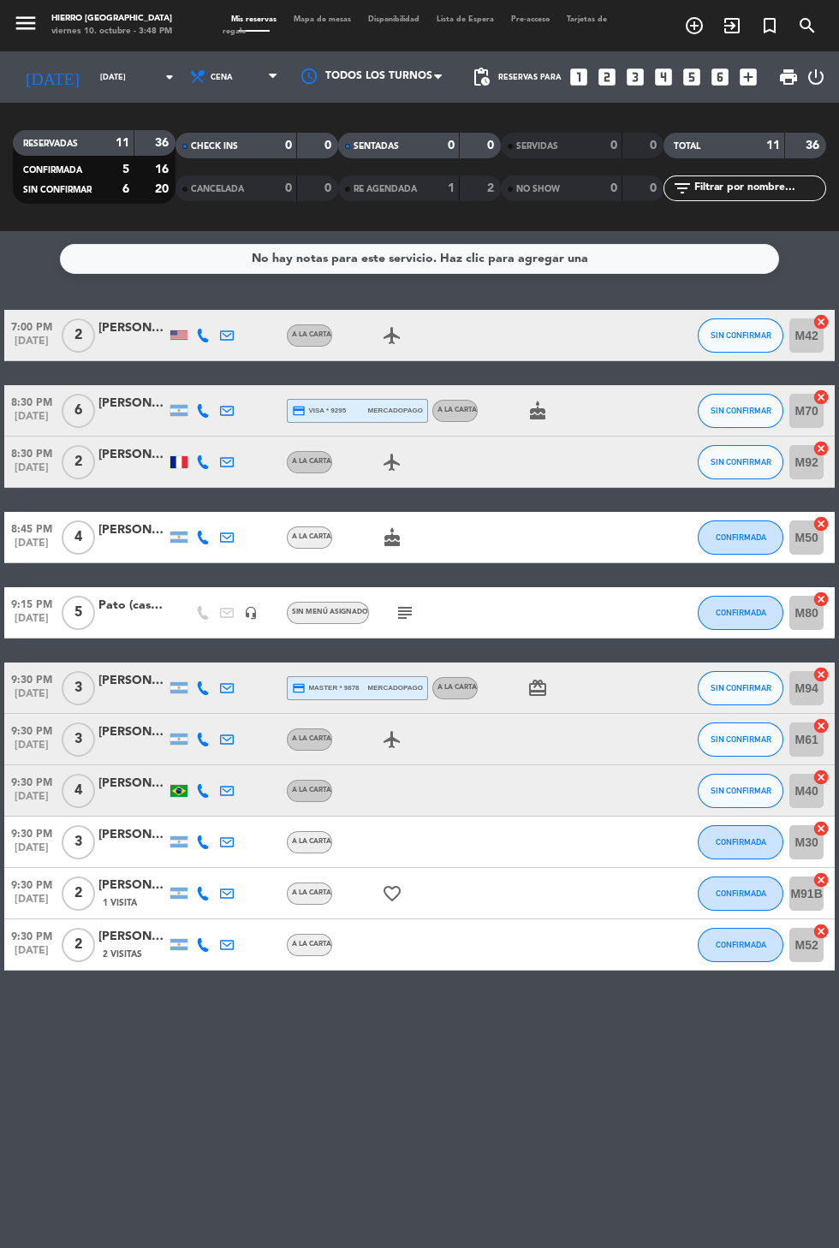
type input "[DATE]"
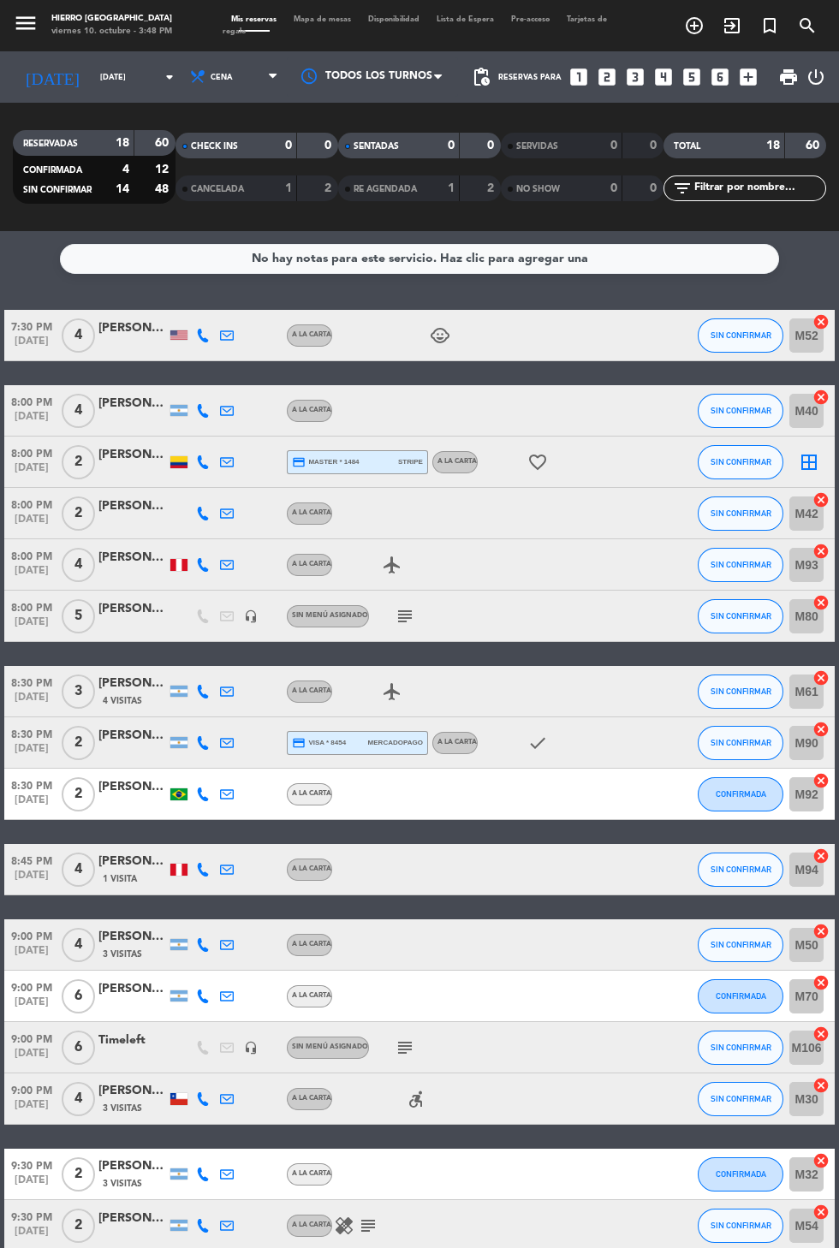
scroll to position [128, 0]
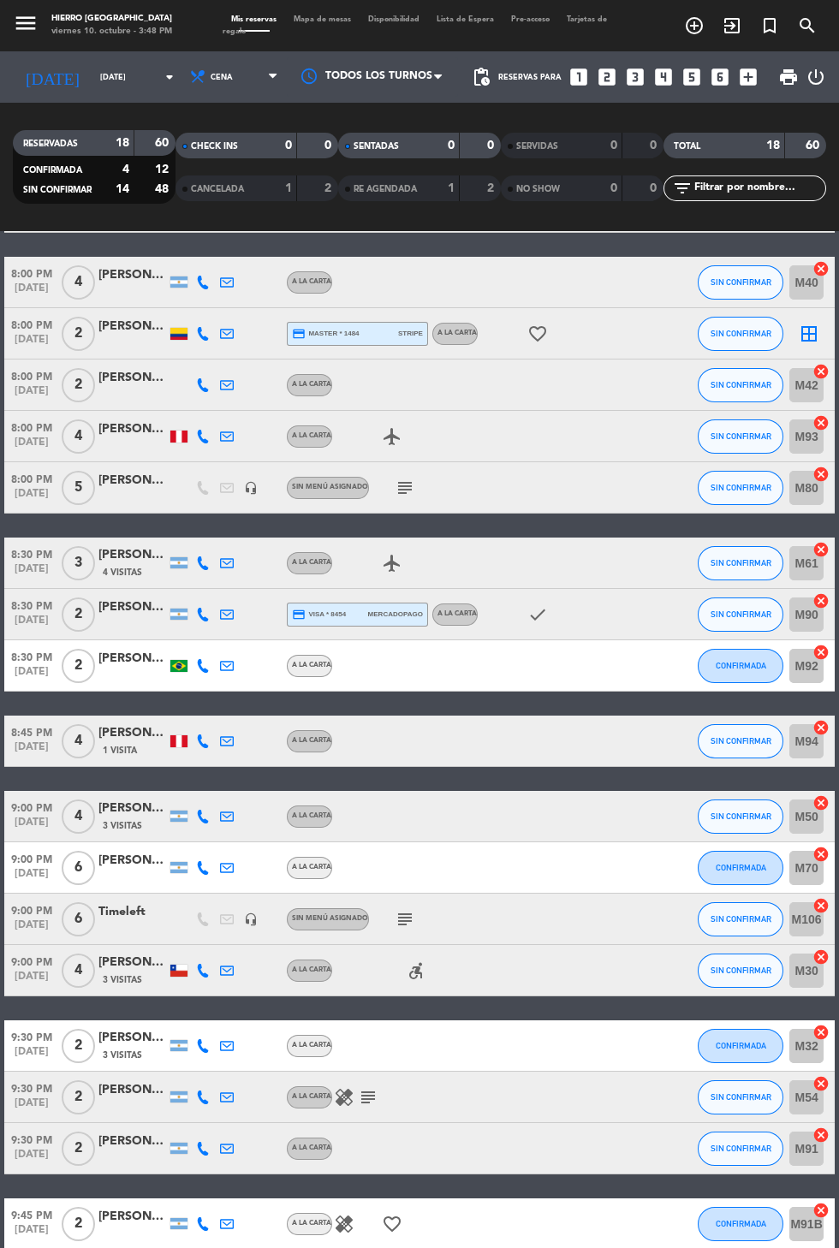
click at [394, 923] on icon "subject" at bounding box center [404, 919] width 21 height 21
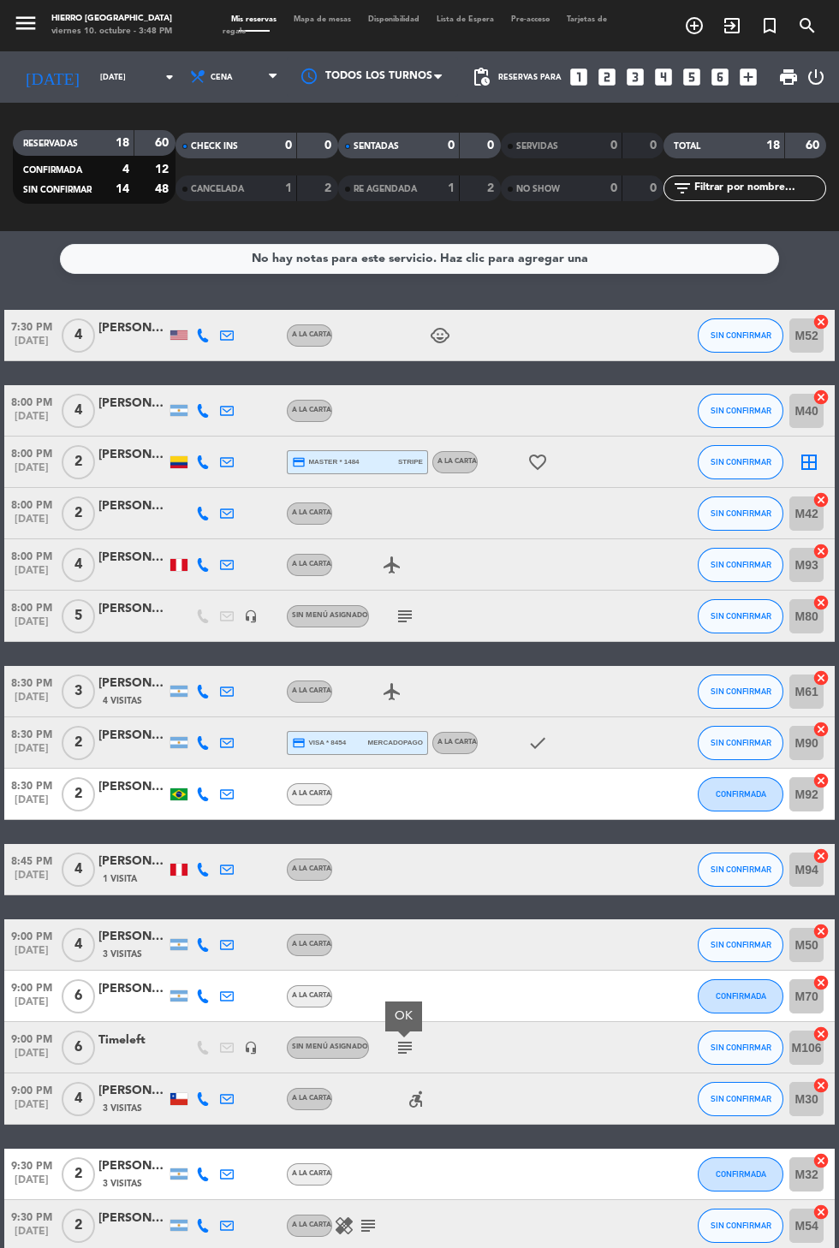
scroll to position [76, 0]
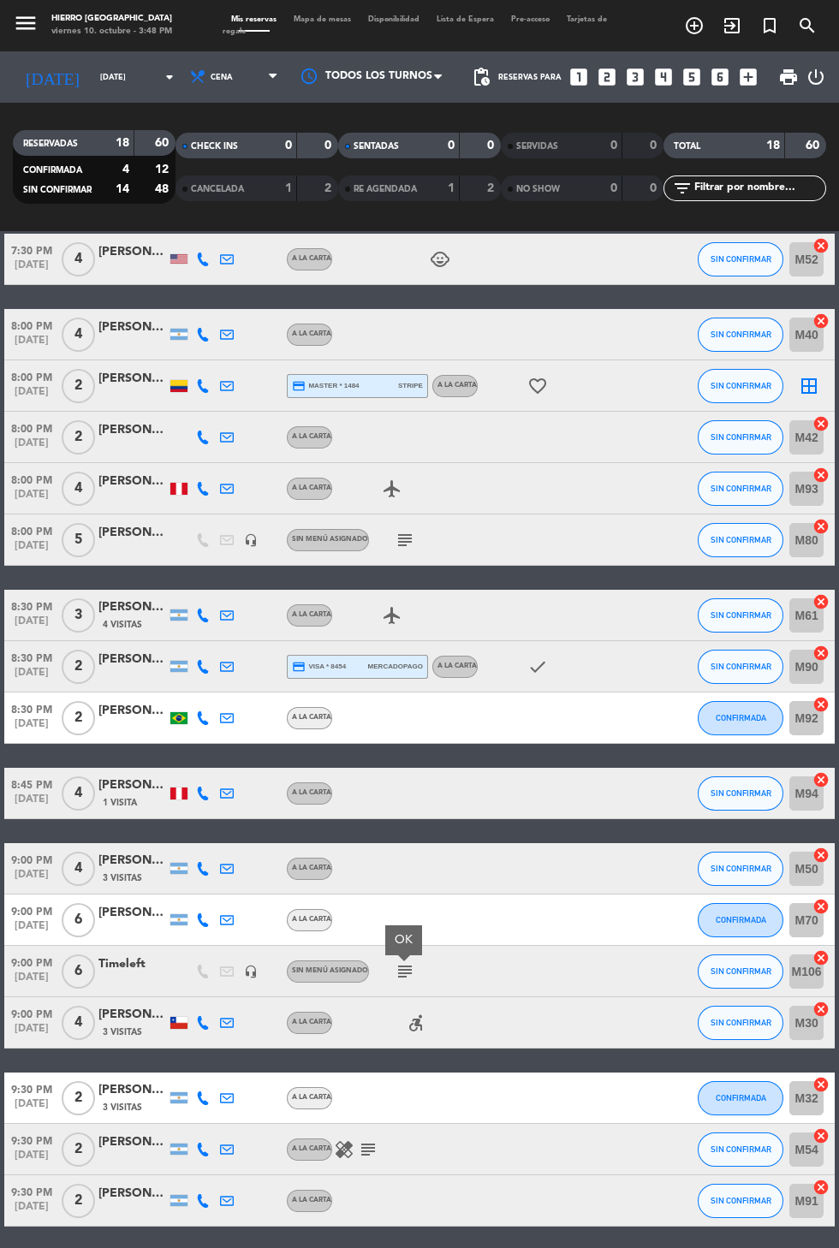
click at [400, 534] on icon "subject" at bounding box center [404, 540] width 21 height 21
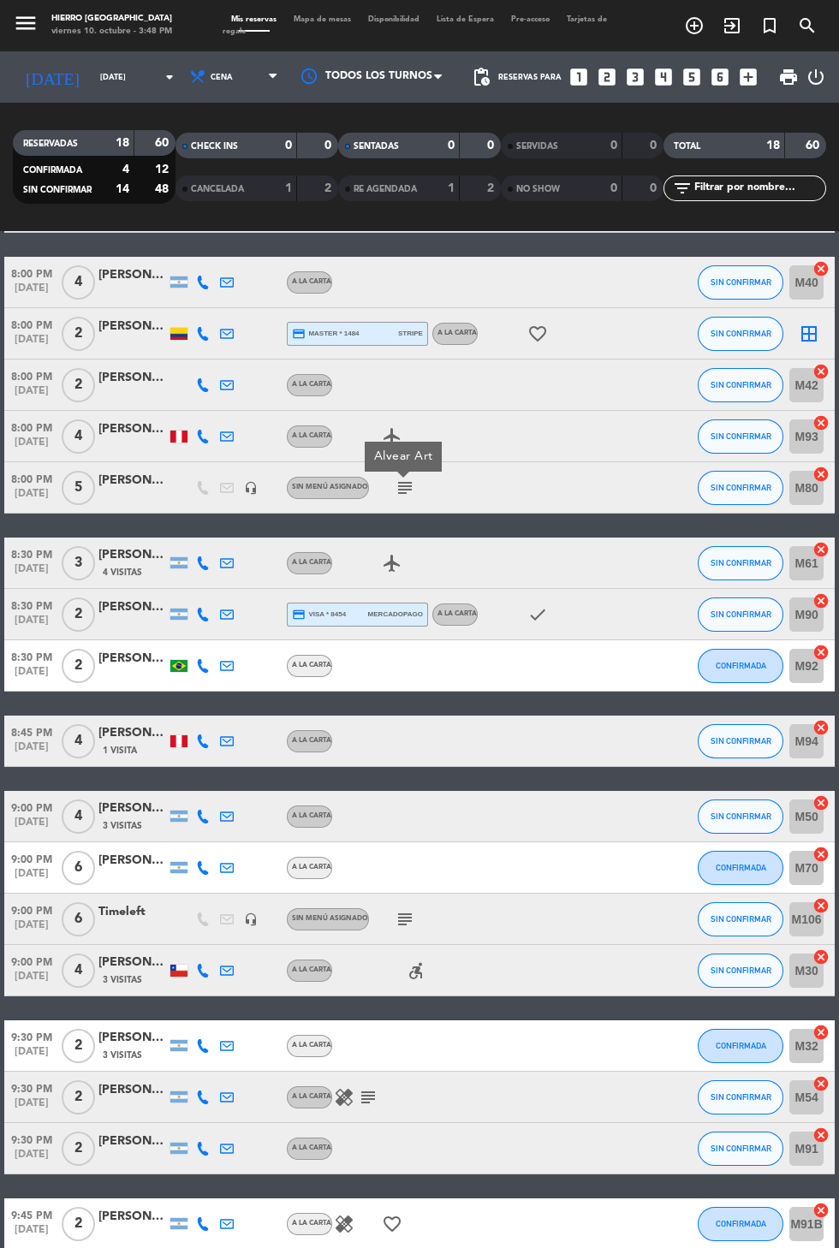
click at [317, 16] on span "Mapa de mesas" at bounding box center [322, 19] width 74 height 8
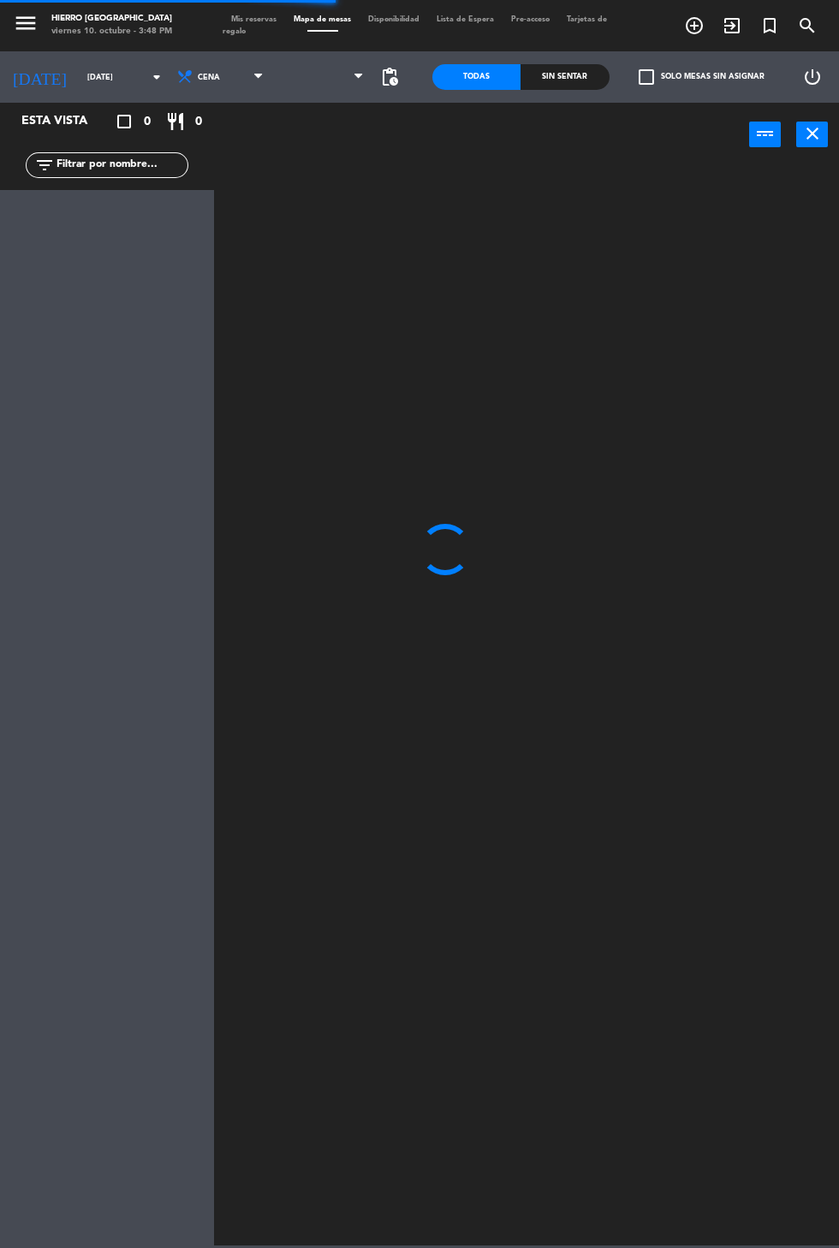
click at [353, 63] on span at bounding box center [322, 77] width 101 height 38
click at [364, 81] on span at bounding box center [362, 77] width 17 height 16
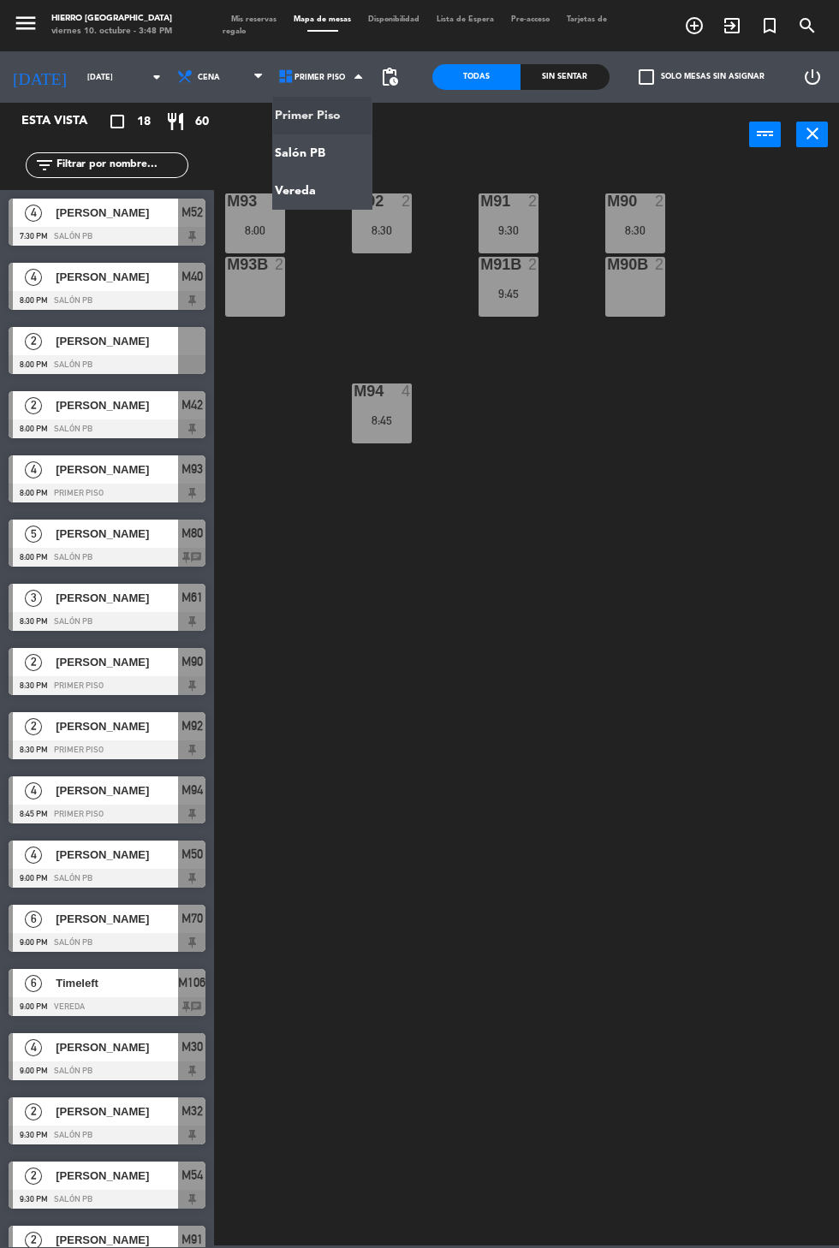
click at [344, 144] on ng-component "menu Hierro [GEOGRAPHIC_DATA] viernes 10. octubre - 3:48 PM Mis reservas Mapa d…" at bounding box center [419, 622] width 839 height 1245
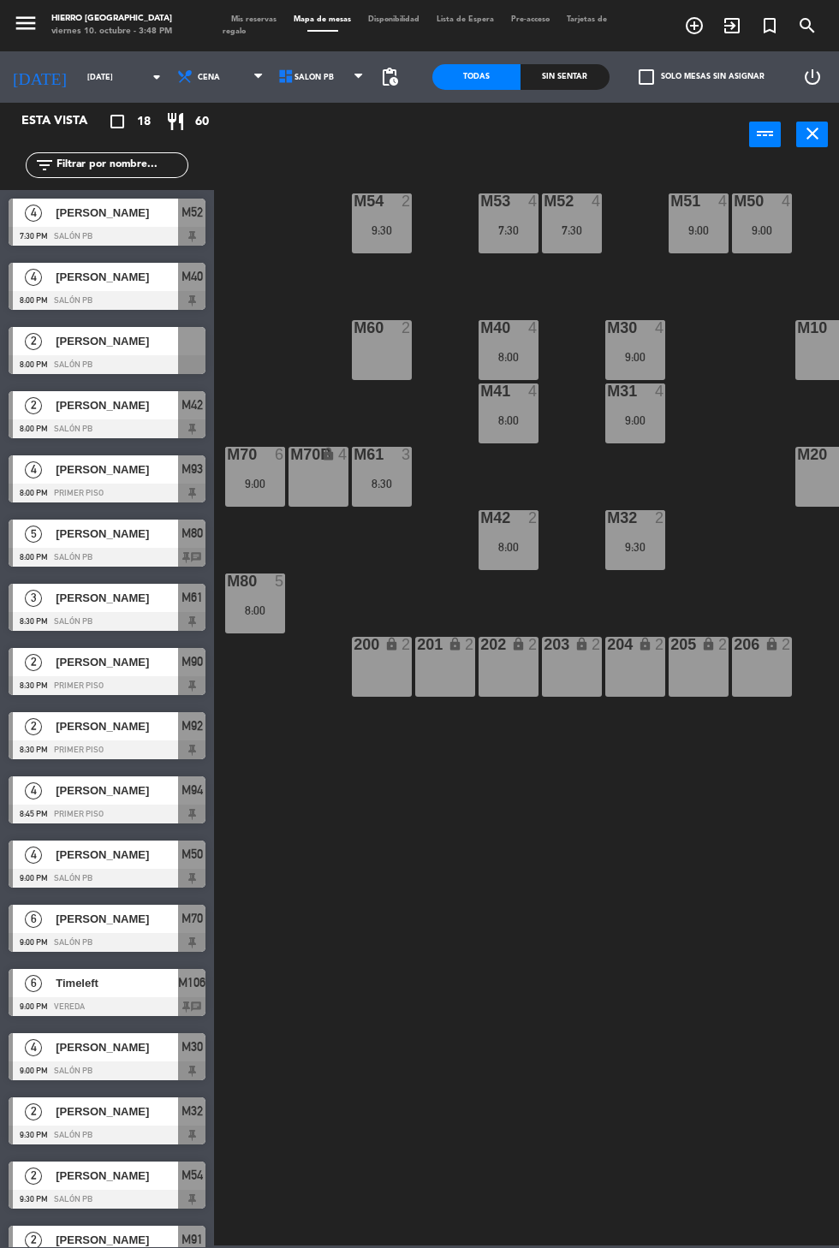
click at [270, 21] on span "Mis reservas" at bounding box center [253, 19] width 62 height 8
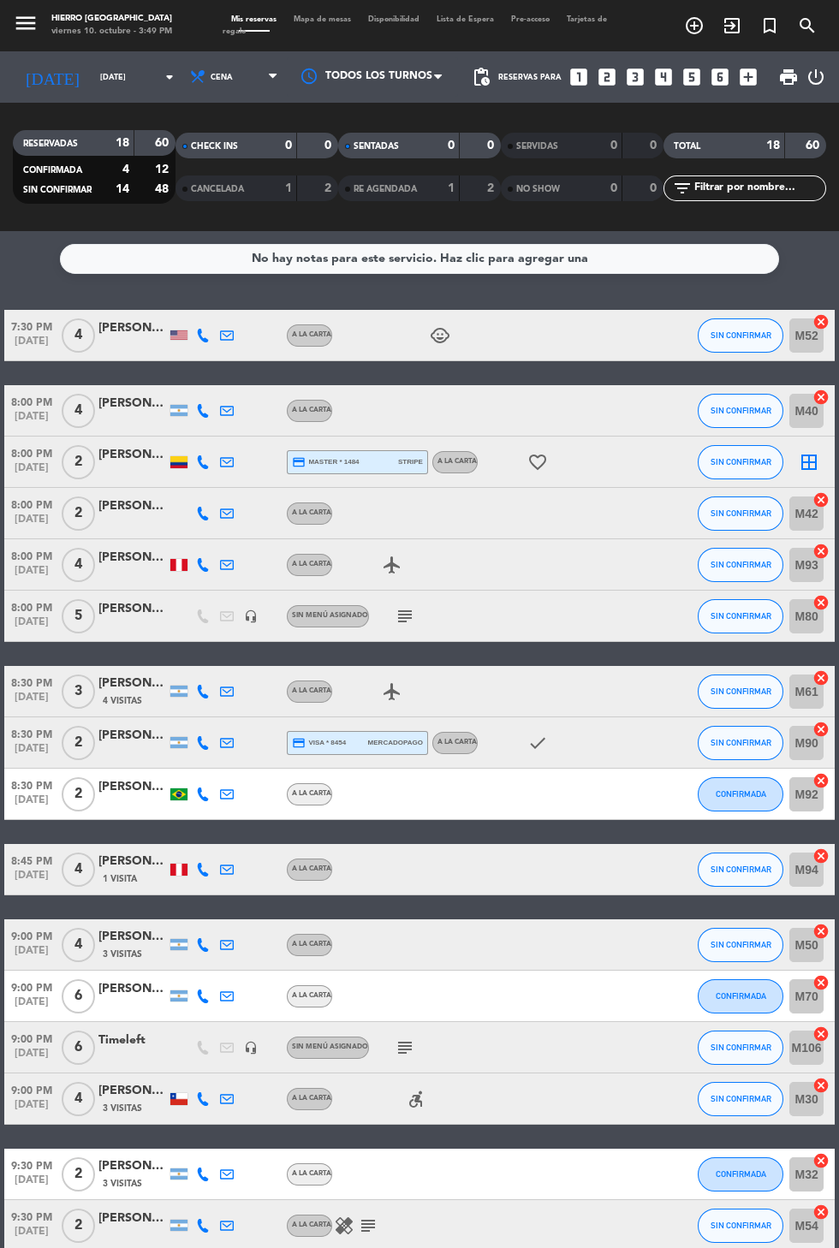
click at [349, 17] on span "Mapa de mesas" at bounding box center [322, 19] width 74 height 8
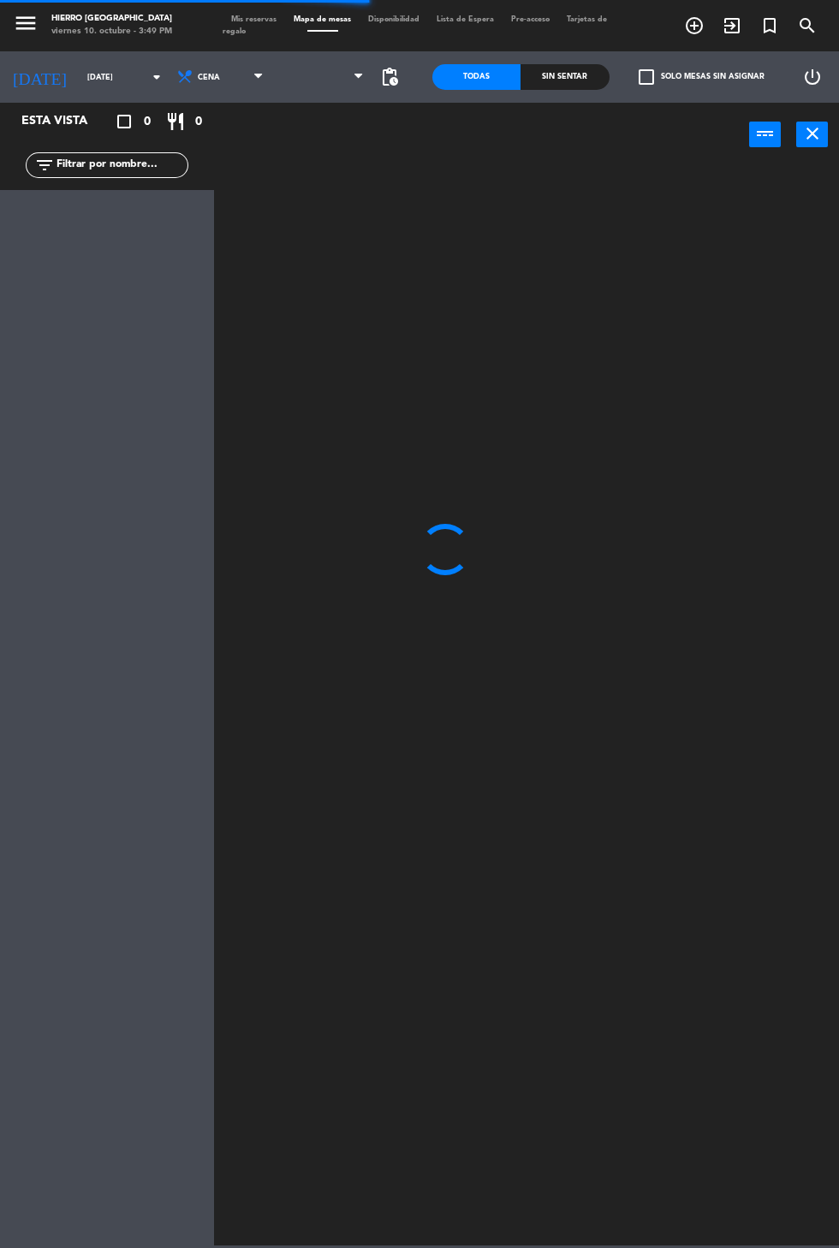
click at [393, 76] on span "pending_actions" at bounding box center [389, 77] width 21 height 21
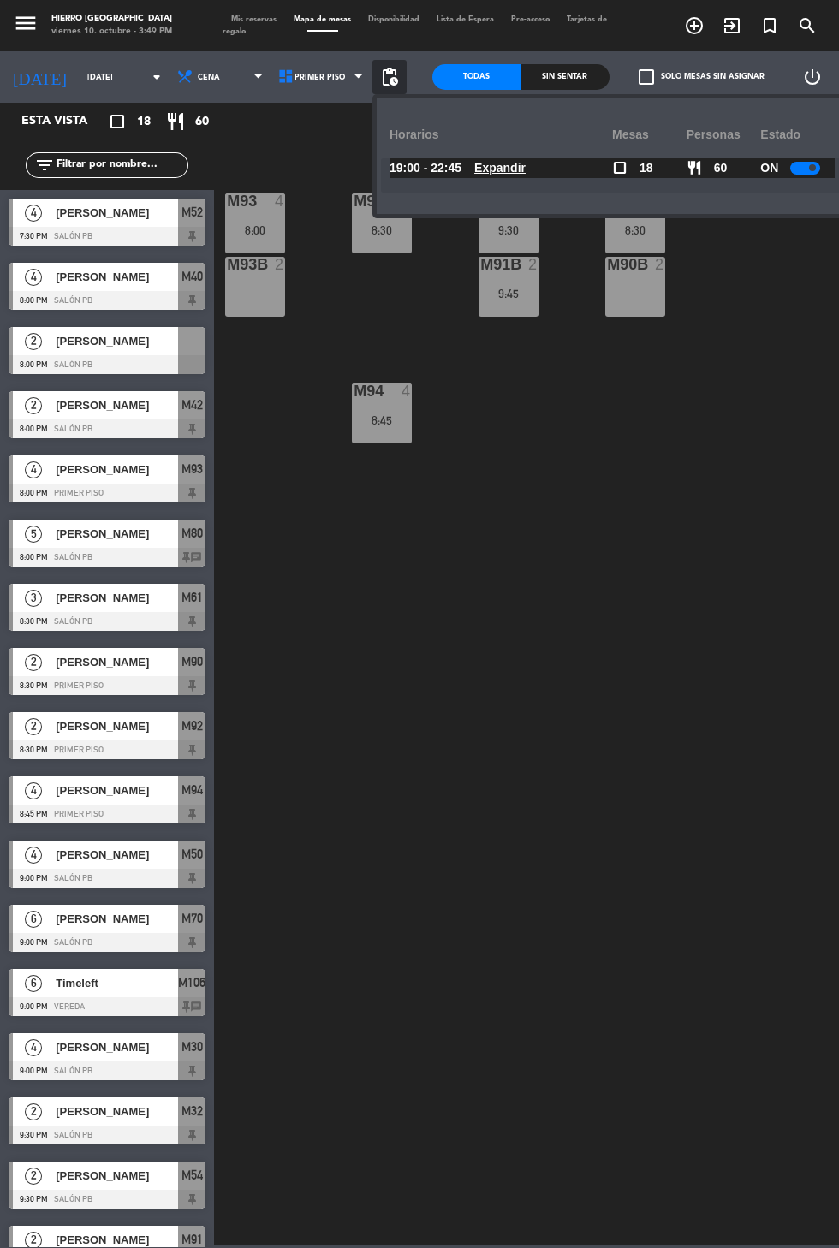
click at [810, 169] on span at bounding box center [812, 167] width 7 height 7
click at [264, 16] on span "Mis reservas" at bounding box center [253, 19] width 62 height 8
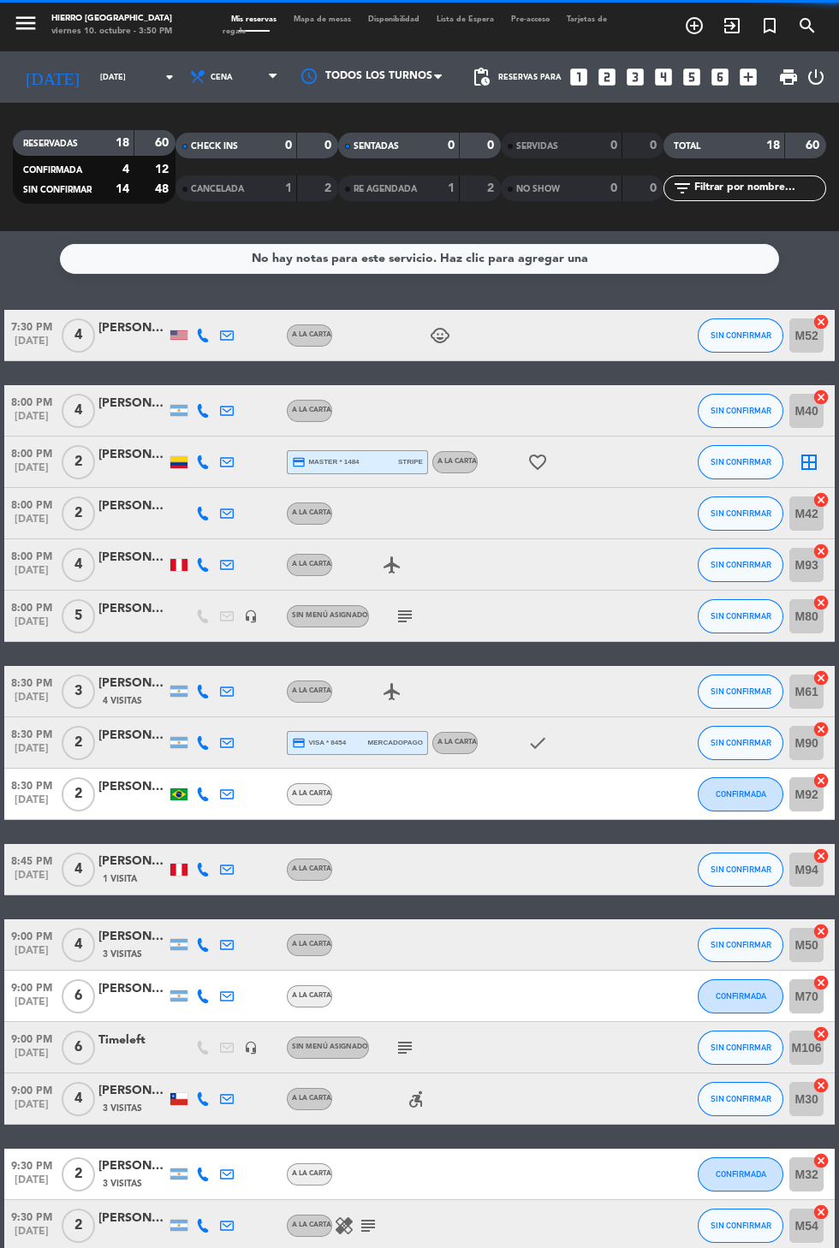
click at [716, 70] on icon "looks_6" at bounding box center [720, 77] width 22 height 22
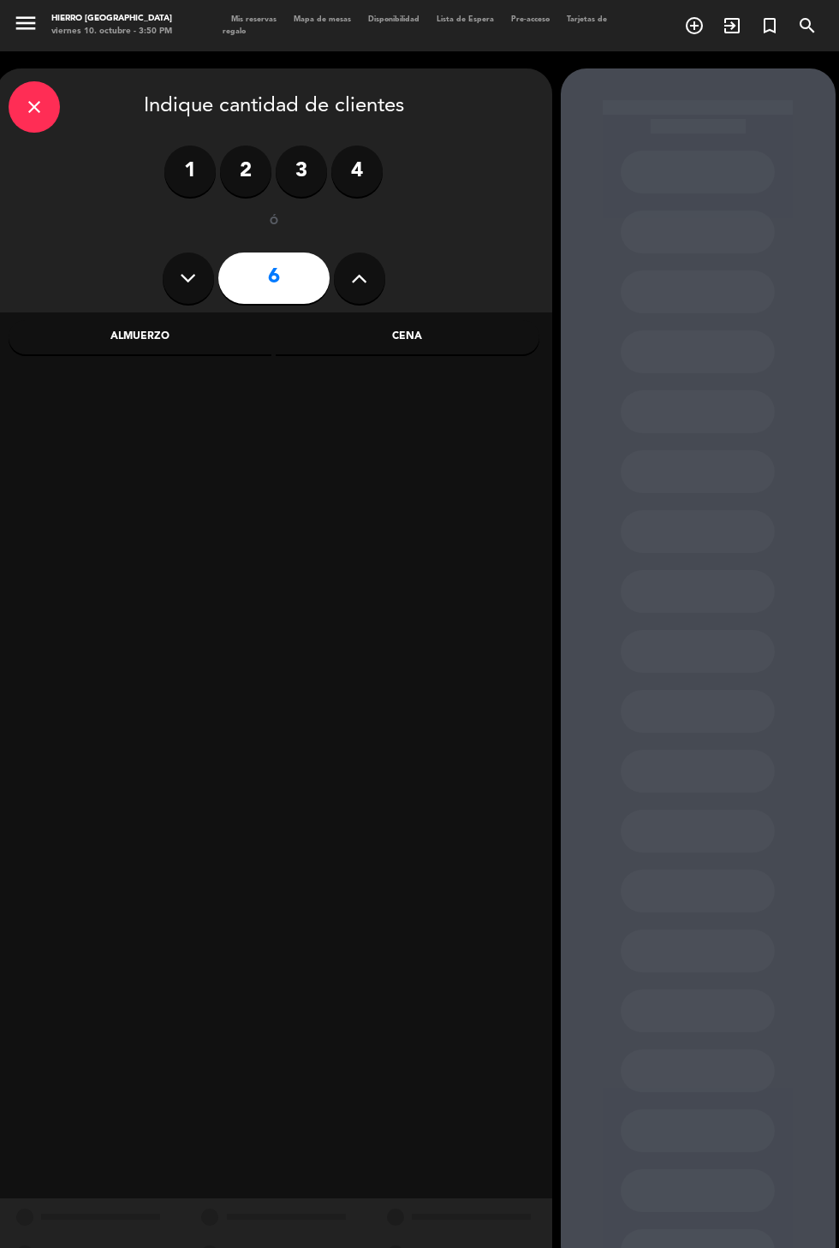
click at [431, 347] on div "Cena" at bounding box center [408, 337] width 264 height 34
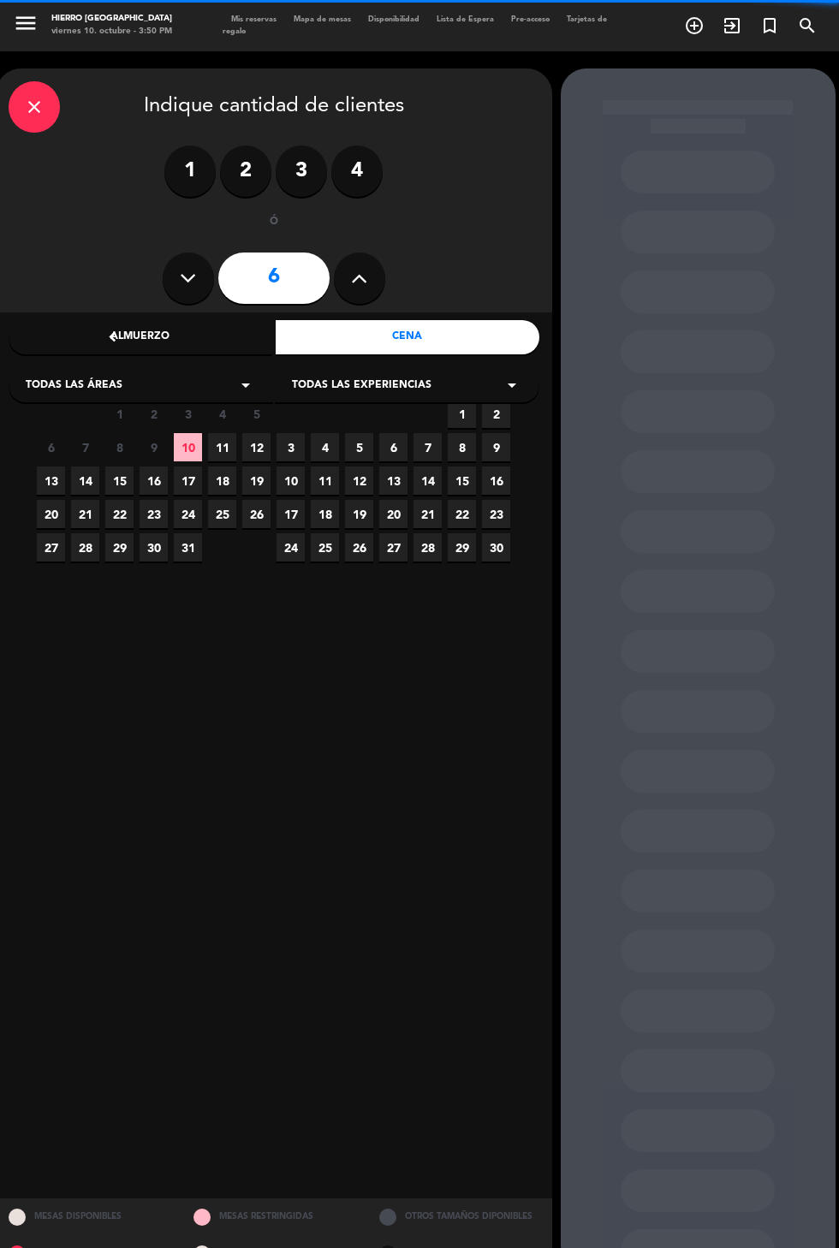
click at [187, 446] on span "10" at bounding box center [188, 447] width 28 height 28
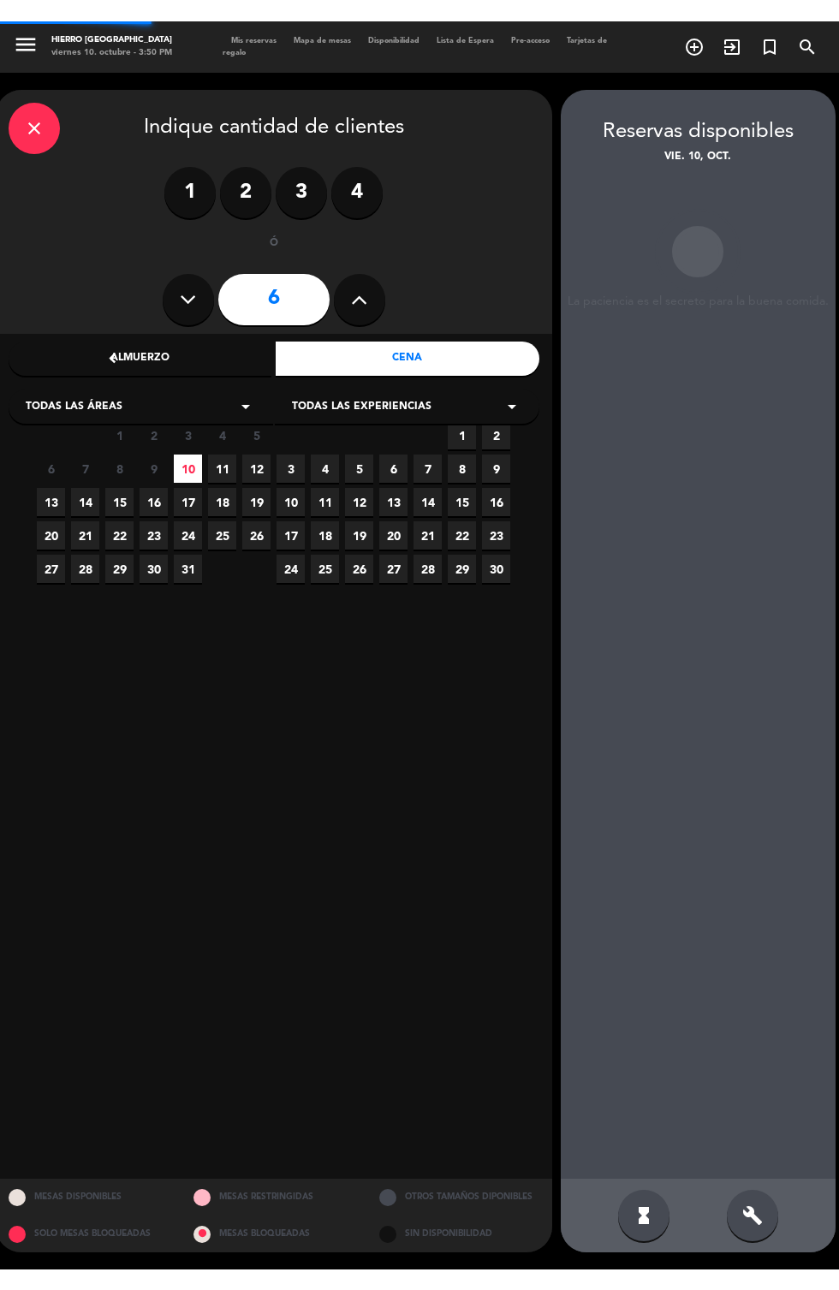
scroll to position [68, 0]
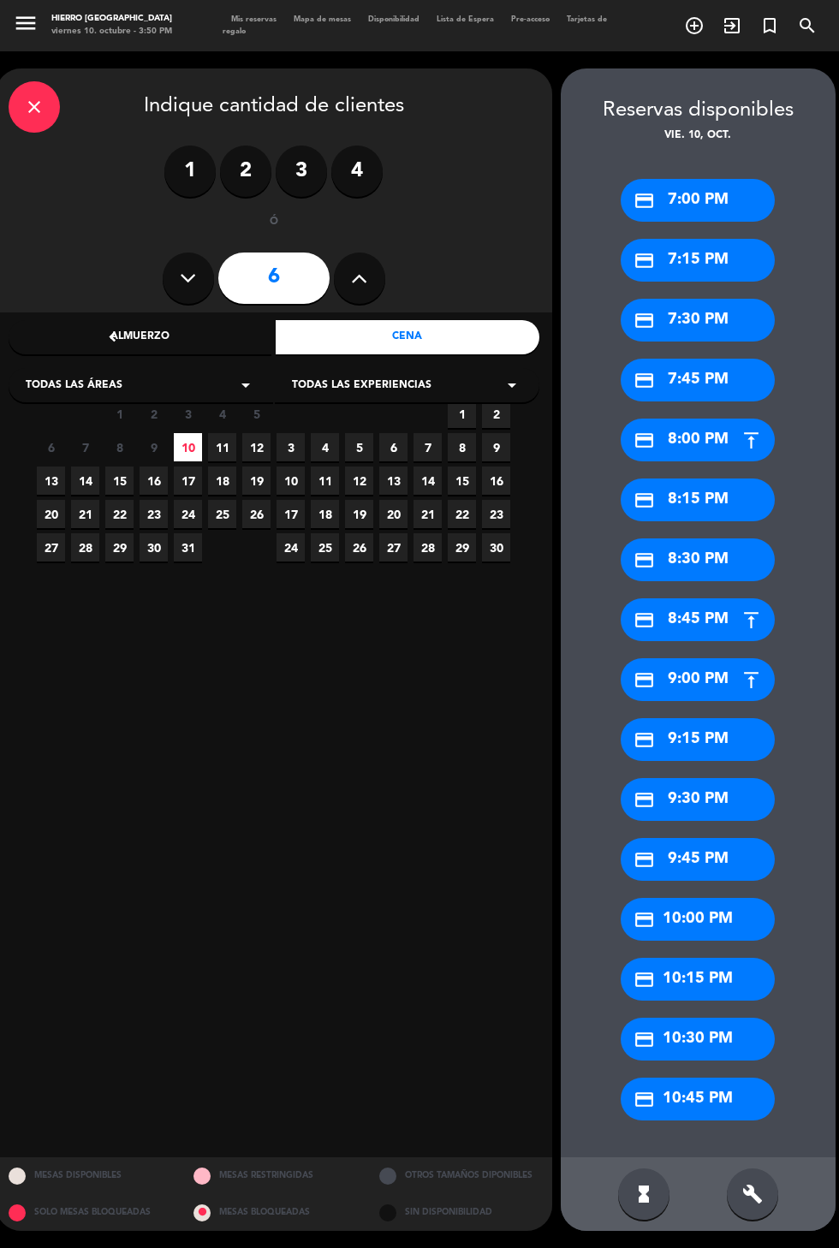
click at [772, 1197] on div "build" at bounding box center [752, 1193] width 51 height 51
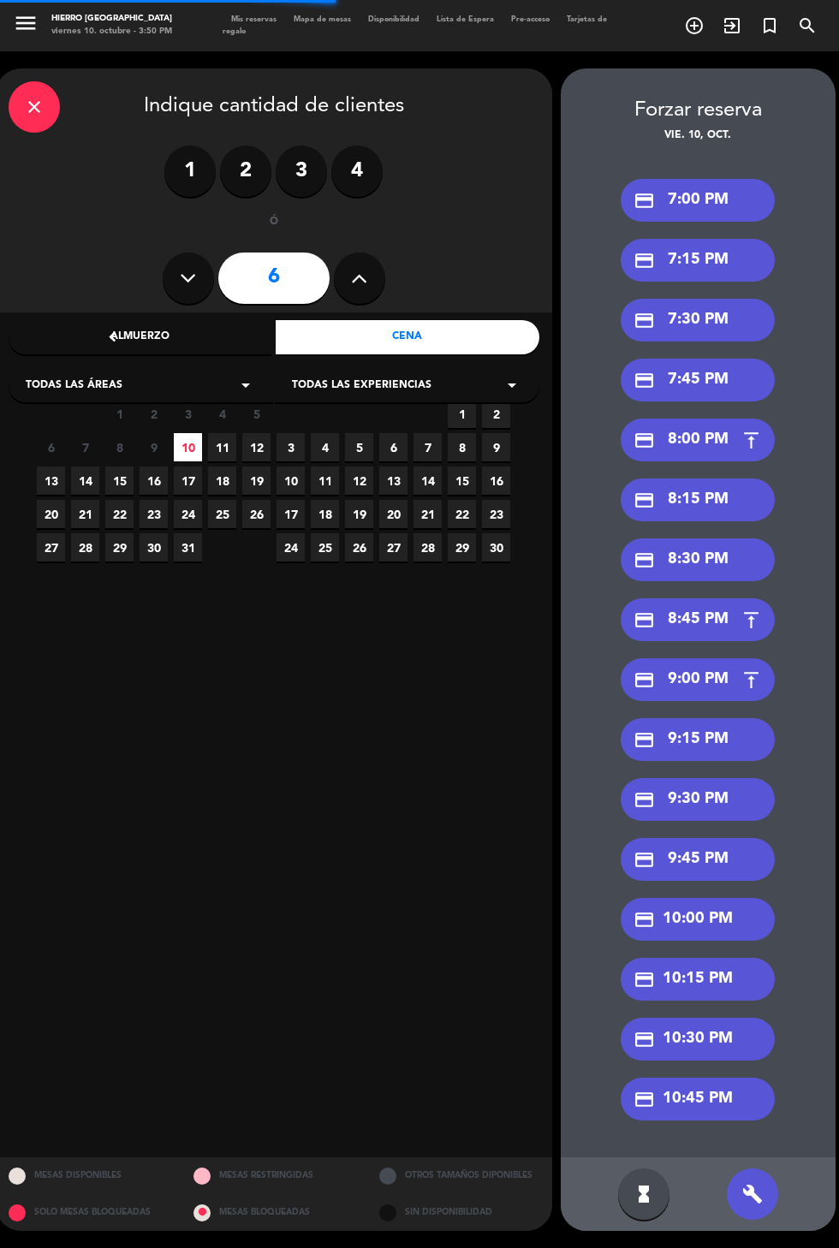
click at [732, 418] on div "credit_card 8:00 PM" at bounding box center [697, 439] width 154 height 43
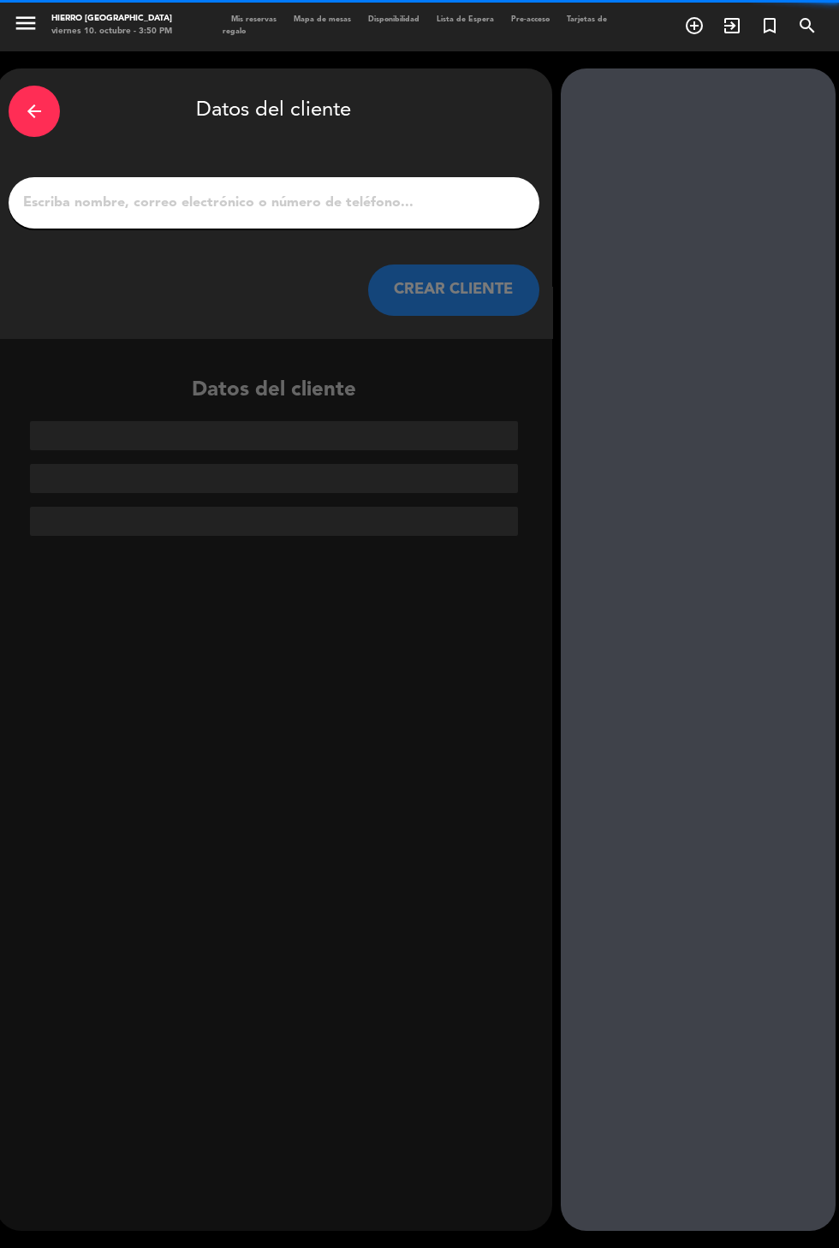
click at [444, 191] on input "1" at bounding box center [273, 203] width 505 height 24
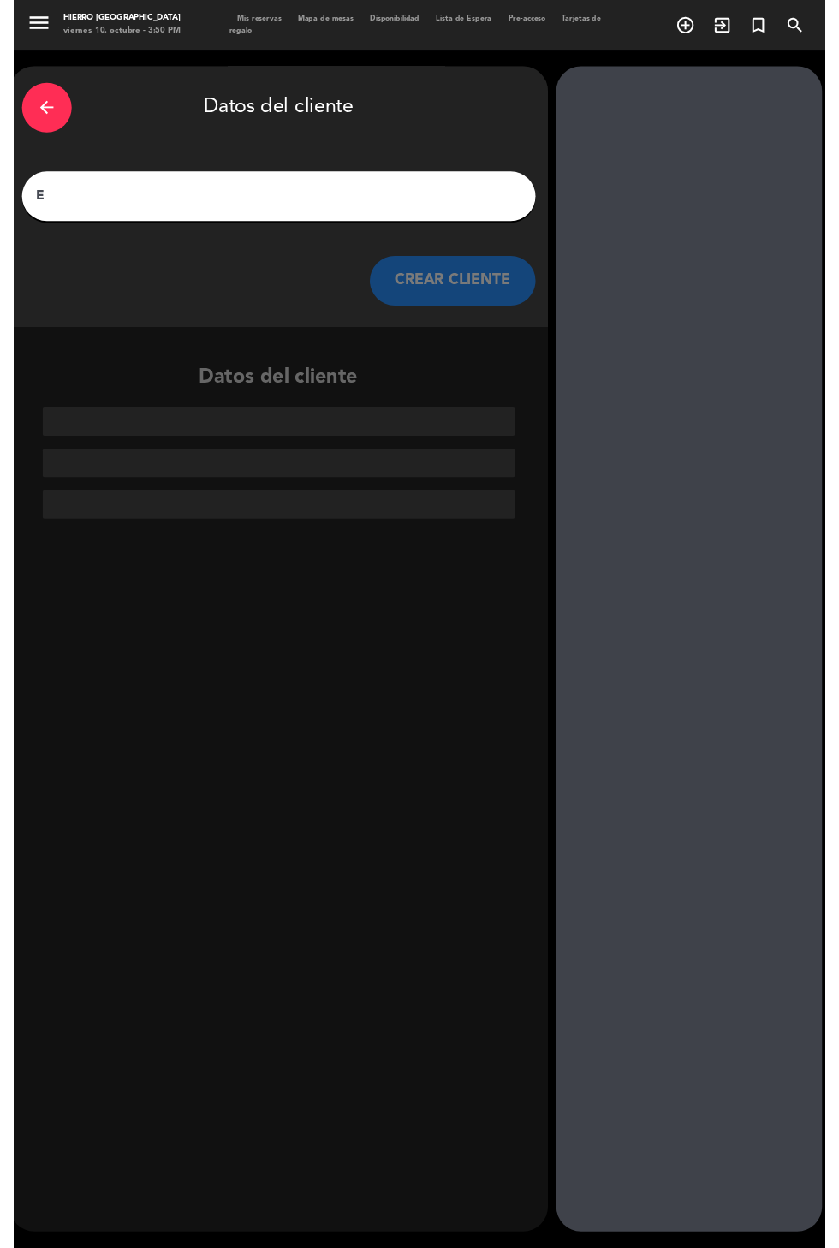
scroll to position [44, 0]
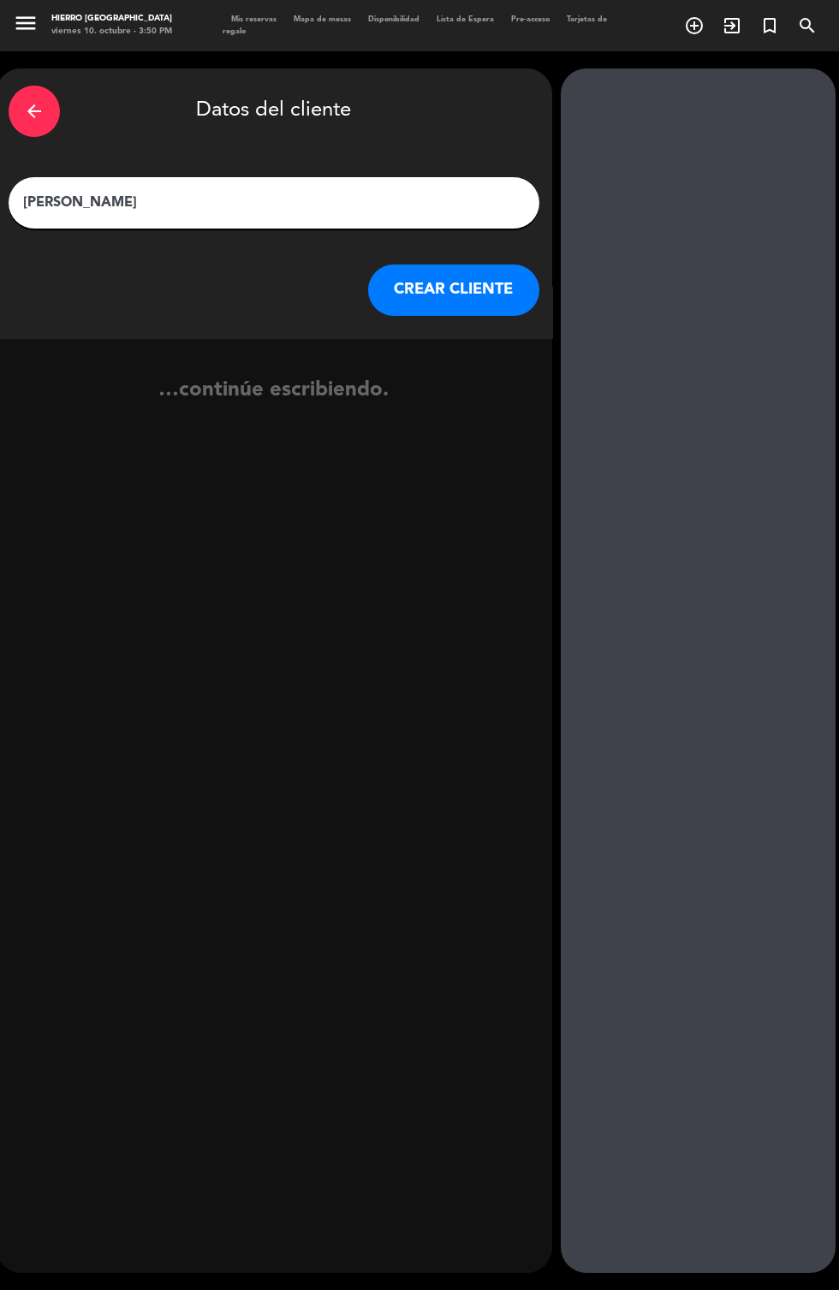
type input "[PERSON_NAME]"
click at [454, 264] on button "CREAR CLIENTE" at bounding box center [453, 289] width 171 height 51
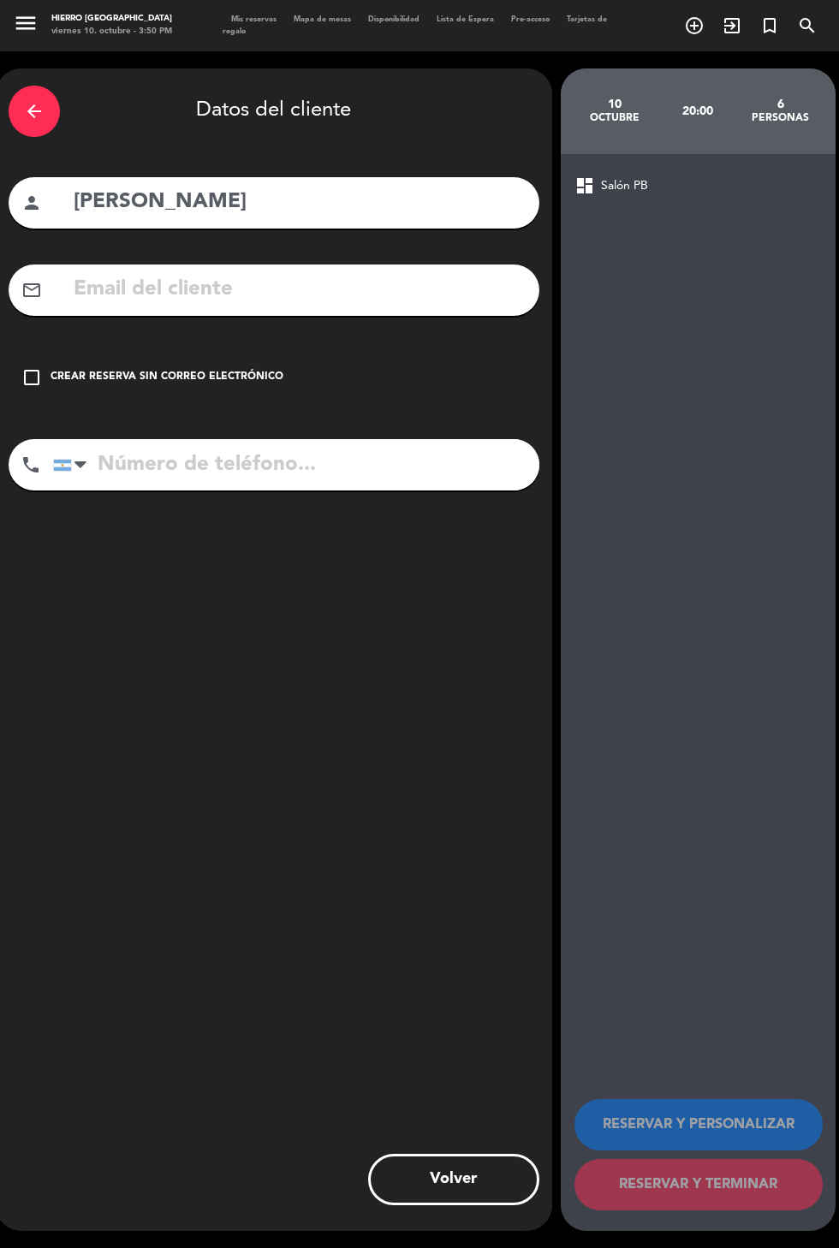
click at [195, 369] on div "Crear reserva sin correo electrónico" at bounding box center [166, 377] width 233 height 17
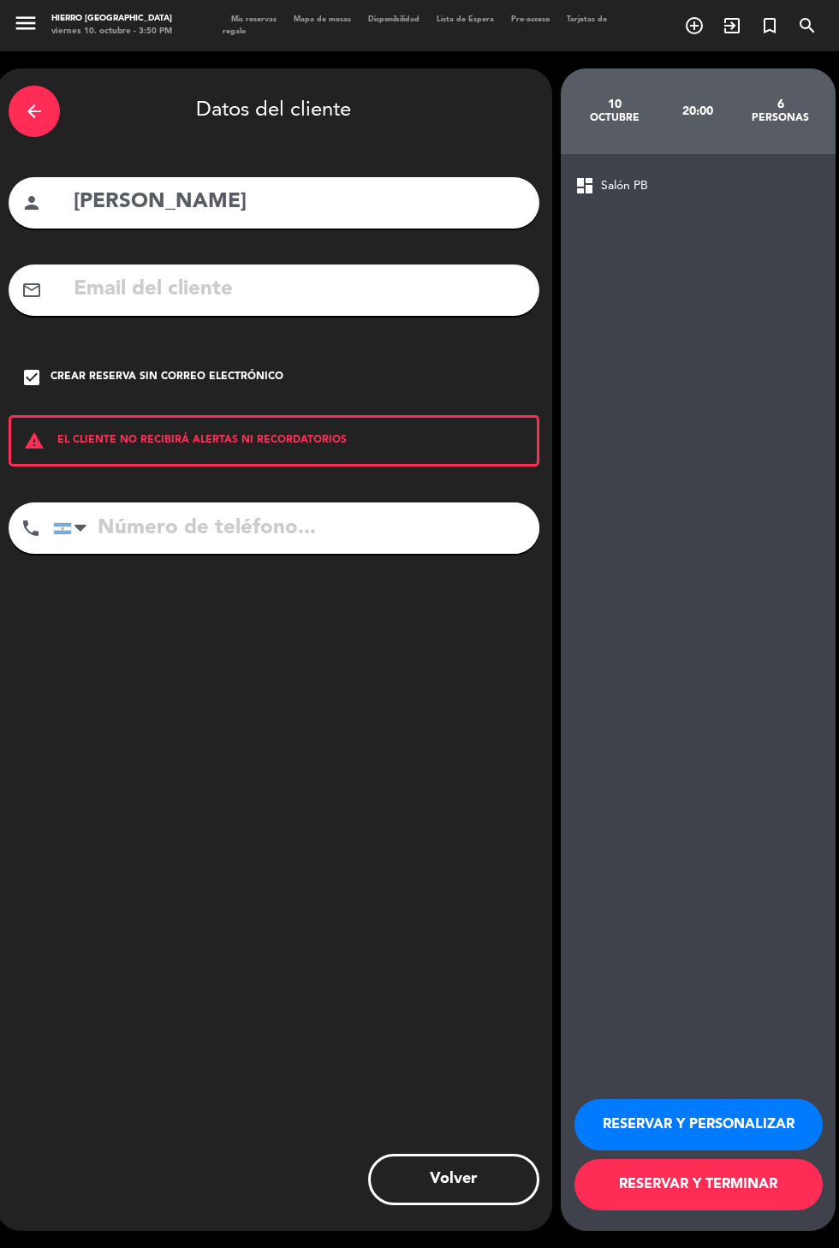
click at [737, 1150] on button "RESERVAR Y PERSONALIZAR" at bounding box center [698, 1124] width 248 height 51
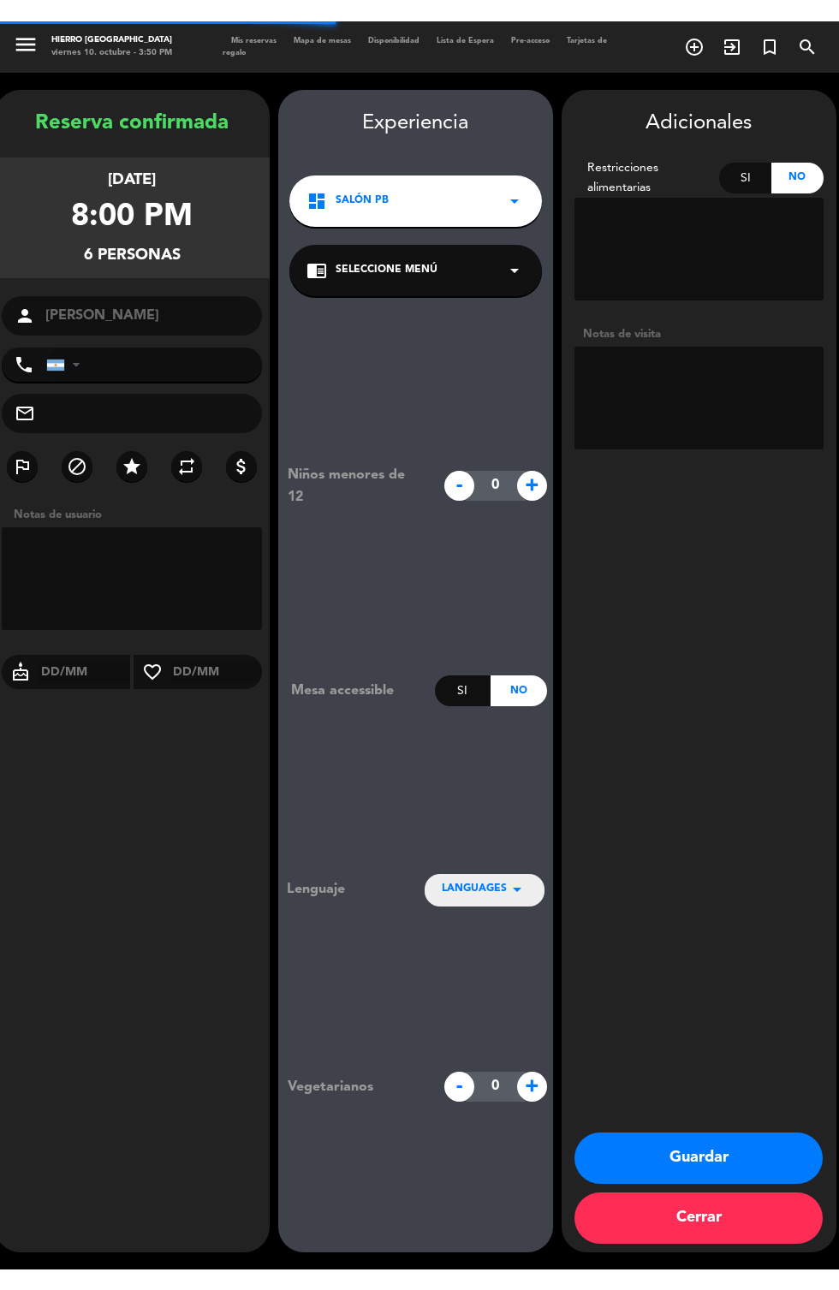
scroll to position [68, 0]
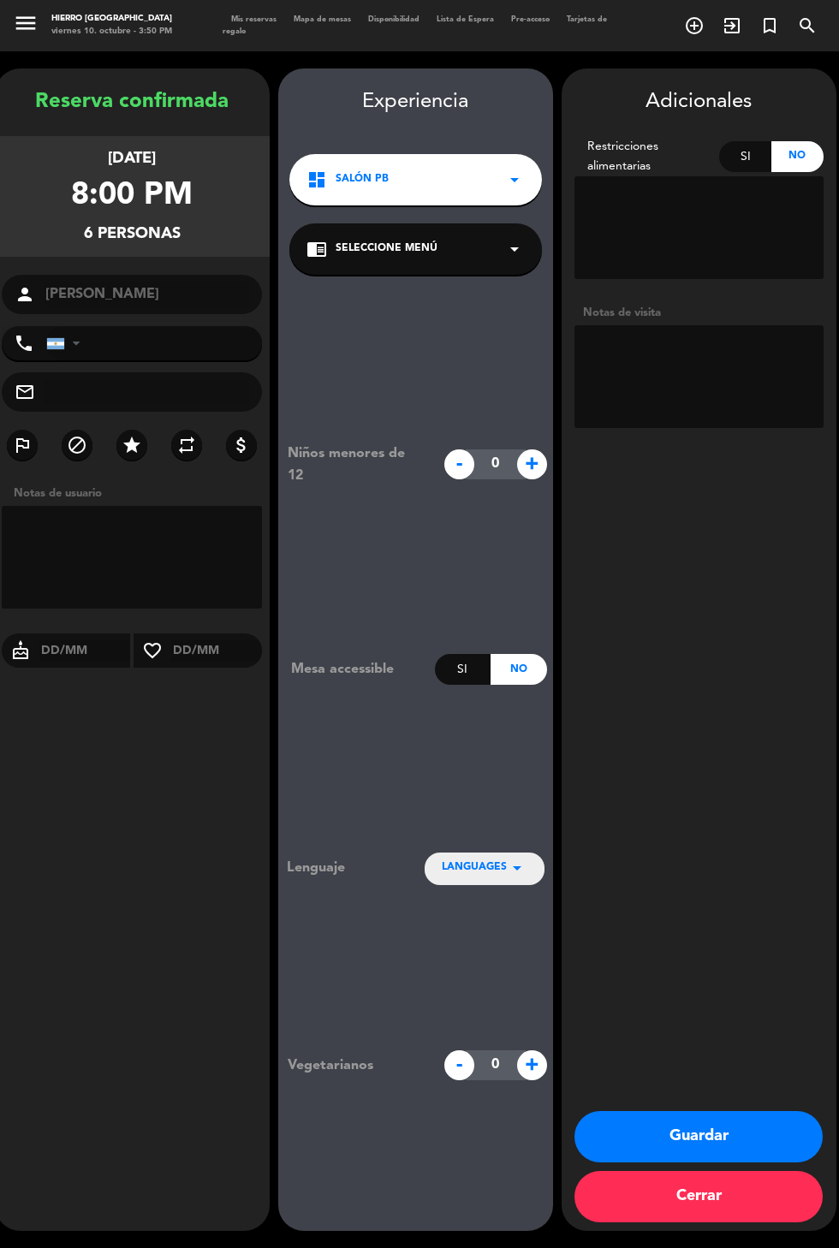
click at [714, 325] on textarea at bounding box center [698, 376] width 249 height 103
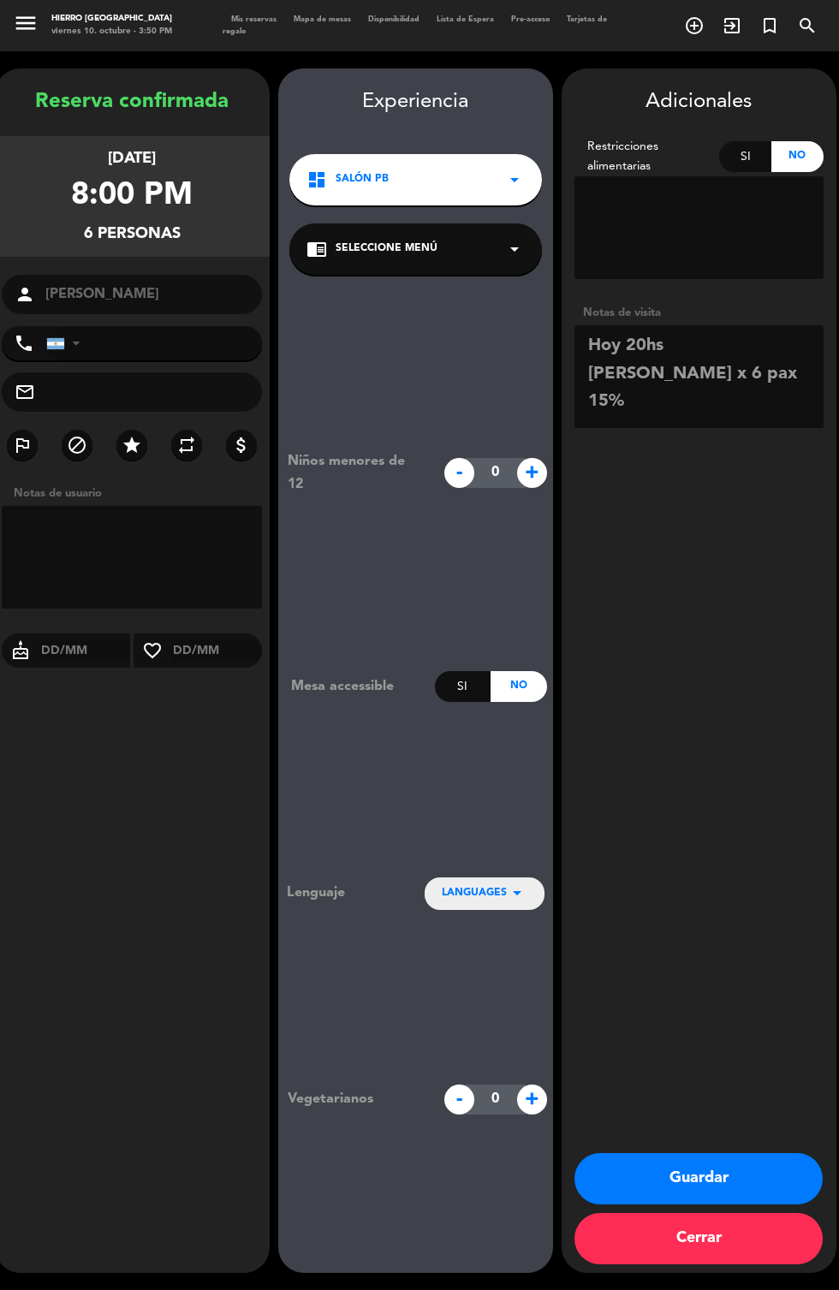
click at [728, 330] on textarea at bounding box center [698, 376] width 249 height 103
click at [699, 325] on textarea at bounding box center [698, 376] width 249 height 103
type textarea "15% living ideal"
click at [669, 574] on div "Adicionales Restricciones alimentarias Si No Notas de visita Guardar Cerrar" at bounding box center [698, 670] width 275 height 1204
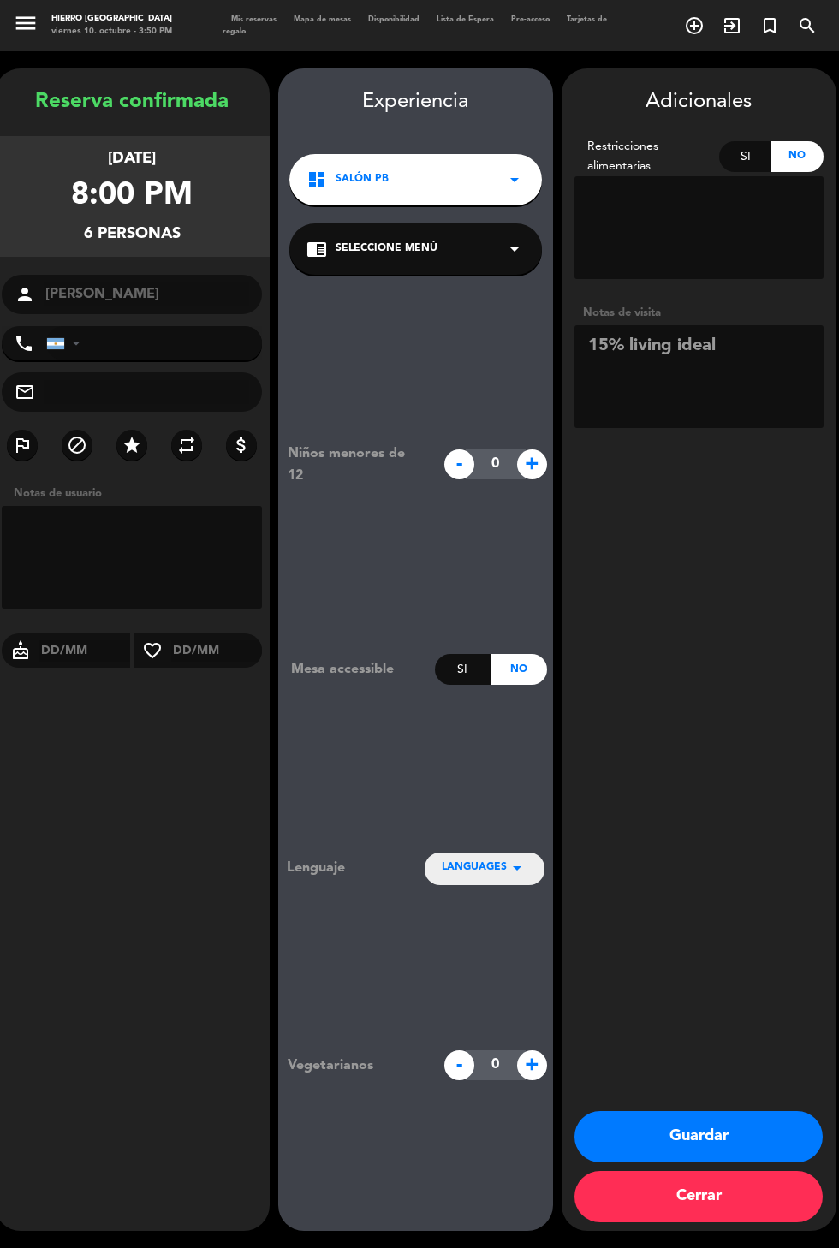
click at [769, 1162] on button "Guardar" at bounding box center [698, 1136] width 248 height 51
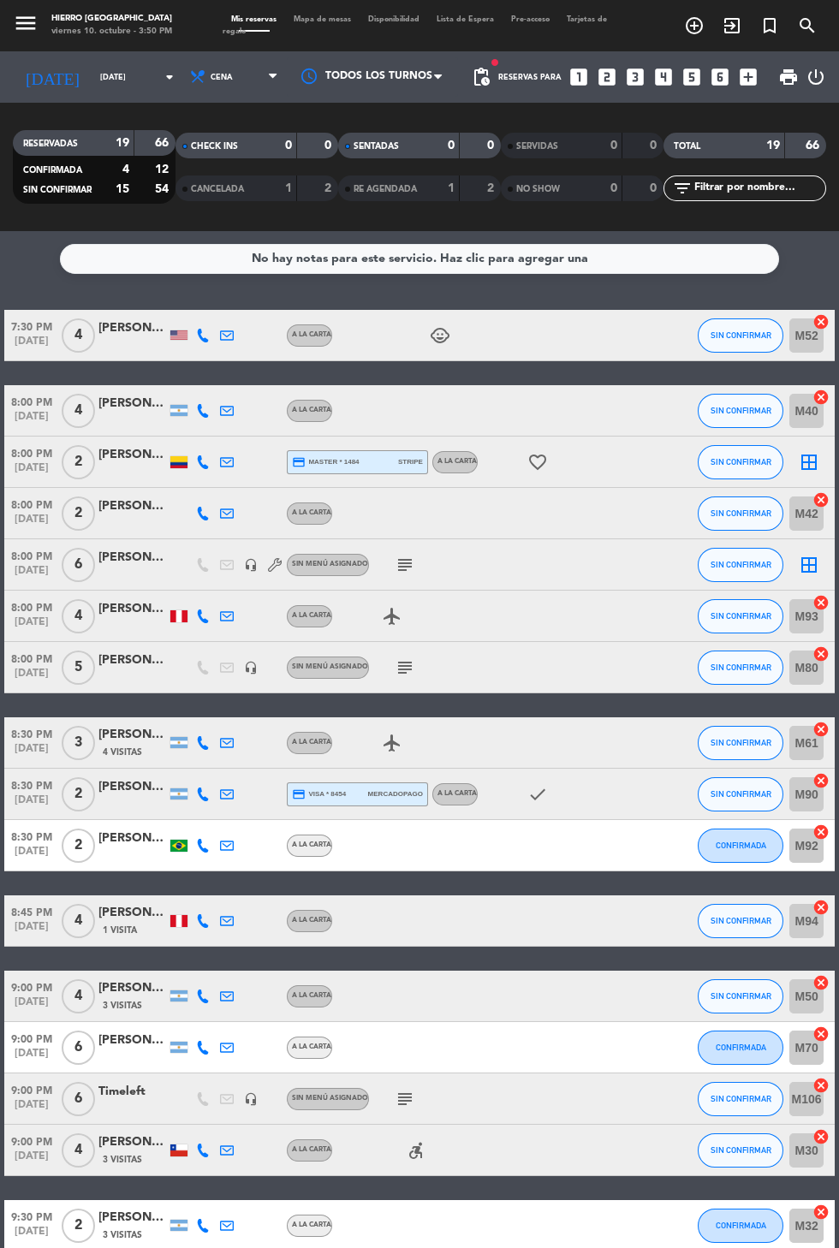
click at [406, 555] on icon "subject" at bounding box center [404, 565] width 21 height 21
click at [814, 555] on icon "border_all" at bounding box center [808, 565] width 21 height 21
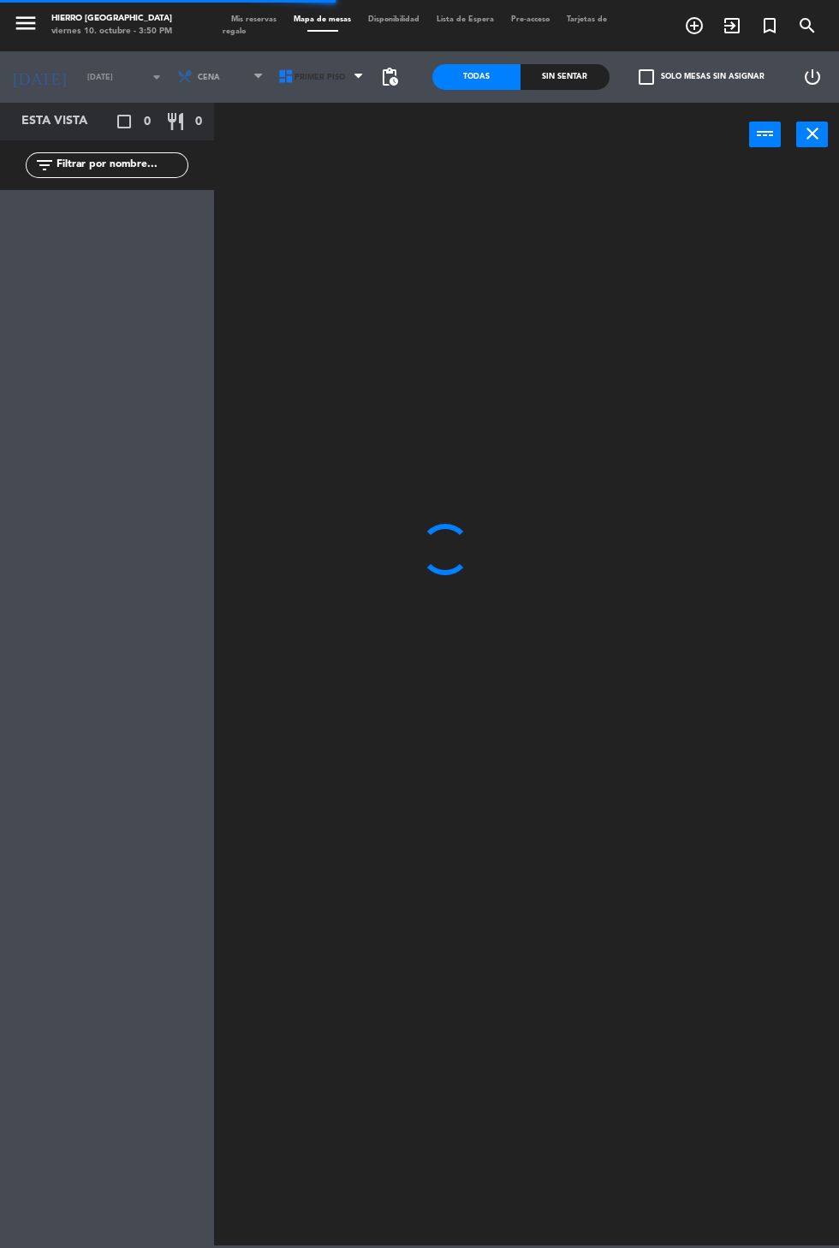
click at [324, 62] on span "Primer Piso" at bounding box center [322, 77] width 101 height 38
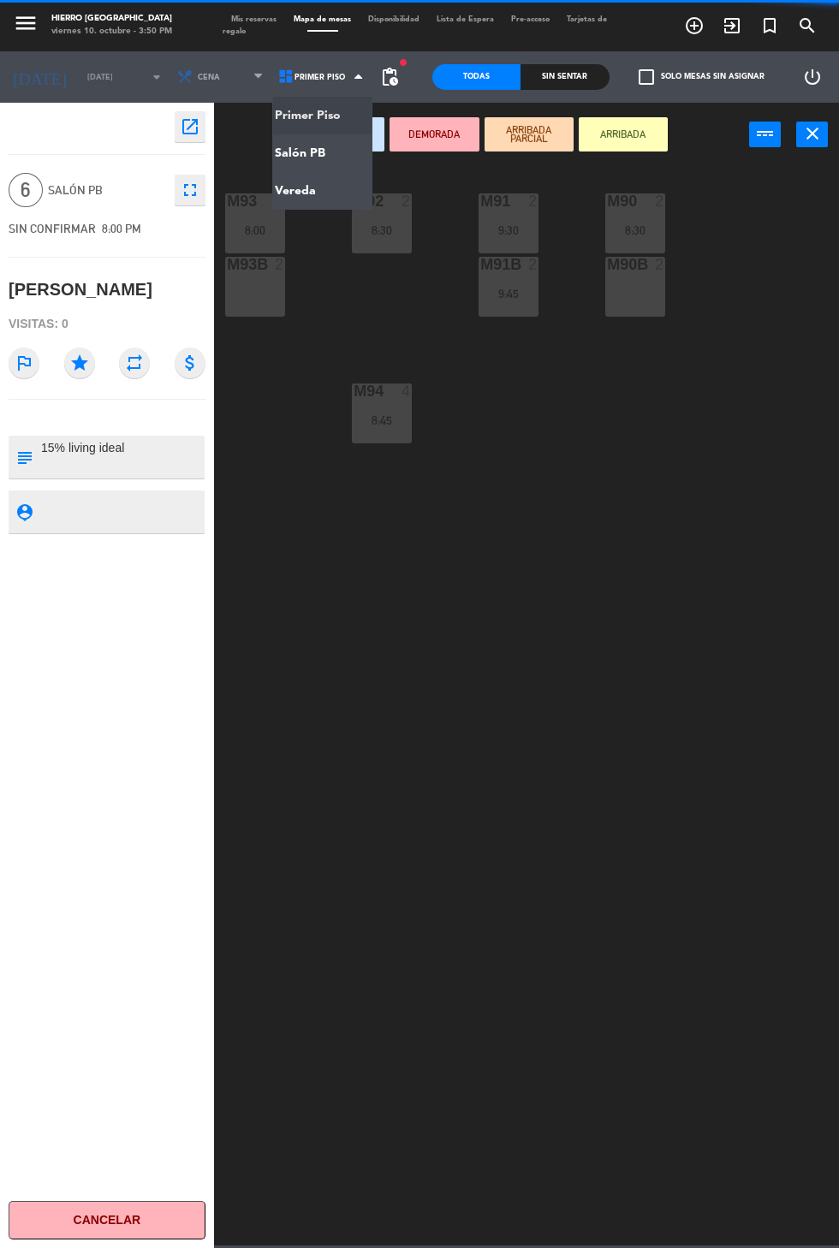
click at [317, 165] on ng-component "menu Hierro [GEOGRAPHIC_DATA] viernes 10. octubre - 3:50 PM Mis reservas Mapa d…" at bounding box center [419, 622] width 839 height 1245
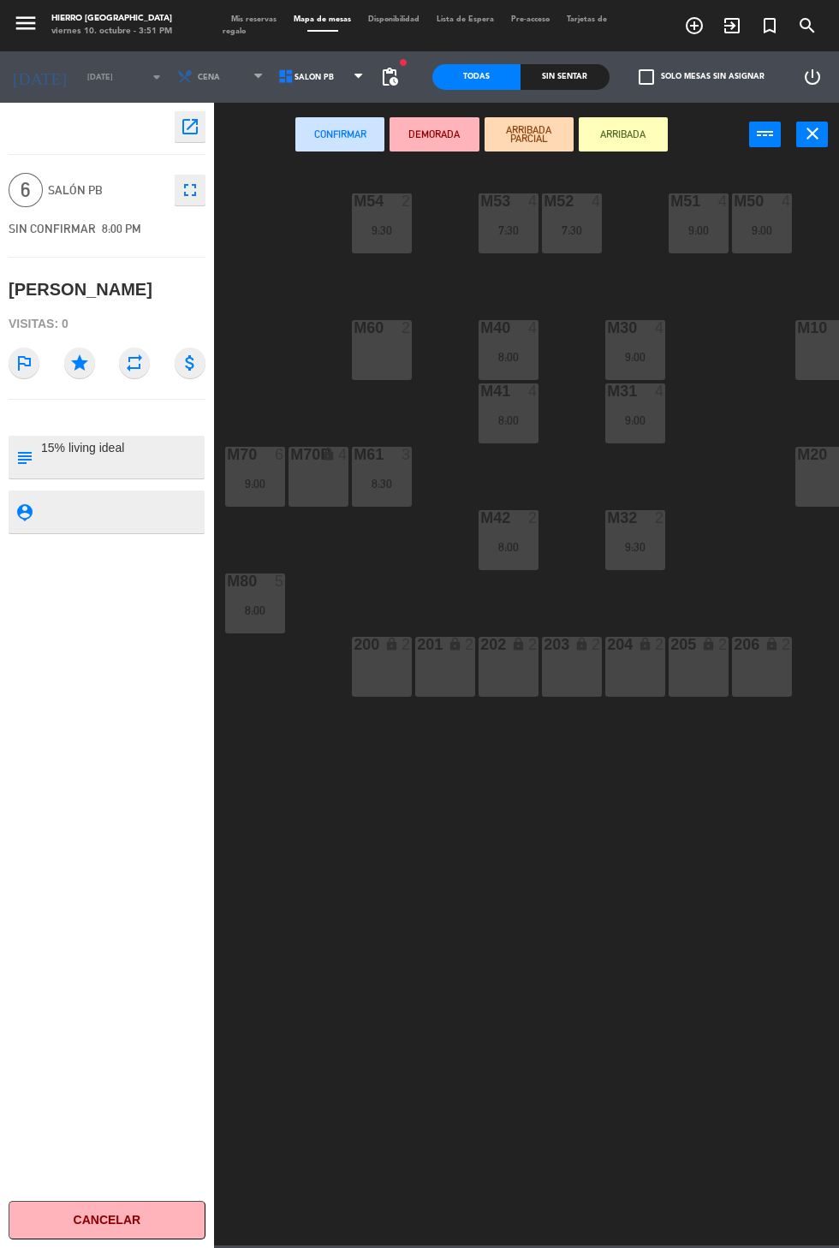
click at [252, 21] on span "Mis reservas" at bounding box center [253, 19] width 62 height 8
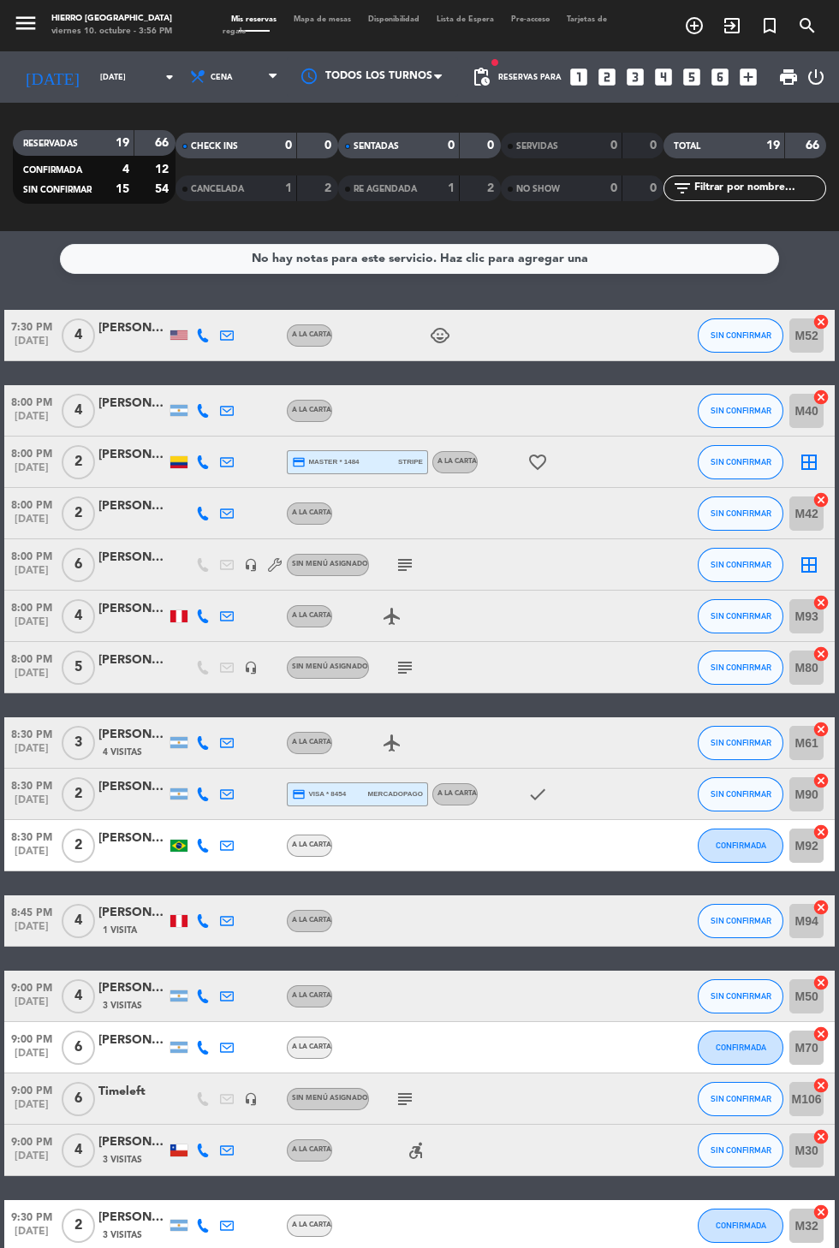
click at [454, 451] on div "A la carta" at bounding box center [454, 462] width 45 height 22
click at [542, 452] on icon "favorite_border" at bounding box center [537, 462] width 21 height 21
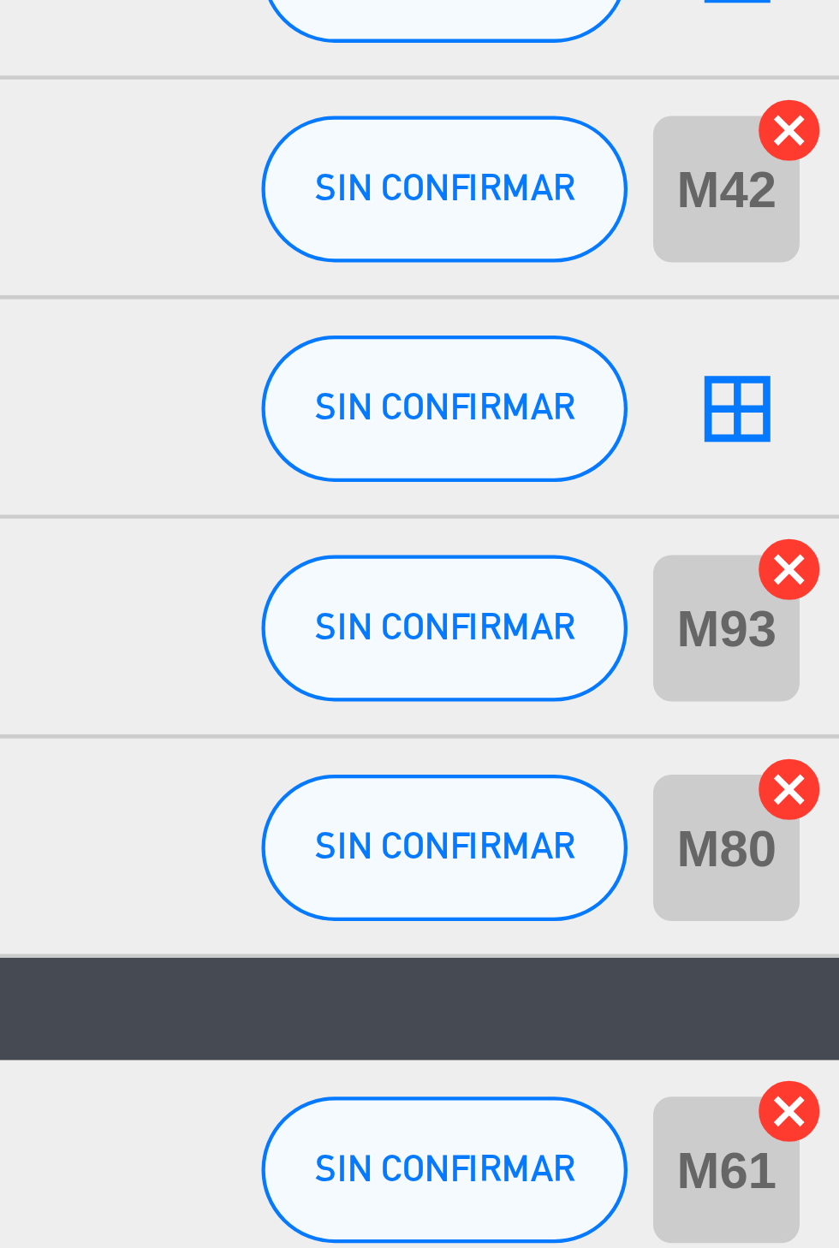
click at [821, 645] on icon "cancel" at bounding box center [820, 653] width 17 height 17
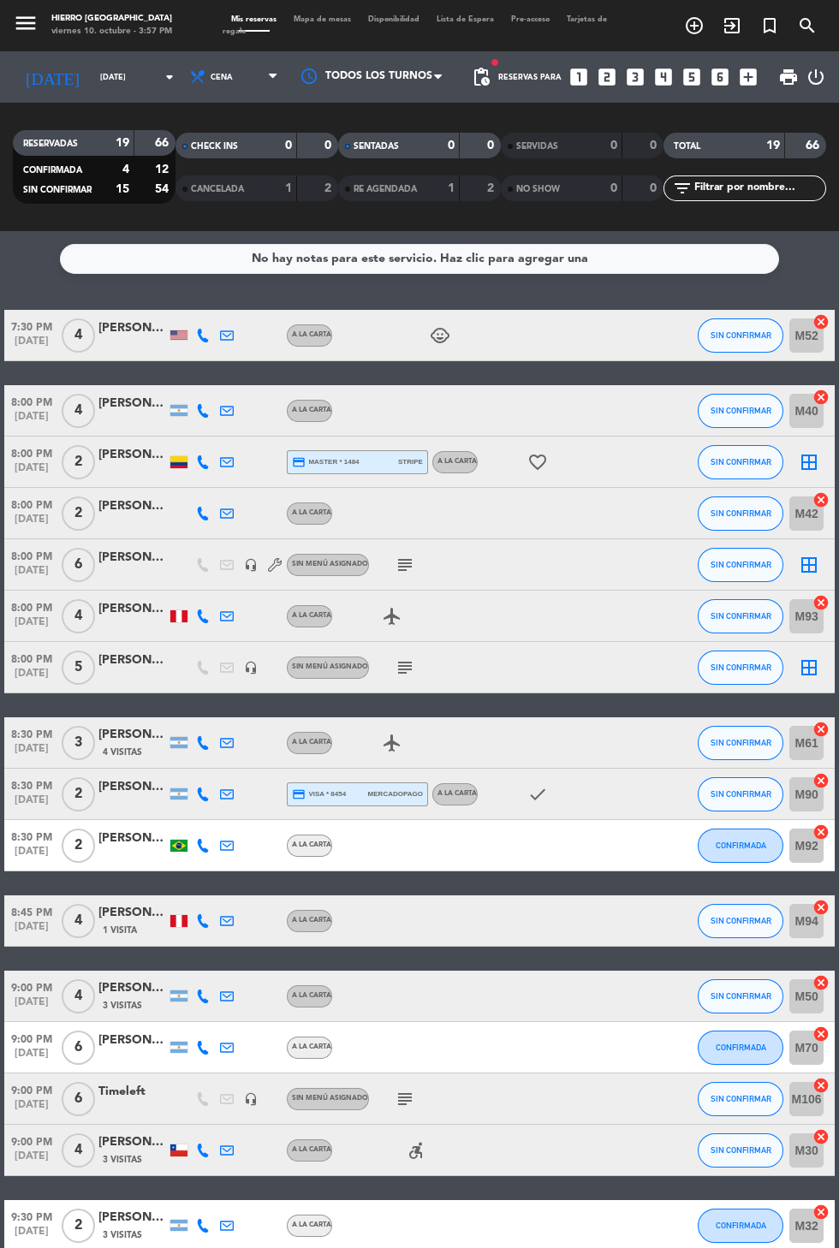
click at [812, 555] on icon "border_all" at bounding box center [808, 565] width 21 height 21
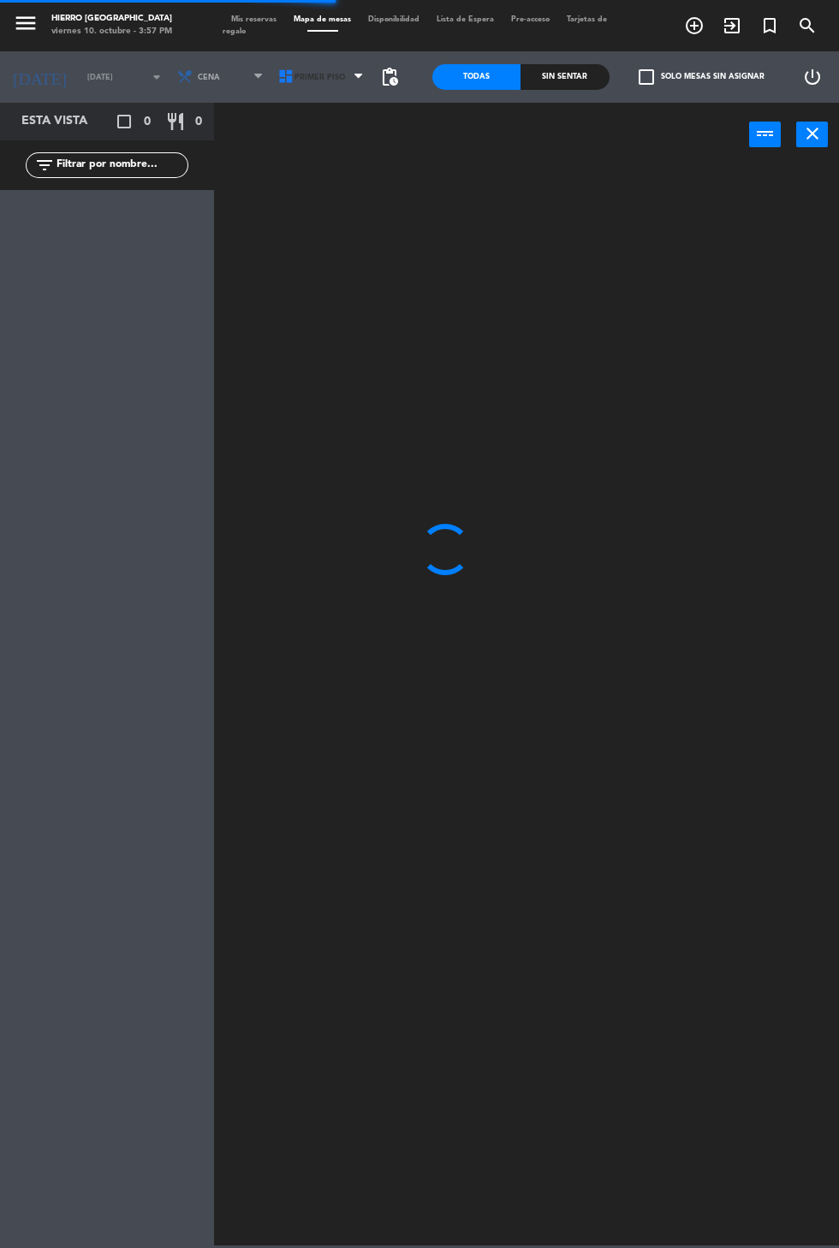
click at [335, 60] on span "Primer Piso" at bounding box center [322, 77] width 101 height 38
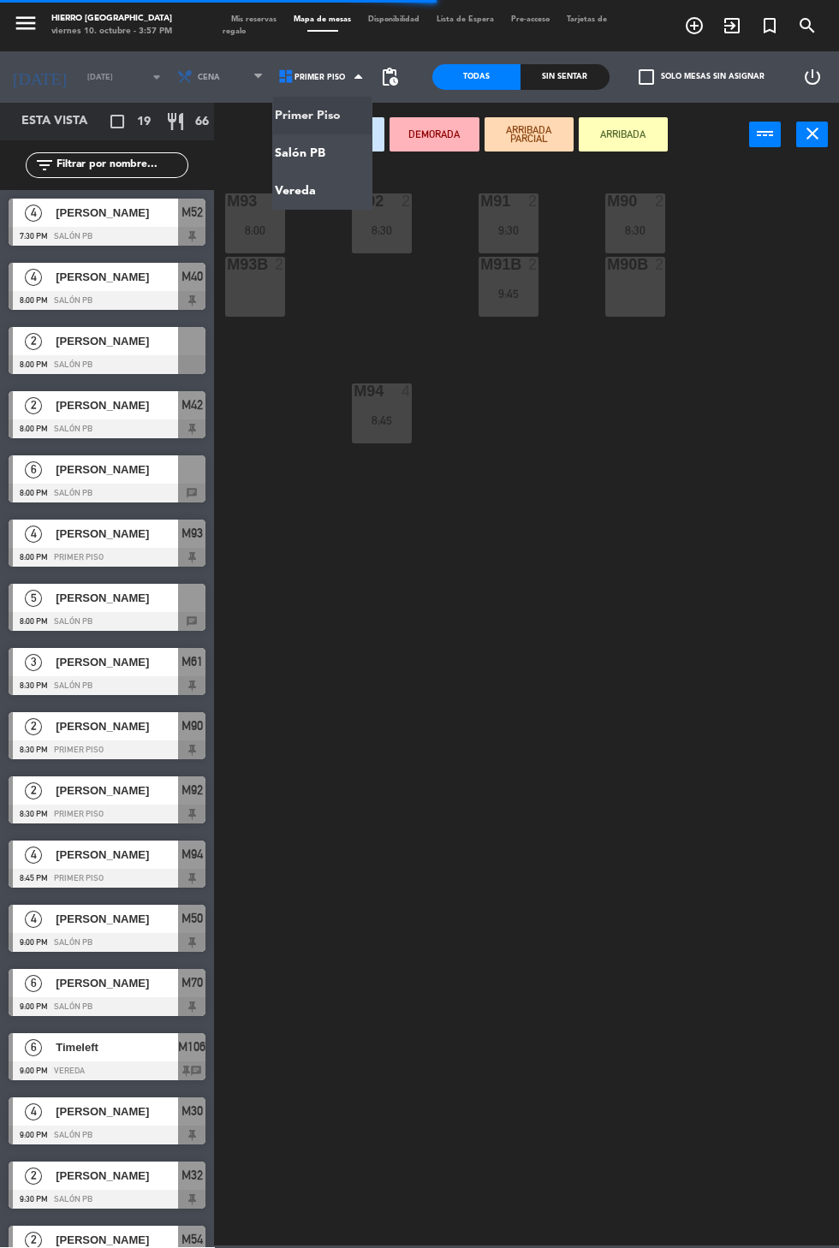
click at [327, 152] on ng-component "menu Hierro [GEOGRAPHIC_DATA] viernes 10. octubre - 3:57 PM Mis reservas Mapa d…" at bounding box center [419, 622] width 839 height 1245
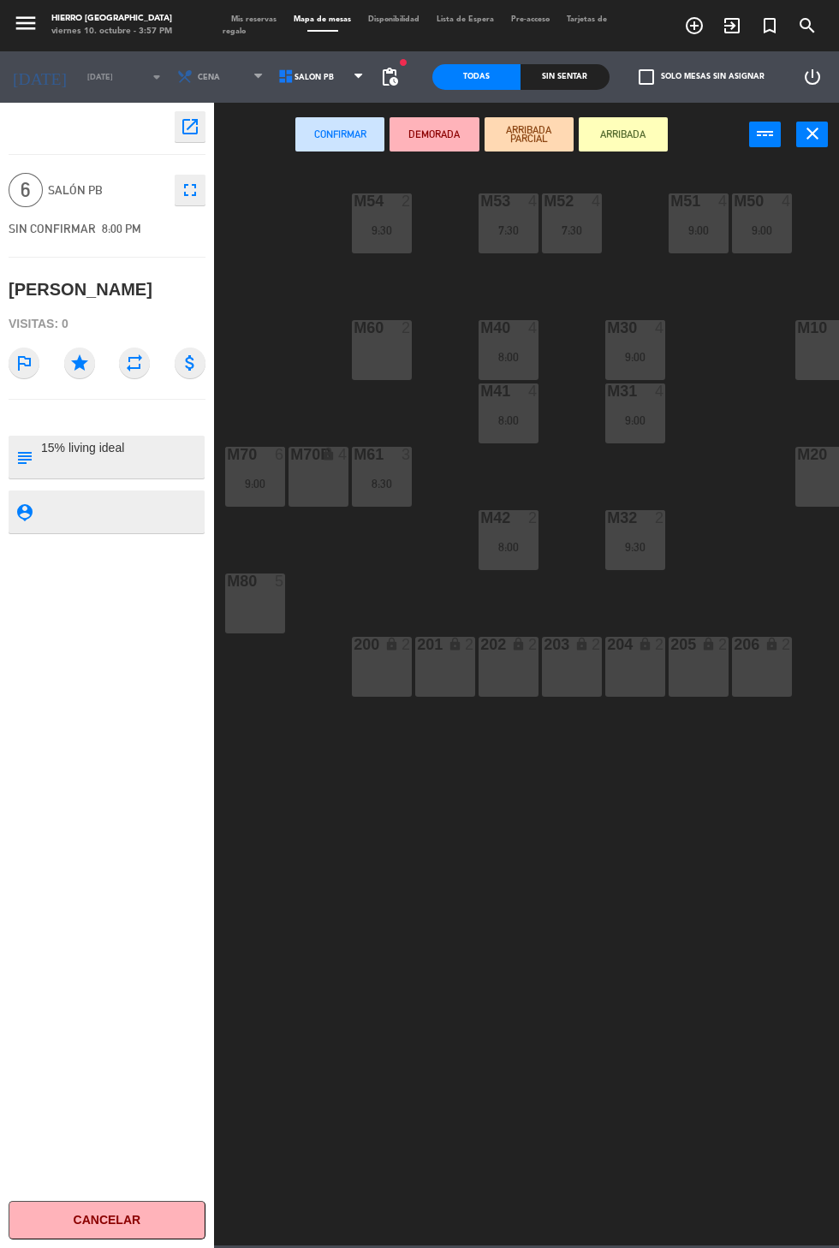
click at [247, 593] on div "M80 5" at bounding box center [255, 603] width 60 height 60
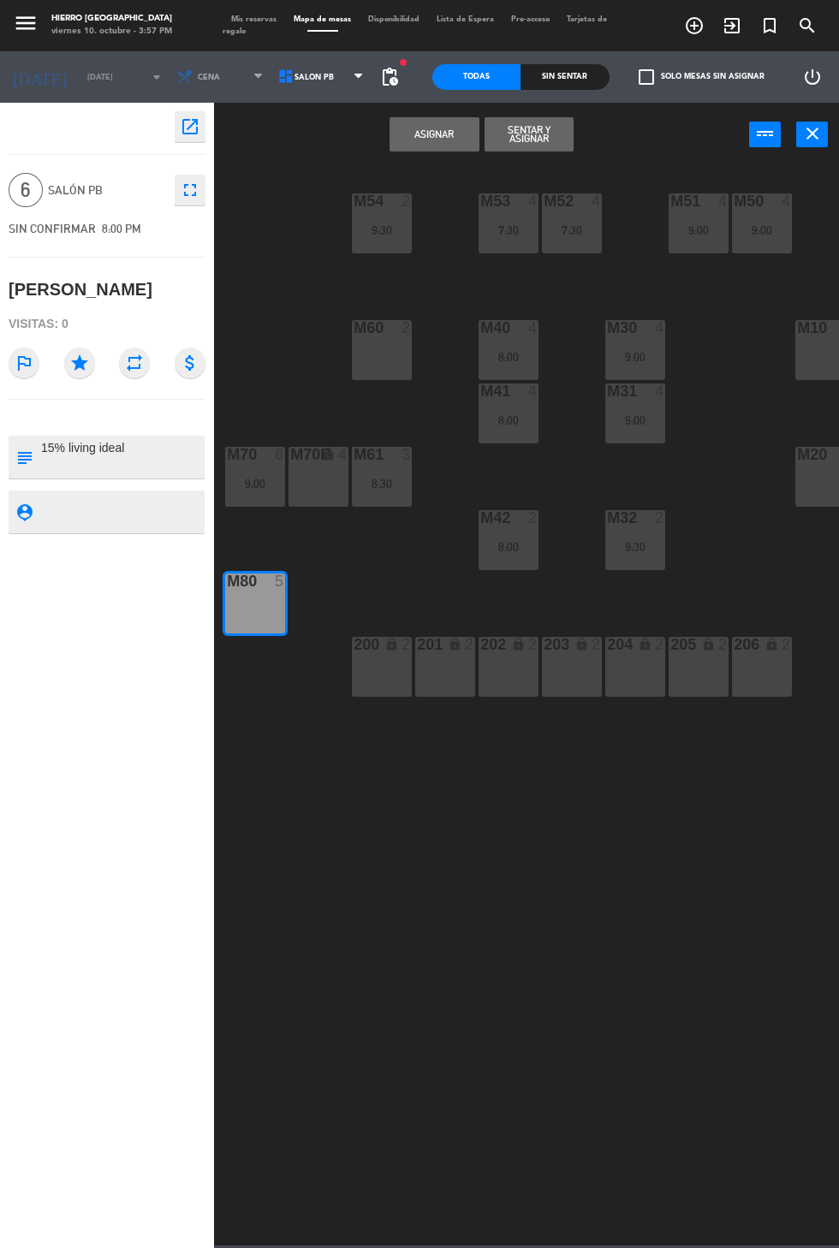
click at [452, 141] on button "Asignar" at bounding box center [433, 134] width 89 height 34
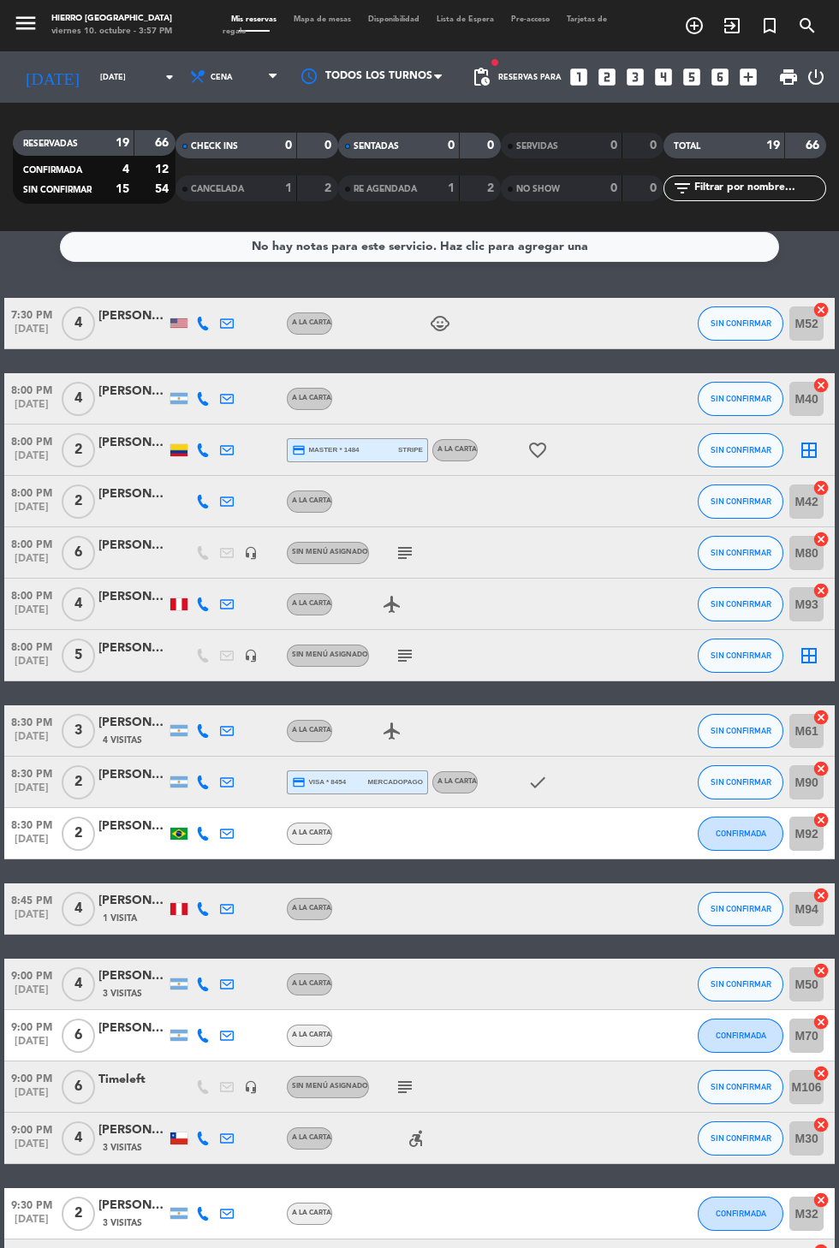
scroll to position [180, 0]
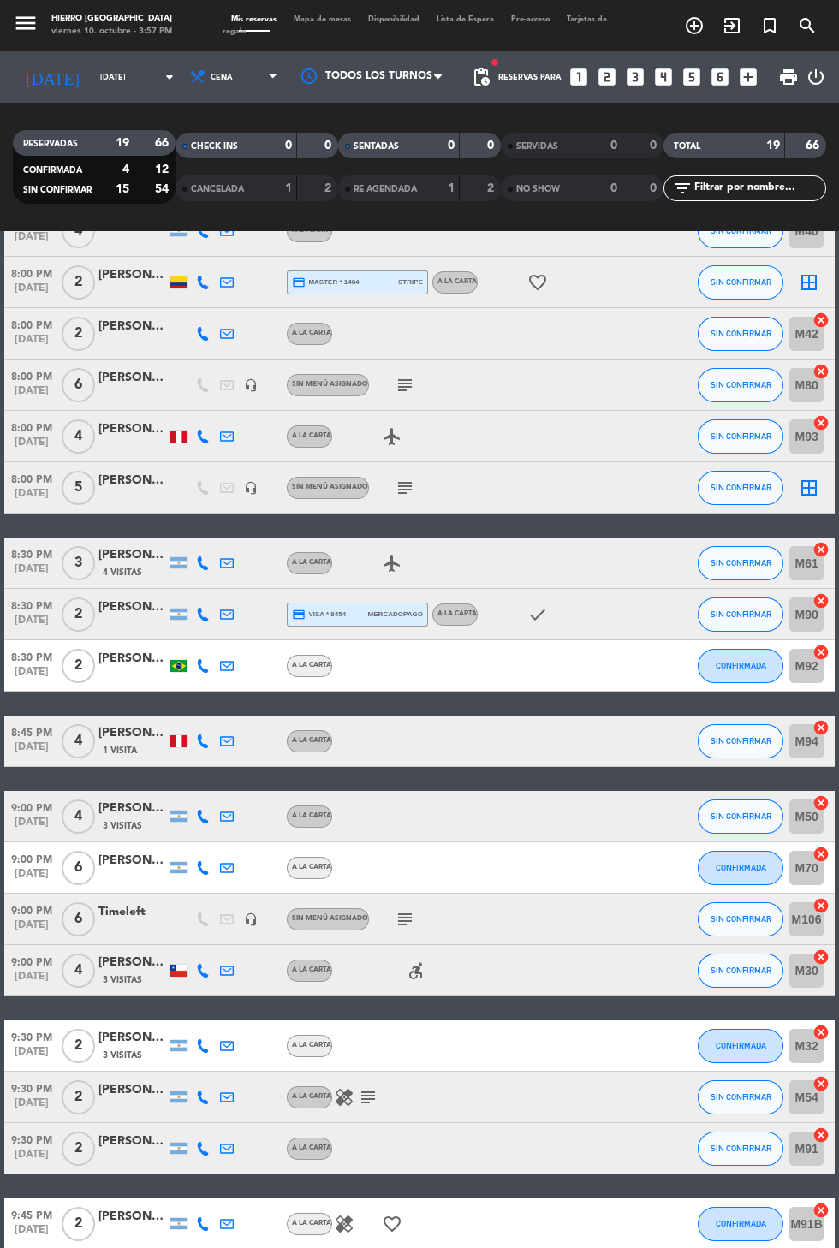
click at [347, 1197] on icon "healing" at bounding box center [344, 1223] width 21 height 21
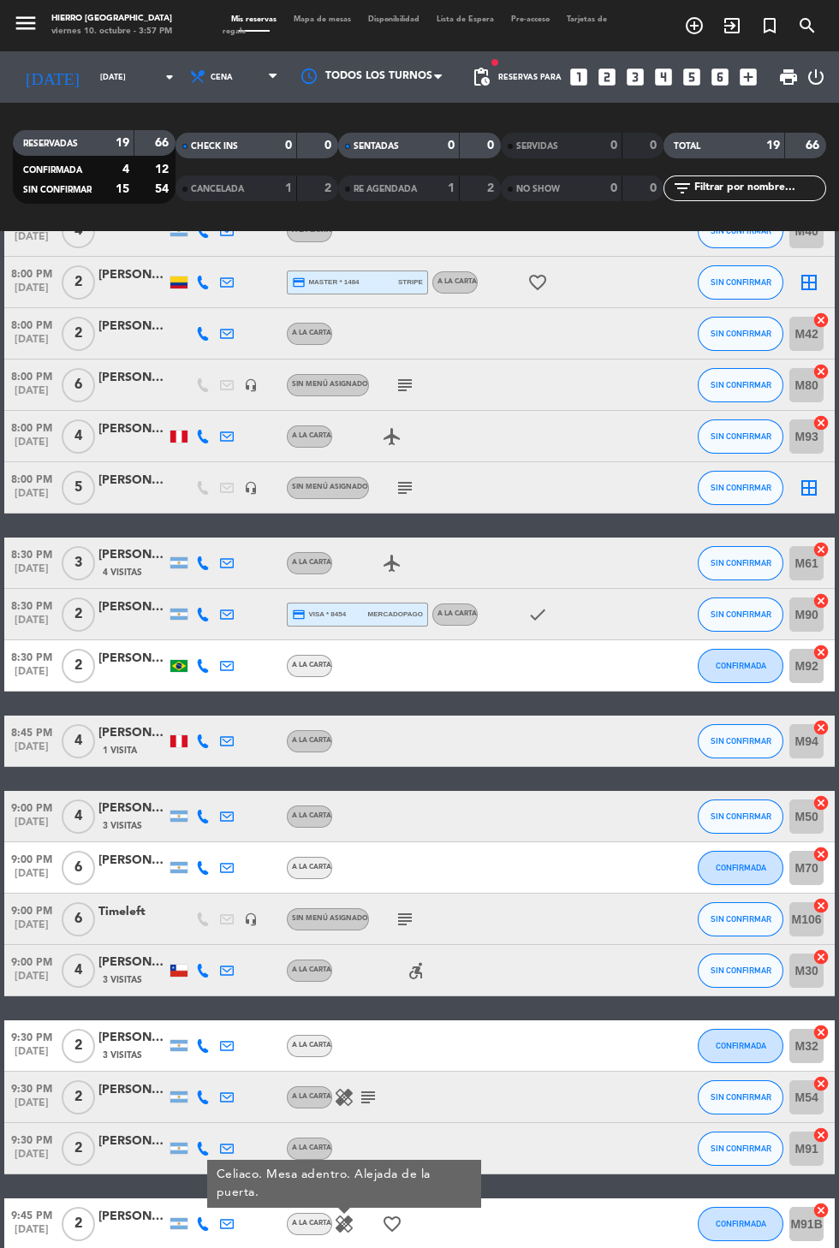
click at [780, 1197] on div "No hay notas para este servicio. Haz clic para agregar una 7:30 PM [DATE] 4 [PE…" at bounding box center [419, 739] width 839 height 1017
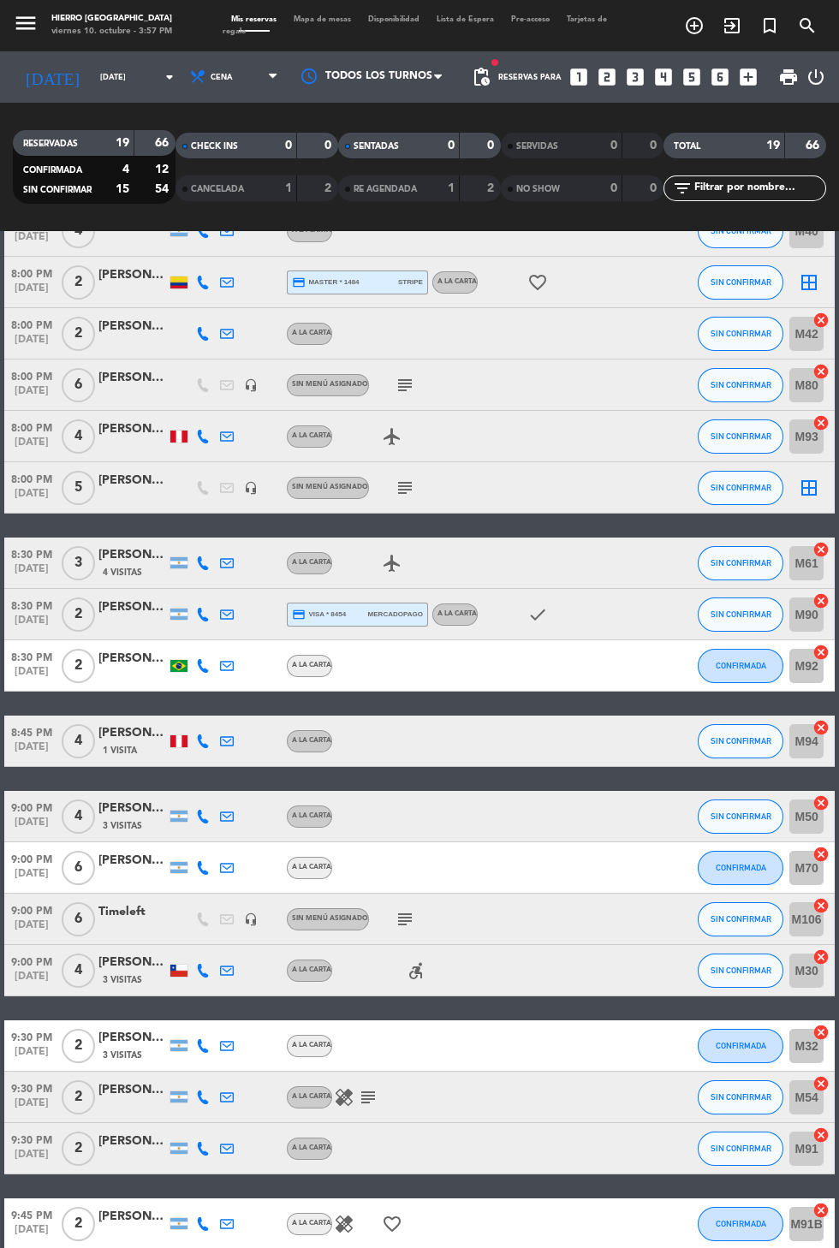
click at [359, 1087] on icon "subject" at bounding box center [368, 1097] width 21 height 21
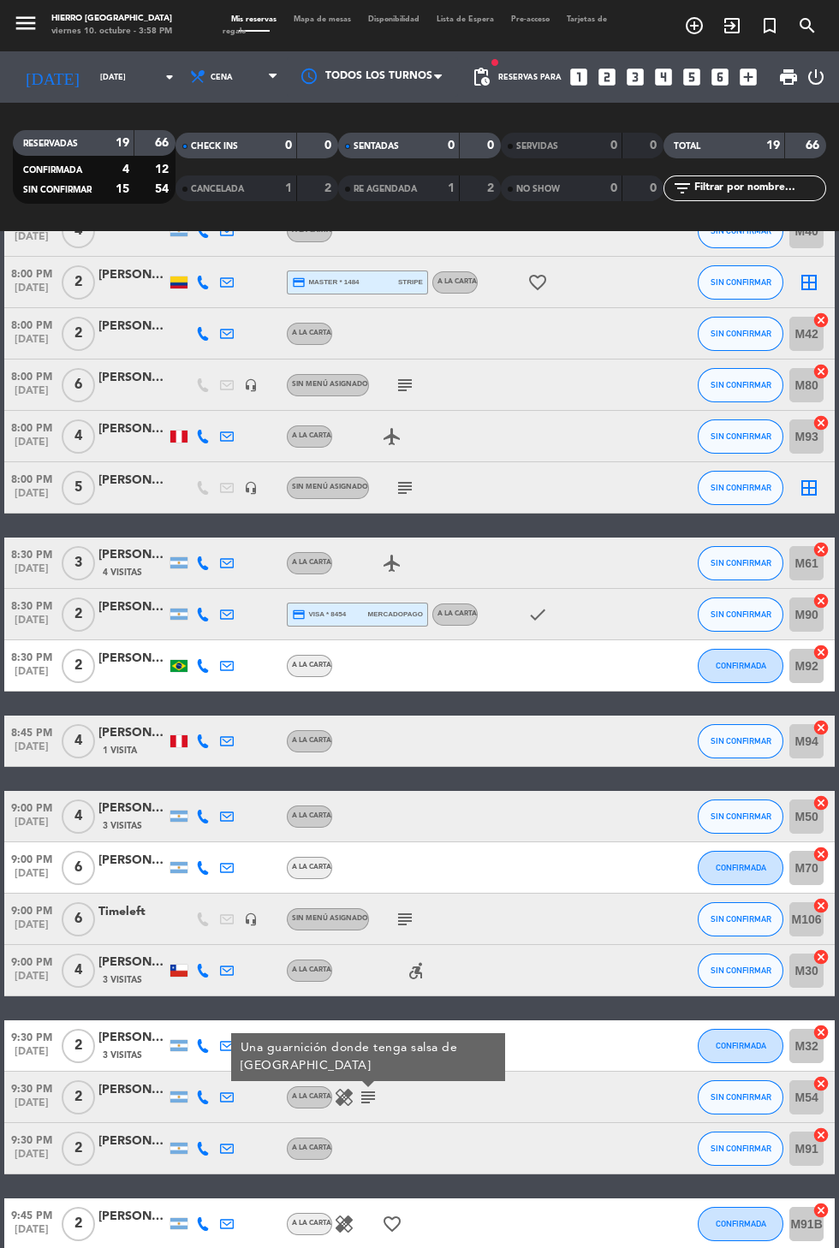
scroll to position [0, 0]
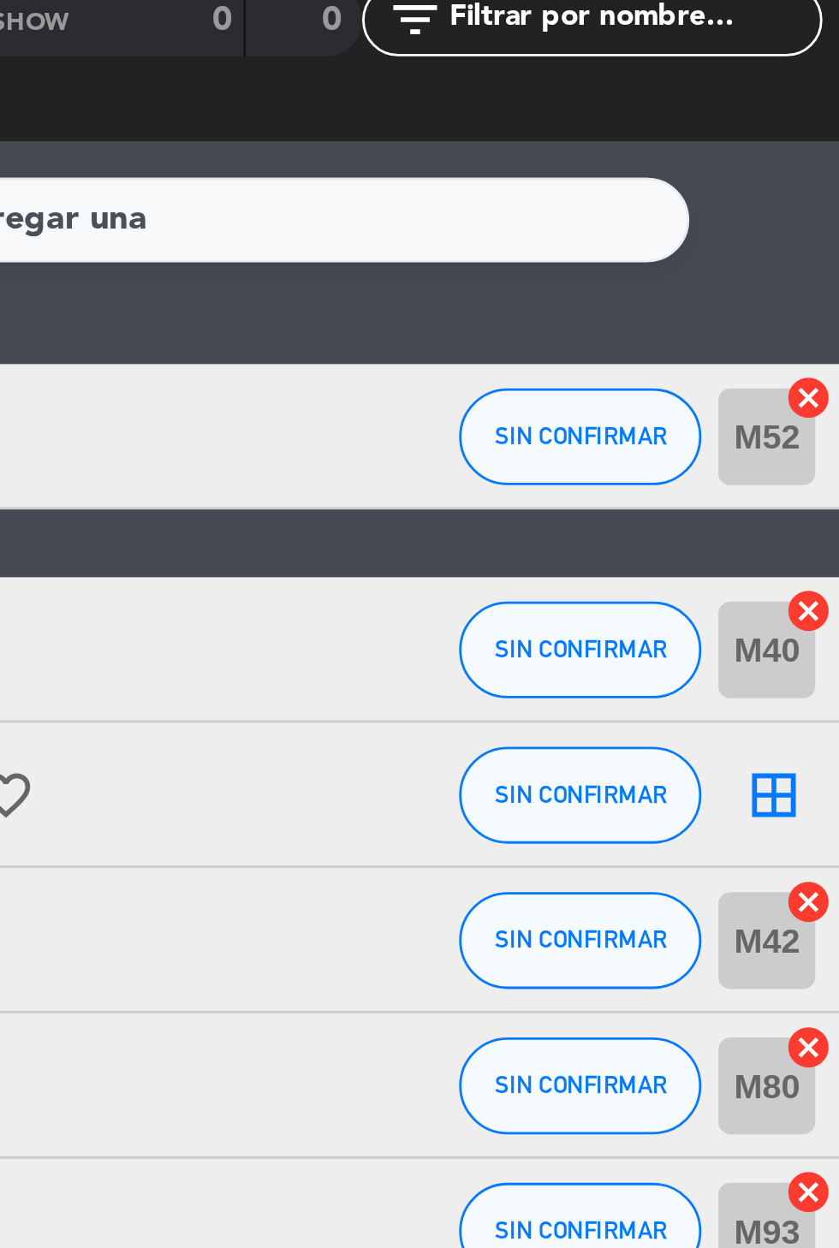
click at [821, 313] on icon "cancel" at bounding box center [820, 321] width 17 height 17
click at [819, 388] on icon "cancel" at bounding box center [820, 396] width 17 height 17
click at [823, 491] on icon "cancel" at bounding box center [820, 499] width 17 height 17
click at [826, 594] on icon "cancel" at bounding box center [820, 602] width 17 height 17
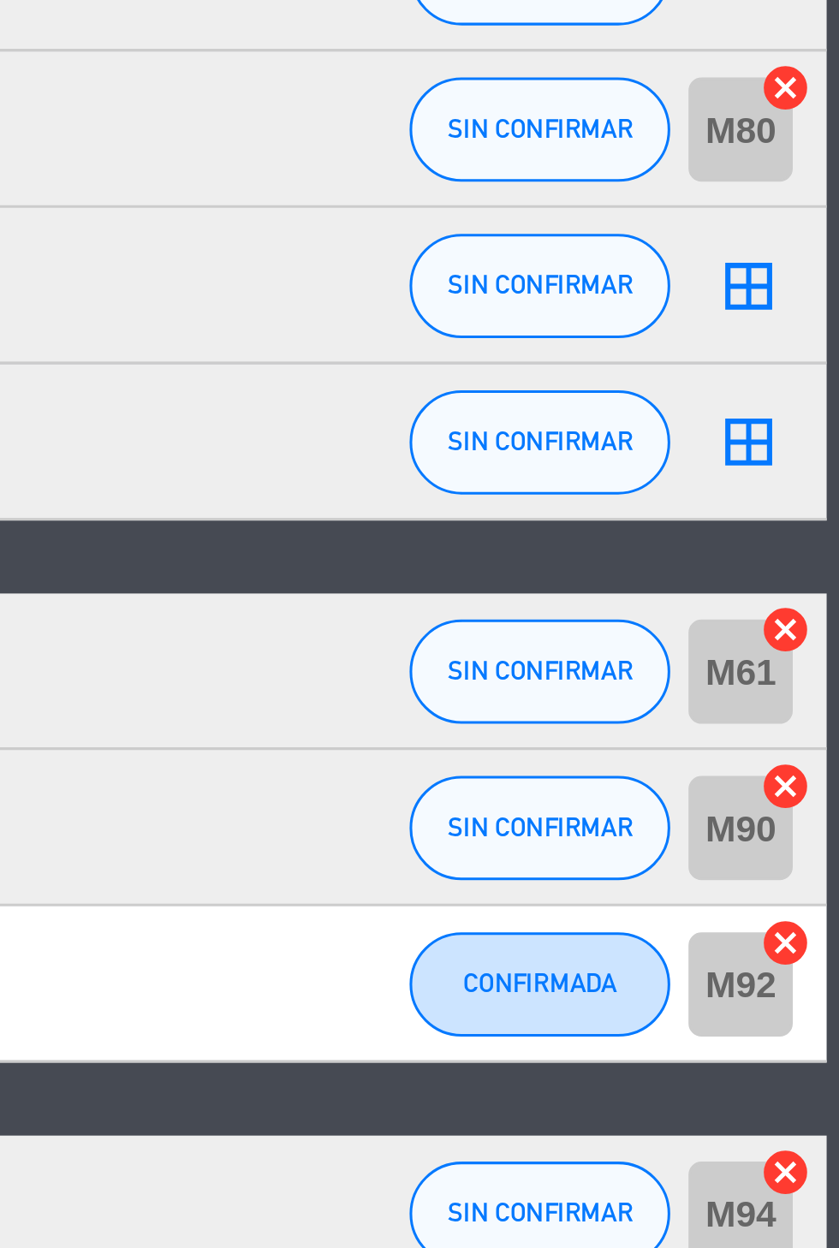
click at [821, 823] on icon "cancel" at bounding box center [820, 831] width 17 height 17
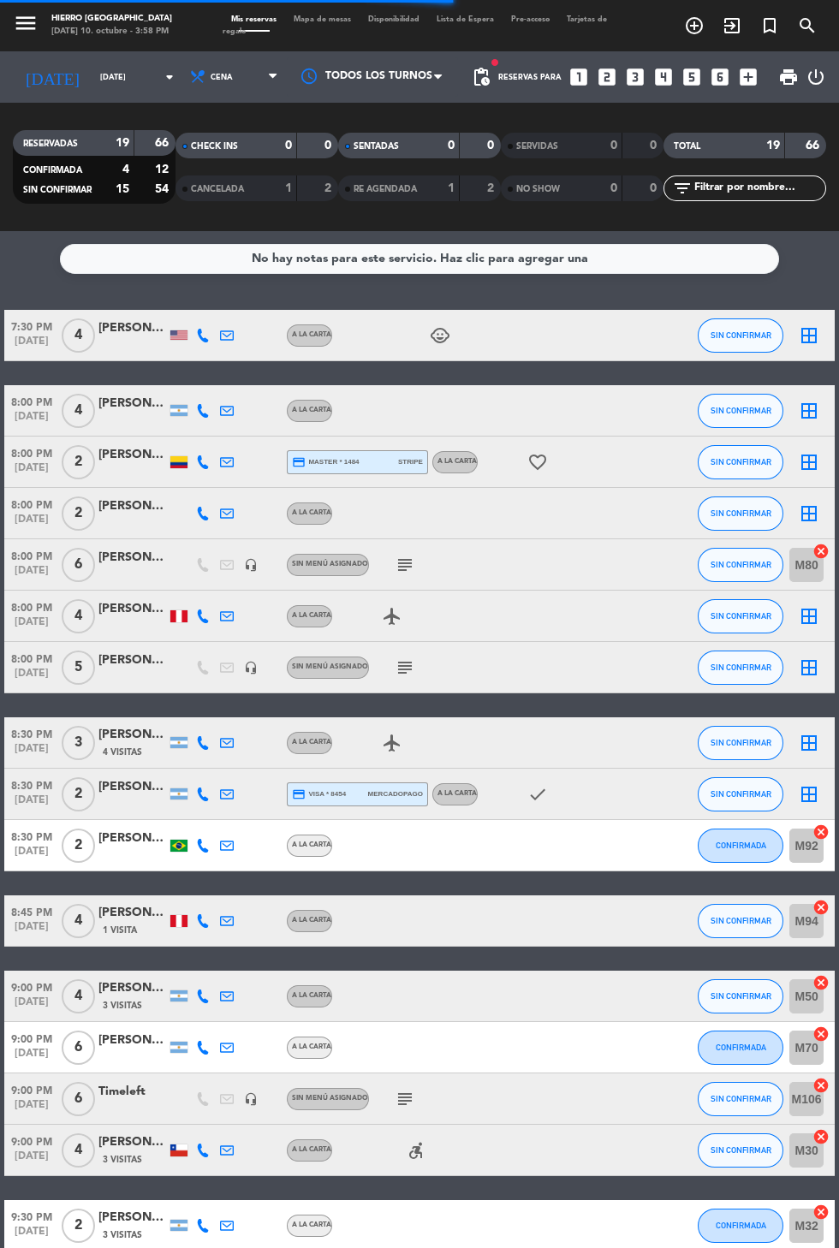
click at [811, 732] on icon "border_all" at bounding box center [808, 742] width 21 height 21
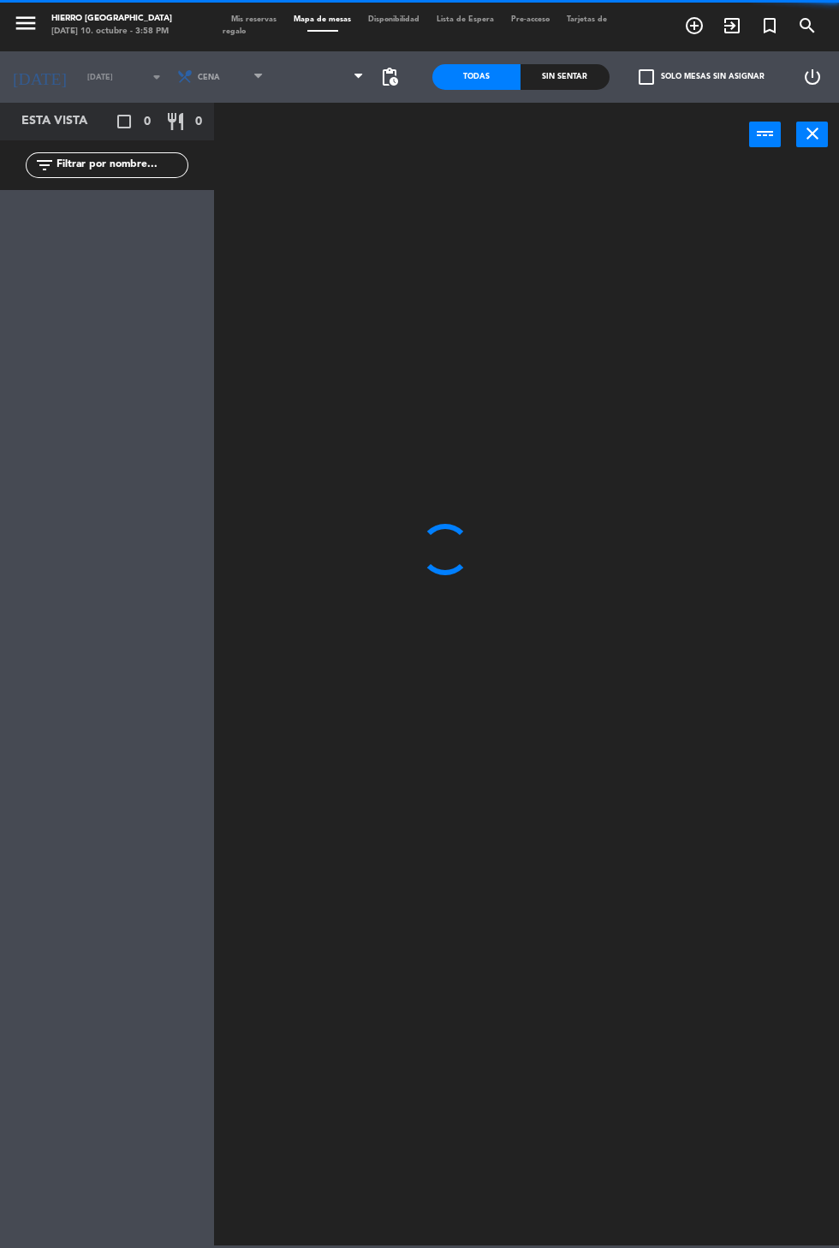
click at [299, 85] on span at bounding box center [322, 77] width 101 height 38
click at [303, 90] on span "Primer Piso" at bounding box center [322, 77] width 101 height 38
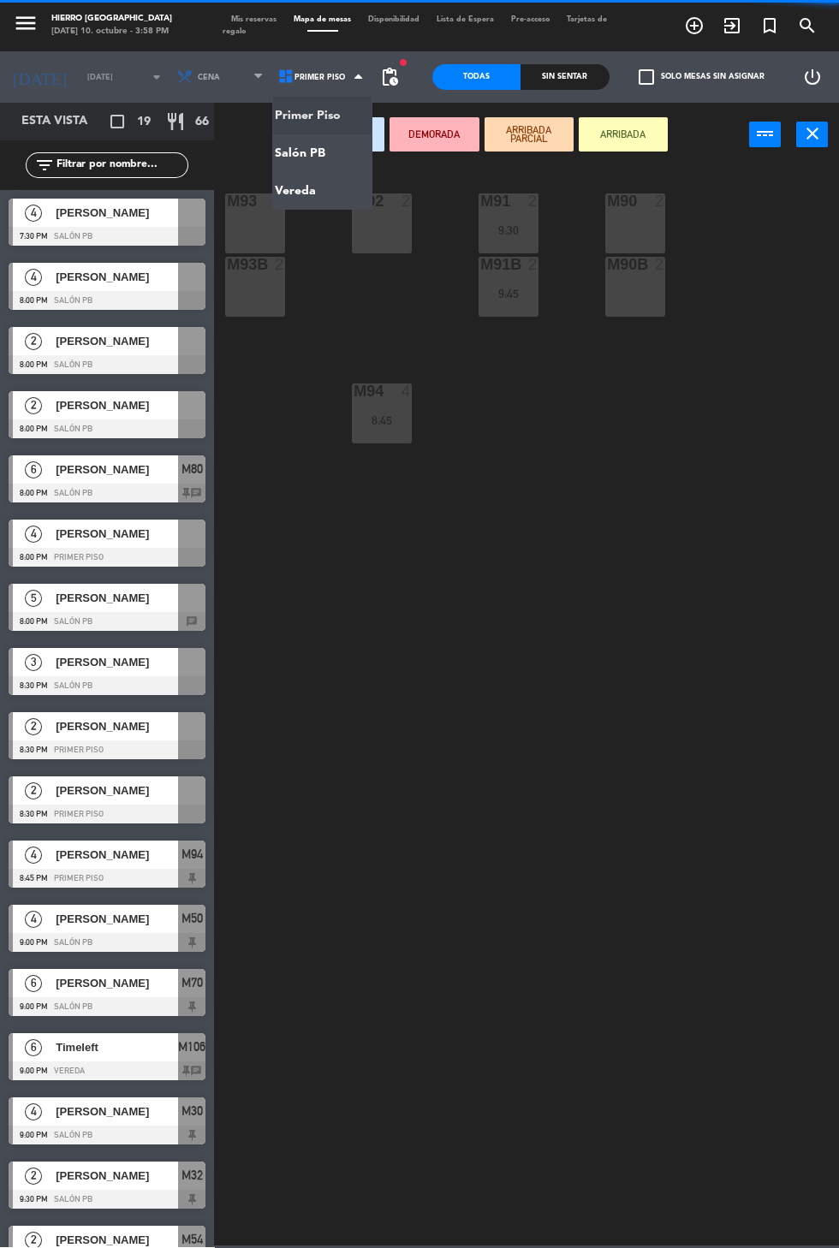
click at [294, 157] on ng-component "menu Hierro Palermo viernes 10. octubre - 3:58 PM Mis reservas Mapa de mesas Di…" at bounding box center [419, 622] width 839 height 1245
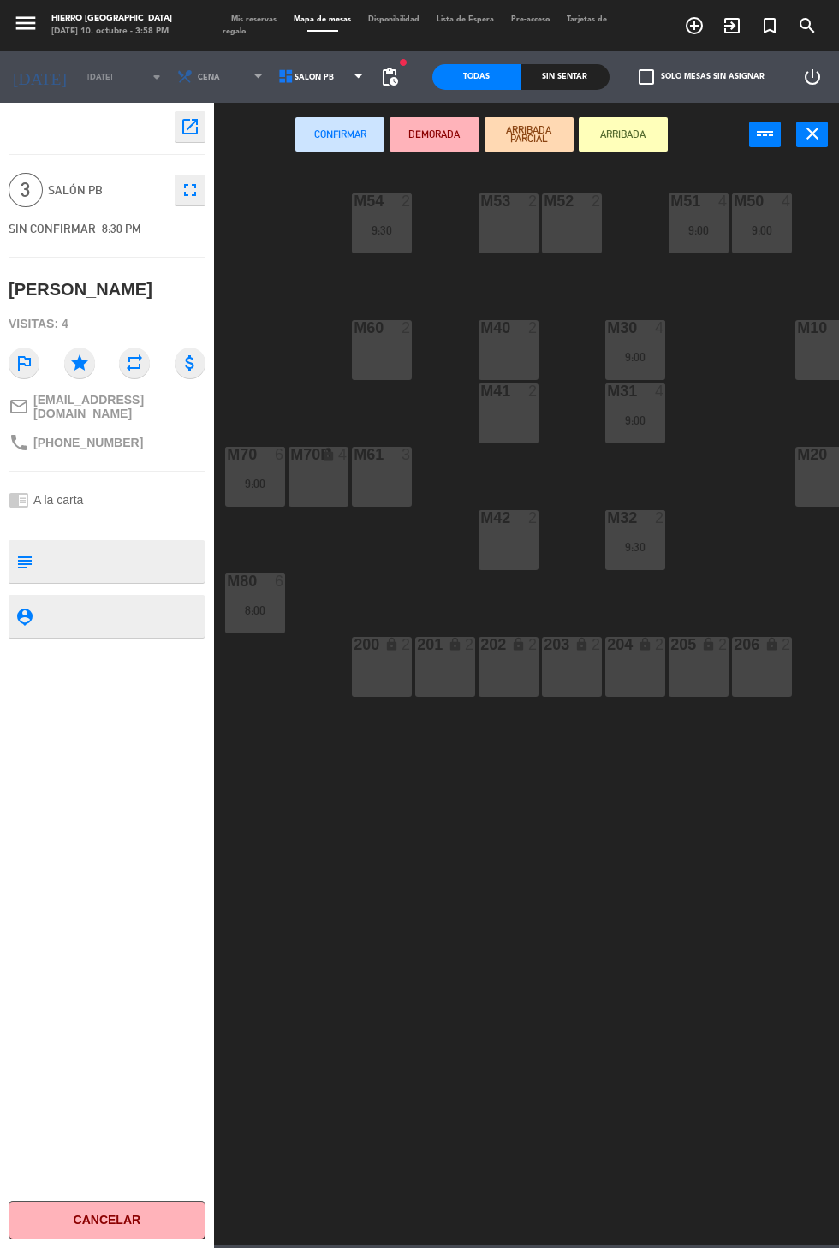
click at [13, 554] on div "subject" at bounding box center [24, 561] width 31 height 43
click at [381, 484] on div "M61 3" at bounding box center [382, 477] width 60 height 60
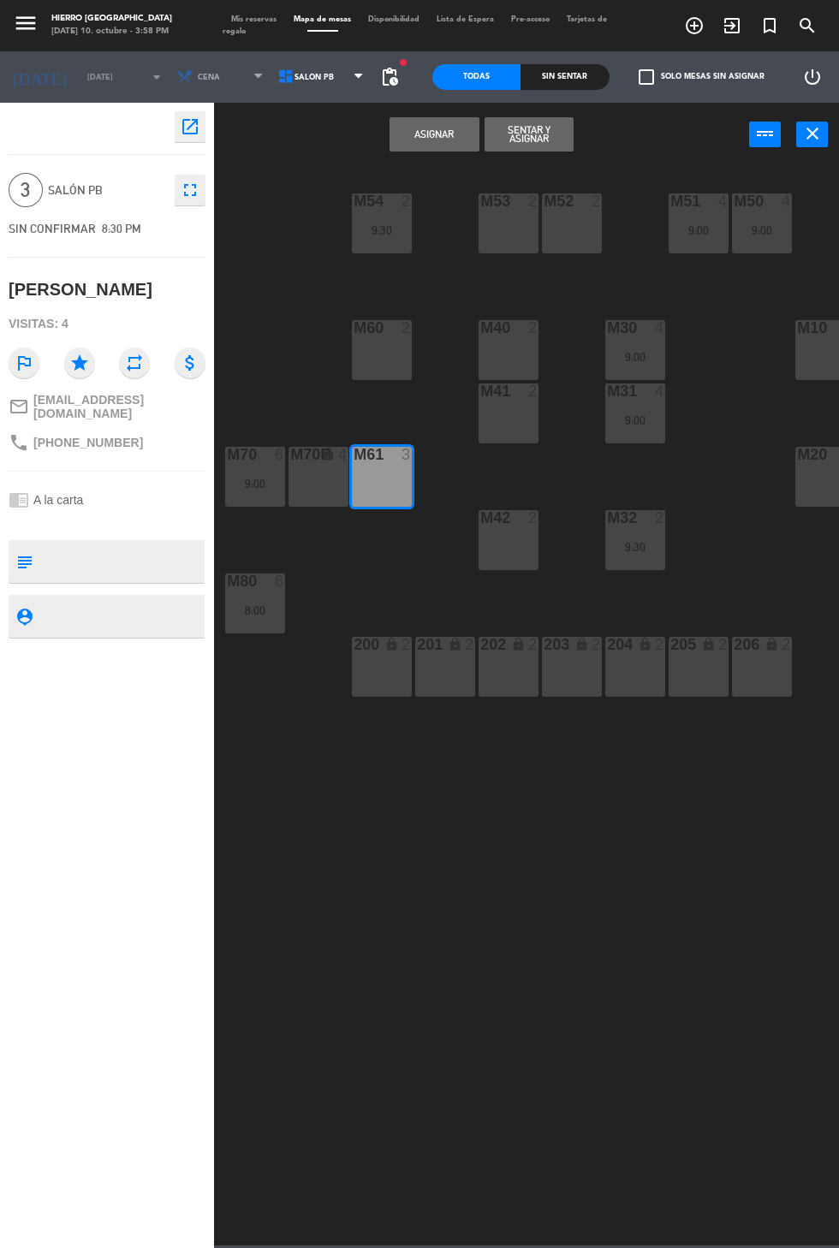
click at [410, 150] on button "Asignar" at bounding box center [433, 134] width 89 height 34
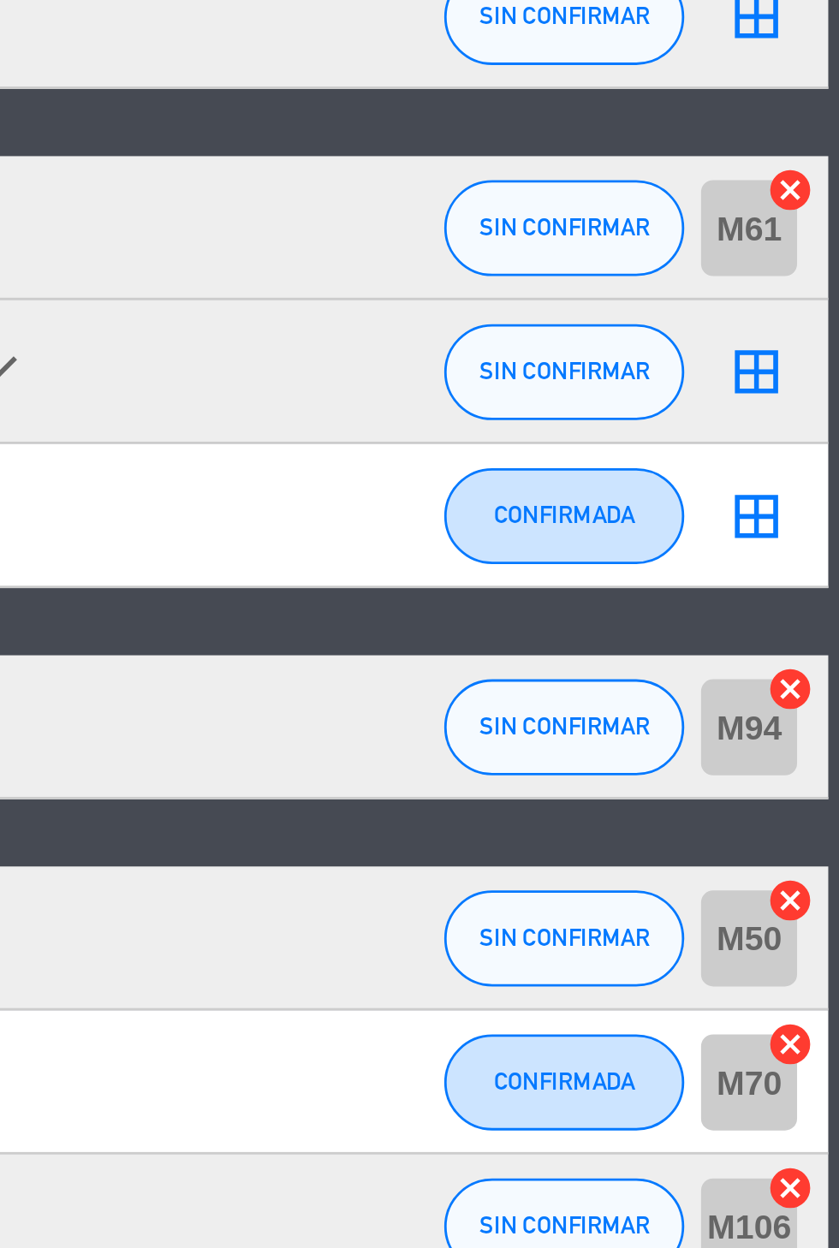
scroll to position [46, 0]
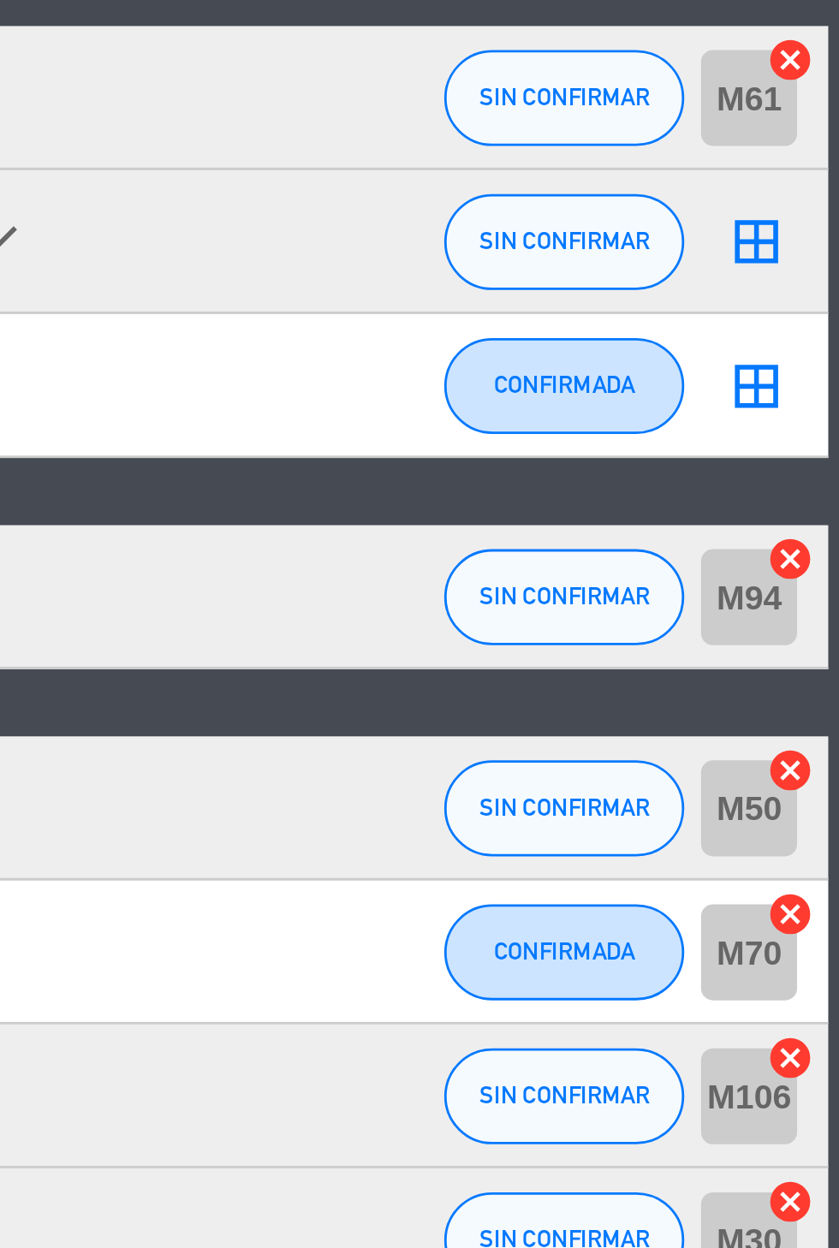
click at [828, 852] on icon "cancel" at bounding box center [820, 860] width 17 height 17
click at [823, 928] on icon "cancel" at bounding box center [820, 936] width 17 height 17
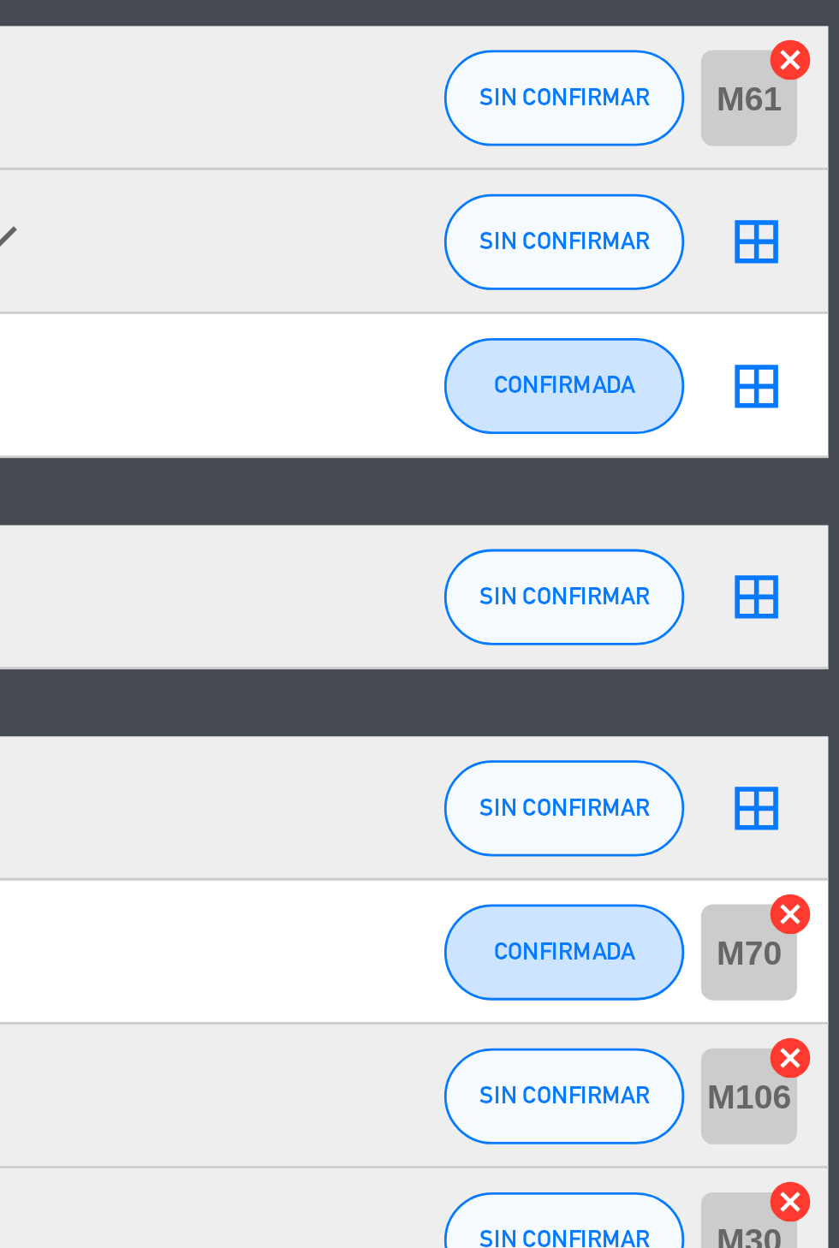
click at [826, 1082] on icon "cancel" at bounding box center [820, 1090] width 17 height 17
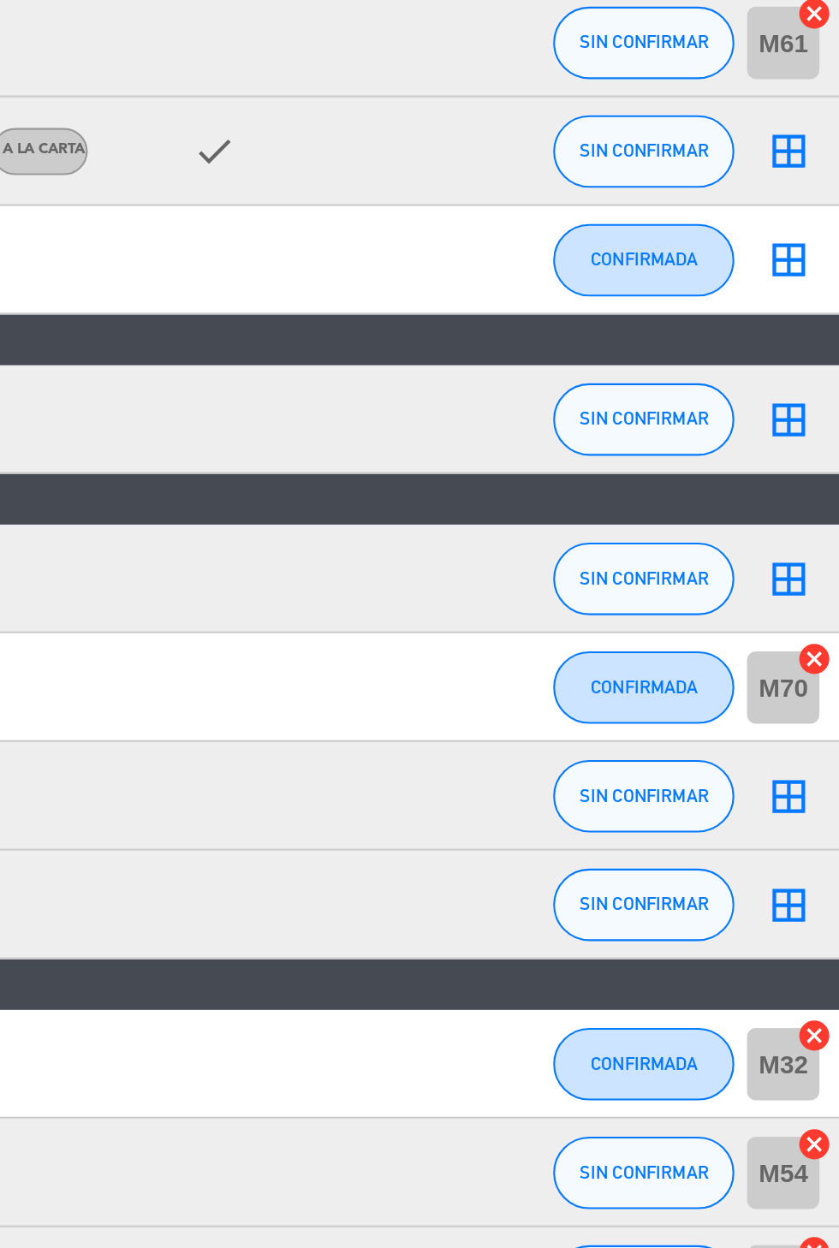
scroll to position [177, 0]
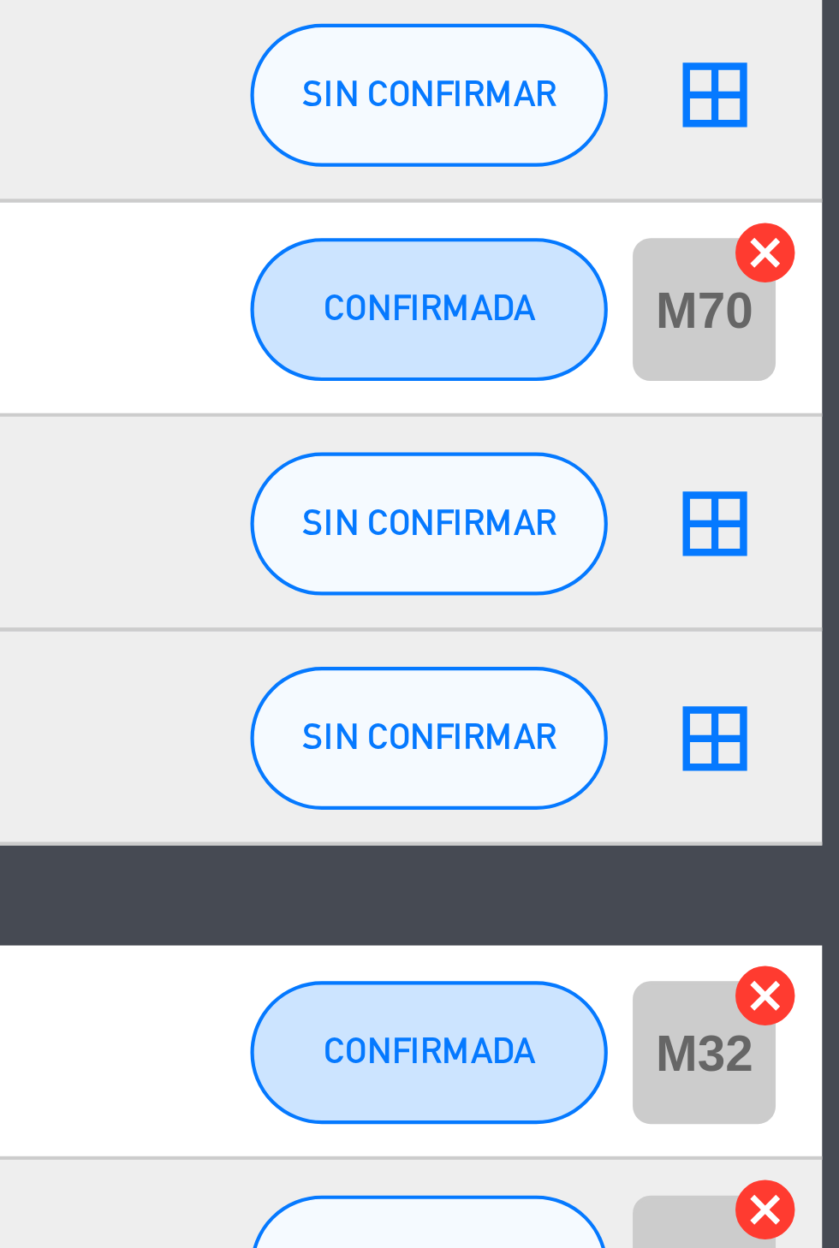
click at [821, 1026] on icon "cancel" at bounding box center [820, 1034] width 17 height 17
click at [823, 1077] on icon "cancel" at bounding box center [820, 1085] width 17 height 17
click at [823, 1129] on icon "cancel" at bounding box center [820, 1137] width 17 height 17
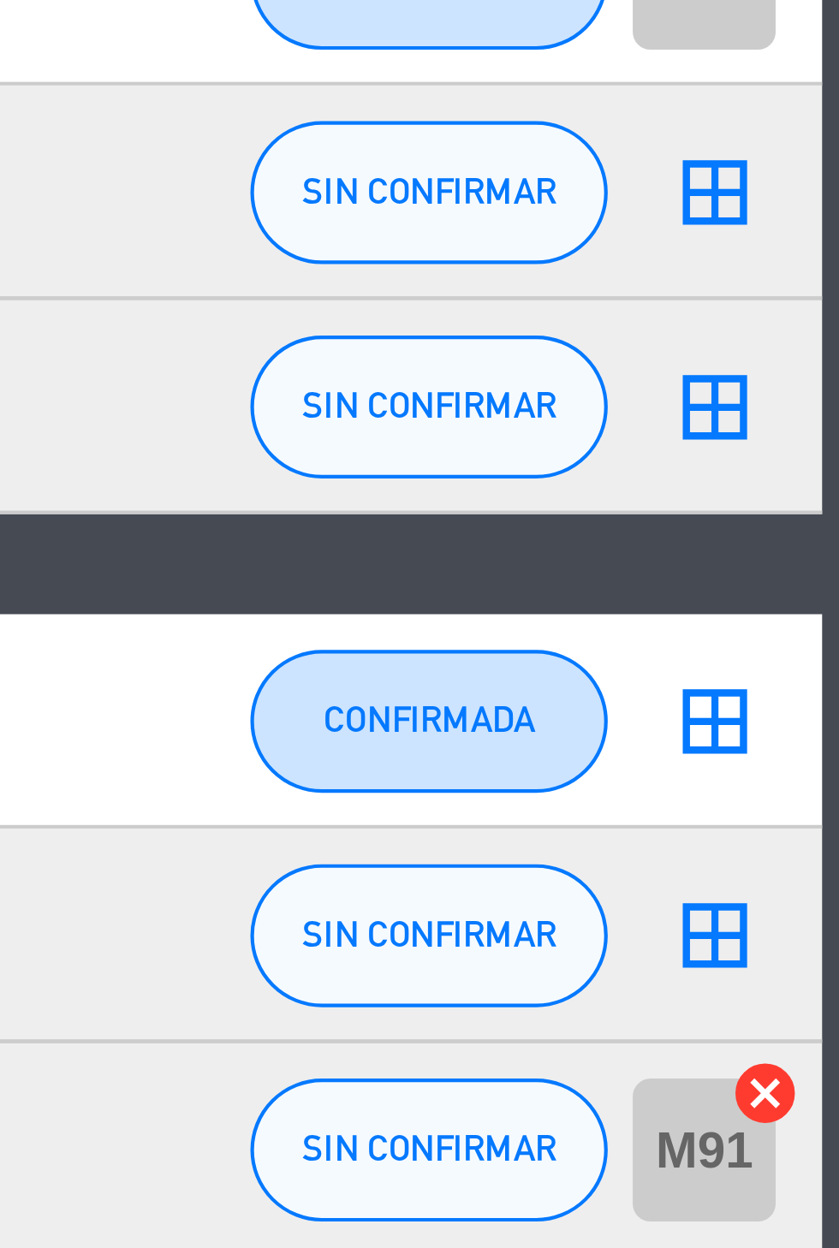
click at [821, 1201] on icon "cancel" at bounding box center [820, 1209] width 17 height 17
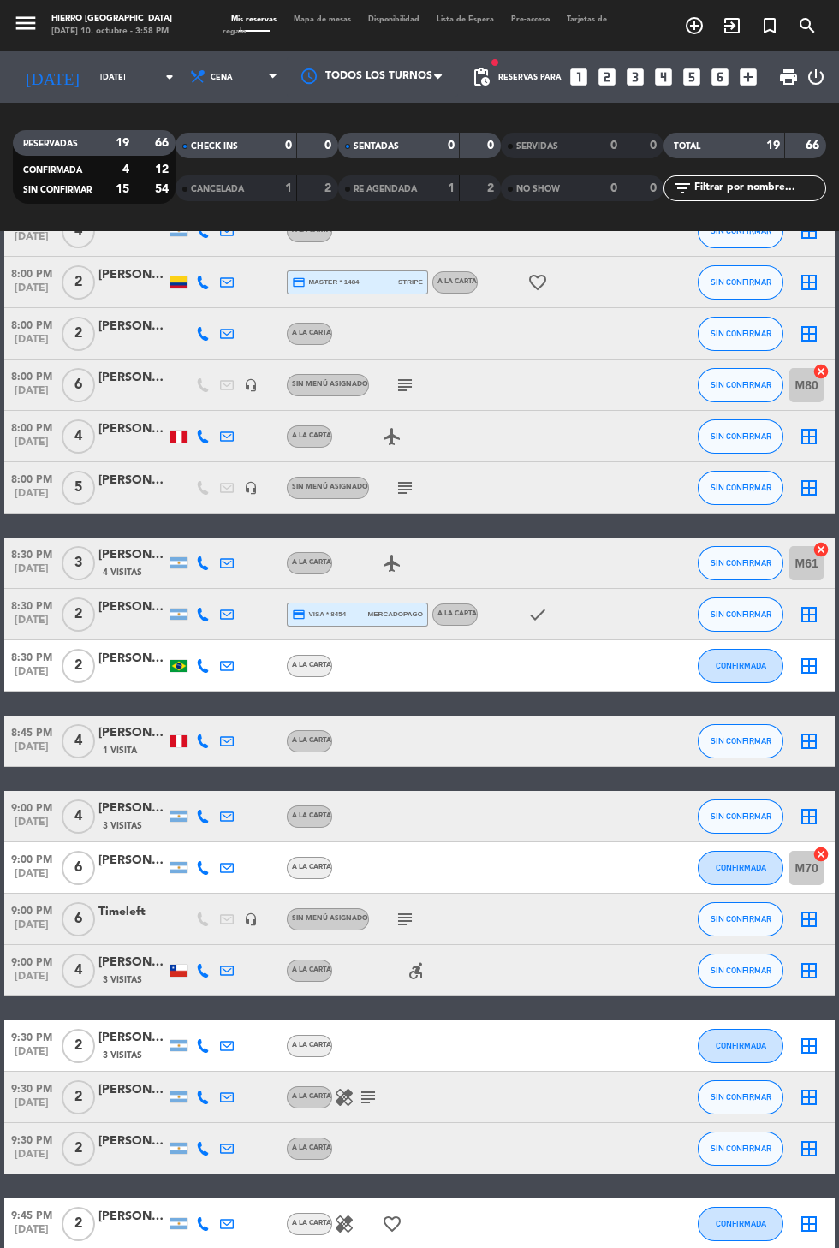
scroll to position [0, 0]
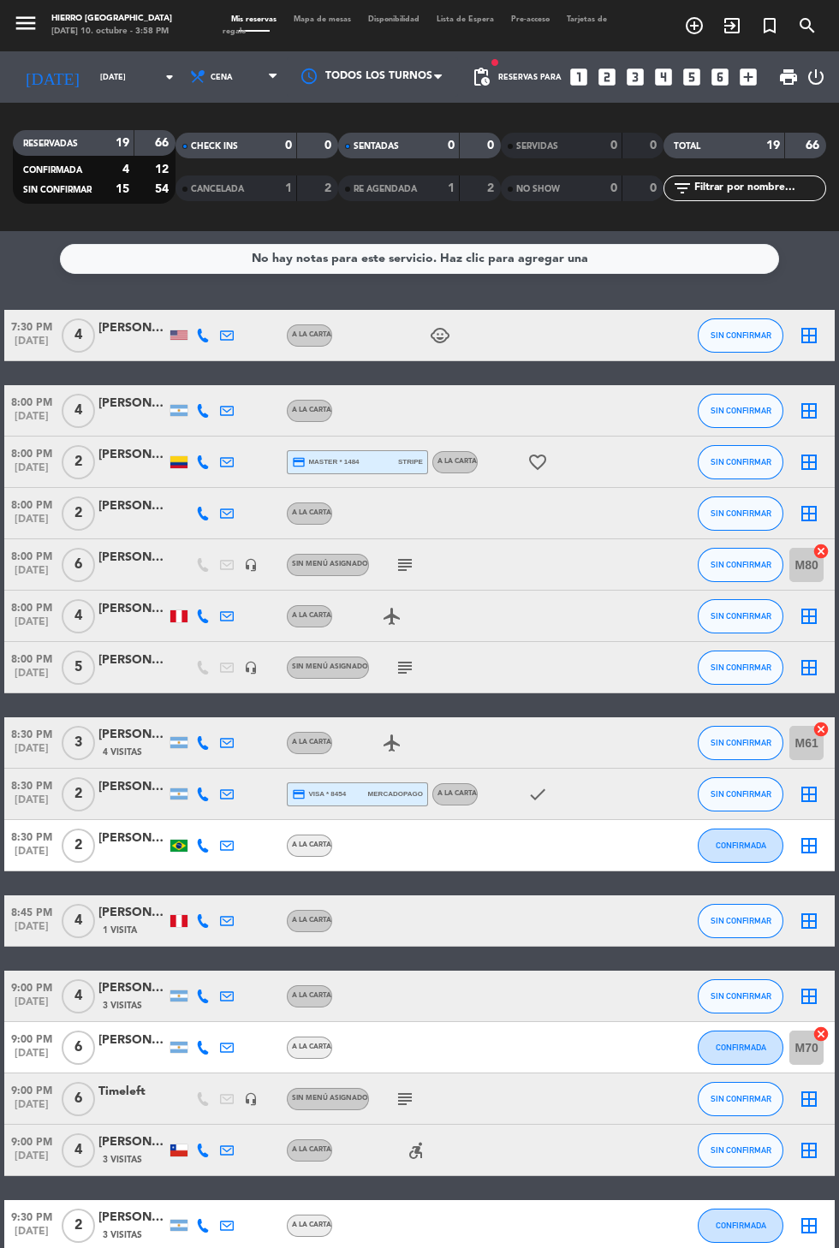
click at [817, 657] on icon "border_all" at bounding box center [808, 667] width 21 height 21
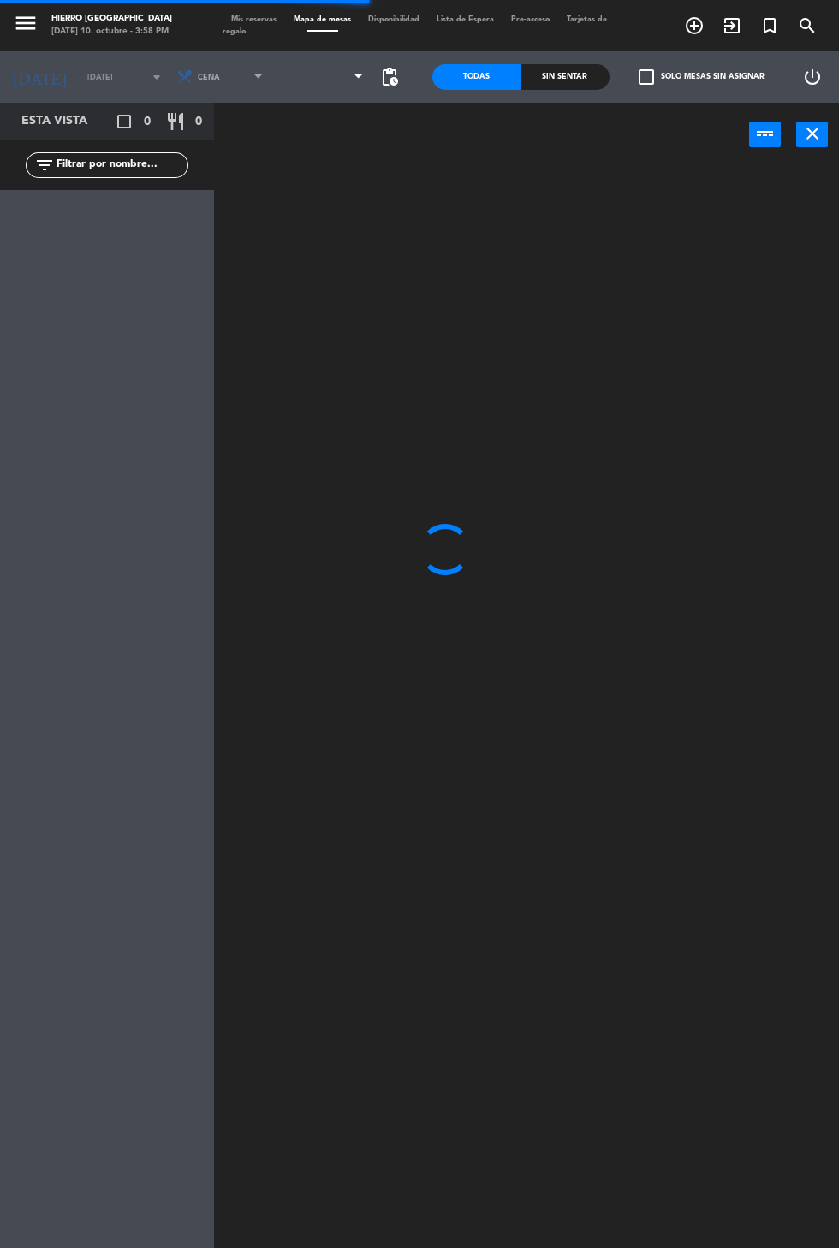
click at [317, 86] on span at bounding box center [322, 77] width 101 height 38
click at [277, 76] on icon at bounding box center [285, 76] width 17 height 17
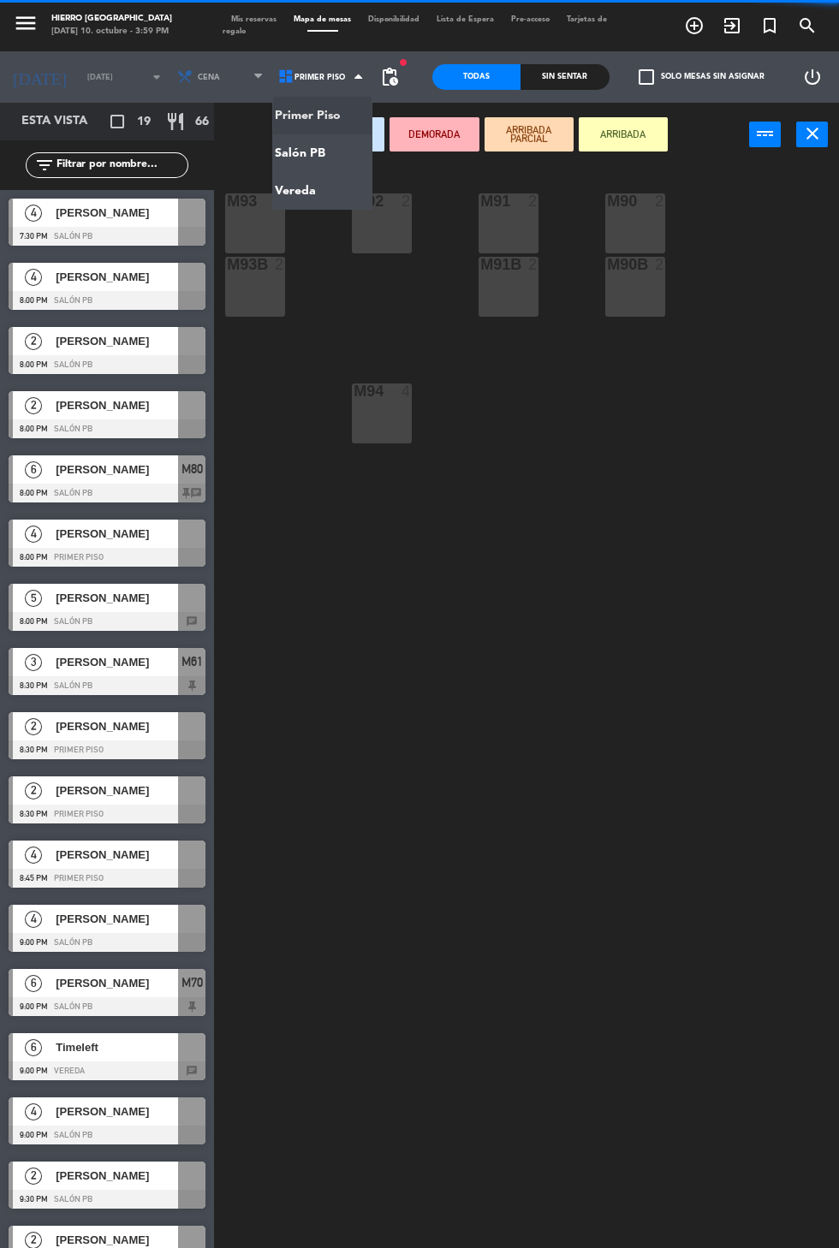
click at [285, 146] on ng-component "menu Hierro Palermo viernes 10. octubre - 3:59 PM Mis reservas Mapa de mesas Di…" at bounding box center [419, 665] width 839 height 1331
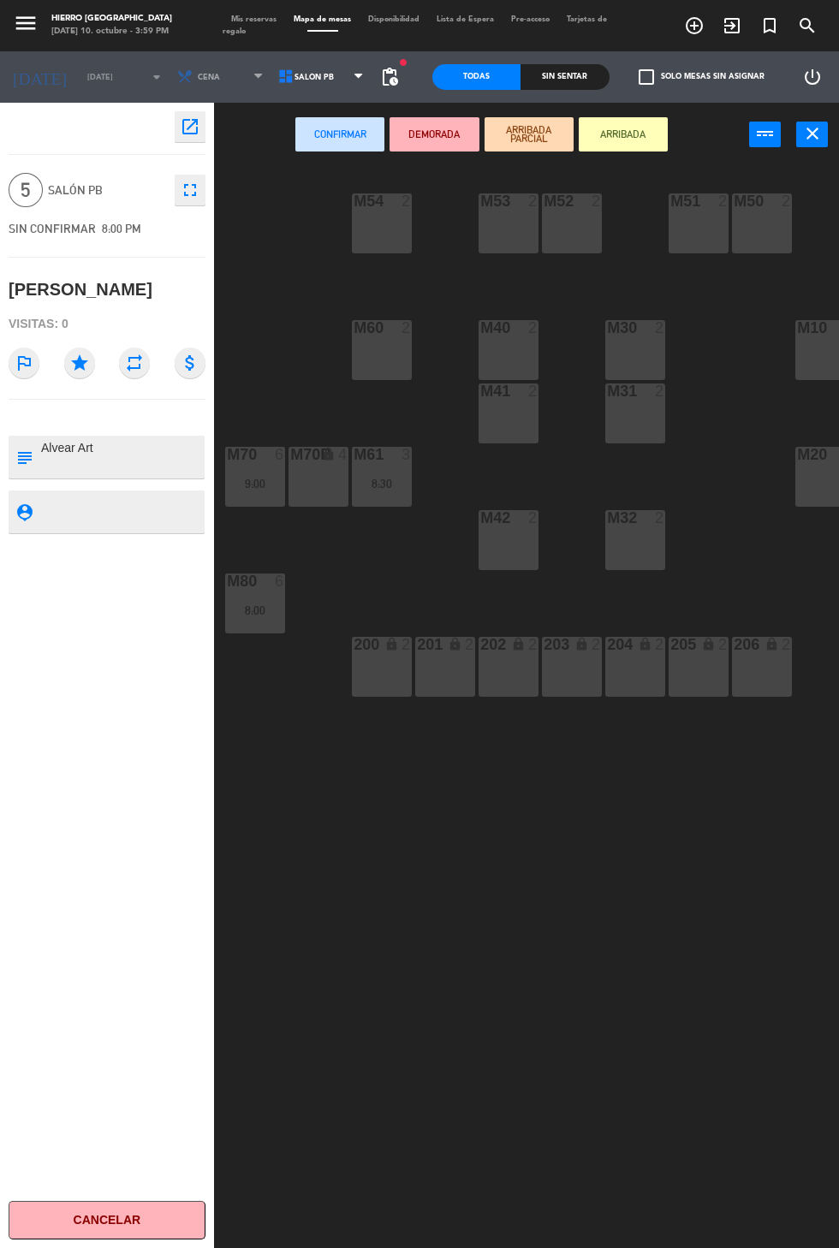
click at [694, 239] on div "M51 2" at bounding box center [698, 223] width 60 height 60
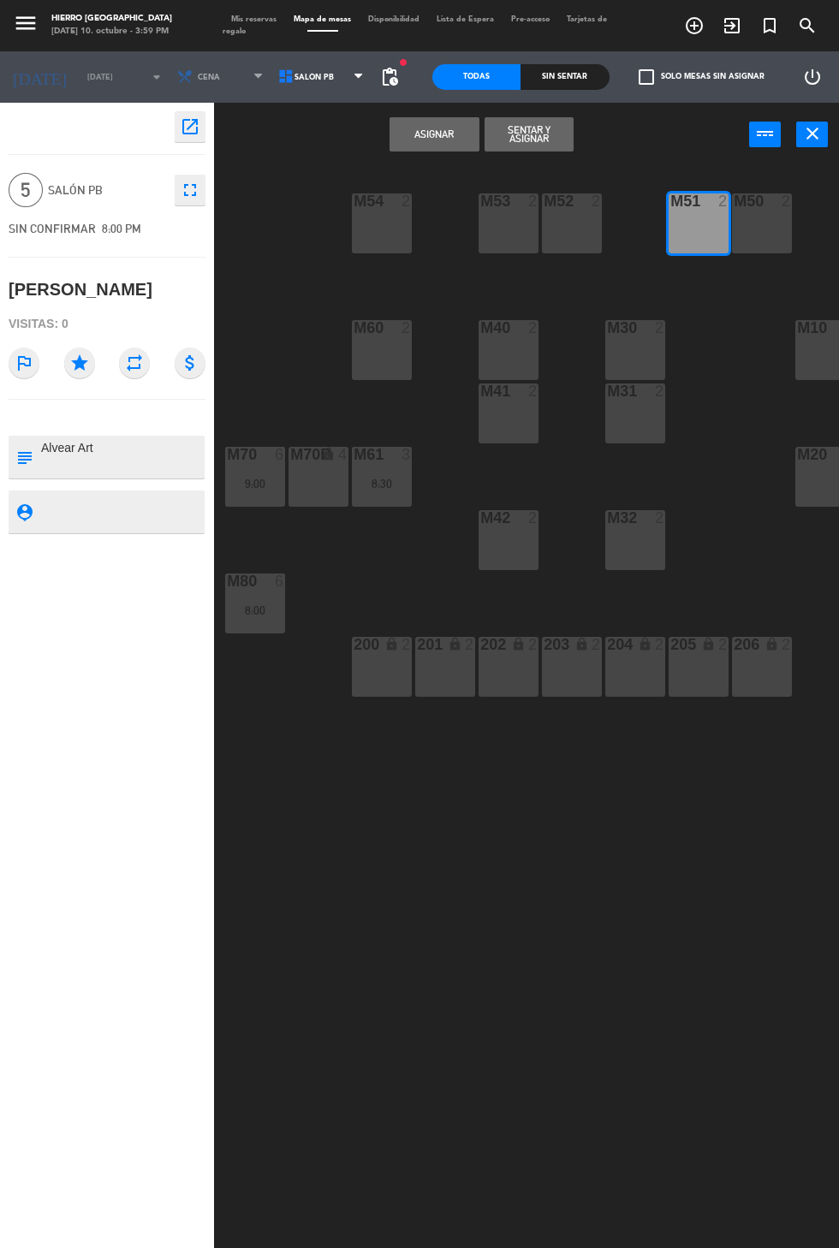
click at [775, 240] on div "M50 2" at bounding box center [762, 223] width 60 height 60
click at [444, 136] on button "Asignar" at bounding box center [433, 134] width 89 height 34
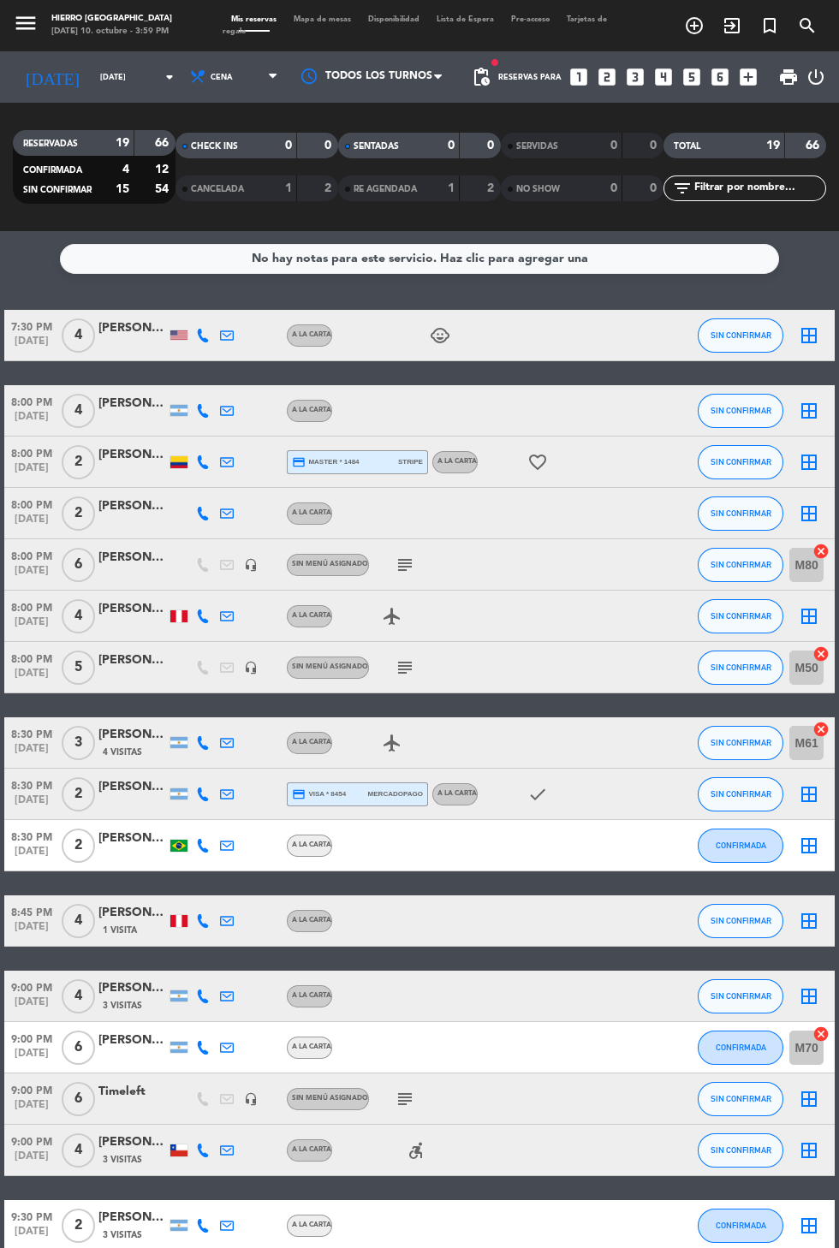
scroll to position [128, 0]
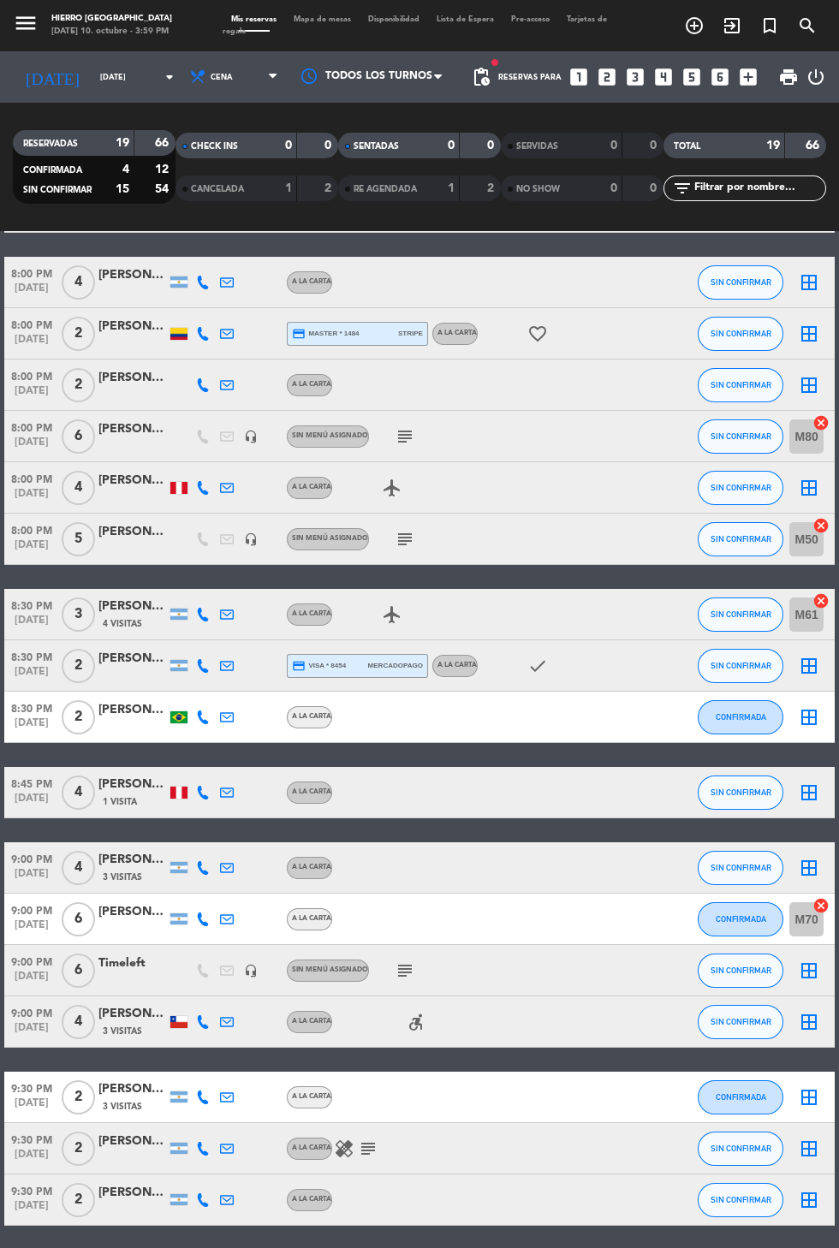
click at [814, 960] on icon "border_all" at bounding box center [808, 970] width 21 height 21
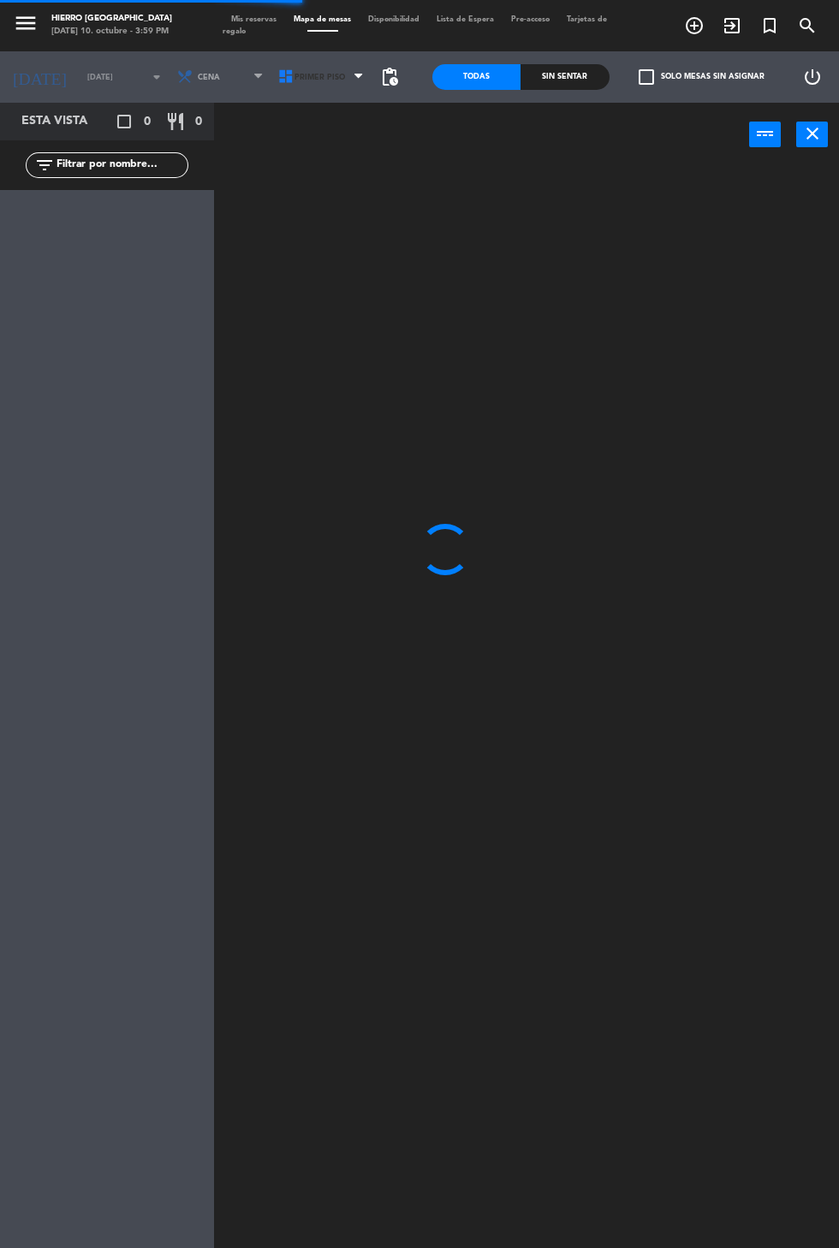
click at [329, 89] on span "Primer Piso" at bounding box center [322, 77] width 101 height 38
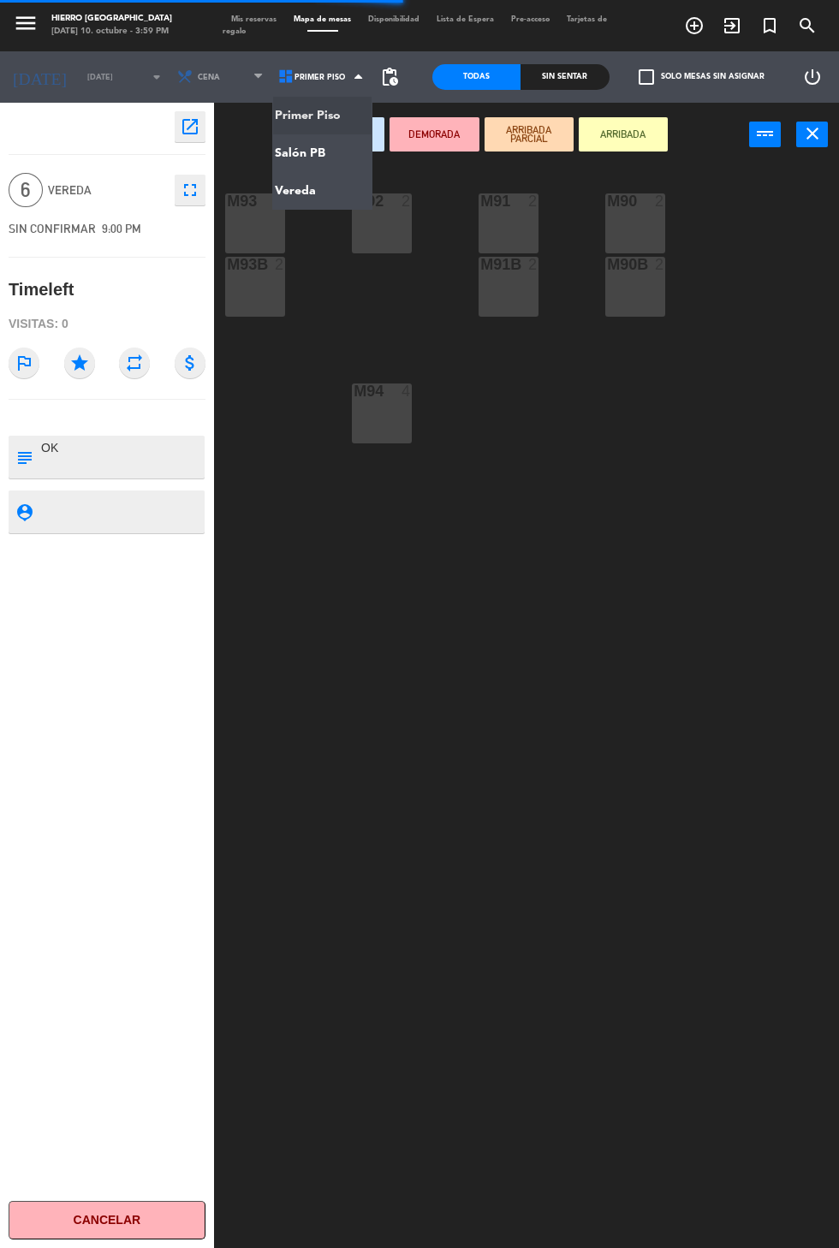
click at [317, 206] on ng-component "menu Hierro Palermo viernes 10. octubre - 3:59 PM Mis reservas Mapa de mesas Di…" at bounding box center [419, 665] width 839 height 1331
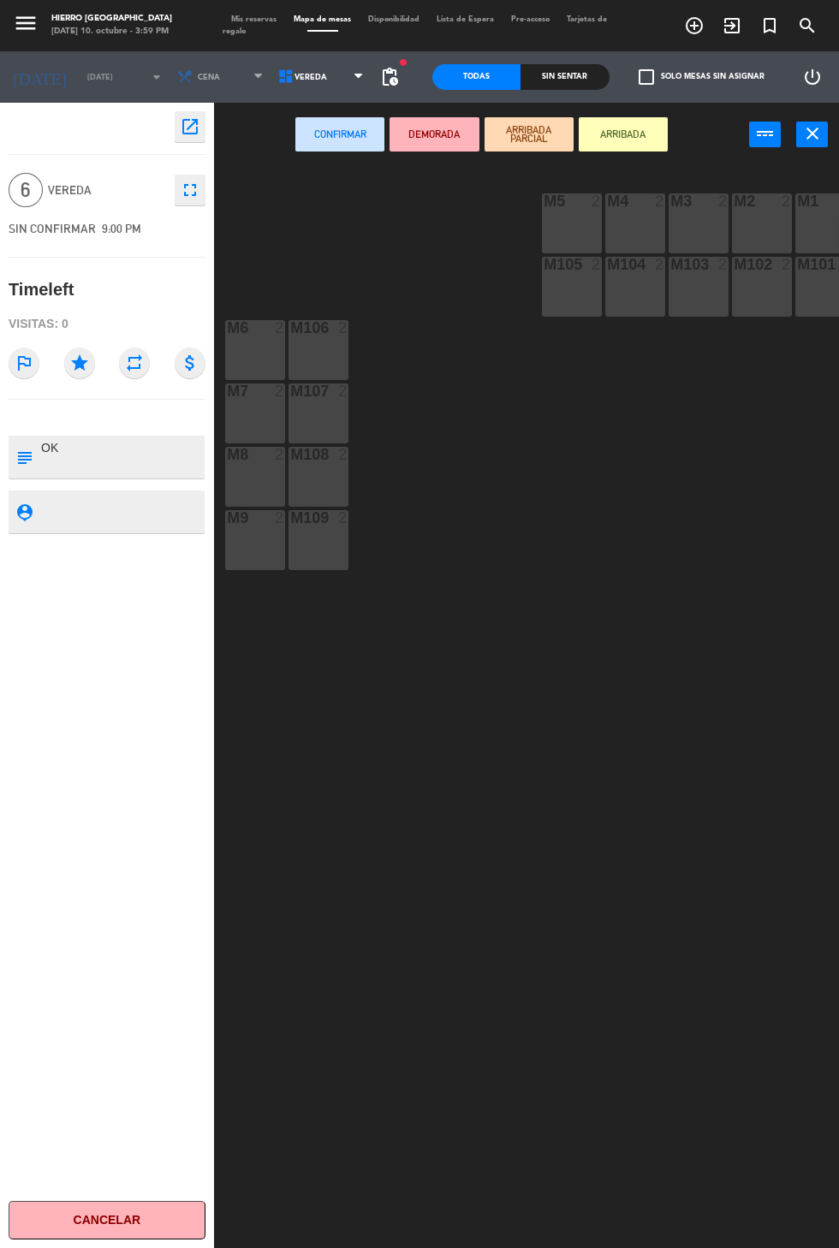
click at [240, 374] on div "M6 2" at bounding box center [255, 350] width 60 height 60
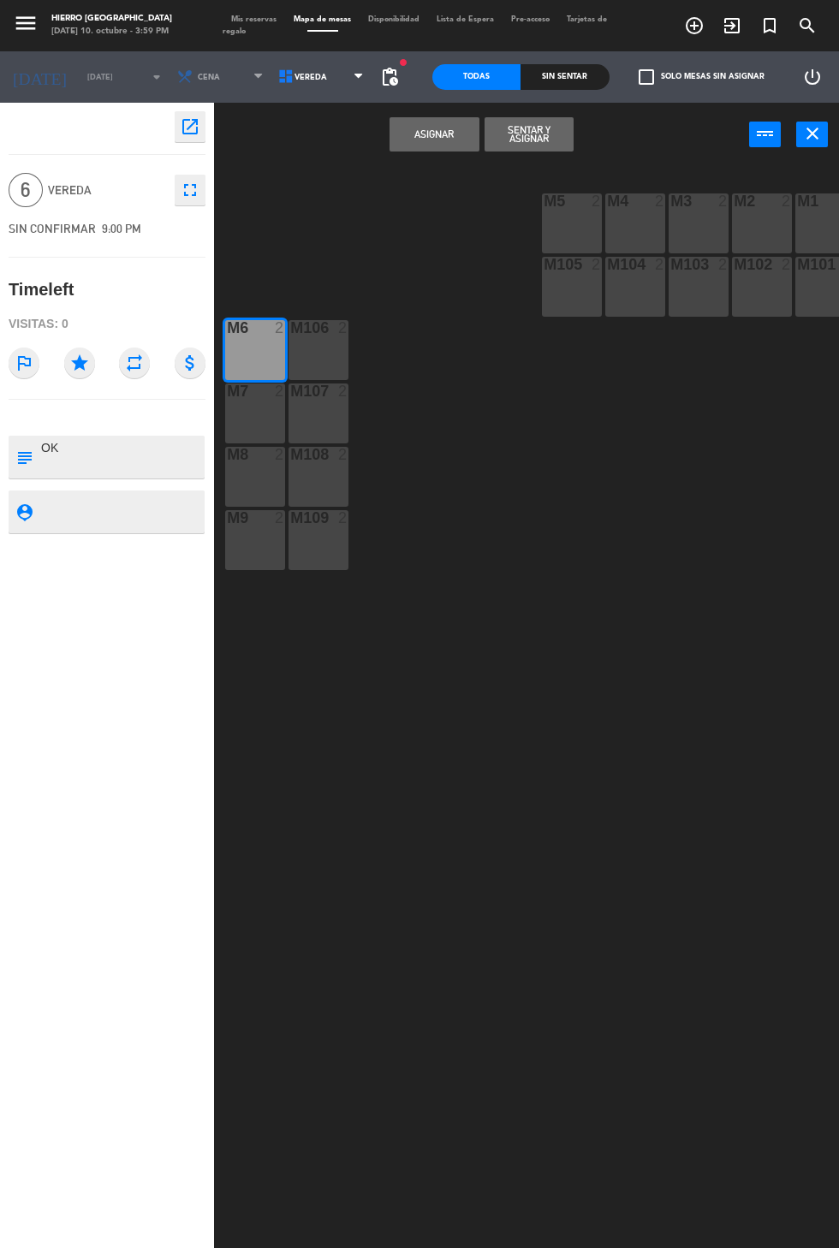
click at [313, 341] on div "M106 2" at bounding box center [318, 350] width 60 height 60
click at [229, 416] on div "M7 2" at bounding box center [255, 413] width 60 height 60
click at [413, 134] on button "Asignar" at bounding box center [433, 134] width 89 height 34
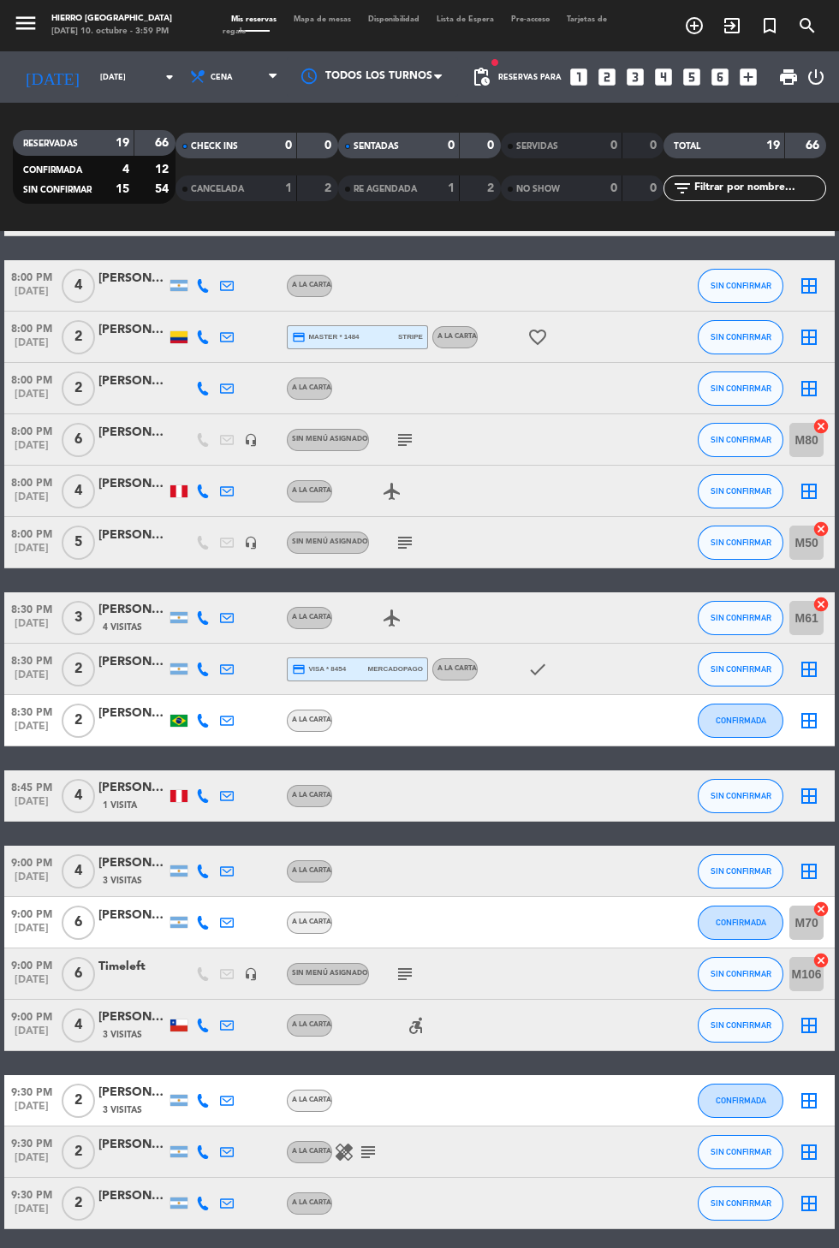
scroll to position [180, 0]
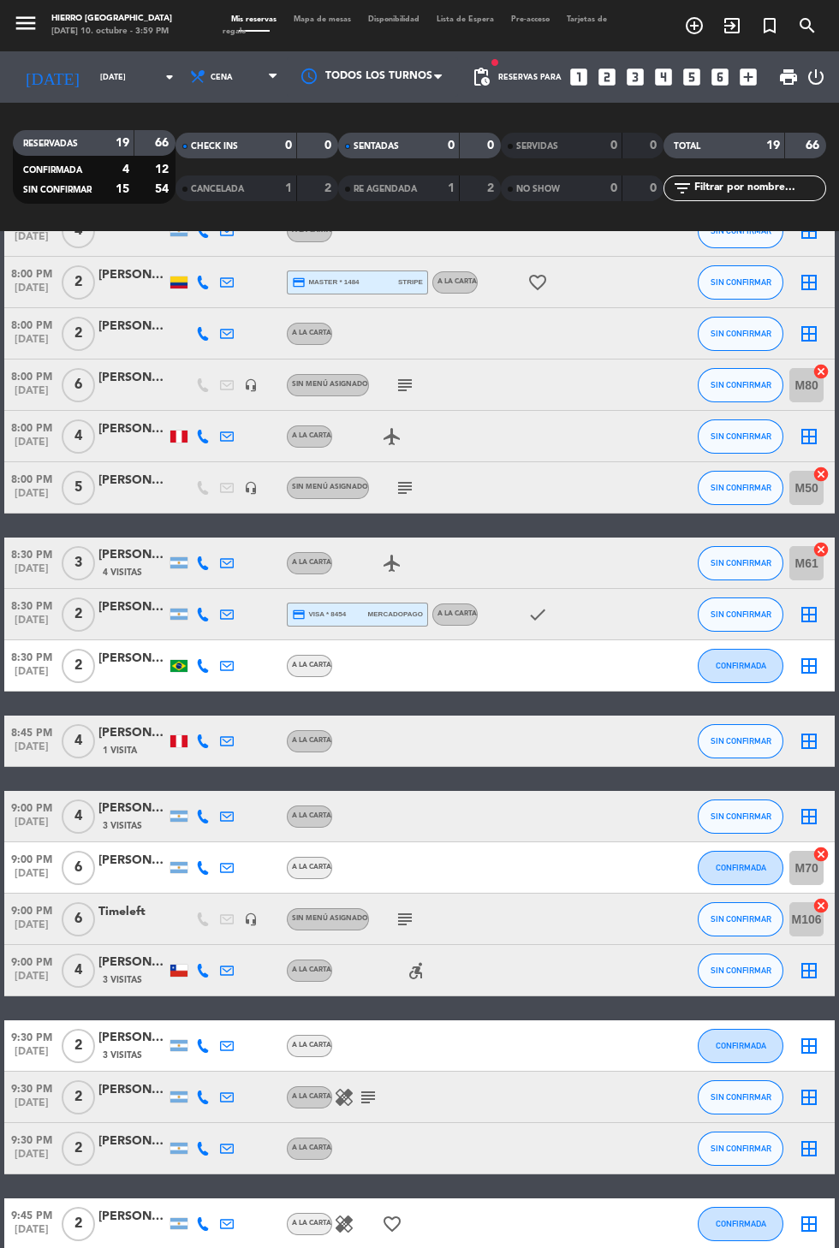
click at [220, 103] on div "RESERVADAS 19 66 CONFIRMADA 4 12 SIN CONFIRMAR 15 54 CHECK INS 0 0 CANCELADA 1 …" at bounding box center [419, 167] width 839 height 128
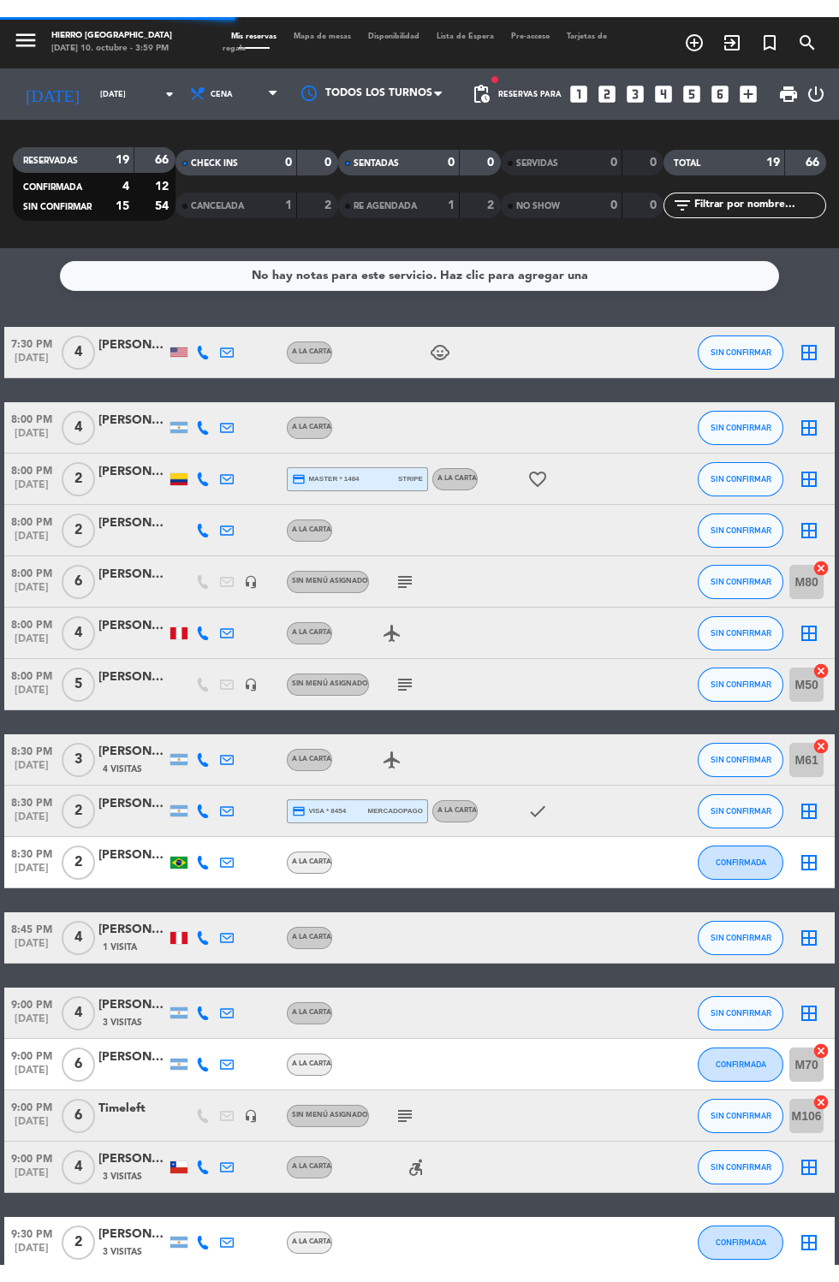
scroll to position [0, 0]
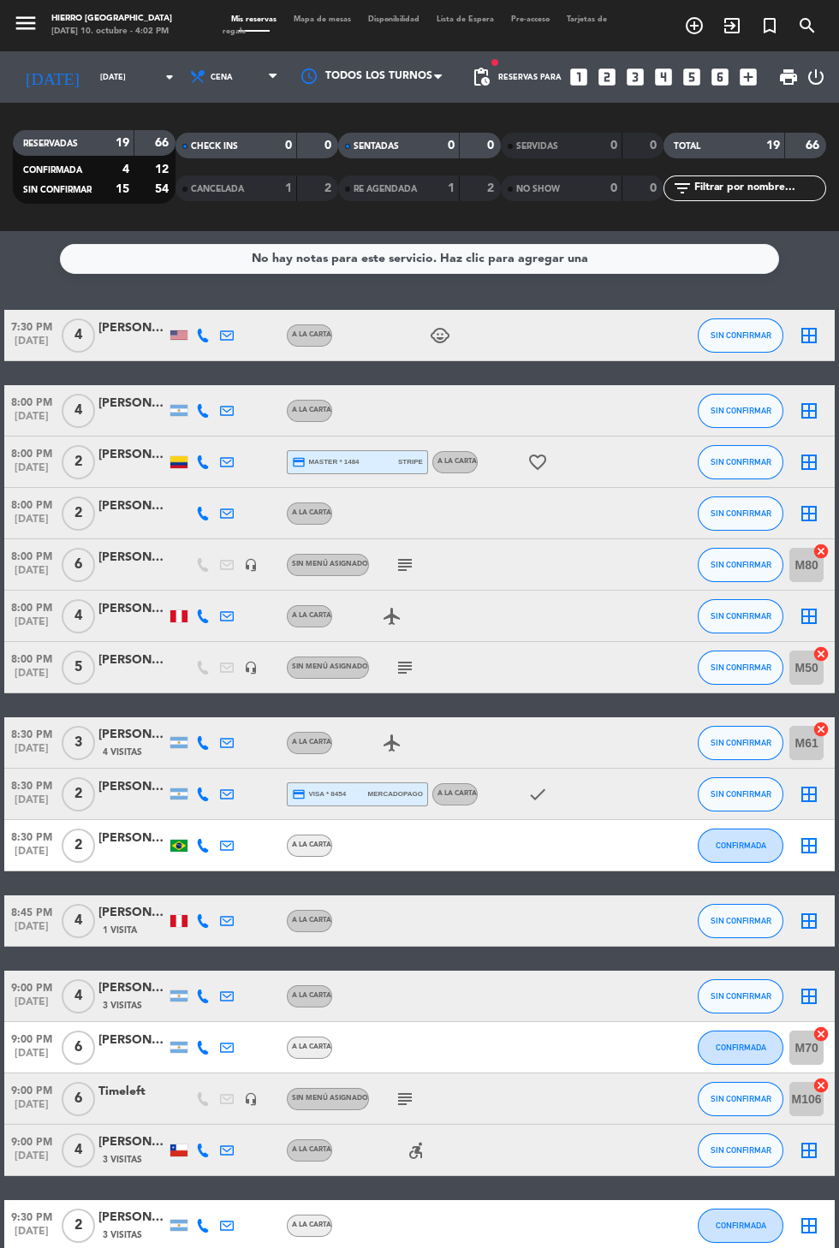
click at [115, 64] on input "[DATE]" at bounding box center [146, 77] width 108 height 27
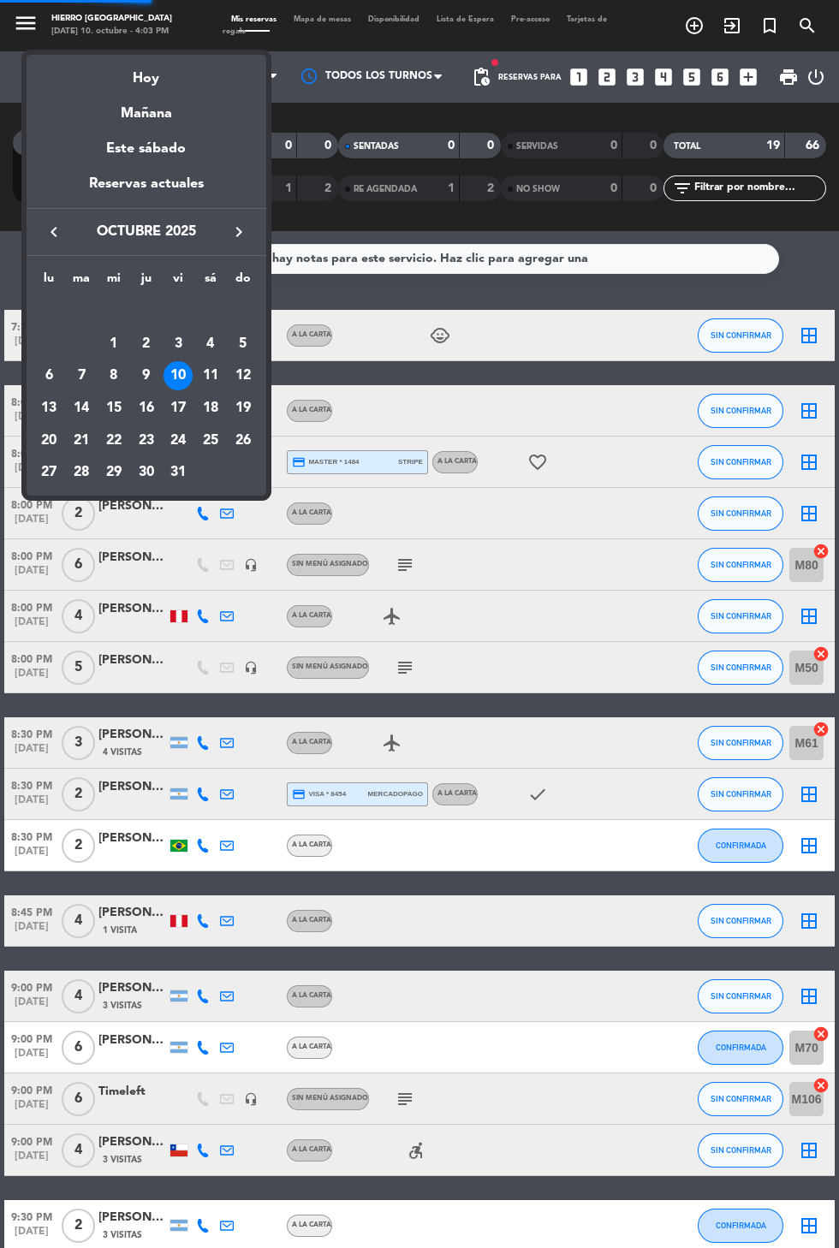
click at [156, 114] on div "Mañana" at bounding box center [147, 107] width 240 height 35
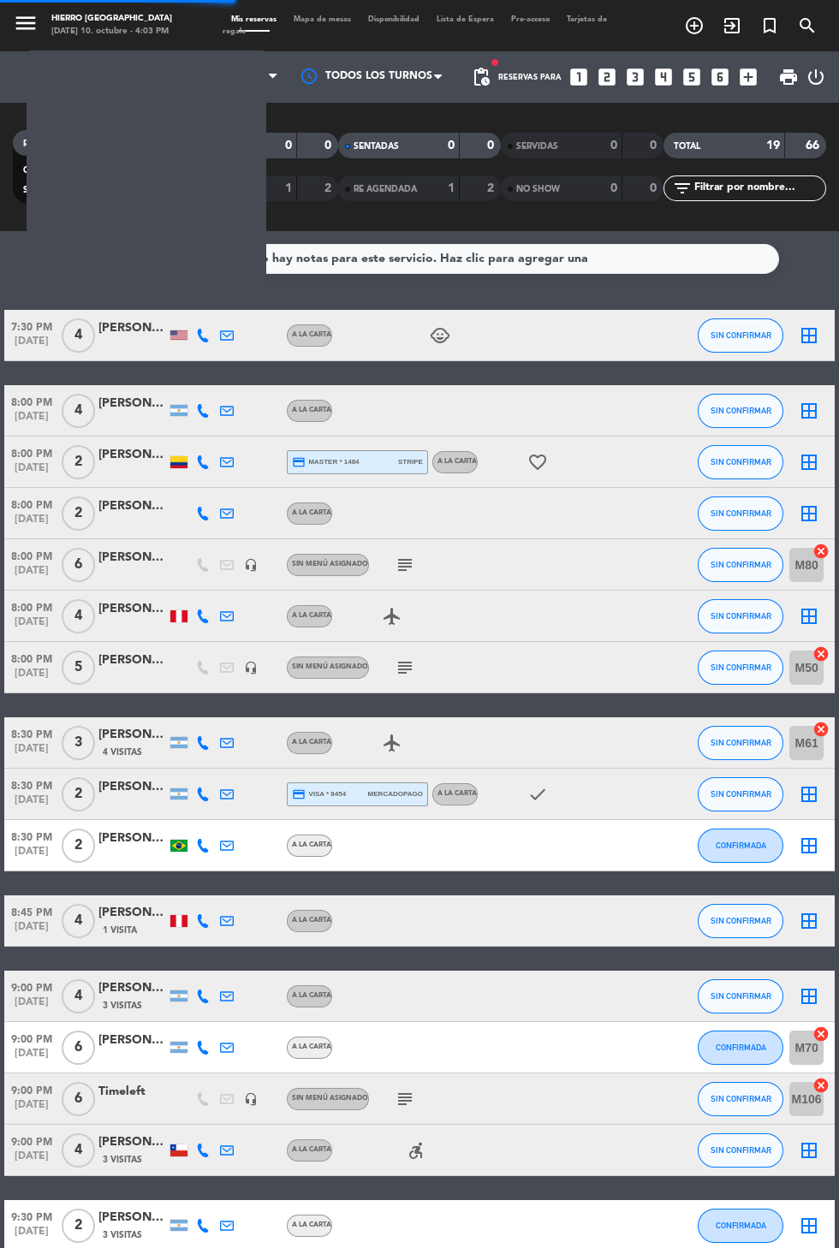
type input "[DATE]"
